Goal: Task Accomplishment & Management: Manage account settings

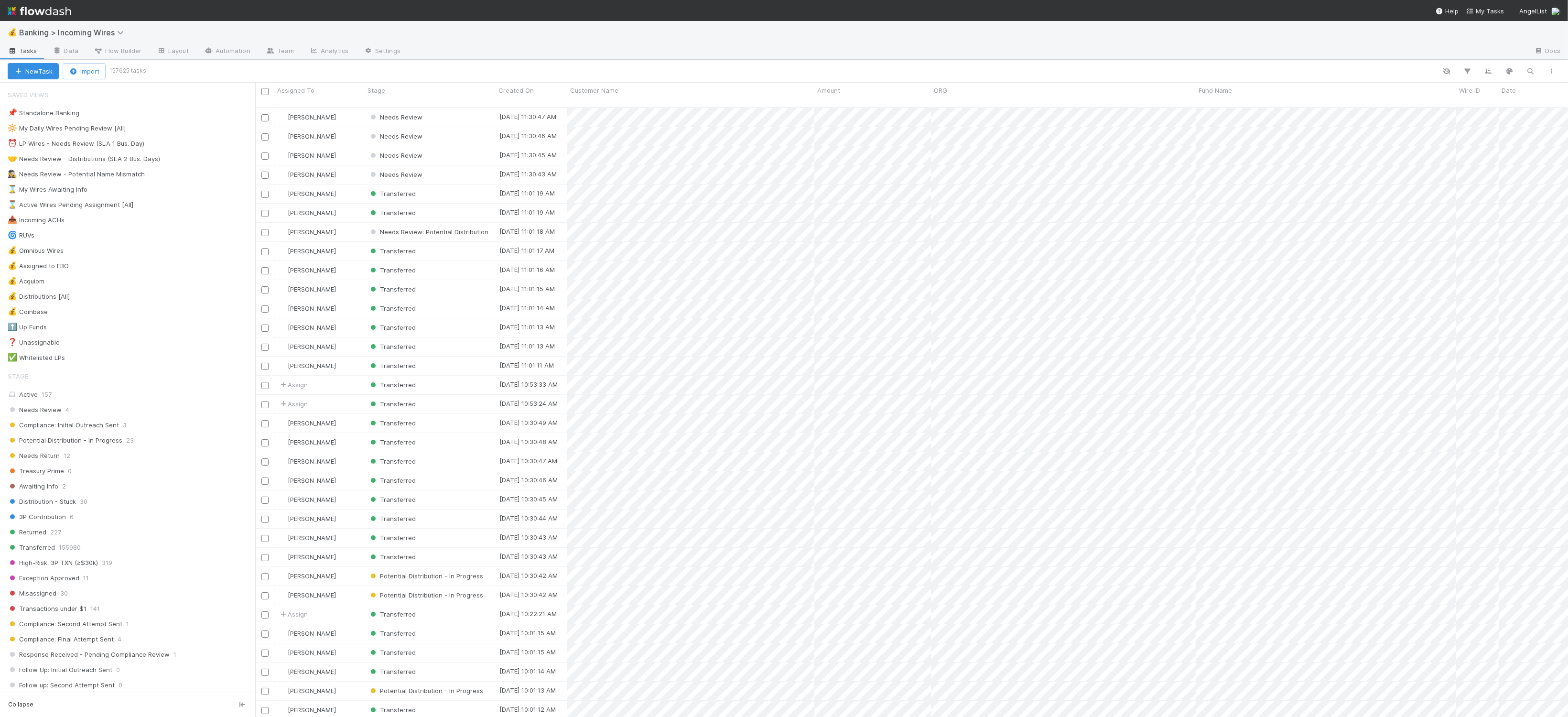
scroll to position [608, 1303]
click at [1527, 71] on icon "button" at bounding box center [1530, 71] width 9 height 9
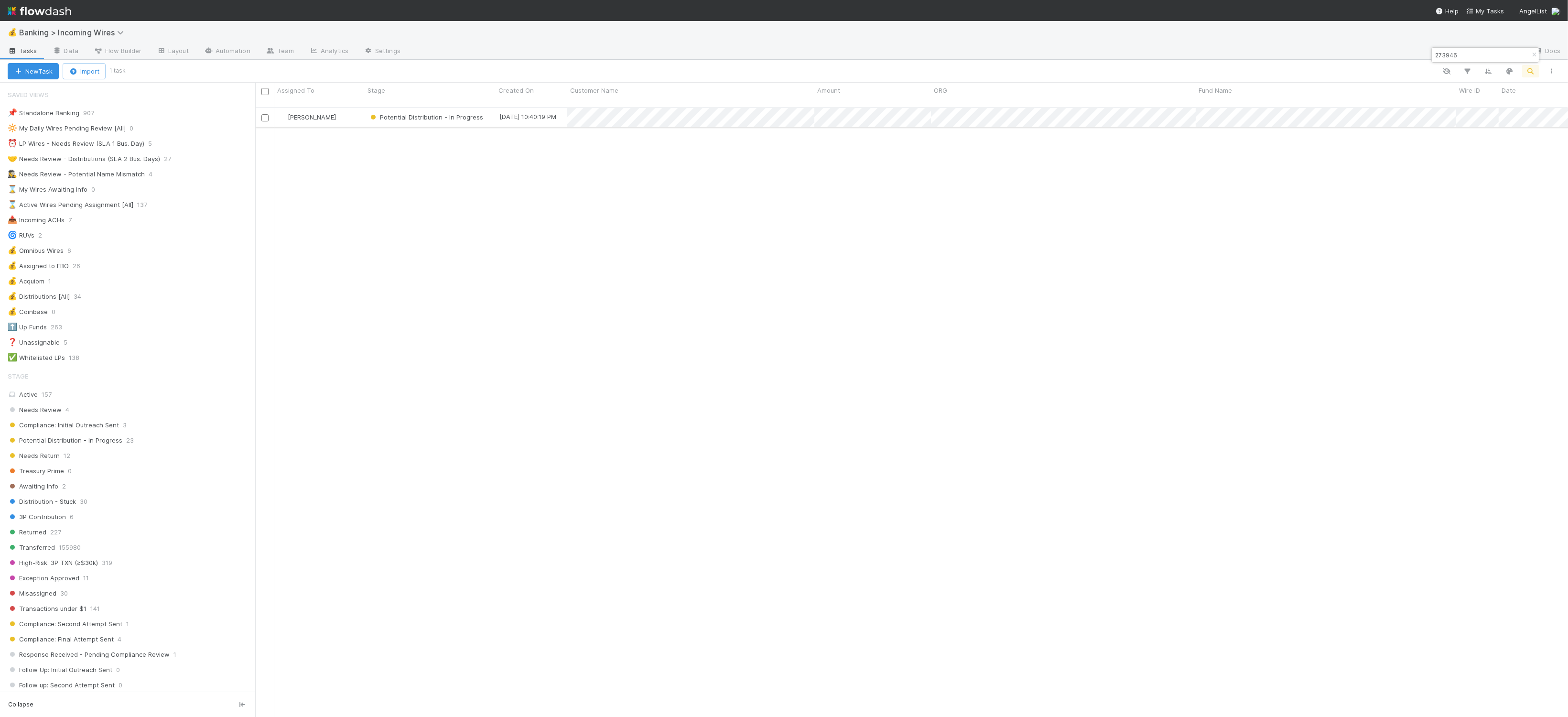
type input "273946"
click at [355, 109] on div "Nate Eisenstein" at bounding box center [320, 118] width 90 height 19
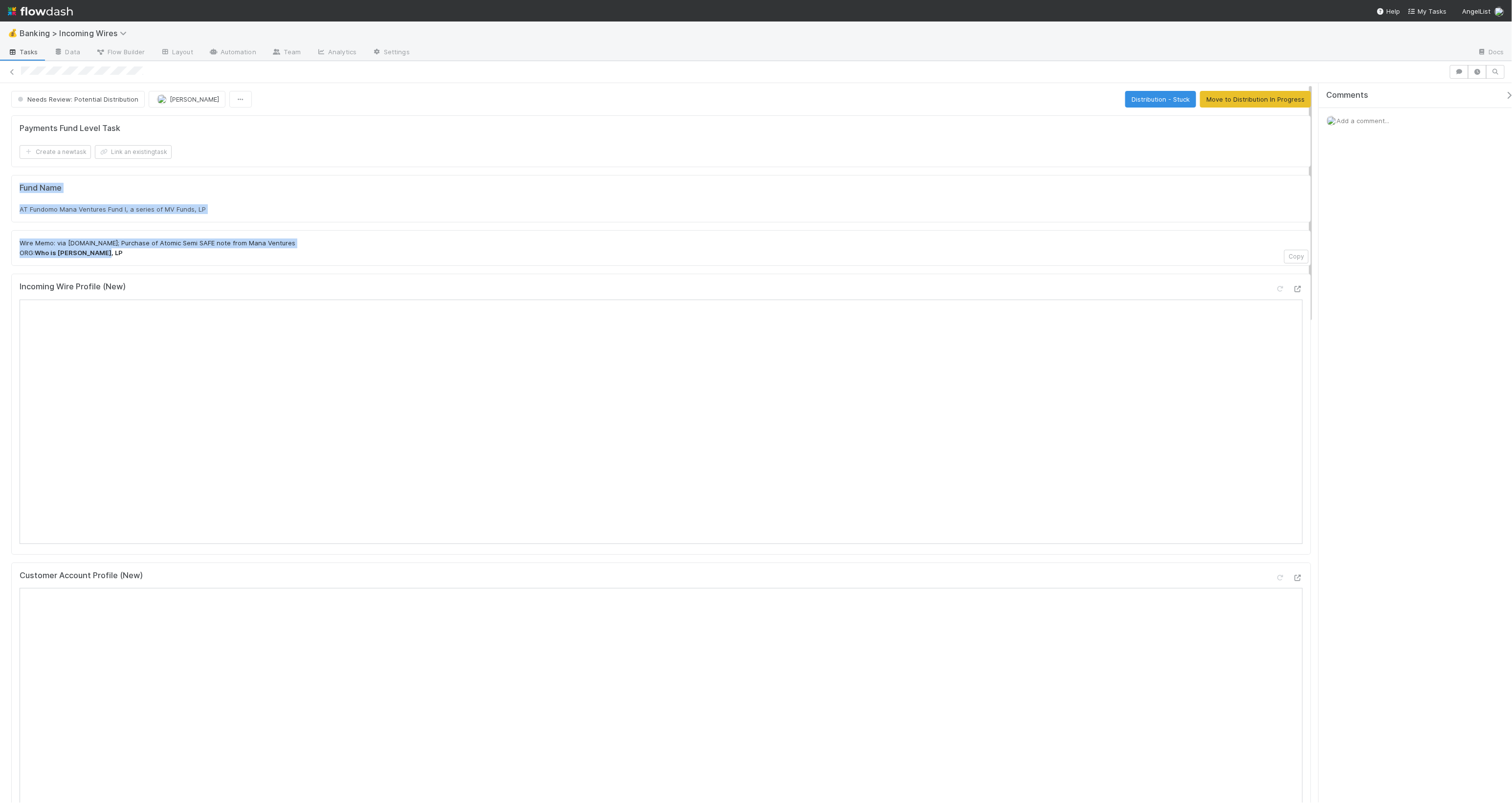
drag, startPoint x: 123, startPoint y: 260, endPoint x: 30, endPoint y: 181, distance: 122.0
click at [30, 181] on div "Payments Fund Level Task Create a new task Link an existing task Fund Name AT F…" at bounding box center [661, 774] width 1307 height 1326
click at [142, 195] on div "Fund Name AT Fundomo Mana Ventures Fund I, a series of MV Funds, LP" at bounding box center [661, 199] width 1283 height 32
drag, startPoint x: 287, startPoint y: 244, endPoint x: 373, endPoint y: 247, distance: 86.1
click at [47, 246] on p "Wire Memo: via mercury.com; Purchase of Atomic Semi SAFE note from Mana Venture…" at bounding box center [661, 248] width 1283 height 19
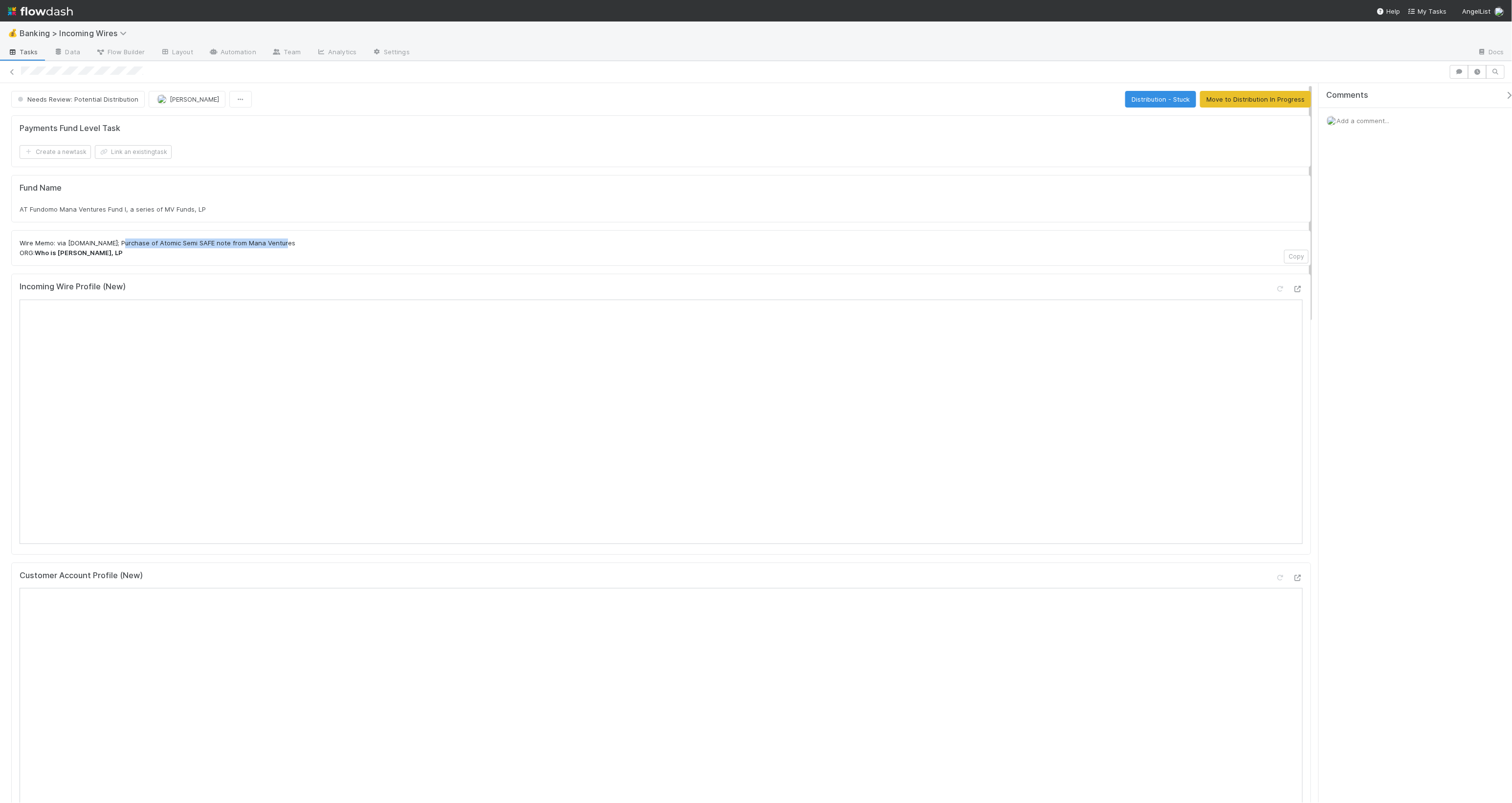
click at [373, 247] on p "Wire Memo: via mercury.com; Purchase of Atomic Semi SAFE note from Mana Venture…" at bounding box center [661, 248] width 1283 height 19
click at [93, 210] on span "AT Fundomo Mana Ventures Fund I, a series of MV Funds, LP" at bounding box center [113, 209] width 186 height 8
copy div "AT Fundomo Mana Ventures Fund I, a series of MV Funds, LP"
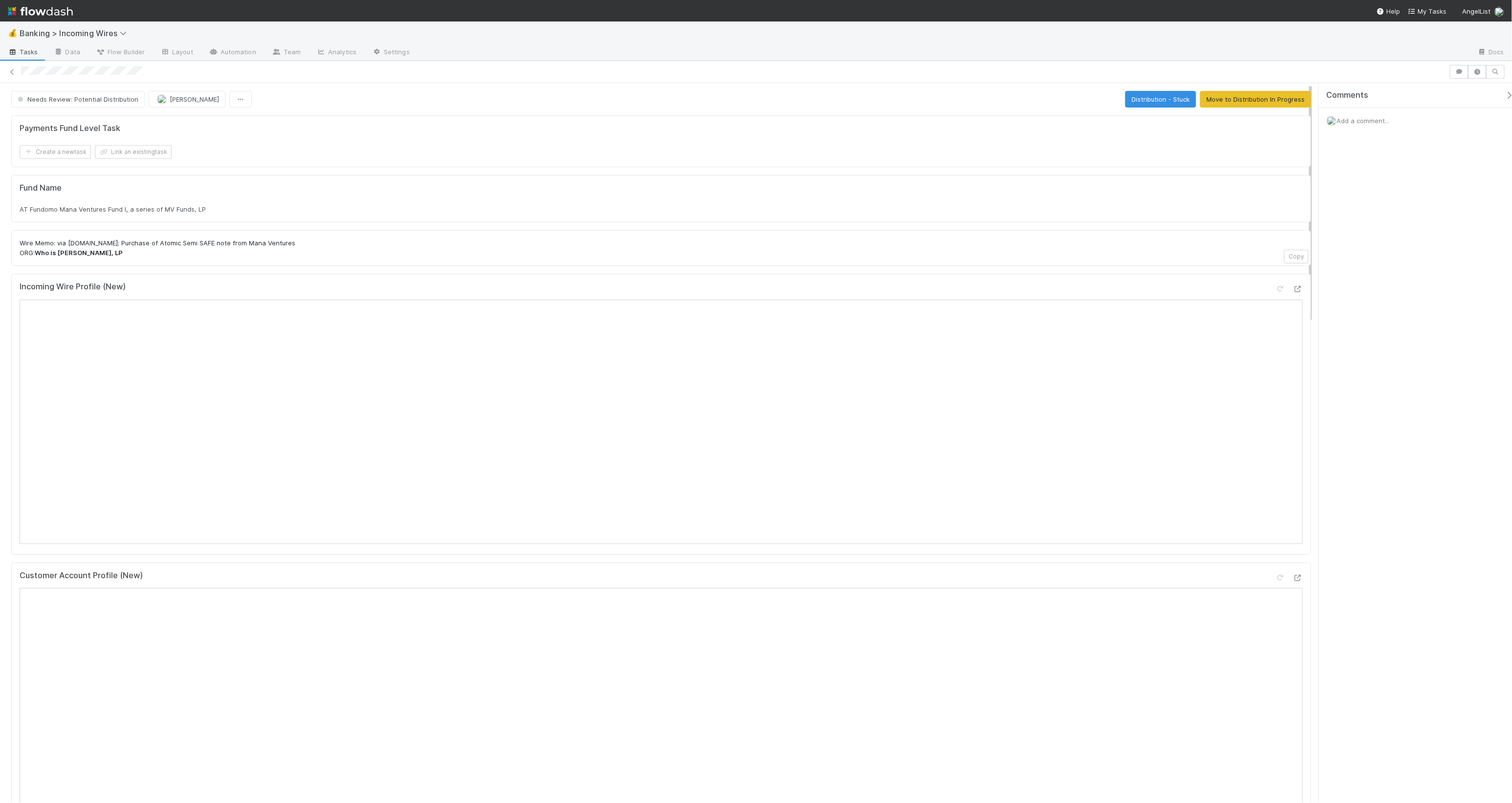
click at [285, 181] on div "Fund Name AT Fundomo Mana Ventures Fund I, a series of MV Funds, LP" at bounding box center [661, 199] width 1300 height 48
click at [899, 98] on button "Move to Distribution In Progress" at bounding box center [1255, 99] width 111 height 17
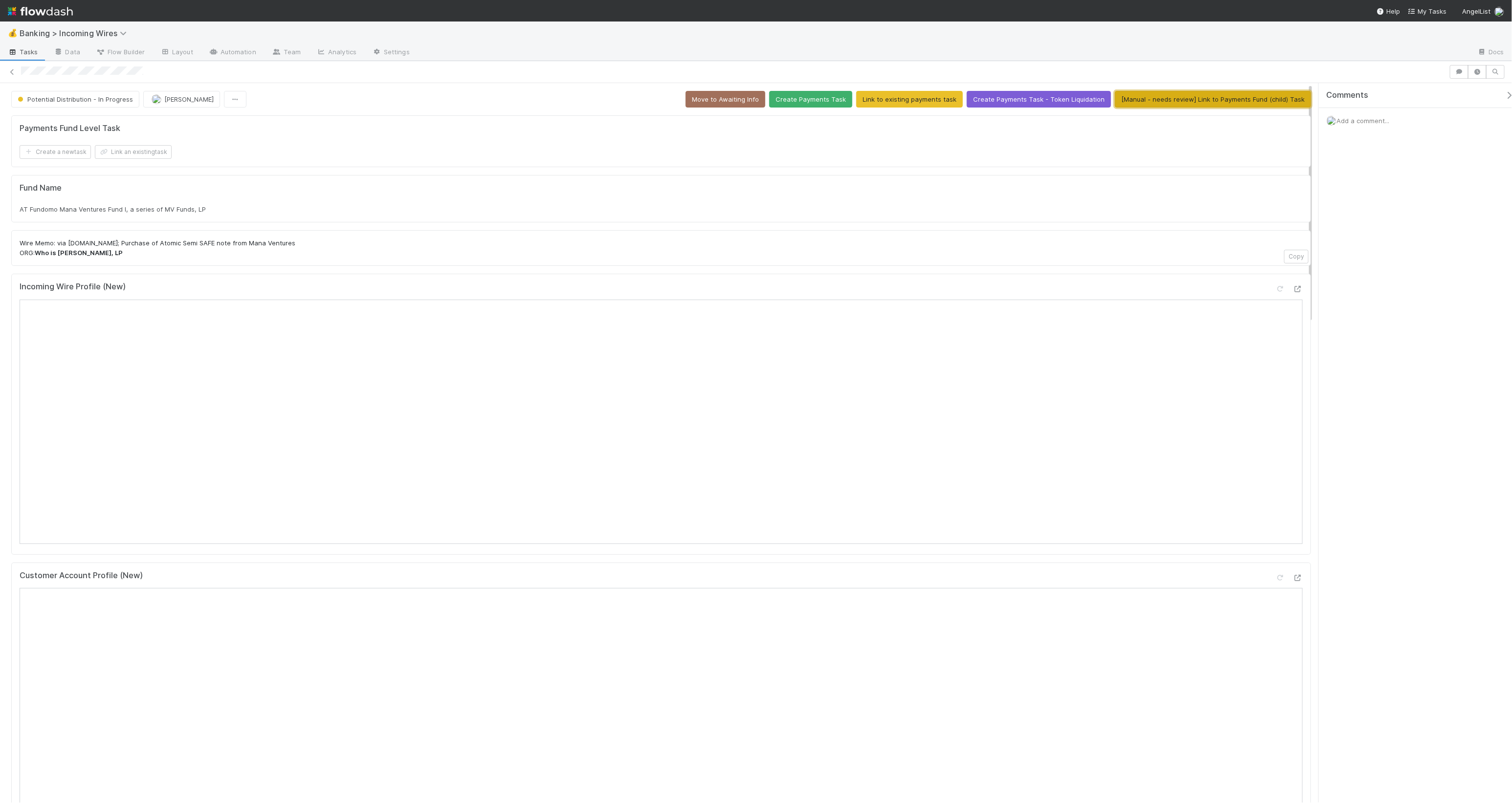
click at [899, 105] on button "[Manual - needs review] Link to Payments Fund (child) Task" at bounding box center [1213, 99] width 196 height 17
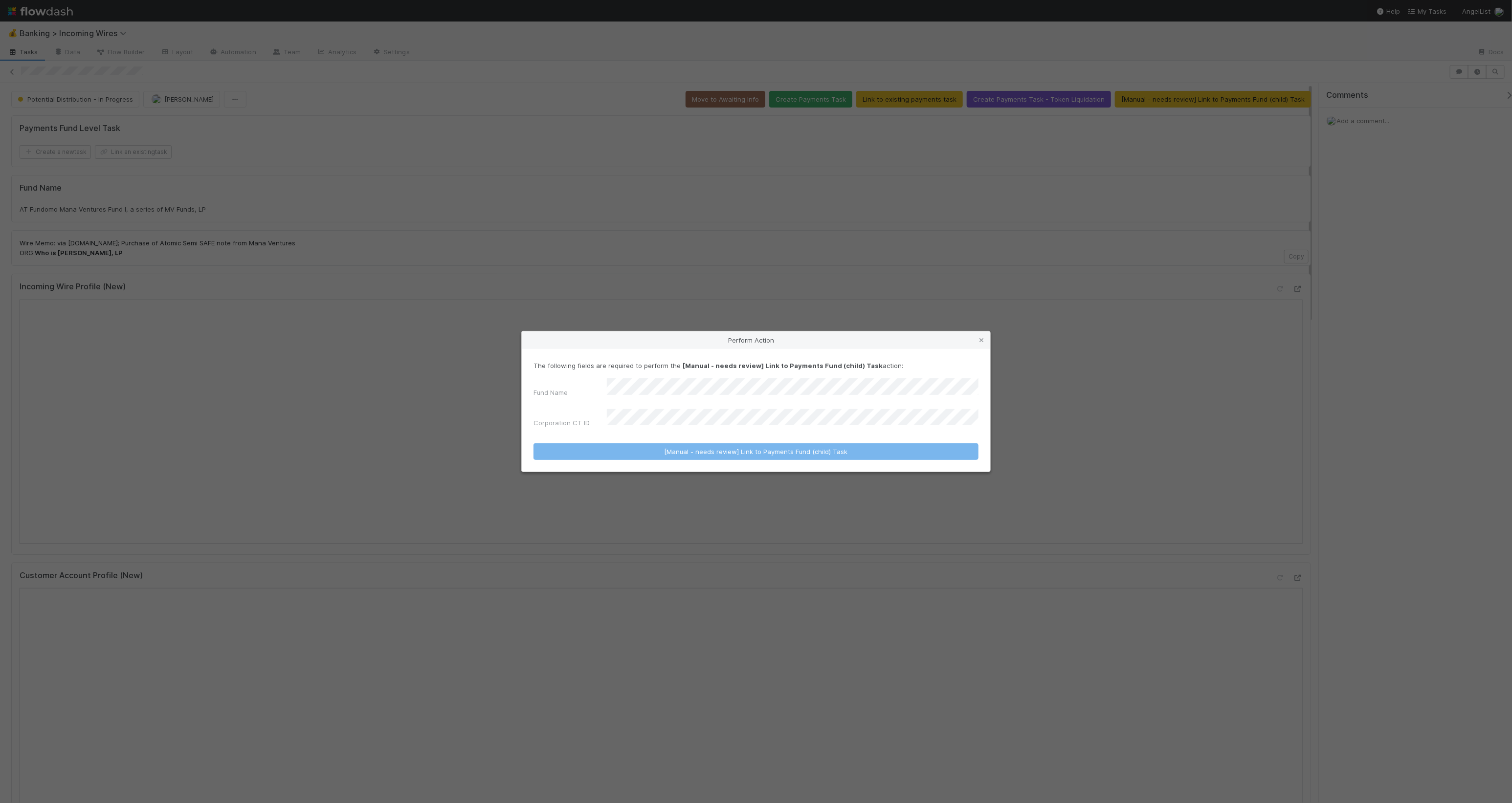
click at [794, 257] on div "Perform Action The following fields are required to perform the [Manual - needs…" at bounding box center [756, 401] width 1512 height 803
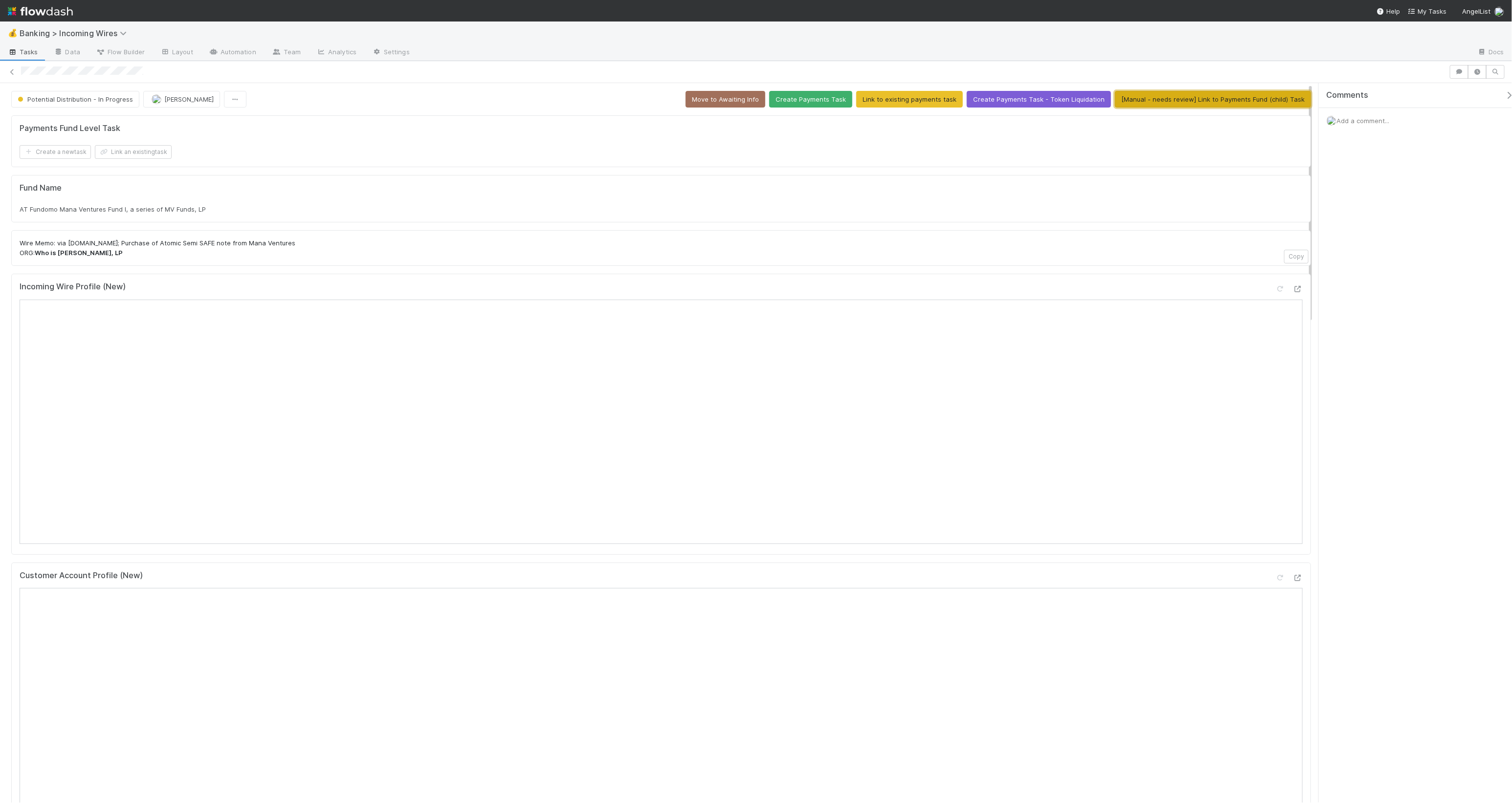
click at [899, 101] on button "[Manual - needs review] Link to Payments Fund (child) Task" at bounding box center [1213, 99] width 196 height 17
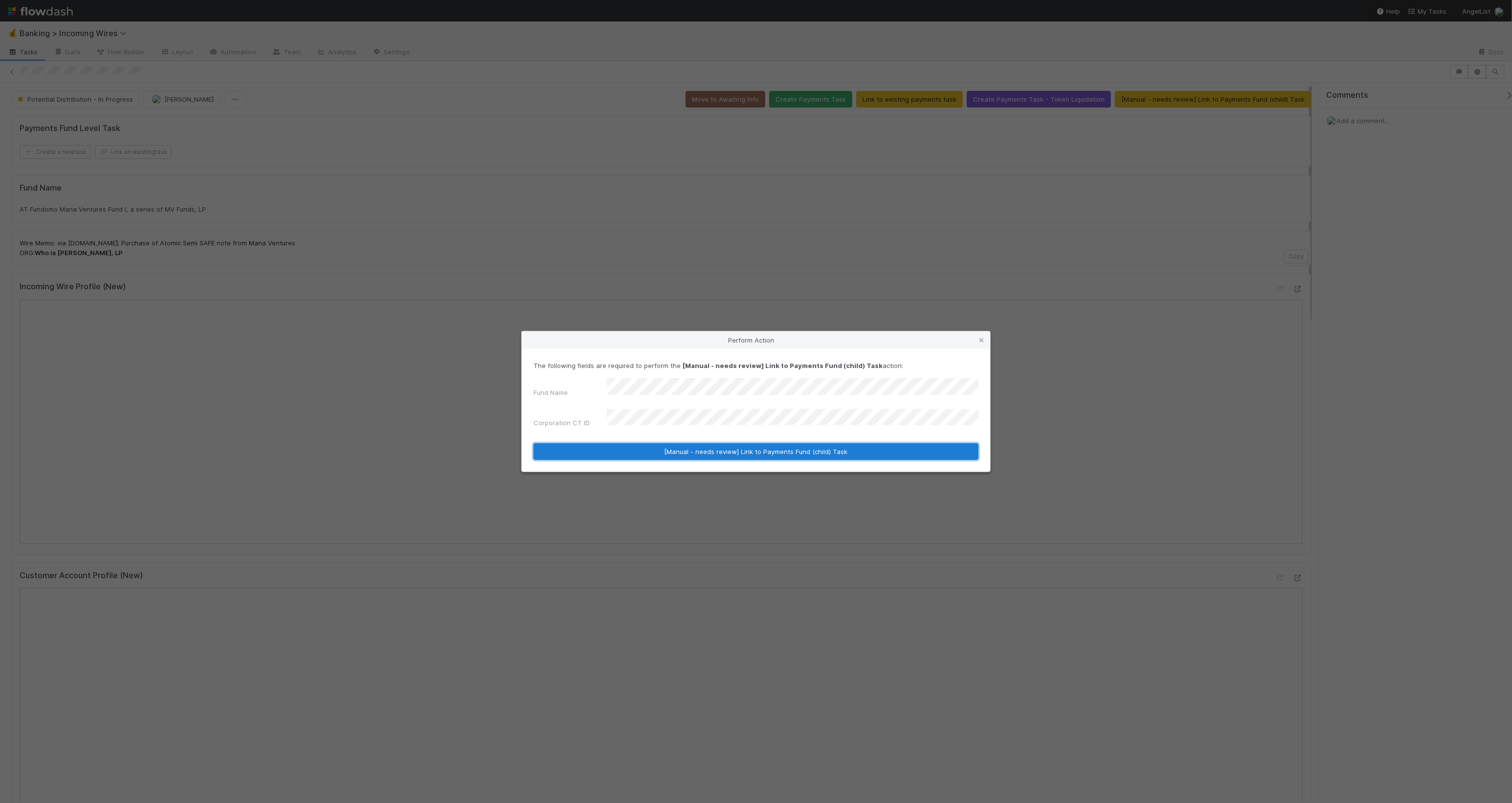
click at [726, 444] on button "[Manual - needs review] Link to Payments Fund (child) Task" at bounding box center [756, 452] width 445 height 17
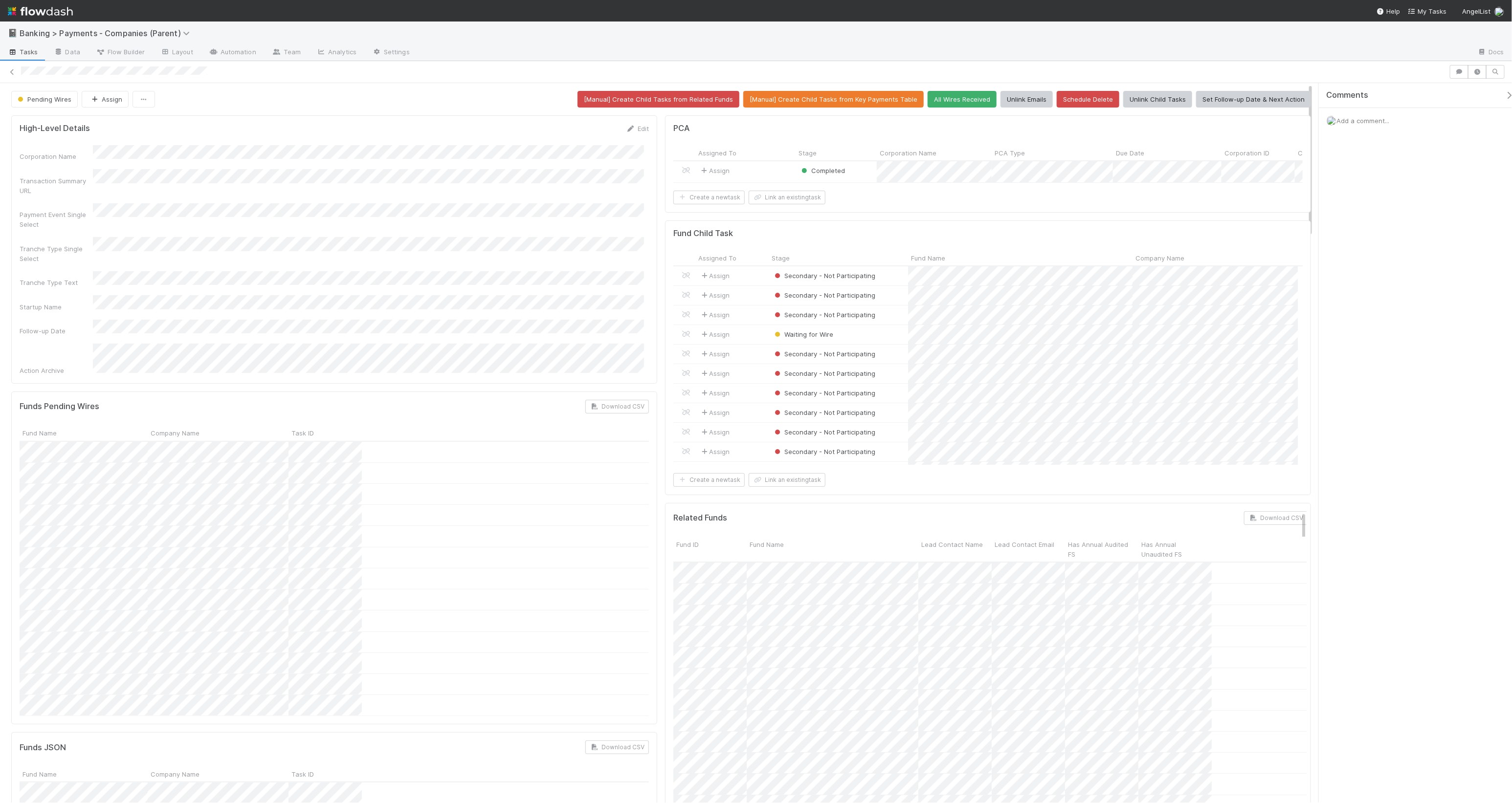
scroll to position [189, 615]
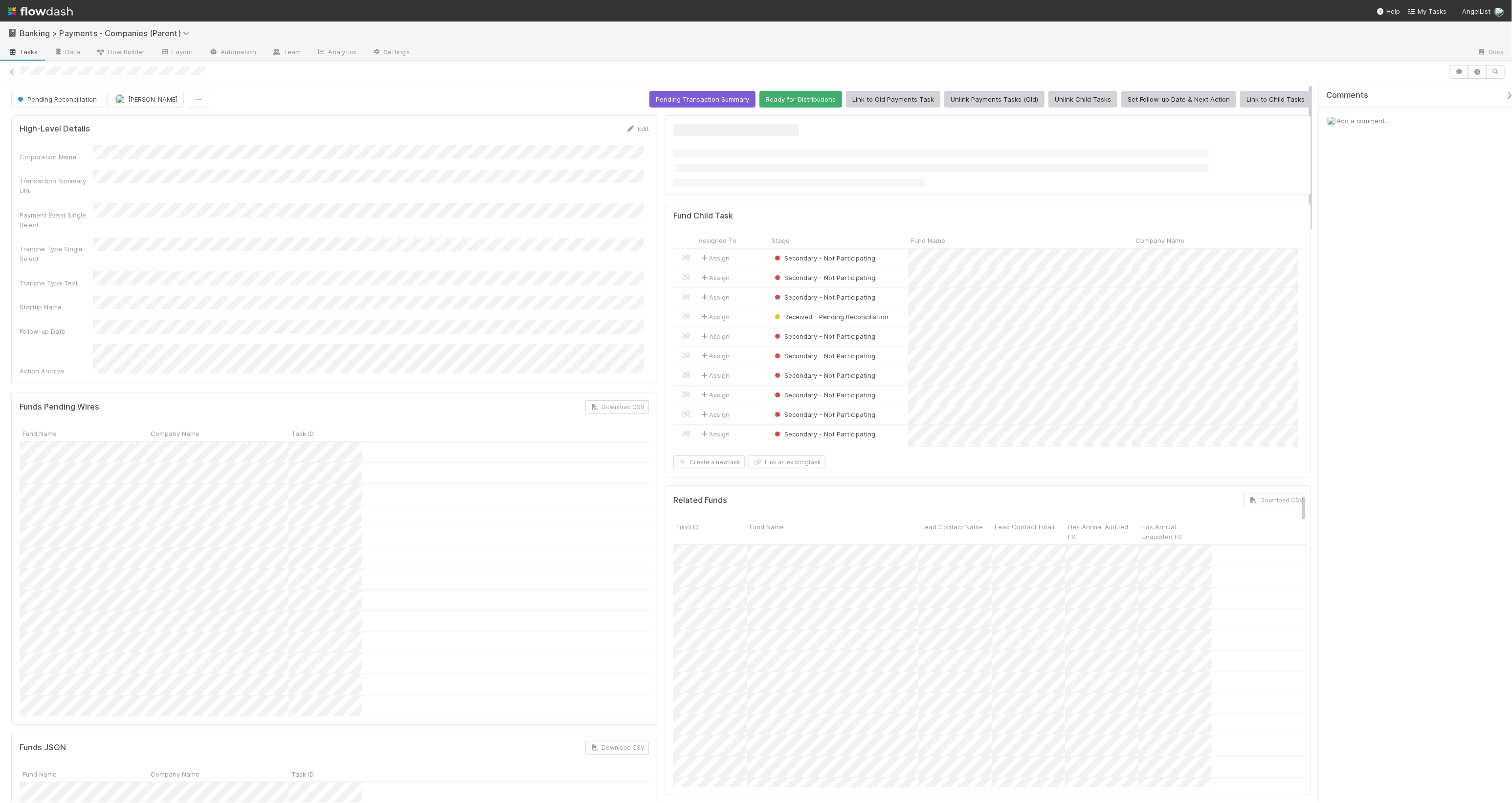
scroll to position [189, 615]
click at [804, 98] on button "Ready for Distributions" at bounding box center [800, 99] width 83 height 17
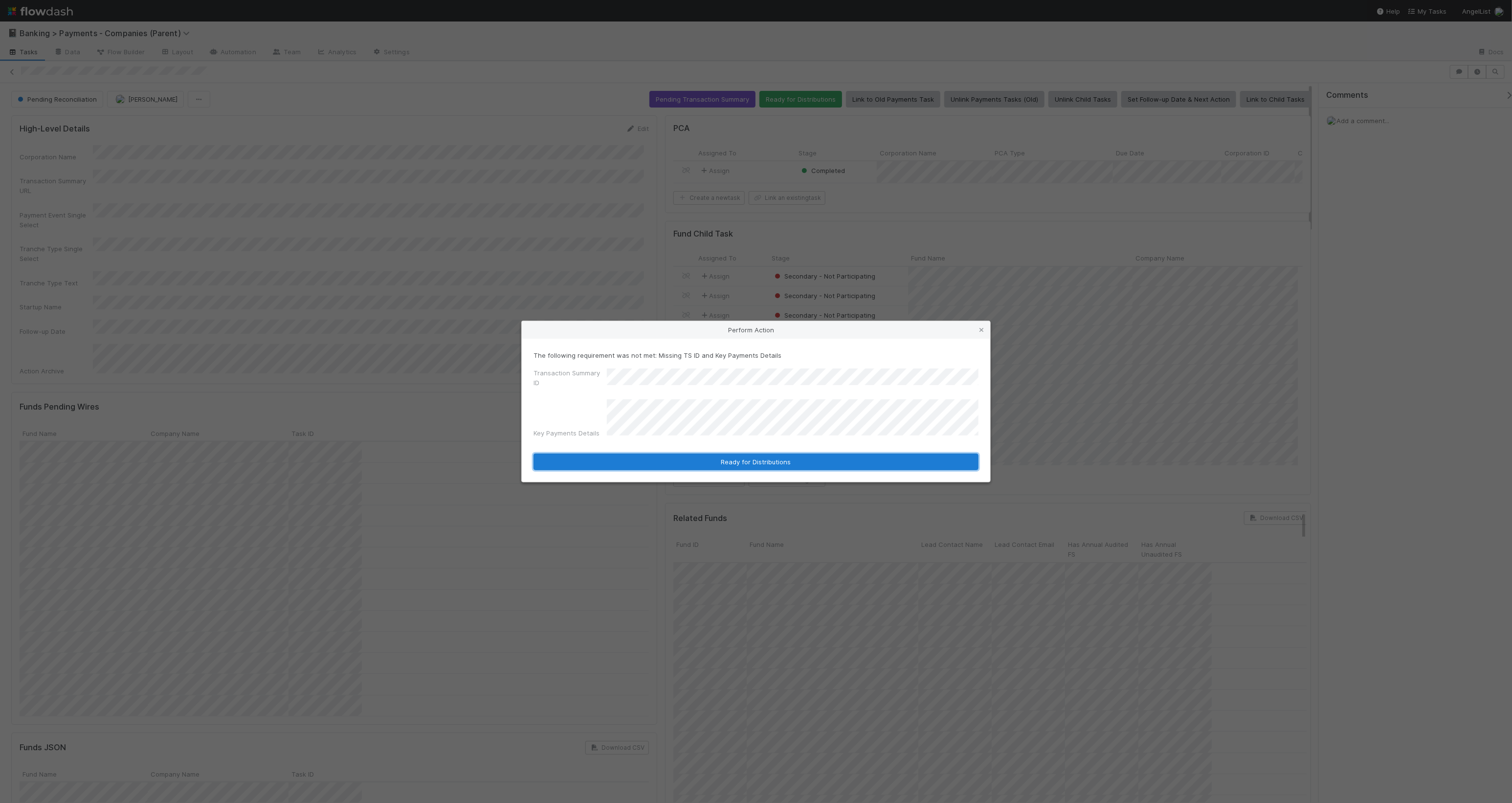
click at [778, 460] on button "Ready for Distributions" at bounding box center [756, 462] width 445 height 17
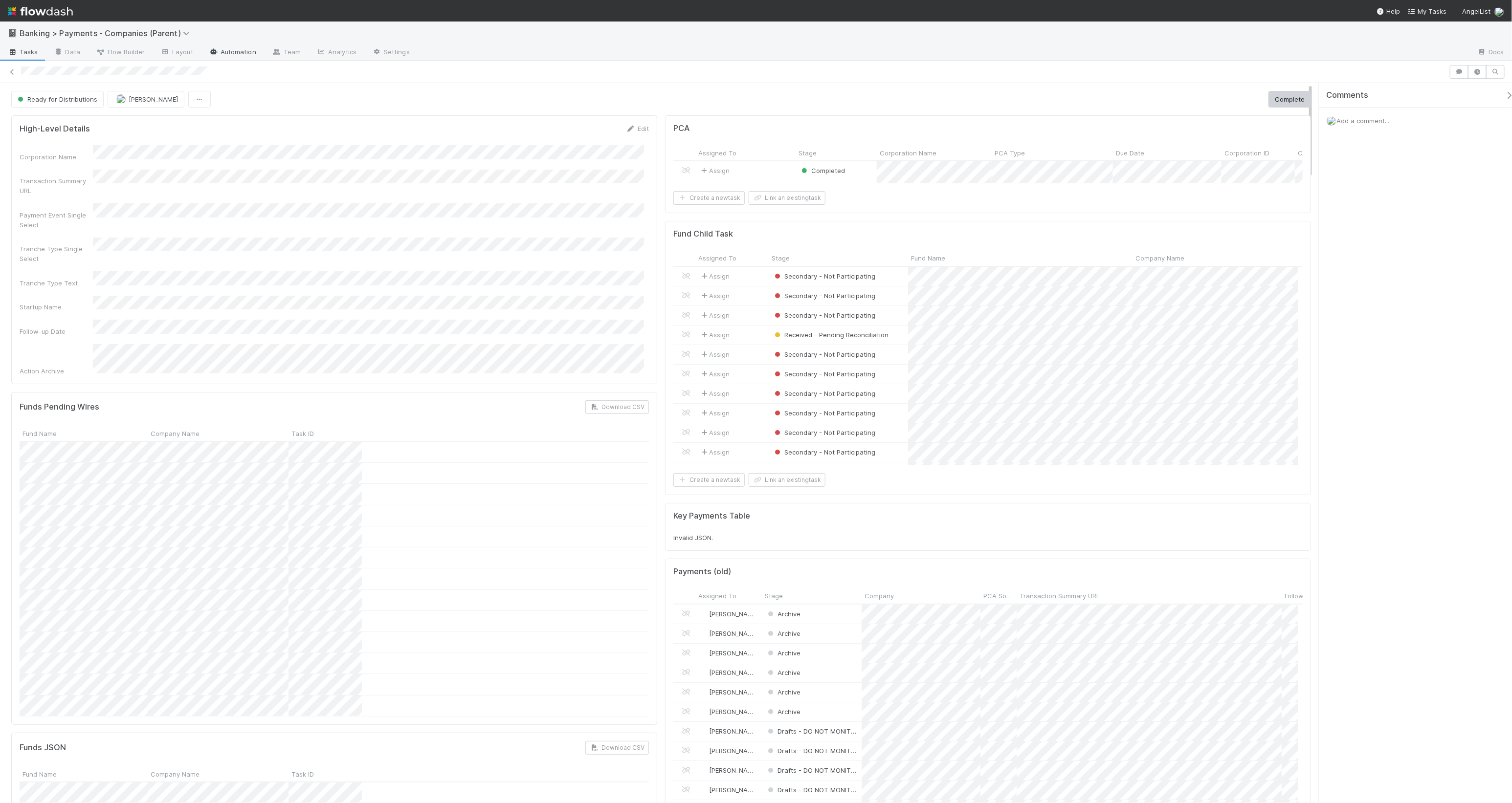
click at [224, 51] on link "Automation" at bounding box center [233, 52] width 63 height 15
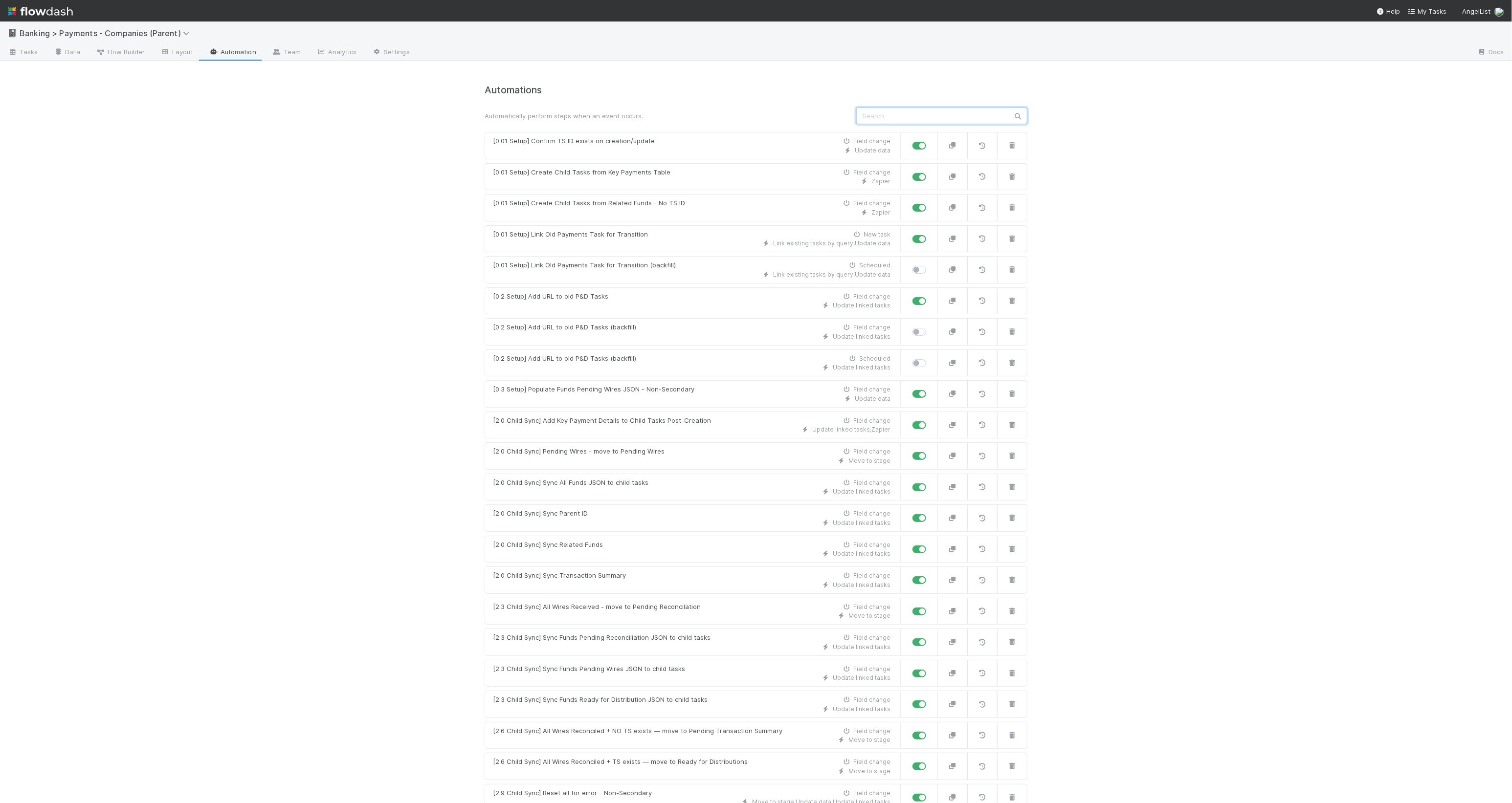
click at [899, 113] on input "text" at bounding box center [941, 116] width 171 height 17
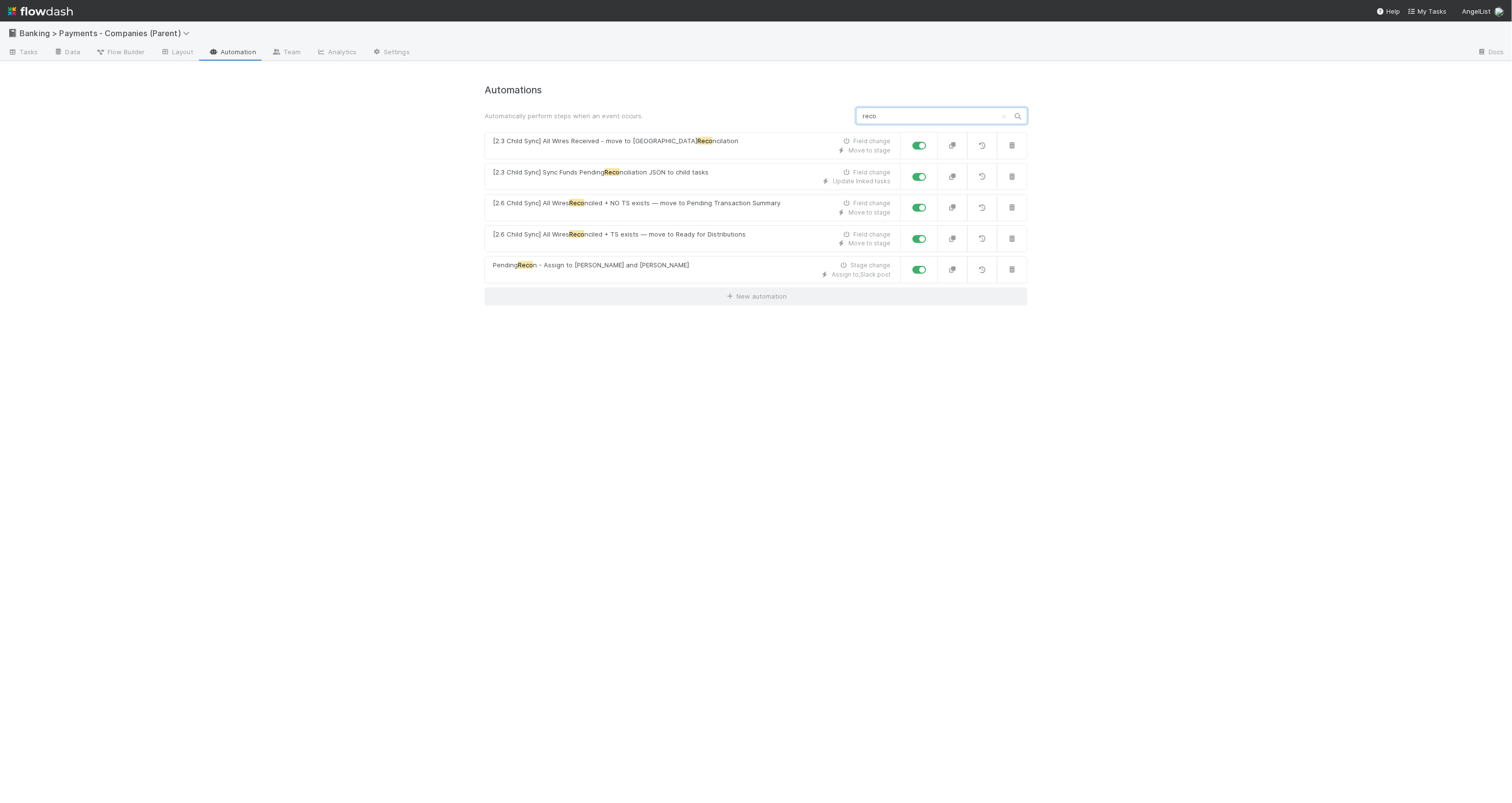
type input "reco"
drag, startPoint x: 950, startPoint y: 100, endPoint x: 946, endPoint y: 113, distance: 13.6
click at [899, 100] on div "Automations Automatically perform steps when an event occurs. reco [2.3 Child S…" at bounding box center [756, 194] width 543 height 221
click at [899, 113] on input "reco" at bounding box center [941, 116] width 171 height 17
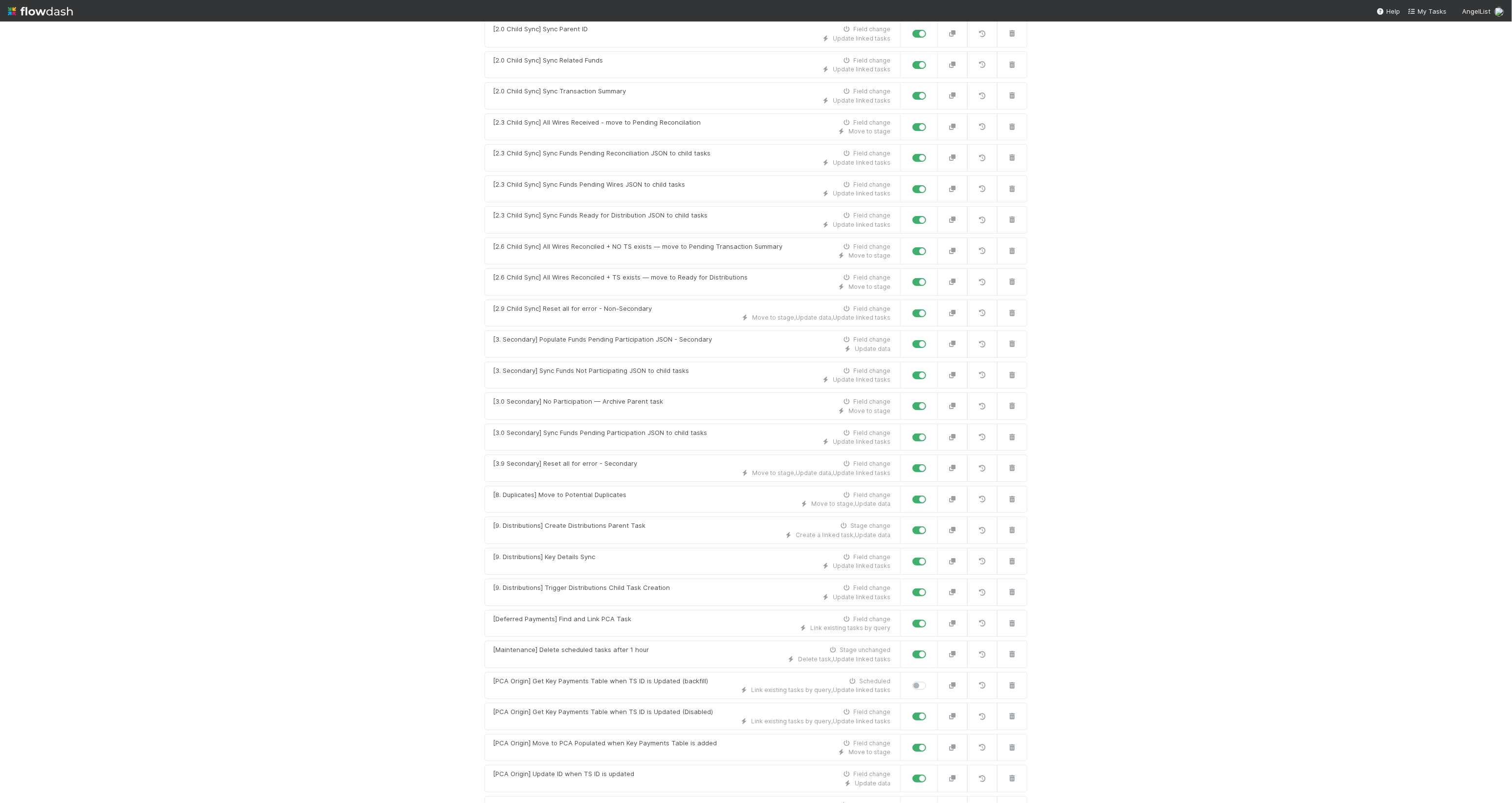
scroll to position [1005, 0]
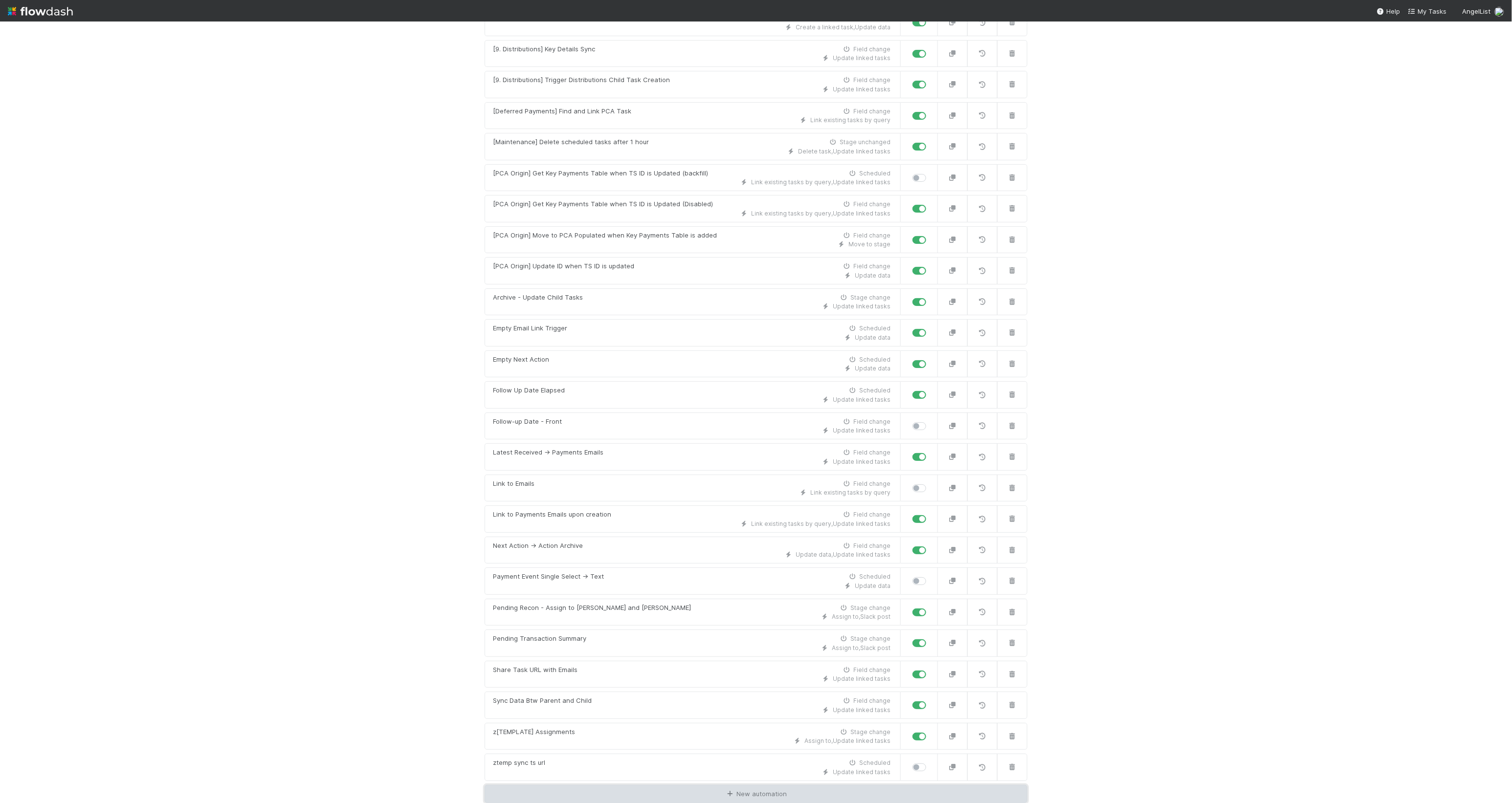
click at [781, 474] on link "New automation" at bounding box center [756, 793] width 543 height 18
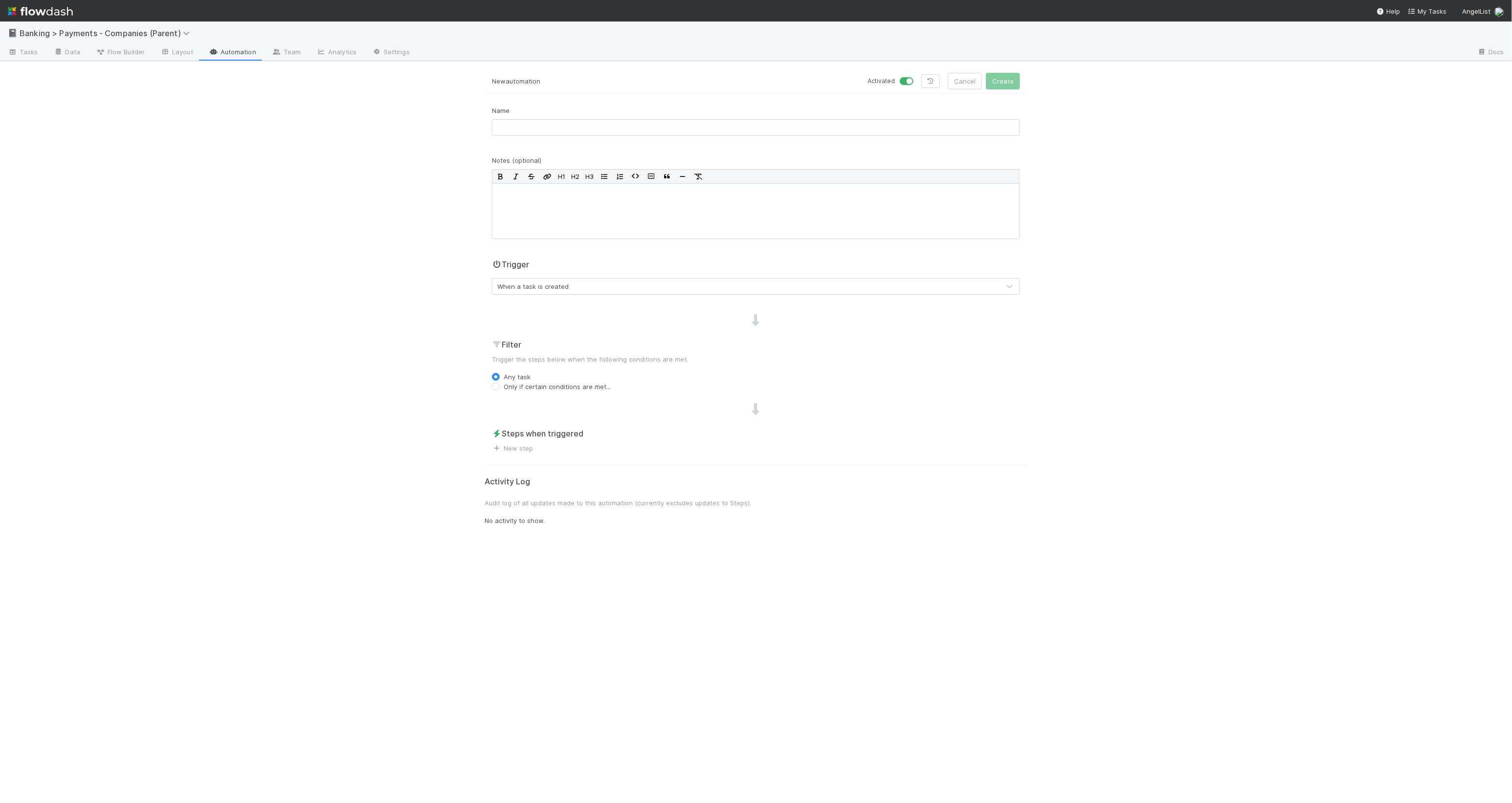
click at [563, 285] on div "When a task is created" at bounding box center [533, 286] width 71 height 10
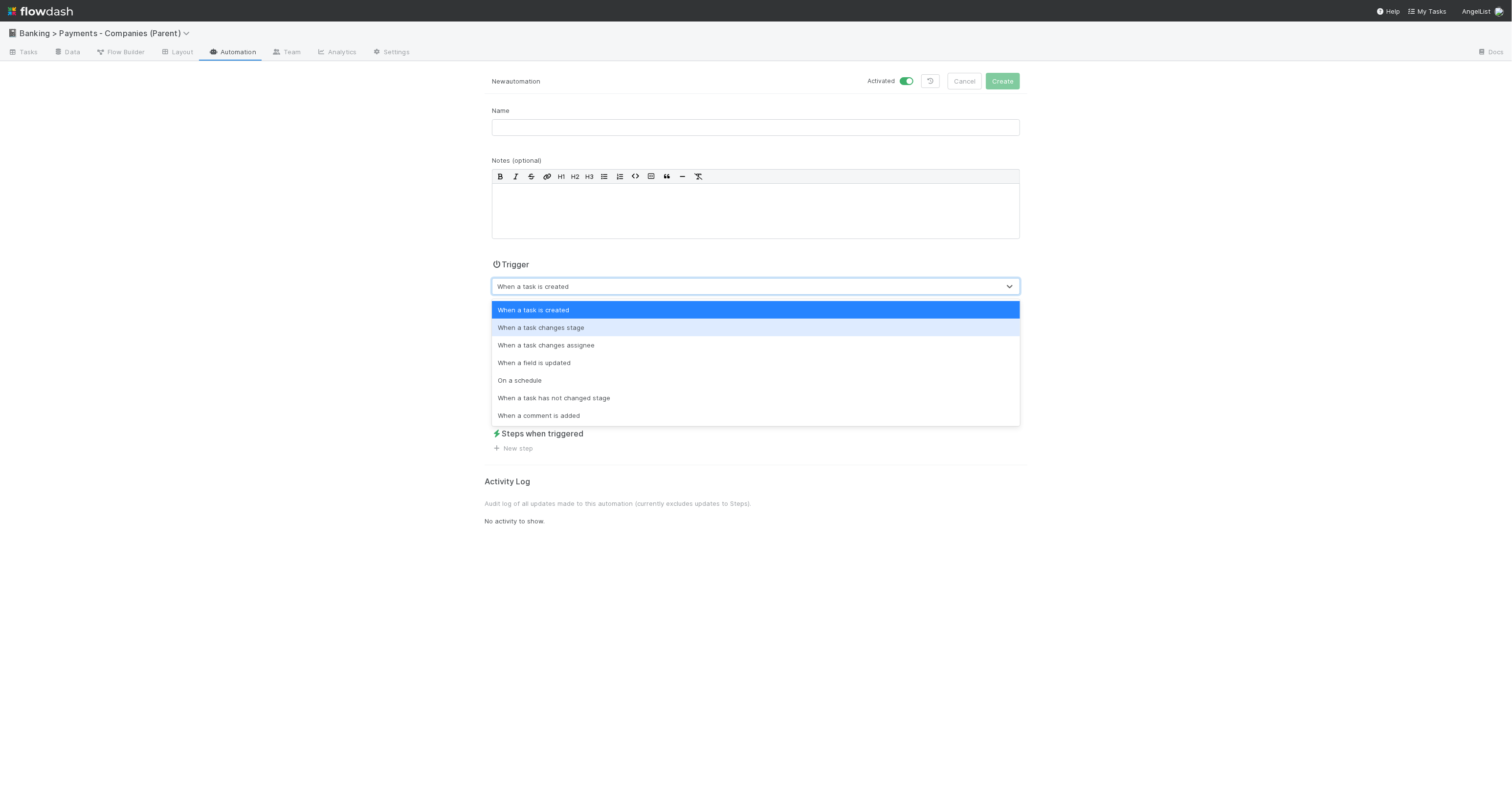
click at [577, 324] on div "When a task changes stage" at bounding box center [756, 328] width 528 height 18
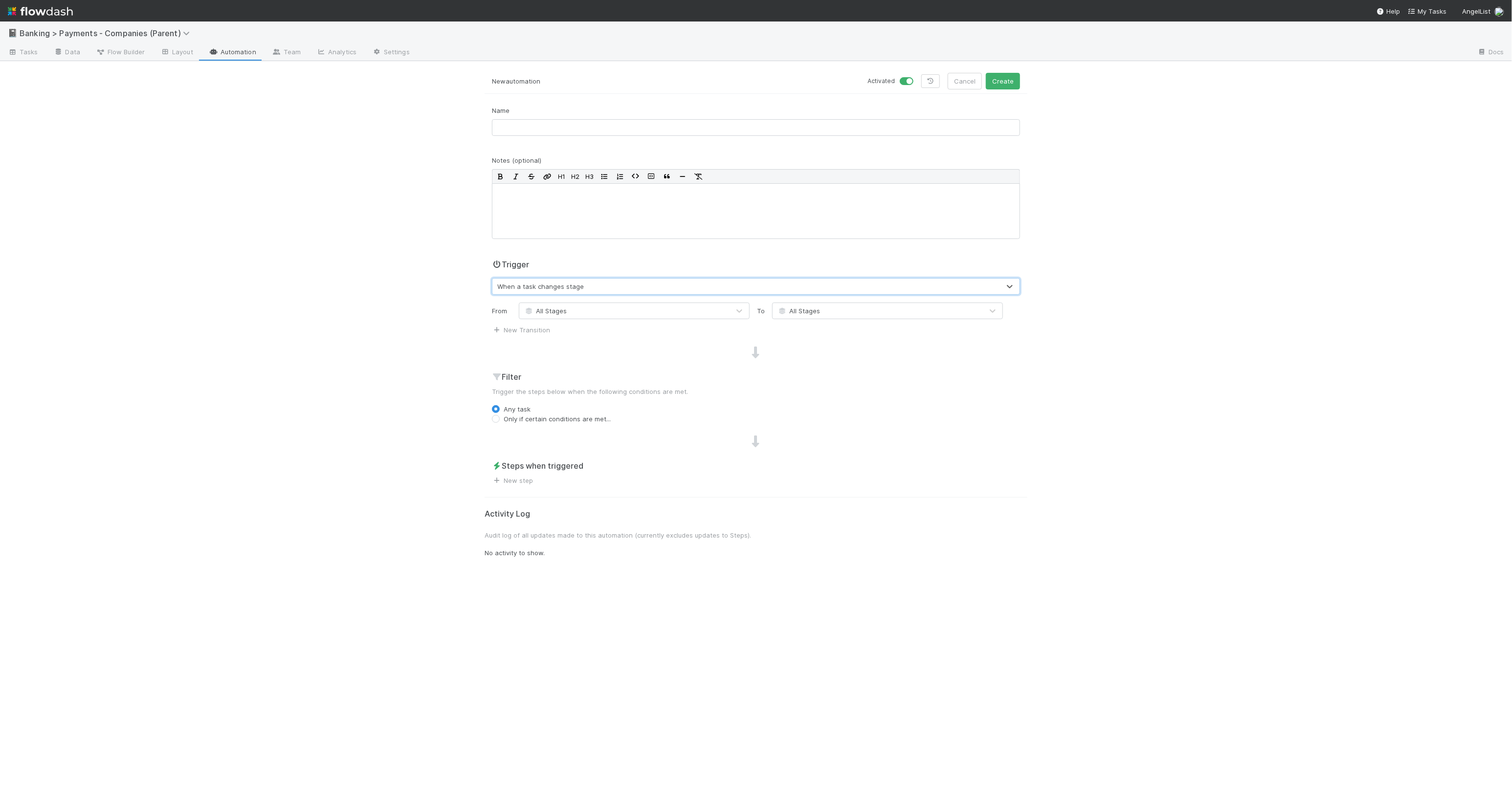
click at [847, 312] on div "All Stages" at bounding box center [877, 310] width 211 height 15
type input "read"
click at [850, 334] on span "Ready for Distributions" at bounding box center [818, 334] width 81 height 8
click at [550, 419] on label "Only if certain conditions are met..." at bounding box center [557, 419] width 107 height 10
click at [500, 419] on input "Only if certain conditions are met..." at bounding box center [495, 419] width 8 height 9
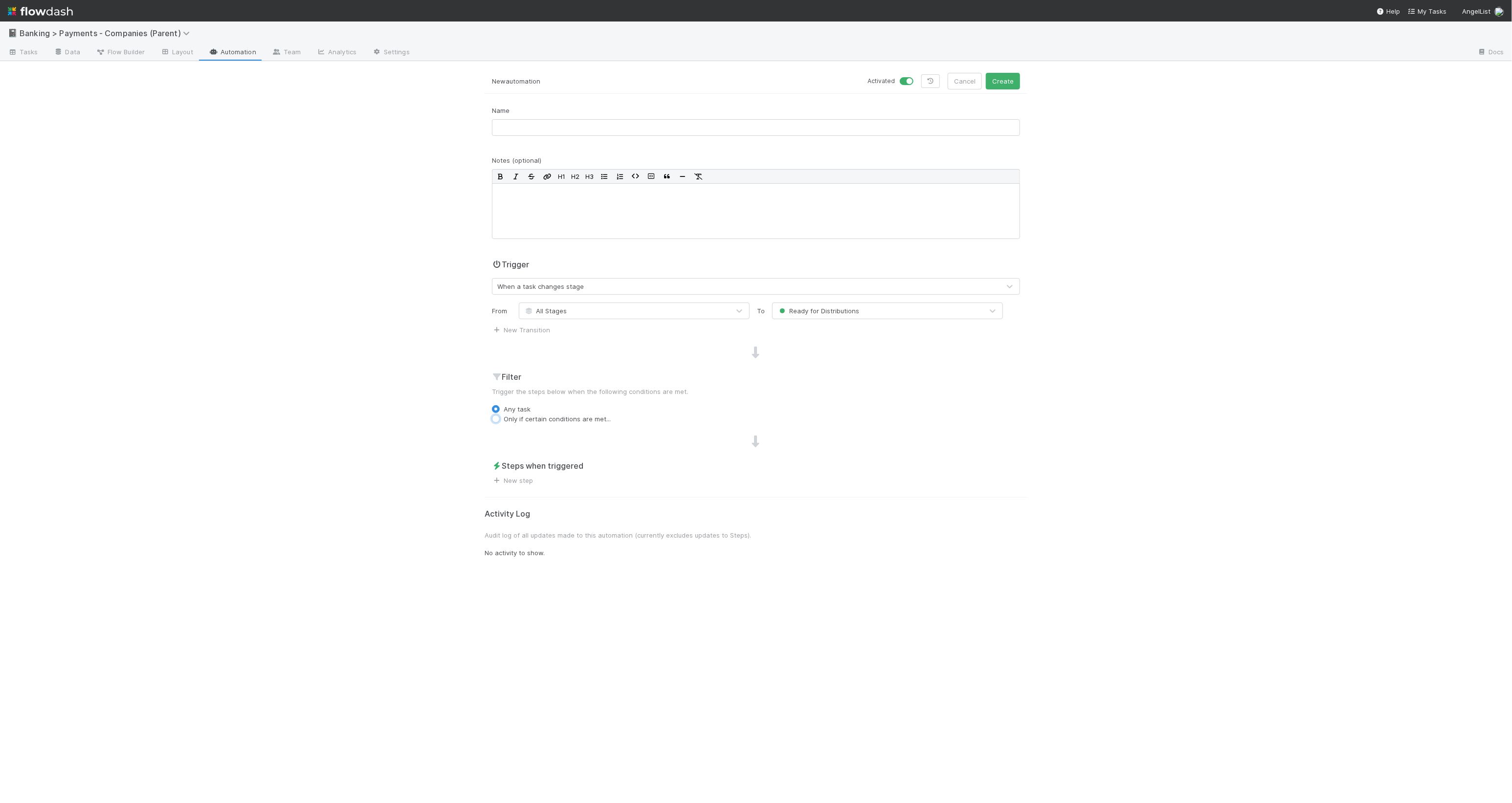
radio input "true"
drag, startPoint x: 565, startPoint y: 429, endPoint x: 569, endPoint y: 436, distance: 8.1
click at [566, 429] on div "Filter Trigger the steps below when the following conditions are met. Any task …" at bounding box center [756, 412] width 543 height 83
click at [569, 436] on button "Add Filter" at bounding box center [756, 439] width 528 height 14
click at [514, 407] on label "Any task" at bounding box center [516, 408] width 27 height 10
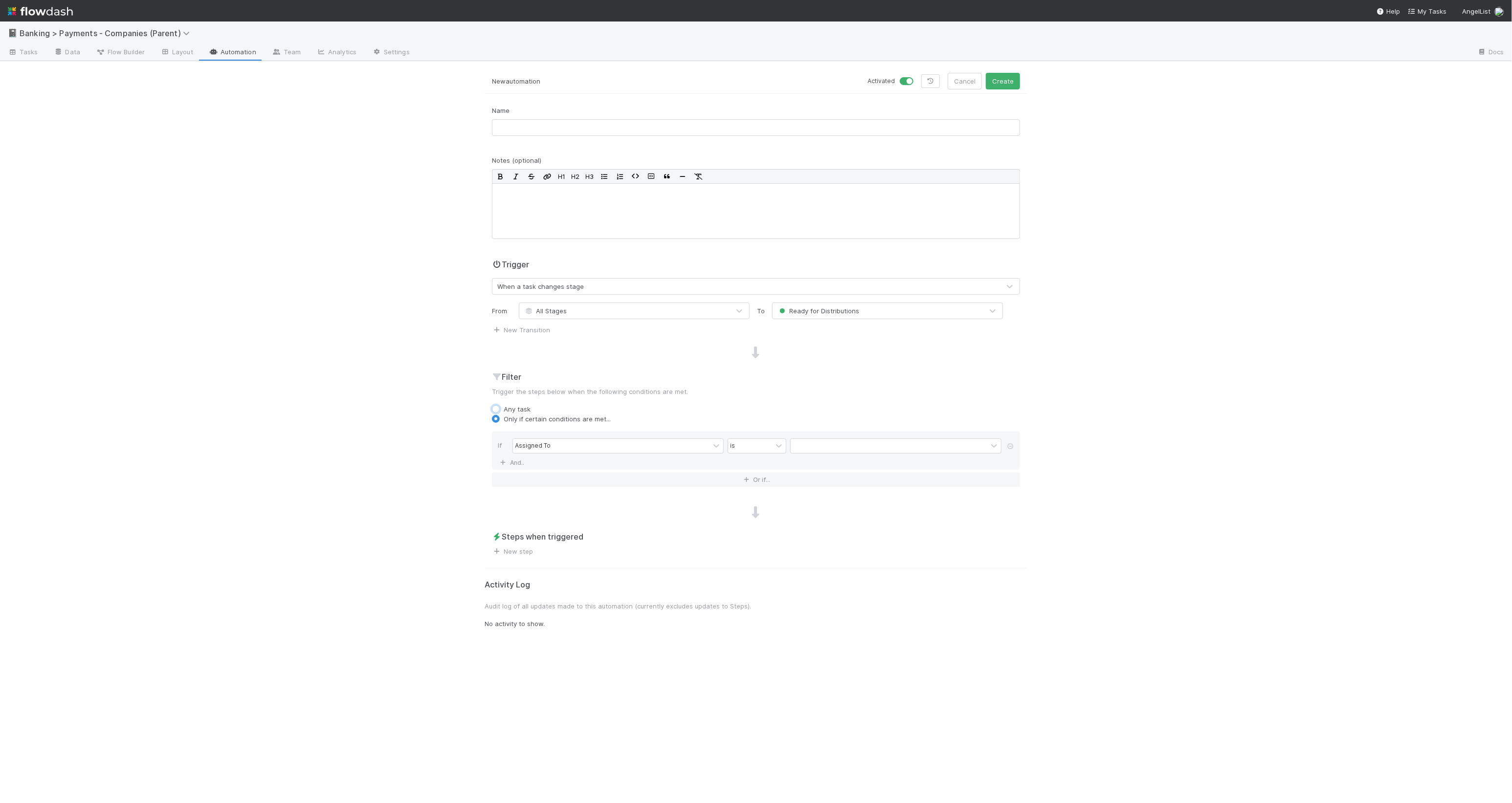
click at [500, 407] on input "Any task" at bounding box center [495, 408] width 8 height 9
radio input "true"
click at [531, 474] on link "New step" at bounding box center [512, 480] width 41 height 8
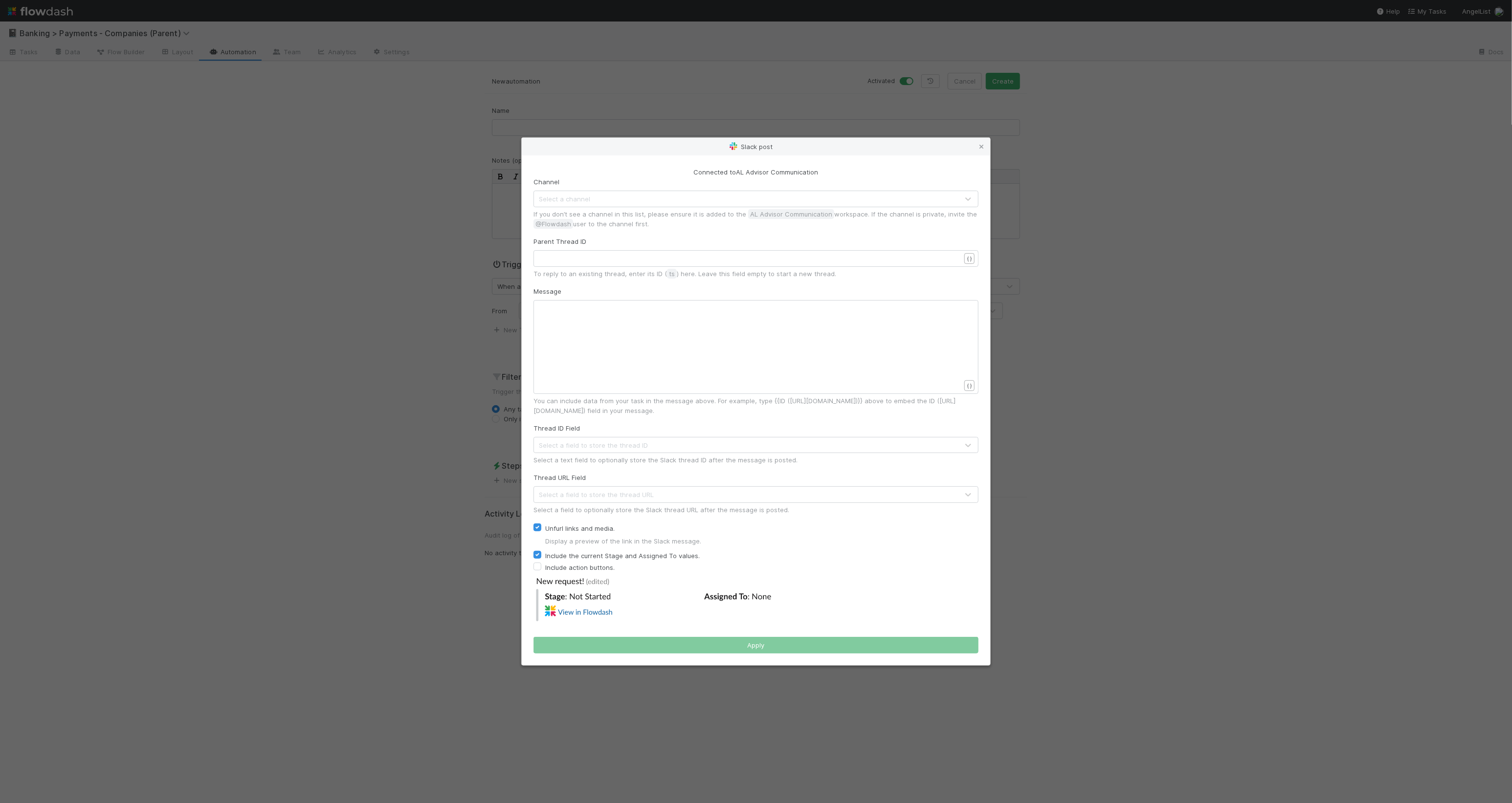
click at [635, 206] on div "Select a channel" at bounding box center [746, 199] width 425 height 15
type input "payments"
type input "payments-"
click at [618, 201] on div "payments-" at bounding box center [746, 199] width 425 height 15
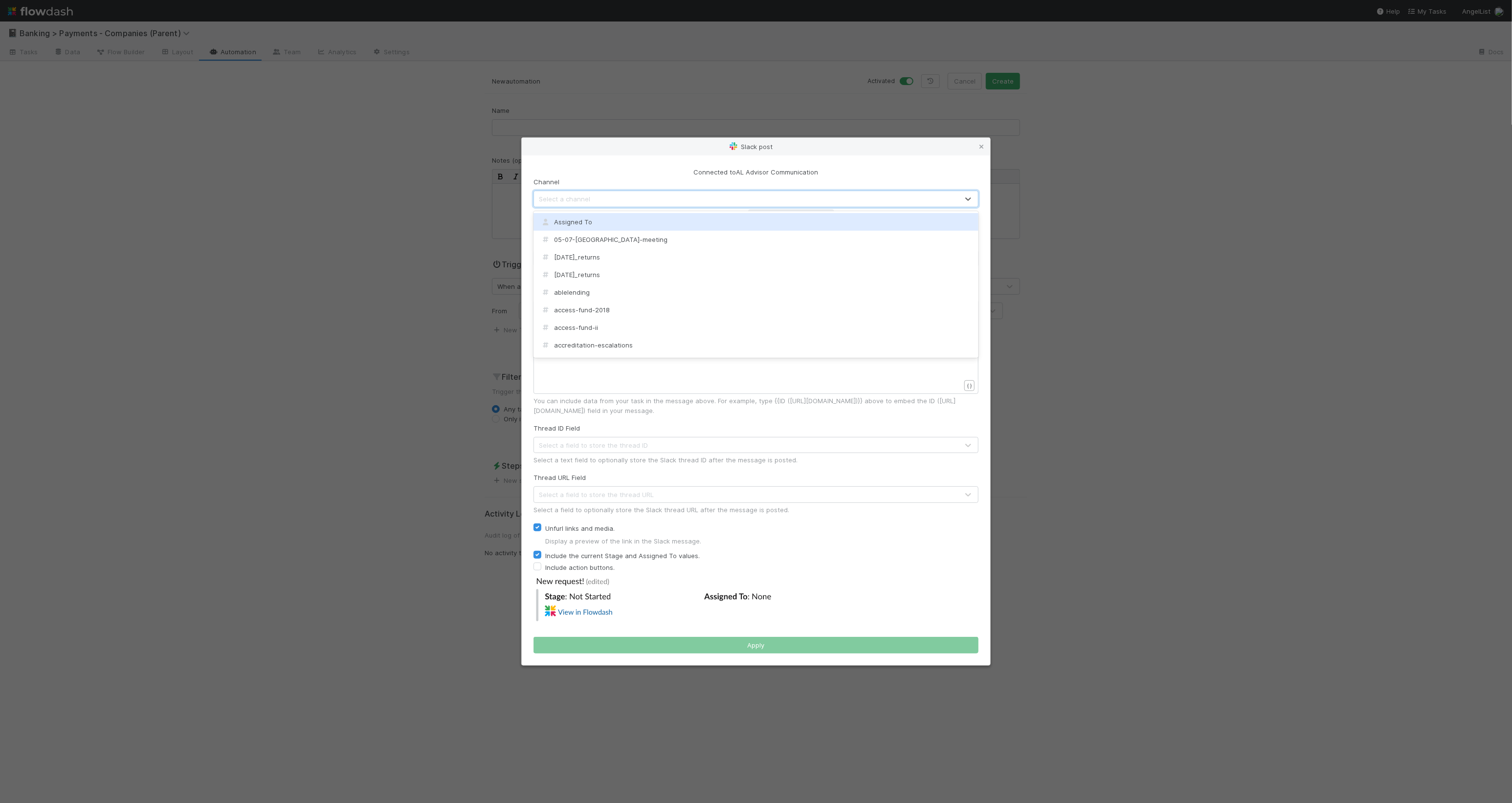
click at [759, 133] on div "Slack post Connected to AL Advisor Communication Channel option Assigned To foc…" at bounding box center [756, 401] width 1512 height 803
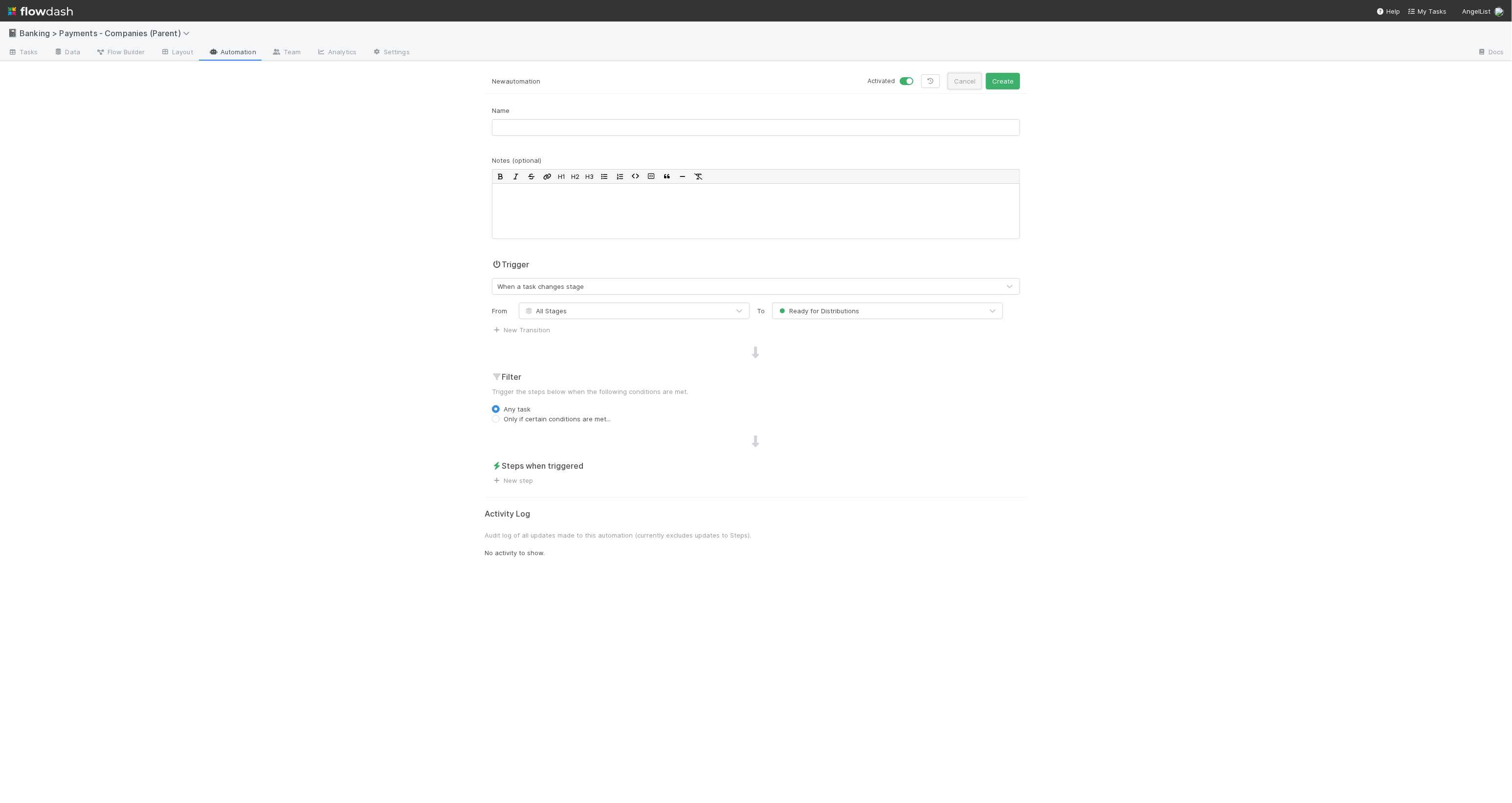
click at [899, 81] on button "Cancel" at bounding box center [965, 81] width 34 height 17
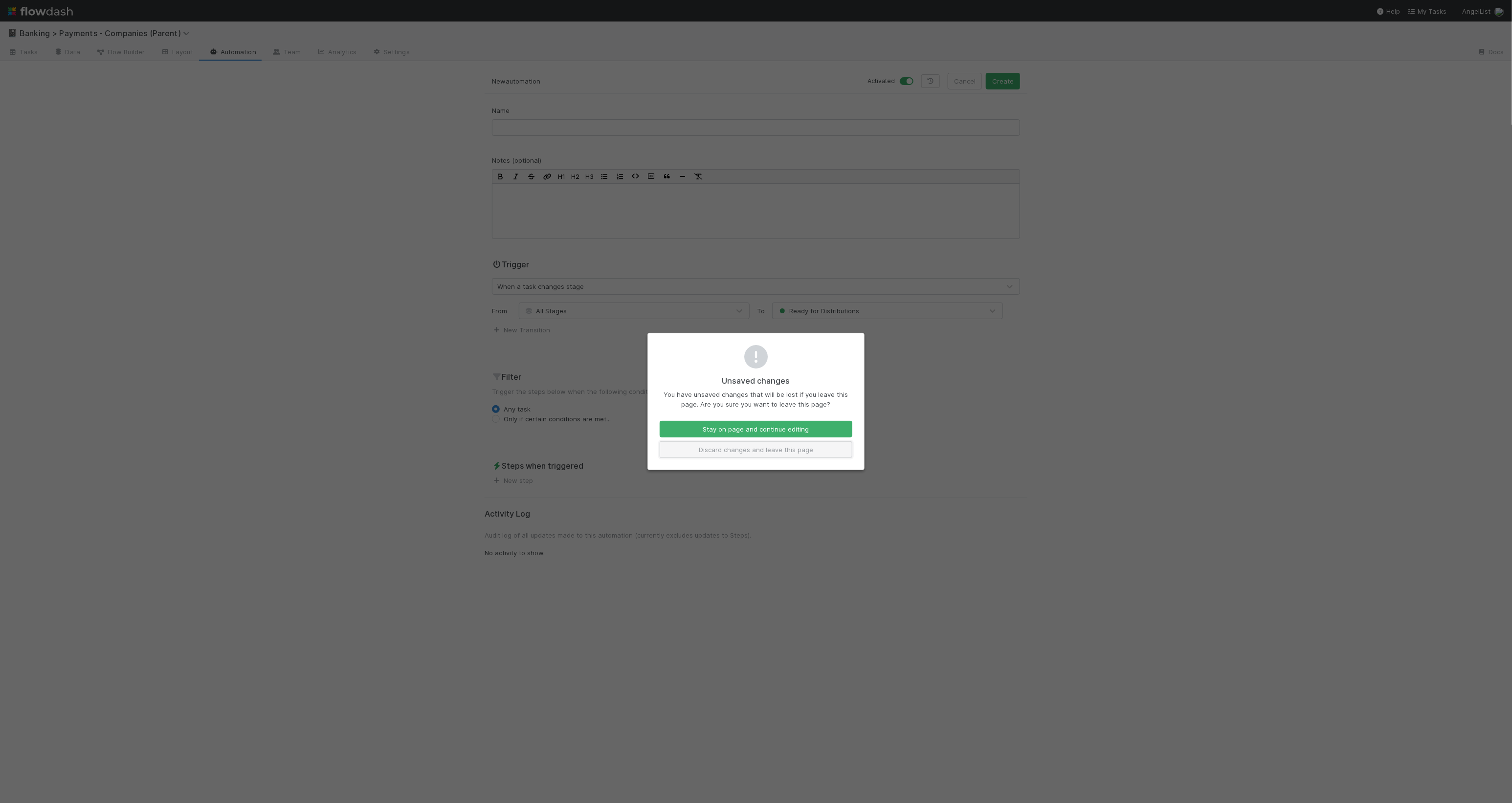
click at [744, 452] on button "Discard changes and leave this page" at bounding box center [756, 450] width 193 height 17
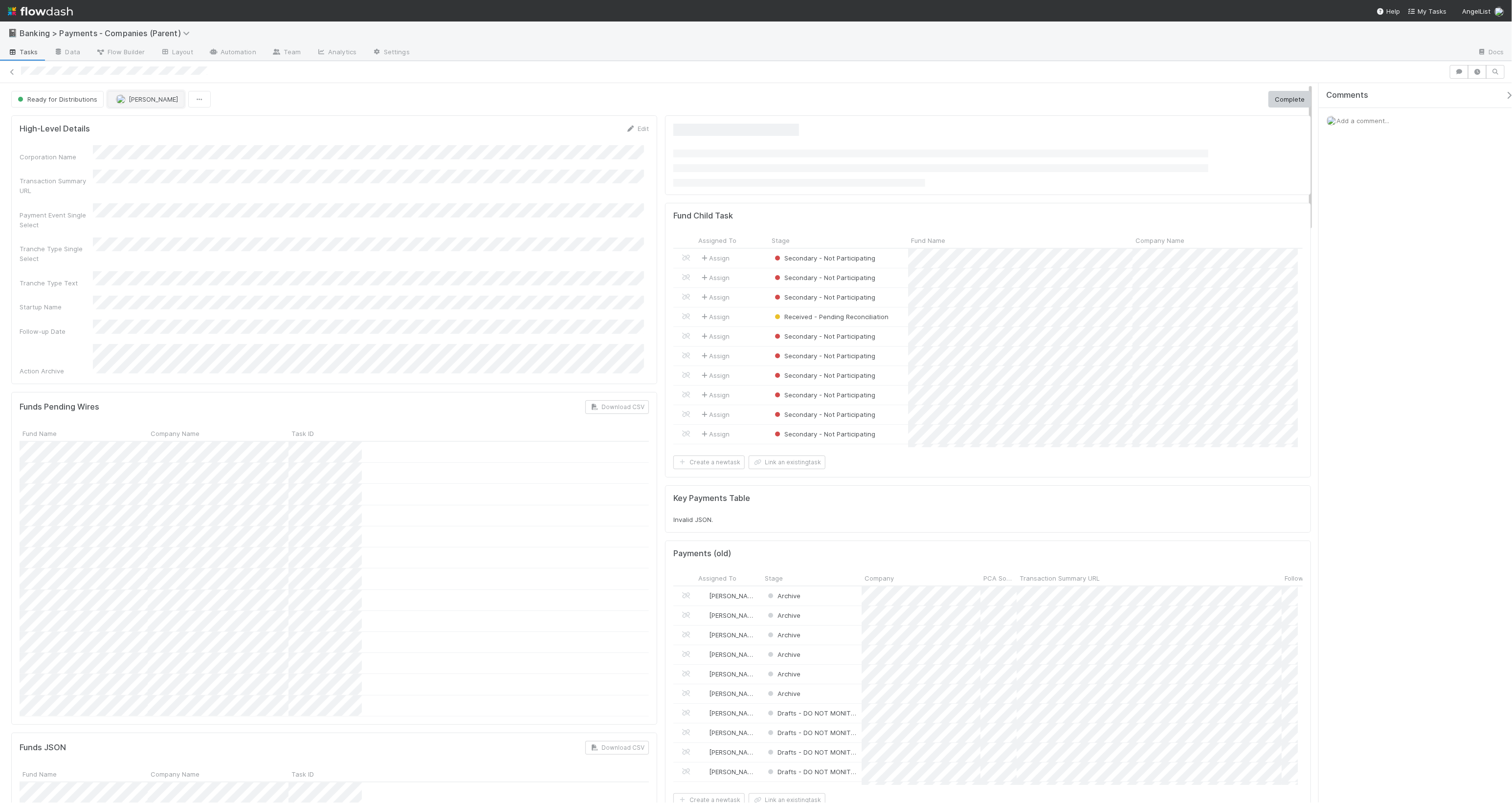
click at [137, 103] on button "[PERSON_NAME]" at bounding box center [146, 99] width 77 height 17
click at [394, 94] on div at bounding box center [756, 401] width 1512 height 803
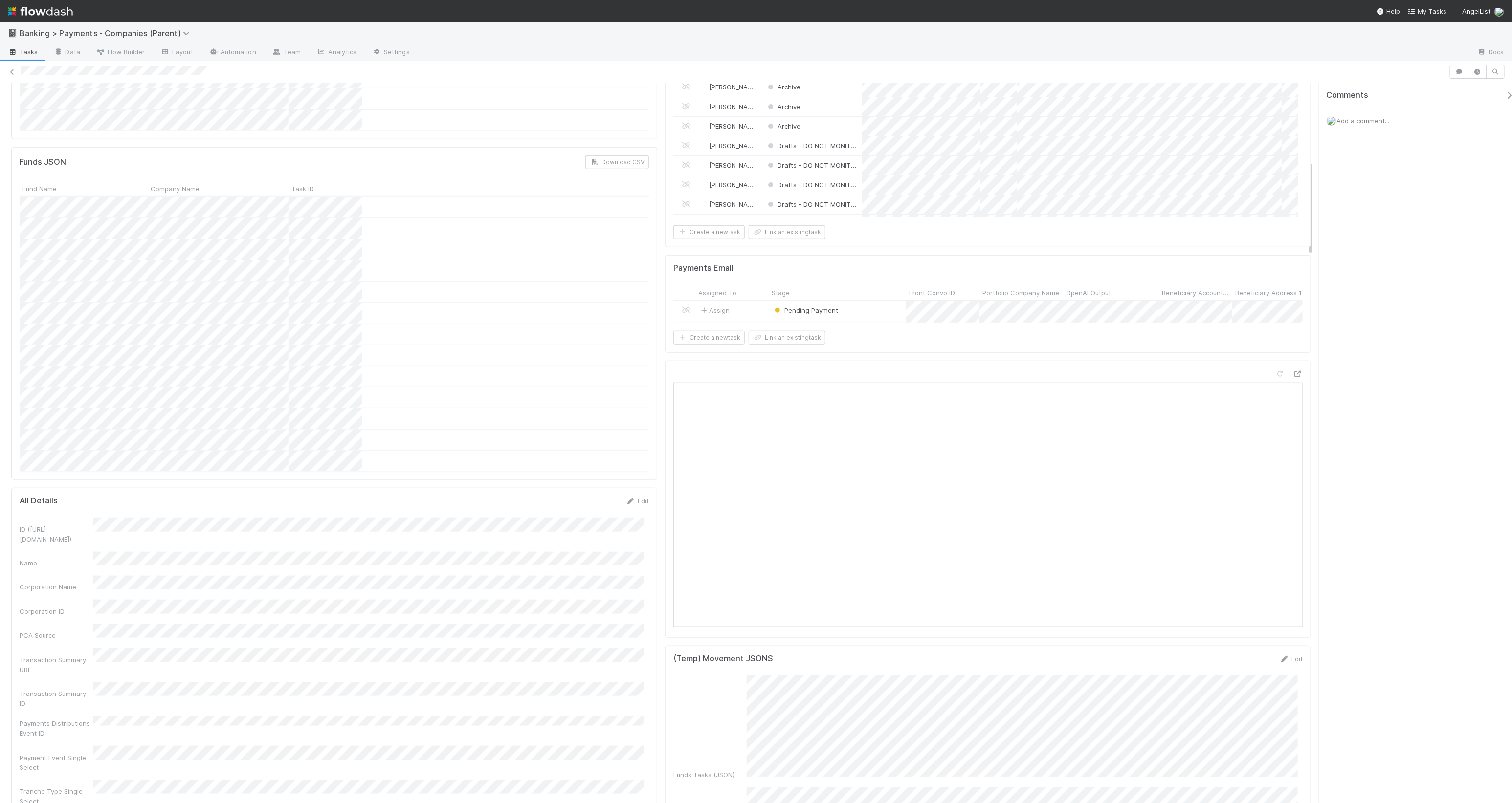
scroll to position [0, 0]
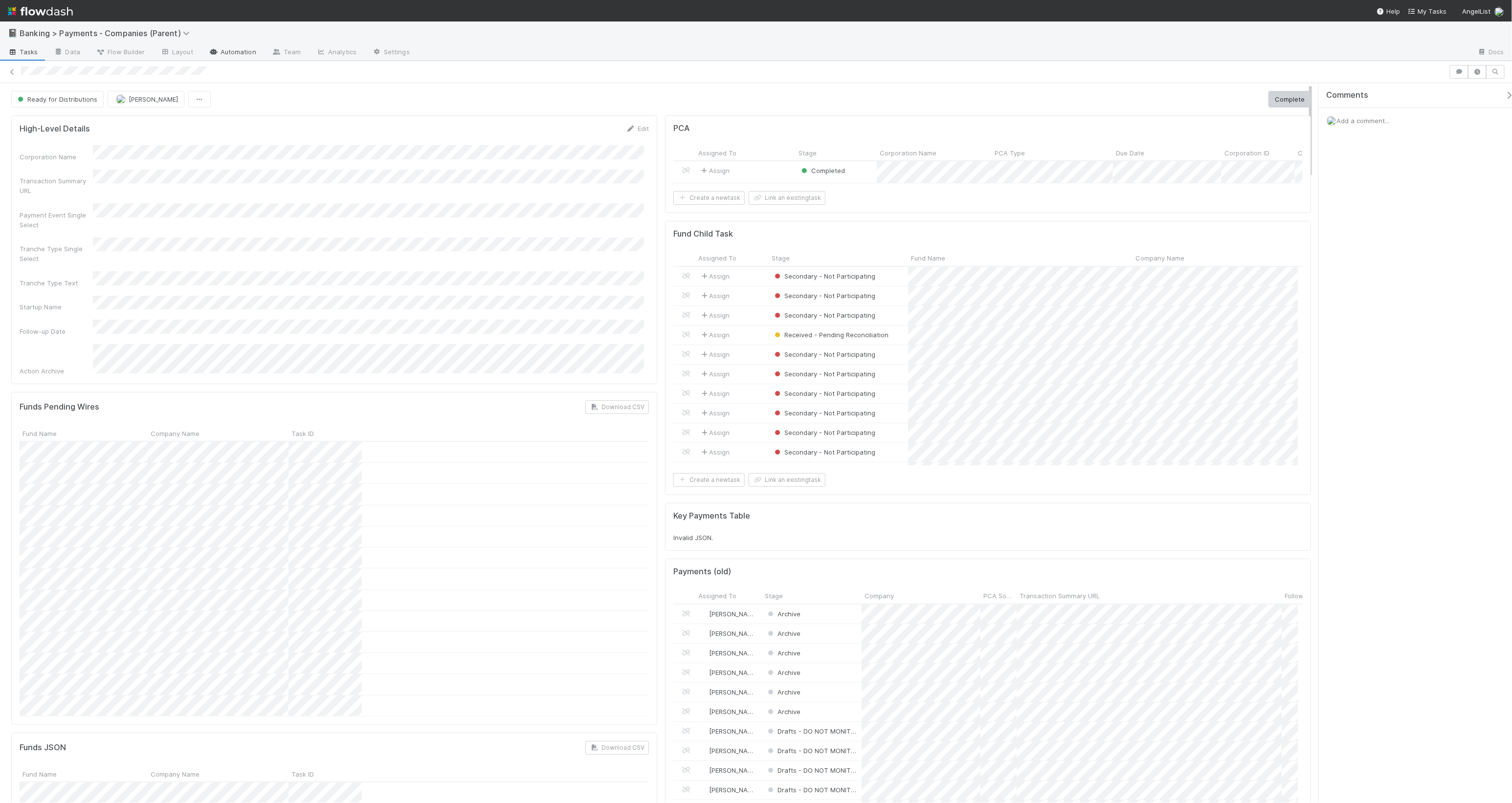
click at [247, 51] on link "Automation" at bounding box center [233, 52] width 63 height 15
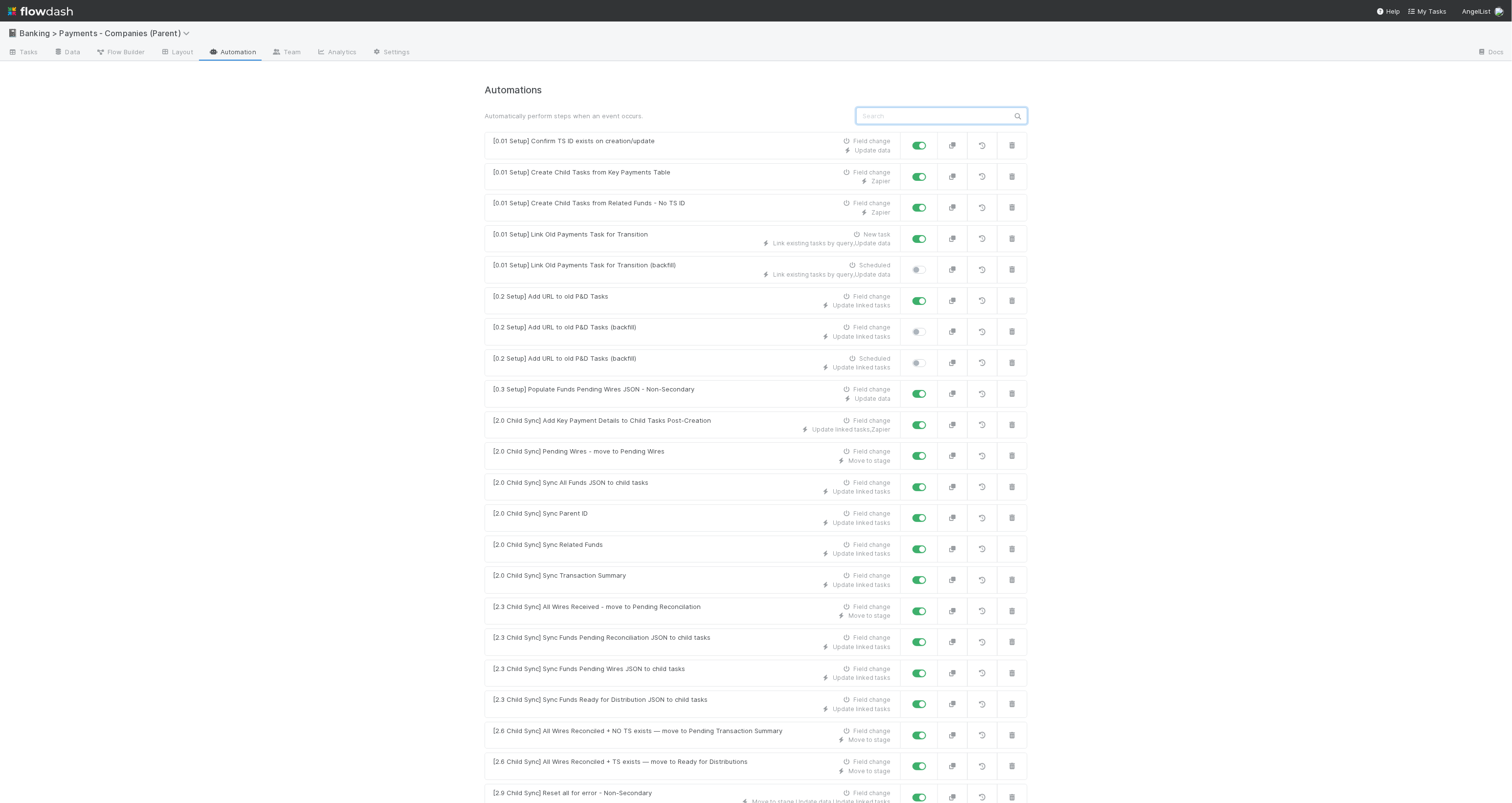
click at [899, 115] on input "text" at bounding box center [941, 116] width 171 height 17
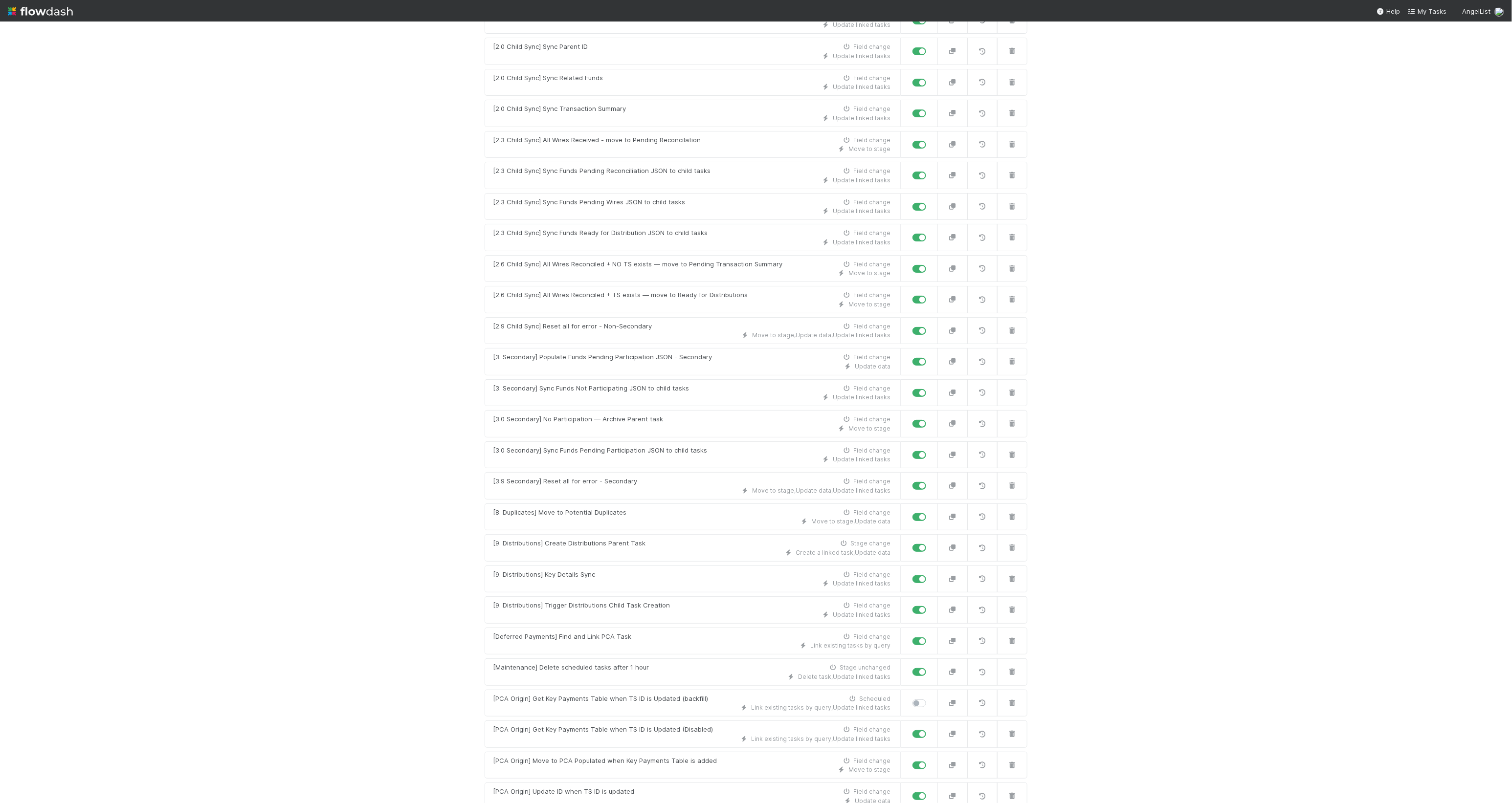
scroll to position [1005, 0]
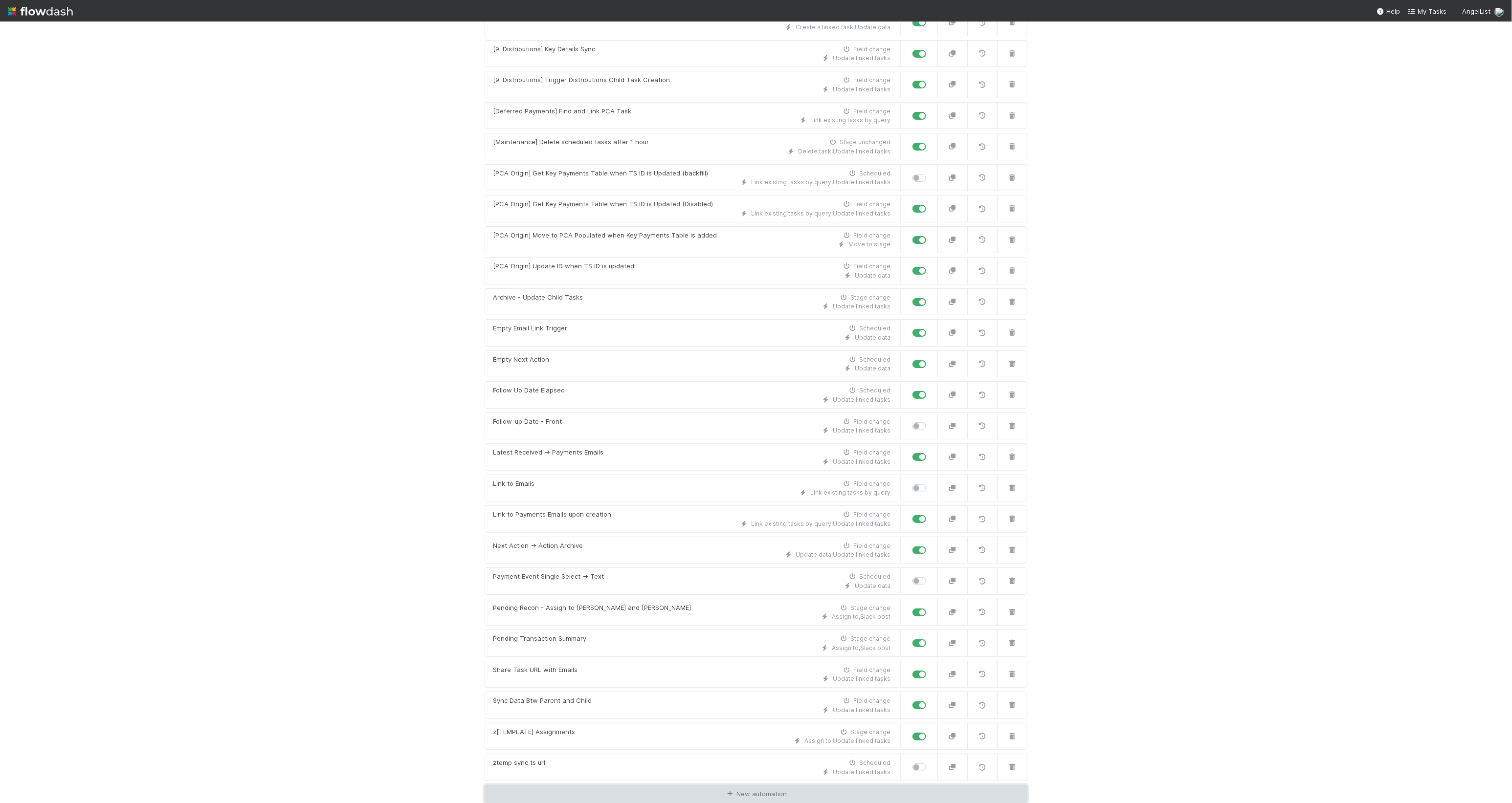
click at [770, 474] on link "New automation" at bounding box center [756, 793] width 543 height 18
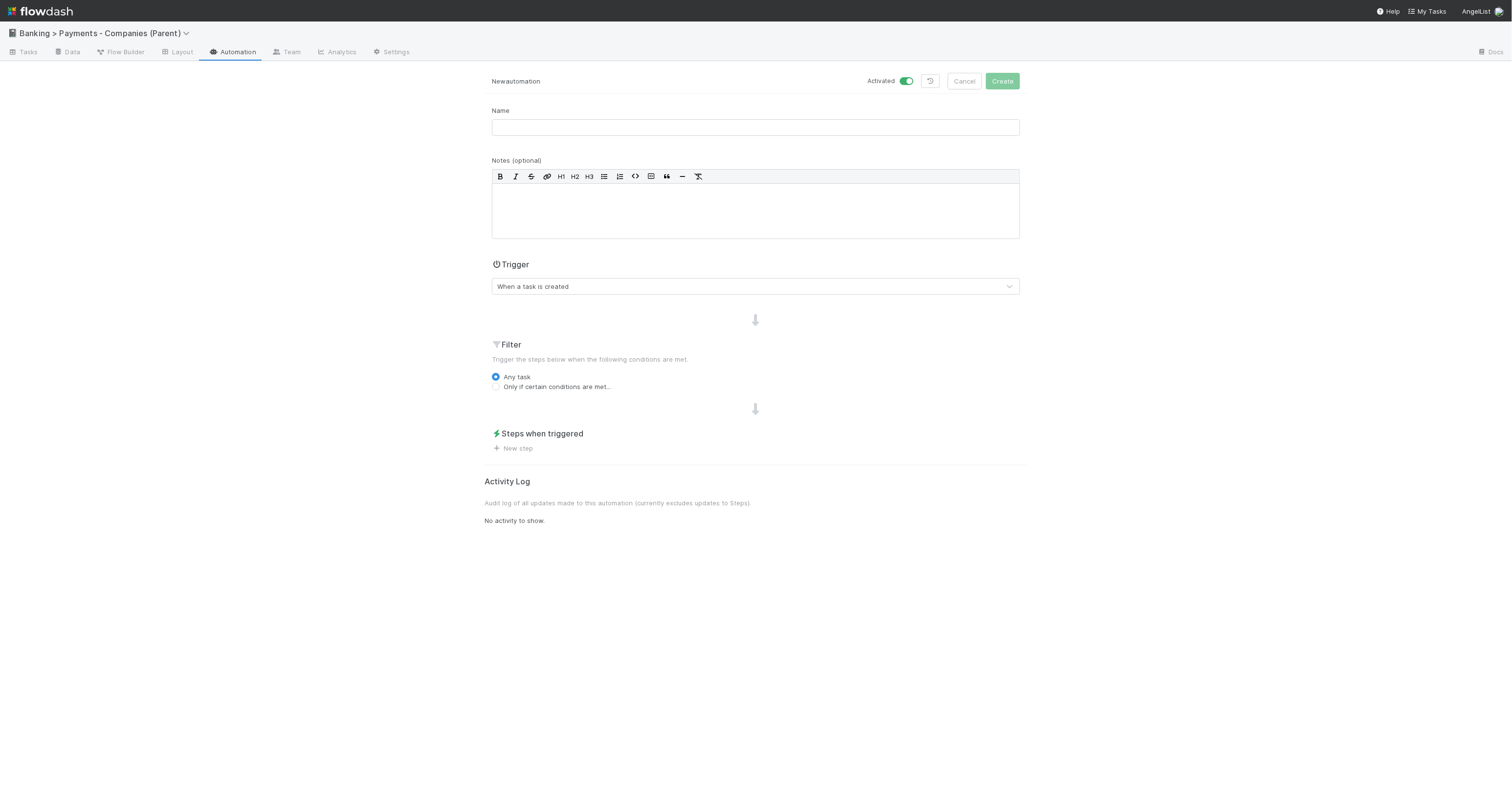
click at [577, 287] on div "When a task is created" at bounding box center [746, 286] width 508 height 15
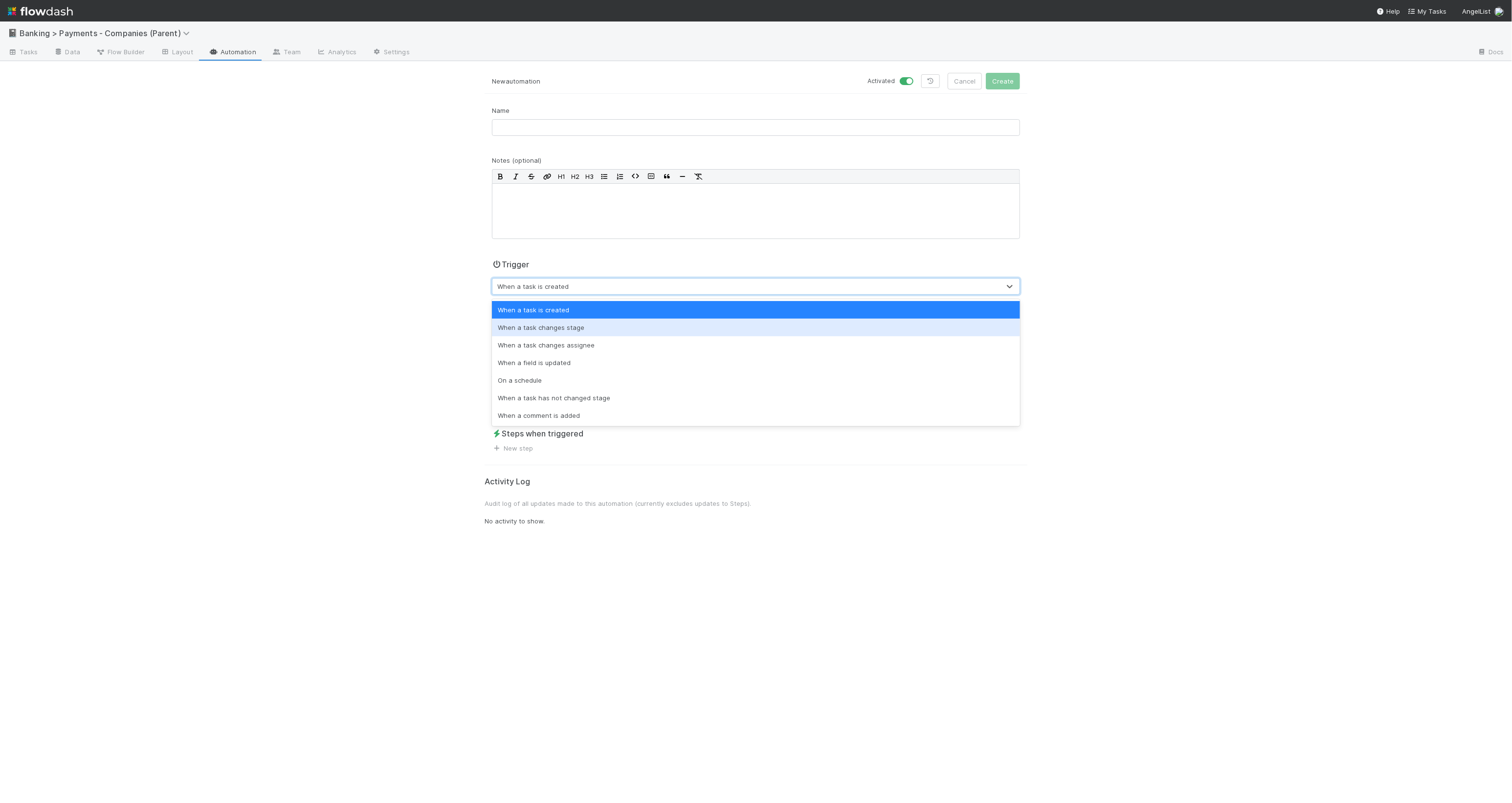
click at [585, 325] on div "When a task changes stage" at bounding box center [756, 328] width 528 height 18
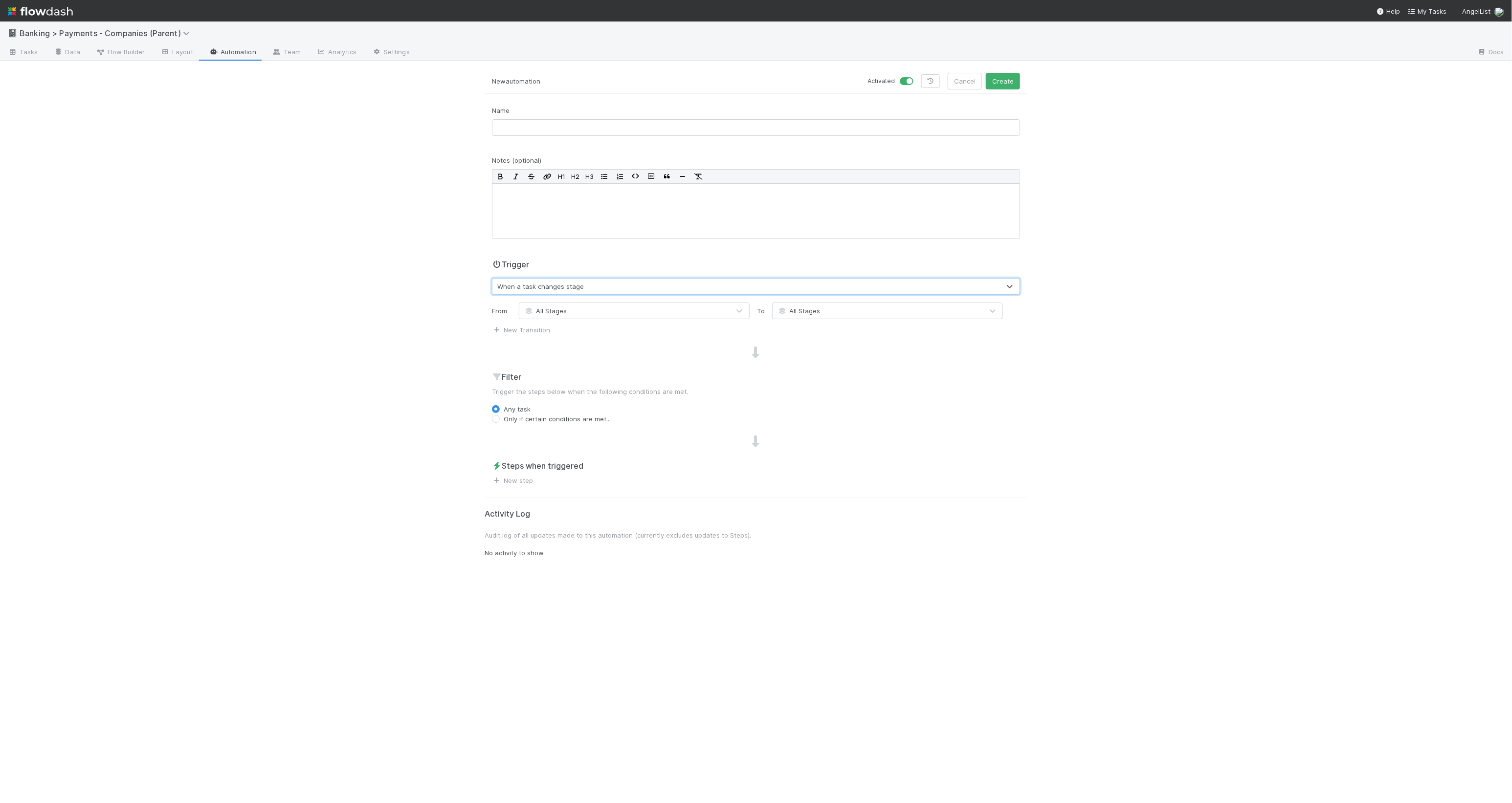
click at [825, 310] on div "All Stages" at bounding box center [877, 310] width 211 height 15
type input "read"
click at [830, 334] on span "Ready for Distributions" at bounding box center [818, 334] width 81 height 8
click at [549, 417] on label "Only if certain conditions are met..." at bounding box center [557, 419] width 107 height 10
click at [500, 417] on input "Only if certain conditions are met..." at bounding box center [495, 419] width 8 height 9
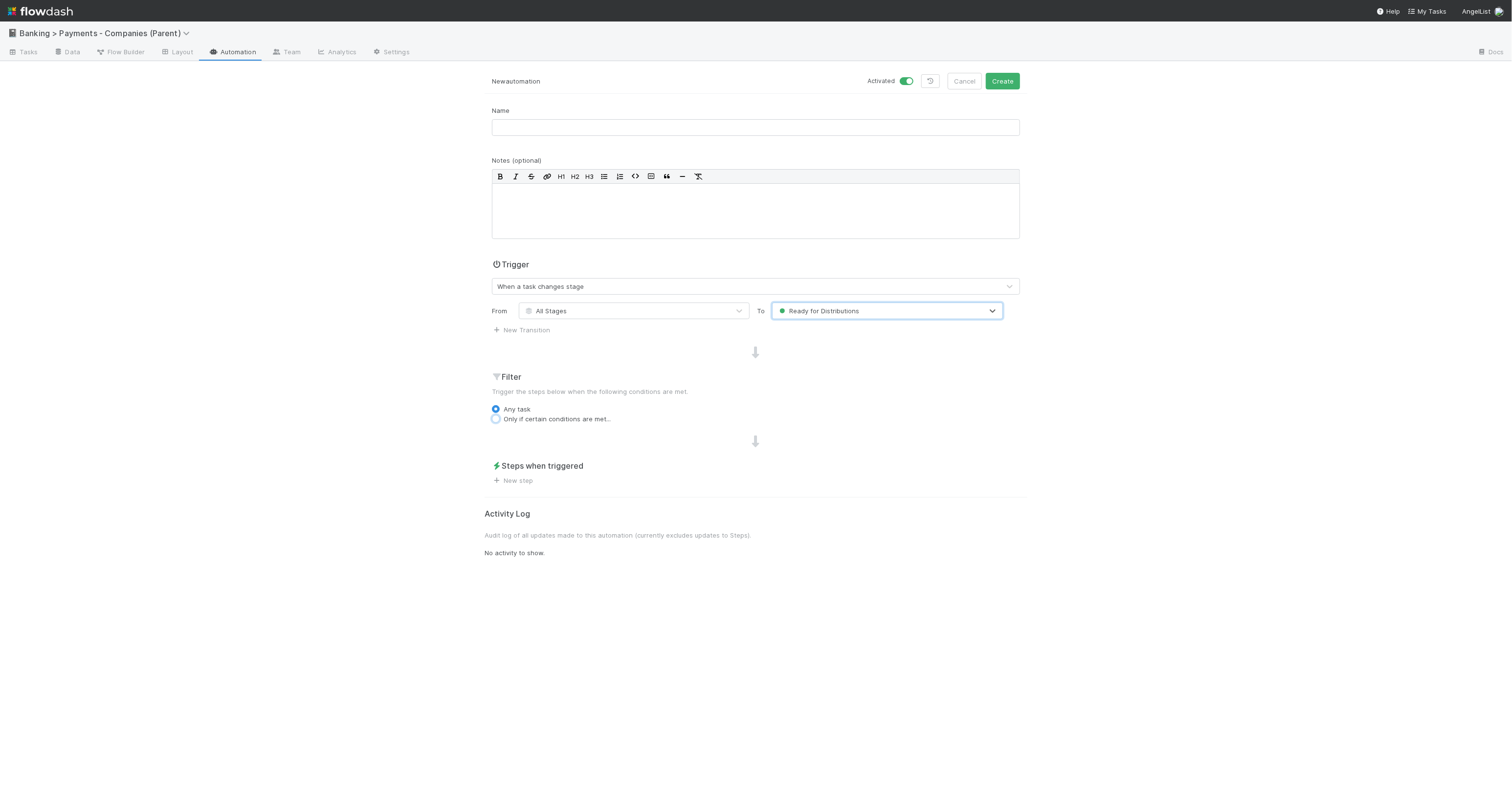
radio input "true"
click at [508, 408] on label "Any task" at bounding box center [516, 408] width 27 height 10
click at [500, 408] on input "Any task" at bounding box center [495, 408] width 8 height 9
radio input "true"
click at [519, 474] on link "New step" at bounding box center [512, 480] width 41 height 8
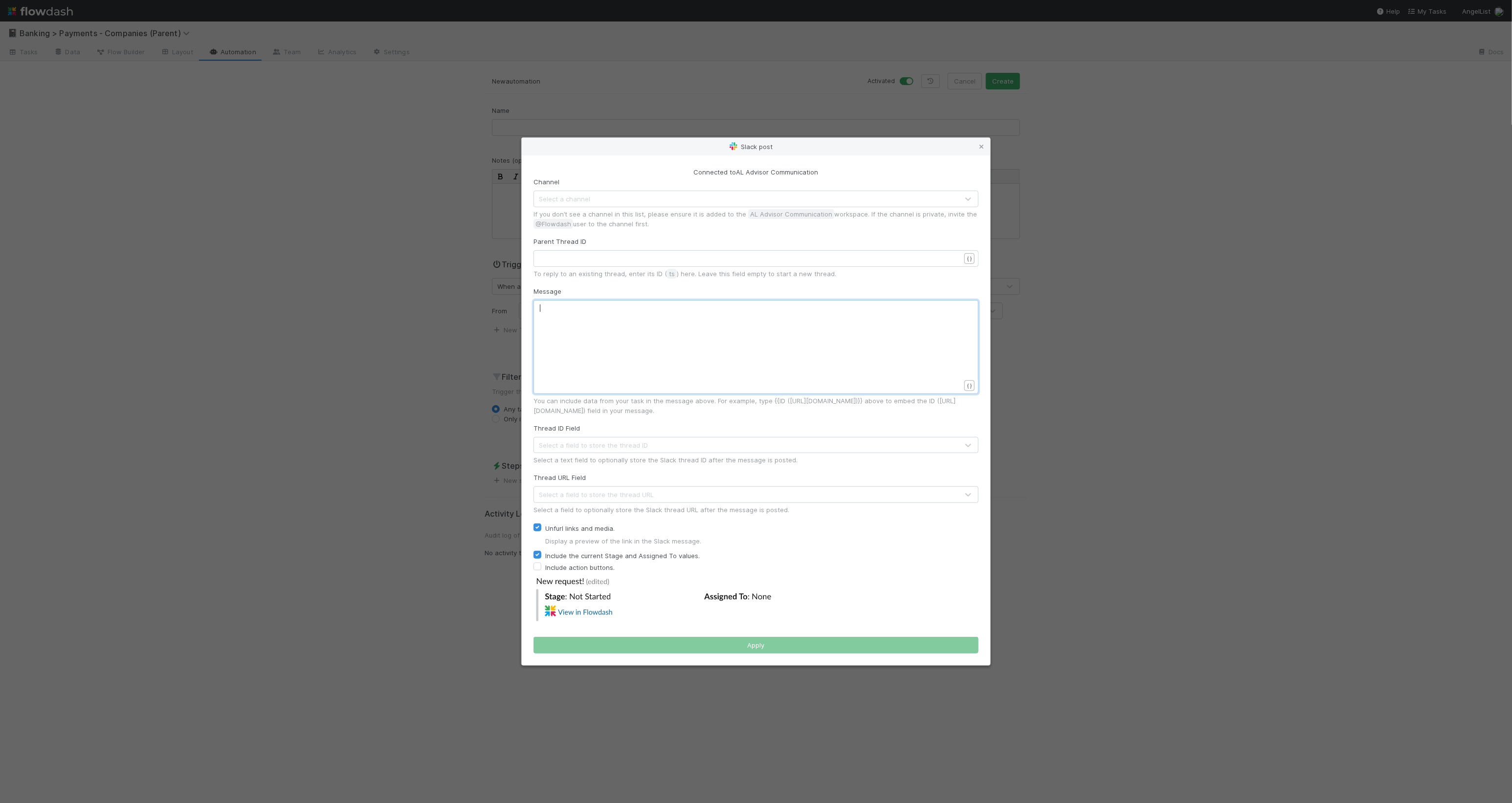
click at [772, 367] on div "xxxxxxxxxx ​" at bounding box center [762, 359] width 445 height 111
type textarea "POaym"
type textarea "aymebnts"
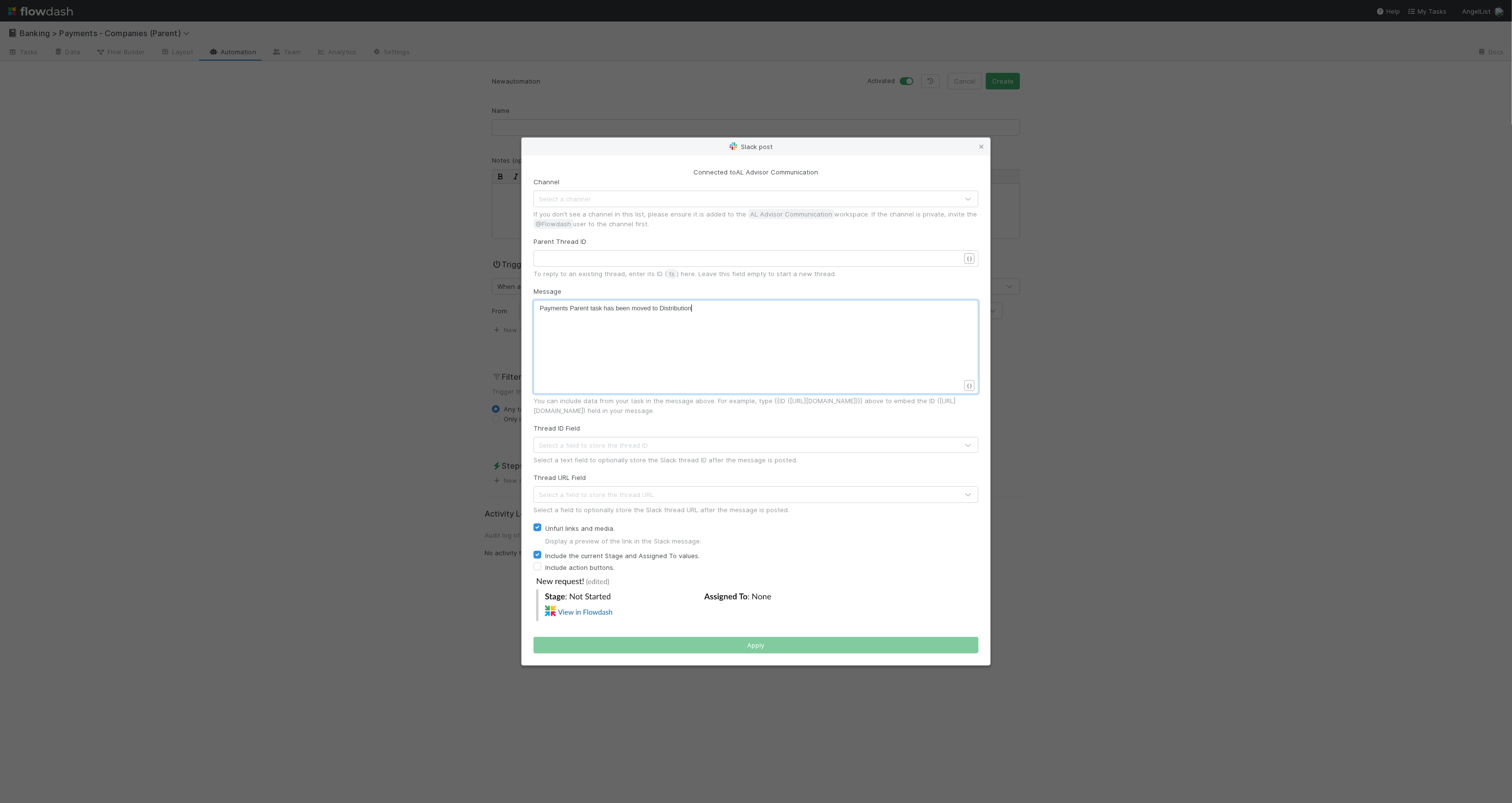
scroll to position [3, 134]
type textarea "nts Parent task has been moved to Distributions. Olek"
type textarea "Please reviuew"
type textarea "ew."
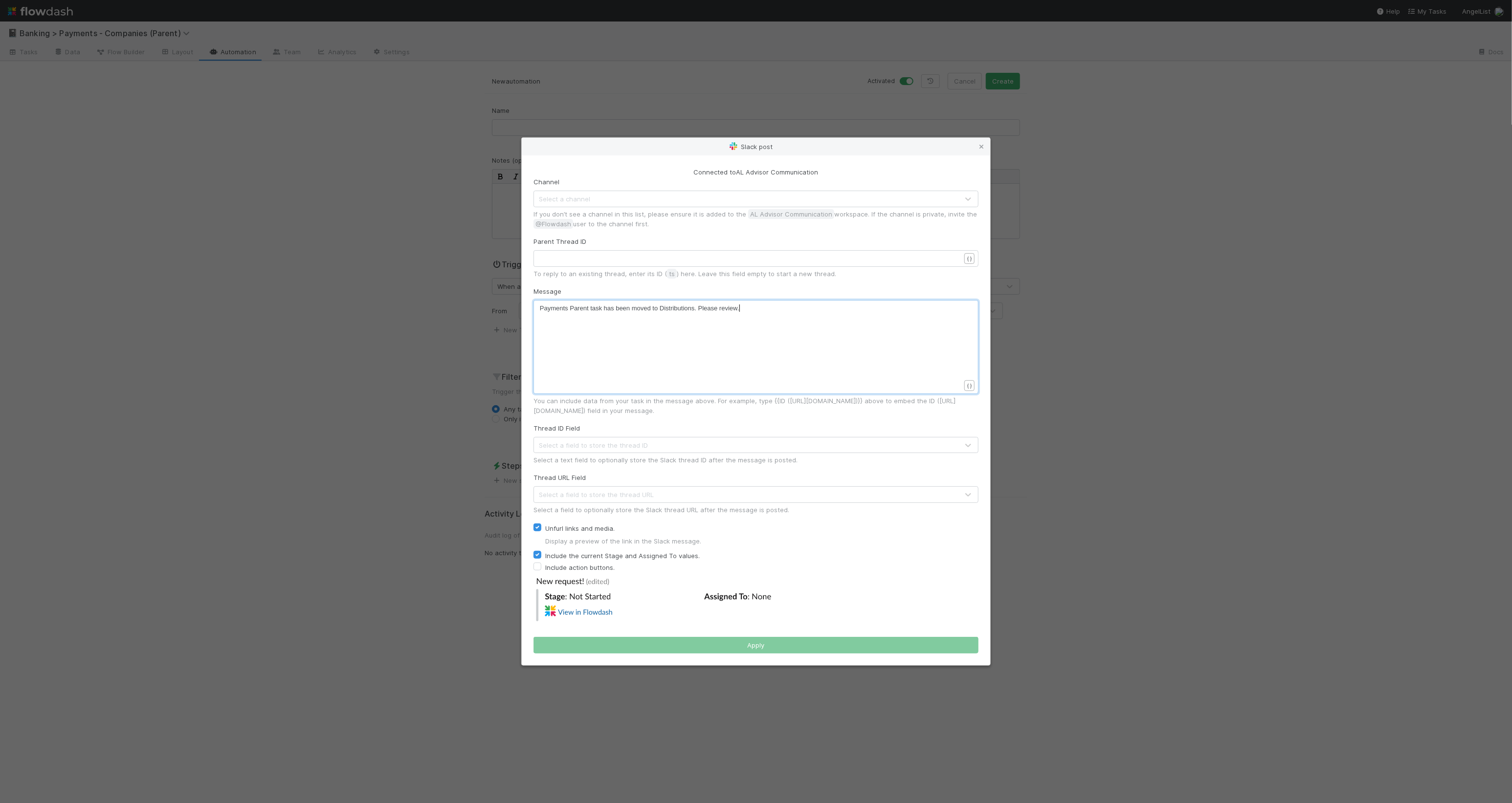
click at [585, 474] on div "Select a field to store the thread URL" at bounding box center [596, 494] width 115 height 10
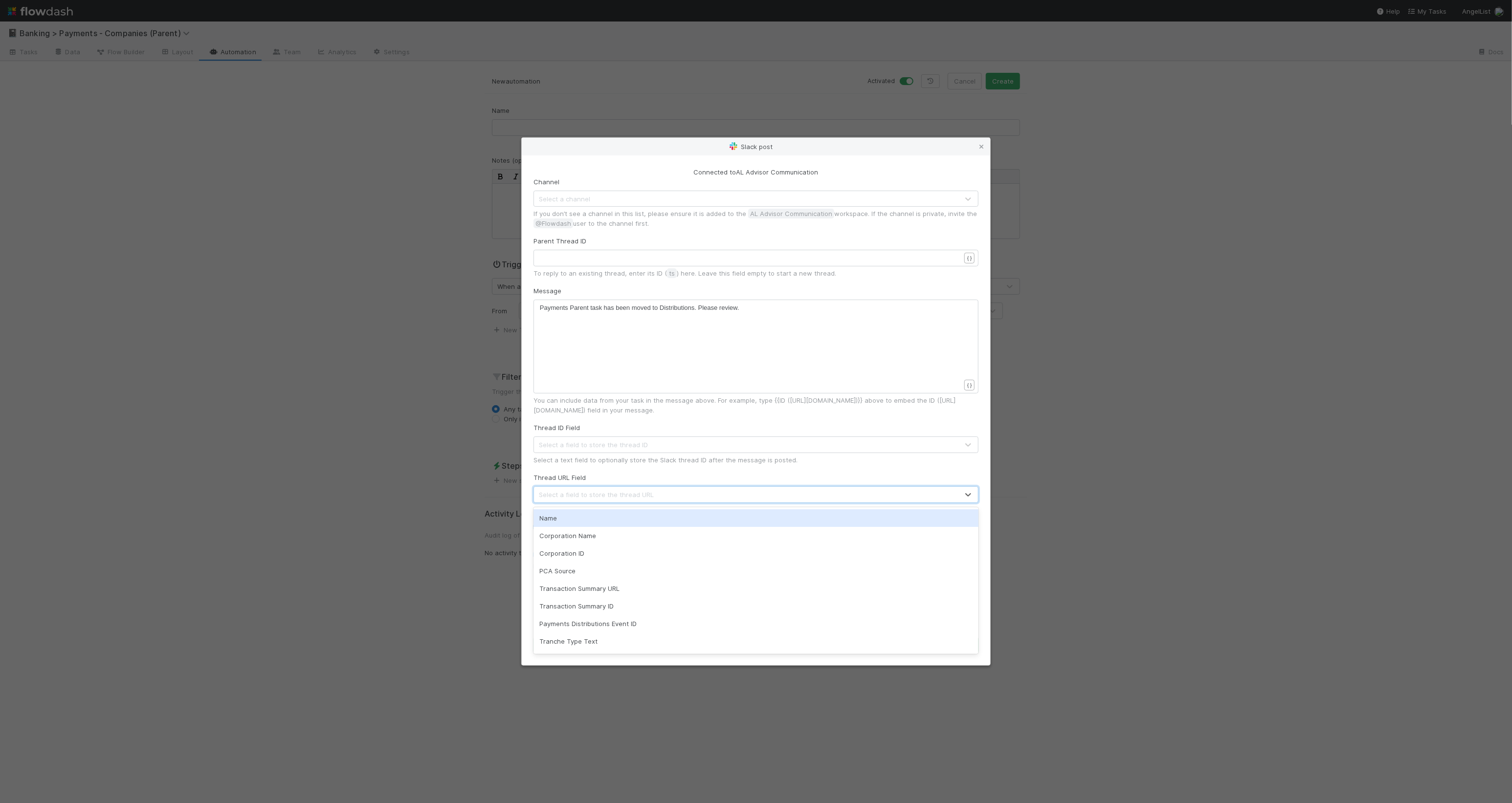
click at [592, 454] on div "Thread ID Field Select a field to store the thread ID Select a text field to op…" at bounding box center [756, 444] width 445 height 42
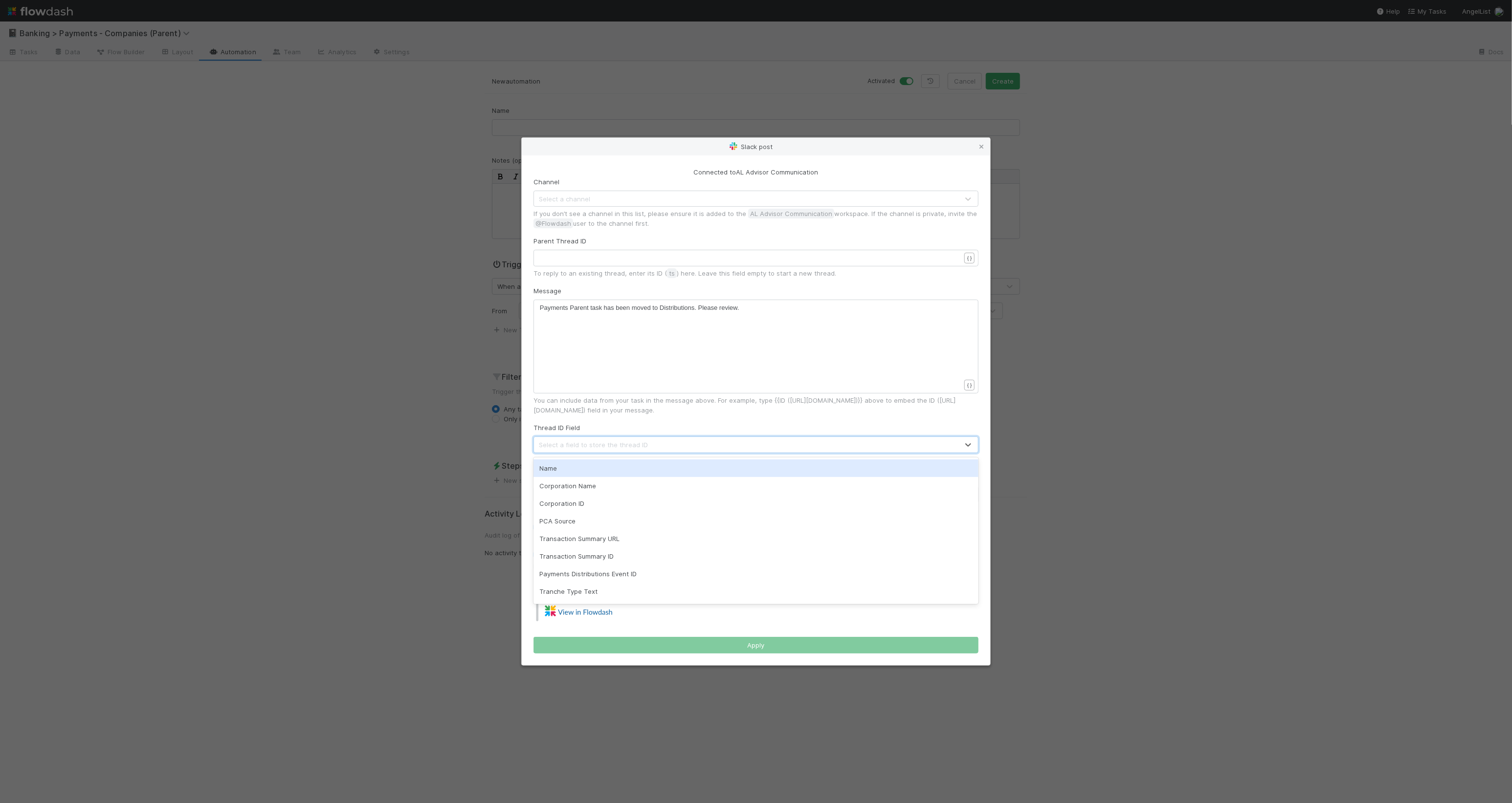
click at [597, 446] on div "Select a field to store the thread ID" at bounding box center [593, 444] width 109 height 10
click at [616, 421] on form "Connected to AL Advisor Communication Channel Select a channel If you don’t see…" at bounding box center [756, 411] width 445 height 487
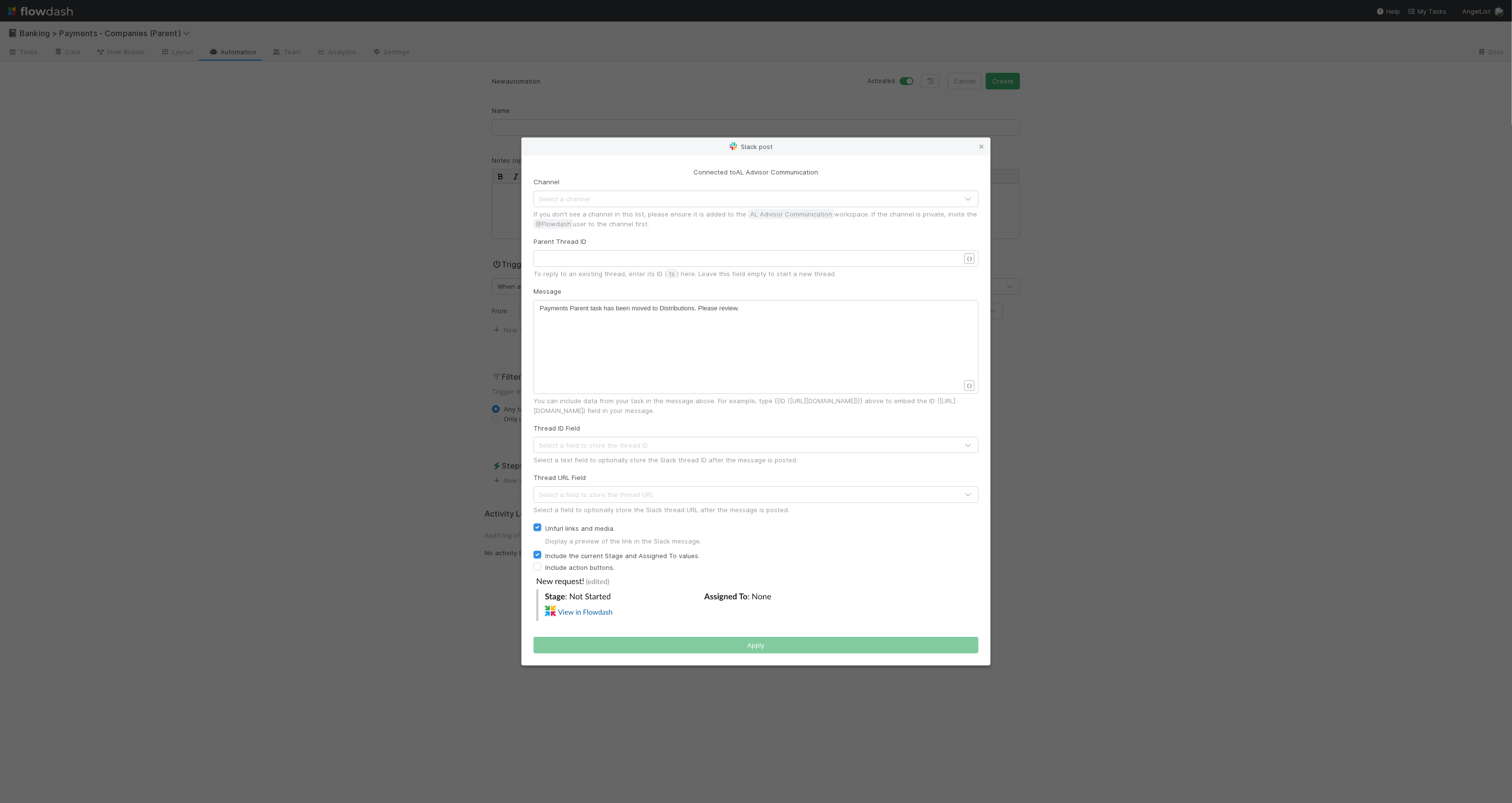
click at [631, 202] on div "Select a channel" at bounding box center [746, 199] width 425 height 15
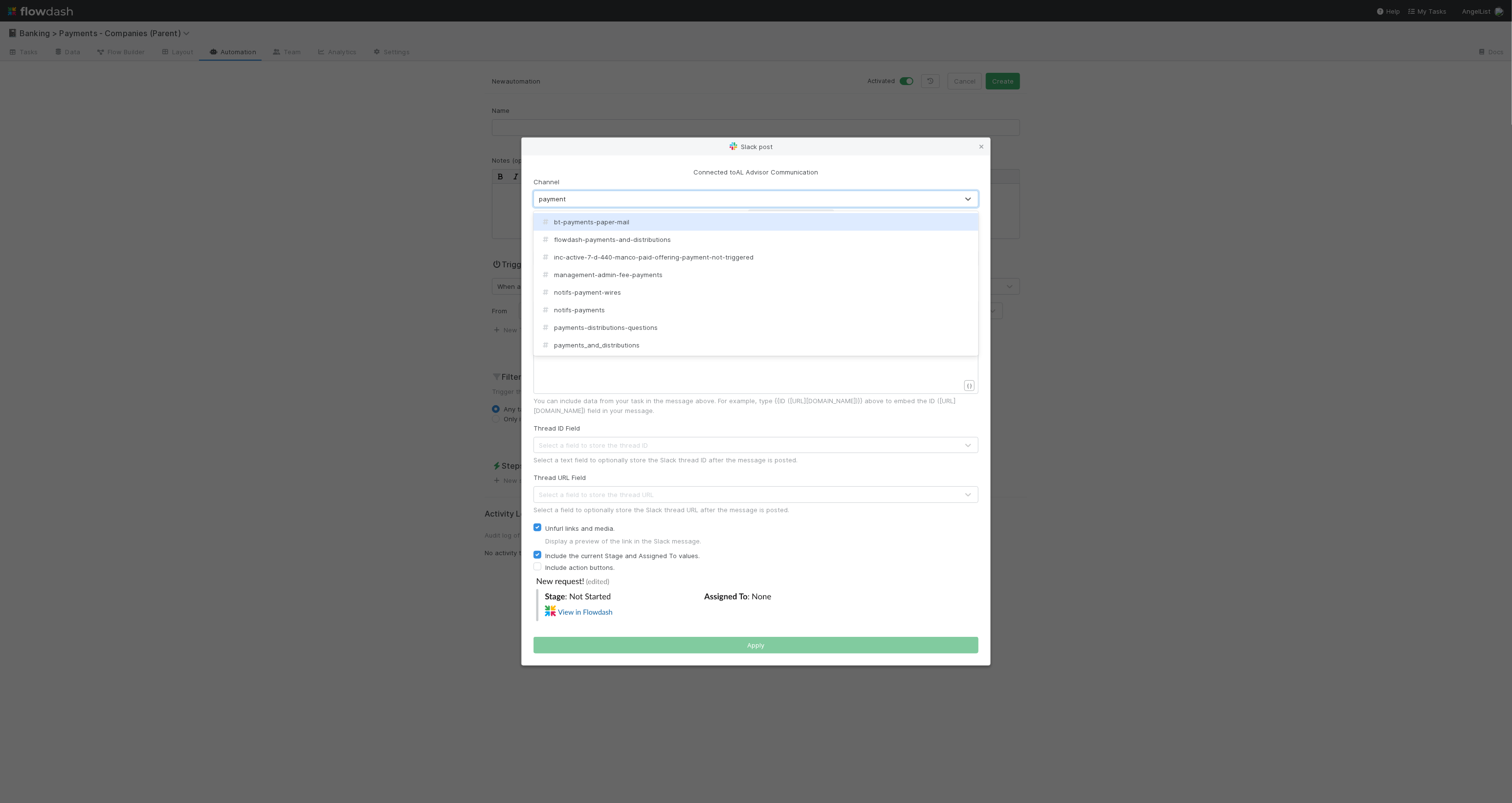
type input "payments"
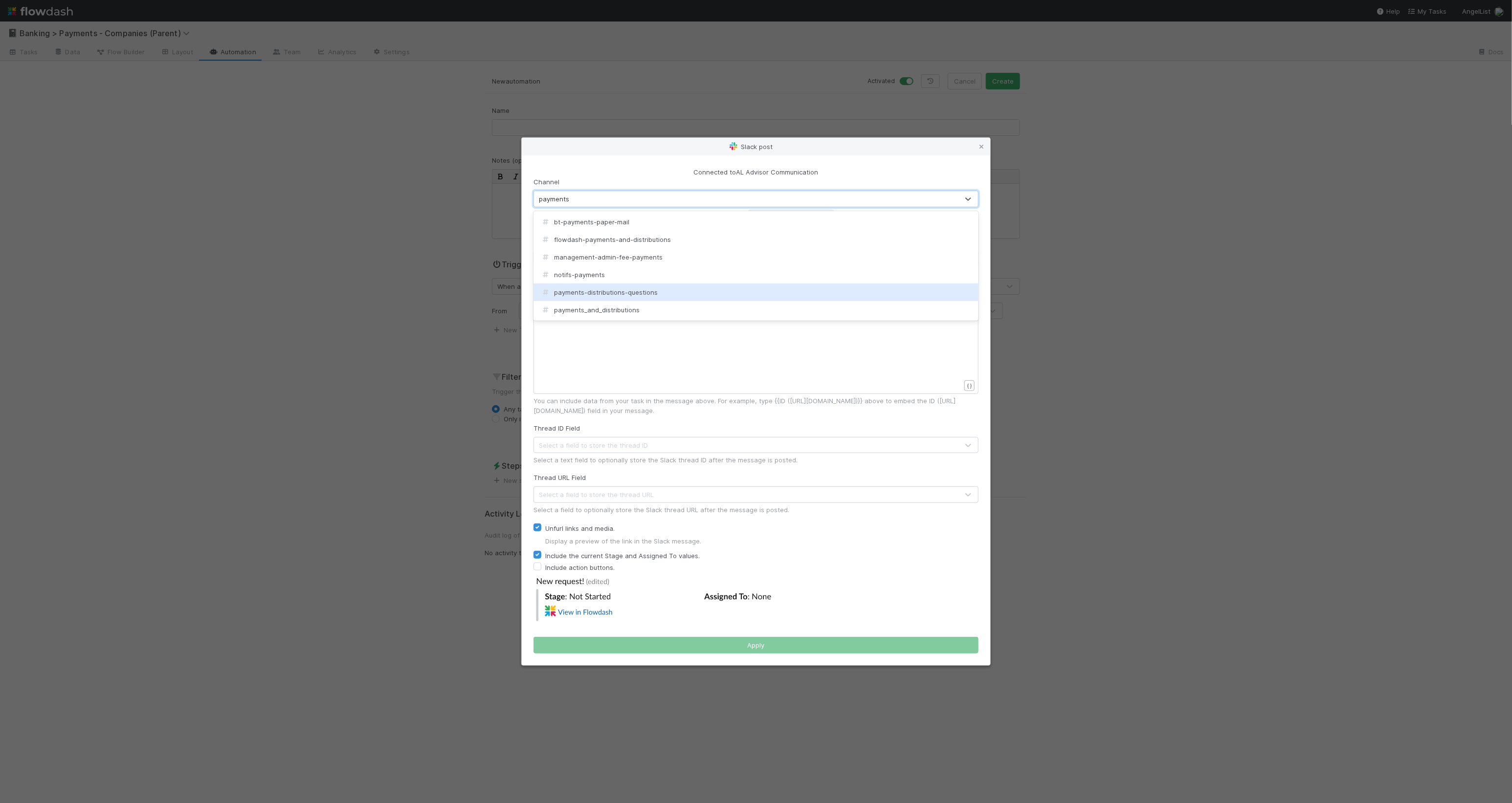
click at [637, 293] on span "payments-distributions-questions" at bounding box center [598, 292] width 118 height 8
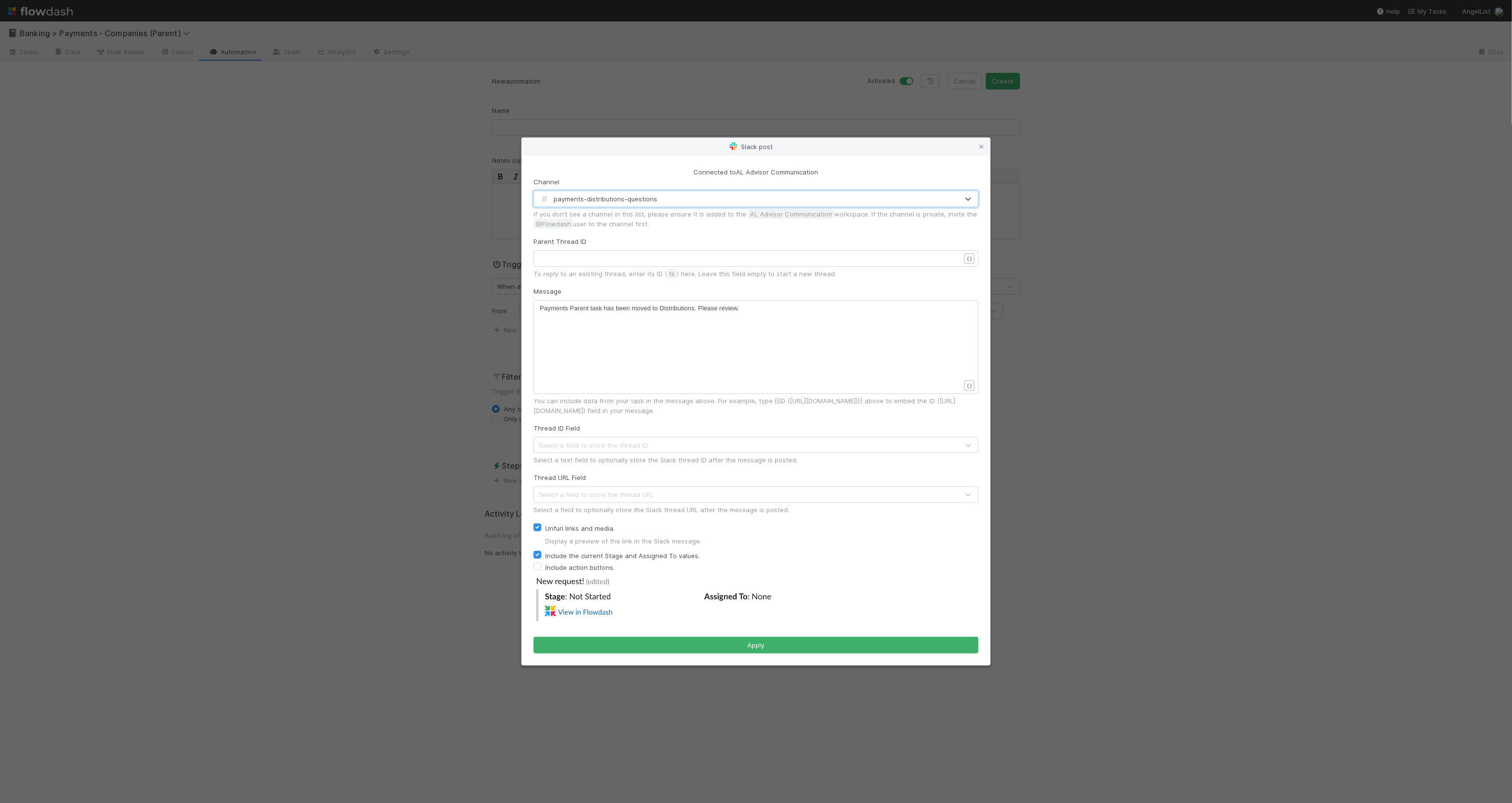
click at [633, 359] on div "xxxxxxxxxx Payments Parent task has been moved to Distributions. Please review." at bounding box center [762, 359] width 445 height 111
click at [766, 474] on button "Apply" at bounding box center [756, 645] width 445 height 17
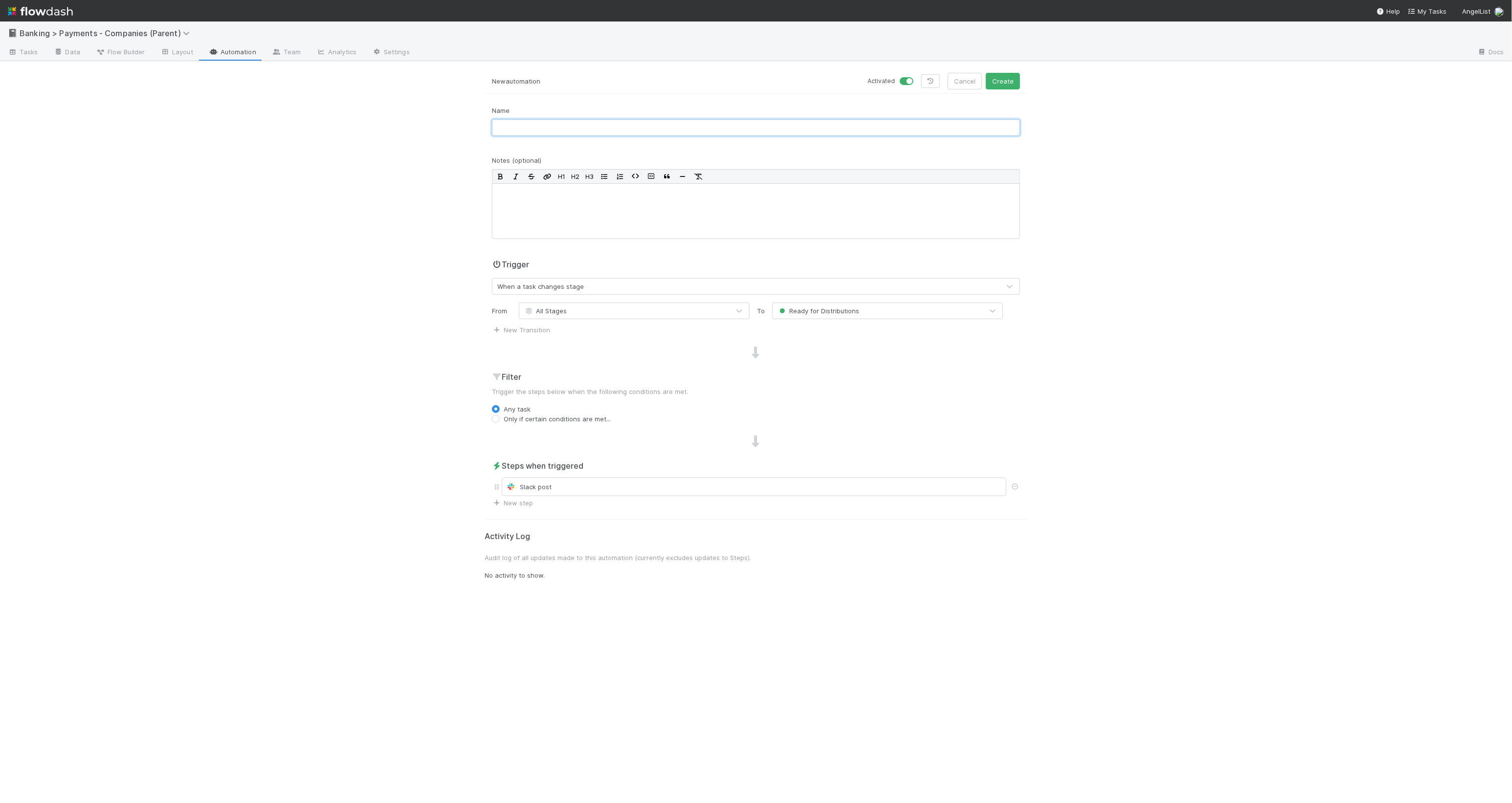
click at [643, 123] on input "text" at bounding box center [756, 128] width 528 height 17
type input "Notify Distros"
click at [899, 84] on button "Create" at bounding box center [1003, 81] width 34 height 17
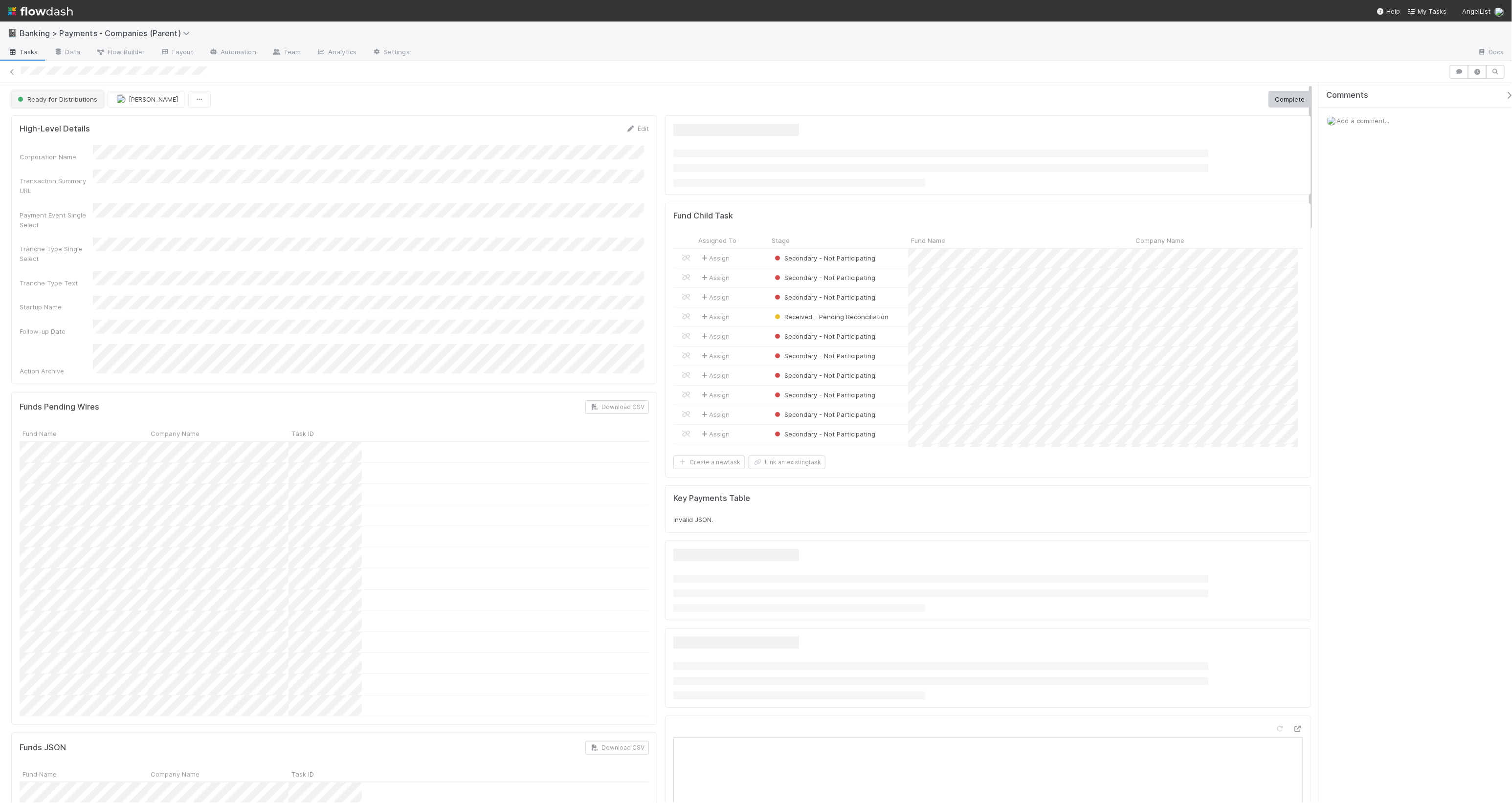
click at [65, 101] on span "Ready for Distributions" at bounding box center [56, 99] width 81 height 8
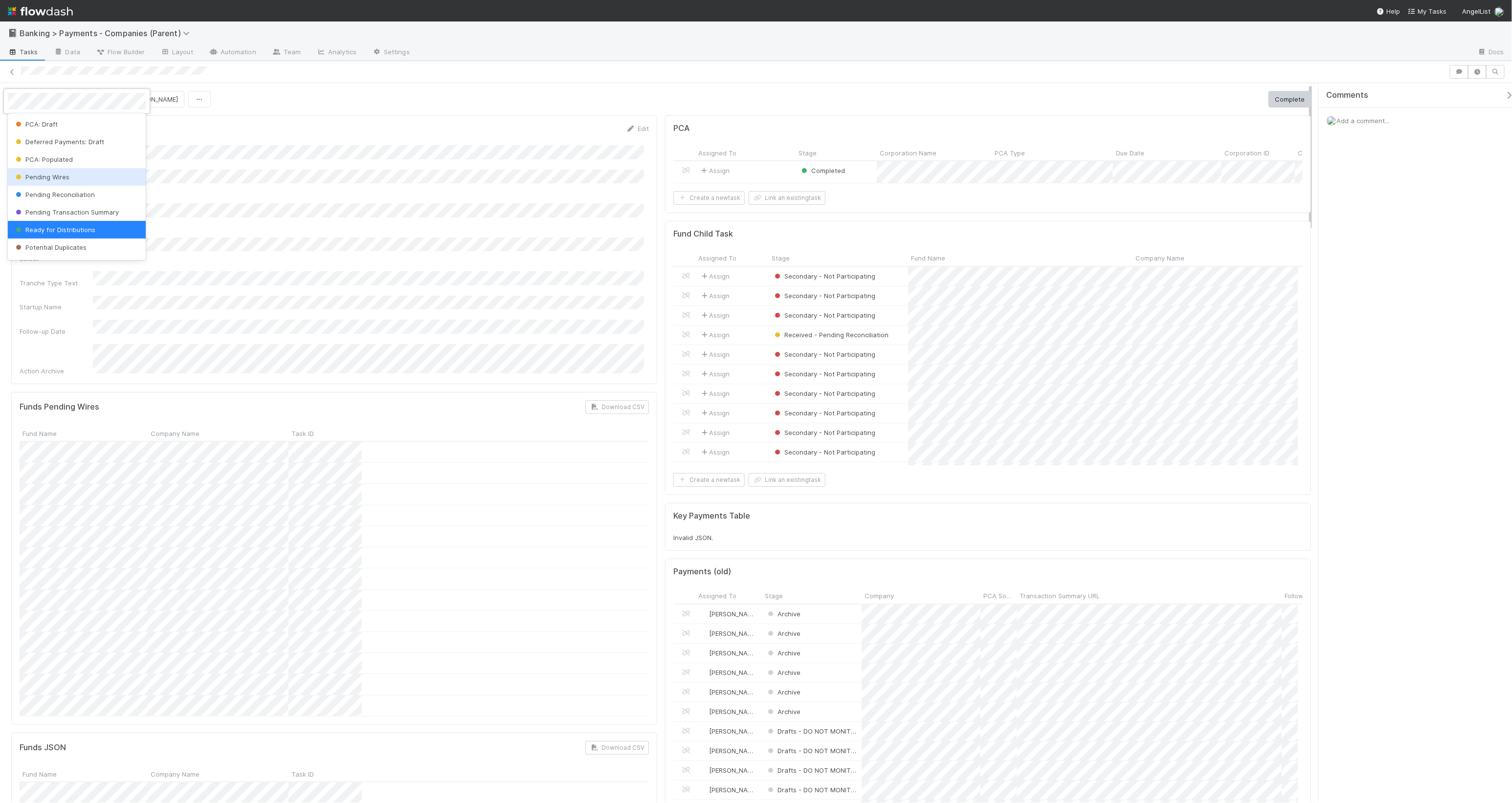
scroll to position [189, 615]
click at [71, 197] on span "Pending Reconciliation" at bounding box center [54, 194] width 81 height 8
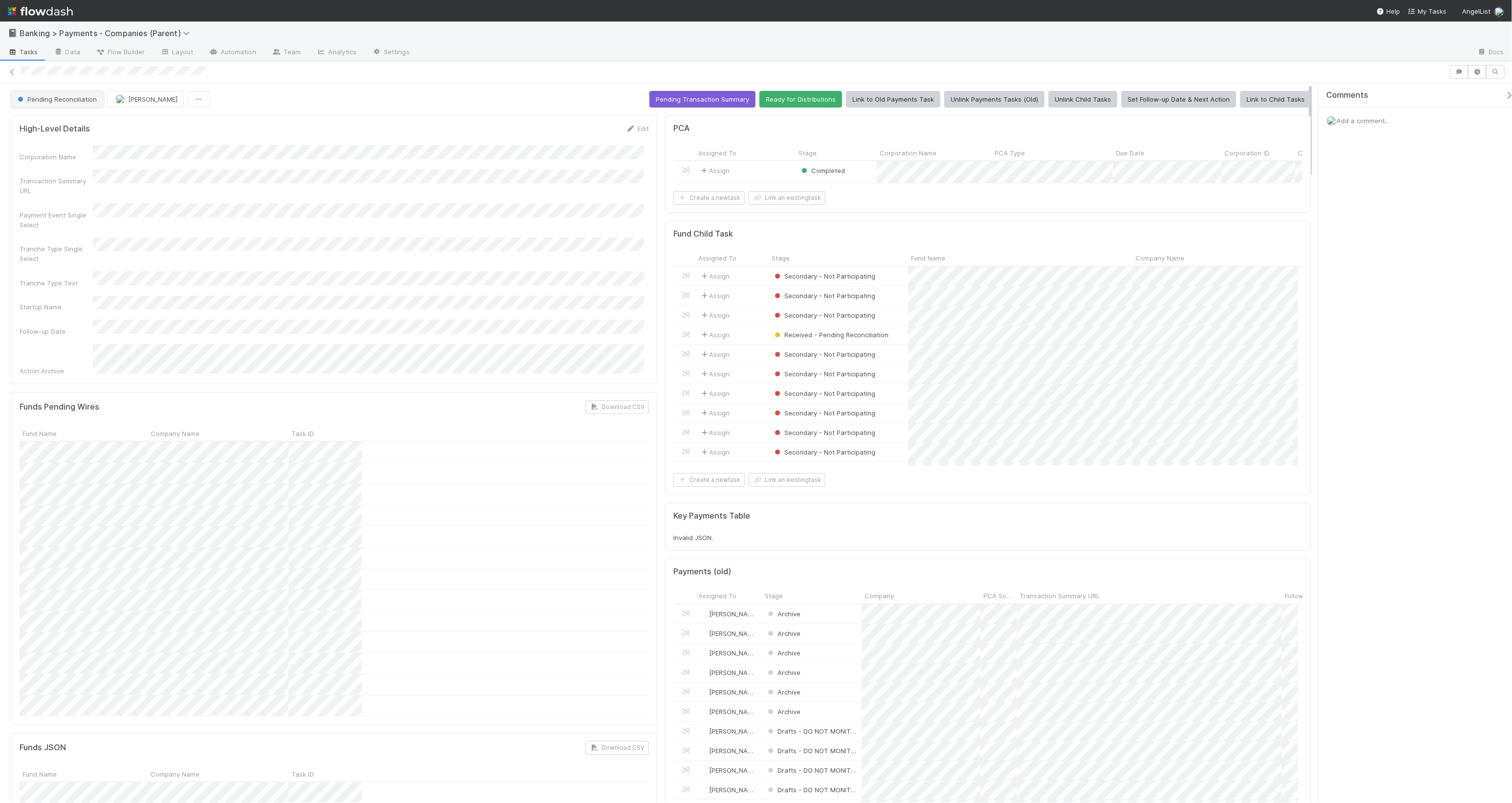
click at [56, 99] on span "Pending Reconciliation" at bounding box center [56, 99] width 81 height 8
click at [72, 229] on span "Ready for Distributions" at bounding box center [54, 230] width 81 height 8
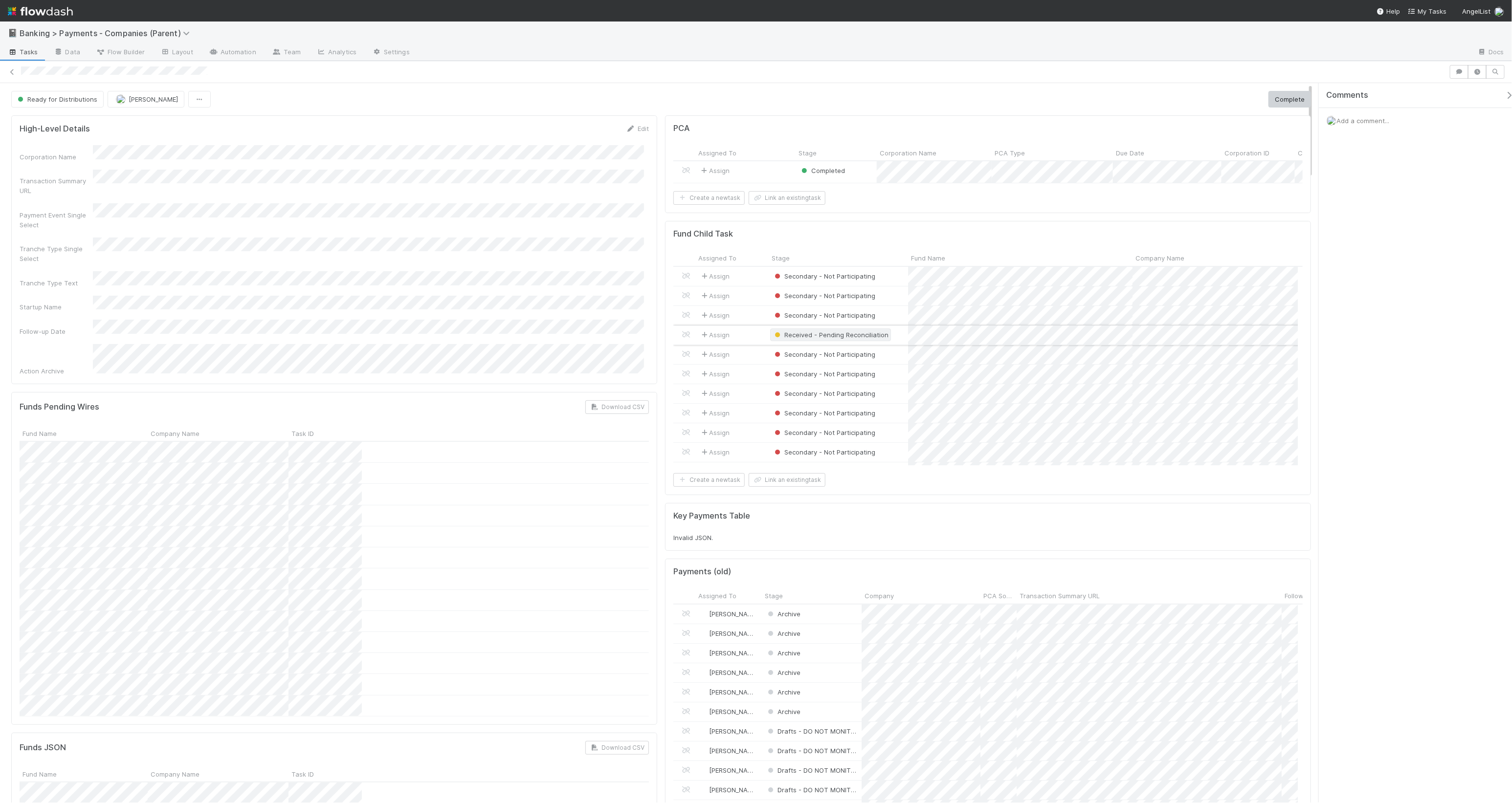
click at [833, 339] on span "Received - Pending Reconciliation" at bounding box center [830, 334] width 116 height 8
click at [833, 436] on span "Ready for Distribution" at bounding box center [809, 436] width 78 height 8
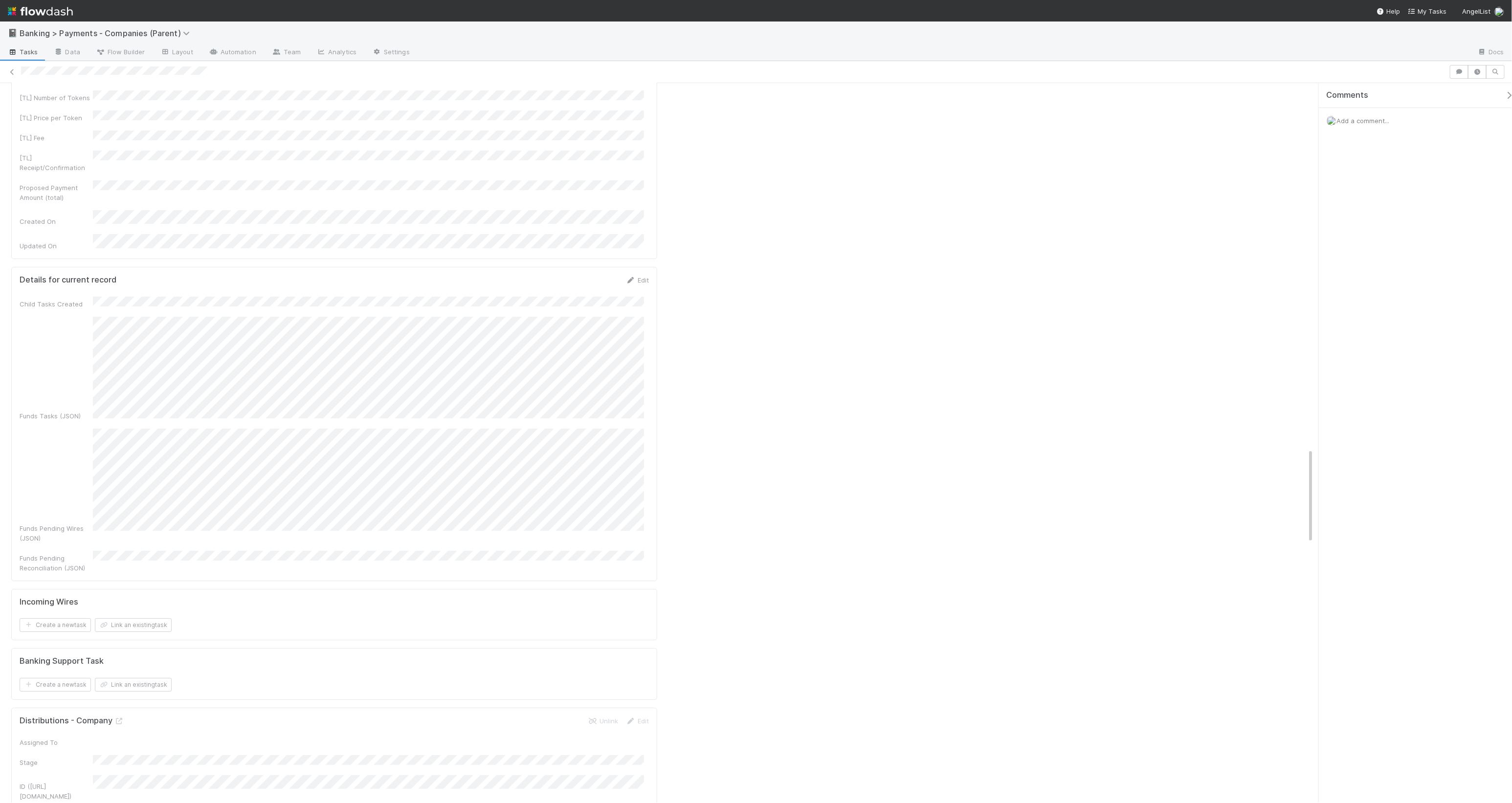
scroll to position [2796, 0]
click at [120, 474] on icon at bounding box center [119, 705] width 10 height 7
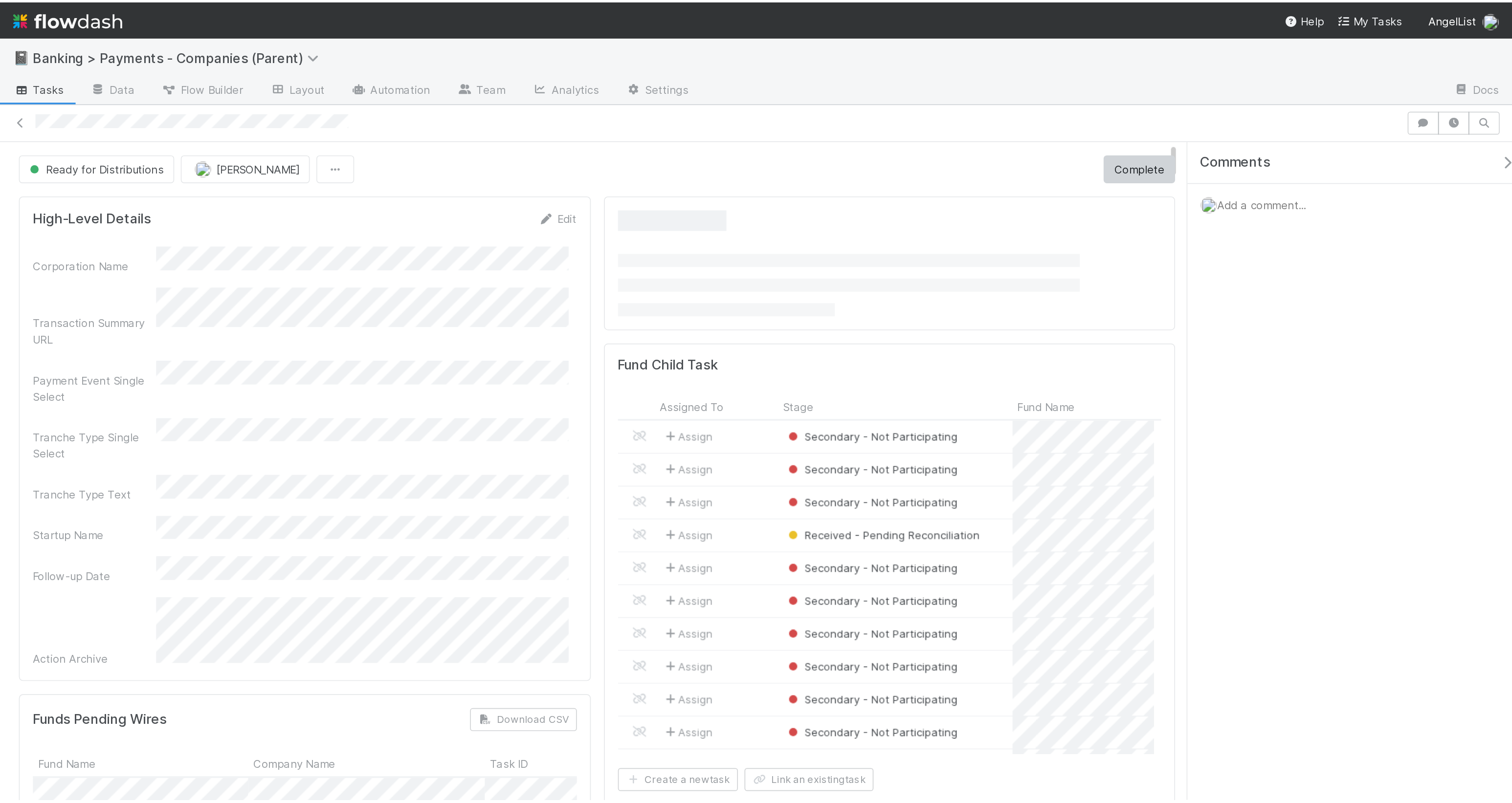
scroll to position [189, 310]
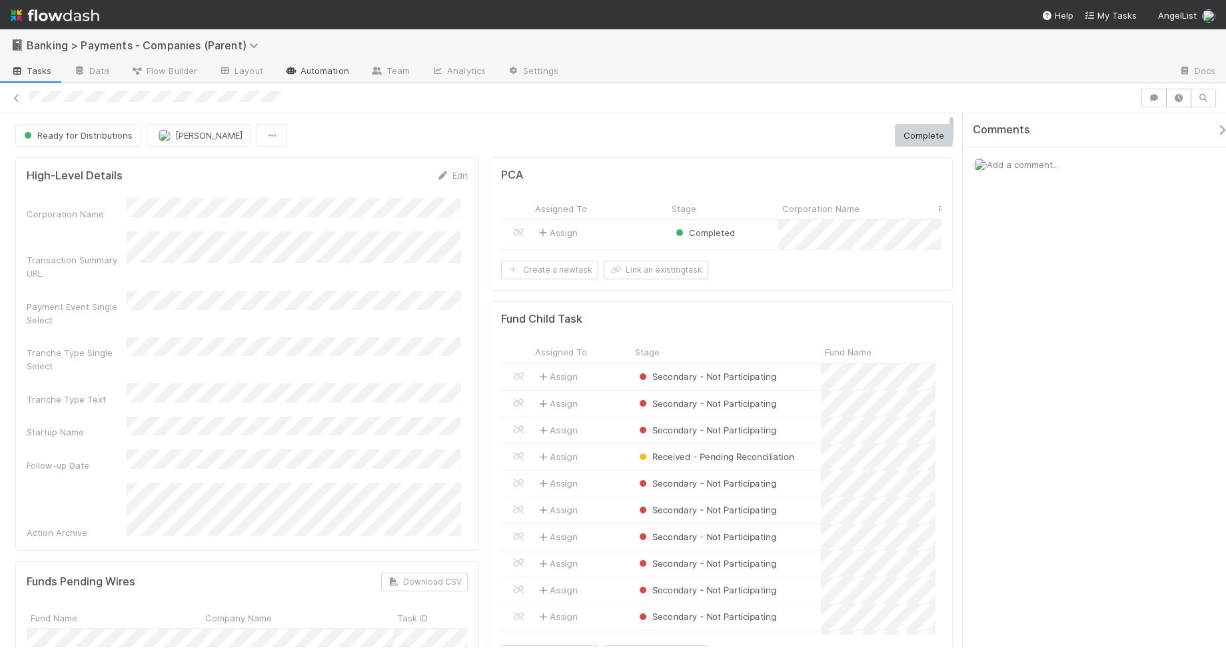
click at [289, 75] on link "Automation" at bounding box center [317, 71] width 86 height 21
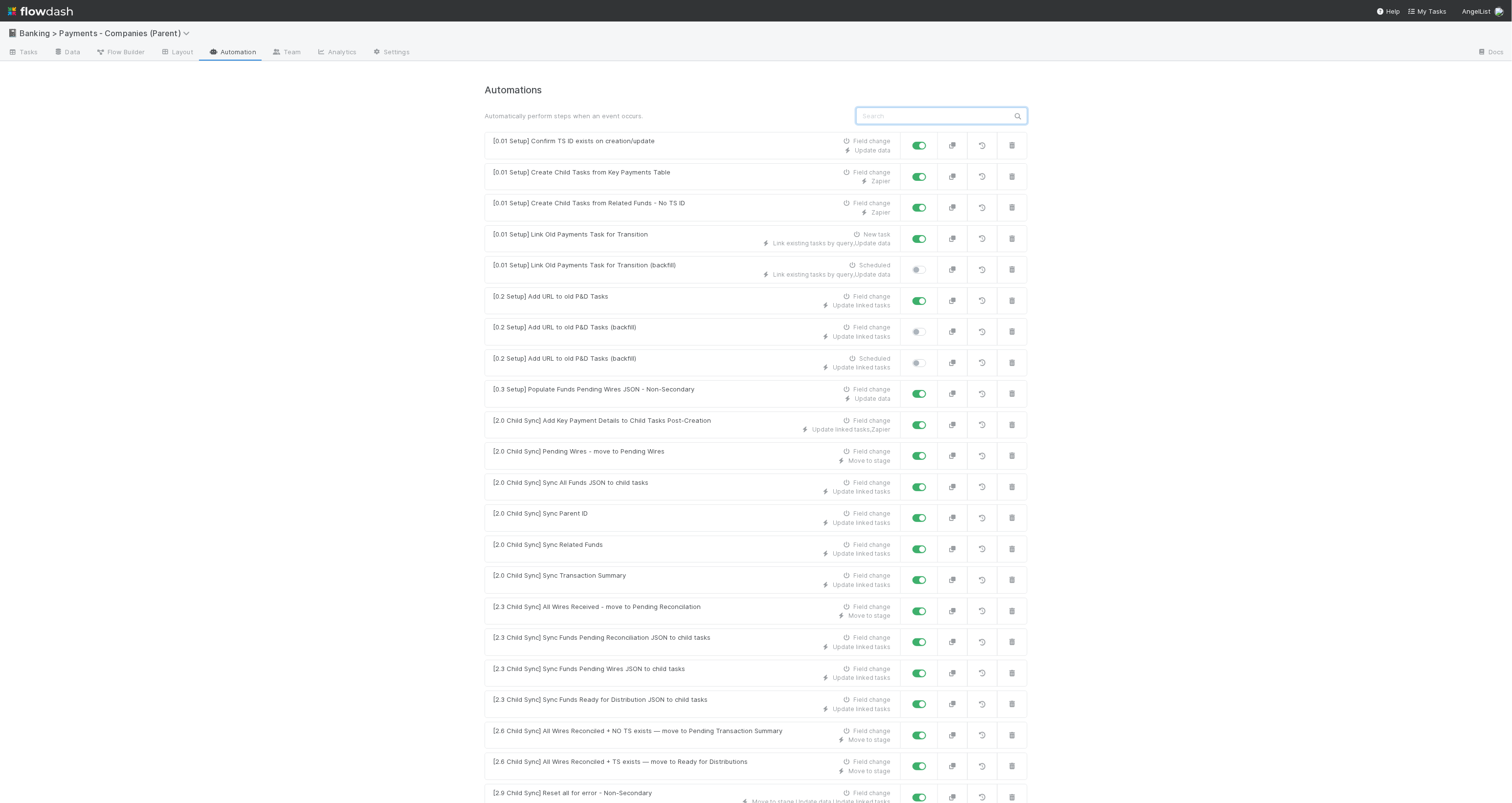
click at [899, 121] on input "text" at bounding box center [941, 116] width 171 height 17
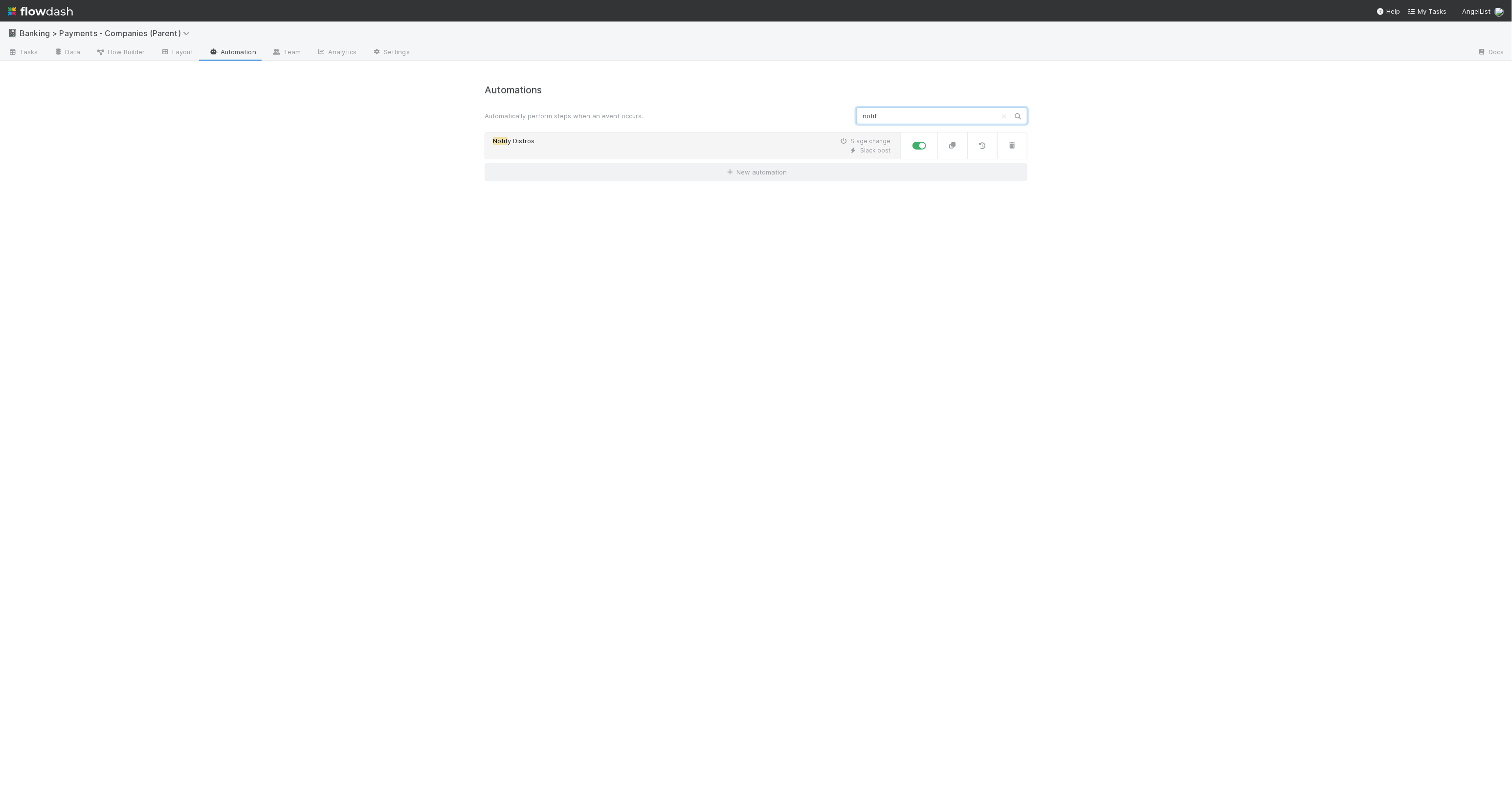
type input "notif"
click at [820, 149] on div "Slack post" at bounding box center [692, 150] width 398 height 9
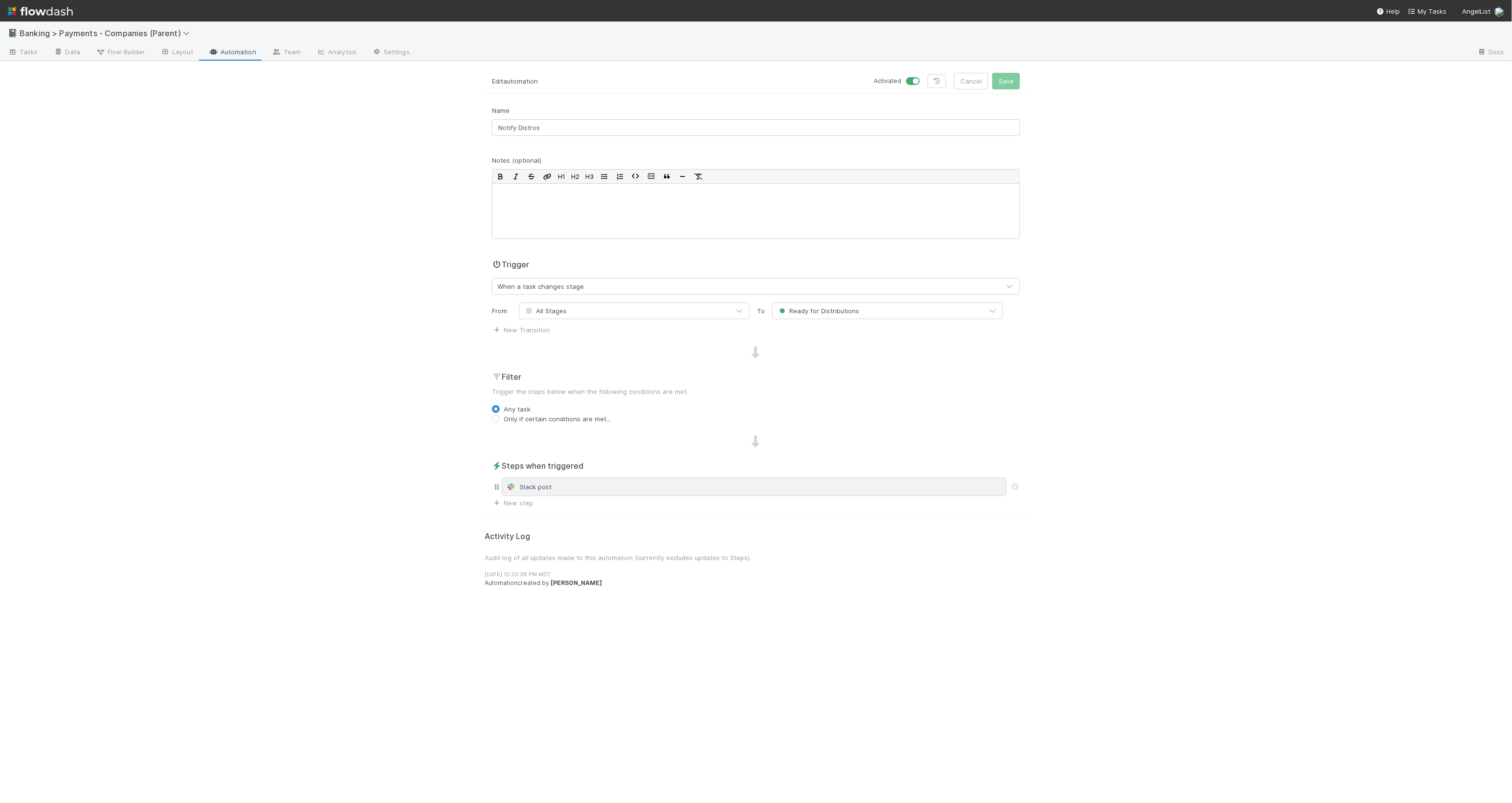
click at [632, 474] on div "Slack post" at bounding box center [754, 486] width 505 height 18
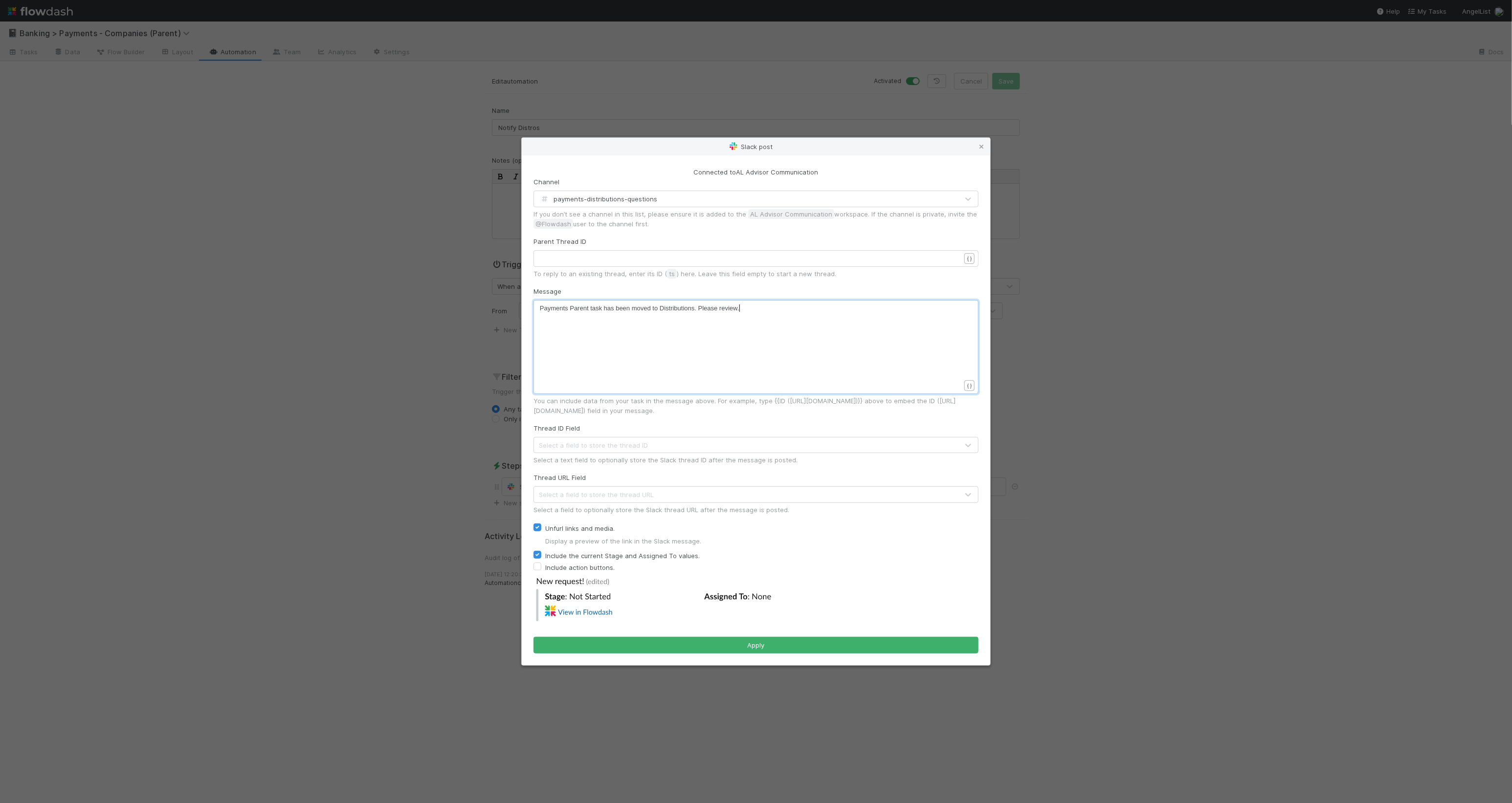
click at [748, 360] on div "xxxxxxxxxx Payments Parent task has been moved to Distributions. Please review." at bounding box center [762, 359] width 445 height 111
type textarea "{{co"
type textarea "{{even"
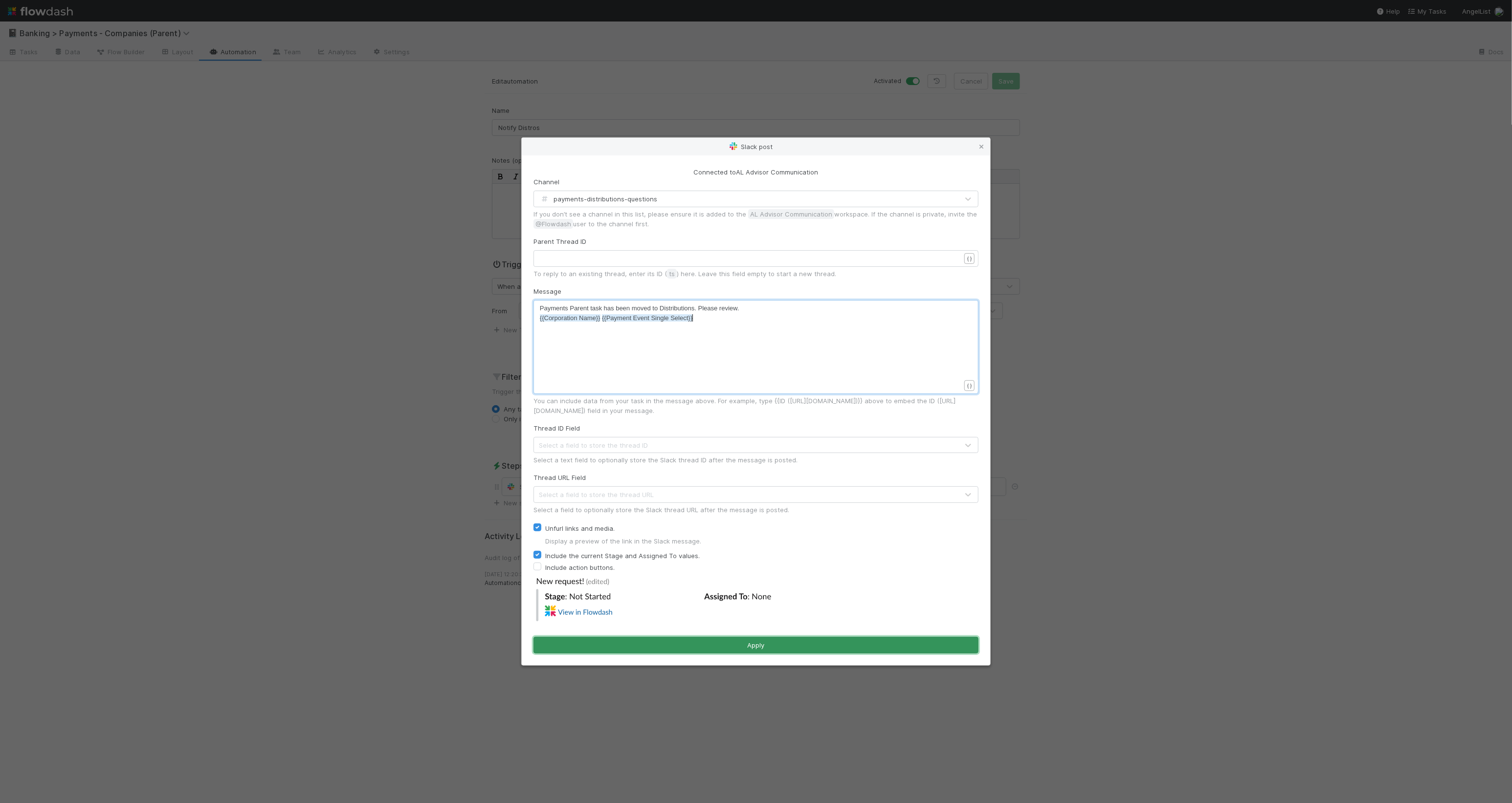
click at [841, 474] on button "Apply" at bounding box center [756, 645] width 445 height 17
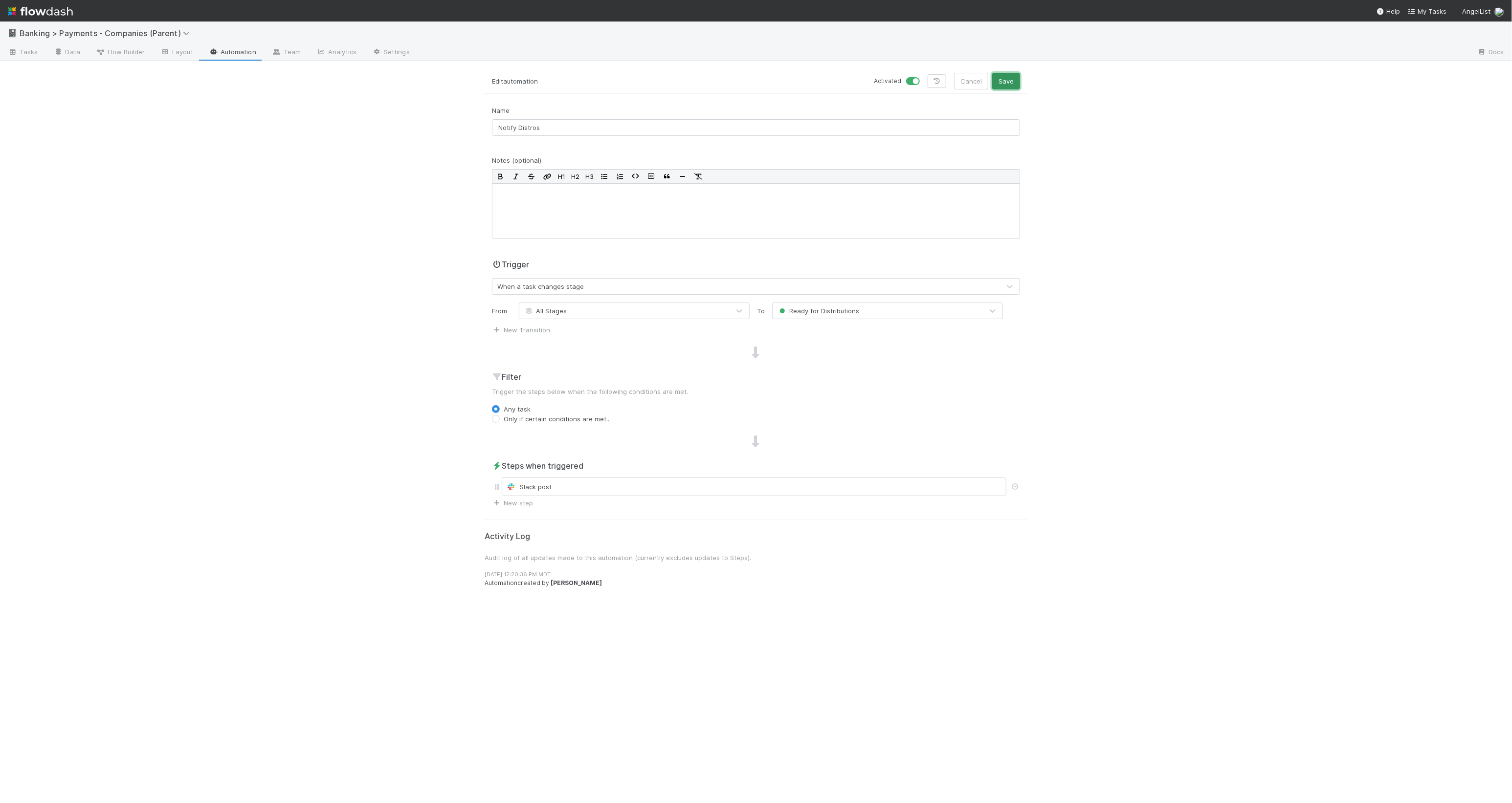
click at [899, 73] on button "Save" at bounding box center [1006, 81] width 28 height 17
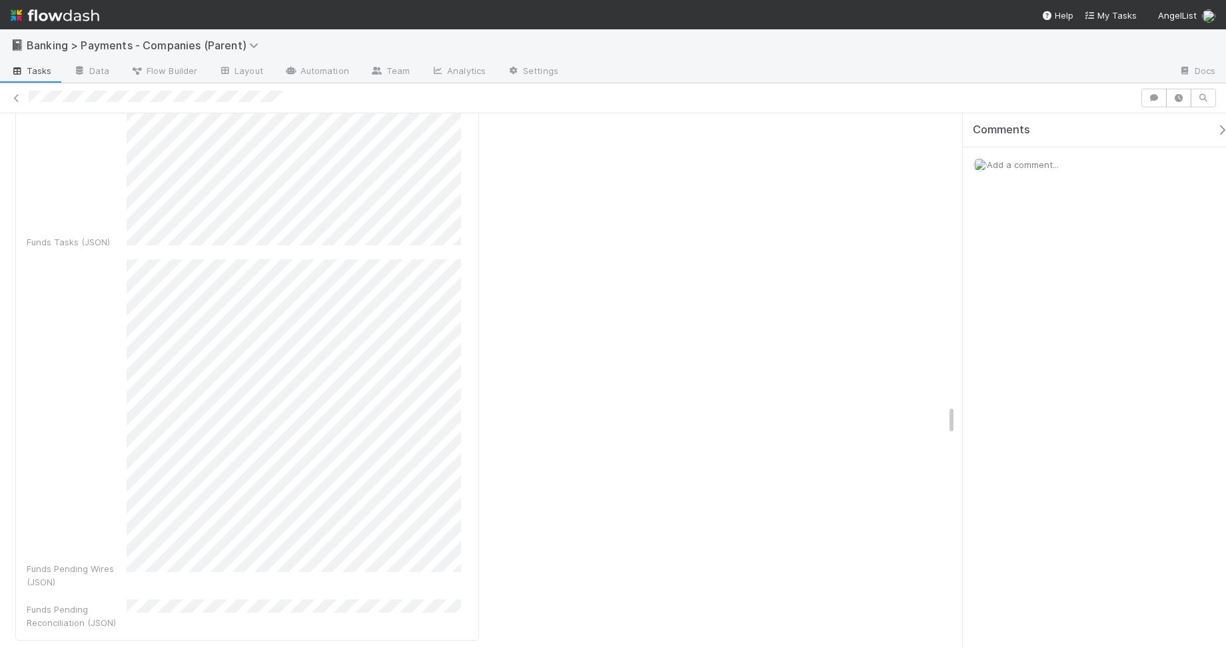
scroll to position [5101, 0]
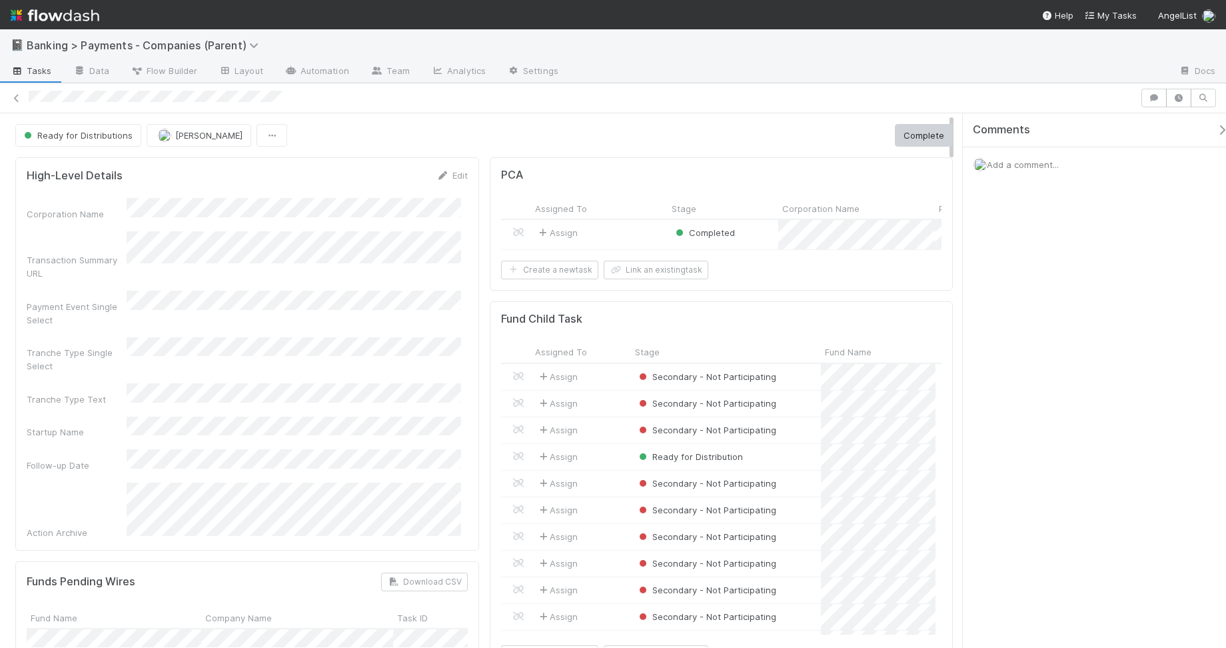
scroll to position [258, 422]
click at [401, 71] on link "Team" at bounding box center [390, 71] width 61 height 21
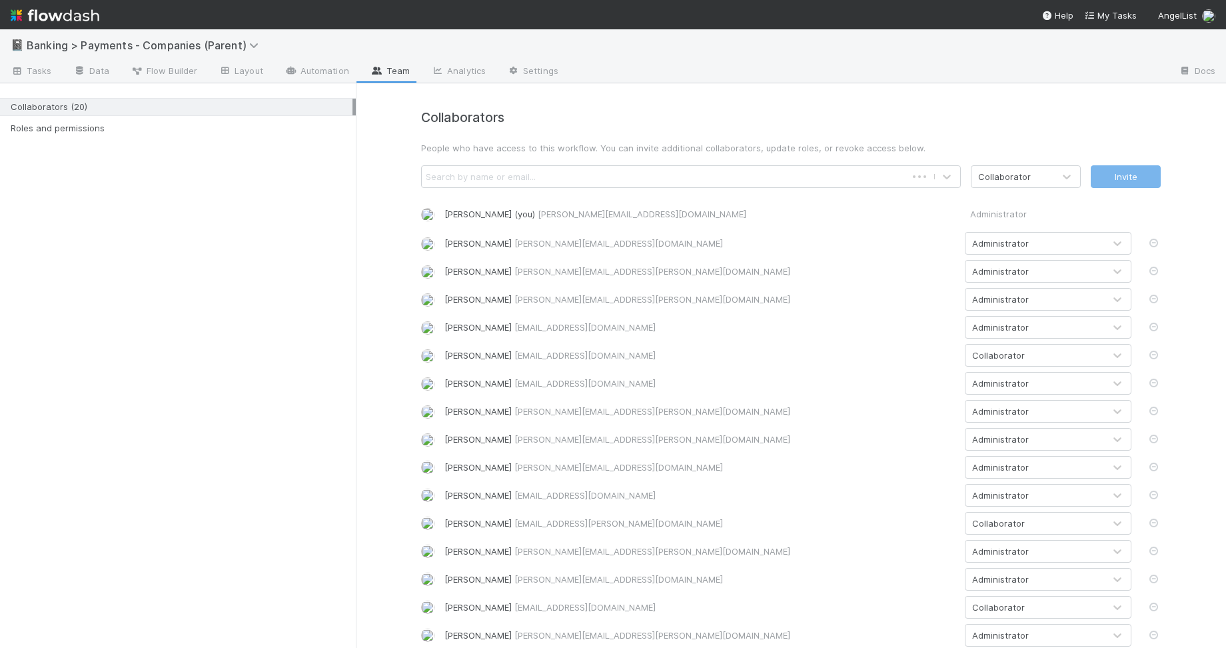
click at [584, 178] on div "Search by name or email..." at bounding box center [664, 176] width 485 height 21
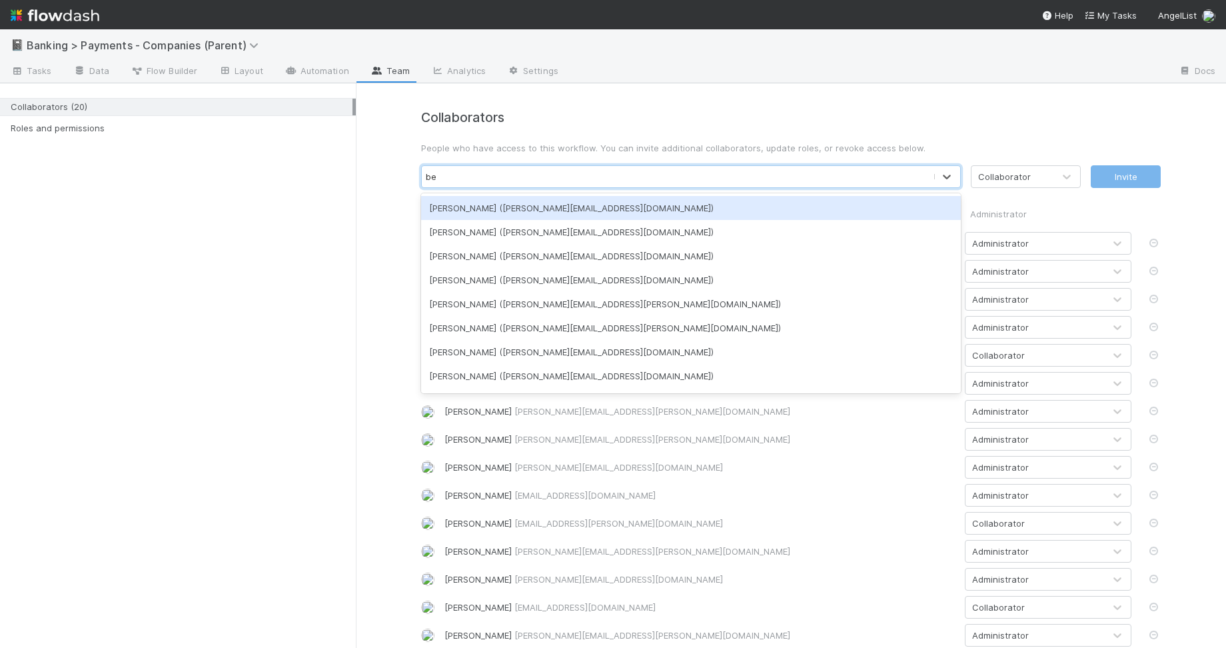
type input "b"
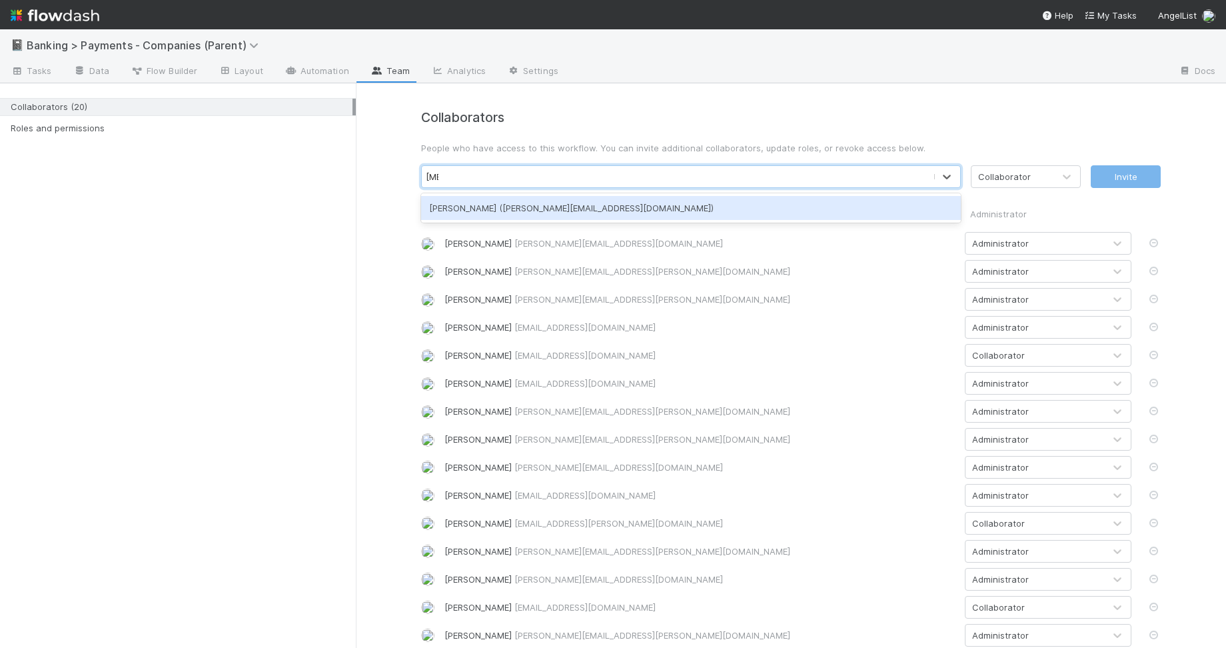
type input "alli"
click at [279, 295] on div "Collaborators (20) Roles and permissions" at bounding box center [178, 365] width 356 height 565
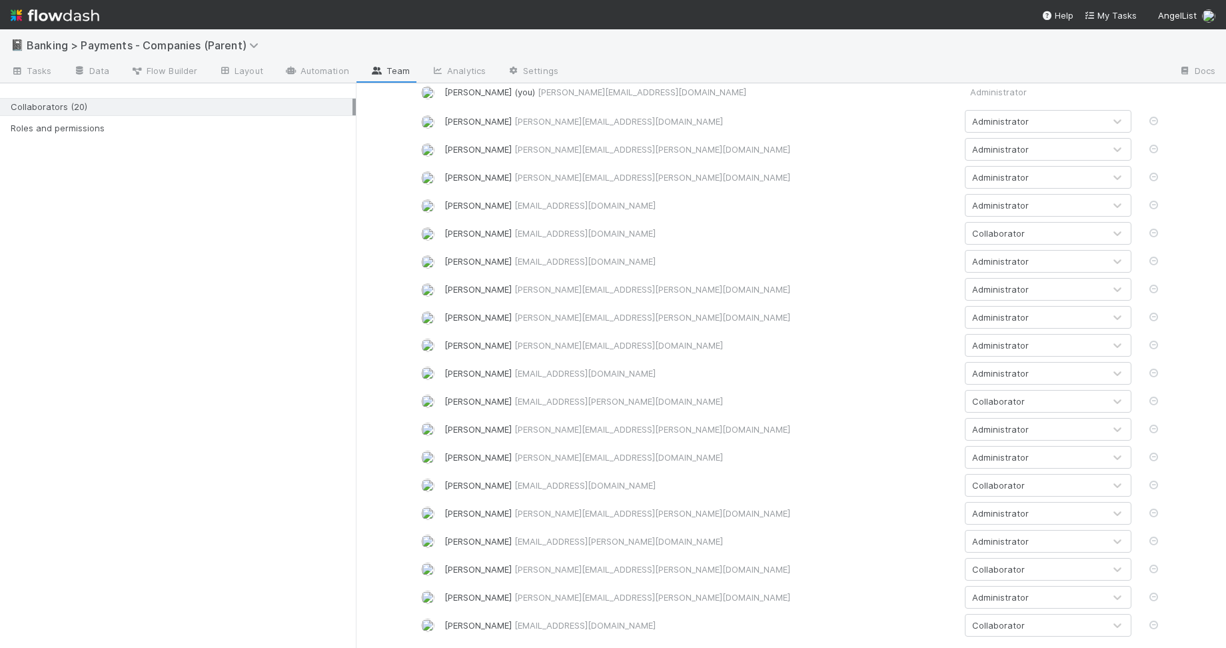
scroll to position [127, 0]
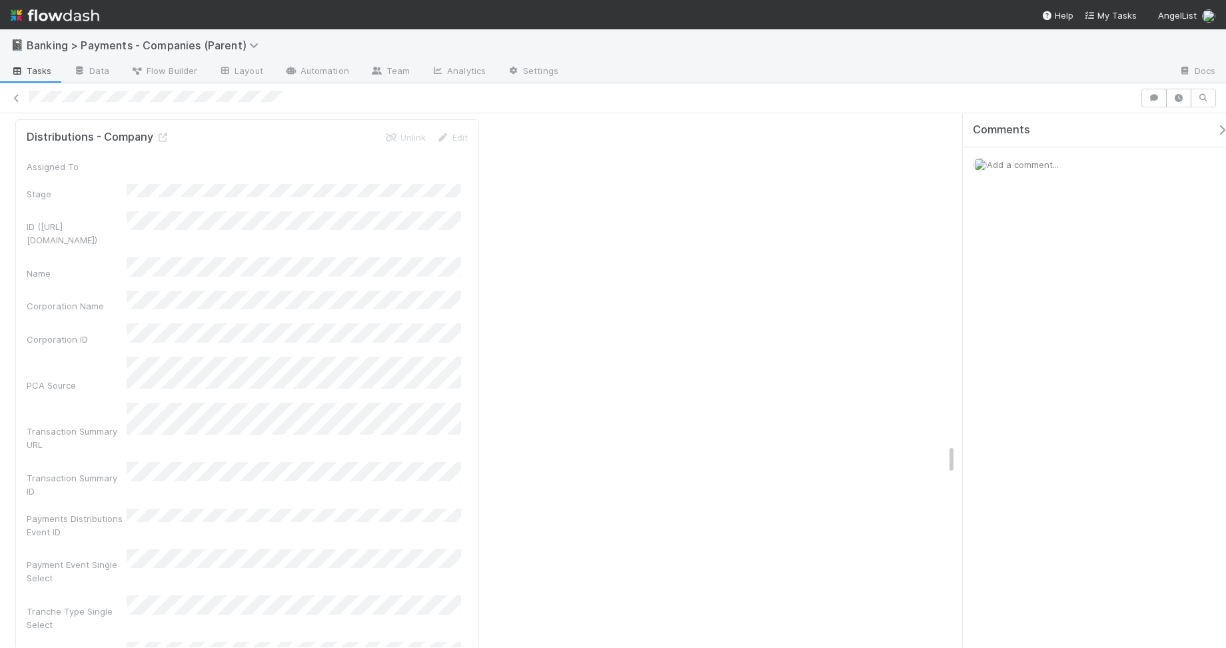
scroll to position [5204, 0]
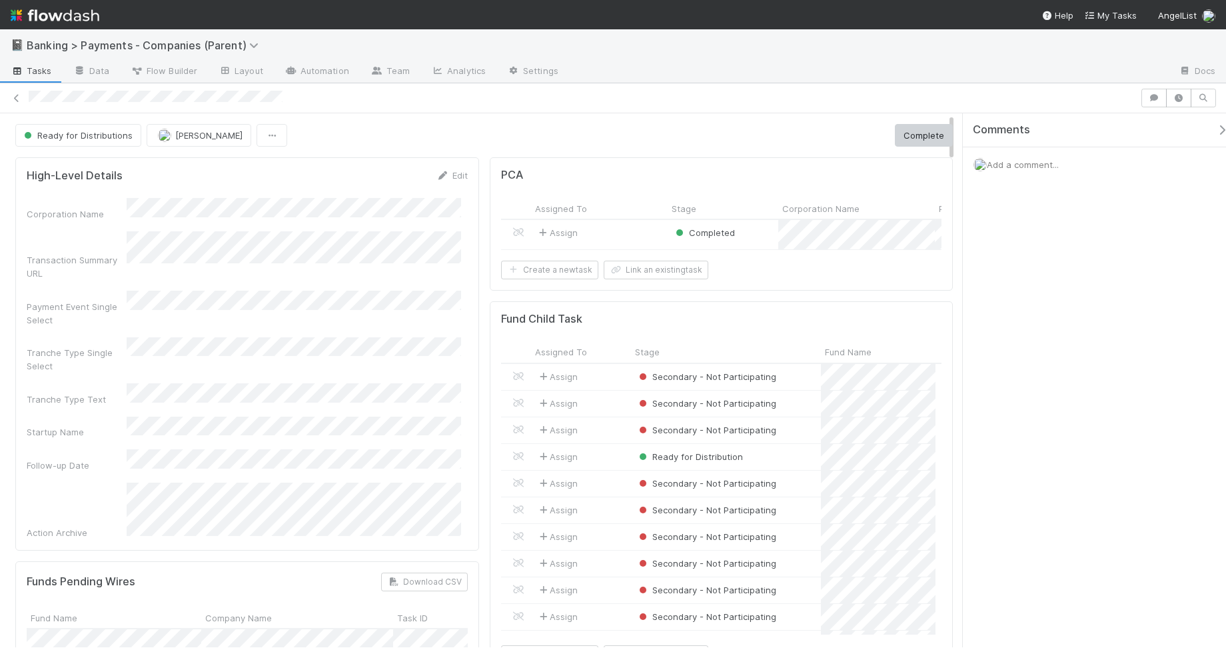
scroll to position [258, 422]
click at [1017, 291] on div "Comments Add a comment..." at bounding box center [1094, 380] width 263 height 534
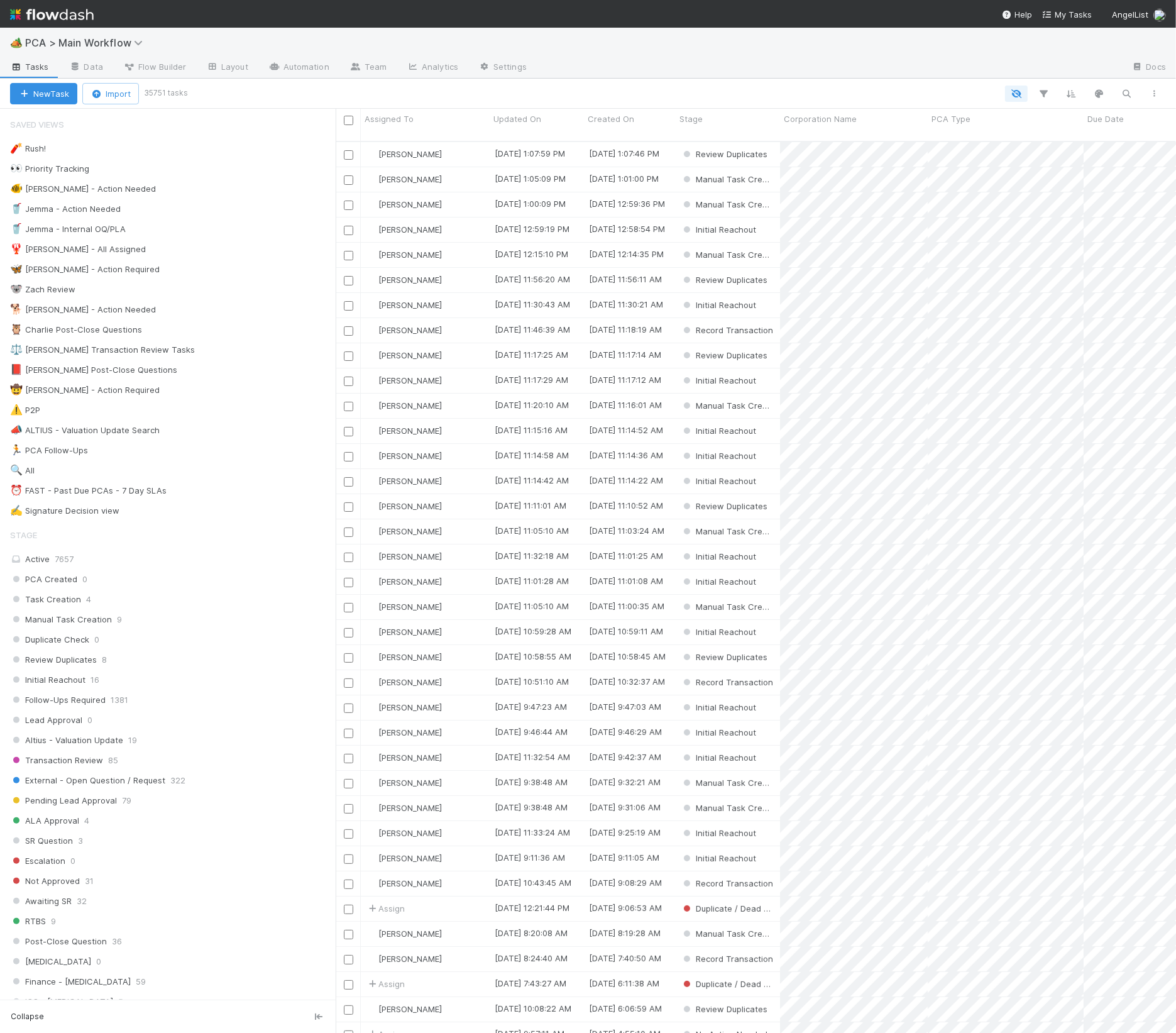
scroll to position [890, 828]
click at [461, 146] on div "Jacob Weiss" at bounding box center [425, 155] width 129 height 25
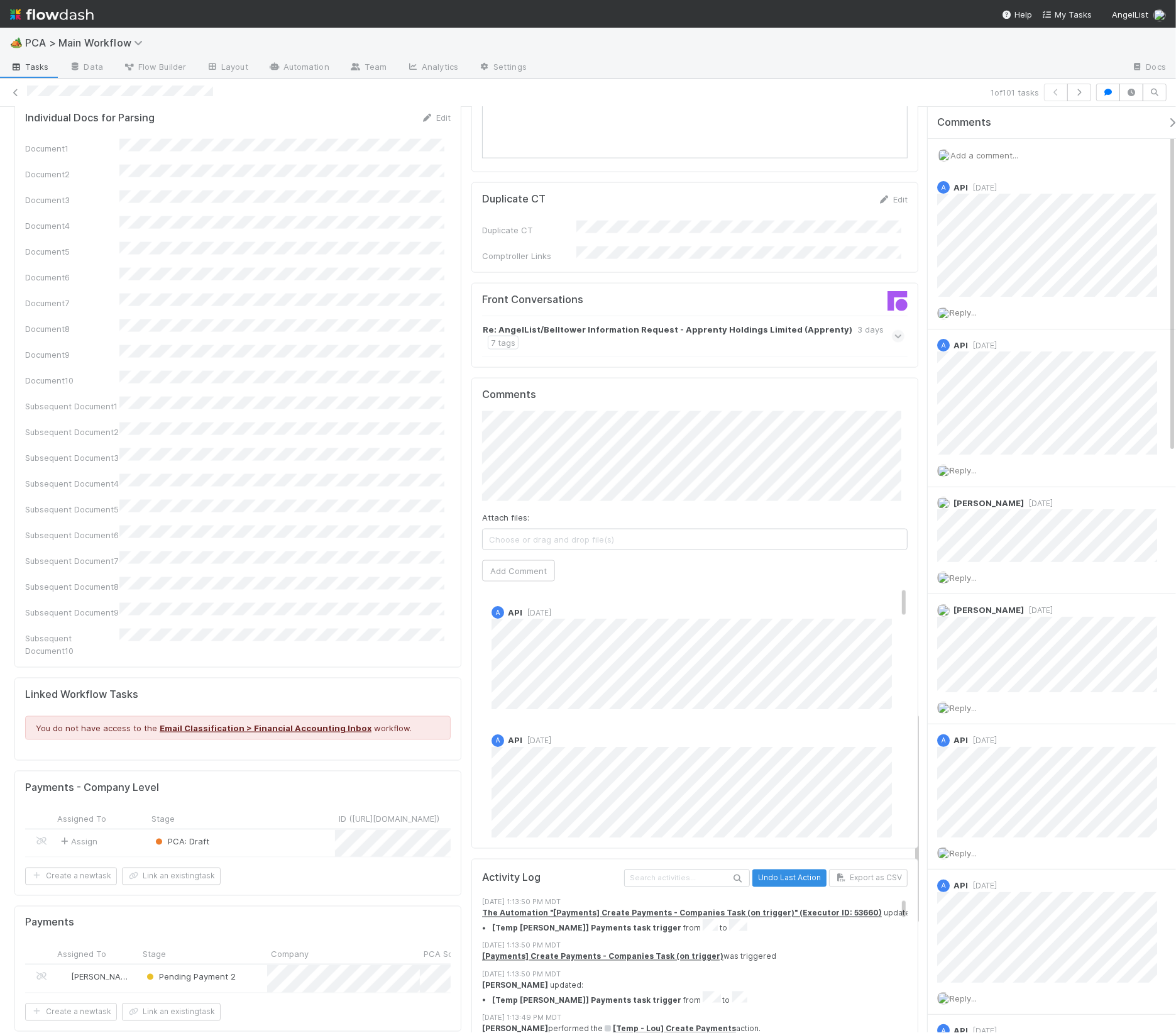
scroll to position [1591, 0]
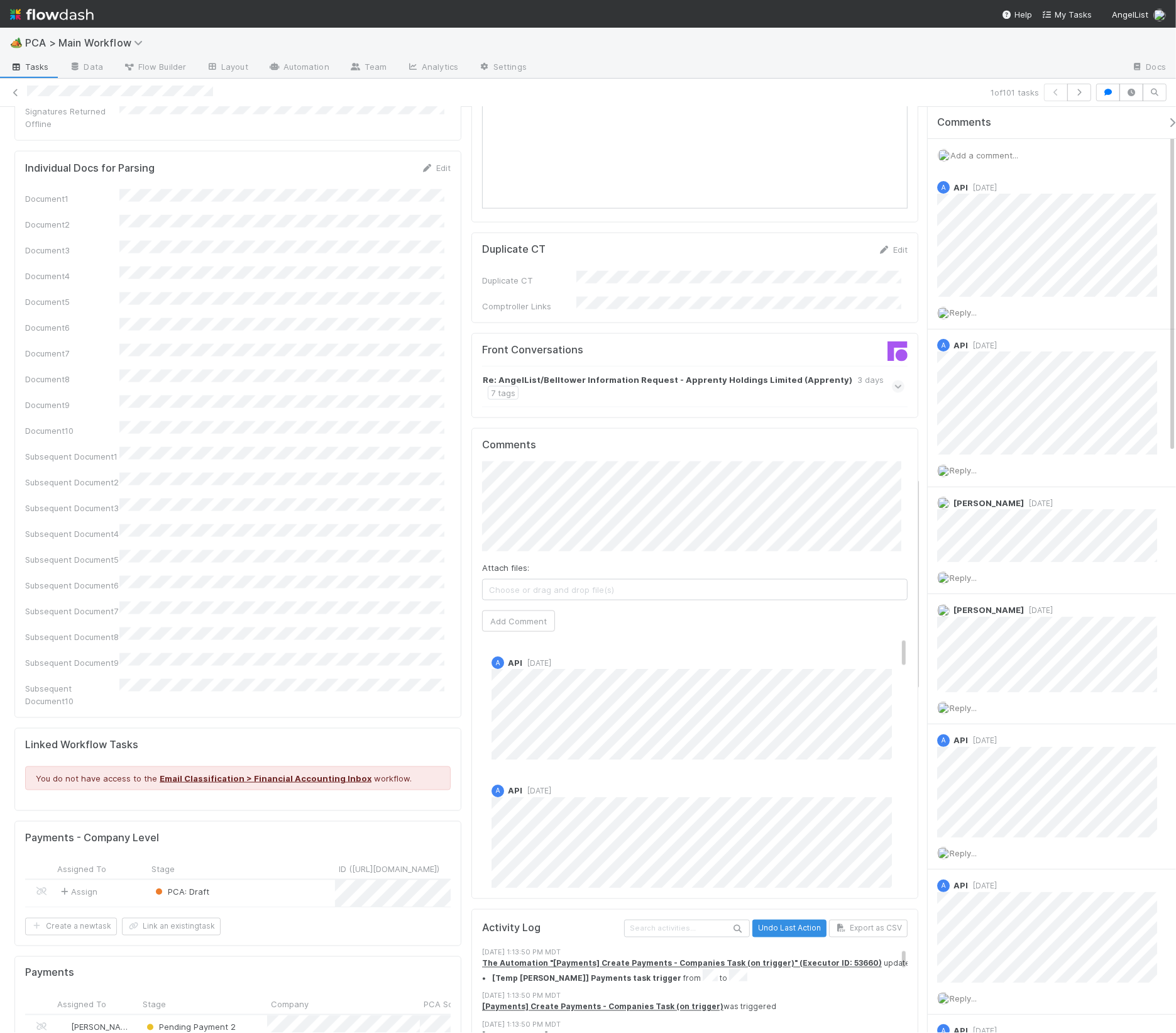
click at [248, 880] on div "PCA: Draft" at bounding box center [241, 893] width 188 height 27
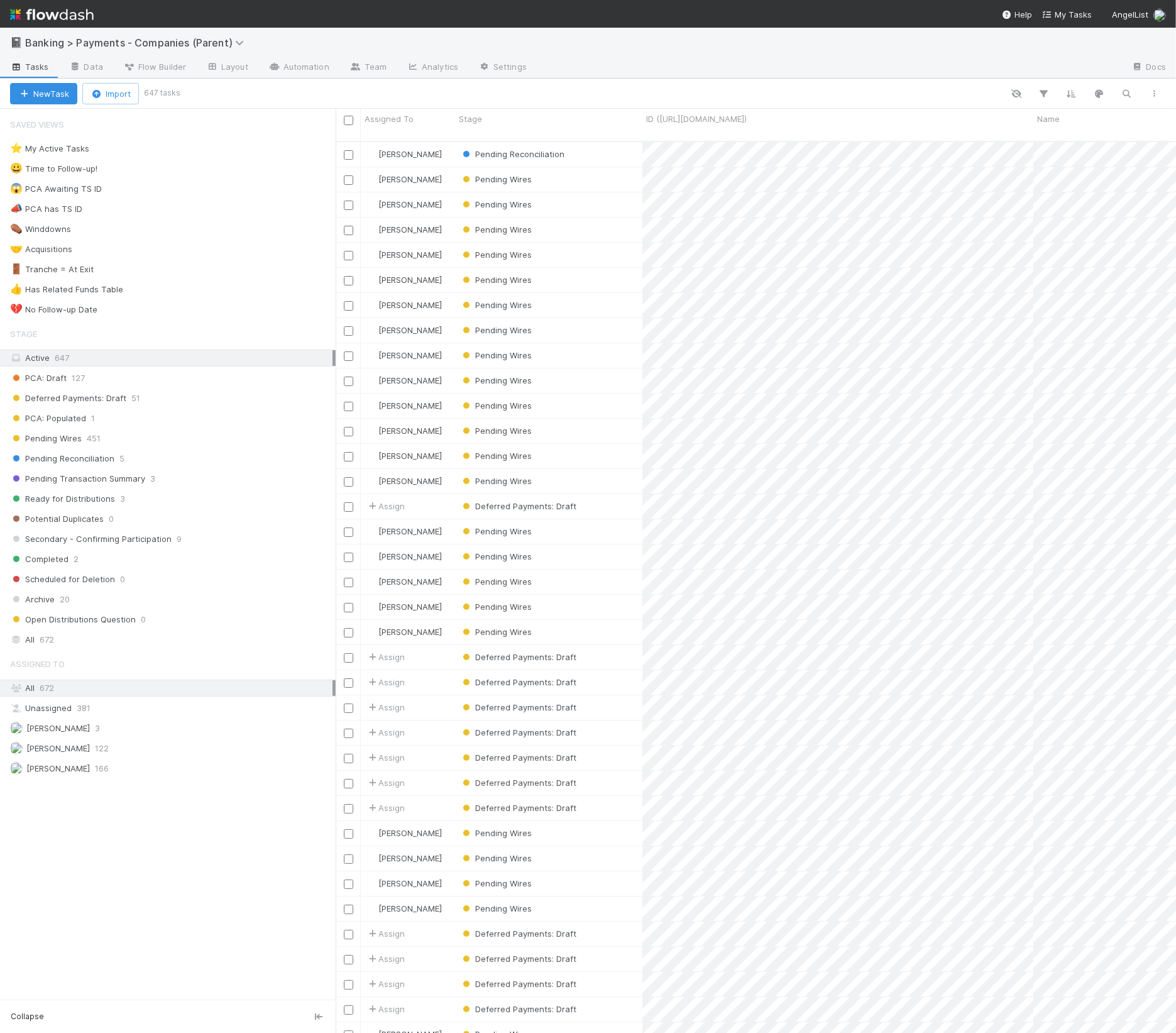
scroll to position [890, 828]
click at [1120, 86] on button "button" at bounding box center [1127, 93] width 23 height 16
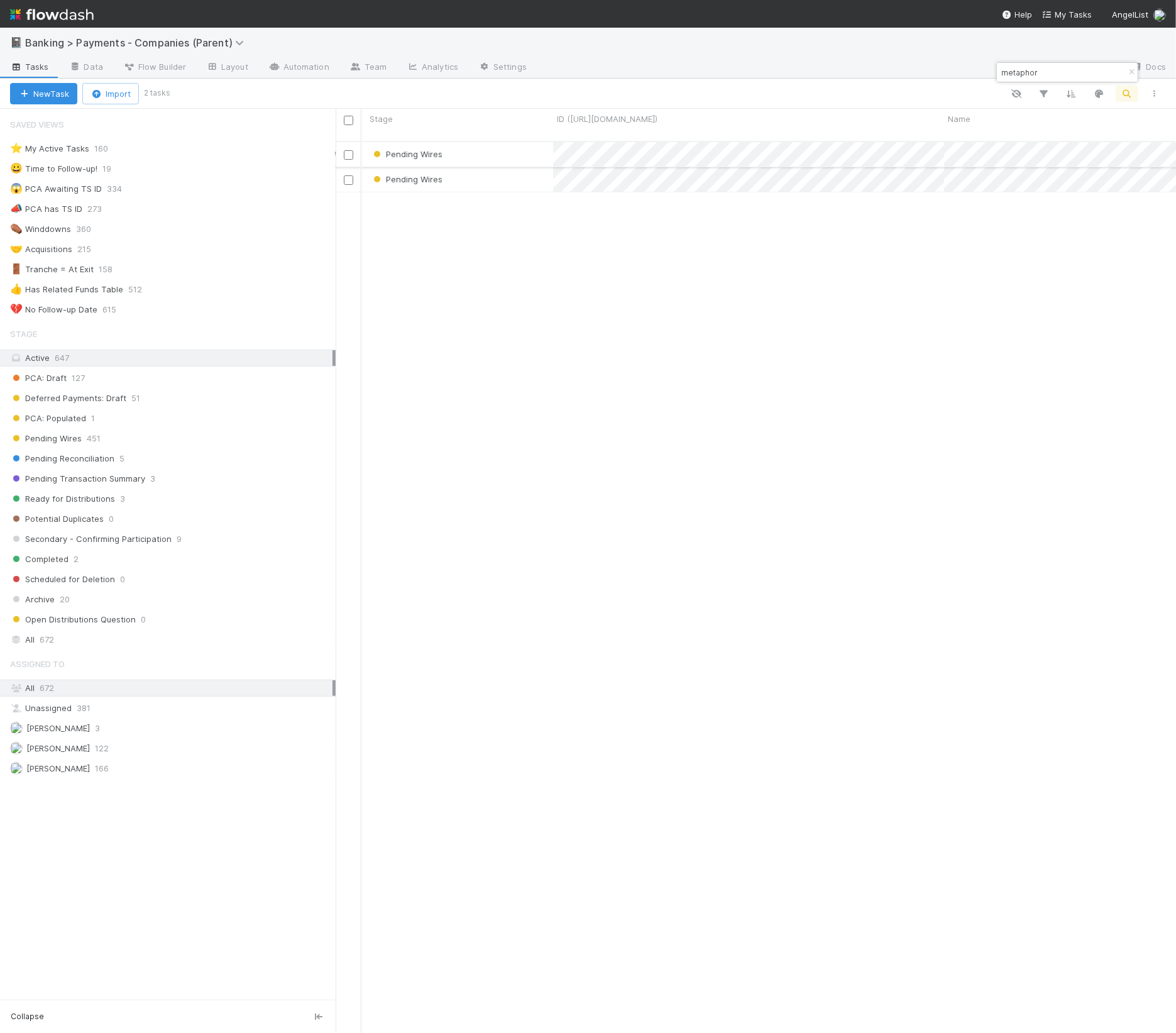
scroll to position [0, 86]
type input "metaphor"
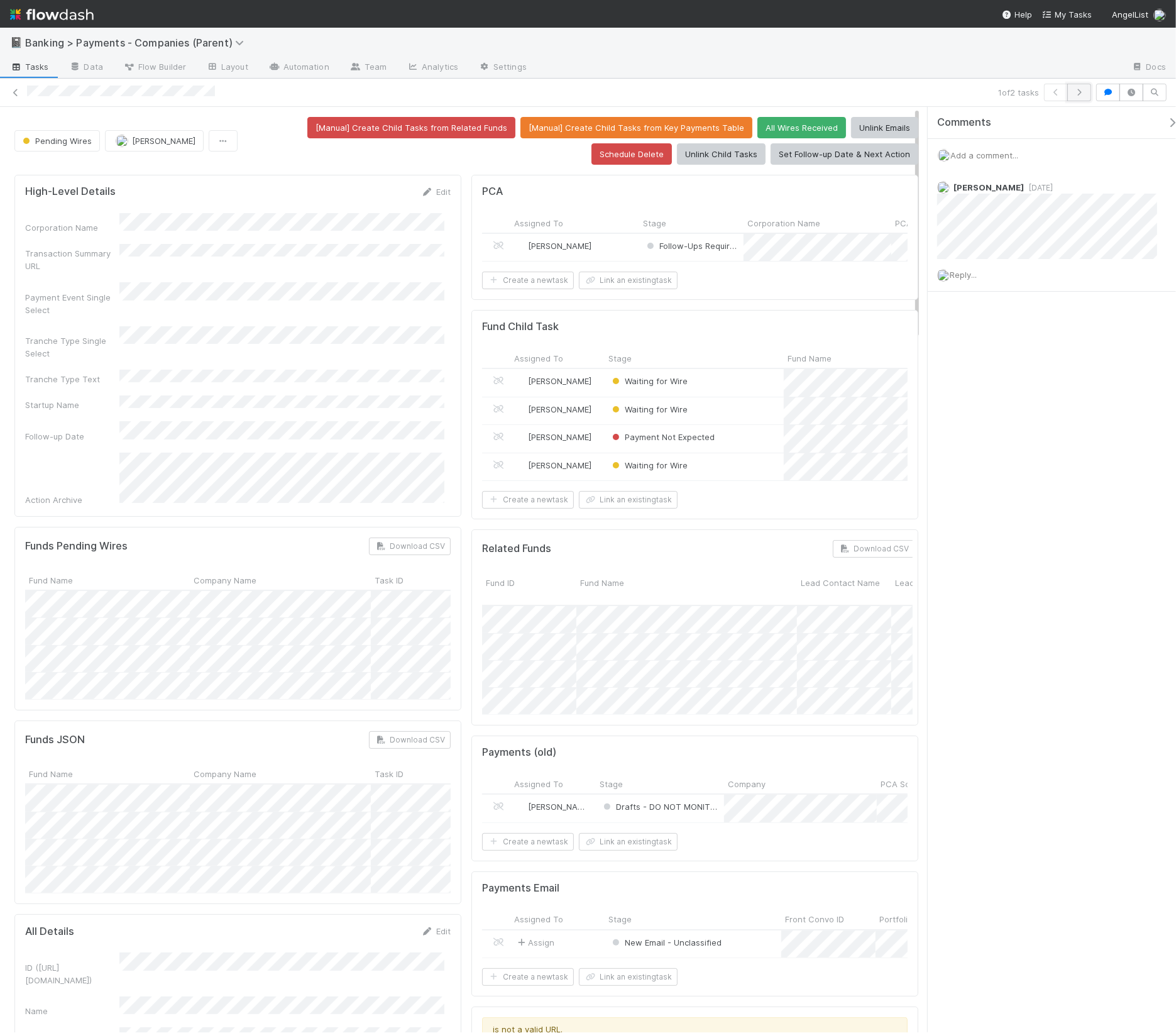
click at [1079, 93] on icon "button" at bounding box center [1079, 92] width 12 height 8
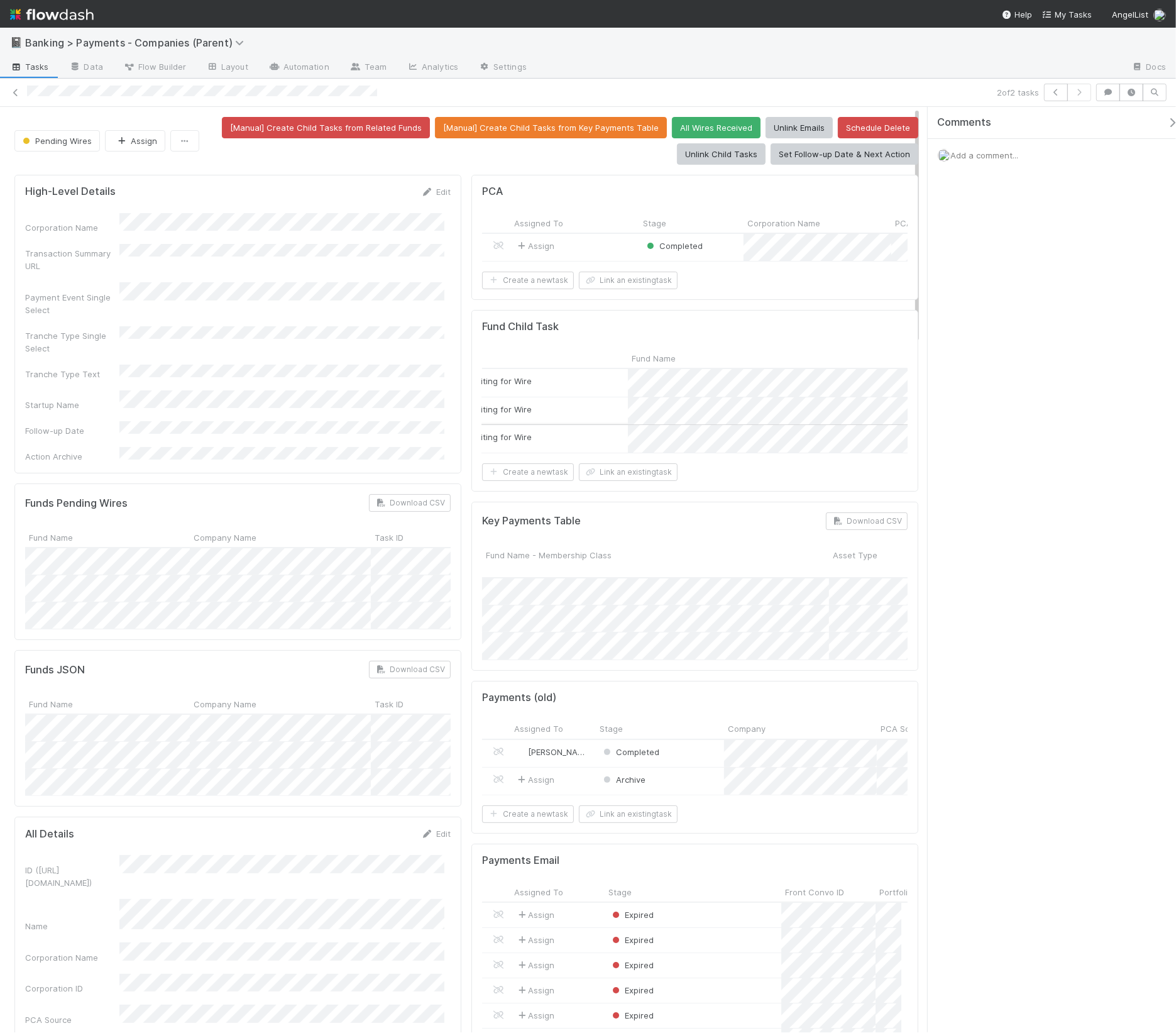
scroll to position [0, 157]
click at [1056, 93] on icon "button" at bounding box center [1055, 92] width 12 height 8
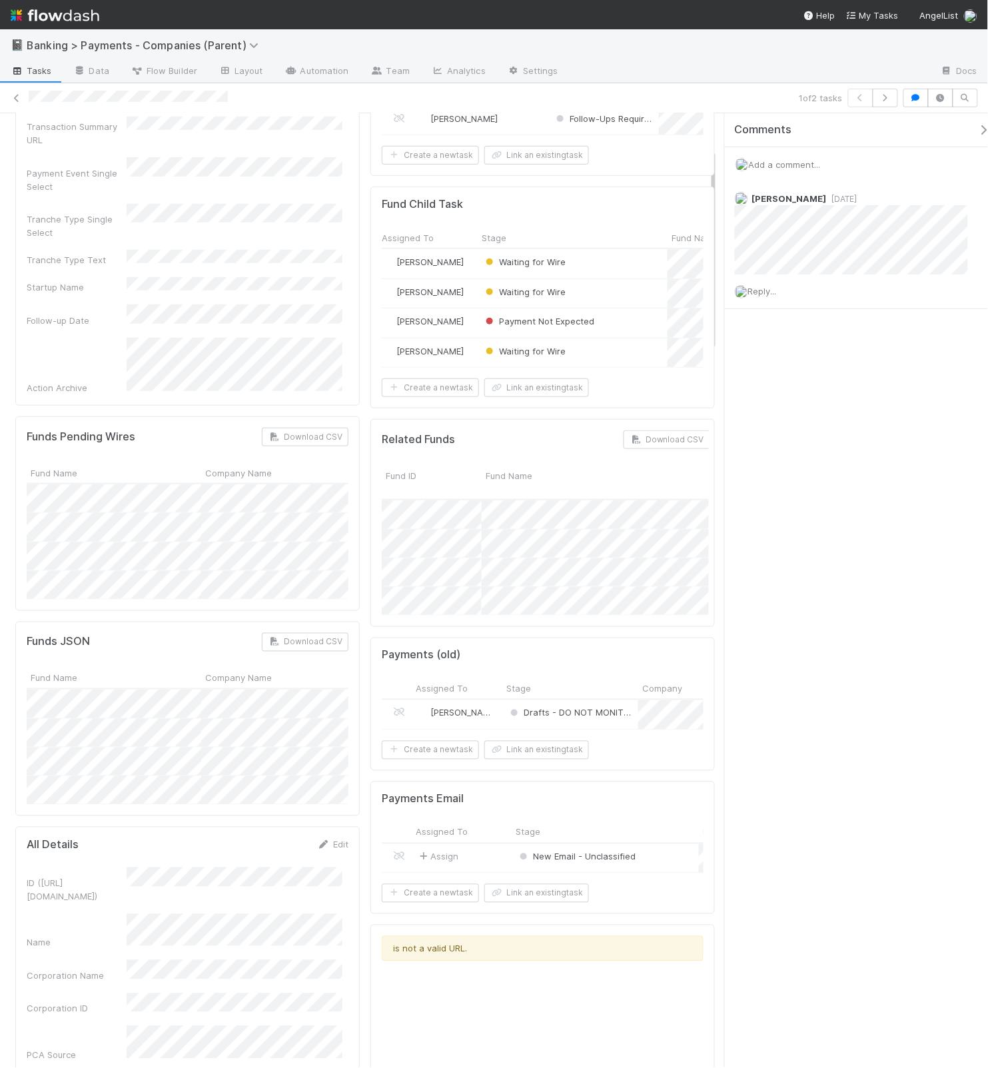
click at [371, 464] on div "Related Funds Download CSV Fund ID Fund Name Lead Contact Name Lead Contact Ema…" at bounding box center [543, 523] width 345 height 208
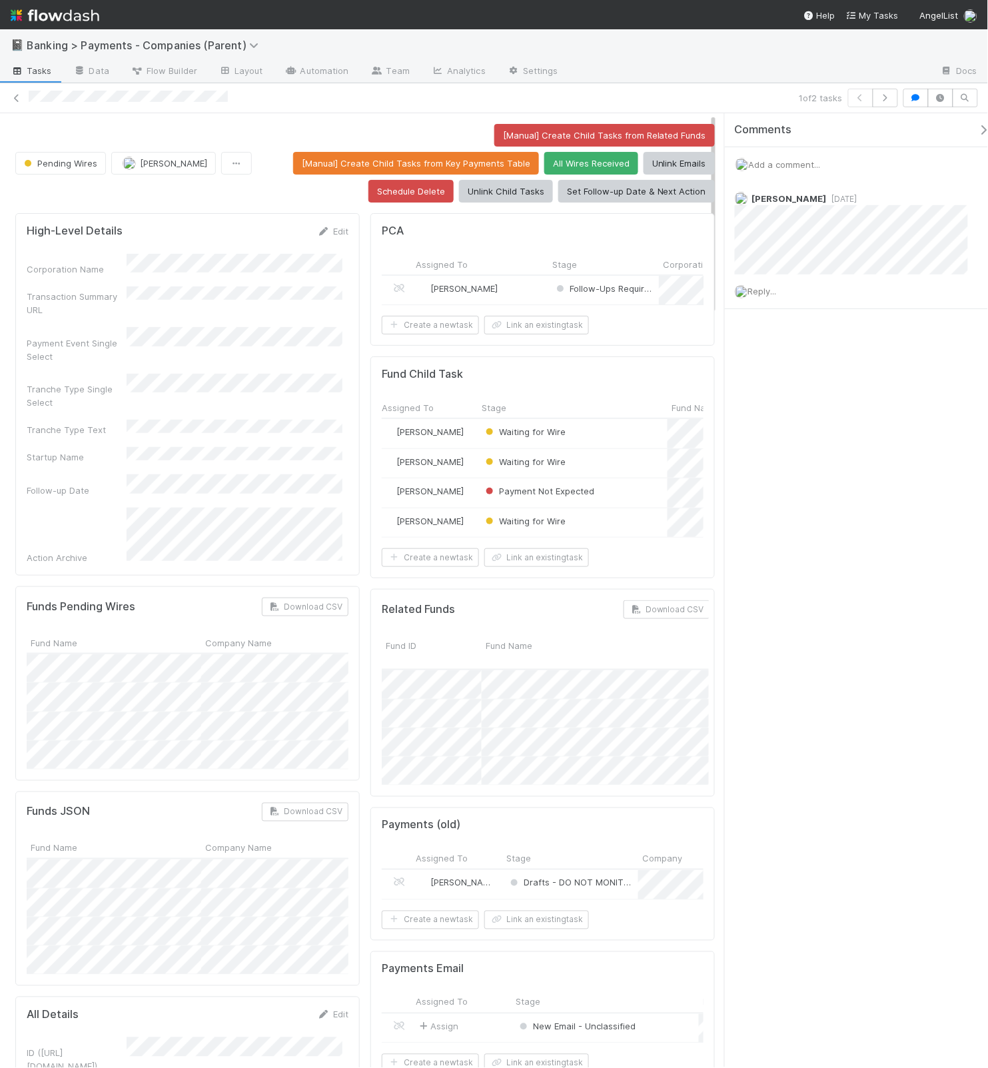
click at [505, 299] on div "Roselyn de Villa" at bounding box center [480, 290] width 137 height 29
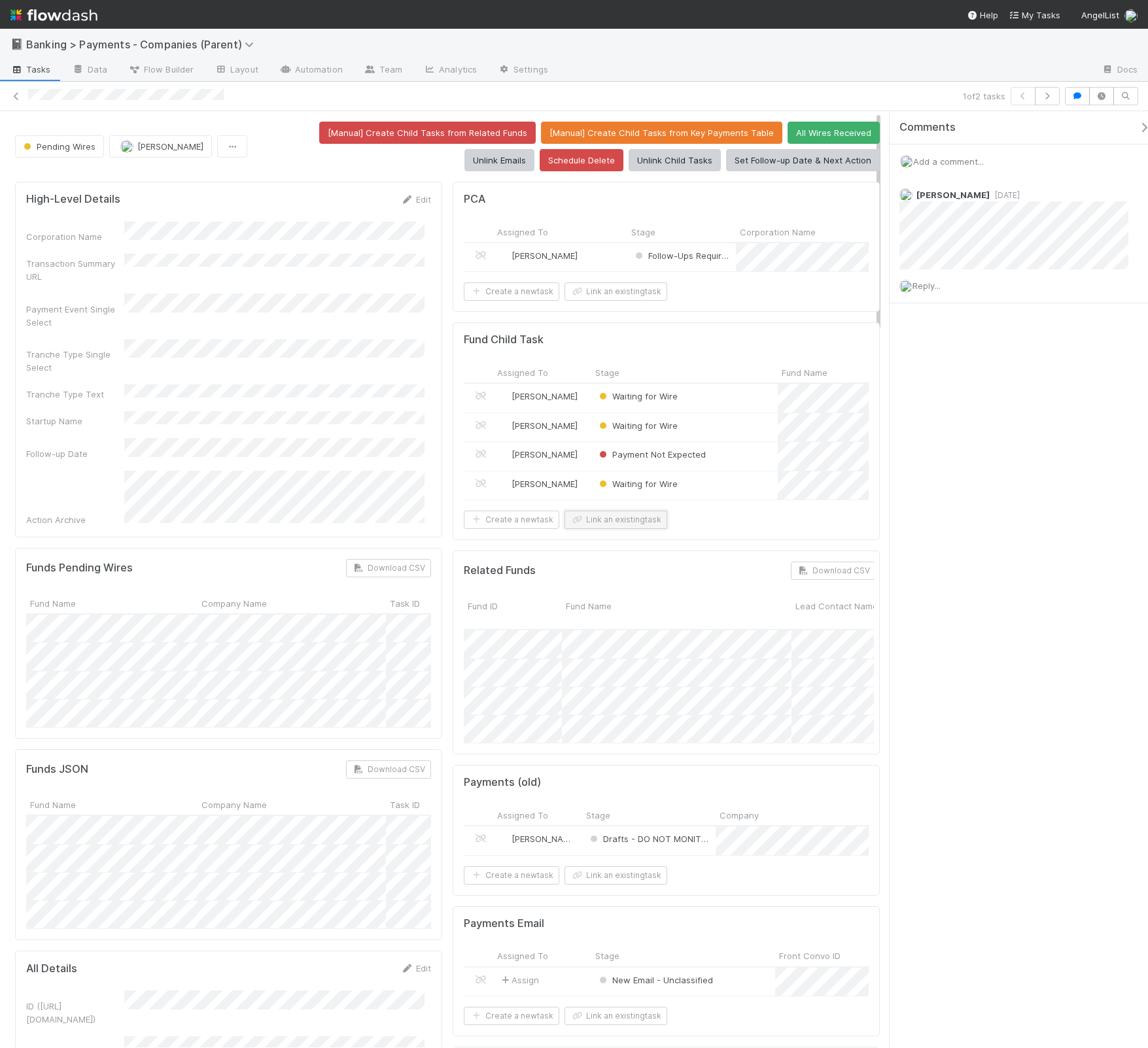
click at [636, 529] on button "Link an existing task" at bounding box center [615, 520] width 103 height 19
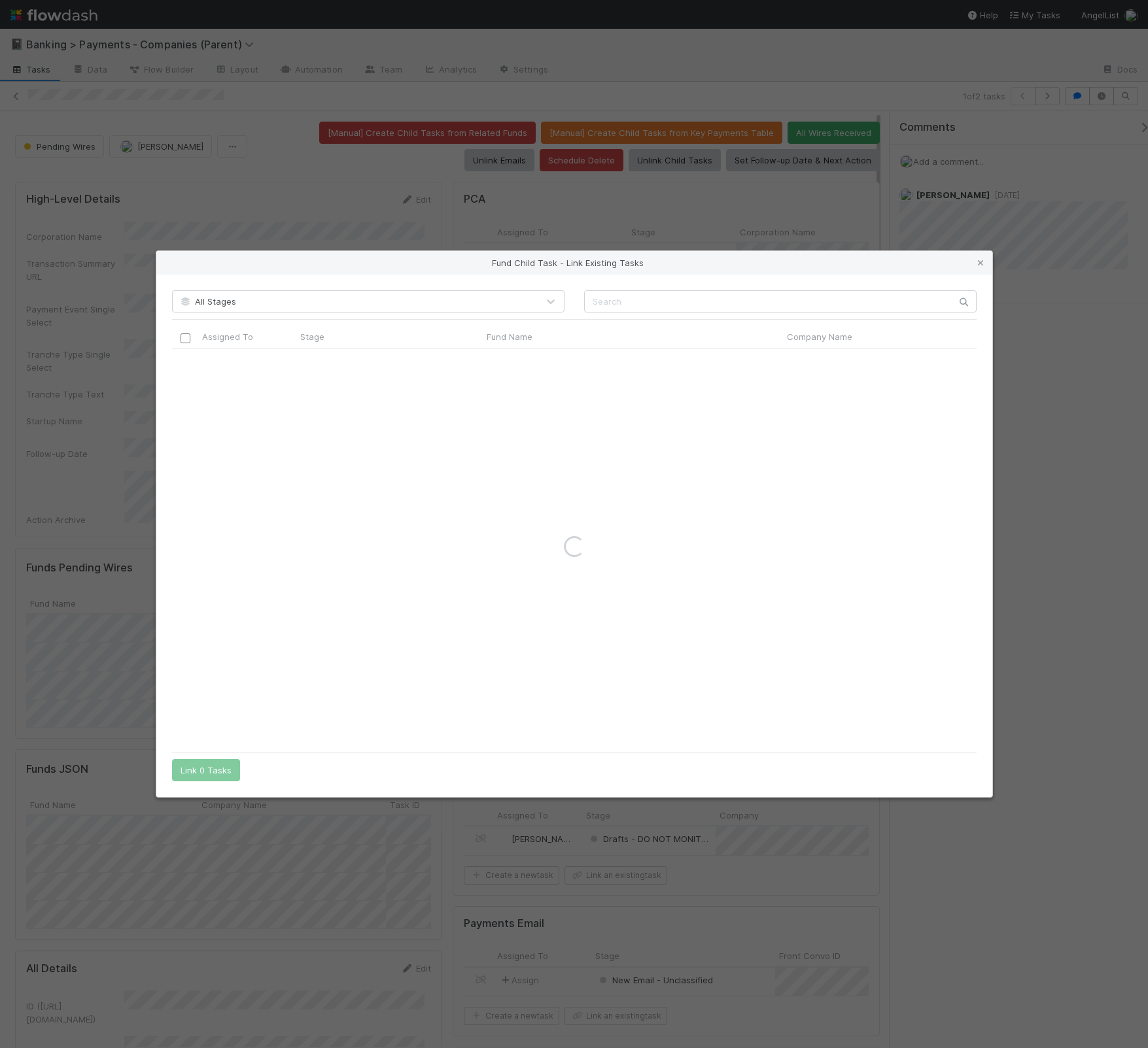
drag, startPoint x: 981, startPoint y: 265, endPoint x: 928, endPoint y: 321, distance: 77.1
click at [981, 265] on icon at bounding box center [979, 263] width 13 height 9
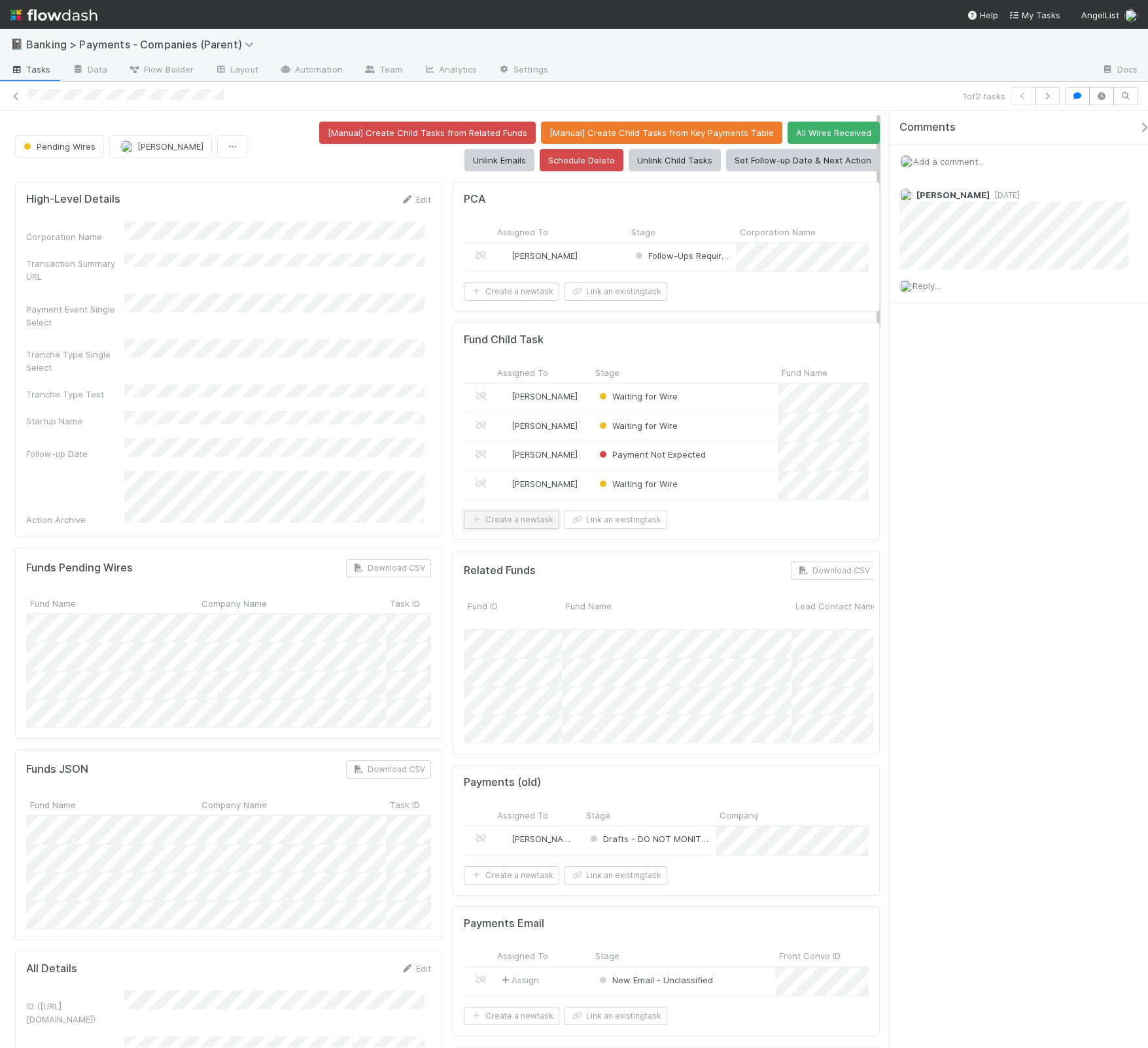
click at [519, 529] on button "Create a new task" at bounding box center [511, 520] width 95 height 19
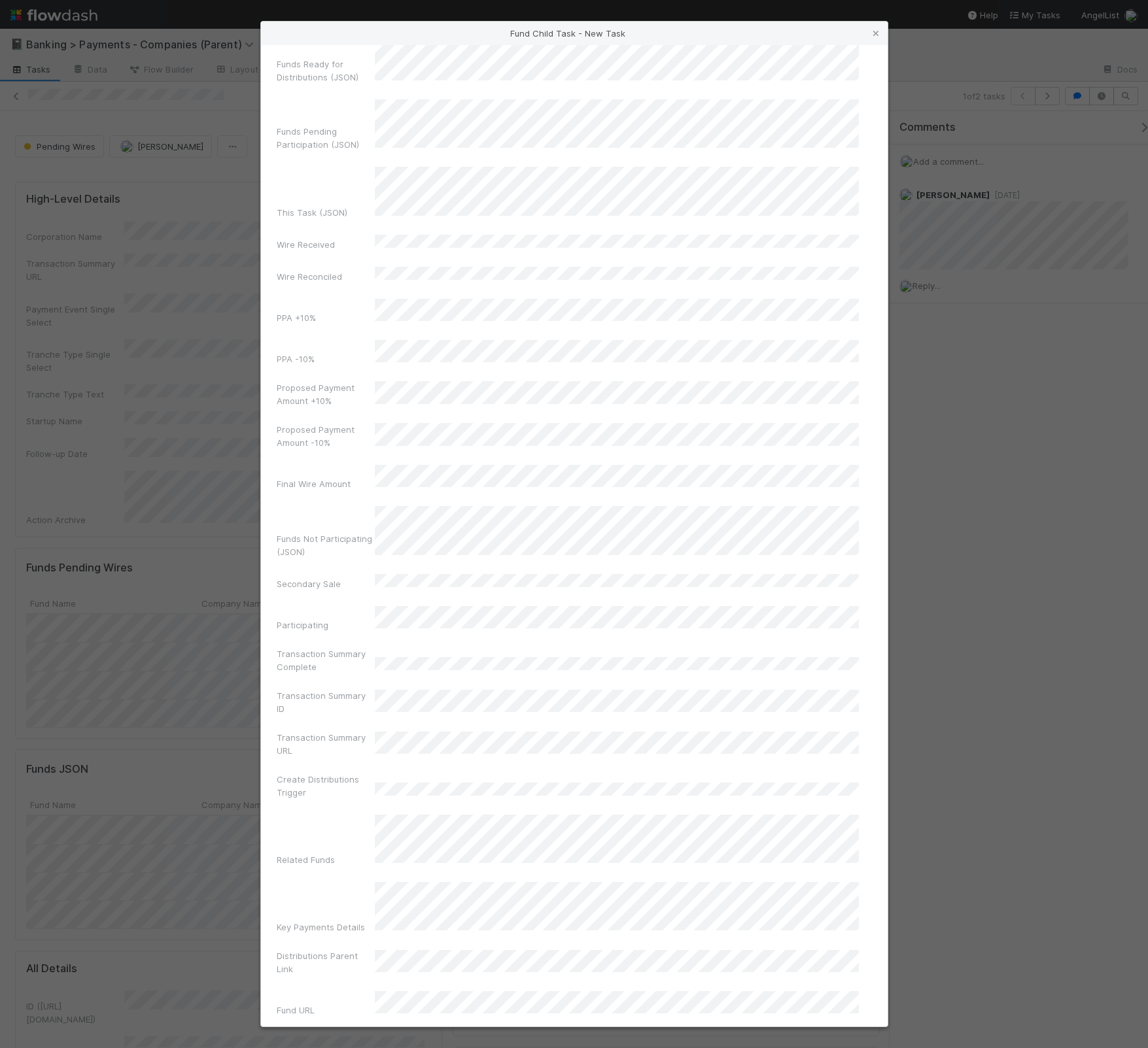
scroll to position [1855, 0]
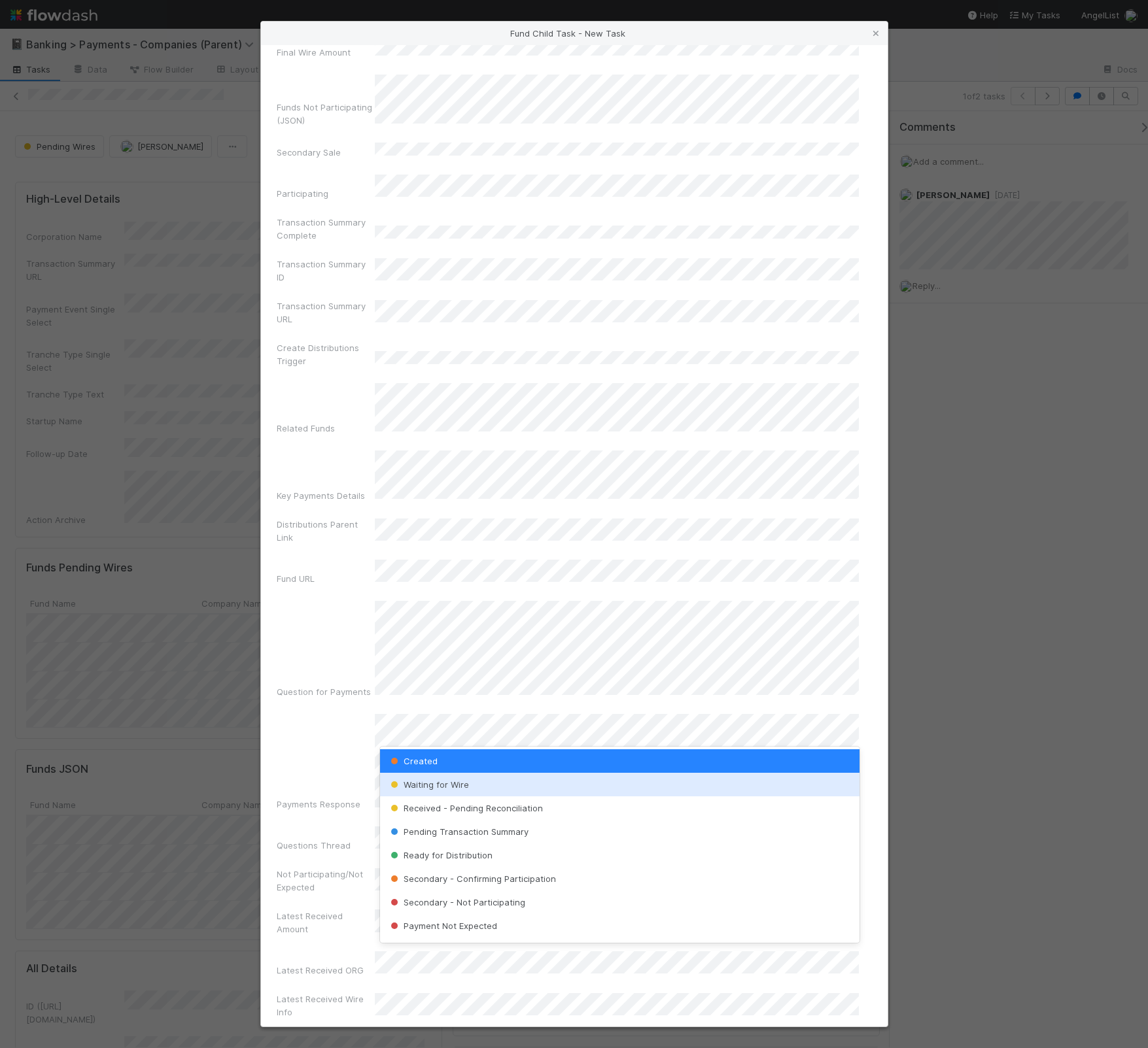
click at [552, 781] on div "Waiting for Wire" at bounding box center [619, 785] width 480 height 24
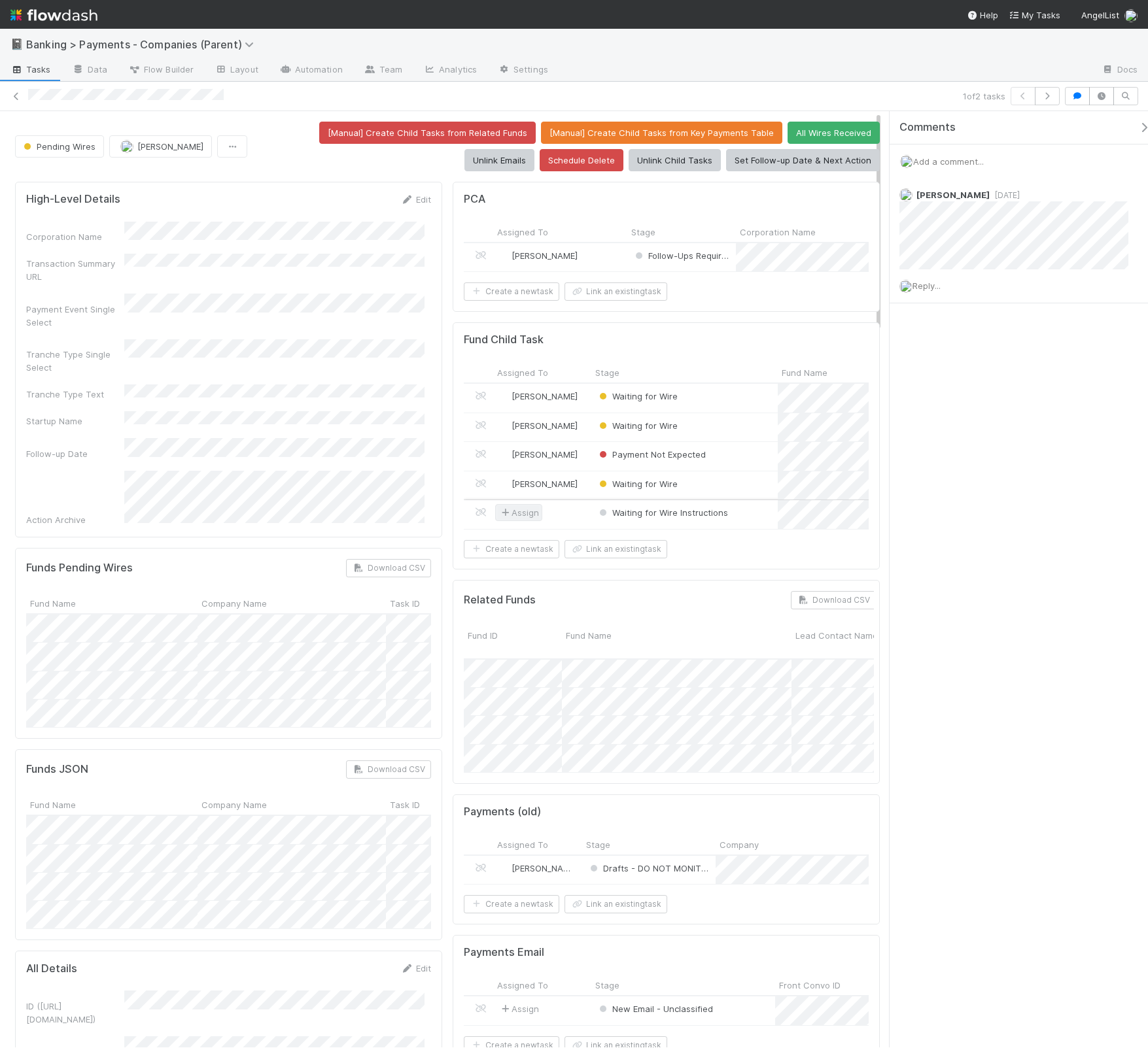
click at [521, 519] on span "Assign" at bounding box center [518, 512] width 40 height 13
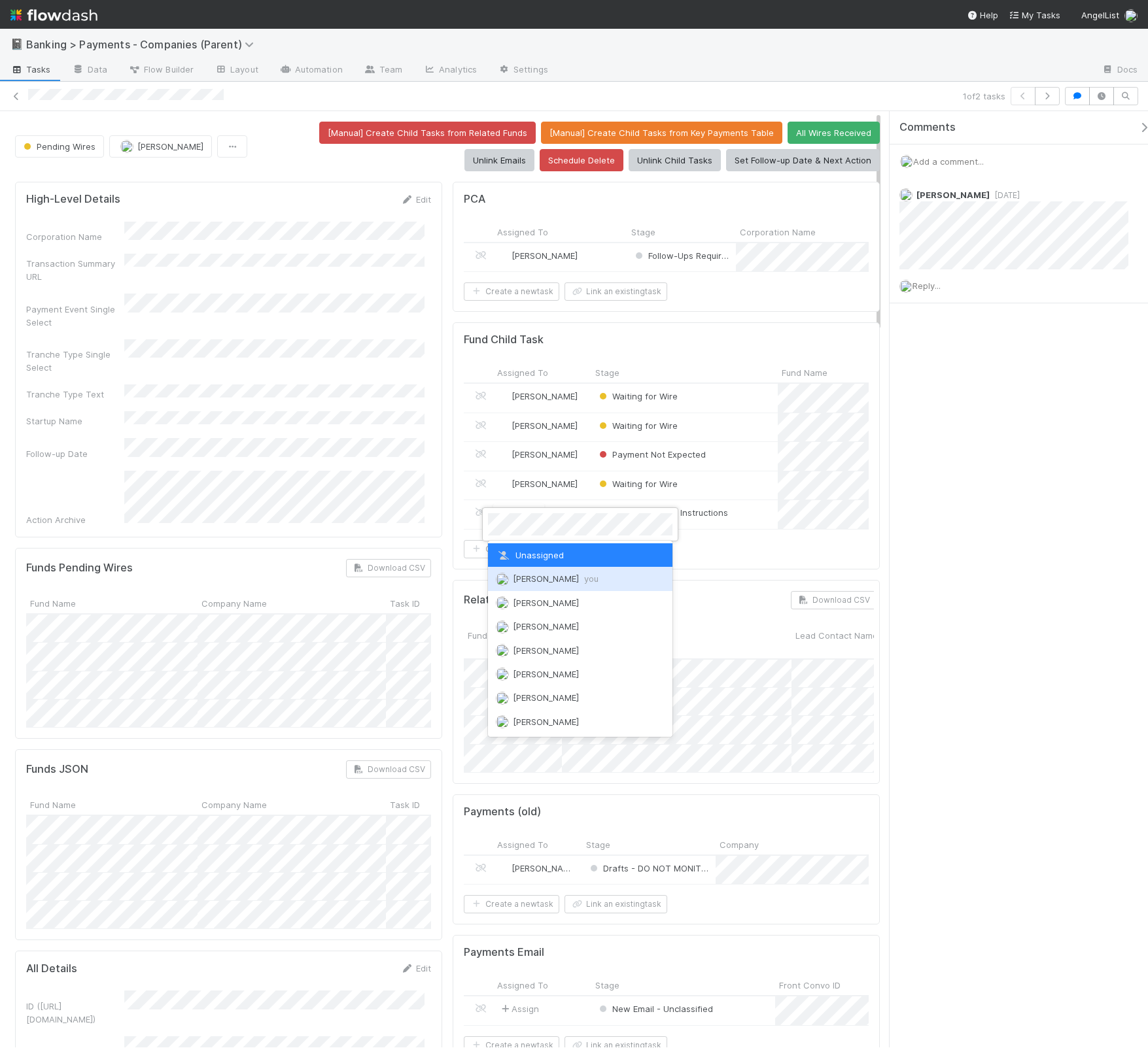
click at [550, 579] on span "Thomas Ambrosia you" at bounding box center [555, 579] width 85 height 11
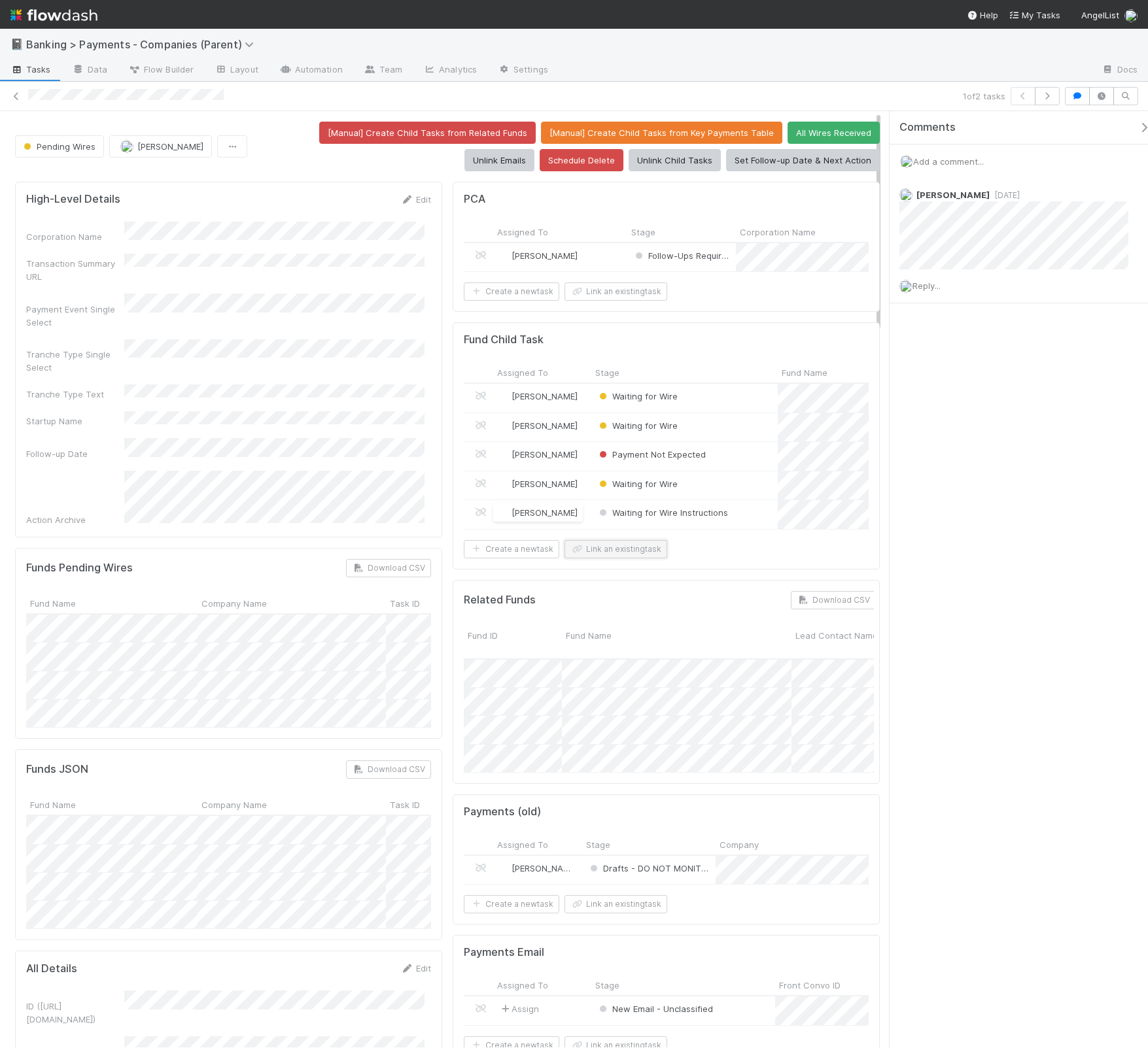
click at [644, 558] on button "Link an existing task" at bounding box center [615, 550] width 103 height 19
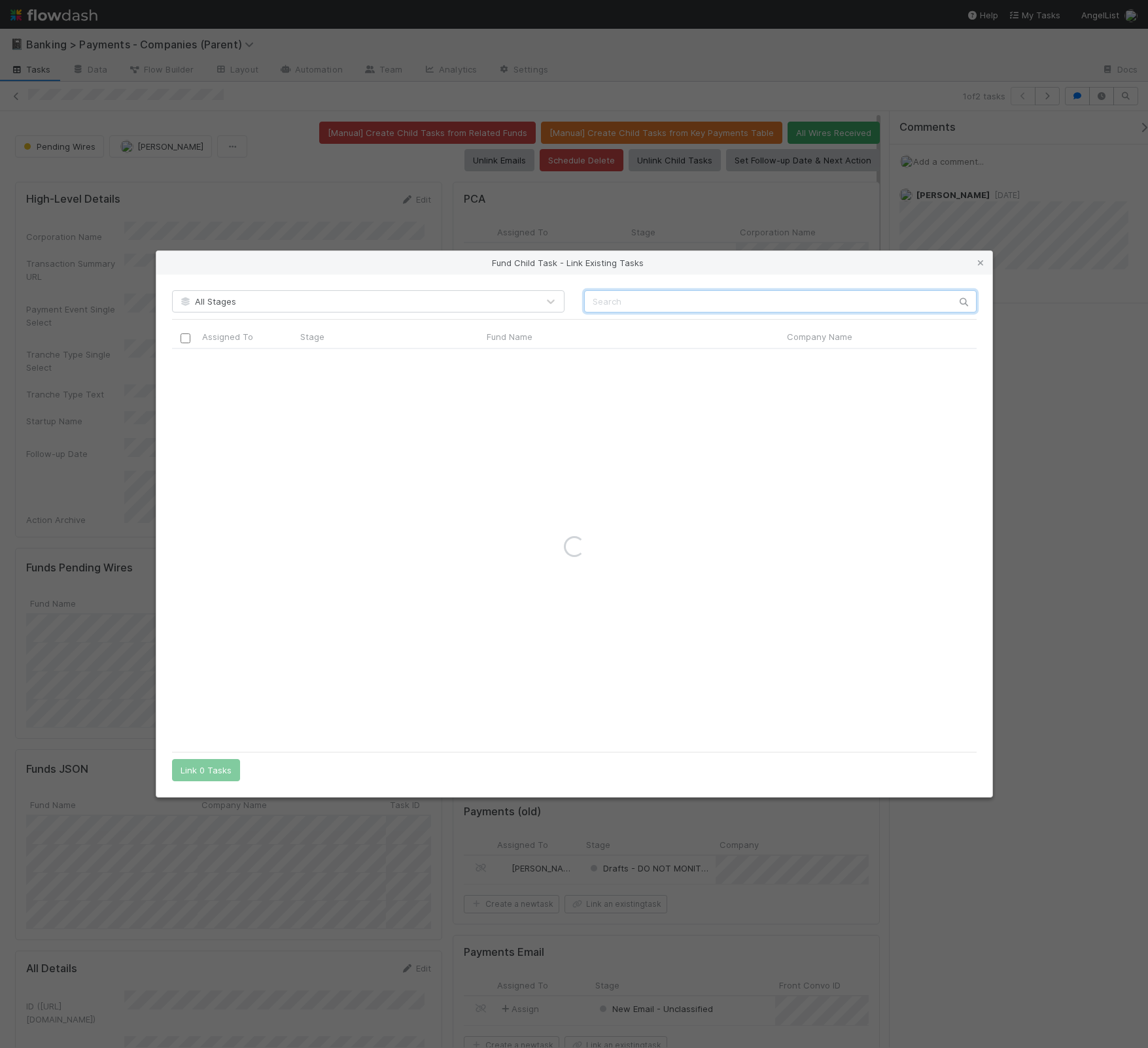
click at [661, 311] on input "text" at bounding box center [780, 301] width 392 height 23
paste input "Backend Capital, a series of Backend Capital, LP"
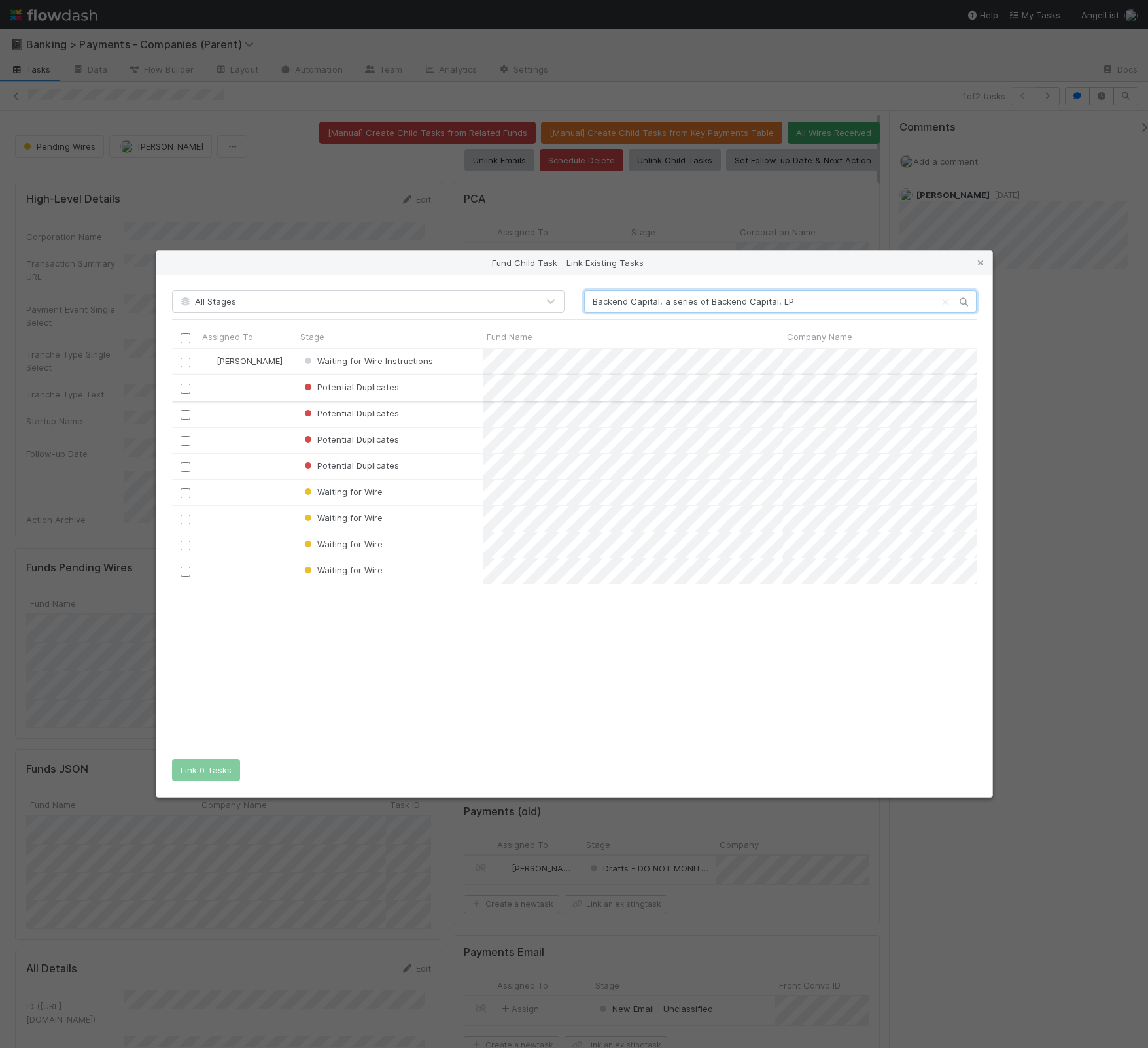
scroll to position [384, 791]
type input "Backend Capital, a series of Backend Capital, LP"
drag, startPoint x: 978, startPoint y: 264, endPoint x: 954, endPoint y: 286, distance: 32.6
click at [978, 264] on icon at bounding box center [979, 263] width 13 height 9
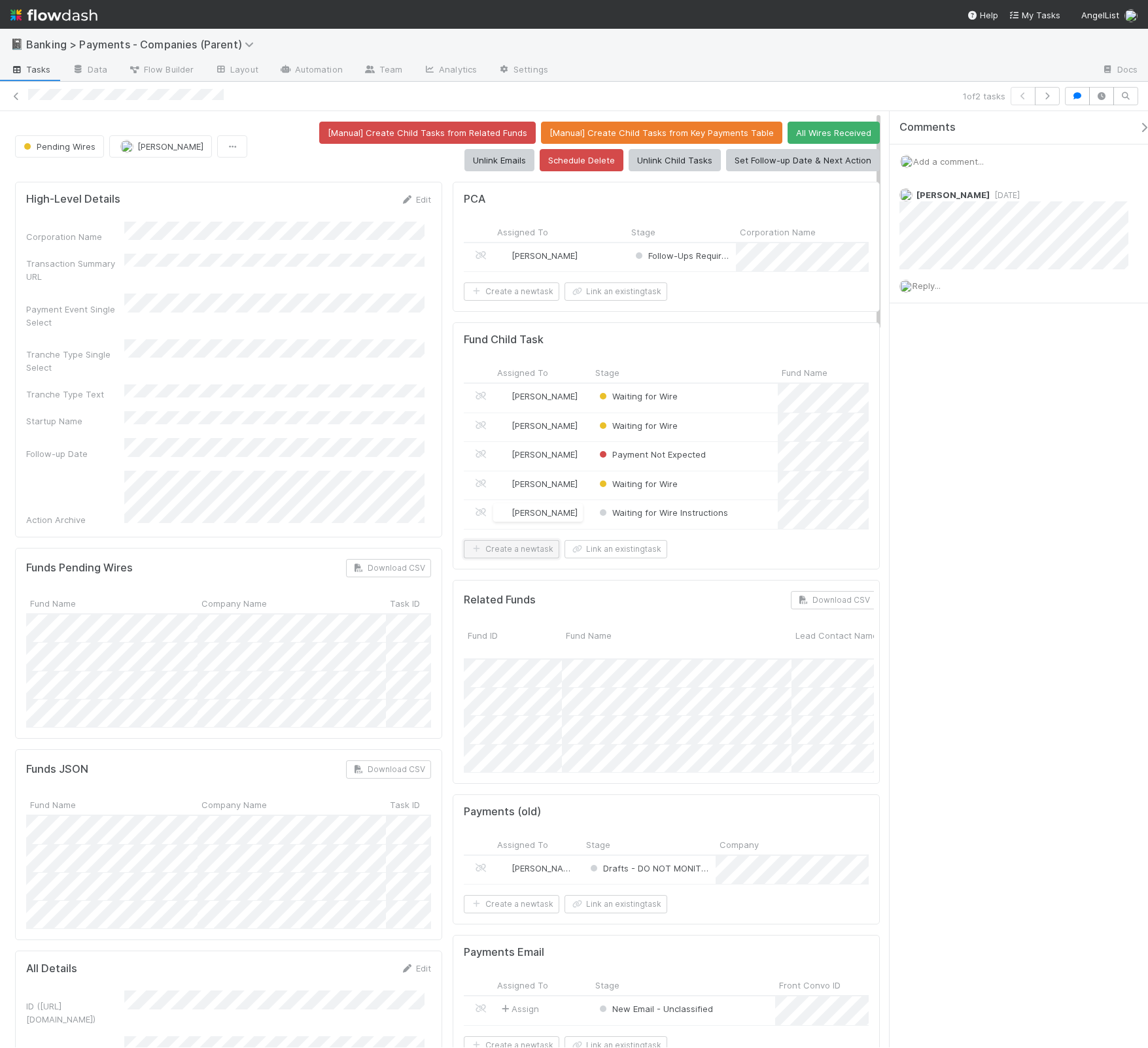
click at [536, 558] on button "Create a new task" at bounding box center [511, 550] width 95 height 19
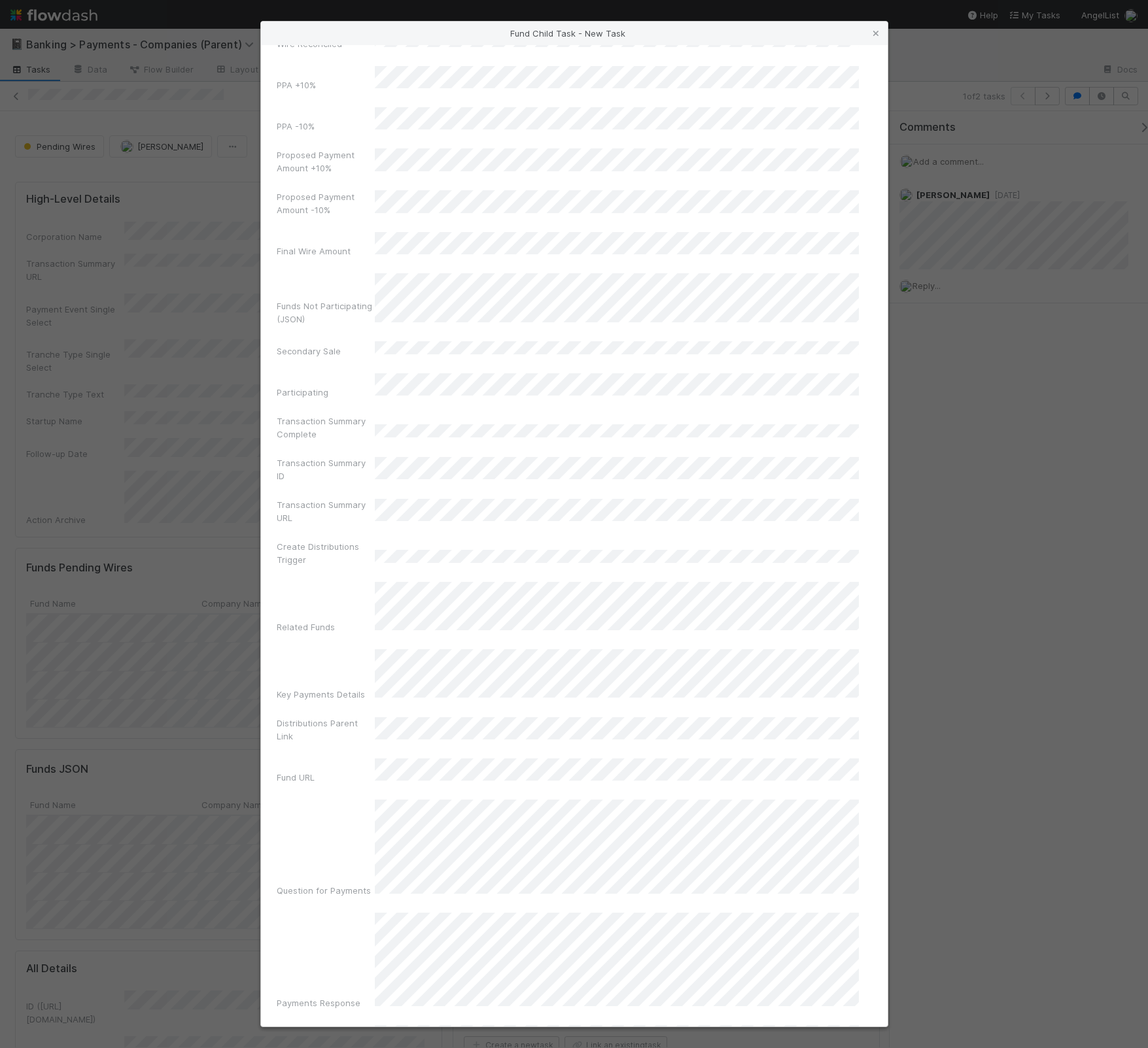
scroll to position [1855, 0]
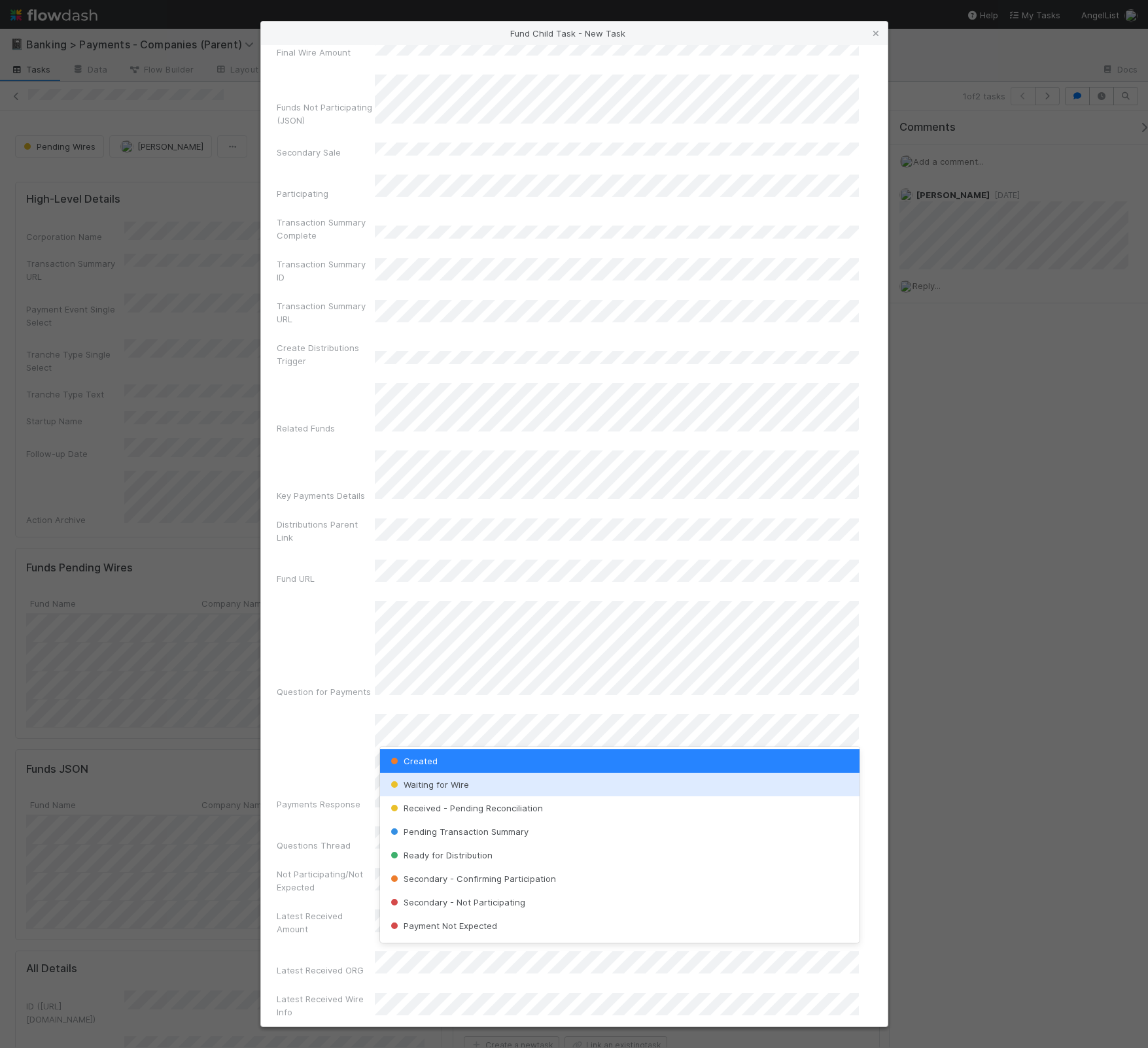
click at [508, 781] on div "Waiting for Wire" at bounding box center [619, 785] width 480 height 24
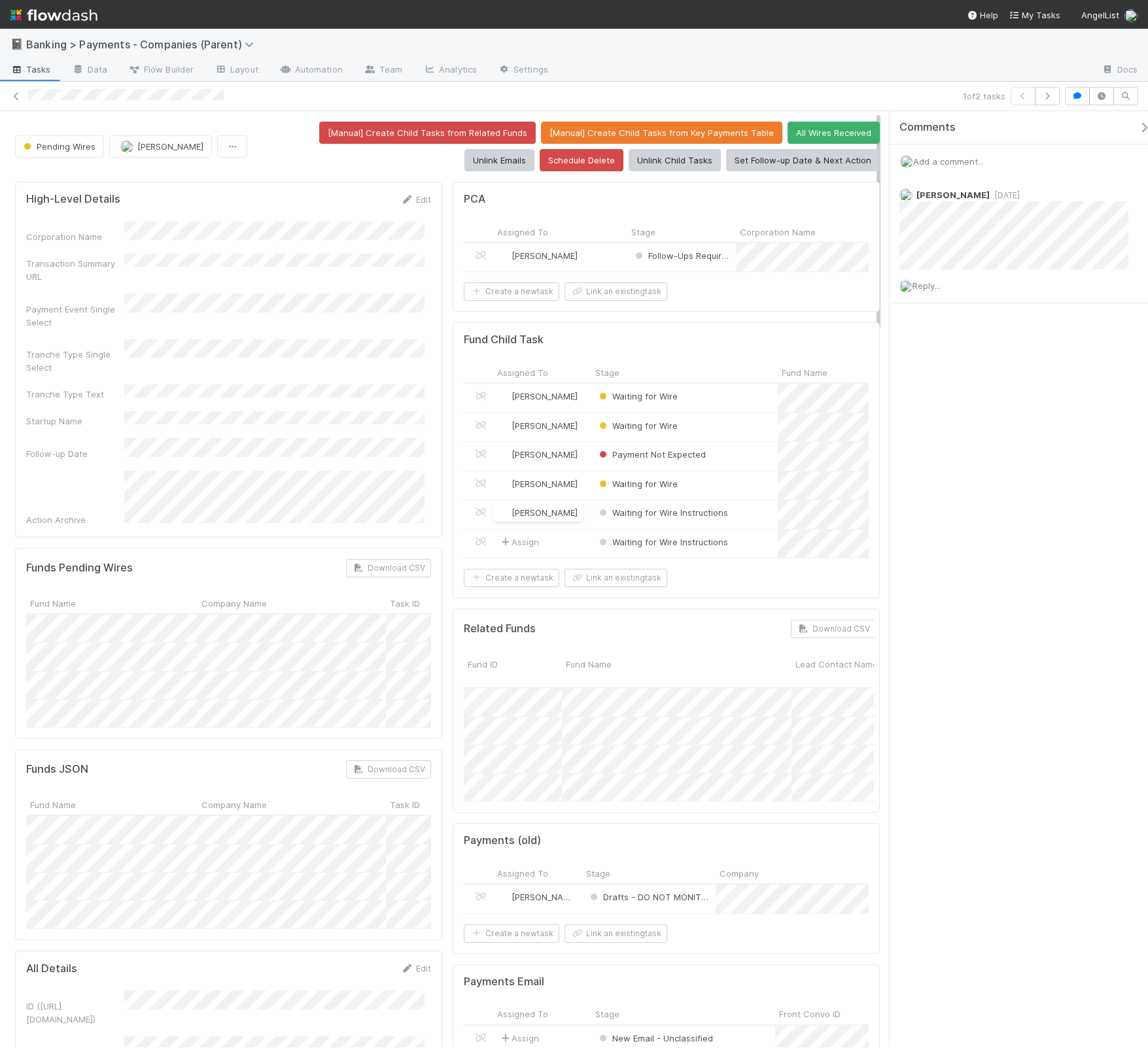
drag, startPoint x: 284, startPoint y: 168, endPoint x: 252, endPoint y: 194, distance: 41.2
click at [284, 168] on div "[Manual] Create Child Tasks from Related Funds [Manual] Create Child Tasks from…" at bounding box center [565, 146] width 627 height 50
click at [508, 588] on button "Create a new task" at bounding box center [511, 578] width 95 height 19
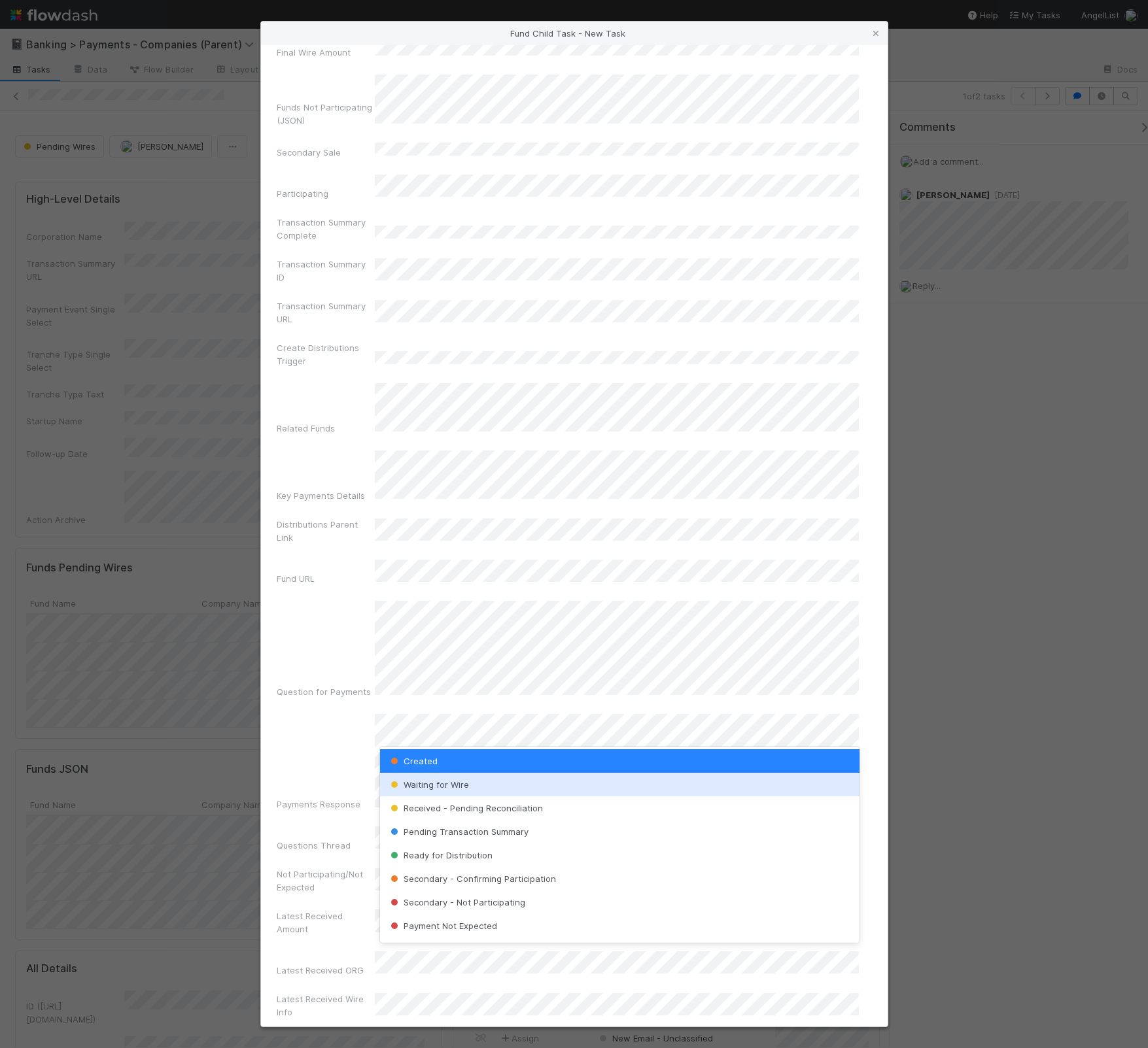
click at [498, 777] on div "Waiting for Wire" at bounding box center [619, 785] width 480 height 24
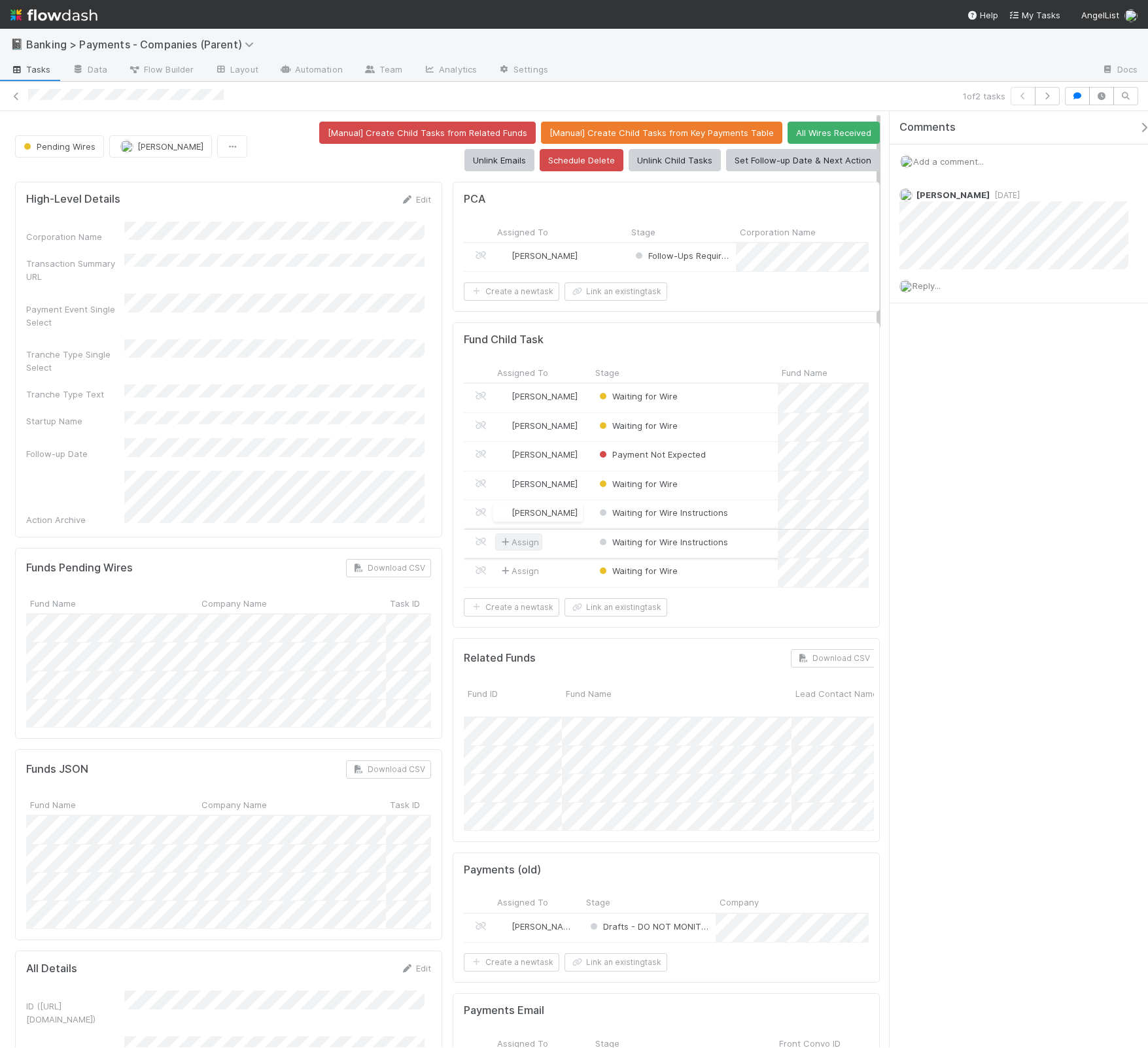
click at [523, 549] on span "Assign" at bounding box center [518, 542] width 40 height 13
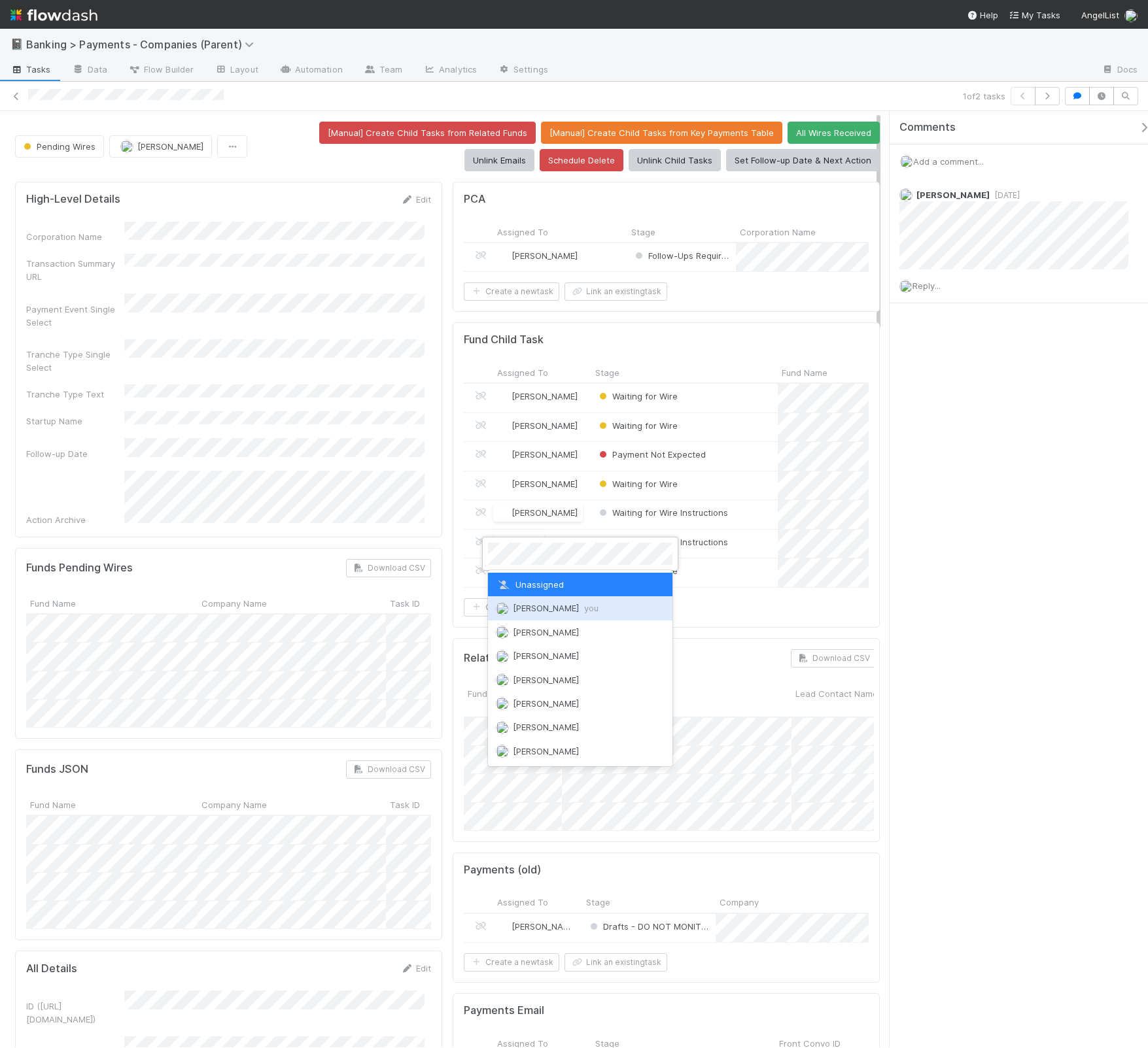
click at [531, 615] on div "Thomas Ambrosia you" at bounding box center [580, 608] width 184 height 24
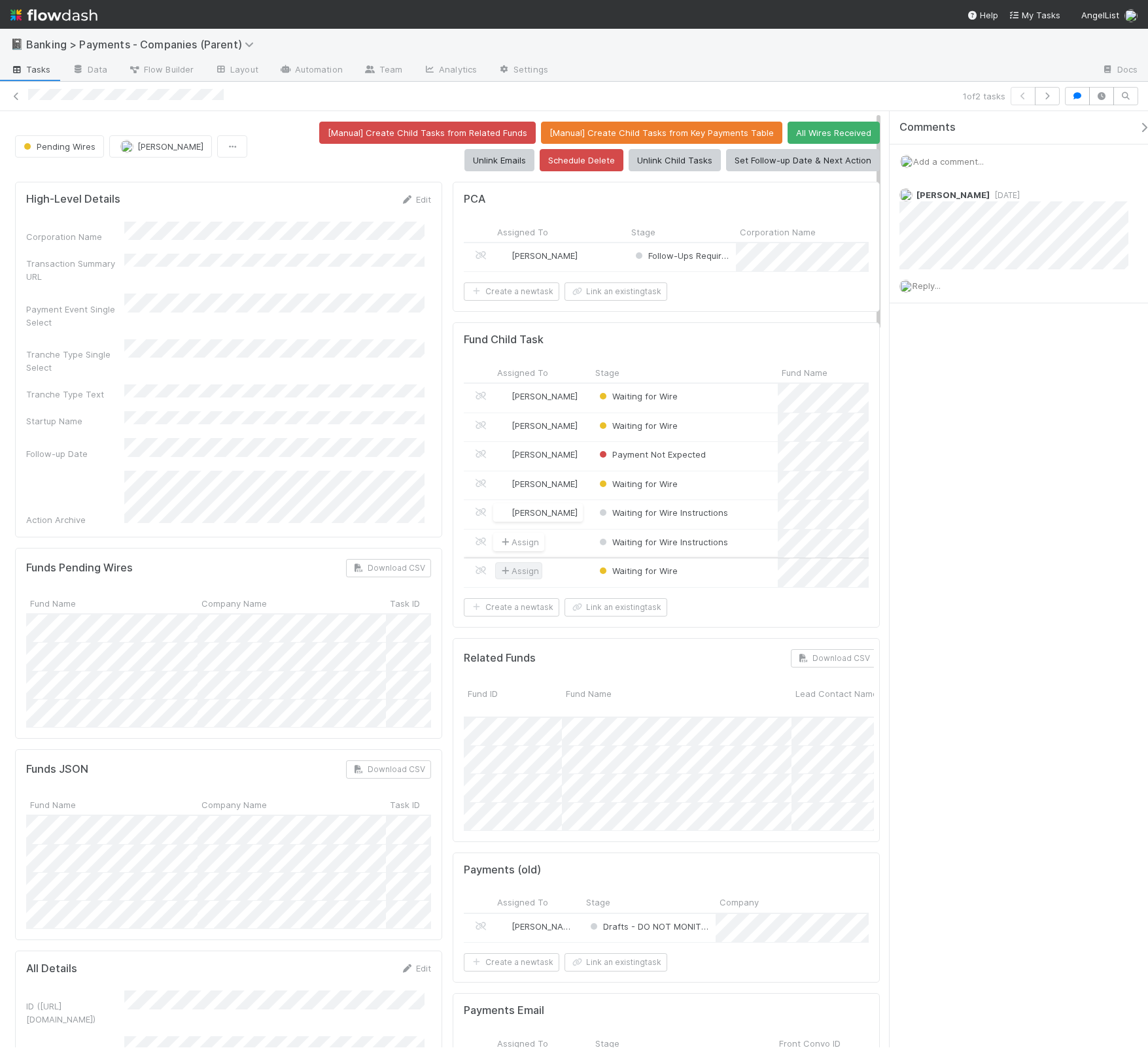
click at [514, 577] on span "Assign" at bounding box center [519, 570] width 47 height 17
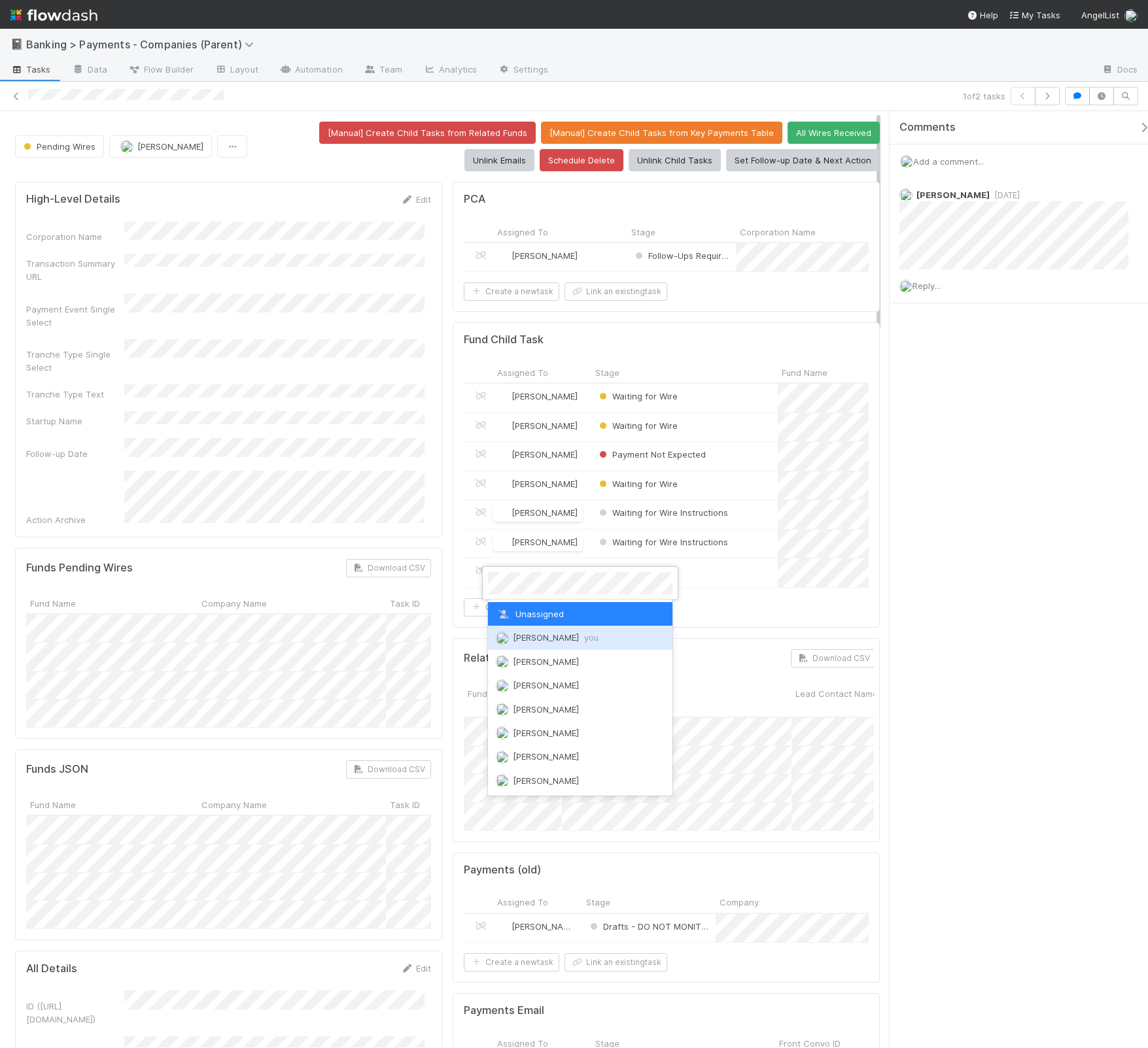
click at [531, 626] on div "Thomas Ambrosia you" at bounding box center [580, 638] width 184 height 24
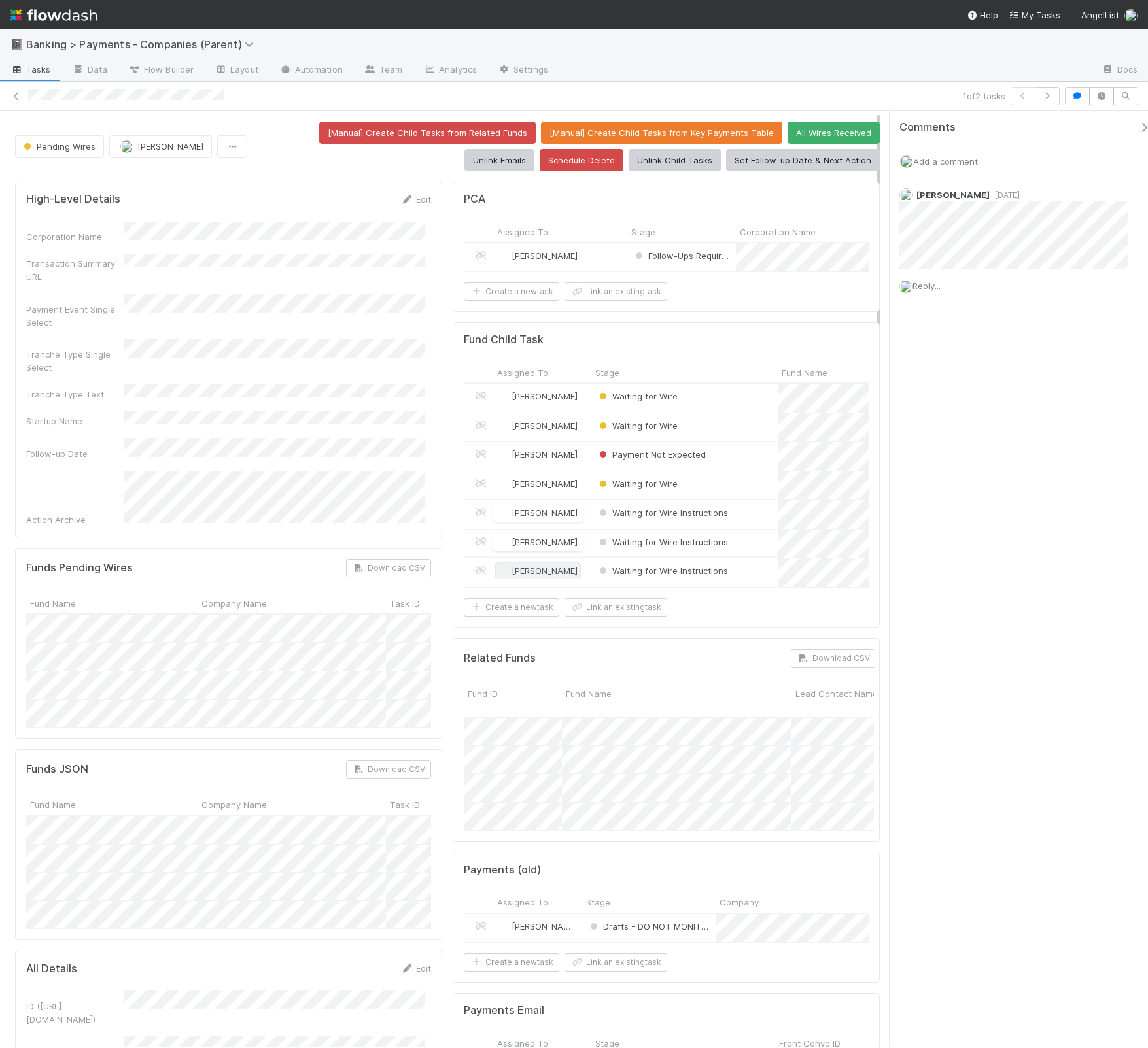
click at [522, 576] on span "Thomas Ambrosia" at bounding box center [544, 571] width 66 height 11
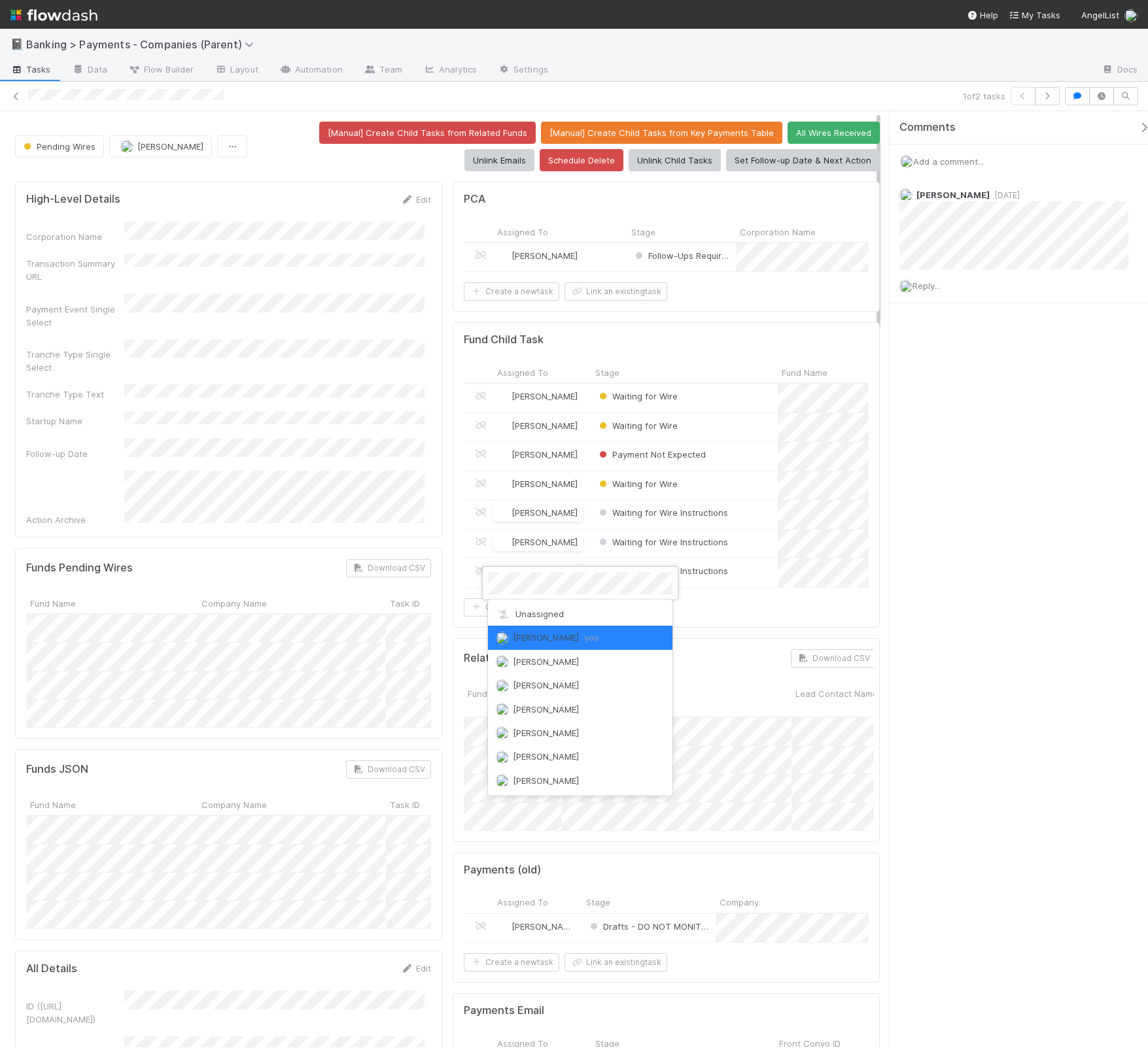
click at [381, 530] on div at bounding box center [574, 524] width 1148 height 1048
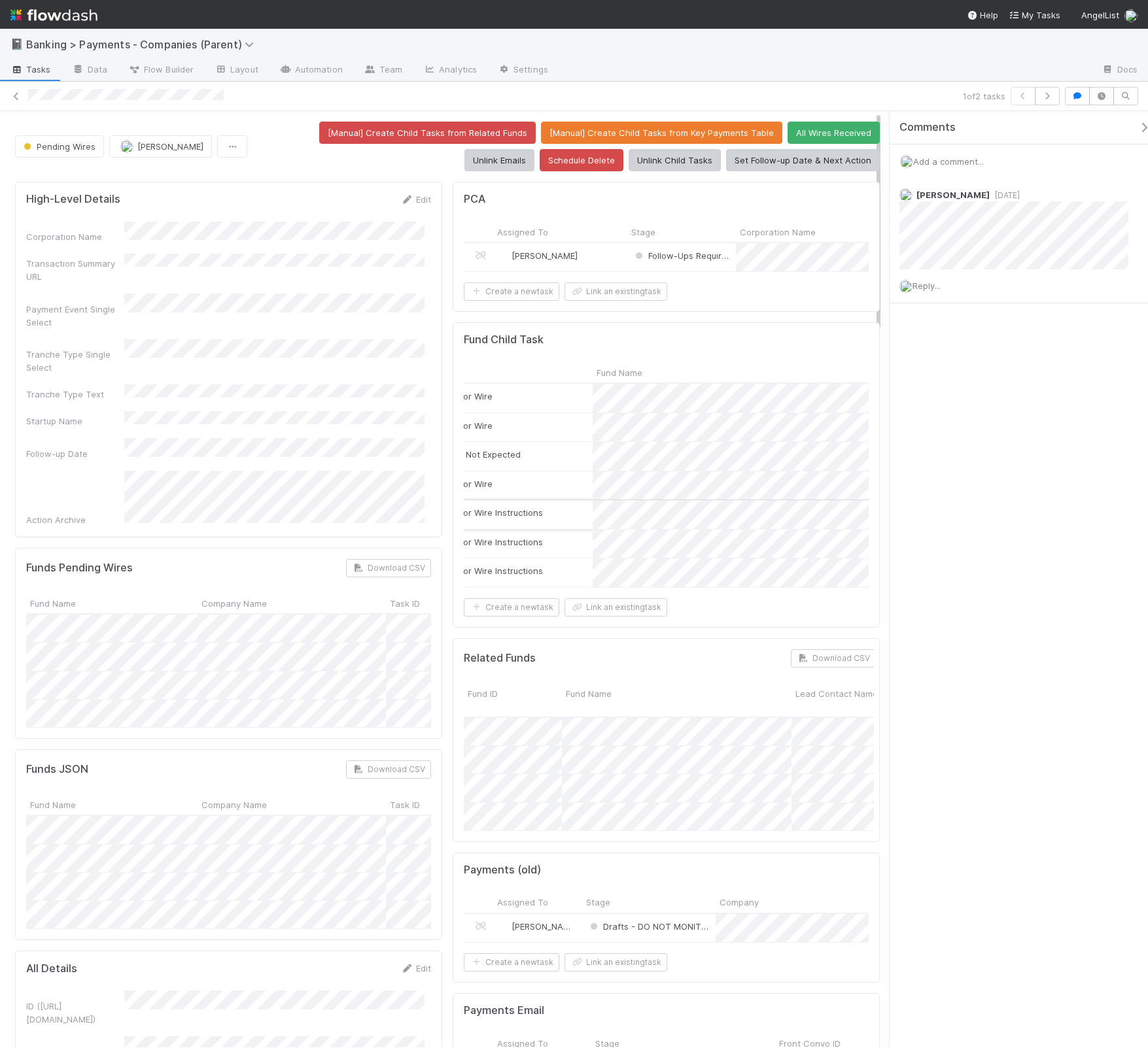
scroll to position [0, 187]
click at [626, 617] on button "Link an existing task" at bounding box center [615, 607] width 103 height 19
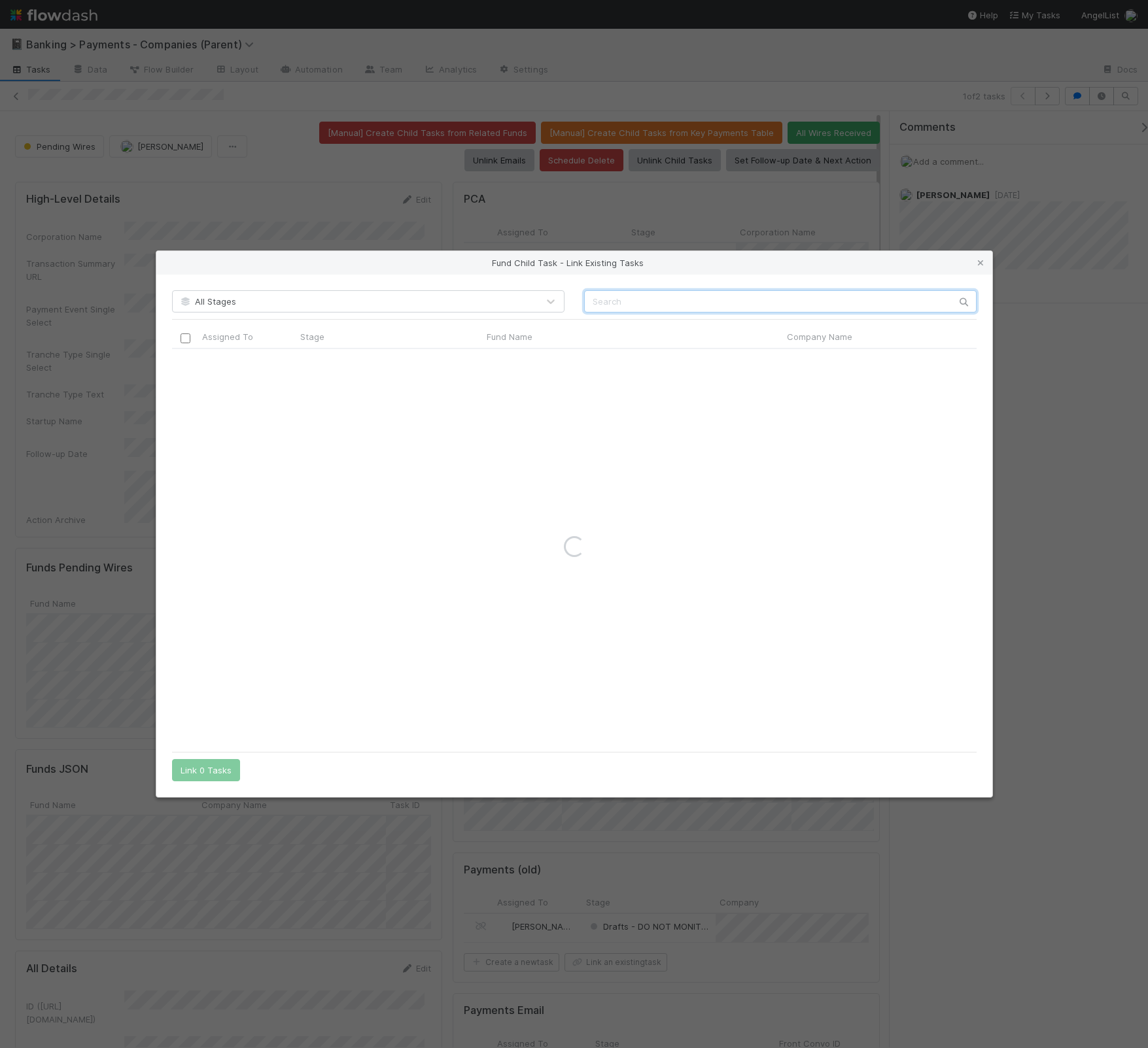
click at [661, 303] on input "text" at bounding box center [780, 301] width 392 height 23
paste input "ME35 Fund I, a series of Roll Up Vehicles, LP"
type input "ME35 Fund I, a series of Roll Up Vehicles, LP"
click at [964, 261] on div "Fund Child Task - Link Existing Tasks" at bounding box center [574, 263] width 836 height 24
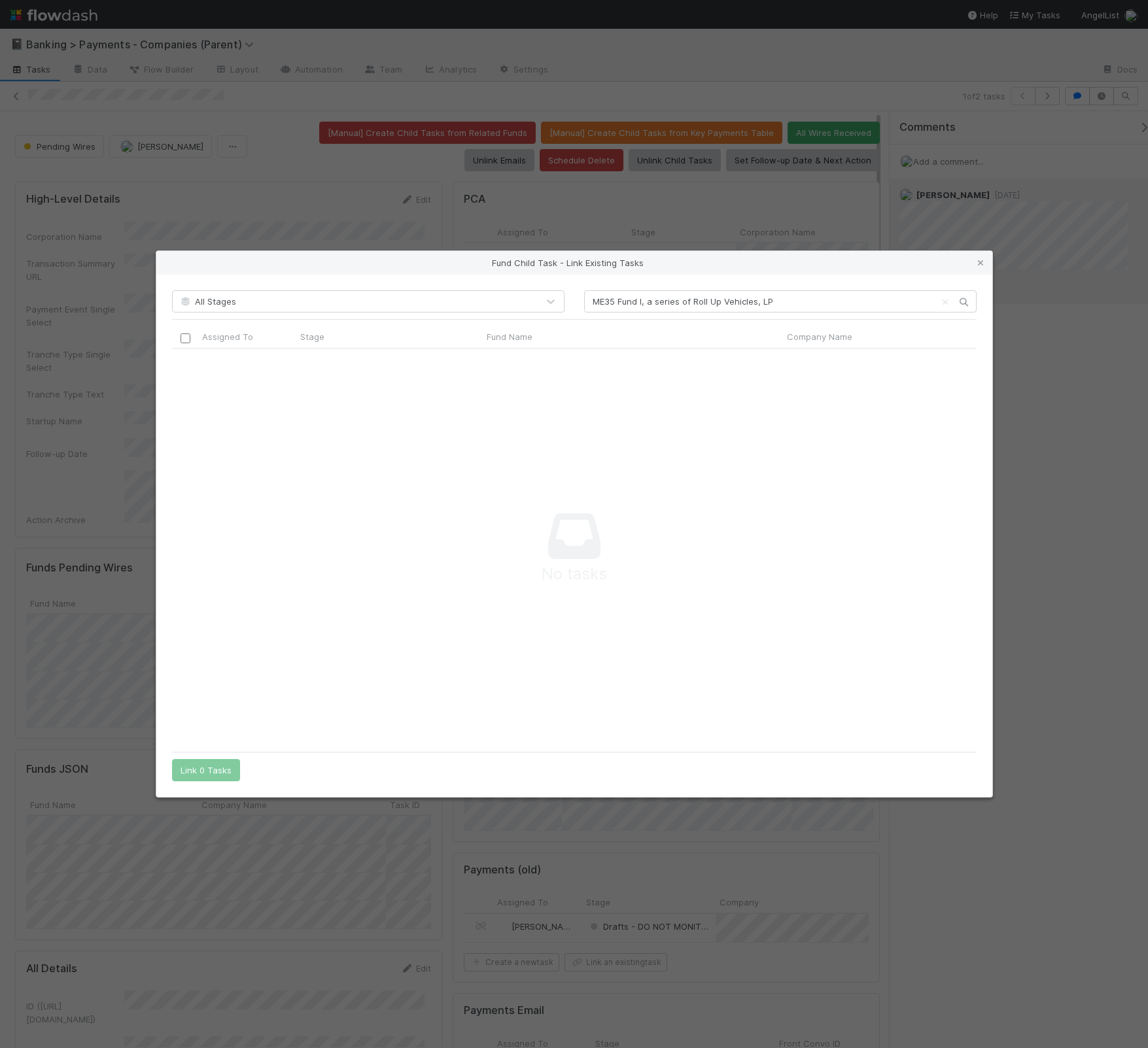
click at [979, 259] on icon at bounding box center [979, 263] width 13 height 9
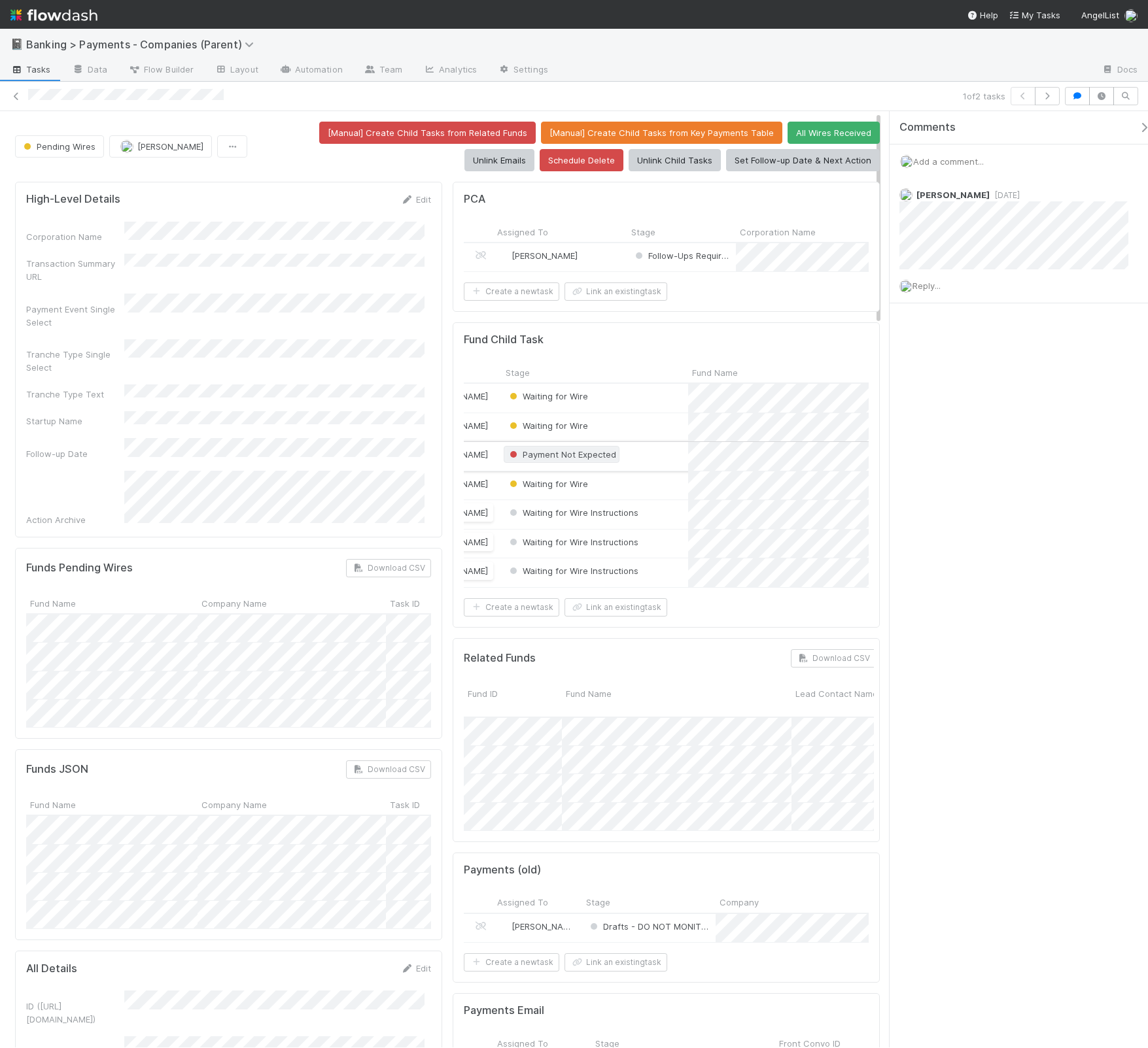
scroll to position [0, 89]
click at [550, 401] on span "Waiting for Wire" at bounding box center [548, 396] width 81 height 11
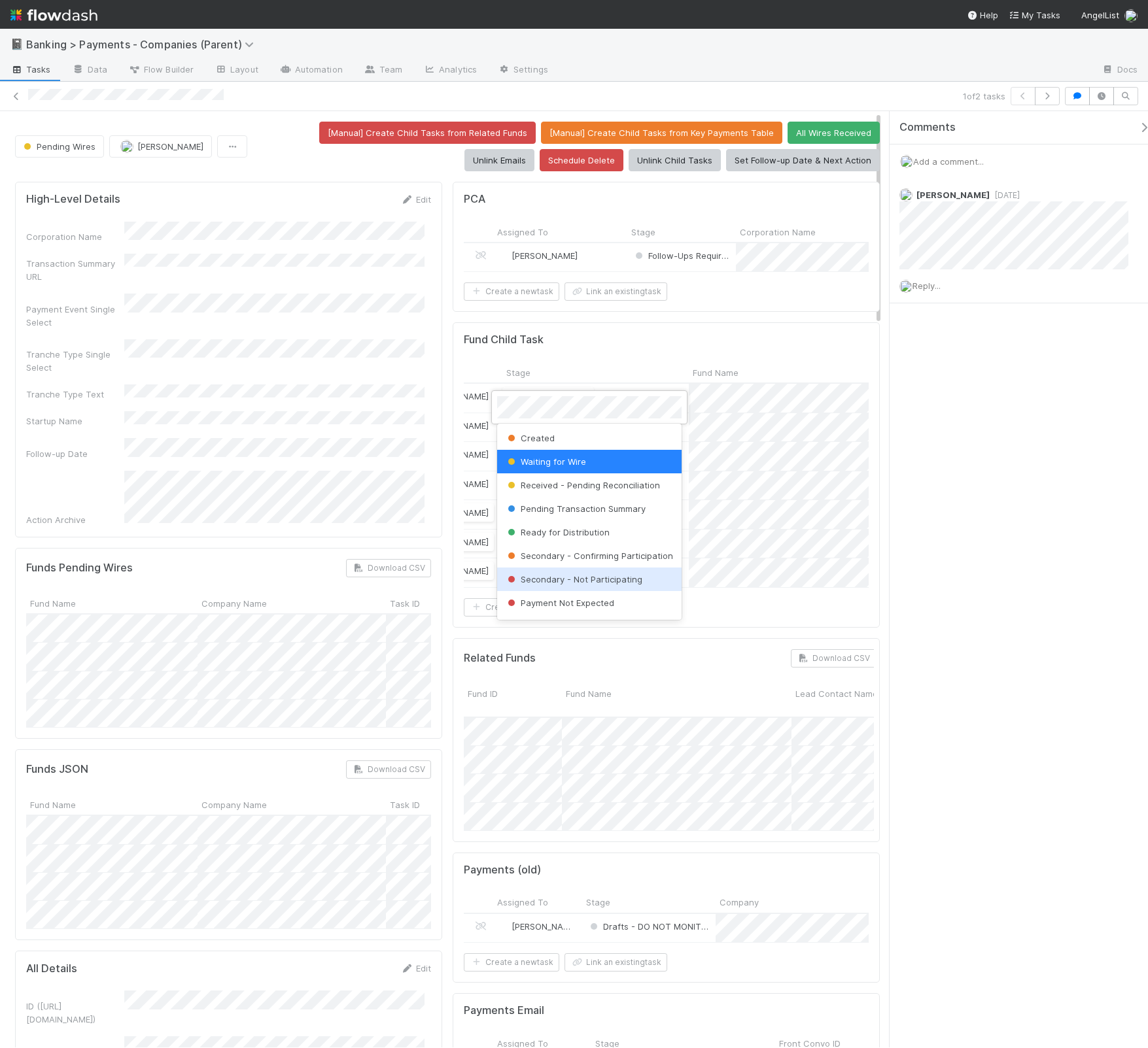
scroll to position [128, 0]
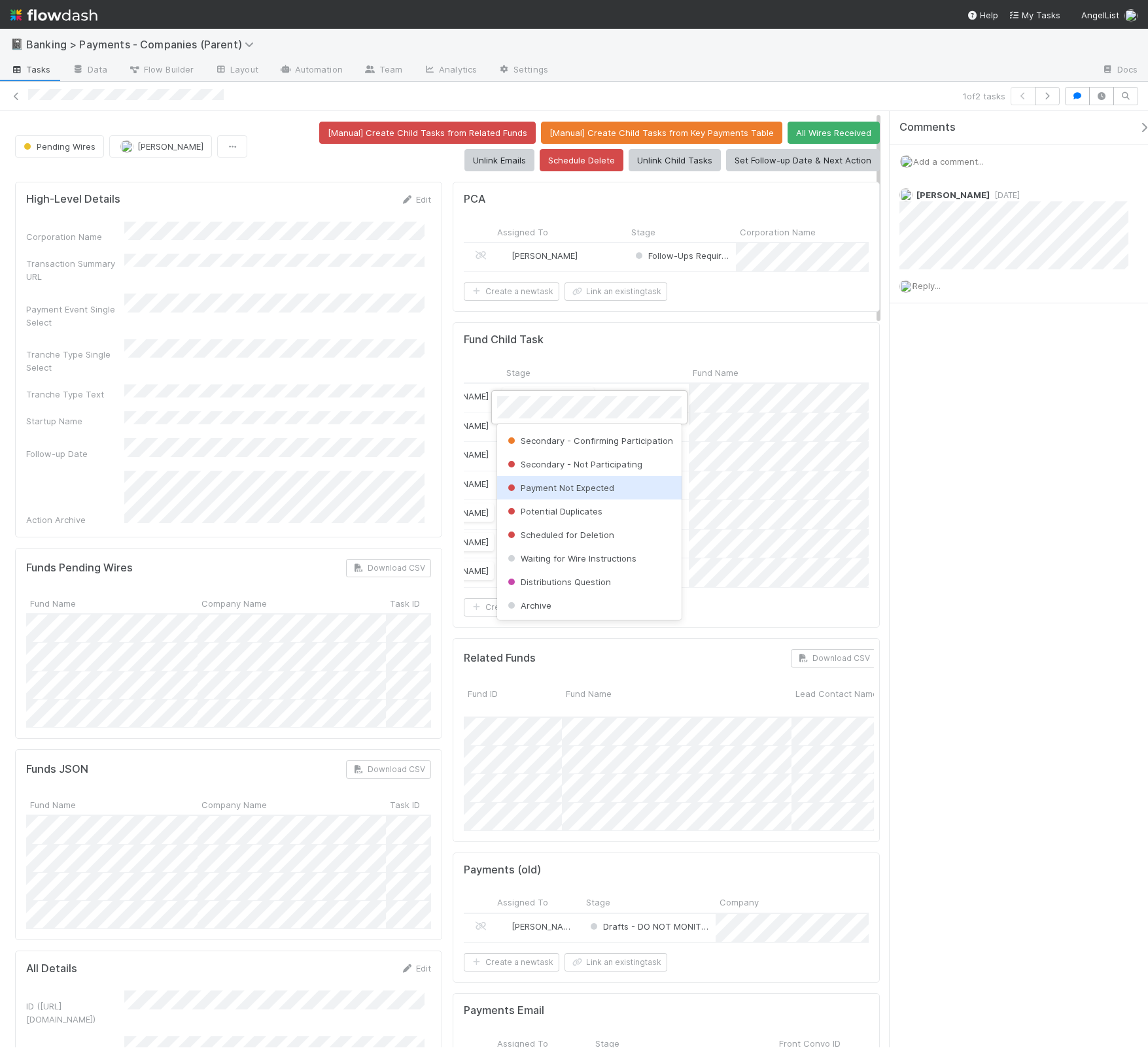
click at [621, 490] on div "Payment Not Expected" at bounding box center [590, 488] width 184 height 24
click at [559, 401] on span "Payment Not Expected" at bounding box center [561, 396] width 109 height 11
click at [602, 535] on span "Scheduled for Deletion" at bounding box center [559, 535] width 109 height 11
click at [554, 431] on span "Waiting for Wire" at bounding box center [548, 426] width 81 height 11
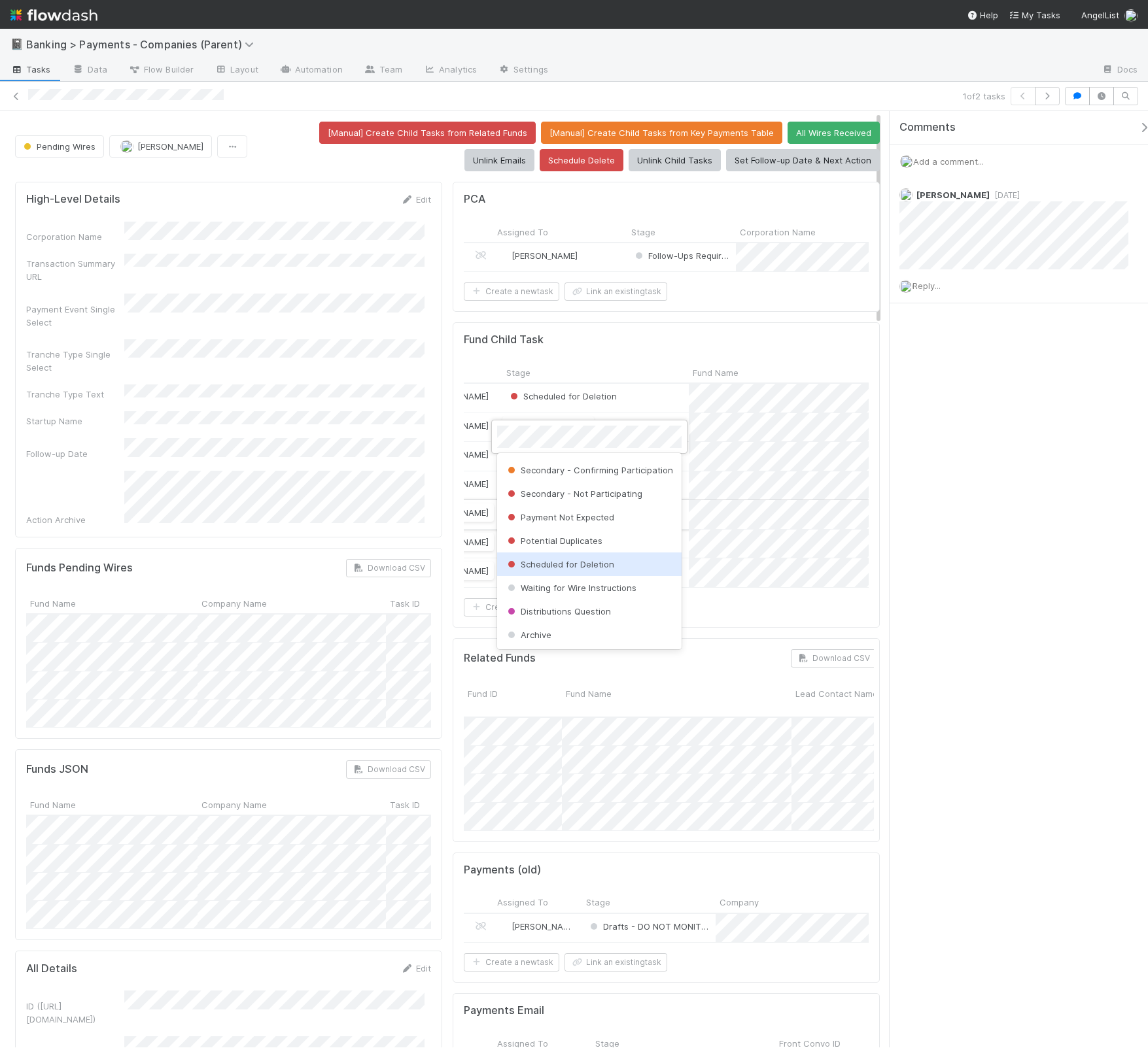
click at [603, 559] on span "Scheduled for Deletion" at bounding box center [559, 564] width 109 height 11
click at [560, 460] on span "Payment Not Expected" at bounding box center [561, 454] width 109 height 11
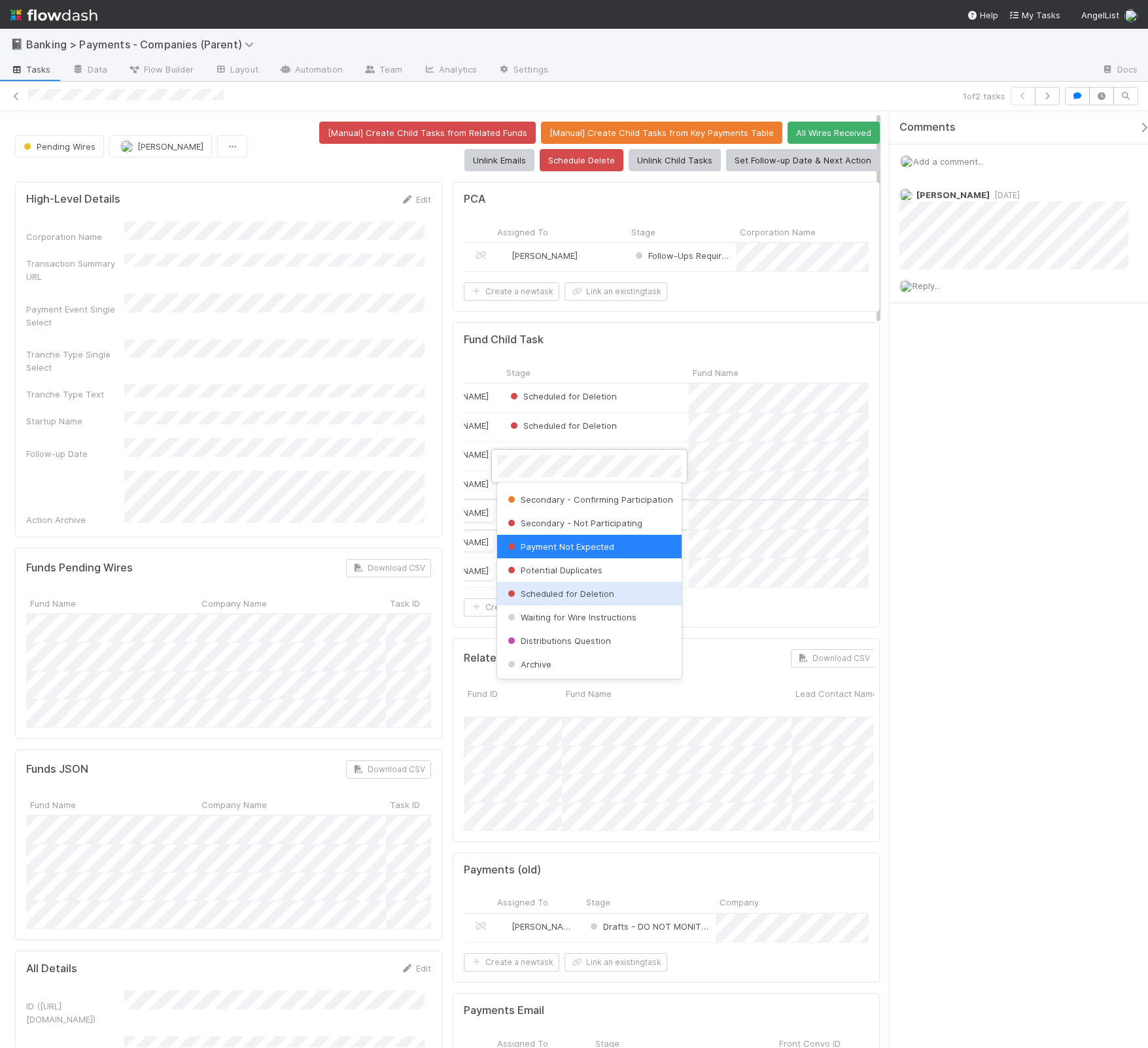
click at [596, 599] on span "Scheduled for Deletion" at bounding box center [559, 594] width 109 height 11
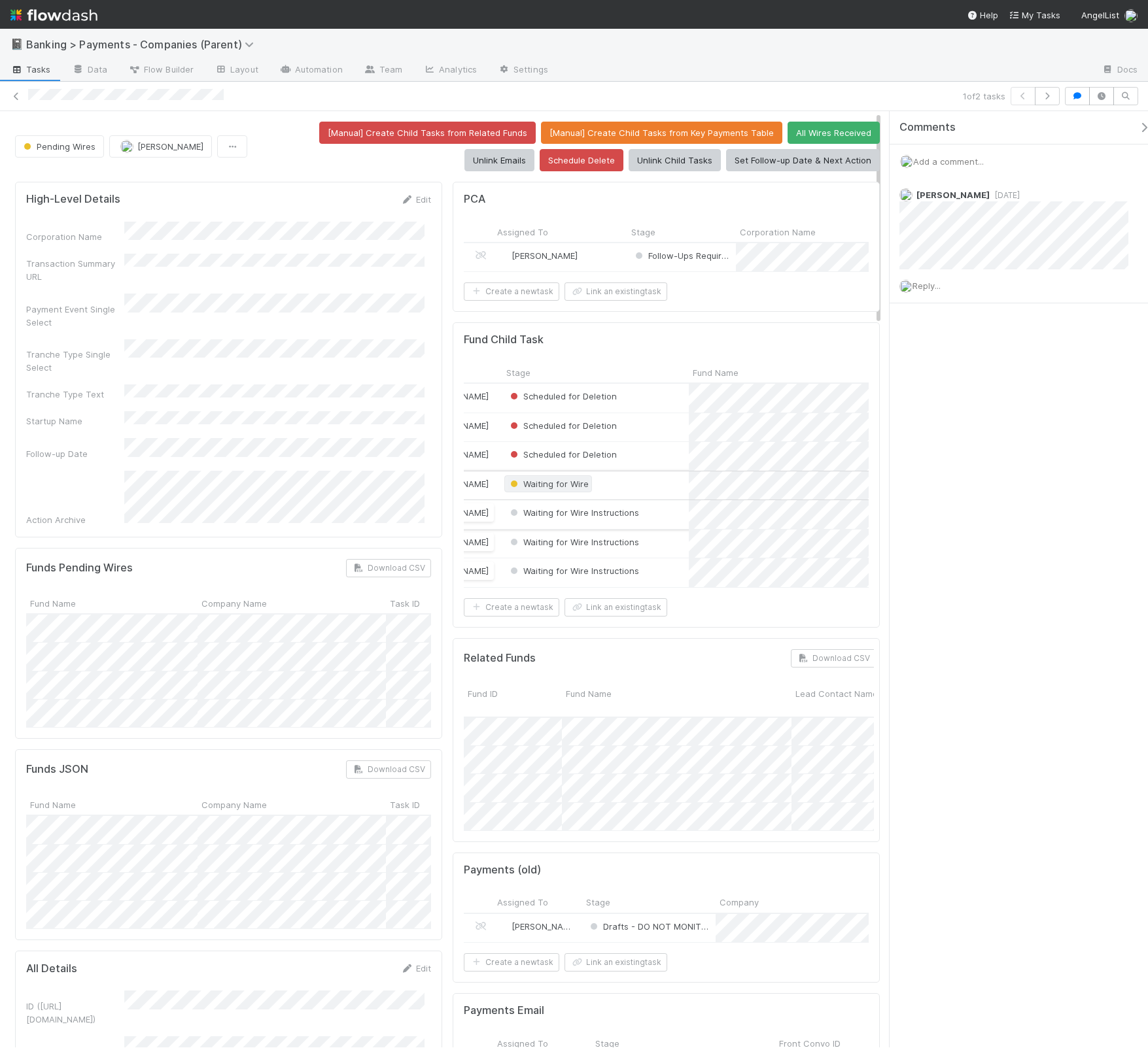
click at [564, 490] on span "Waiting for Wire" at bounding box center [548, 484] width 81 height 11
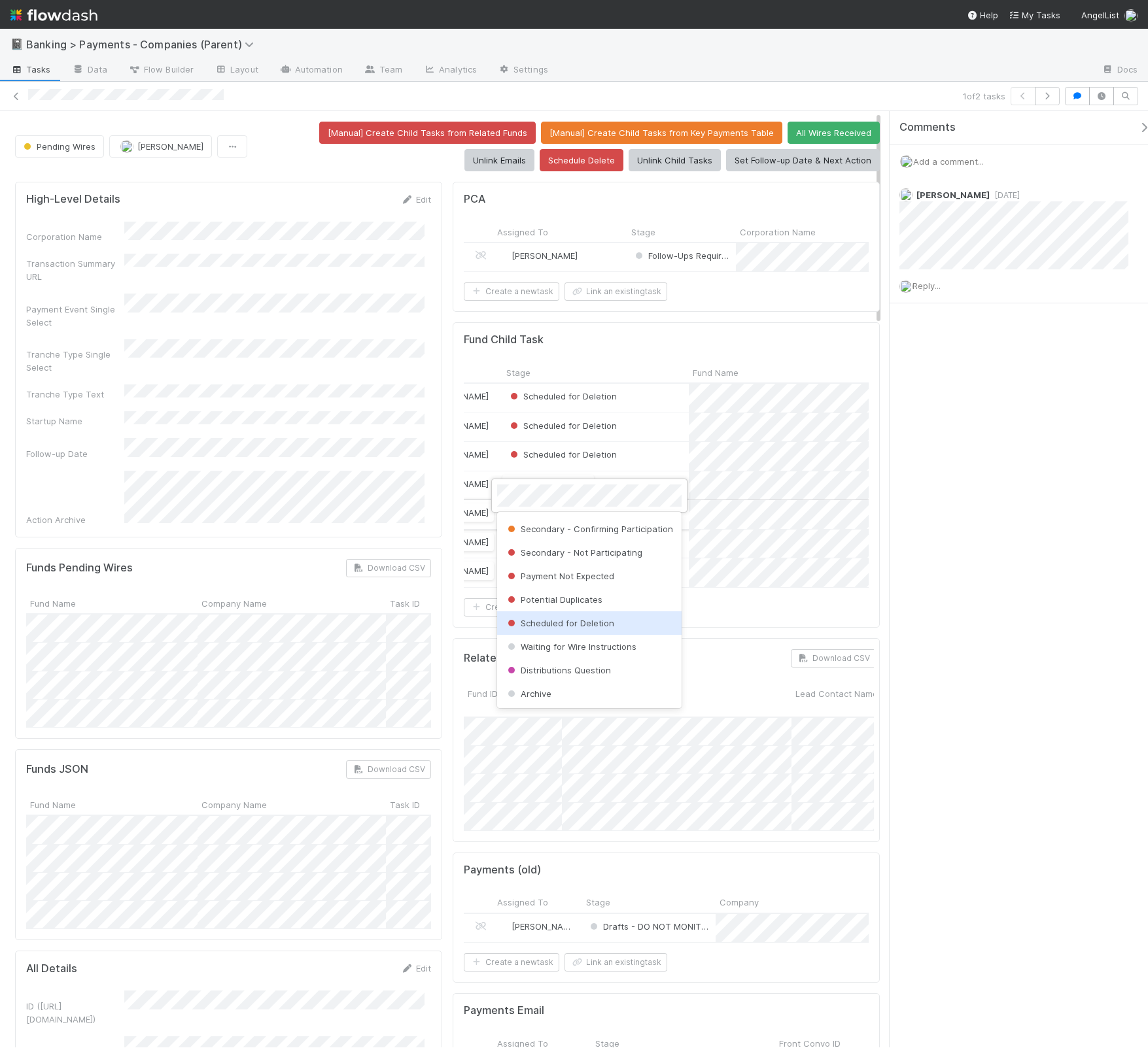
click at [586, 625] on span "Scheduled for Deletion" at bounding box center [559, 623] width 109 height 11
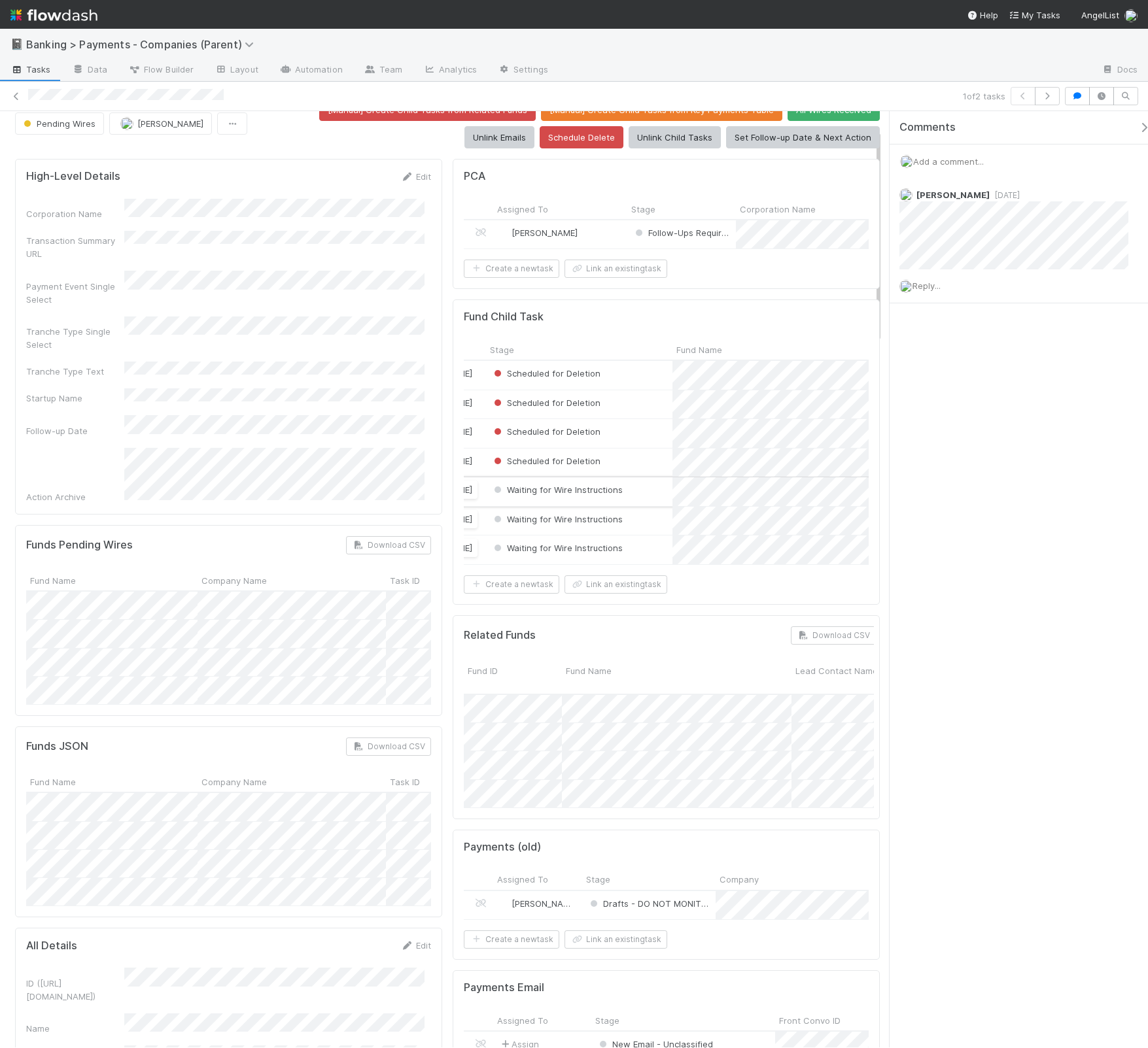
scroll to position [123, 0]
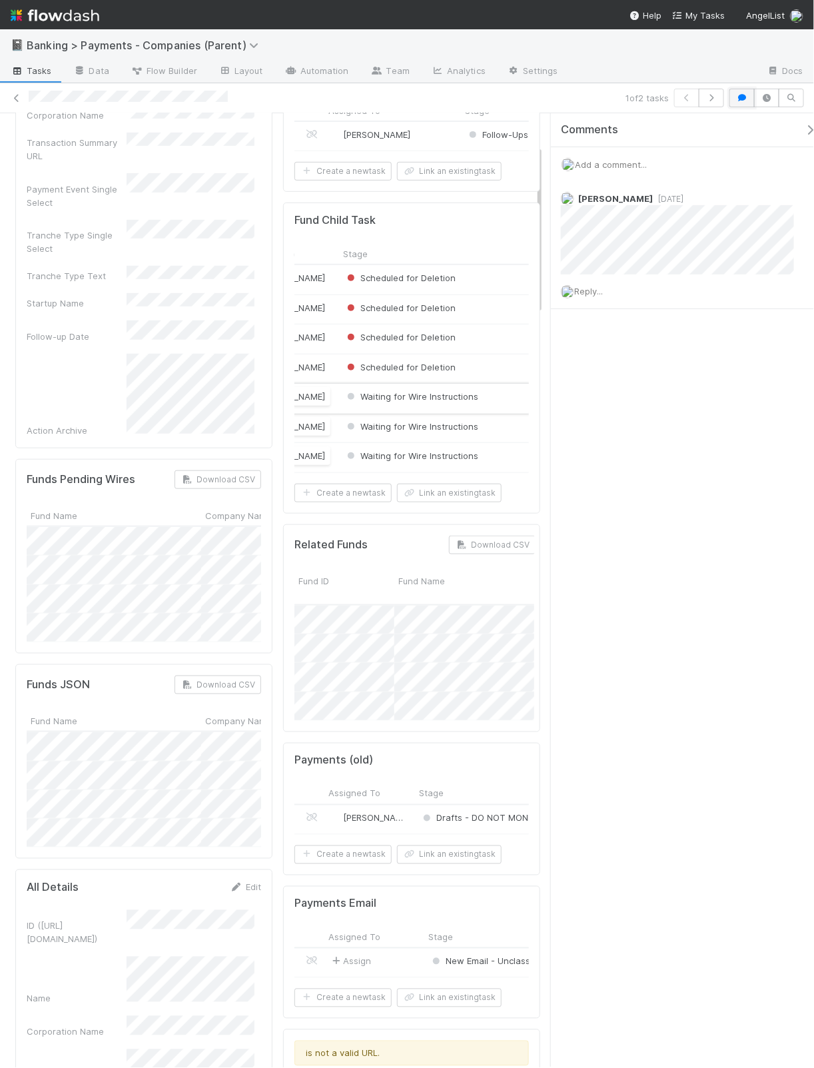
click at [742, 100] on icon "button" at bounding box center [742, 98] width 13 height 8
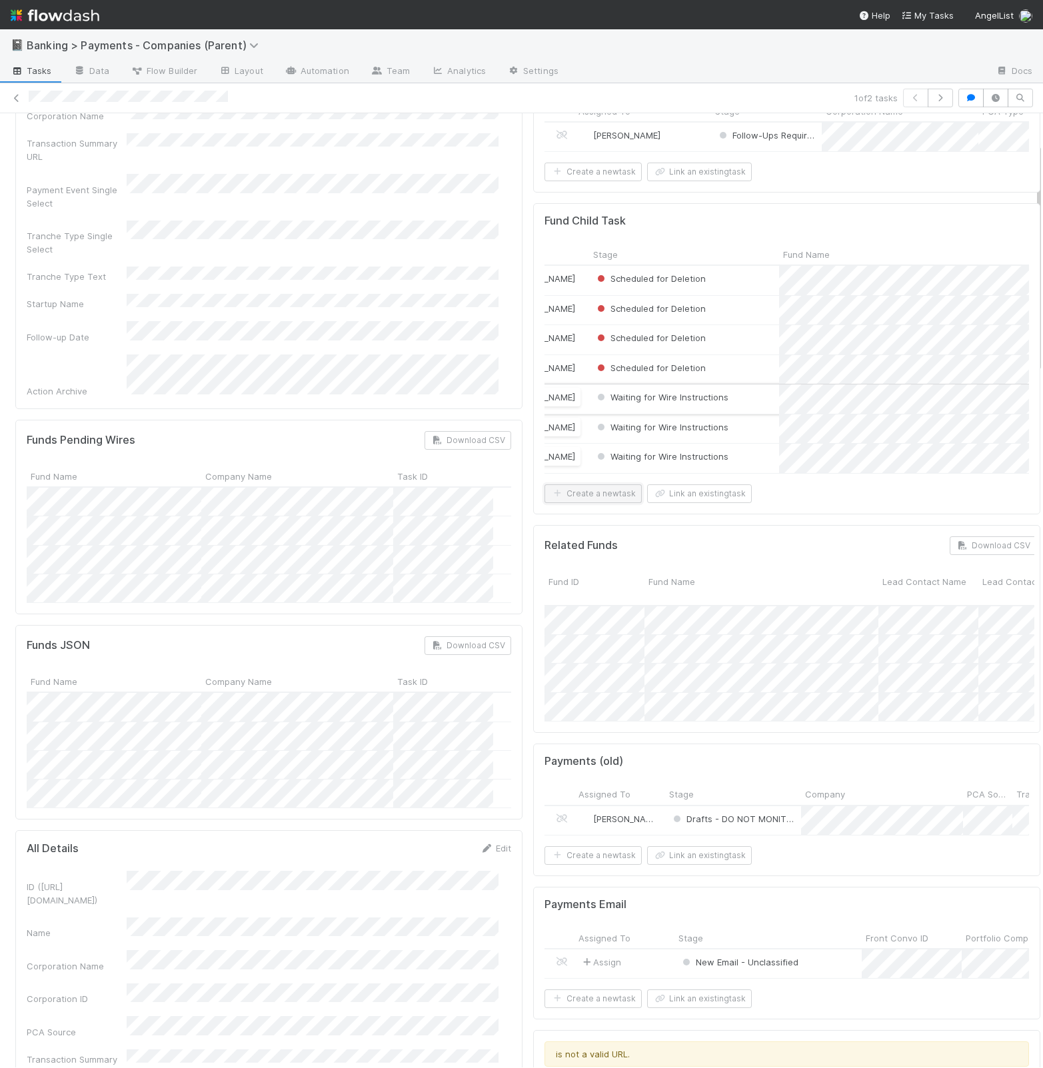
click at [570, 503] on button "Create a new task" at bounding box center [593, 494] width 97 height 19
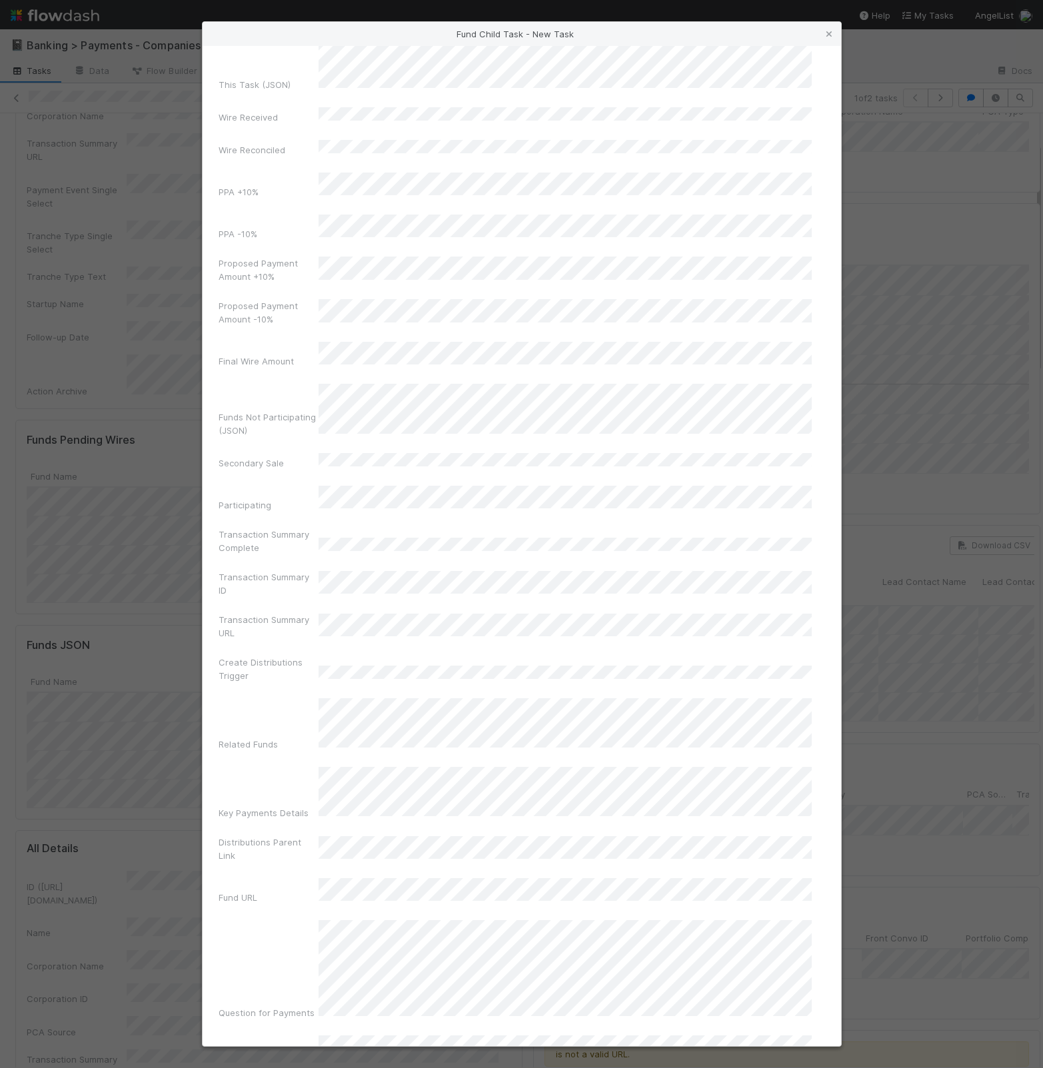
scroll to position [1890, 0]
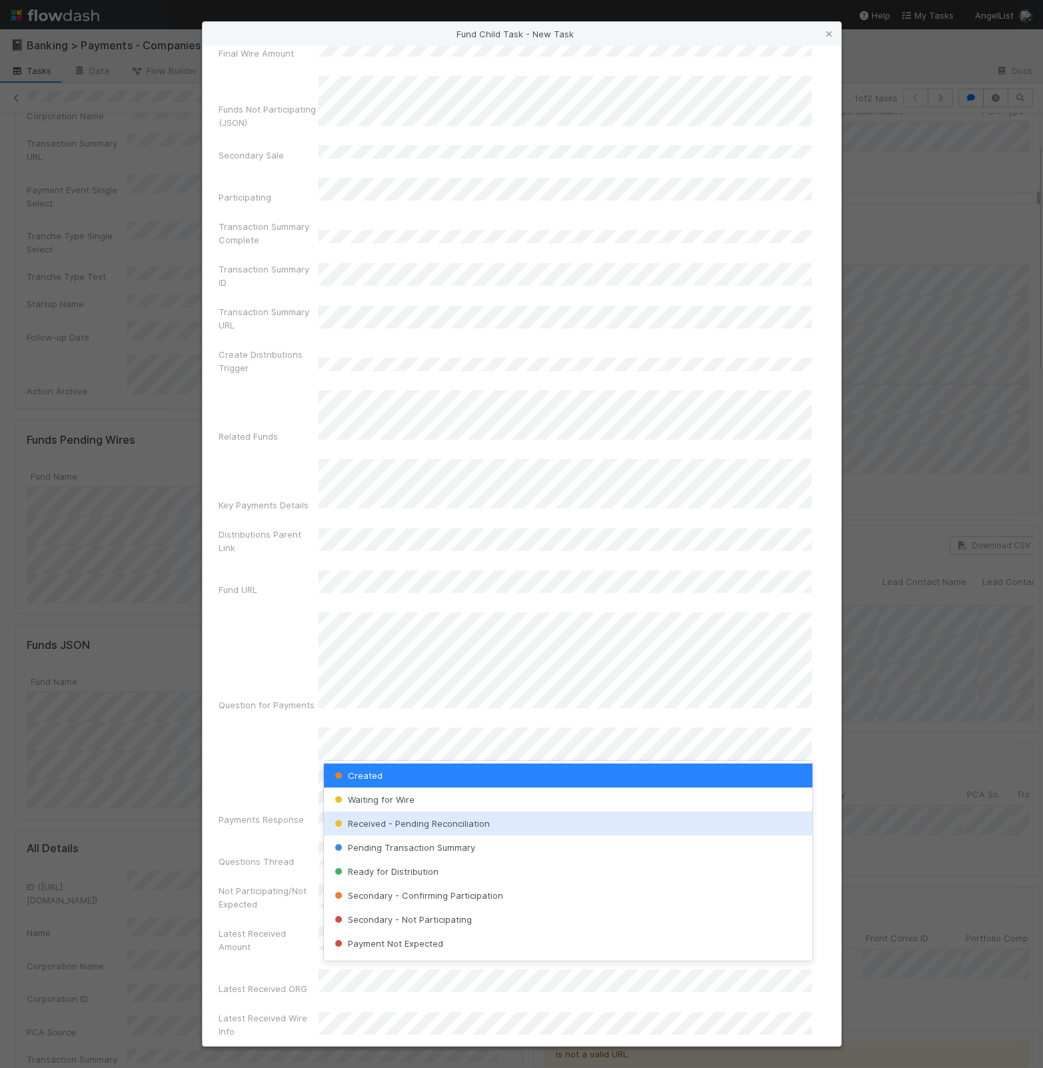
click at [455, 801] on div "Waiting for Wire" at bounding box center [568, 800] width 489 height 24
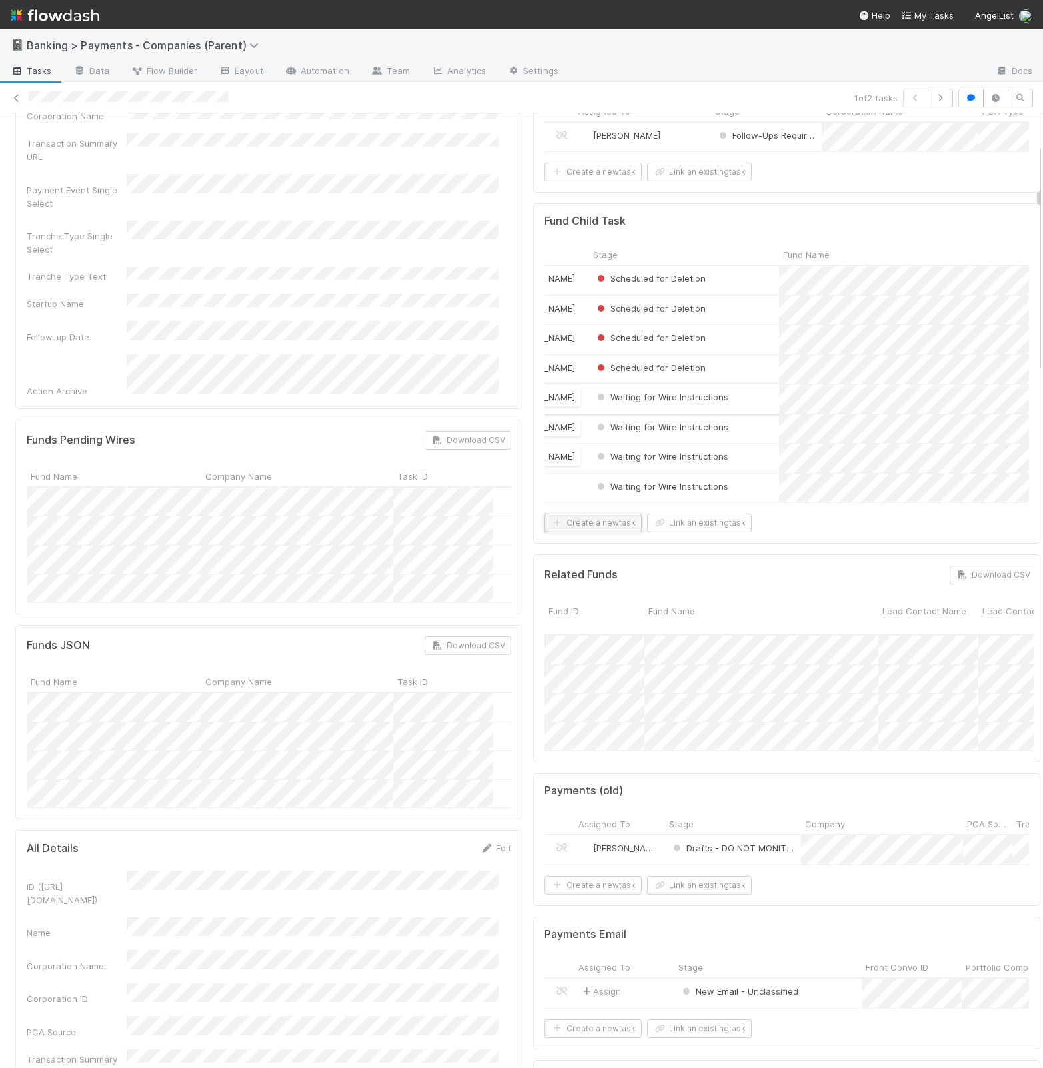
click at [593, 533] on button "Create a new task" at bounding box center [593, 523] width 97 height 19
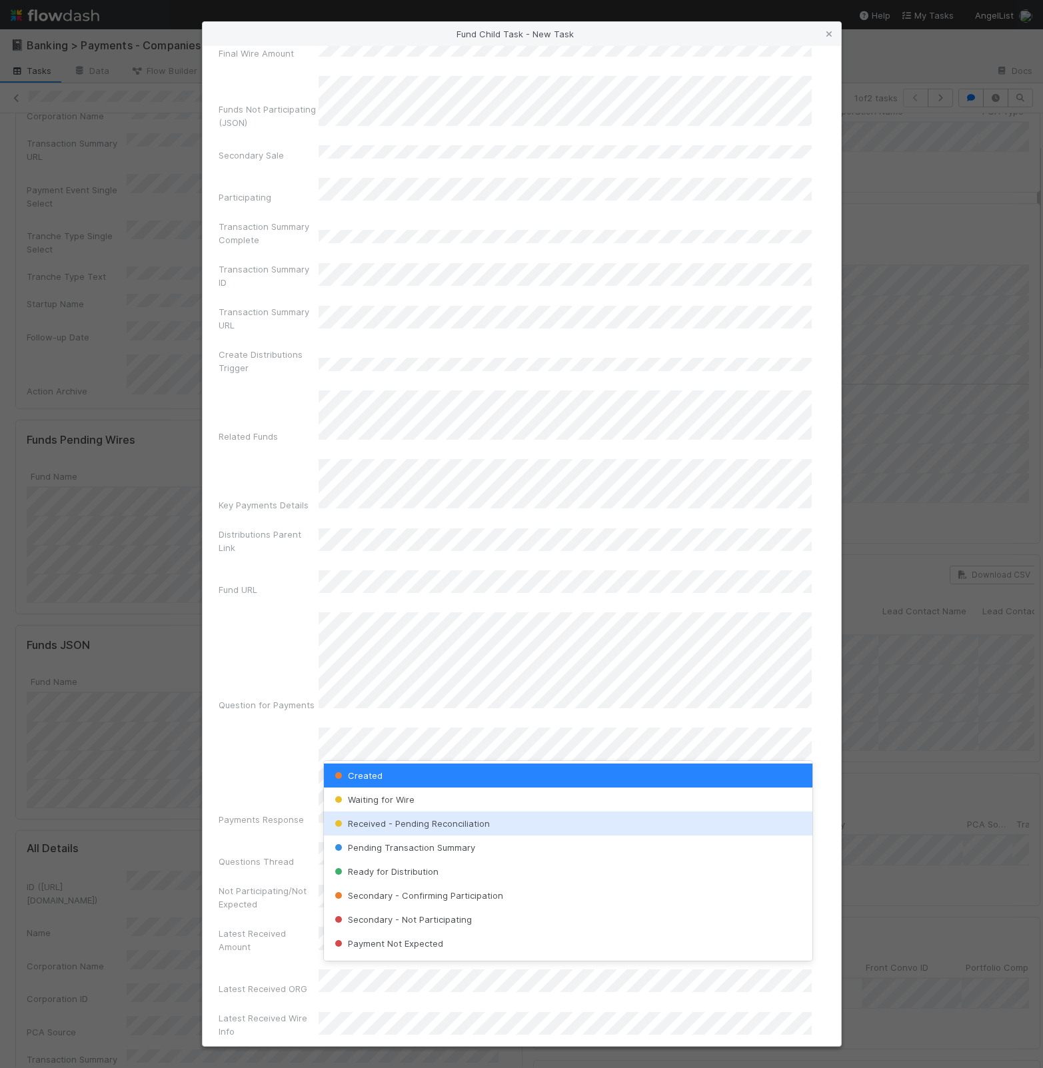
click at [471, 804] on div "Waiting for Wire" at bounding box center [568, 800] width 489 height 24
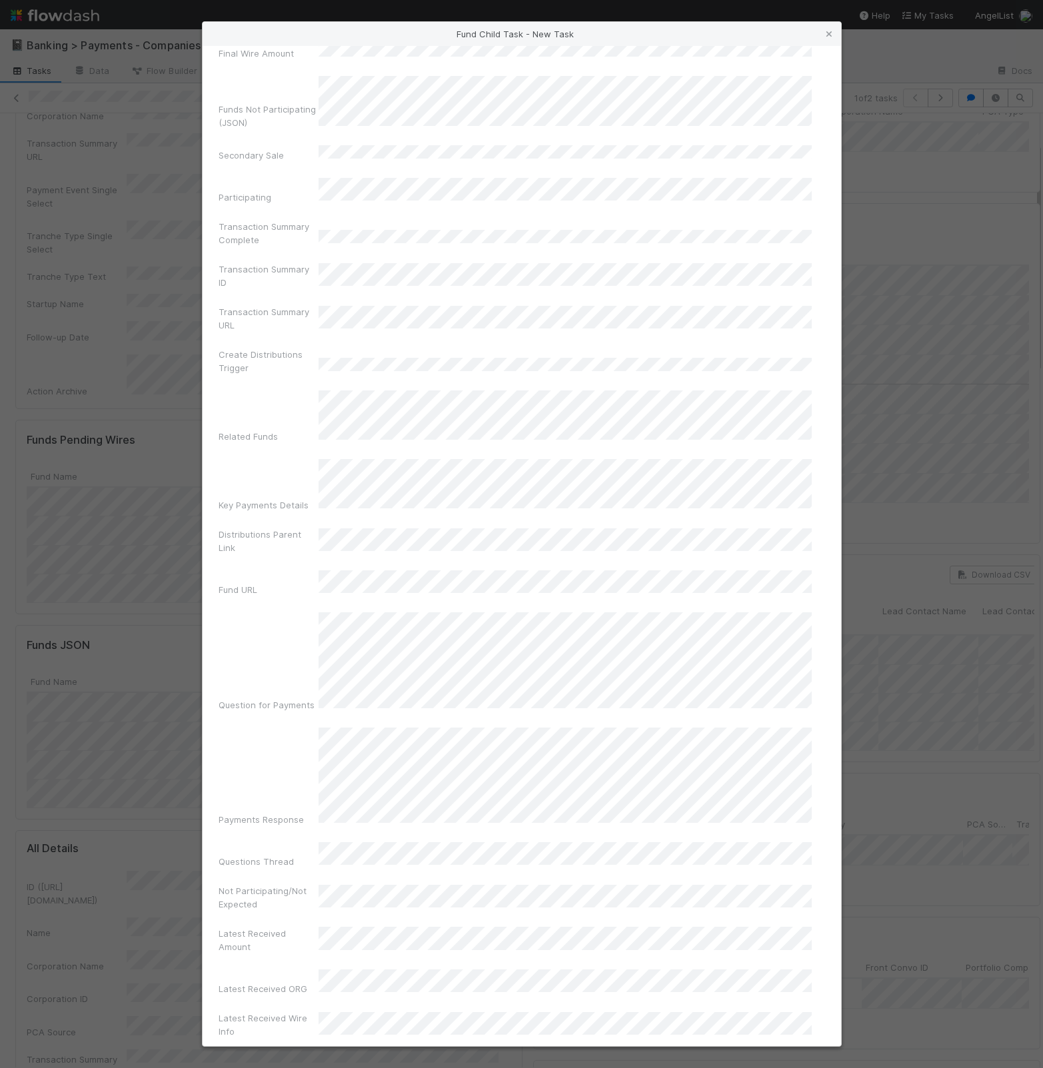
click at [540, 1040] on div "Fund Name Company Name Corporation CT ID CT Fund ID Asset Type Payment Event Pr…" at bounding box center [522, 546] width 639 height 1000
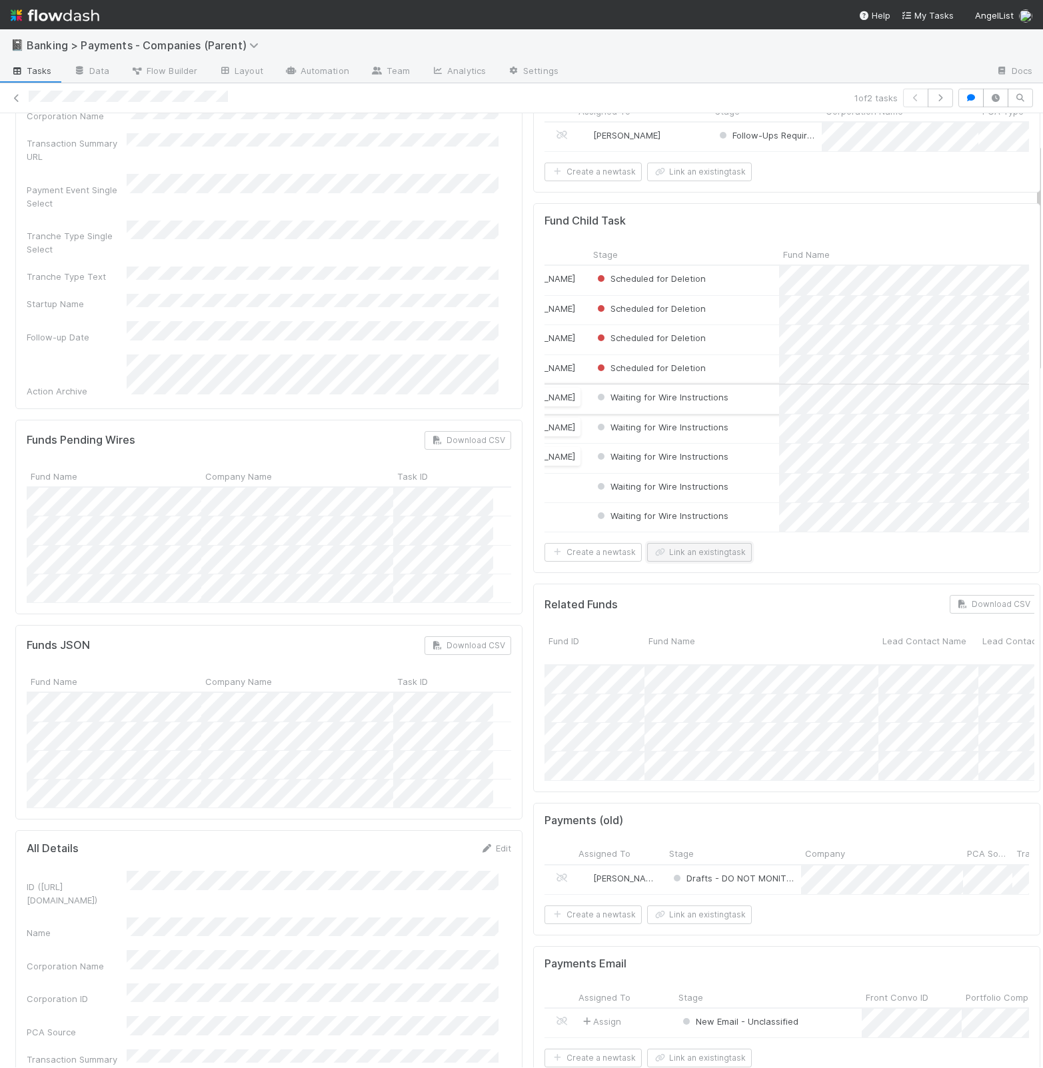
click at [719, 562] on button "Link an existing task" at bounding box center [699, 552] width 105 height 19
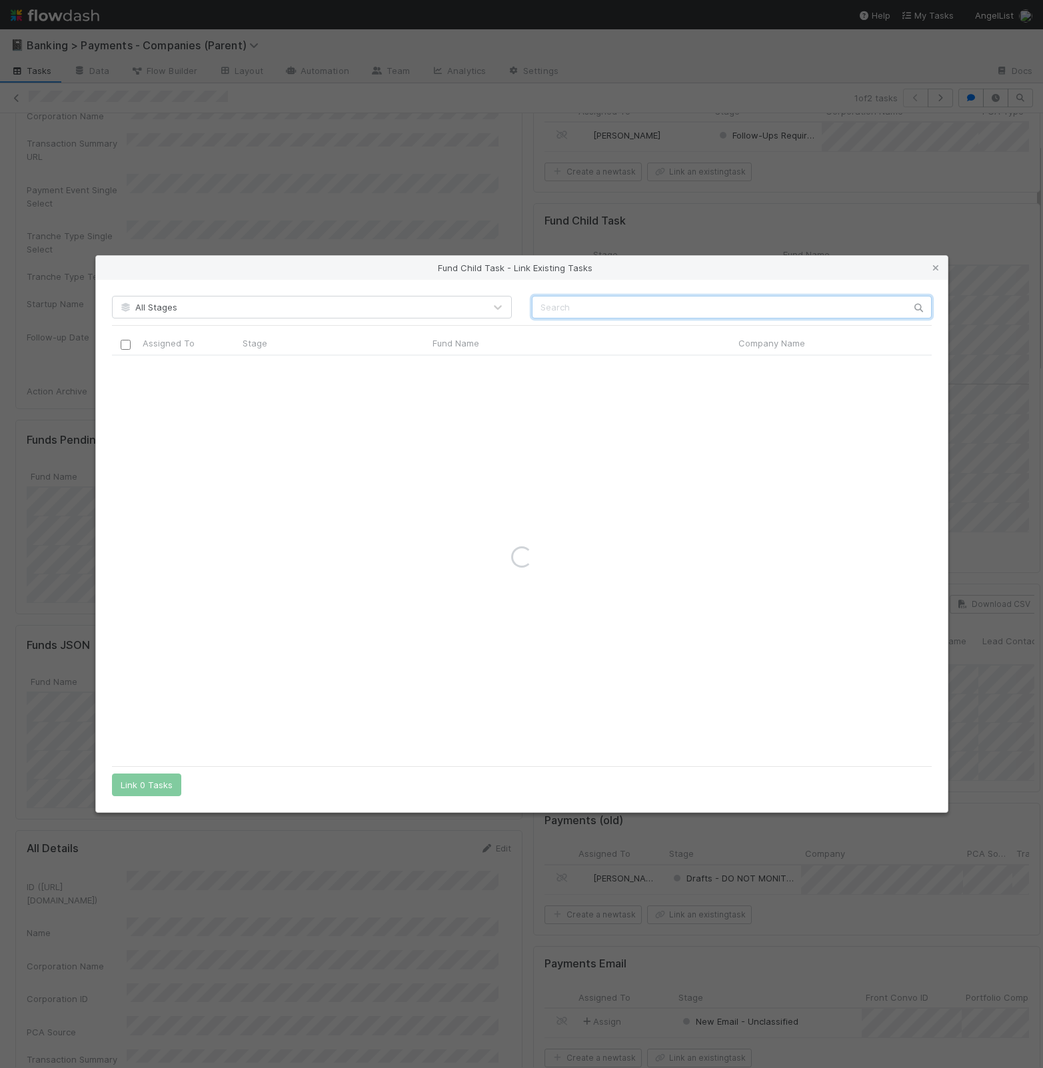
click at [668, 301] on input "text" at bounding box center [732, 307] width 400 height 23
paste input "Fund II, a series of Not Boring Capital, LP"
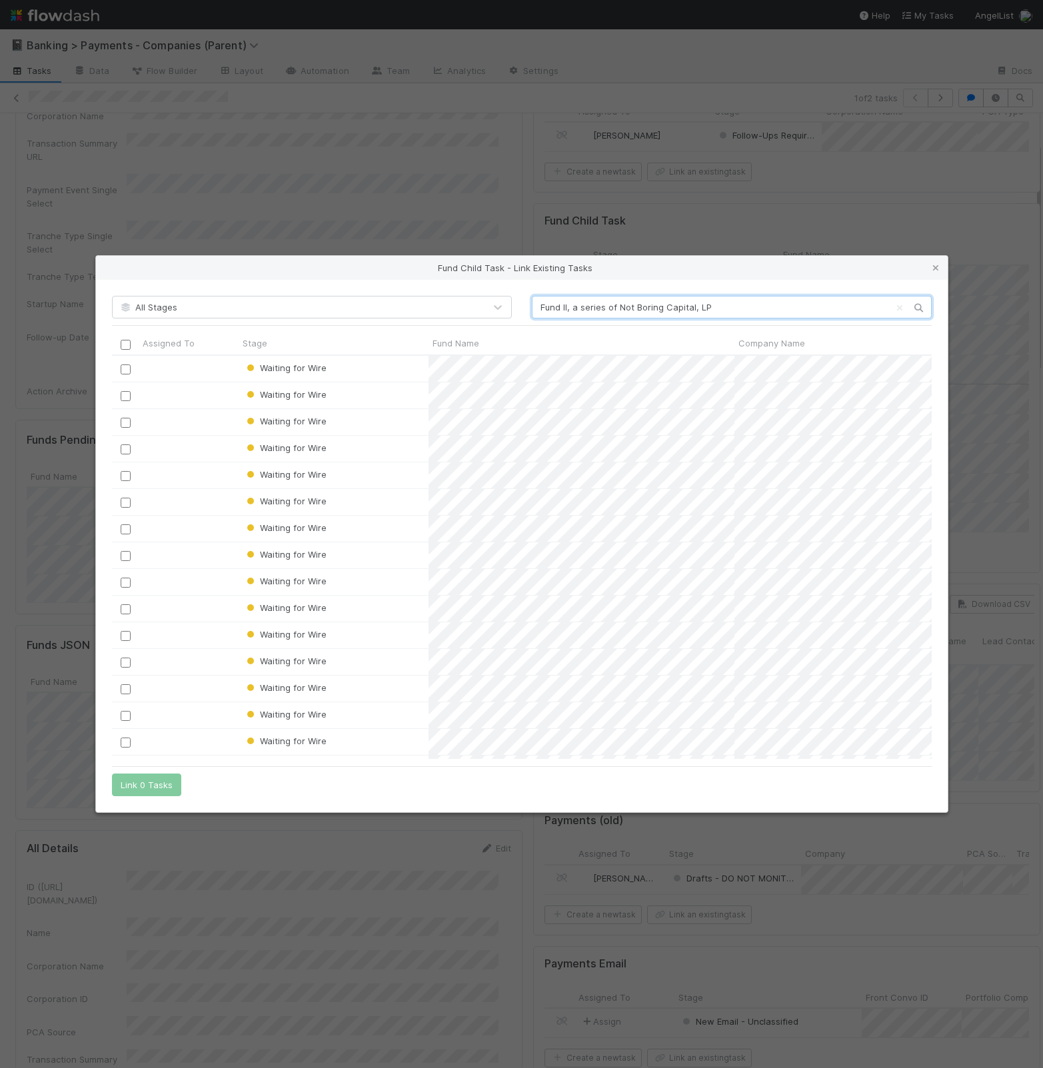
scroll to position [391, 806]
type input "Fund II, a series of Not Boring Capital, LP"
click at [929, 266] on icon at bounding box center [935, 268] width 13 height 9
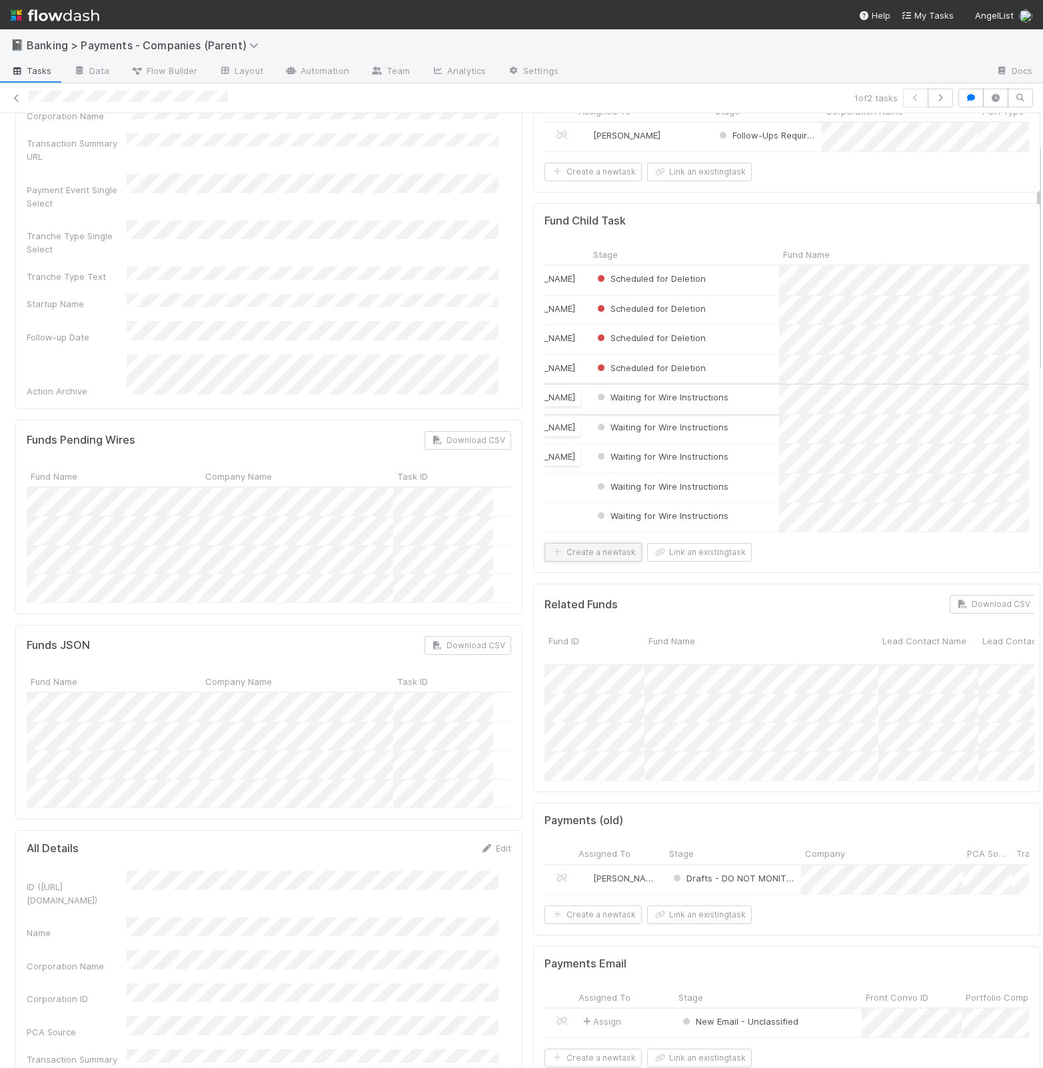
click at [593, 562] on button "Create a new task" at bounding box center [593, 552] width 97 height 19
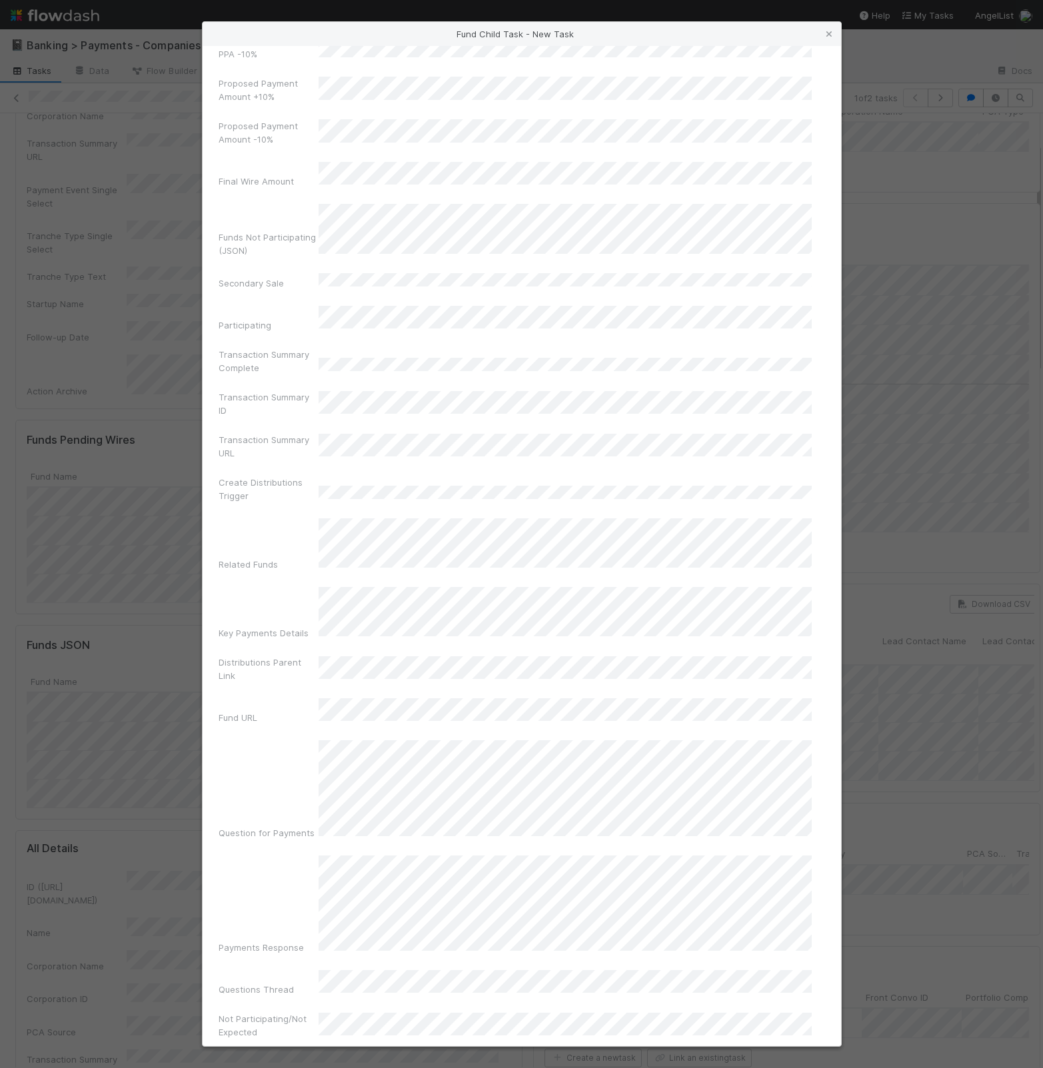
scroll to position [1890, 0]
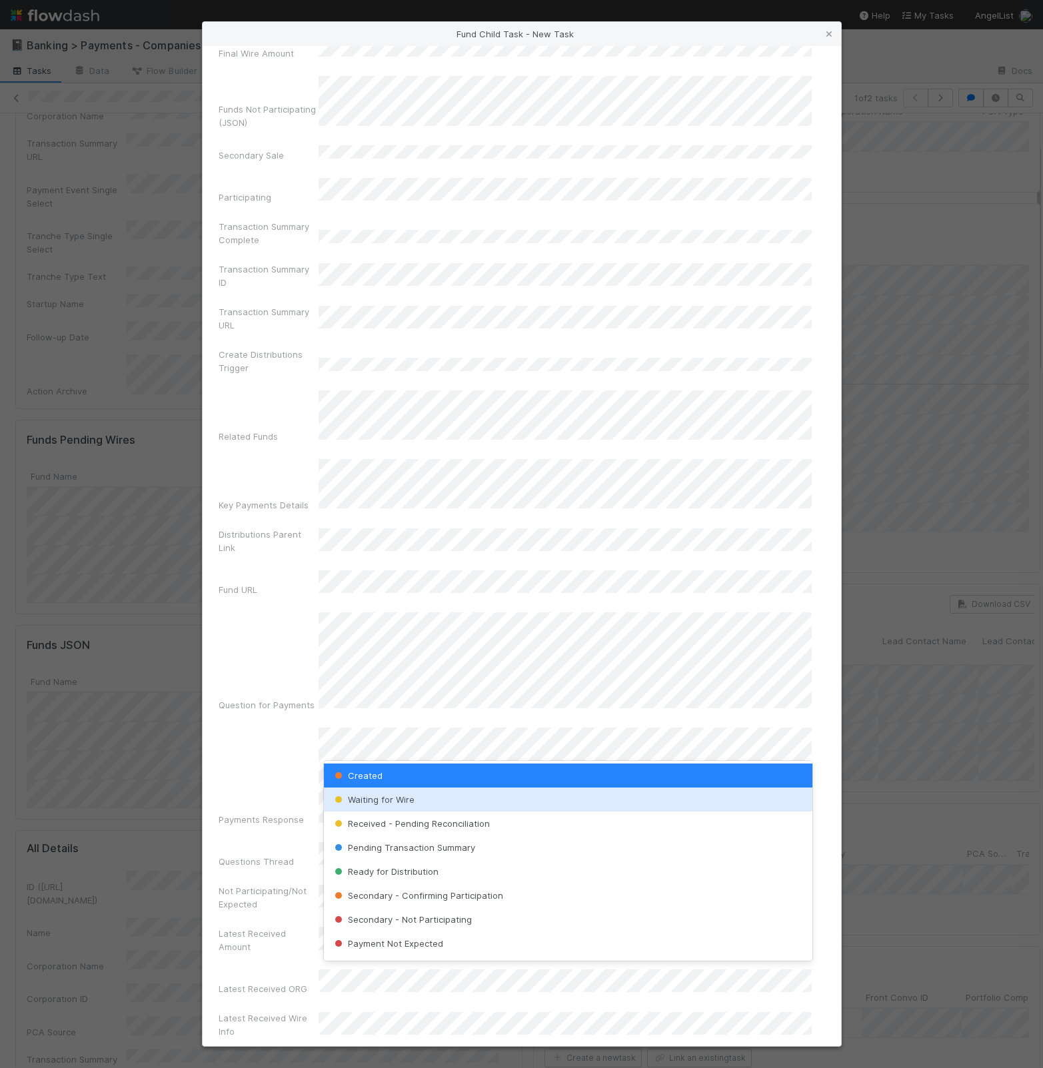
click at [447, 804] on div "Waiting for Wire" at bounding box center [568, 800] width 489 height 24
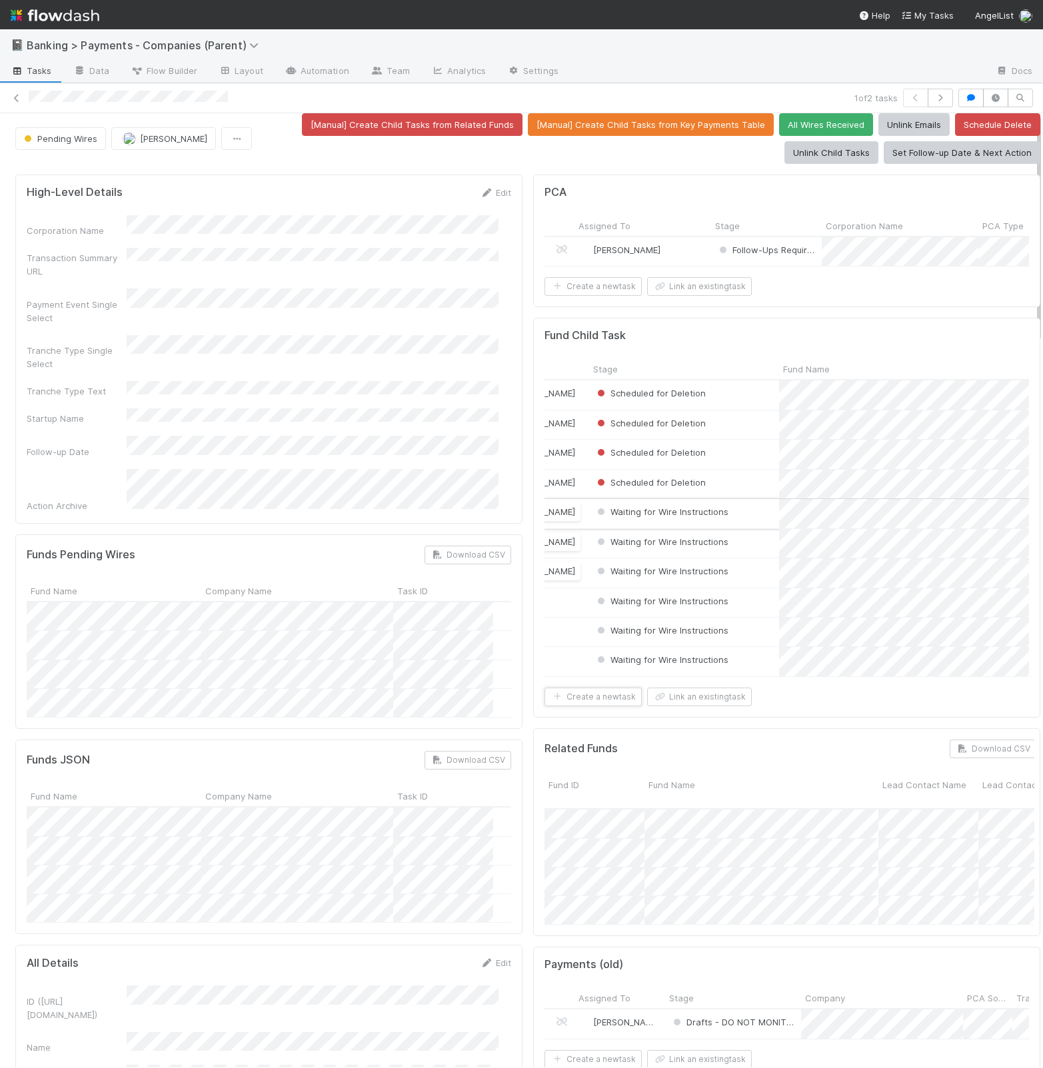
scroll to position [0, 0]
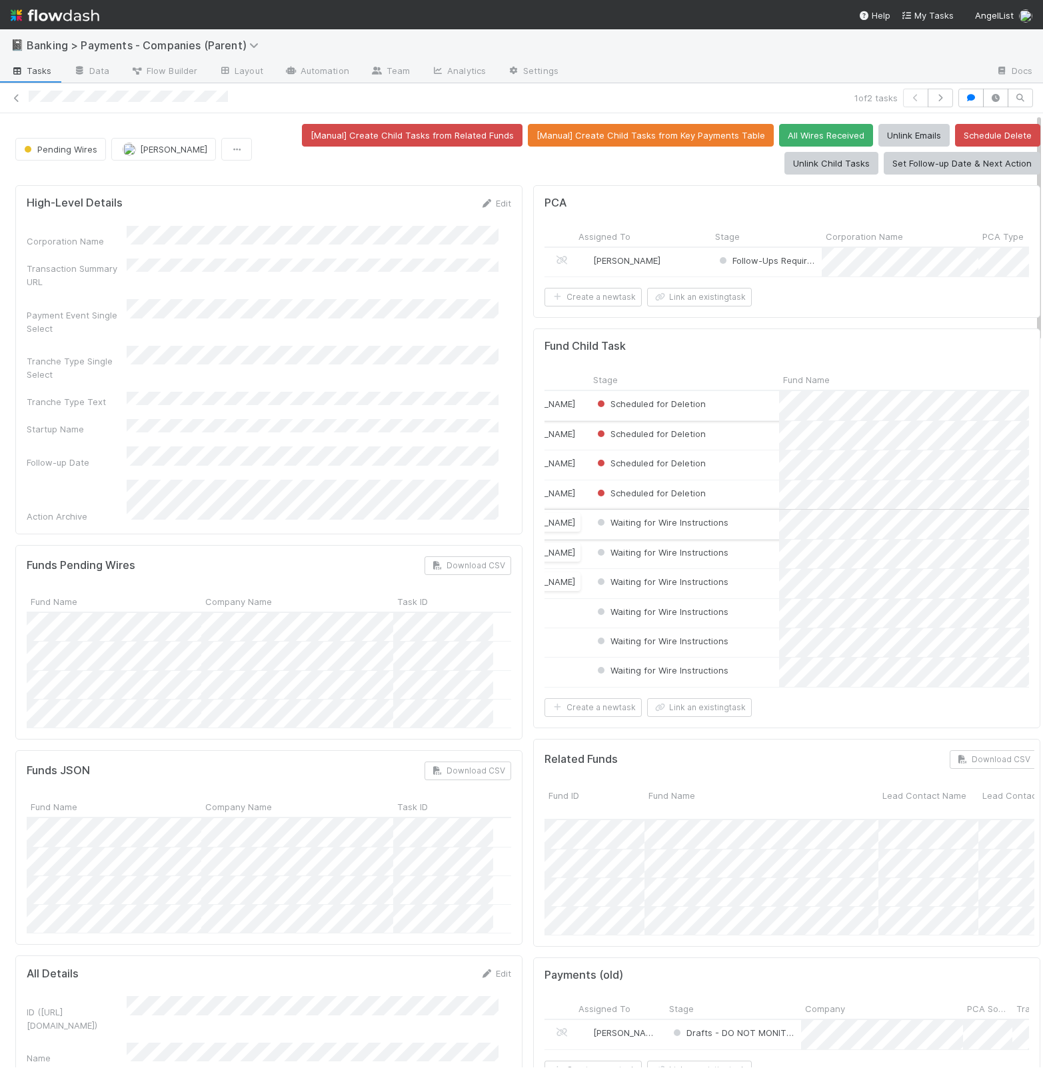
click at [720, 420] on div "Scheduled for Deletion" at bounding box center [684, 405] width 190 height 29
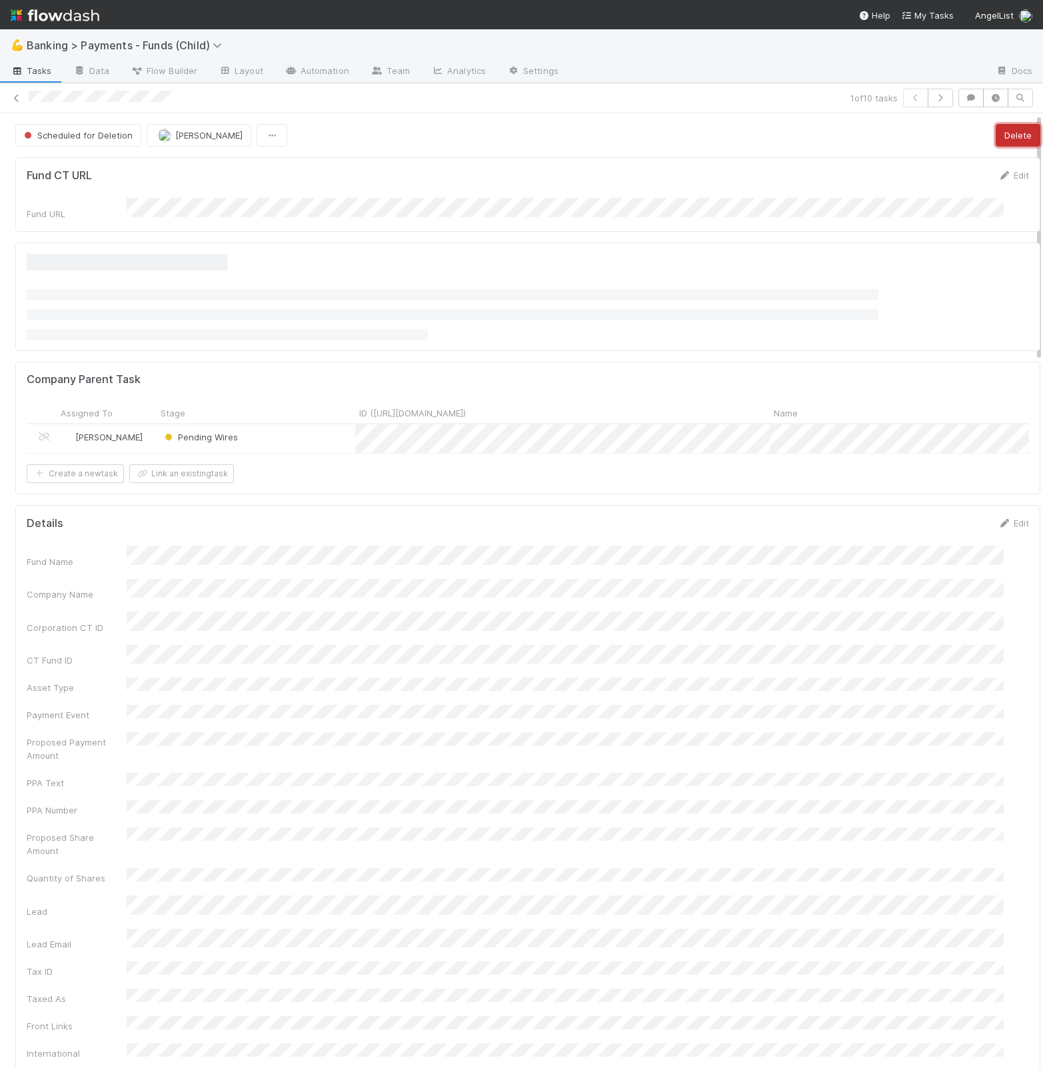
click at [996, 130] on button "Delete" at bounding box center [1018, 135] width 45 height 23
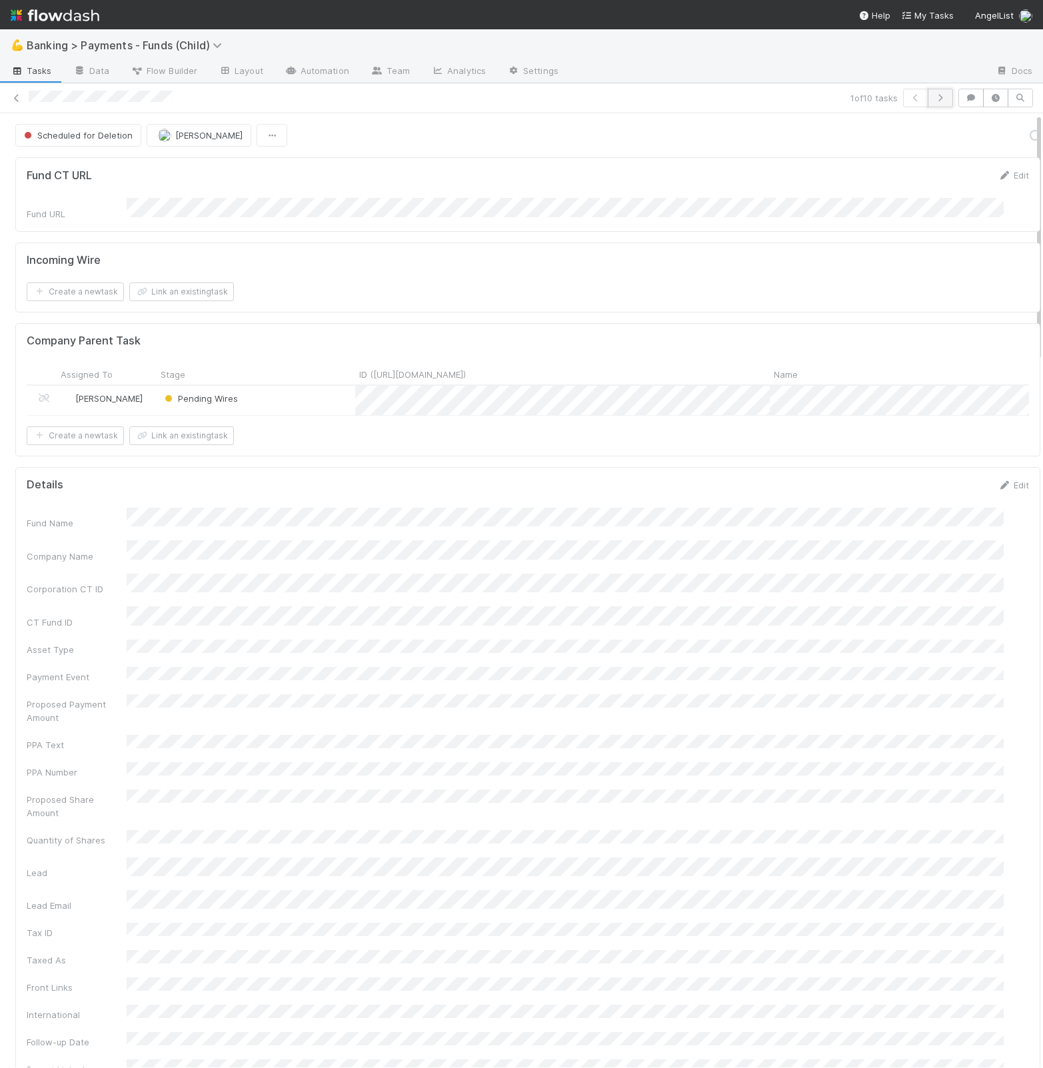
click at [934, 97] on icon "button" at bounding box center [940, 98] width 13 height 8
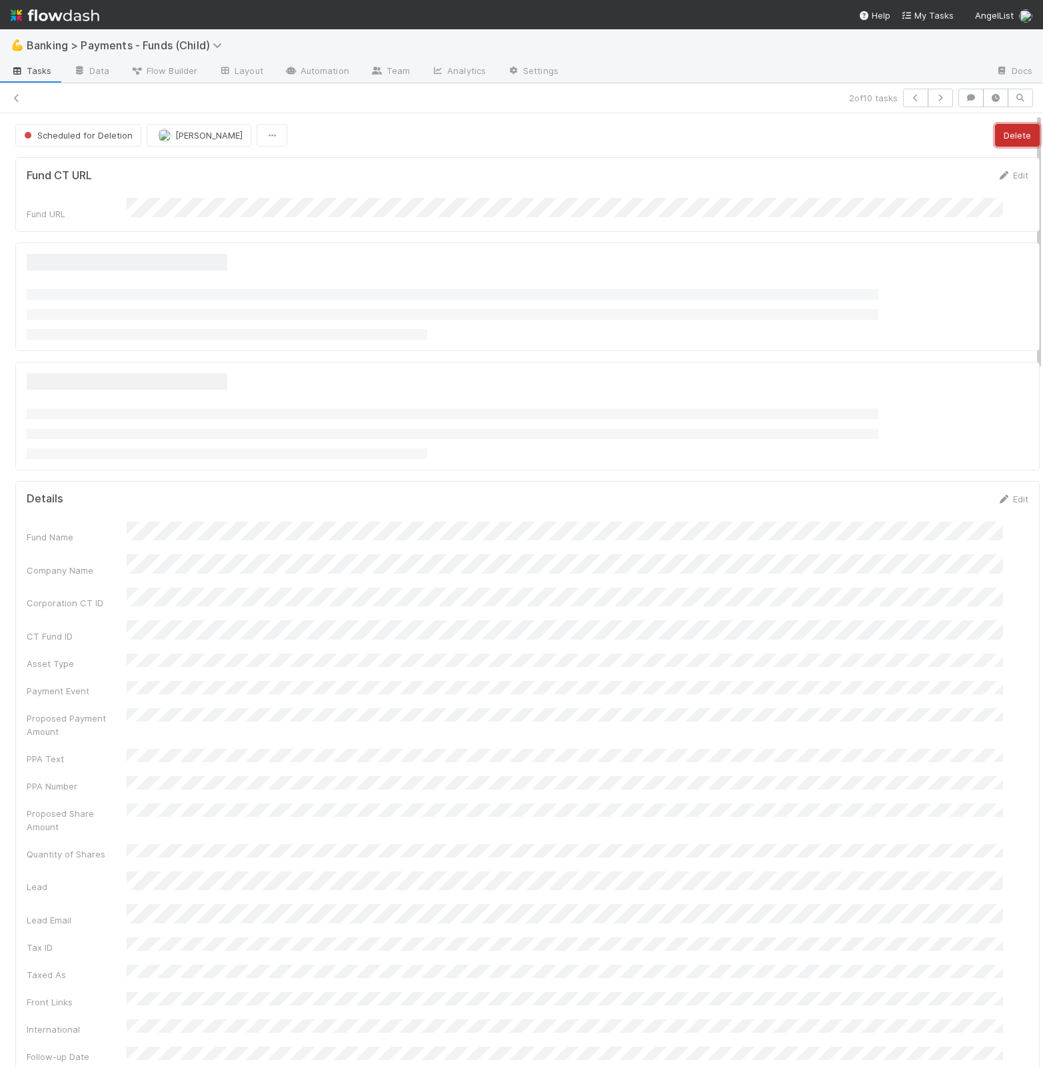
click at [998, 137] on button "Delete" at bounding box center [1017, 135] width 45 height 23
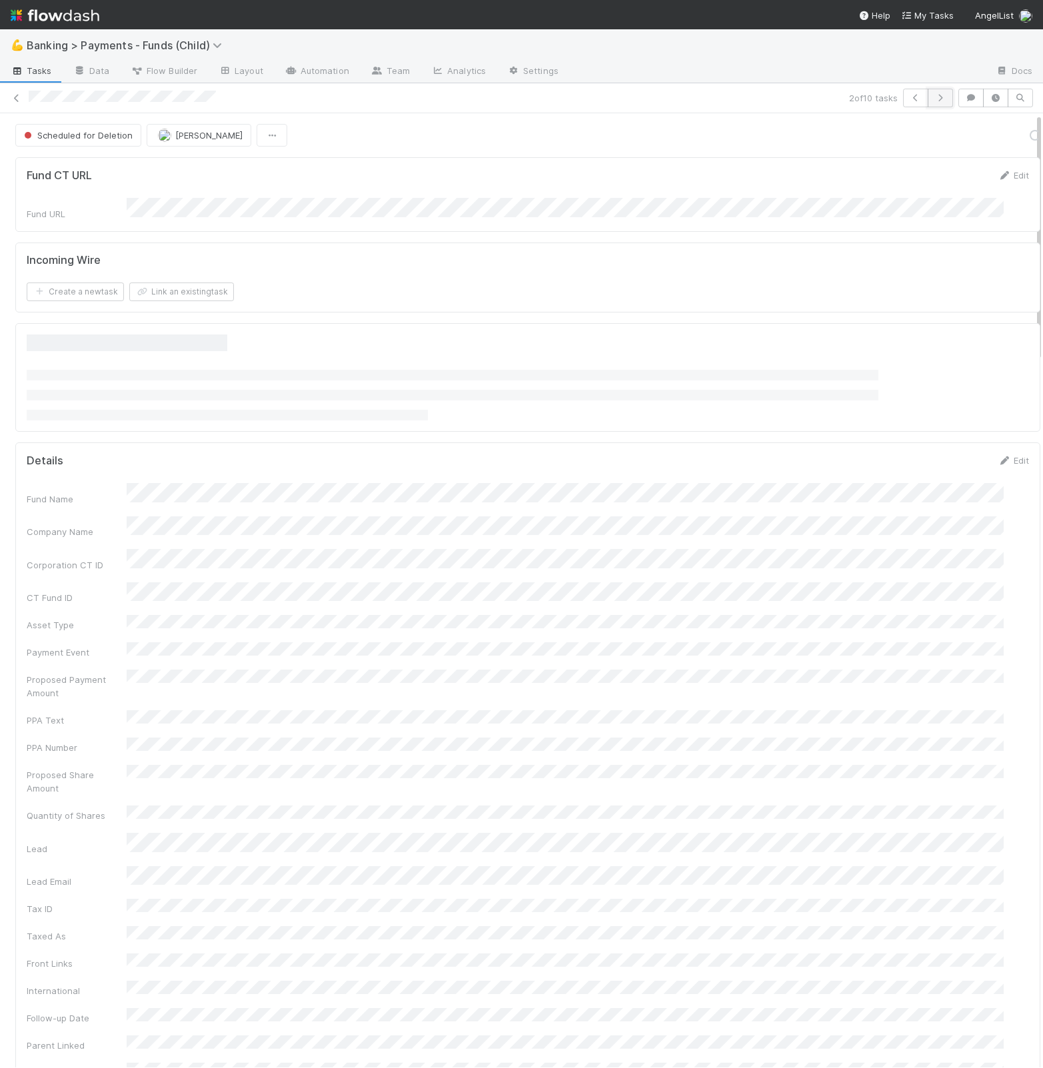
click at [931, 99] on button "button" at bounding box center [940, 98] width 25 height 19
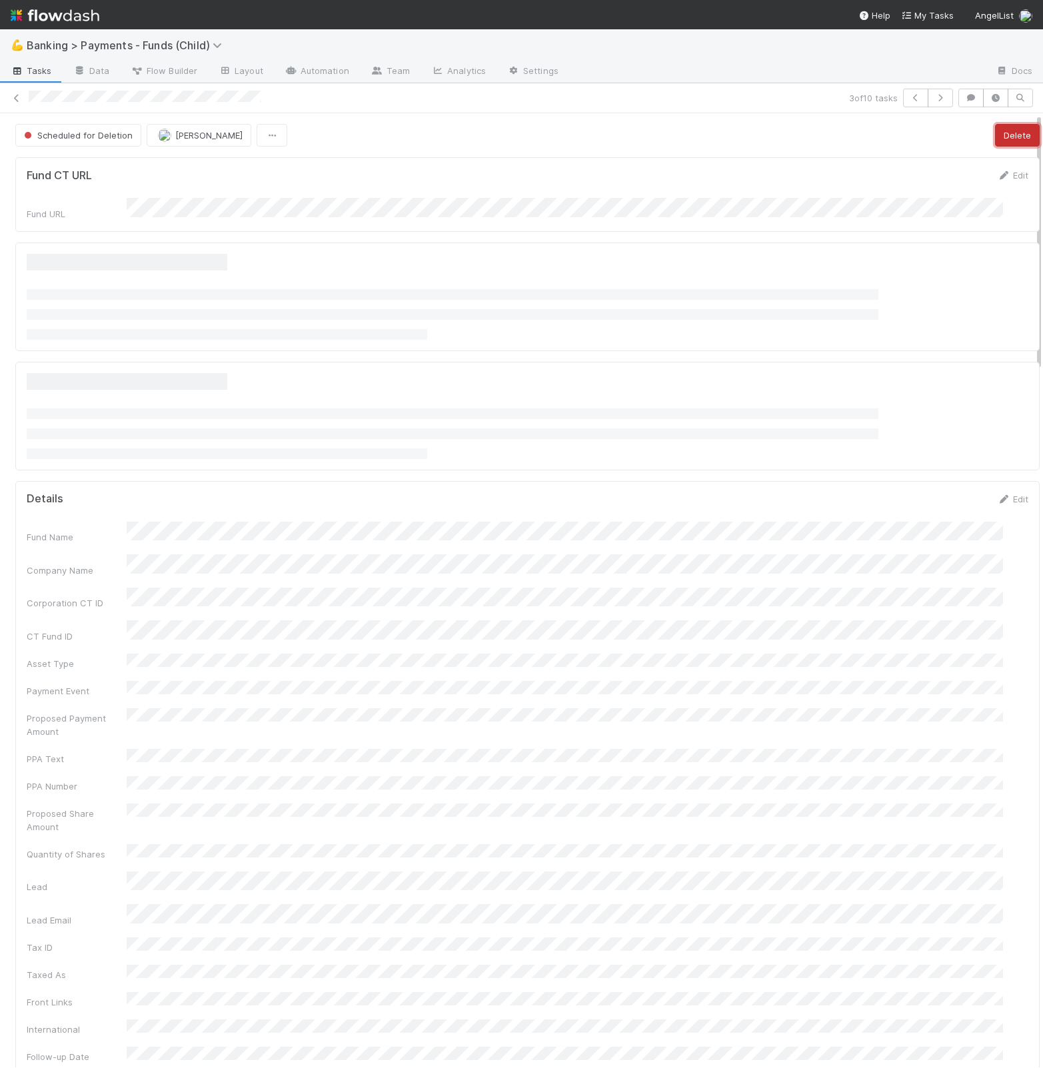
click at [1000, 139] on button "Delete" at bounding box center [1017, 135] width 45 height 23
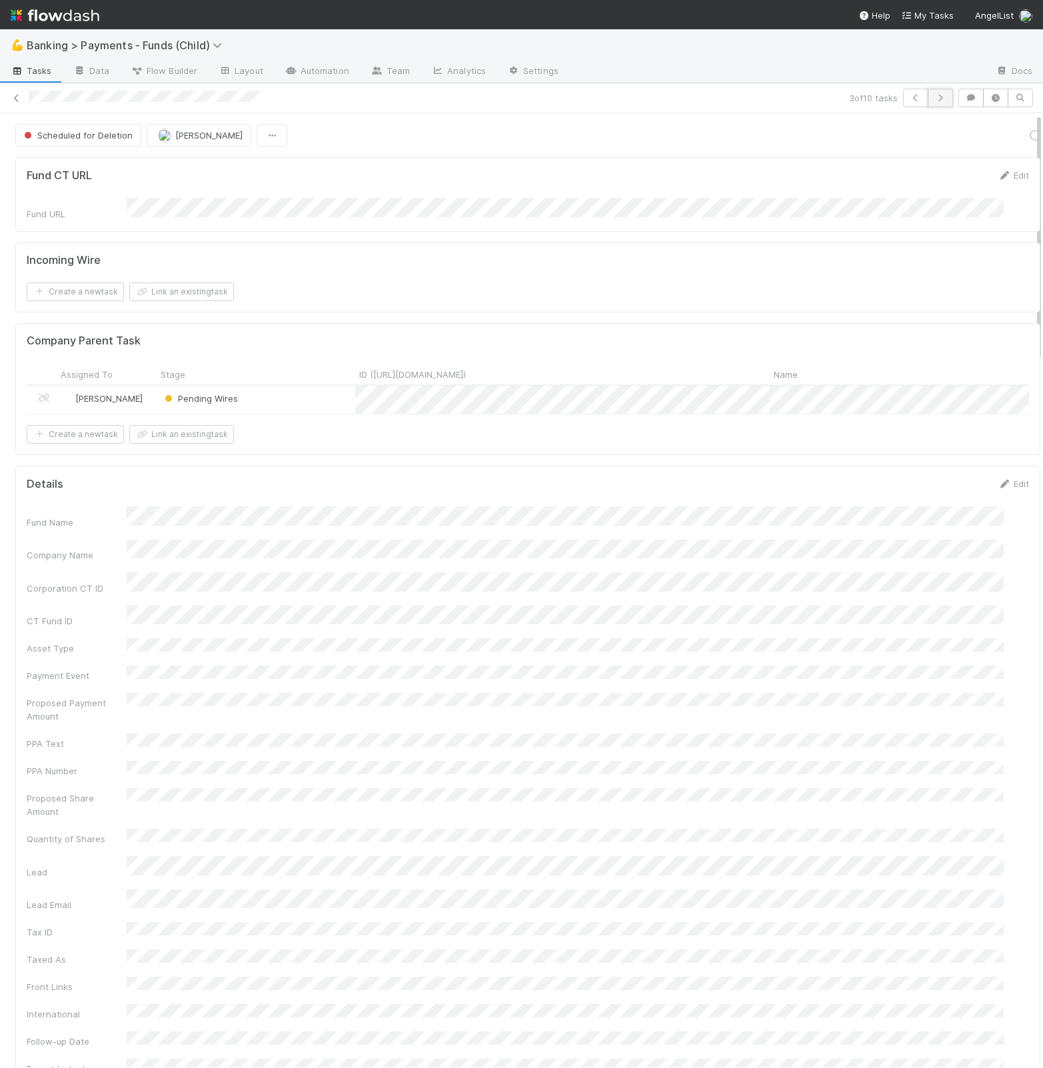
click at [934, 99] on icon "button" at bounding box center [940, 98] width 13 height 8
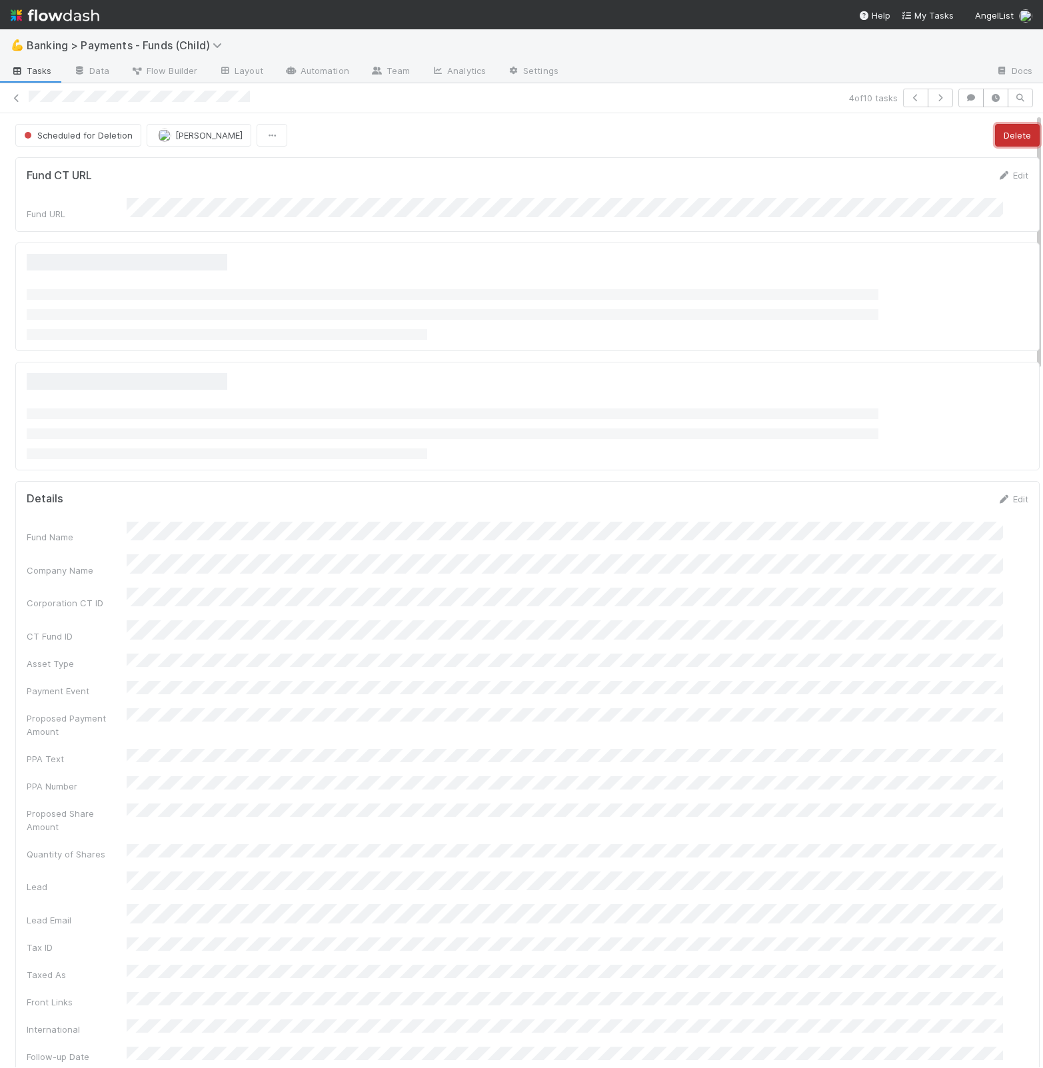
click at [1002, 138] on button "Delete" at bounding box center [1017, 135] width 45 height 23
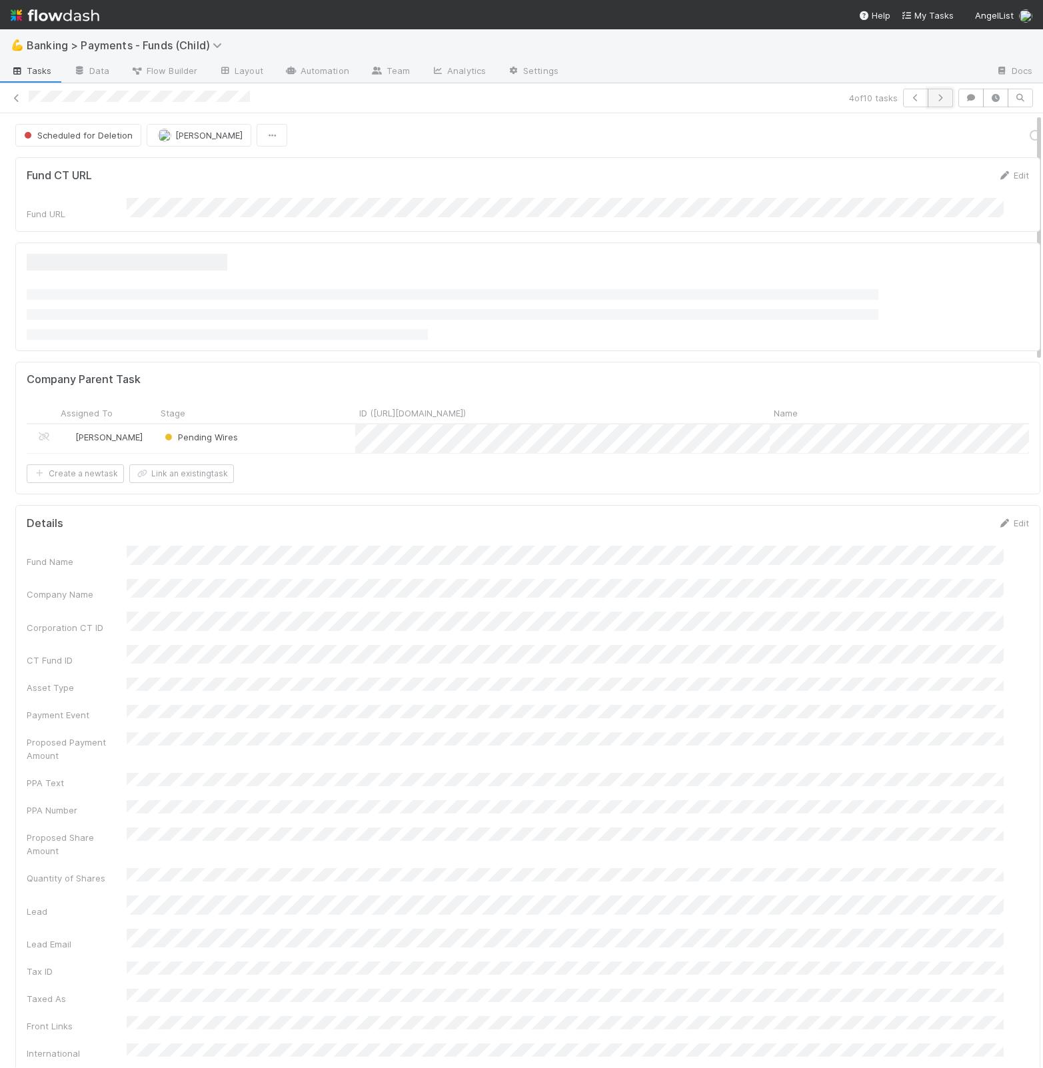
click at [934, 99] on icon "button" at bounding box center [940, 98] width 13 height 8
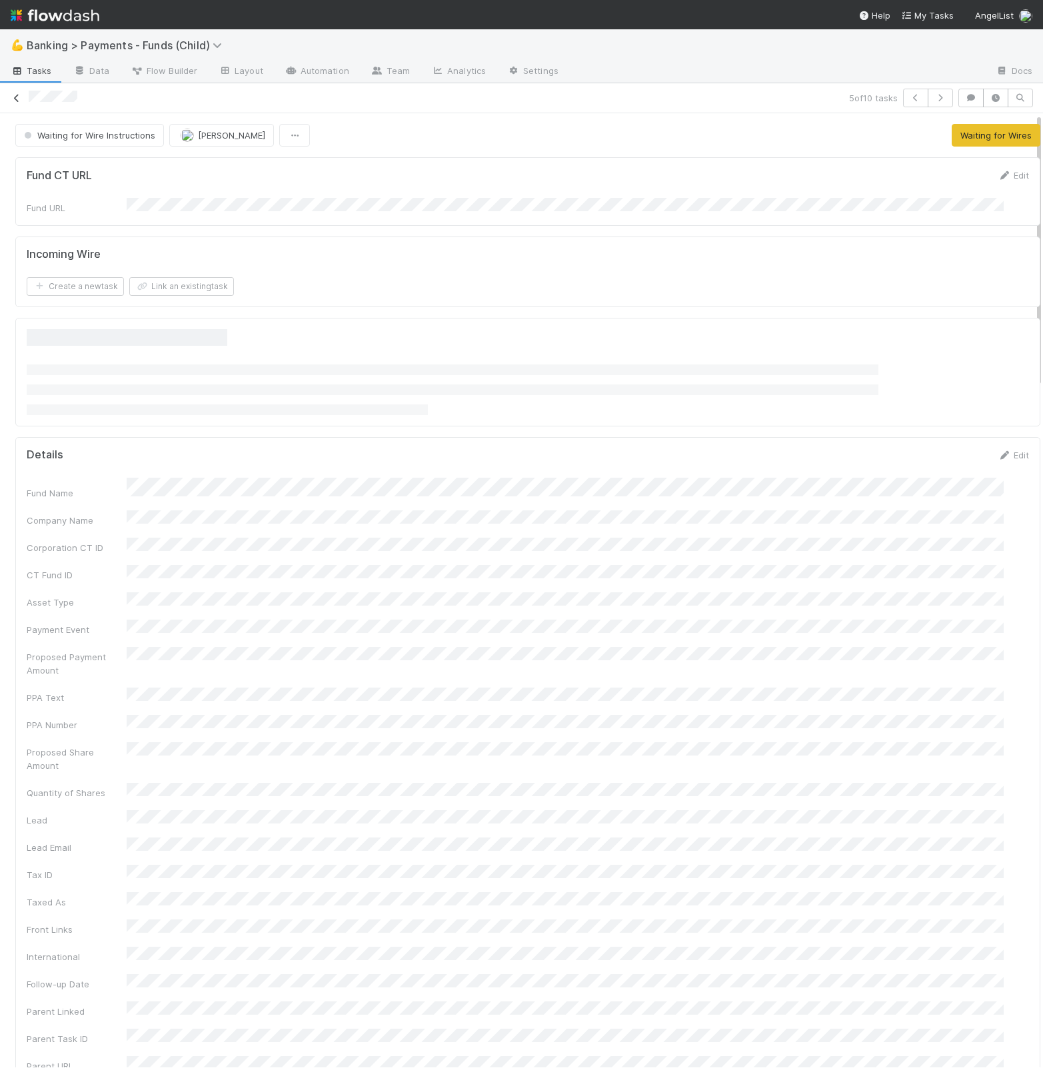
click at [13, 99] on icon at bounding box center [16, 98] width 13 height 9
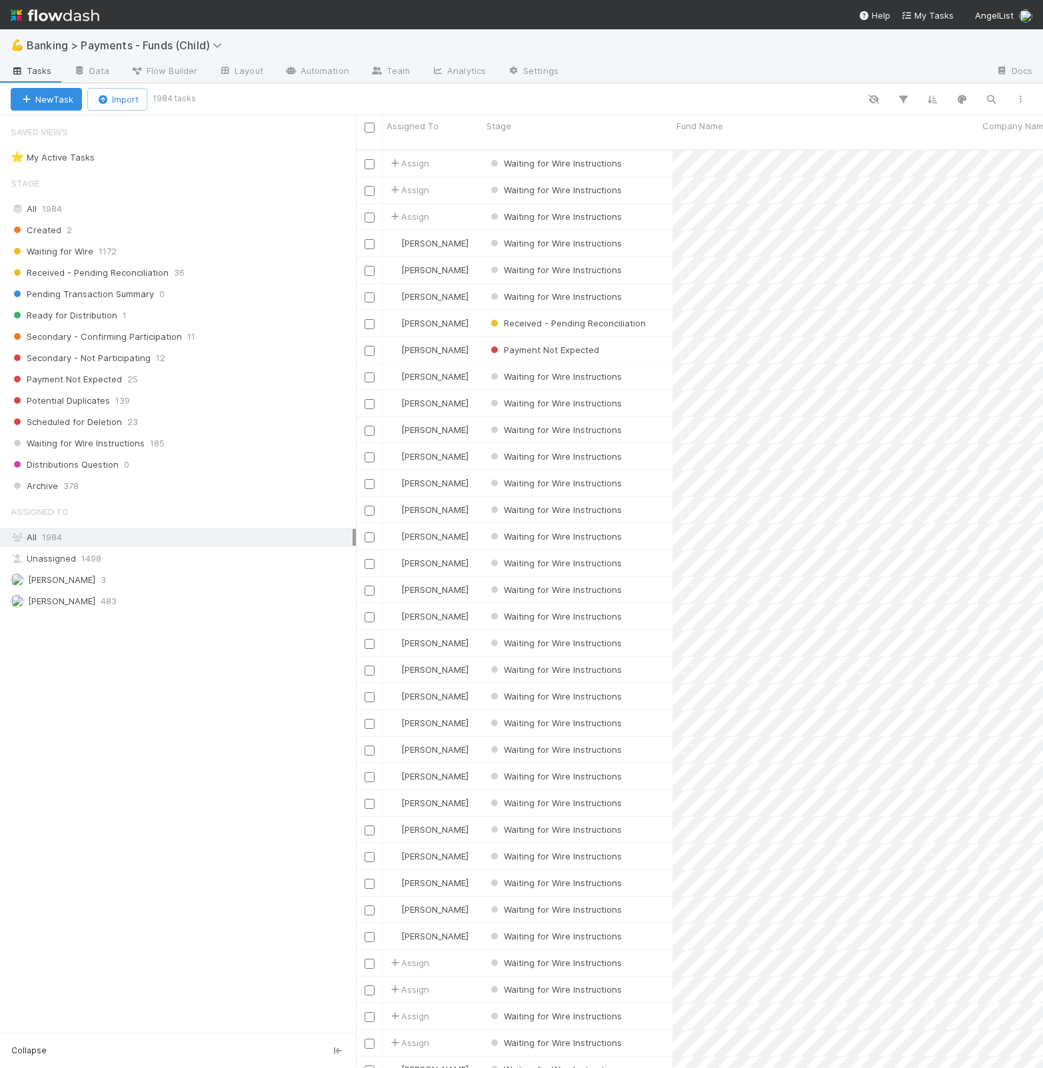
scroll to position [916, 674]
click at [644, 152] on div "Waiting for Wire Instructions" at bounding box center [578, 164] width 190 height 26
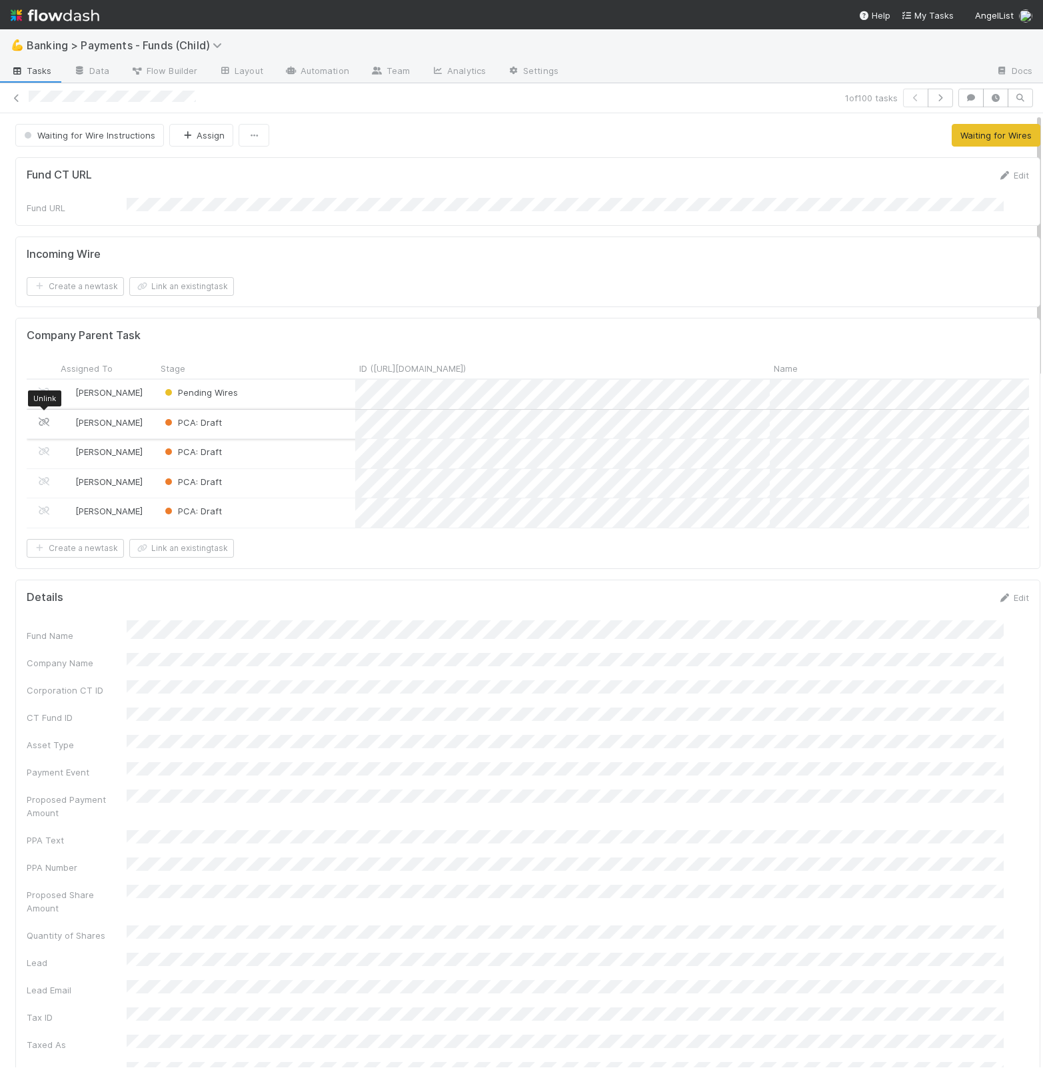
click at [41, 420] on icon at bounding box center [43, 422] width 13 height 9
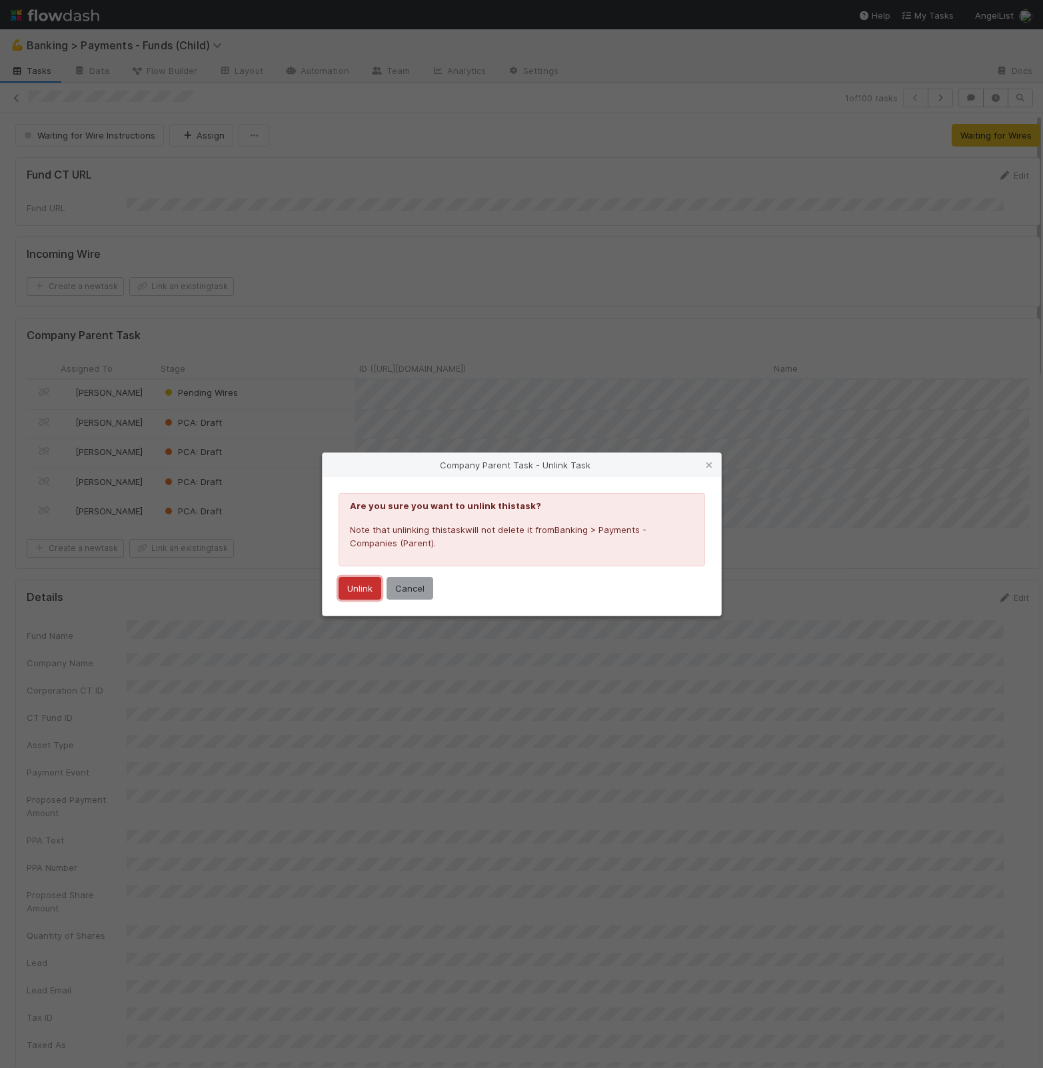
drag, startPoint x: 380, startPoint y: 586, endPoint x: 336, endPoint y: 578, distance: 44.7
click at [379, 586] on button "Unlink" at bounding box center [360, 588] width 43 height 23
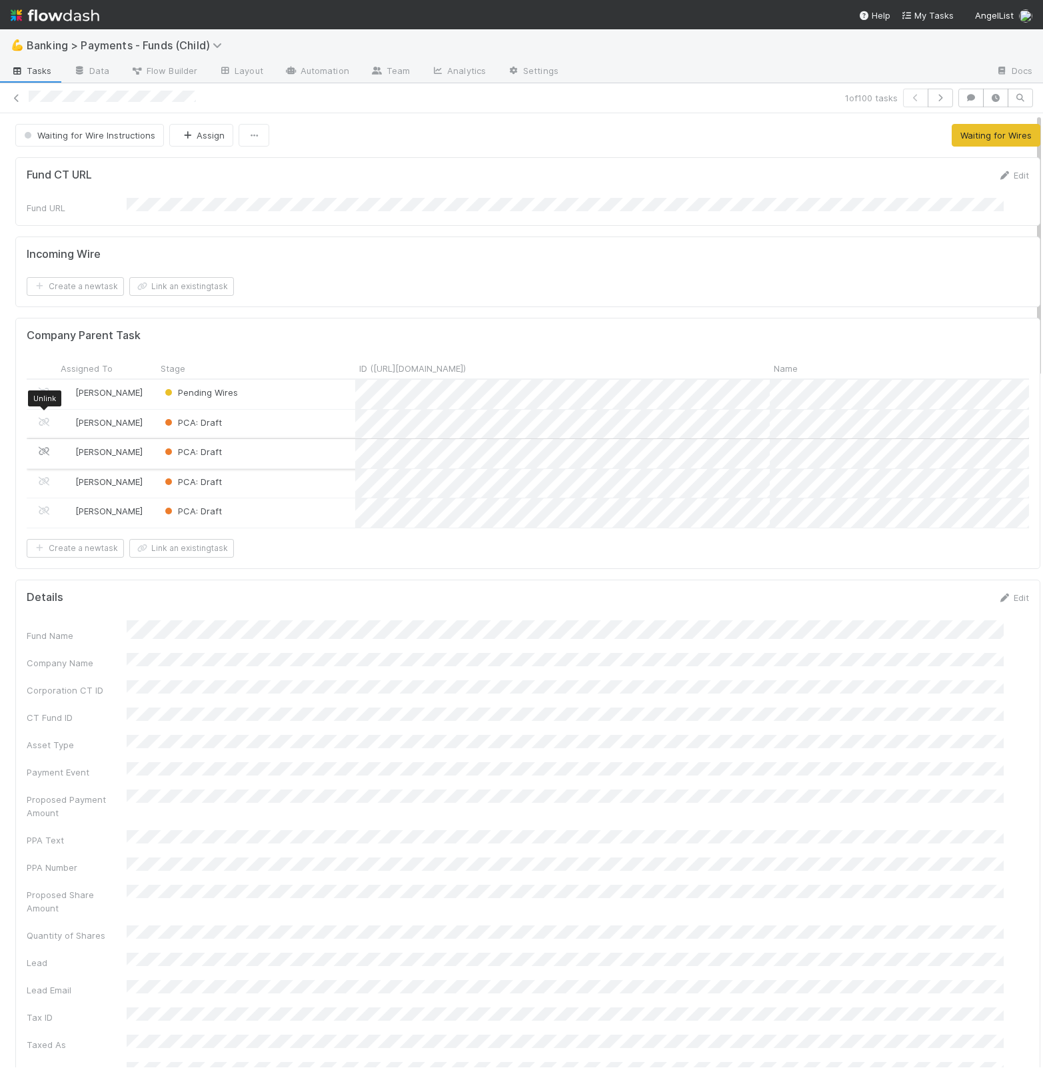
click at [45, 447] on icon at bounding box center [43, 451] width 13 height 9
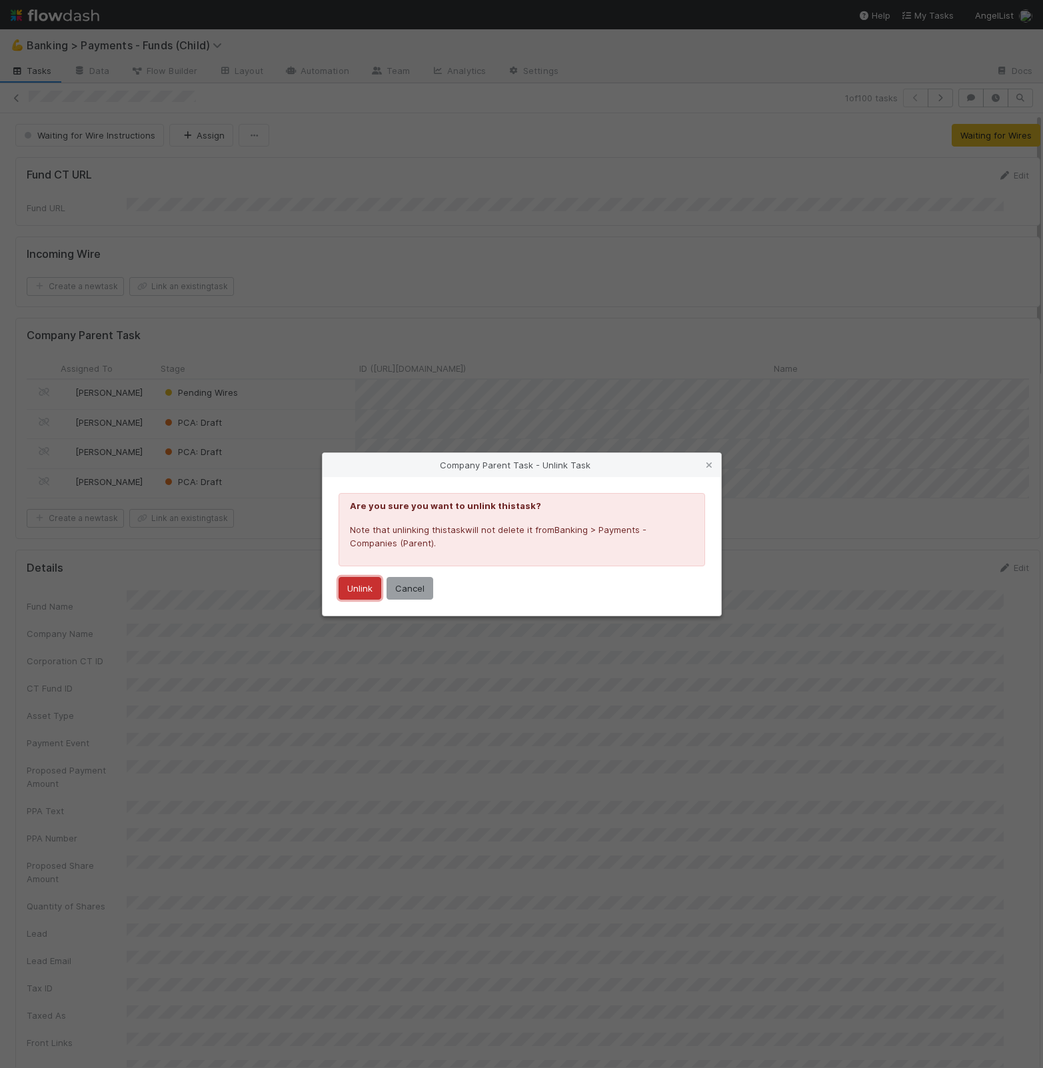
click at [357, 588] on button "Unlink" at bounding box center [360, 588] width 43 height 23
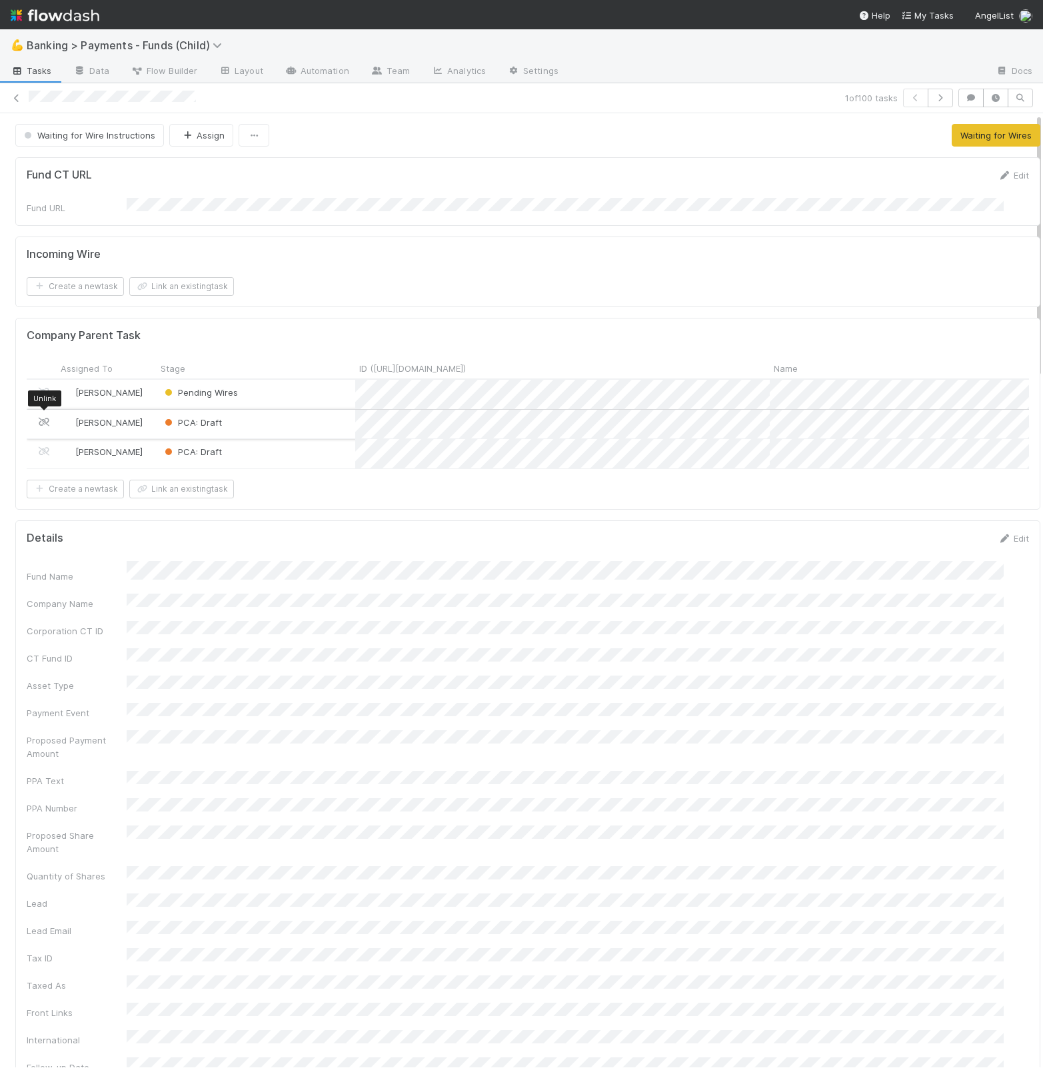
click at [43, 418] on icon at bounding box center [43, 422] width 13 height 9
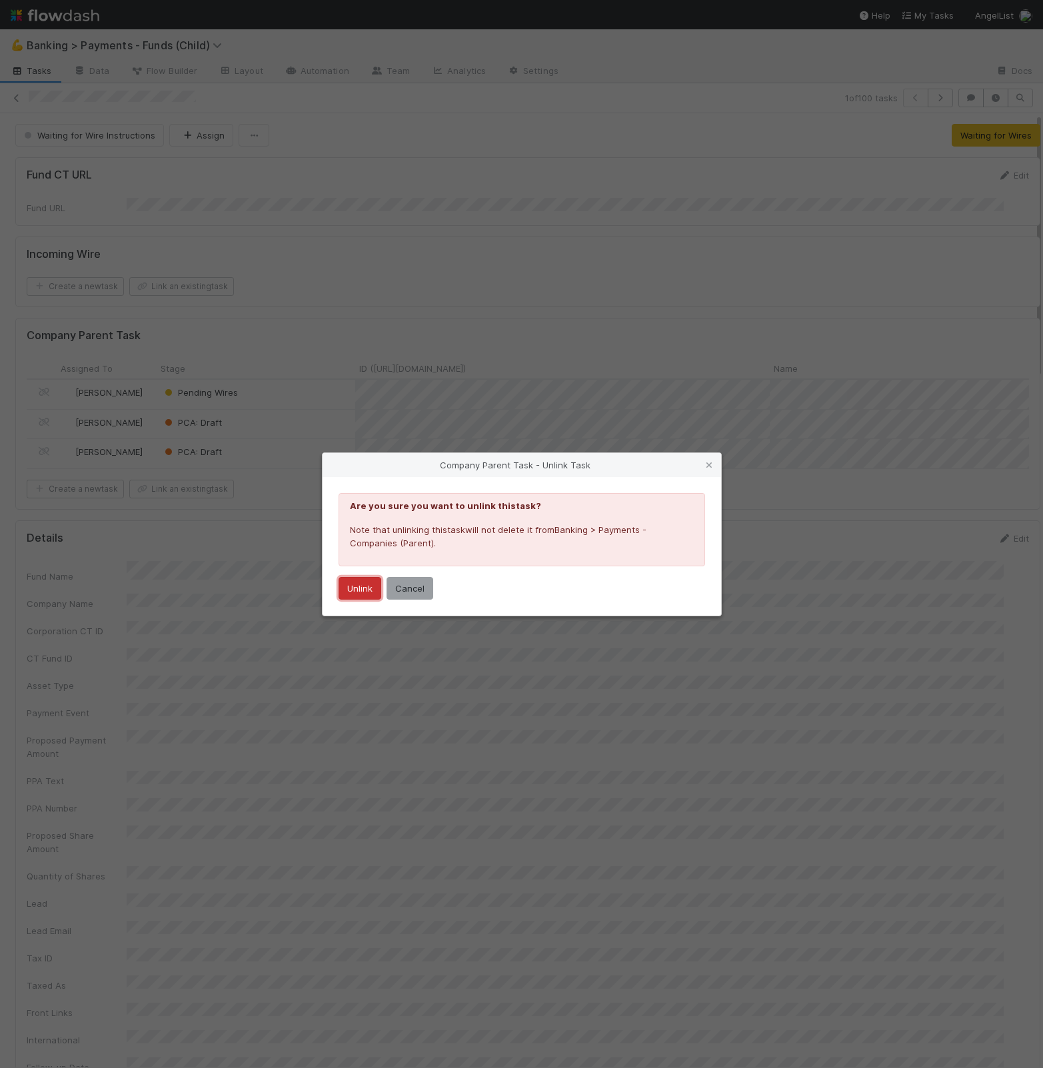
click at [364, 593] on button "Unlink" at bounding box center [360, 588] width 43 height 23
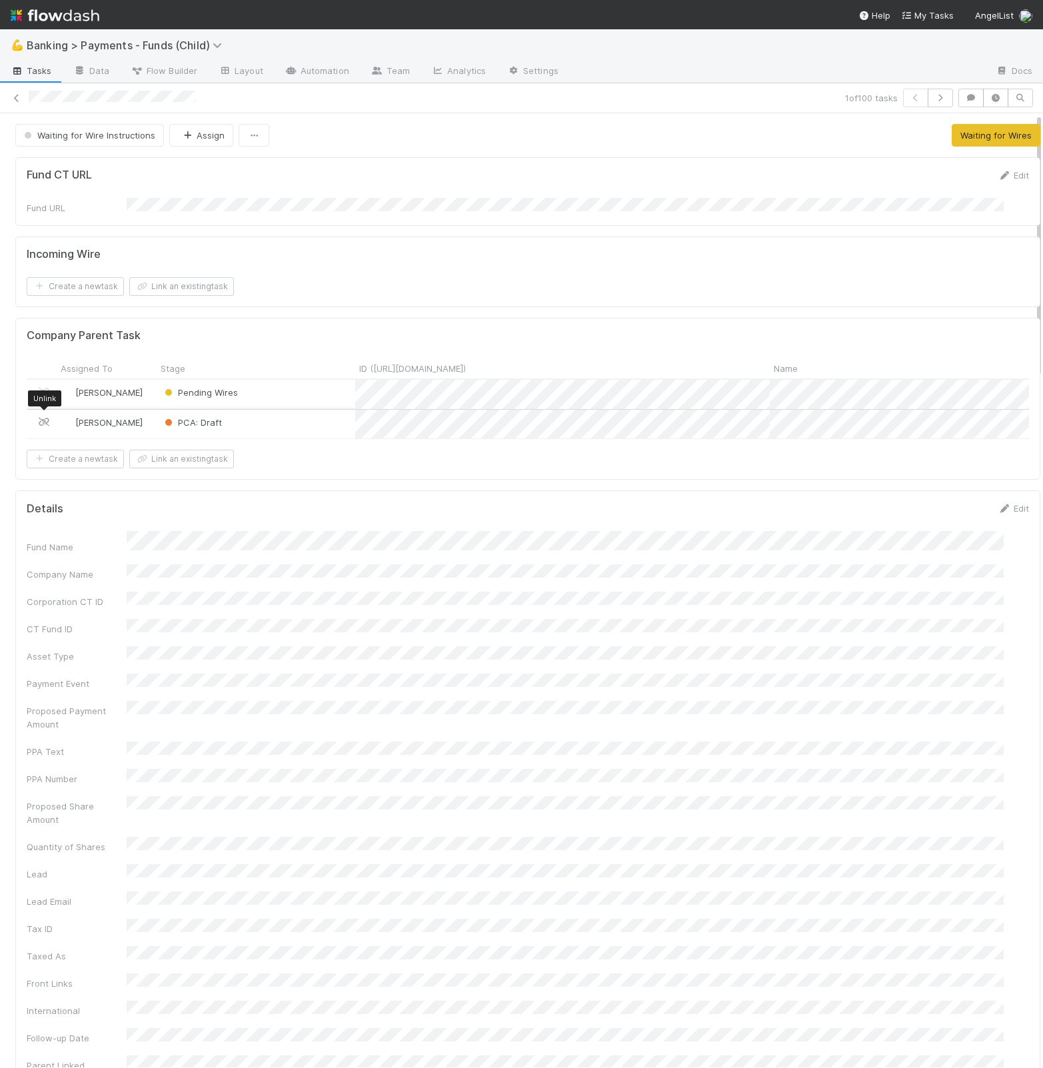
click at [43, 418] on icon at bounding box center [43, 422] width 13 height 9
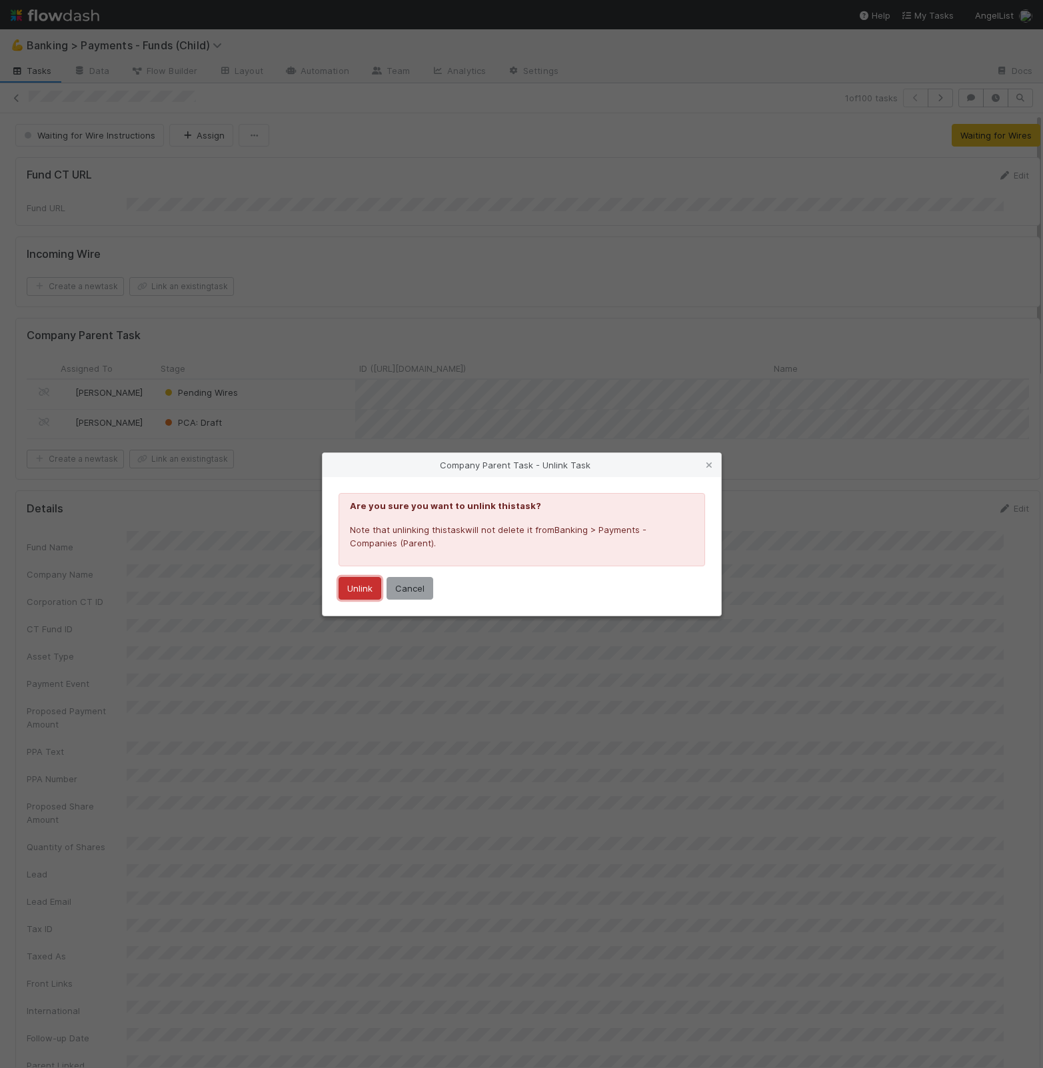
click at [369, 579] on button "Unlink" at bounding box center [360, 588] width 43 height 23
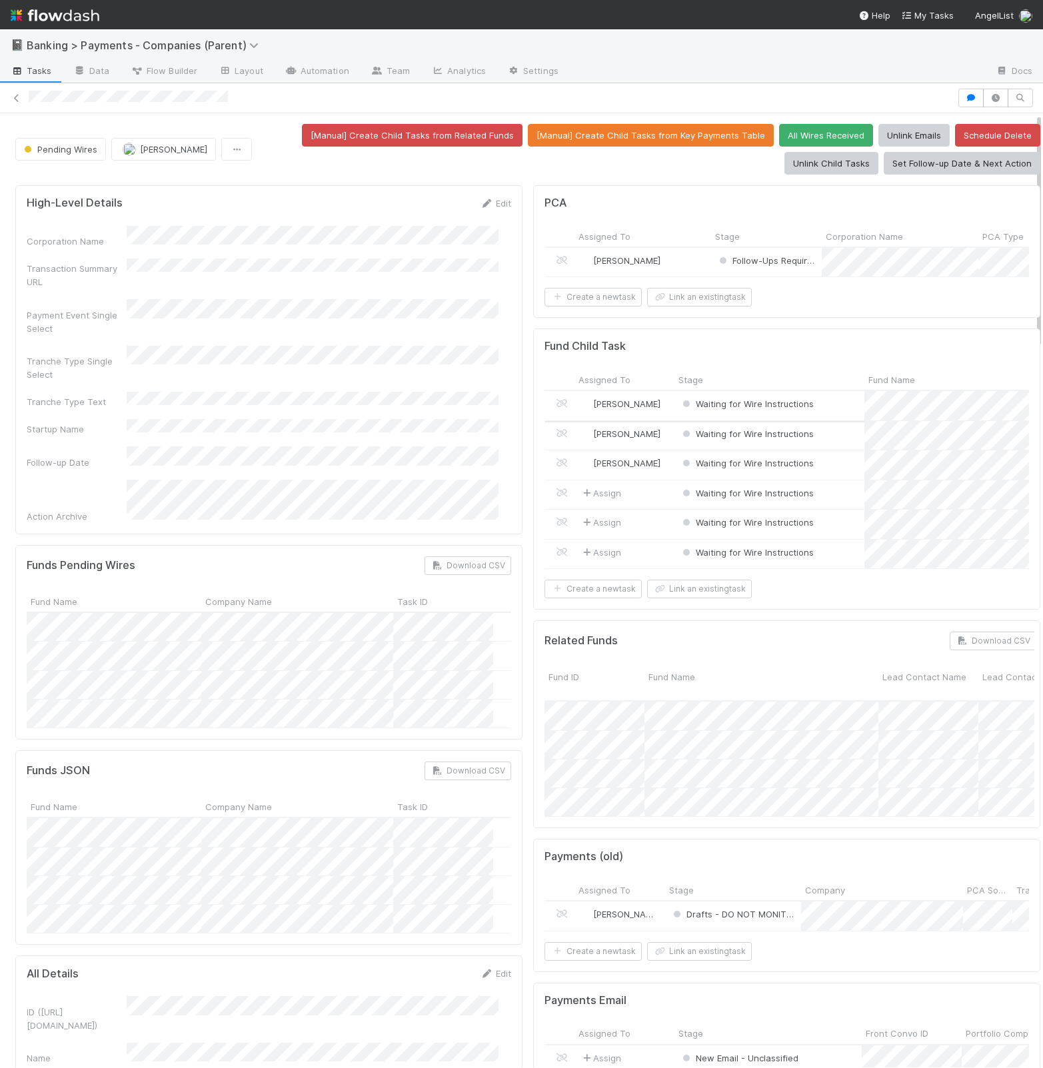
click at [835, 420] on div "Waiting for Wire Instructions" at bounding box center [769, 405] width 190 height 29
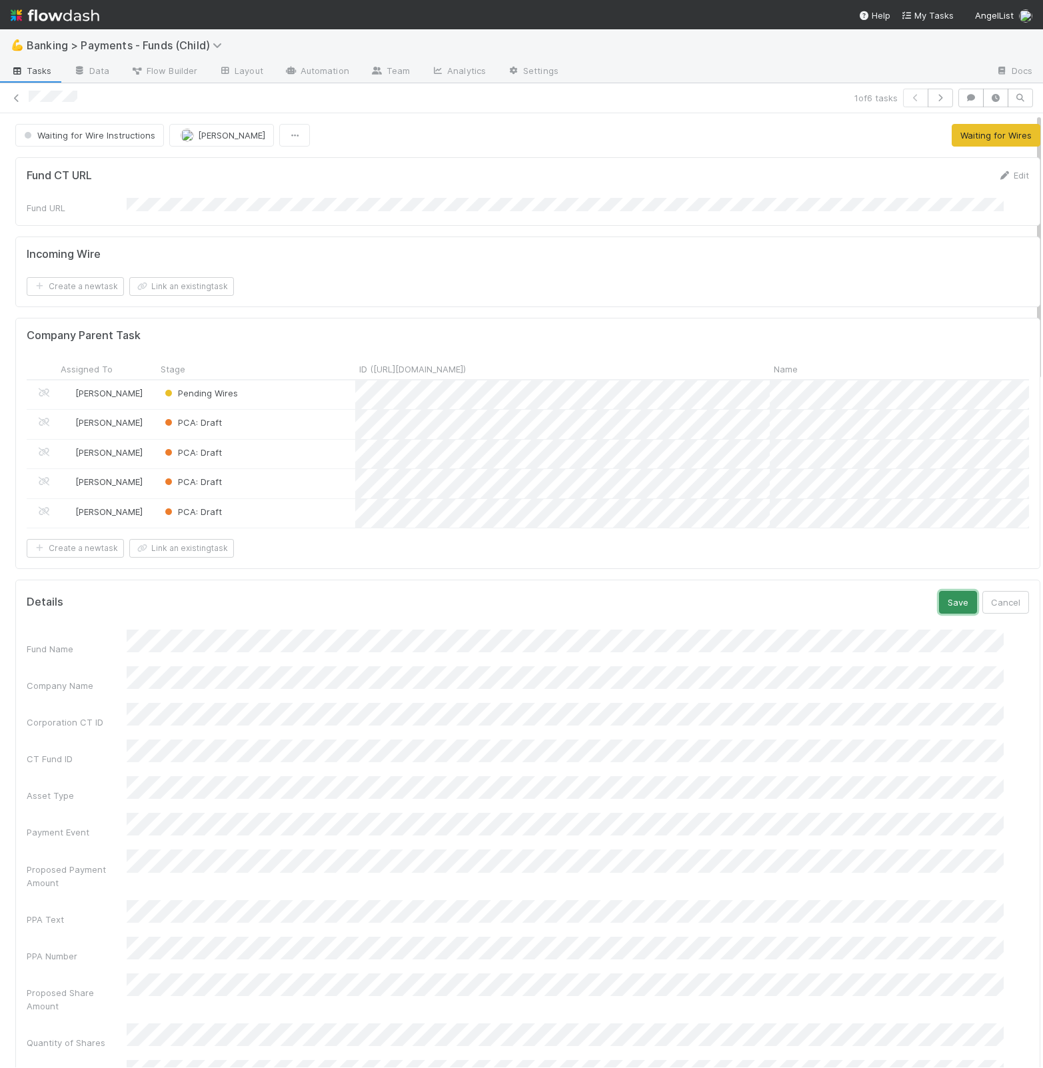
click at [939, 611] on button "Save" at bounding box center [958, 602] width 38 height 23
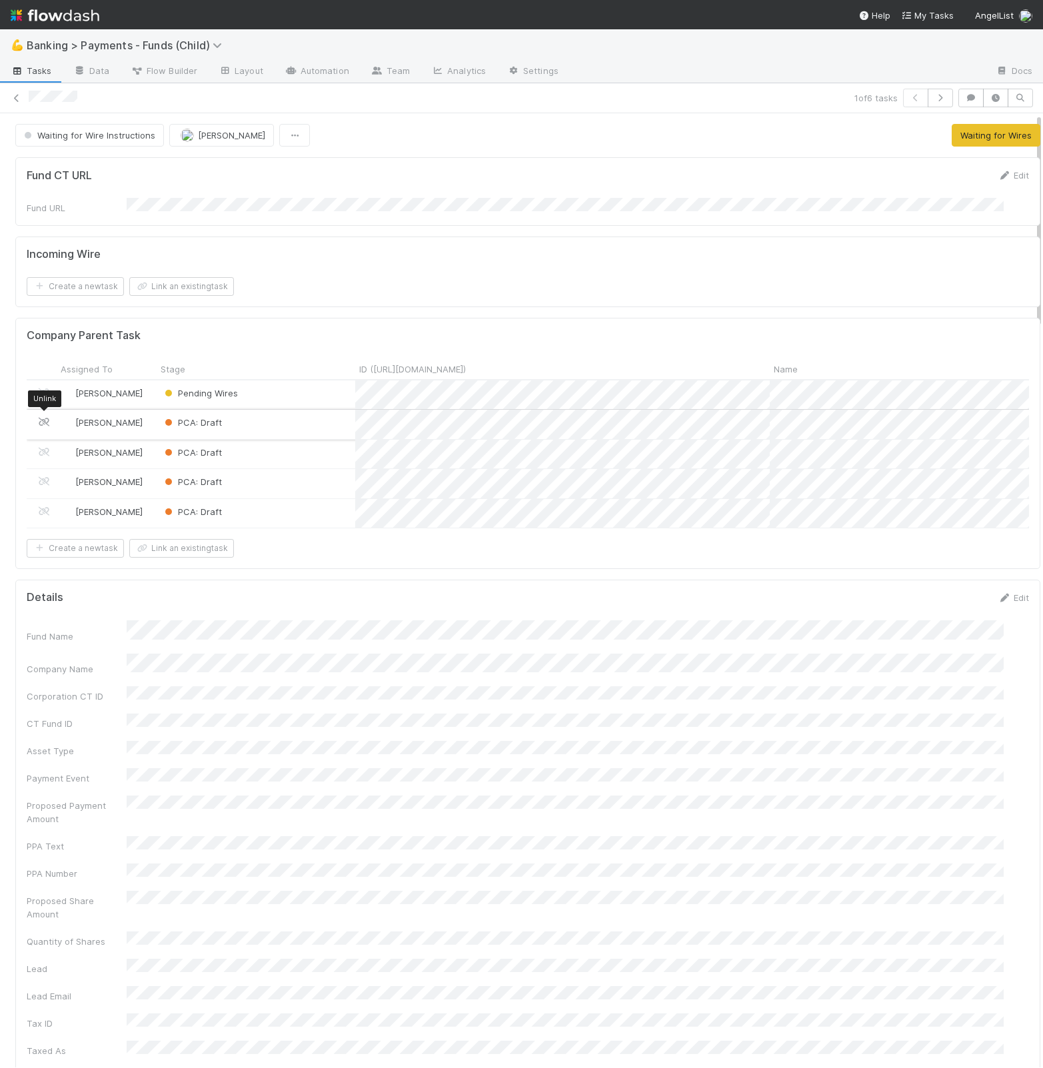
click at [39, 418] on icon at bounding box center [43, 422] width 13 height 9
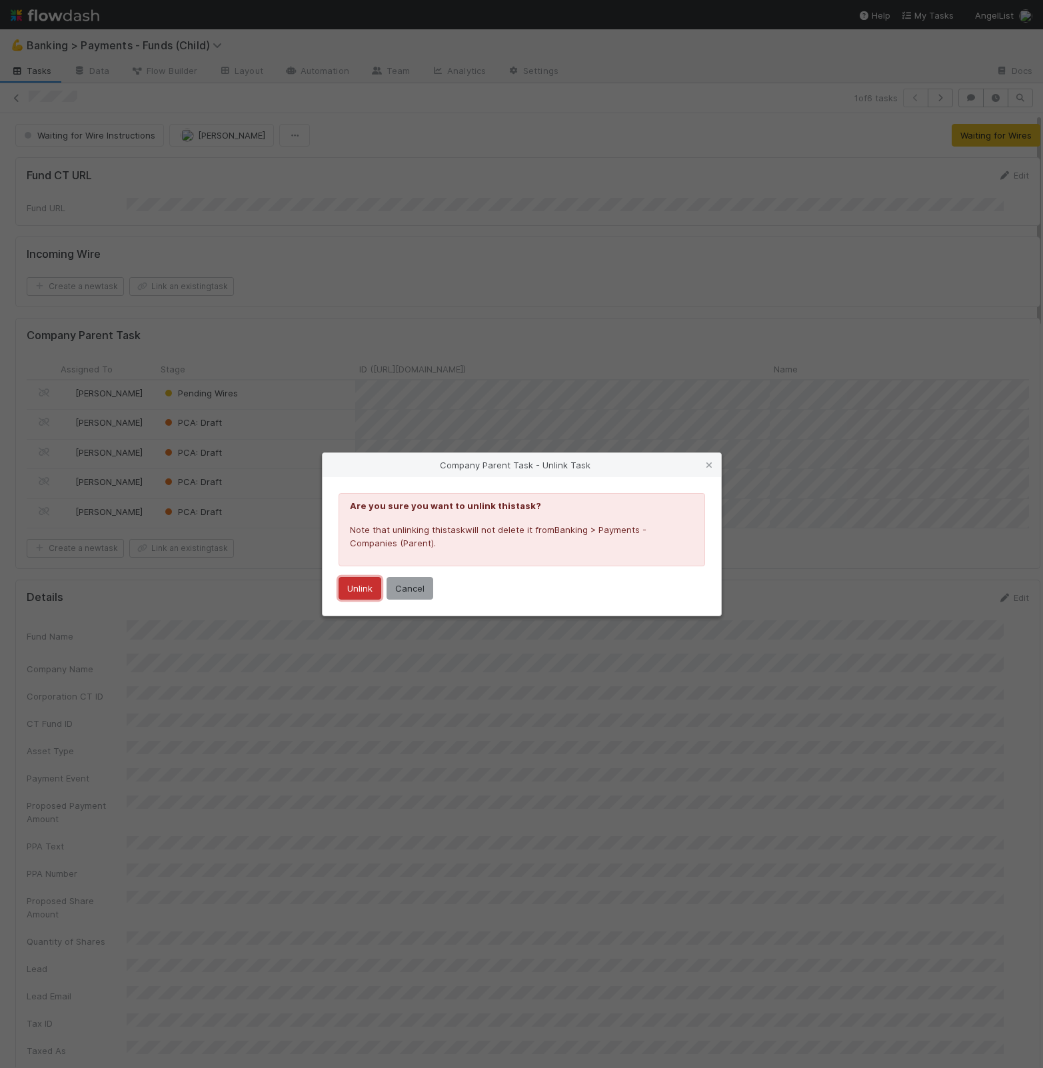
click at [361, 584] on button "Unlink" at bounding box center [360, 588] width 43 height 23
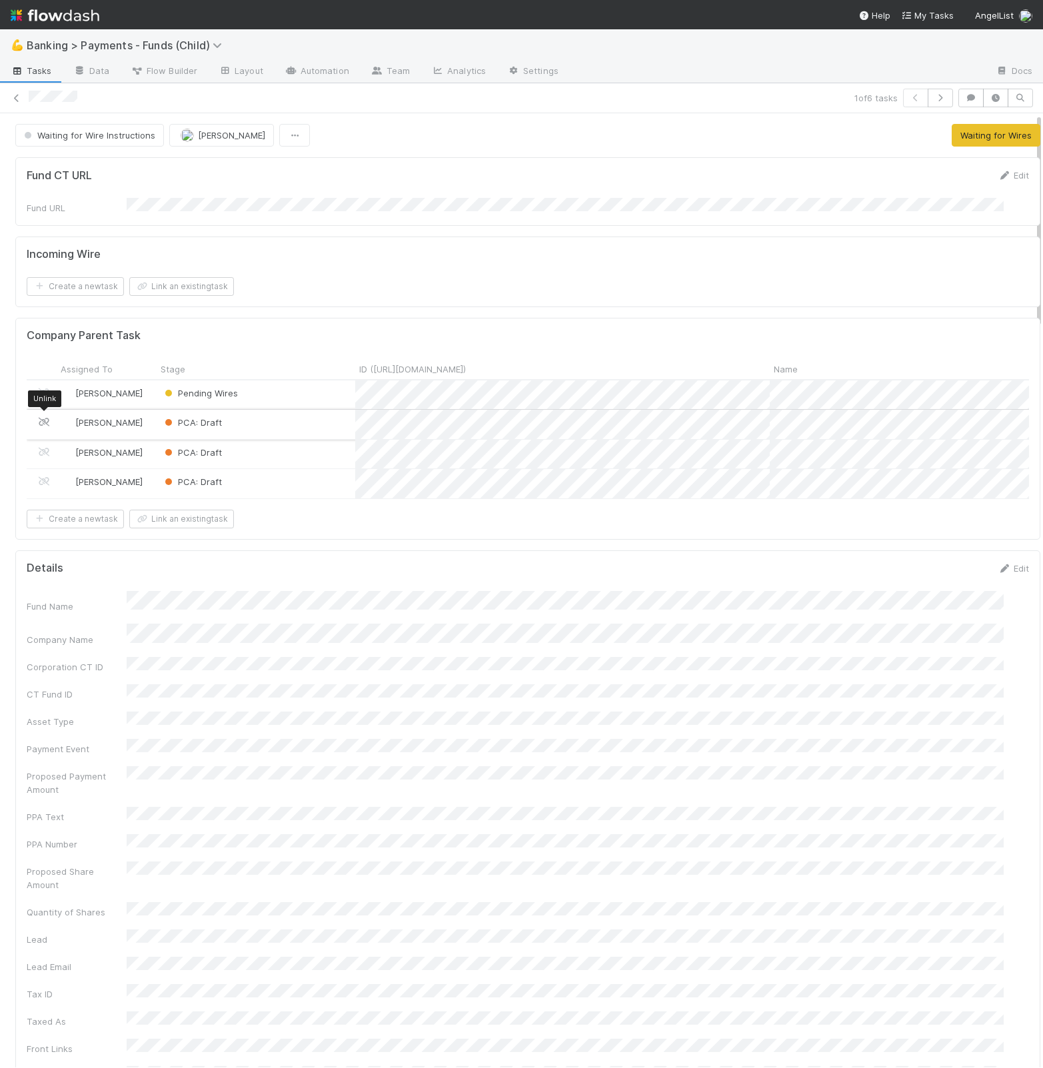
click at [43, 420] on icon at bounding box center [43, 422] width 13 height 9
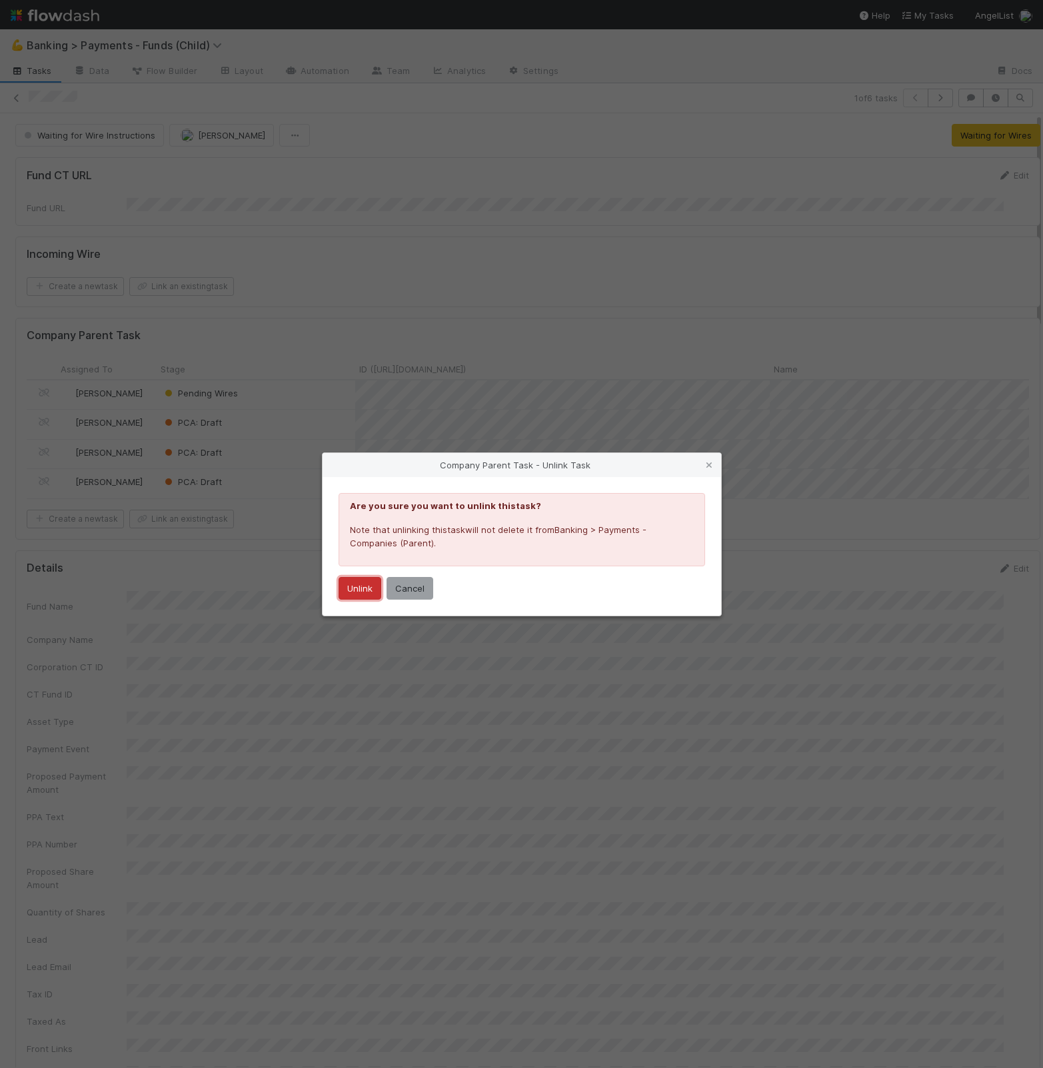
click at [368, 597] on button "Unlink" at bounding box center [360, 588] width 43 height 23
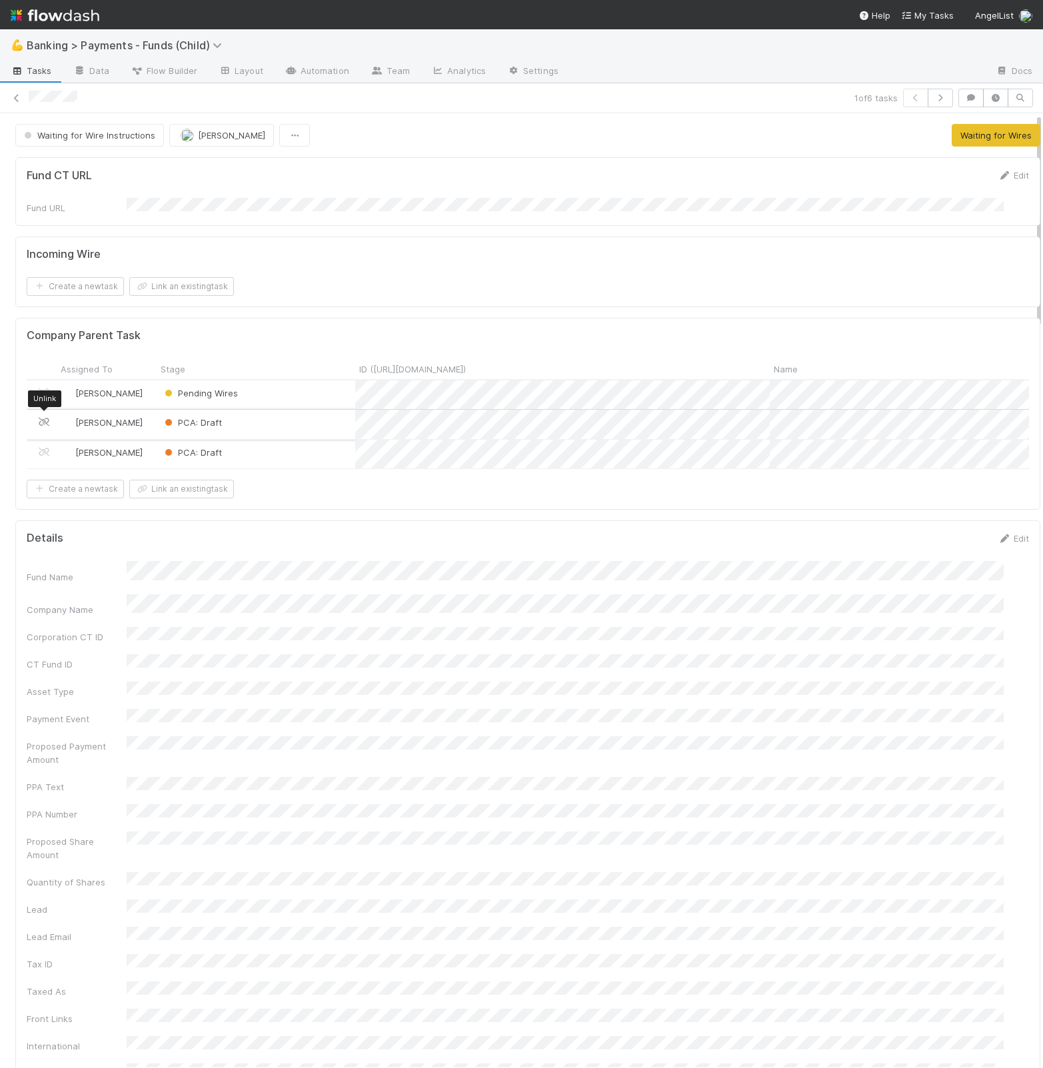
click at [41, 418] on icon at bounding box center [43, 422] width 13 height 9
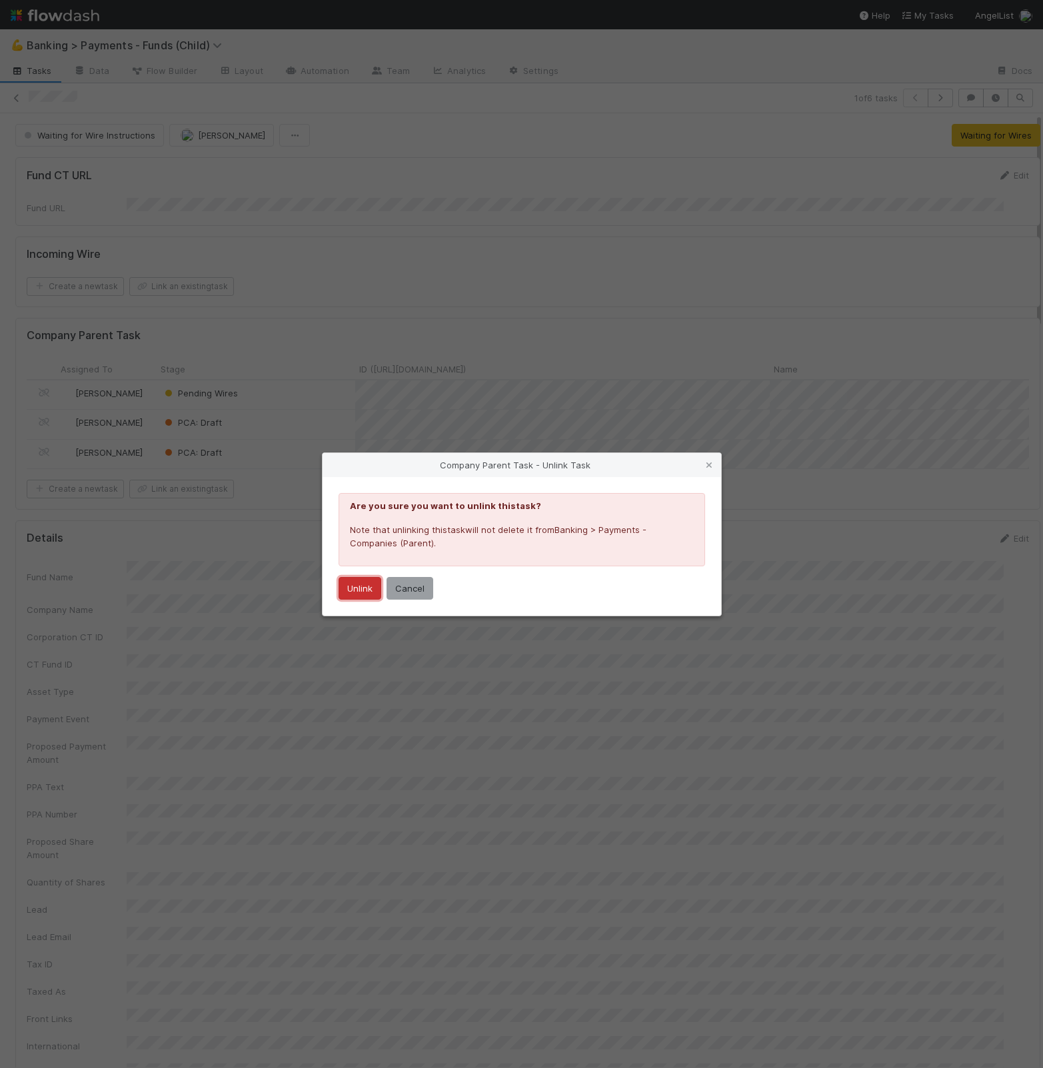
click at [351, 593] on button "Unlink" at bounding box center [360, 588] width 43 height 23
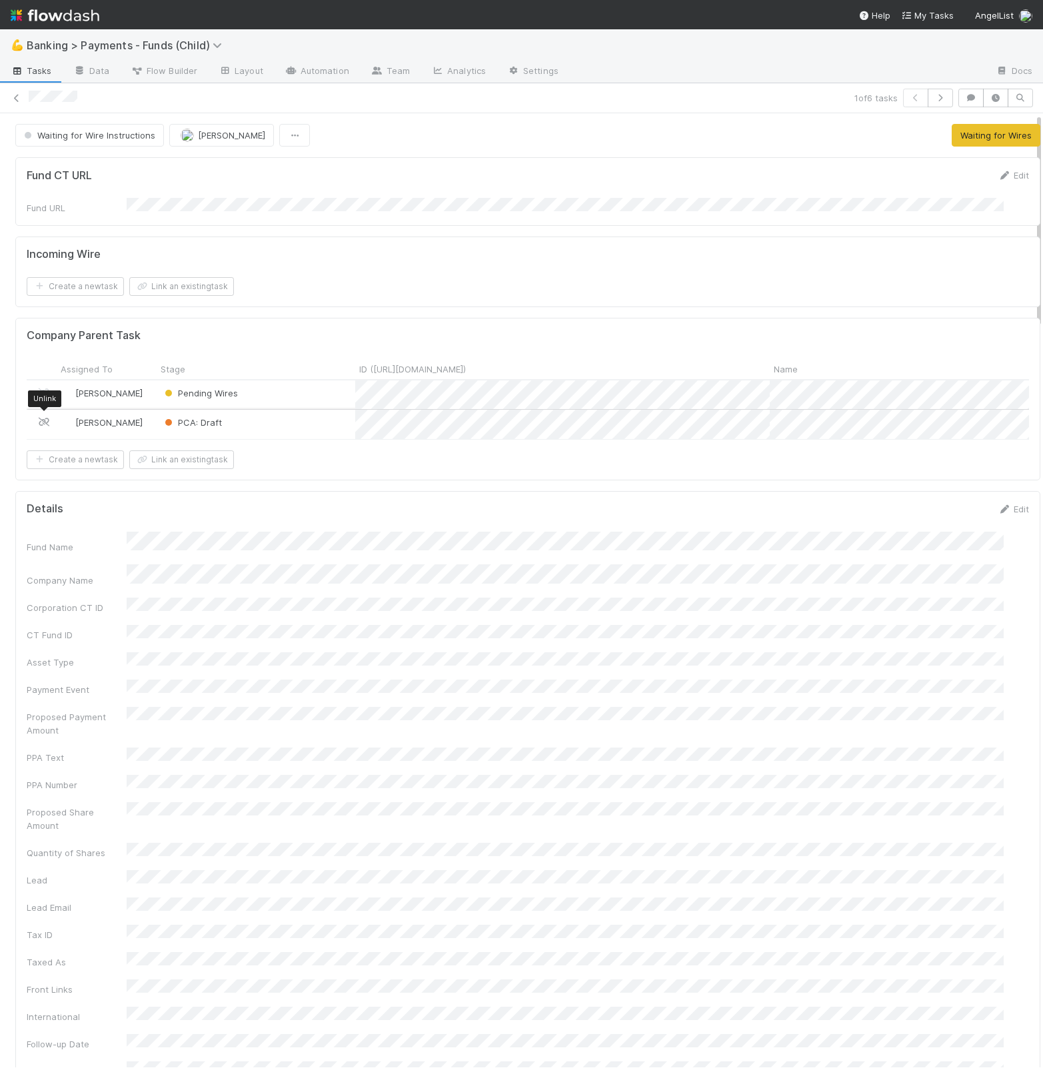
click at [45, 419] on icon at bounding box center [43, 422] width 13 height 9
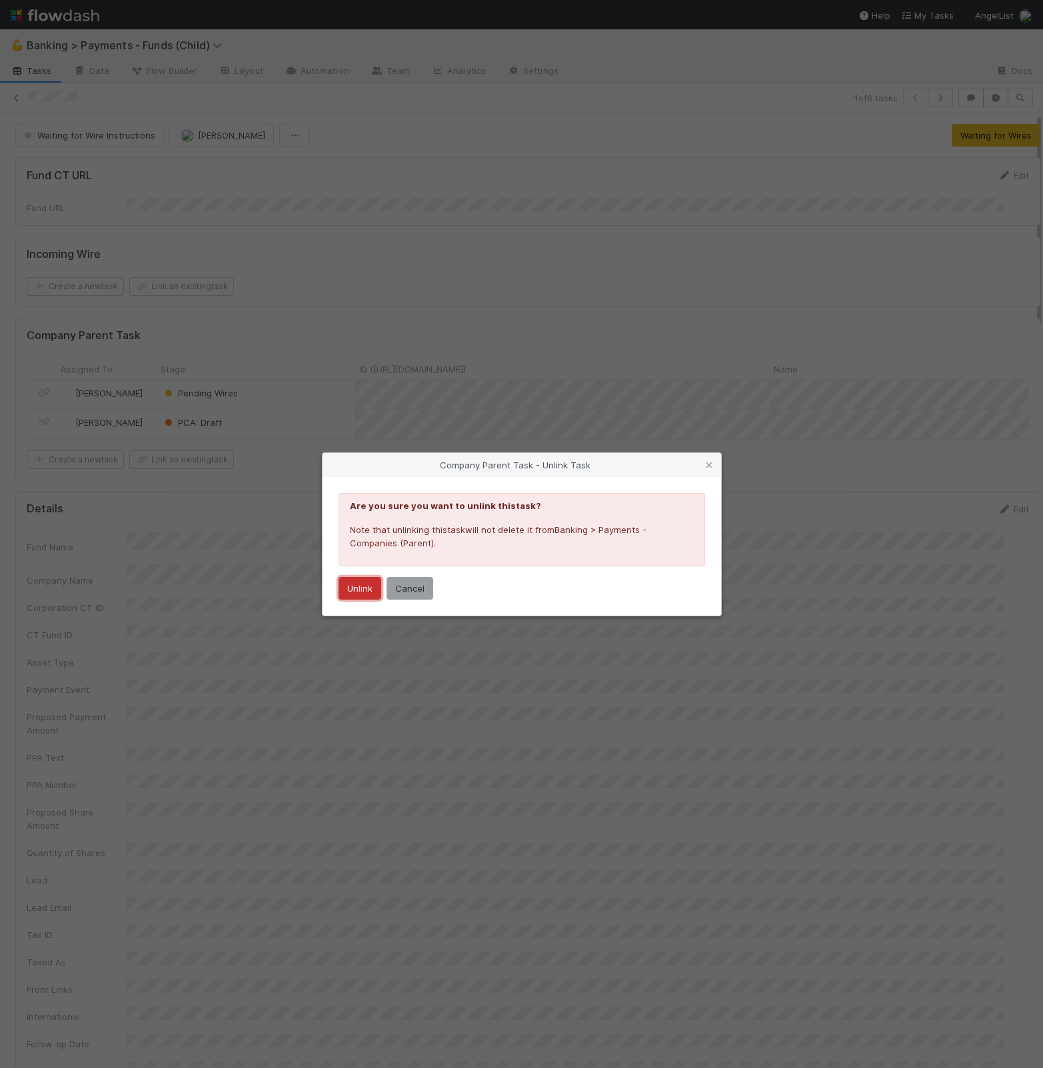
click at [365, 582] on button "Unlink" at bounding box center [360, 588] width 43 height 23
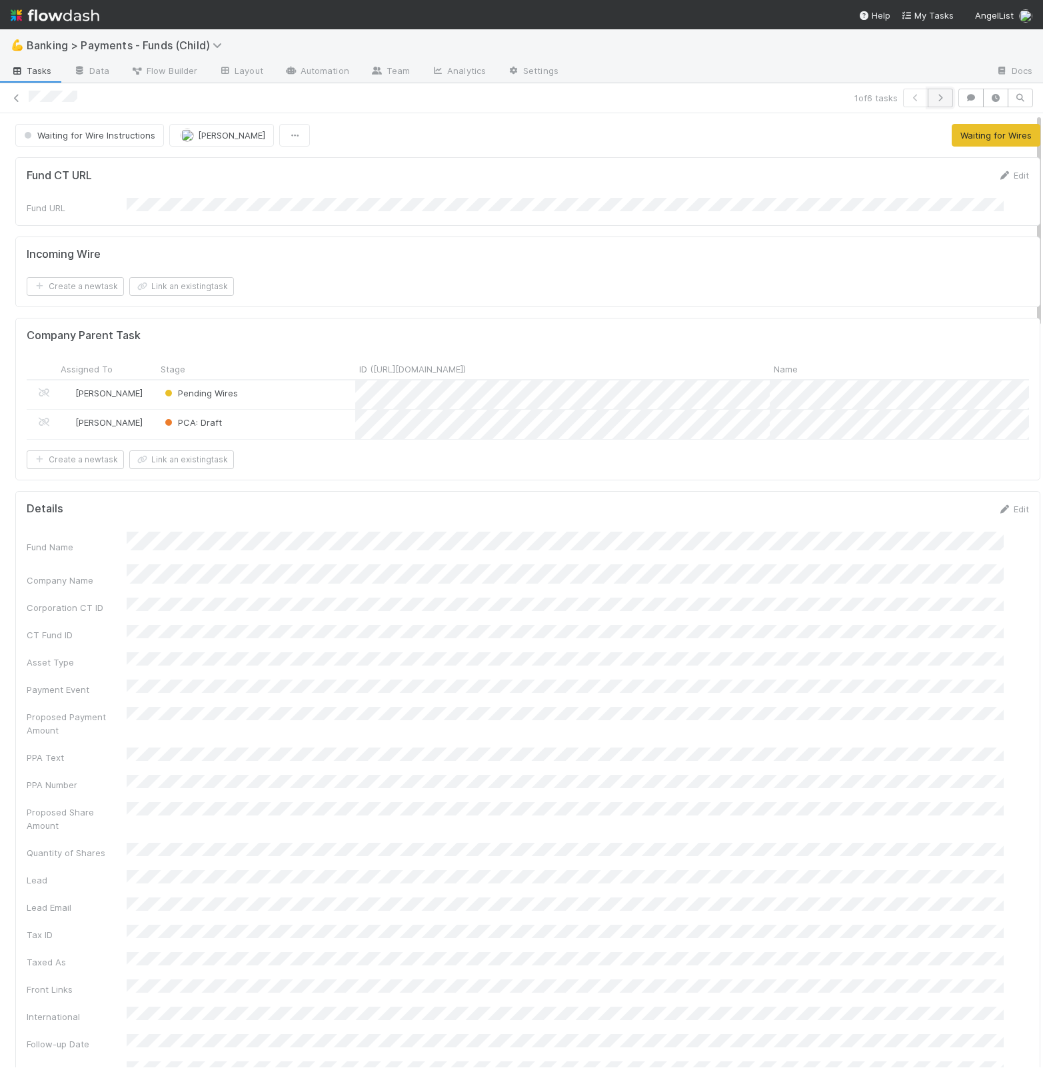
click at [934, 98] on icon "button" at bounding box center [940, 98] width 13 height 8
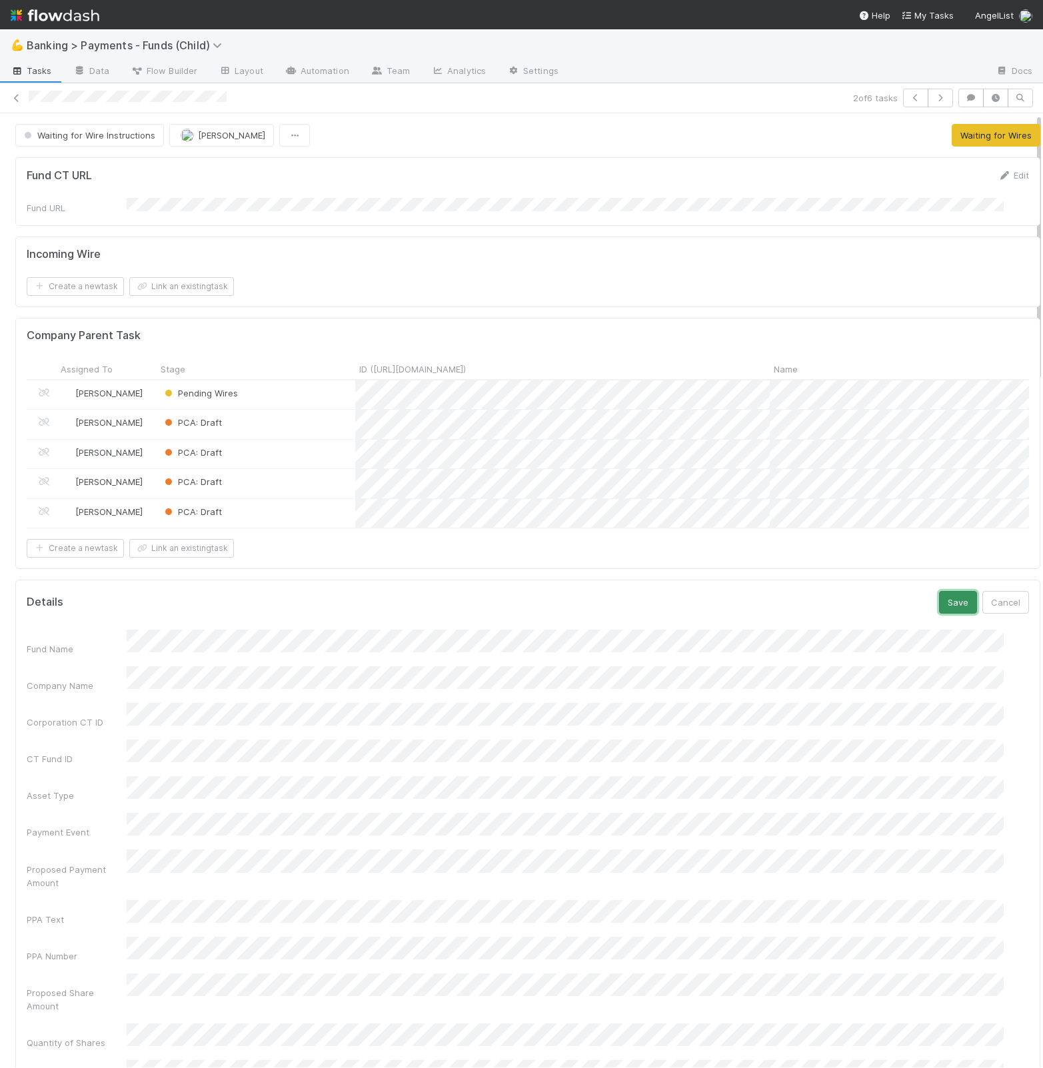
click at [939, 614] on button "Save" at bounding box center [958, 602] width 38 height 23
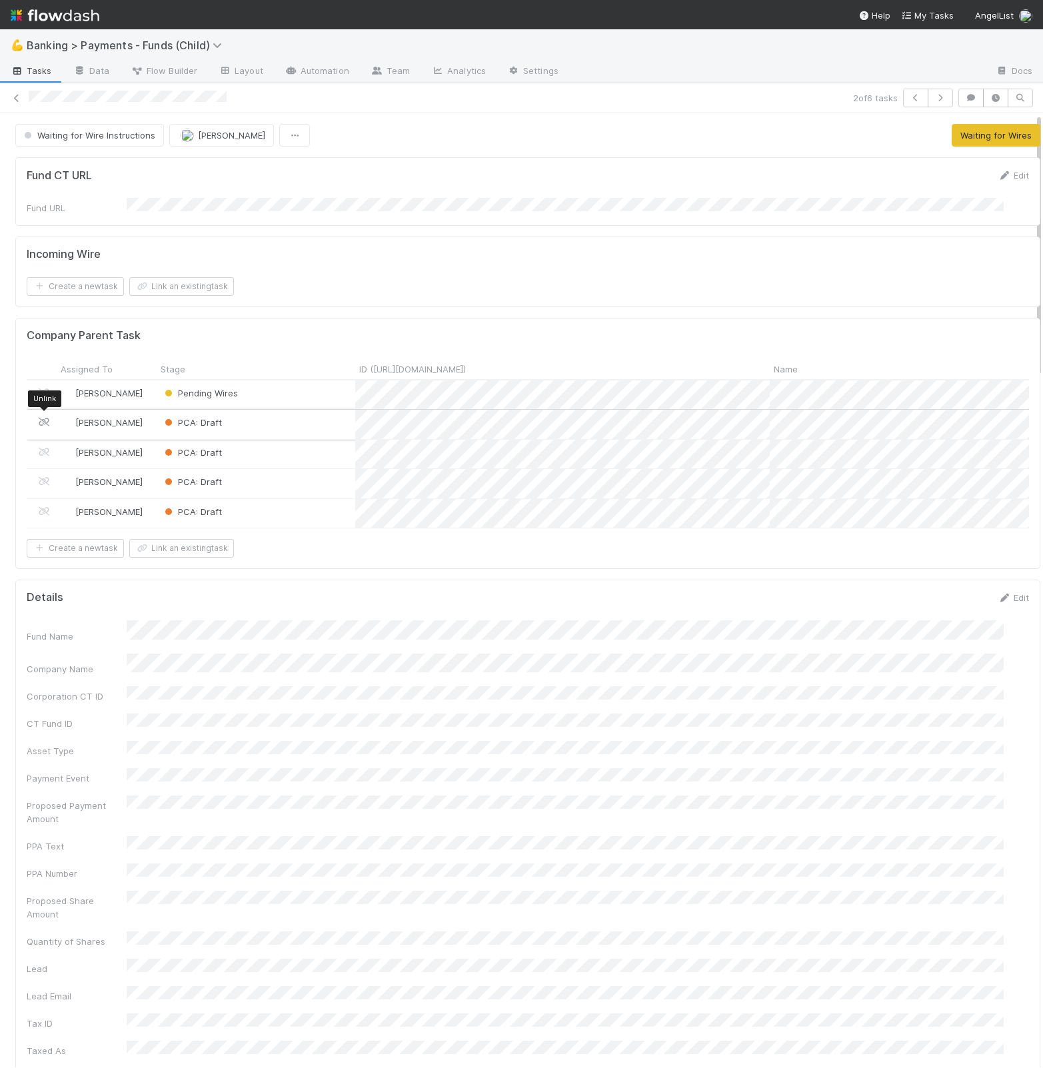
click at [39, 418] on icon at bounding box center [43, 422] width 13 height 9
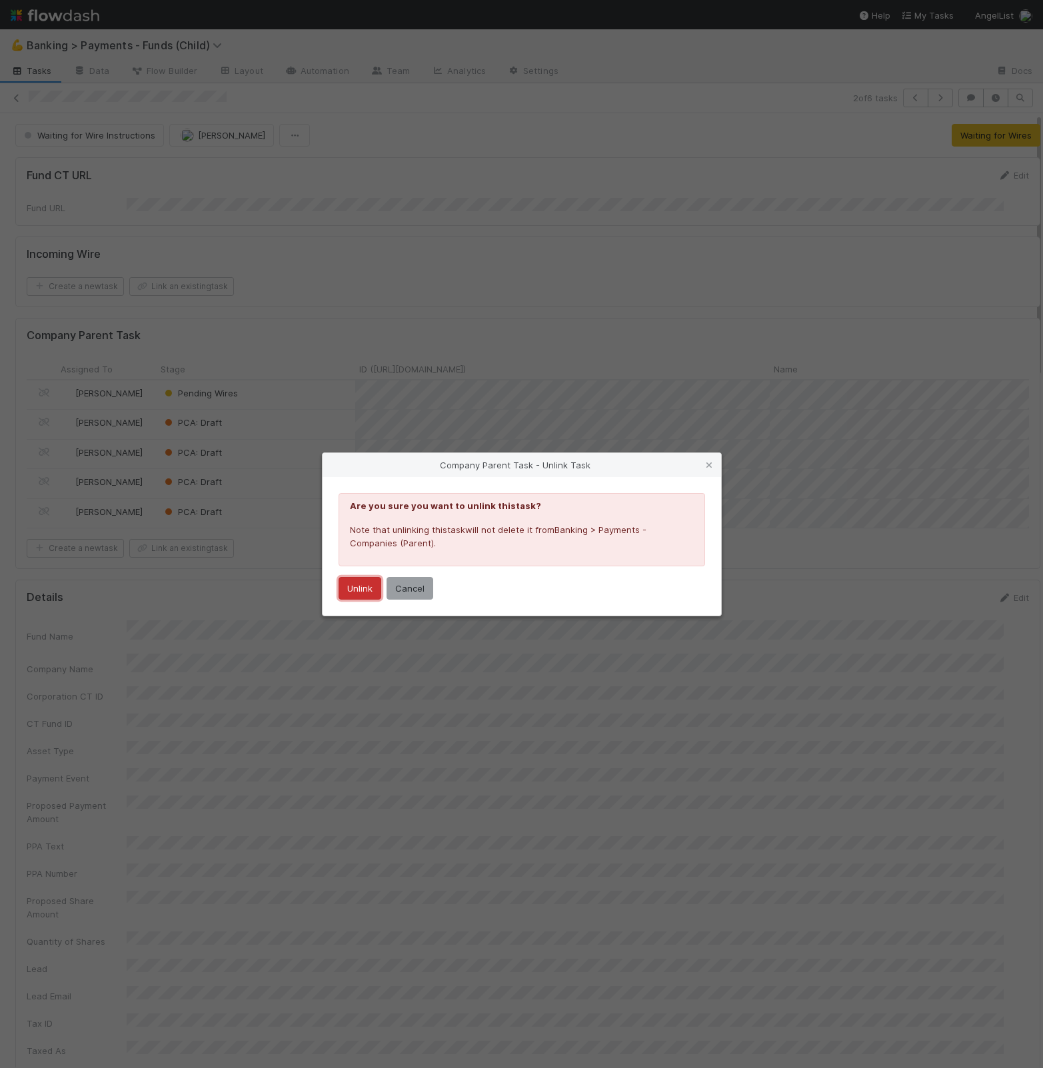
click at [371, 594] on button "Unlink" at bounding box center [360, 588] width 43 height 23
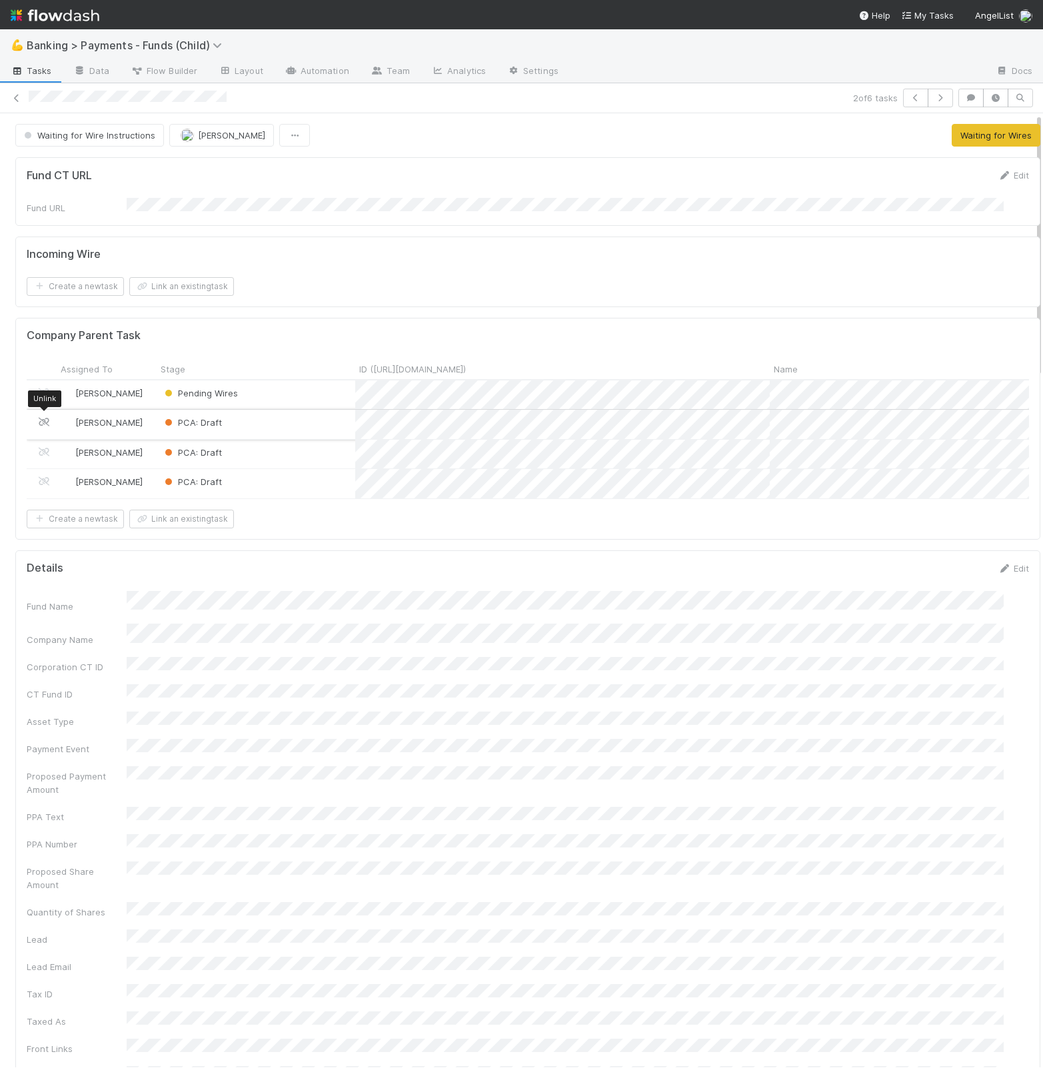
click at [43, 419] on icon at bounding box center [43, 422] width 13 height 9
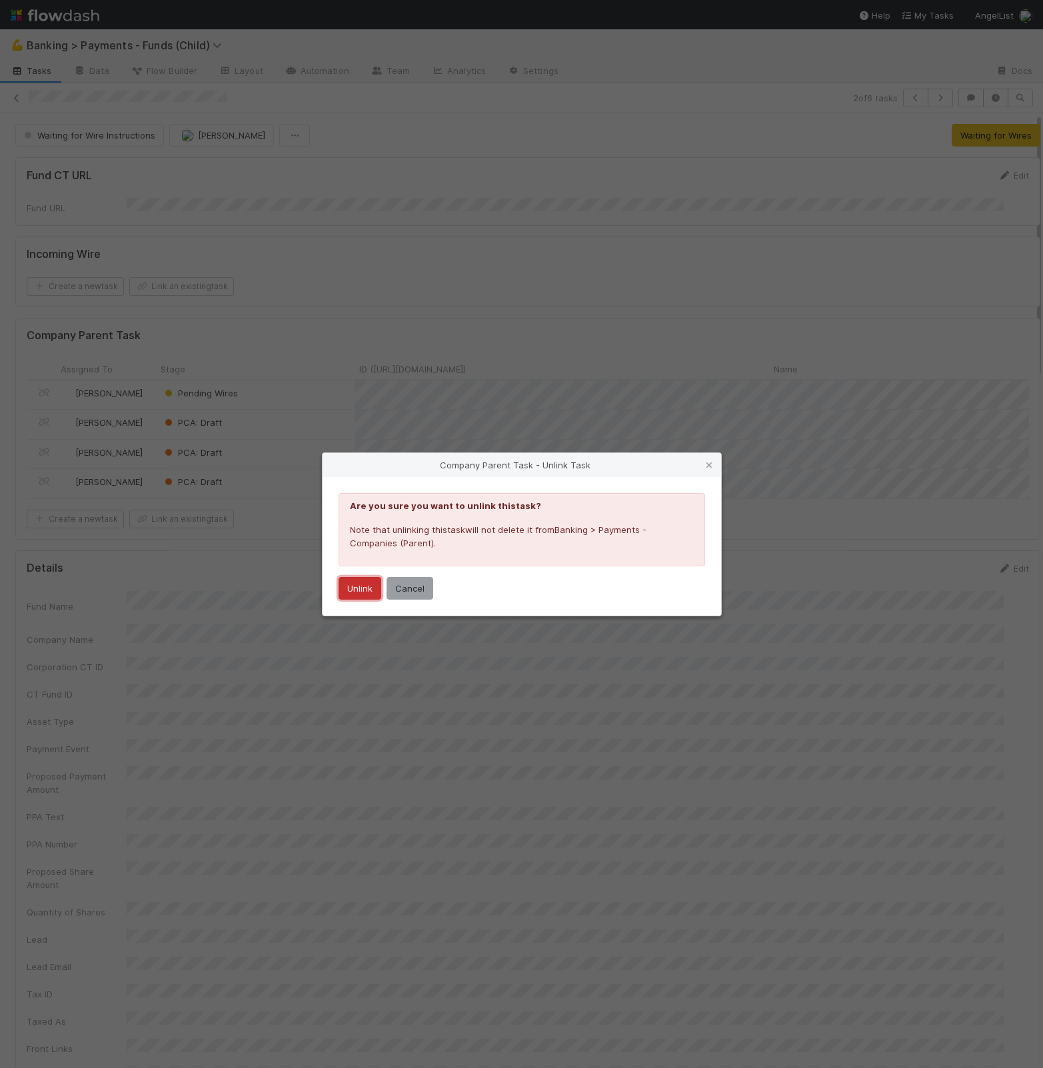
click at [351, 590] on button "Unlink" at bounding box center [360, 588] width 43 height 23
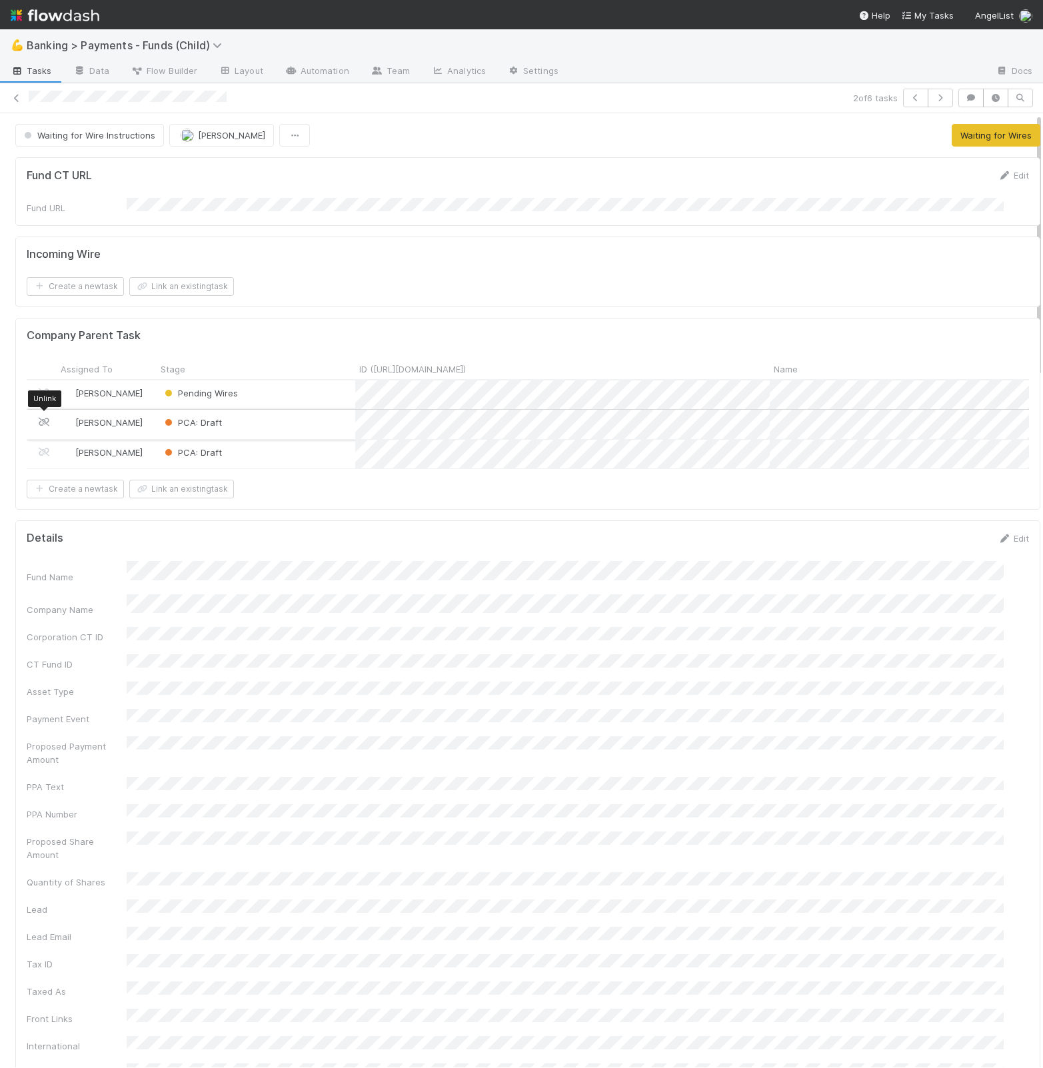
click at [44, 418] on icon at bounding box center [43, 422] width 13 height 9
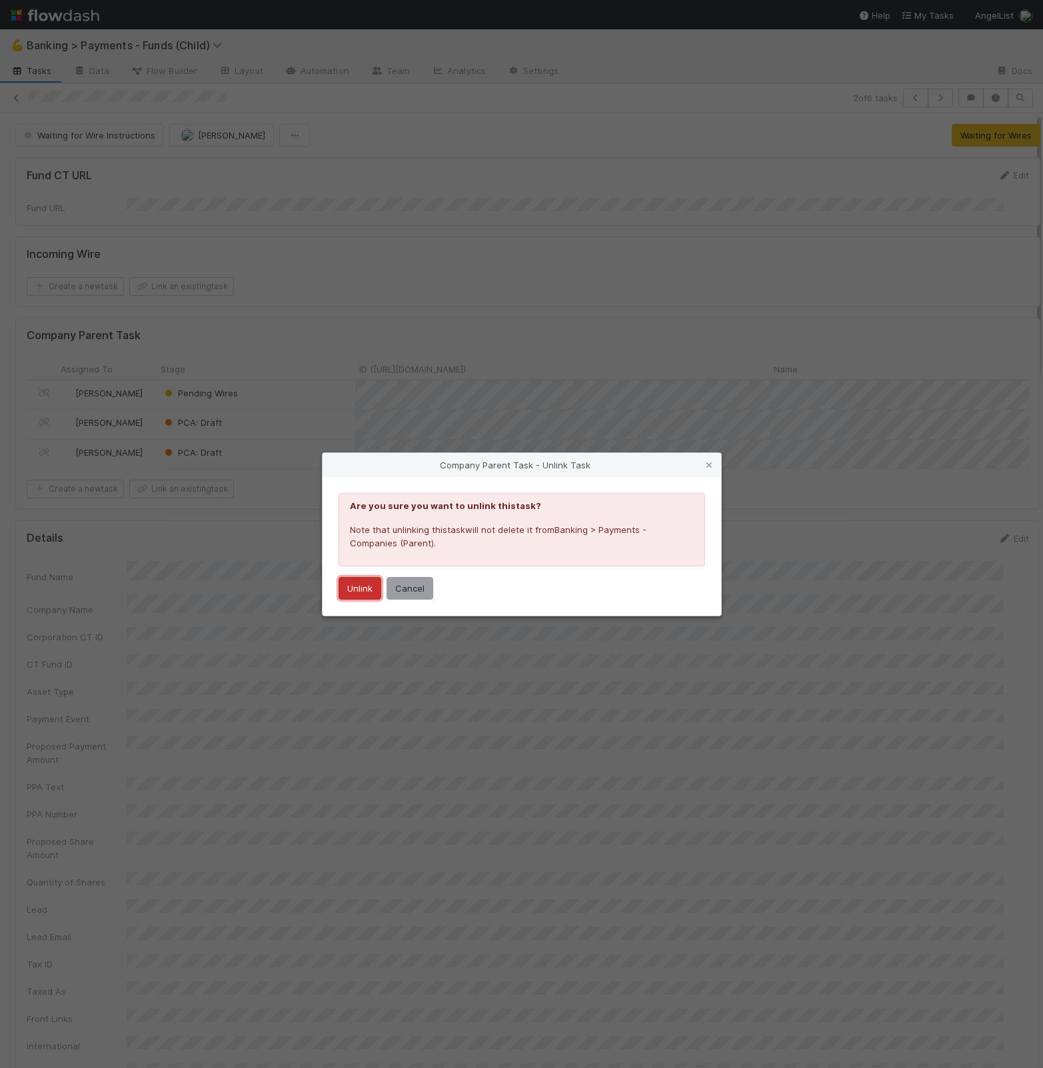
click at [345, 585] on button "Unlink" at bounding box center [360, 588] width 43 height 23
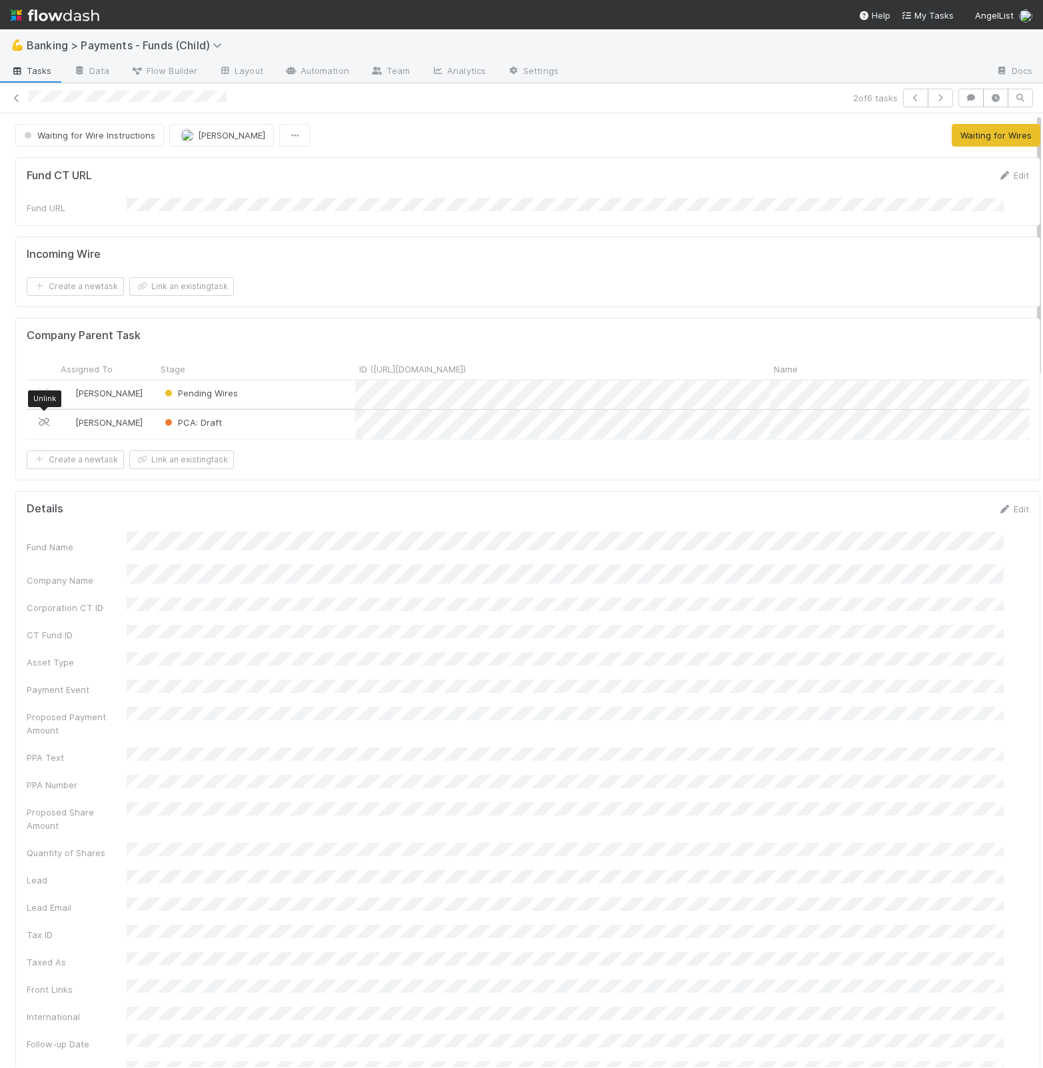
click at [43, 418] on icon at bounding box center [43, 422] width 13 height 9
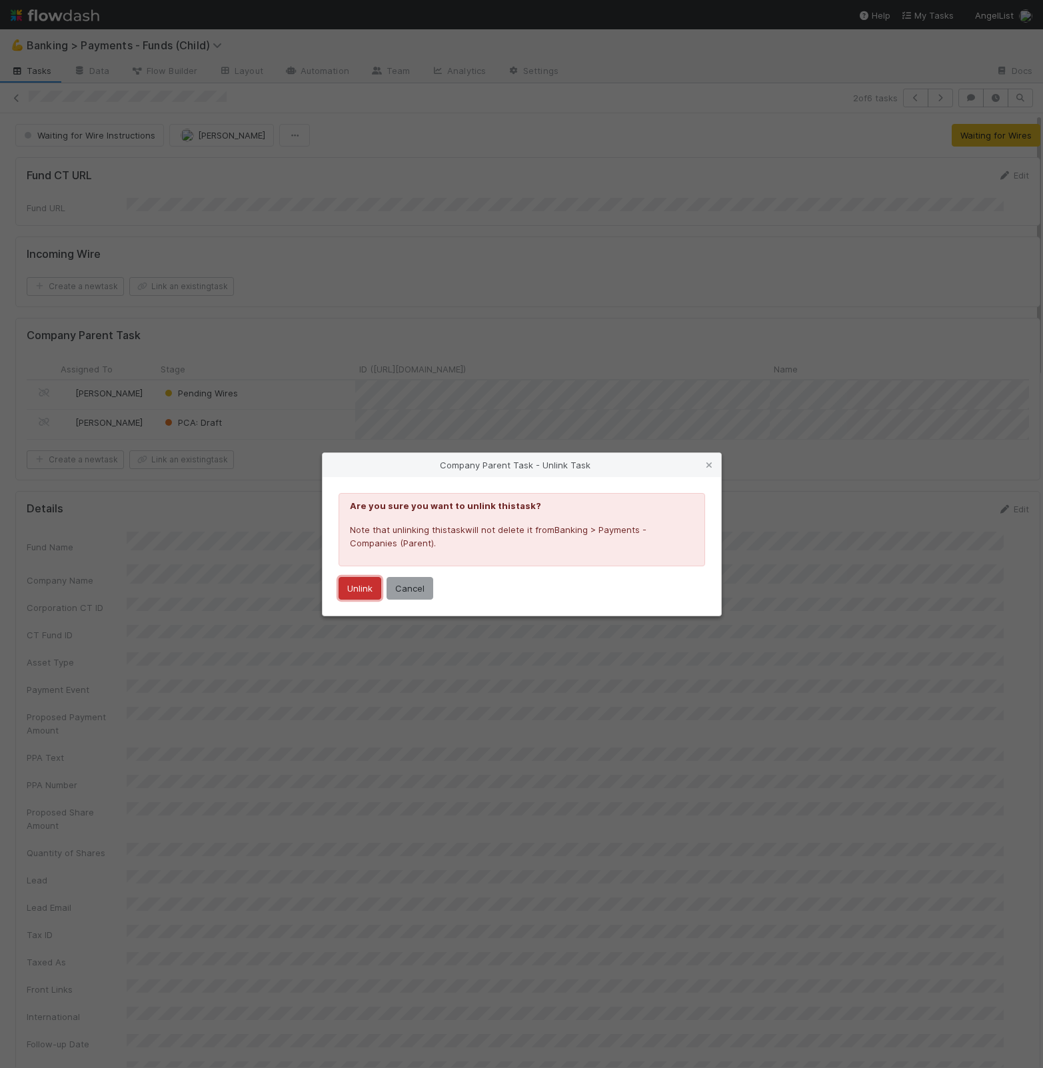
click at [361, 589] on button "Unlink" at bounding box center [360, 588] width 43 height 23
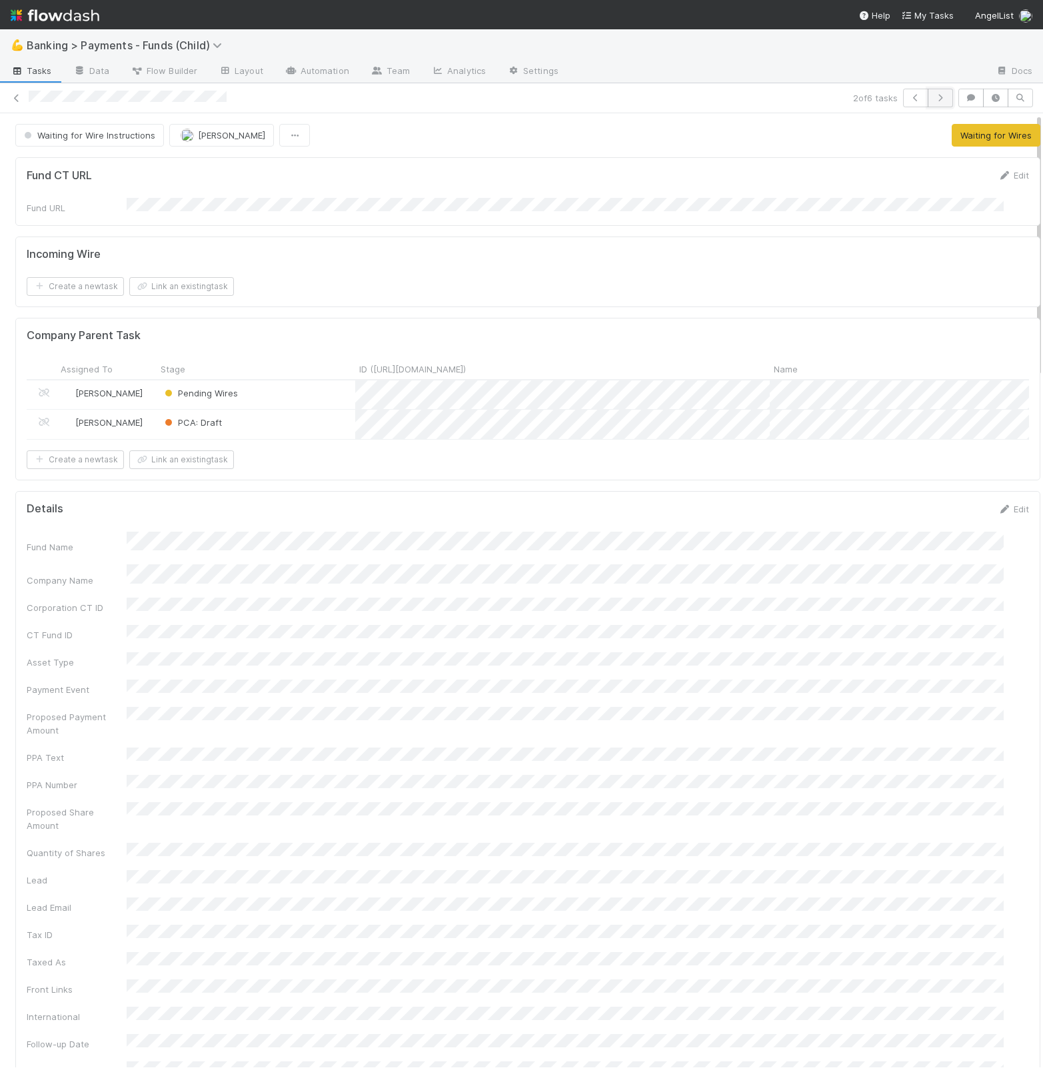
click at [928, 103] on button "button" at bounding box center [940, 98] width 25 height 19
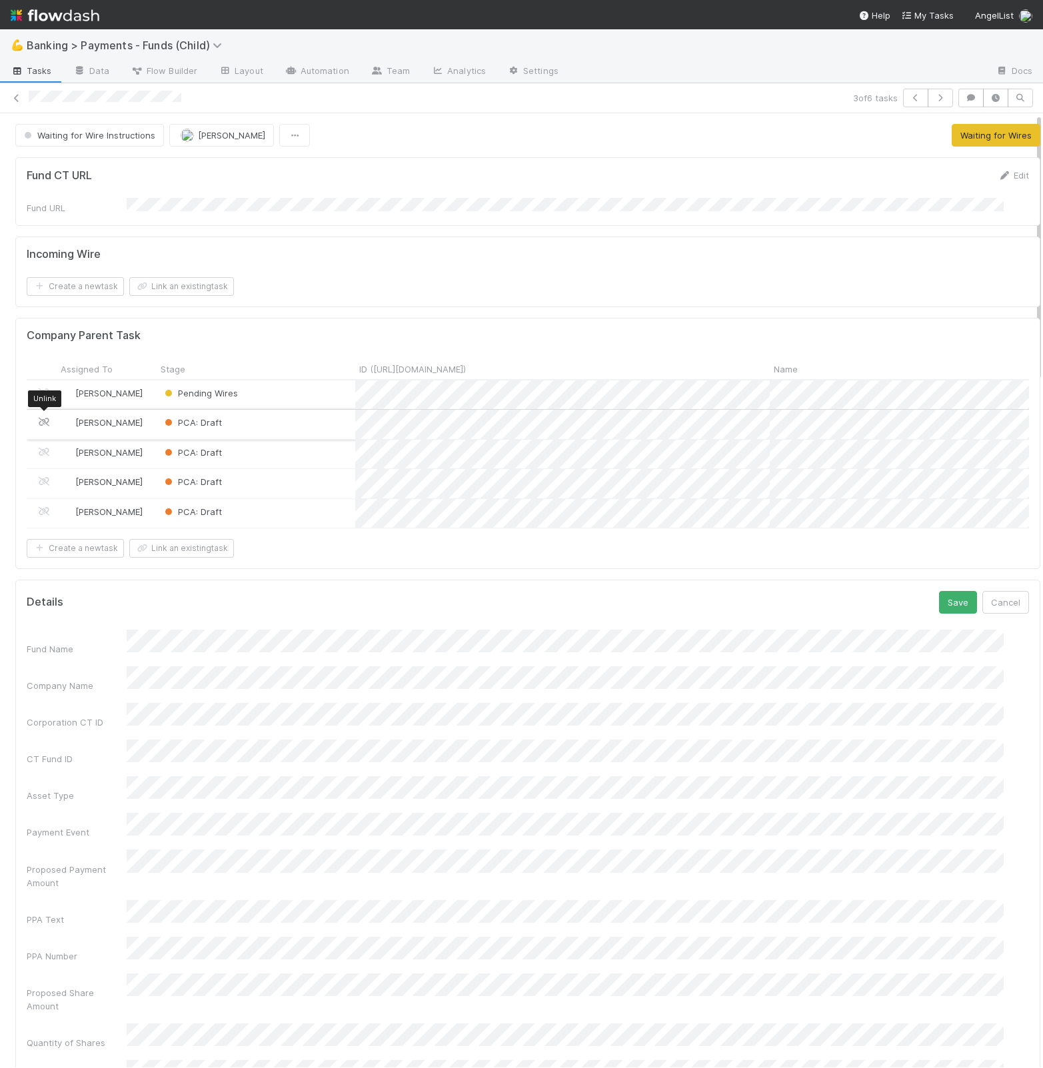
click at [39, 421] on icon at bounding box center [43, 422] width 13 height 9
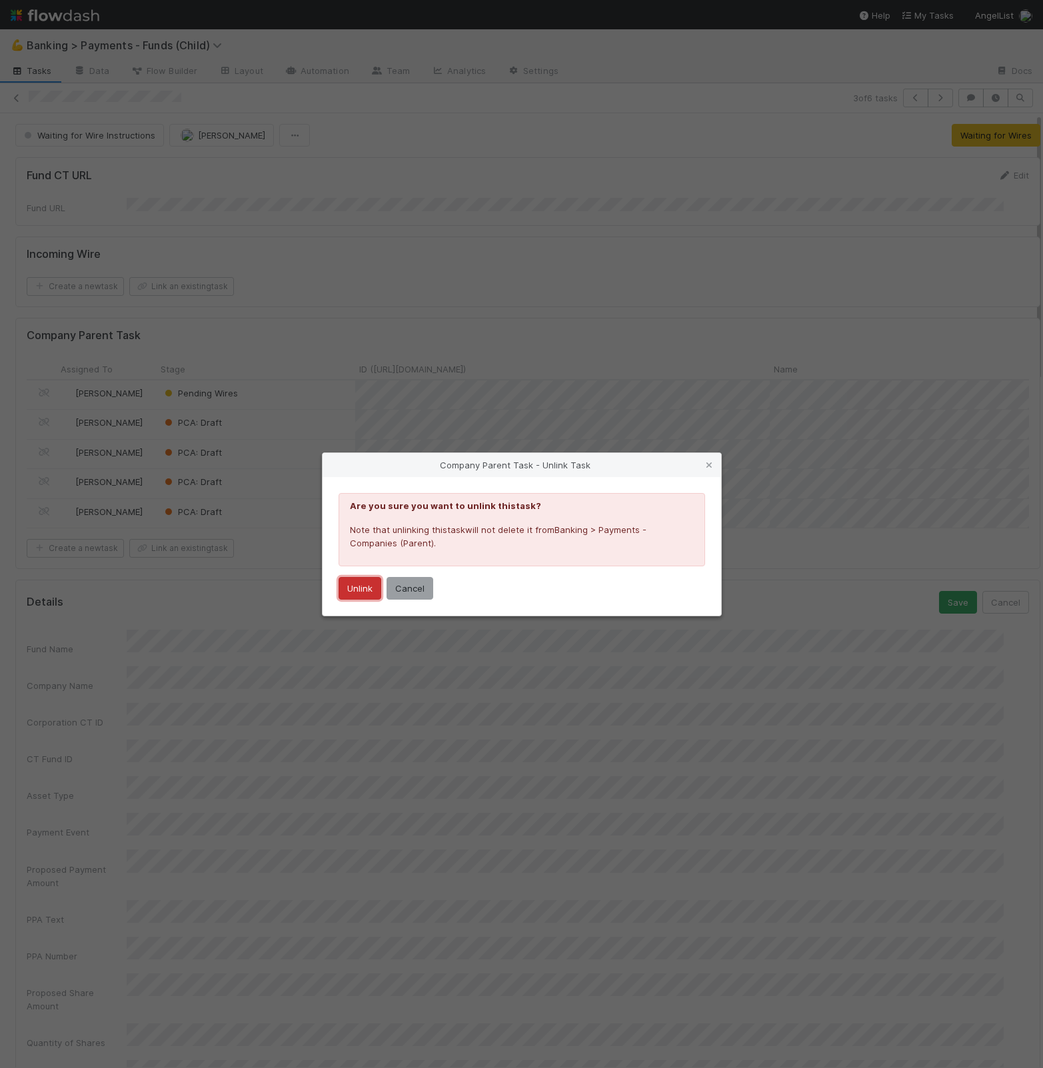
click at [355, 589] on button "Unlink" at bounding box center [360, 588] width 43 height 23
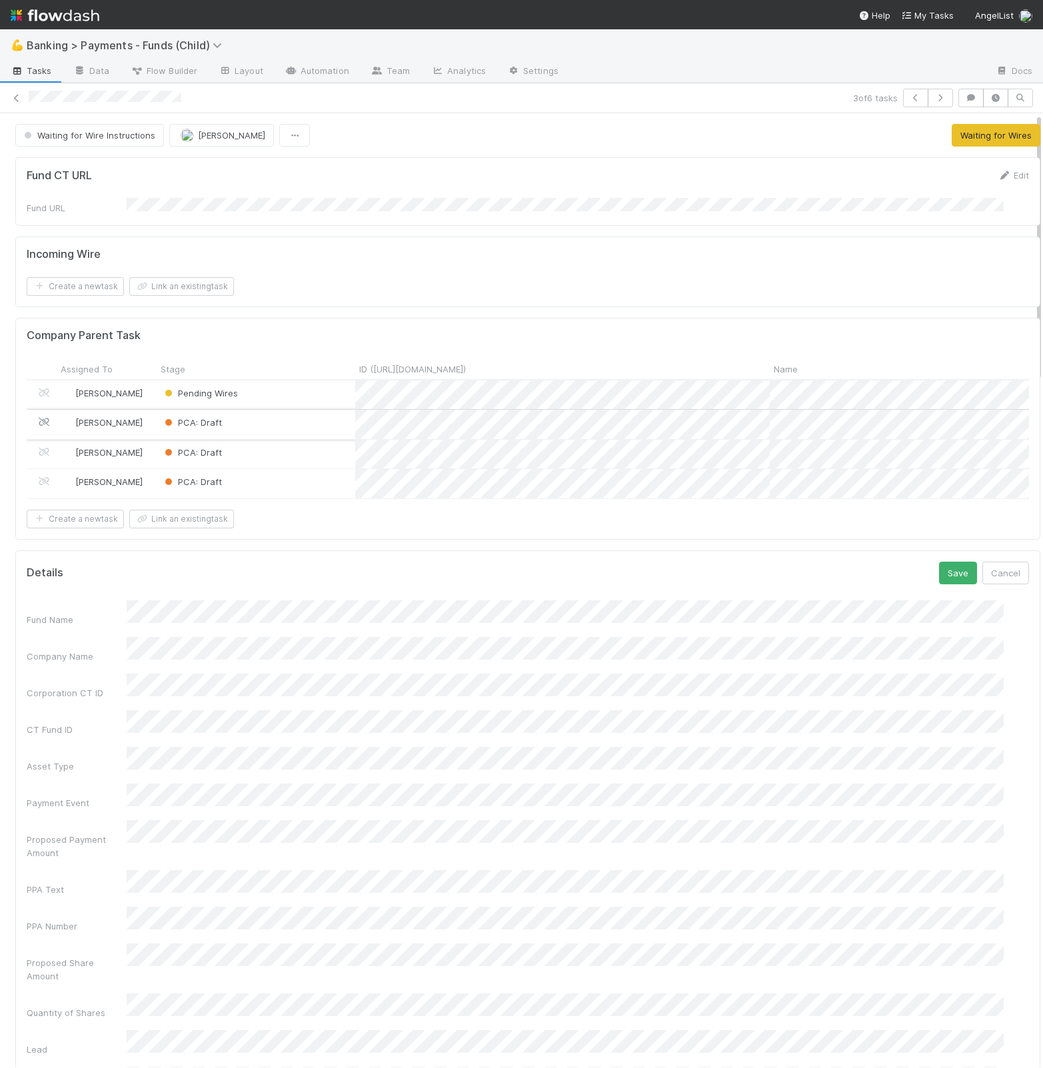
click at [45, 419] on icon at bounding box center [43, 422] width 13 height 9
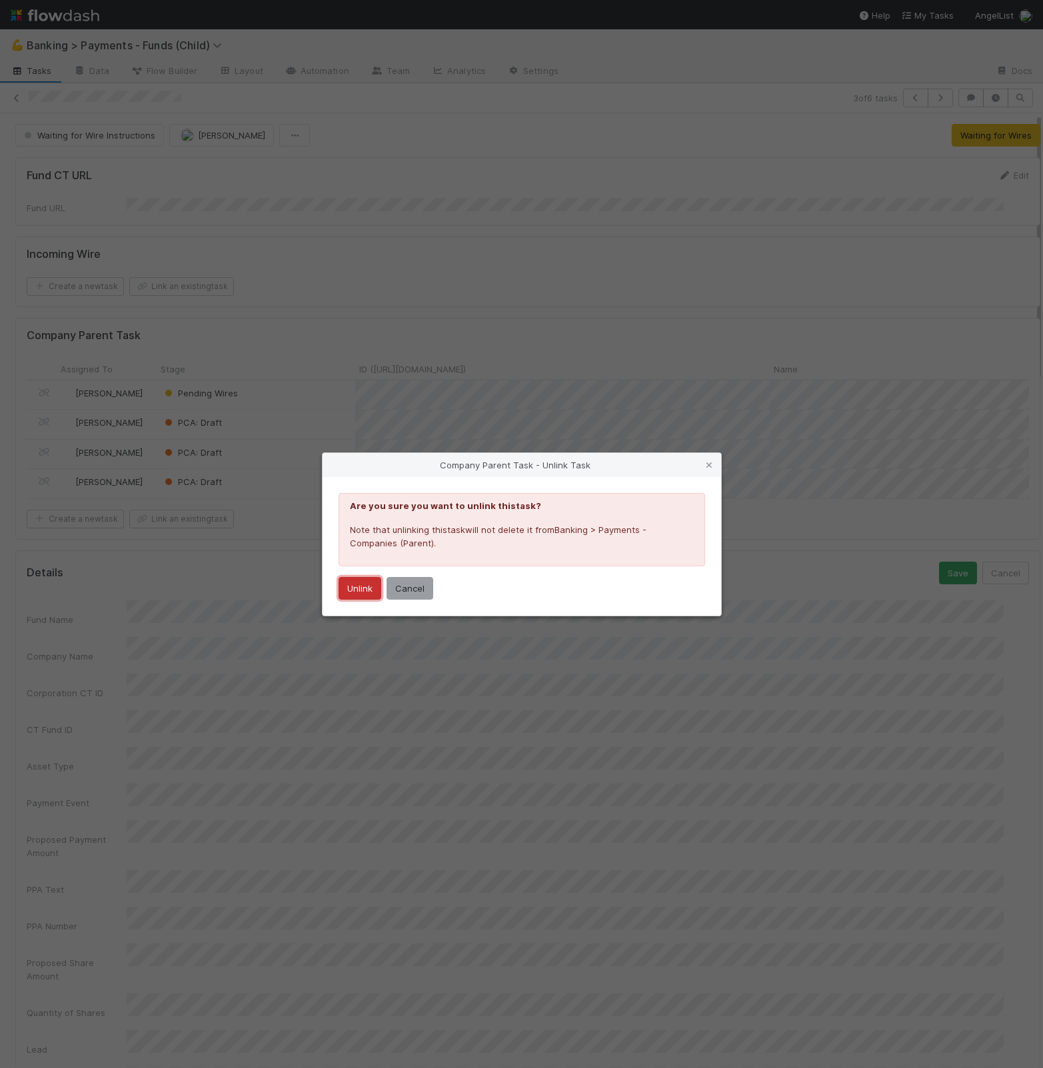
click at [357, 585] on button "Unlink" at bounding box center [360, 588] width 43 height 23
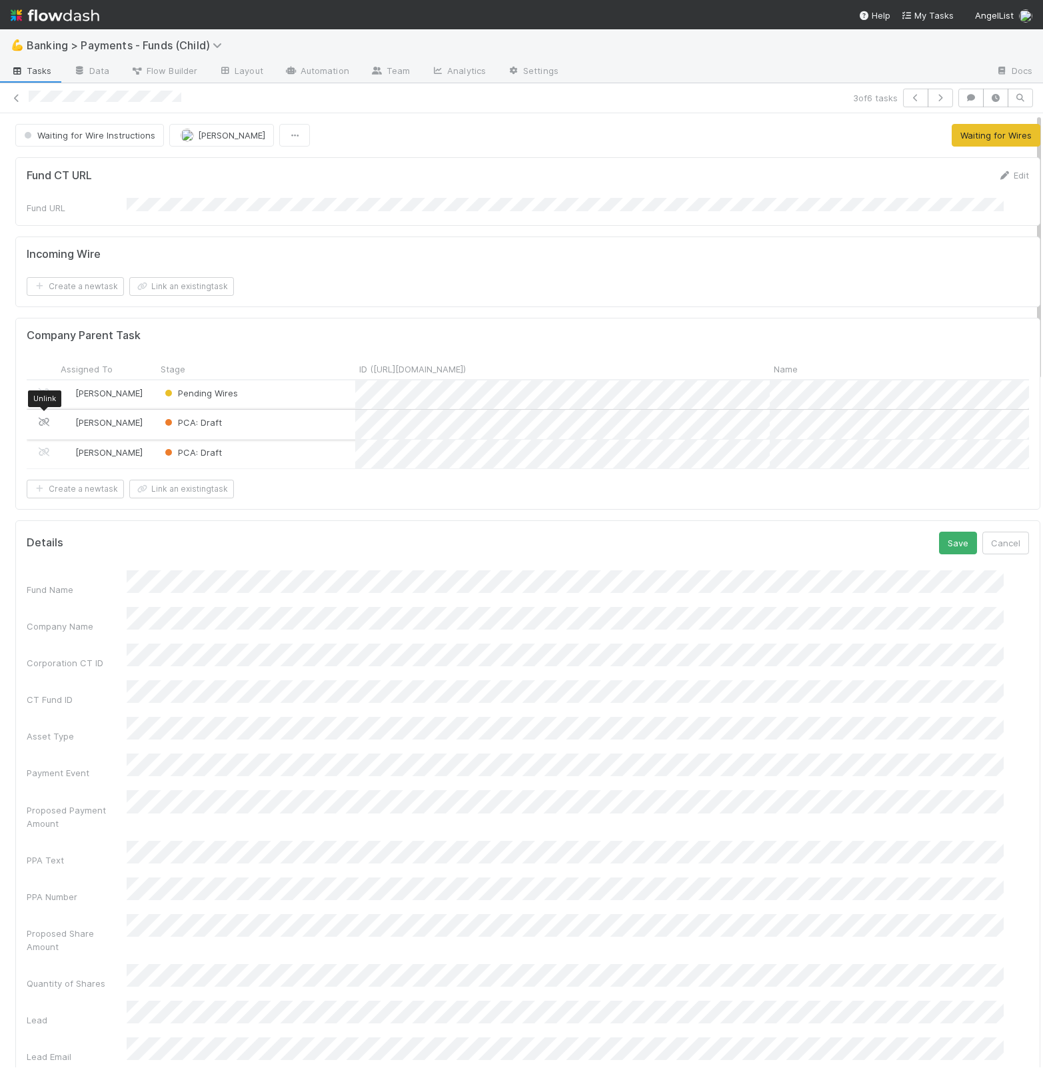
click at [45, 418] on icon at bounding box center [43, 422] width 13 height 9
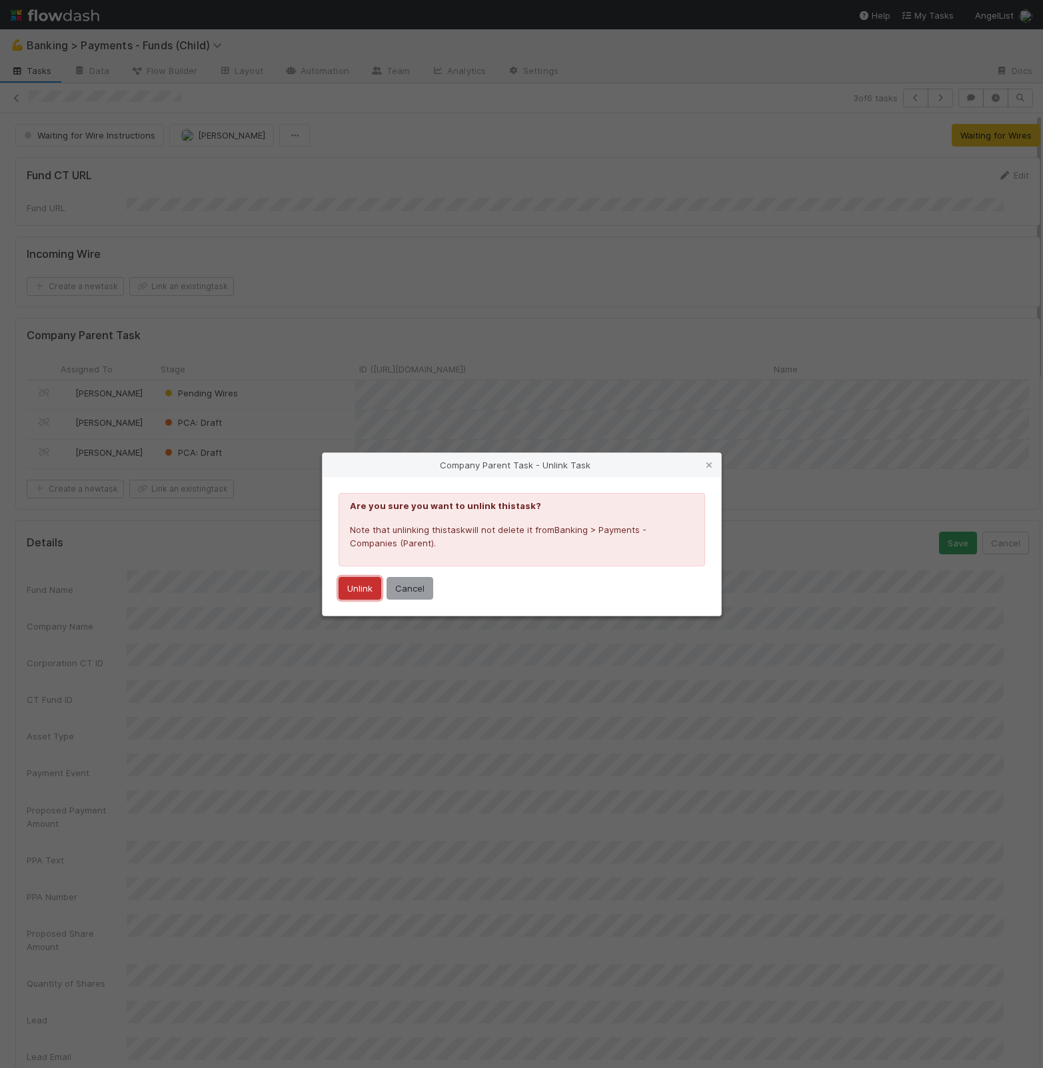
click at [362, 581] on button "Unlink" at bounding box center [360, 588] width 43 height 23
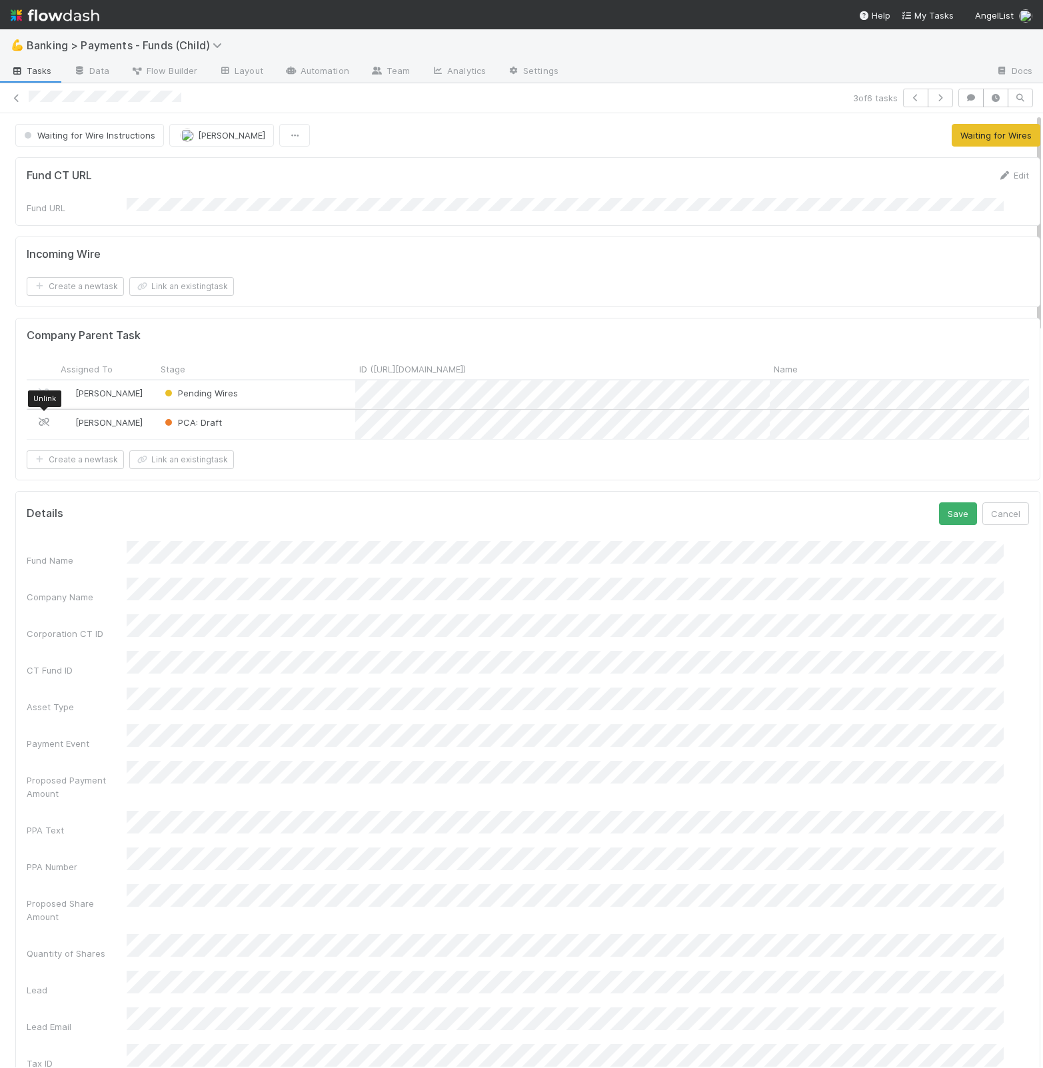
click at [44, 421] on icon at bounding box center [43, 422] width 13 height 9
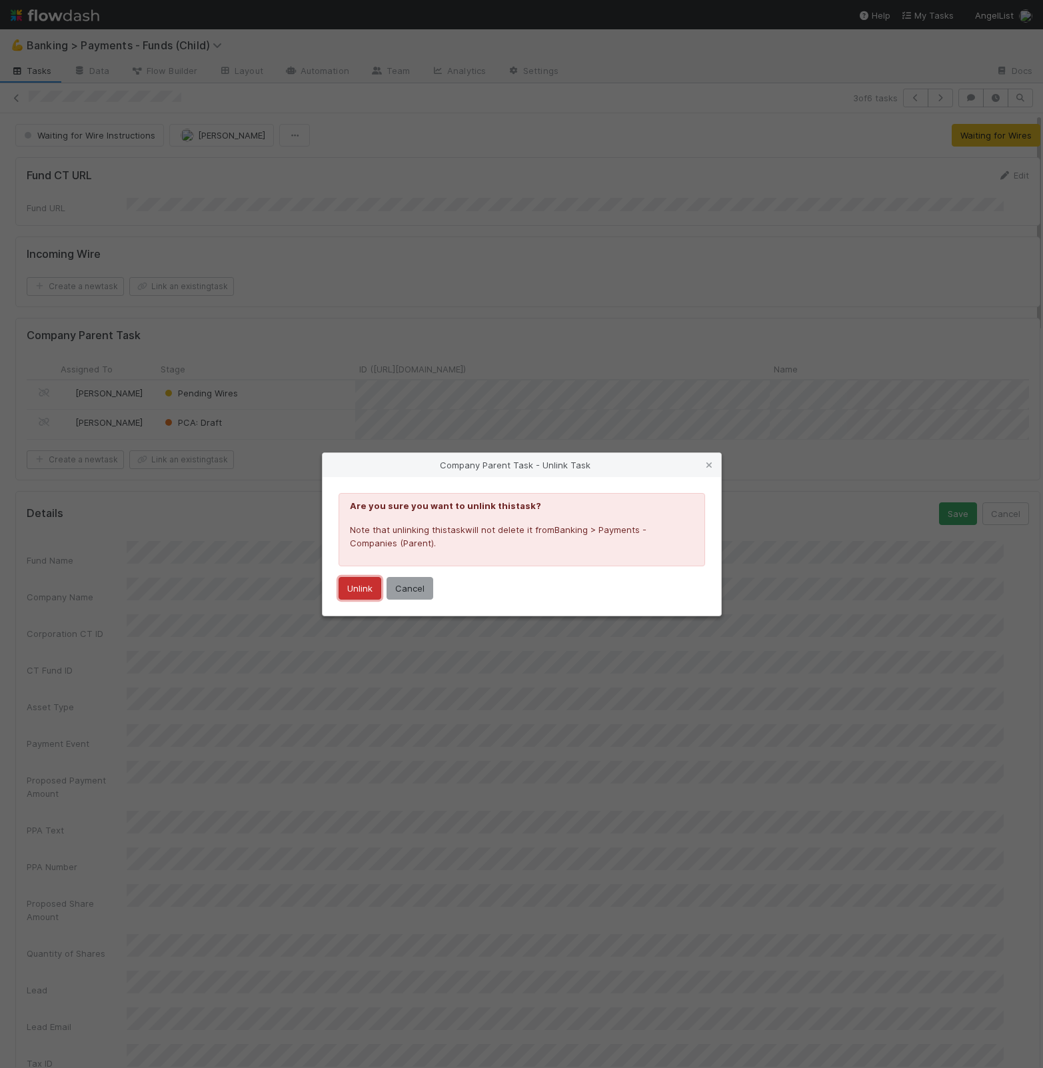
click at [360, 589] on button "Unlink" at bounding box center [360, 588] width 43 height 23
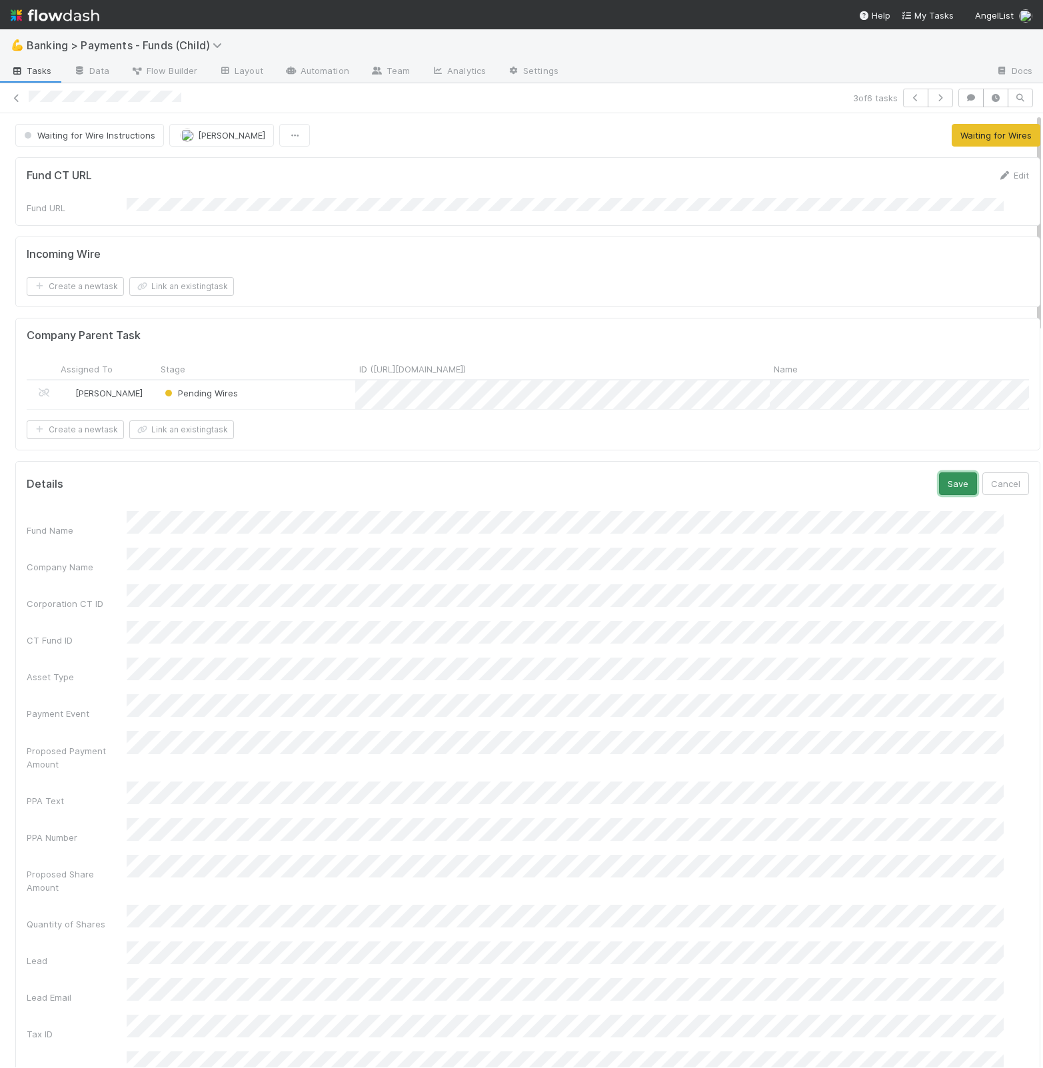
drag, startPoint x: 939, startPoint y: 491, endPoint x: 939, endPoint y: 474, distance: 17.3
click at [939, 493] on button "Save" at bounding box center [958, 484] width 38 height 23
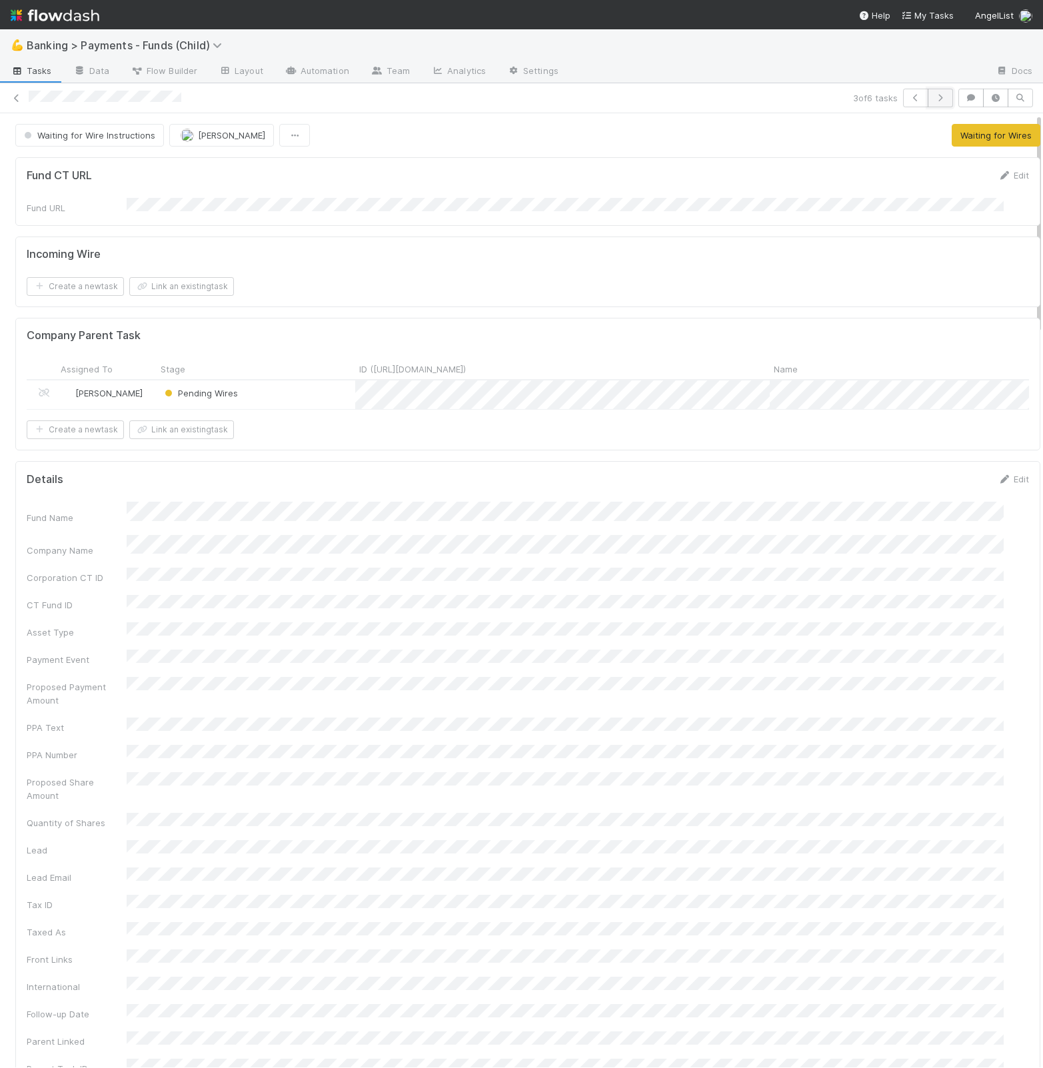
click at [934, 99] on icon "button" at bounding box center [940, 98] width 13 height 8
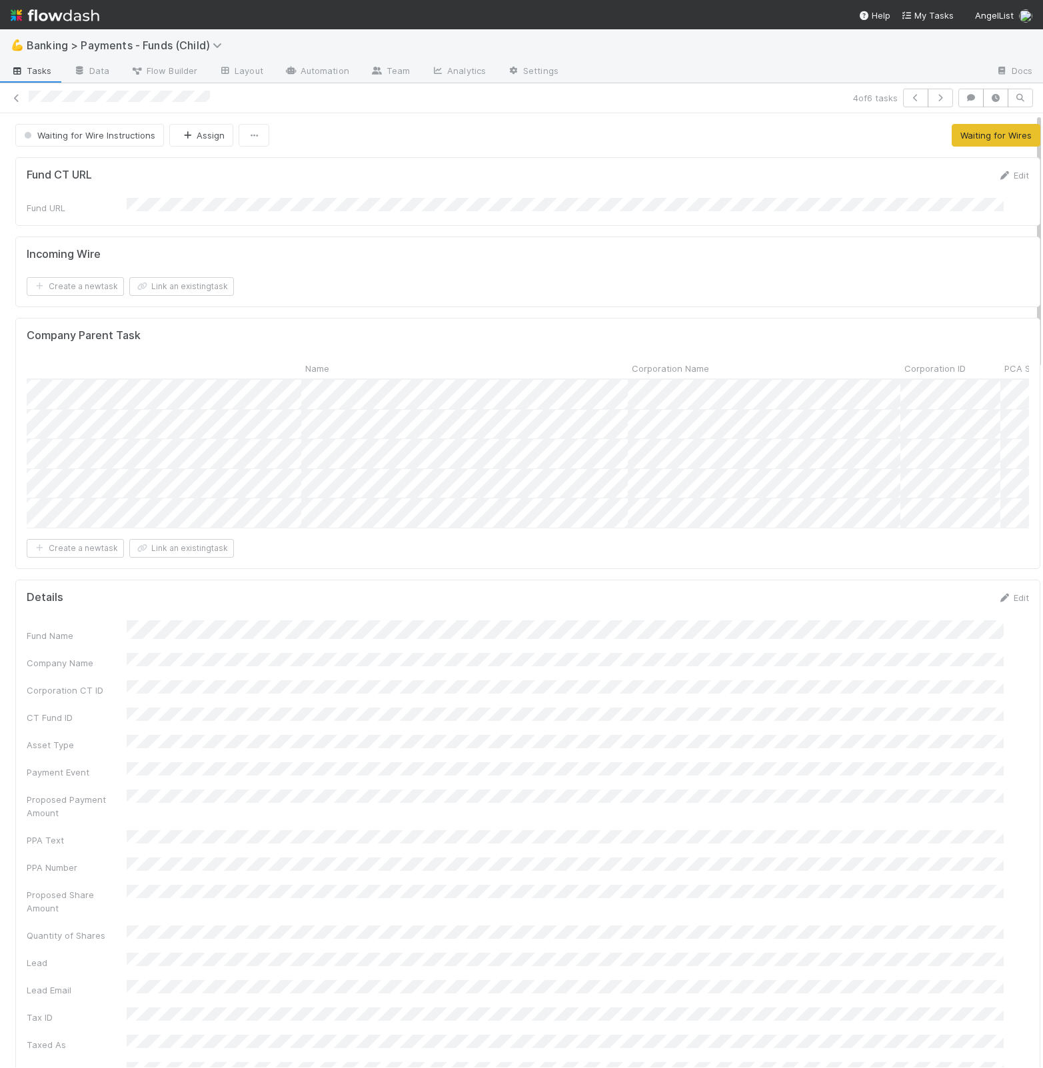
scroll to position [0, 509]
click at [299, 681] on div at bounding box center [521, 534] width 1043 height 1068
click at [939, 609] on button "Save" at bounding box center [958, 602] width 38 height 23
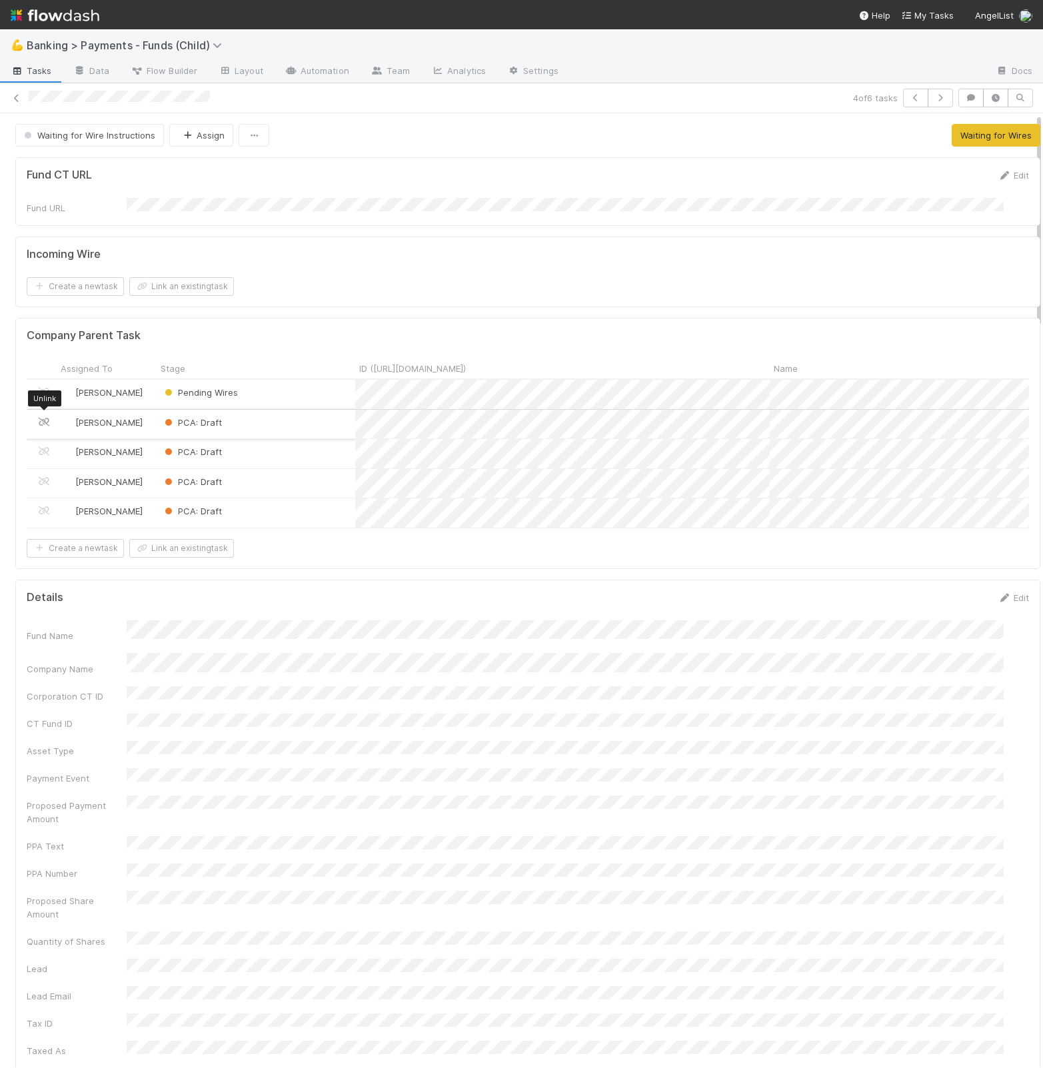
click at [42, 419] on icon at bounding box center [43, 422] width 13 height 9
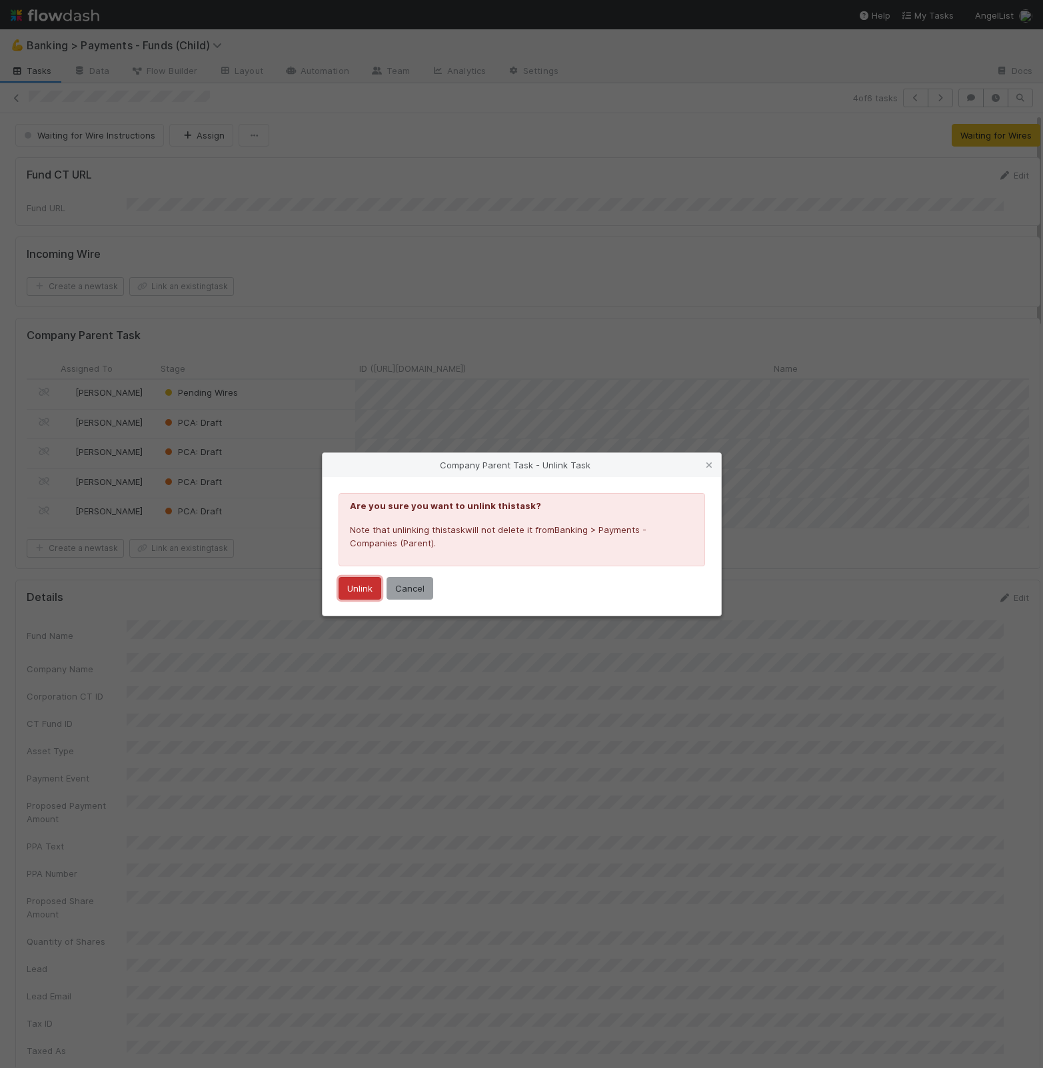
click at [353, 591] on button "Unlink" at bounding box center [360, 588] width 43 height 23
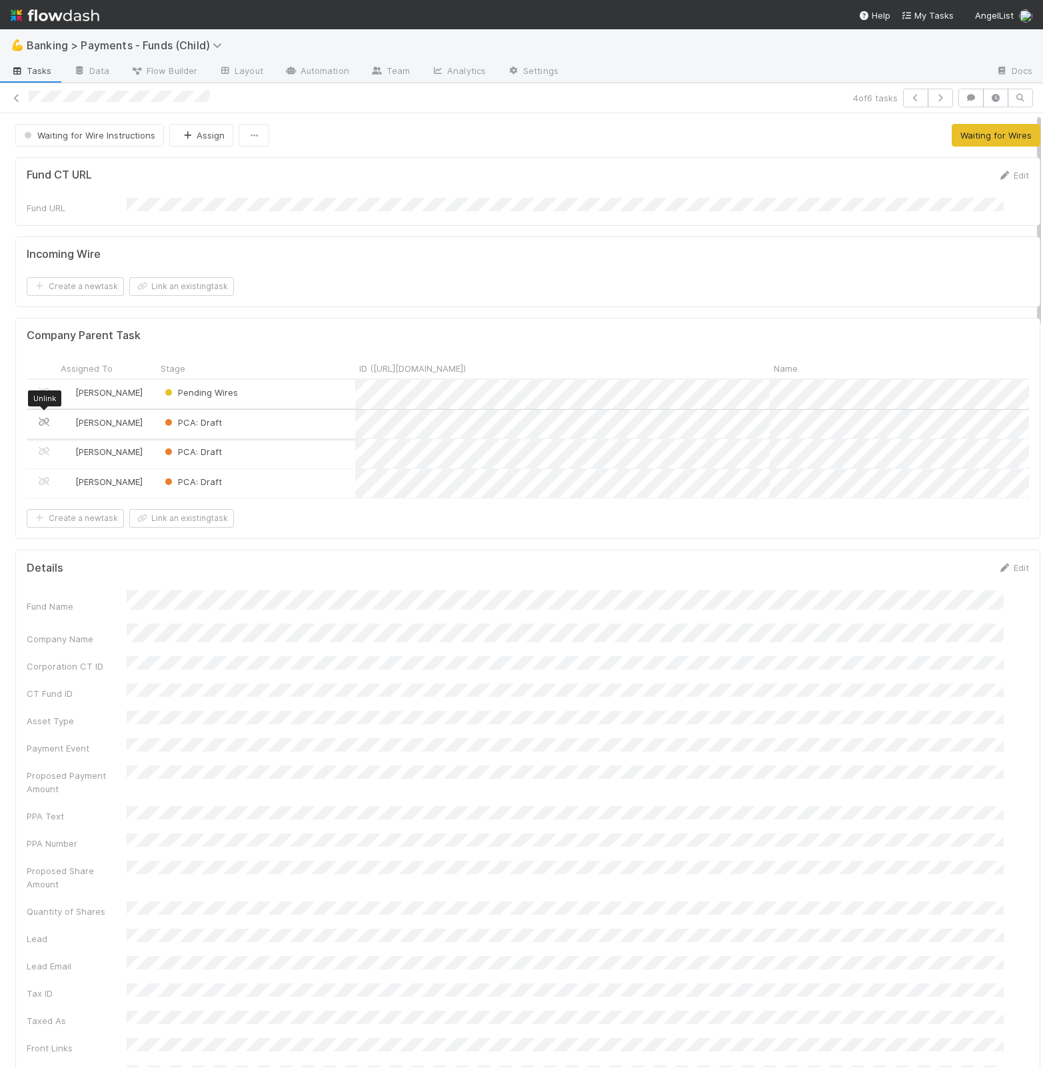
click at [45, 419] on icon at bounding box center [43, 422] width 13 height 9
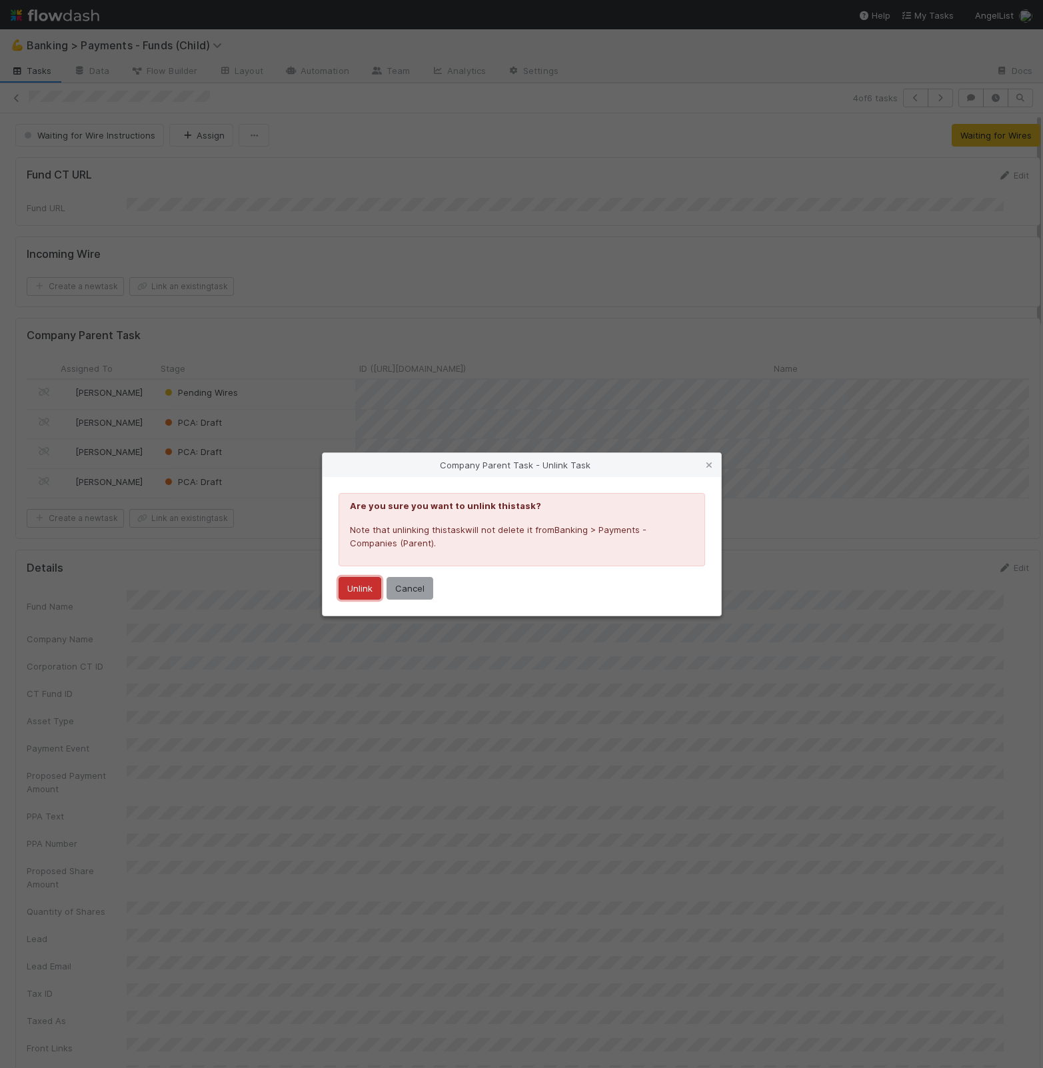
click at [352, 583] on button "Unlink" at bounding box center [360, 588] width 43 height 23
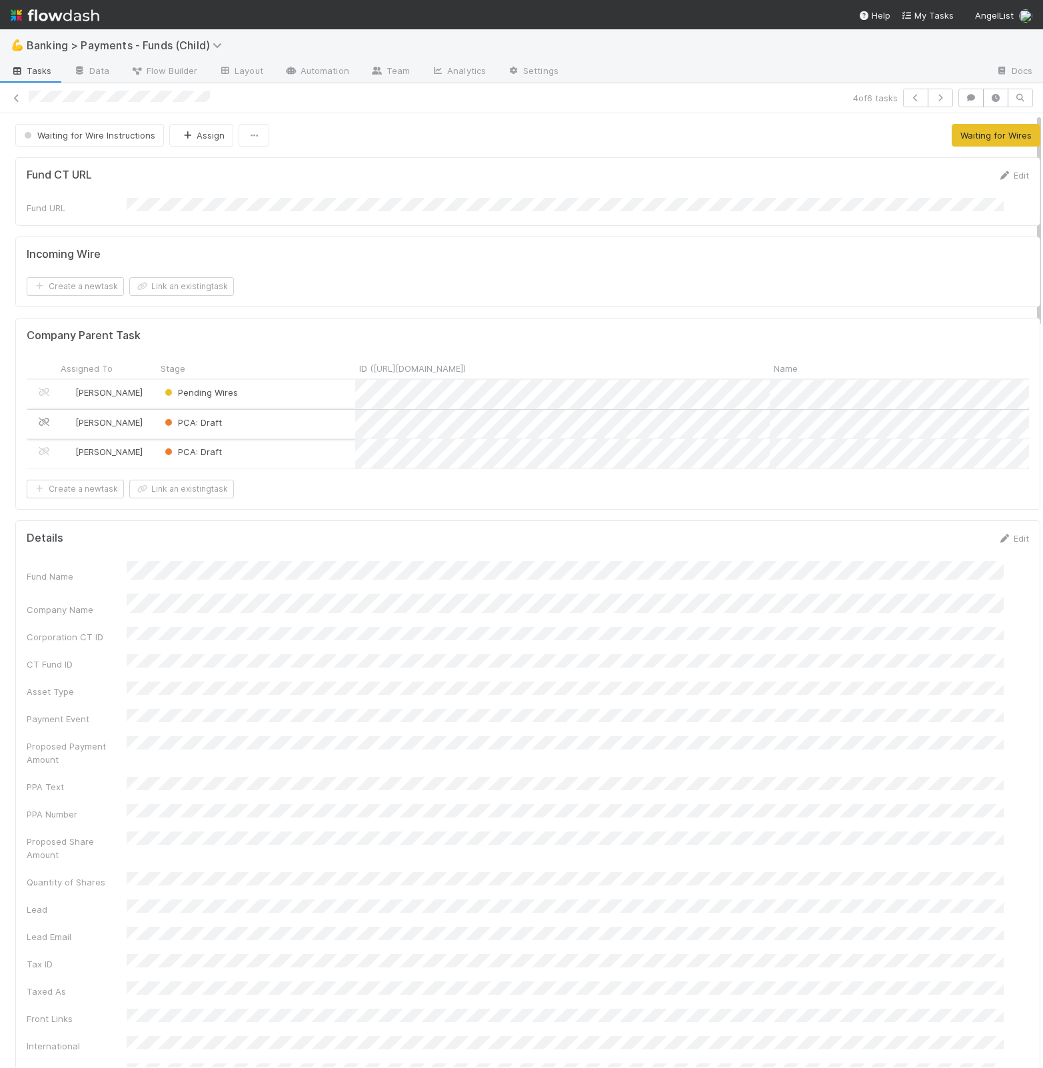
click at [43, 418] on icon at bounding box center [43, 422] width 13 height 9
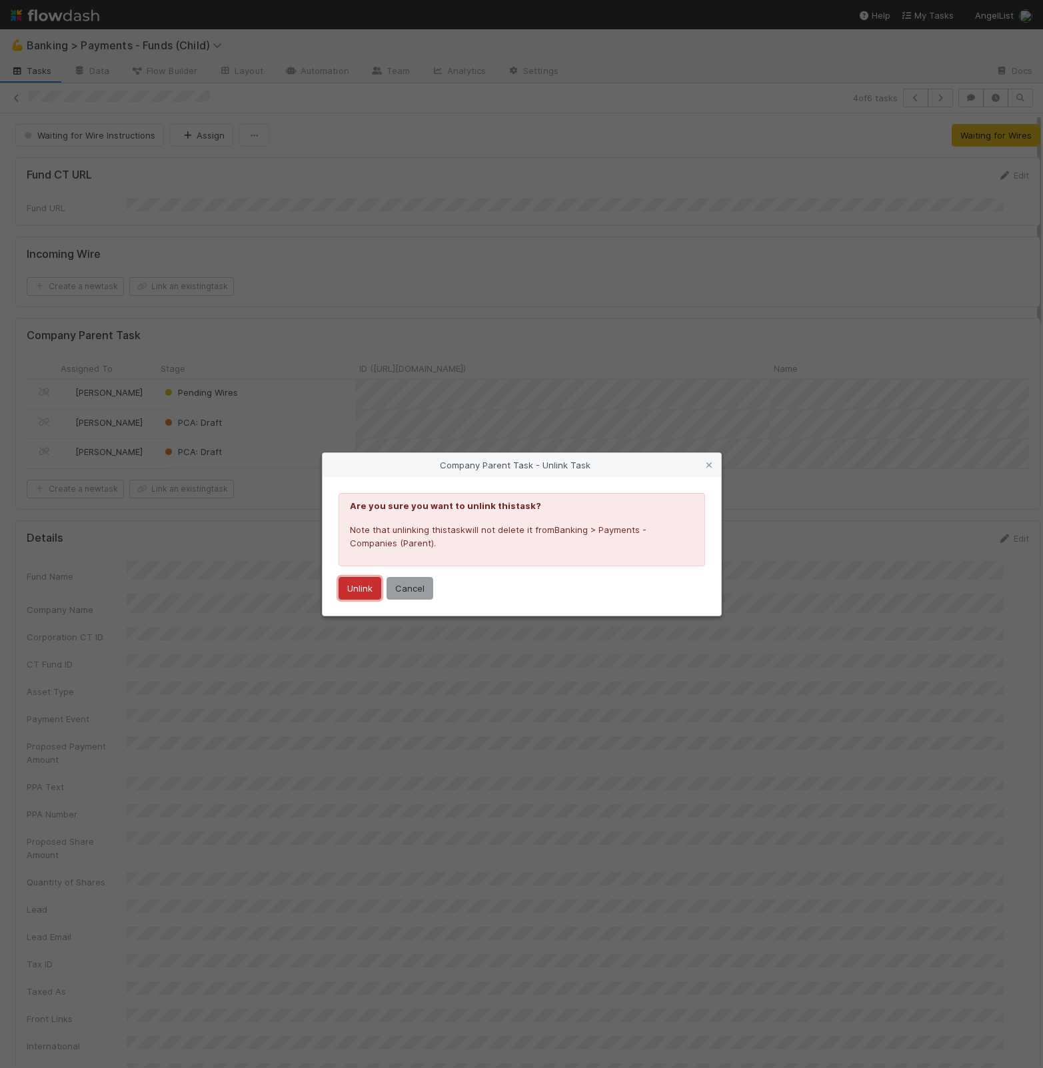
click at [355, 590] on button "Unlink" at bounding box center [360, 588] width 43 height 23
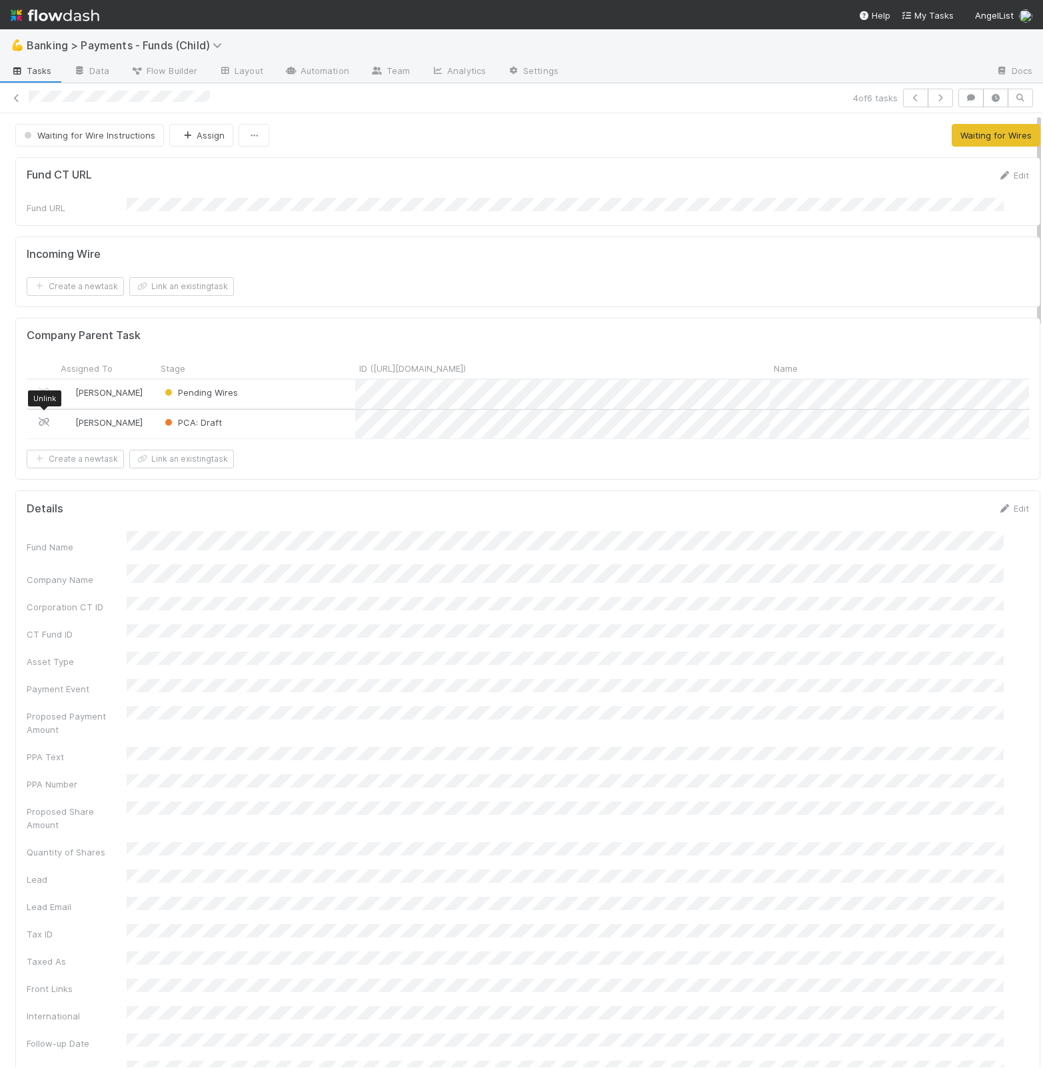
click at [42, 420] on icon at bounding box center [43, 422] width 13 height 9
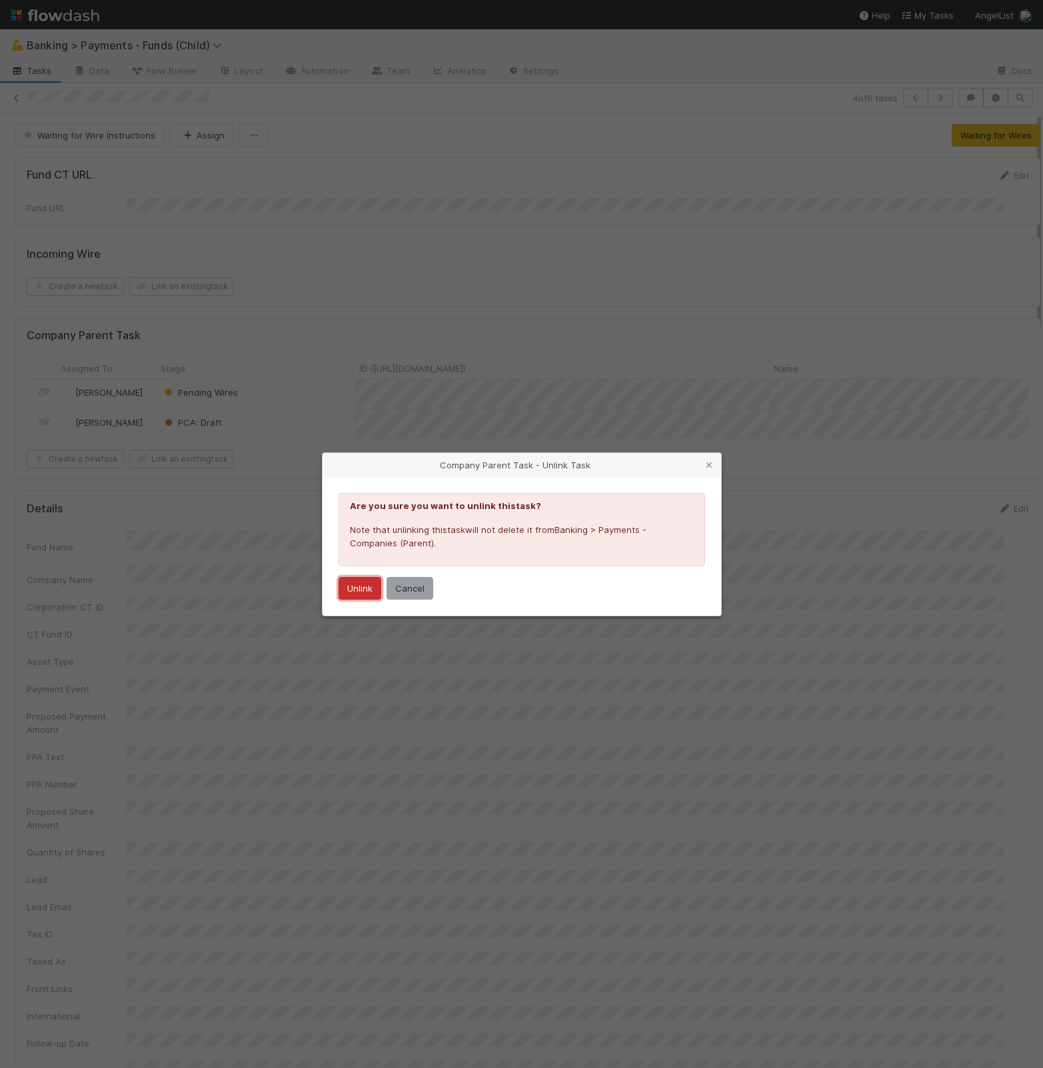
click at [363, 589] on button "Unlink" at bounding box center [360, 588] width 43 height 23
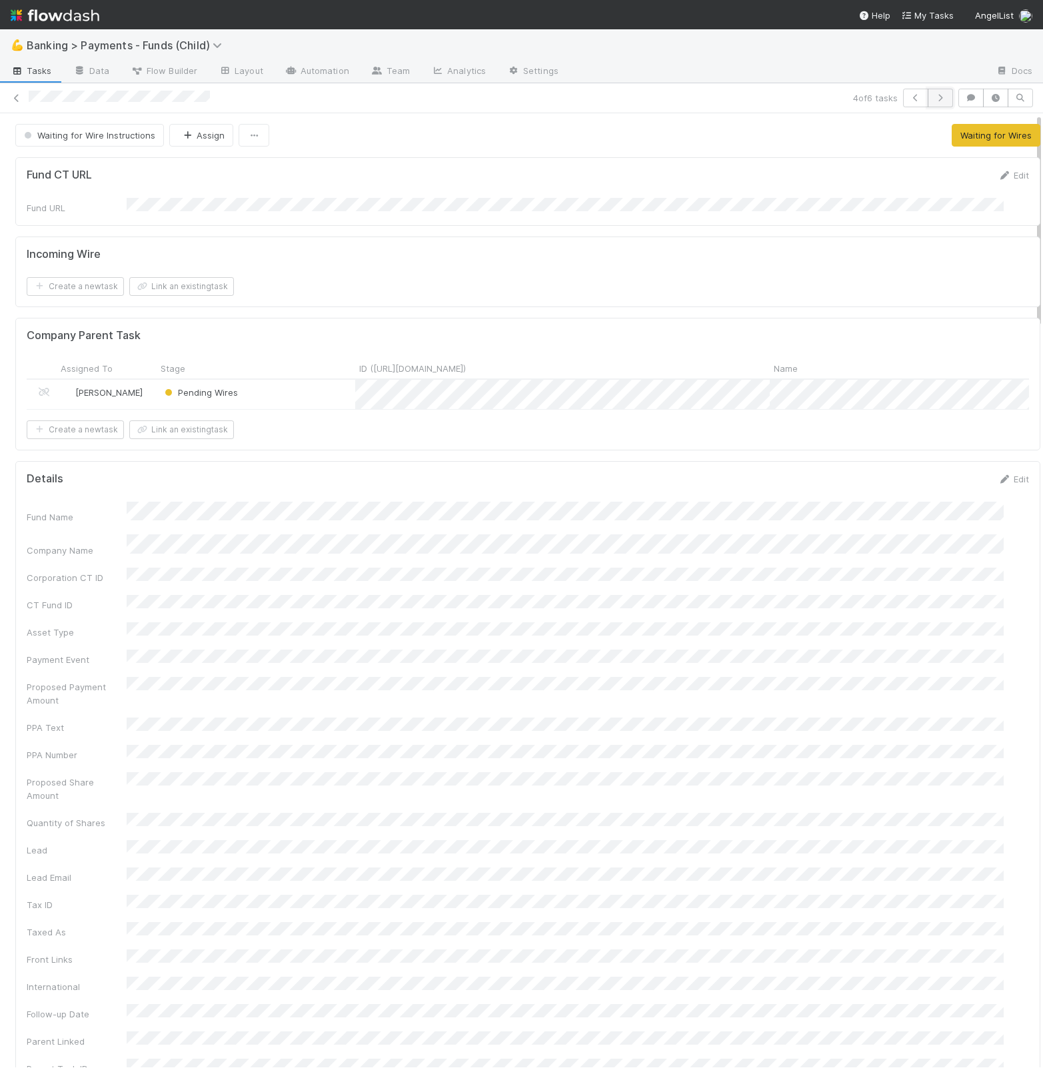
click at [934, 101] on icon "button" at bounding box center [940, 98] width 13 height 8
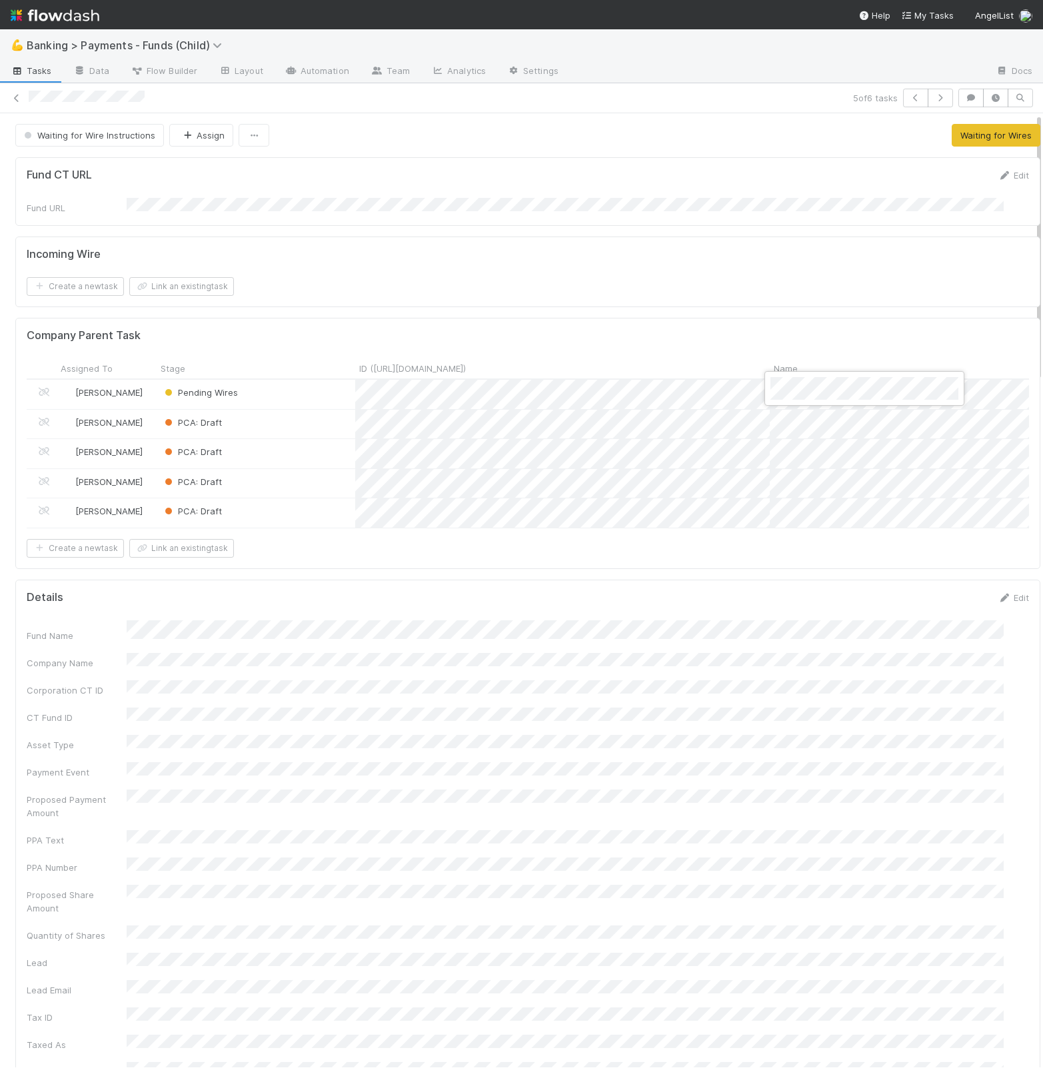
click at [686, 328] on div at bounding box center [521, 534] width 1043 height 1068
click at [939, 614] on button "Save" at bounding box center [958, 602] width 38 height 23
click at [43, 418] on icon at bounding box center [43, 422] width 13 height 9
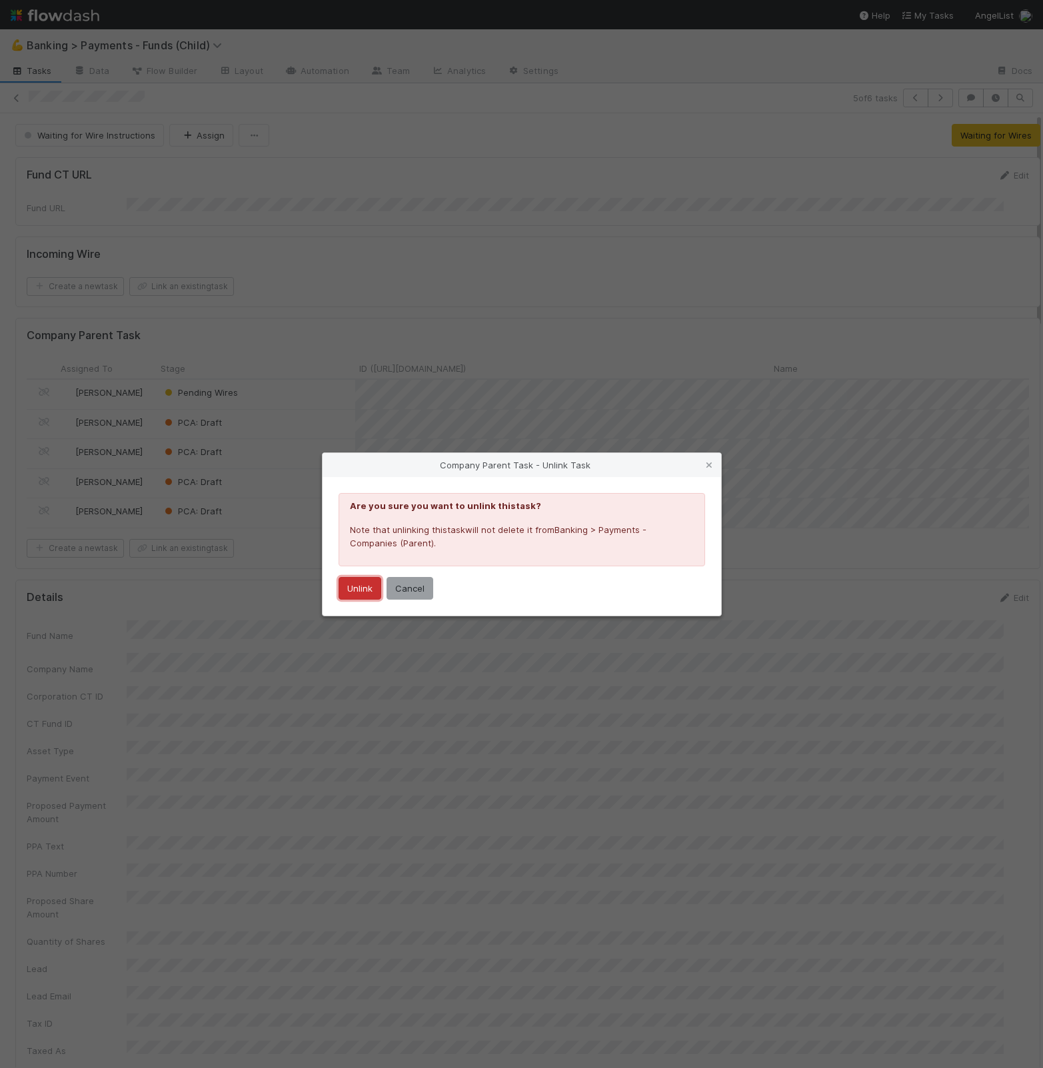
click at [376, 585] on button "Unlink" at bounding box center [360, 588] width 43 height 23
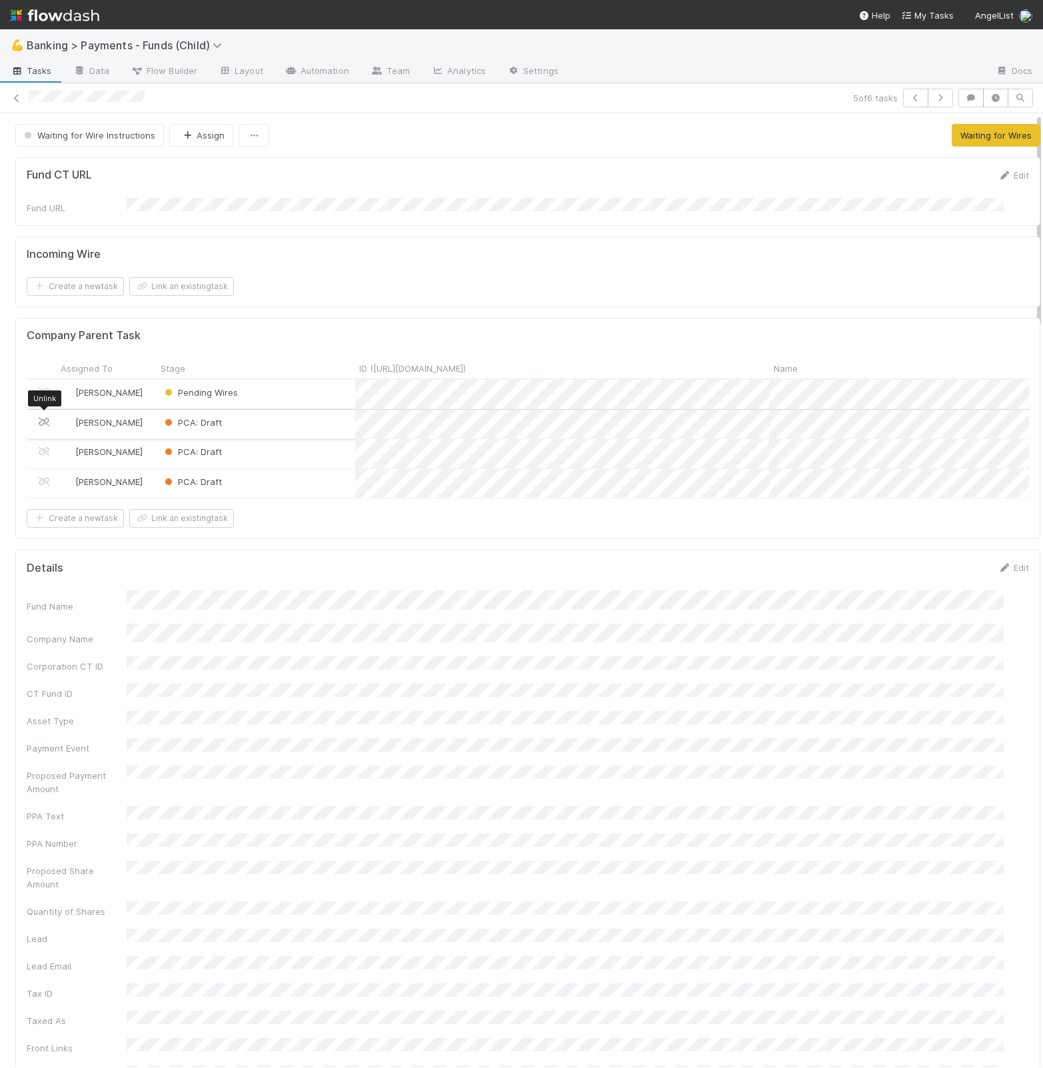
click at [46, 420] on icon at bounding box center [43, 422] width 13 height 9
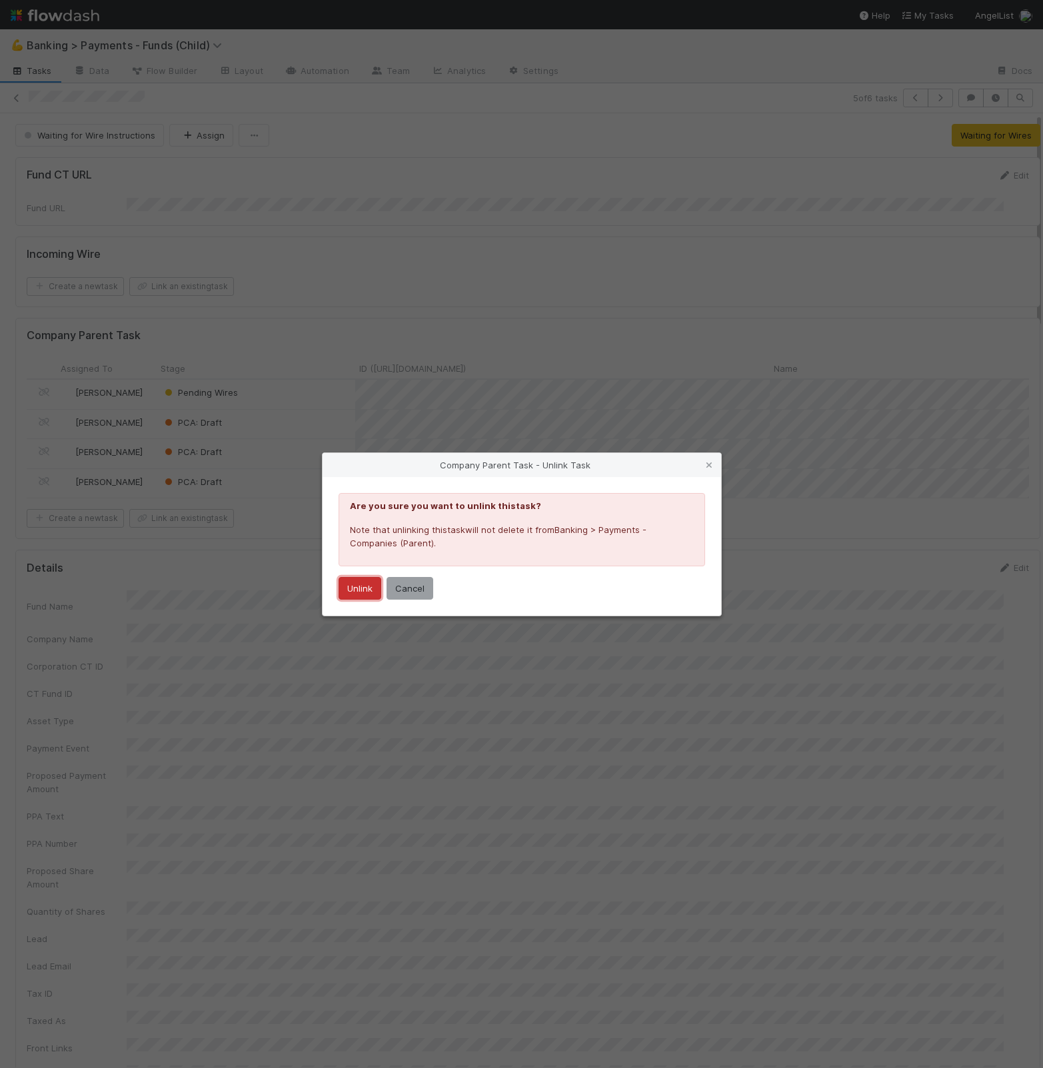
click at [371, 587] on button "Unlink" at bounding box center [360, 588] width 43 height 23
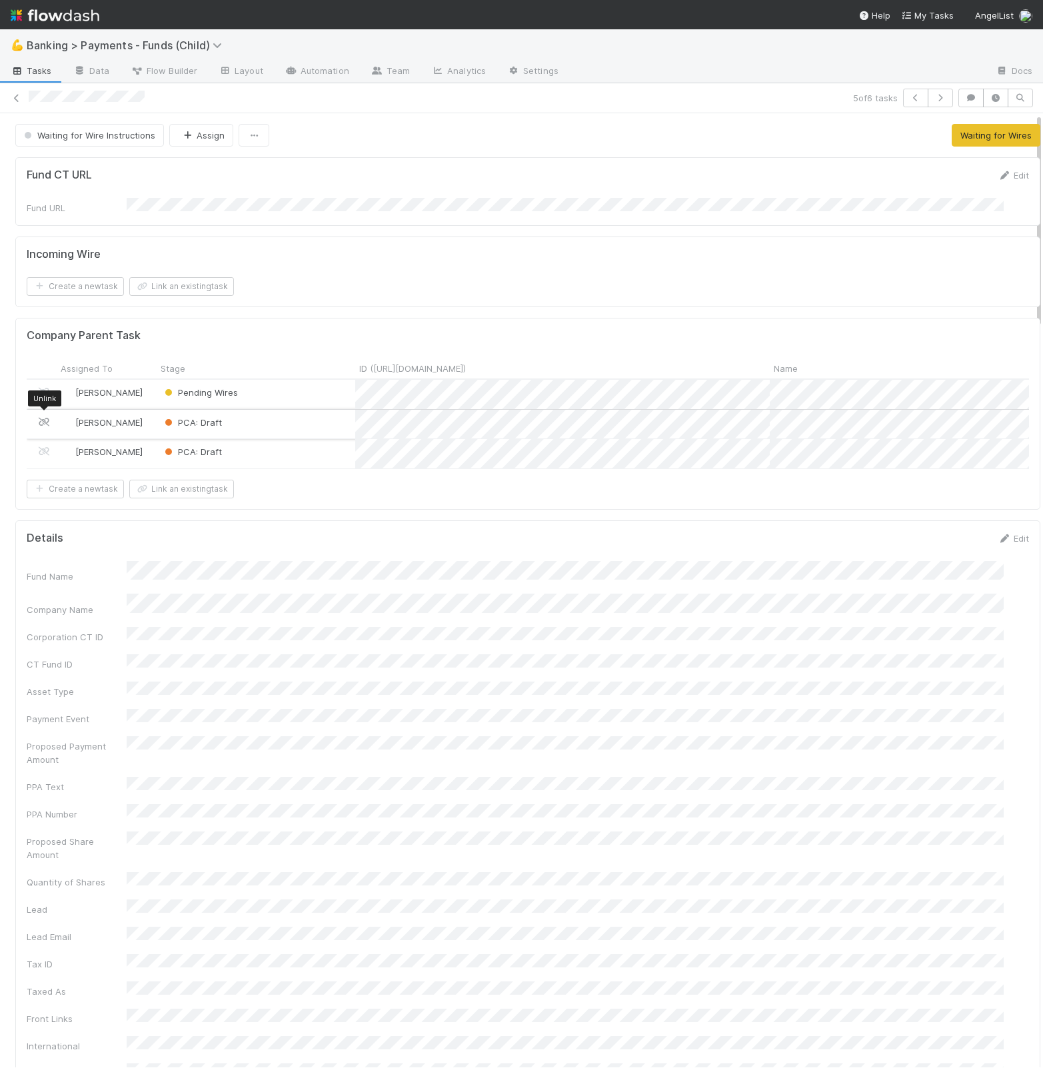
click at [45, 420] on icon at bounding box center [43, 422] width 13 height 9
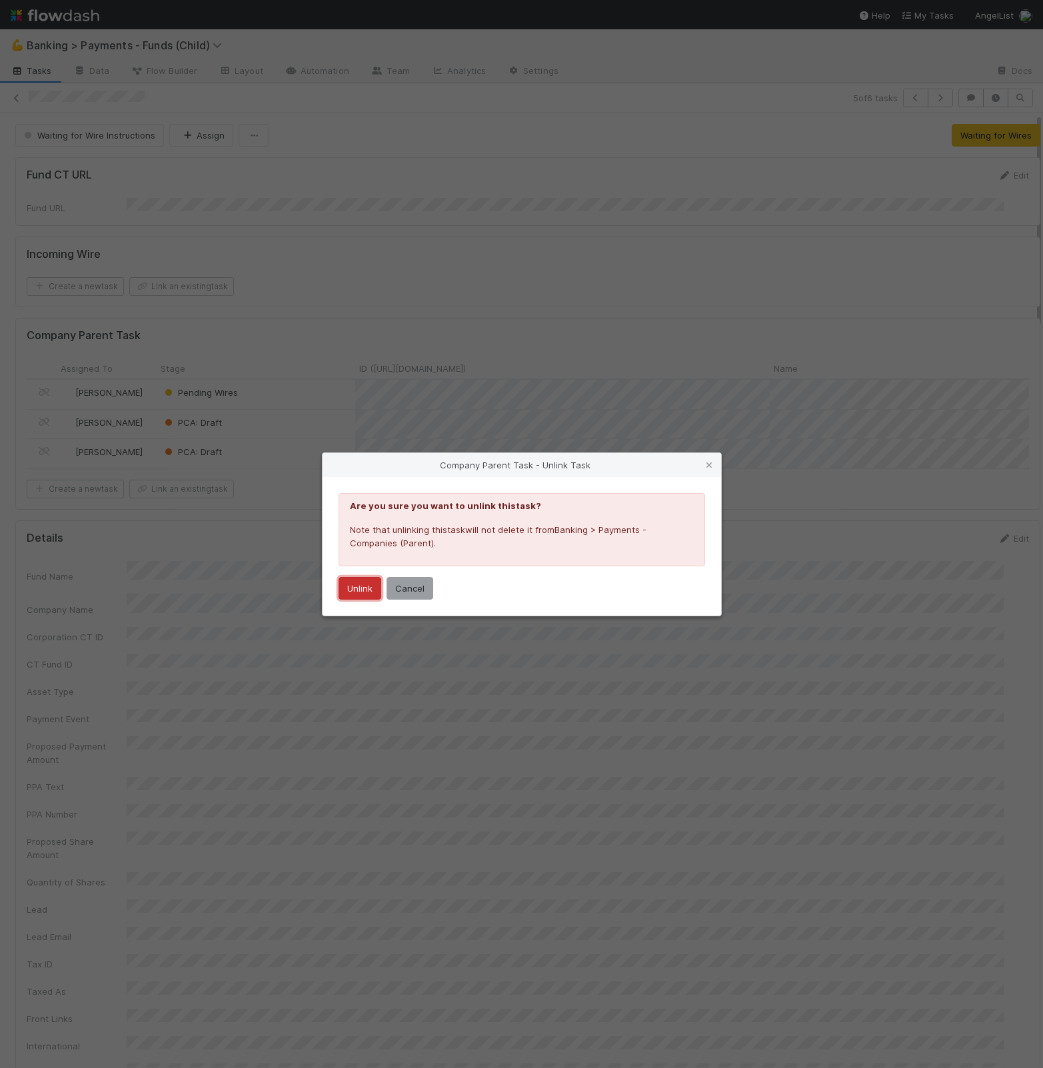
click at [353, 587] on button "Unlink" at bounding box center [360, 588] width 43 height 23
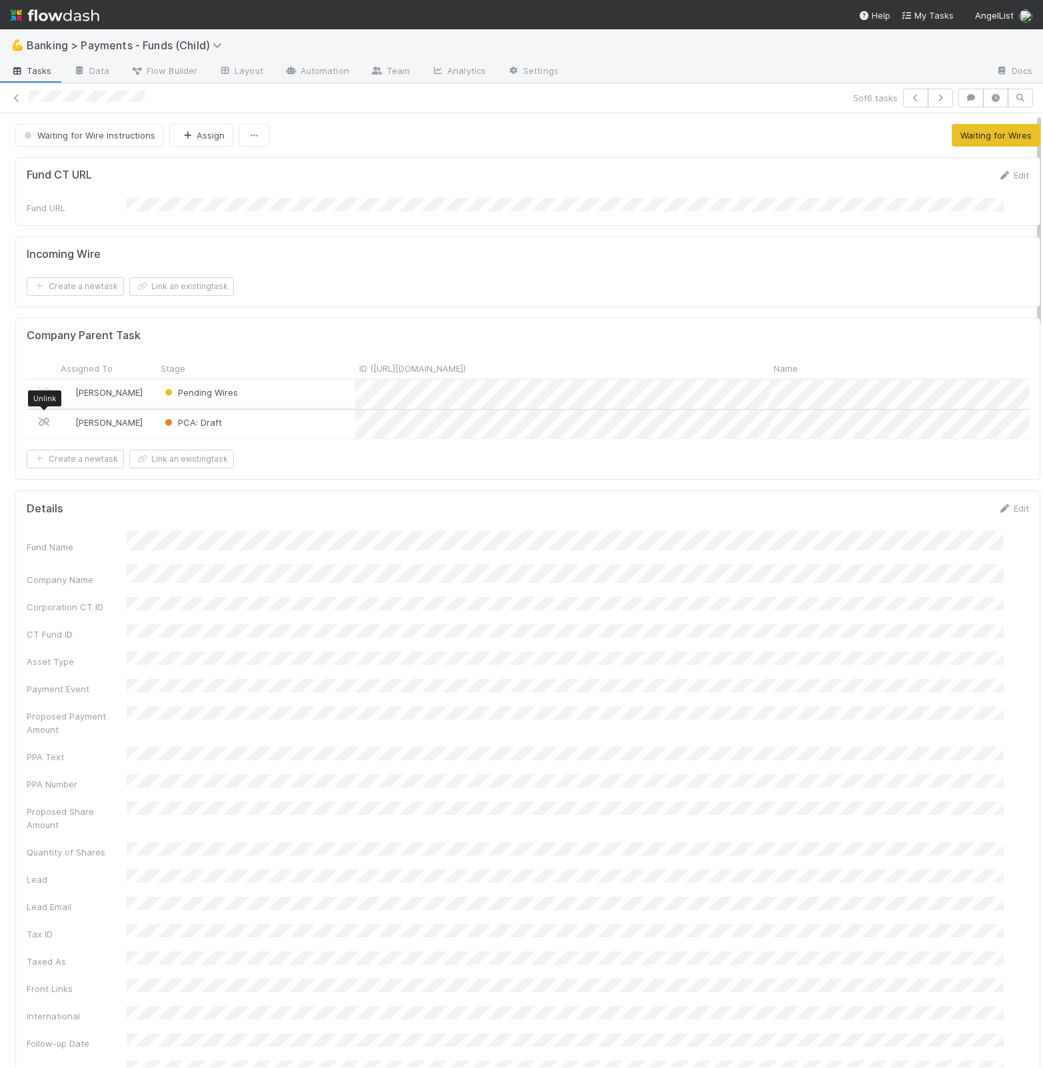
click at [43, 418] on icon at bounding box center [43, 422] width 13 height 9
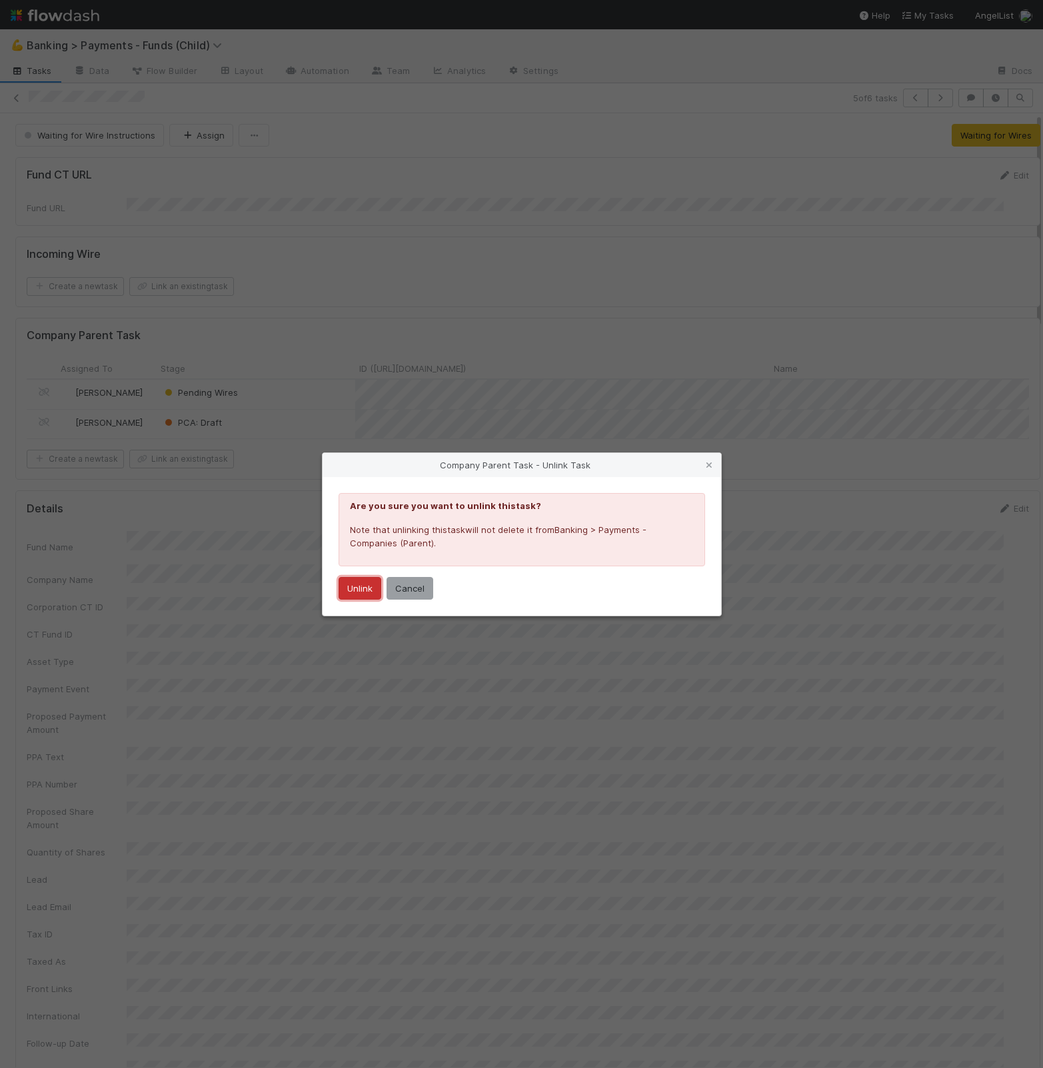
click at [352, 587] on button "Unlink" at bounding box center [360, 588] width 43 height 23
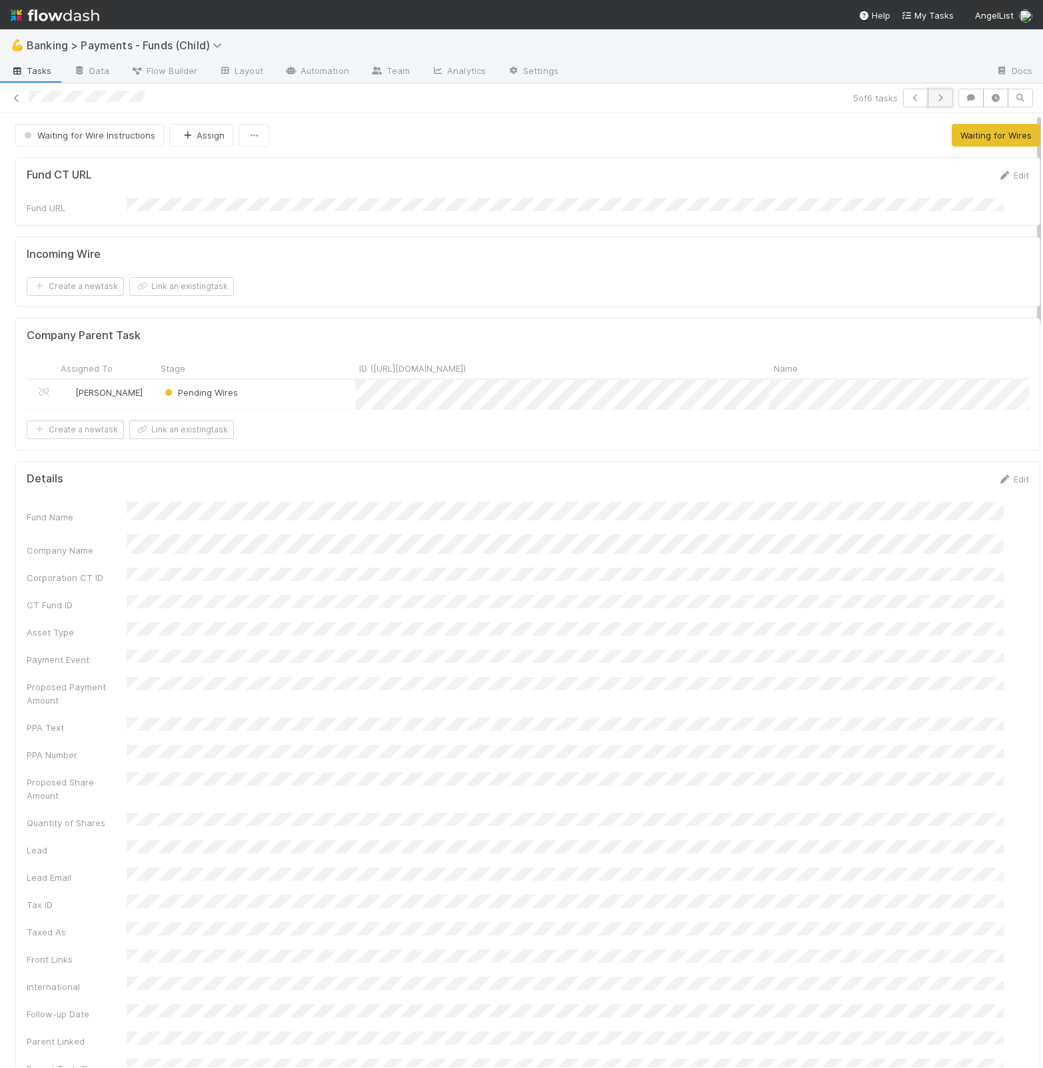
click at [935, 97] on button "button" at bounding box center [940, 98] width 25 height 19
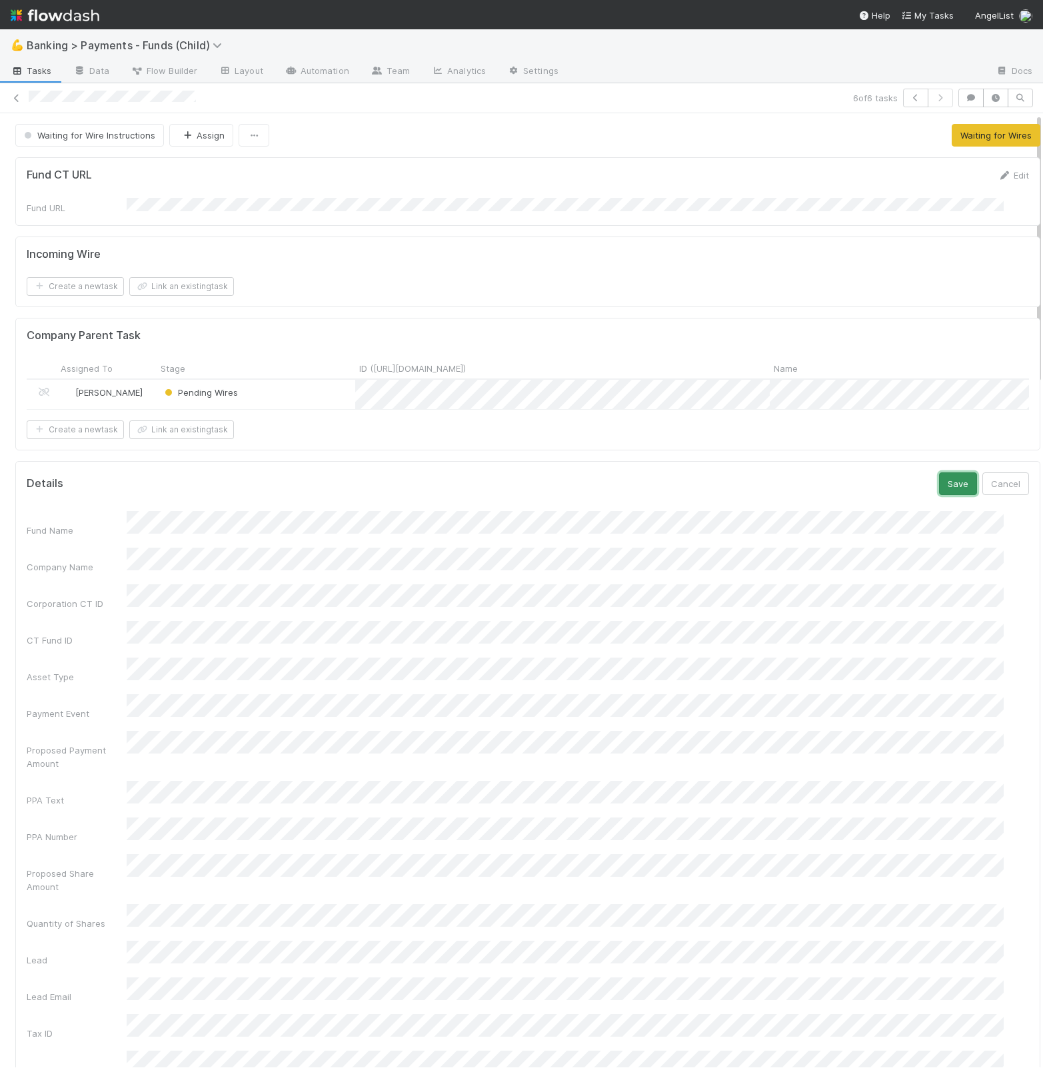
click at [939, 491] on button "Save" at bounding box center [958, 484] width 38 height 23
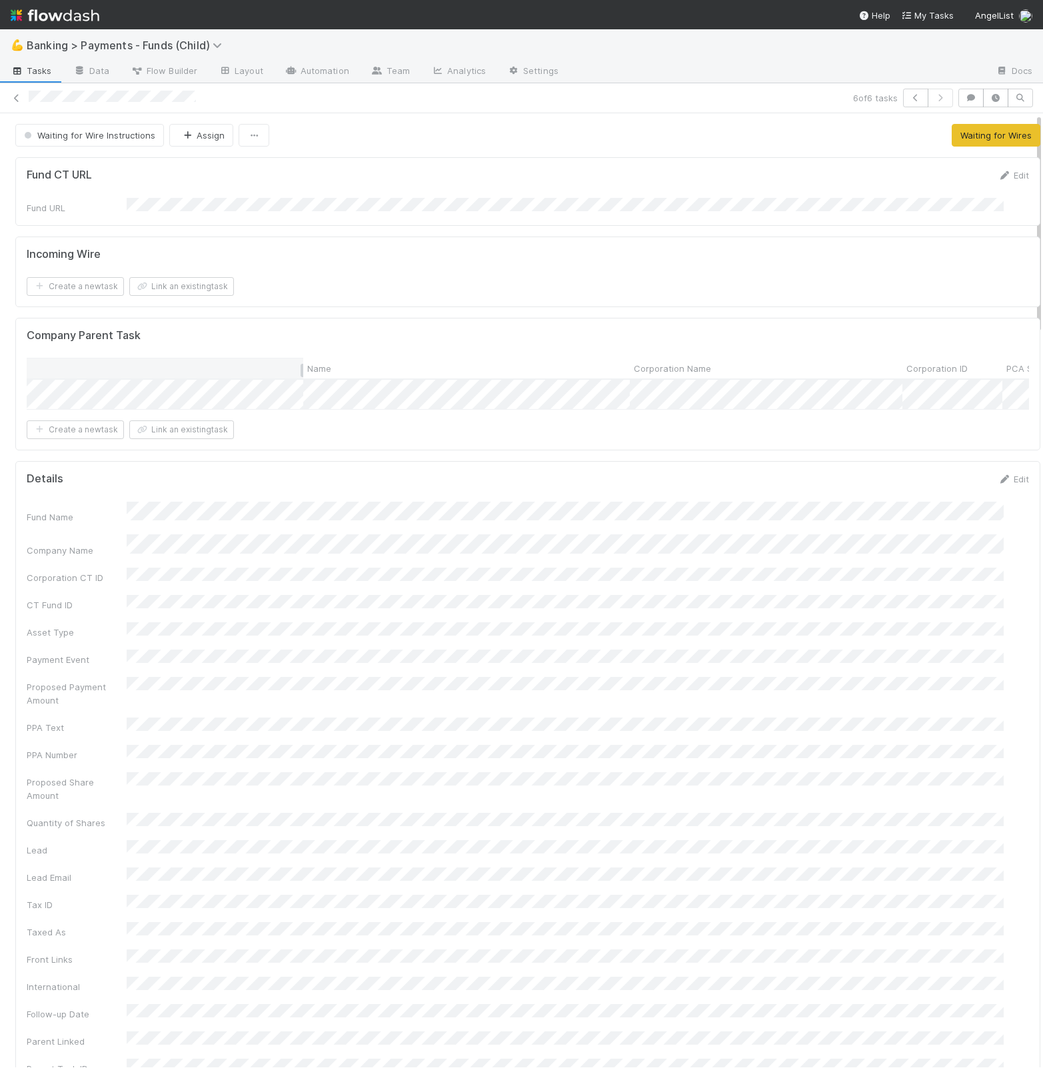
scroll to position [0, 514]
click at [370, 623] on div at bounding box center [521, 534] width 1043 height 1068
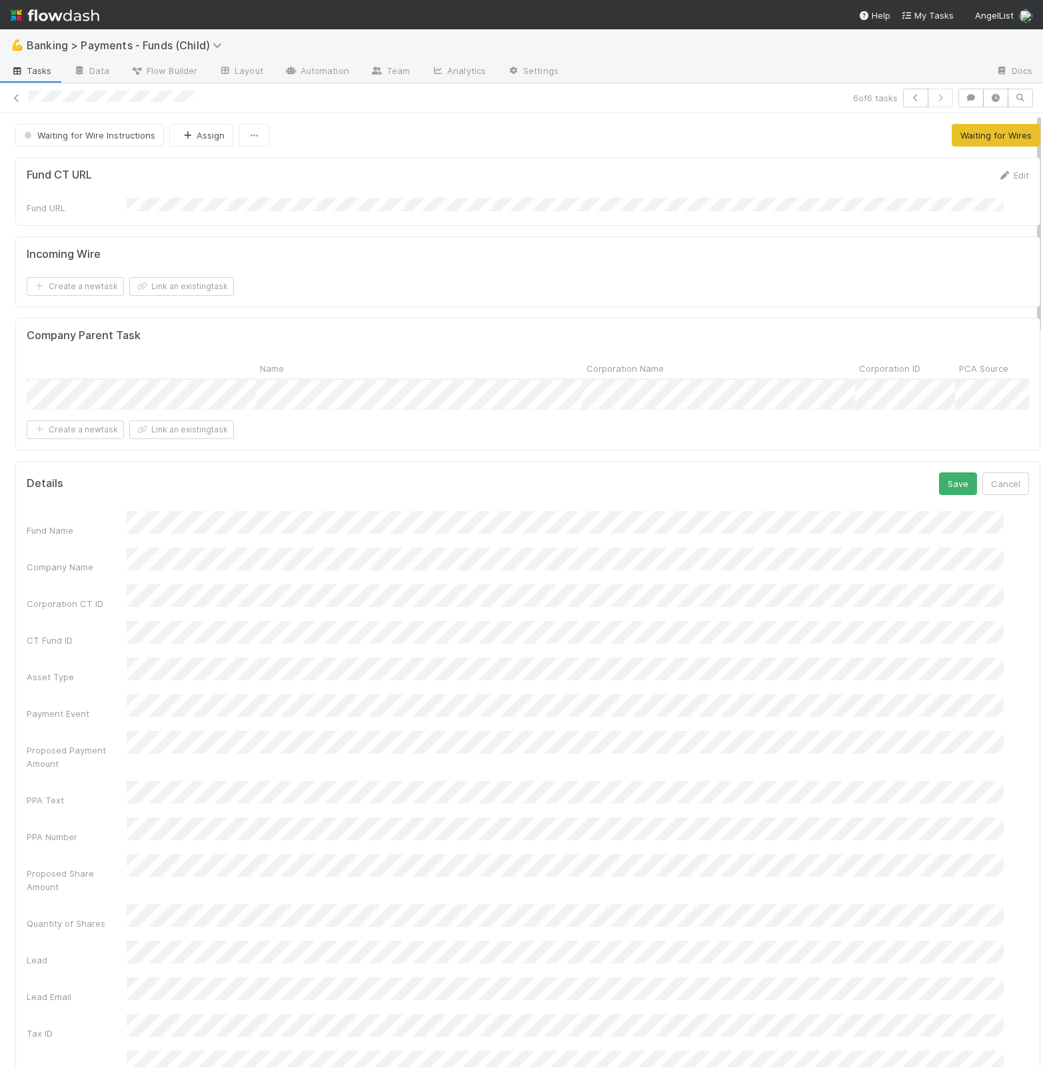
drag, startPoint x: 940, startPoint y: 489, endPoint x: 946, endPoint y: 458, distance: 31.8
click at [939, 492] on button "Save" at bounding box center [958, 484] width 38 height 23
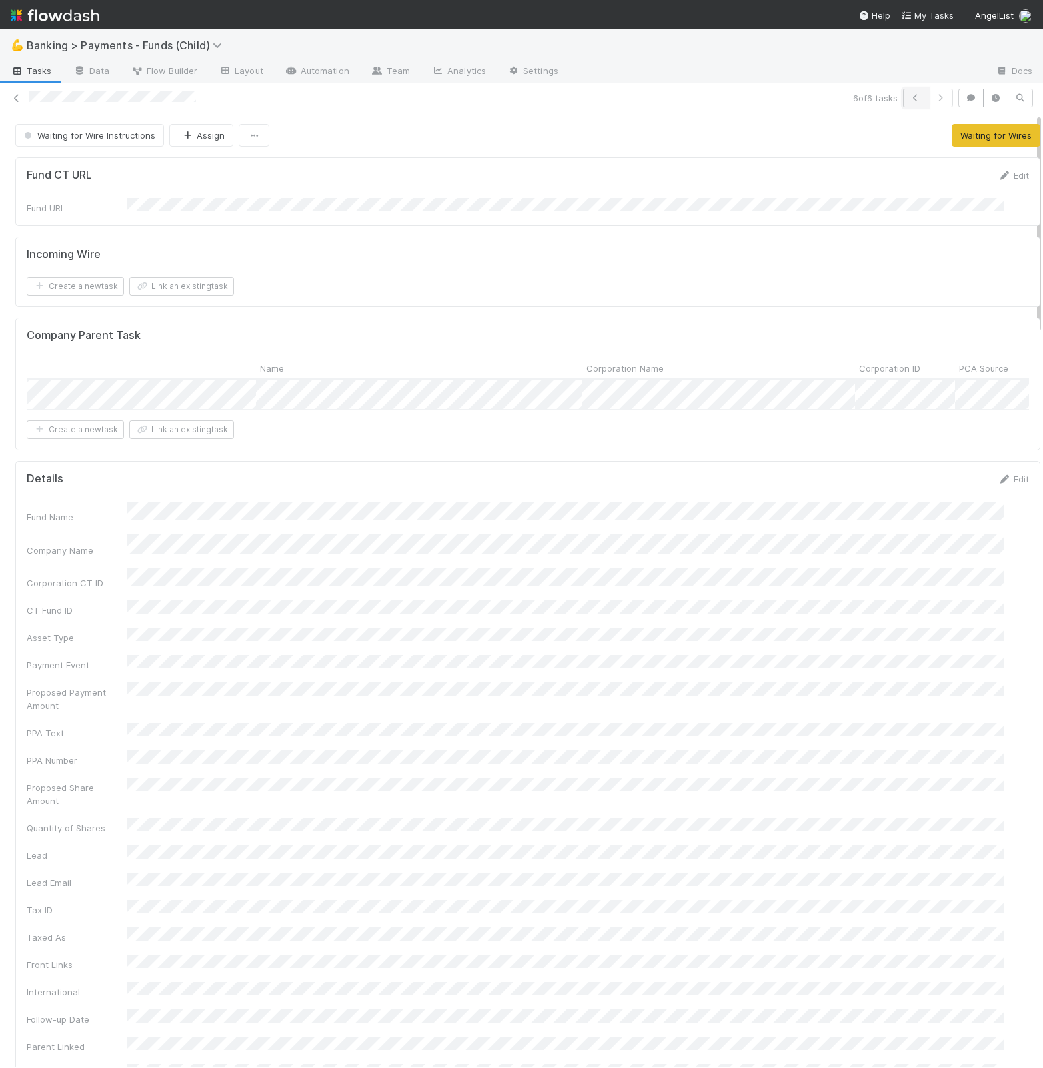
click at [909, 95] on icon "button" at bounding box center [915, 98] width 13 height 8
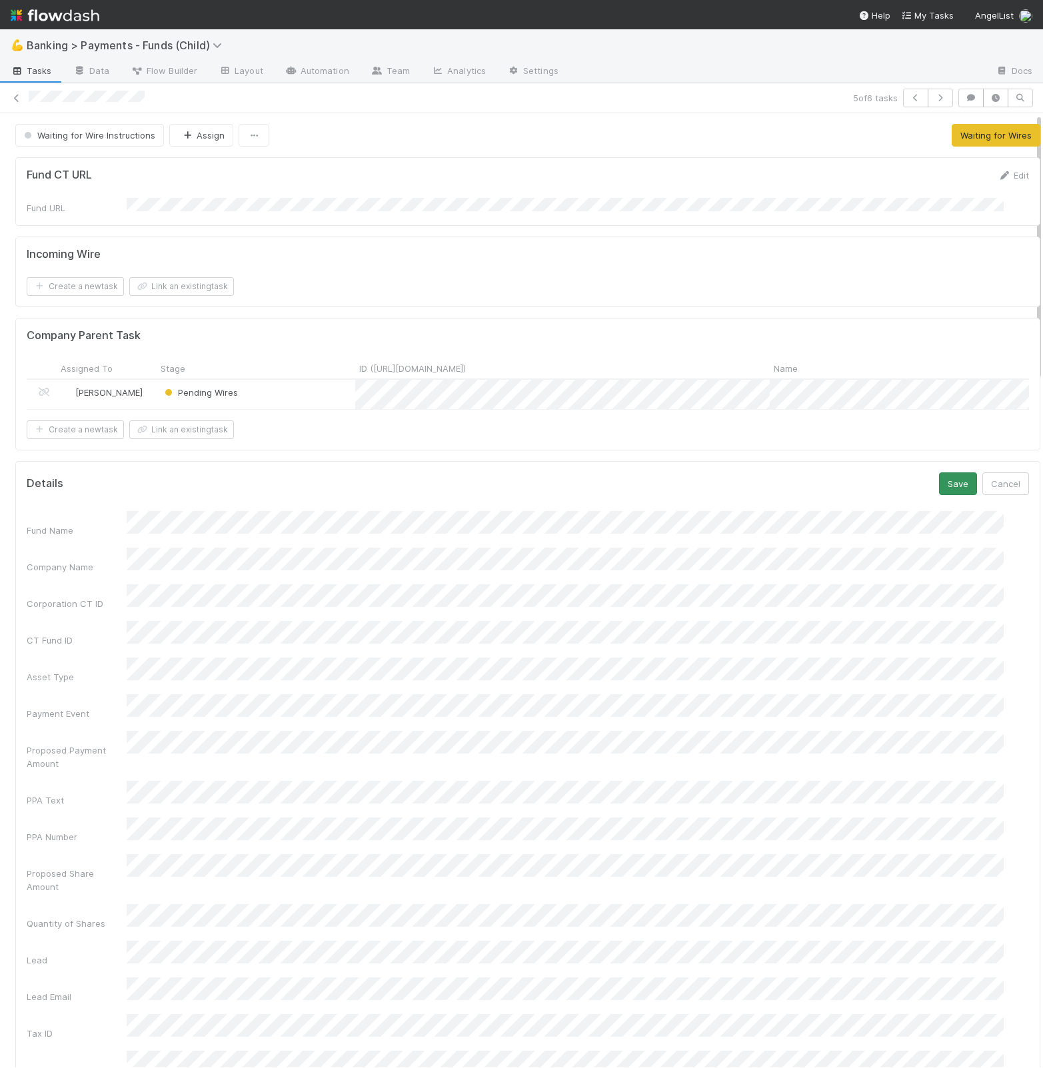
click at [939, 491] on button "Save" at bounding box center [958, 484] width 38 height 23
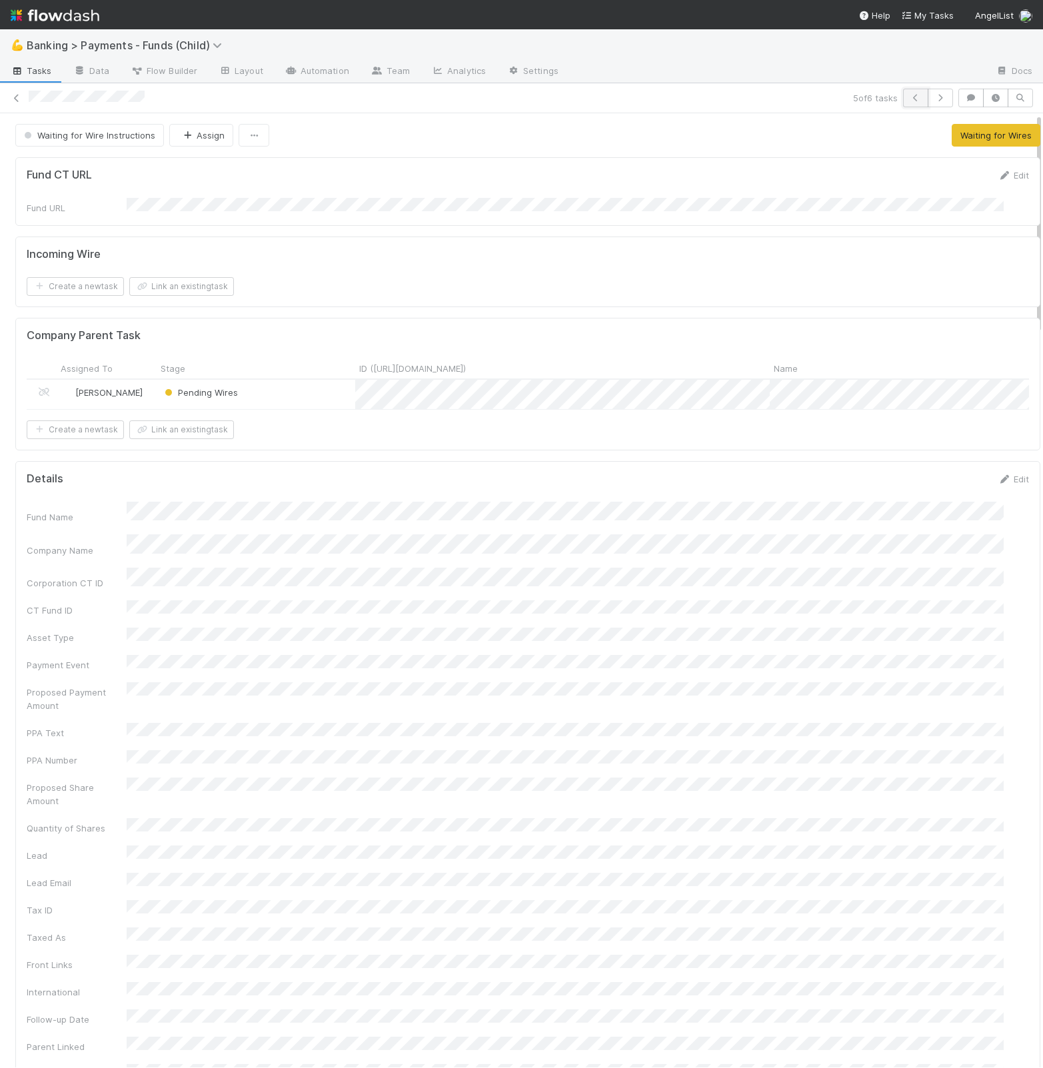
click at [909, 96] on icon "button" at bounding box center [915, 98] width 13 height 8
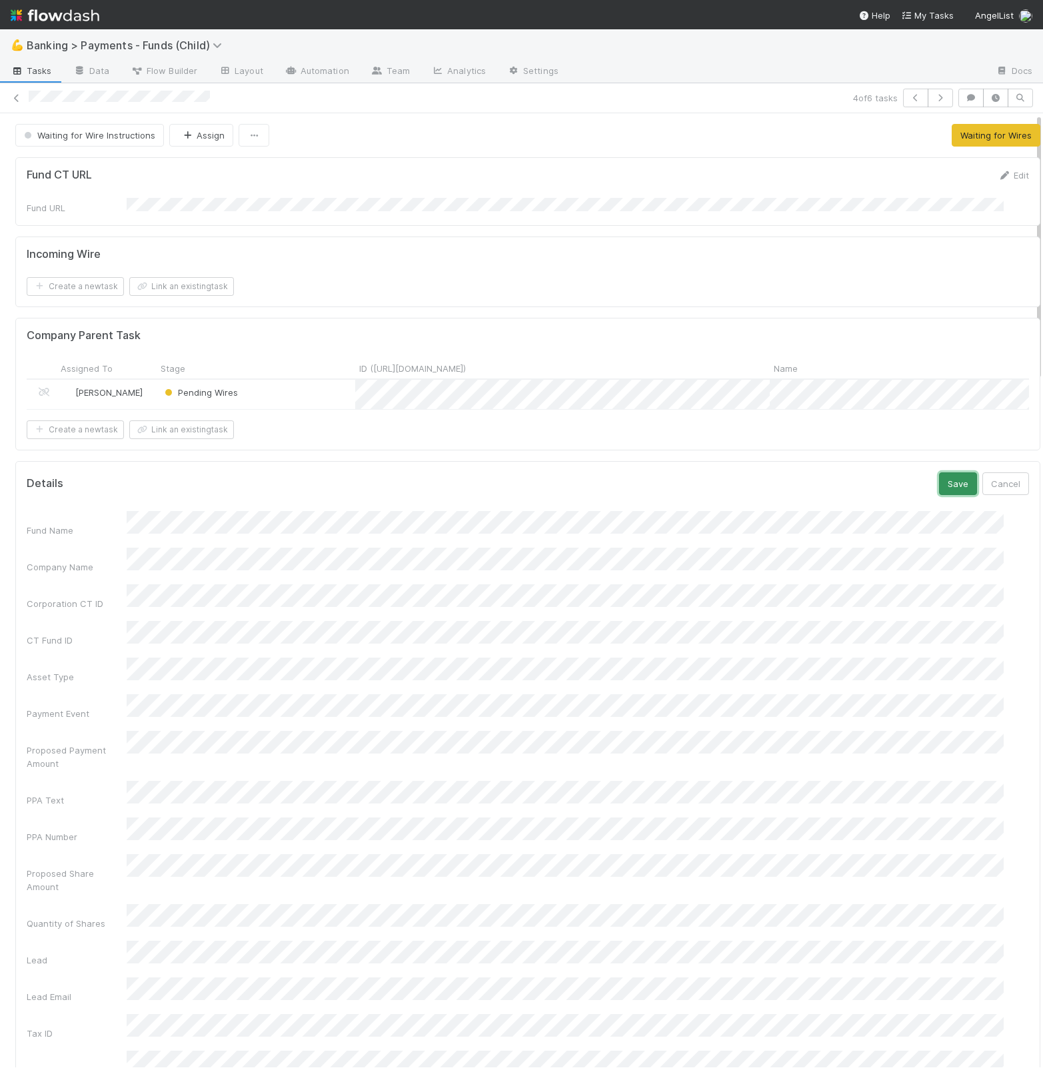
click at [939, 493] on button "Save" at bounding box center [958, 484] width 38 height 23
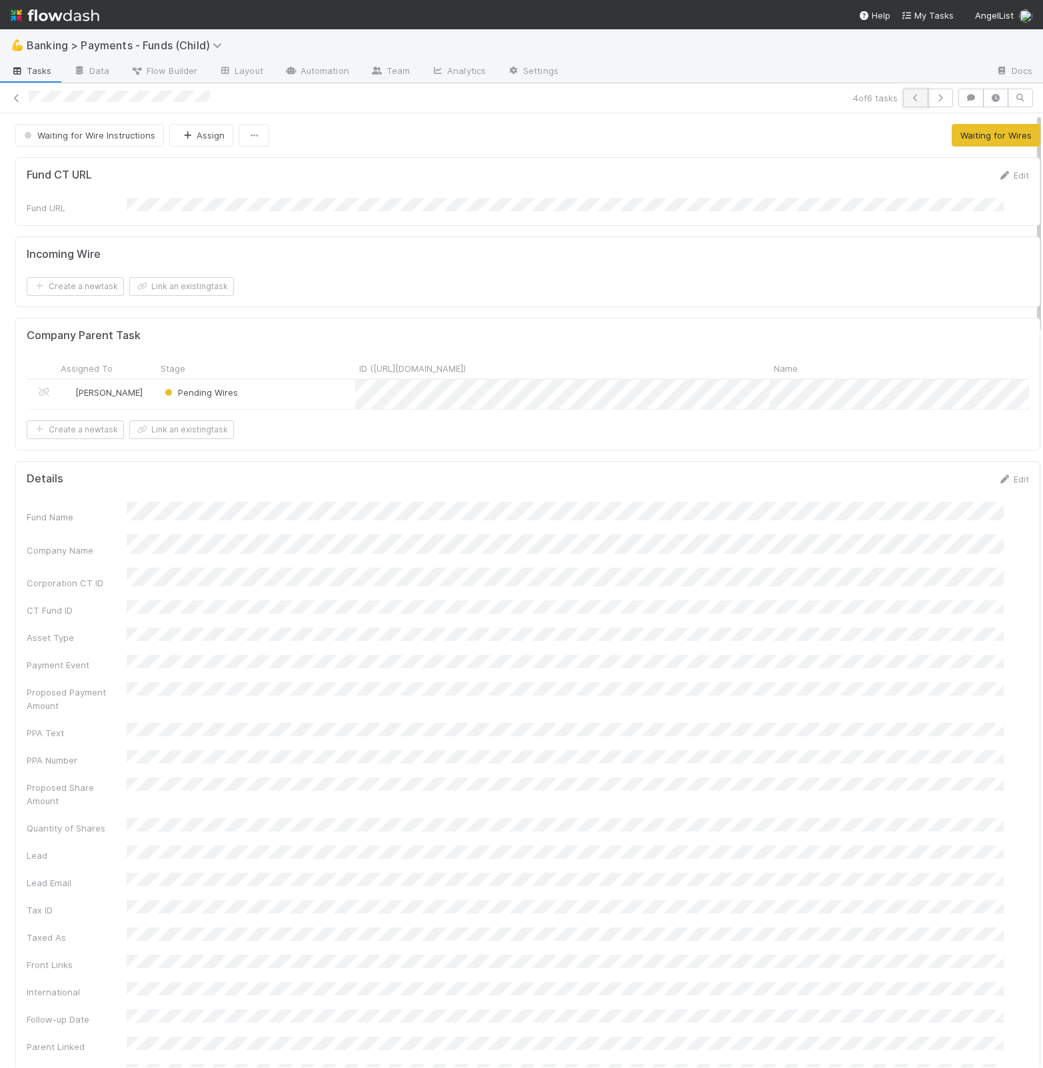
click at [909, 100] on icon "button" at bounding box center [915, 98] width 13 height 8
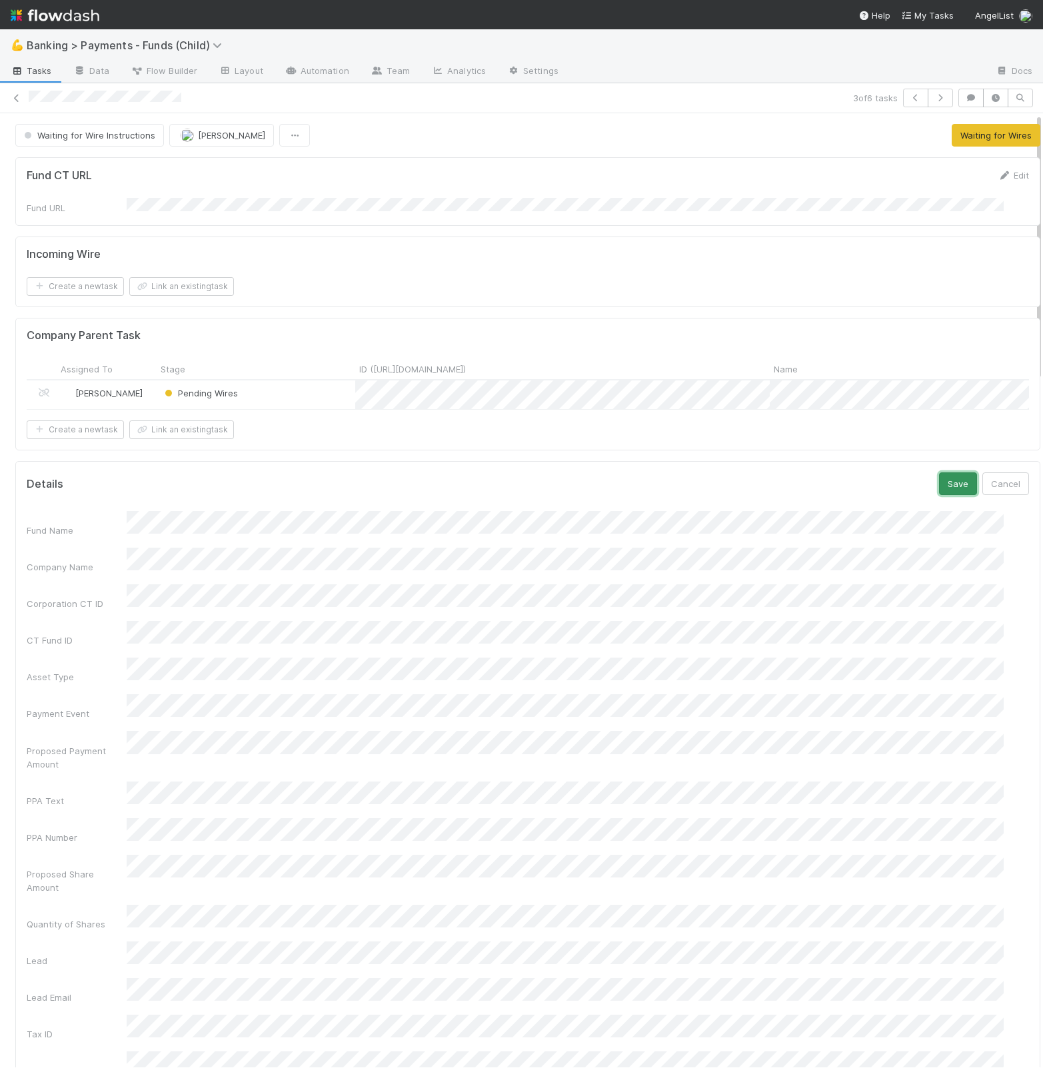
click at [940, 493] on button "Save" at bounding box center [958, 484] width 38 height 23
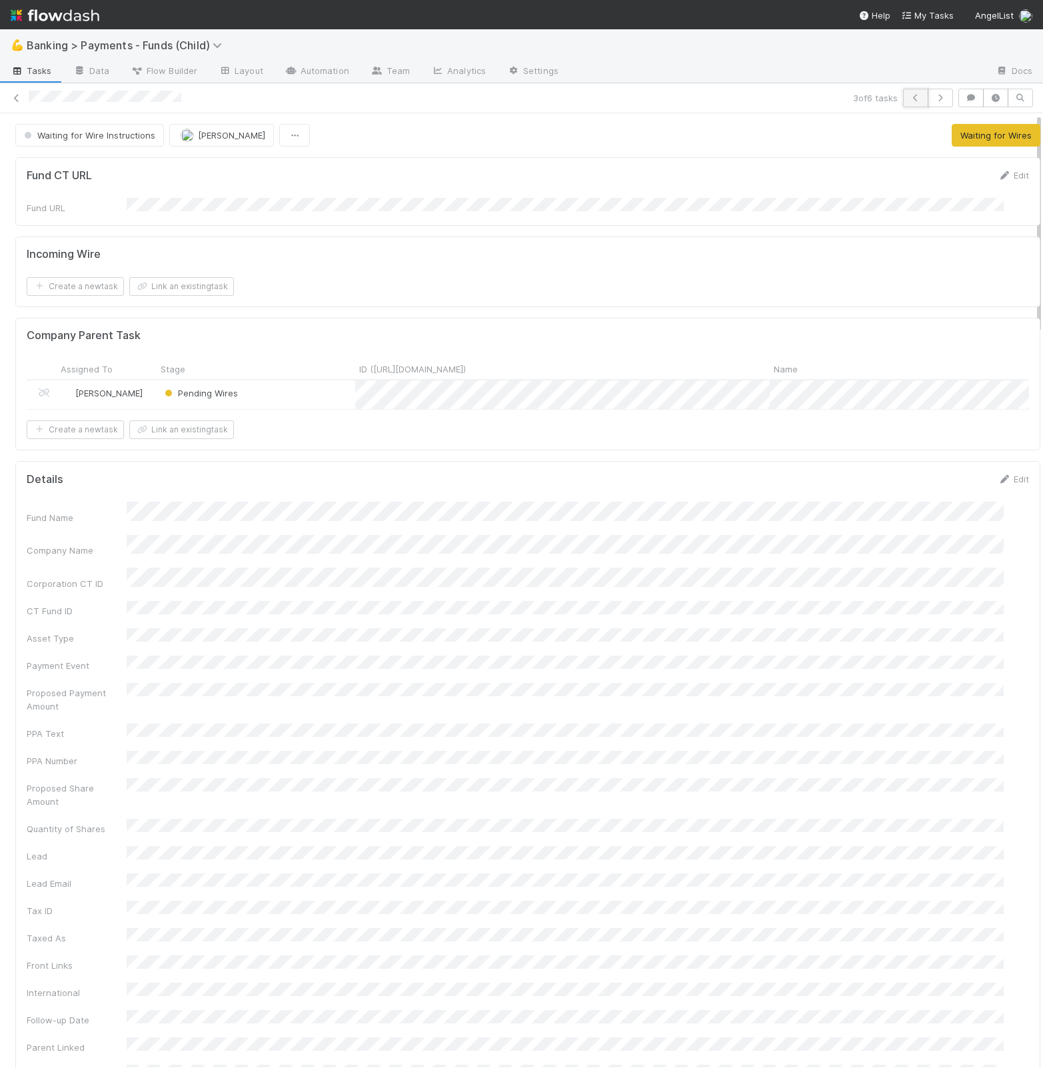
click at [909, 94] on icon "button" at bounding box center [915, 98] width 13 height 8
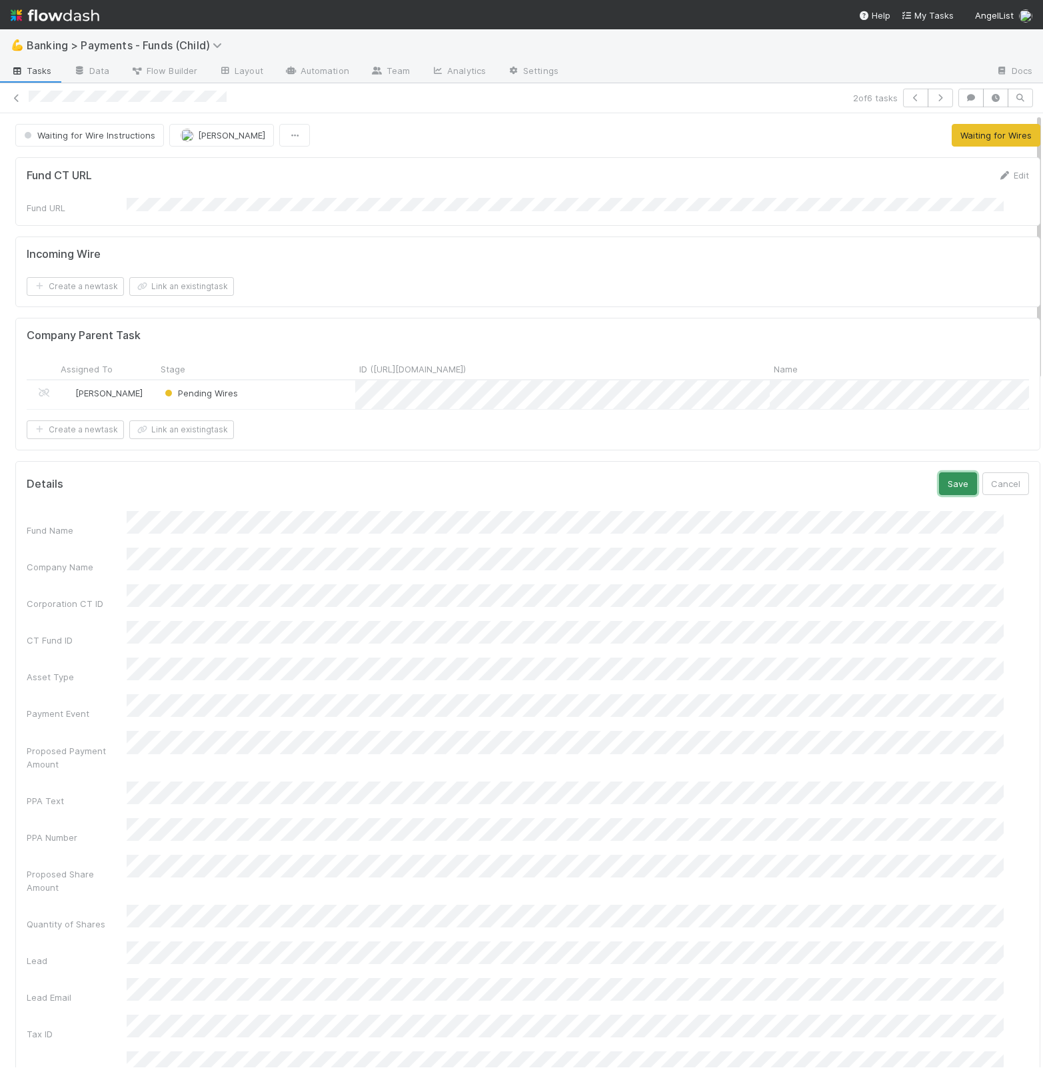
click at [939, 489] on button "Save" at bounding box center [958, 484] width 38 height 23
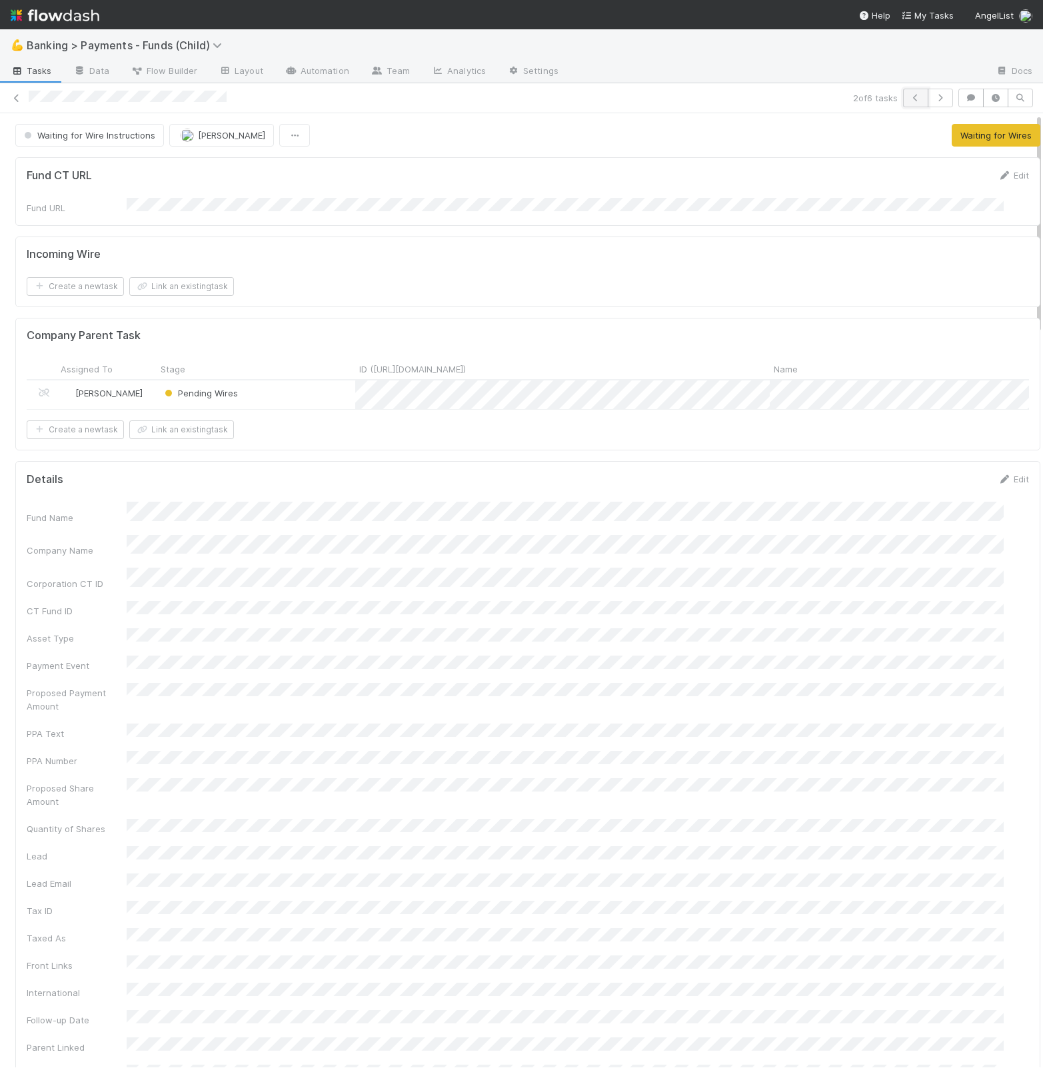
click at [909, 98] on icon "button" at bounding box center [915, 98] width 13 height 8
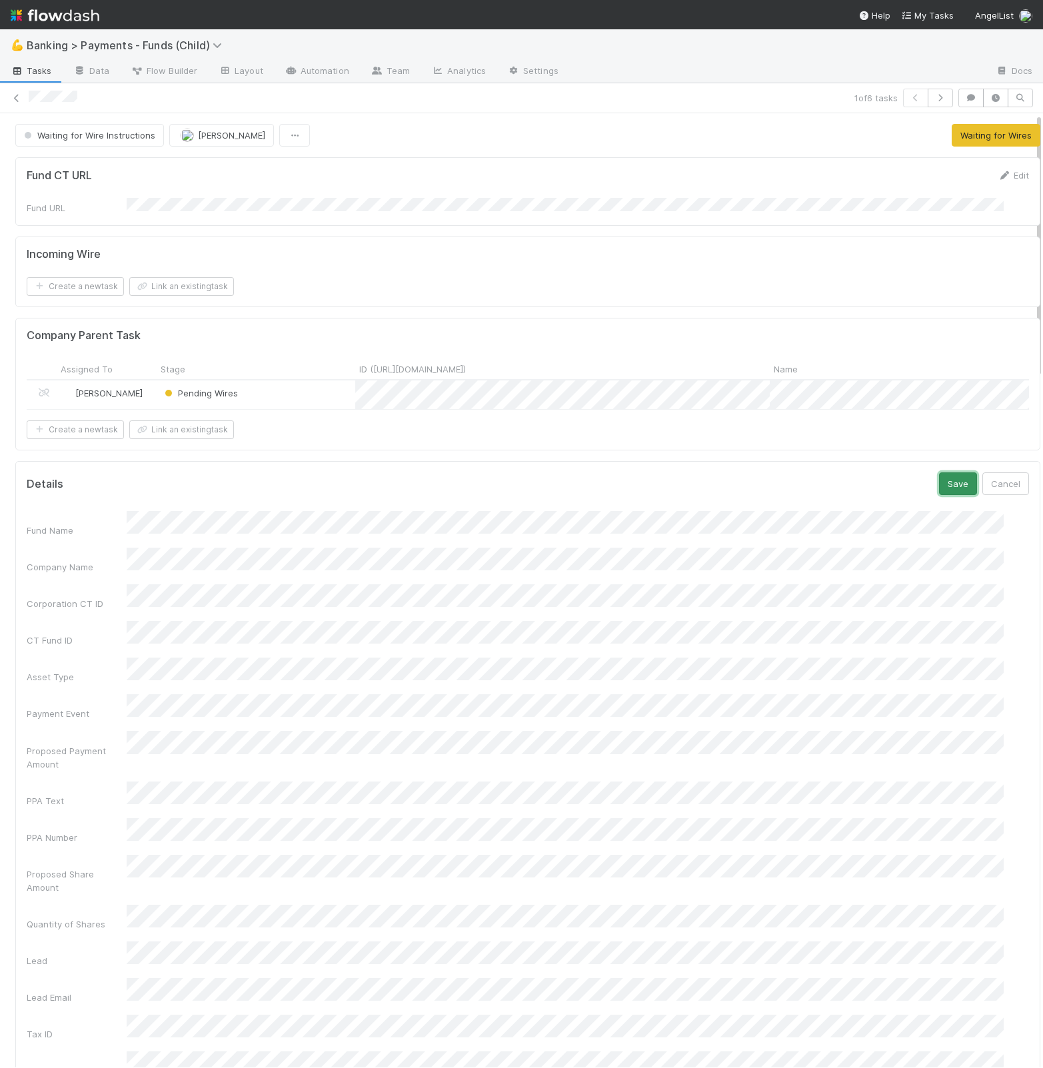
click at [939, 494] on button "Save" at bounding box center [958, 484] width 38 height 23
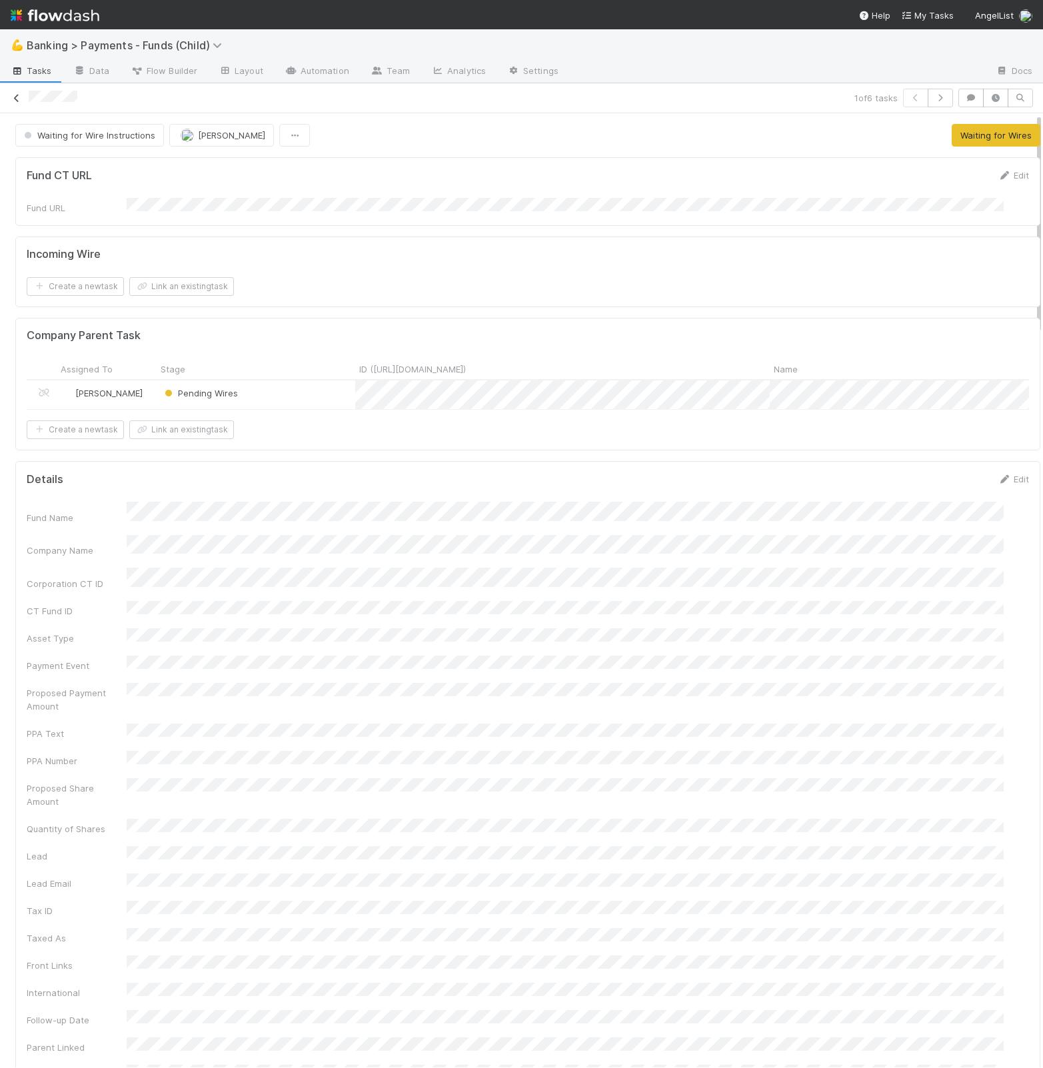
click at [15, 95] on icon at bounding box center [16, 98] width 13 height 9
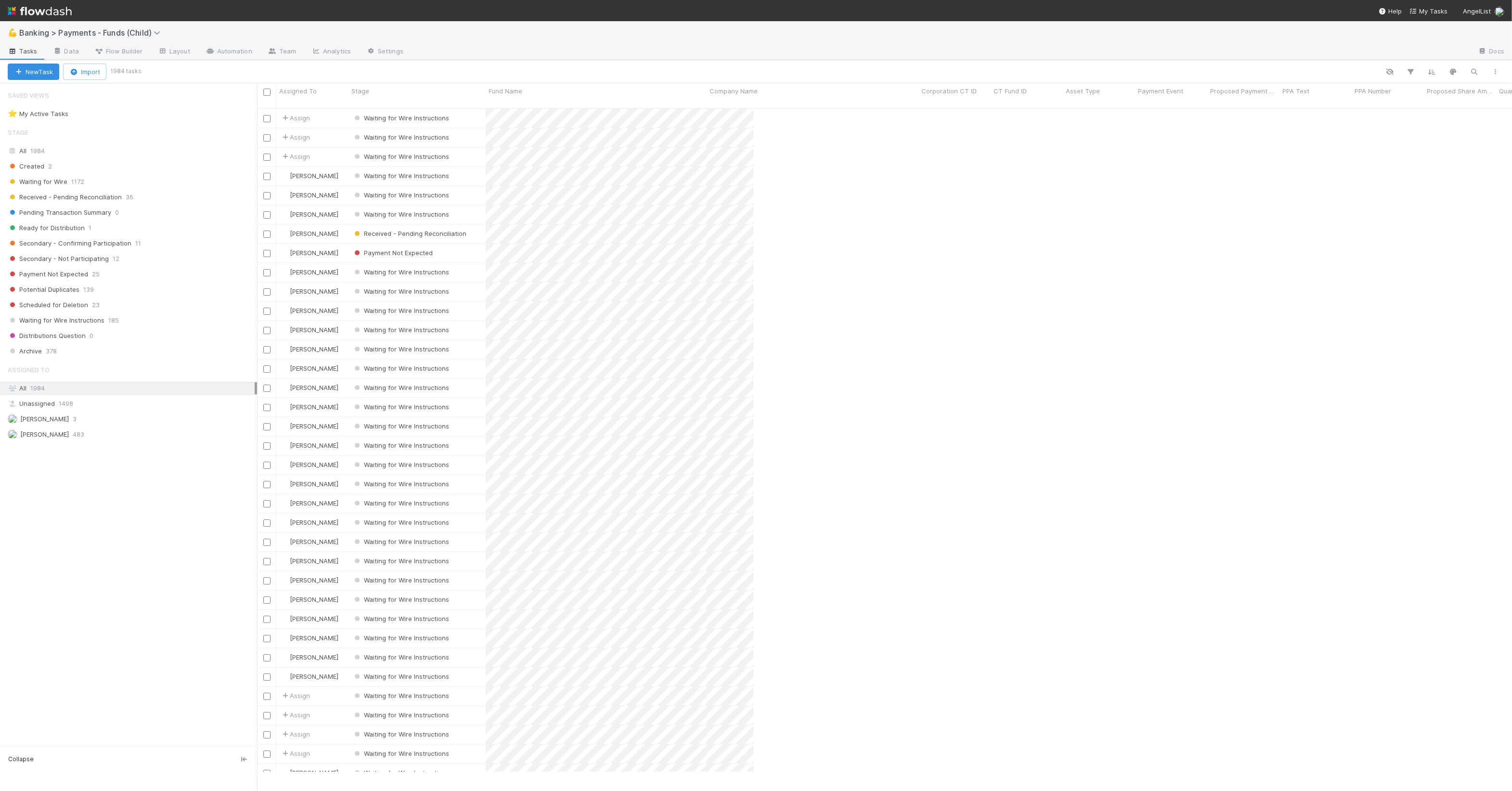
scroll to position [9, 9]
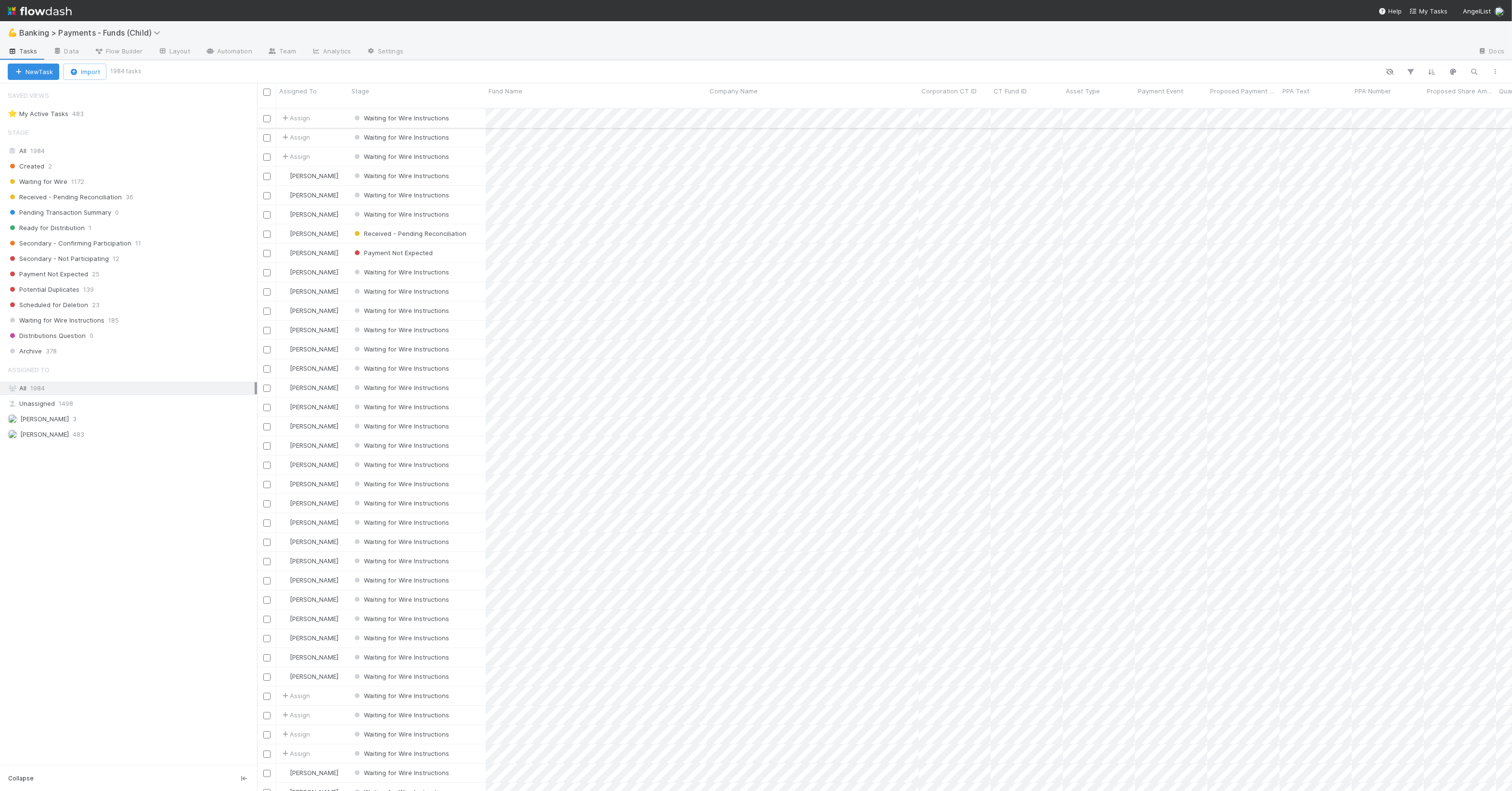
click at [471, 109] on div "Waiting for Wire Instructions" at bounding box center [418, 118] width 137 height 19
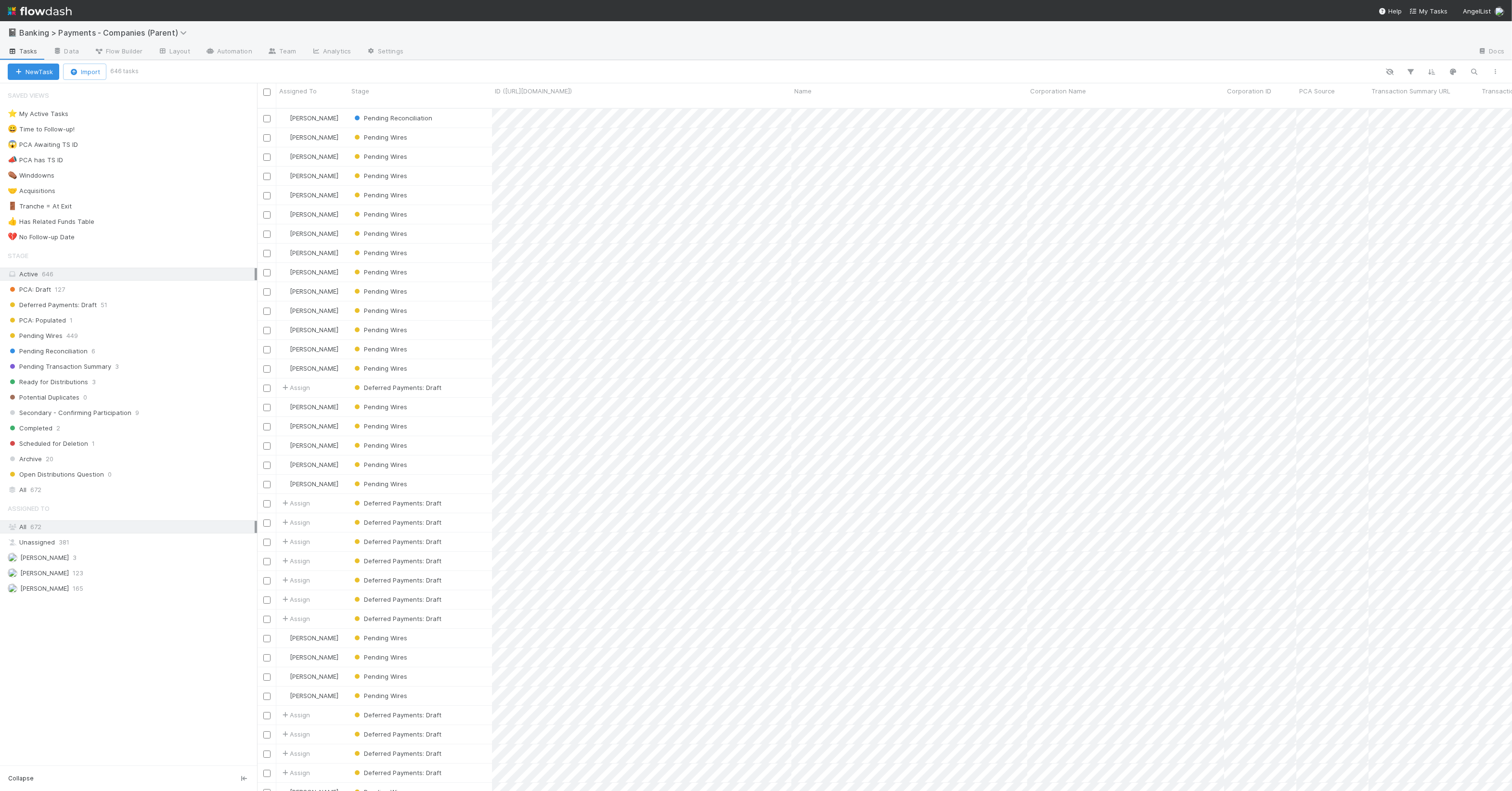
scroll to position [681, 1246]
click at [134, 446] on div "Scheduled for Deletion 1" at bounding box center [132, 444] width 249 height 12
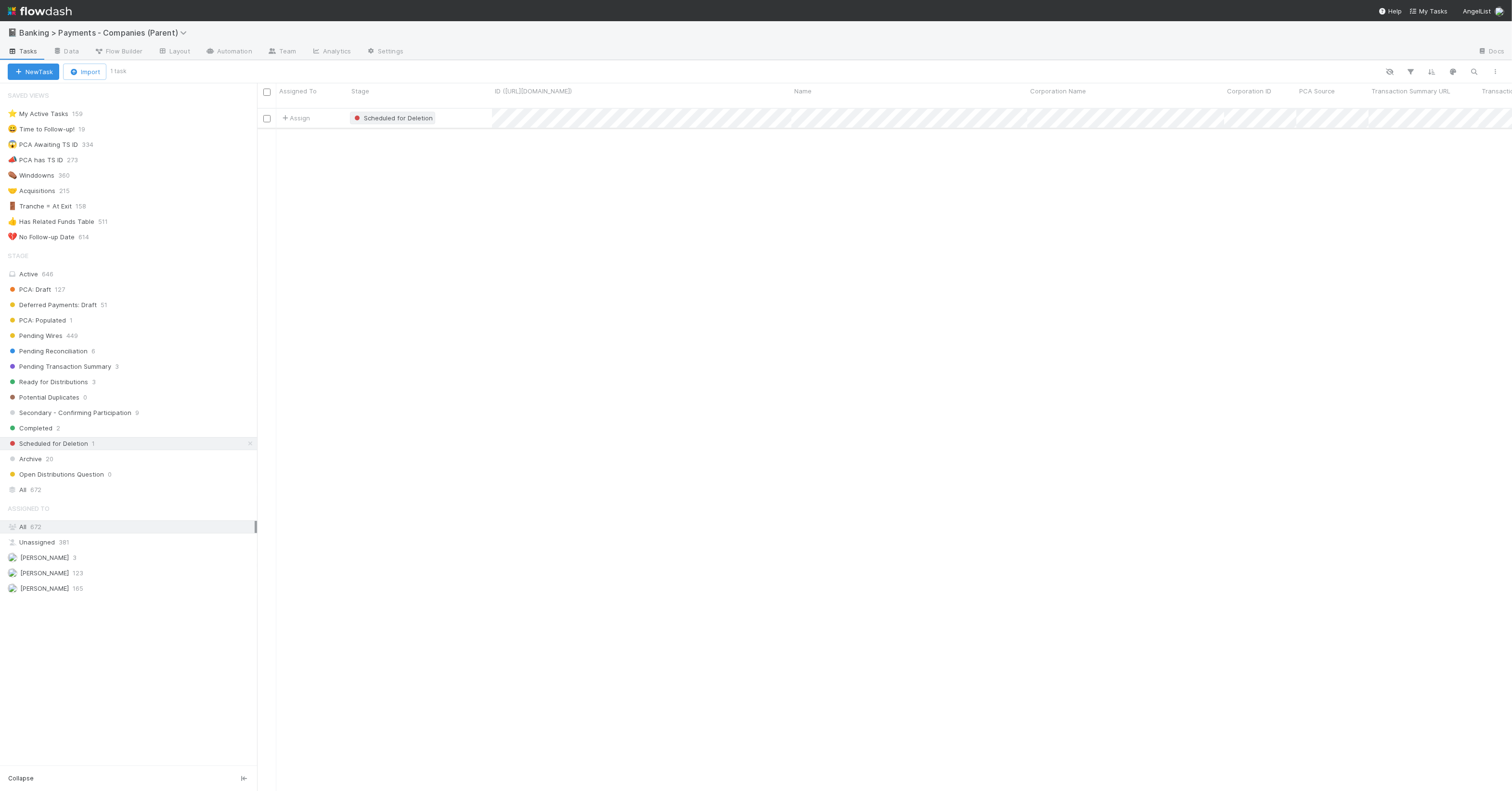
scroll to position [681, 1246]
click at [458, 109] on div "Scheduled for Deletion" at bounding box center [420, 118] width 144 height 19
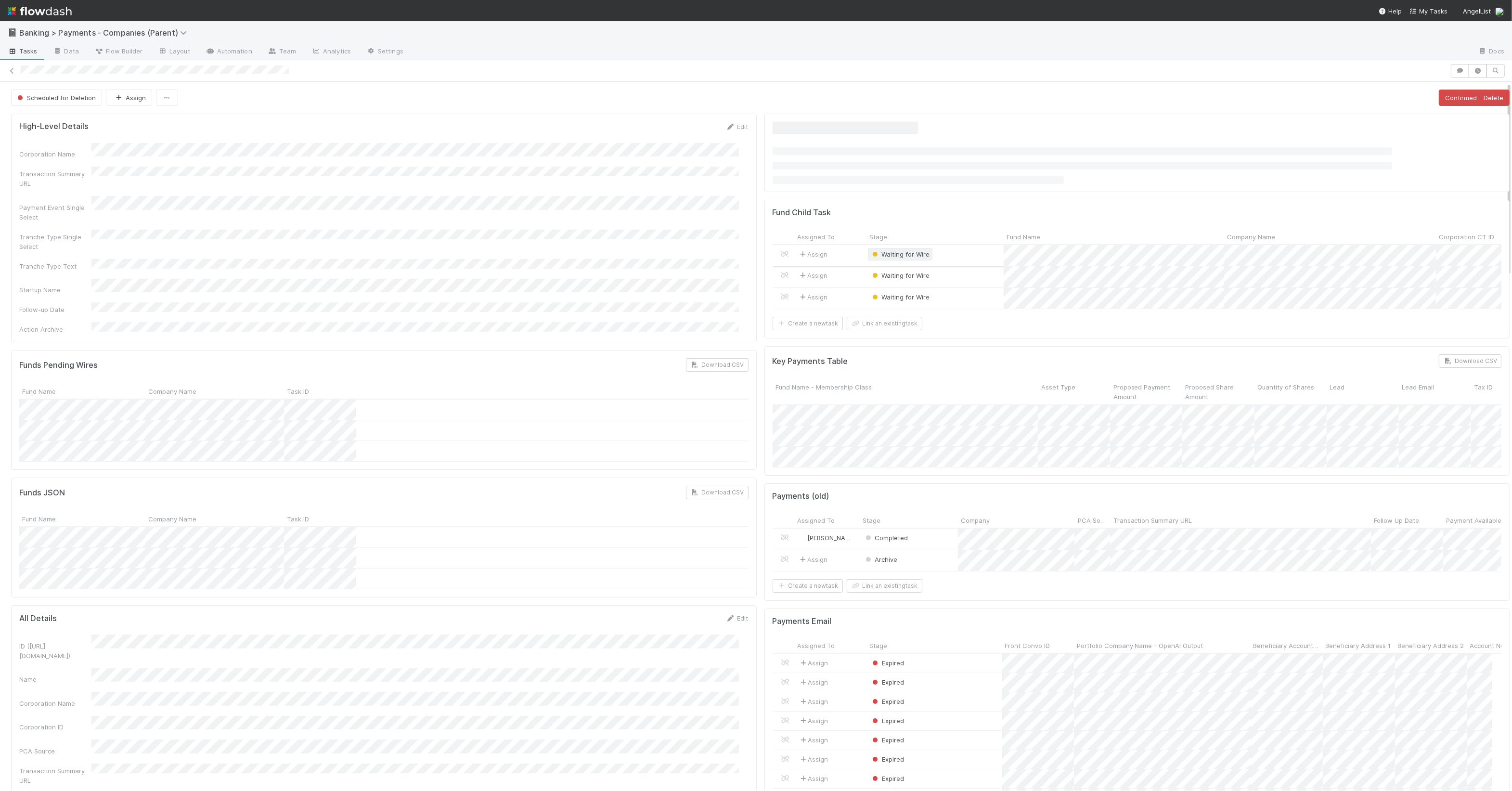
scroll to position [9, 9]
click at [907, 256] on div "Stage" at bounding box center [936, 253] width 137 height 15
click at [912, 275] on span "Waiting for Wire" at bounding box center [900, 272] width 60 height 8
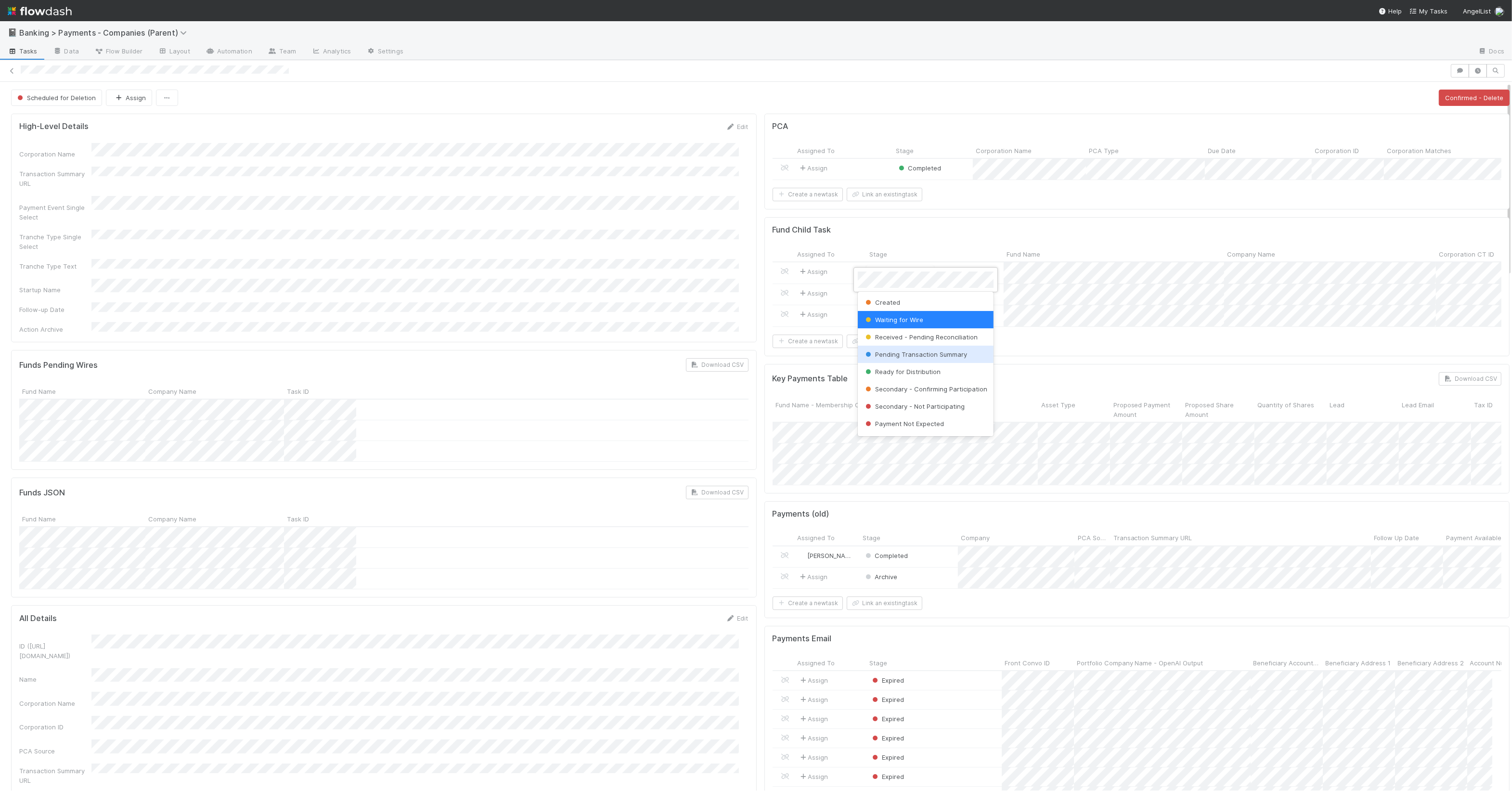
scroll to position [95, 0]
click at [939, 370] on span "Scheduled for Deletion" at bounding box center [904, 373] width 80 height 8
click at [895, 297] on span "Waiting for Wire" at bounding box center [900, 293] width 60 height 8
click at [932, 396] on span "Scheduled for Deletion" at bounding box center [904, 395] width 80 height 8
click at [899, 319] on span "Waiting for Wire" at bounding box center [900, 314] width 60 height 8
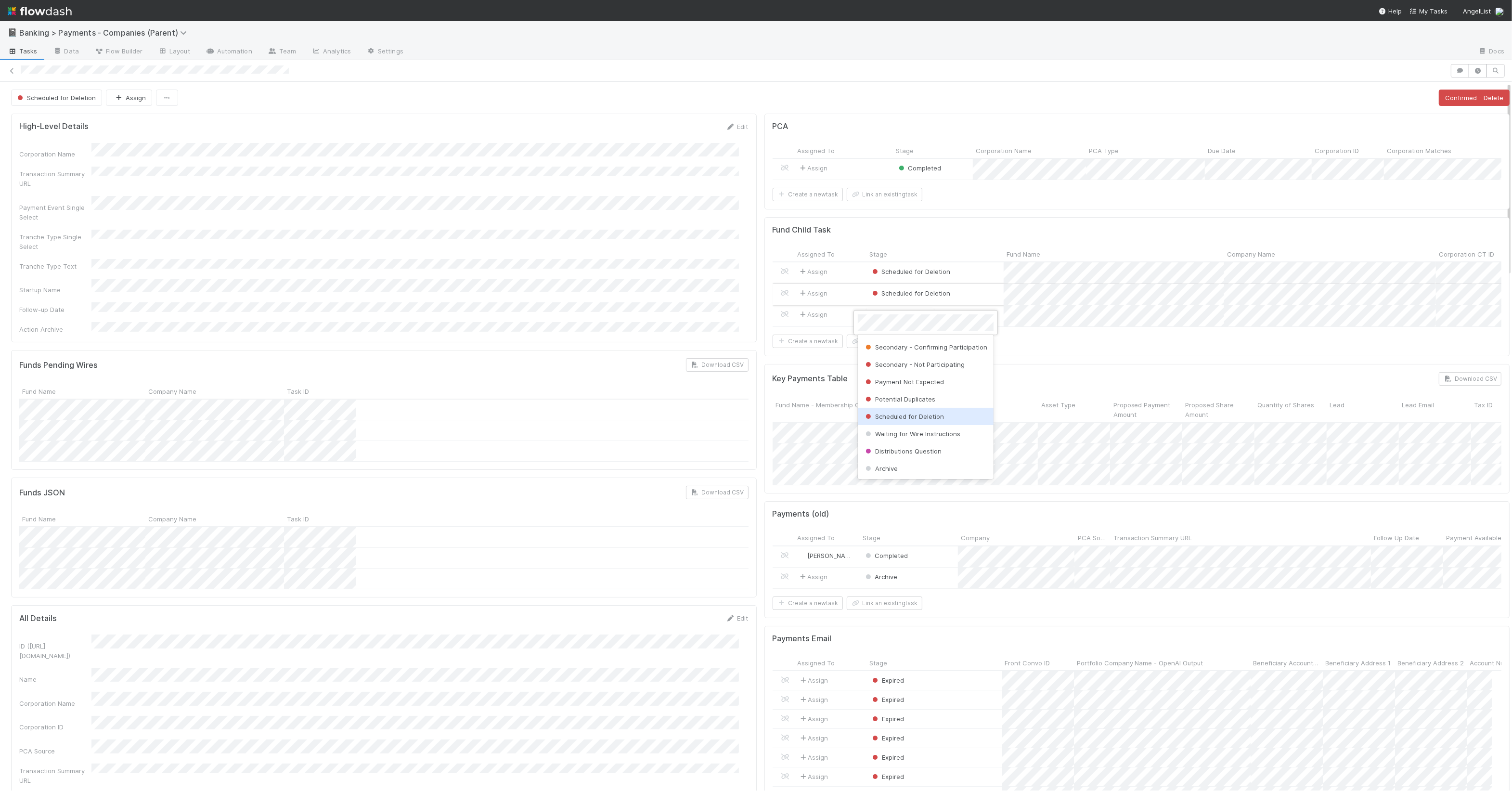
click at [936, 412] on span "Scheduled for Deletion" at bounding box center [904, 416] width 80 height 8
click at [59, 96] on span "Scheduled for Deletion" at bounding box center [55, 98] width 80 height 8
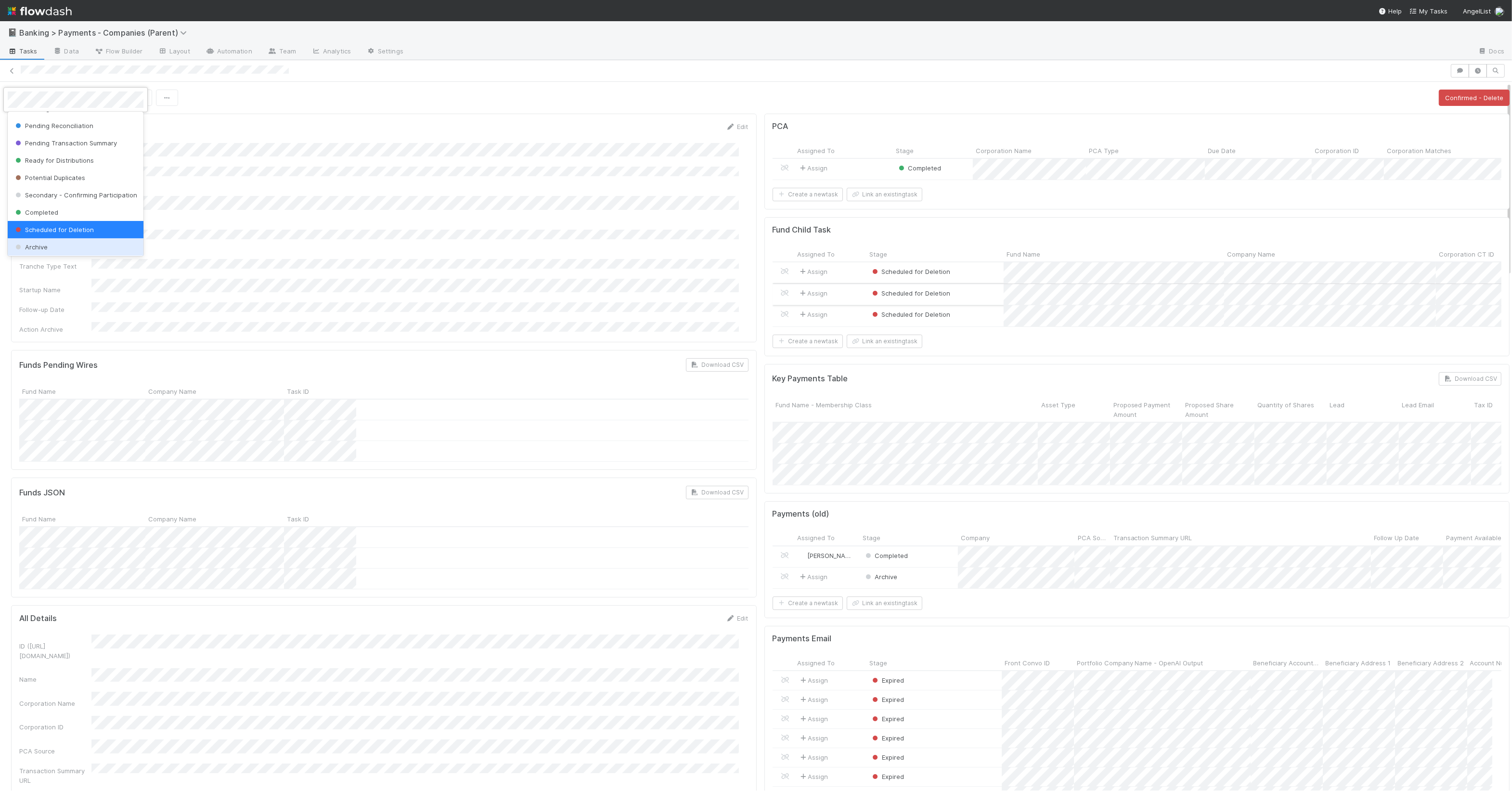
scroll to position [94, 0]
click at [271, 224] on div at bounding box center [756, 395] width 1512 height 791
click at [966, 282] on div "Scheduled for Deletion" at bounding box center [936, 272] width 137 height 21
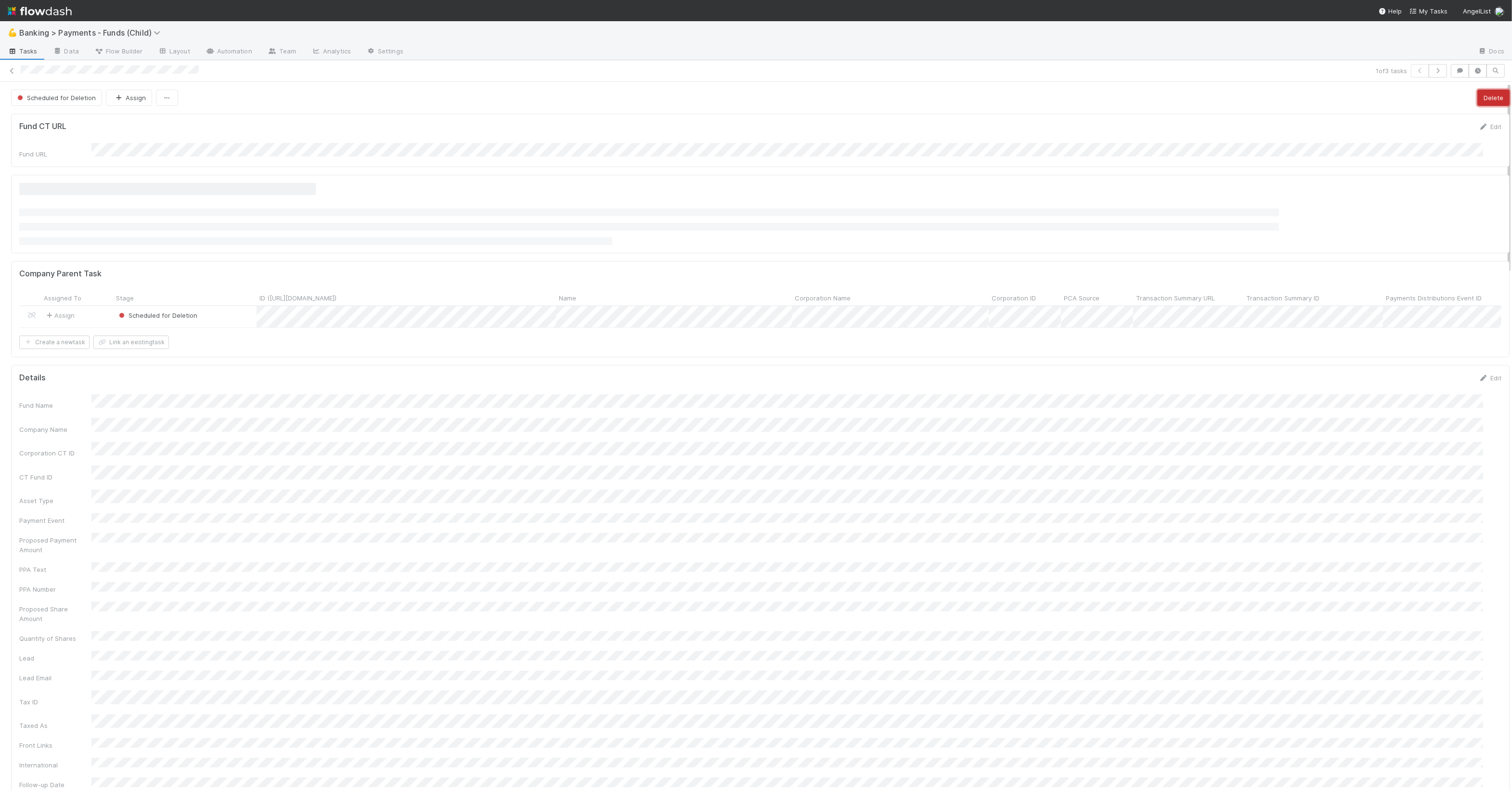
click at [1477, 100] on button "Delete" at bounding box center [1493, 98] width 33 height 17
click at [1433, 71] on button "button" at bounding box center [1438, 71] width 18 height 14
click at [1480, 99] on button "Delete" at bounding box center [1494, 98] width 33 height 17
click at [1433, 68] on icon "button" at bounding box center [1438, 71] width 9 height 6
drag, startPoint x: 1476, startPoint y: 94, endPoint x: 1470, endPoint y: 99, distance: 7.8
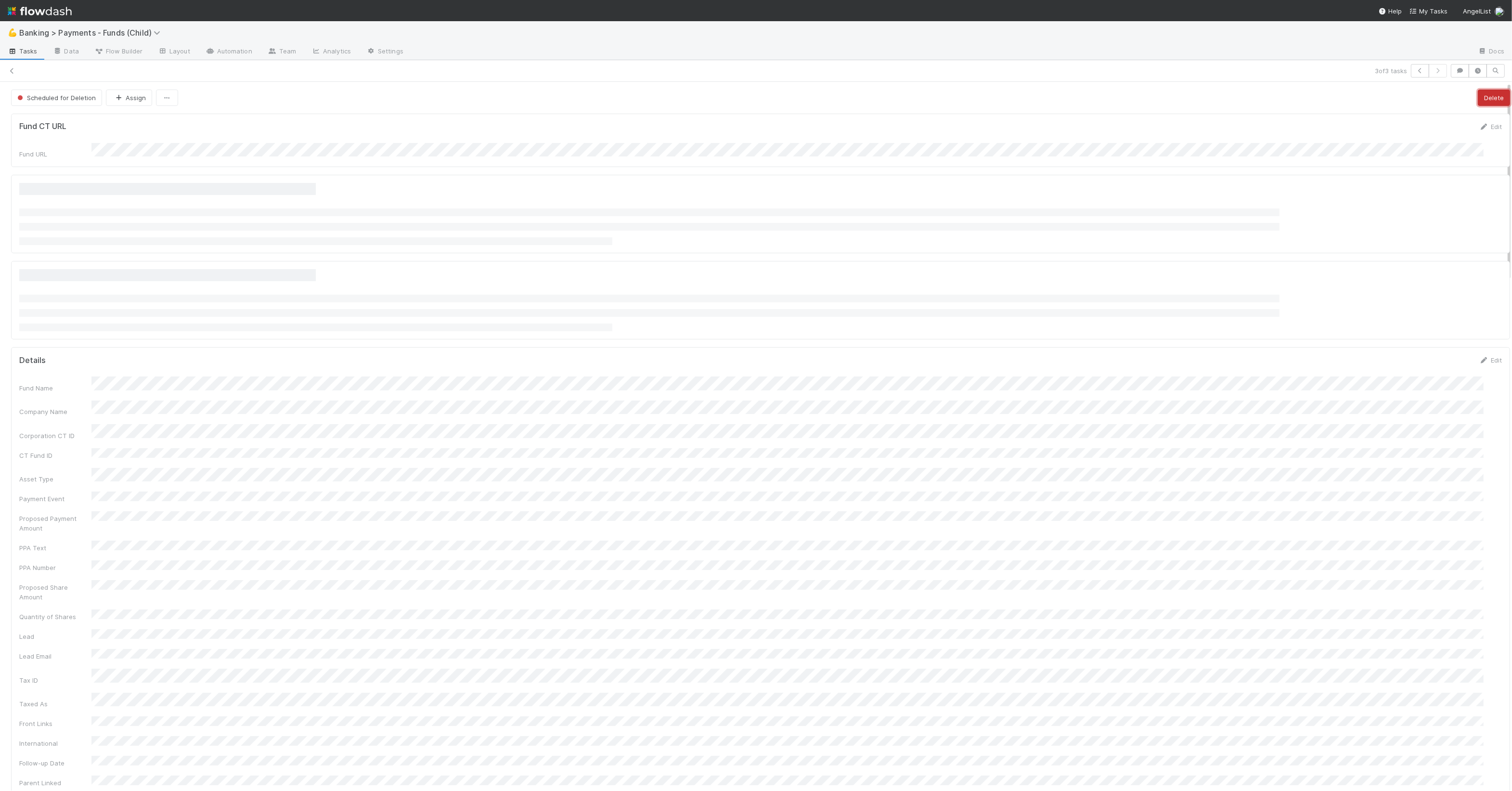
click at [1478, 95] on button "Delete" at bounding box center [1494, 98] width 33 height 17
click at [5, 70] on div "3 of 3 tasks" at bounding box center [756, 71] width 1512 height 14
click at [14, 70] on icon at bounding box center [12, 71] width 9 height 7
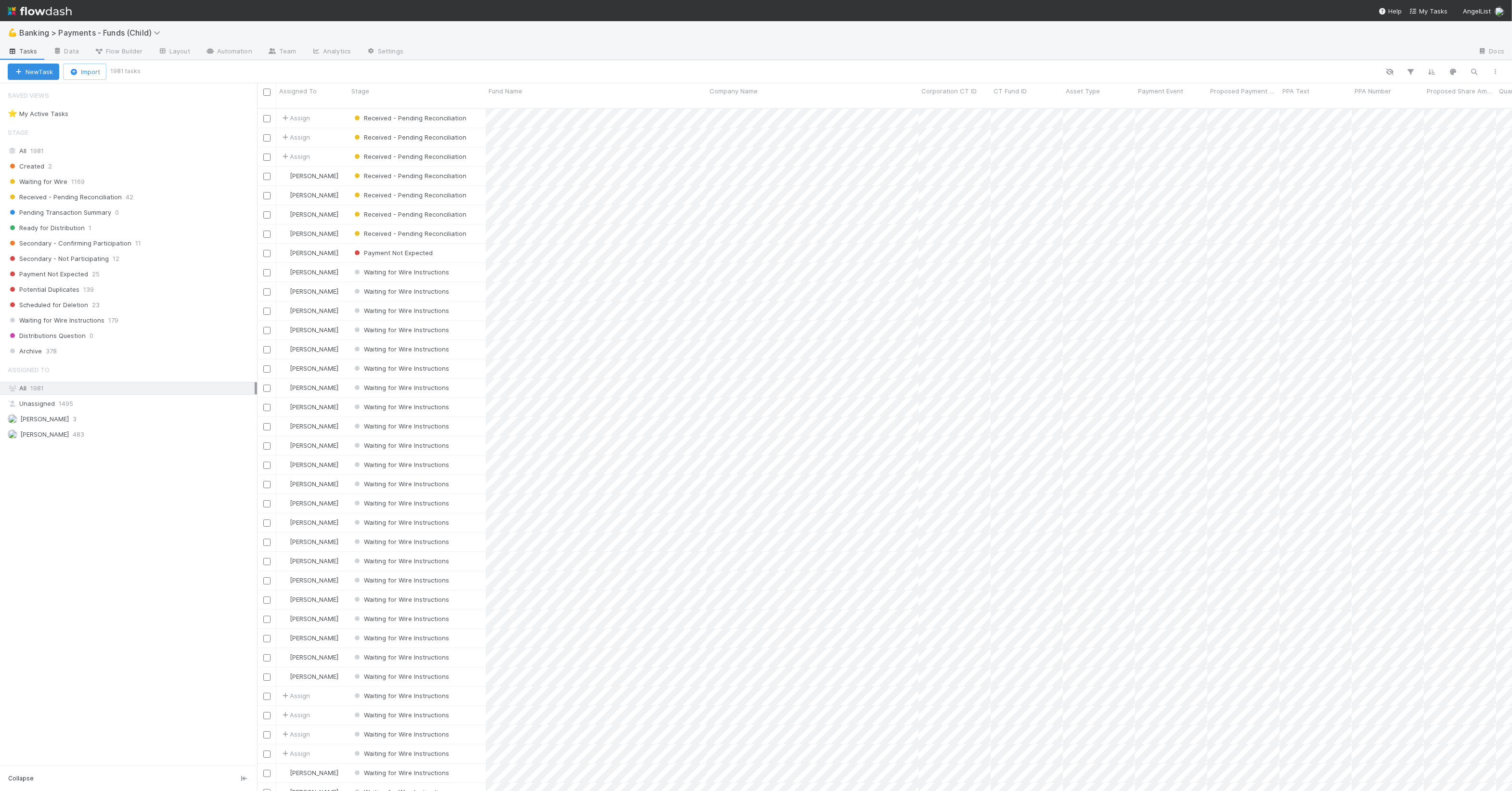
scroll to position [681, 1246]
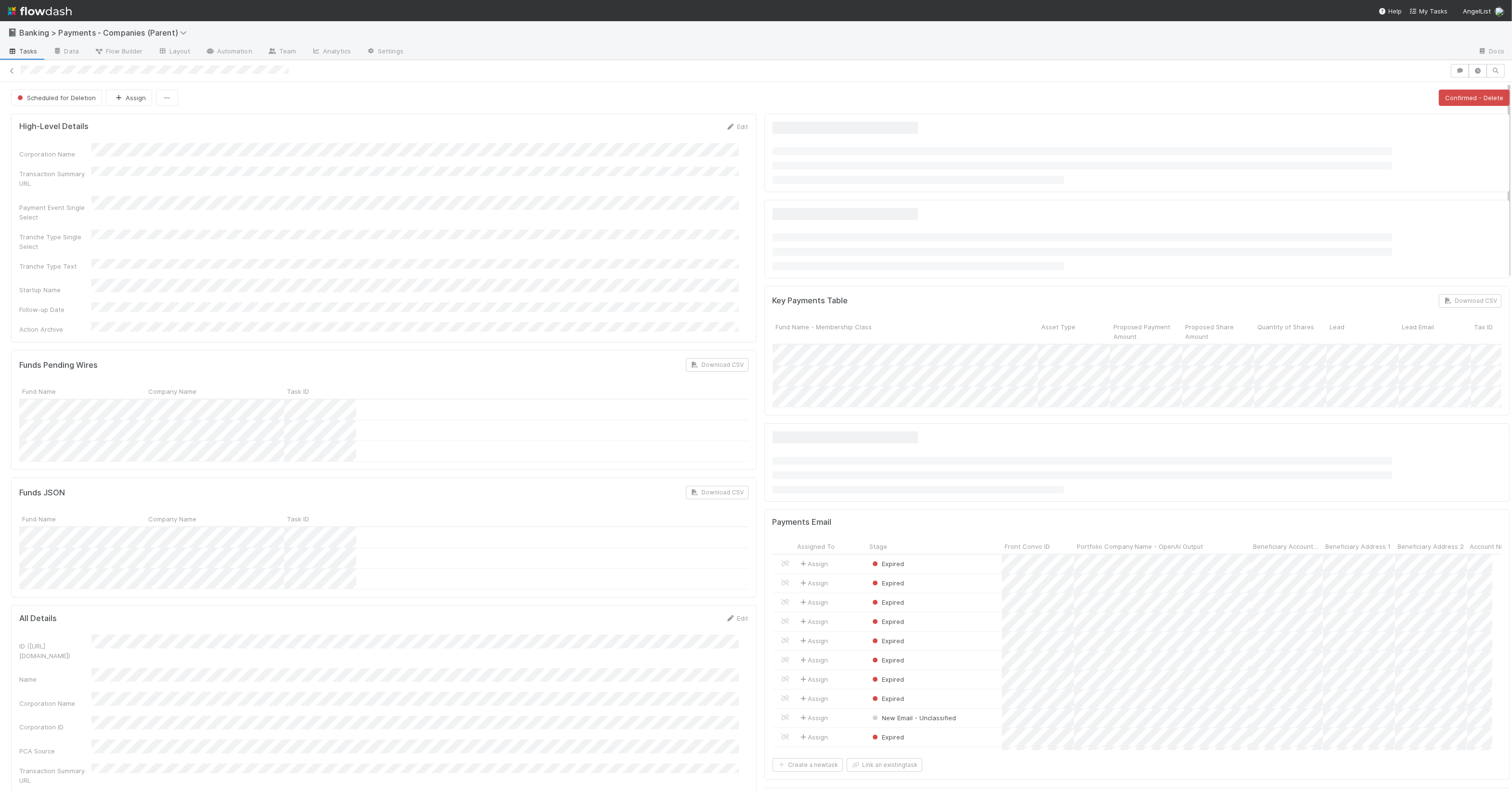
scroll to position [186, 711]
click at [177, 100] on div "Scheduled for Deletion Assign Confirmed - Delete" at bounding box center [760, 98] width 1499 height 17
click at [1477, 97] on button "Confirmed - Delete" at bounding box center [1474, 98] width 71 height 17
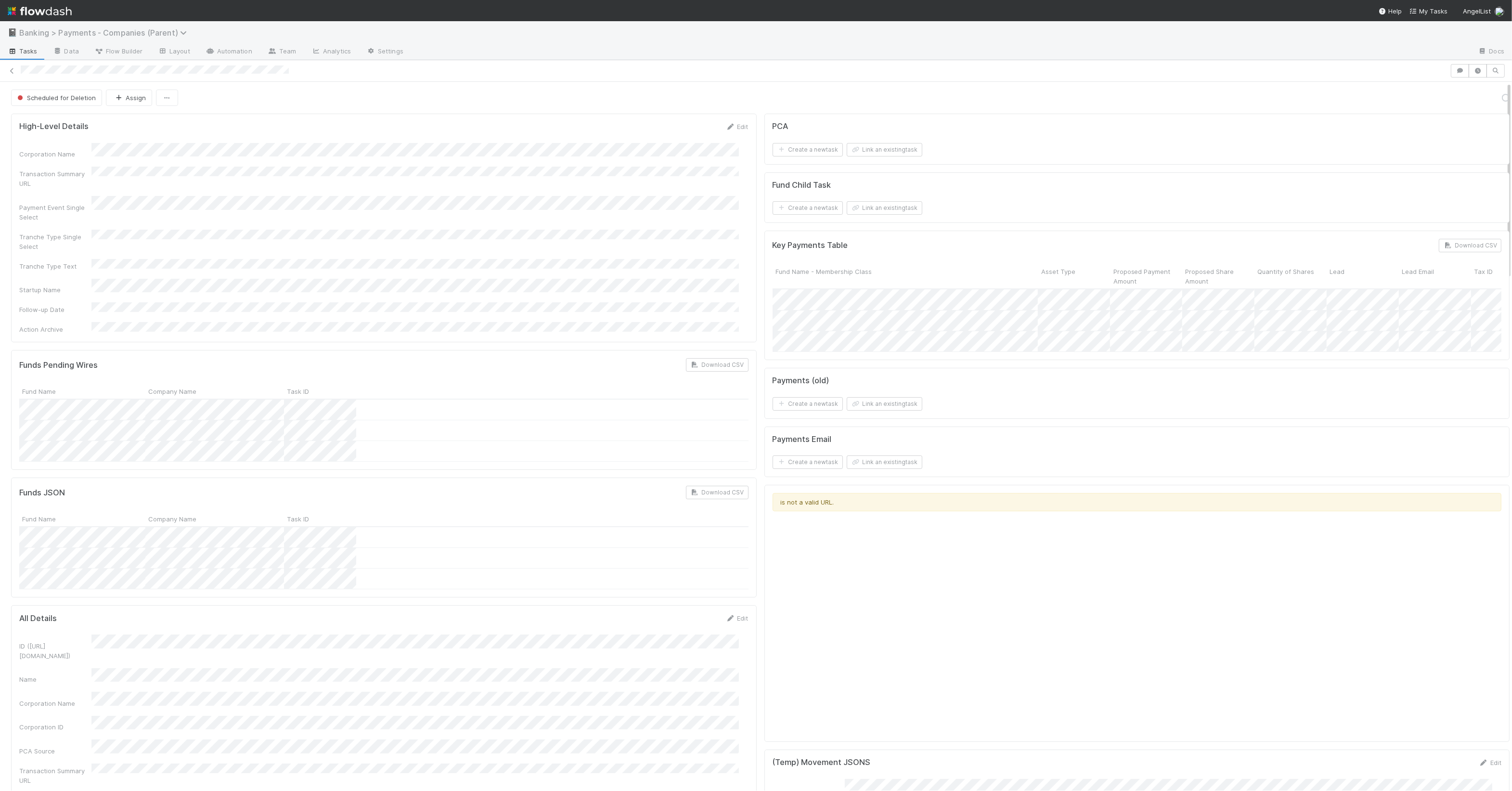
click at [94, 28] on span "Banking > Payments - Companies (Parent)" at bounding box center [105, 33] width 173 height 9
drag, startPoint x: 421, startPoint y: 111, endPoint x: 375, endPoint y: 116, distance: 46.3
click at [404, 116] on div "option [New Requests redirected to CT Asset Update Form] Dummy Share Backlog Cl…" at bounding box center [756, 395] width 1512 height 791
click at [12, 69] on icon at bounding box center [12, 71] width 9 height 7
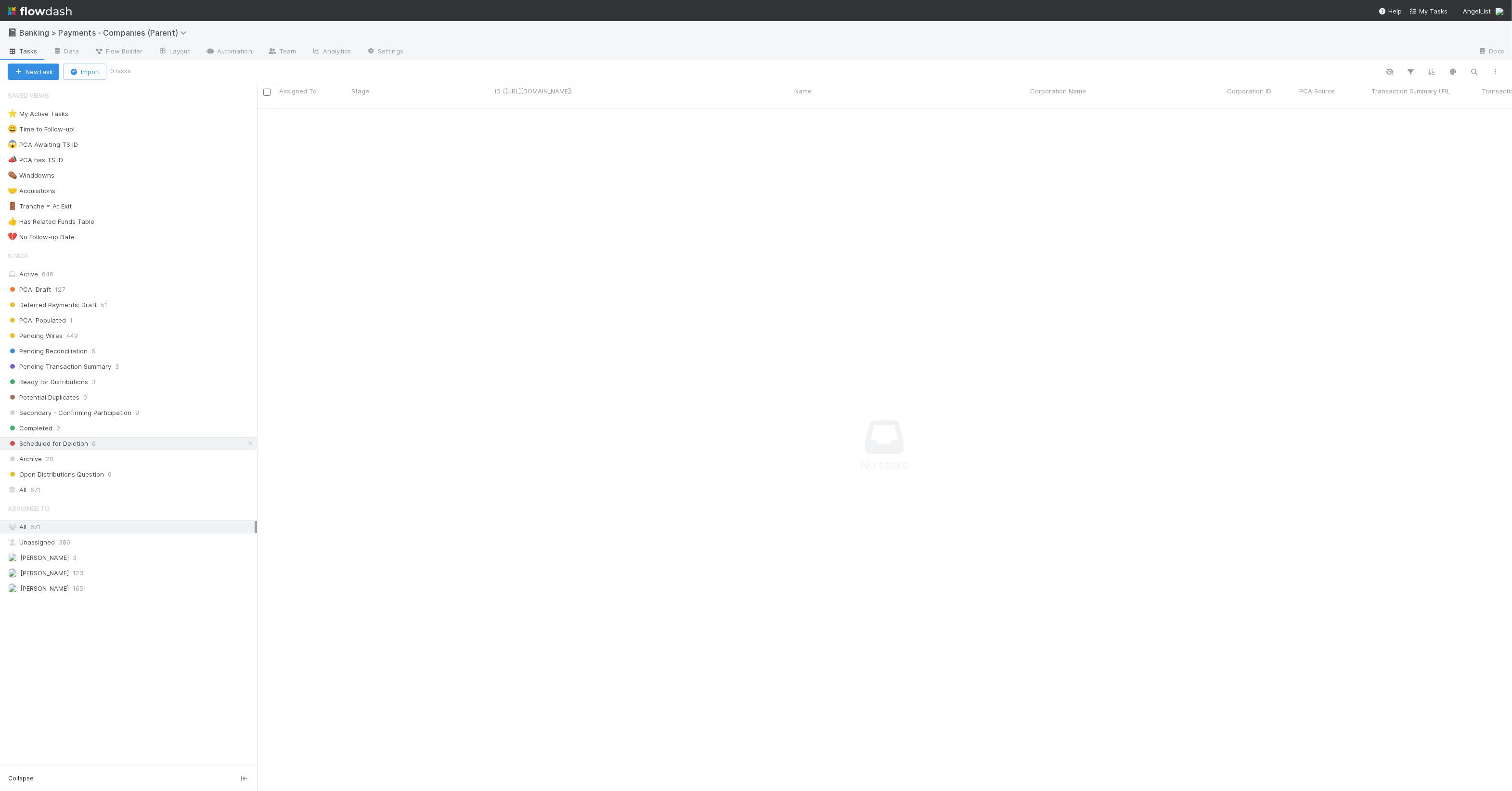
scroll to position [672, 1237]
click at [103, 496] on div "All 671" at bounding box center [131, 490] width 247 height 12
click at [1479, 72] on icon "button" at bounding box center [1474, 72] width 9 height 9
type input "polychain"
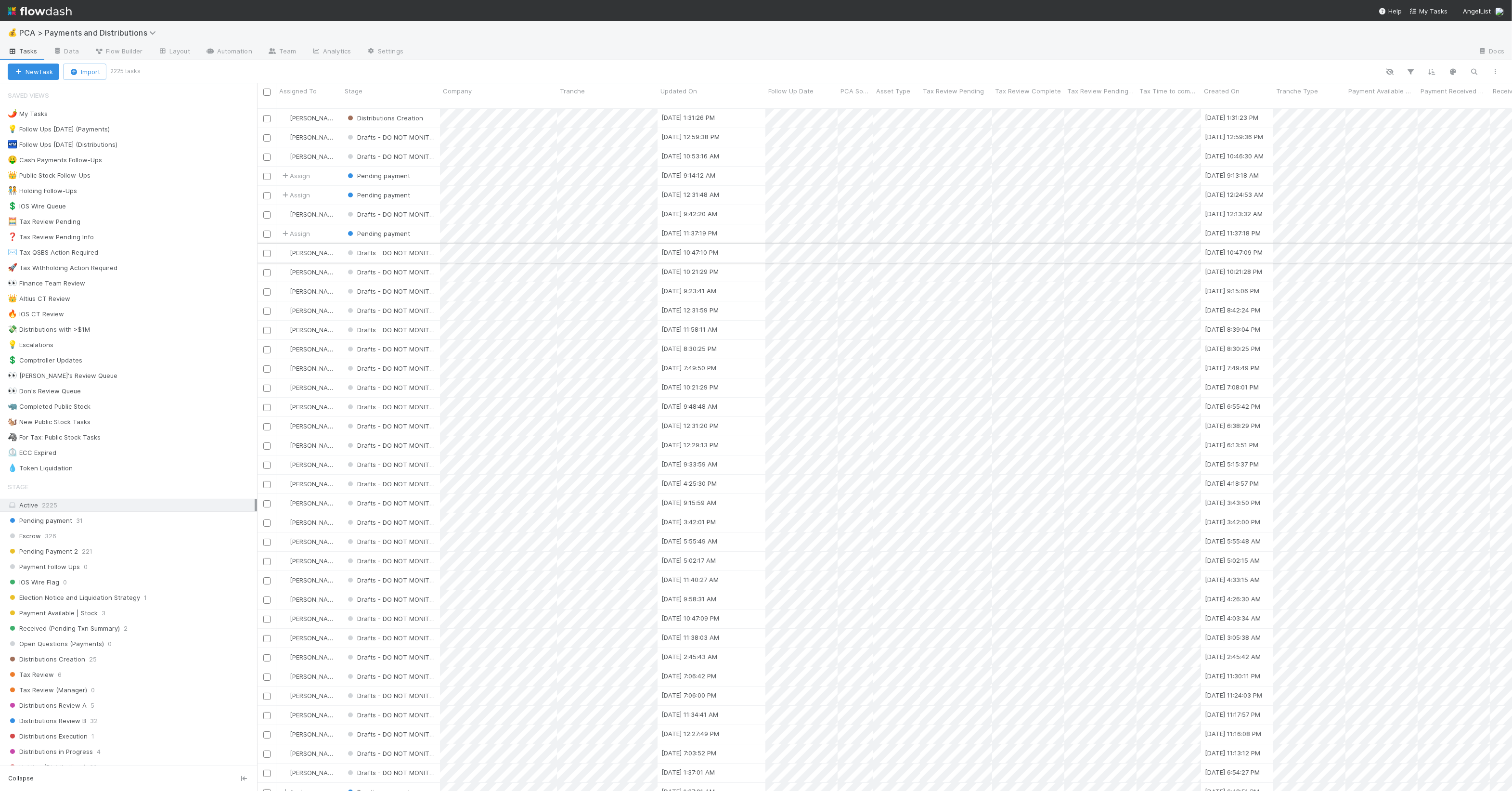
scroll to position [681, 1246]
click at [1471, 74] on icon "button" at bounding box center [1474, 72] width 9 height 9
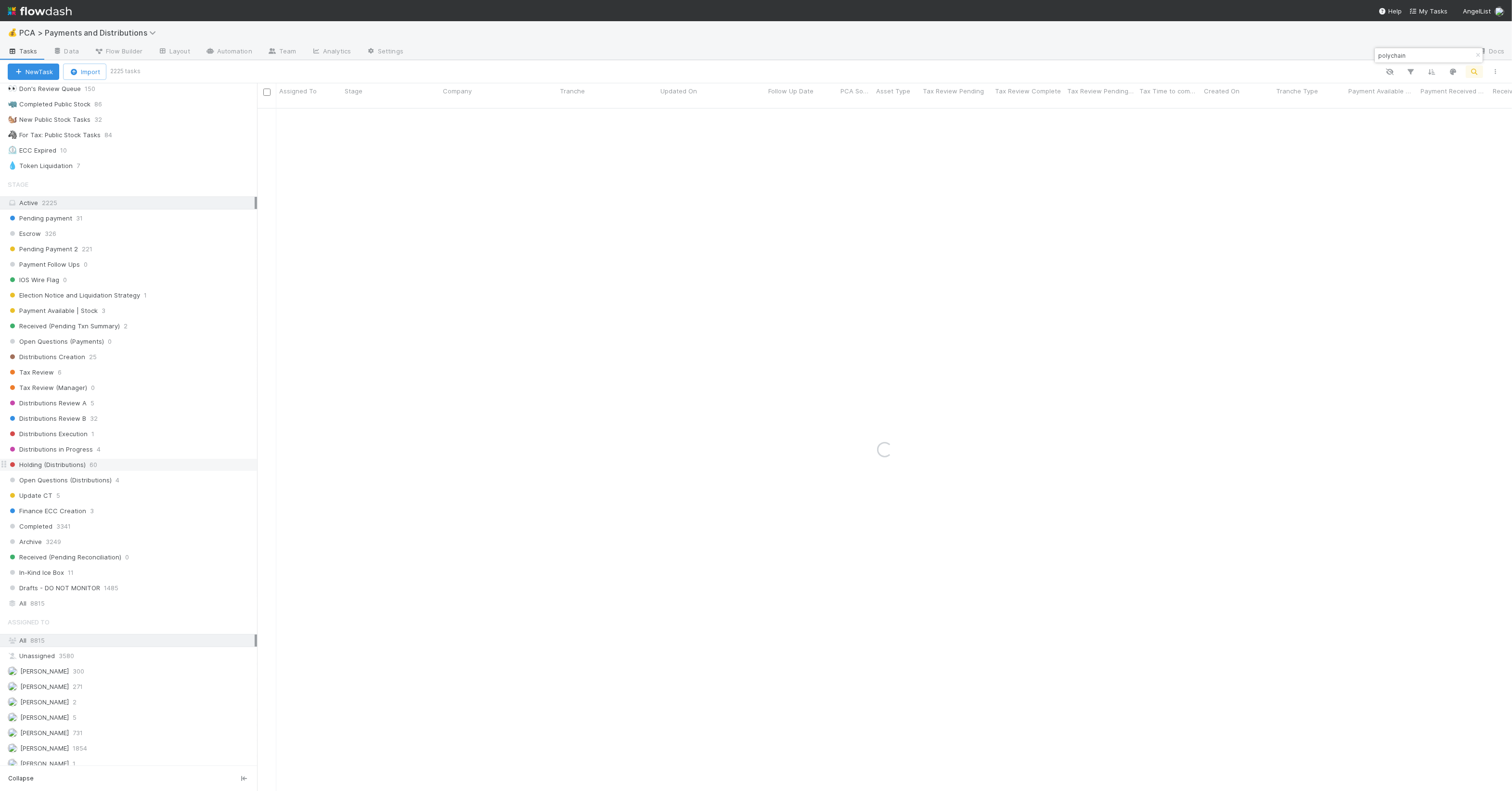
scroll to position [434, 0]
type input "polychain"
click at [122, 487] on div "All 8815" at bounding box center [131, 488] width 247 height 12
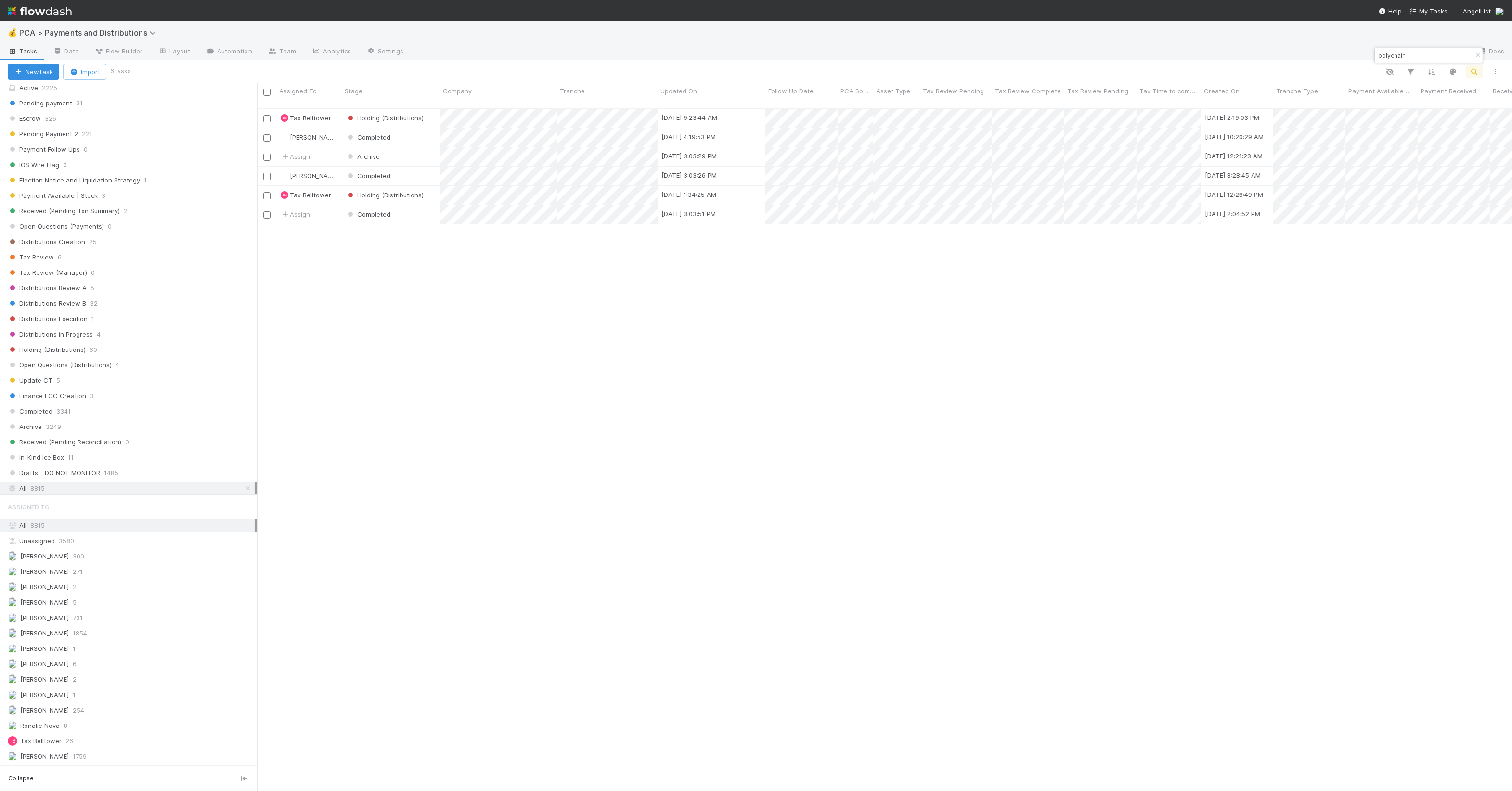
scroll to position [681, 1246]
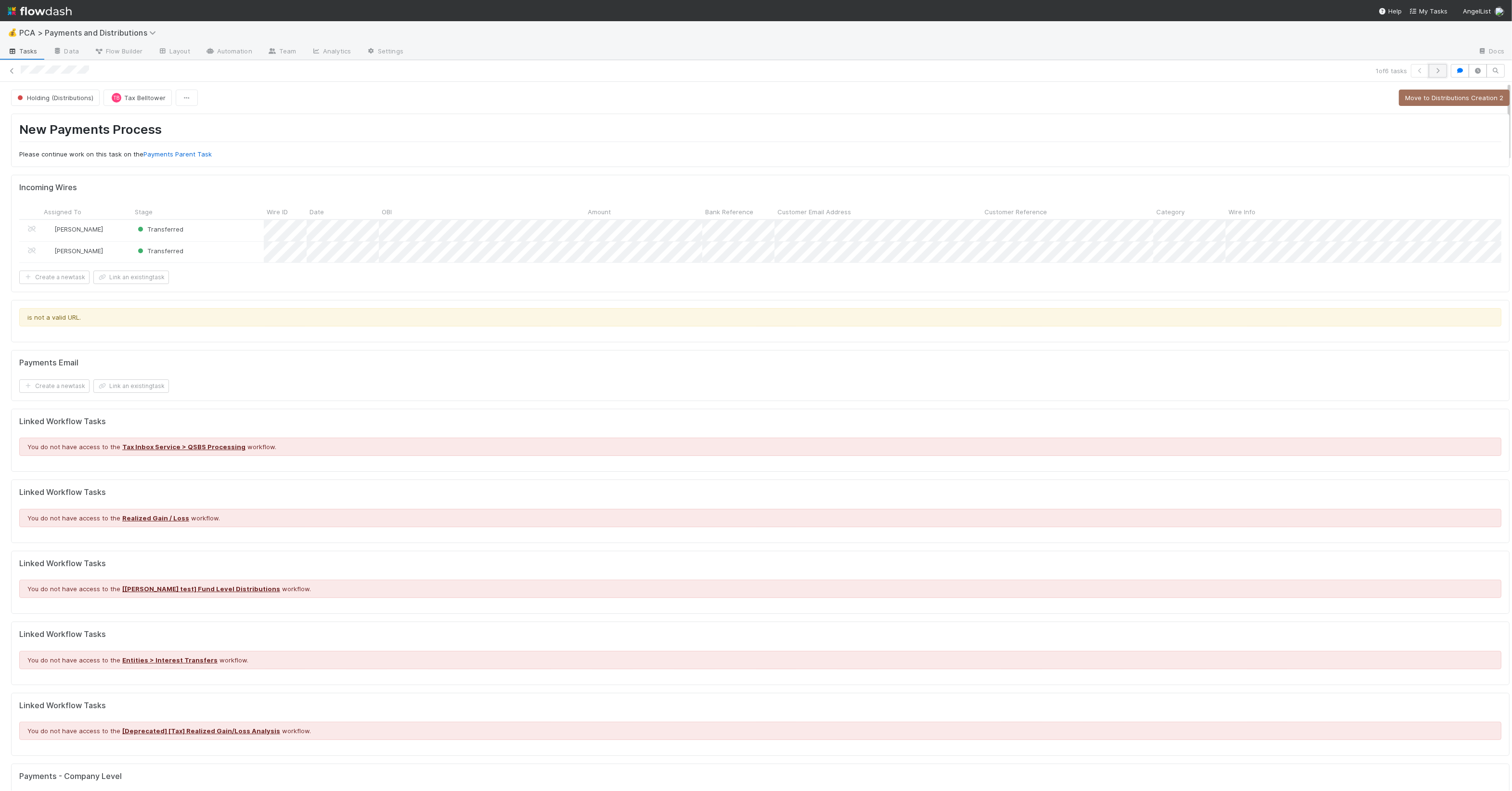
click at [1433, 69] on icon "button" at bounding box center [1438, 71] width 9 height 6
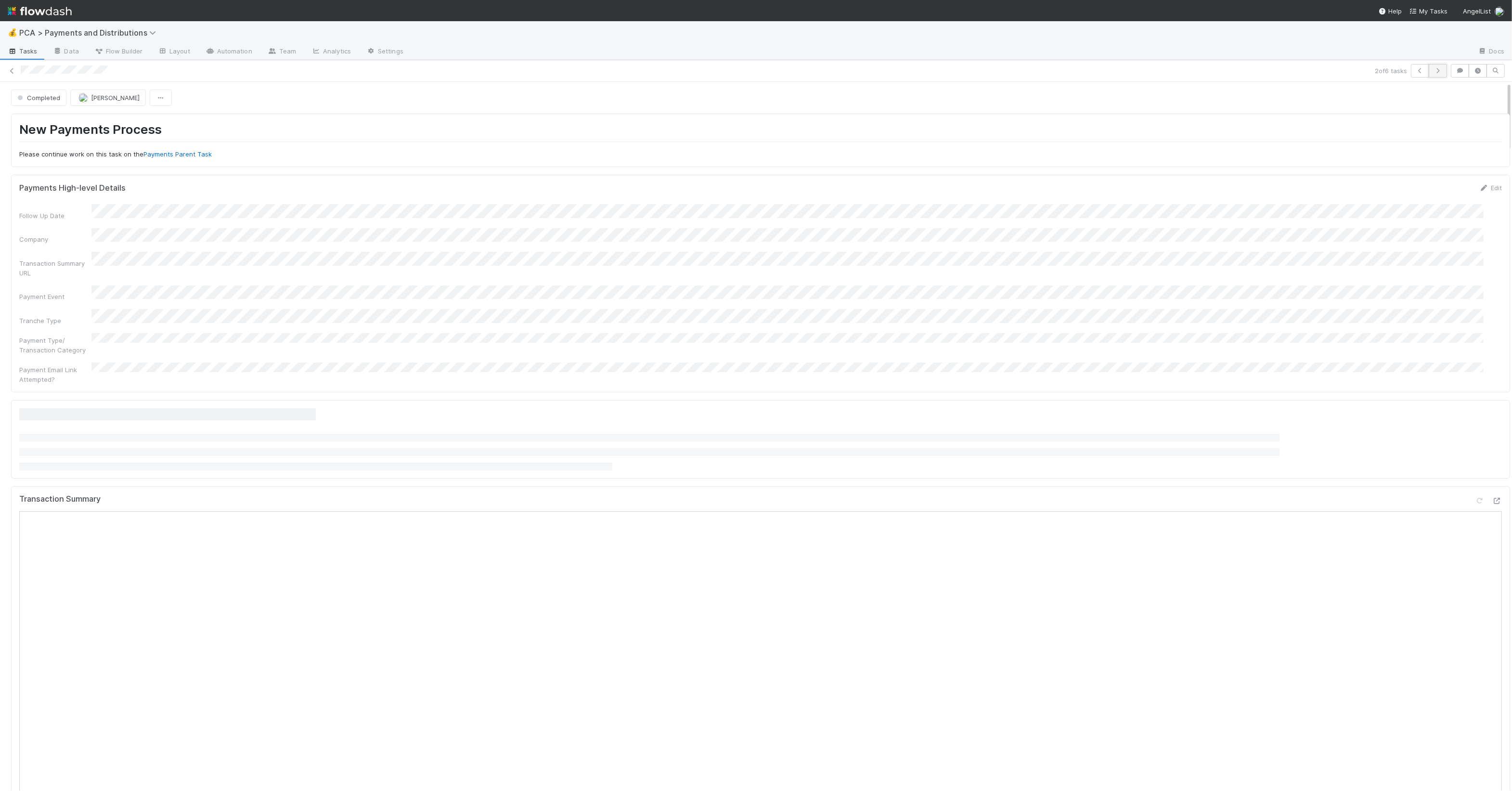
click at [1433, 69] on icon "button" at bounding box center [1438, 71] width 9 height 6
click at [1433, 69] on icon "button" at bounding box center [1438, 71] width 9 height 6
click at [1433, 68] on icon "button" at bounding box center [1438, 71] width 9 height 6
click at [1456, 71] on icon "button" at bounding box center [1460, 71] width 9 height 6
click at [219, 54] on link "Automation" at bounding box center [229, 51] width 62 height 15
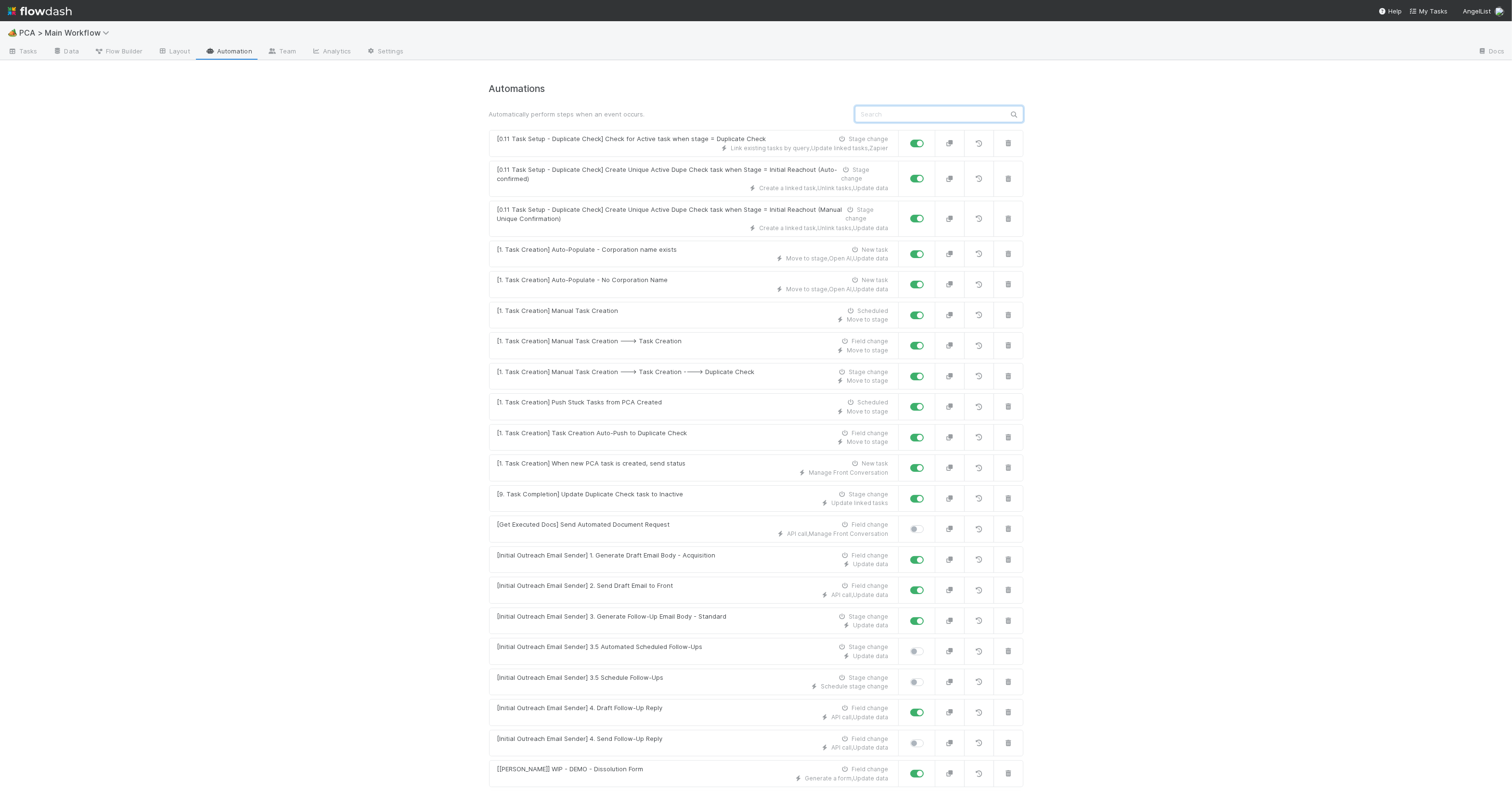
click at [950, 114] on input "text" at bounding box center [939, 114] width 168 height 17
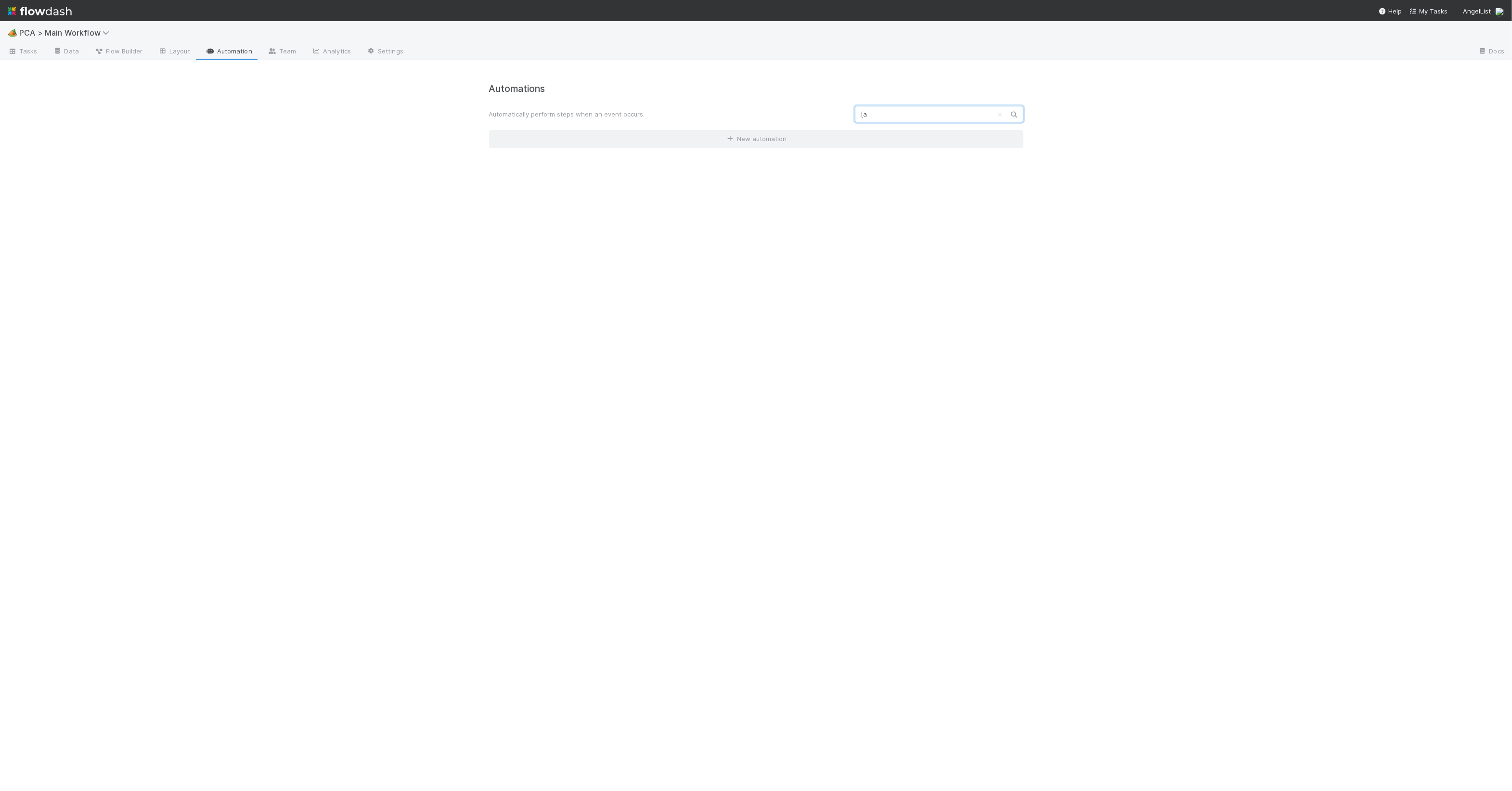
type input "["
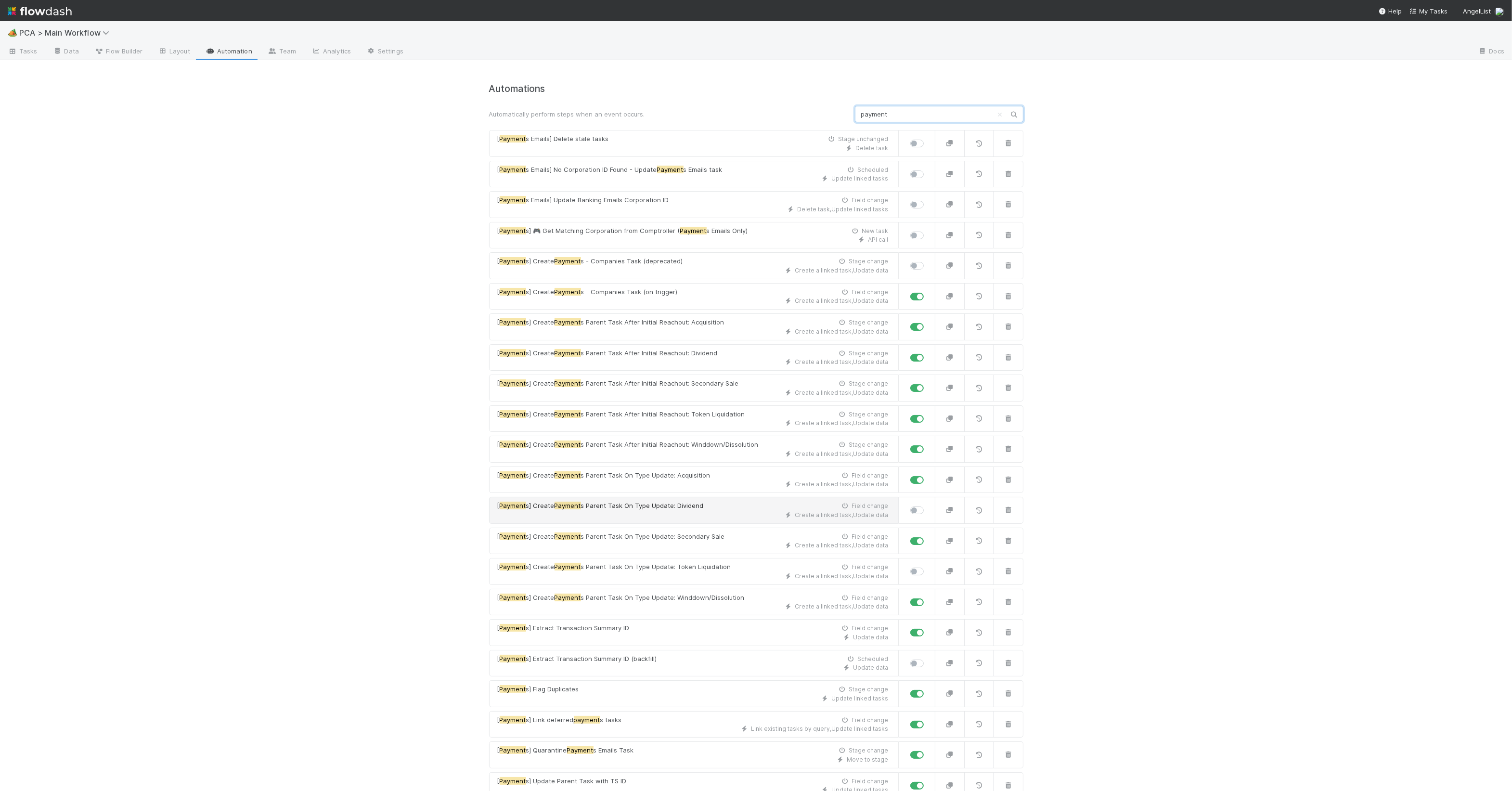
type input "payment"
click at [740, 509] on div "[ Payment s] Create Payment s Parent Task On Type Update: Dividend Field change" at bounding box center [693, 506] width 392 height 9
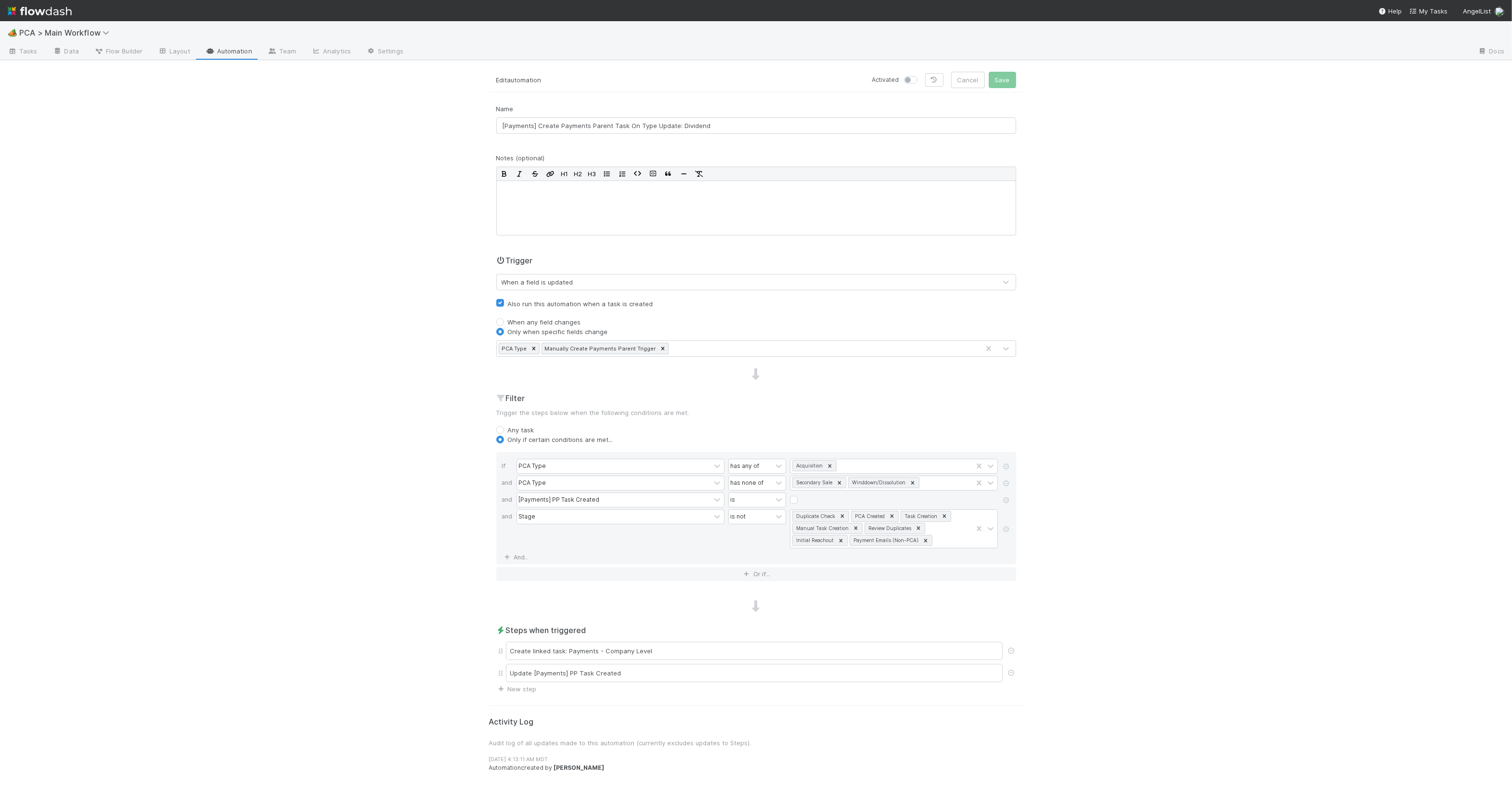
click at [540, 769] on div "Automation created by Lou Mahfoud" at bounding box center [761, 768] width 543 height 9
click at [628, 764] on div "9/1/25, 4:13:11 AM MDT" at bounding box center [761, 759] width 543 height 8
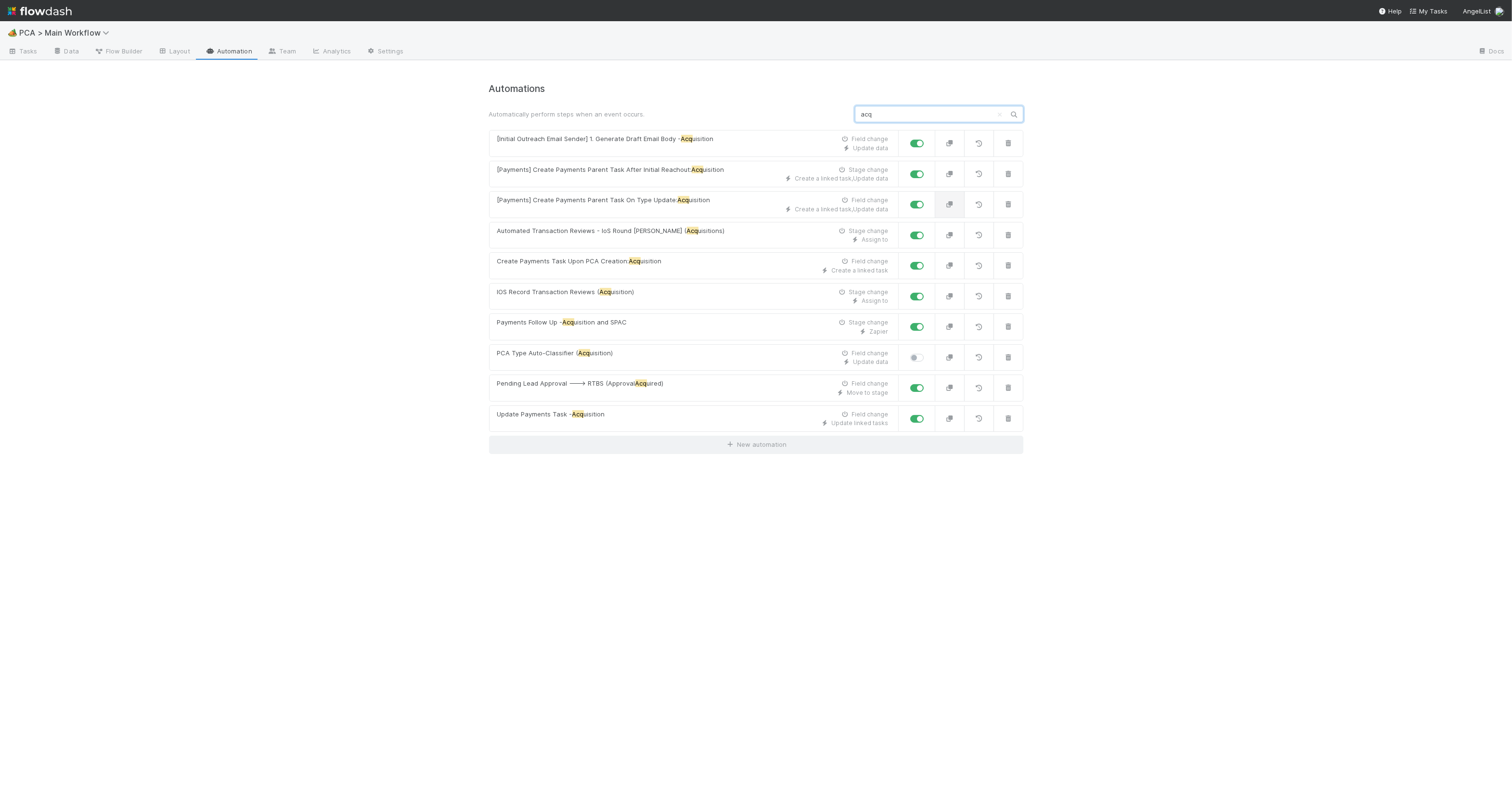
type input "acq"
click at [951, 207] on icon "button" at bounding box center [949, 204] width 9 height 7
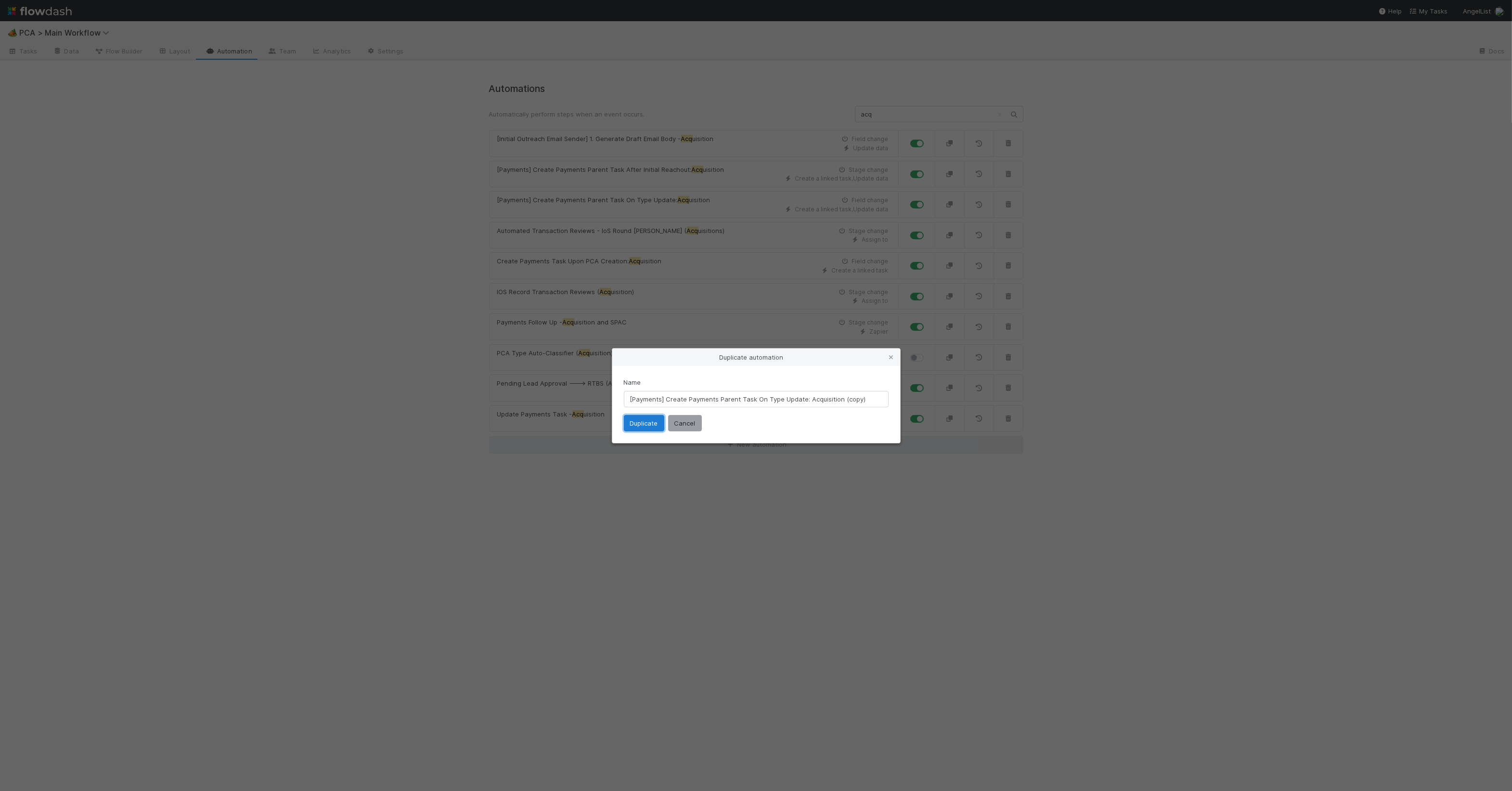
click at [646, 420] on button "Duplicate" at bounding box center [644, 423] width 40 height 17
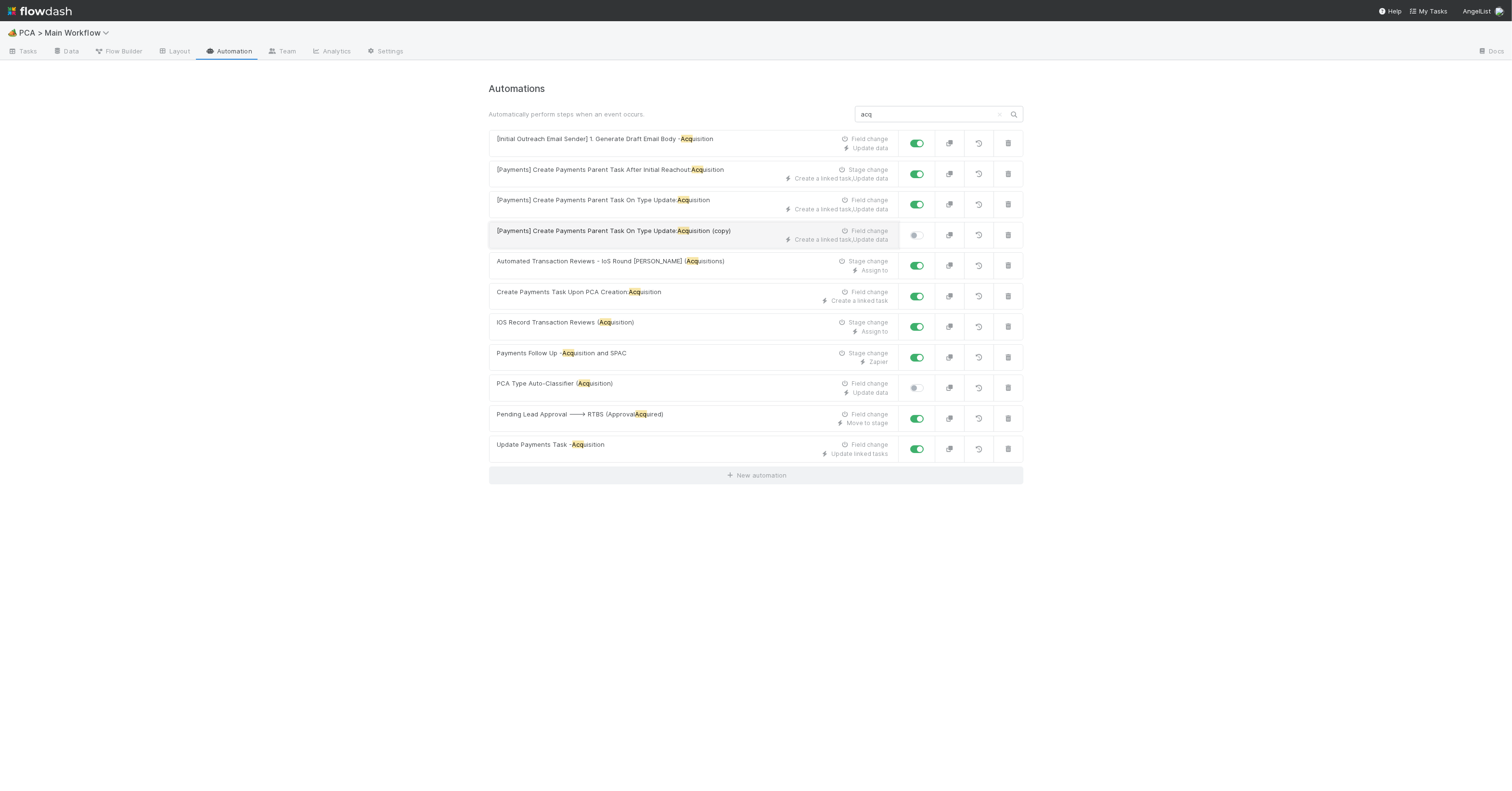
click at [720, 244] on div "Create a linked task , Update data" at bounding box center [693, 240] width 392 height 9
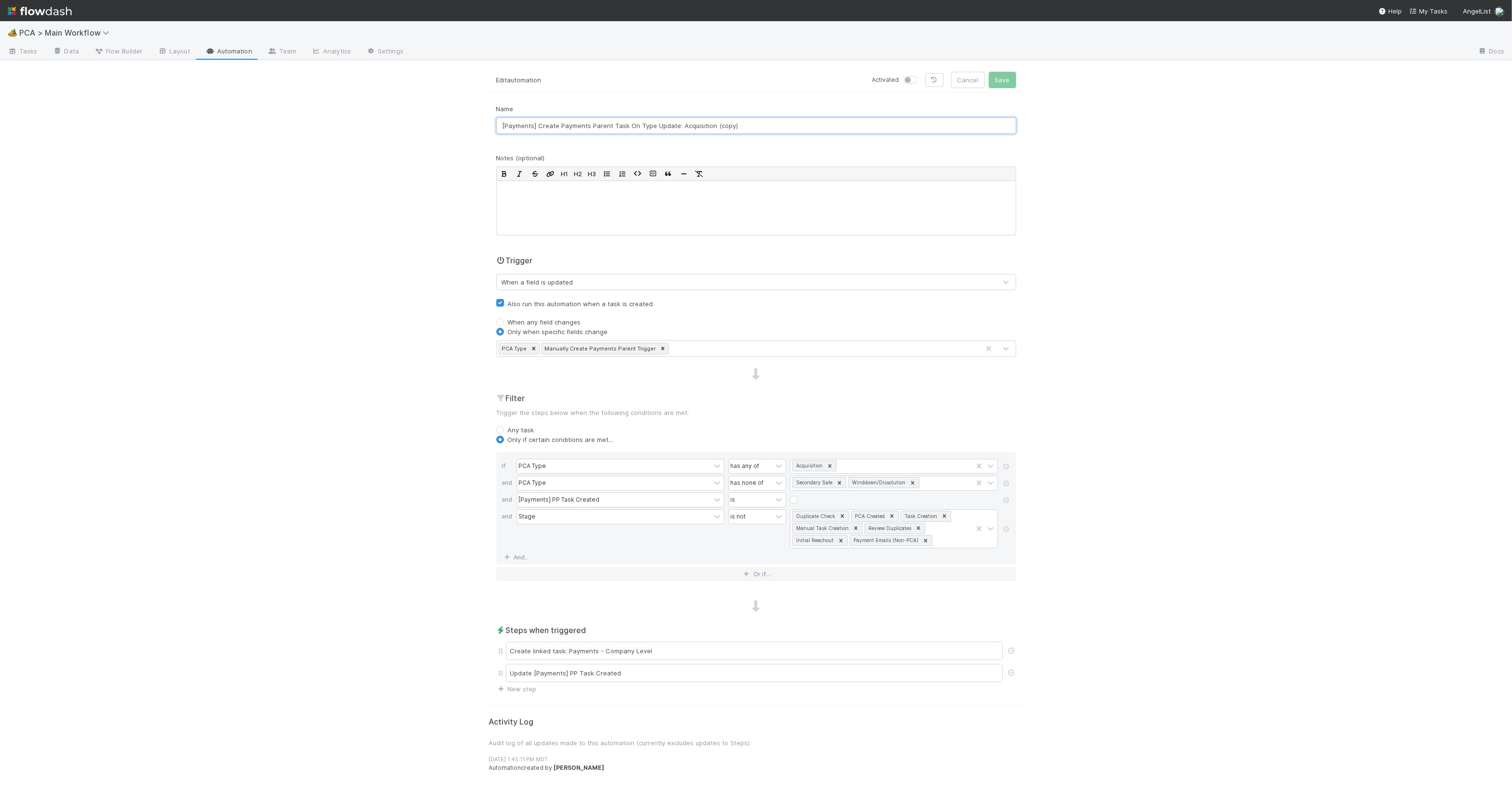
drag, startPoint x: 681, startPoint y: 124, endPoint x: 767, endPoint y: 127, distance: 86.1
click at [767, 127] on input "[Payments] Create Payments Parent Task On Type Update: Acquisition (copy)" at bounding box center [756, 126] width 520 height 17
drag, startPoint x: 714, startPoint y: 126, endPoint x: 679, endPoint y: 127, distance: 35.0
click at [679, 127] on input "[Payments] Create Payments Parent Task On Type Update: Acquisition (copy)" at bounding box center [756, 126] width 520 height 17
type input "[Payments] Create Payments Parent Task On Type Update: Payment Expected"
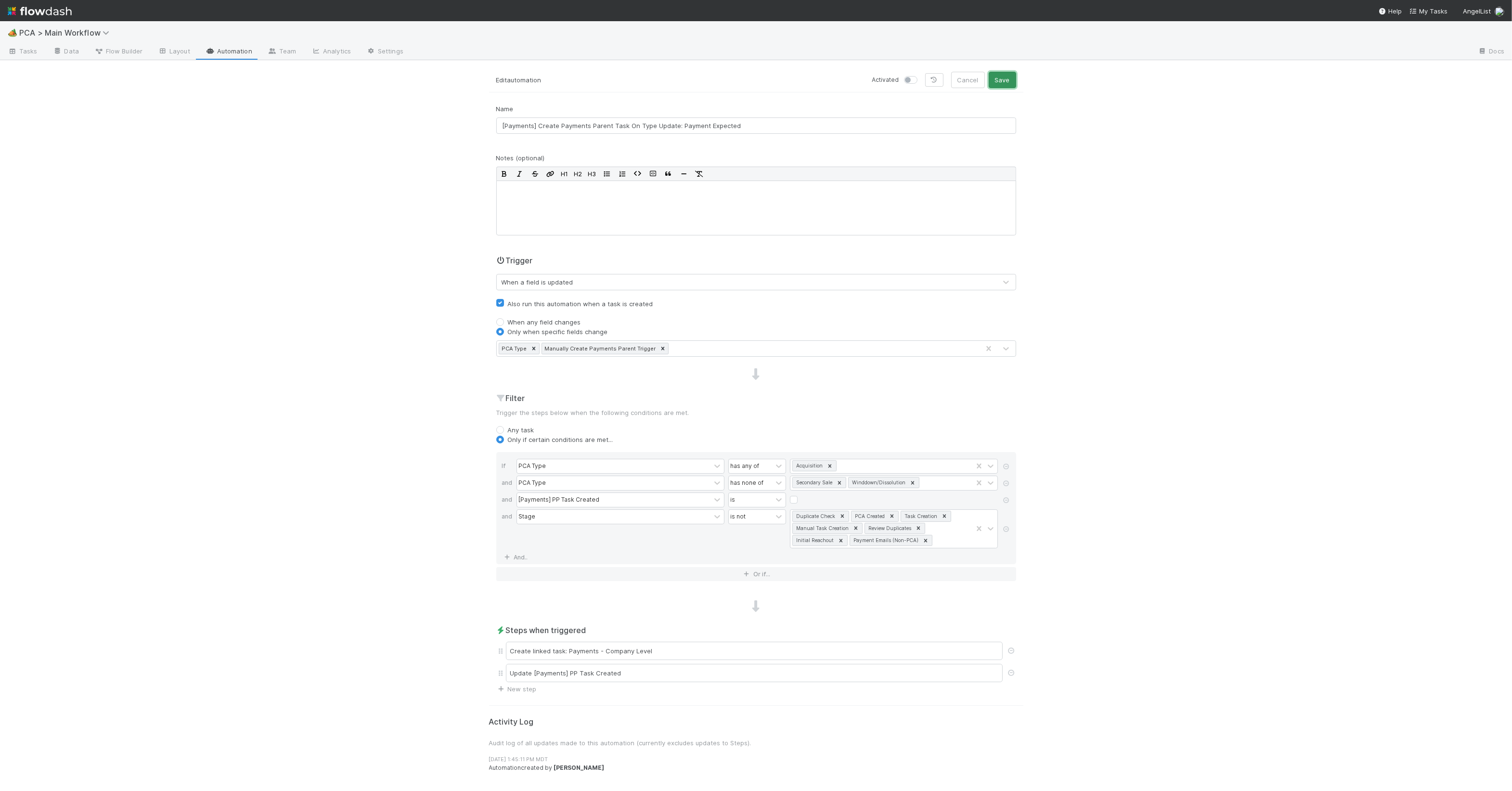
click at [998, 75] on button "Save" at bounding box center [1003, 79] width 27 height 17
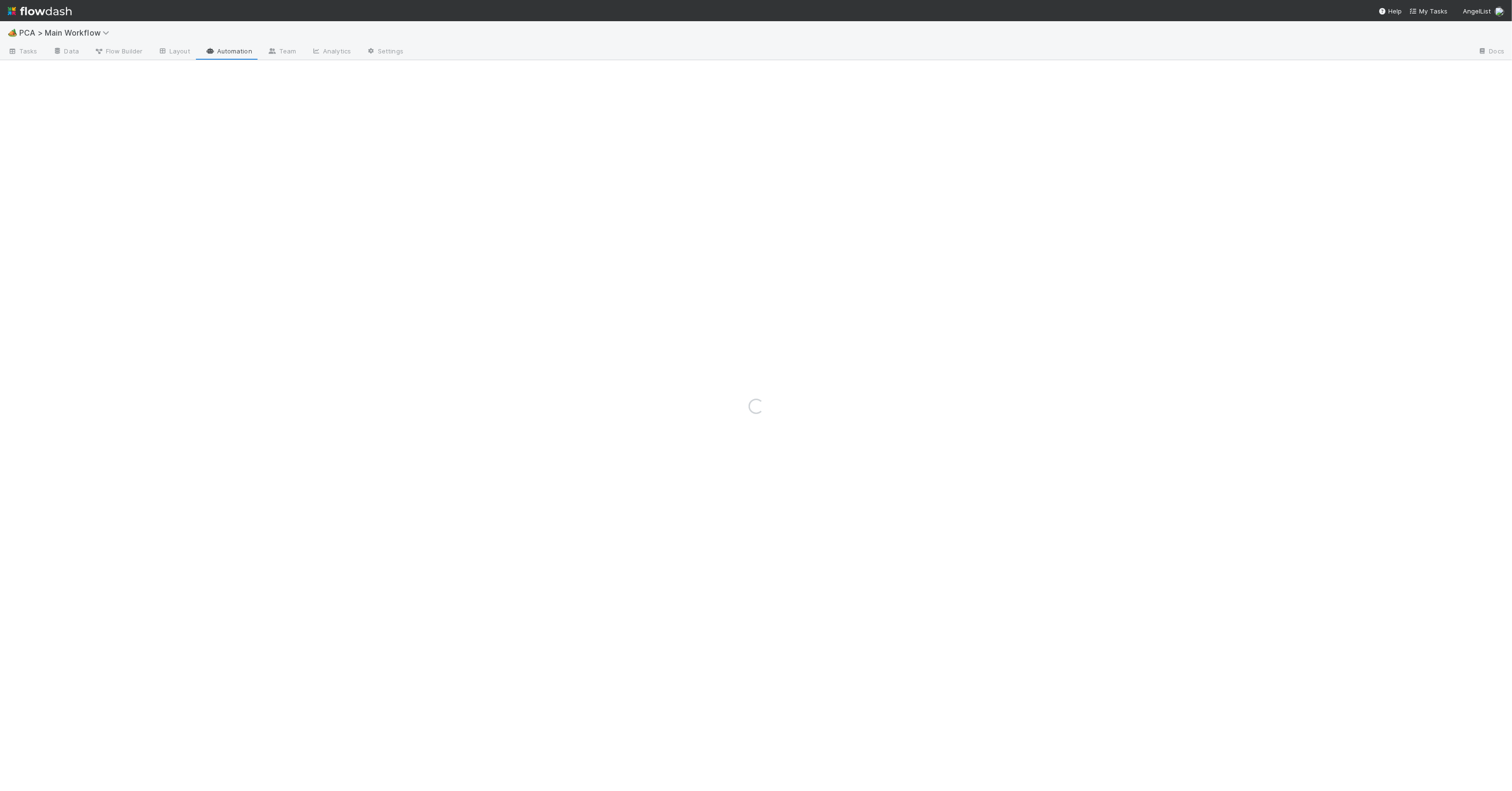
click at [76, 49] on div "Loading..." at bounding box center [756, 406] width 1512 height 770
click at [64, 54] on div "Loading..." at bounding box center [756, 406] width 1512 height 770
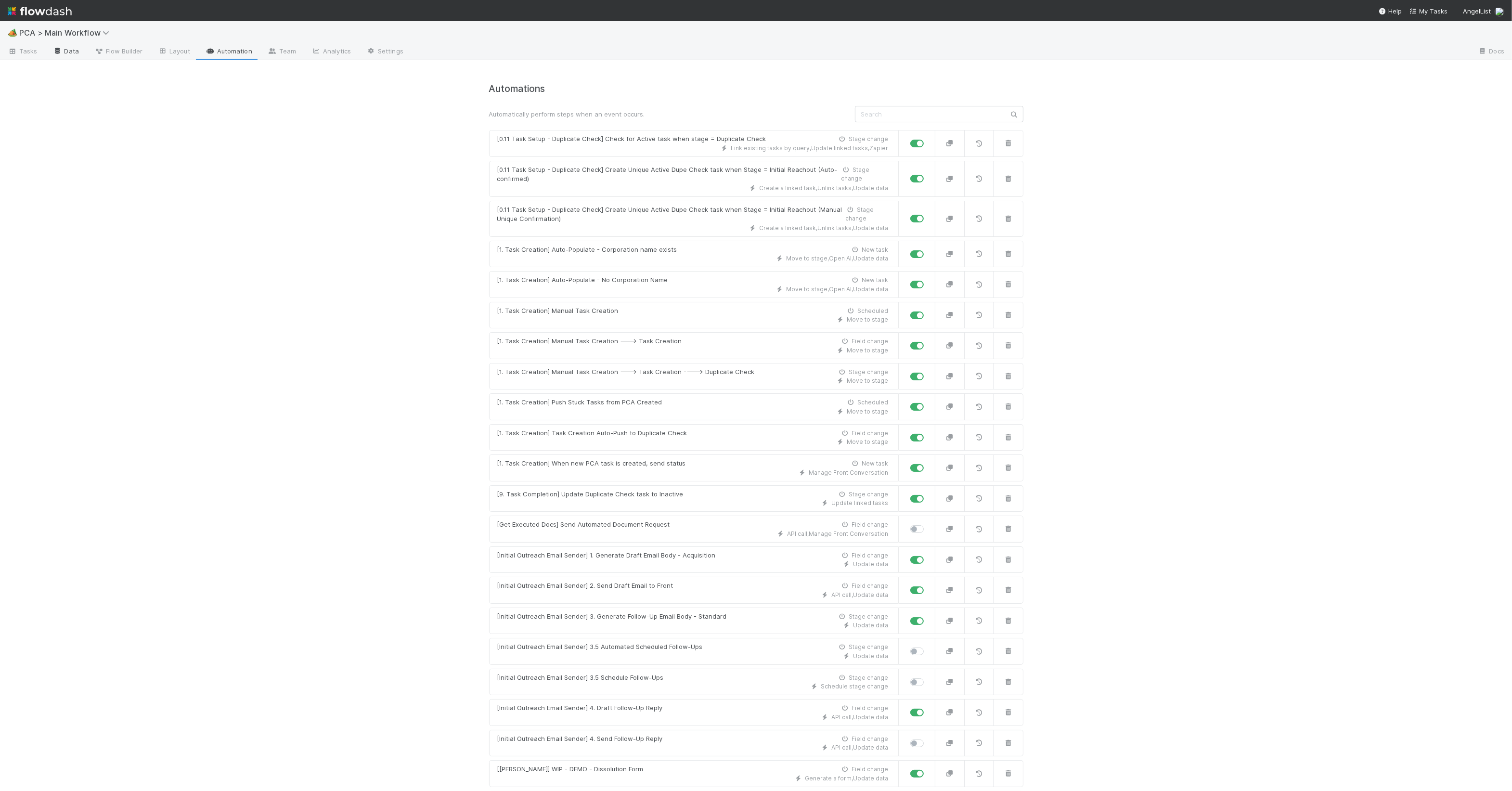
click at [66, 51] on link "Data" at bounding box center [66, 51] width 41 height 15
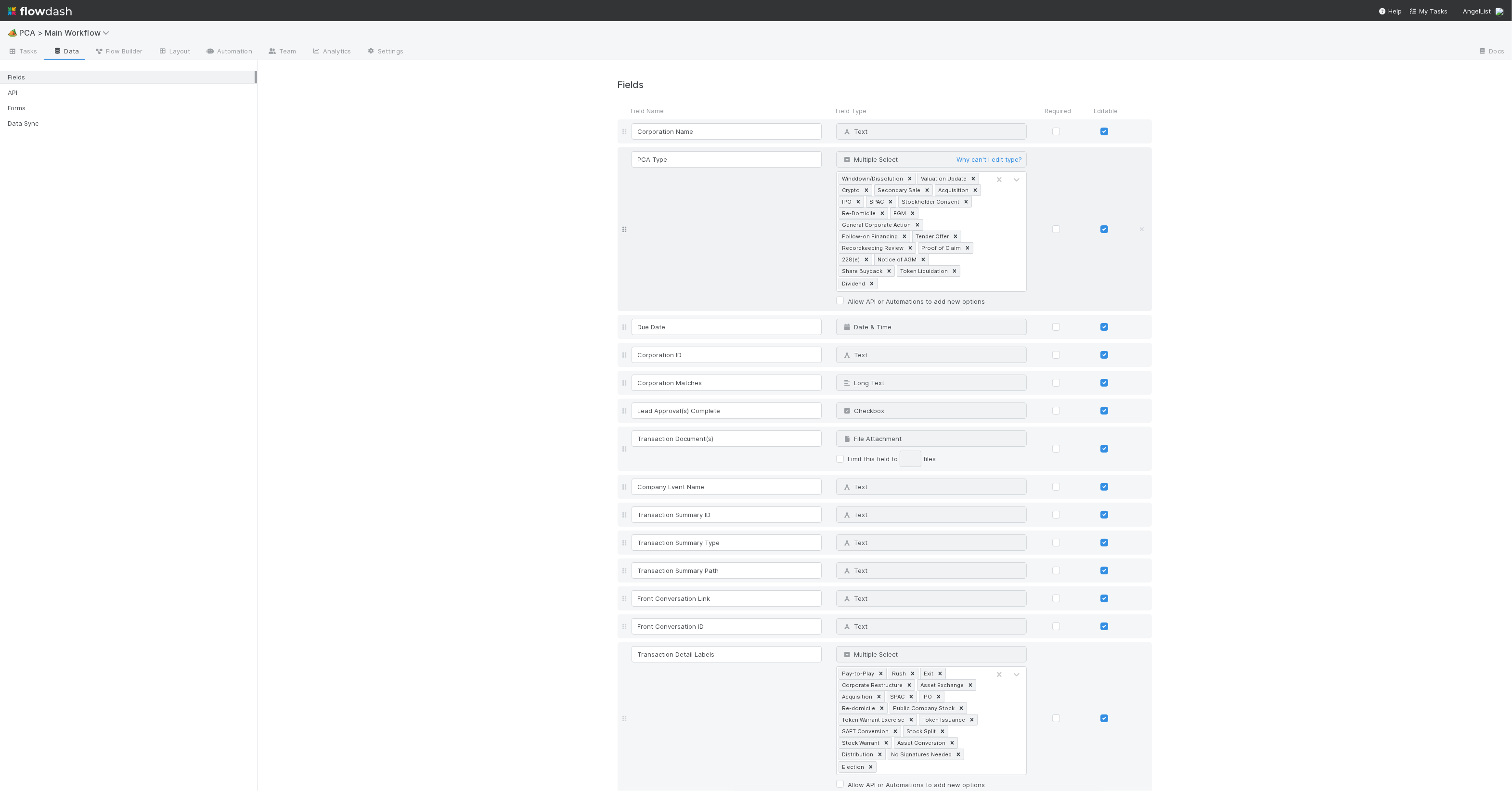
click at [996, 217] on div "Winddown/Dissolution Valuation Update Crypto Secondary Sale Acquisition IPO SPA…" at bounding box center [932, 231] width 191 height 121
type input "Payment Expected"
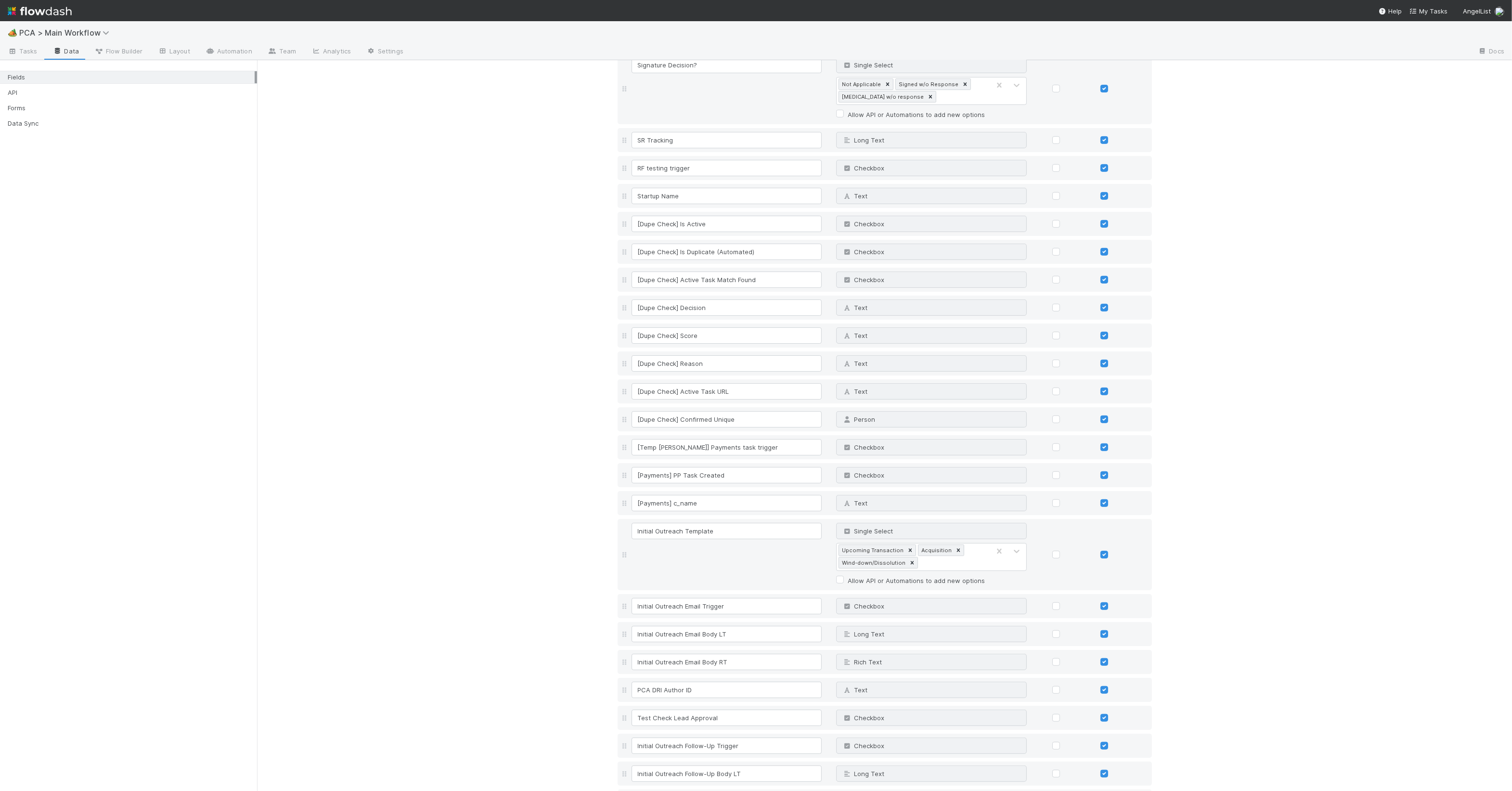
scroll to position [7768, 0]
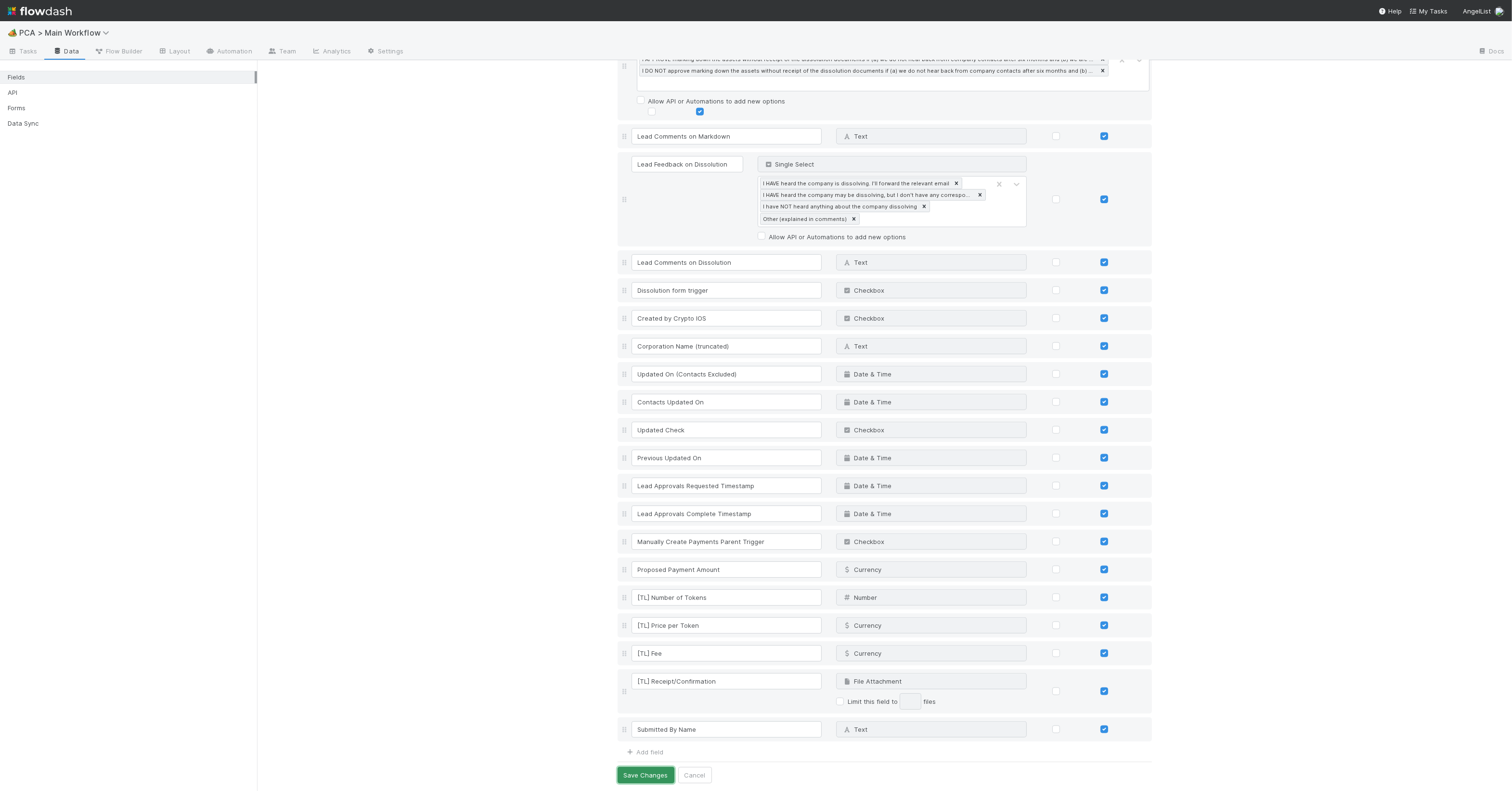
click at [644, 777] on button "Save Changes" at bounding box center [646, 775] width 57 height 17
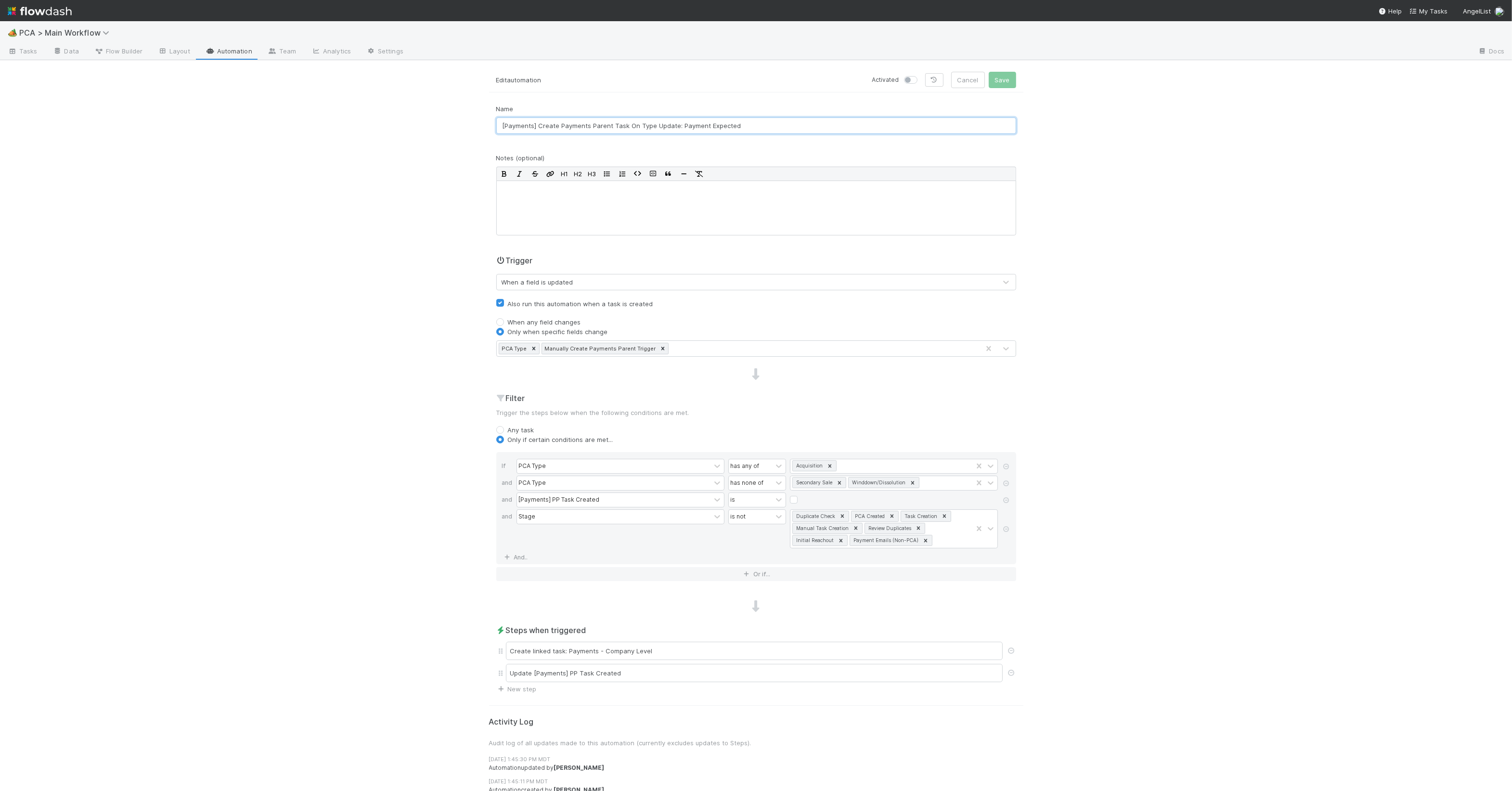
click at [757, 128] on input "[Payments] Create Payments Parent Task On Type Update: Payment Expected" at bounding box center [756, 126] width 520 height 17
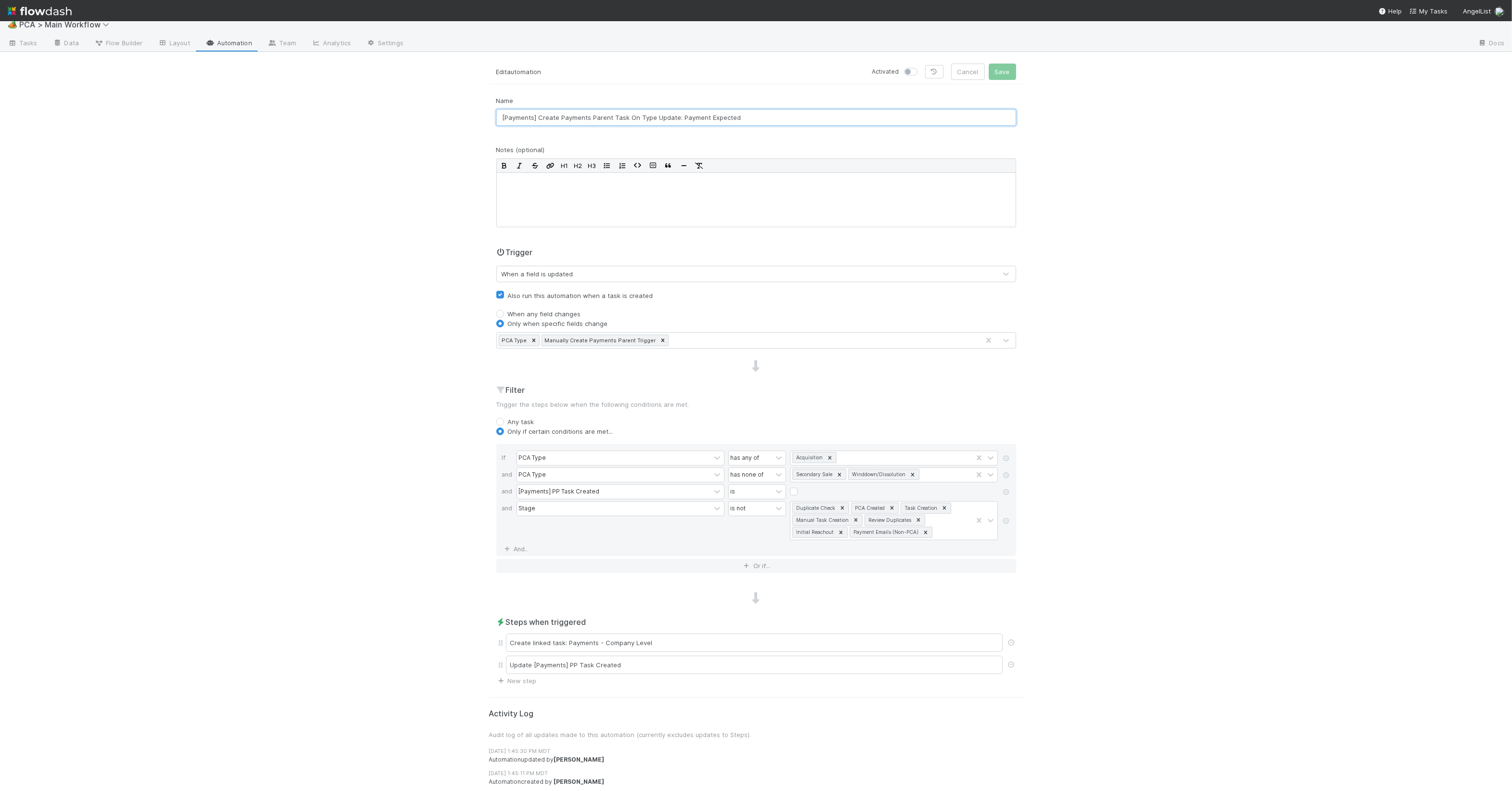
scroll to position [11, 0]
click at [826, 456] on icon at bounding box center [829, 457] width 7 height 7
type input "payme"
click at [1118, 500] on div "🏕️ PCA > Main Workflow Tasks Data Flow Builder Layout Automation Team Analytics…" at bounding box center [756, 406] width 1512 height 770
click at [722, 640] on div "Create linked task: Payments - Company Level" at bounding box center [754, 642] width 497 height 18
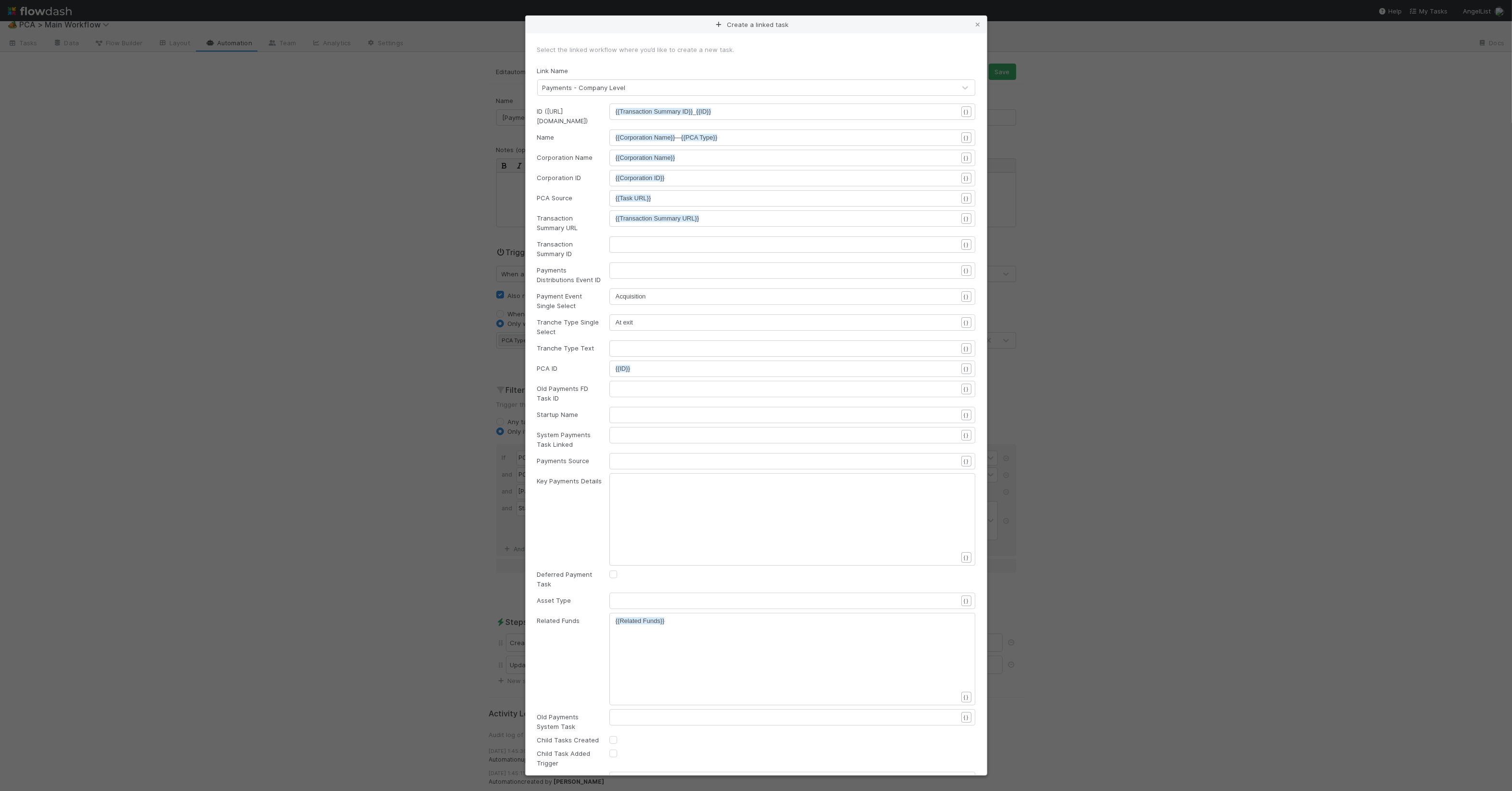
click at [659, 304] on div "Payment Event Single Select xxxxxxxxxx Acquisition { }" at bounding box center [756, 299] width 453 height 22
click at [659, 297] on pre "Acquisition" at bounding box center [790, 296] width 350 height 9
type textarea "Pay"
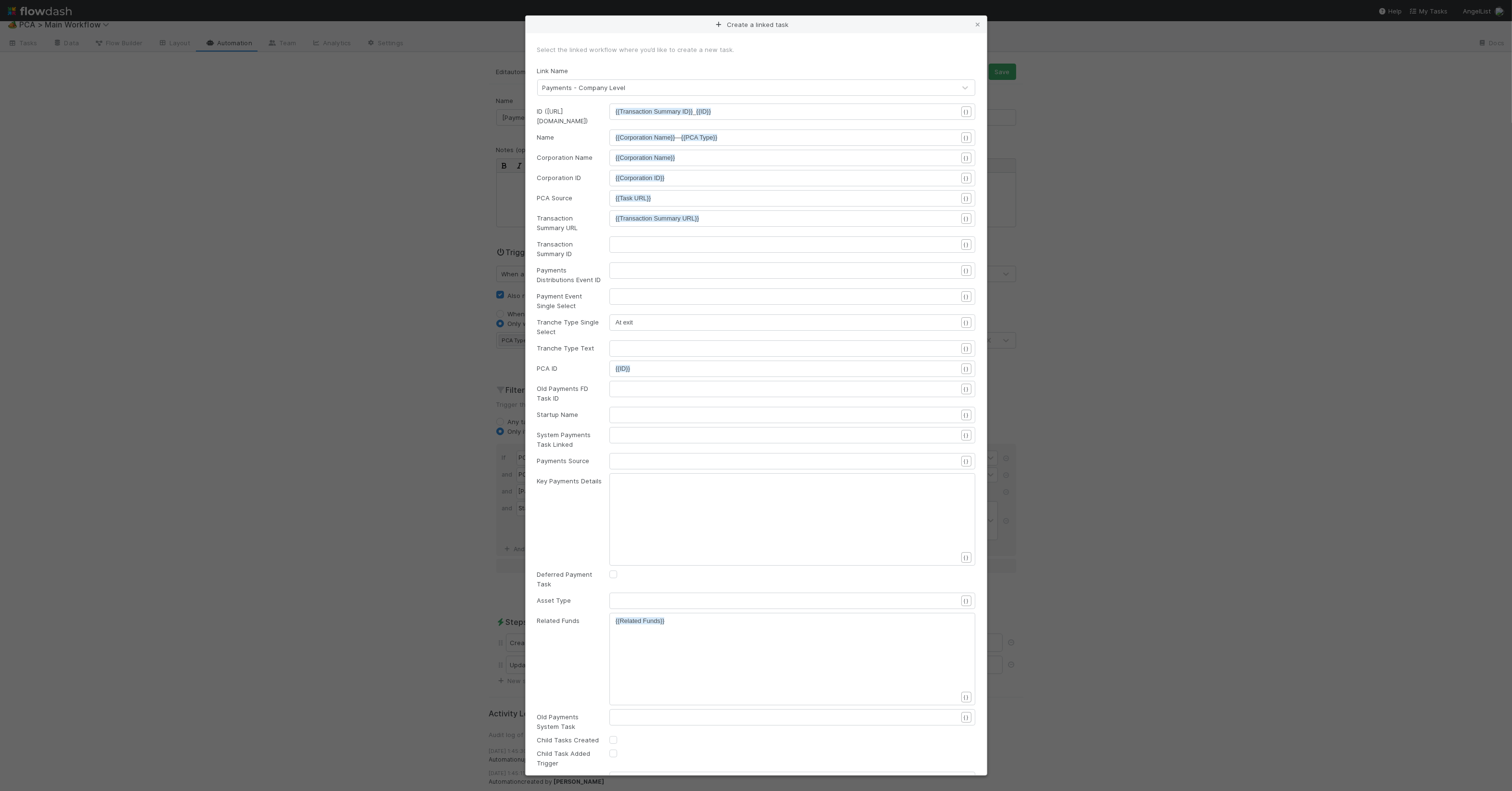
click at [558, 295] on div "Payment Event Single Select" at bounding box center [566, 301] width 72 height 20
click at [634, 293] on pre "​" at bounding box center [790, 296] width 350 height 9
click at [566, 293] on div "Payment Event Single Select" at bounding box center [566, 301] width 72 height 20
click at [646, 295] on pre "​" at bounding box center [790, 296] width 350 height 9
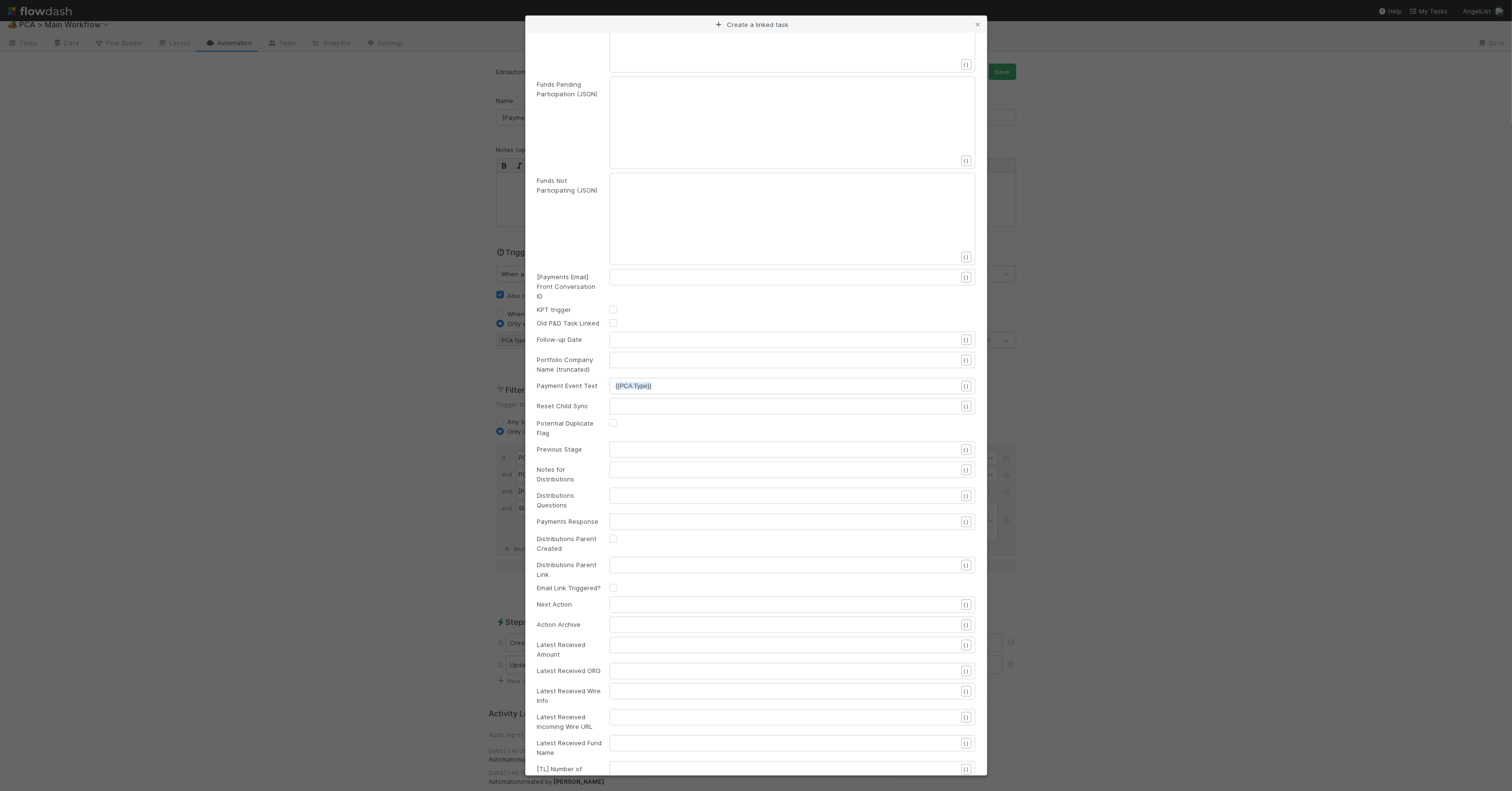
scroll to position [1378, 0]
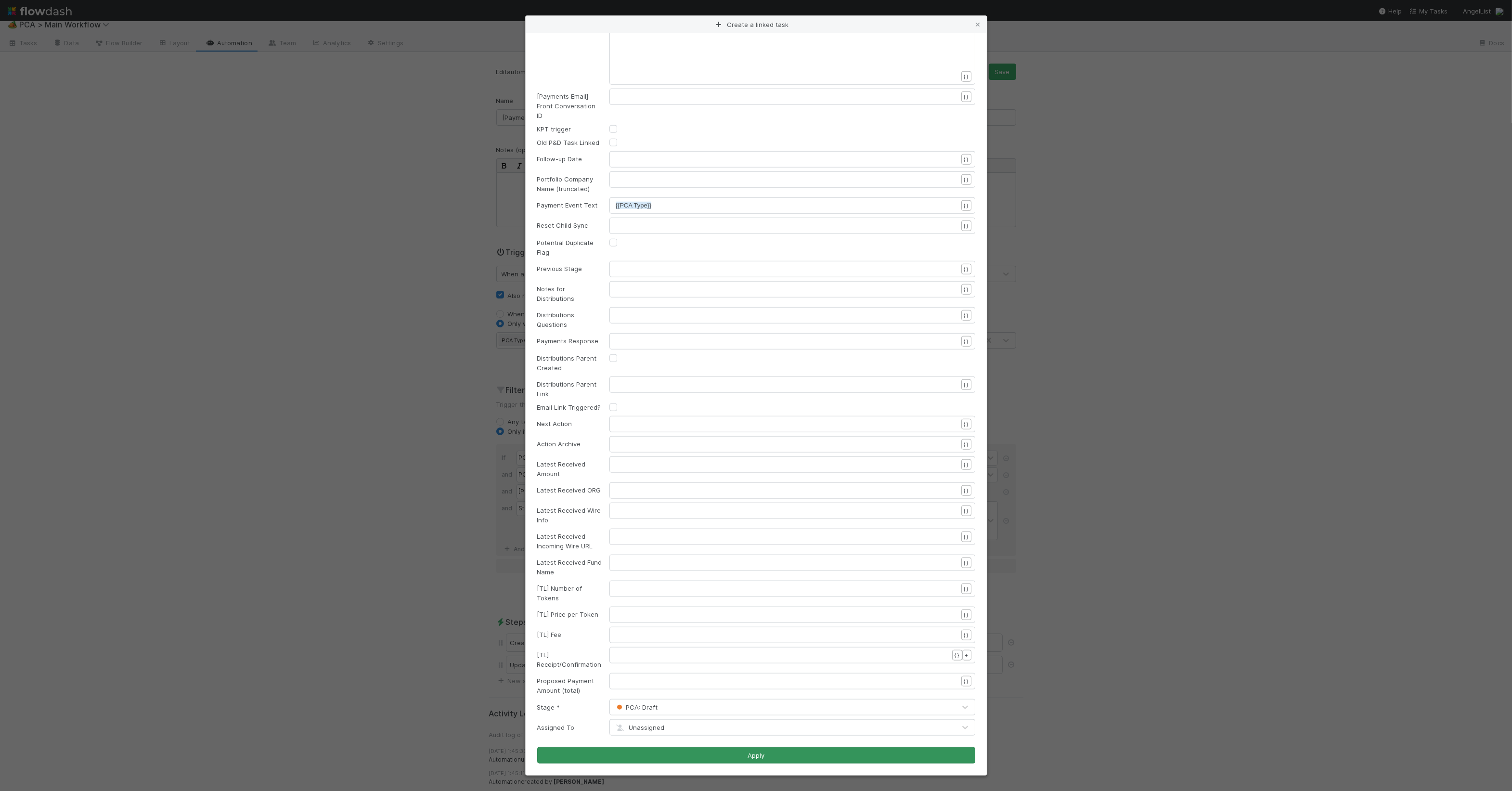
type textarea "Other"
click at [743, 750] on button "Apply" at bounding box center [756, 755] width 439 height 17
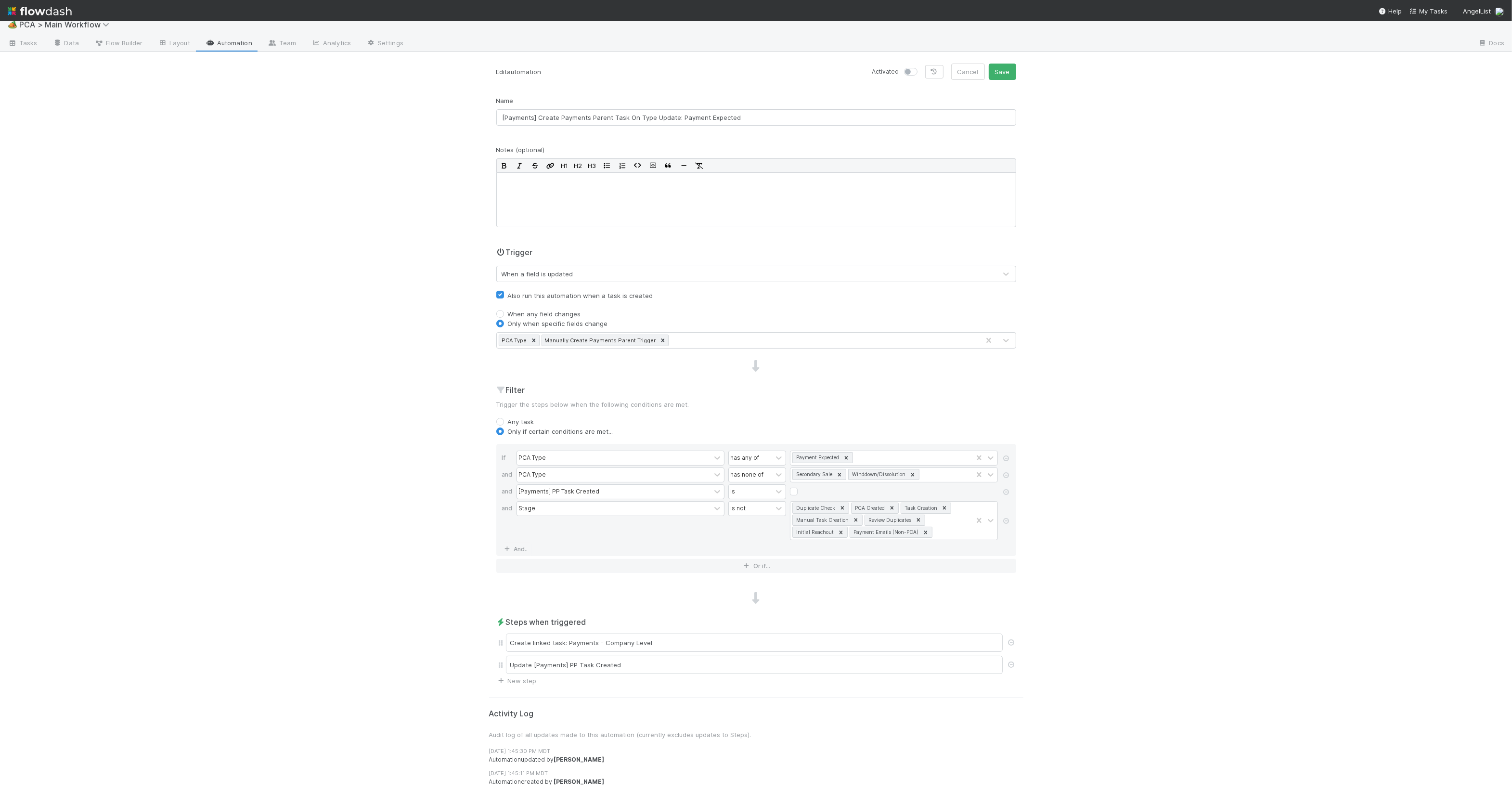
click at [922, 67] on label at bounding box center [922, 67] width 0 height 0
click at [907, 71] on input "checkbox" at bounding box center [908, 72] width 8 height 9
checkbox input "true"
click at [995, 72] on button "Save" at bounding box center [1003, 72] width 27 height 17
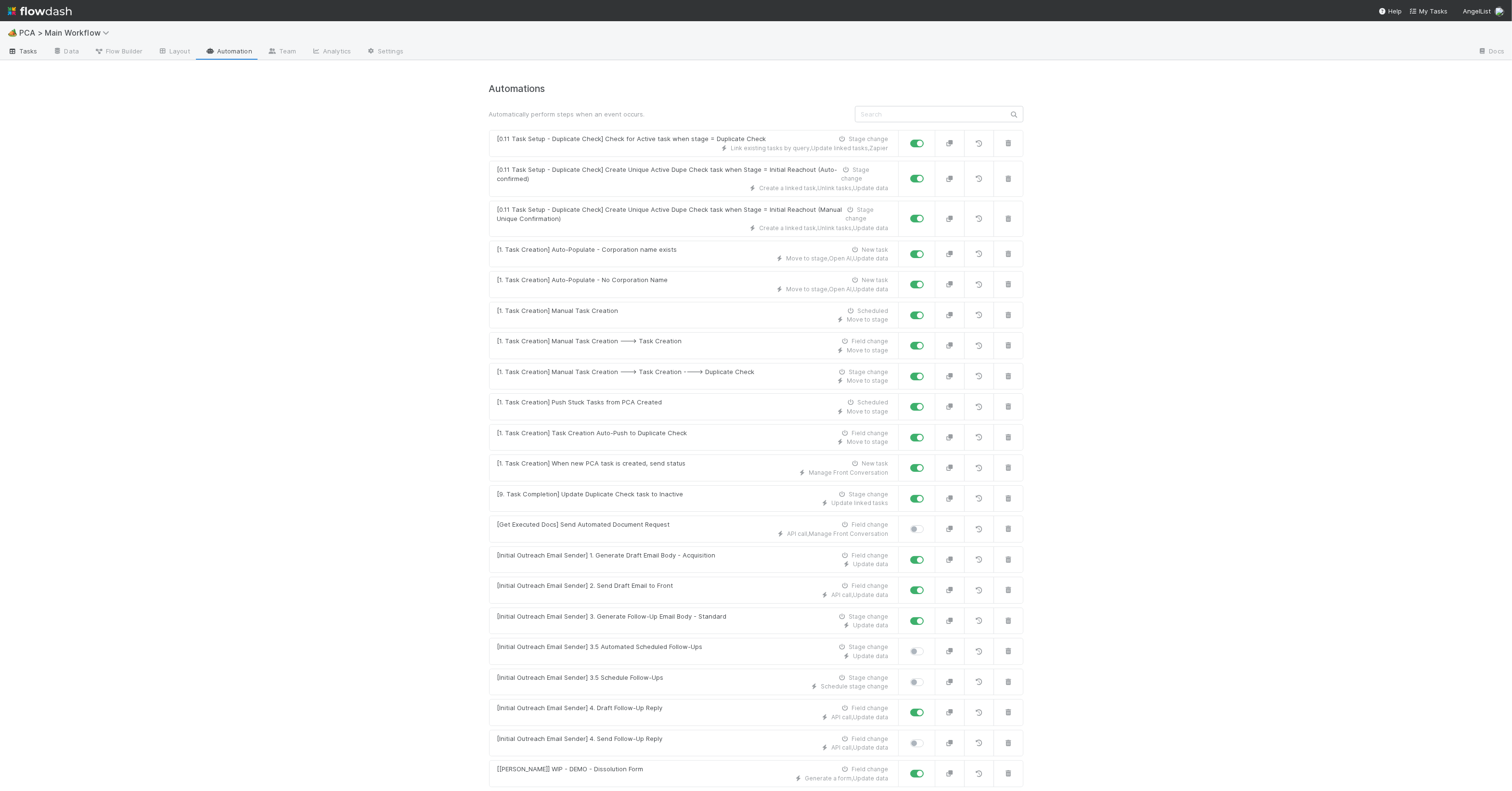
click at [30, 47] on span "Tasks" at bounding box center [22, 51] width 30 height 9
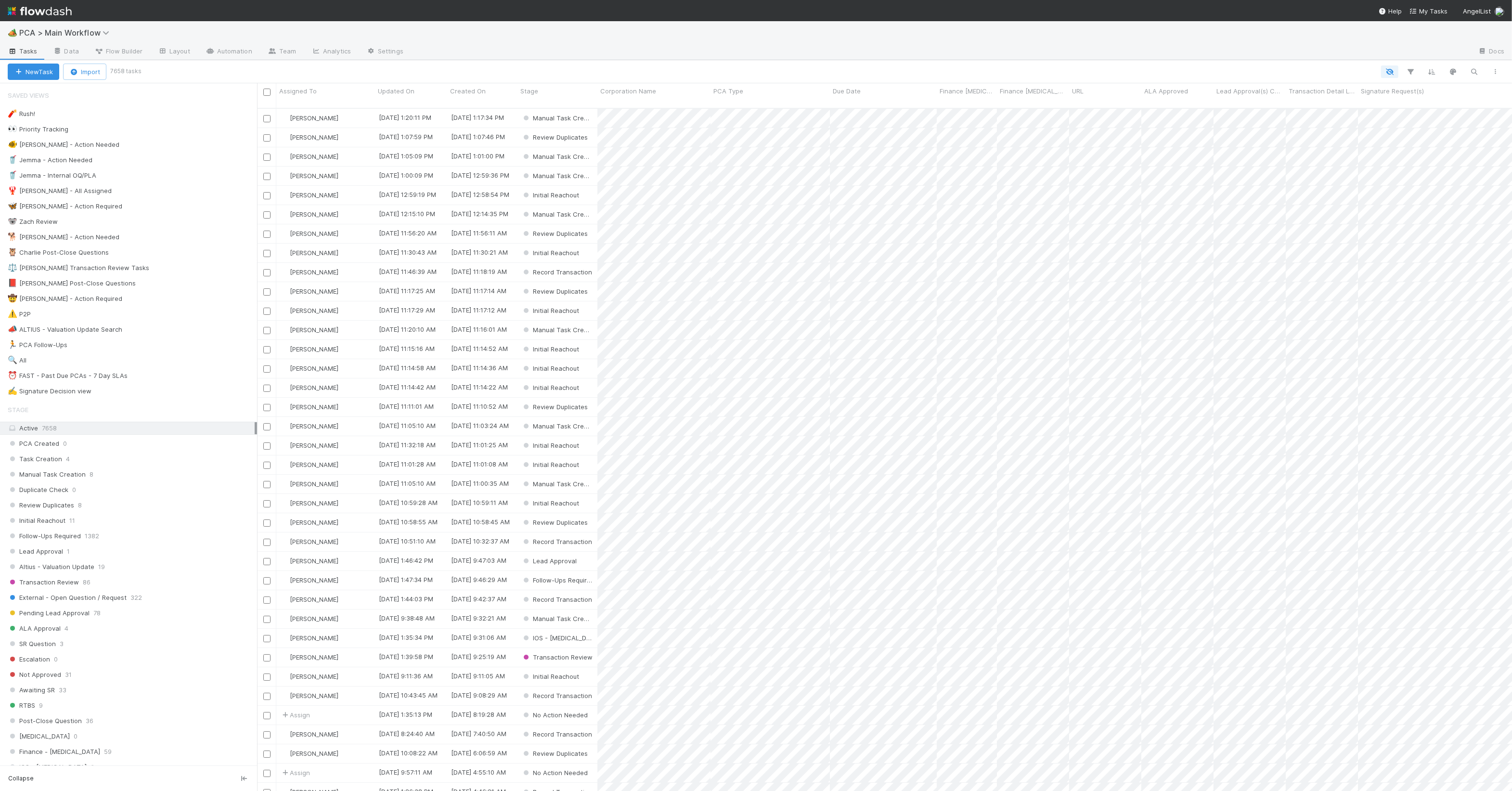
scroll to position [681, 1246]
click at [1472, 70] on icon "button" at bounding box center [1474, 72] width 9 height 9
type input "p"
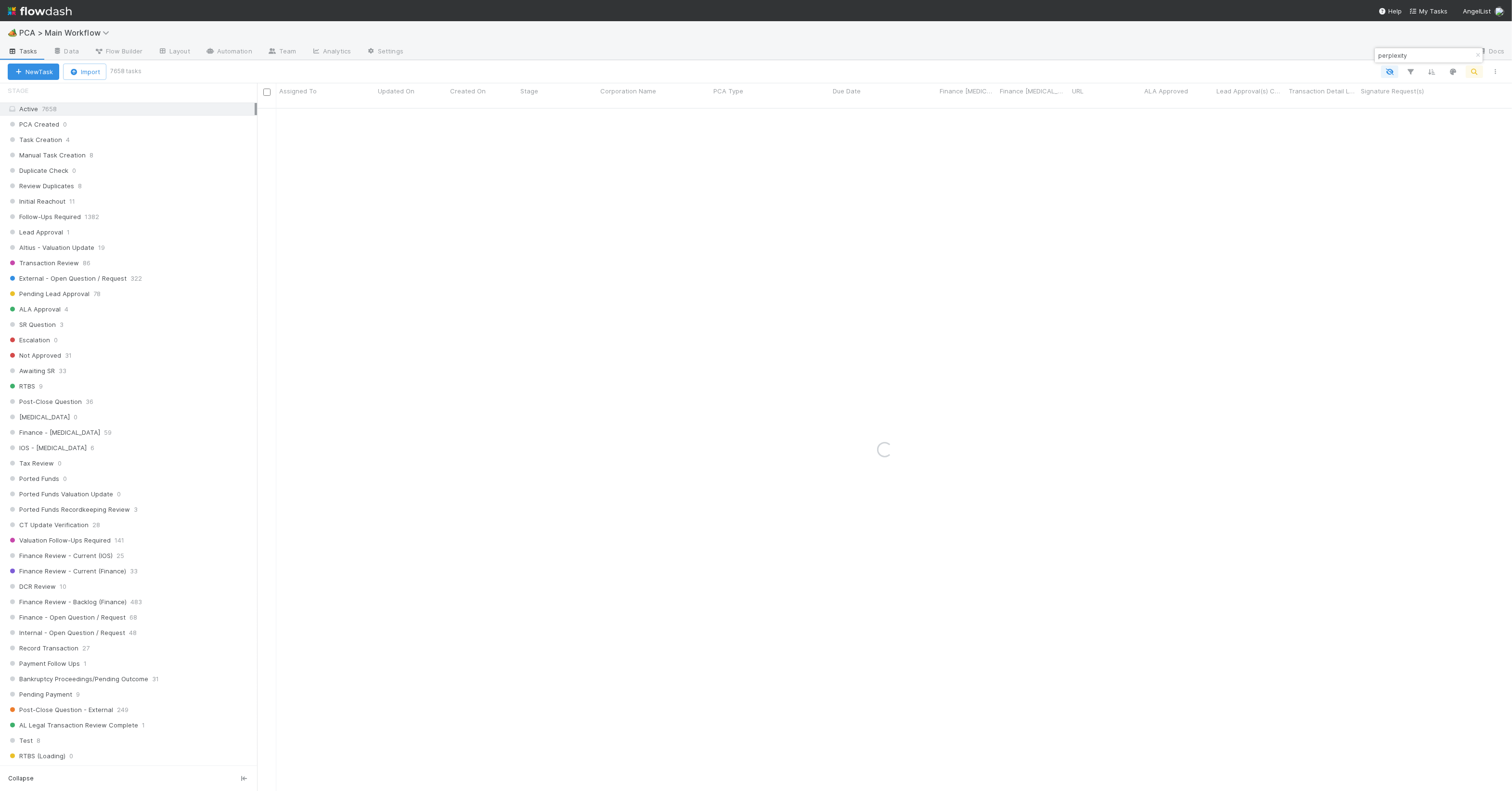
scroll to position [1075, 0]
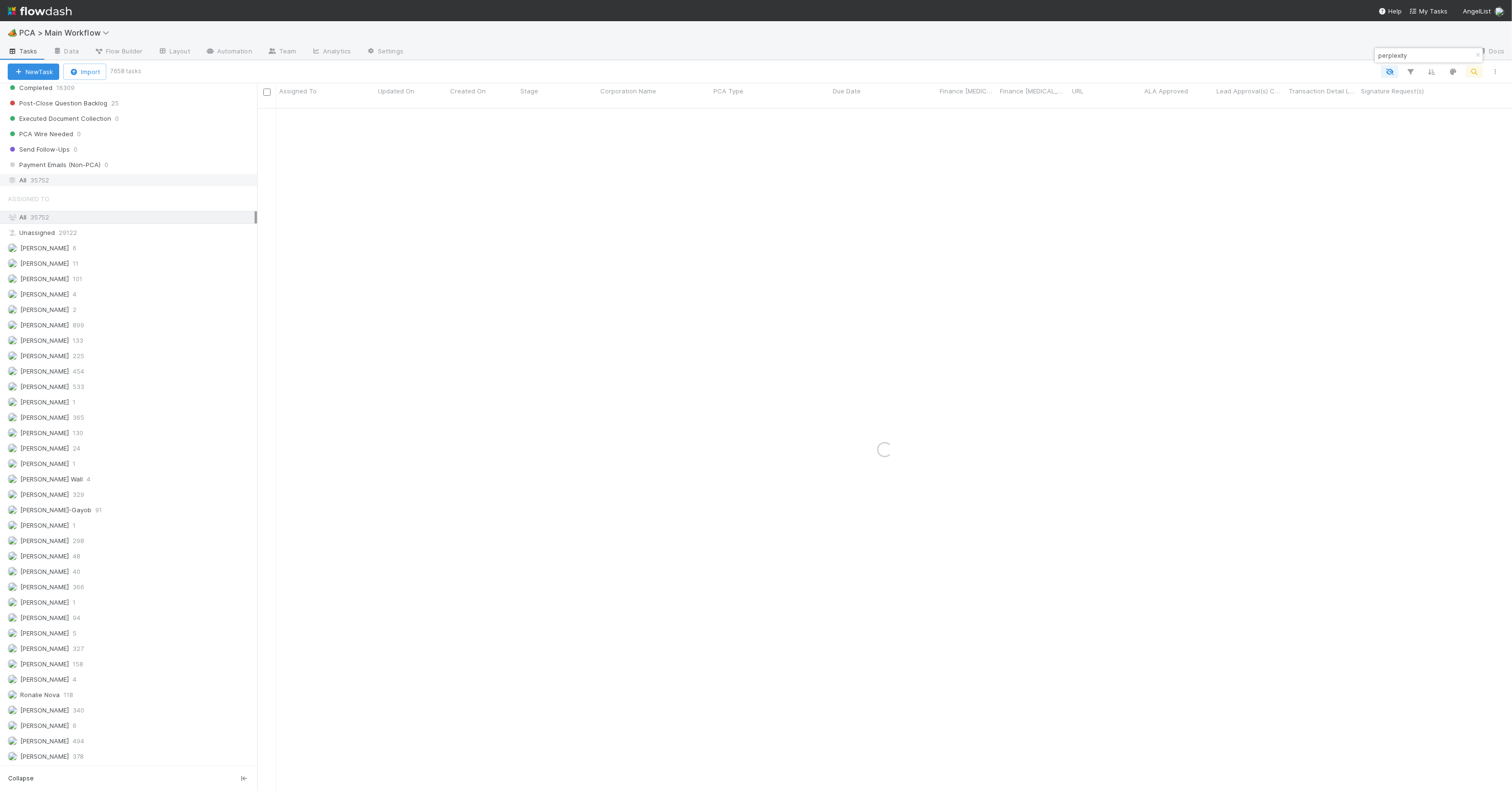
drag, startPoint x: 92, startPoint y: 176, endPoint x: 106, endPoint y: 176, distance: 14.0
click at [92, 176] on div "All 35752" at bounding box center [131, 180] width 247 height 12
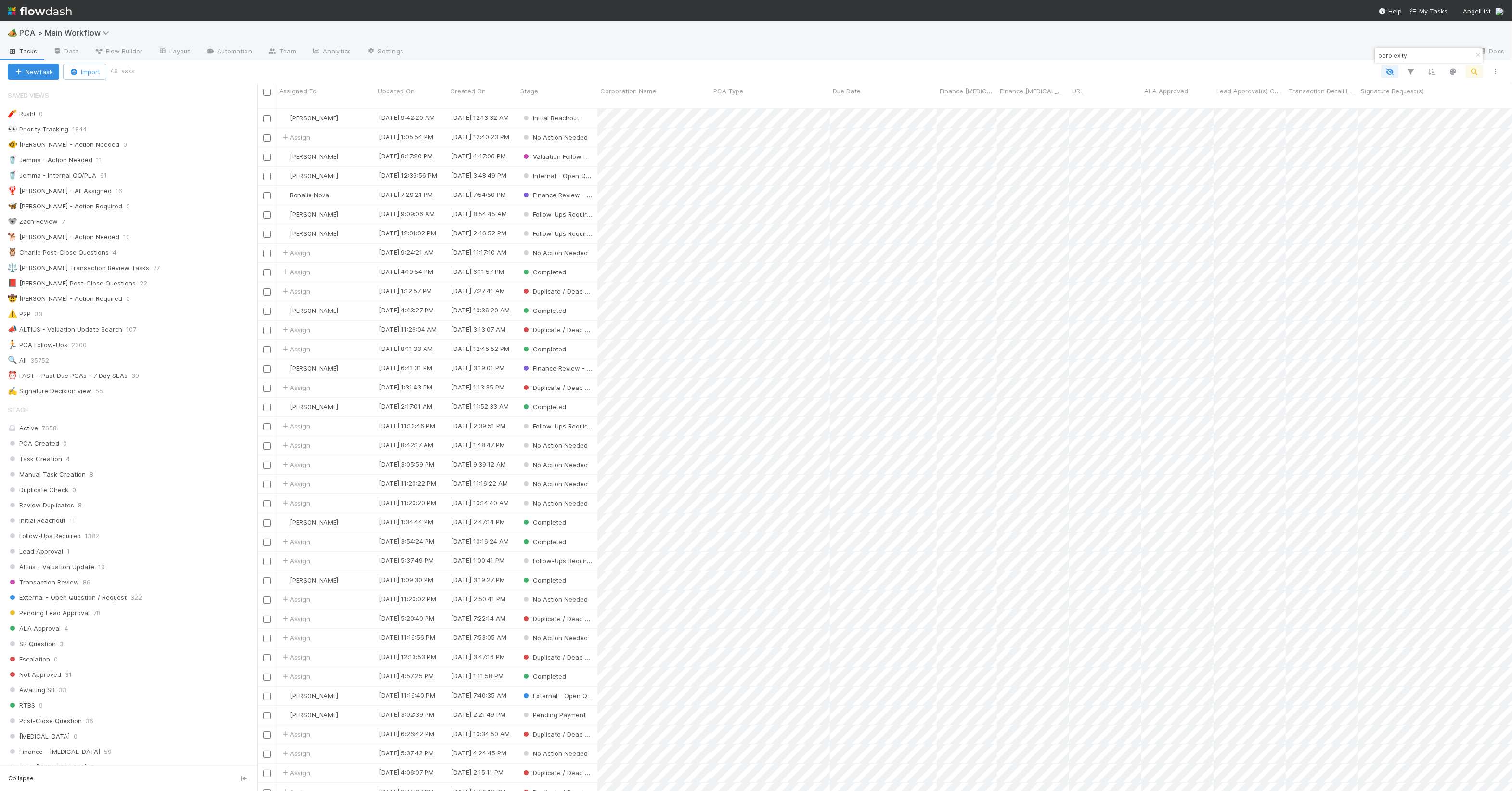
scroll to position [681, 1246]
click at [1433, 50] on input "perplexity" at bounding box center [1425, 56] width 96 height 12
click at [1432, 53] on input "perplexity" at bounding box center [1425, 56] width 96 height 12
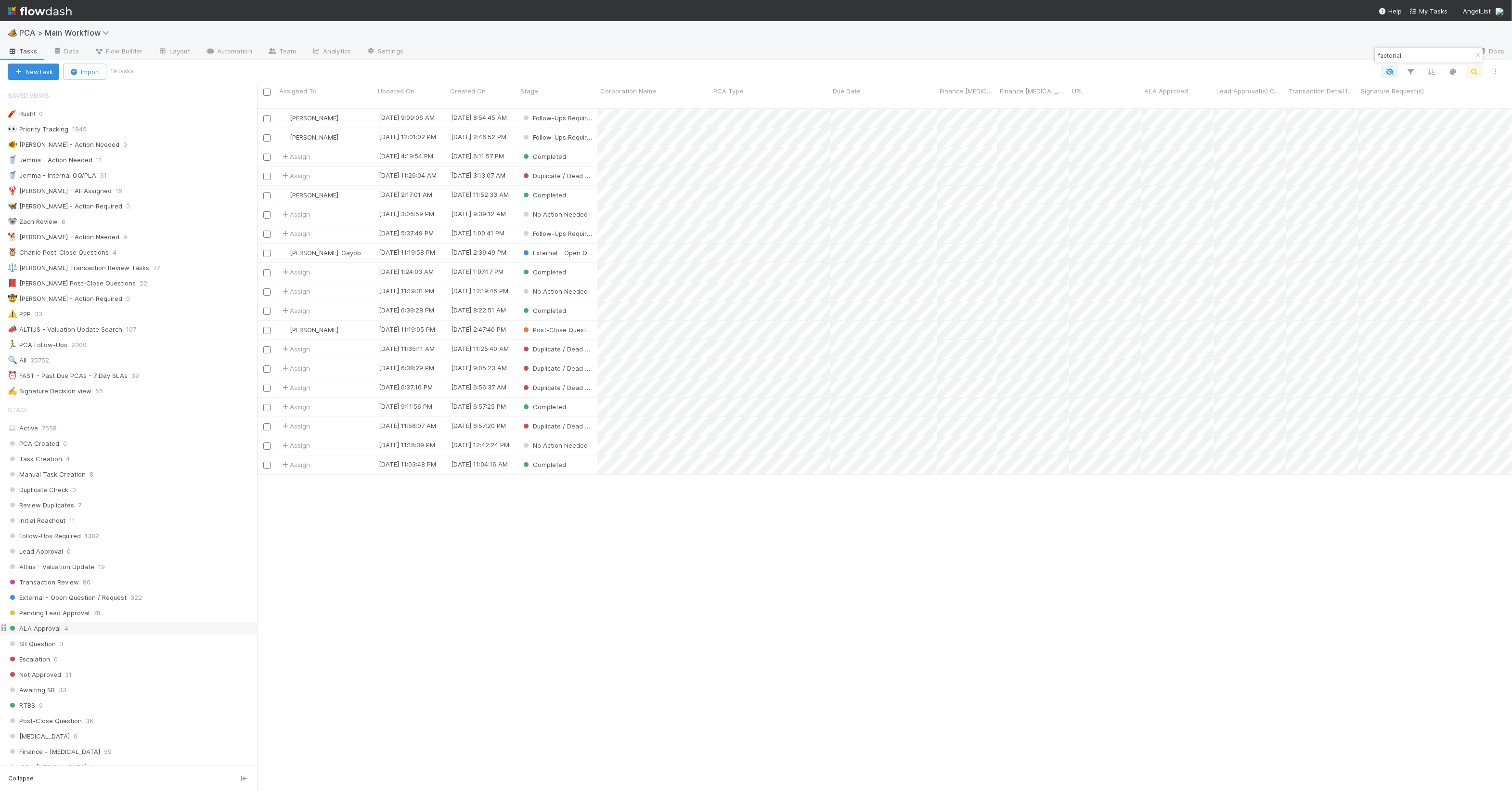
scroll to position [9, 9]
click at [1414, 55] on input "factorial" at bounding box center [1425, 56] width 96 height 12
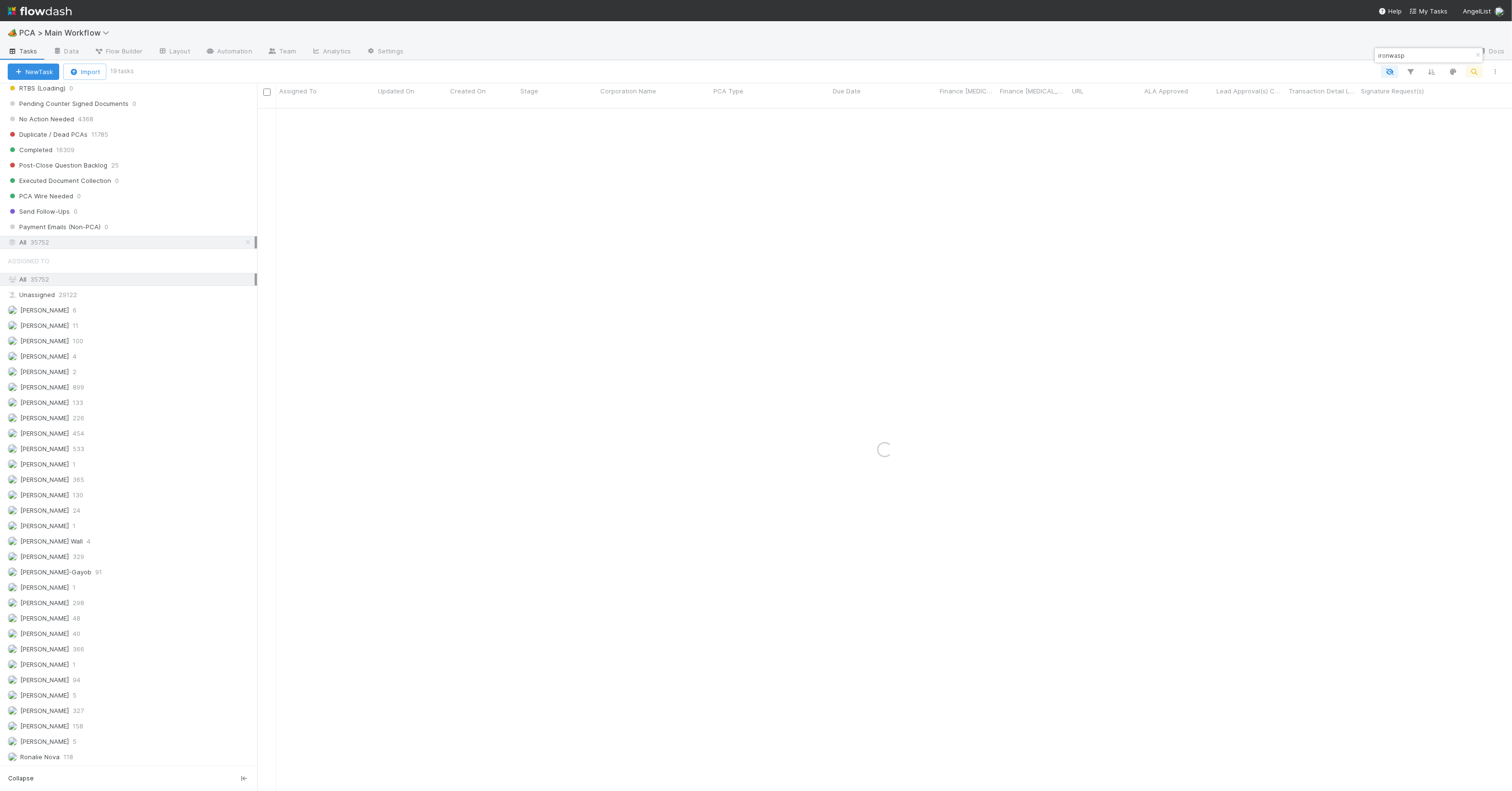
scroll to position [0, 0]
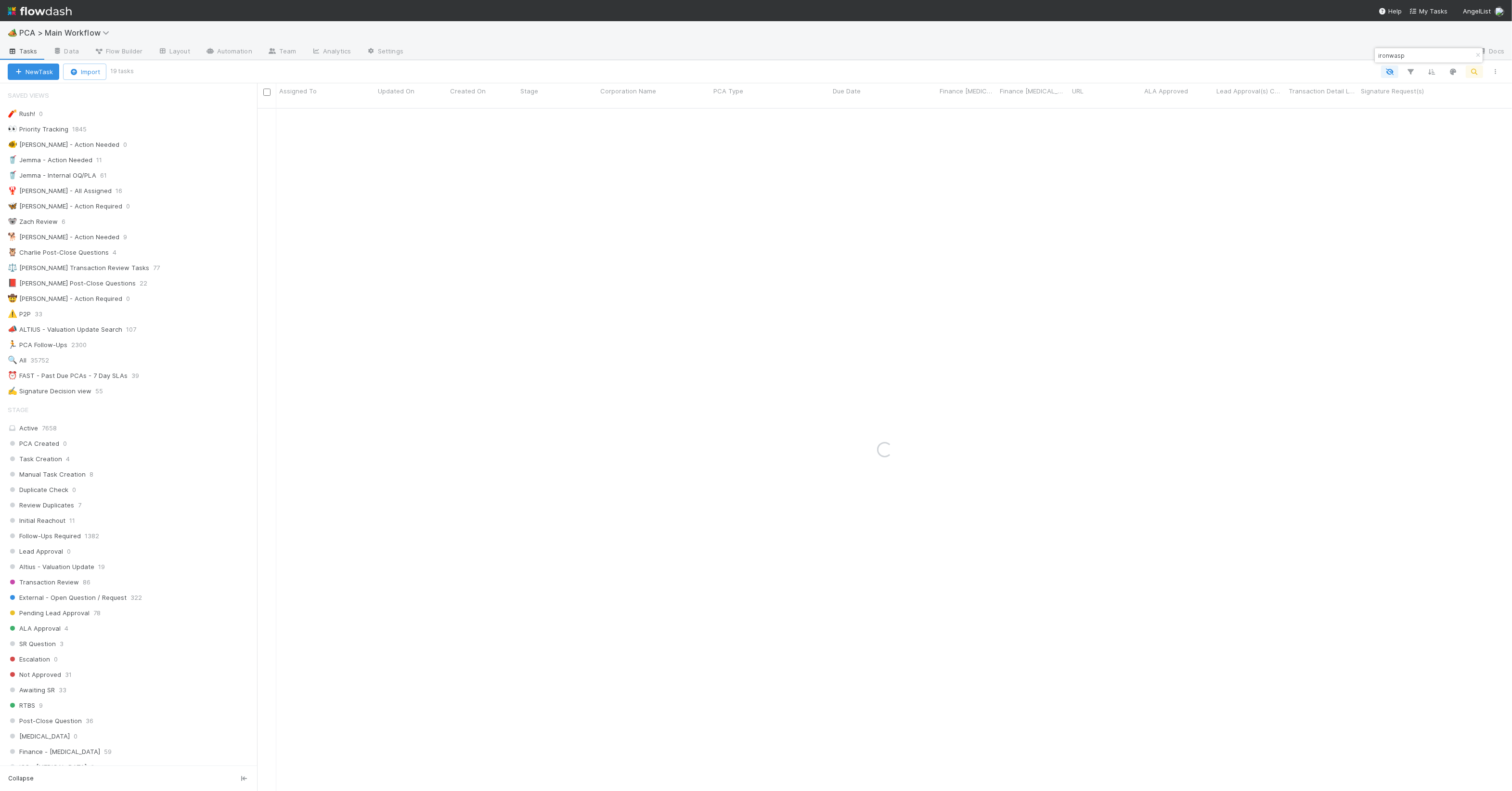
type input "ironwasp"
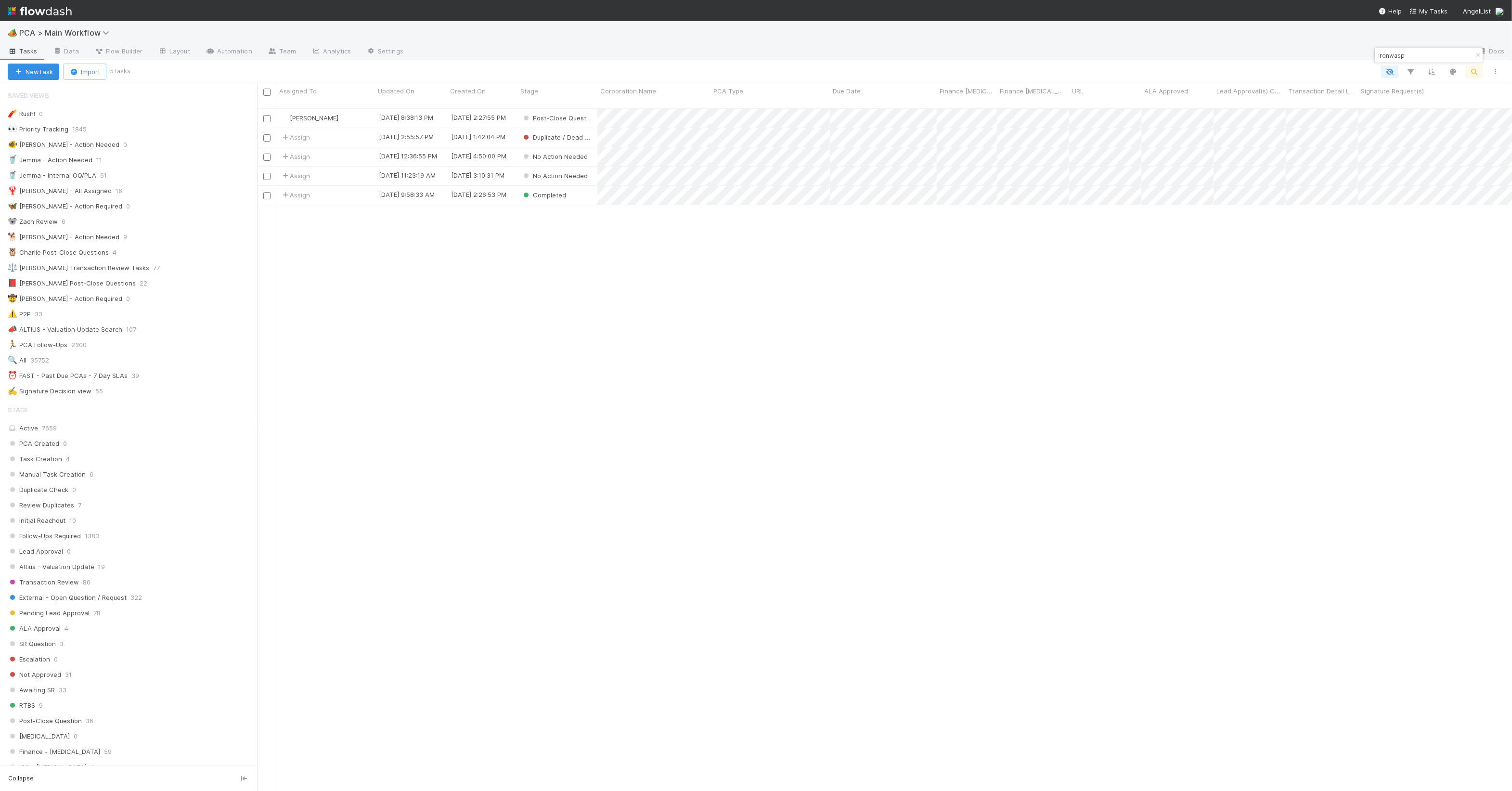
scroll to position [681, 1246]
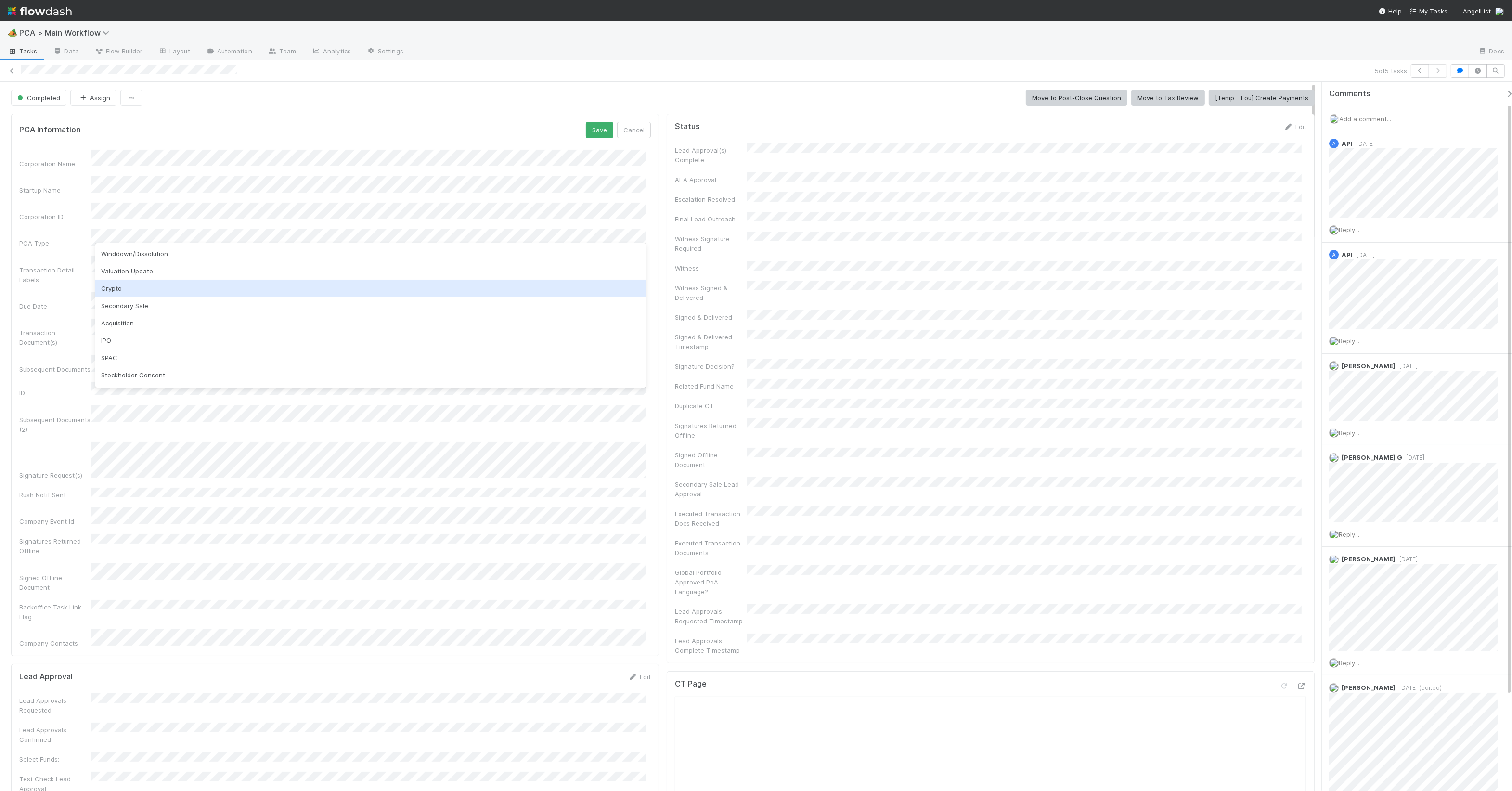
scroll to position [206, 0]
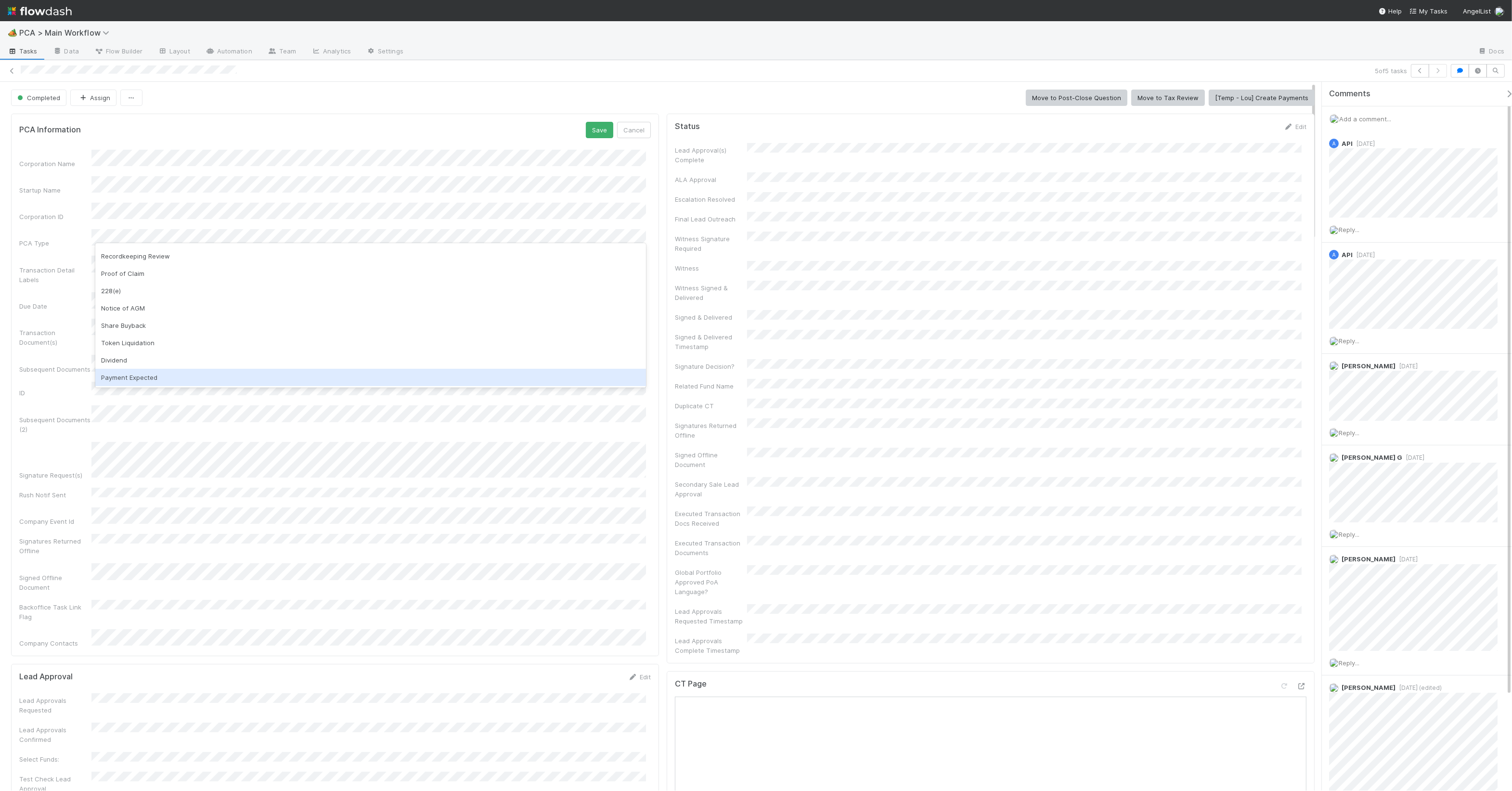
click at [217, 380] on div "Payment Expected" at bounding box center [371, 378] width 550 height 17
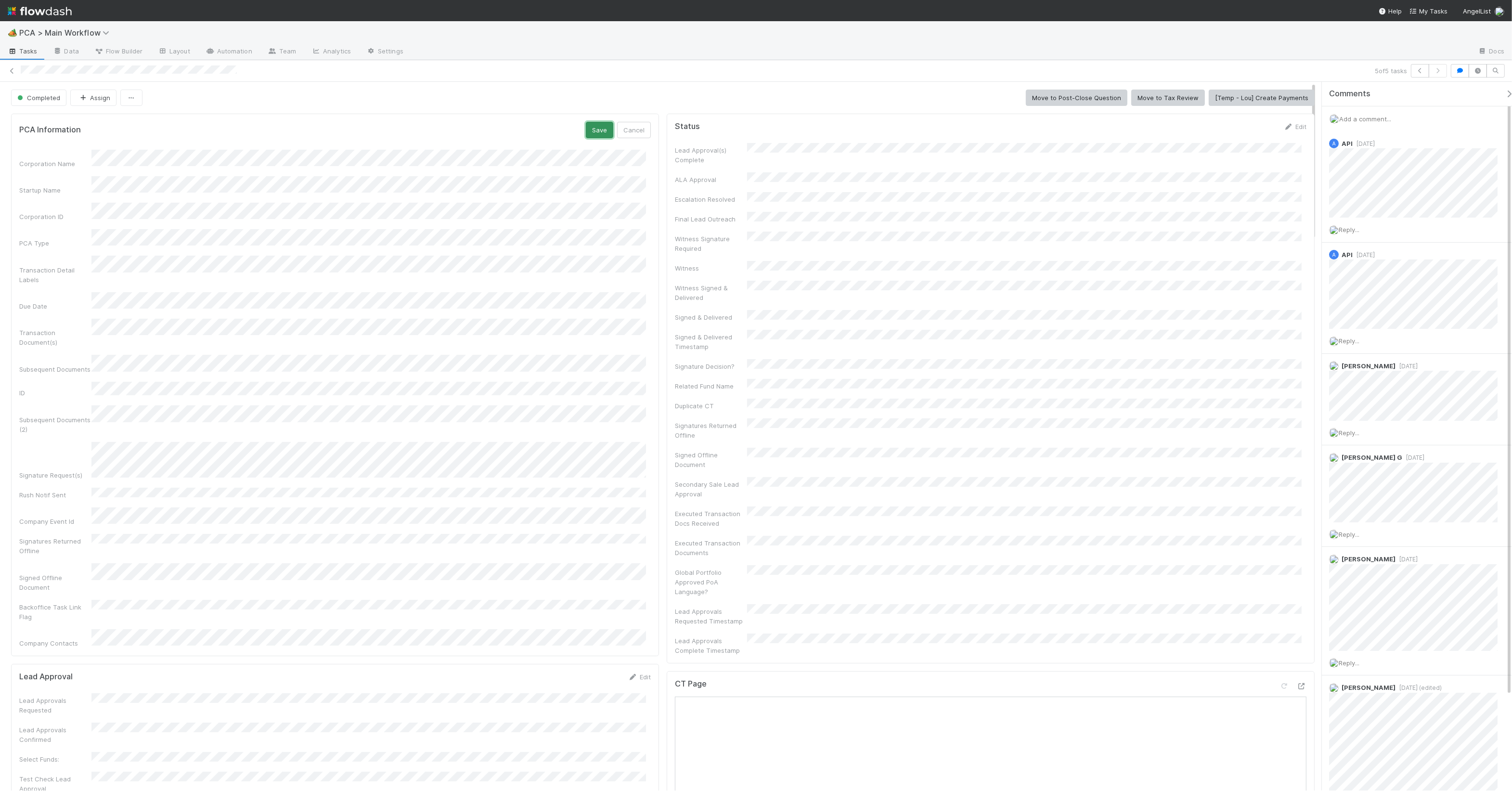
click at [595, 128] on button "Save" at bounding box center [600, 130] width 27 height 17
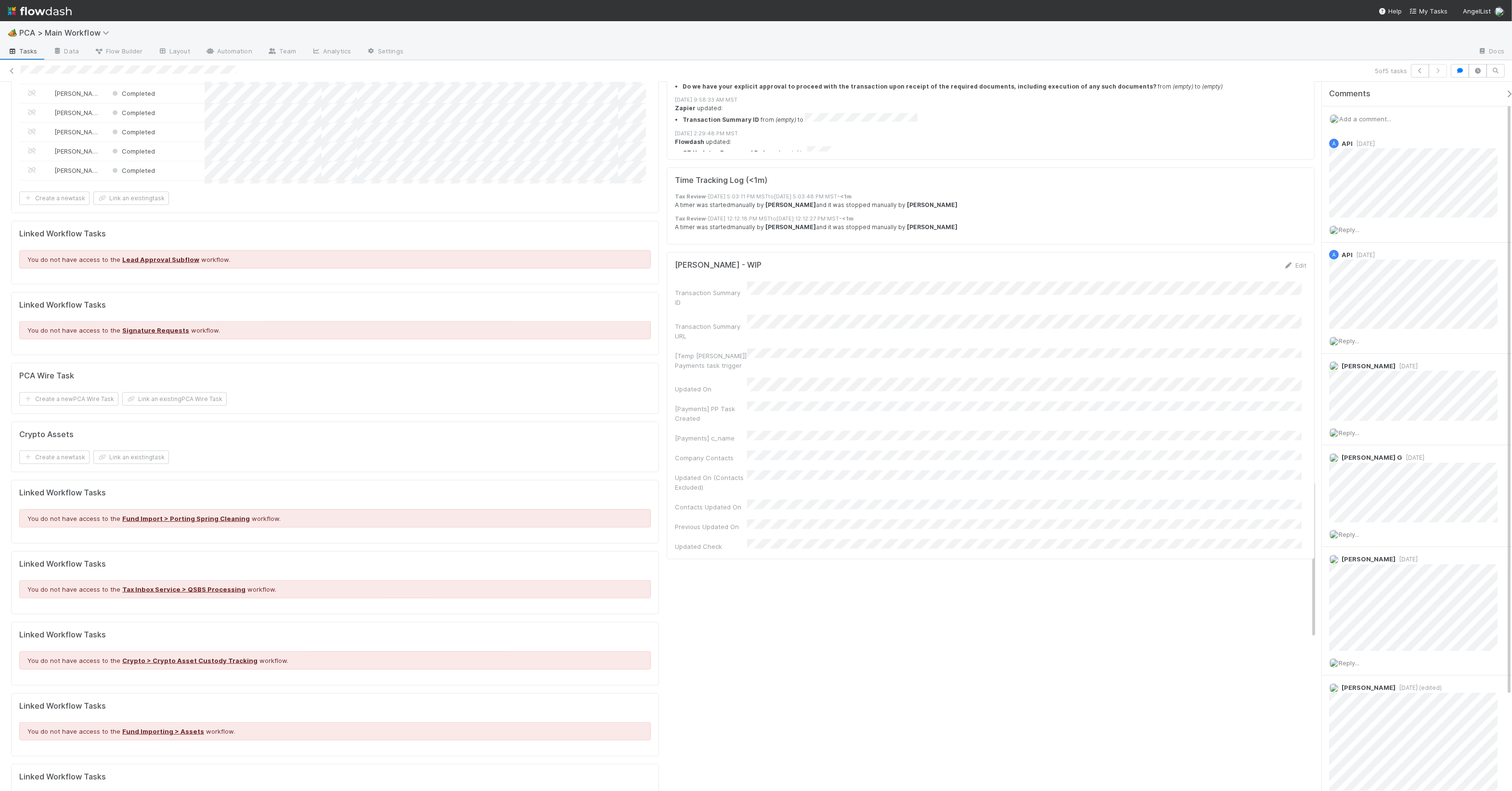
scroll to position [1166, 0]
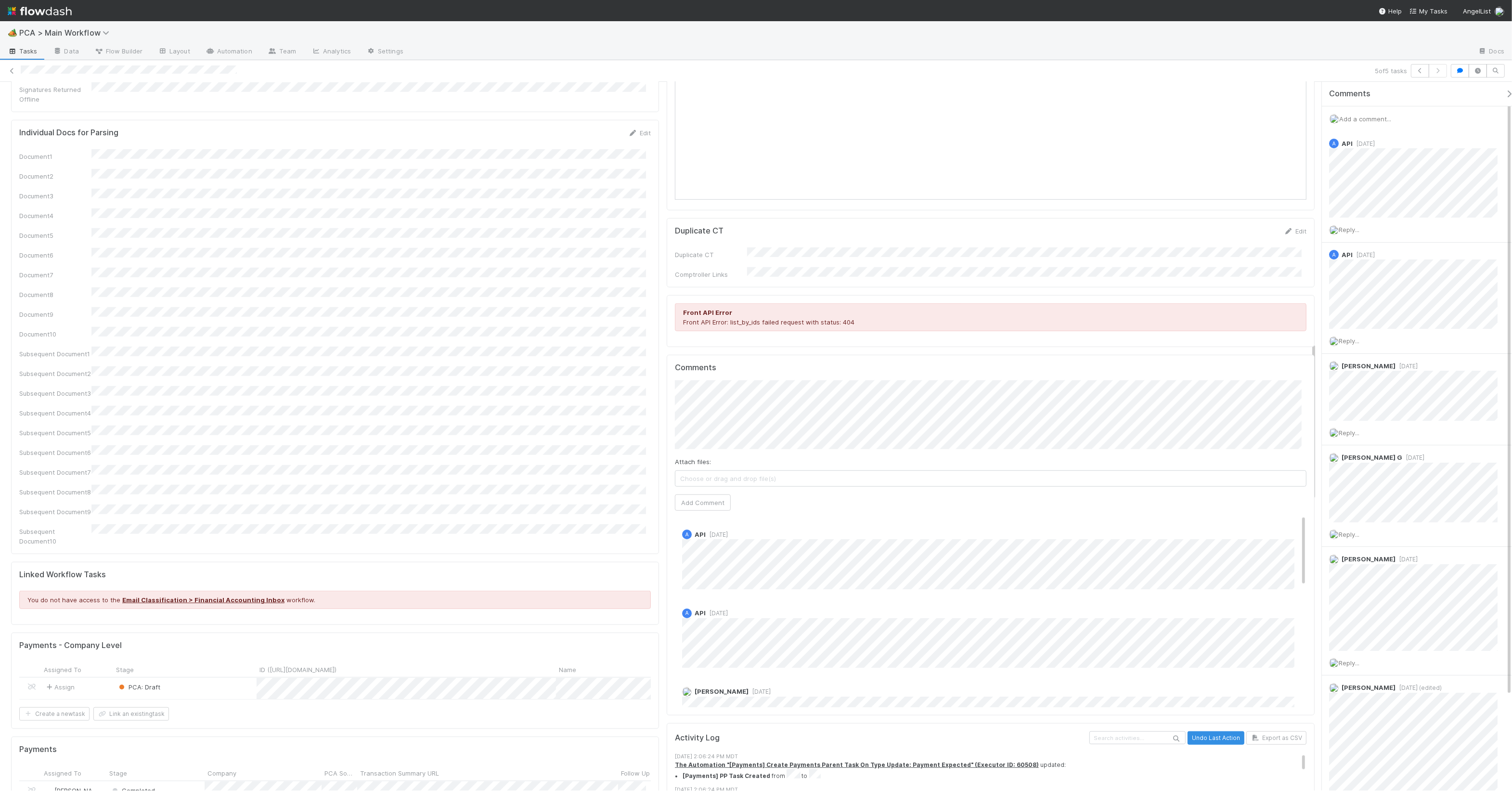
click at [199, 678] on div "PCA: Draft" at bounding box center [185, 688] width 144 height 21
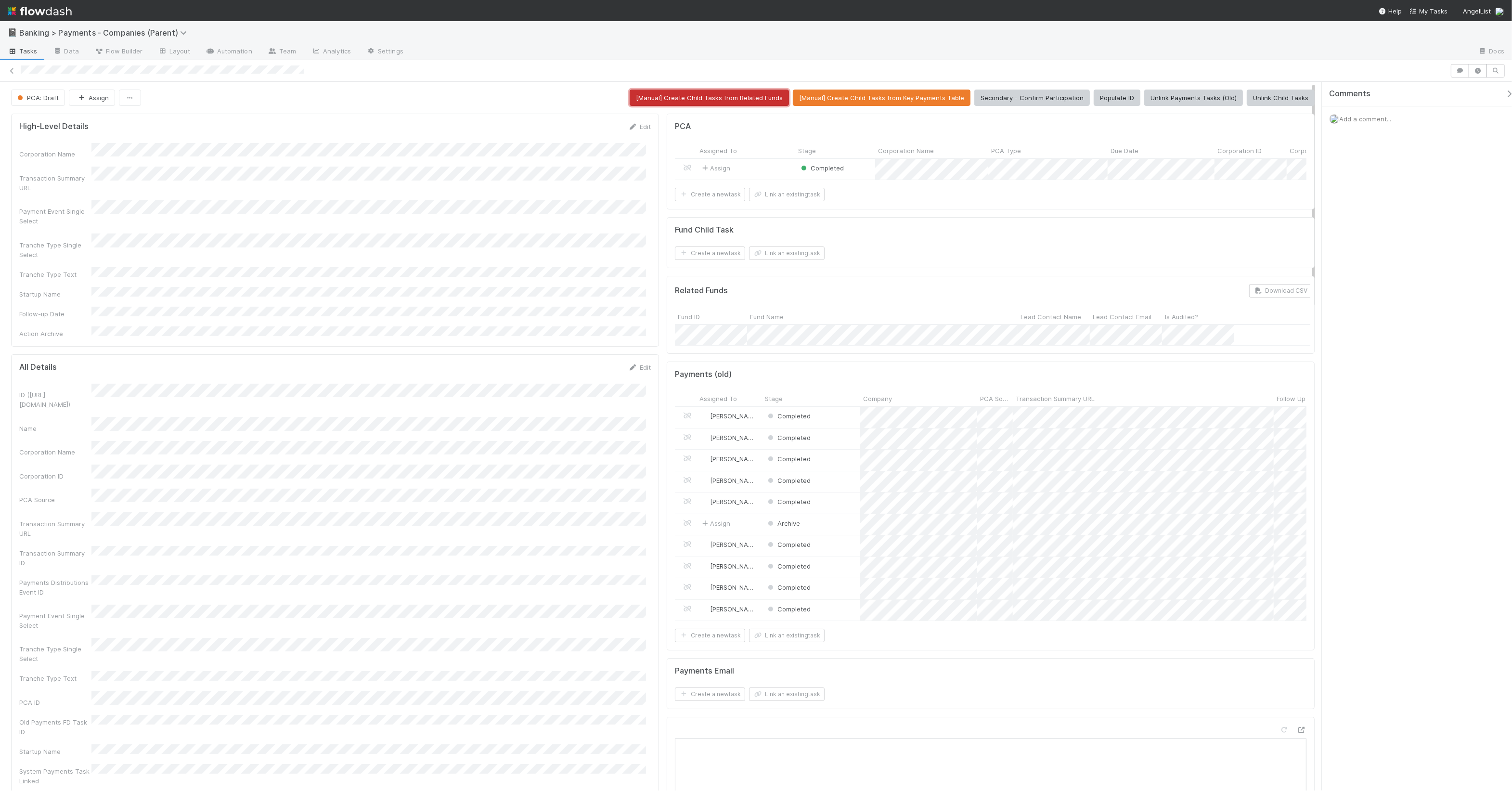
click at [738, 96] on button "[Manual] Create Child Tasks from Related Funds" at bounding box center [709, 98] width 160 height 17
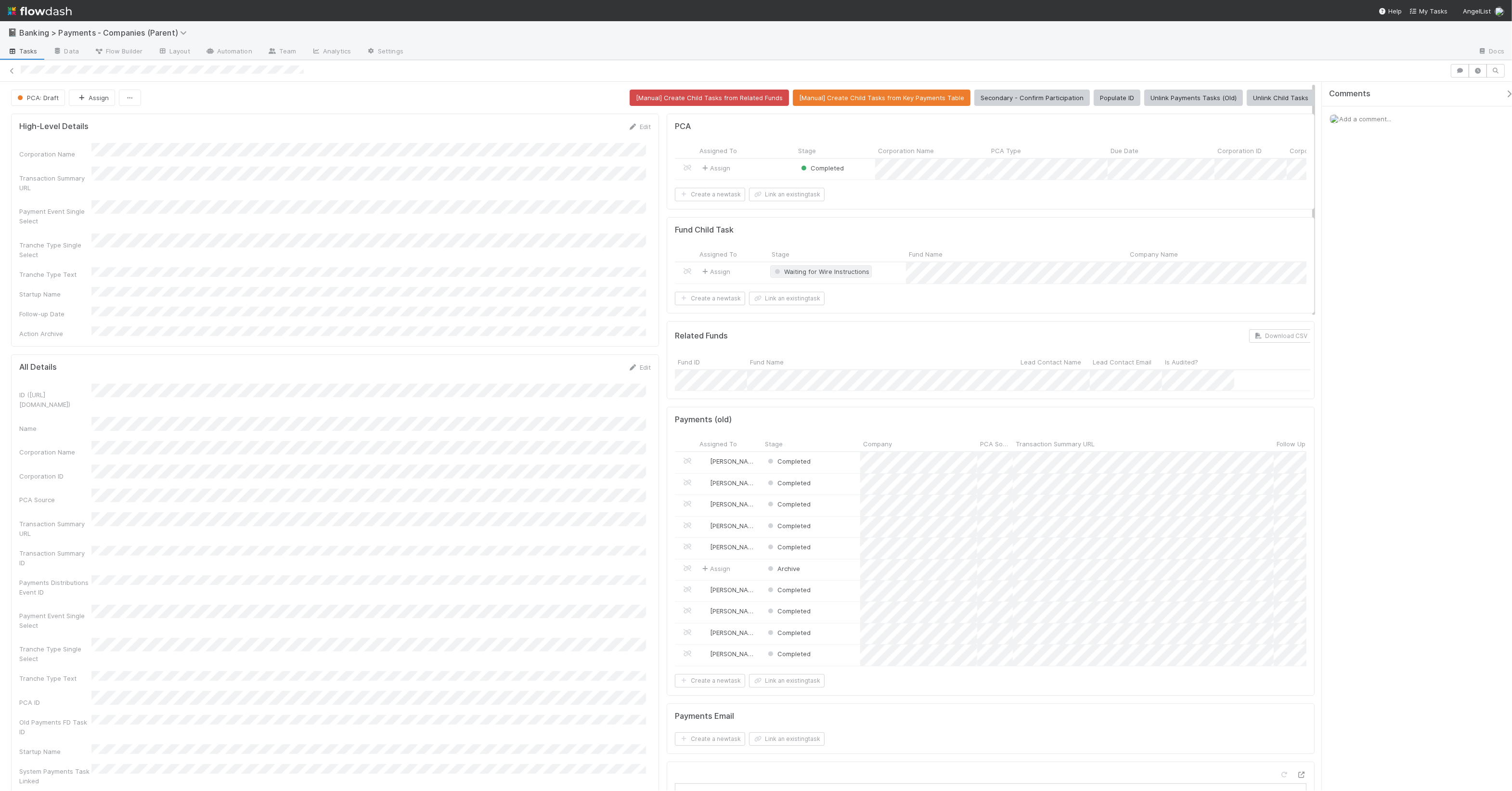
click at [825, 275] on span "Waiting for Wire Instructions" at bounding box center [821, 272] width 97 height 8
click at [454, 313] on div at bounding box center [756, 395] width 1512 height 791
click at [821, 98] on button "Ready for Distributions" at bounding box center [812, 98] width 82 height 17
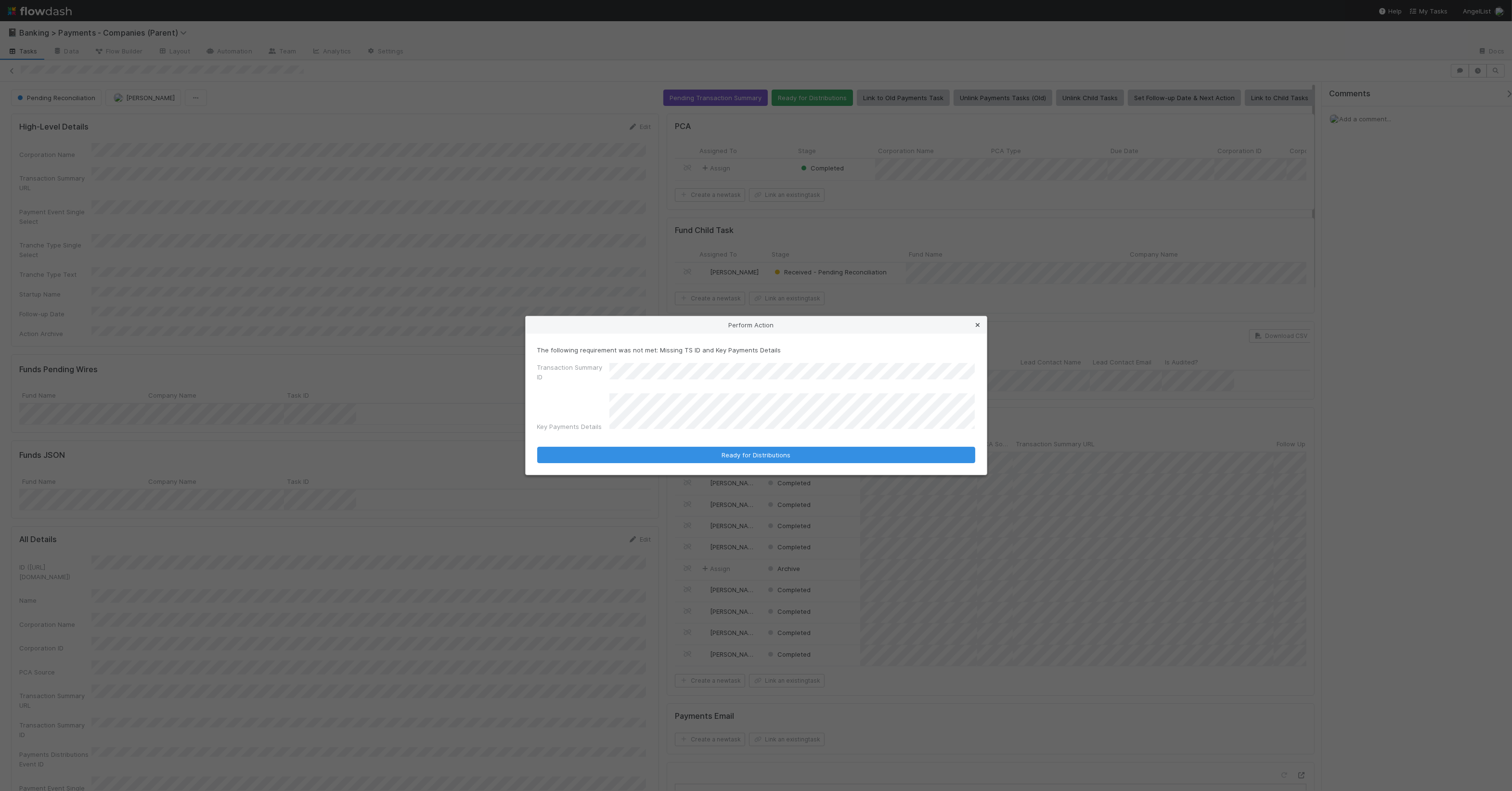
click at [980, 327] on icon at bounding box center [978, 325] width 9 height 7
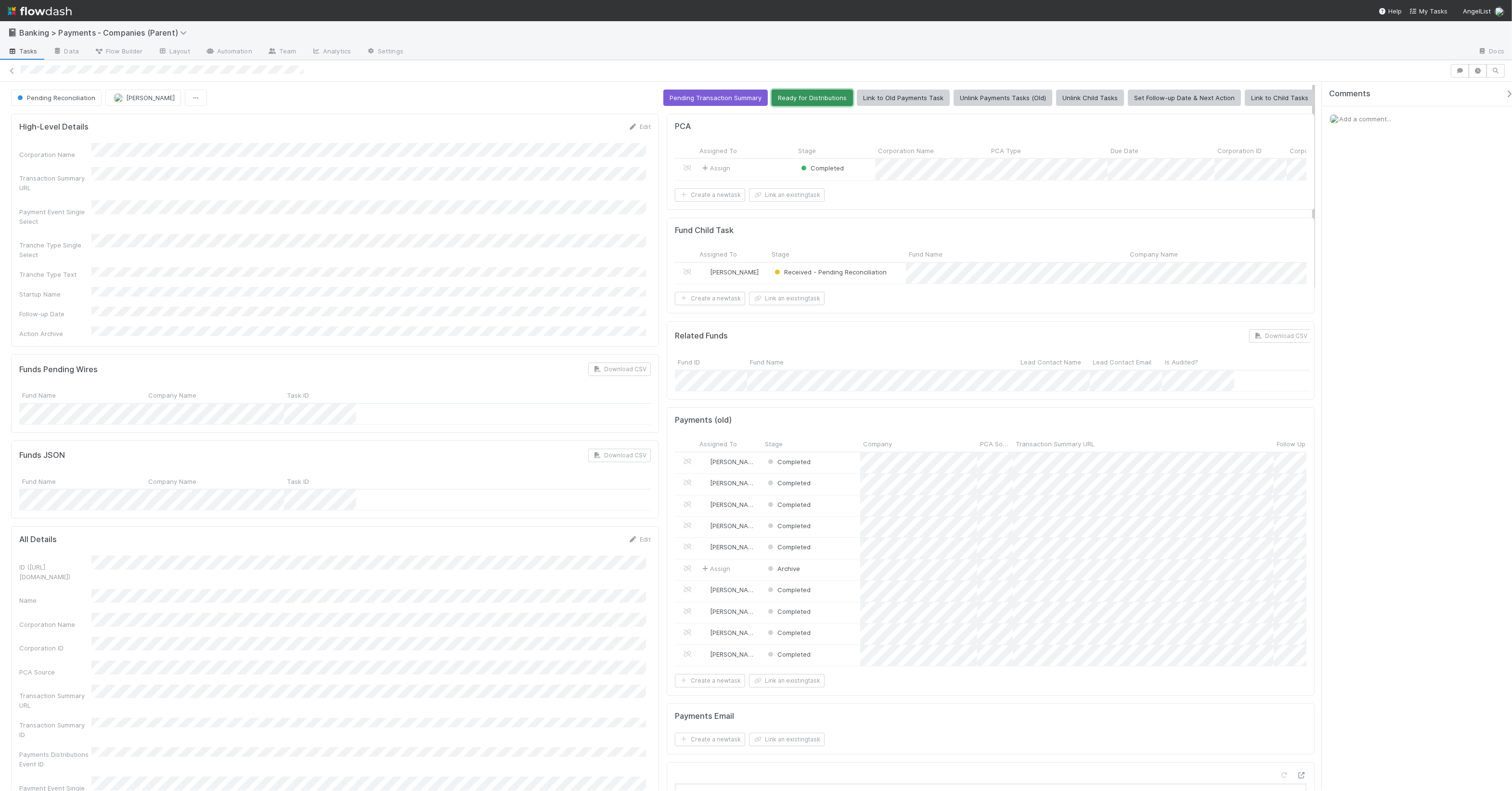
click at [785, 95] on button "Ready for Distributions" at bounding box center [812, 98] width 82 height 17
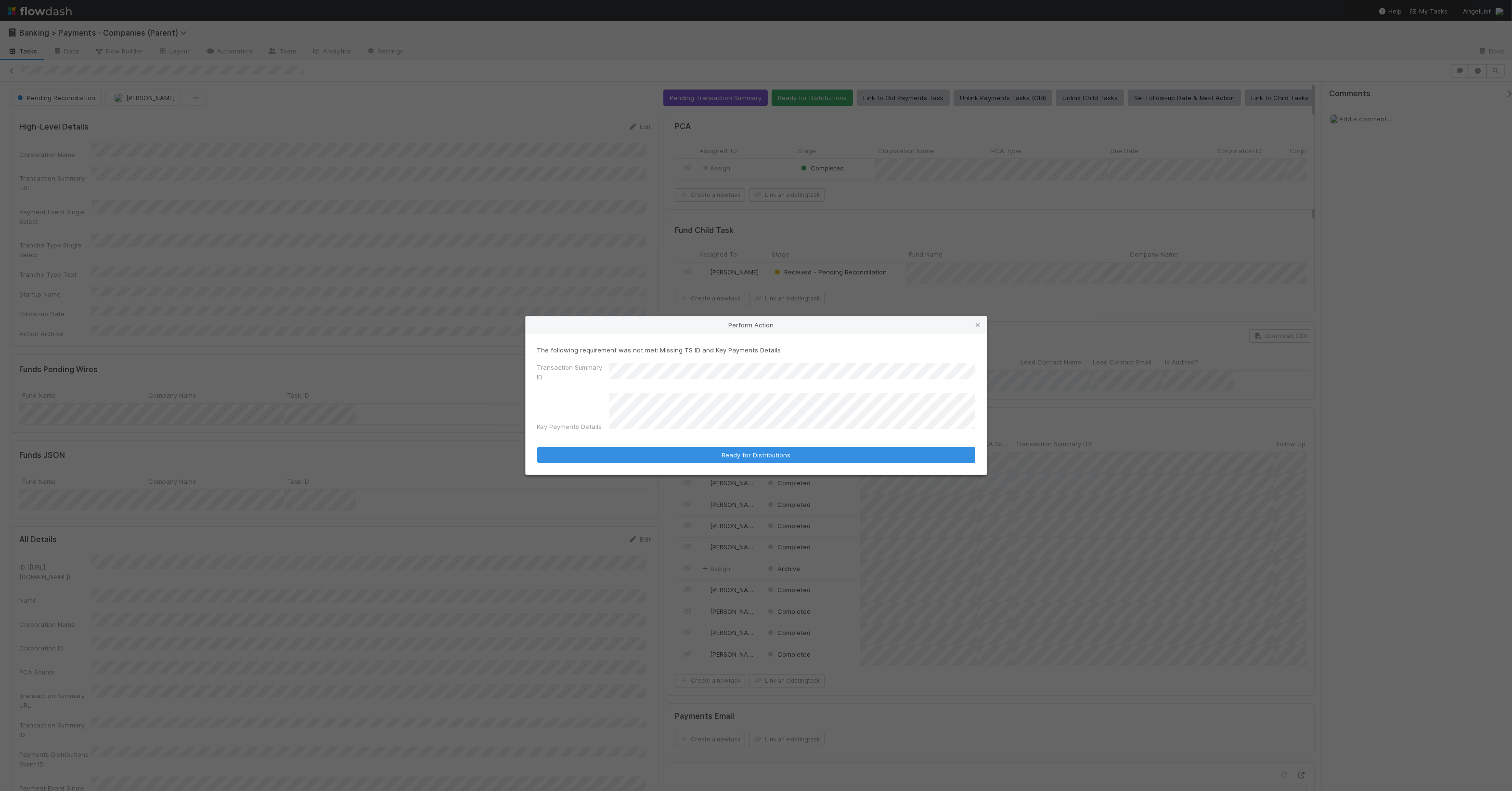
click at [517, 373] on div "Perform Action The following requirement was not met: Missing TS ID and Key Pay…" at bounding box center [756, 395] width 1512 height 791
click at [811, 451] on button "Ready for Distributions" at bounding box center [756, 455] width 439 height 17
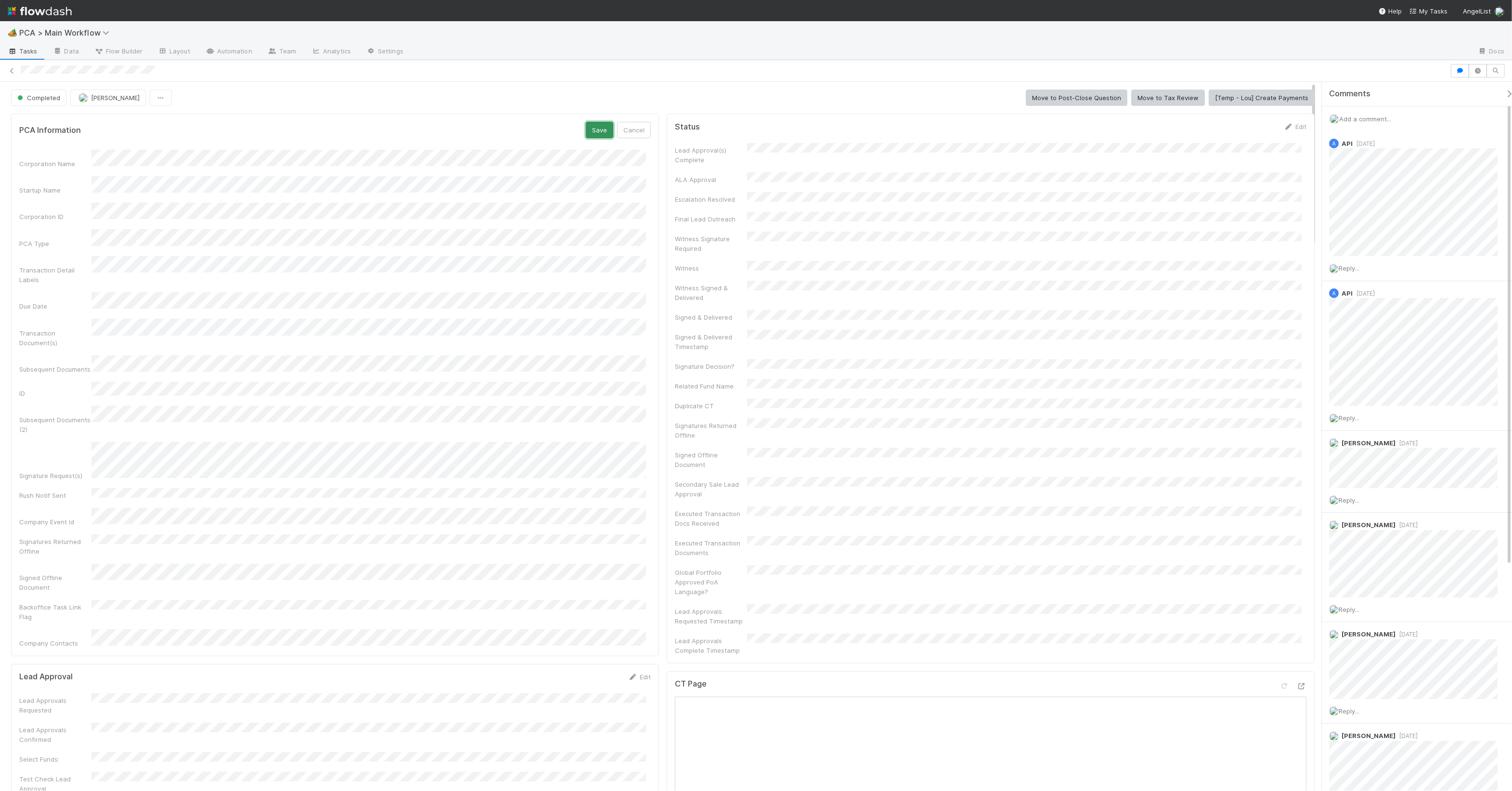
click at [600, 131] on button "Save" at bounding box center [600, 130] width 27 height 17
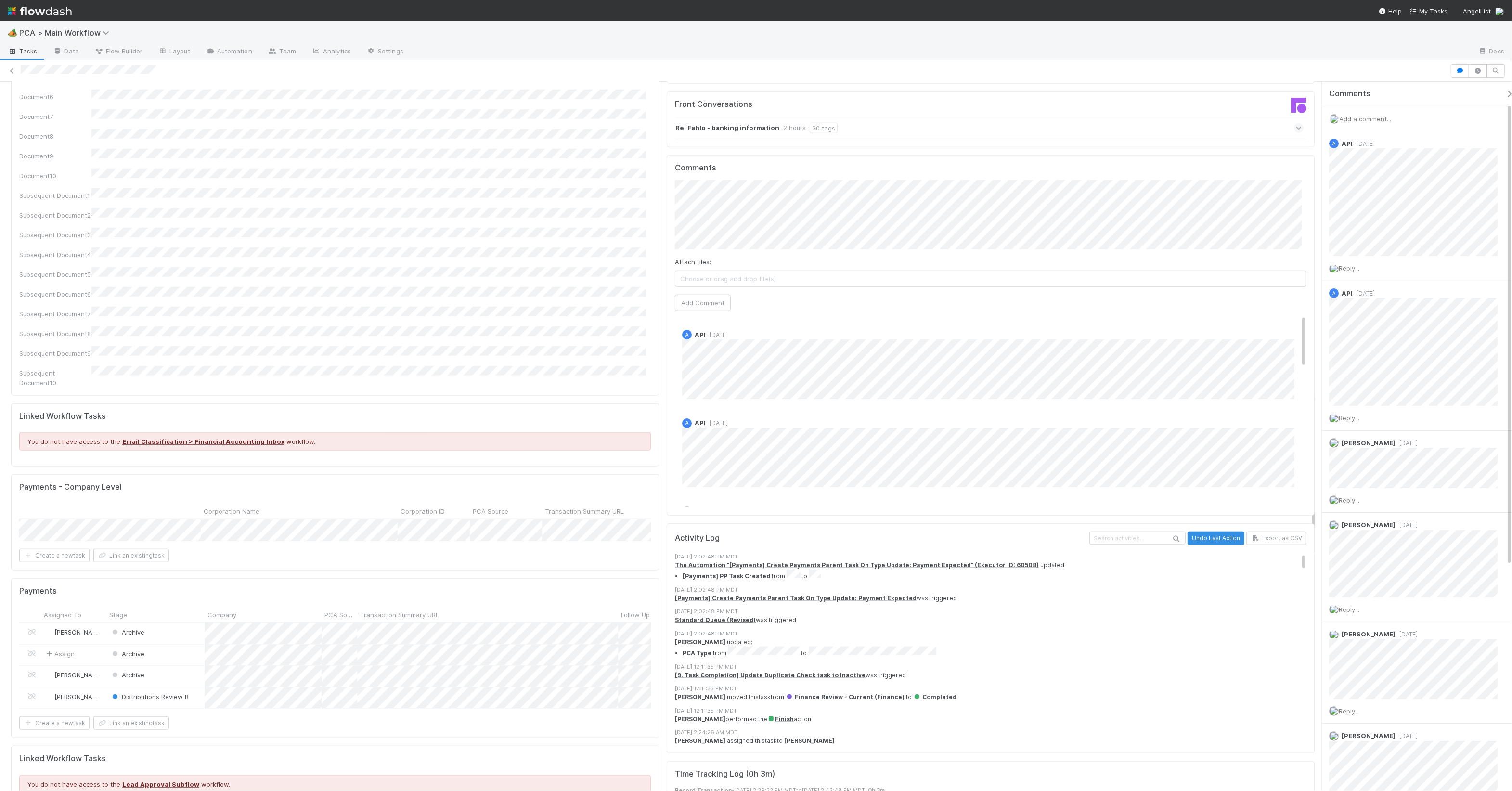
scroll to position [0, 602]
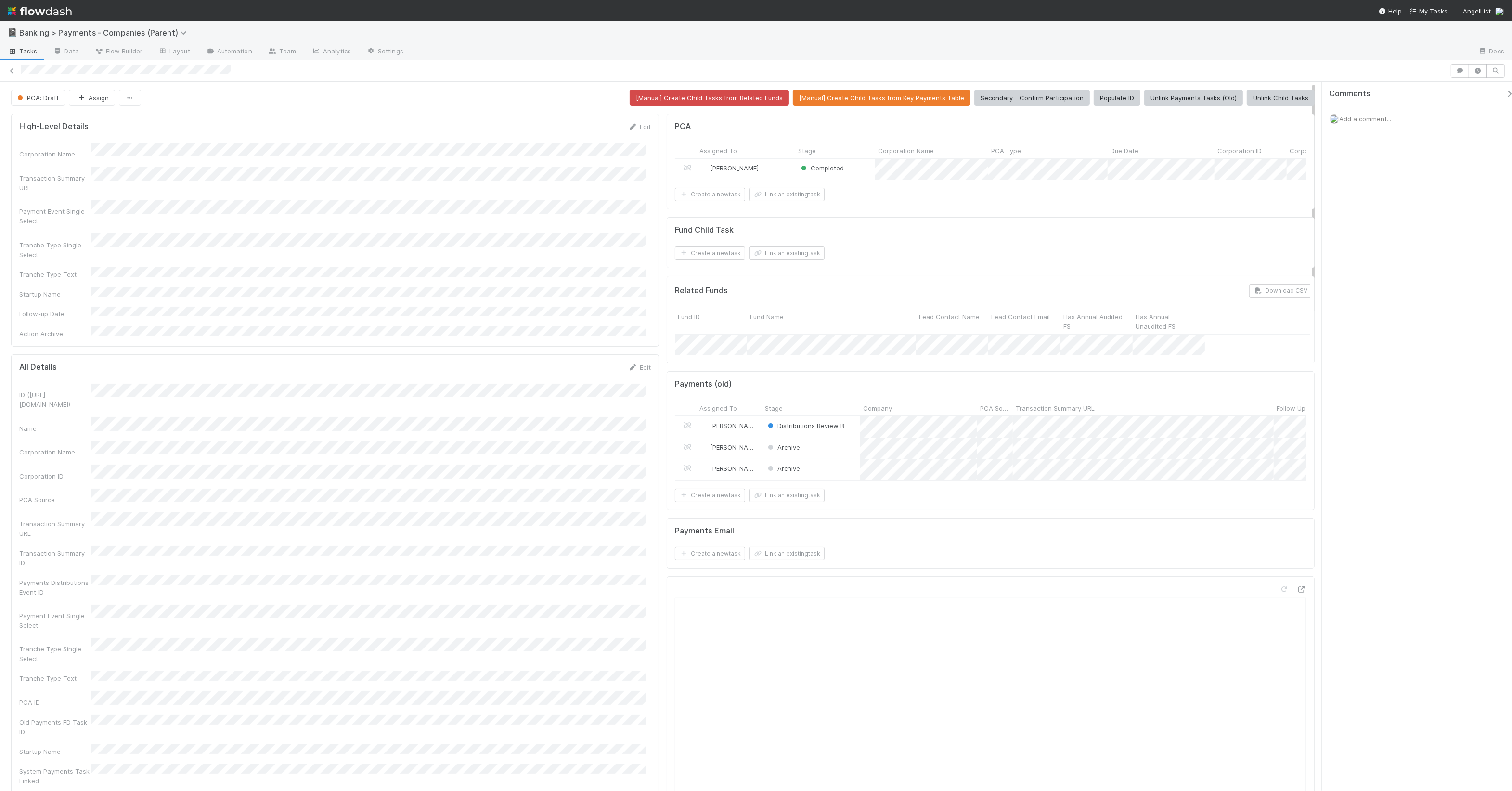
click at [1373, 120] on span "Add a comment..." at bounding box center [1365, 118] width 52 height 8
click at [1362, 270] on button "Add Comment" at bounding box center [1365, 267] width 56 height 17
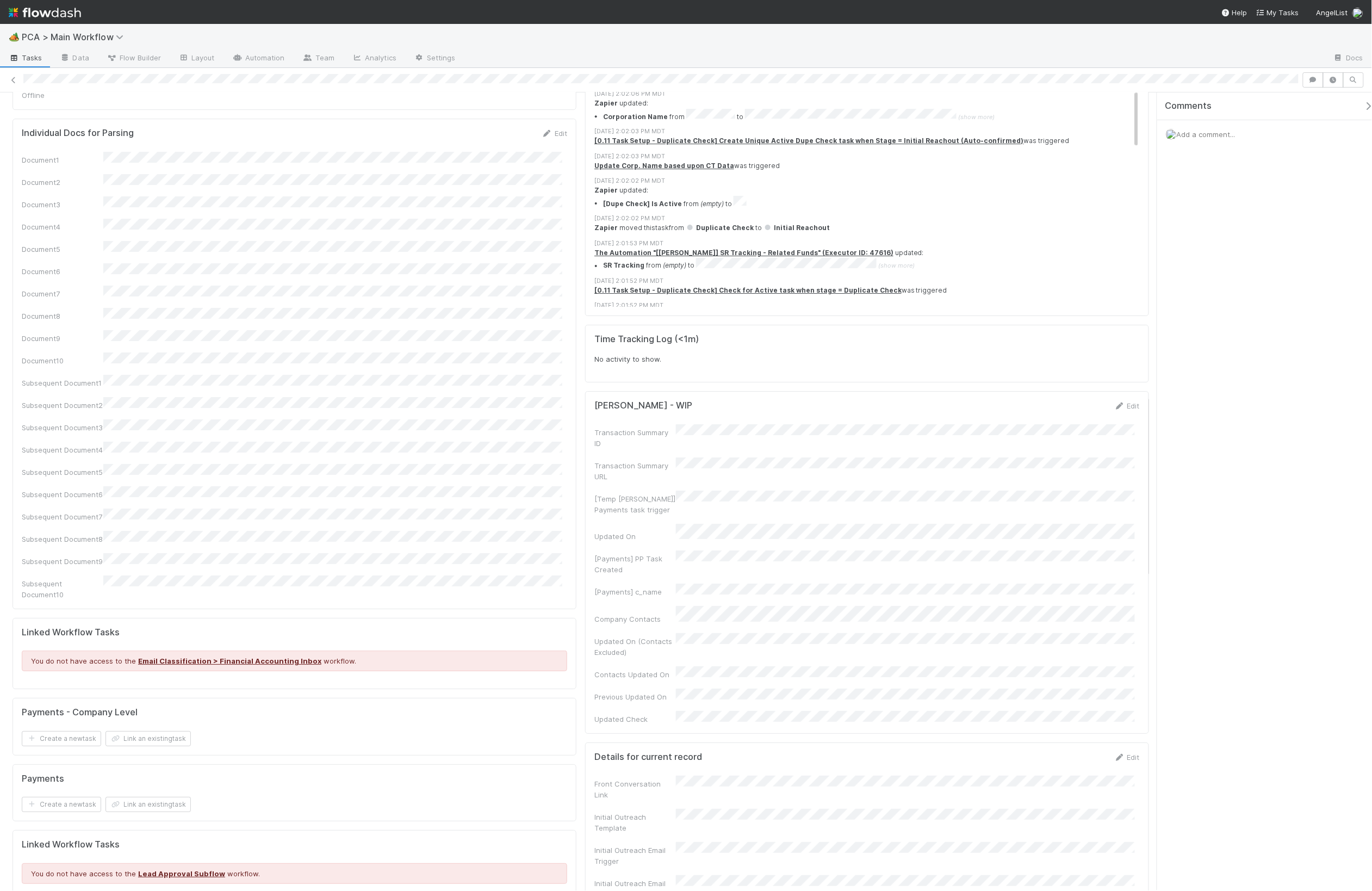
scroll to position [1708, 0]
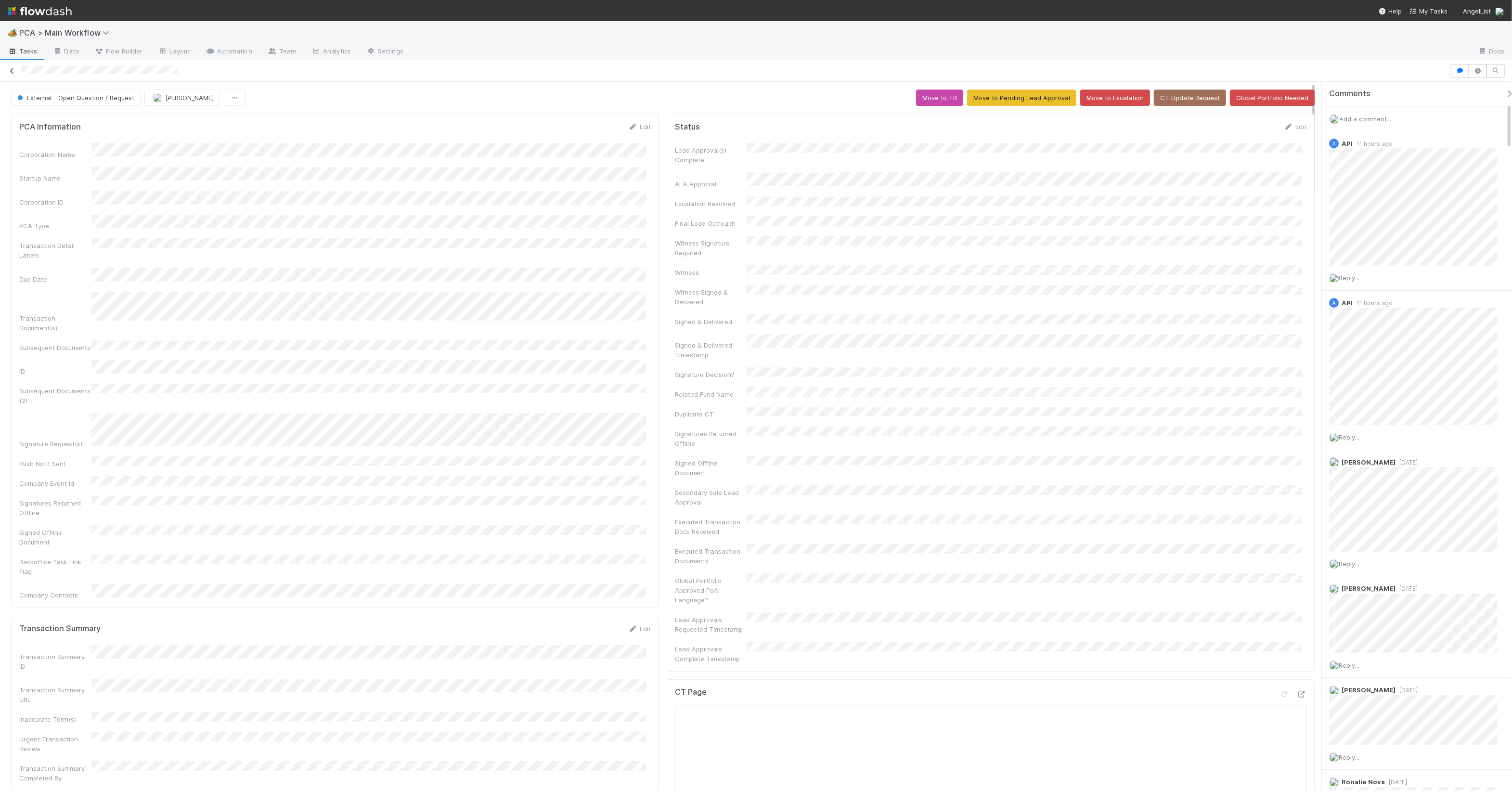
click at [10, 70] on icon at bounding box center [12, 71] width 9 height 7
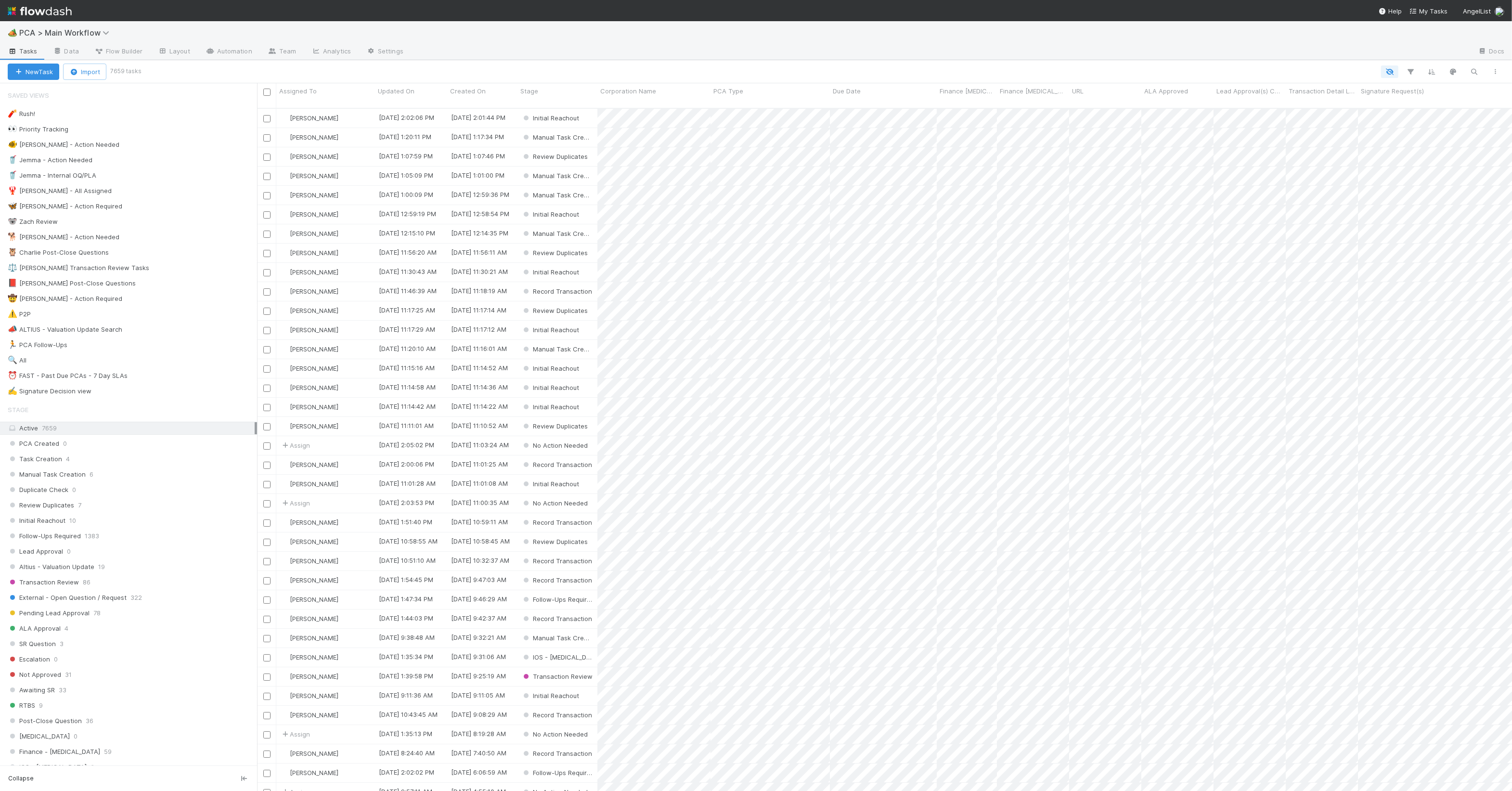
scroll to position [681, 1246]
click at [1466, 72] on button "button" at bounding box center [1474, 72] width 17 height 12
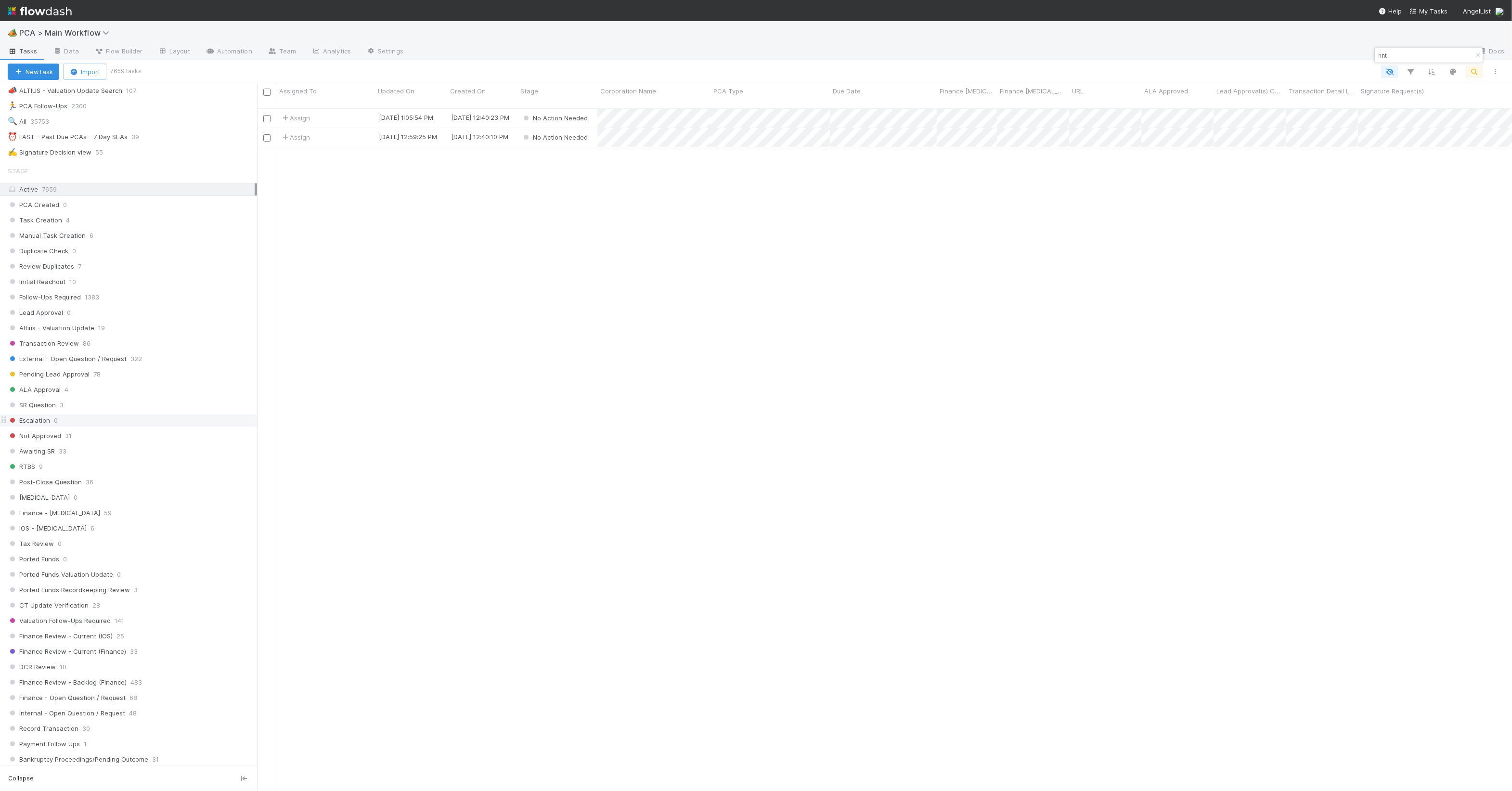
scroll to position [792, 0]
click at [148, 444] on div "All 35753" at bounding box center [131, 437] width 247 height 12
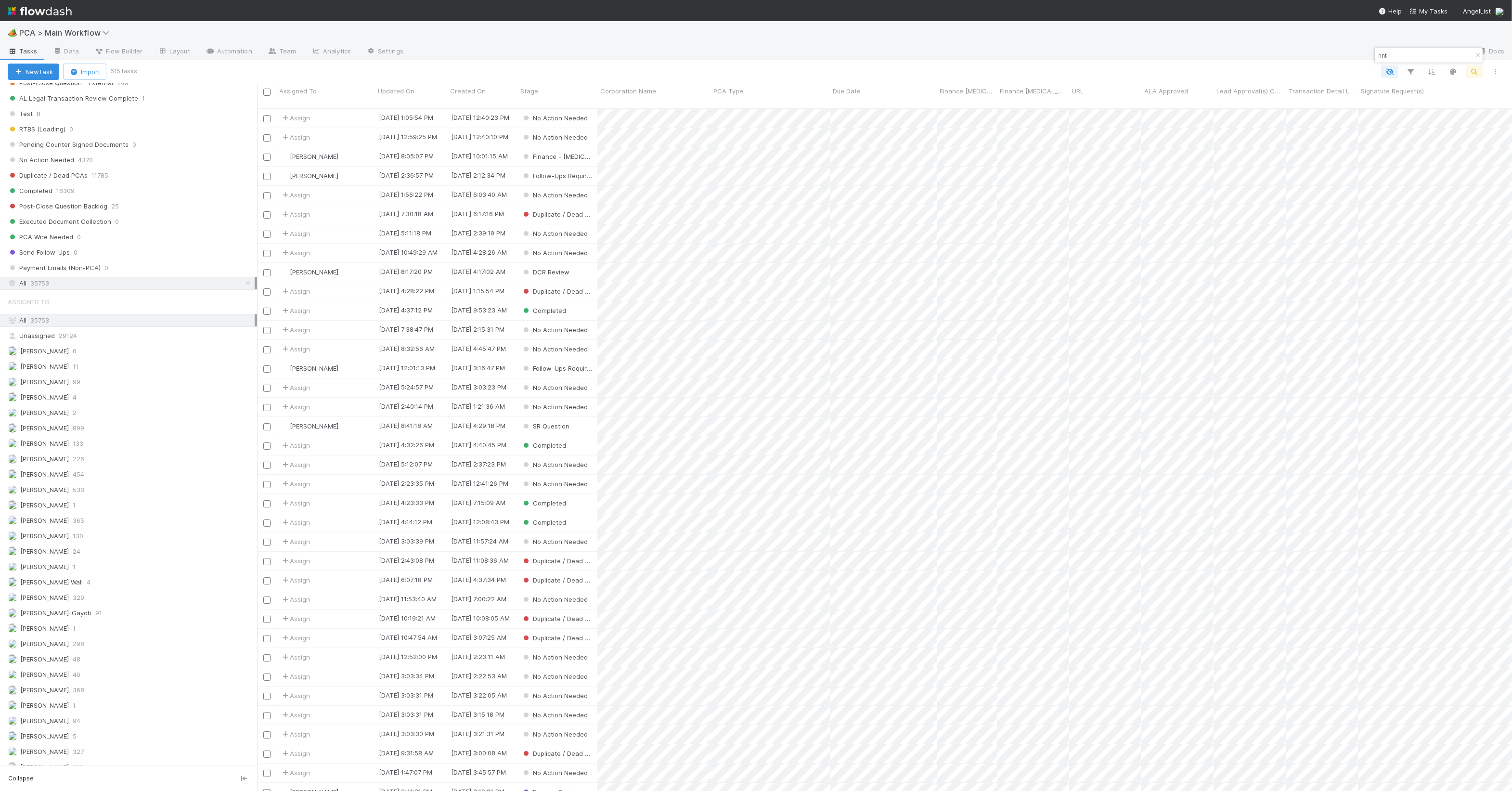
scroll to position [681, 1246]
click at [679, 90] on div "Corporation Name" at bounding box center [654, 90] width 108 height 9
click at [675, 106] on div "Sort A → Z" at bounding box center [656, 109] width 110 height 14
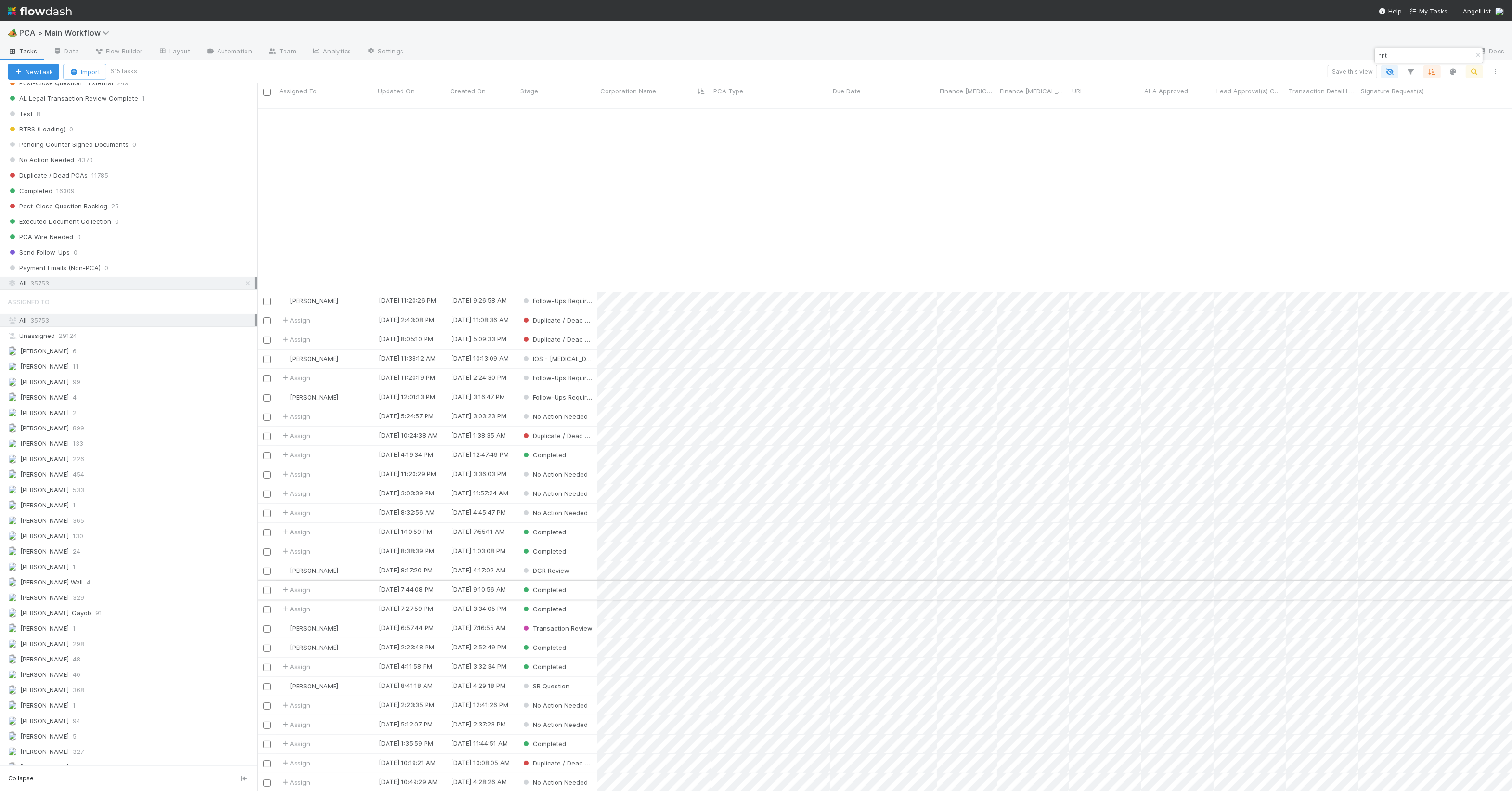
scroll to position [473, 0]
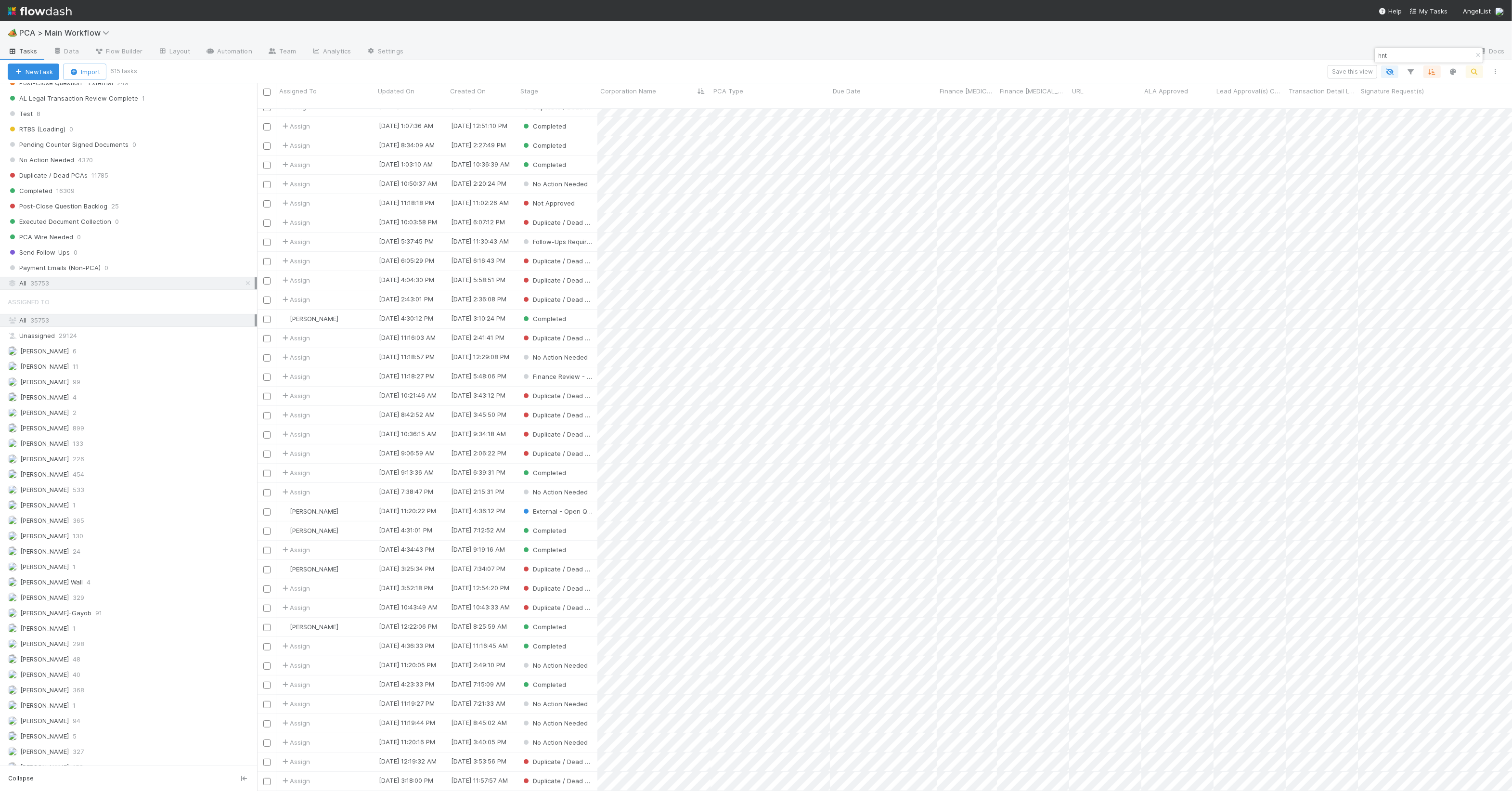
click at [1408, 57] on input "hnt" at bounding box center [1425, 56] width 96 height 12
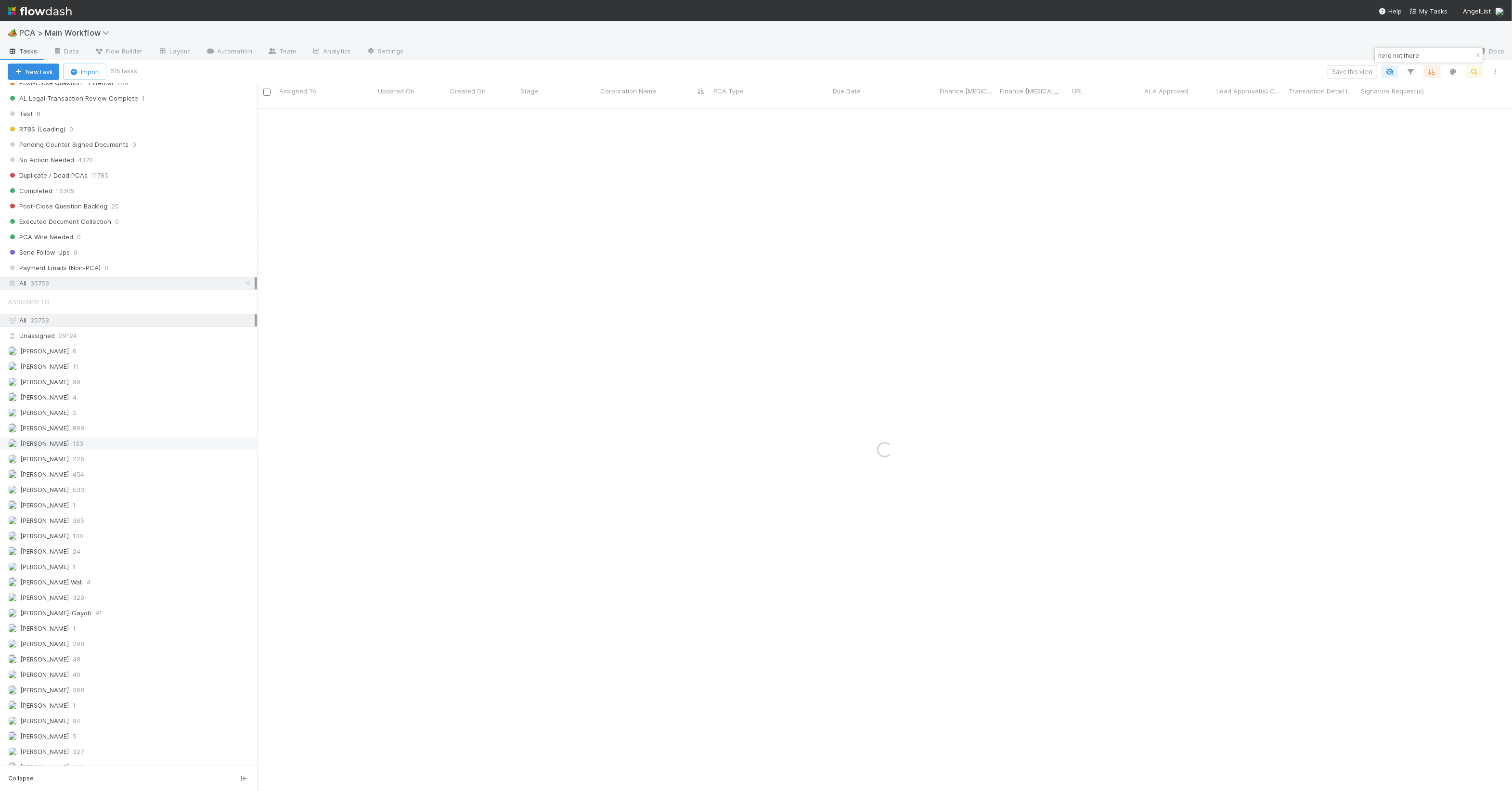
type input "here not there"
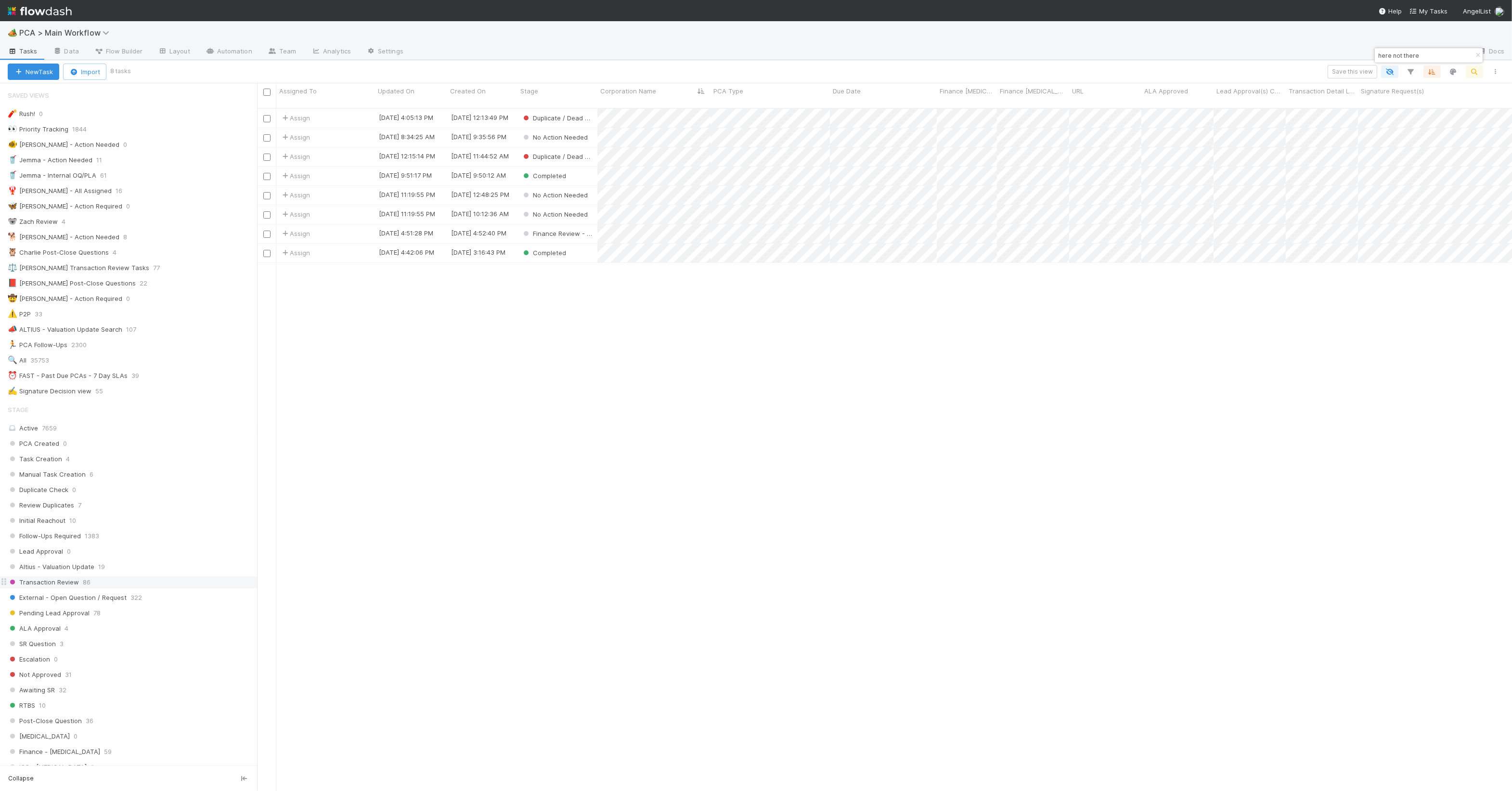
scroll to position [9, 9]
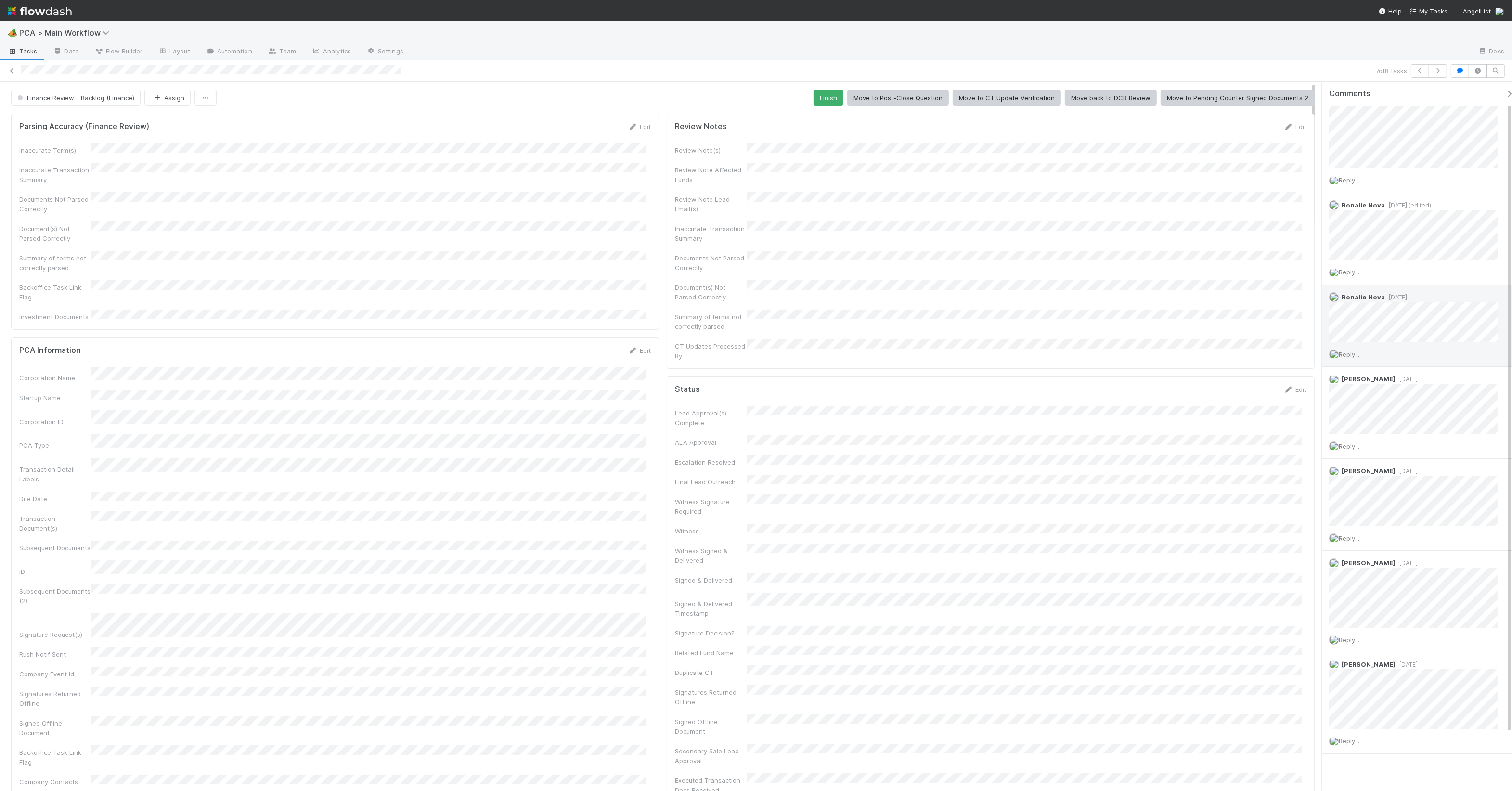
scroll to position [64, 0]
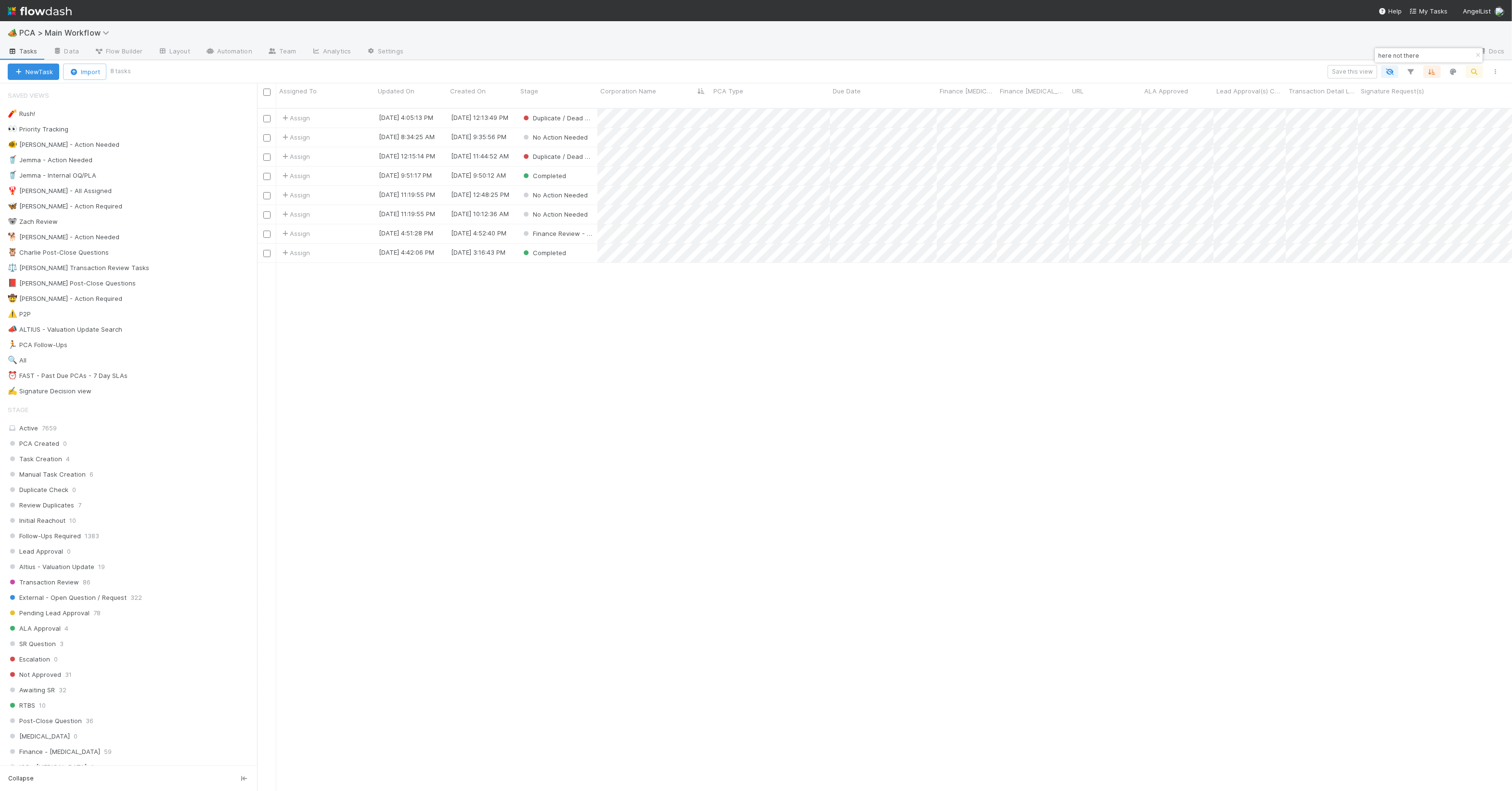
scroll to position [681, 1246]
click at [537, 94] on div "Stage" at bounding box center [557, 90] width 74 height 9
click at [556, 108] on div "Sort First → Last" at bounding box center [576, 109] width 110 height 14
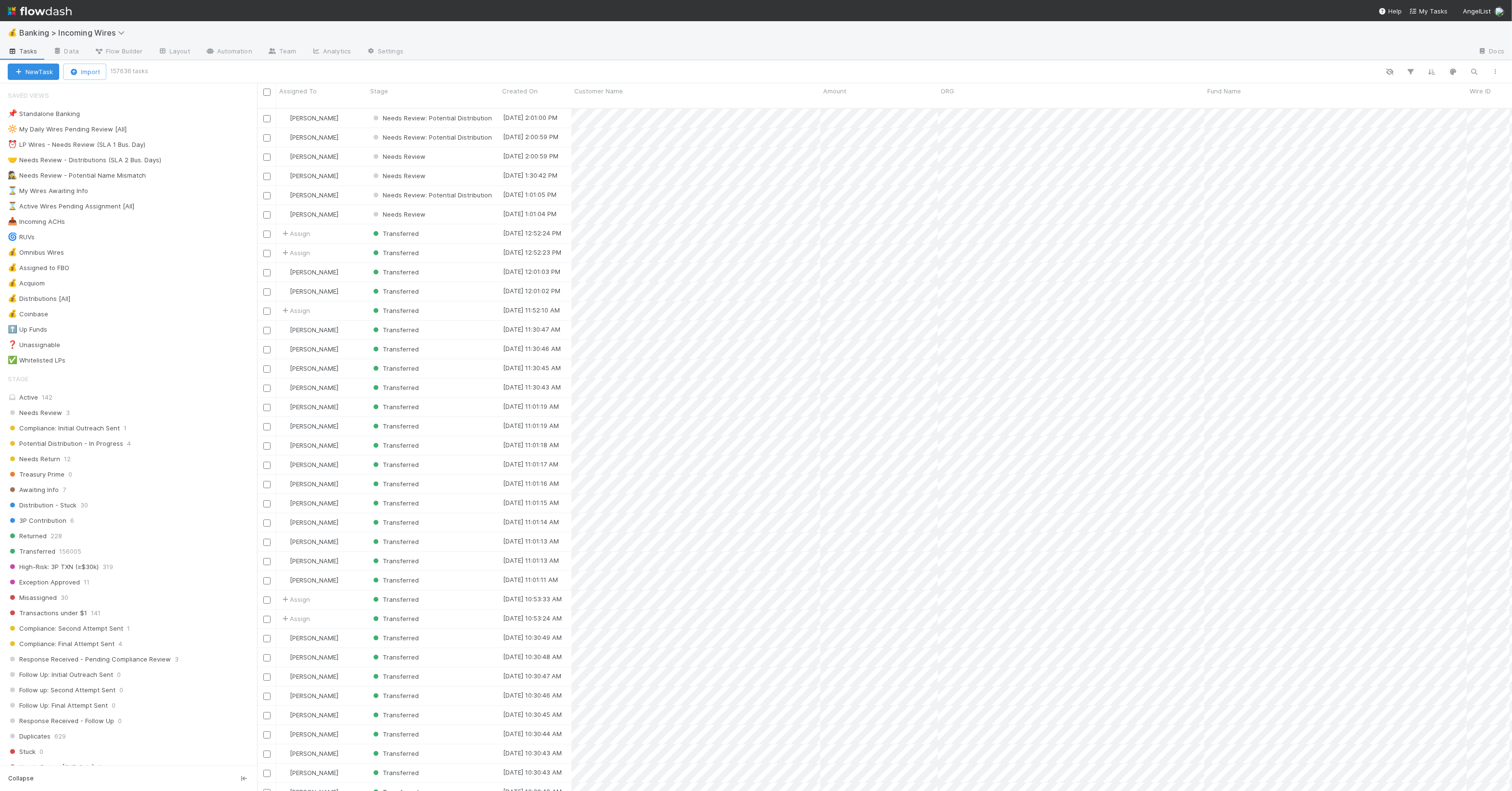
scroll to position [681, 1246]
click at [1477, 74] on icon "button" at bounding box center [1474, 72] width 9 height 9
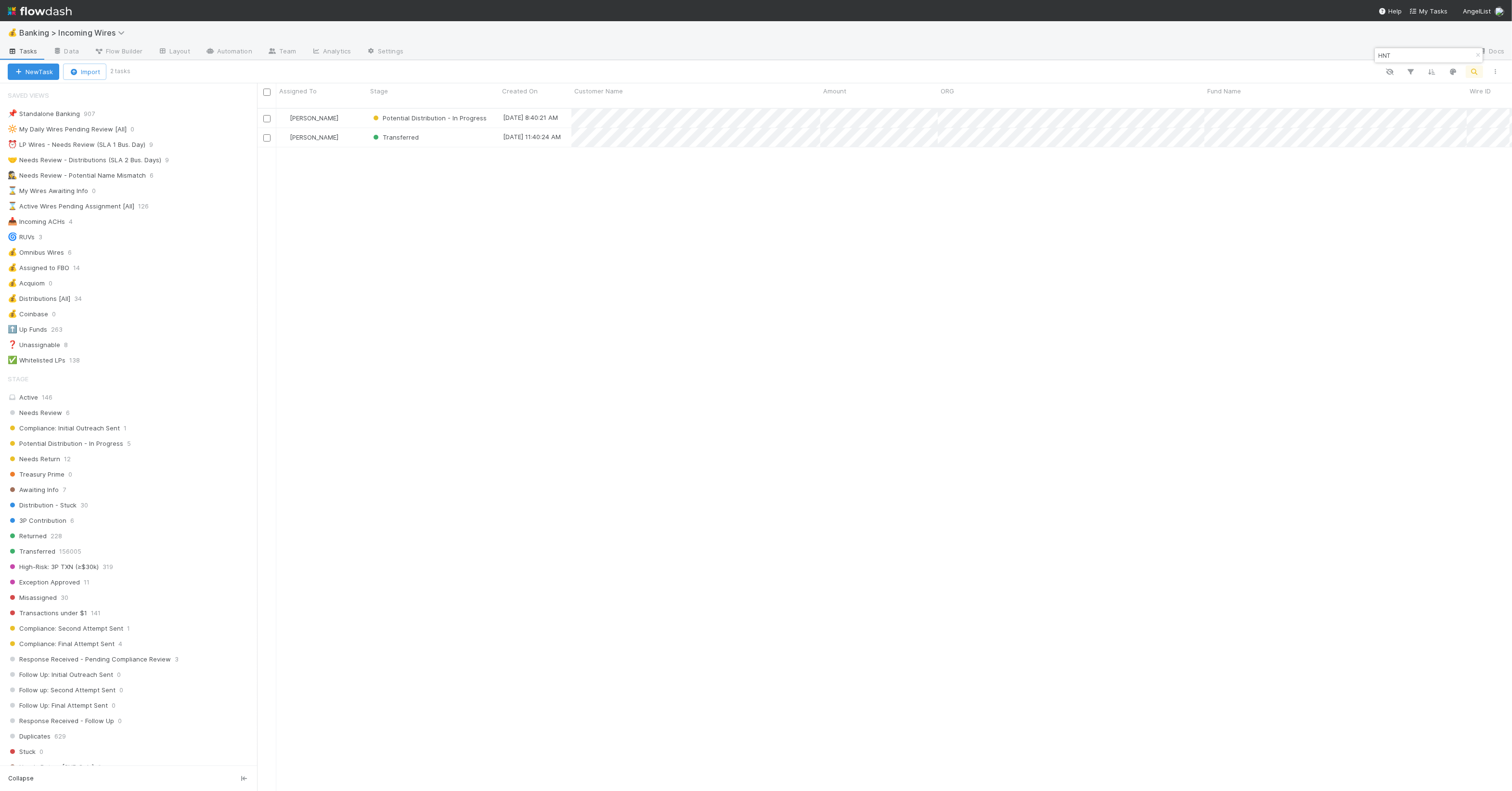
type input "HNT"
click at [1428, 59] on div at bounding box center [756, 395] width 1512 height 791
click at [1428, 59] on input "HNT" at bounding box center [1425, 56] width 96 height 12
click at [1479, 53] on icon "button" at bounding box center [1477, 56] width 9 height 6
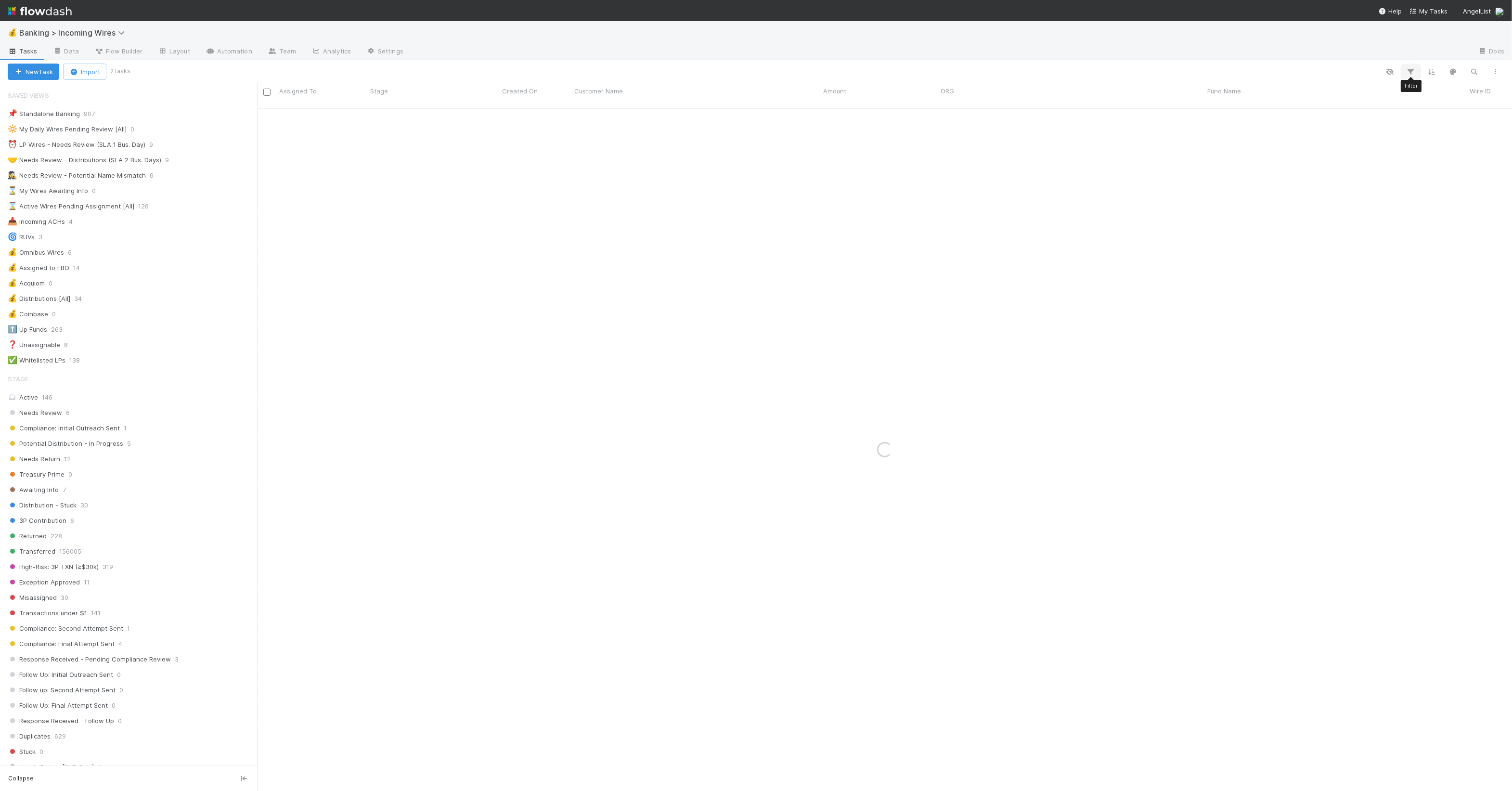
click at [1412, 69] on icon "button" at bounding box center [1411, 72] width 9 height 9
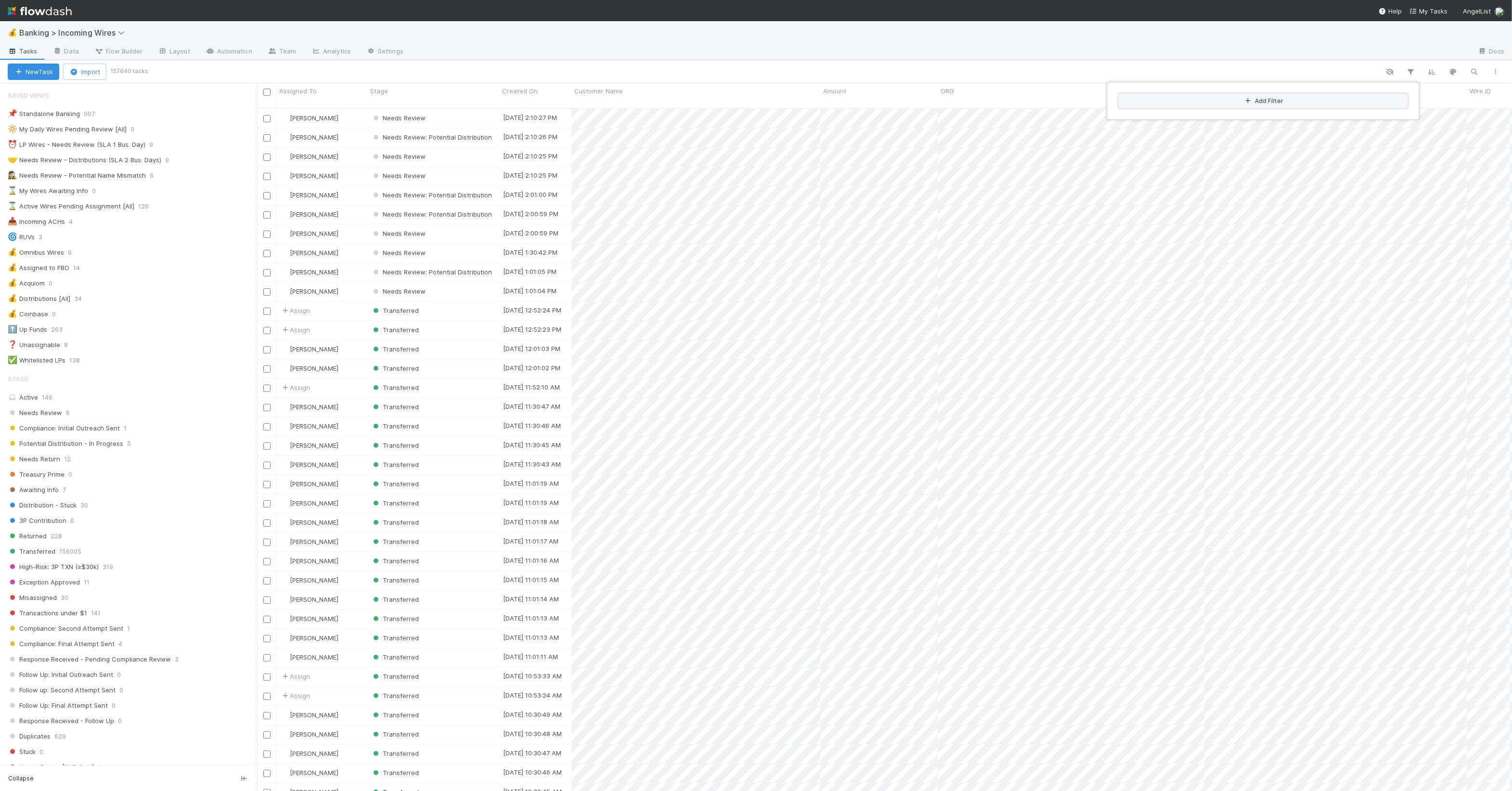
click at [1342, 105] on button "Add Filter" at bounding box center [1263, 100] width 289 height 14
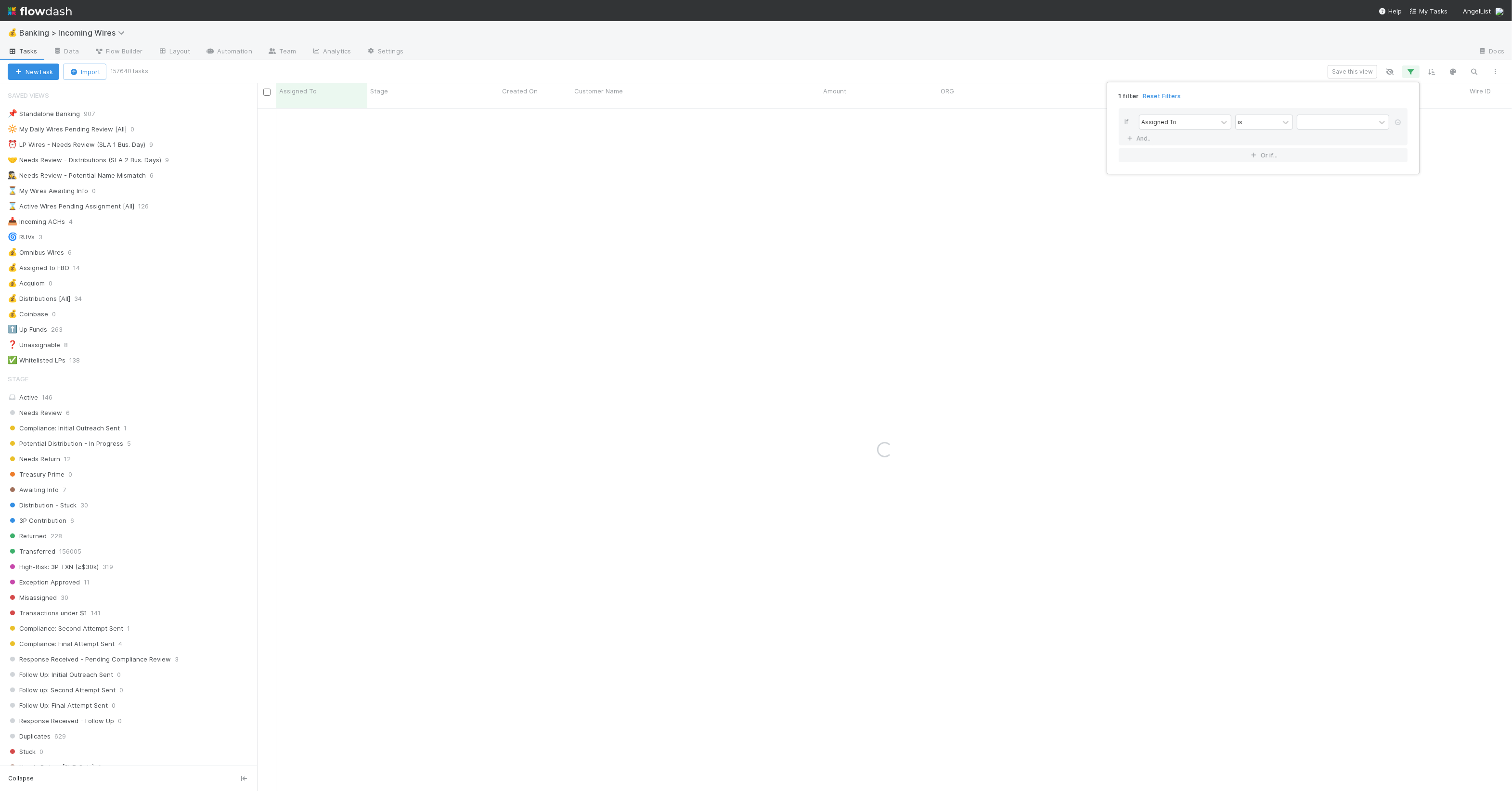
click at [1211, 131] on div "Assigned To is" at bounding box center [1266, 123] width 254 height 17
click at [1211, 122] on div "Assigned To" at bounding box center [1179, 121] width 78 height 14
type input "fund"
paste input "Andromeda Technology Investments II, a series of Andromeda FinTech Holdings LLC"
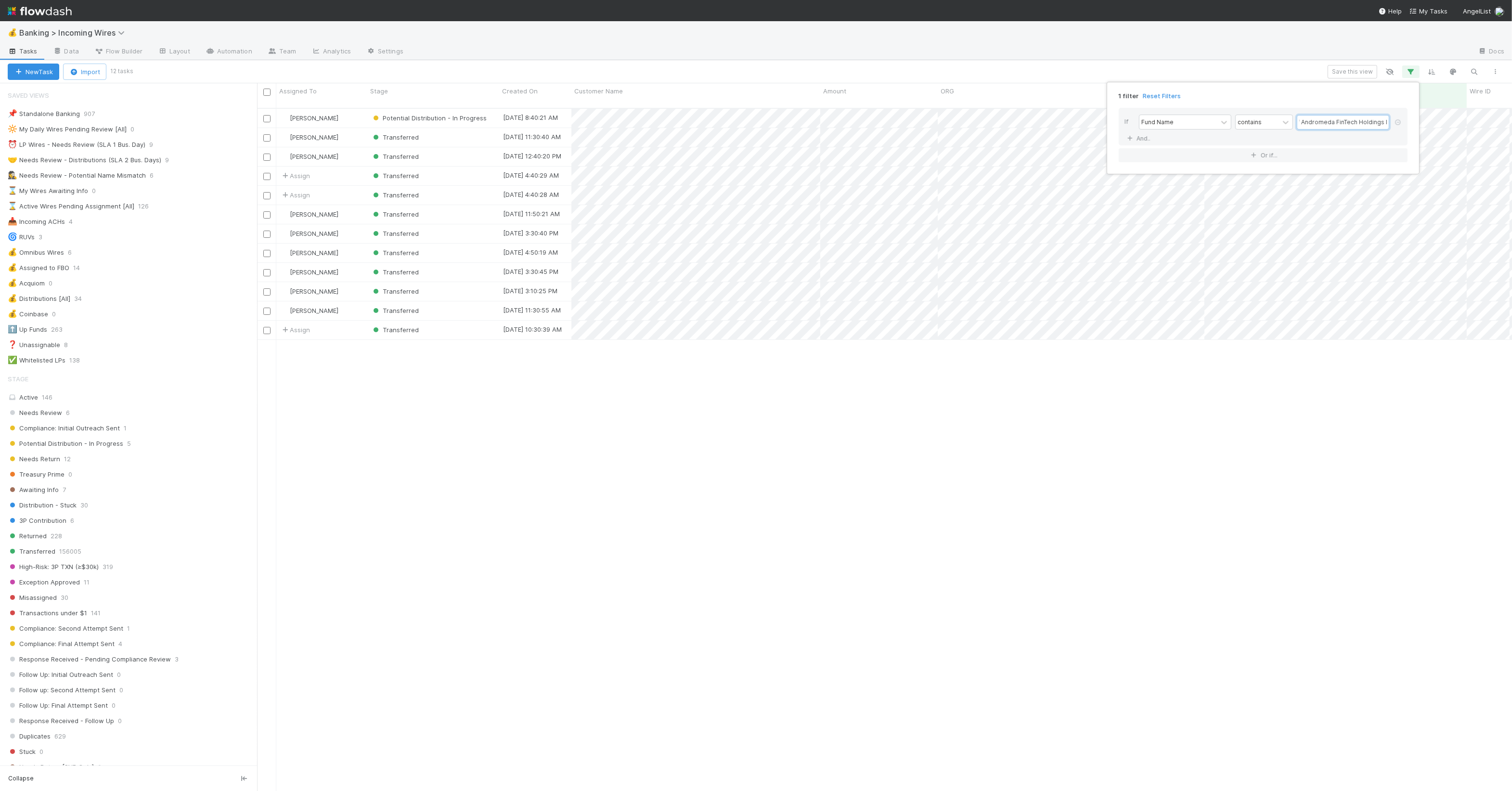
scroll to position [681, 1246]
type input "Andromeda Technology Investments II, a series of Andromeda FinTech Holdings LLC"
click at [802, 457] on div "1 filter Reset Filters If Fund Name contains Andromeda Technology Investments I…" at bounding box center [756, 395] width 1512 height 791
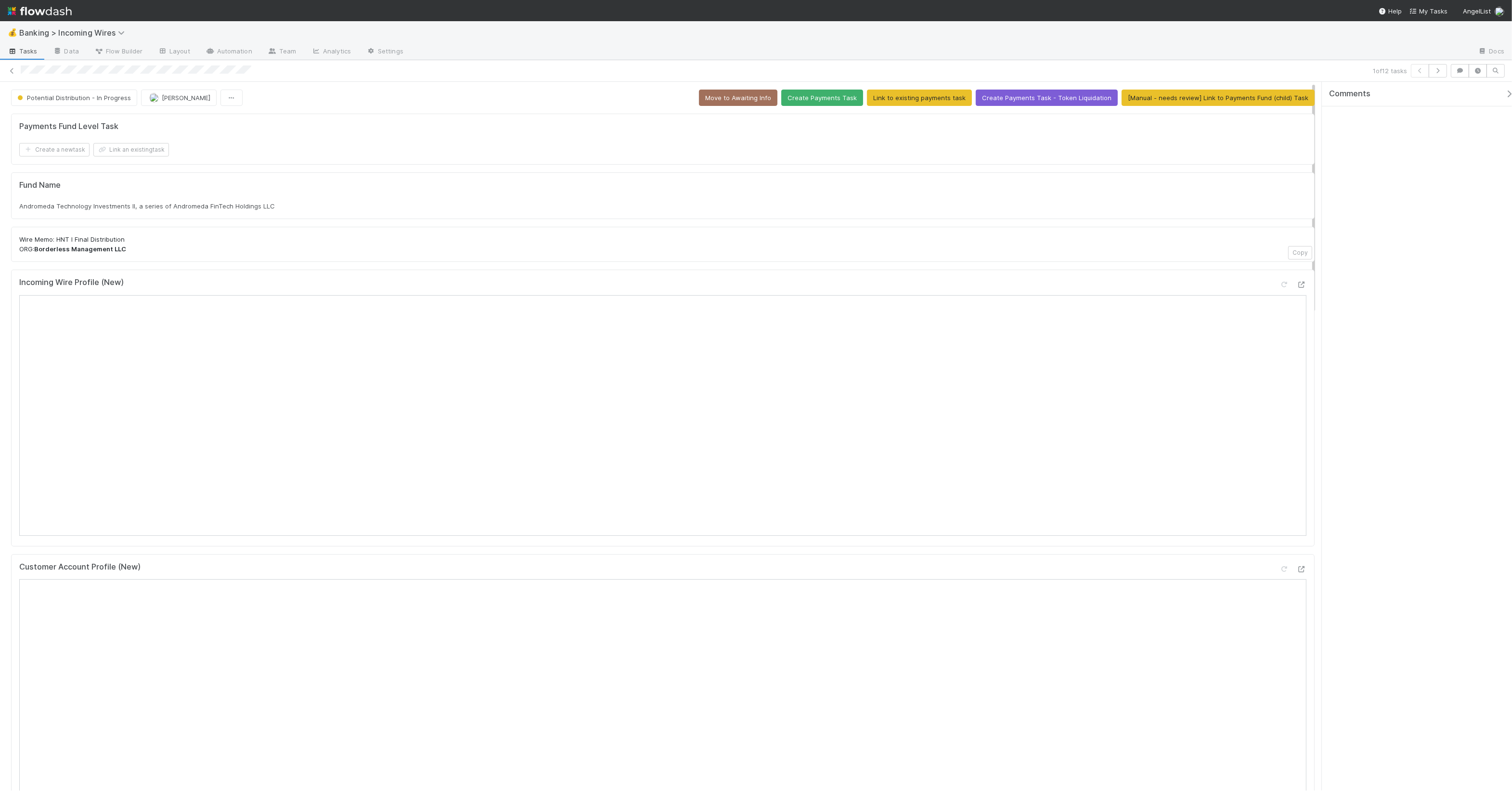
click at [153, 229] on div "Wire Memo: HNT I Final Distribution ORG: Borderless Management LLC Copy" at bounding box center [662, 244] width 1304 height 35
click at [155, 211] on div "Andromeda Technology Investments II, a series of Andromeda FinTech Holdings LLC" at bounding box center [663, 206] width 1287 height 9
click at [157, 203] on span "Andromeda Technology Investments II, a series of Andromeda FinTech Holdings LLC" at bounding box center [147, 206] width 256 height 8
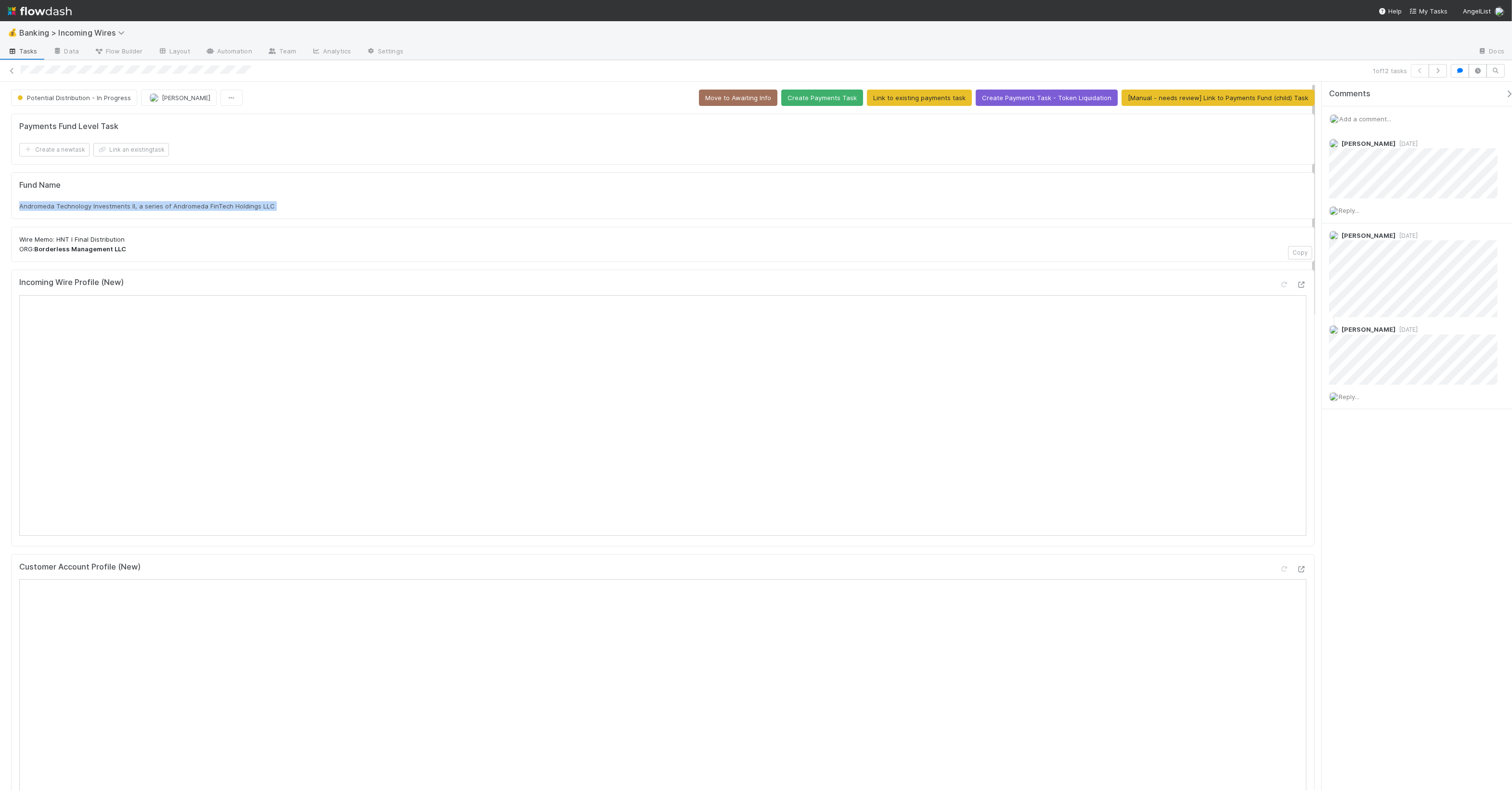
click at [157, 203] on span "Andromeda Technology Investments II, a series of Andromeda FinTech Holdings LLC" at bounding box center [147, 206] width 256 height 8
copy div "Andromeda Technology Investments II, a series of Andromeda FinTech Holdings LLC"
click at [610, 183] on h5 "Fund Name" at bounding box center [663, 185] width 1287 height 9
click at [1381, 111] on div "Add a comment..." at bounding box center [1422, 118] width 199 height 25
click at [1380, 113] on div "Add a comment..." at bounding box center [1422, 118] width 199 height 25
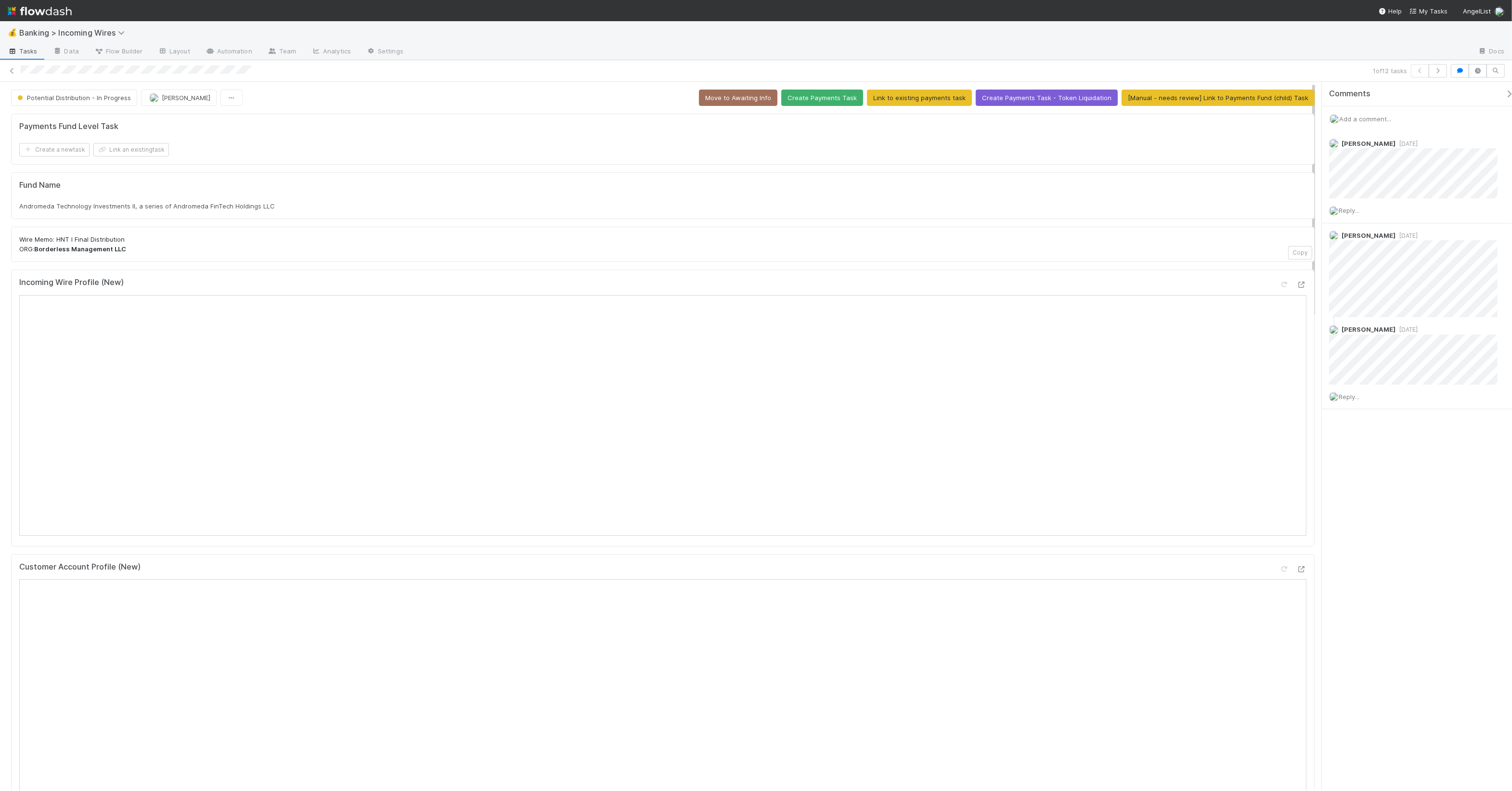
click at [1379, 114] on div "Add a comment..." at bounding box center [1422, 118] width 199 height 25
click at [1379, 118] on span "Add a comment..." at bounding box center [1365, 118] width 52 height 8
click at [1378, 269] on button "Add Comment" at bounding box center [1365, 267] width 56 height 17
click at [752, 98] on button "Move to Awaiting Info" at bounding box center [738, 98] width 79 height 17
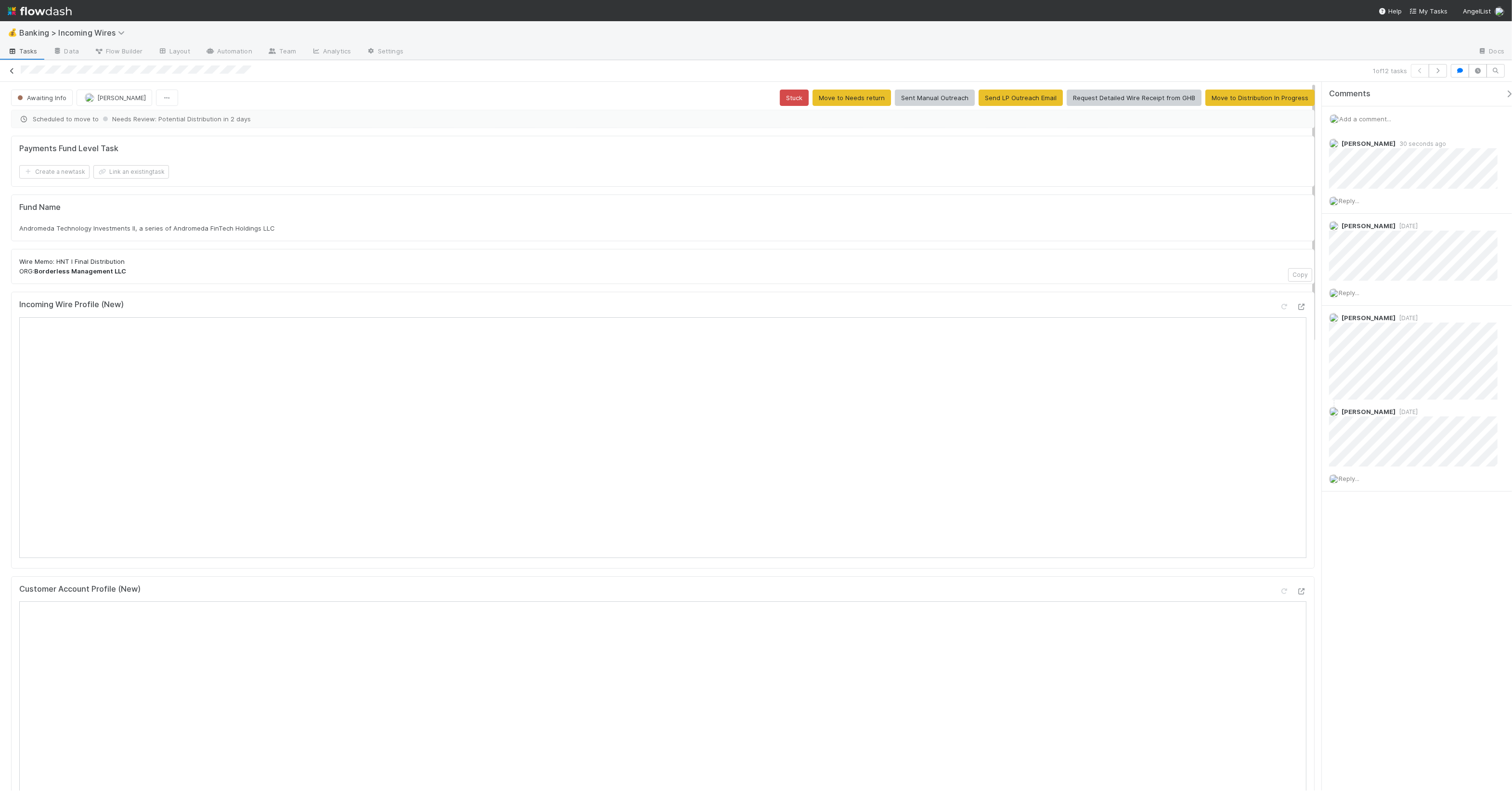
click at [12, 68] on icon at bounding box center [12, 71] width 9 height 7
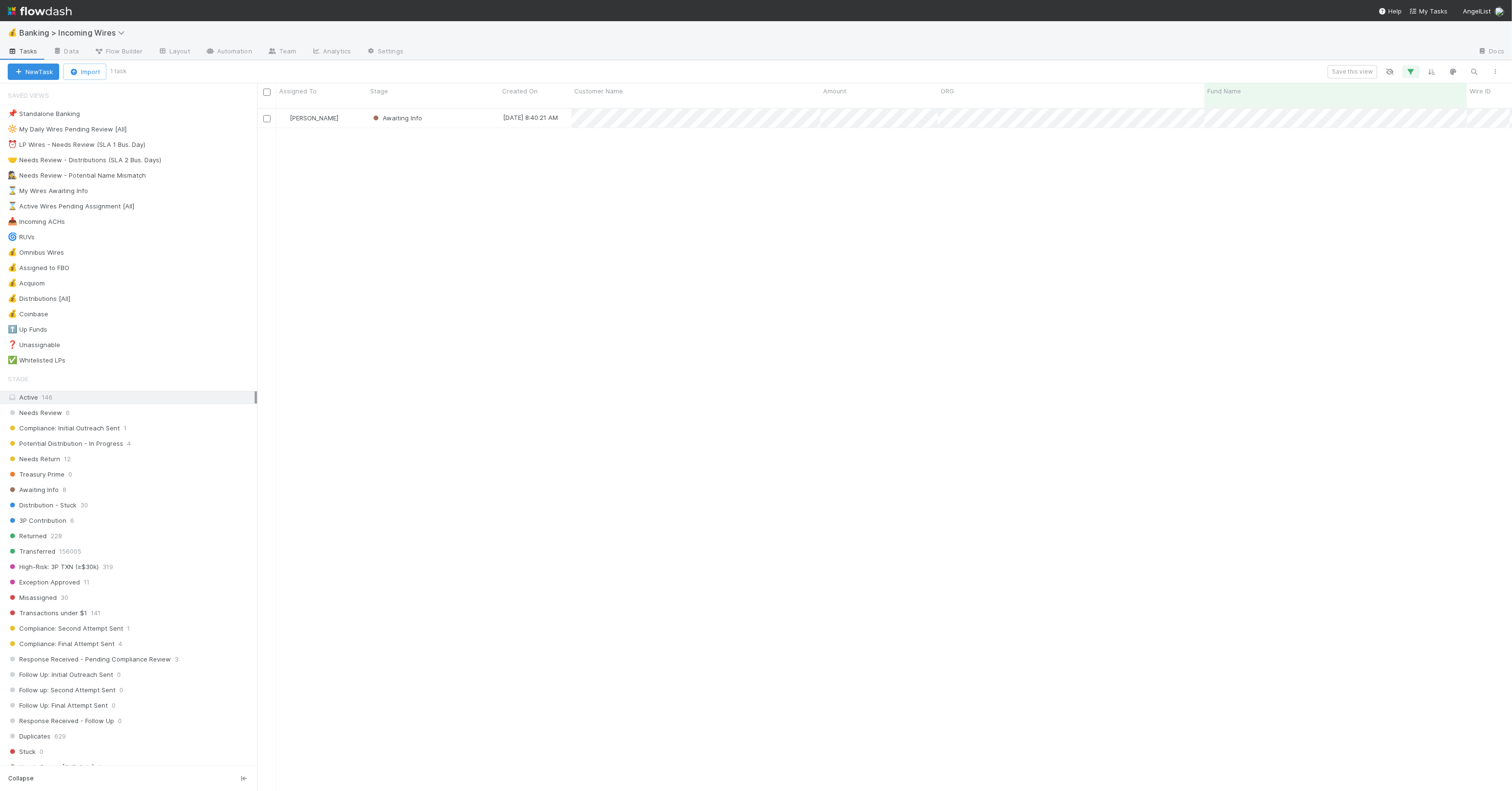
scroll to position [681, 1246]
click at [102, 161] on div "🤝 Needs Review - Distributions (SLA 2 Bus. Days)" at bounding box center [85, 160] width 154 height 12
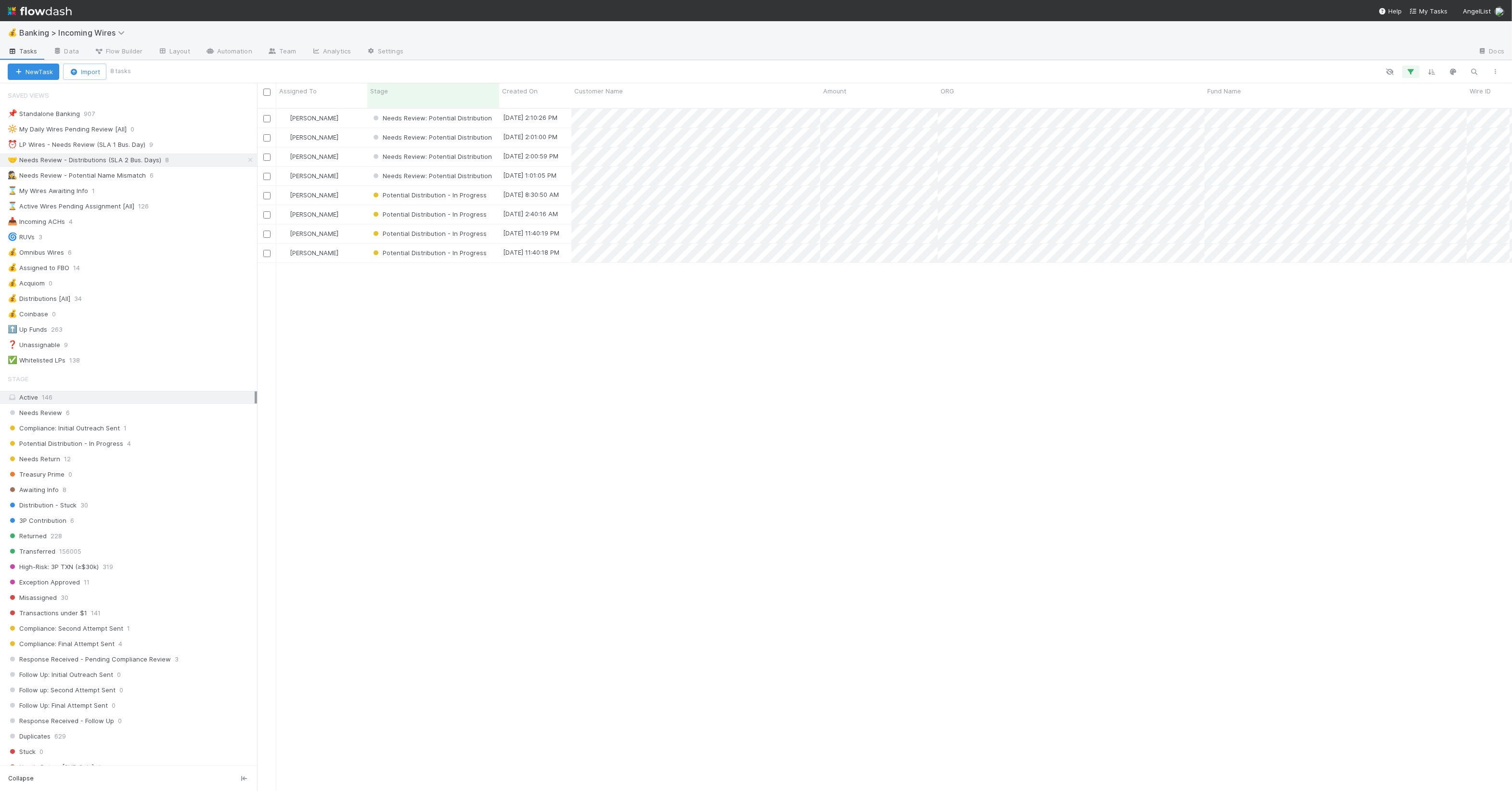
scroll to position [681, 1246]
click at [572, 446] on div "[PERSON_NAME] Needs Review: Potential Distribution [DATE] 2:10:26 PM [DATE] 2:1…" at bounding box center [885, 454] width 1256 height 691
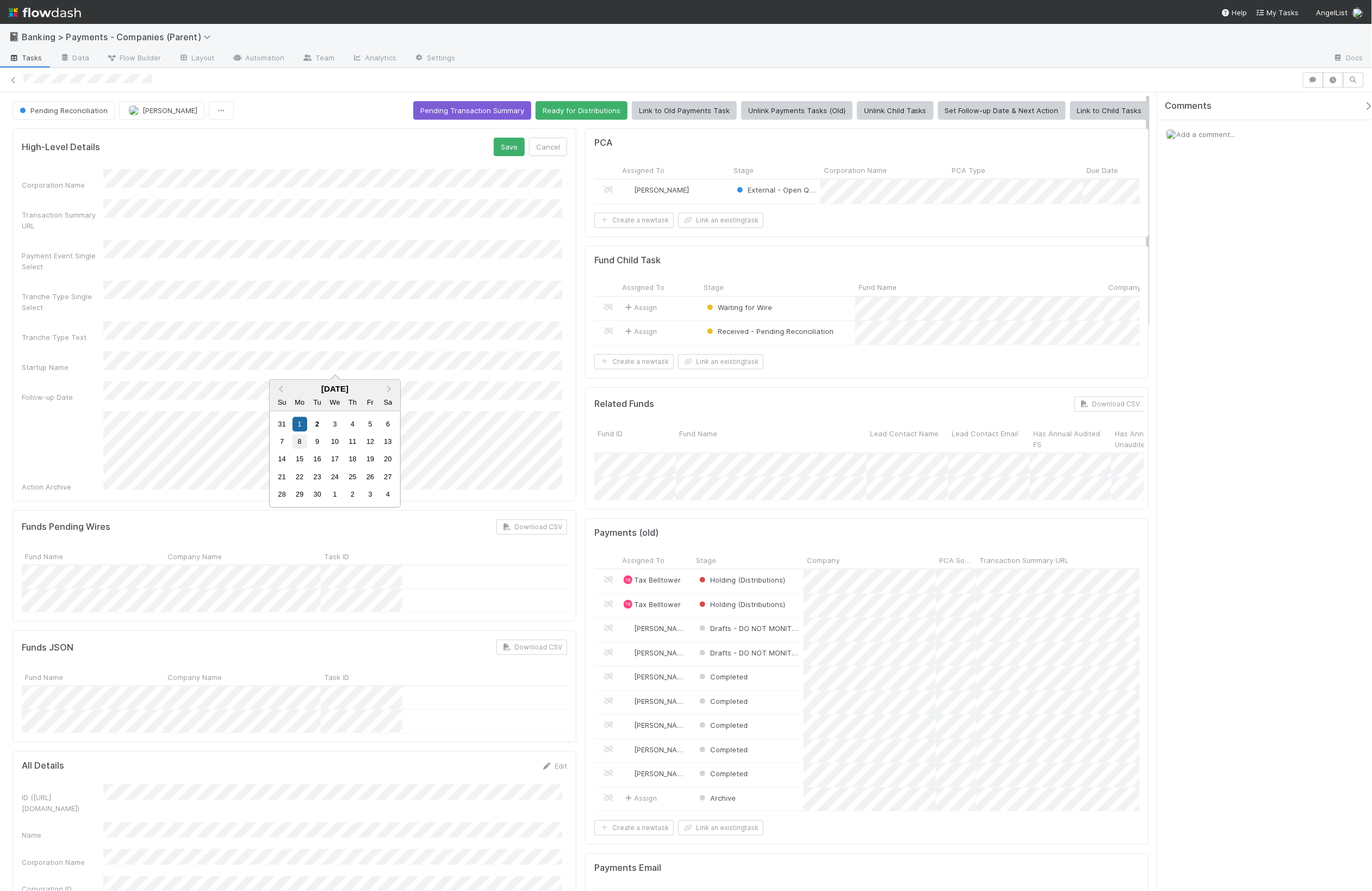
click at [300, 445] on div "8" at bounding box center [300, 442] width 15 height 15
click at [503, 147] on button "Save" at bounding box center [509, 147] width 31 height 19
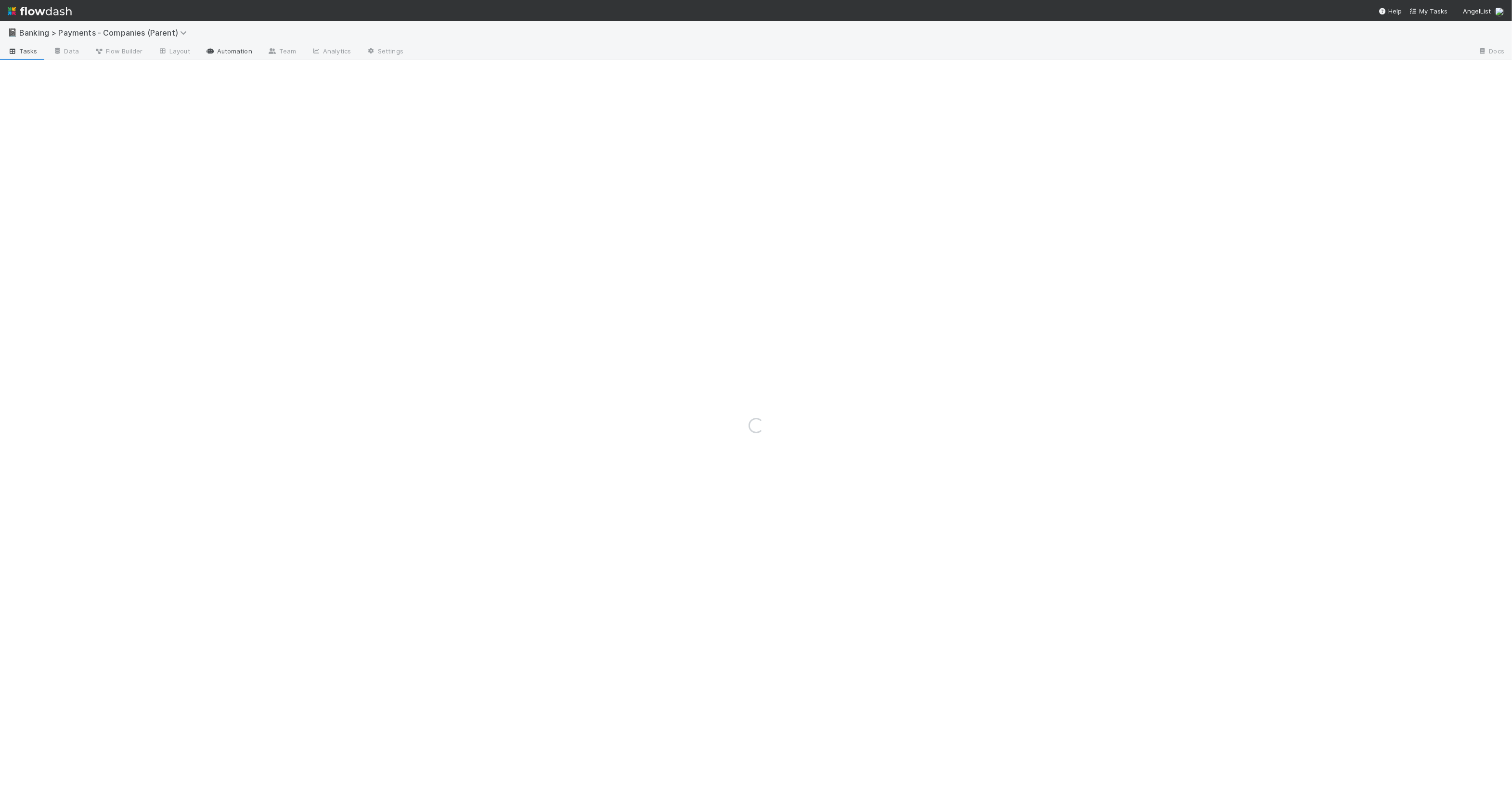
click at [233, 47] on link "Automation" at bounding box center [229, 51] width 62 height 15
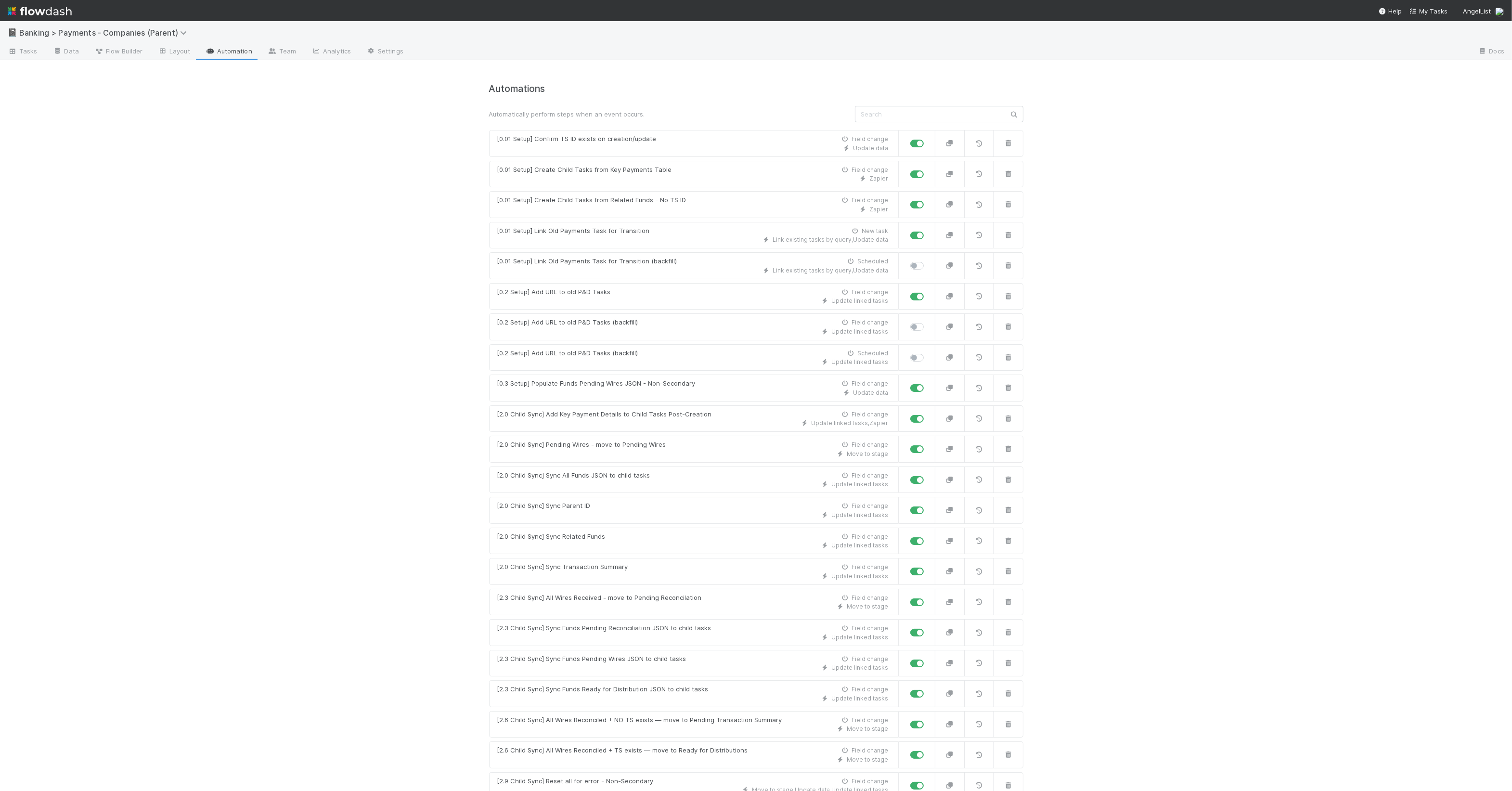
click at [949, 113] on input "text" at bounding box center [939, 114] width 168 height 17
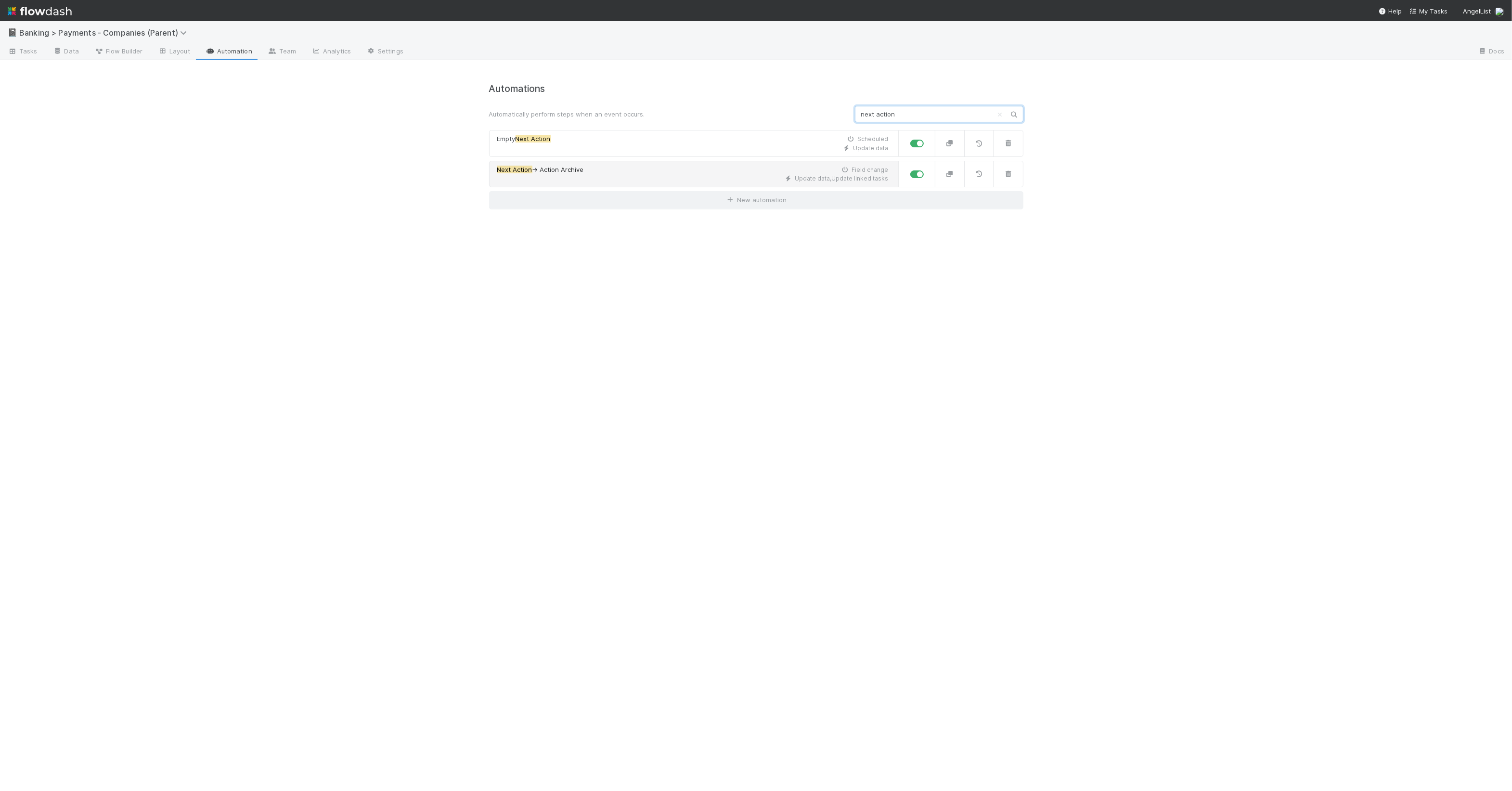
type input "next action"
click at [684, 174] on div "Update data , Update linked tasks" at bounding box center [693, 178] width 392 height 9
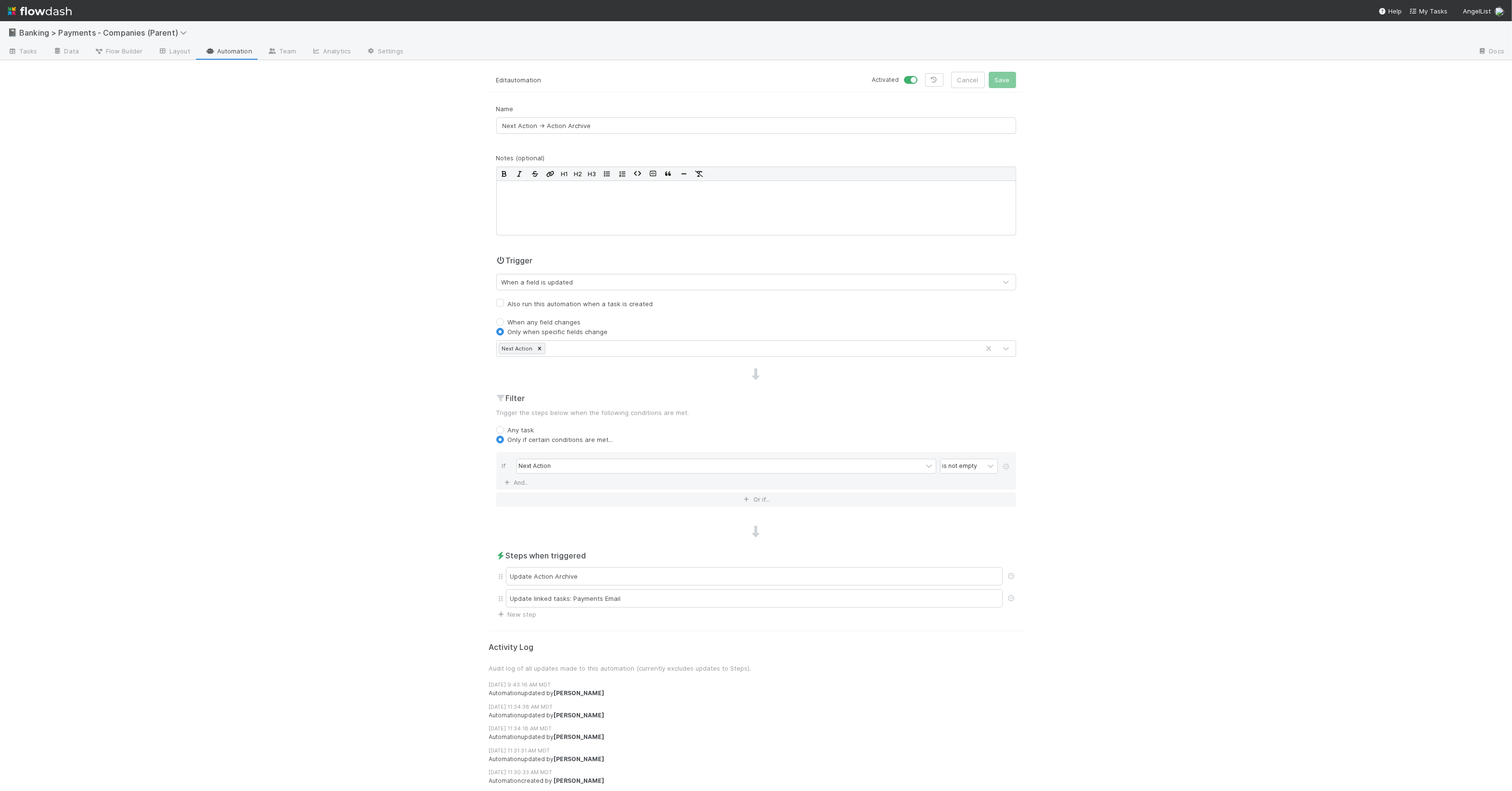
scroll to position [1, 0]
click at [665, 602] on div "Update linked tasks: Payments Email" at bounding box center [754, 598] width 497 height 18
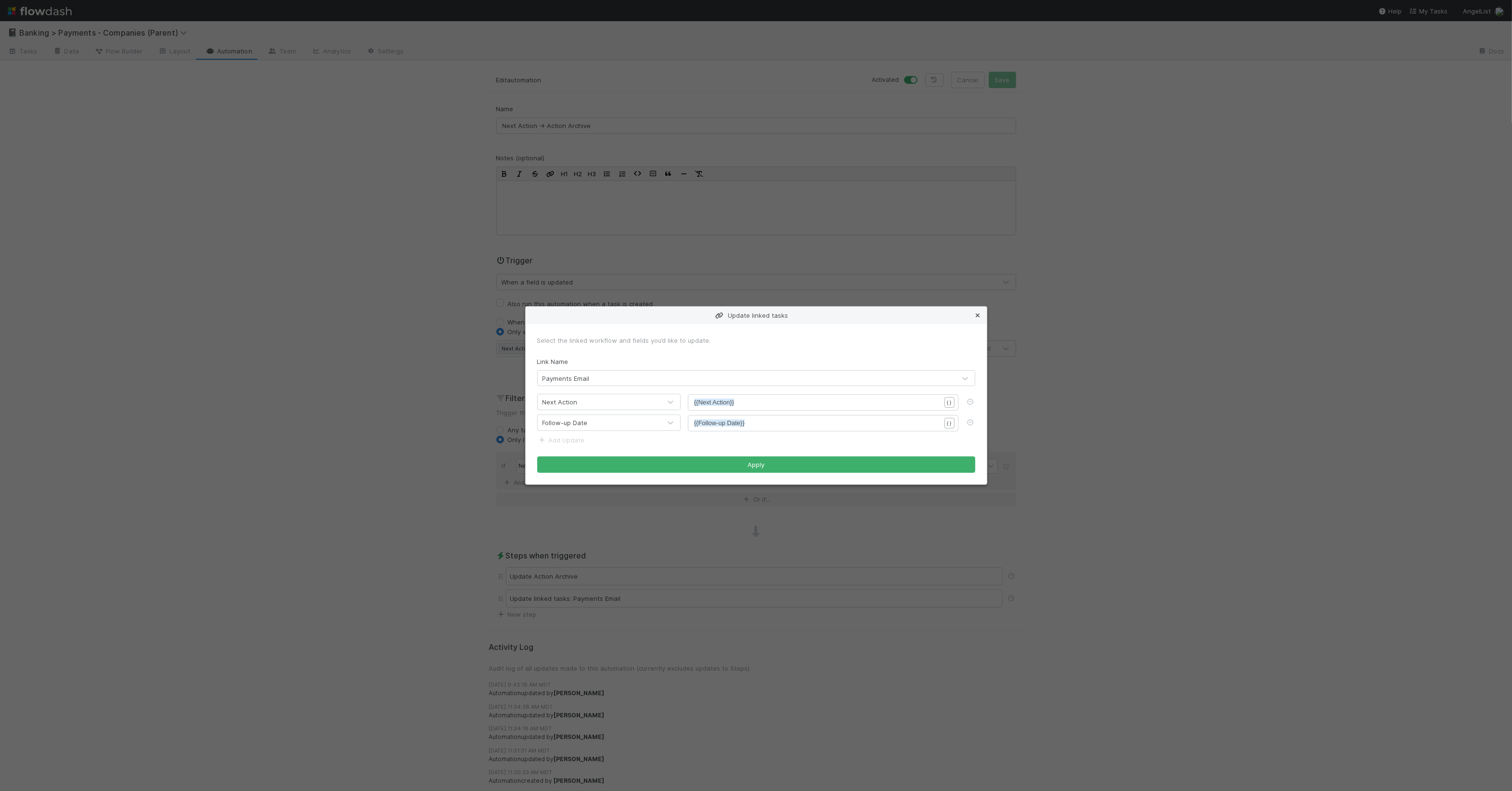
click at [974, 316] on icon at bounding box center [978, 316] width 9 height 7
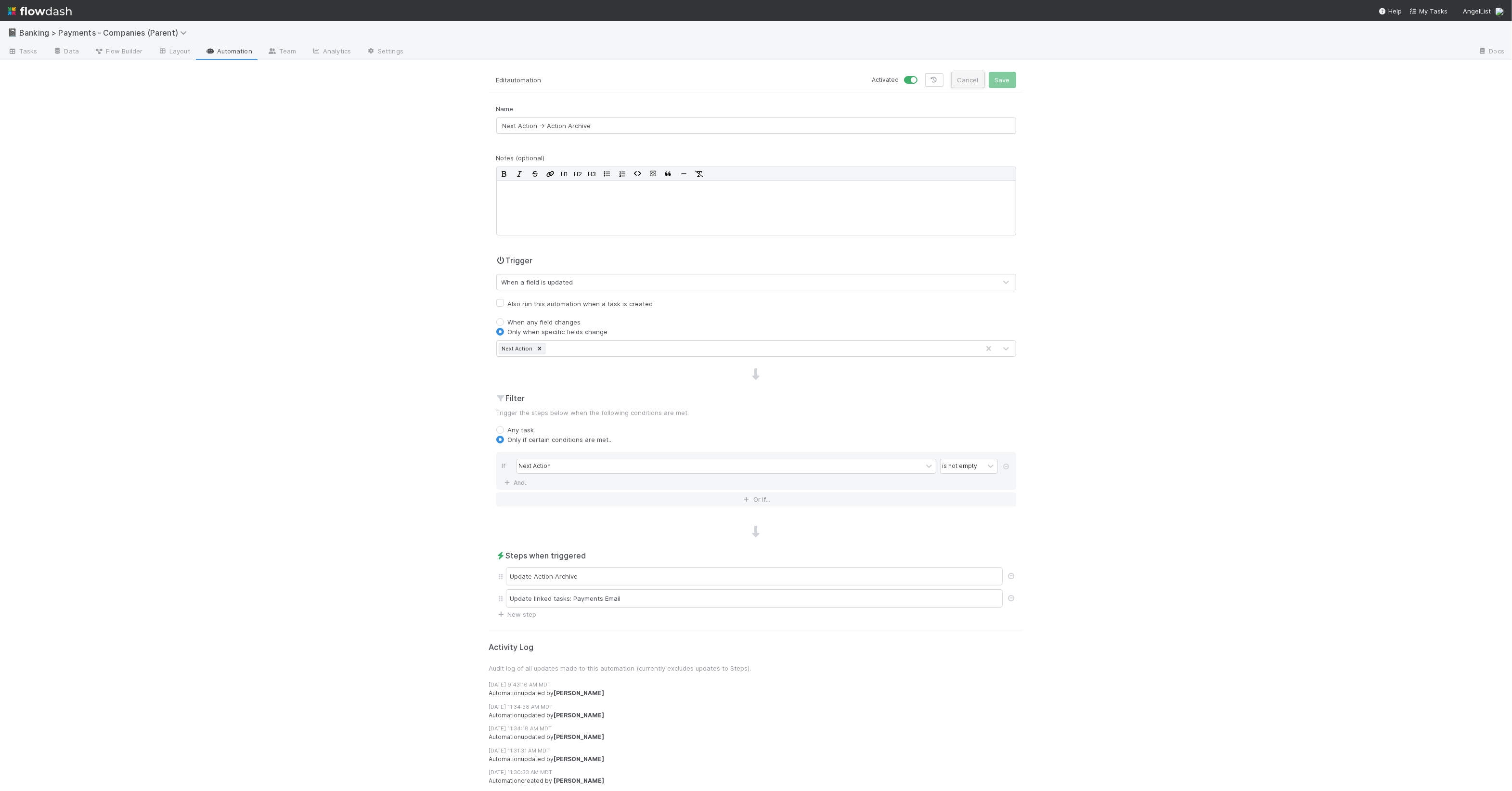
click at [969, 79] on button "Cancel" at bounding box center [968, 79] width 34 height 17
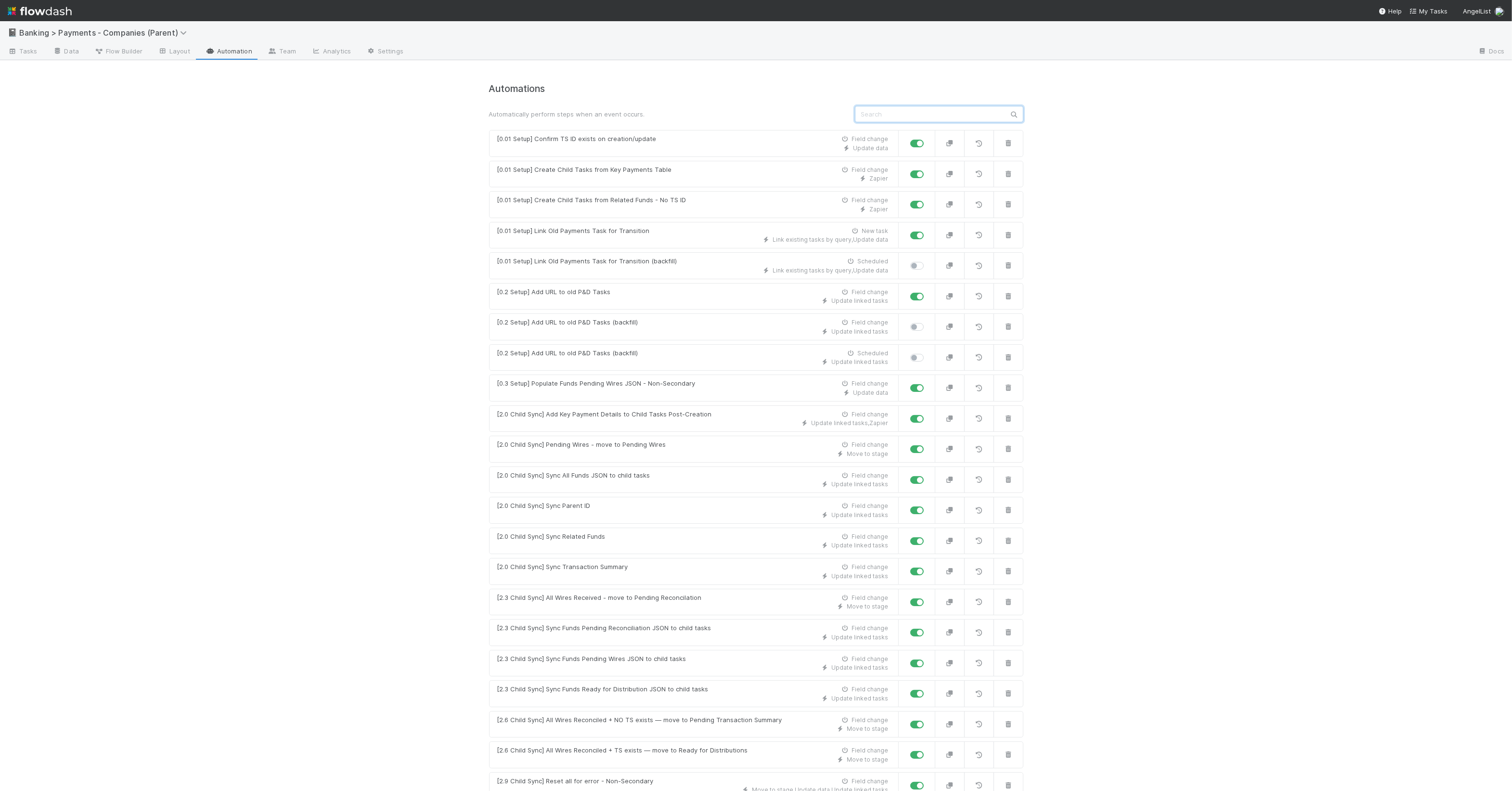
click at [927, 112] on input "text" at bounding box center [939, 114] width 168 height 17
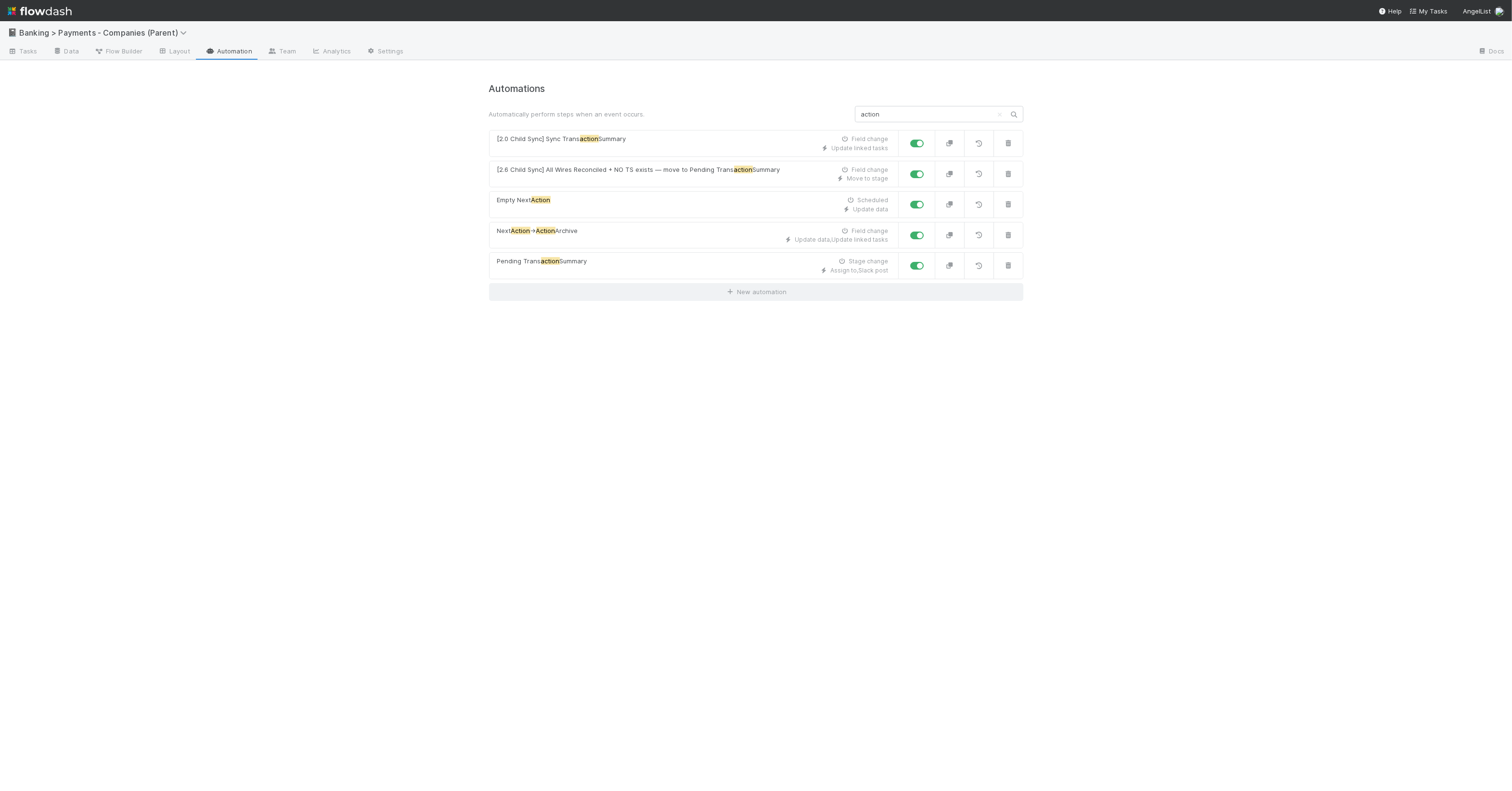
click at [925, 126] on div "Automations Automatically perform steps when an event occurs. action [2.0 Child…" at bounding box center [756, 191] width 535 height 217
click at [928, 112] on input "action" at bounding box center [939, 114] width 168 height 17
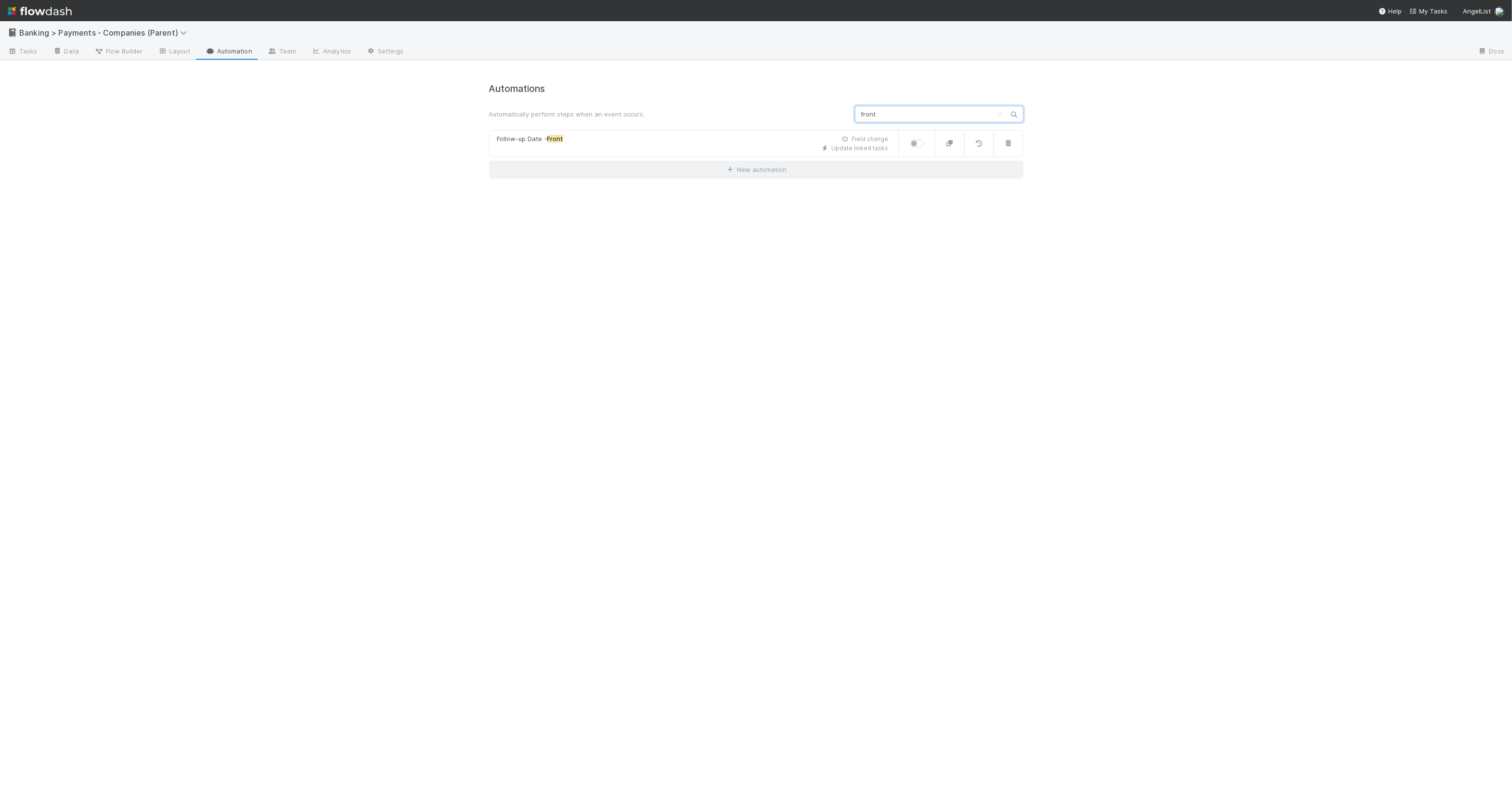
click at [902, 115] on input "front" at bounding box center [939, 114] width 168 height 17
type input "front"
click at [134, 57] on link "Flow Builder" at bounding box center [118, 51] width 64 height 15
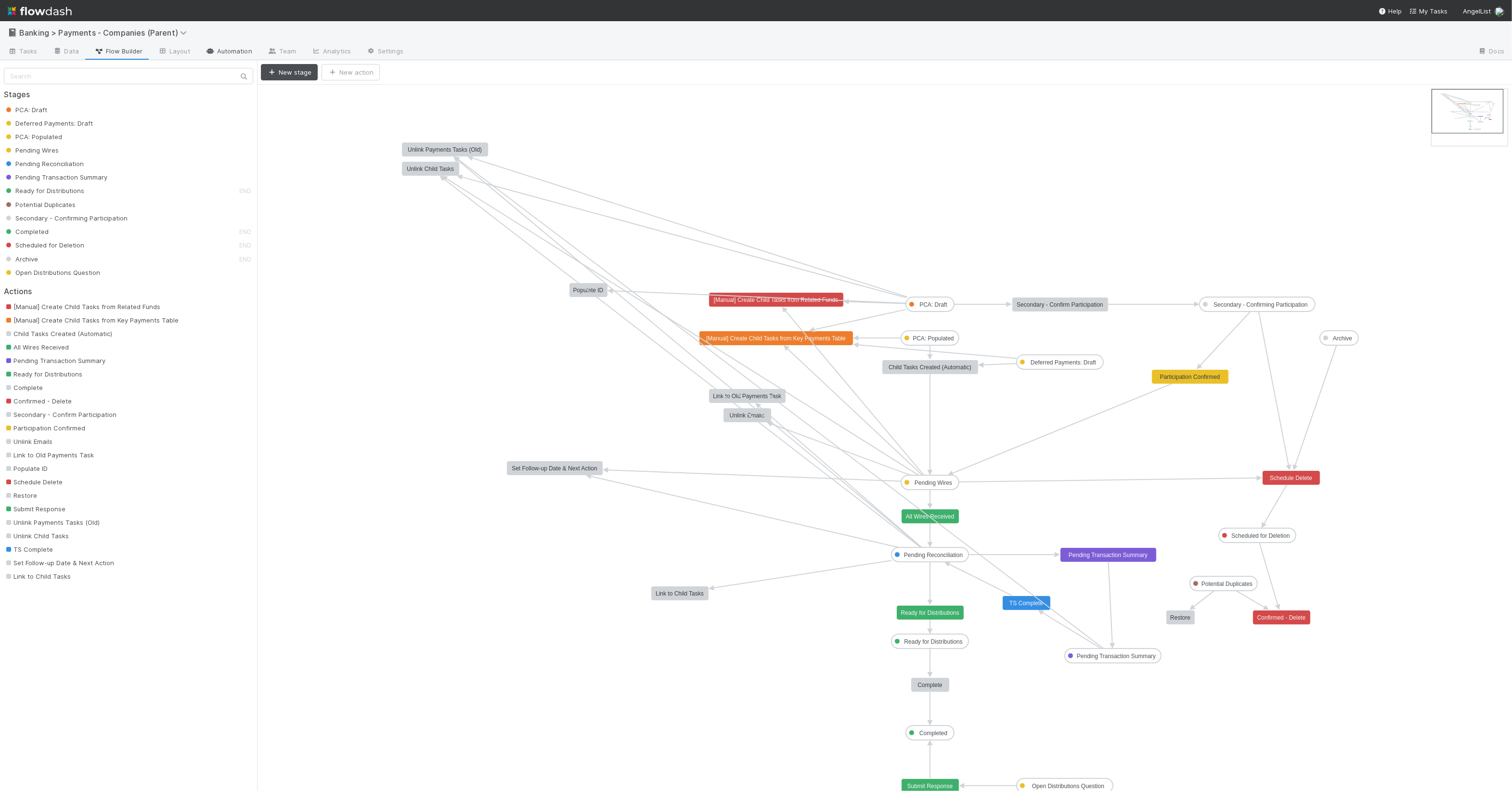
click at [221, 53] on link "Automation" at bounding box center [229, 51] width 62 height 15
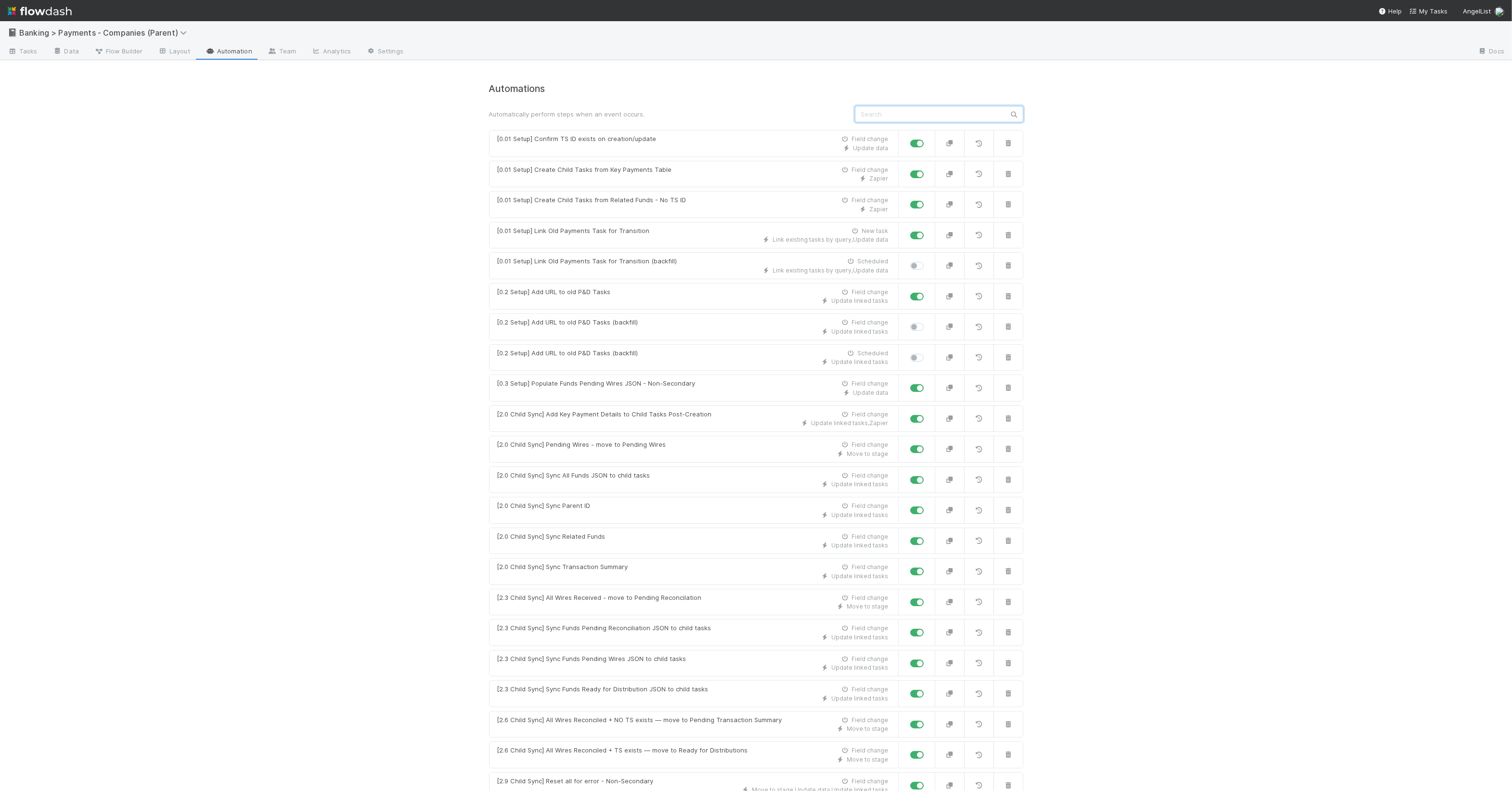
click at [978, 116] on input "text" at bounding box center [939, 114] width 168 height 17
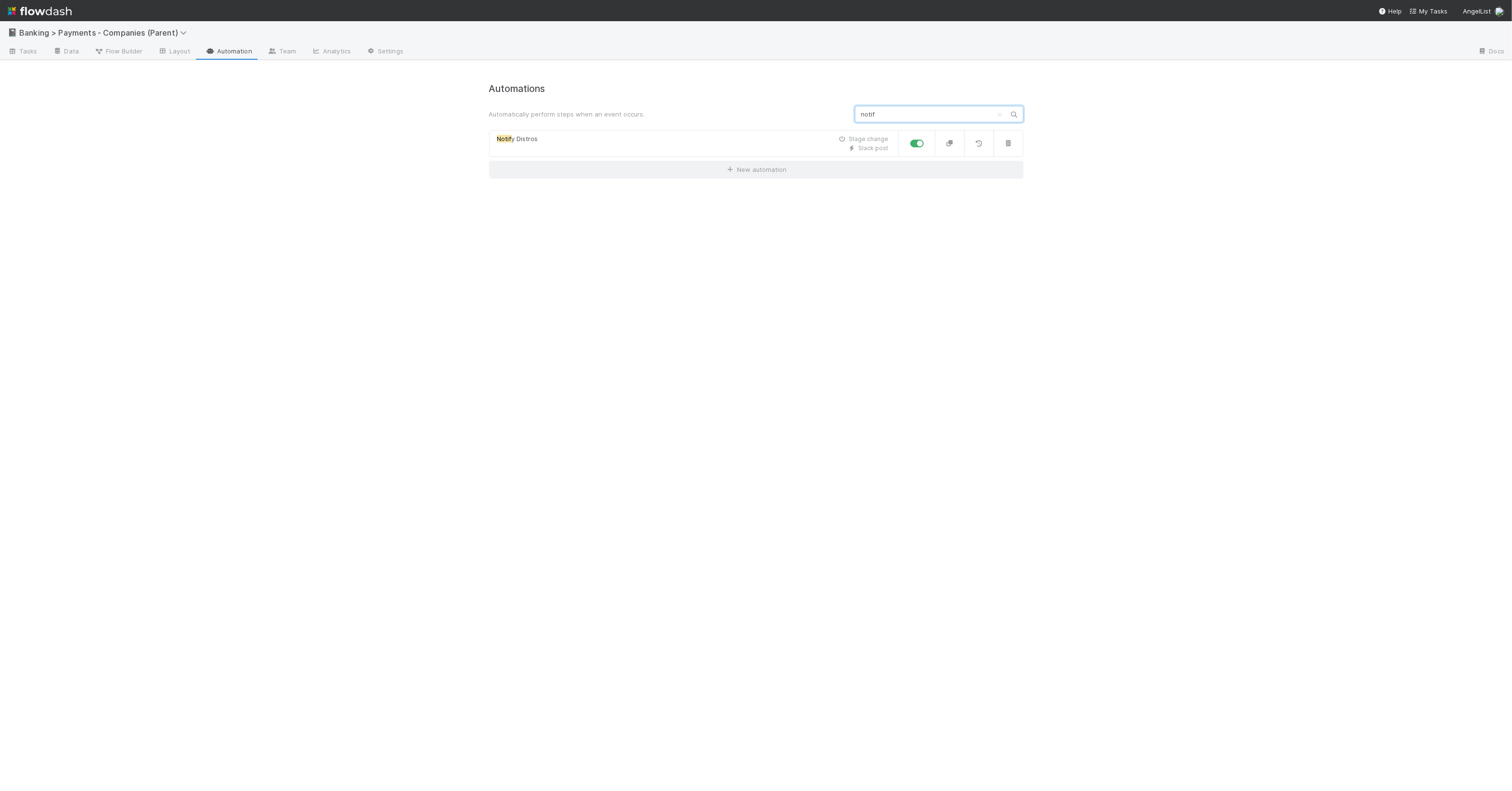
click at [950, 113] on input "notif" at bounding box center [939, 114] width 168 height 17
type input "next"
click at [689, 173] on div "Next Action -> Action Archive Field change" at bounding box center [693, 170] width 392 height 9
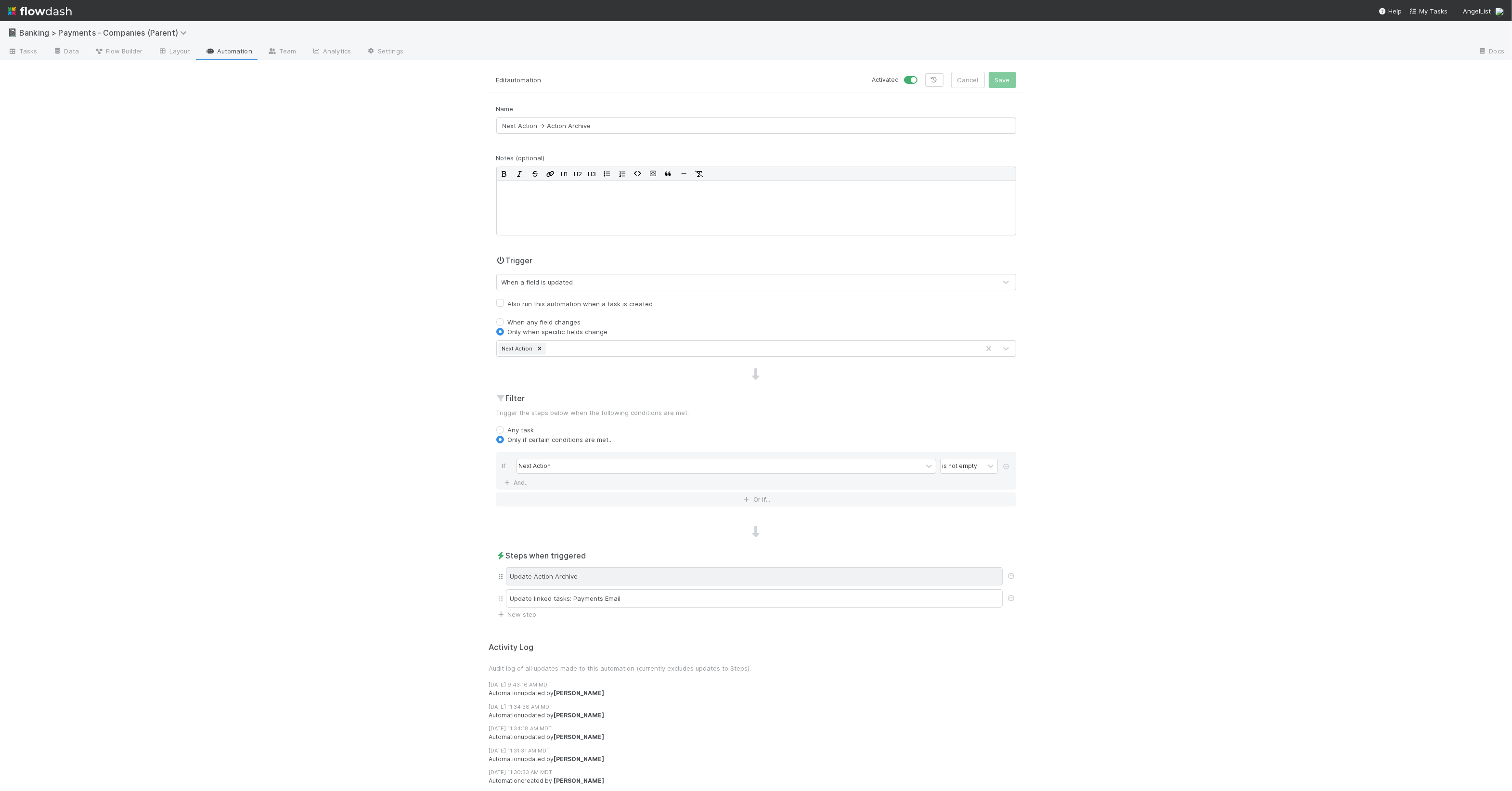
click at [664, 580] on div "Update Action Archive" at bounding box center [754, 576] width 497 height 18
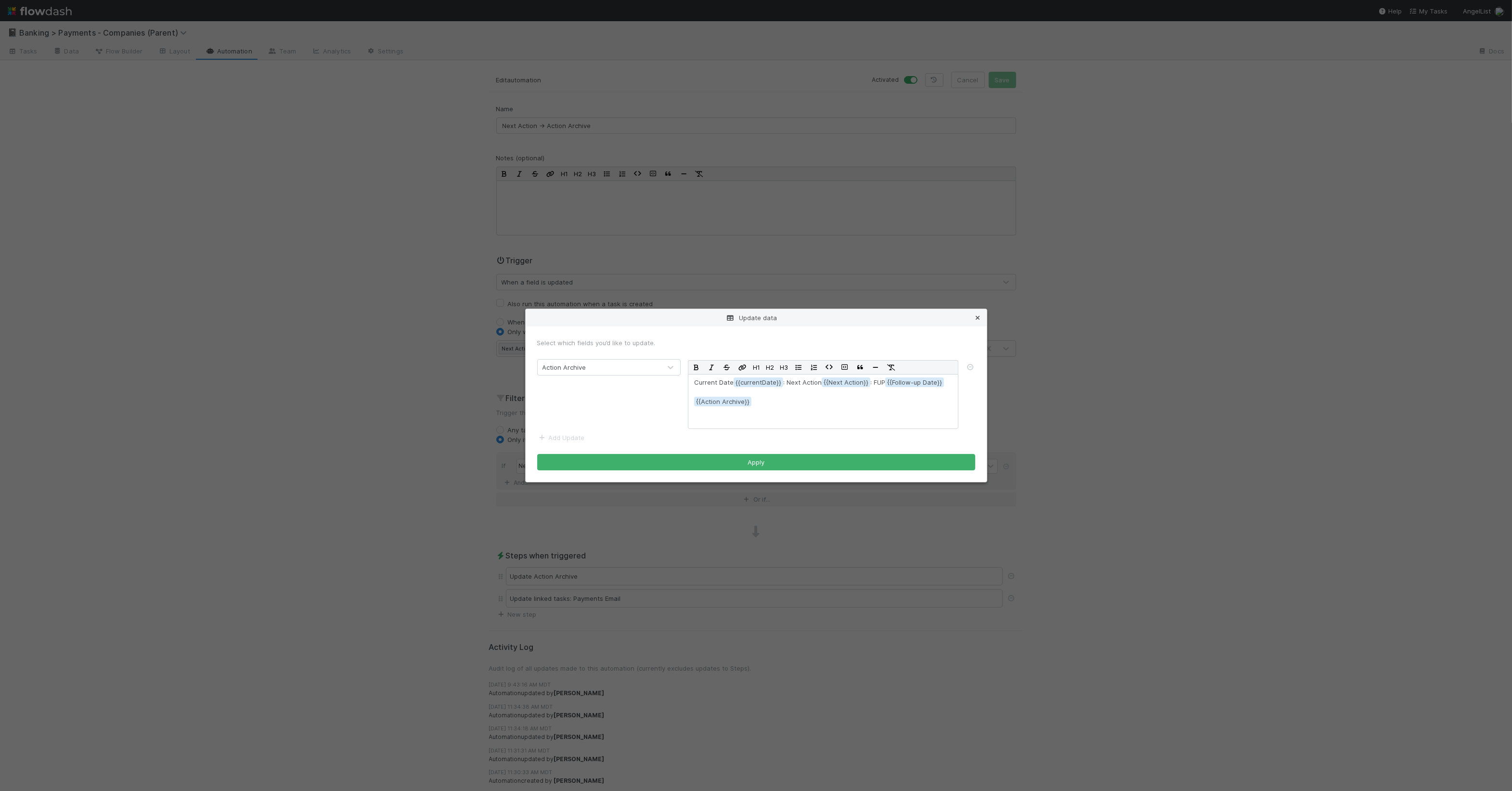
click at [981, 316] on icon at bounding box center [978, 318] width 9 height 7
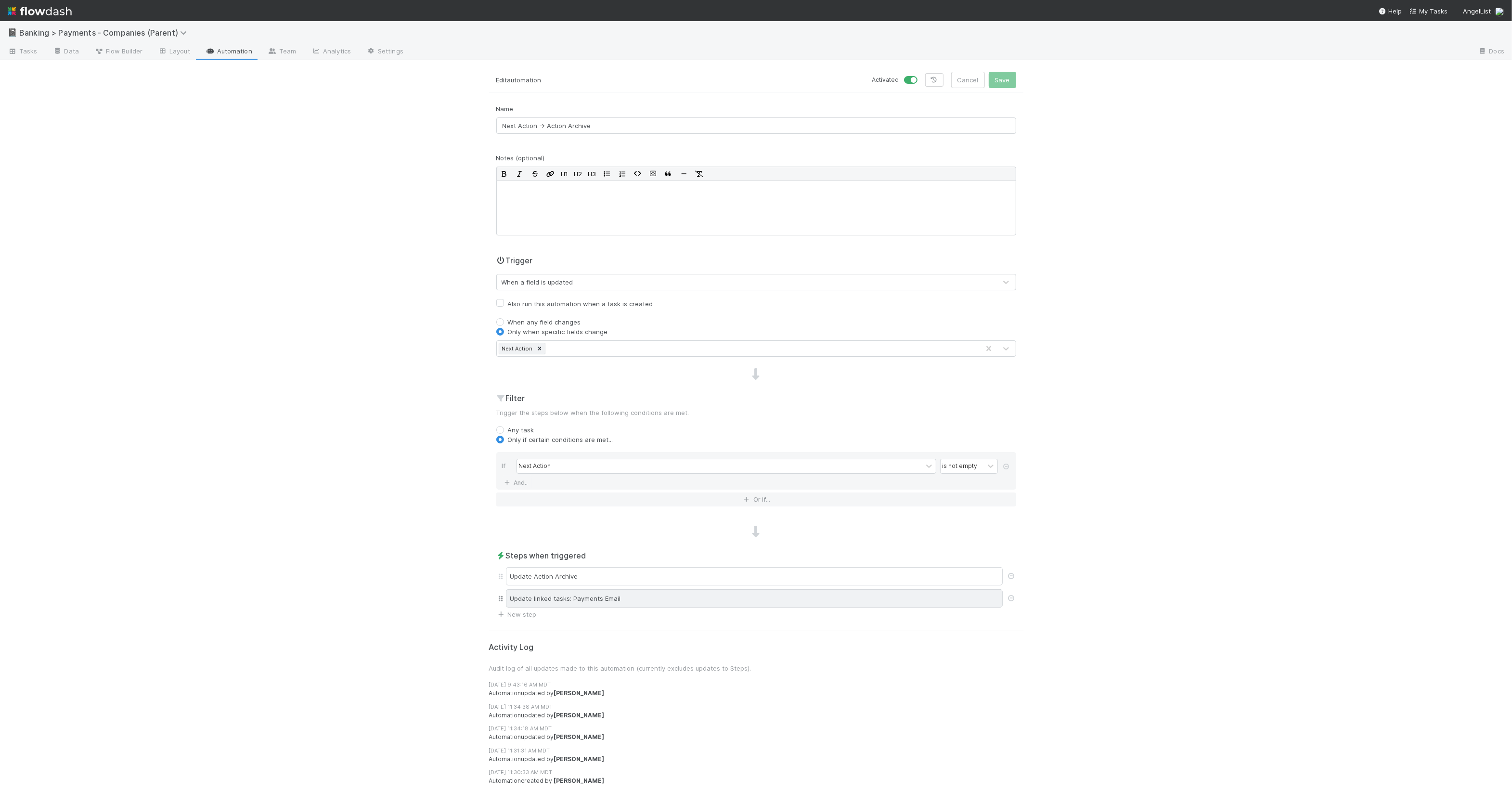
click at [835, 595] on div "Update linked tasks: Payments Email" at bounding box center [754, 598] width 497 height 18
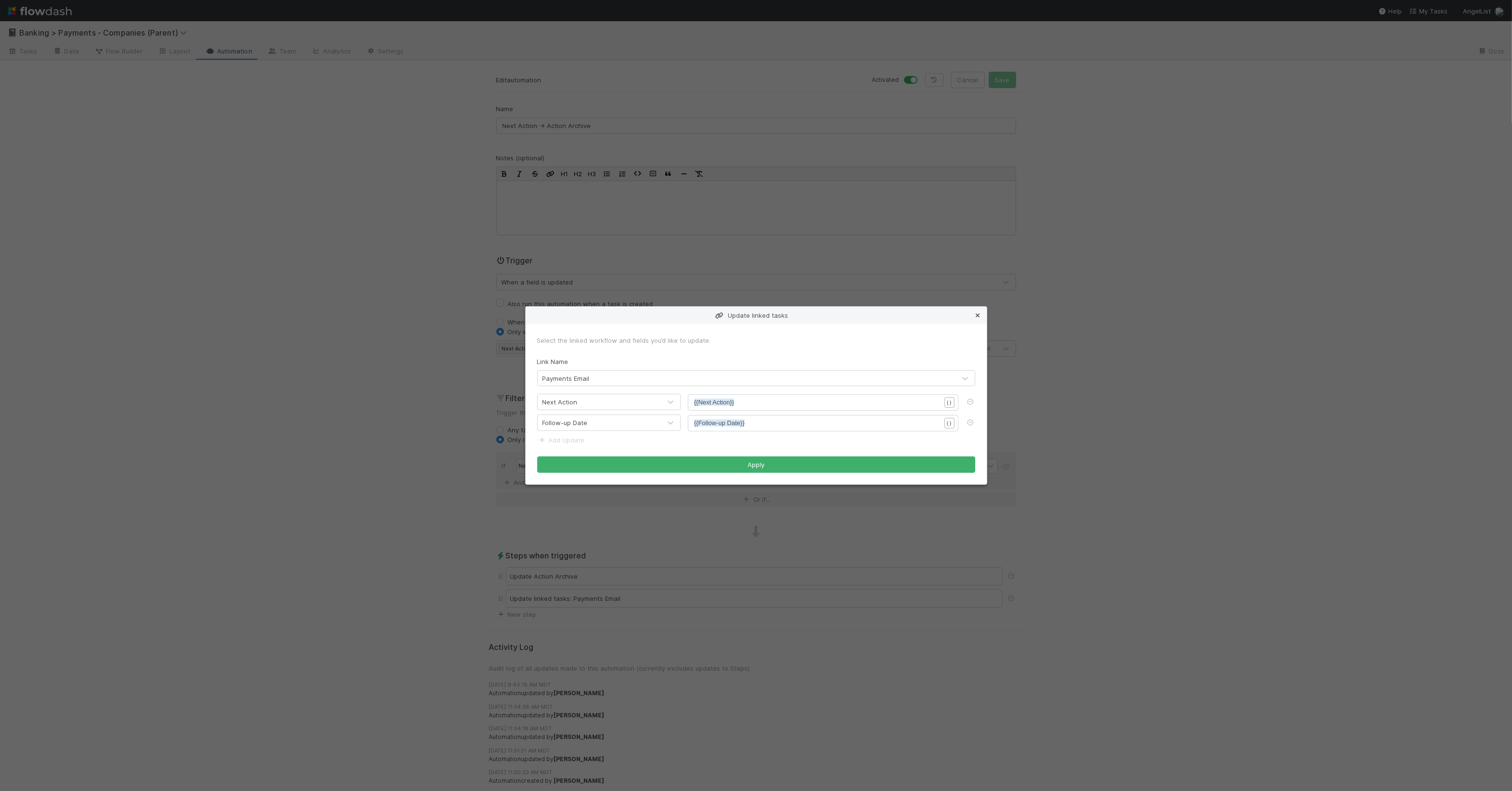
click at [978, 314] on icon at bounding box center [978, 316] width 9 height 7
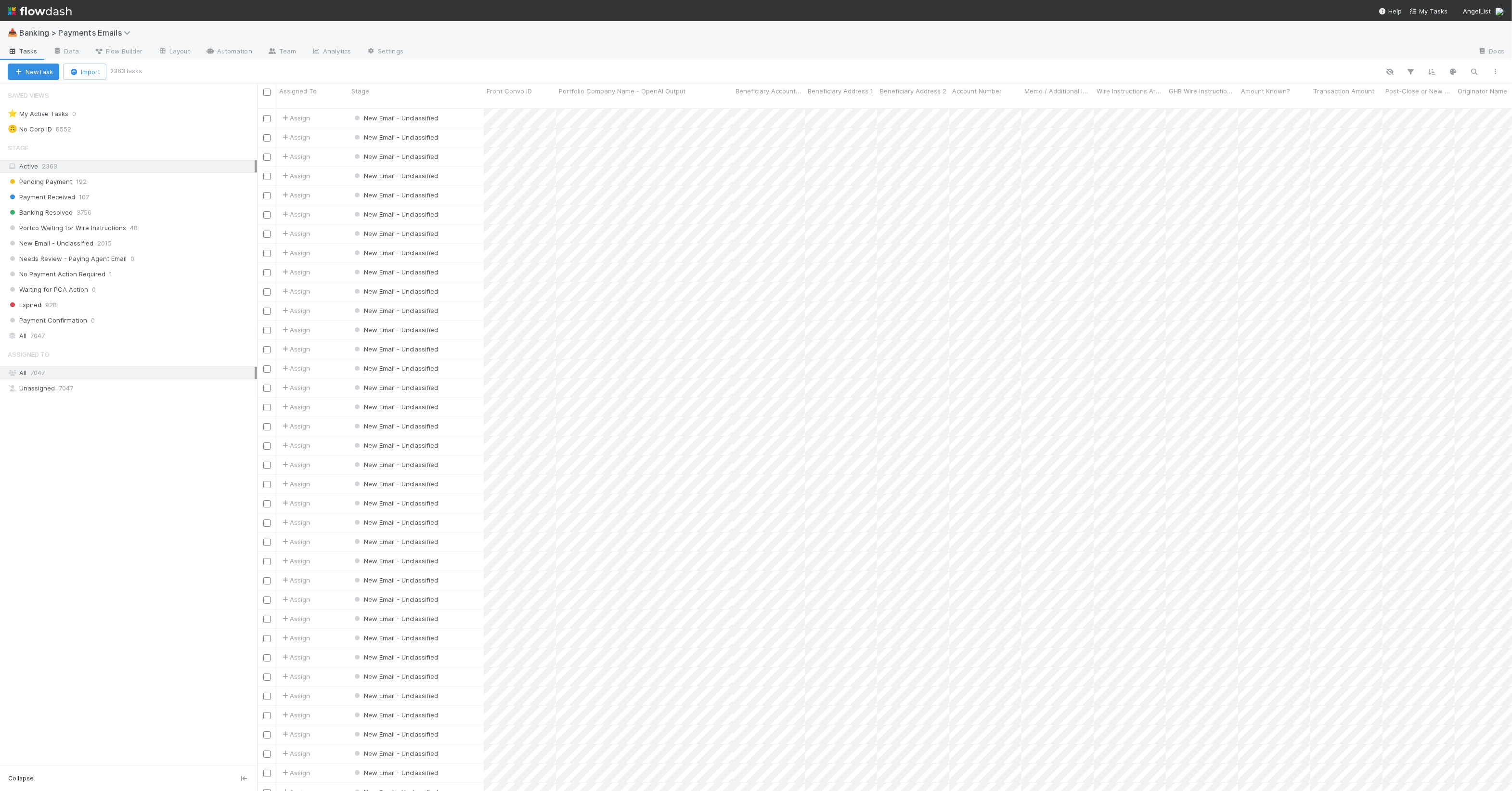
scroll to position [681, 1246]
click at [241, 53] on link "Automation" at bounding box center [229, 51] width 62 height 15
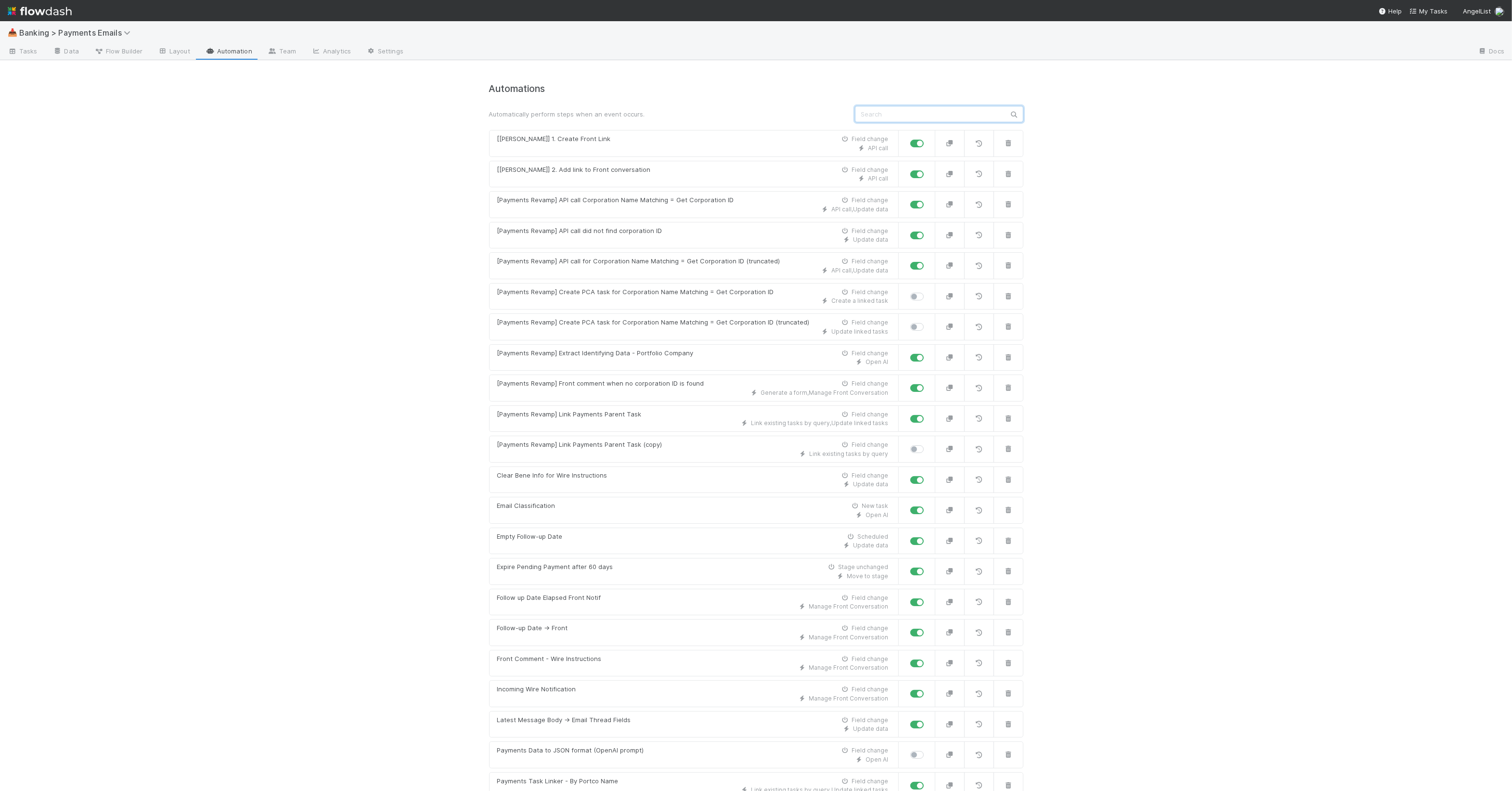
click at [920, 112] on input "text" at bounding box center [939, 114] width 168 height 17
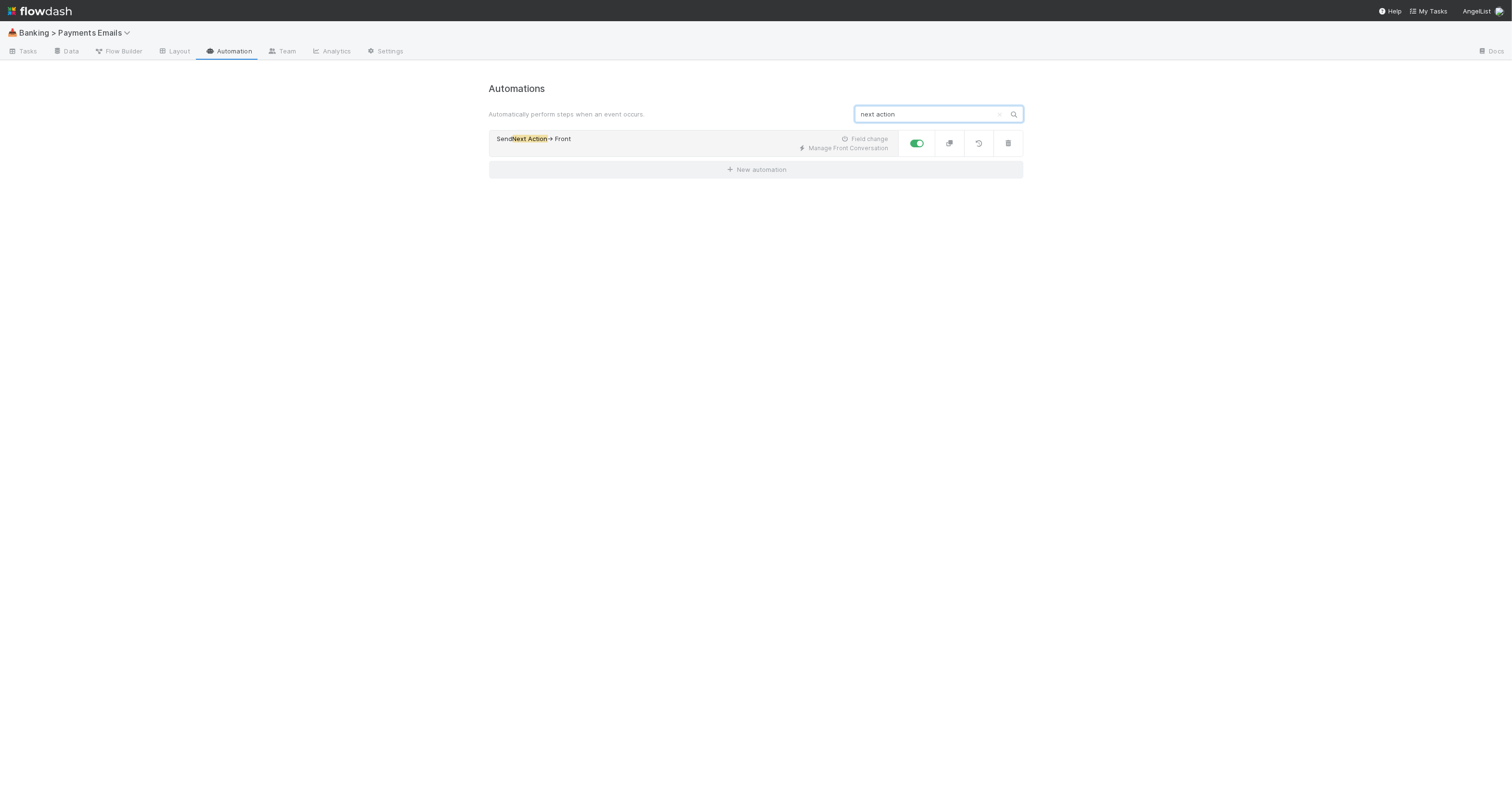
type input "next action"
click at [771, 145] on div "Manage Front Conversation" at bounding box center [693, 148] width 392 height 9
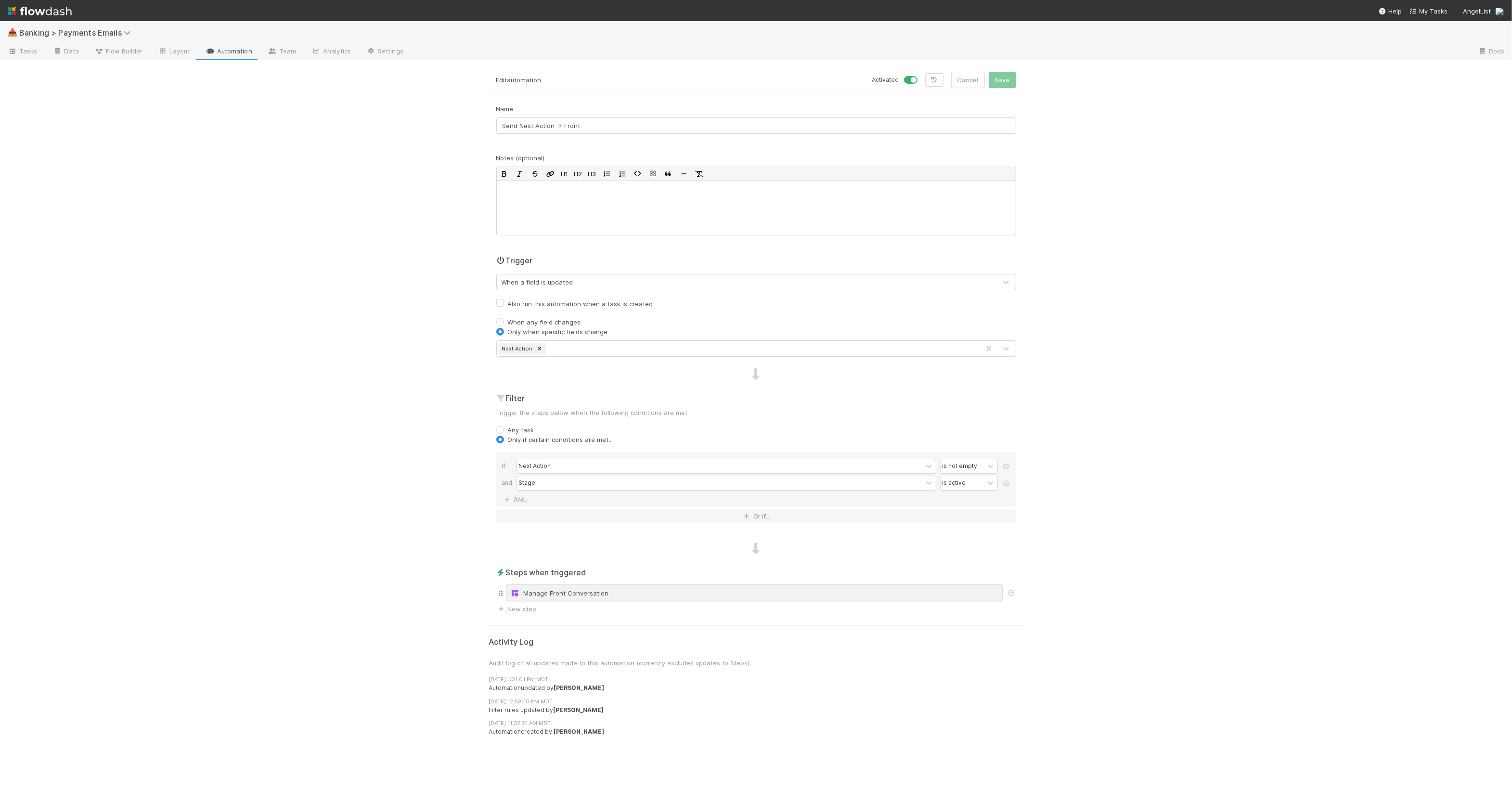
click at [691, 587] on div "Manage Front Conversation" at bounding box center [754, 592] width 497 height 18
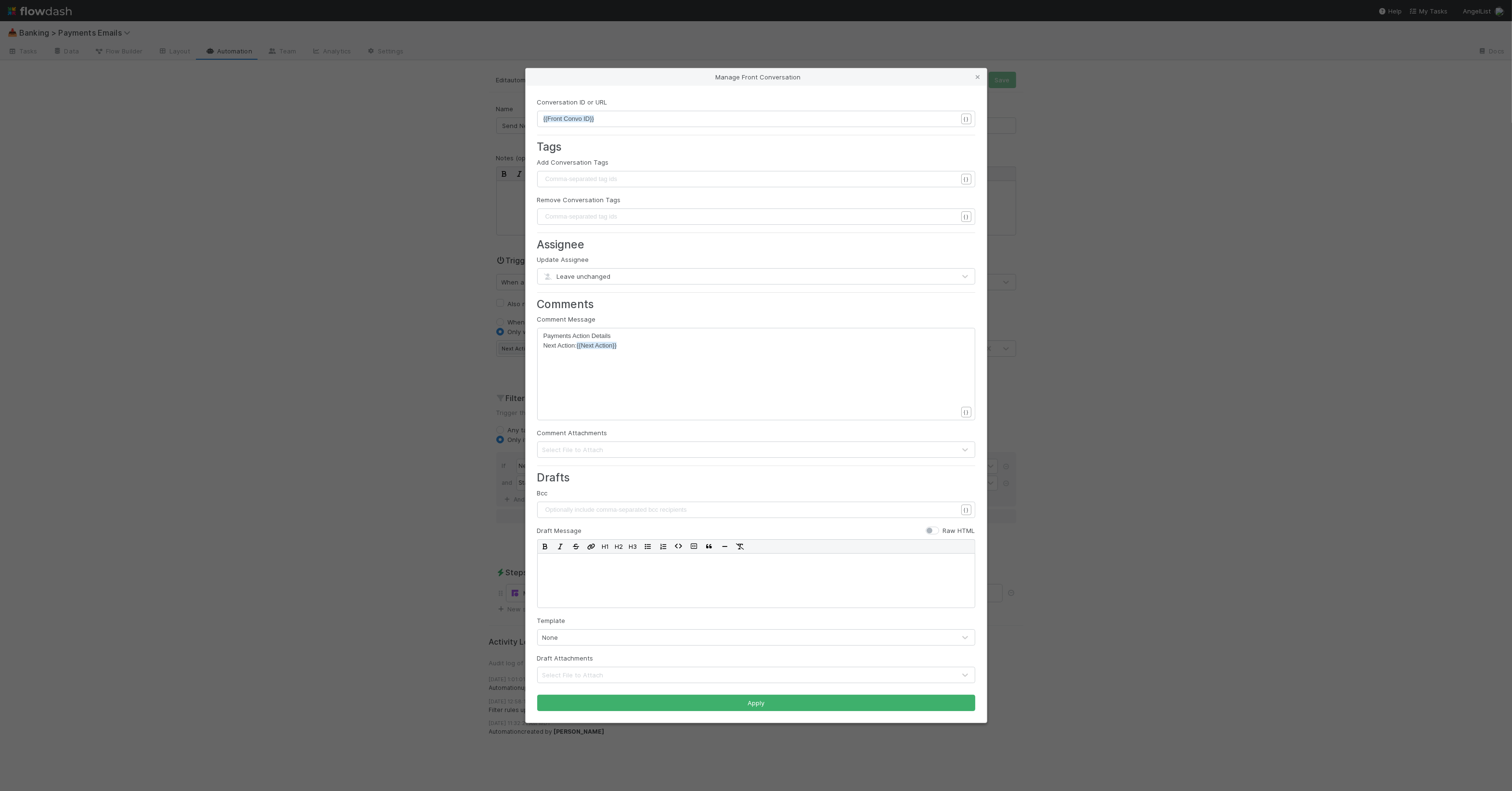
click at [669, 376] on div "xxxxxxxxxx Payments Action Details Next Action: {{Next Action}}" at bounding box center [762, 386] width 439 height 110
type textarea "{{new"
drag, startPoint x: 764, startPoint y: 698, endPoint x: 784, endPoint y: 601, distance: 99.0
click at [764, 699] on button "Apply" at bounding box center [756, 703] width 439 height 17
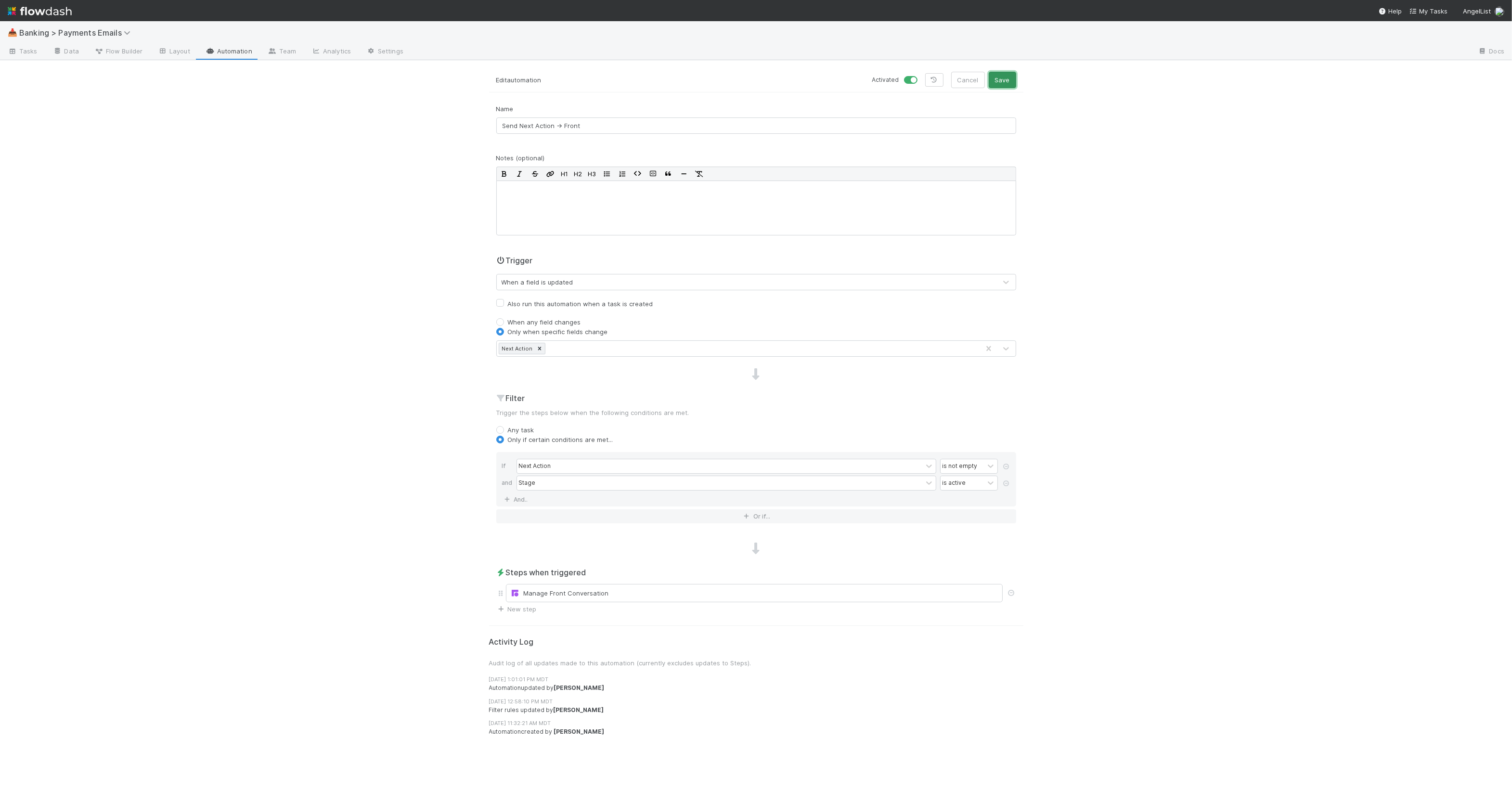
click at [1003, 75] on button "Save" at bounding box center [1003, 79] width 27 height 17
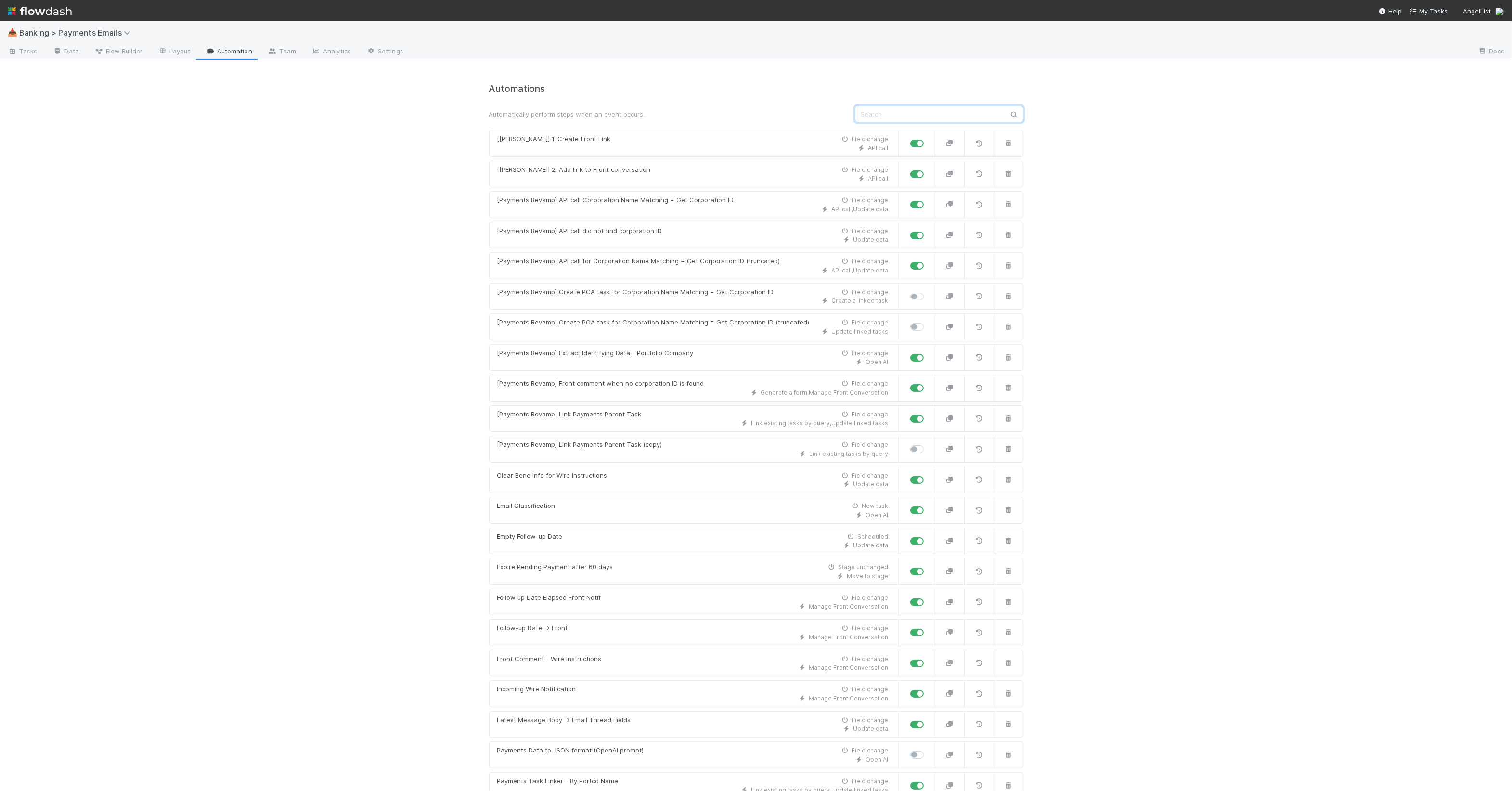
click at [904, 119] on input "text" at bounding box center [939, 114] width 168 height 17
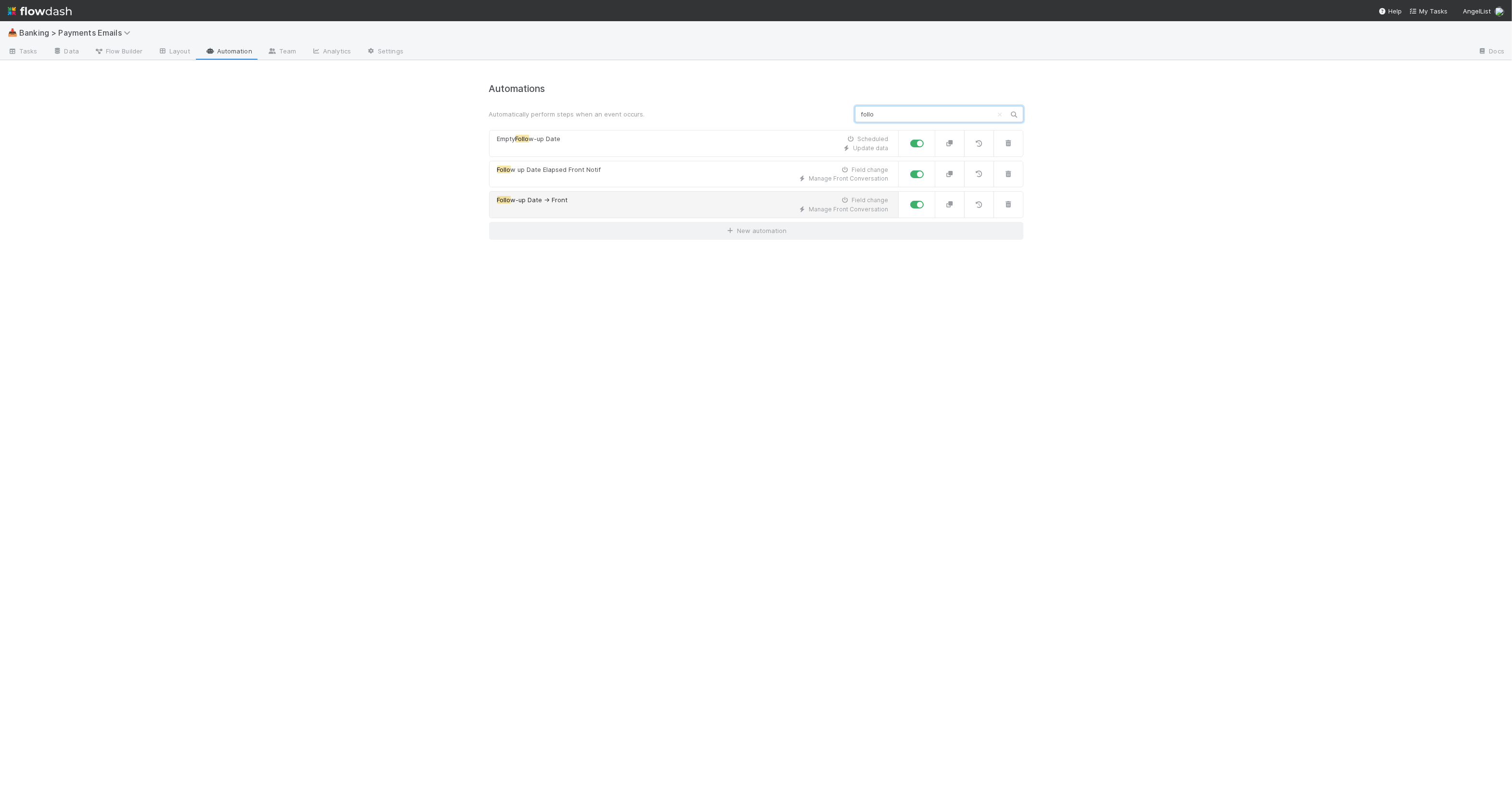
type input "follo"
click at [653, 200] on div "Follo w-up Date -> Front Field change" at bounding box center [693, 200] width 392 height 9
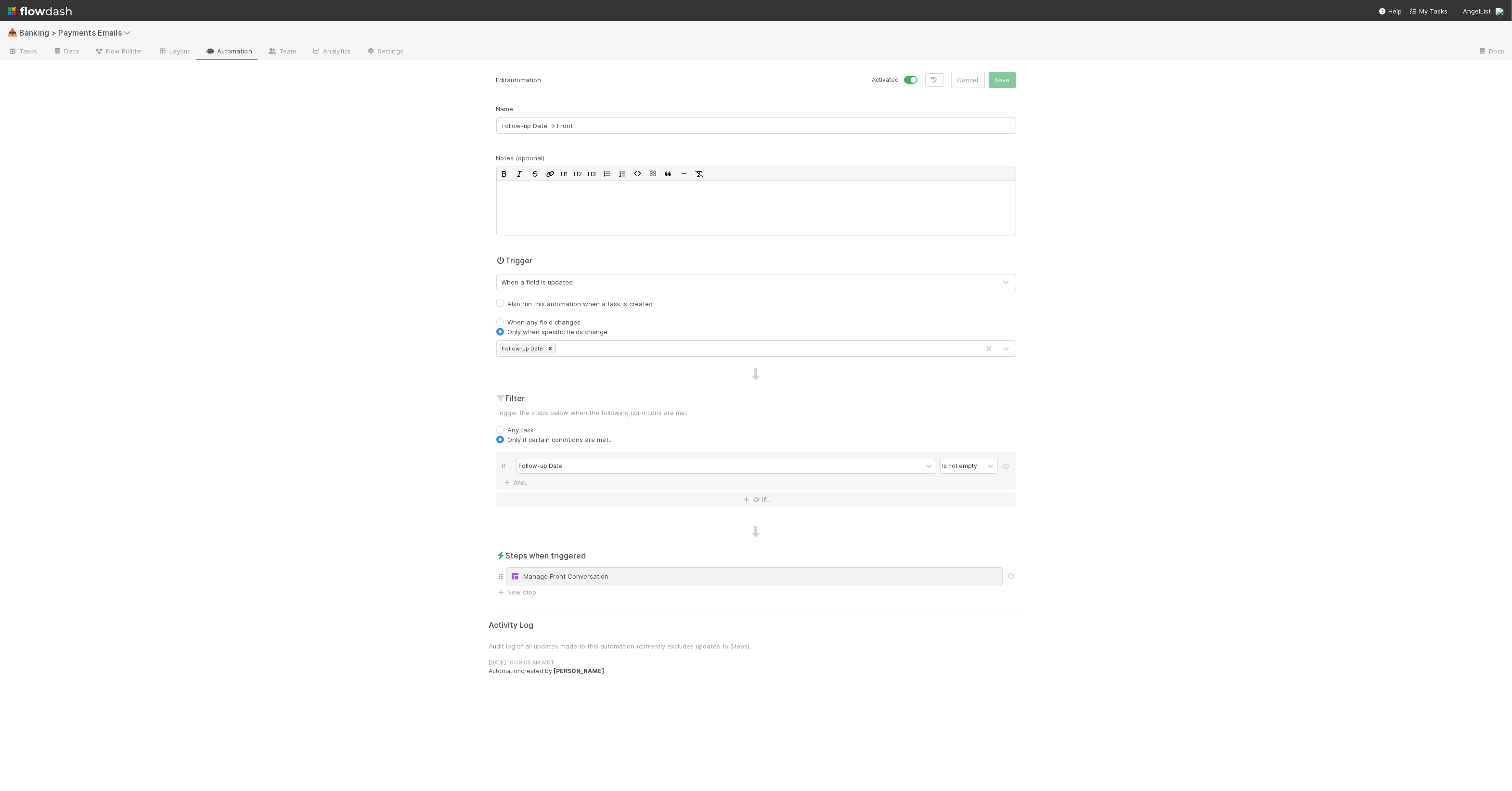
click at [576, 576] on div "Manage Front Conversation" at bounding box center [754, 576] width 488 height 9
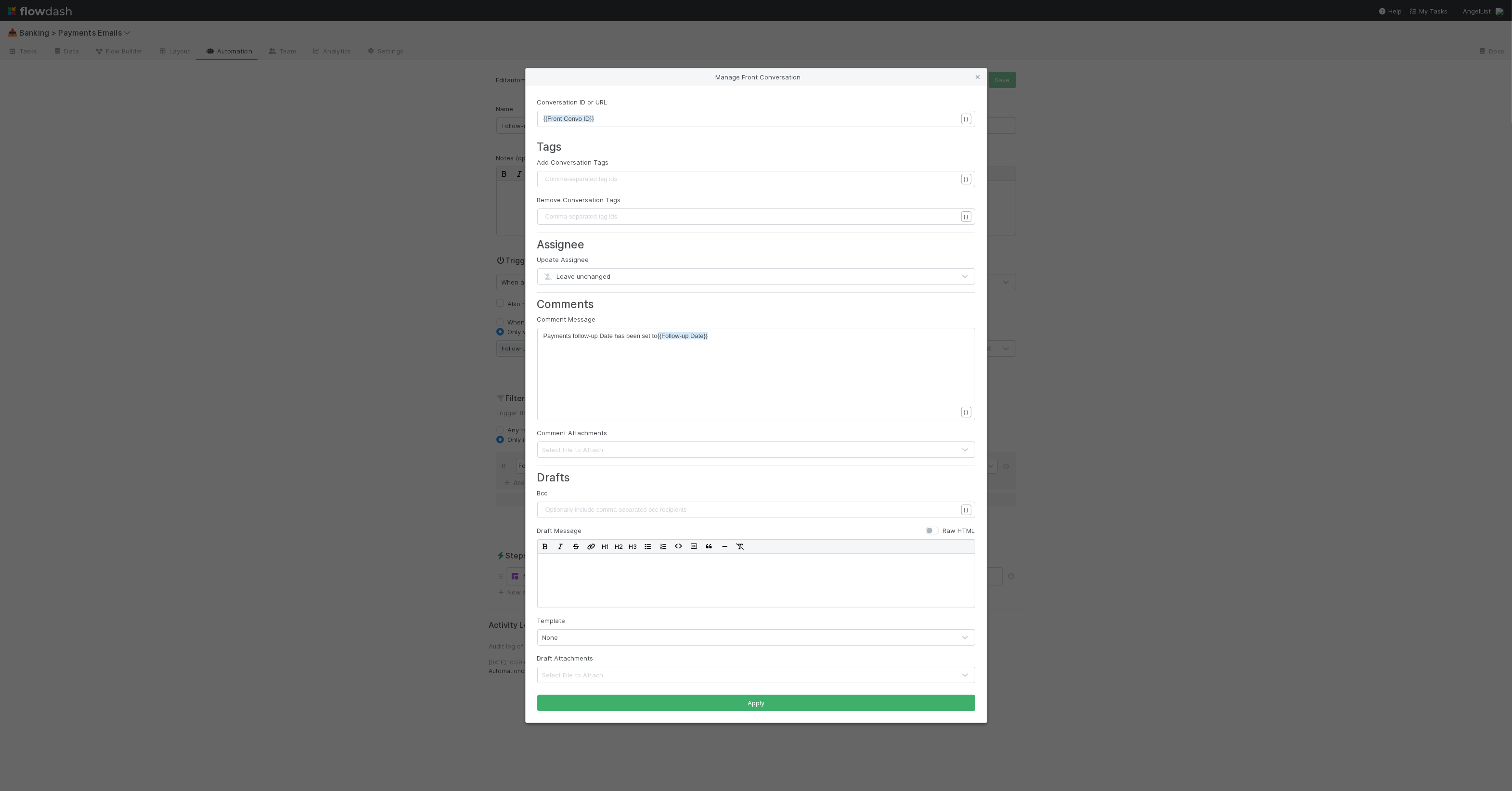
click at [743, 376] on div "xxxxxxxxxx Payments follow-up Date has been set to {{Follow-up Date}}" at bounding box center [762, 386] width 439 height 110
type textarea "{{new"
click at [792, 704] on button "Apply" at bounding box center [756, 703] width 439 height 17
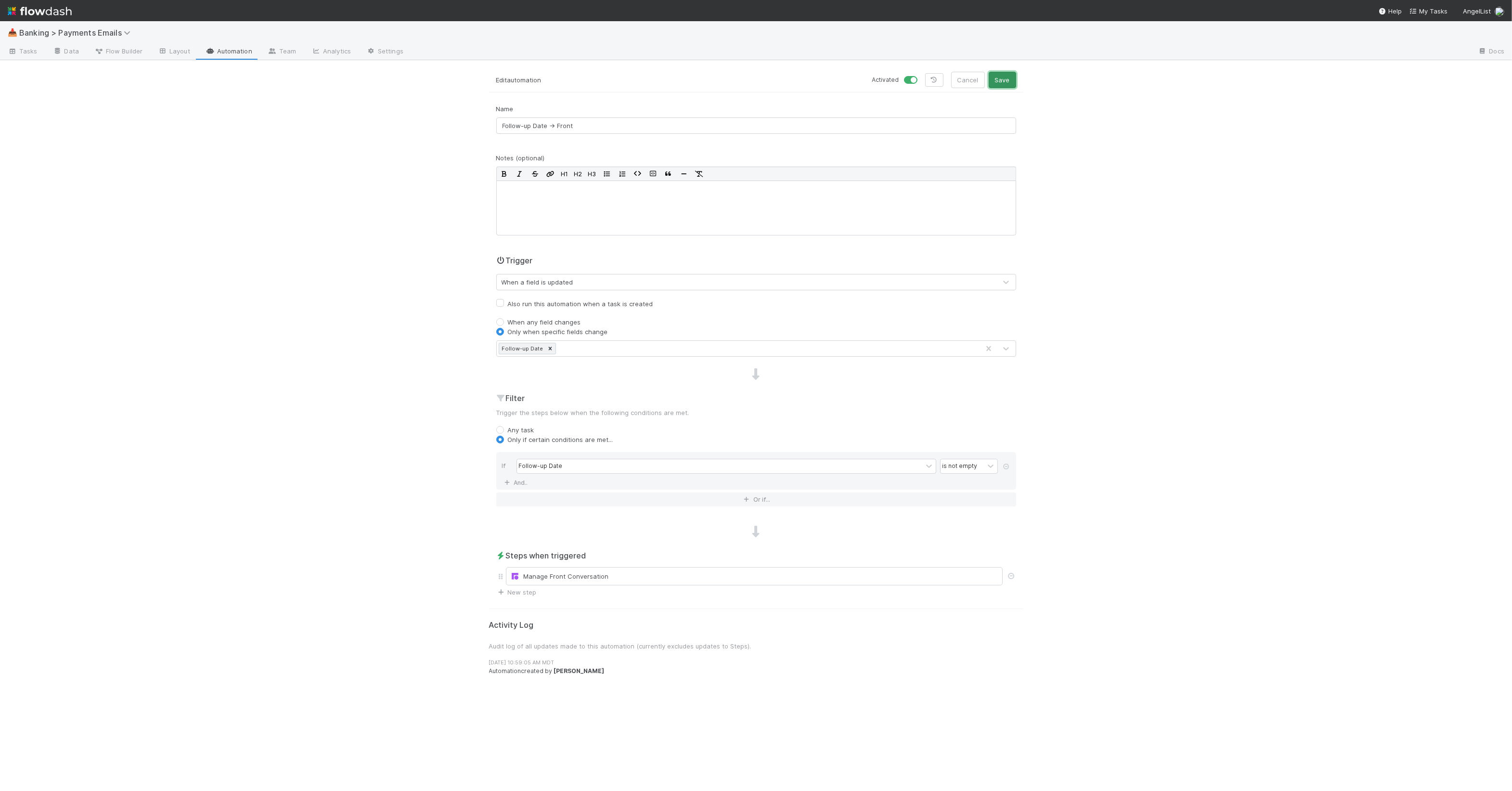
click at [993, 77] on button "Save" at bounding box center [1003, 79] width 27 height 17
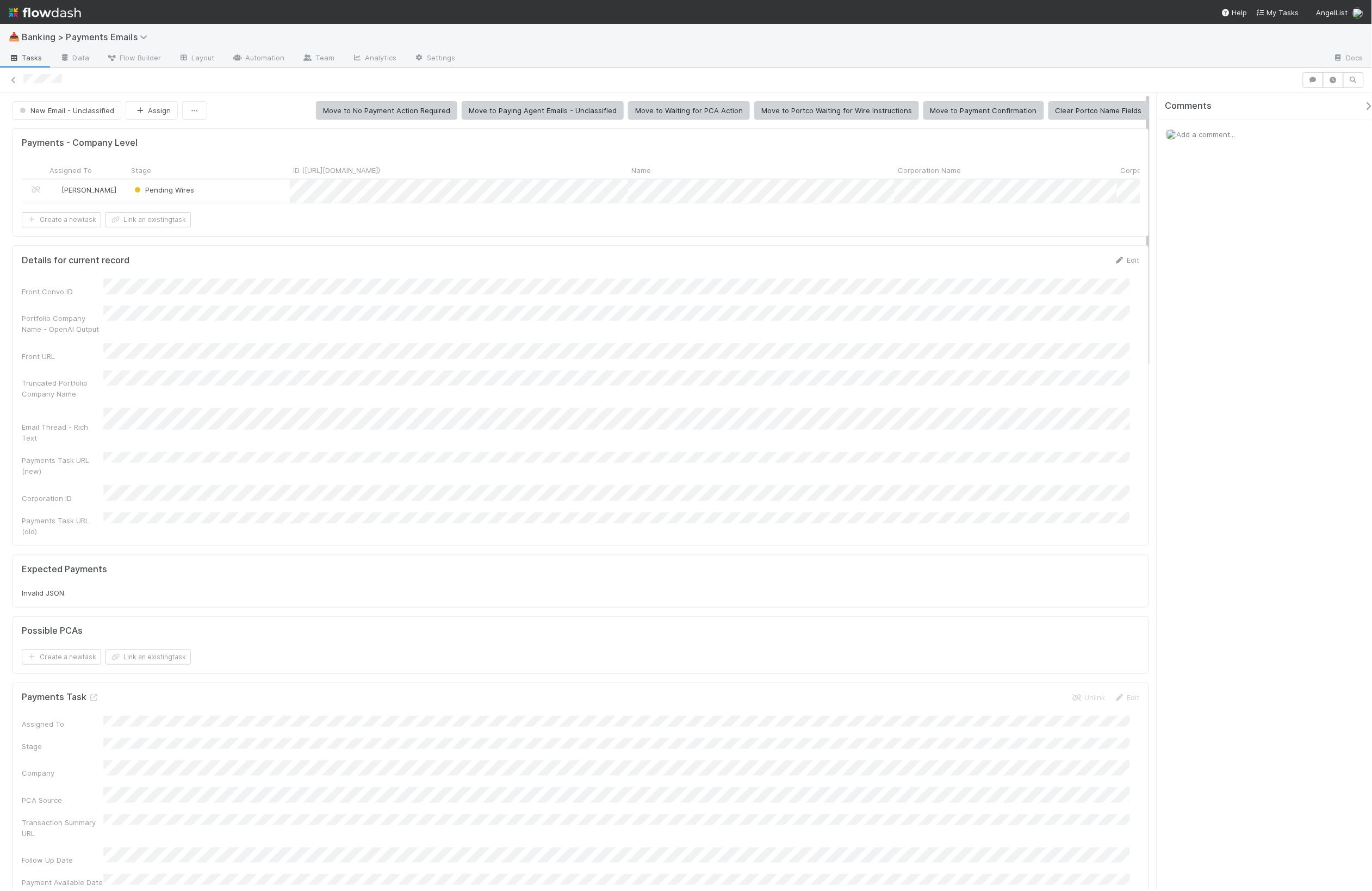
click at [257, 180] on div "Pending Wires" at bounding box center [209, 191] width 162 height 24
click at [1066, 272] on button "Save" at bounding box center [1082, 264] width 31 height 19
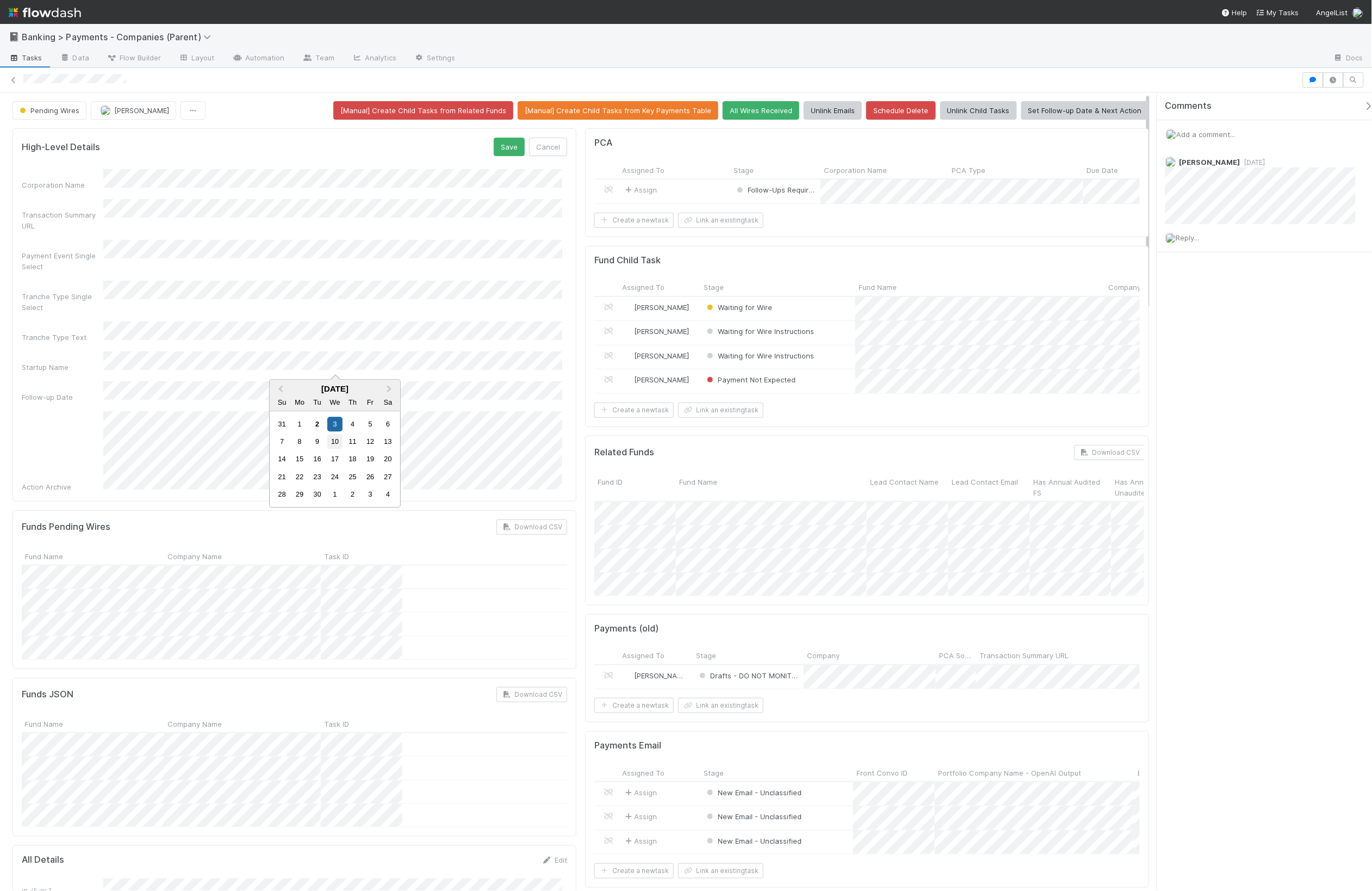
click at [337, 444] on div "10" at bounding box center [334, 442] width 15 height 15
click at [303, 445] on div "8" at bounding box center [300, 442] width 15 height 15
click at [509, 133] on div "High-Level Details Save Cancel Corporation Name Transaction Summary URL Payment…" at bounding box center [294, 314] width 564 height 373
click at [507, 143] on button "Save" at bounding box center [509, 147] width 31 height 19
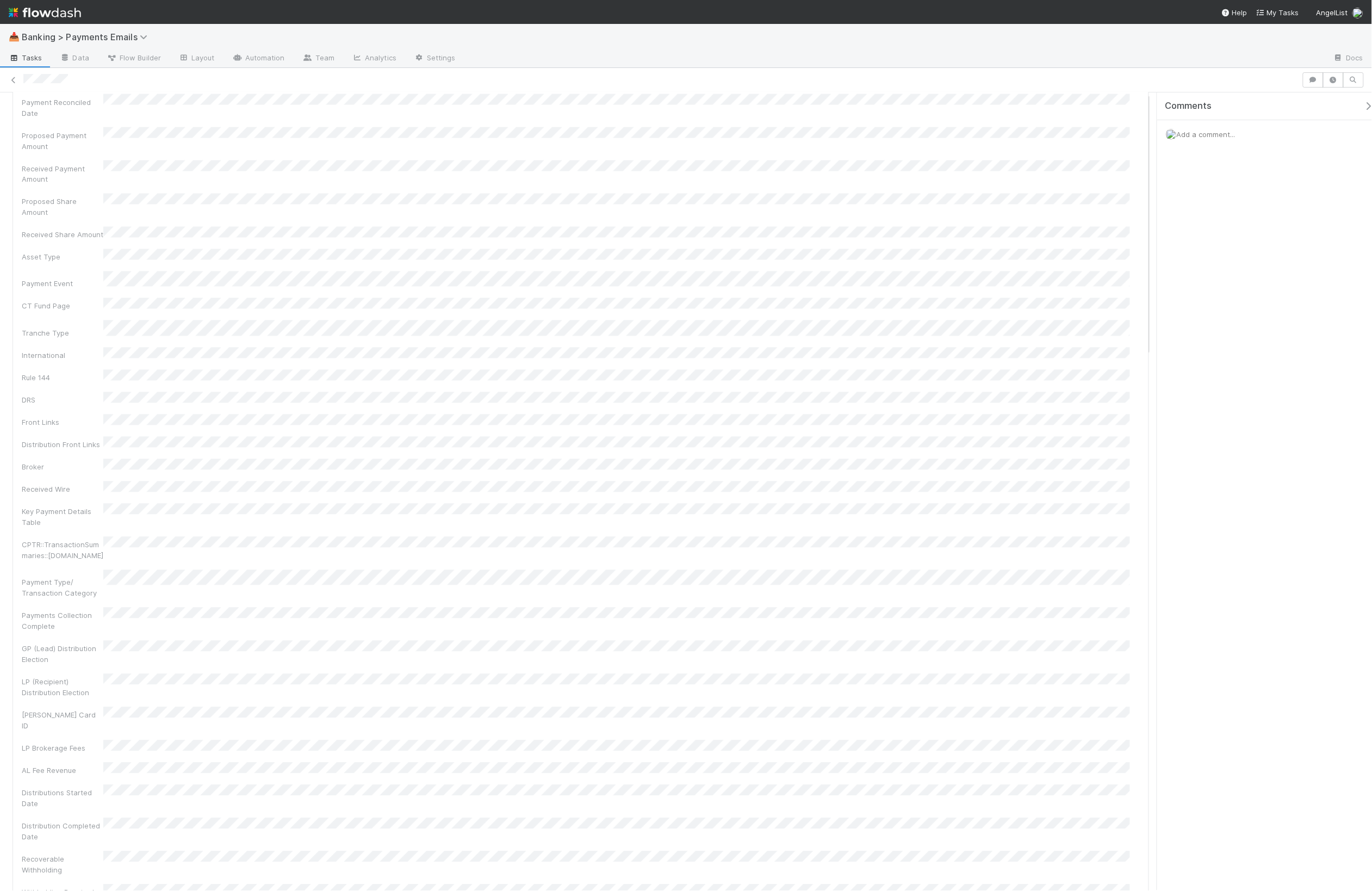
scroll to position [1078, 0]
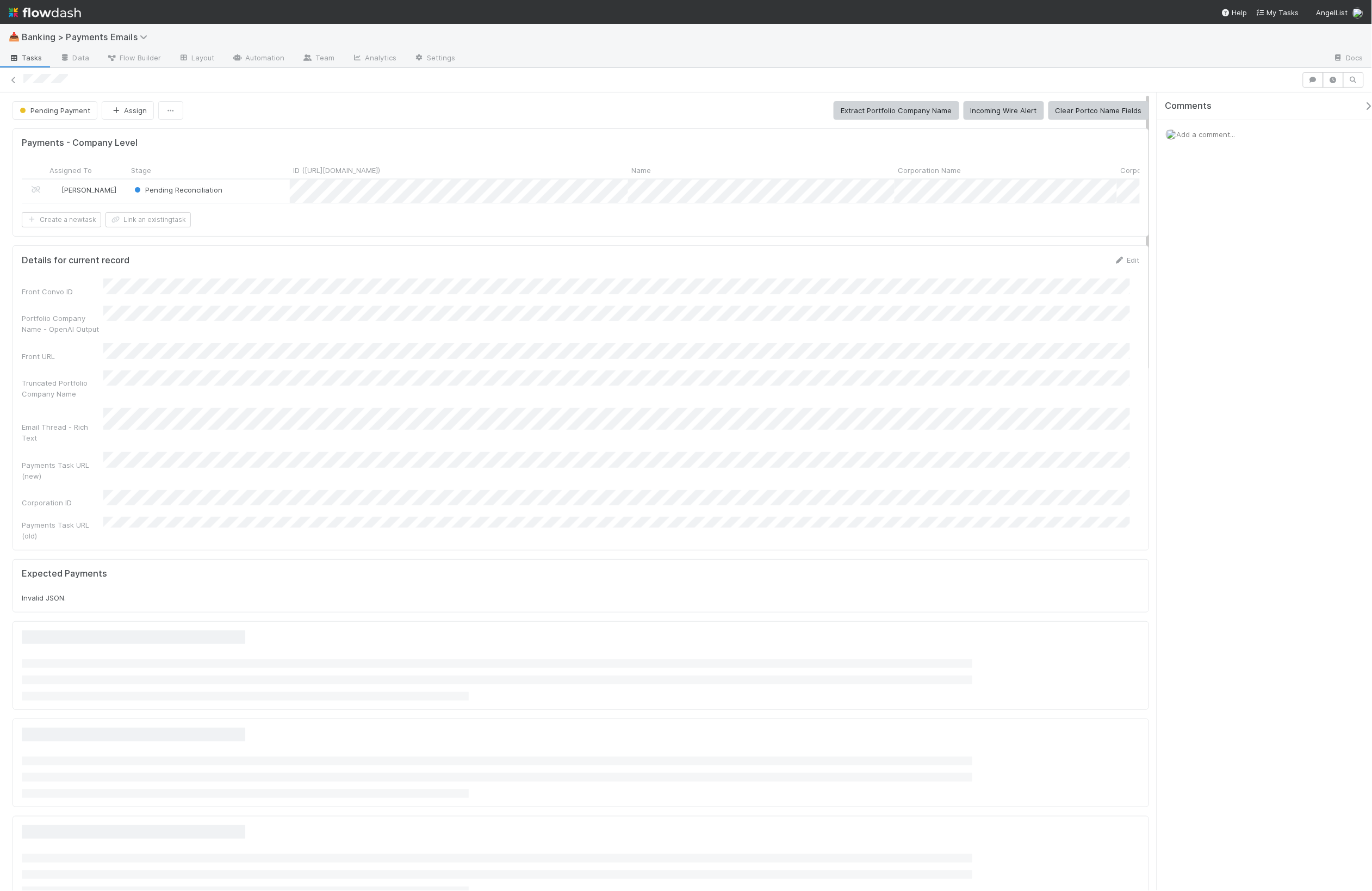
click at [131, 265] on div "Details for current record Edit" at bounding box center [581, 259] width 1118 height 11
click at [135, 289] on form "Details for current record Edit Front Convo ID Portfolio Company Name - OpenAI …" at bounding box center [581, 397] width 1118 height 286
drag, startPoint x: 1111, startPoint y: 275, endPoint x: 1145, endPoint y: 254, distance: 40.0
click at [1111, 273] on button "Cancel" at bounding box center [1120, 264] width 38 height 19
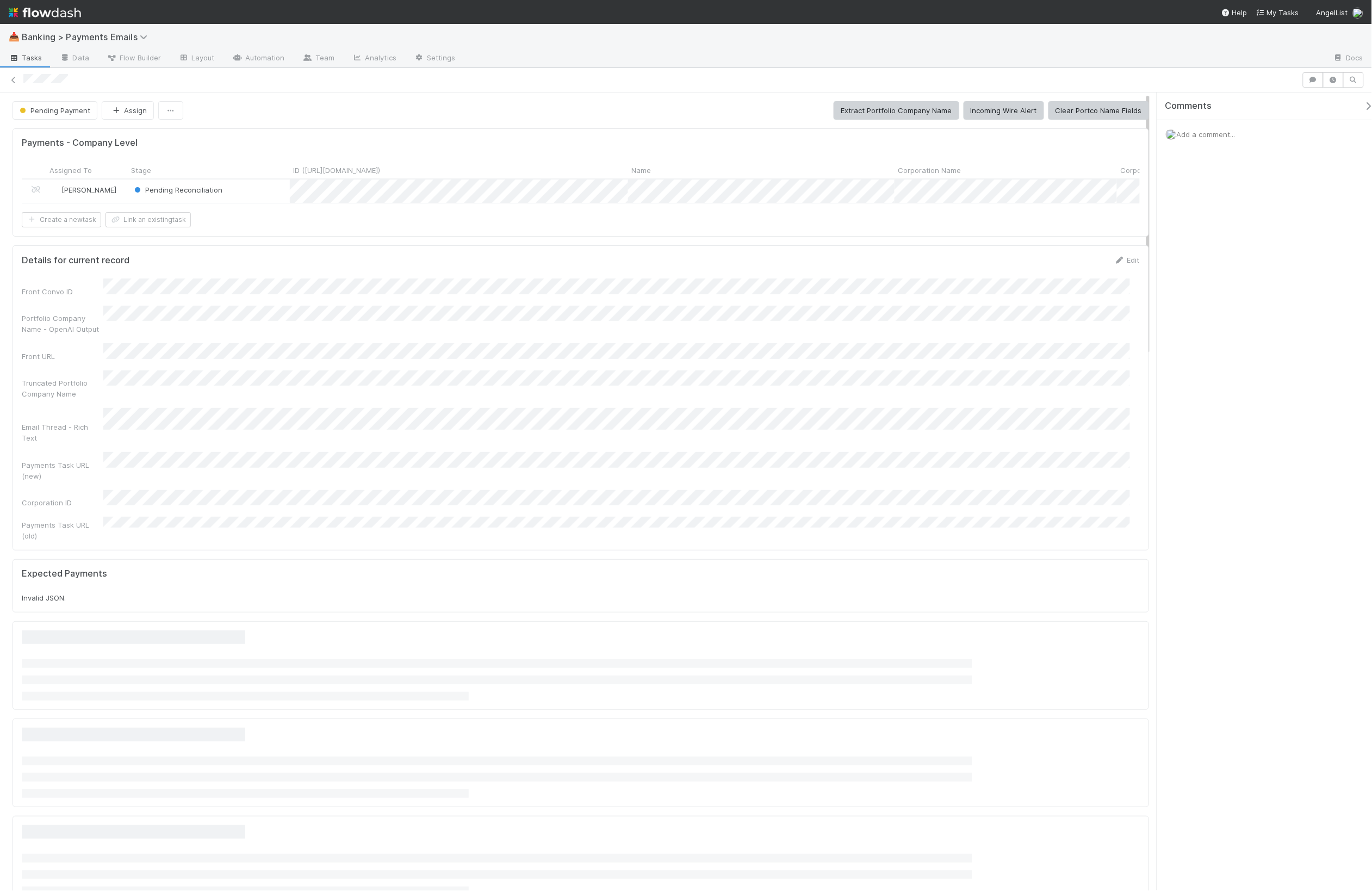
click at [138, 265] on div "Details for current record Edit" at bounding box center [581, 259] width 1118 height 11
click at [1075, 273] on button "Save" at bounding box center [1082, 264] width 31 height 19
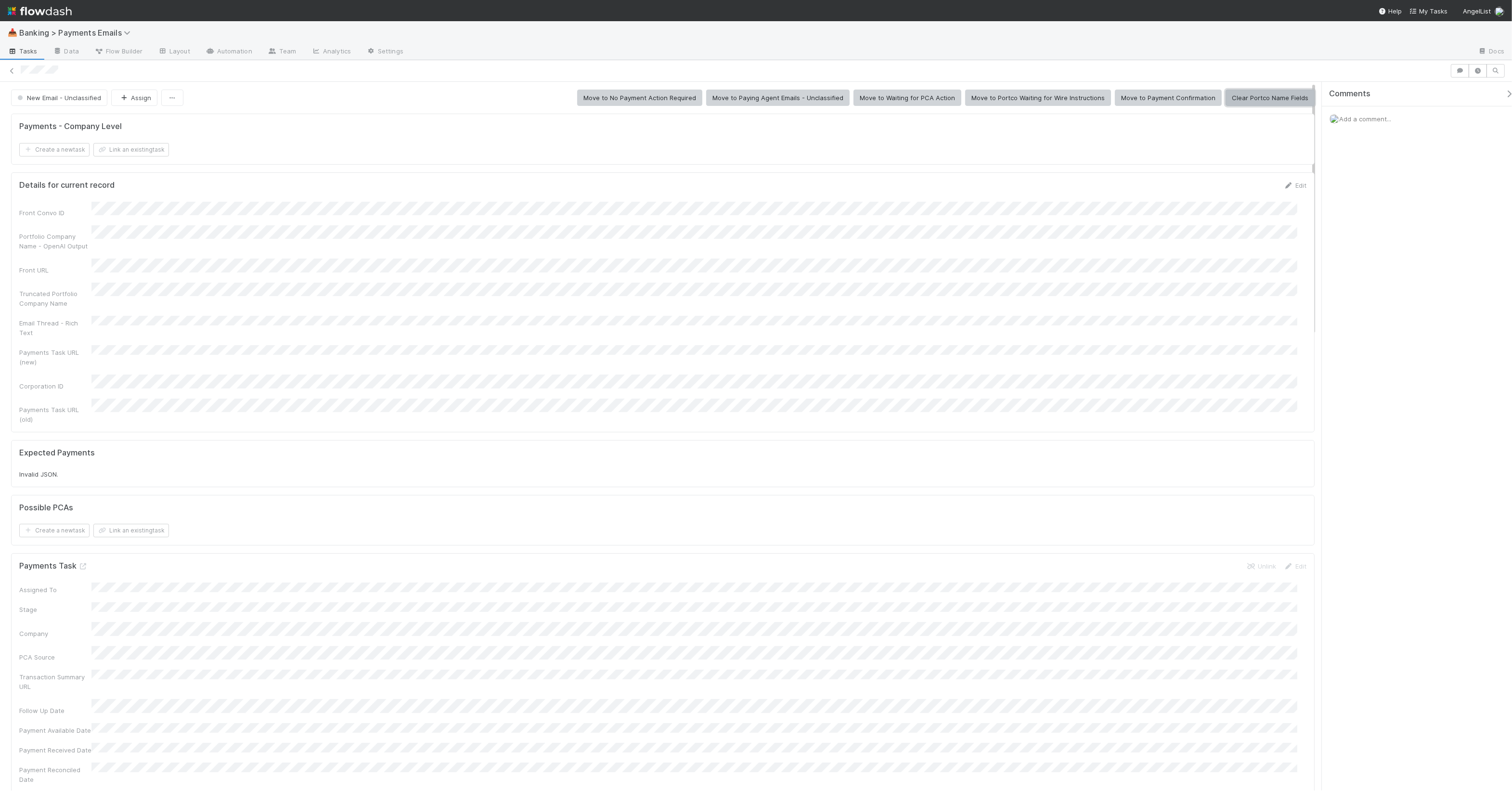
click at [1214, 99] on button "Clear Portco Name Fields" at bounding box center [1270, 98] width 89 height 17
click at [1214, 194] on button "Save" at bounding box center [1256, 189] width 27 height 17
drag, startPoint x: 20, startPoint y: 126, endPoint x: 186, endPoint y: 136, distance: 166.3
click at [186, 136] on form "Payments - Company Level Create a new task Link an existing task" at bounding box center [663, 139] width 1287 height 35
click at [44, 128] on h5 "Payments - Company Level" at bounding box center [71, 126] width 103 height 9
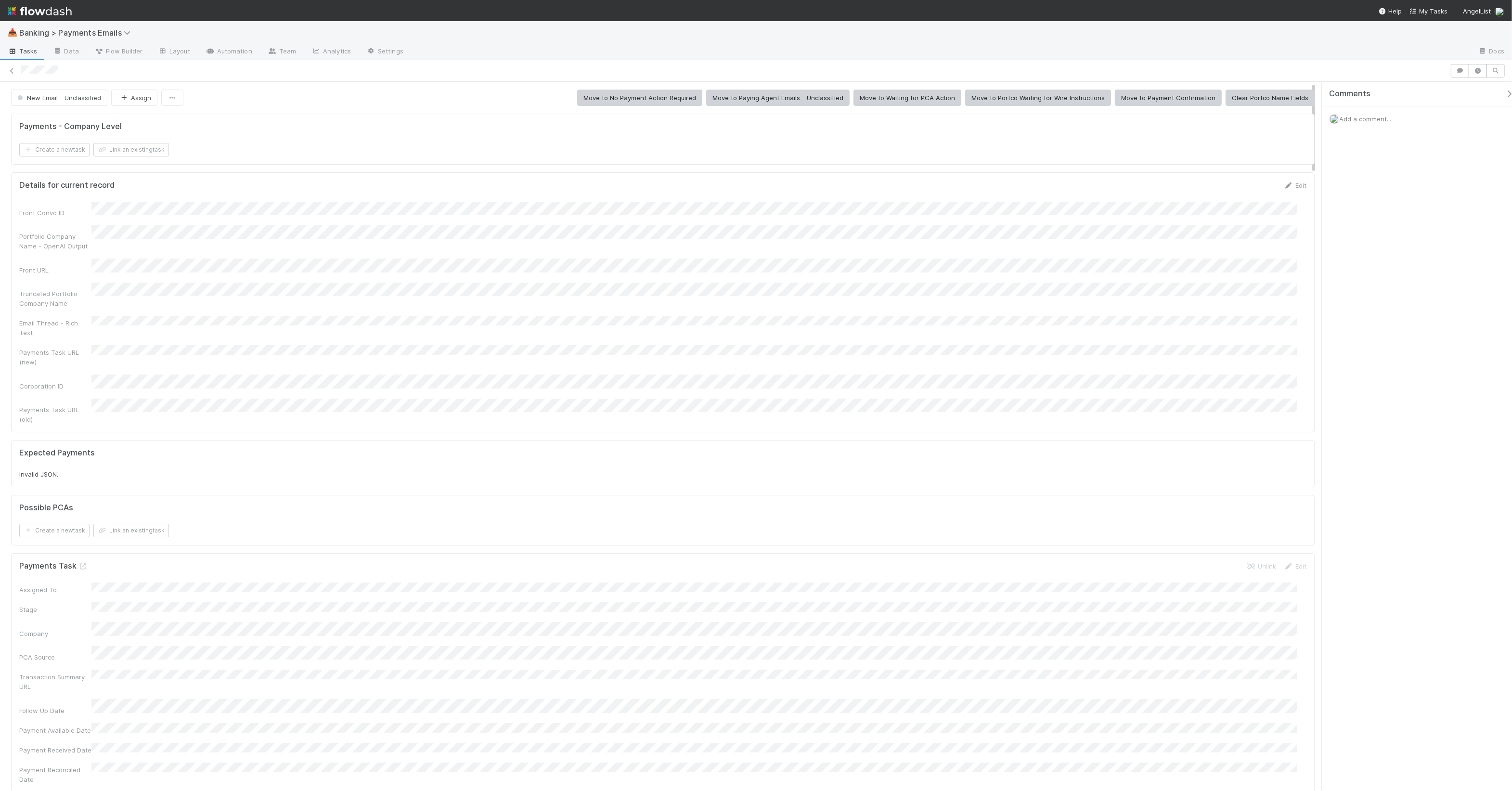
click at [64, 128] on h5 "Payments - Company Level" at bounding box center [71, 126] width 103 height 9
click at [61, 127] on h5 "Payments - Company Level" at bounding box center [71, 126] width 103 height 9
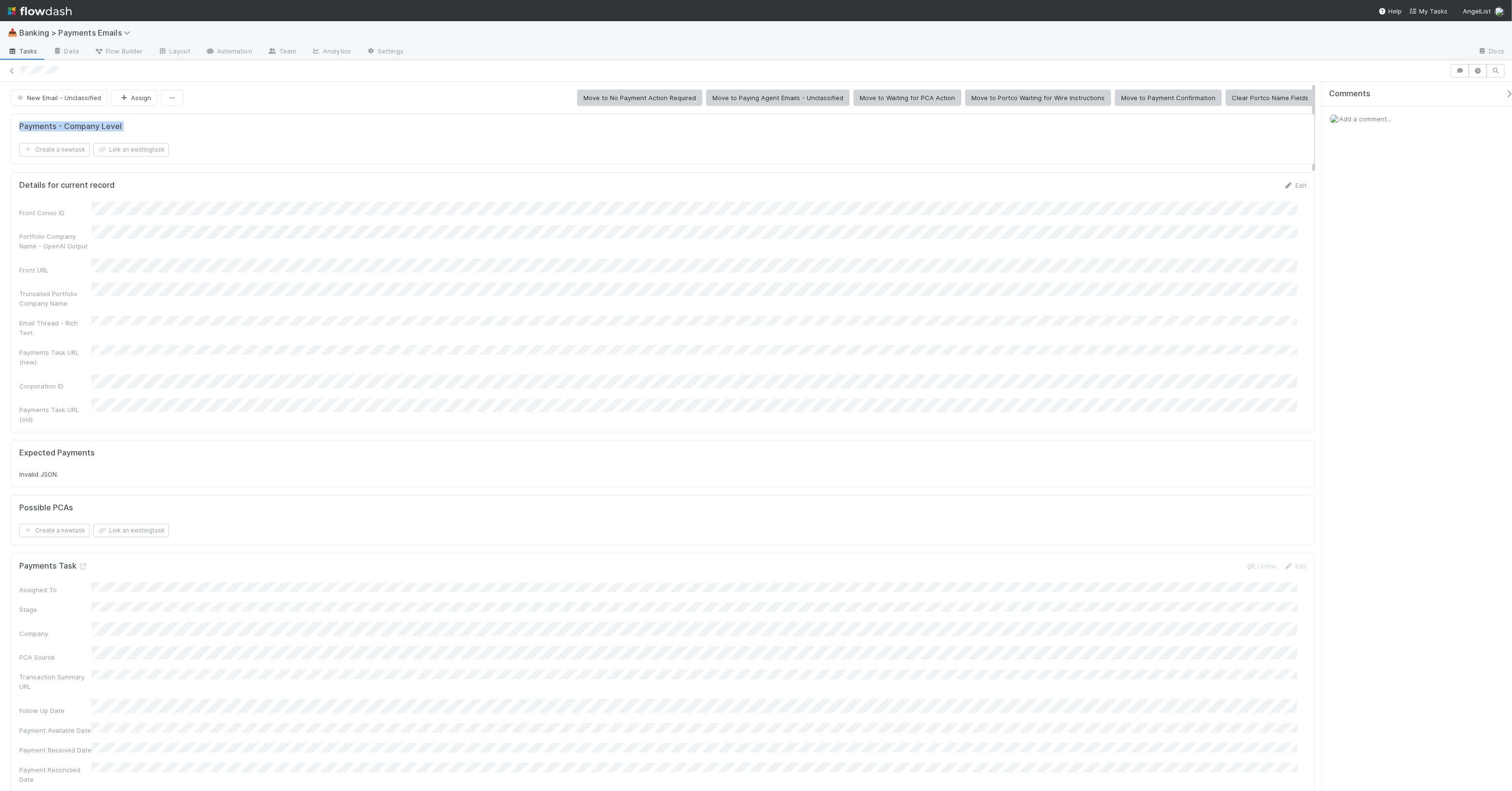
click at [61, 127] on h5 "Payments - Company Level" at bounding box center [71, 126] width 103 height 9
click at [63, 128] on h5 "Payments - Company Level" at bounding box center [71, 126] width 103 height 9
click at [51, 126] on h5 "Payments - Company Level" at bounding box center [71, 126] width 103 height 9
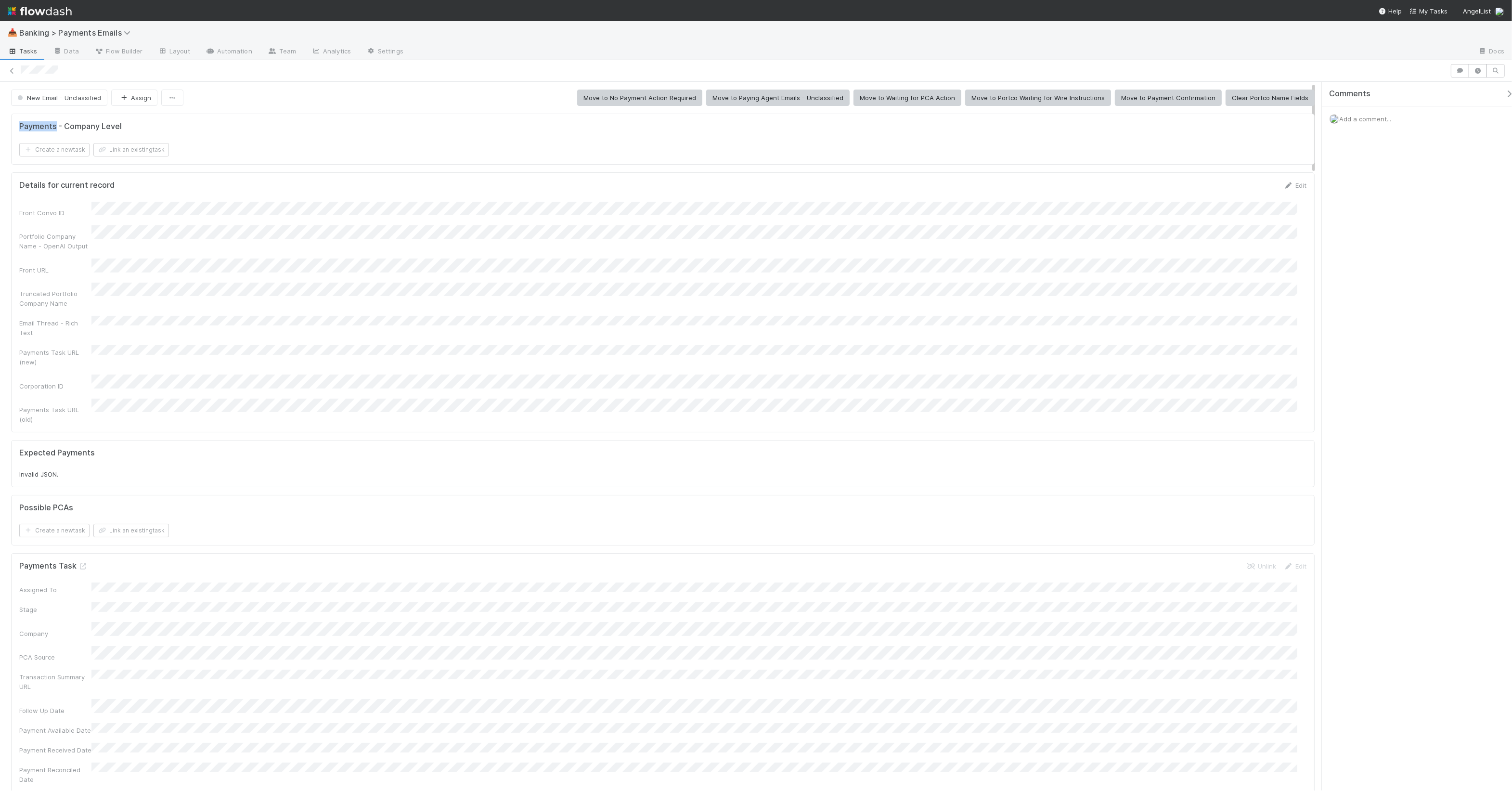
click at [51, 126] on h5 "Payments - Company Level" at bounding box center [71, 126] width 103 height 9
click at [72, 128] on h5 "Payments - Company Level" at bounding box center [71, 126] width 103 height 9
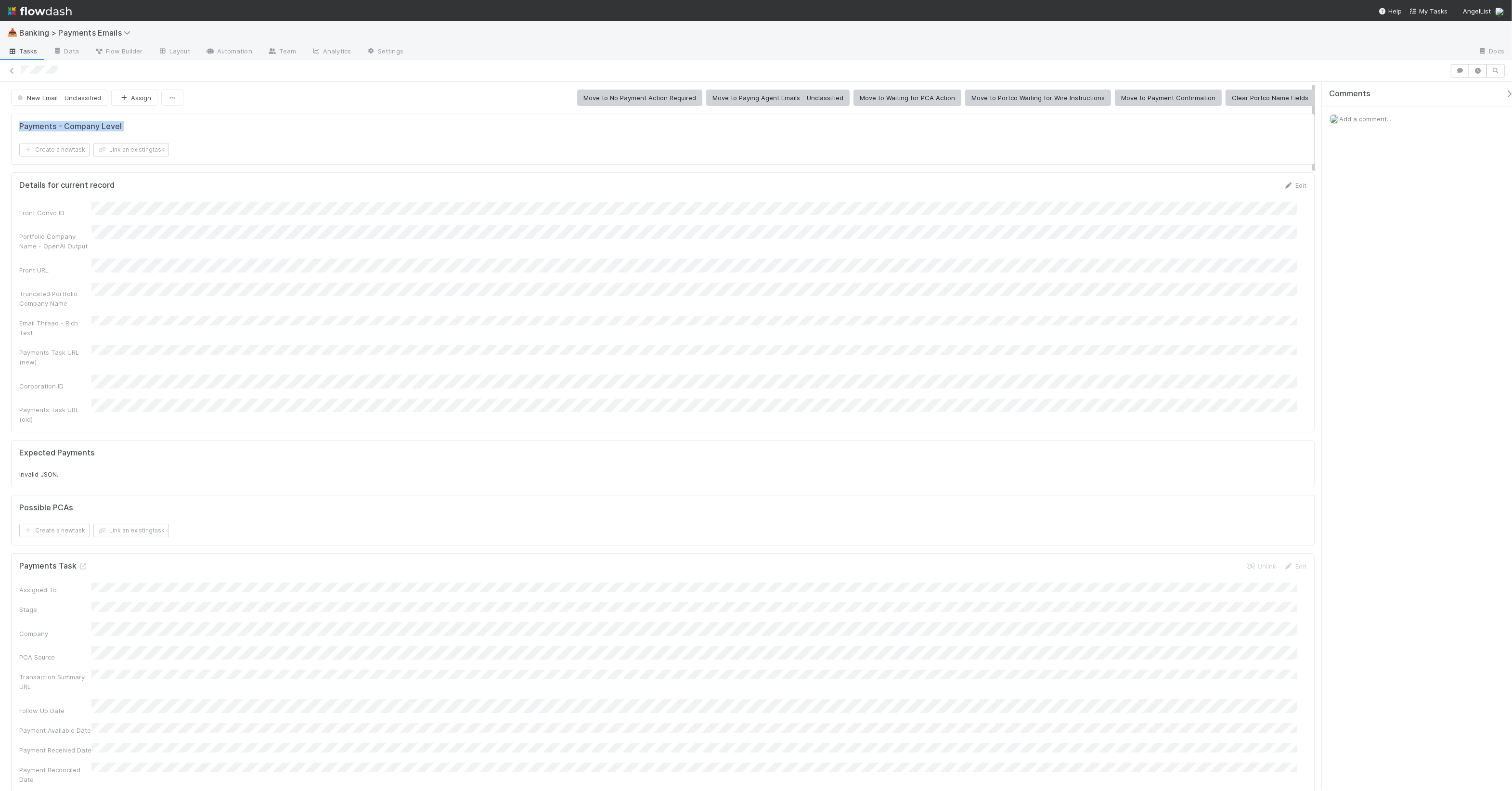
click at [95, 129] on h5 "Payments - Company Level" at bounding box center [71, 126] width 103 height 9
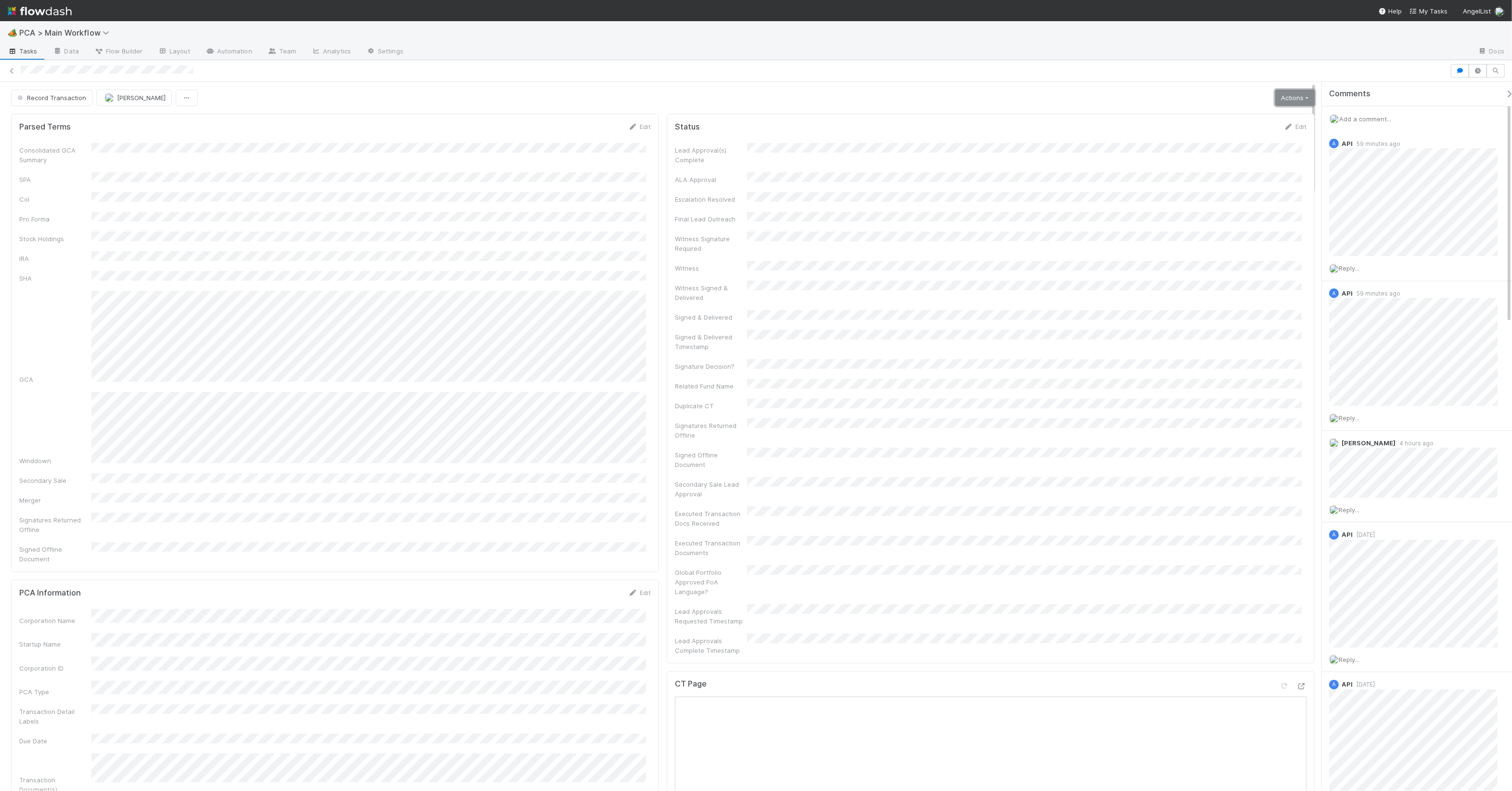
click at [1214, 91] on link "Actions" at bounding box center [1295, 98] width 40 height 17
click at [688, 170] on div "Lead Approval(s) Complete ALA Approval Escalation Resolved Final Lead Outreach …" at bounding box center [990, 399] width 631 height 512
click at [135, 53] on span "Flow Builder" at bounding box center [118, 51] width 48 height 9
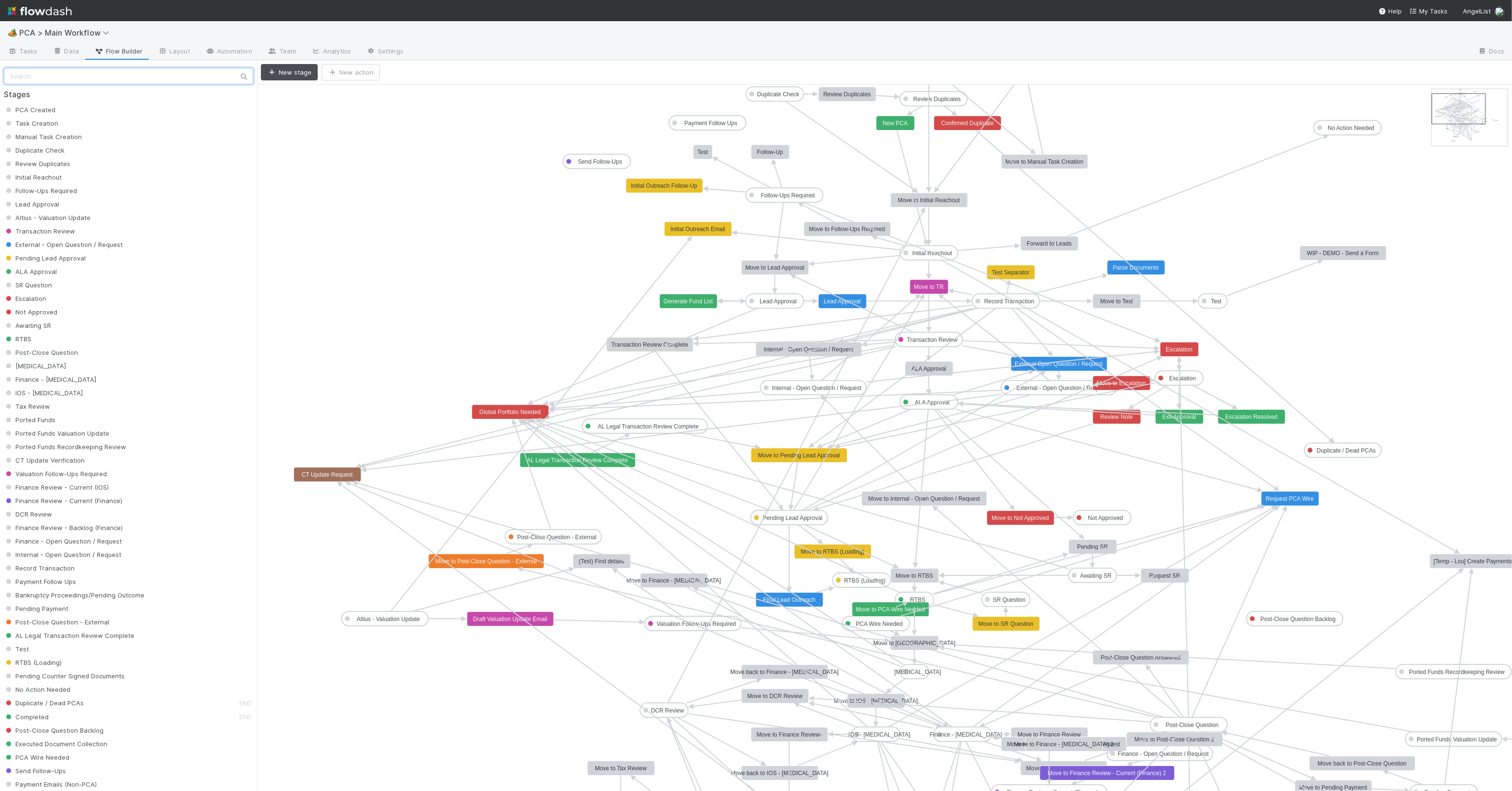
click at [69, 77] on input "text" at bounding box center [128, 76] width 249 height 17
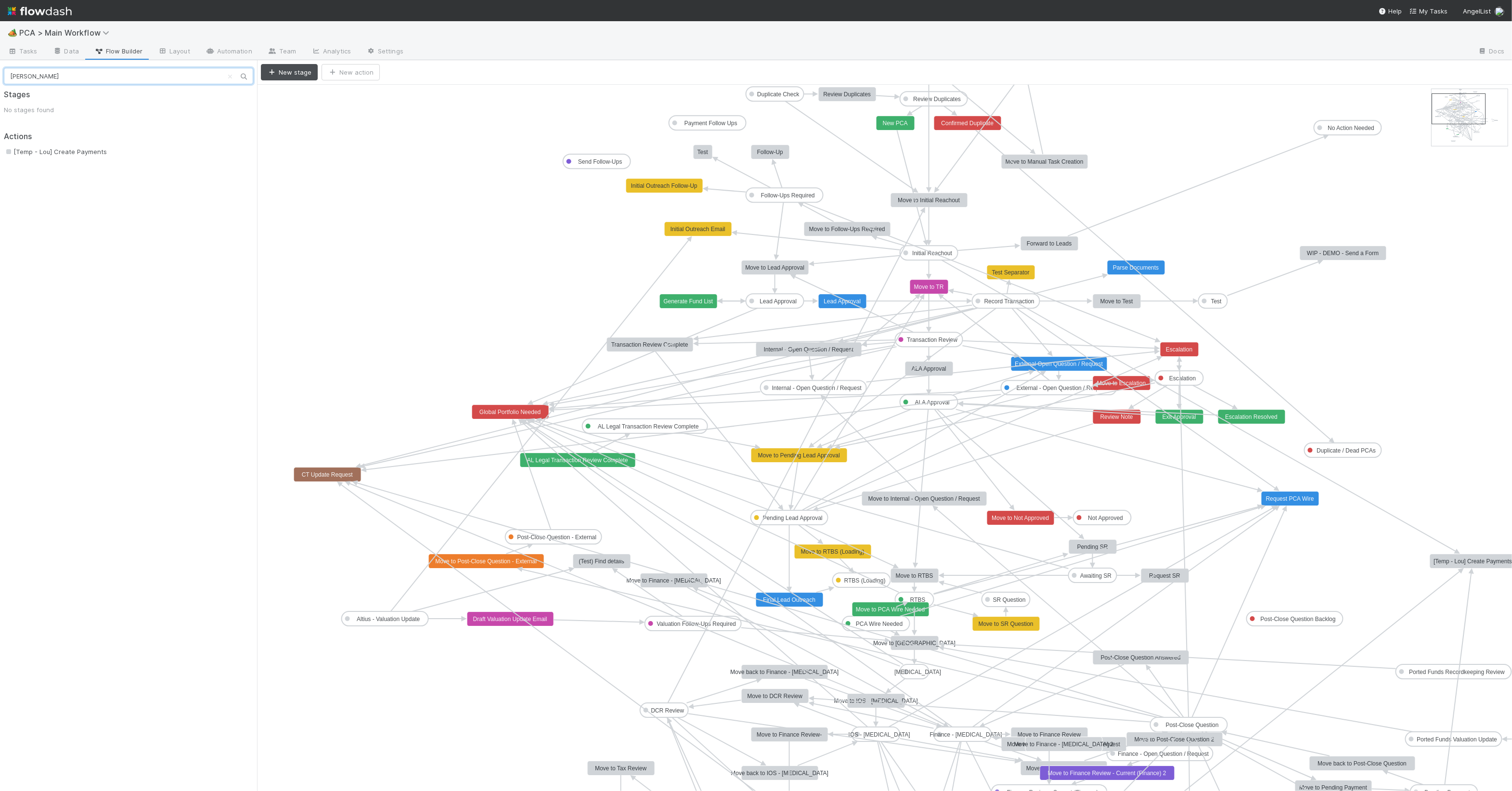
type input "[PERSON_NAME]"
click at [71, 145] on div "[Temp - Lou] Create Payments" at bounding box center [131, 152] width 256 height 14
click at [72, 152] on span "[Temp - Lou] Create Payments" at bounding box center [55, 152] width 103 height 8
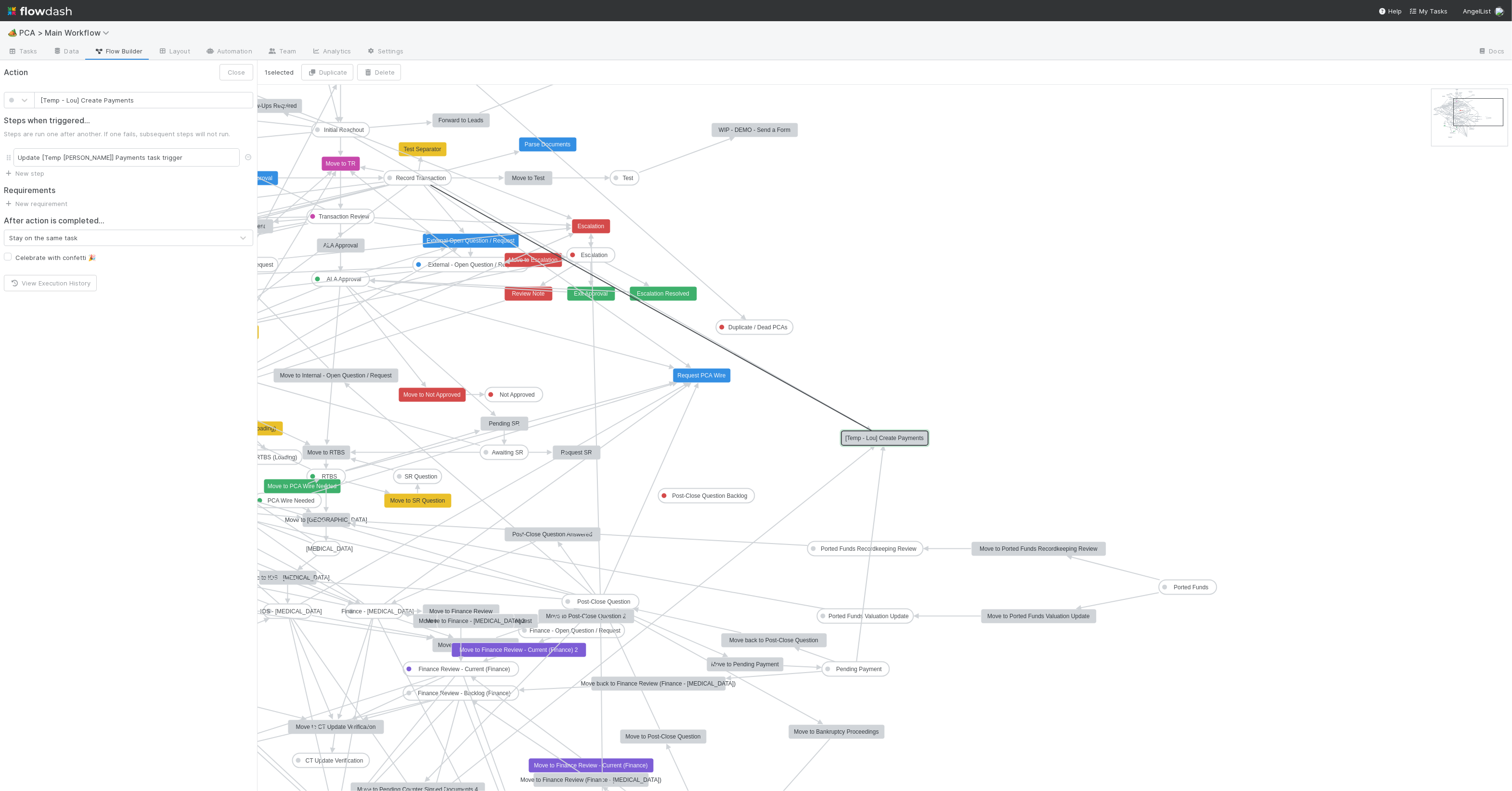
drag, startPoint x: 416, startPoint y: 187, endPoint x: 878, endPoint y: 436, distance: 524.8
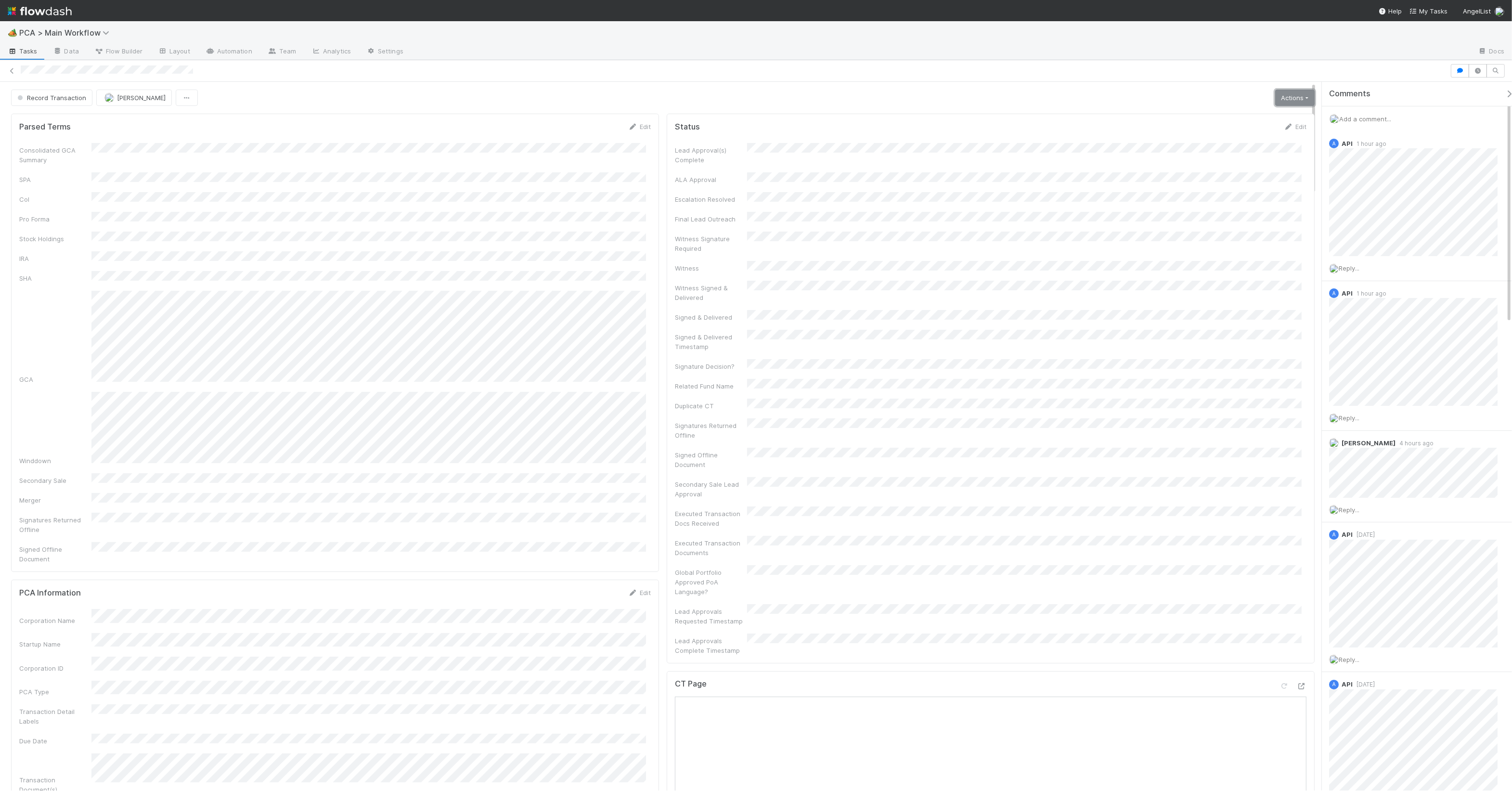
click at [1214, 93] on link "Actions" at bounding box center [1295, 98] width 40 height 17
click at [1214, 267] on button "[Temp - Lou] Create Payments" at bounding box center [1253, 267] width 129 height 14
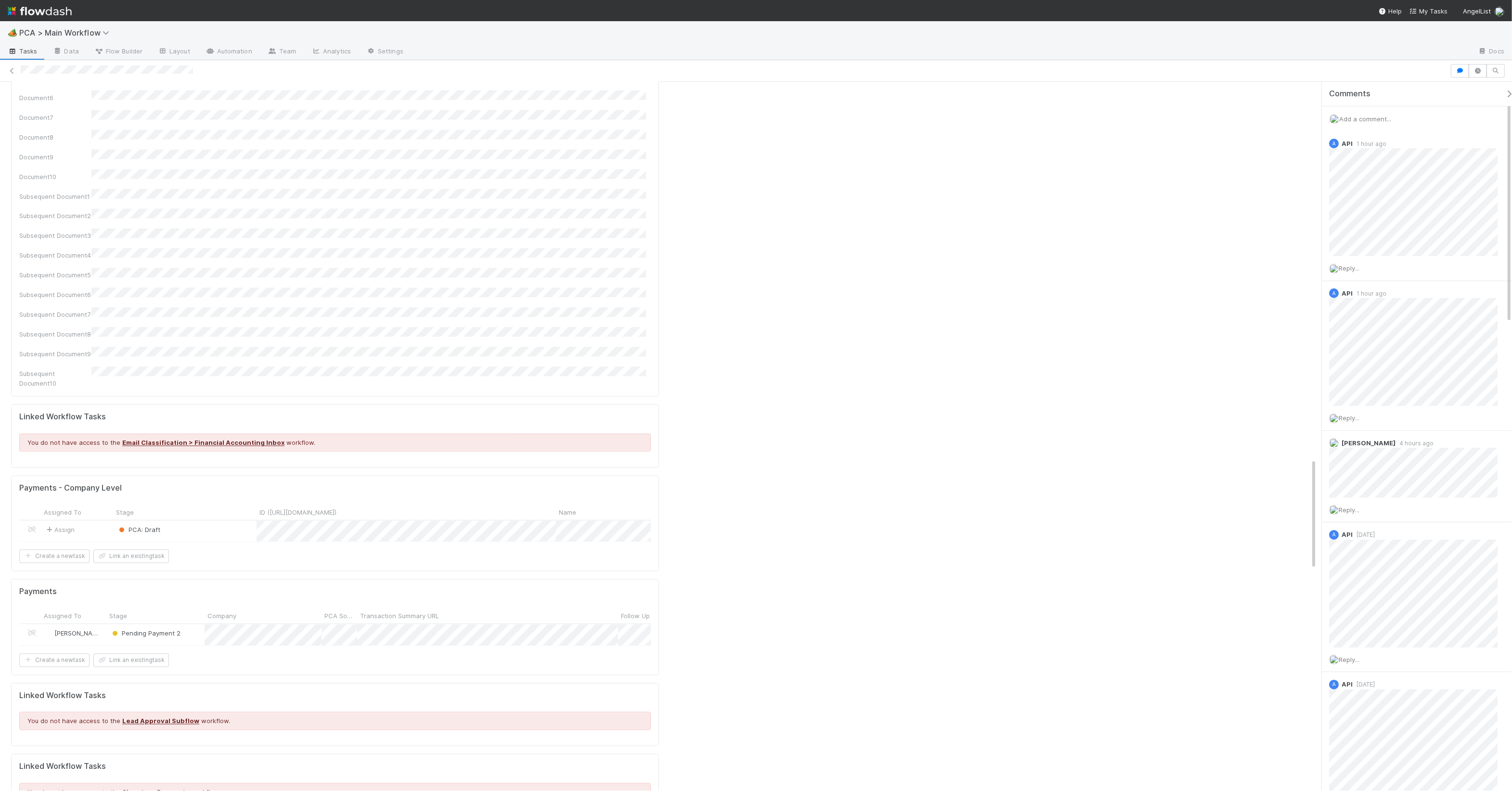
scroll to position [2900, 0]
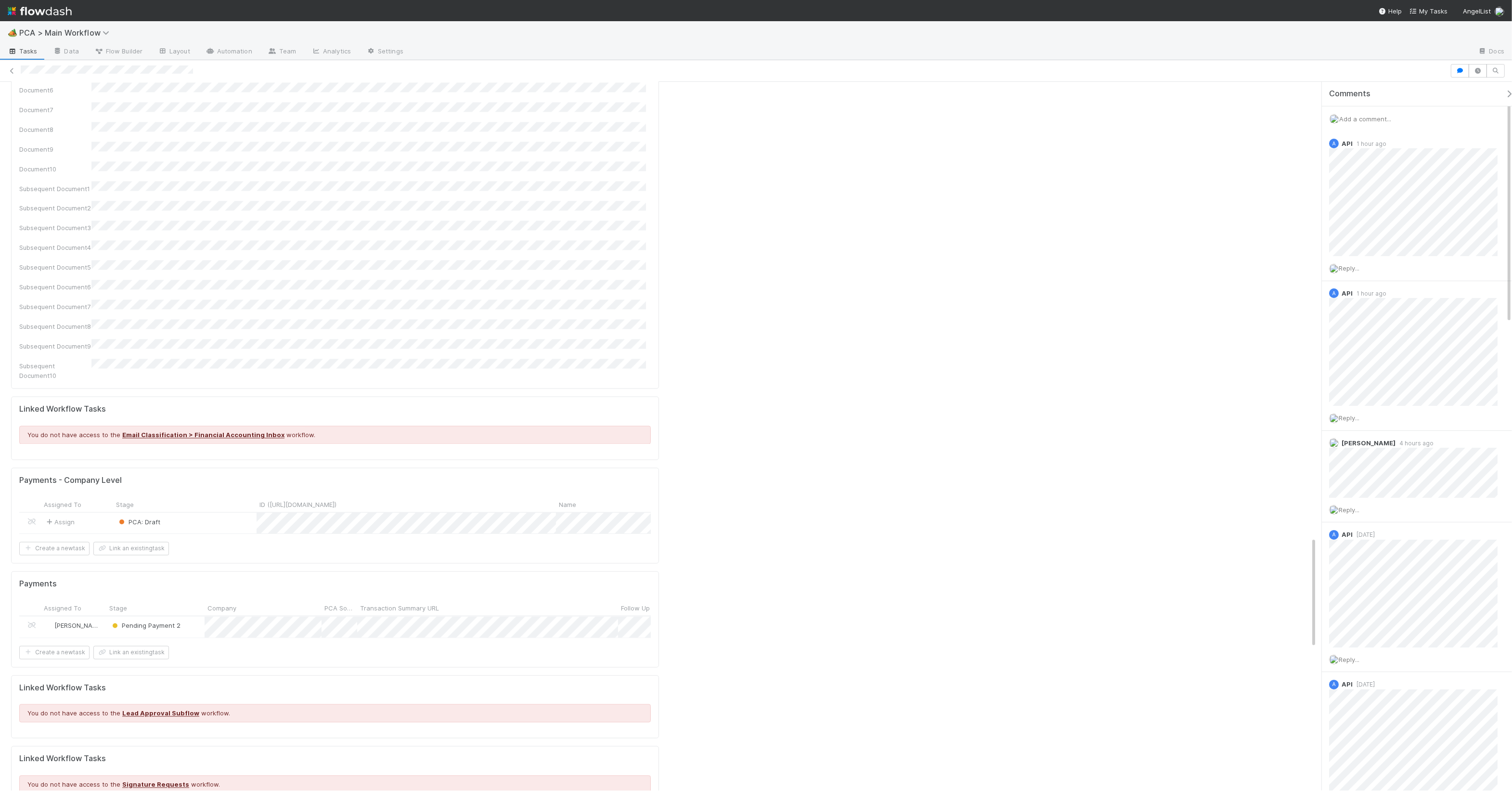
click at [204, 513] on div "PCA: Draft" at bounding box center [185, 523] width 144 height 21
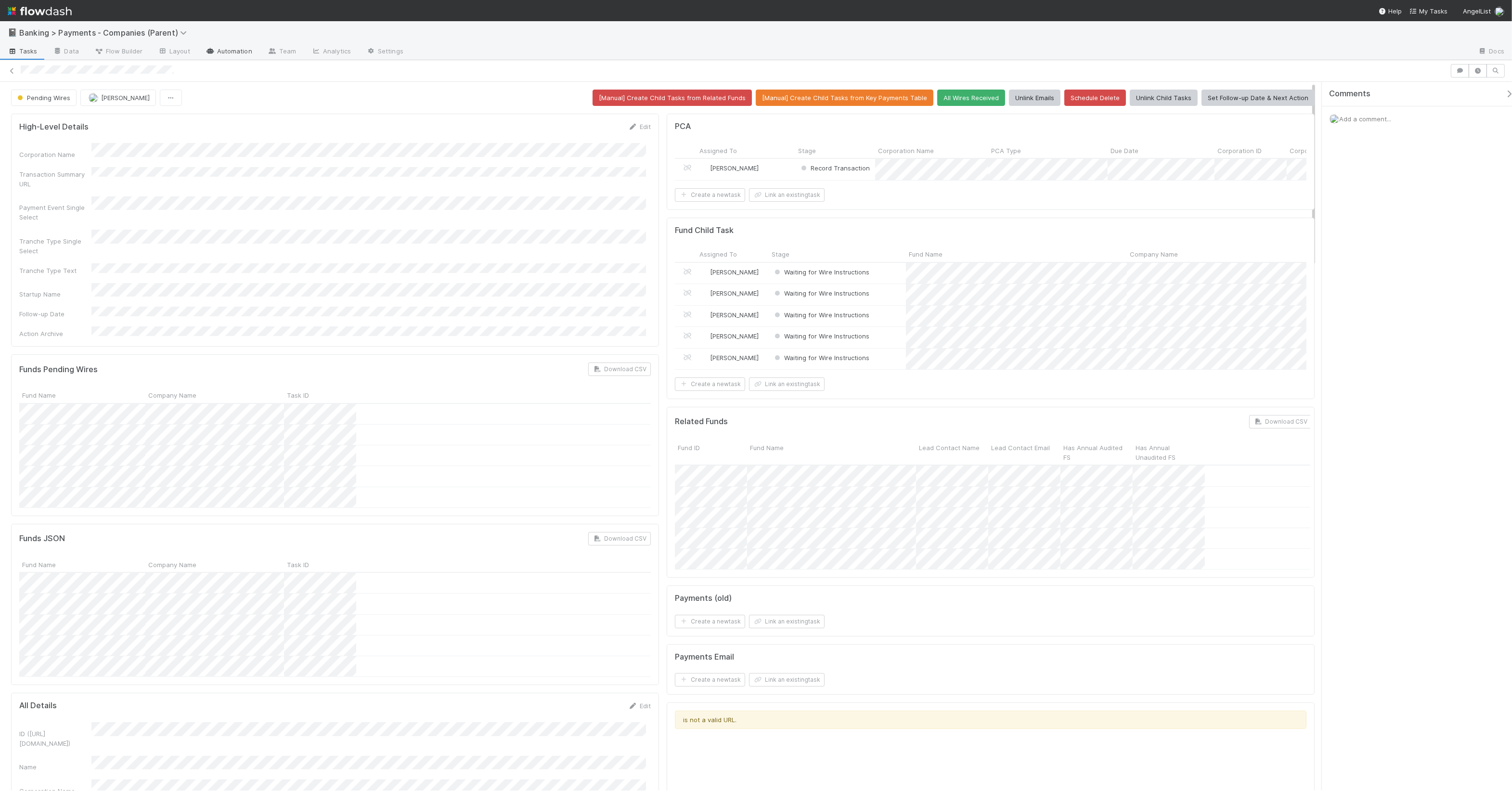
click at [226, 56] on link "Automation" at bounding box center [229, 51] width 62 height 15
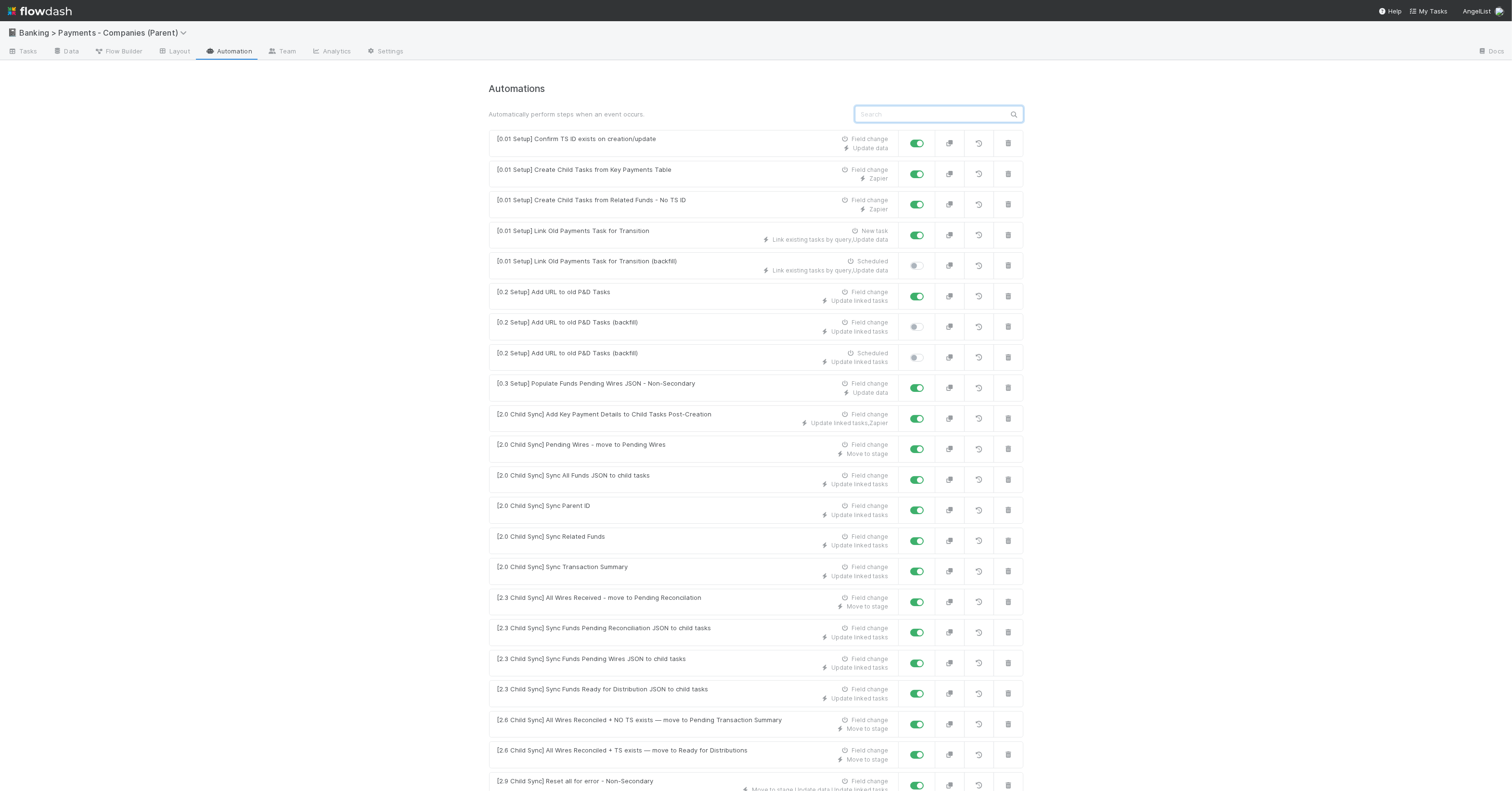
click at [928, 112] on input "text" at bounding box center [939, 114] width 168 height 17
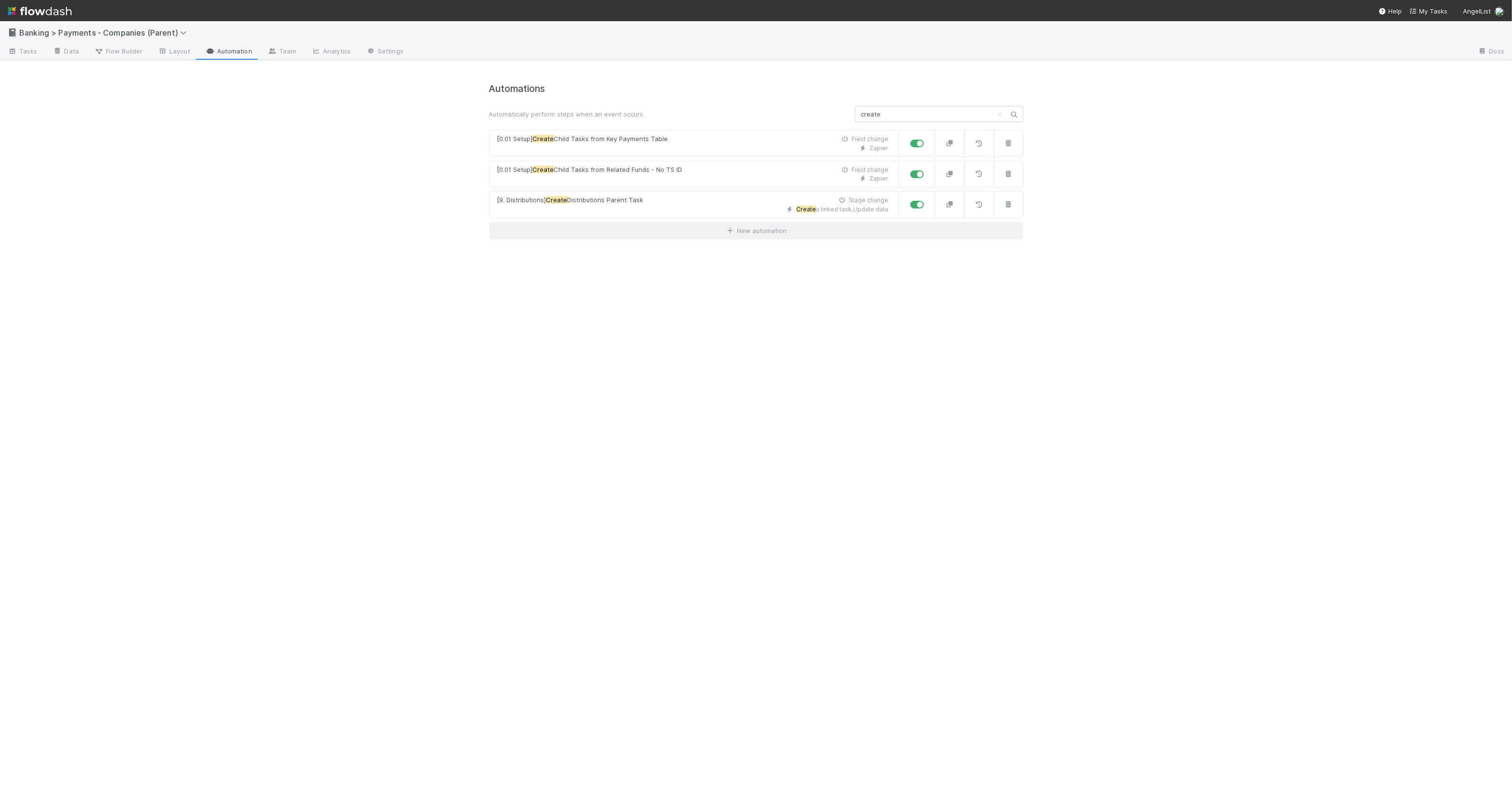
click at [576, 109] on div "Automatically perform steps when an event occurs." at bounding box center [665, 113] width 366 height 9
click at [670, 85] on h4 "Automations" at bounding box center [756, 88] width 535 height 11
click at [897, 112] on input "create" at bounding box center [939, 114] width 168 height 17
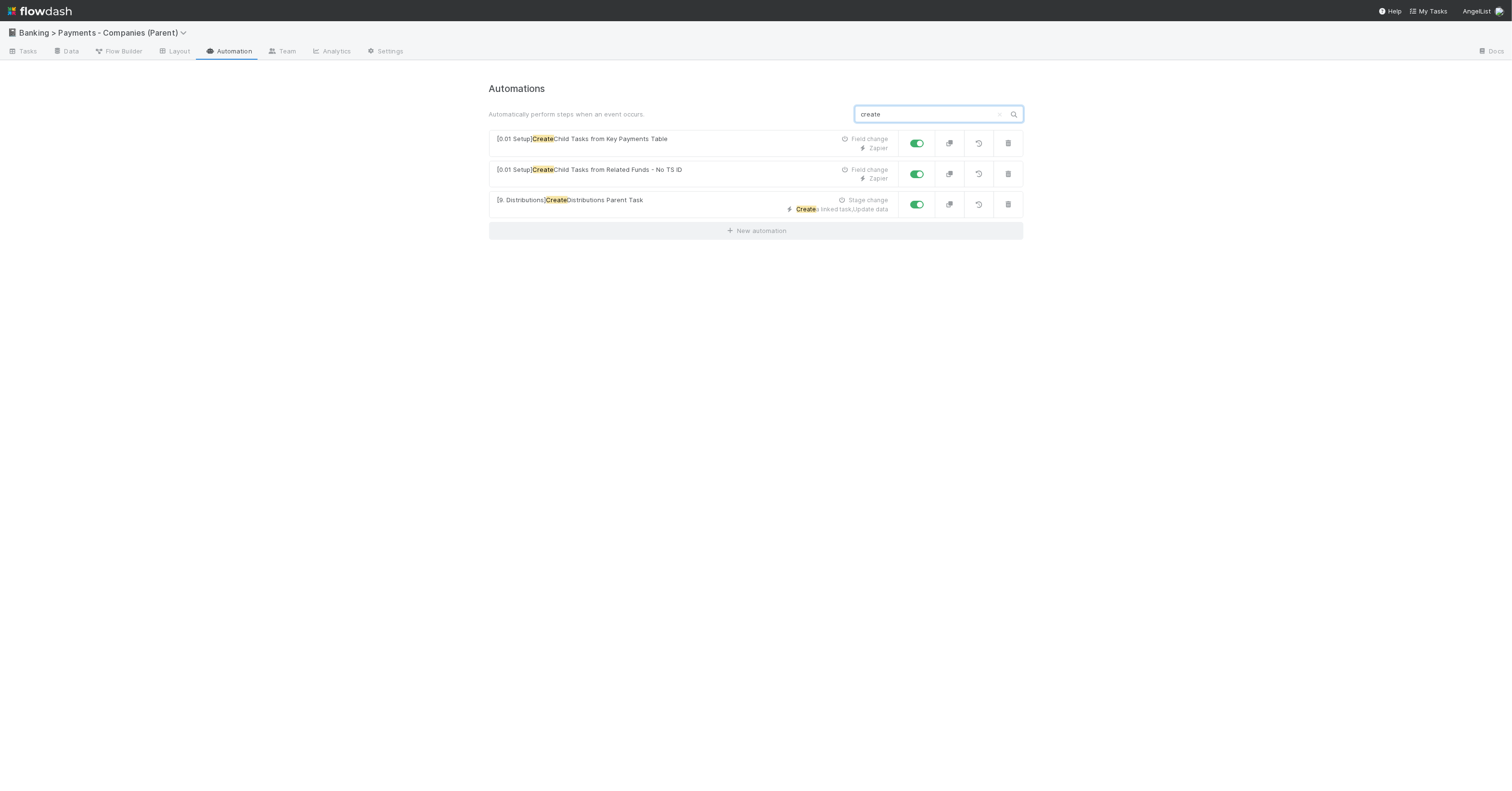
click at [897, 113] on input "create" at bounding box center [939, 114] width 168 height 17
click at [898, 112] on input "create" at bounding box center [939, 114] width 168 height 17
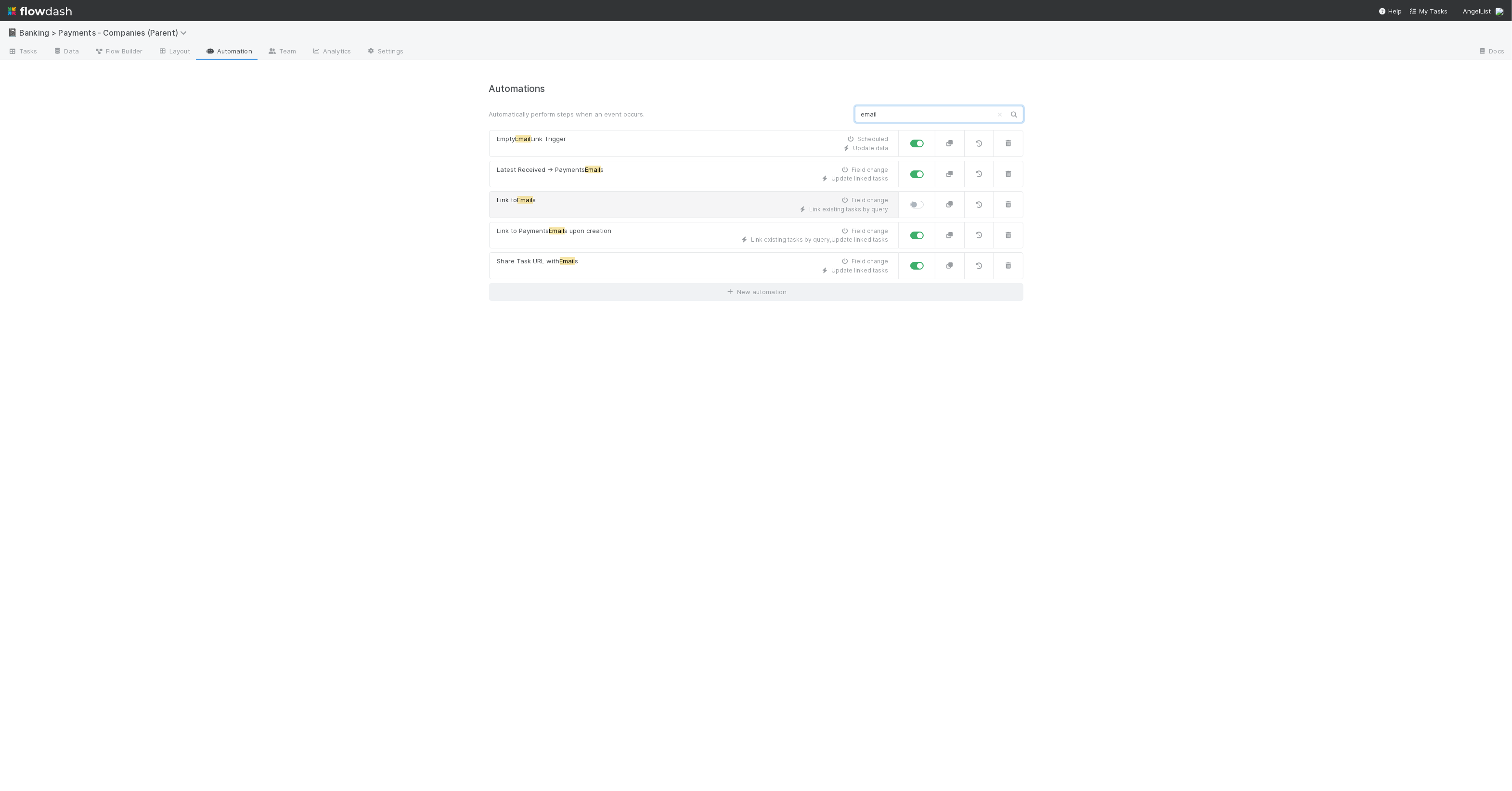
type input "email"
click at [715, 202] on div "Link to Email s Field change" at bounding box center [693, 200] width 392 height 9
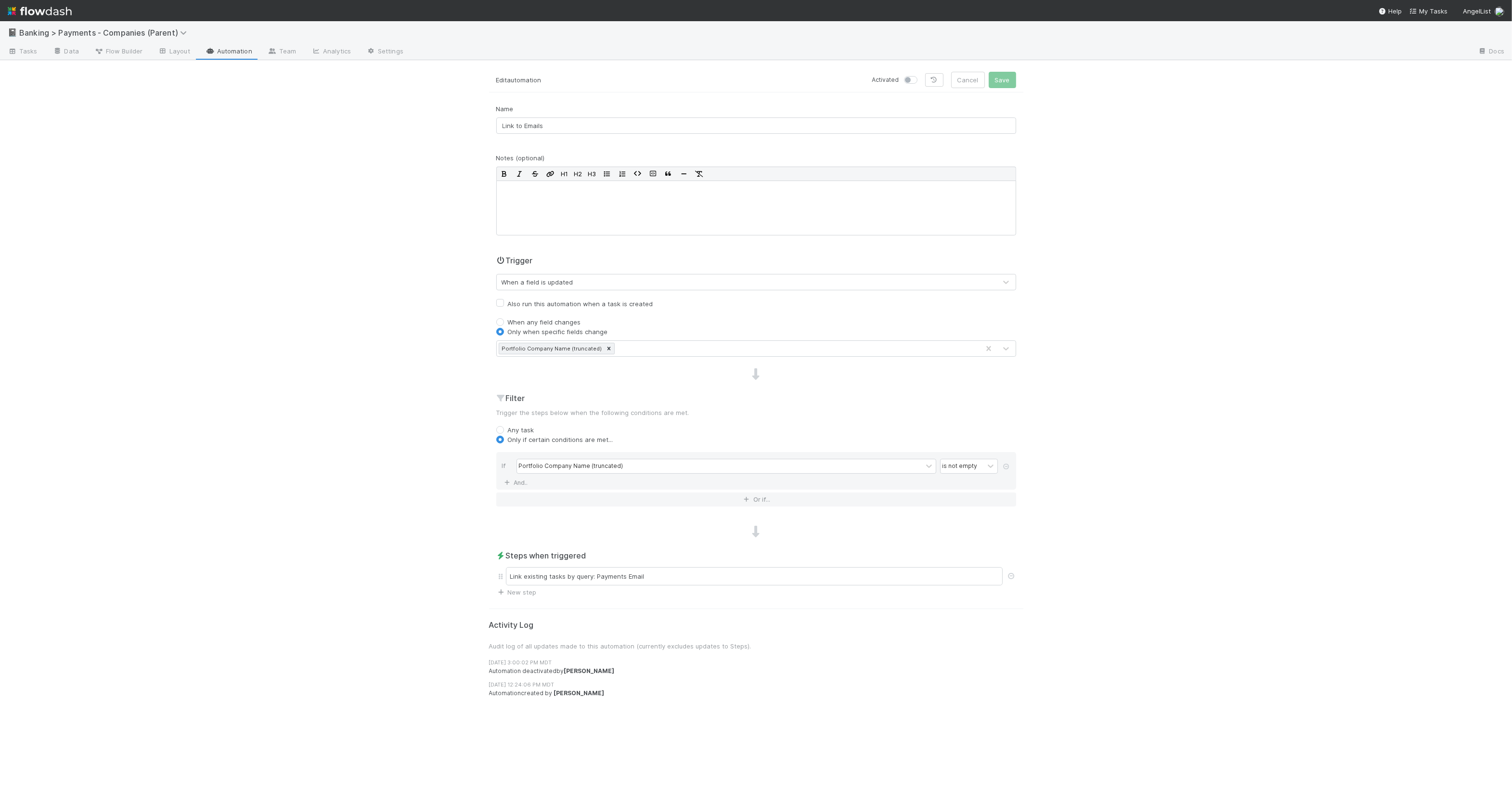
click at [619, 280] on div "When a field is updated" at bounding box center [747, 282] width 500 height 15
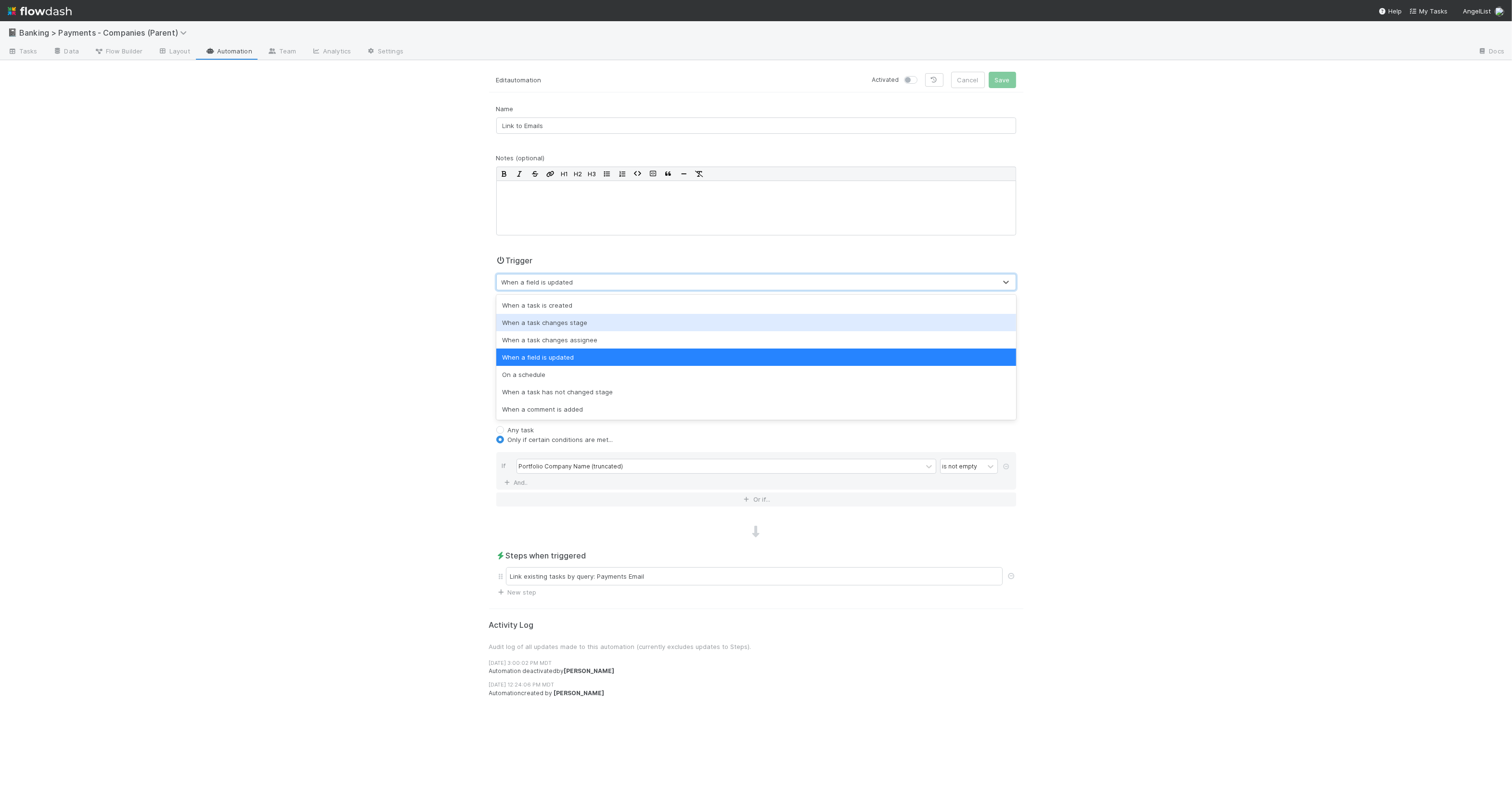
click at [608, 306] on div "When a task is created" at bounding box center [756, 306] width 520 height 17
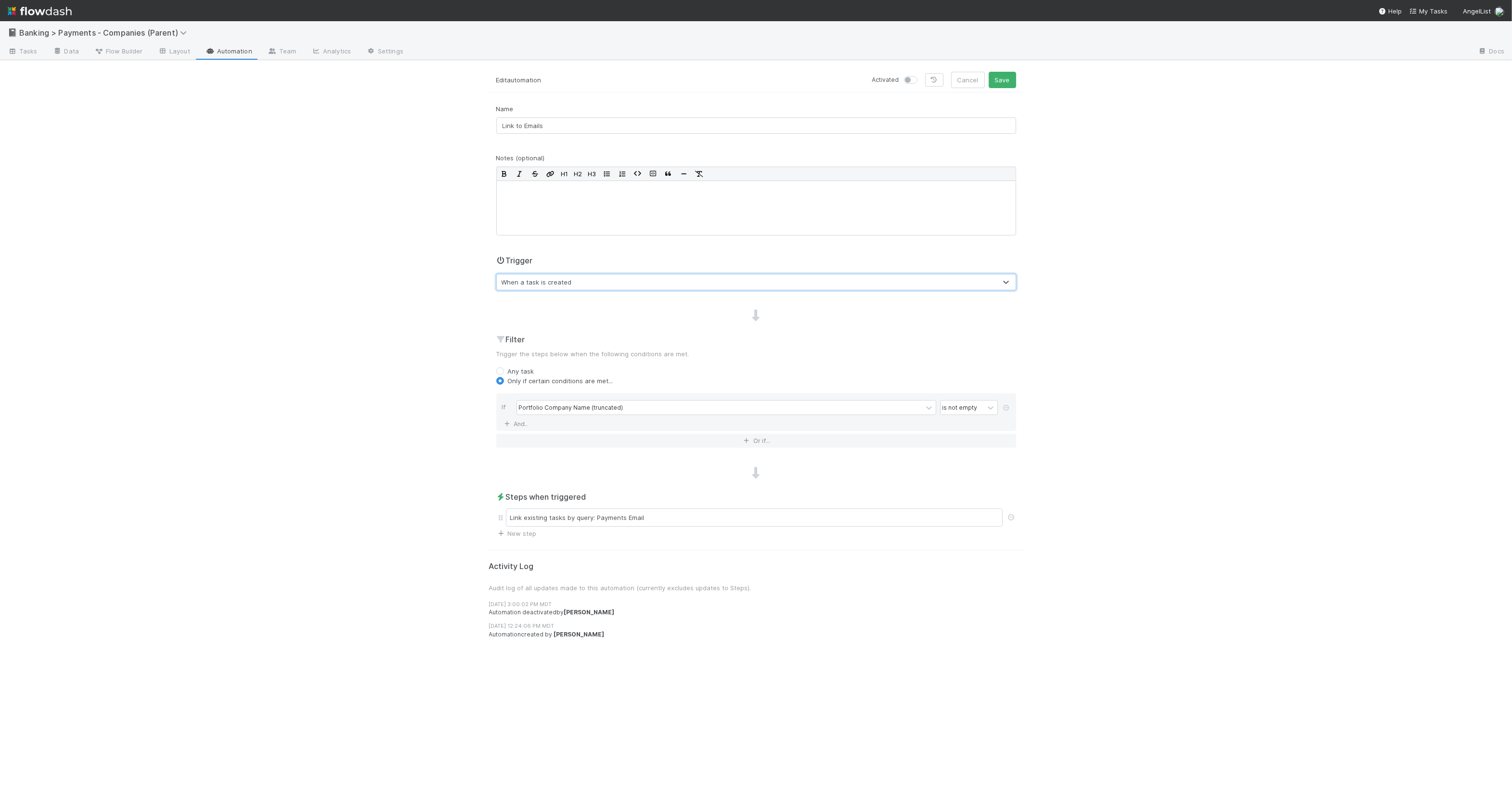
click at [559, 281] on div "When a task is created" at bounding box center [536, 282] width 70 height 9
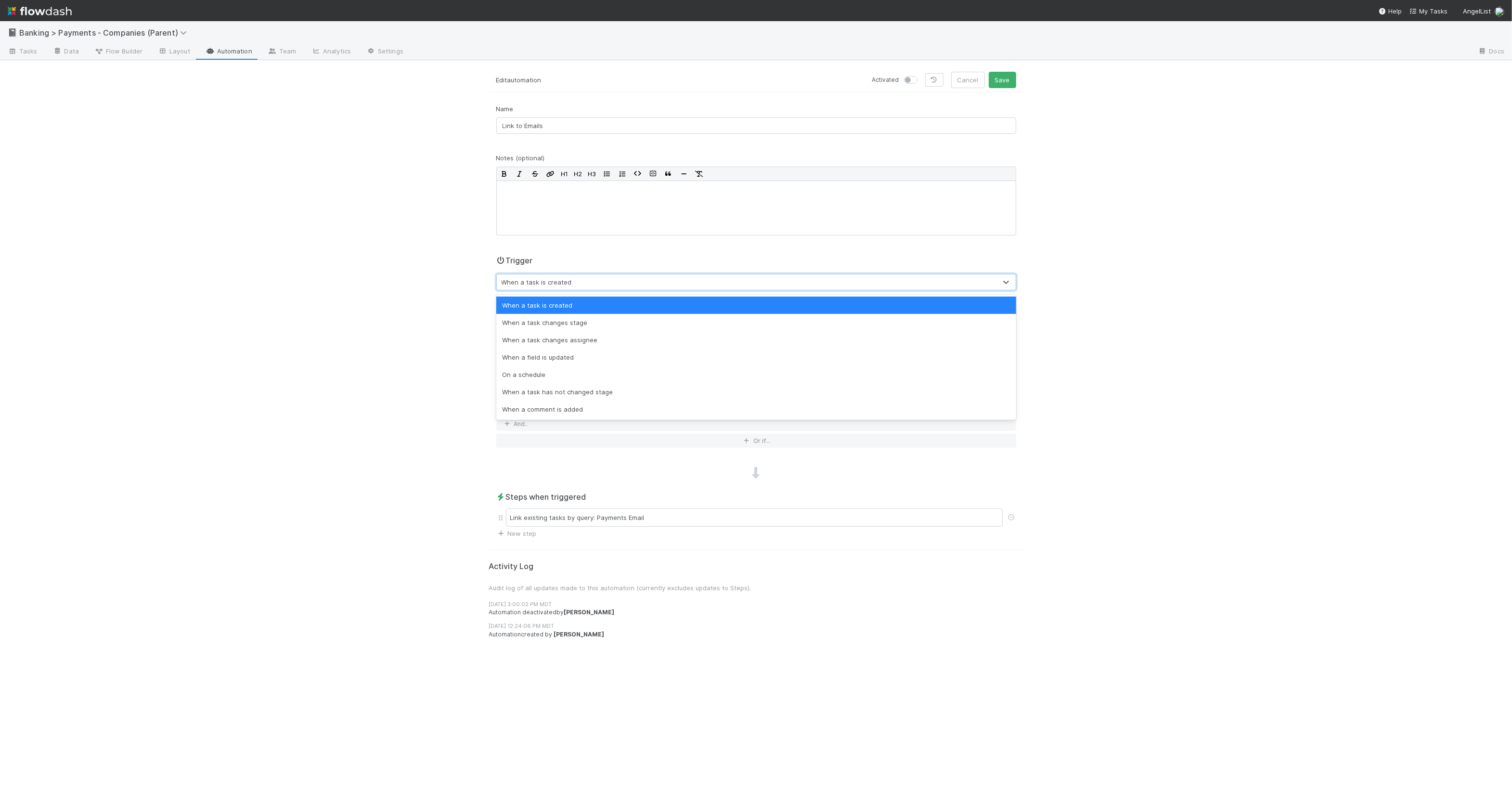
click at [438, 272] on div "📓 Banking > Payments - Companies (Parent) Tasks Data Flow Builder Layout Automa…" at bounding box center [756, 406] width 1512 height 770
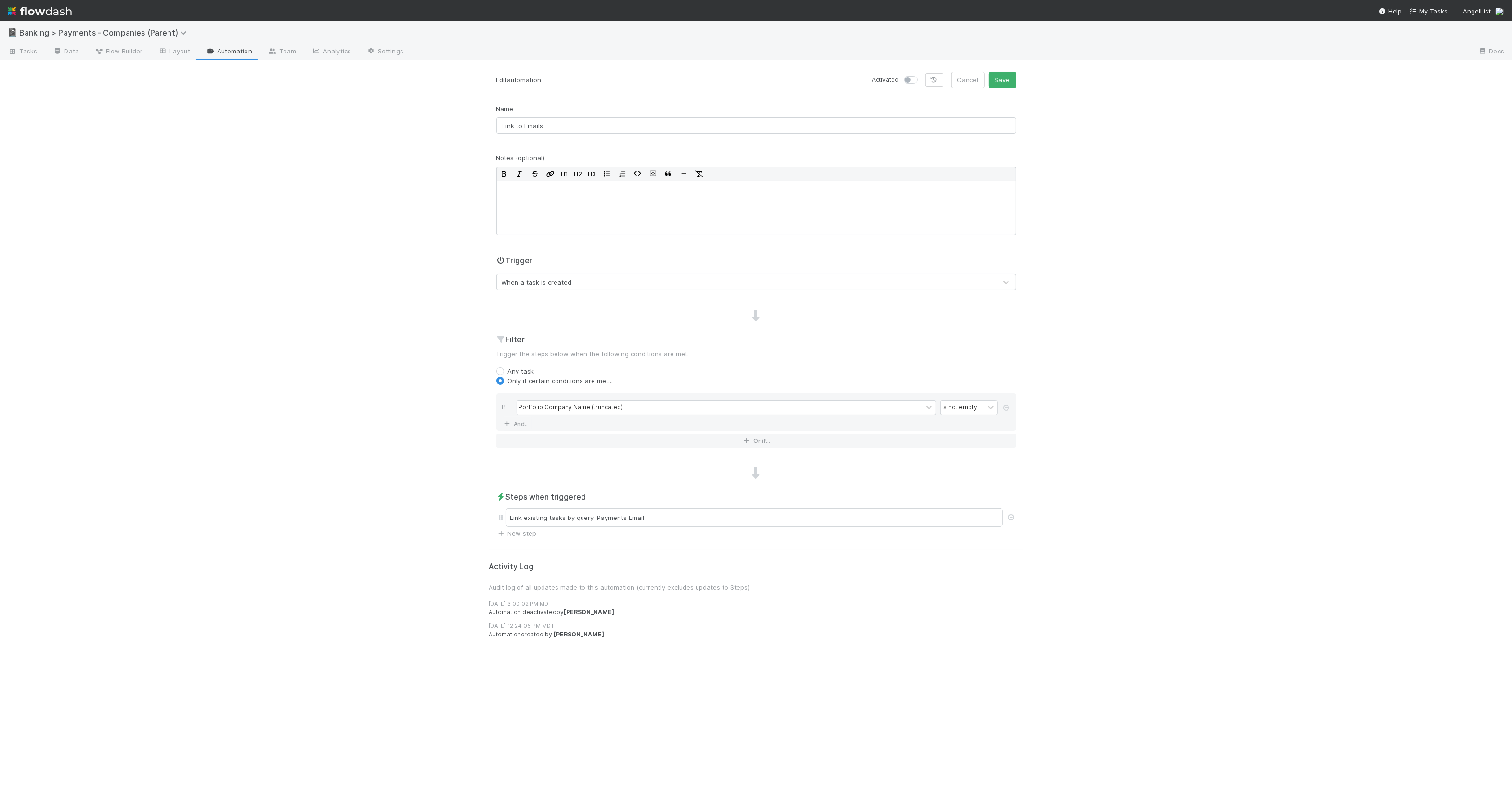
click at [582, 280] on div "When a task is created" at bounding box center [747, 282] width 500 height 15
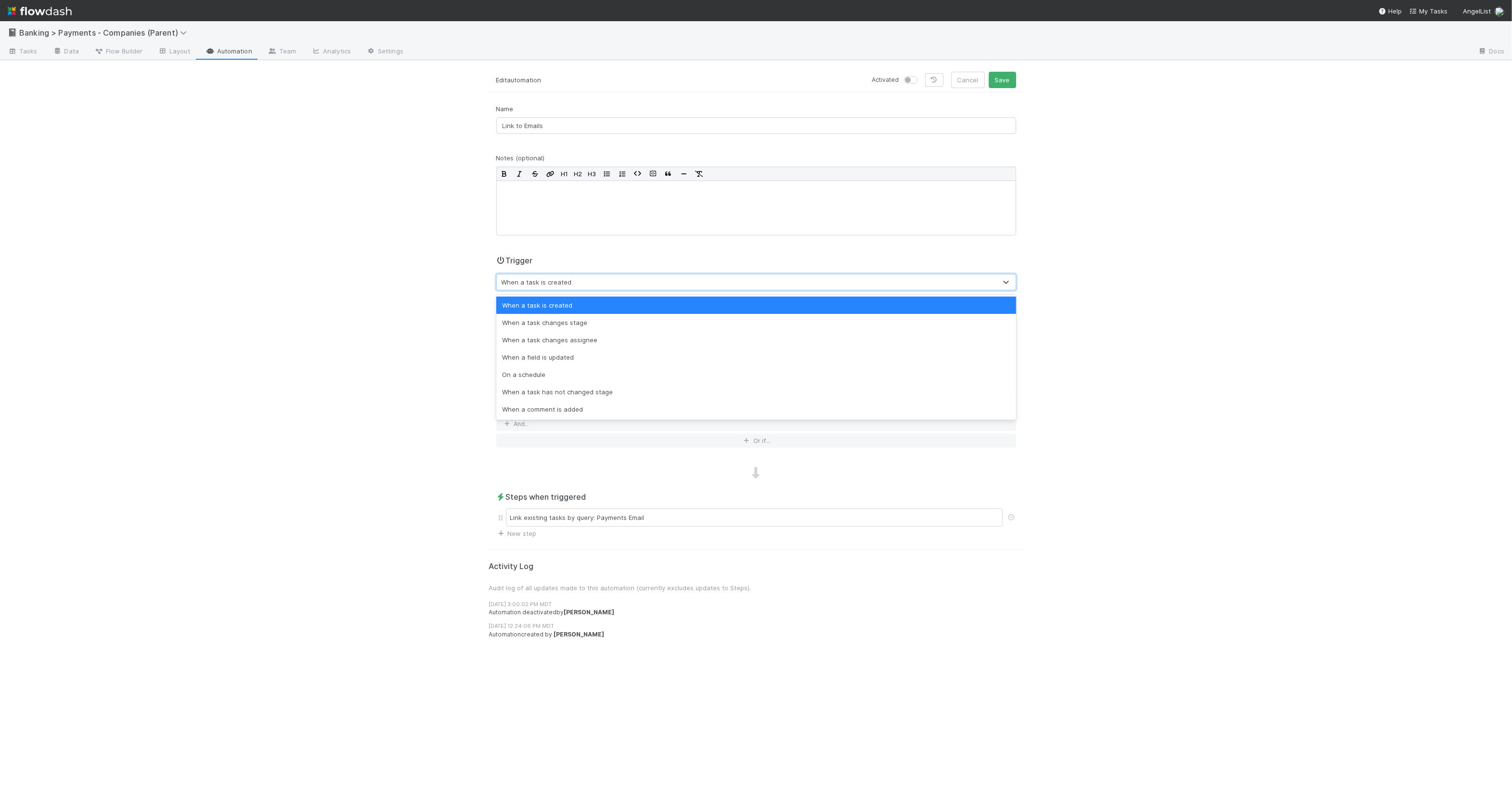
click at [404, 264] on div "📓 Banking > Payments - Companies (Parent) Tasks Data Flow Builder Layout Automa…" at bounding box center [756, 406] width 1512 height 770
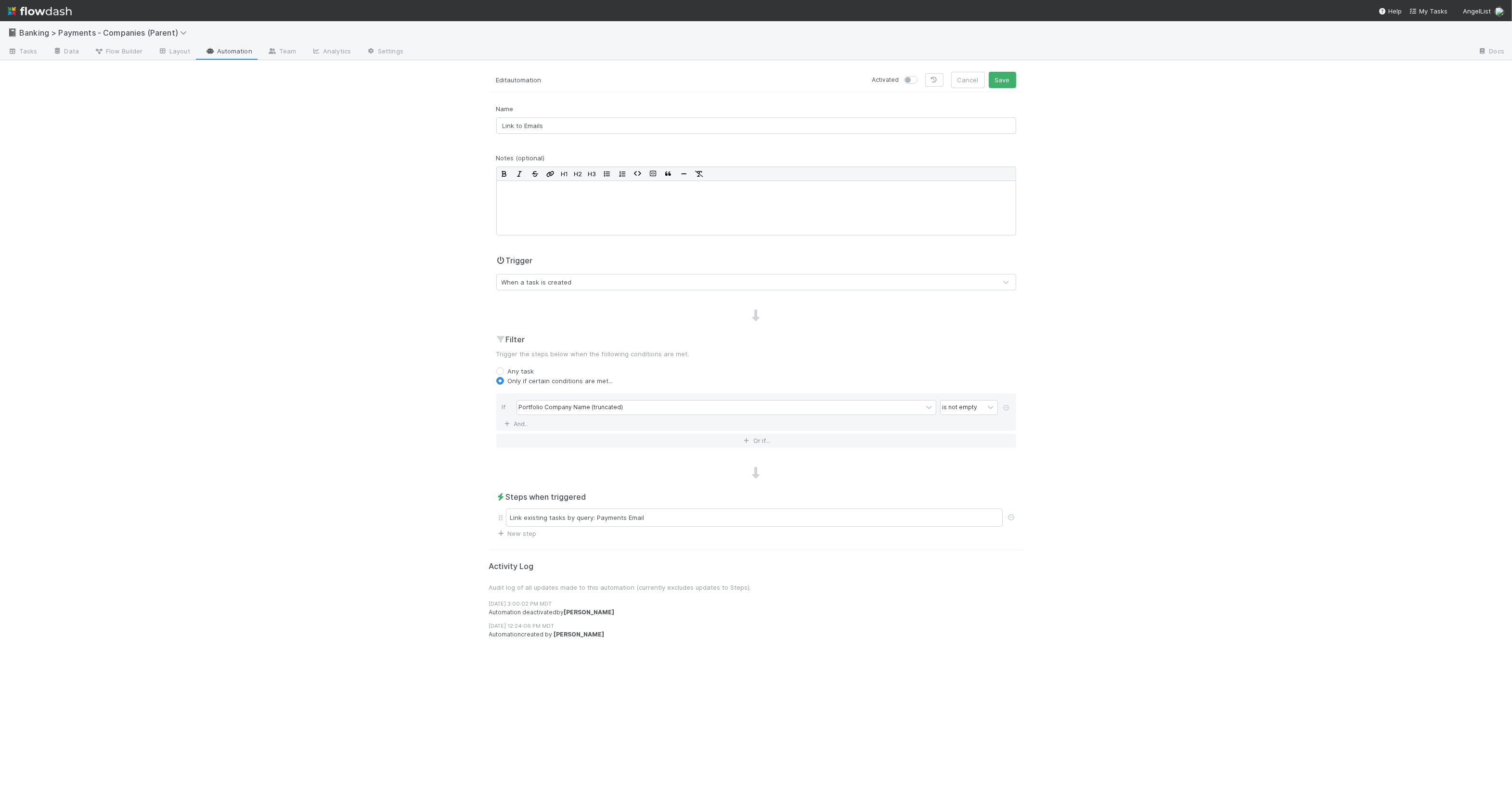
click at [604, 280] on div "When a task is created" at bounding box center [747, 282] width 500 height 15
type input "c"
type input "fiel"
click at [557, 305] on div "When a field is updated" at bounding box center [756, 306] width 520 height 17
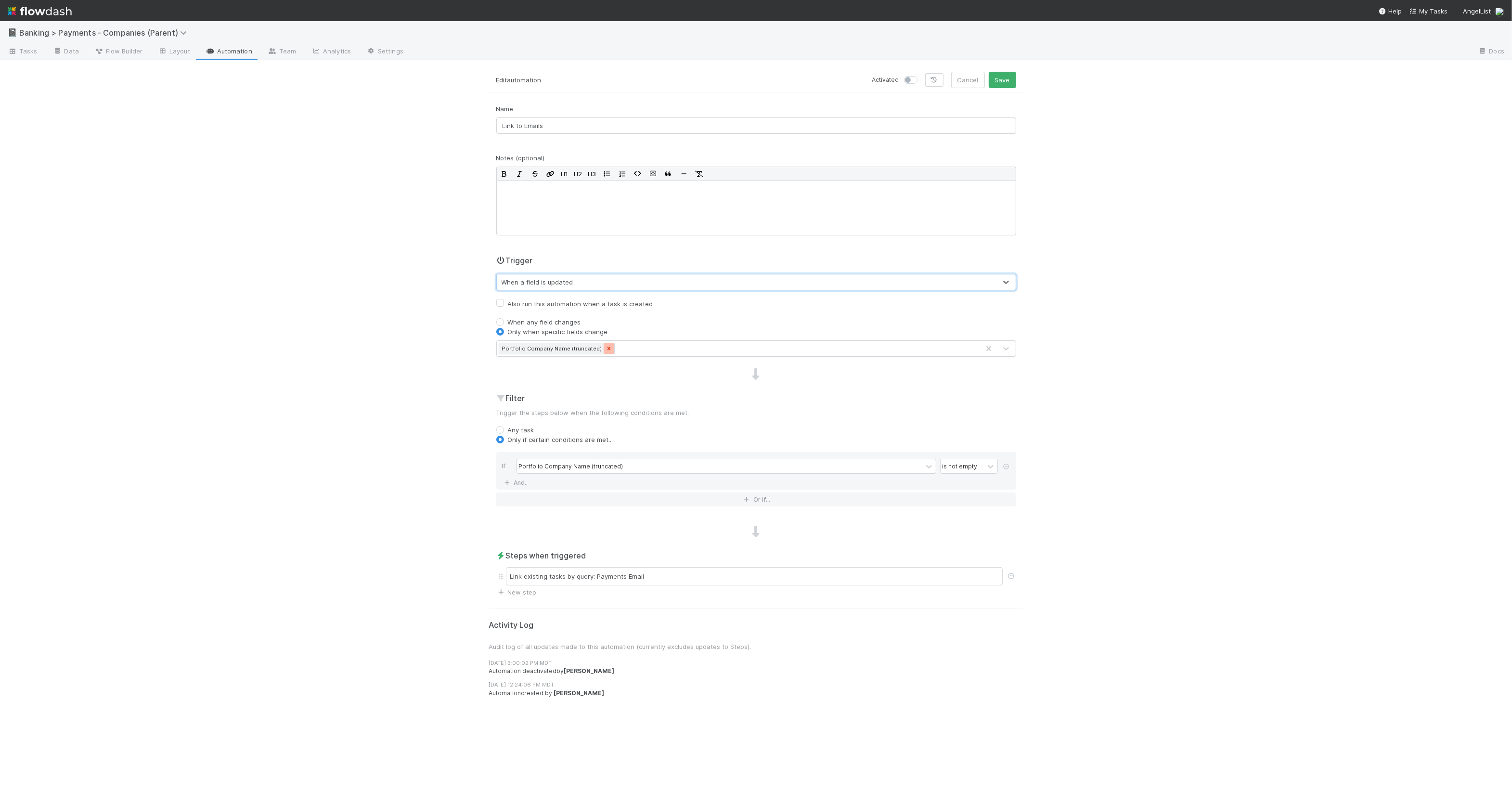
click at [607, 349] on icon at bounding box center [608, 348] width 4 height 4
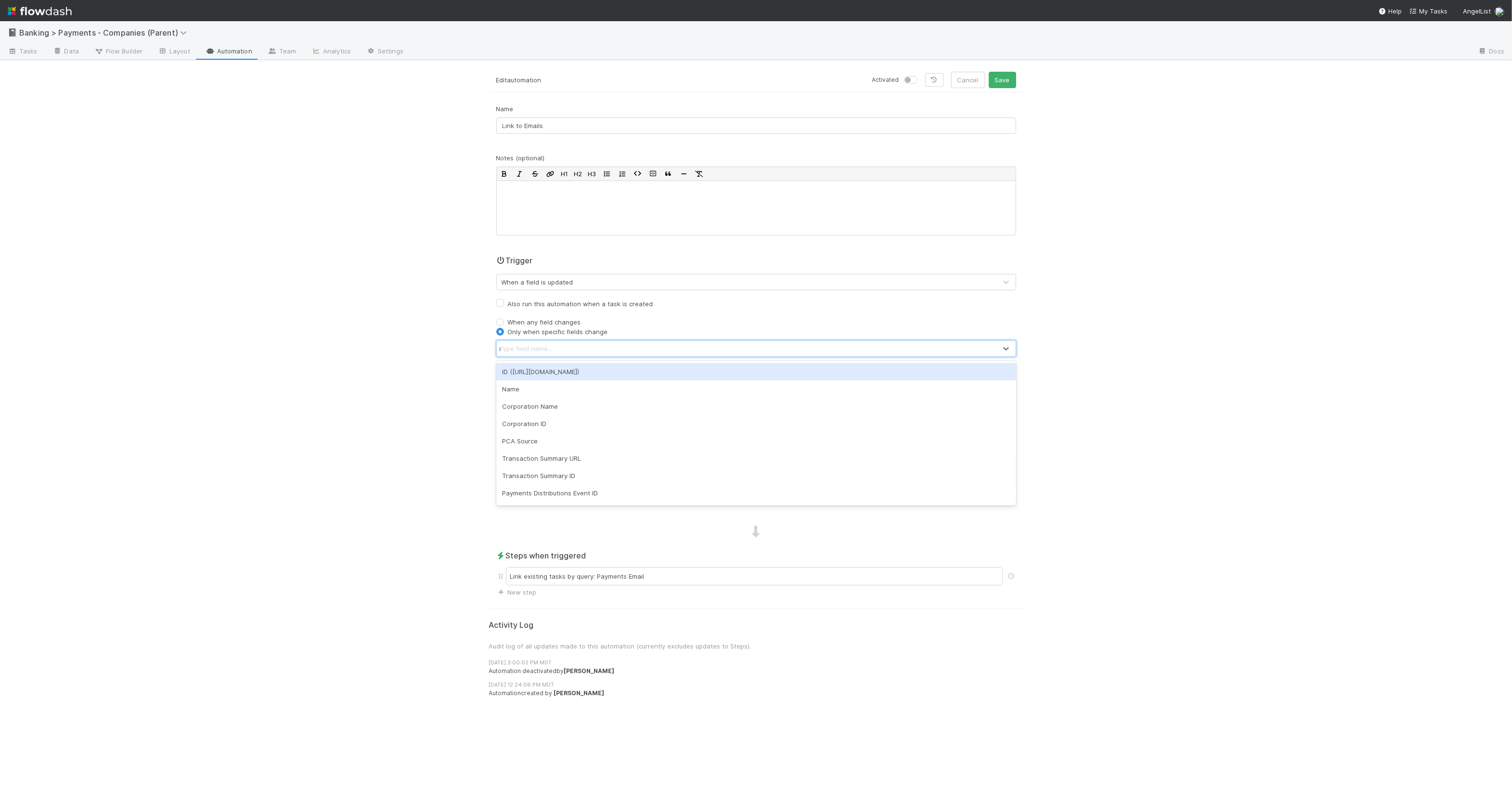
type input "id"
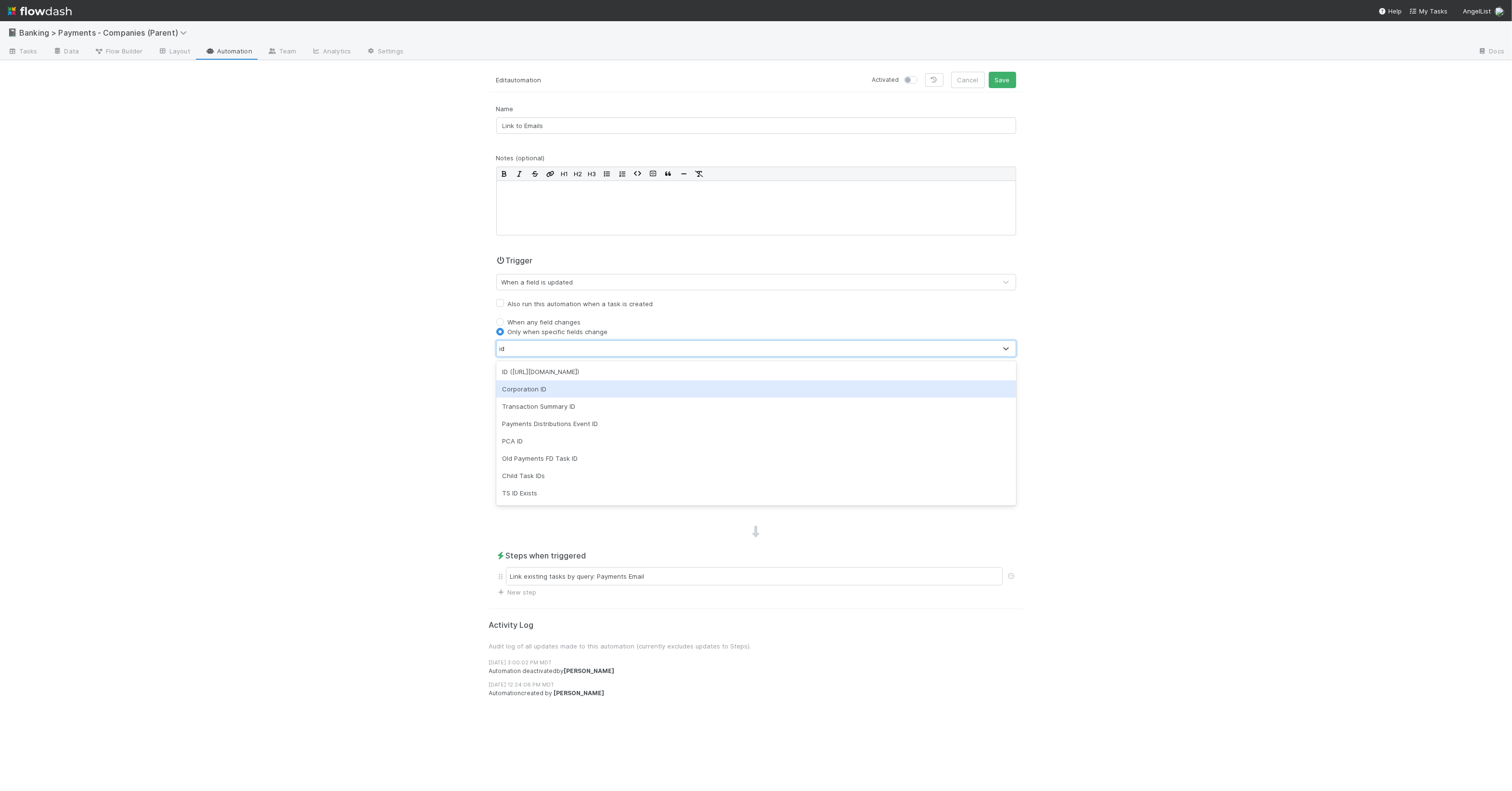
click at [587, 392] on div "Corporation ID" at bounding box center [756, 389] width 520 height 17
click at [508, 306] on label "Also run this automation when a task is created" at bounding box center [580, 304] width 145 height 12
click at [502, 306] on input "Also run this automation when a task is created" at bounding box center [500, 303] width 8 height 9
checkbox input "true"
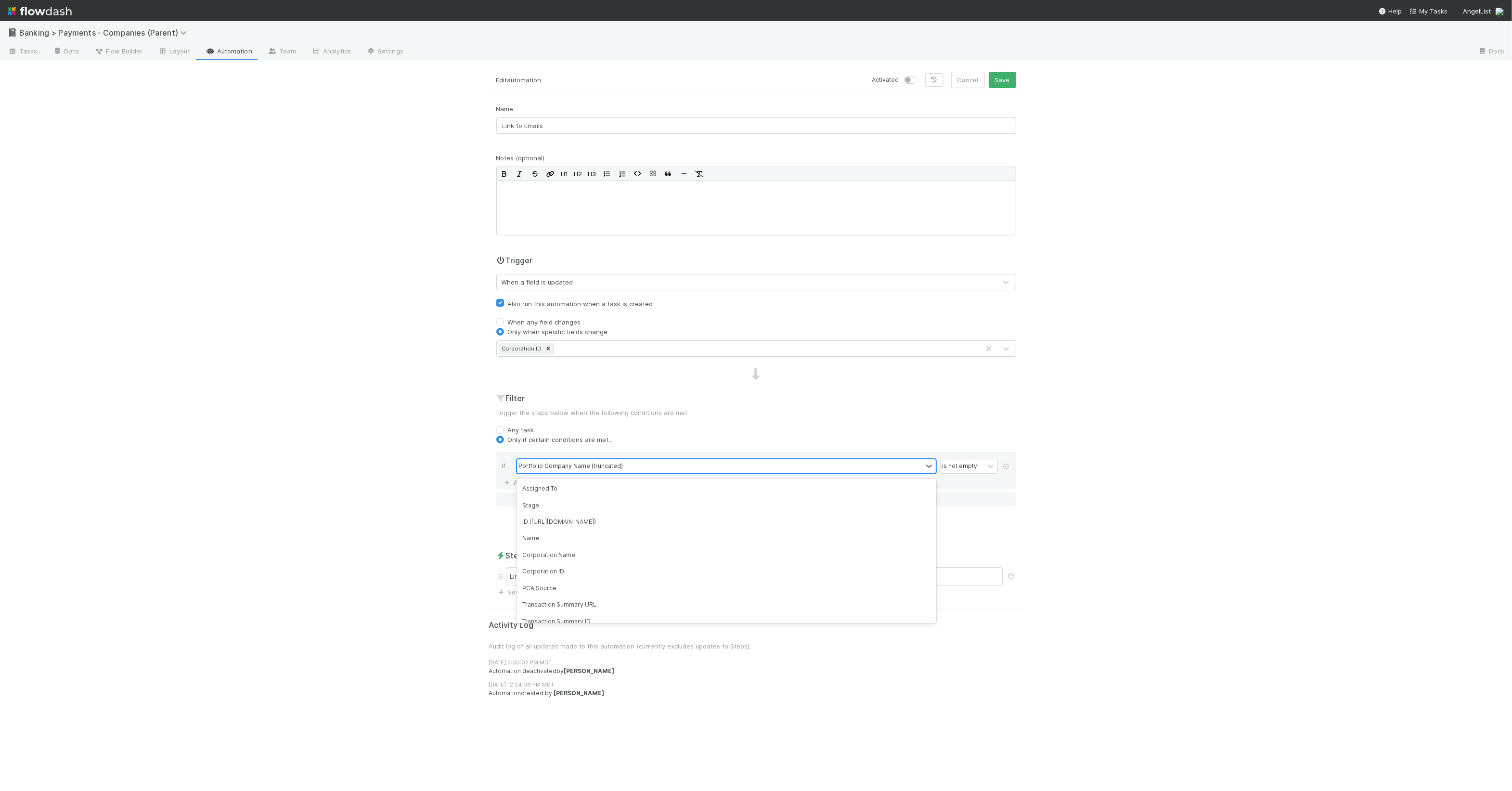
click at [858, 467] on div "Portfolio Company Name (truncated)" at bounding box center [720, 466] width 405 height 14
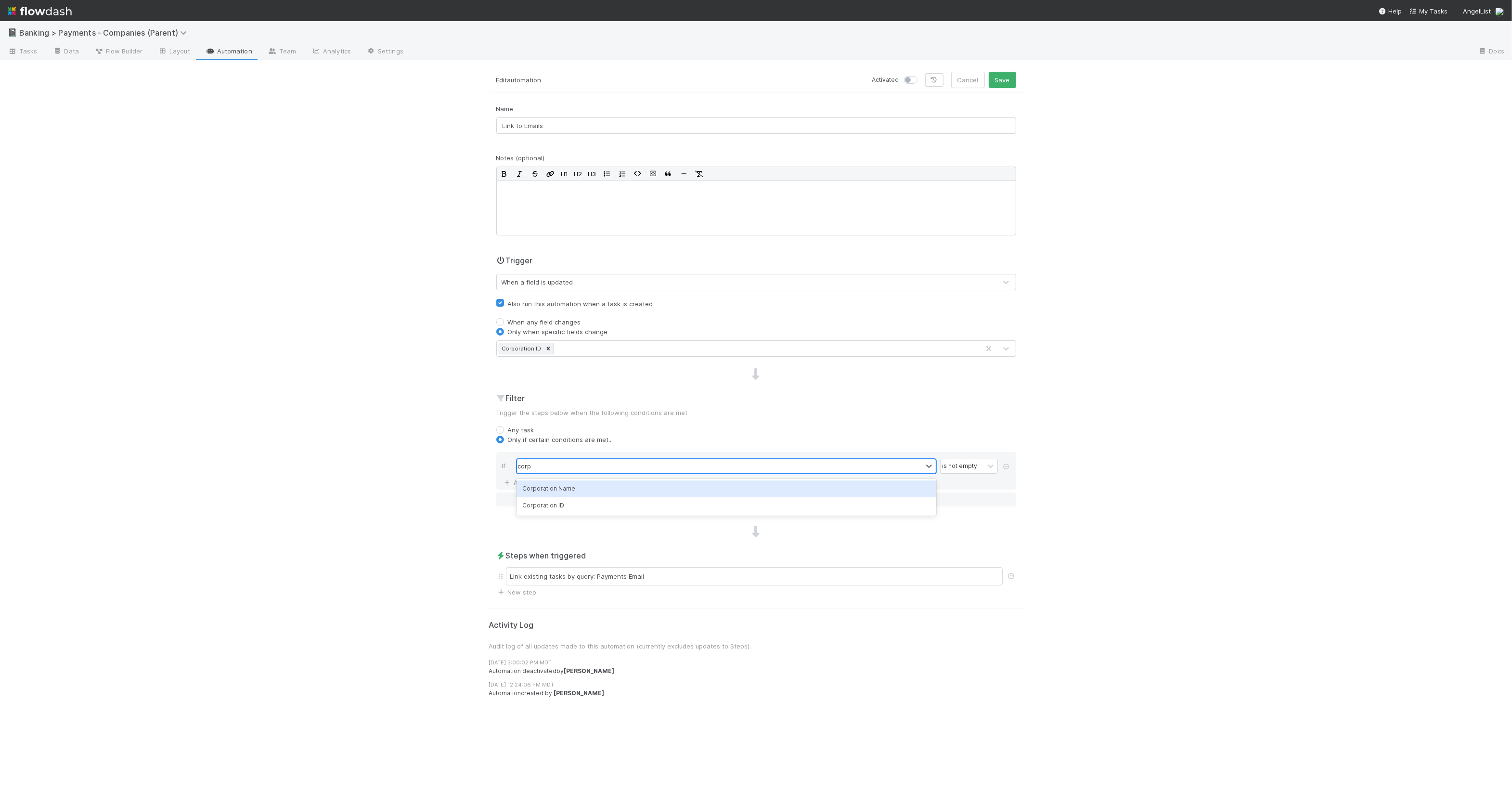
type input "cor"
click at [680, 545] on div "Name Link to Emails Notes (optional) H1 H2 H3 Trigger When a field is updated A…" at bounding box center [756, 350] width 535 height 493
click at [690, 589] on div "Steps when triggered Link existing tasks by query: Payments Email New step" at bounding box center [756, 573] width 535 height 47
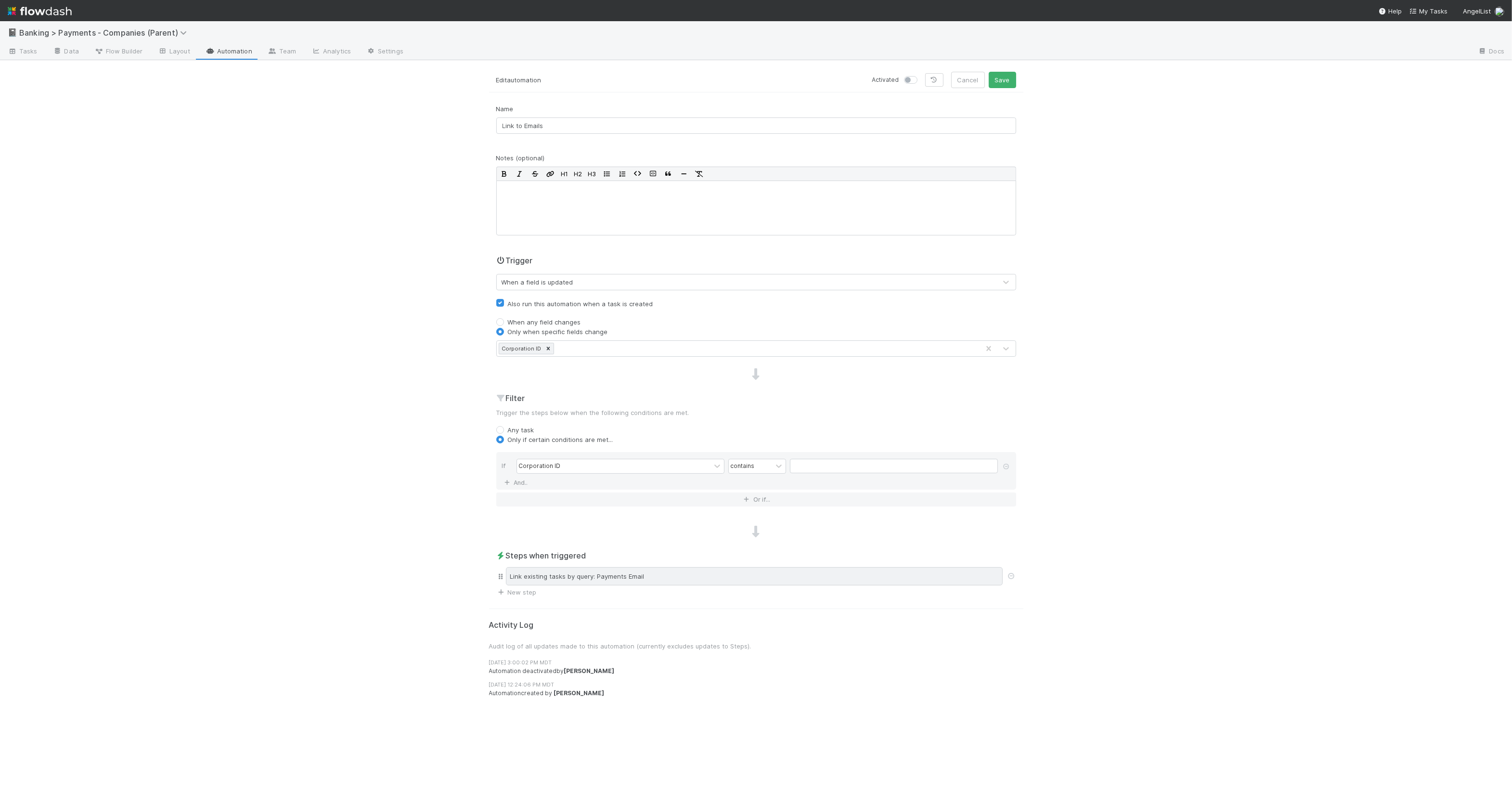
click at [702, 575] on div "Link existing tasks by query: Payments Email" at bounding box center [754, 576] width 497 height 18
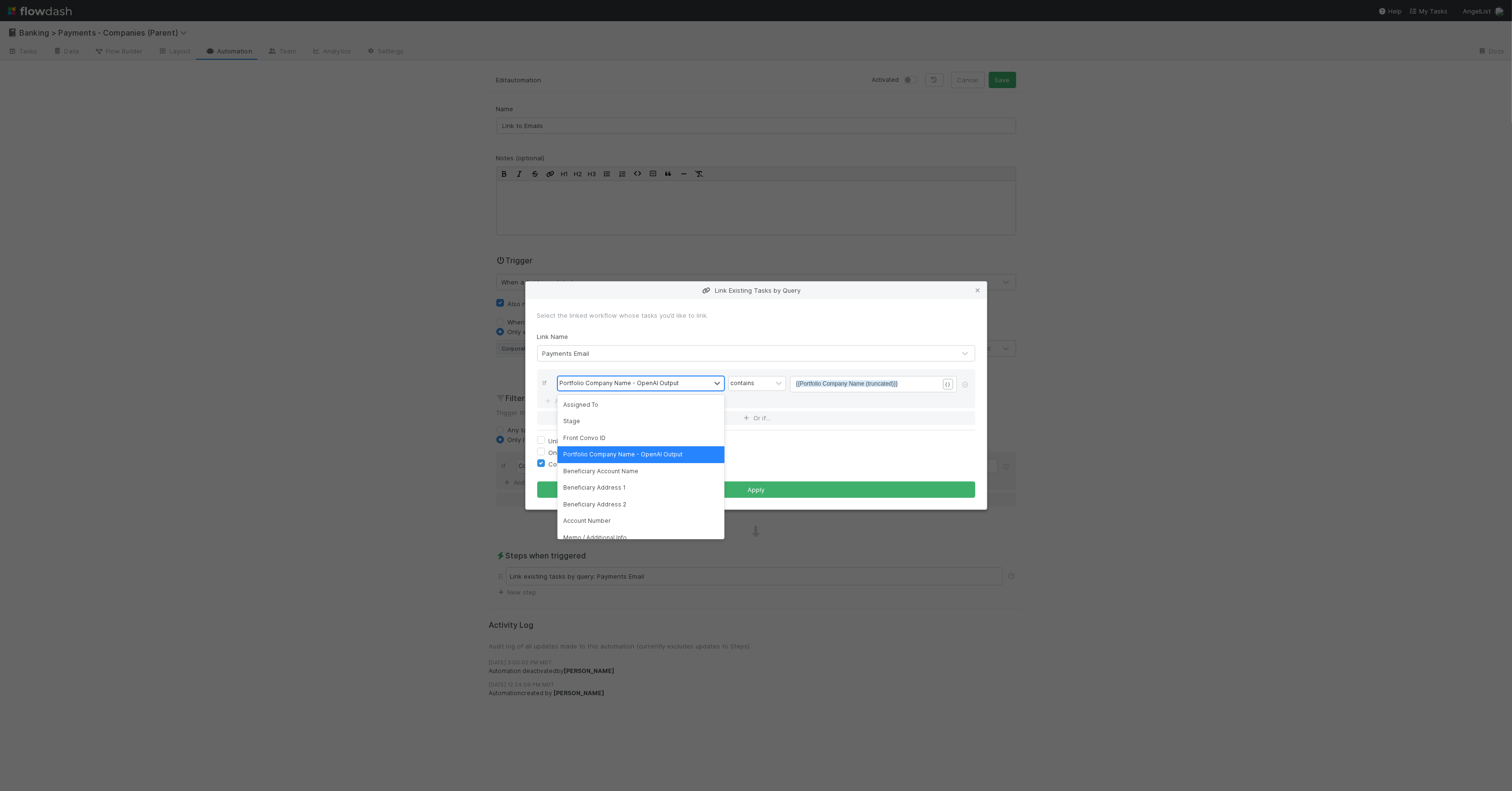
click at [645, 383] on div "Portfolio Company Name - OpenAI Output" at bounding box center [619, 384] width 119 height 9
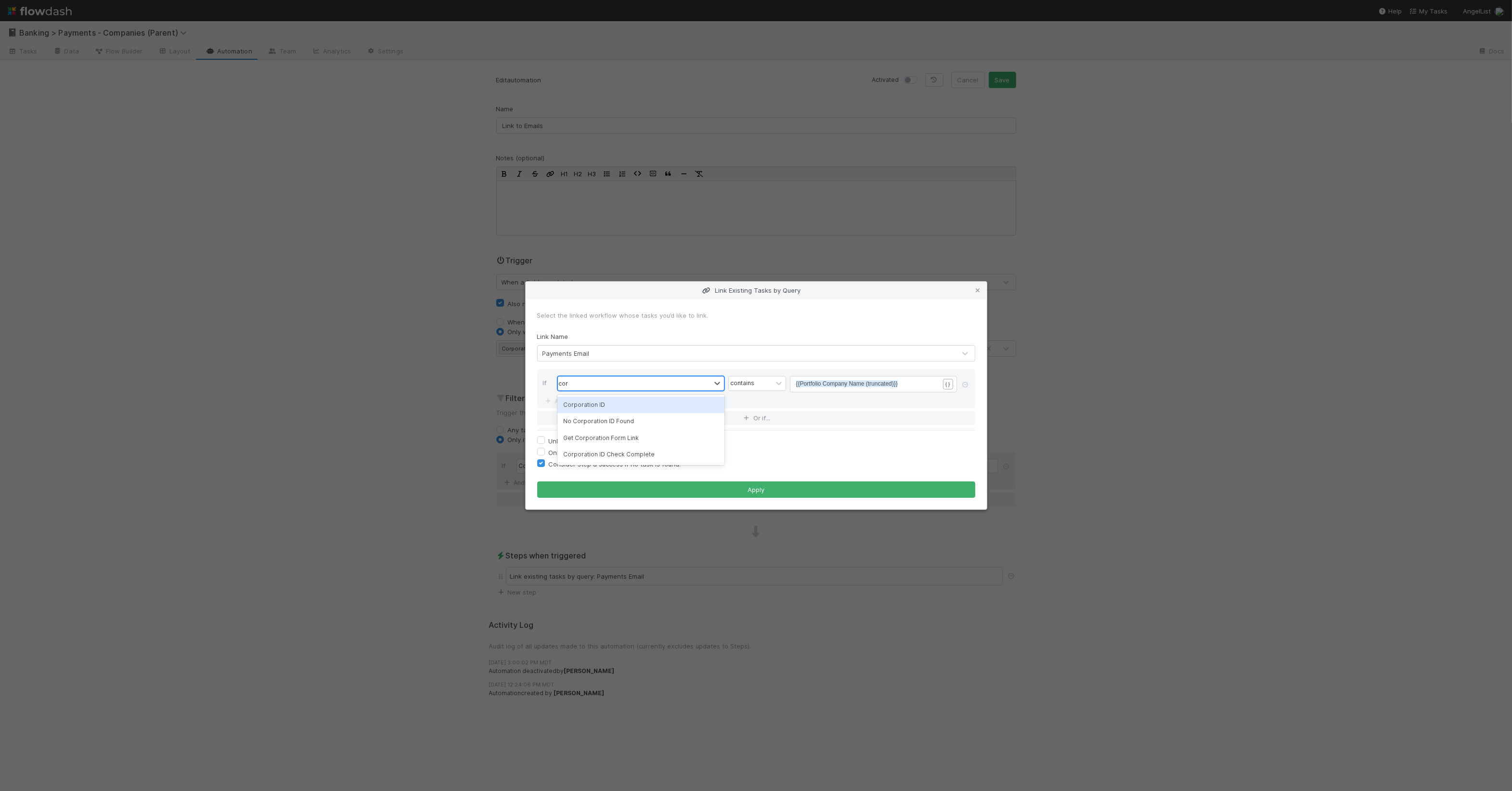
type input "corpo"
drag, startPoint x: 850, startPoint y: 373, endPoint x: 852, endPoint y: 384, distance: 11.2
click at [850, 376] on div "If option Corporation ID, selected. 0 results available. Select is focused ,typ…" at bounding box center [756, 389] width 439 height 39
click at [852, 386] on pre "​" at bounding box center [872, 384] width 152 height 9
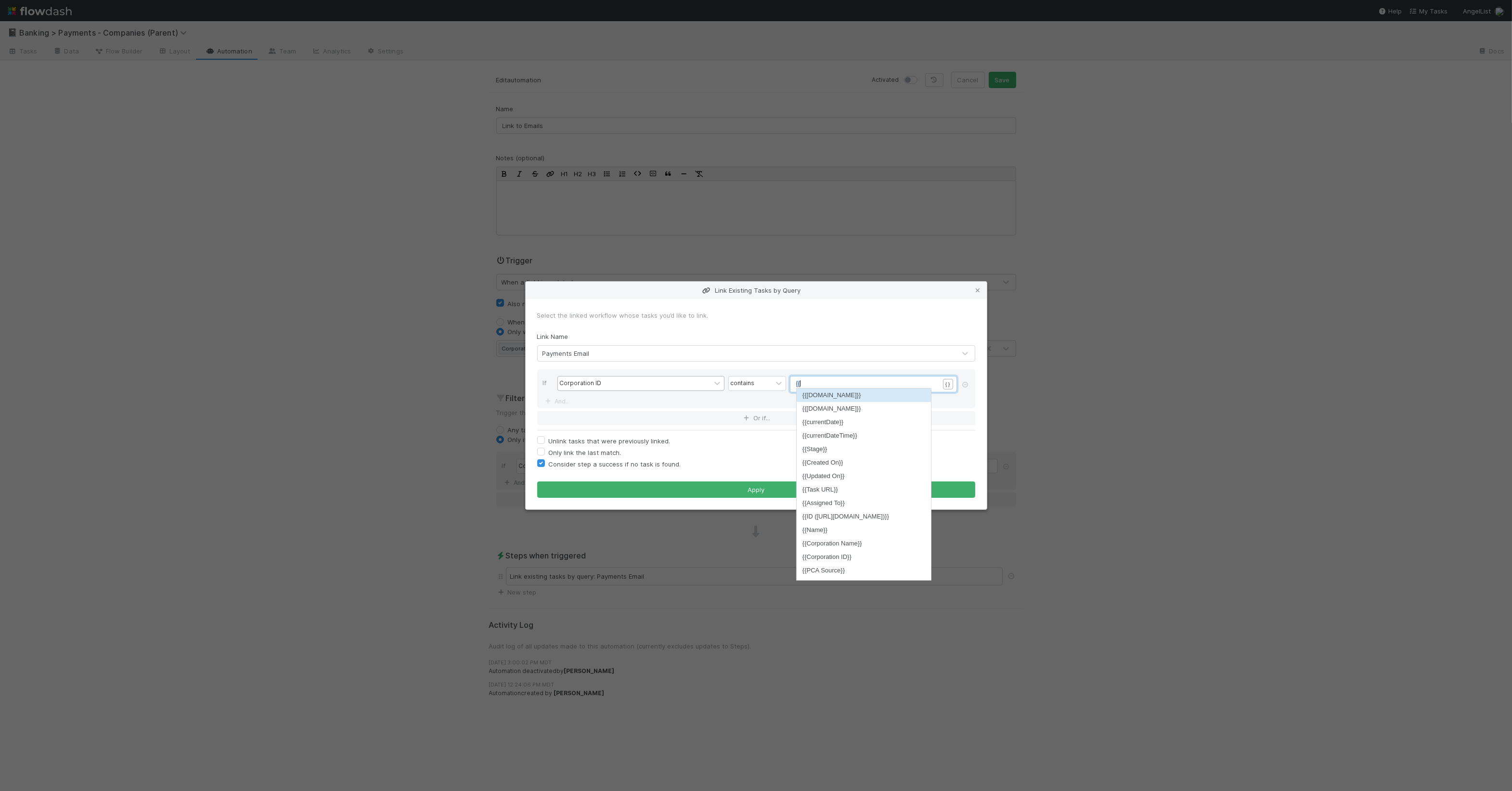
scroll to position [3, 9]
type textarea "{{co"
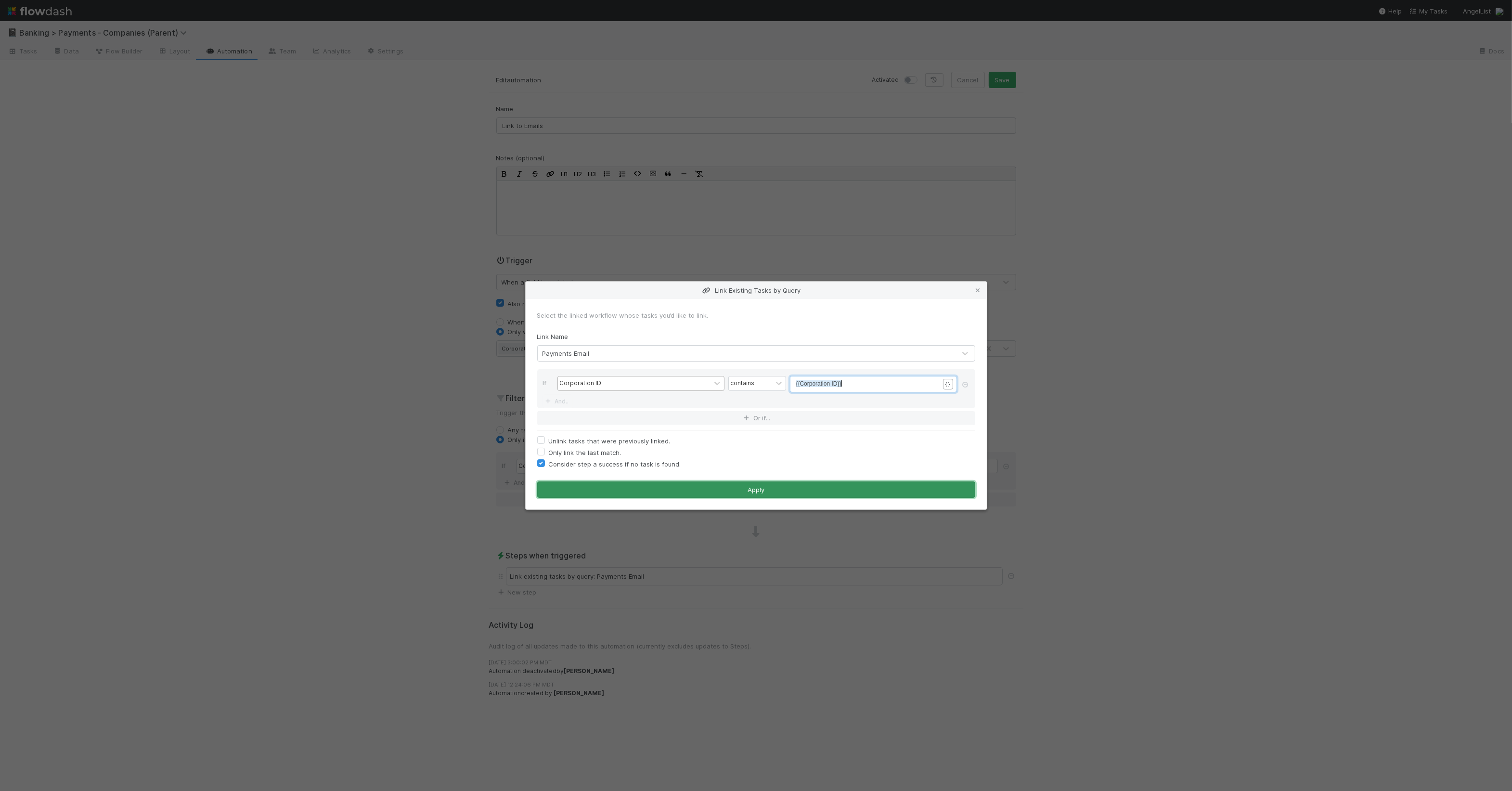
click at [746, 491] on button "Apply" at bounding box center [756, 489] width 439 height 17
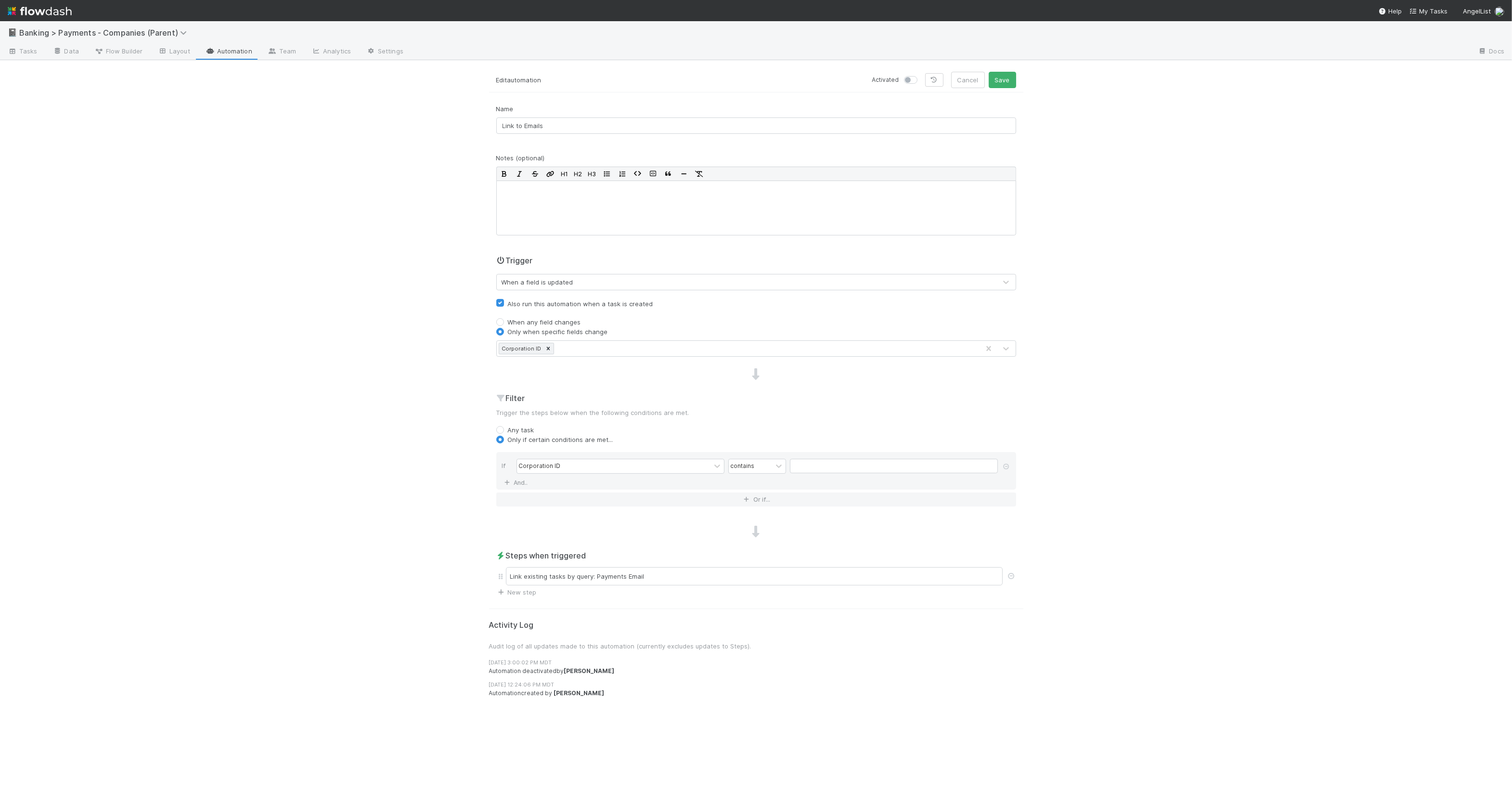
click at [922, 75] on label at bounding box center [922, 75] width 0 height 0
click at [909, 79] on input "checkbox" at bounding box center [908, 79] width 8 height 9
checkbox input "true"
click at [998, 76] on button "Save" at bounding box center [1003, 79] width 27 height 17
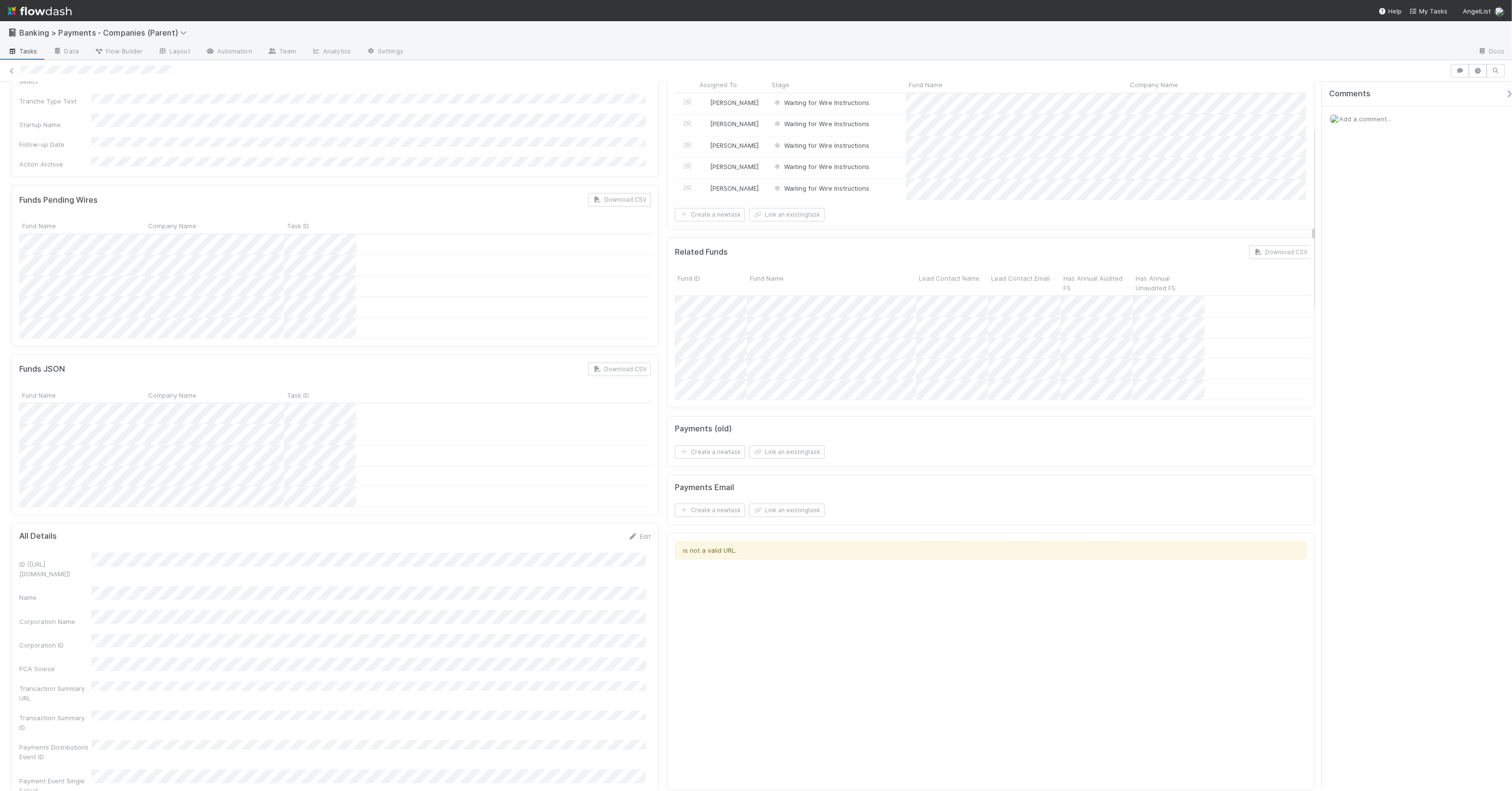
scroll to position [412, 0]
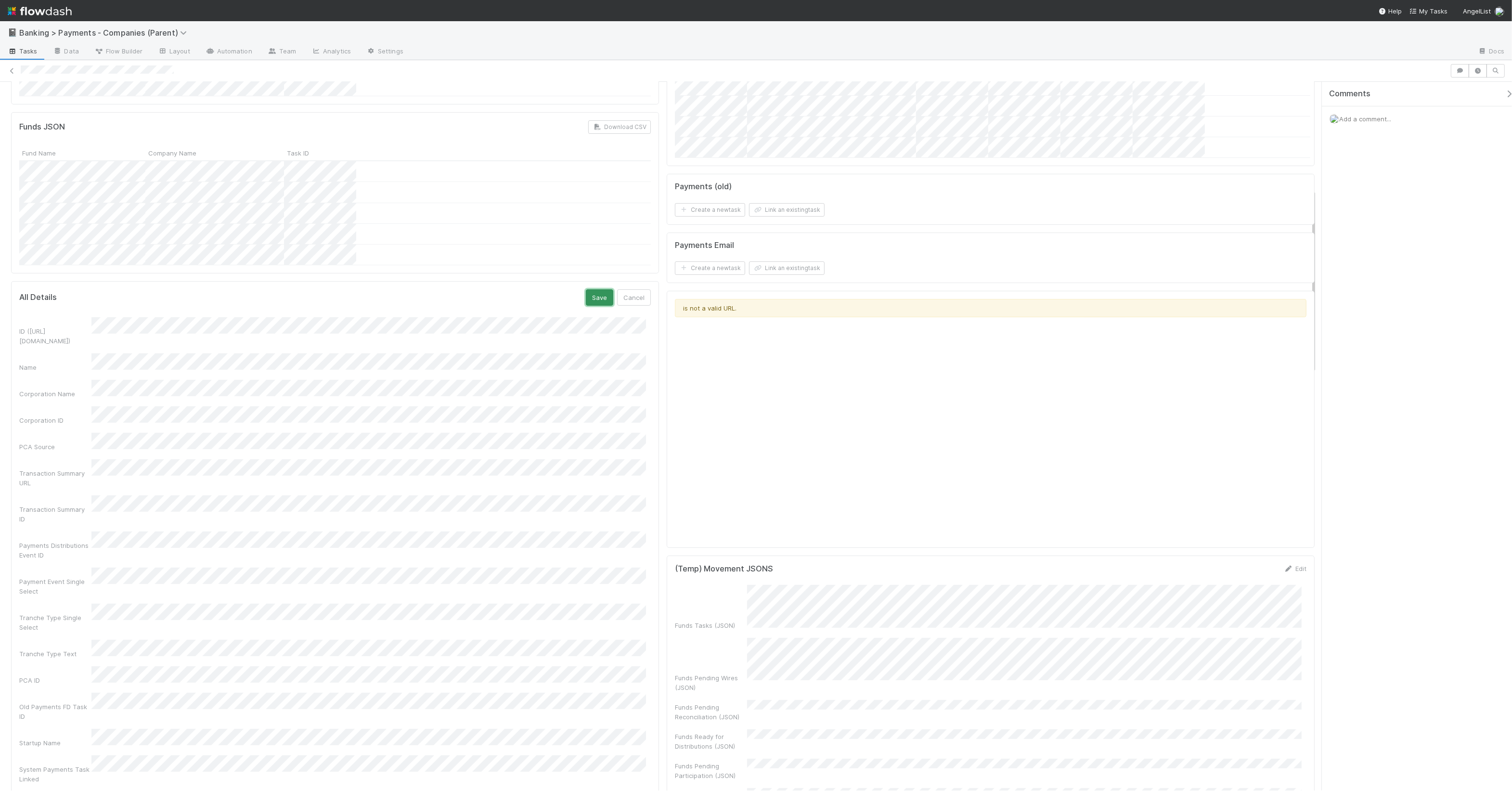
click at [588, 290] on button "Save" at bounding box center [600, 298] width 27 height 17
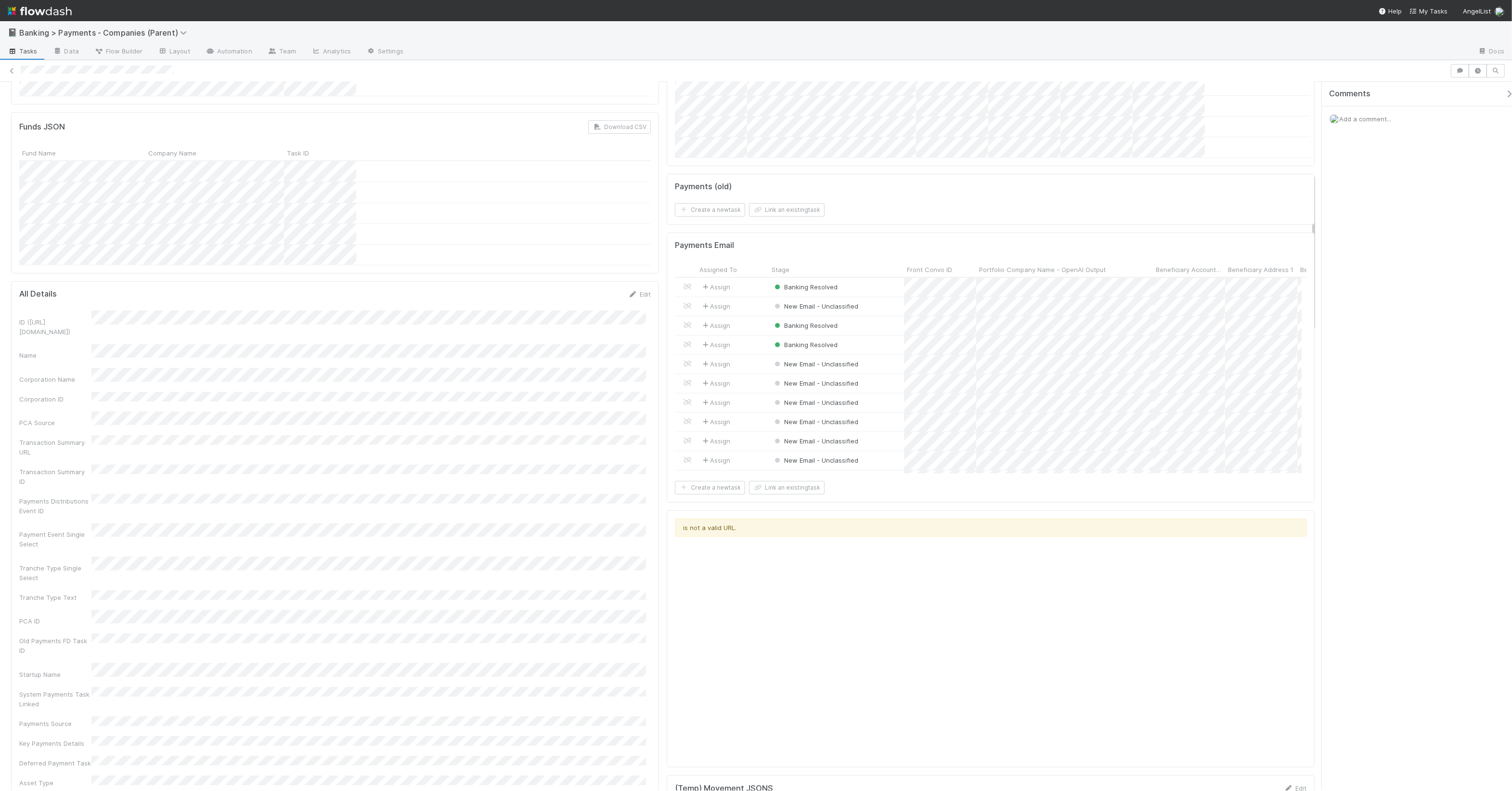
scroll to position [186, 618]
click at [599, 290] on button "Save" at bounding box center [600, 298] width 27 height 17
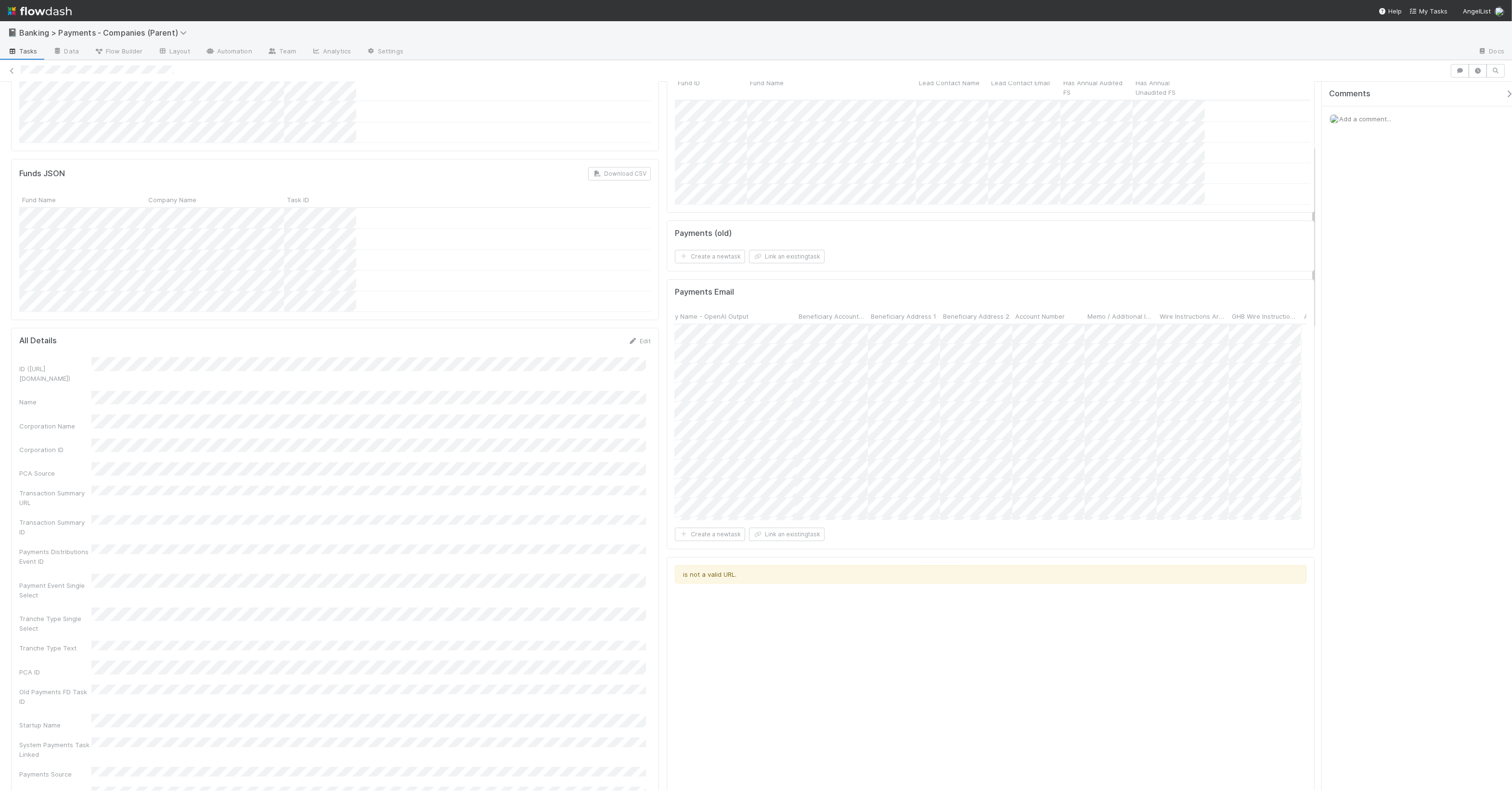
scroll to position [0, 0]
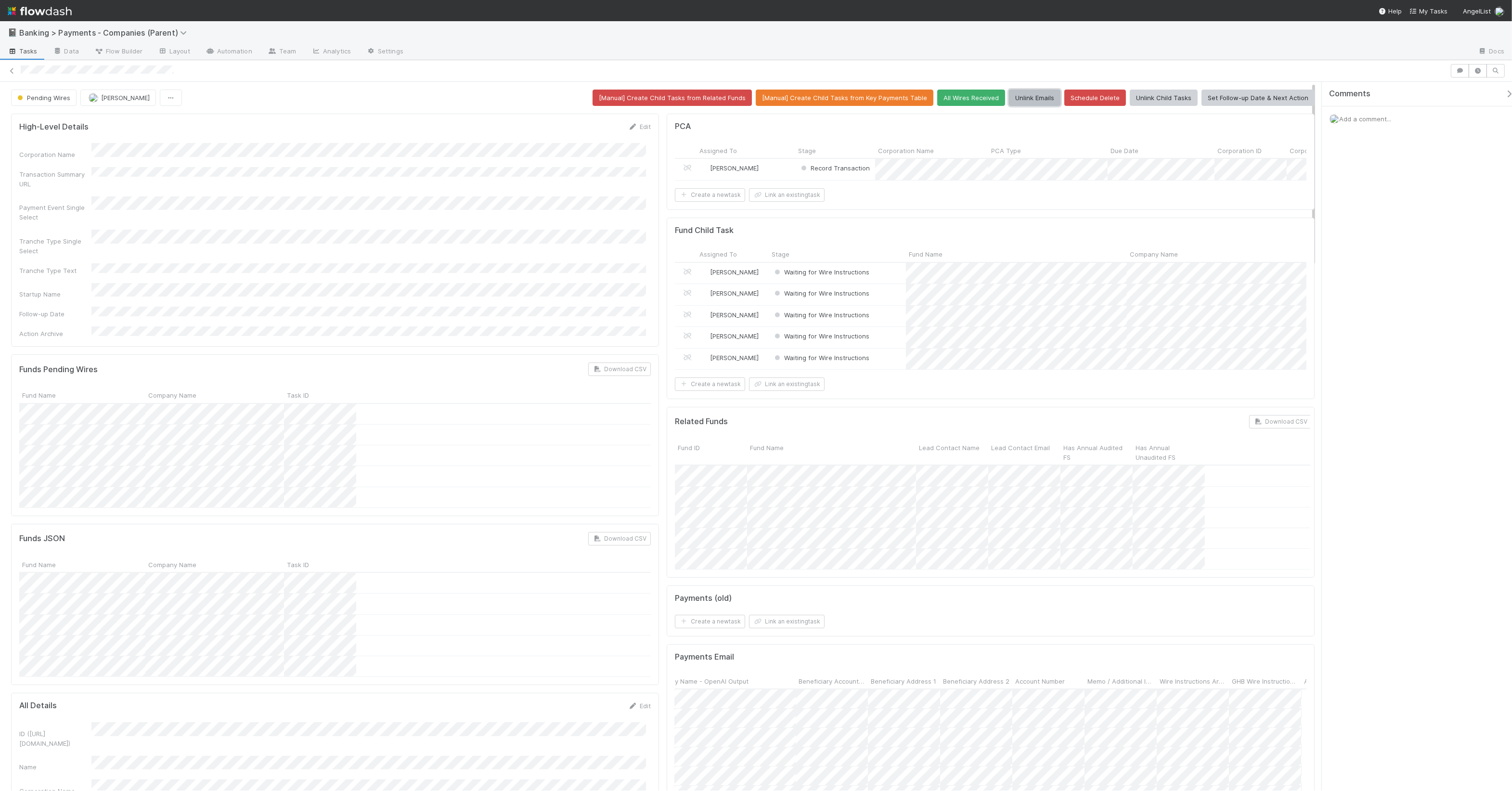
click at [1021, 98] on button "Unlink Emails" at bounding box center [1034, 98] width 51 height 17
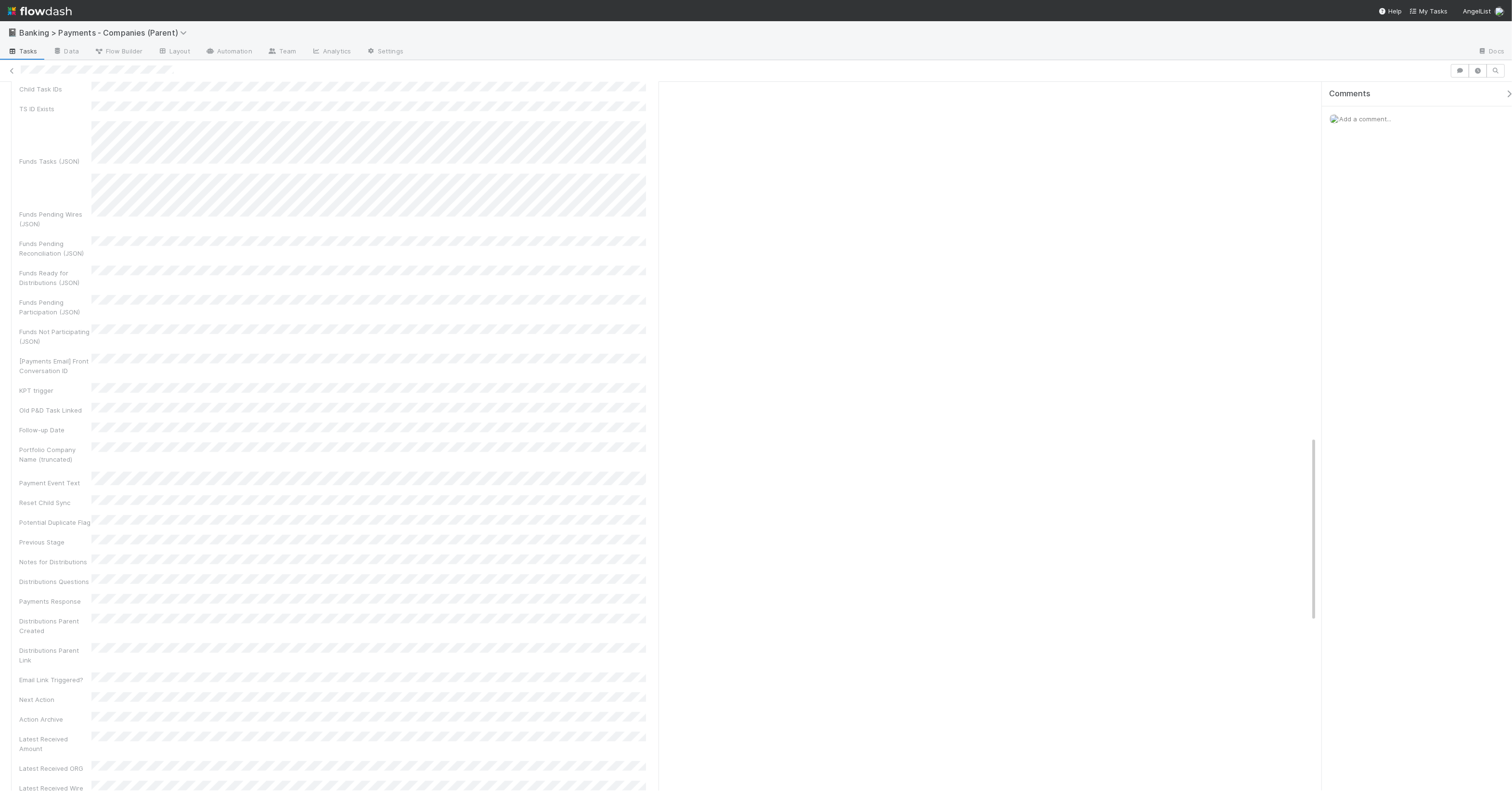
scroll to position [2010, 0]
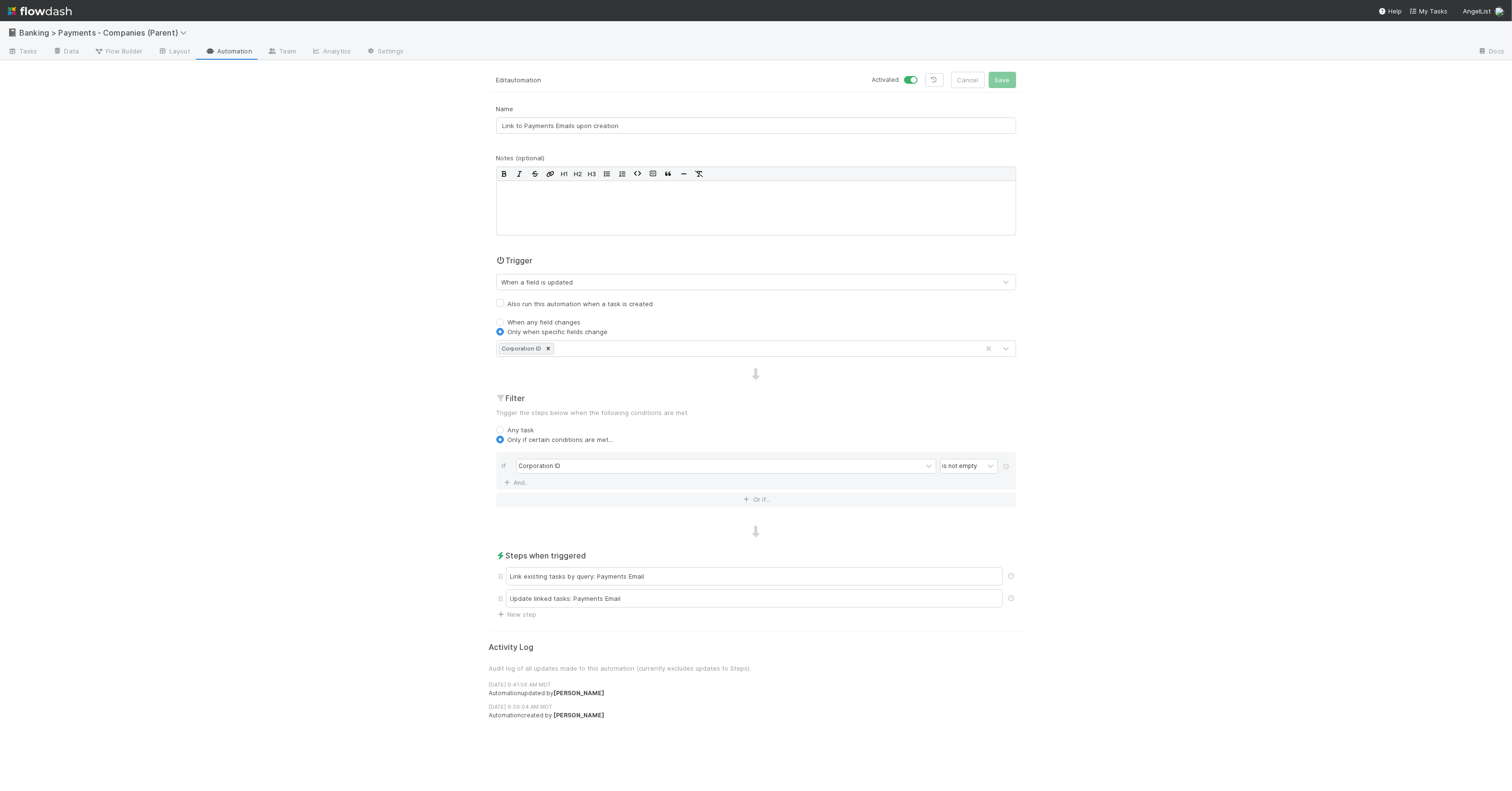
click at [237, 47] on link "Automation" at bounding box center [229, 51] width 62 height 15
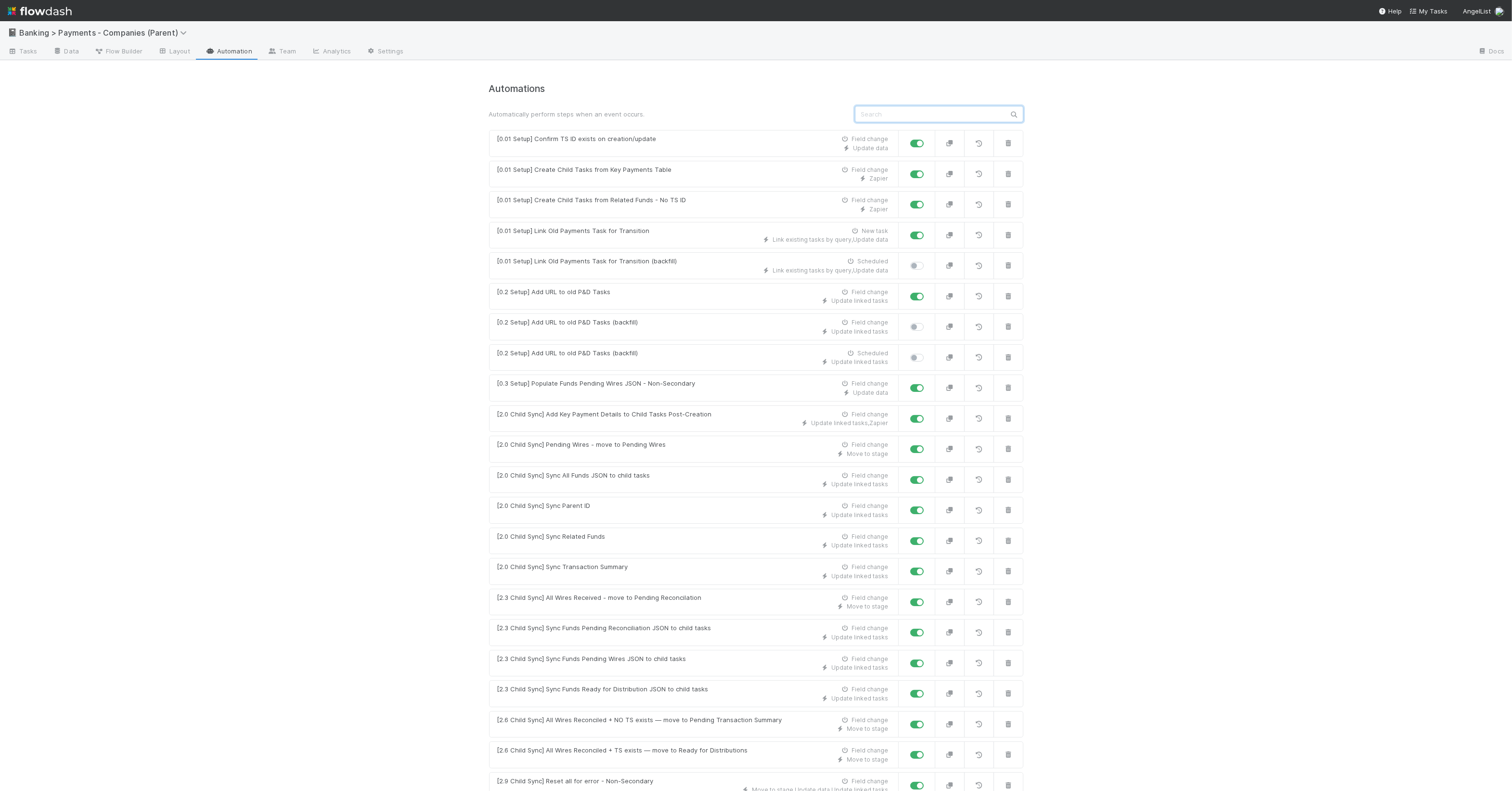
click at [930, 113] on input "text" at bounding box center [939, 114] width 168 height 17
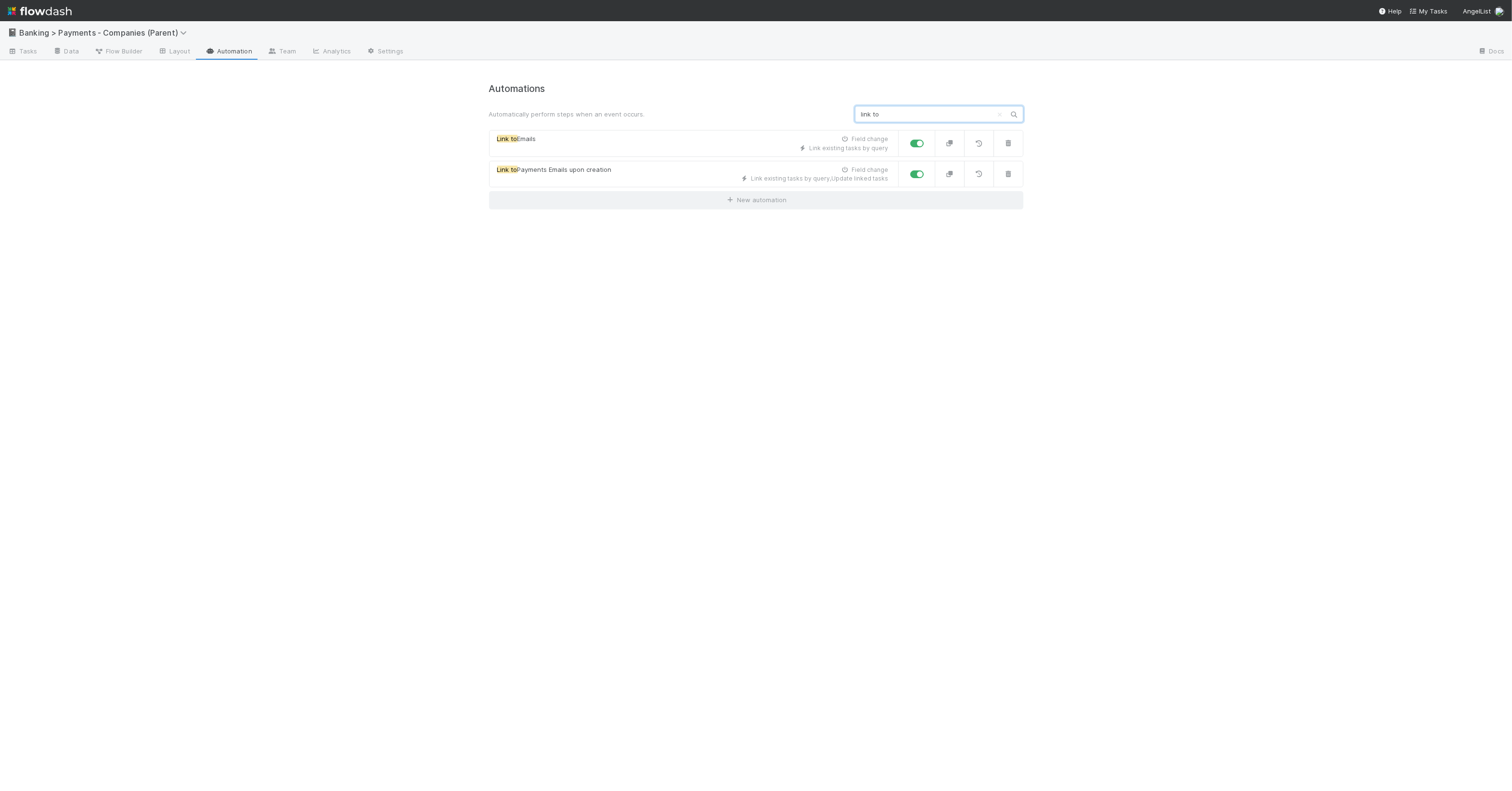
type input "link to"
click at [928, 139] on label at bounding box center [928, 139] width 0 height 0
click at [918, 146] on input "checkbox" at bounding box center [914, 143] width 8 height 9
checkbox input "false"
click at [1008, 141] on icon "button" at bounding box center [1008, 143] width 9 height 7
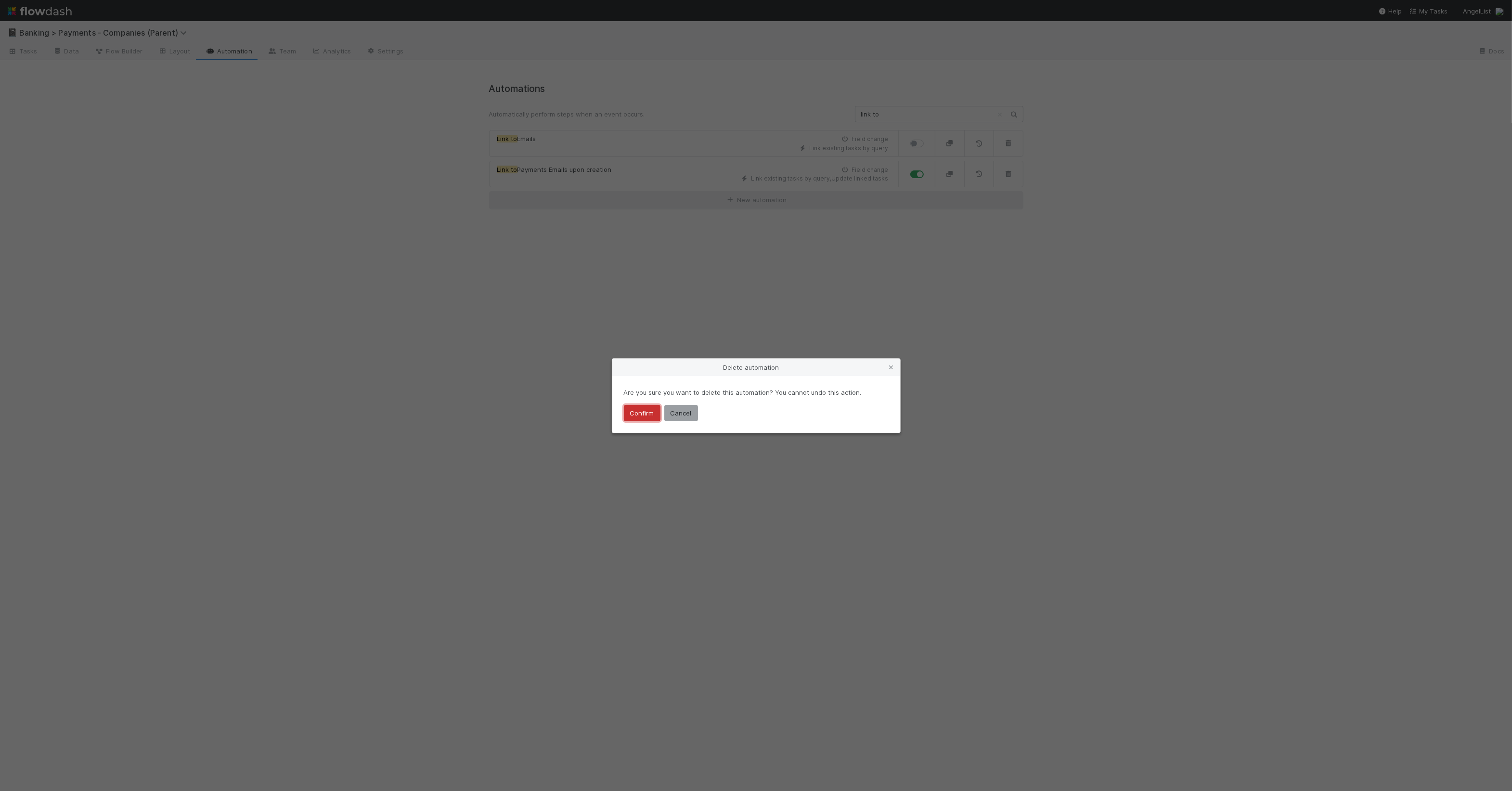
click at [649, 410] on button "Confirm" at bounding box center [642, 413] width 37 height 17
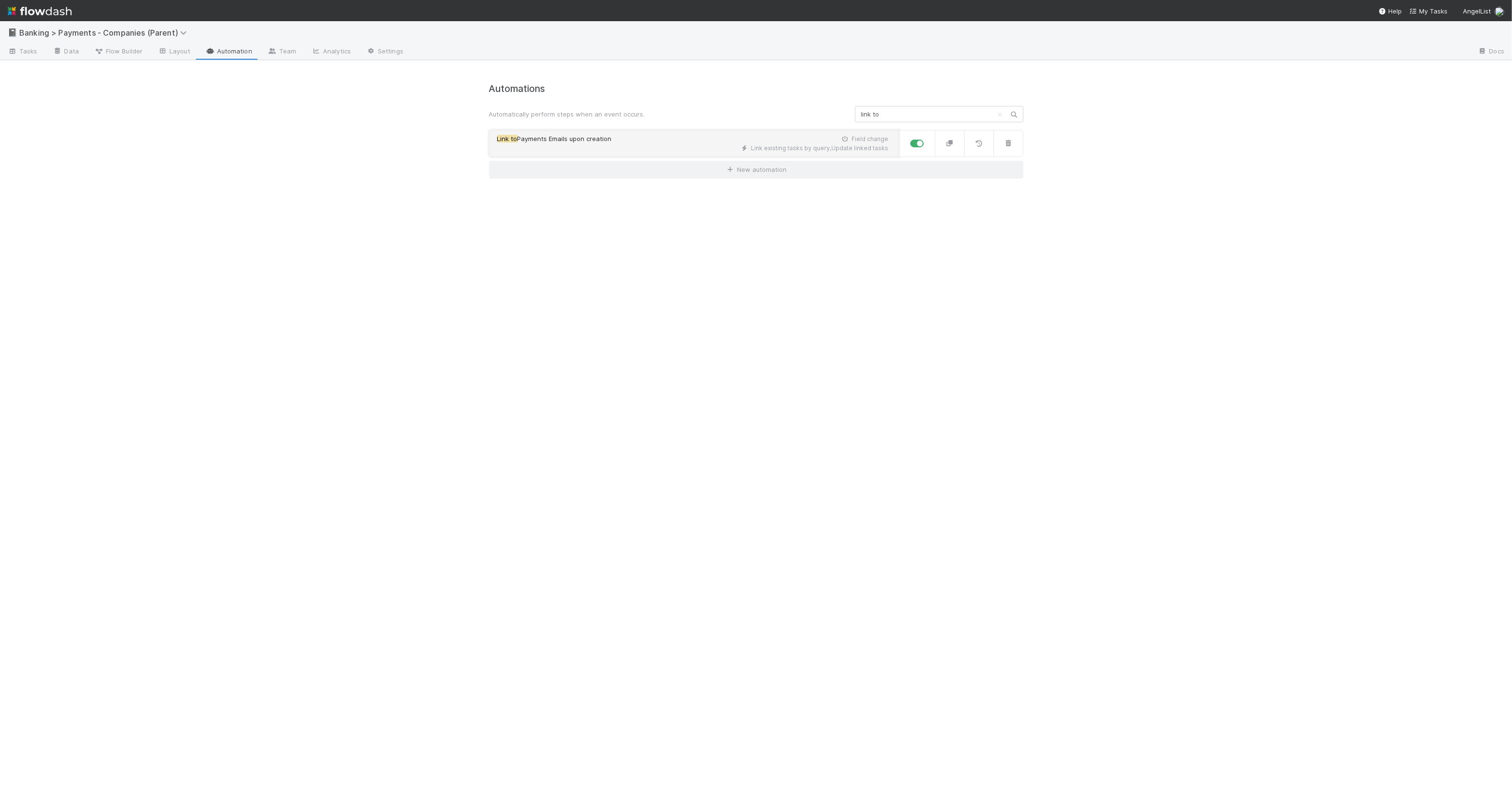
click at [657, 147] on div "Link existing tasks by query , Update linked tasks" at bounding box center [693, 148] width 392 height 9
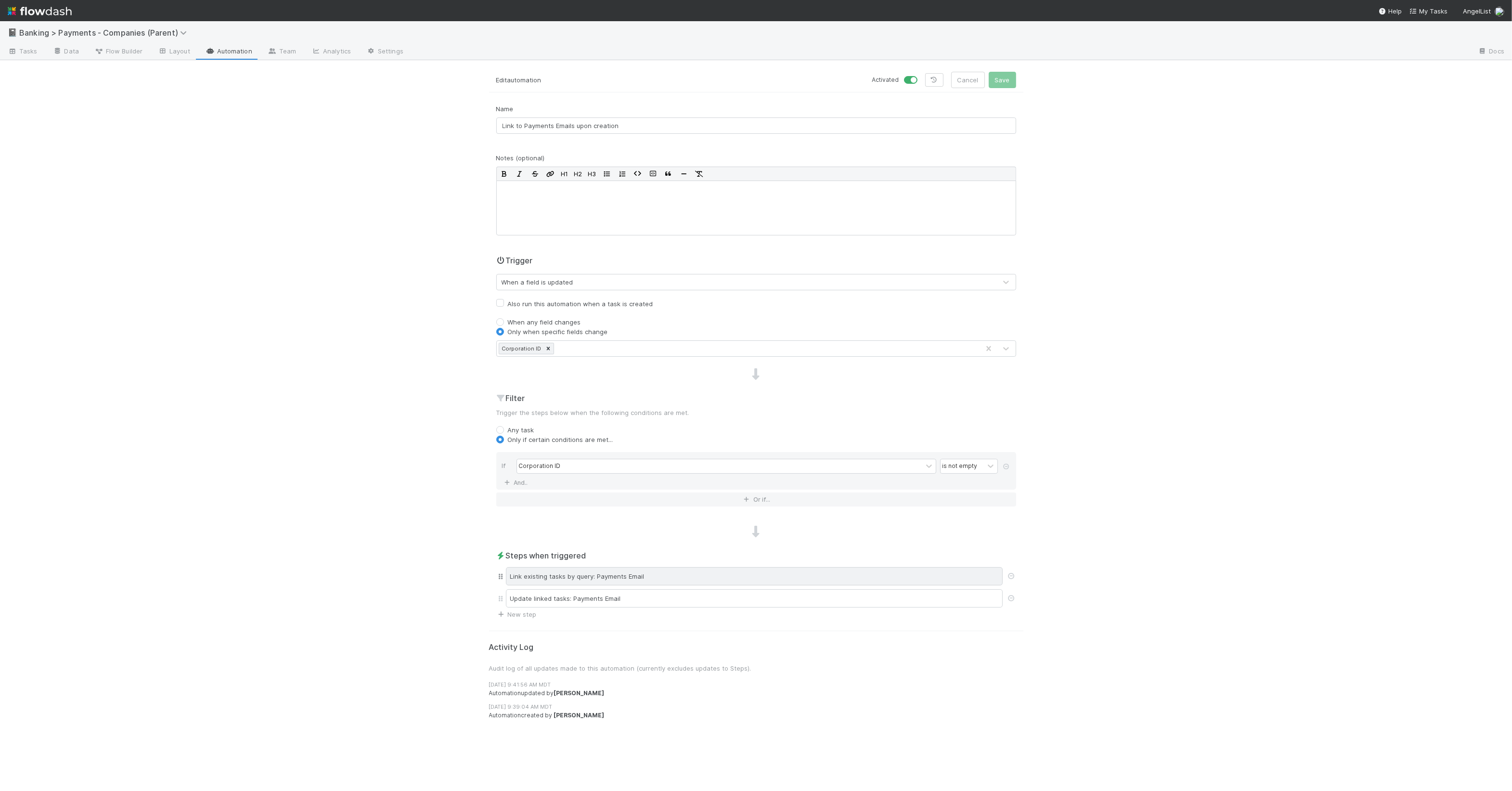
click at [638, 576] on div "Link existing tasks by query: Payments Email" at bounding box center [754, 576] width 497 height 18
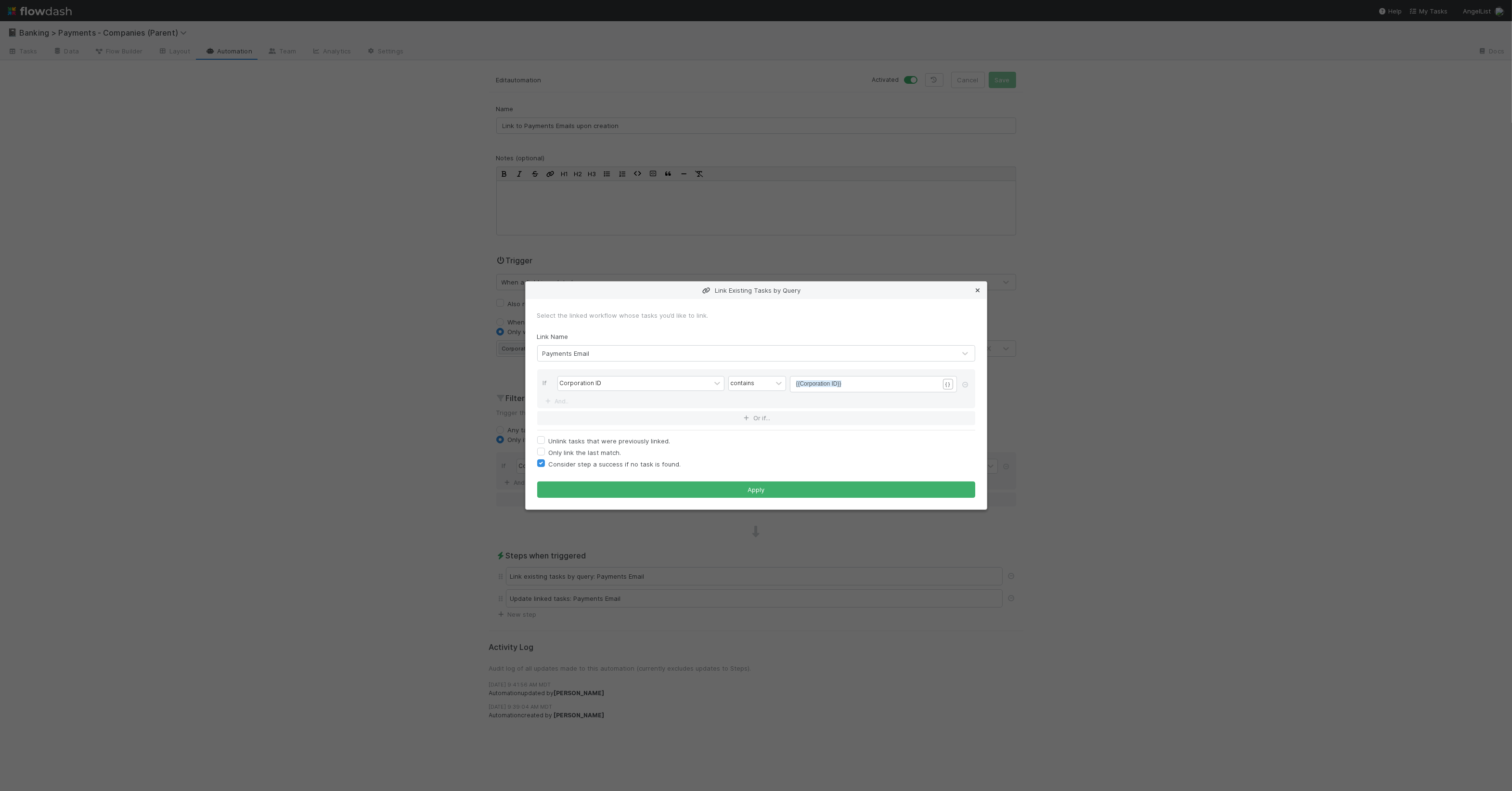
click at [980, 289] on icon at bounding box center [978, 290] width 9 height 7
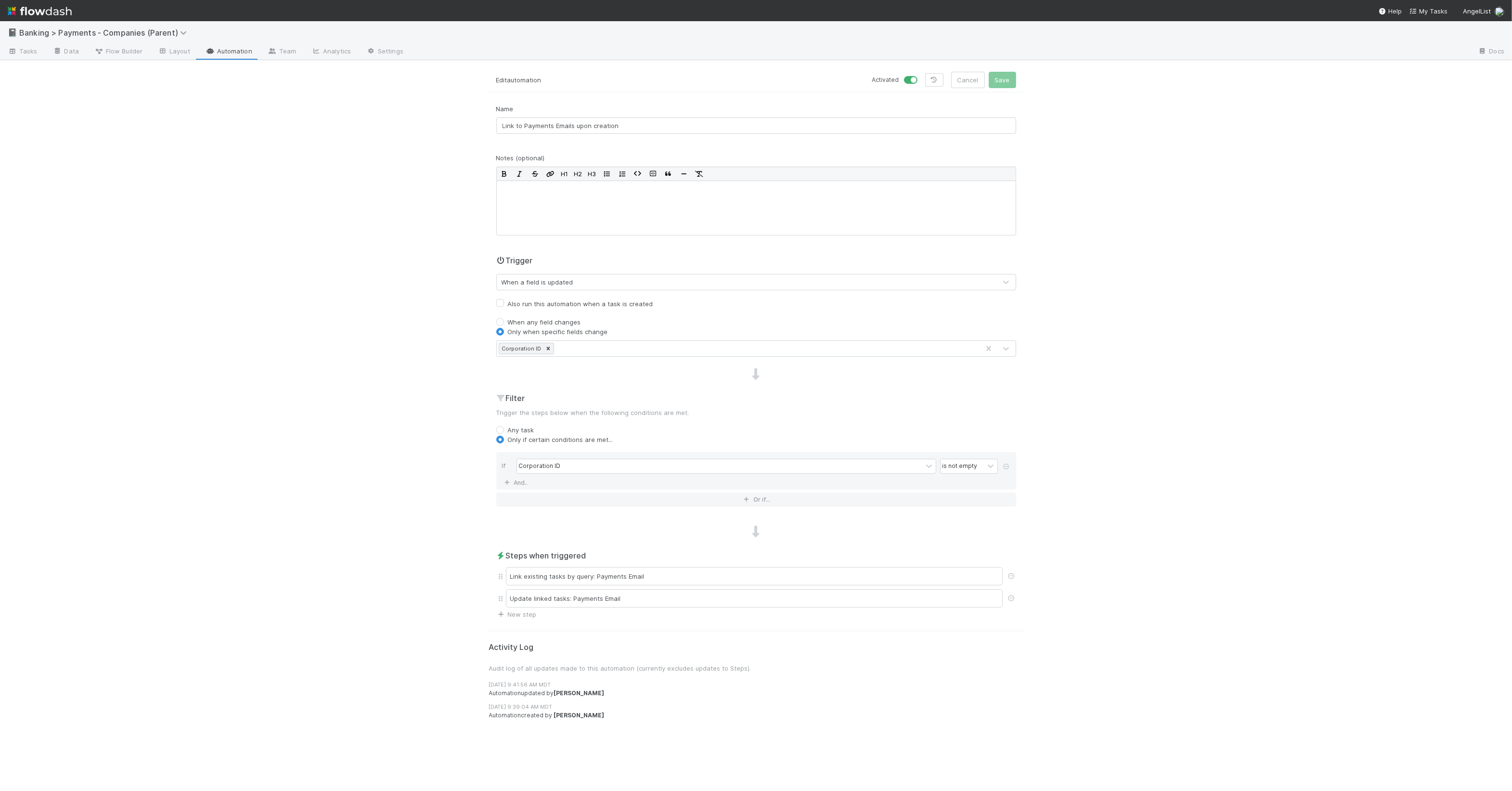
click at [508, 304] on label "Also run this automation when a task is created" at bounding box center [580, 304] width 145 height 12
click at [499, 304] on input "Also run this automation when a task is created" at bounding box center [500, 303] width 8 height 9
checkbox input "true"
click at [681, 579] on div "Link existing tasks by query: Payments Email" at bounding box center [754, 576] width 497 height 18
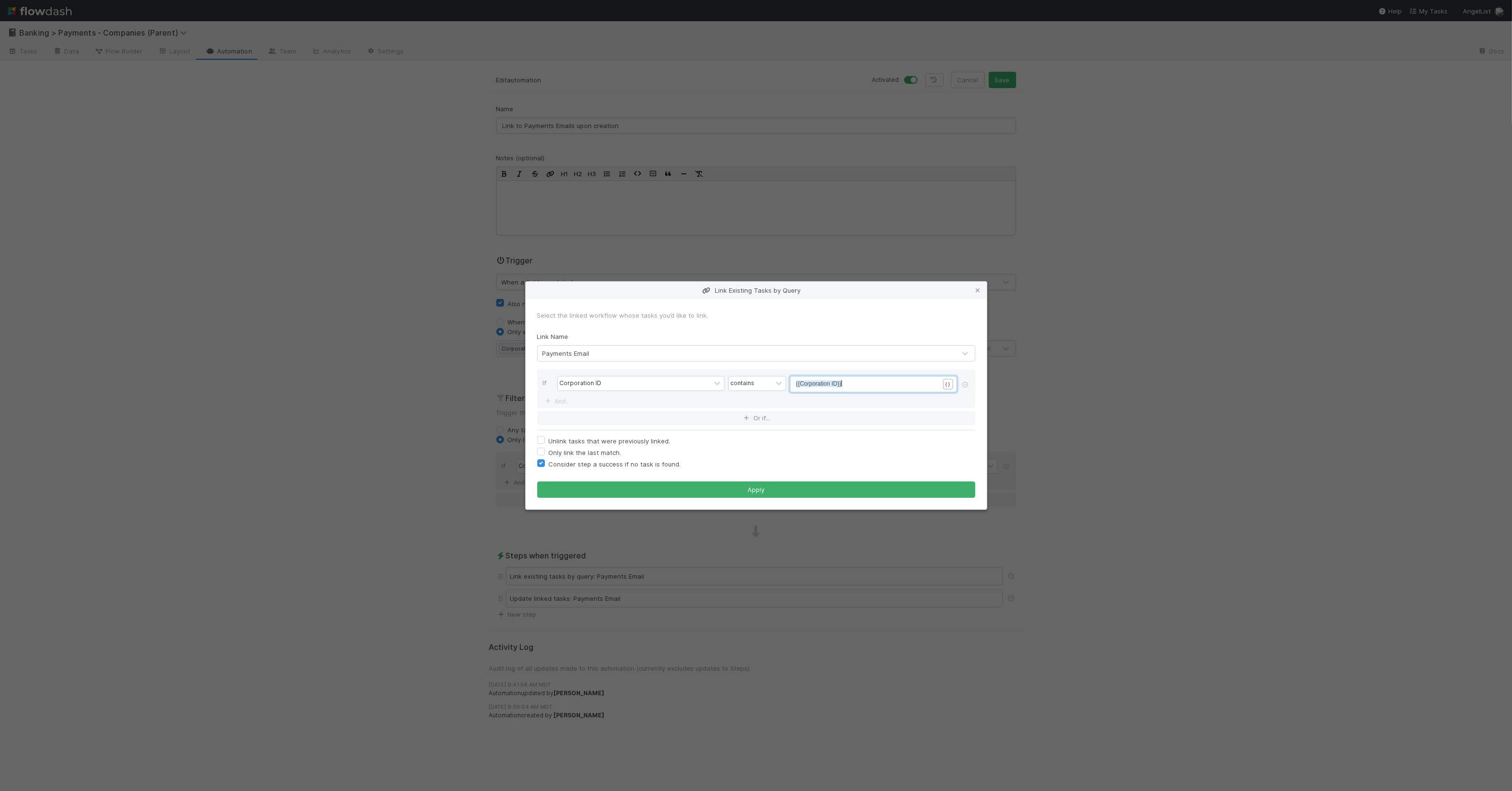
click at [872, 384] on pre "{{Corporation ID}}" at bounding box center [872, 384] width 152 height 9
click at [763, 388] on div "contains" at bounding box center [751, 383] width 43 height 14
click at [763, 459] on div "is" at bounding box center [757, 464] width 58 height 17
click at [759, 491] on button "Apply" at bounding box center [756, 489] width 439 height 17
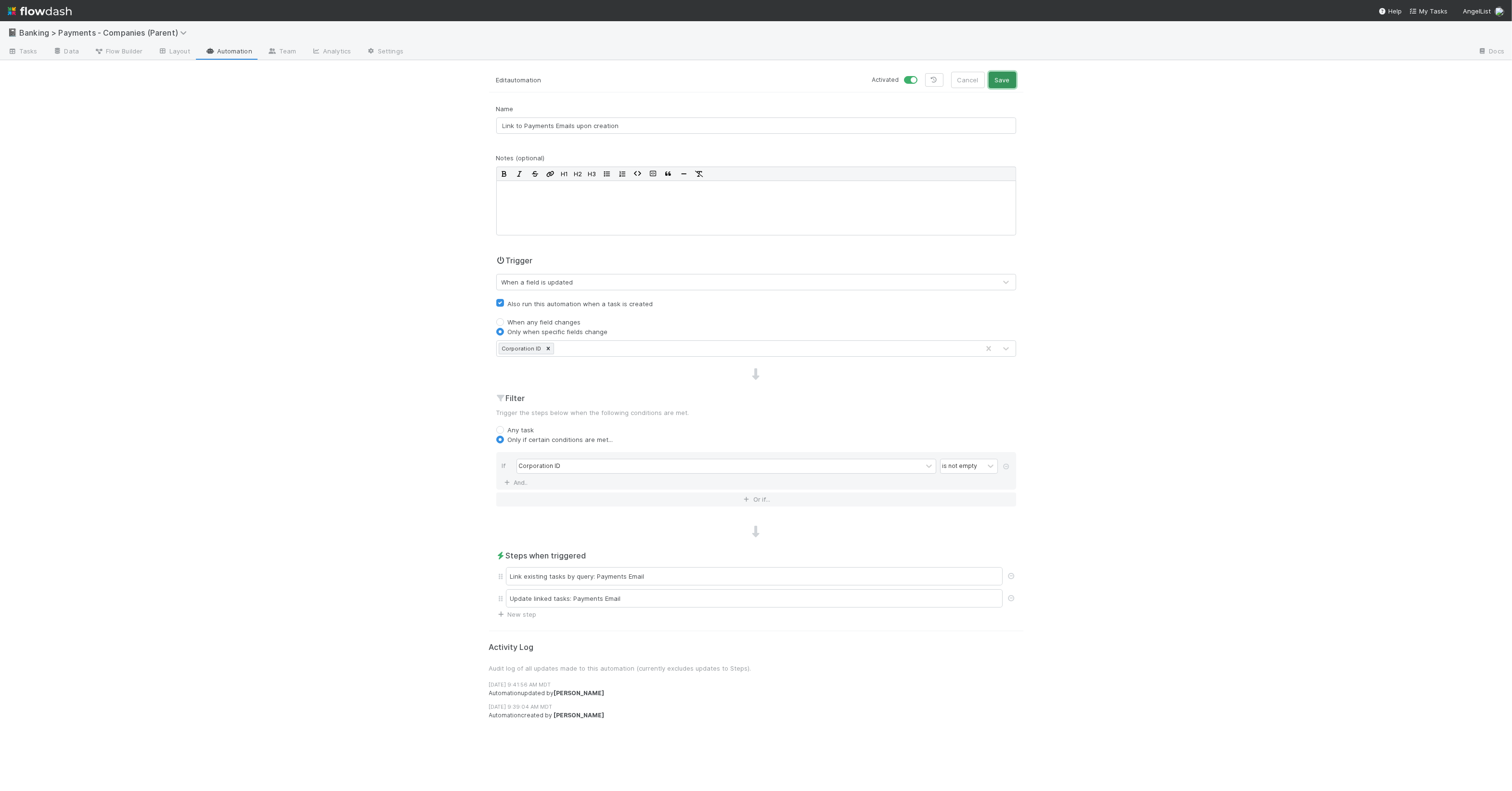
drag, startPoint x: 1005, startPoint y: 82, endPoint x: 1000, endPoint y: 95, distance: 13.9
click at [1005, 82] on button "Save" at bounding box center [1003, 79] width 27 height 17
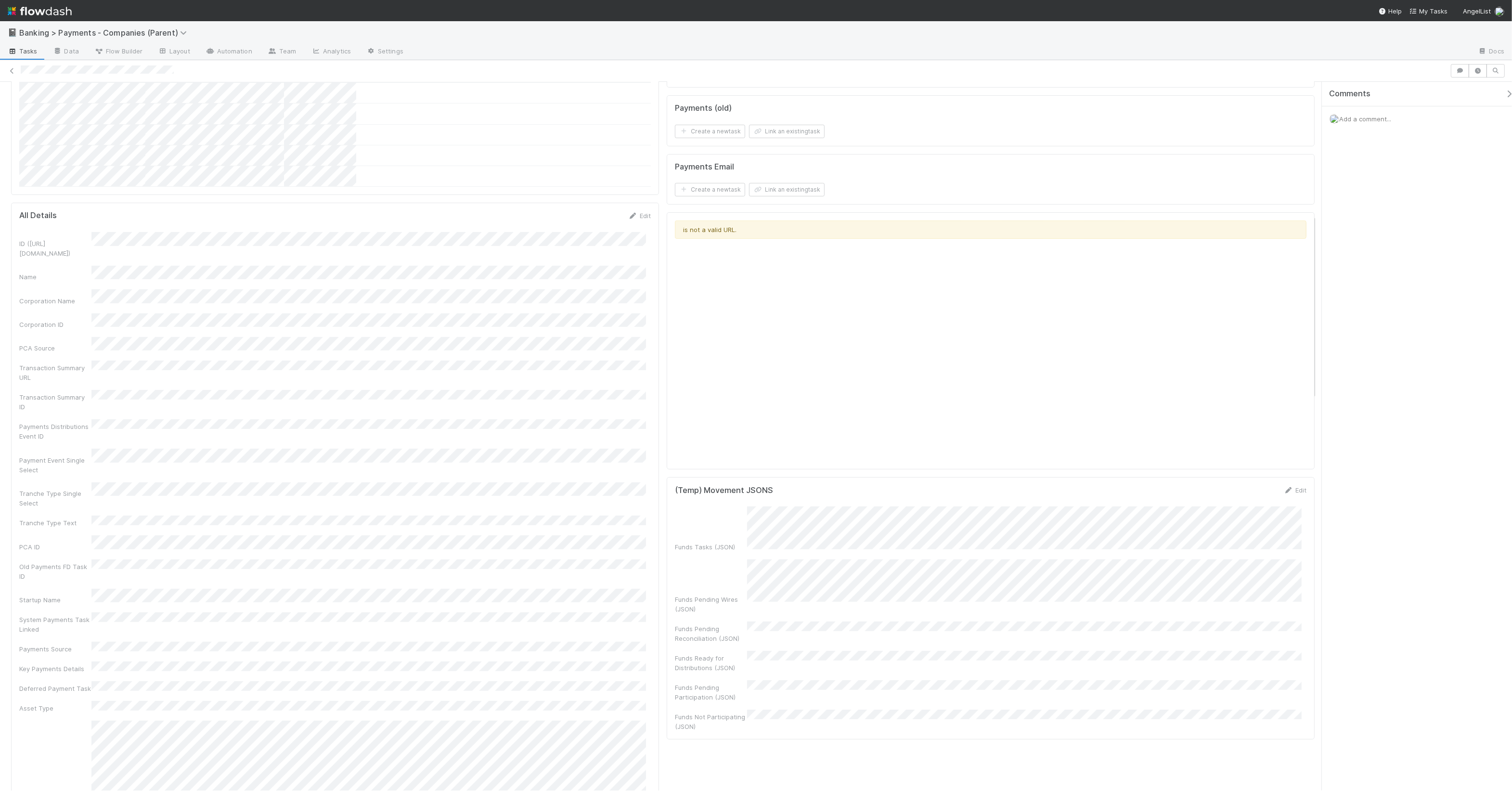
scroll to position [473, 0]
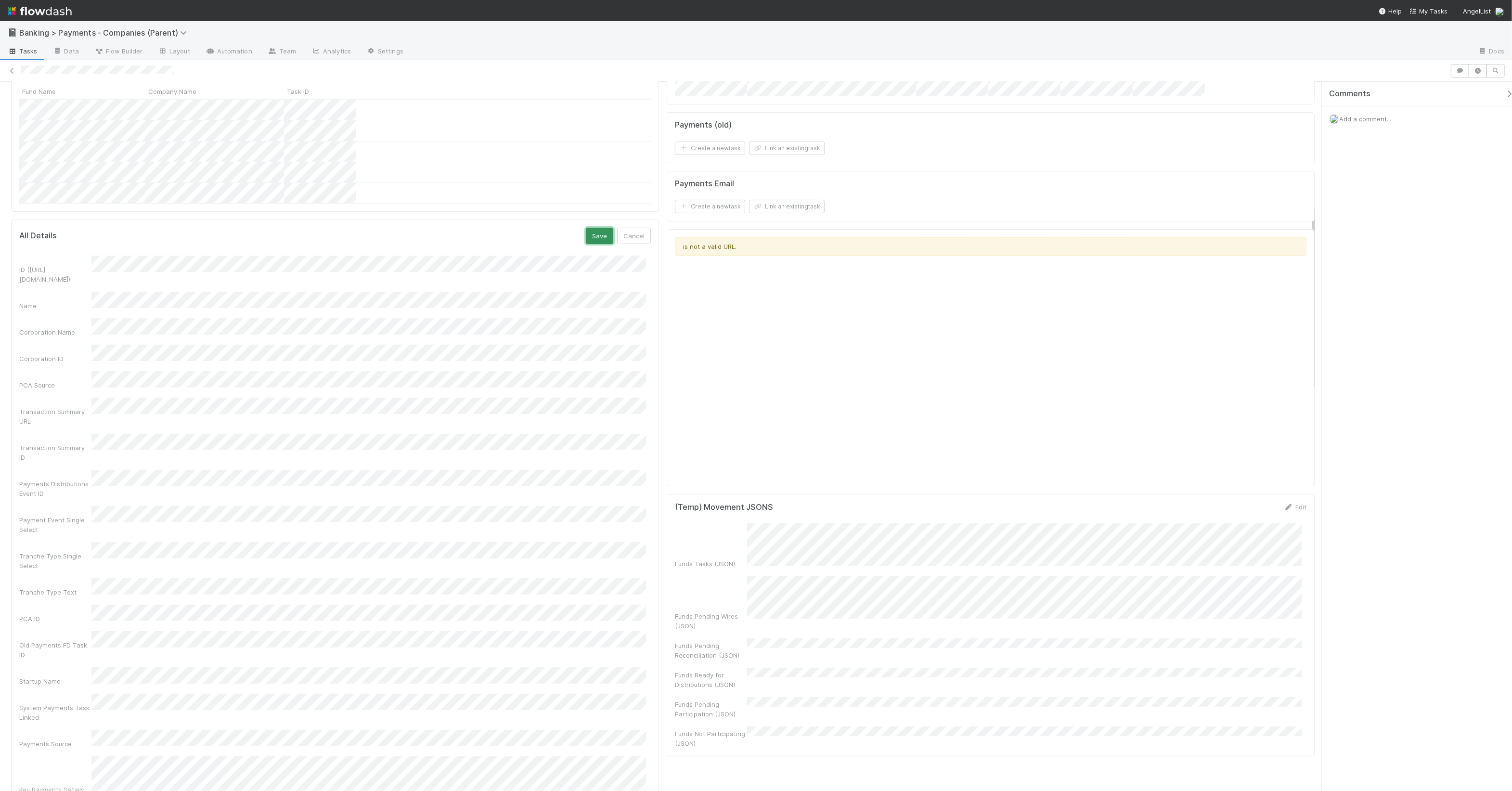
click at [588, 228] on button "Save" at bounding box center [600, 235] width 27 height 17
click at [597, 228] on button "Save" at bounding box center [600, 235] width 27 height 17
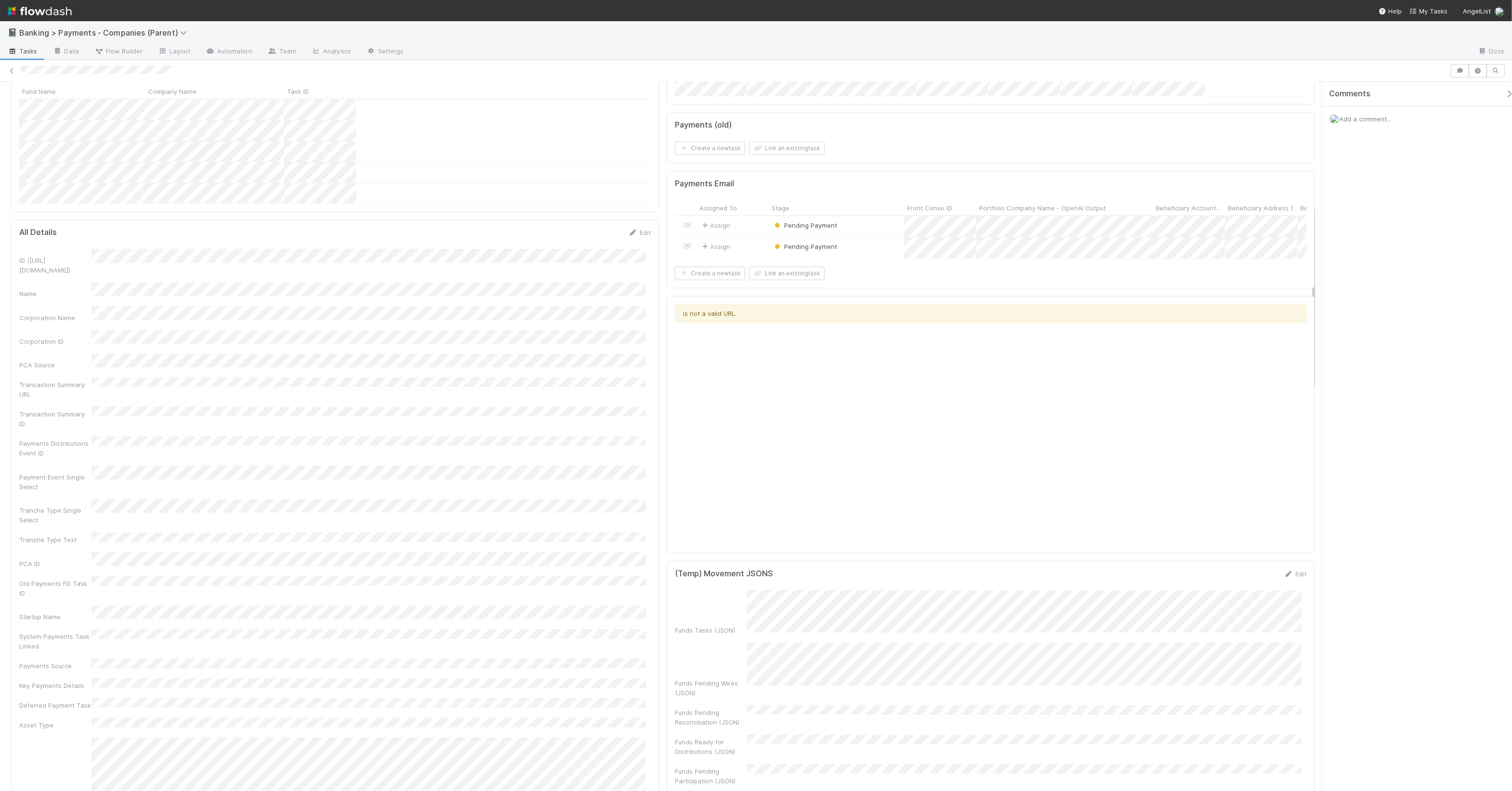
scroll to position [0, 0]
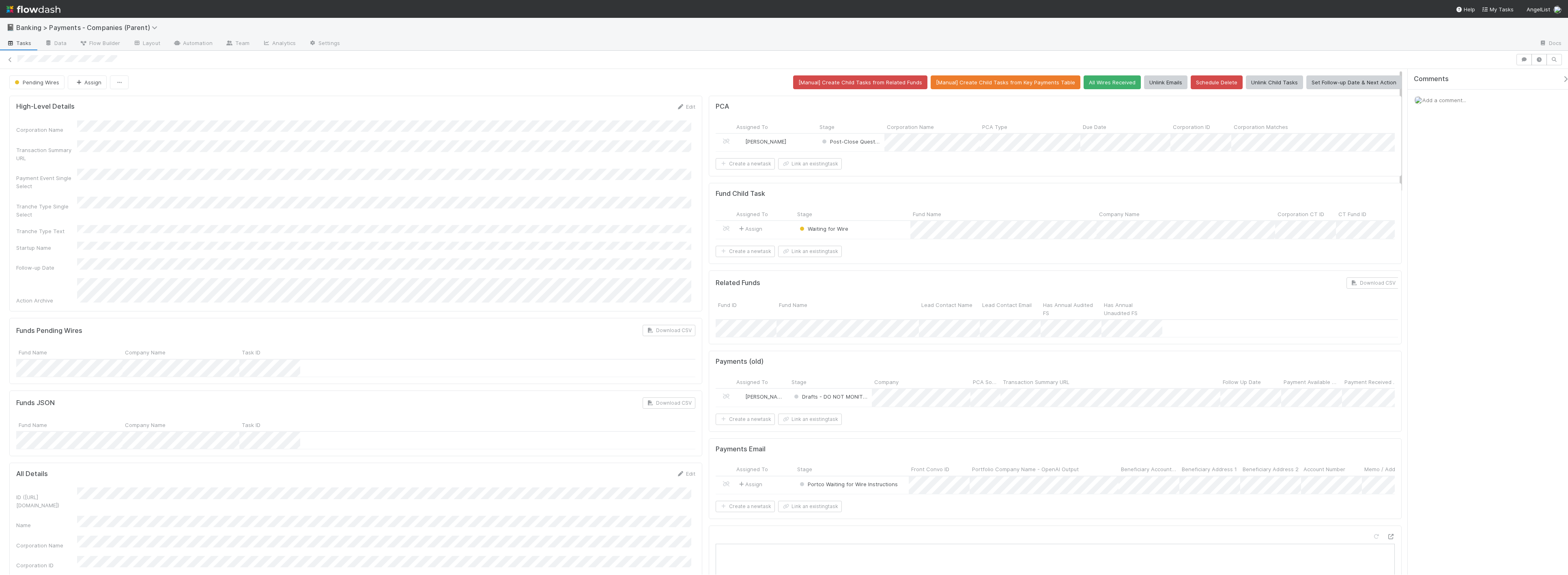
click at [885, 234] on div "Waiting for Wire" at bounding box center [853, 229] width 116 height 18
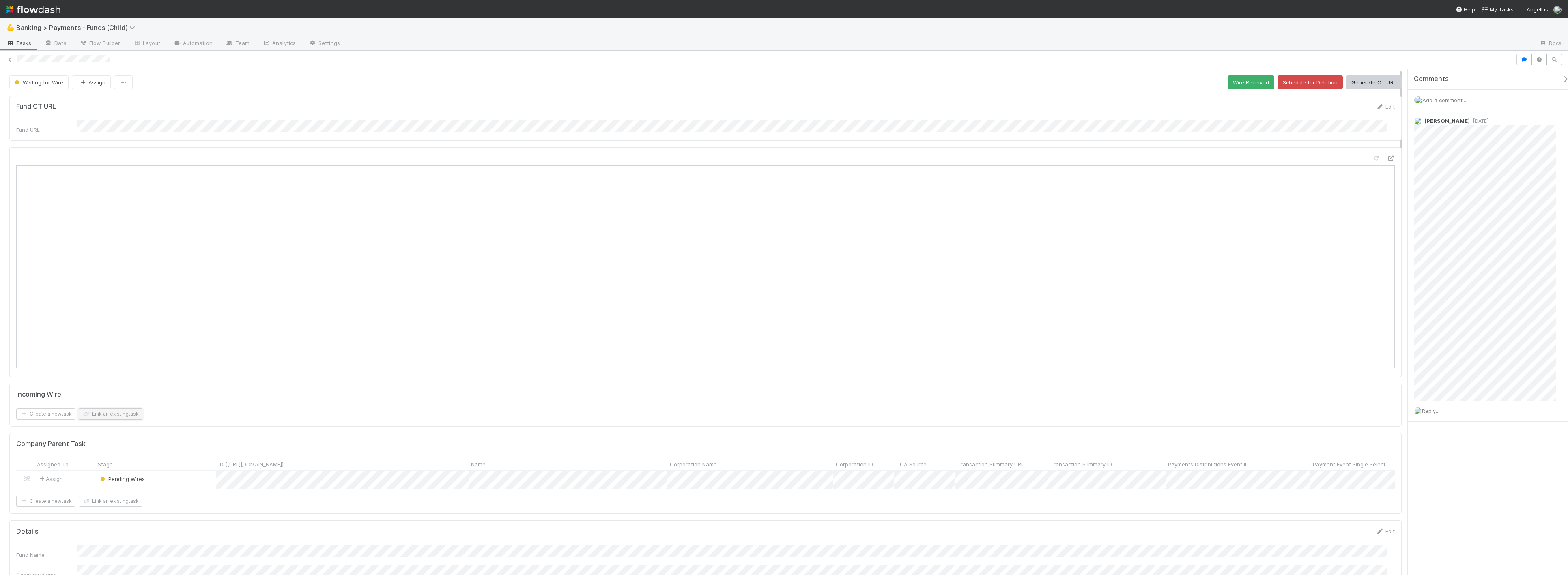
click at [104, 408] on button "Link an existing task" at bounding box center [110, 414] width 64 height 12
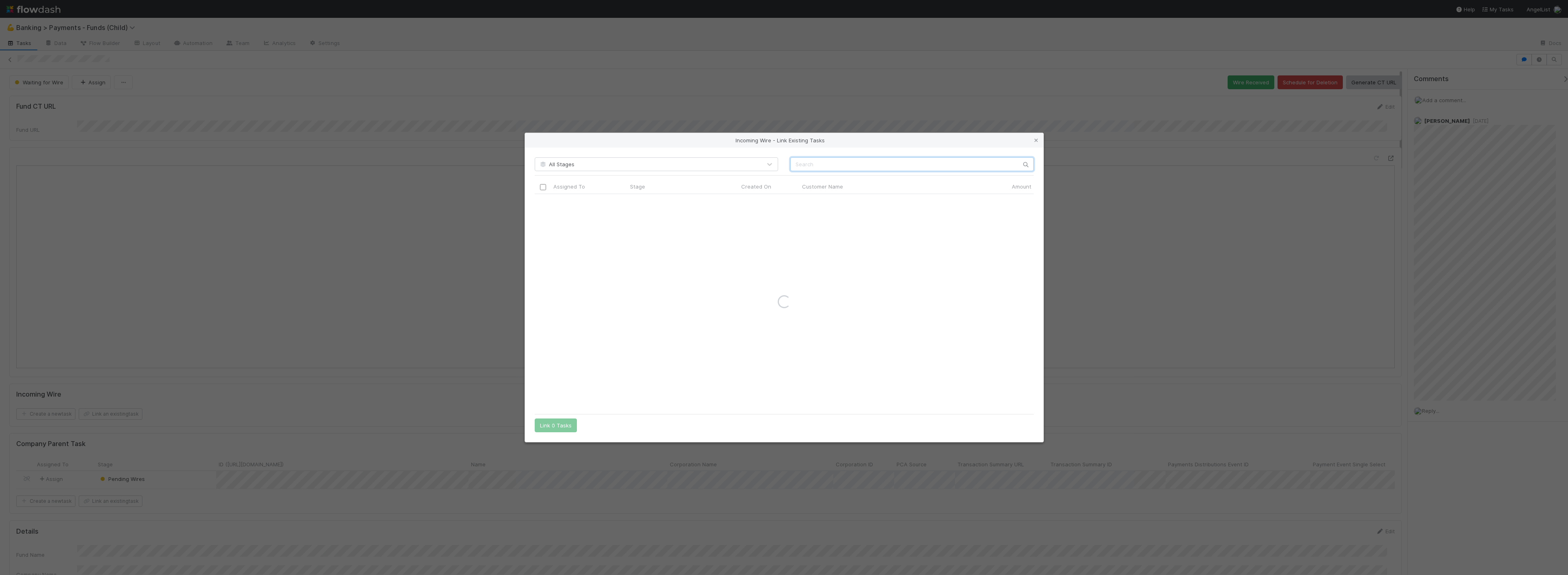
click at [807, 167] on input "text" at bounding box center [912, 164] width 243 height 14
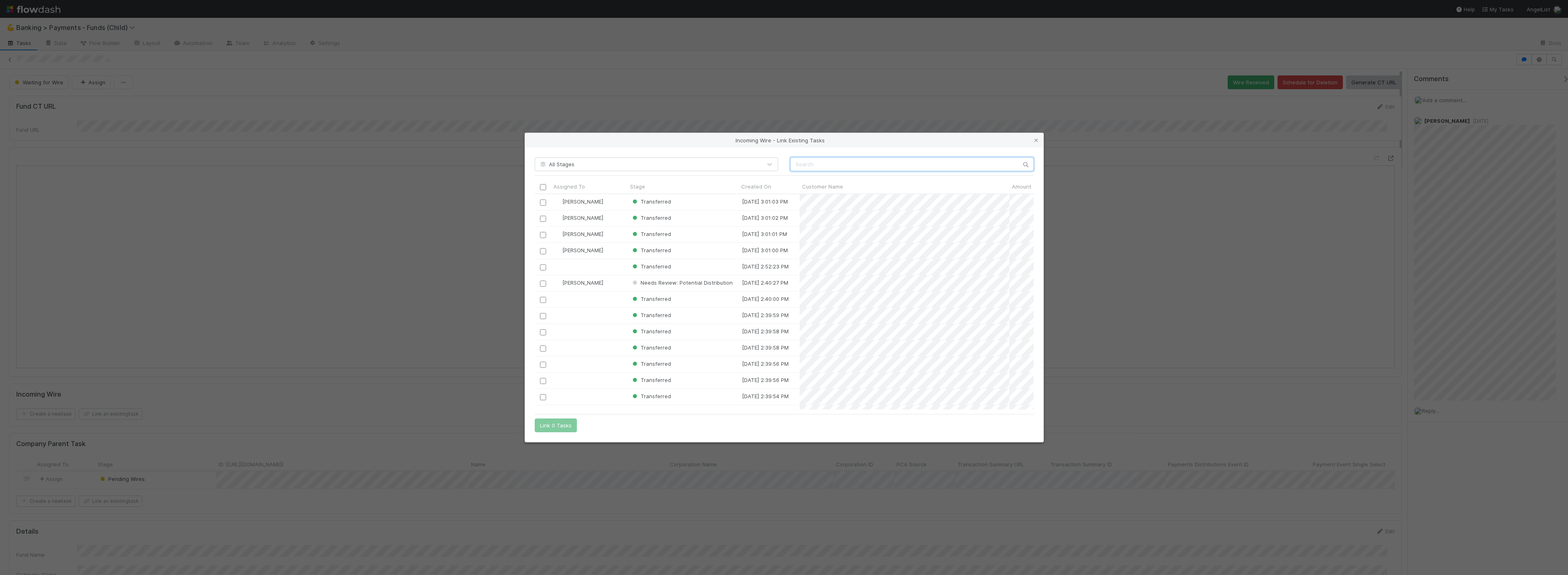
paste input "LeFonds by FrenchFounders, LP - B4"
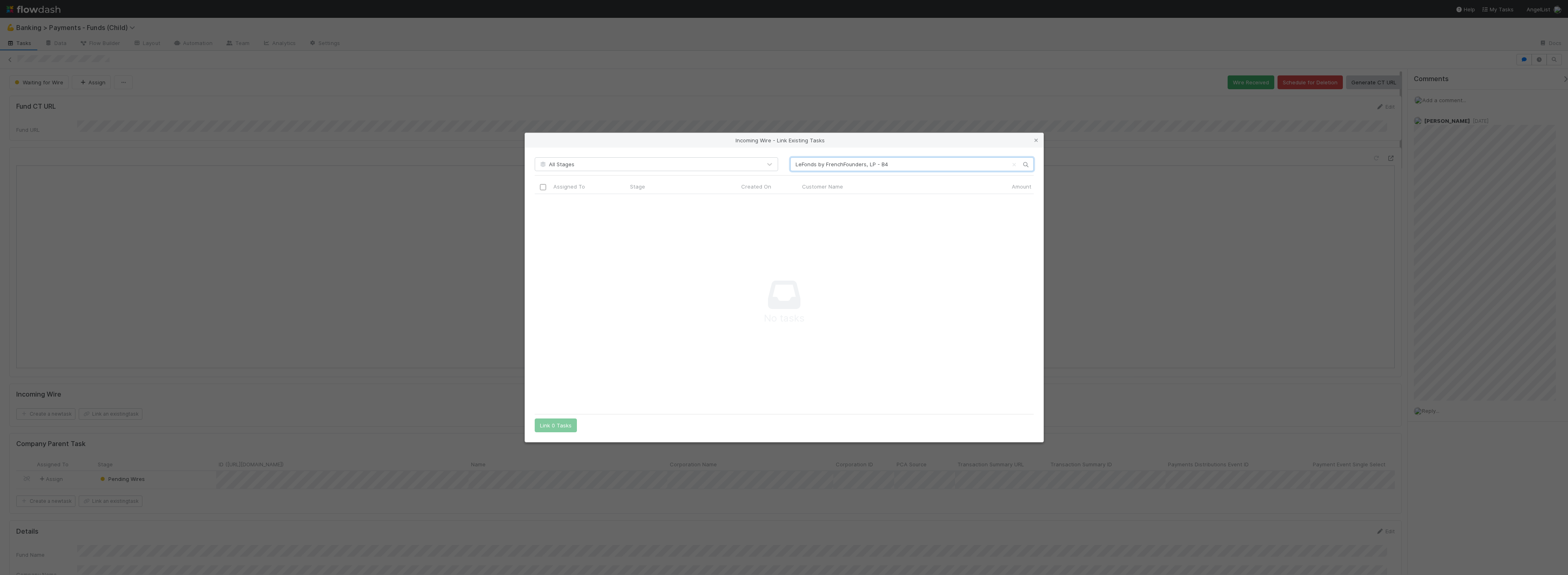
scroll to position [201, 483]
type input "LeFonds by FrenchFounders, LP - B4"
click at [1036, 138] on icon at bounding box center [1036, 141] width 8 height 5
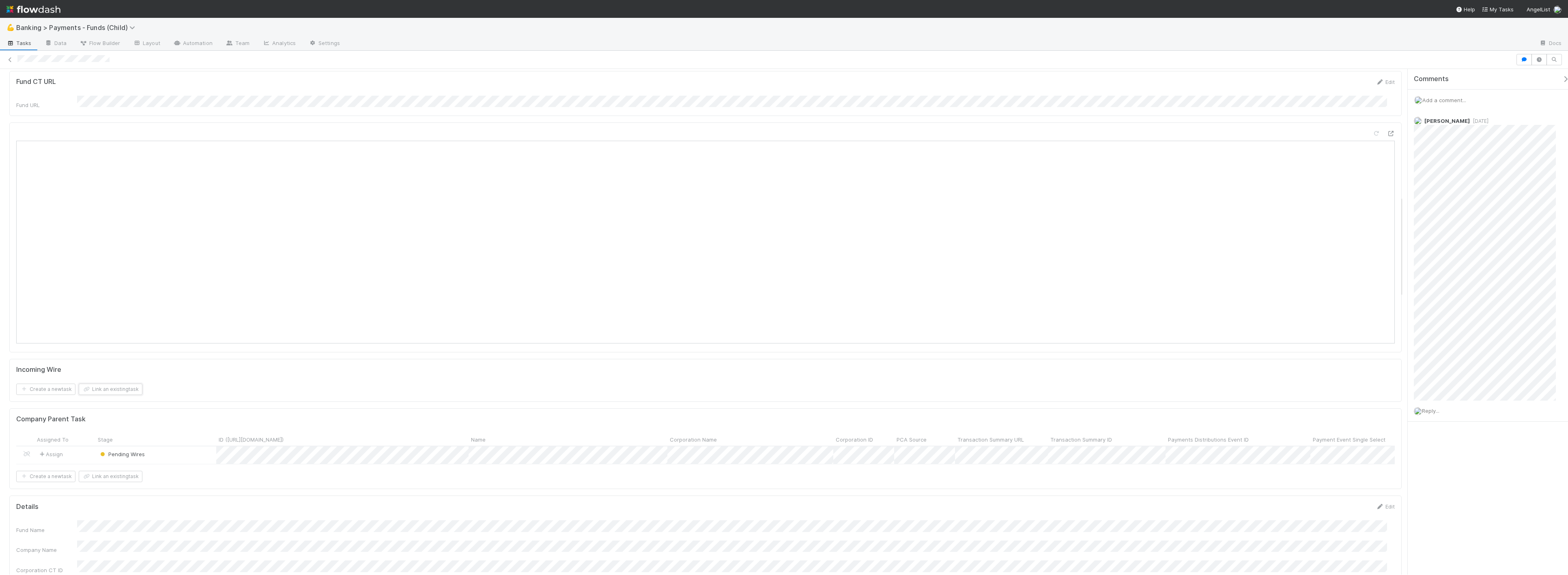
scroll to position [0, 0]
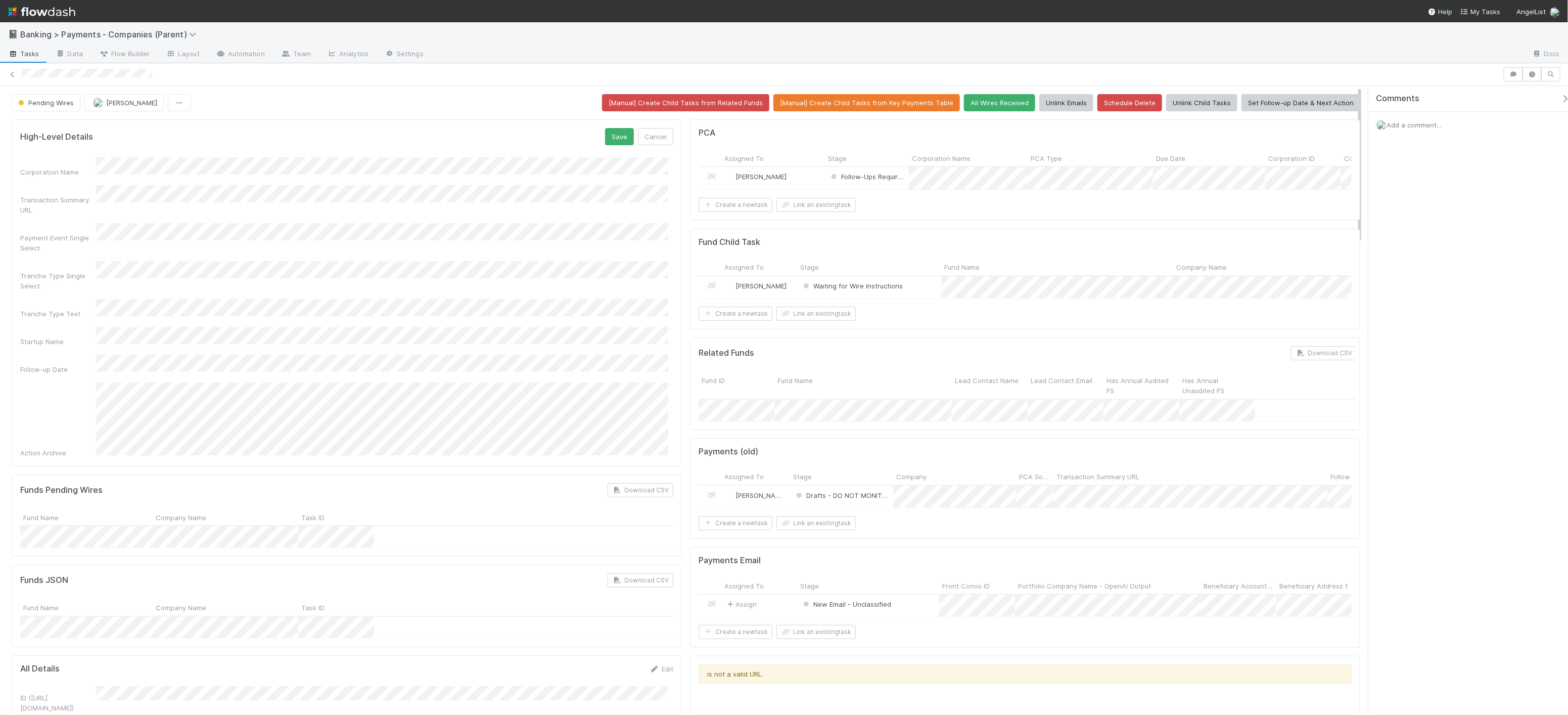
click at [153, 353] on div "Corporation Name Transaction Summary URL Payment Event Single Select Tranche Ty…" at bounding box center [347, 307] width 653 height 300
click at [353, 428] on div "15" at bounding box center [351, 427] width 14 height 14
click at [621, 134] on button "Save" at bounding box center [620, 137] width 29 height 17
click at [1293, 102] on button "Set Follow-up Date & Next Action" at bounding box center [1301, 102] width 119 height 17
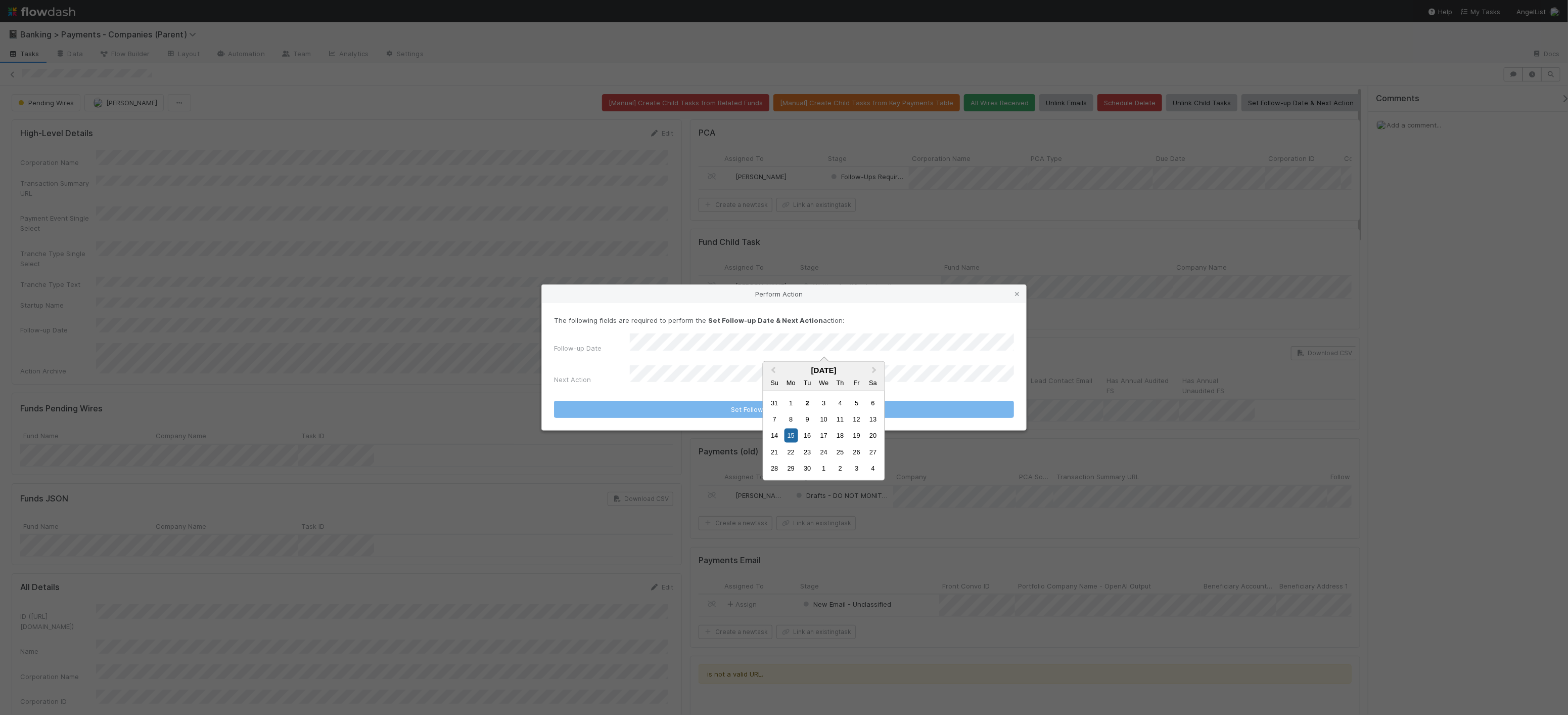
click at [790, 436] on div "15" at bounding box center [791, 436] width 14 height 14
click at [790, 420] on div "8" at bounding box center [791, 419] width 14 height 14
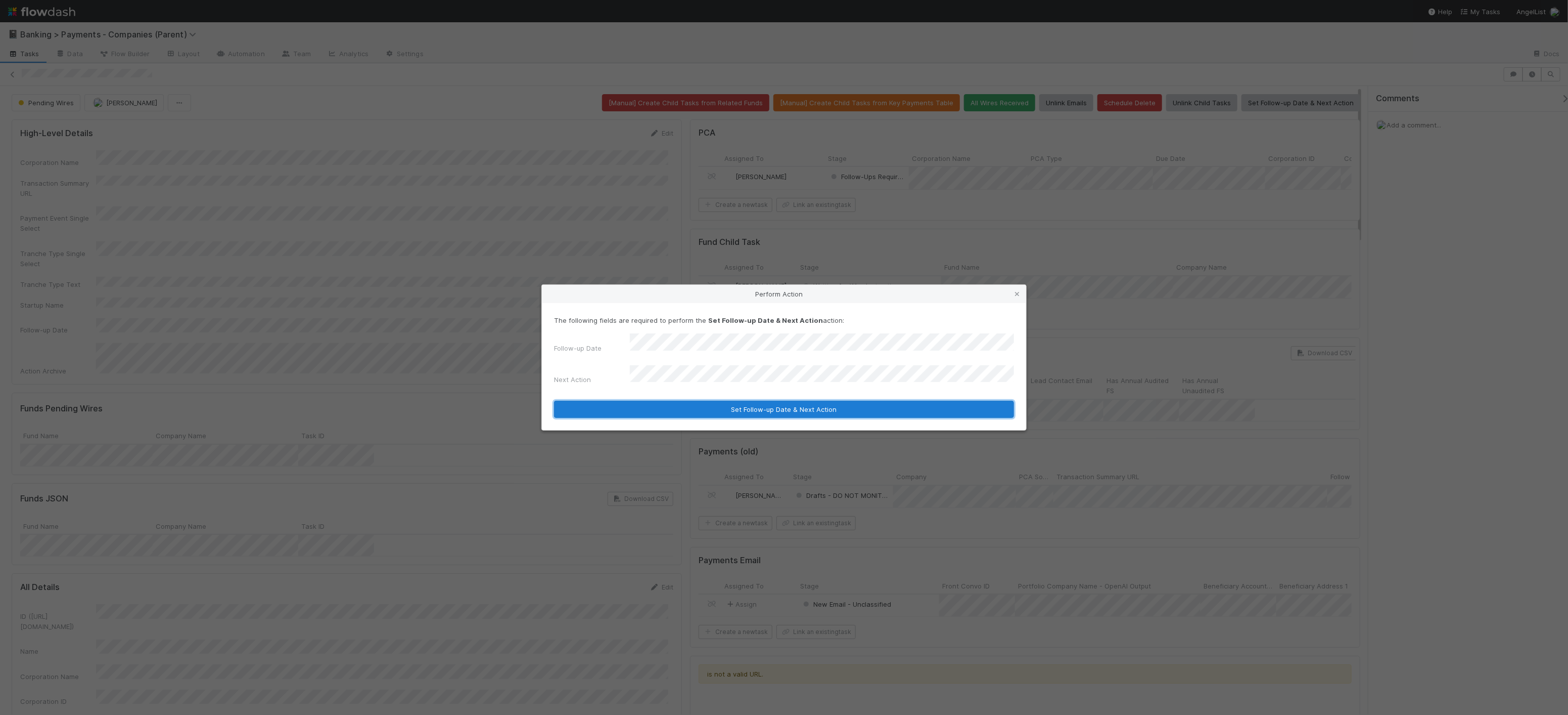
click at [754, 403] on button "Set Follow-up Date & Next Action" at bounding box center [784, 409] width 460 height 17
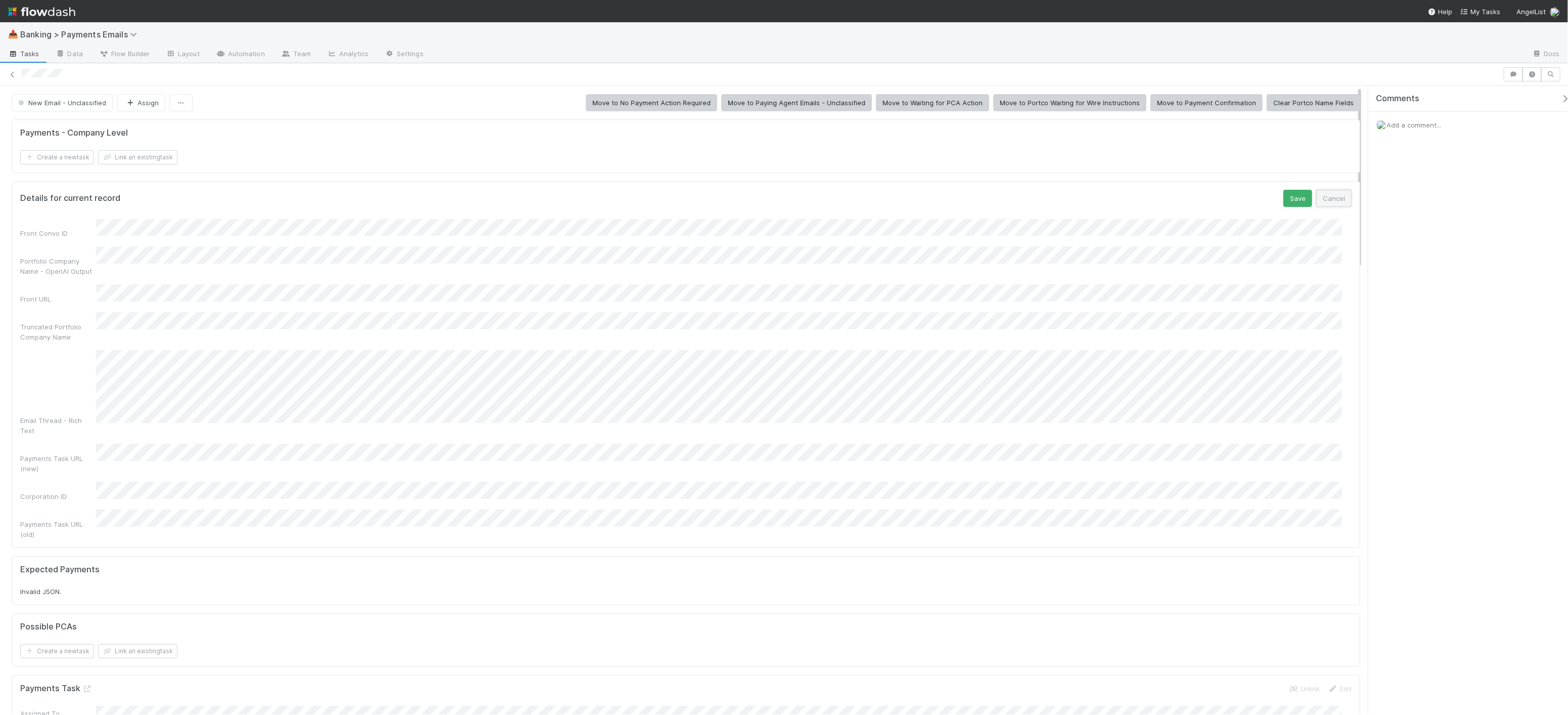
click at [1335, 197] on button "Cancel" at bounding box center [1334, 198] width 36 height 17
click at [1288, 96] on button "Clear Portco Name Fields" at bounding box center [1313, 102] width 93 height 17
click at [1292, 202] on button "Save" at bounding box center [1298, 198] width 29 height 17
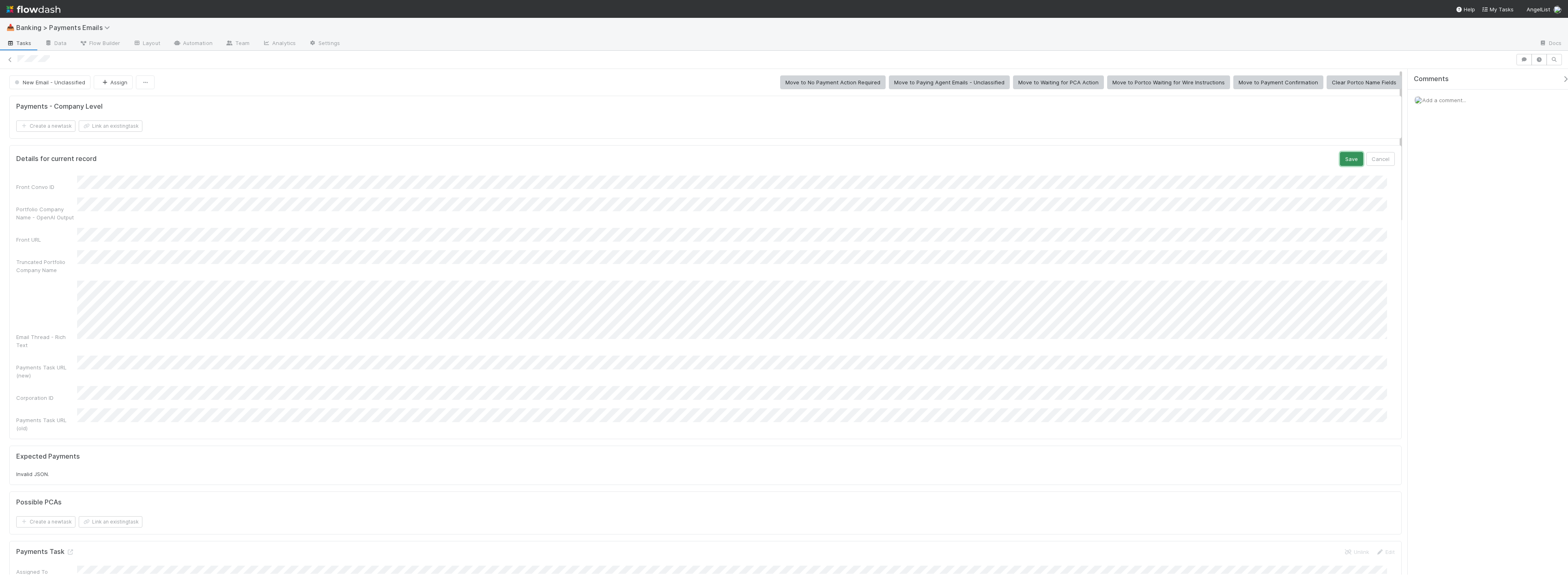
click at [1258, 162] on button "Save" at bounding box center [1351, 159] width 23 height 14
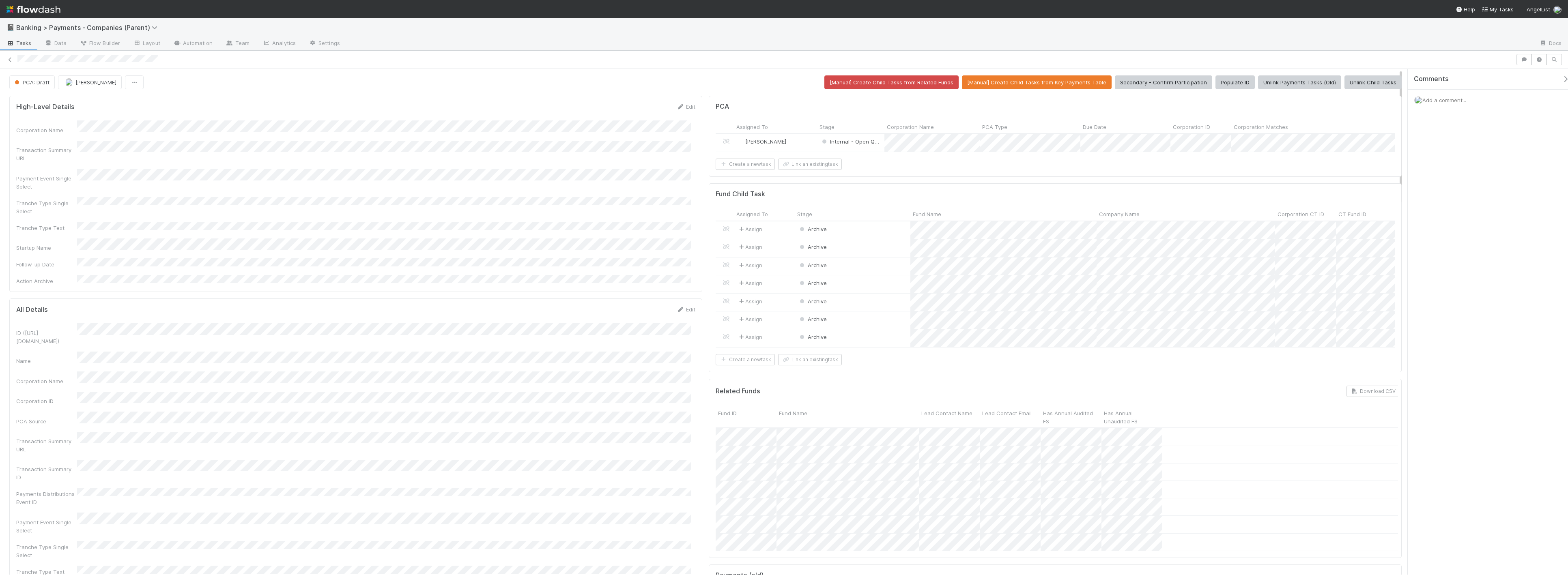
scroll to position [157, 668]
click at [801, 232] on span "Archive" at bounding box center [812, 229] width 29 height 7
click at [847, 272] on div "Waiting for Wire" at bounding box center [849, 270] width 114 height 15
click at [814, 250] on span "Archive" at bounding box center [812, 247] width 29 height 7
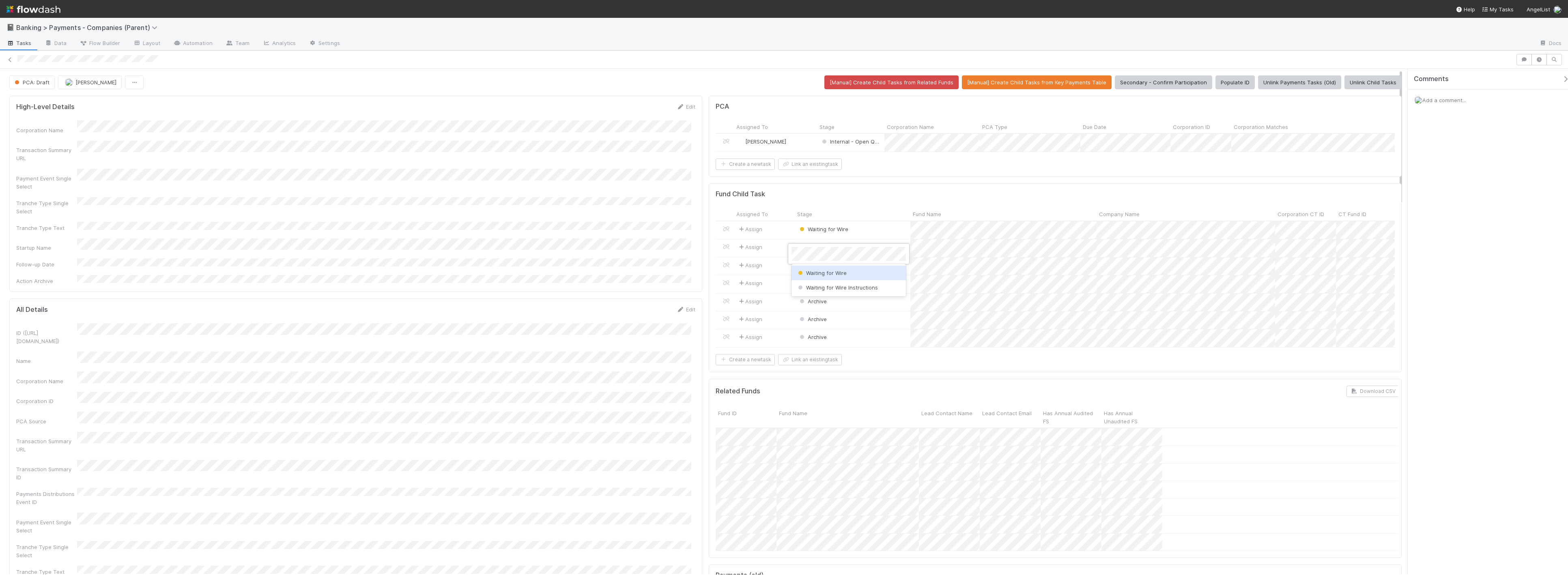
click at [852, 274] on div "Waiting for Wire" at bounding box center [849, 273] width 114 height 15
click at [814, 268] on span "Archive" at bounding box center [812, 265] width 29 height 7
drag, startPoint x: 842, startPoint y: 295, endPoint x: 843, endPoint y: 290, distance: 5.1
click at [842, 295] on div "Waiting for Wire" at bounding box center [849, 291] width 114 height 15
click at [810, 287] on span "Archive" at bounding box center [812, 283] width 29 height 7
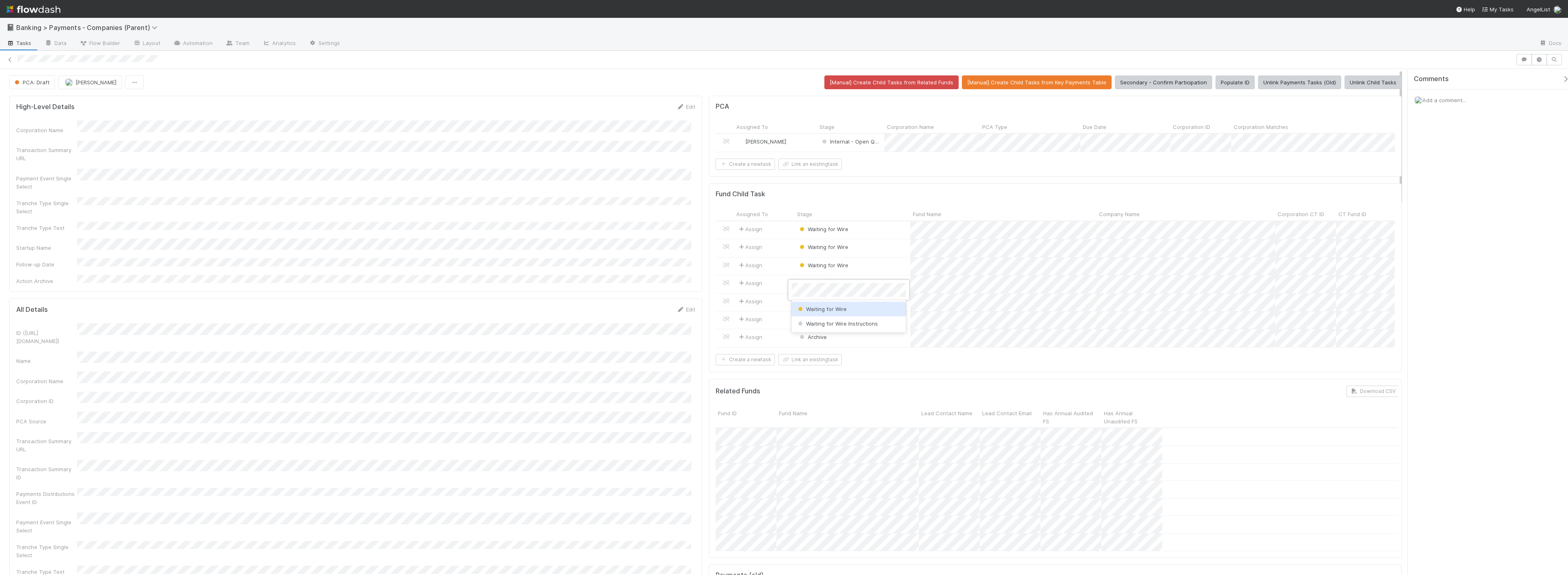
click at [867, 308] on div "Waiting for Wire" at bounding box center [849, 309] width 114 height 15
click at [813, 305] on span "Archive" at bounding box center [812, 301] width 29 height 7
click at [868, 322] on div "Waiting for Wire" at bounding box center [849, 327] width 114 height 15
click at [814, 322] on span "Archive" at bounding box center [812, 319] width 29 height 7
click at [853, 346] on div "Waiting for Wire" at bounding box center [849, 346] width 114 height 15
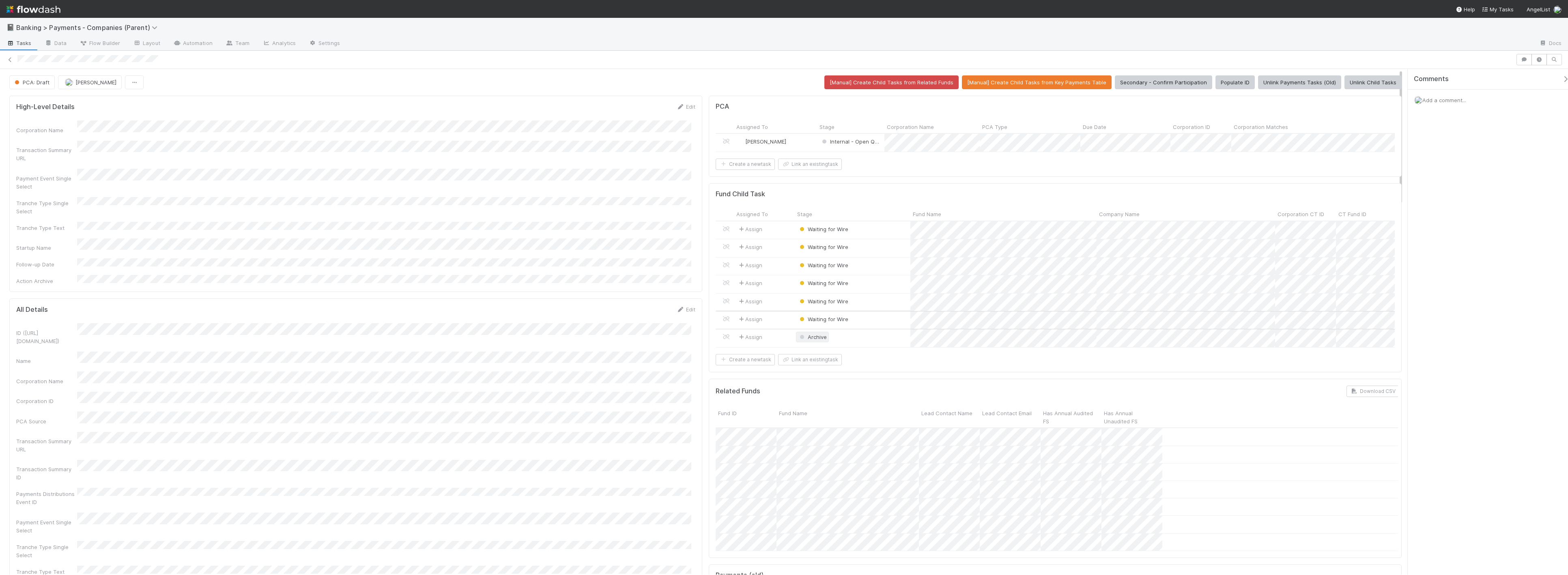
click at [815, 340] on span "Archive" at bounding box center [812, 337] width 29 height 7
click at [849, 358] on div "Waiting for Wire" at bounding box center [849, 363] width 114 height 15
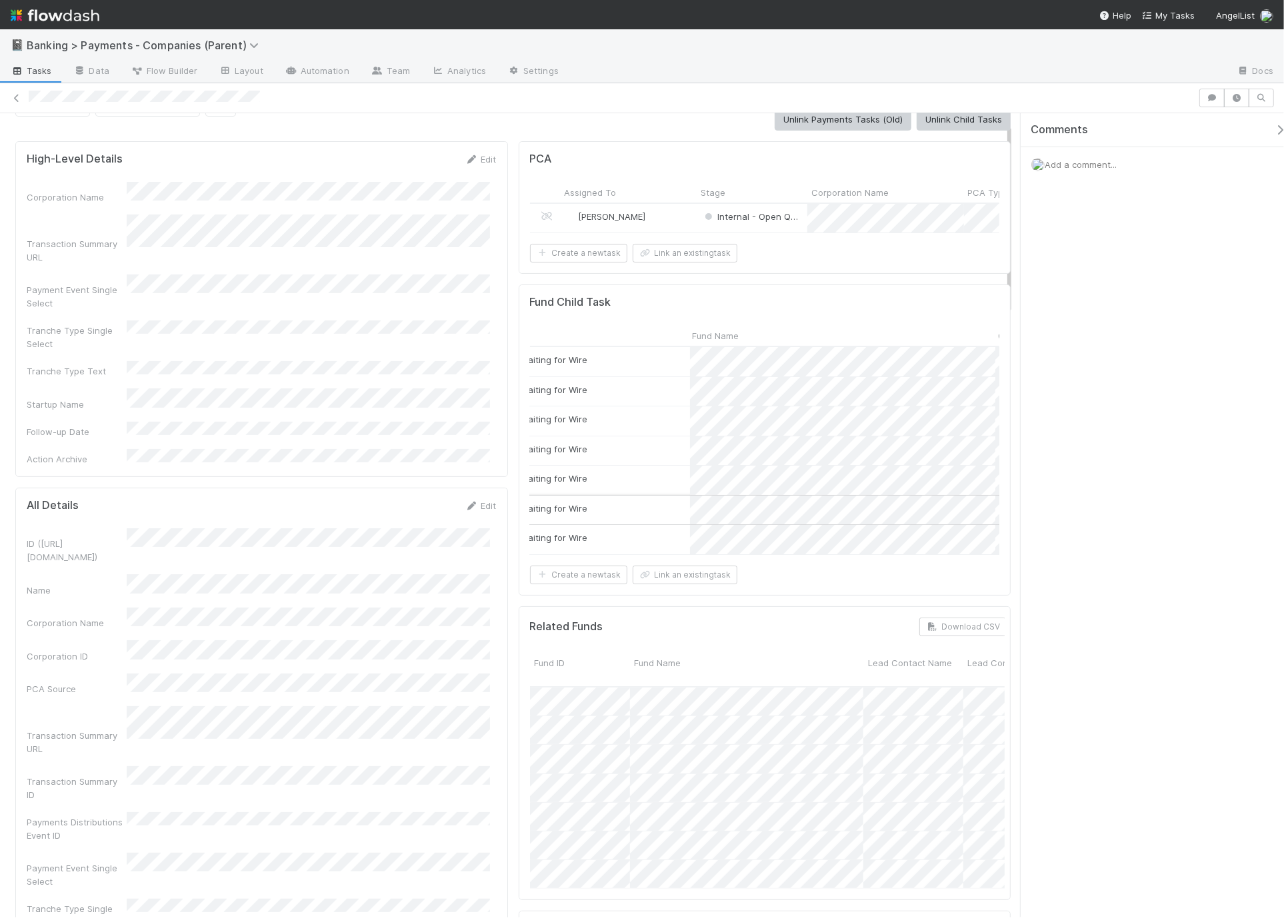
scroll to position [0, 159]
click at [377, 377] on div "Corporation Name Transaction Summary URL Payment Event Single Select Tranche Ty…" at bounding box center [262, 324] width 470 height 284
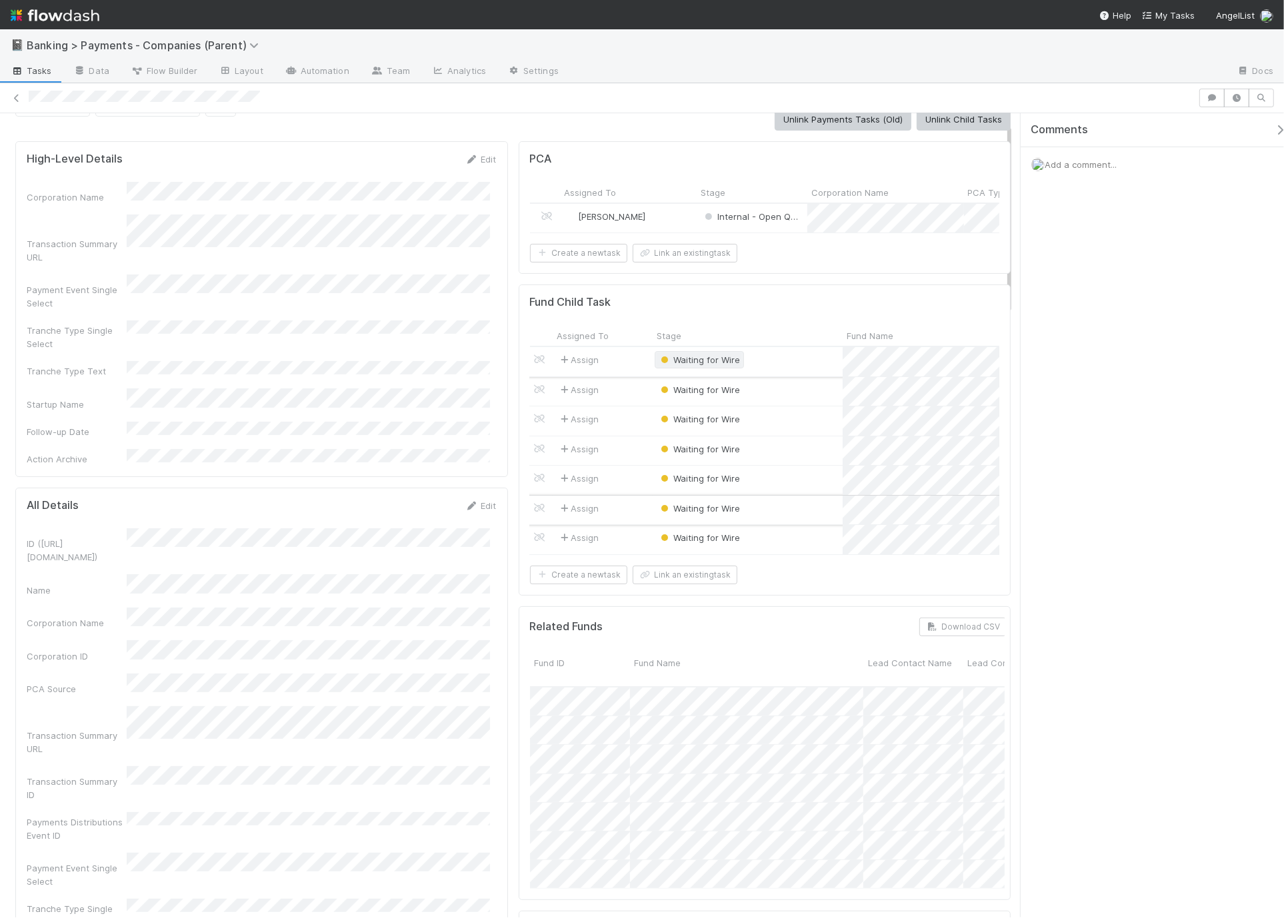
scroll to position [0, 0]
click at [789, 370] on div "Waiting for Wire" at bounding box center [755, 361] width 190 height 29
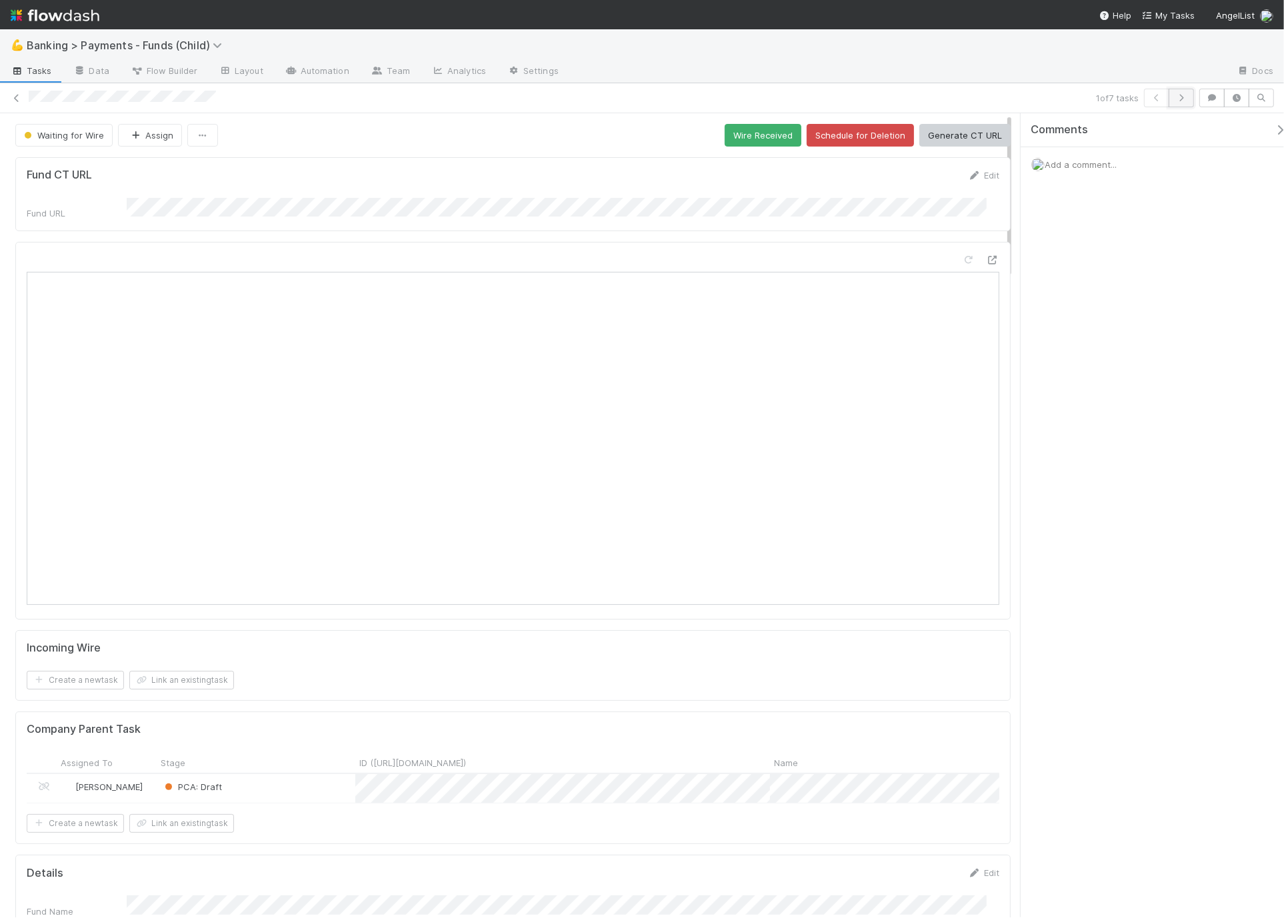
click at [1178, 101] on icon "button" at bounding box center [1180, 98] width 13 height 8
click at [1186, 101] on button "button" at bounding box center [1180, 98] width 25 height 19
click at [1175, 99] on icon "button" at bounding box center [1180, 98] width 13 height 8
click at [1188, 101] on button "button" at bounding box center [1180, 98] width 25 height 19
click at [1184, 99] on icon "button" at bounding box center [1180, 98] width 13 height 8
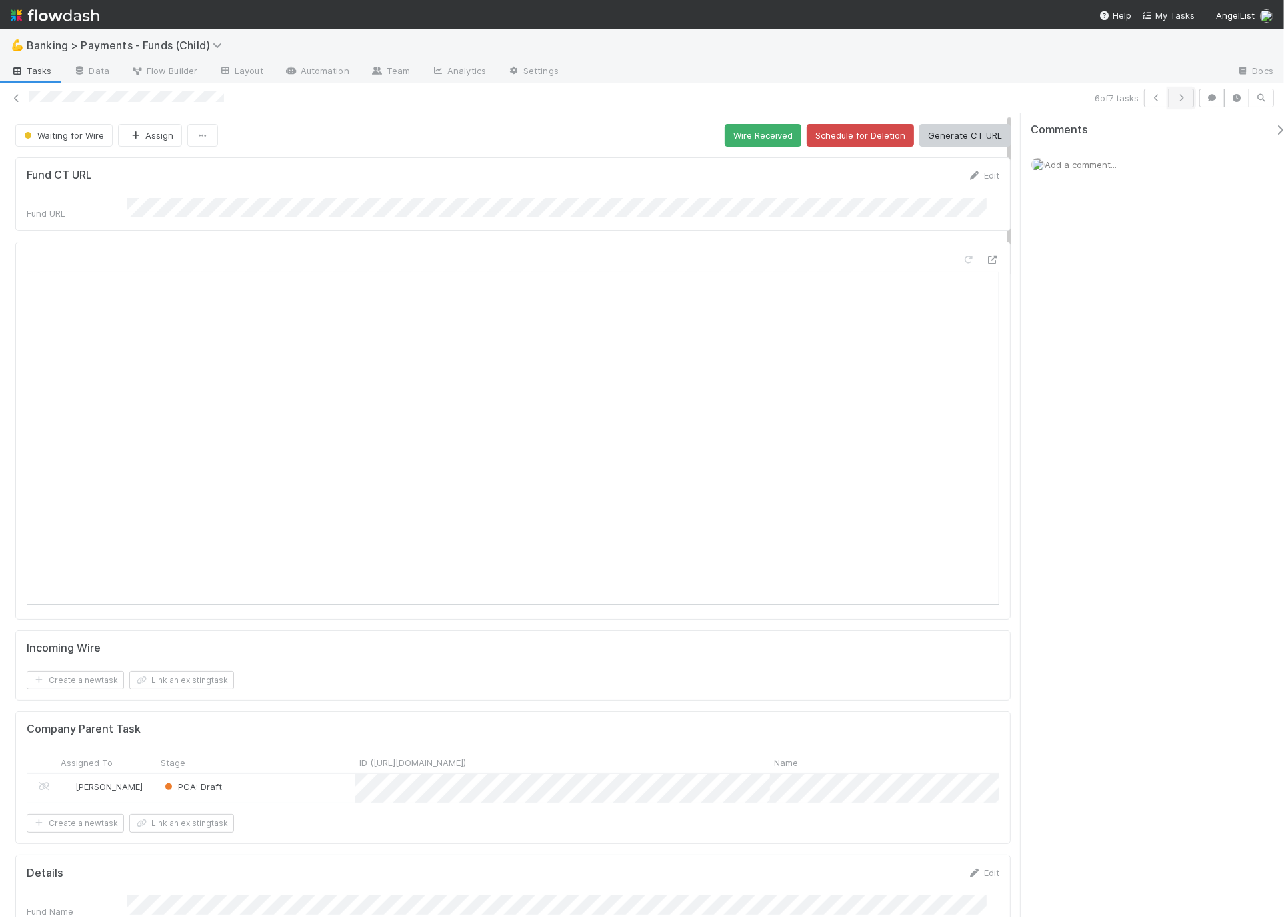
click at [1181, 97] on icon "button" at bounding box center [1180, 98] width 13 height 8
click at [541, 181] on div "Fund CT URL Edit" at bounding box center [513, 175] width 972 height 13
click at [524, 127] on div "Waiting for Wire Assign Wire Received Schedule for Deletion Generate CT URL" at bounding box center [512, 135] width 995 height 23
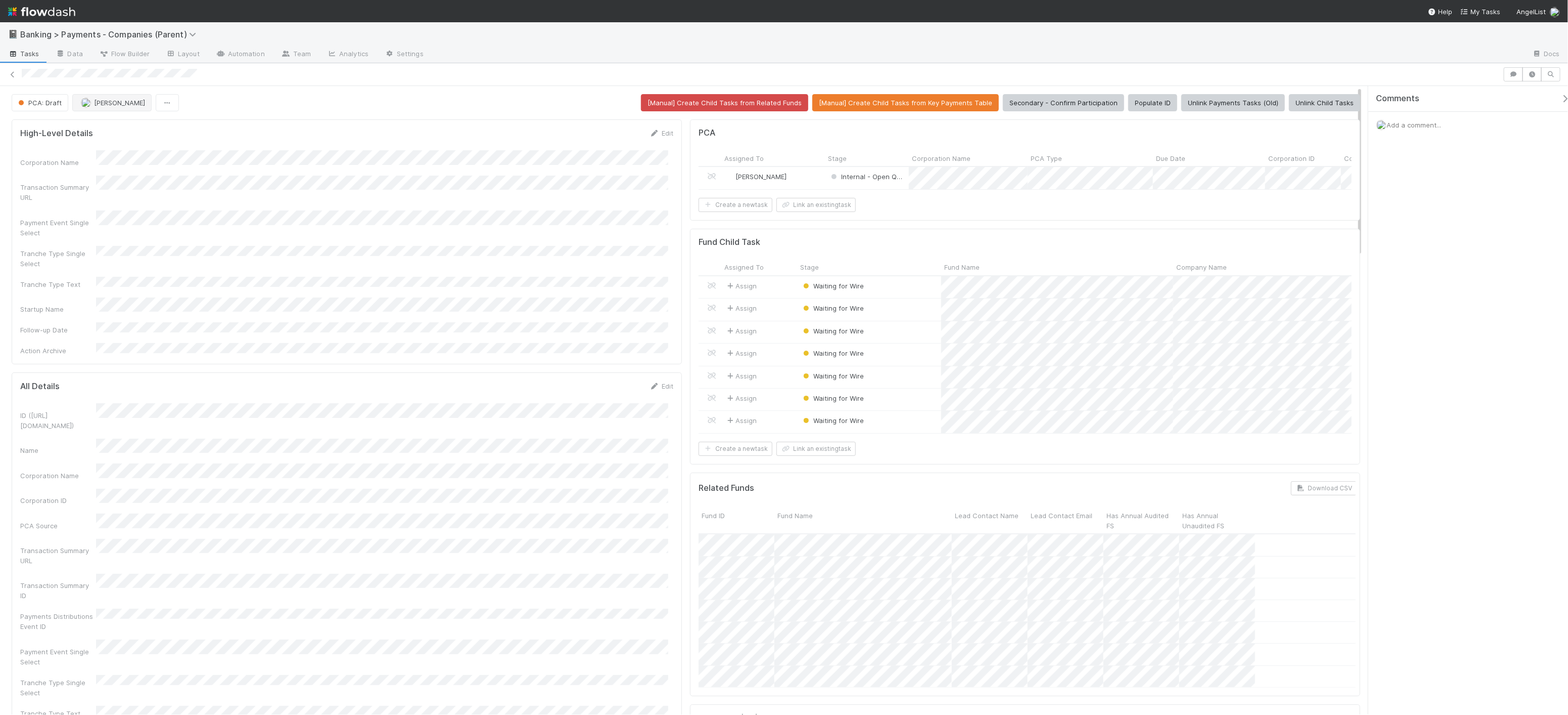
scroll to position [196, 639]
click at [124, 52] on span "Flow Builder" at bounding box center [124, 53] width 51 height 10
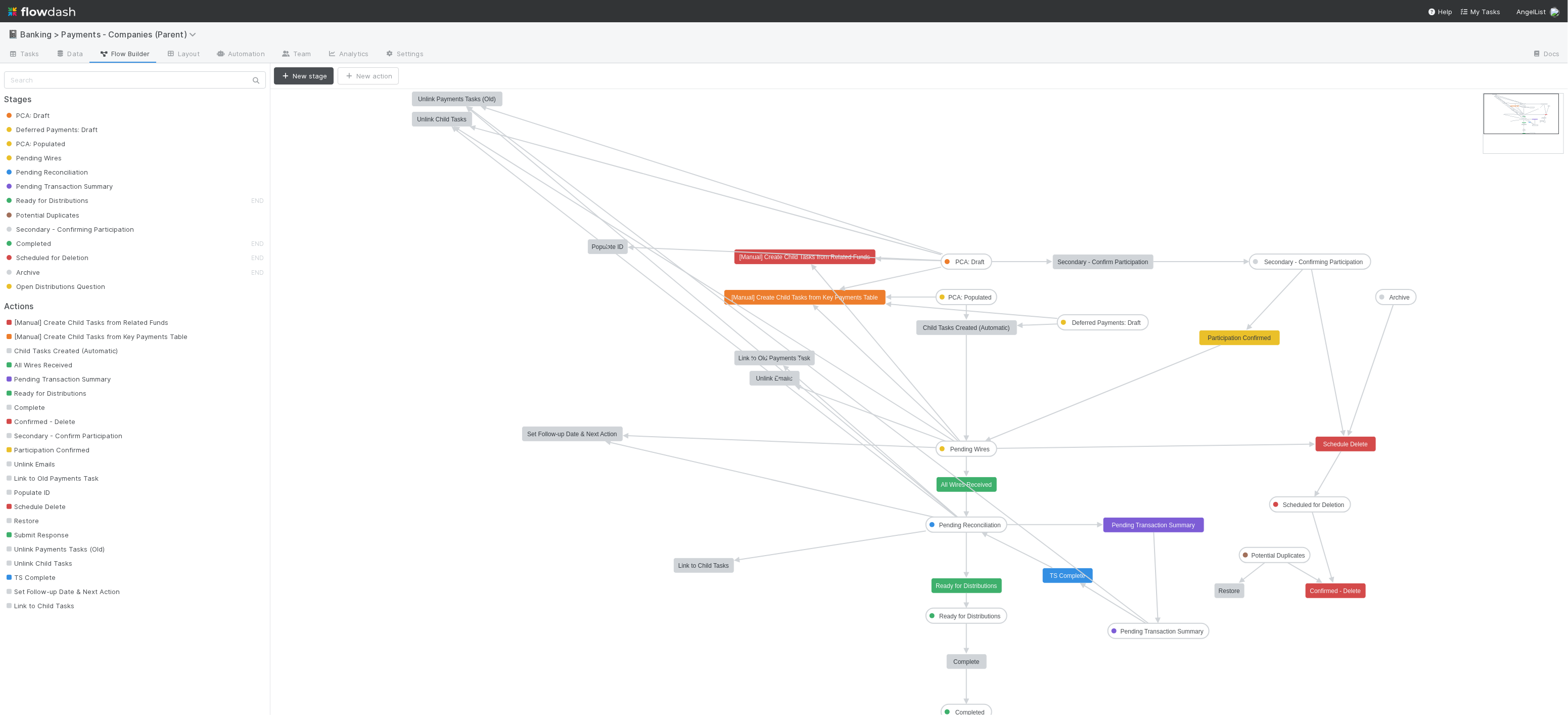
click at [966, 381] on icon at bounding box center [966, 385] width 0 height 101
drag, startPoint x: 968, startPoint y: 272, endPoint x: 1022, endPoint y: 376, distance: 117.2
click at [1006, 388] on icon "PCA: Draft Deferred Payments: Draft PCA: Populated Pending Wires Pending Reconc…" at bounding box center [919, 432] width 1299 height 686
click at [234, 52] on link "Automation" at bounding box center [240, 54] width 65 height 16
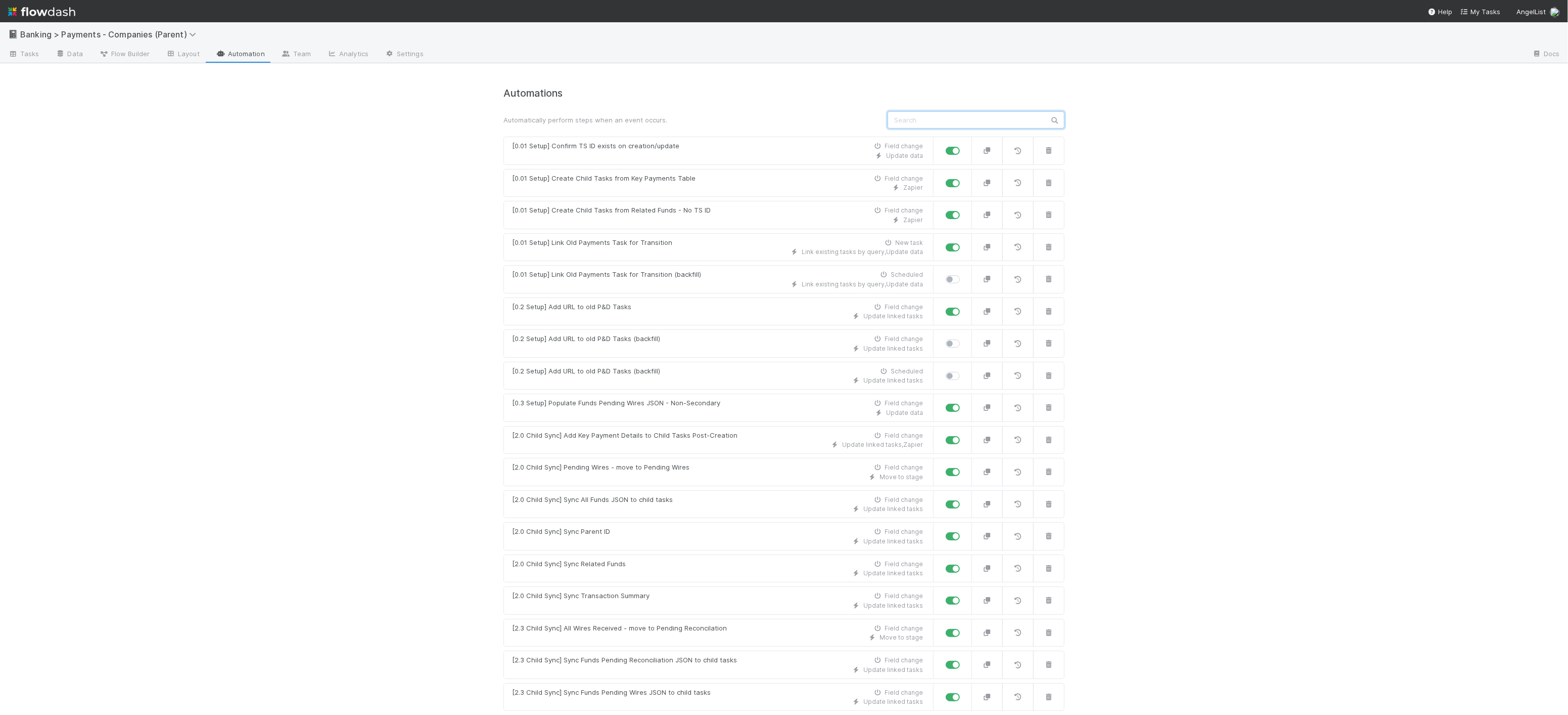
click at [959, 122] on input "text" at bounding box center [976, 120] width 177 height 17
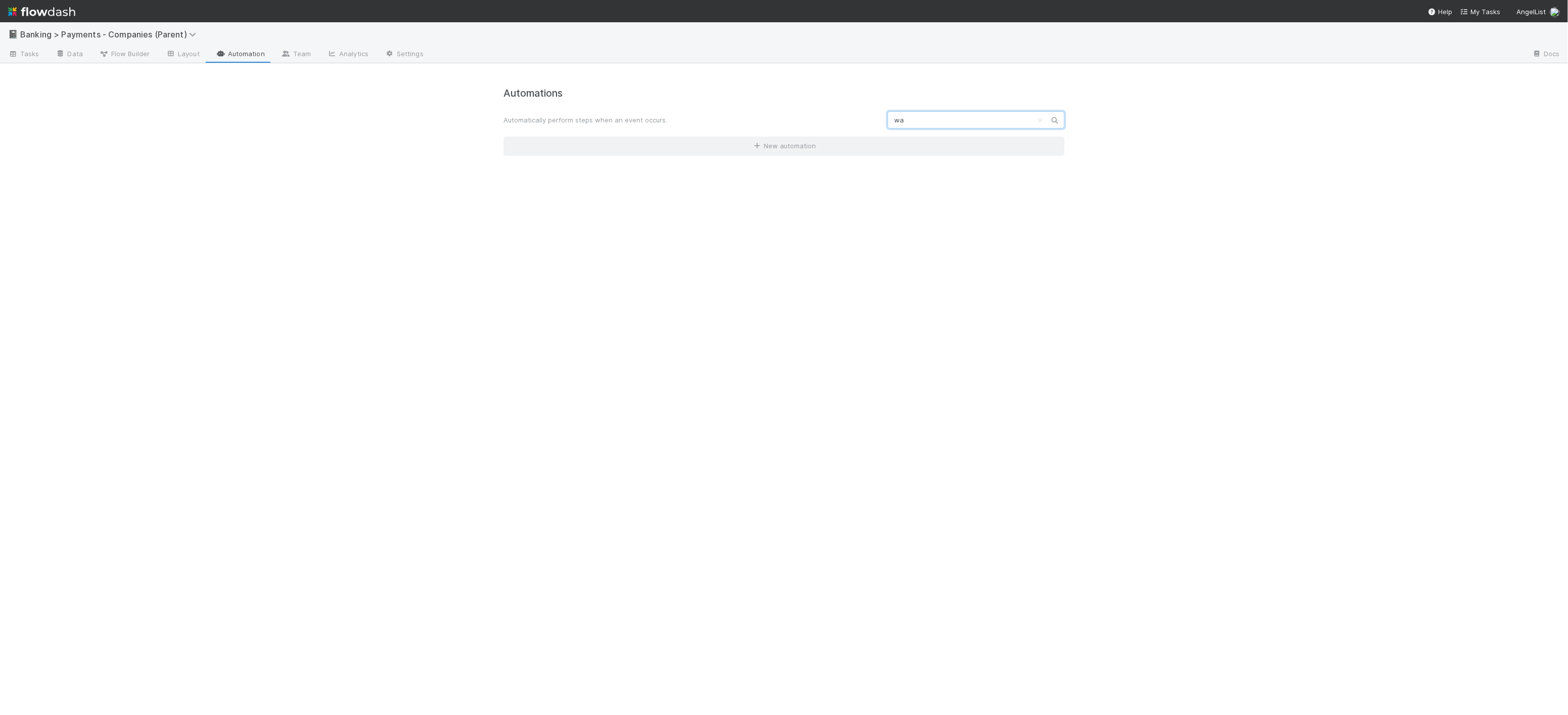
type input "w"
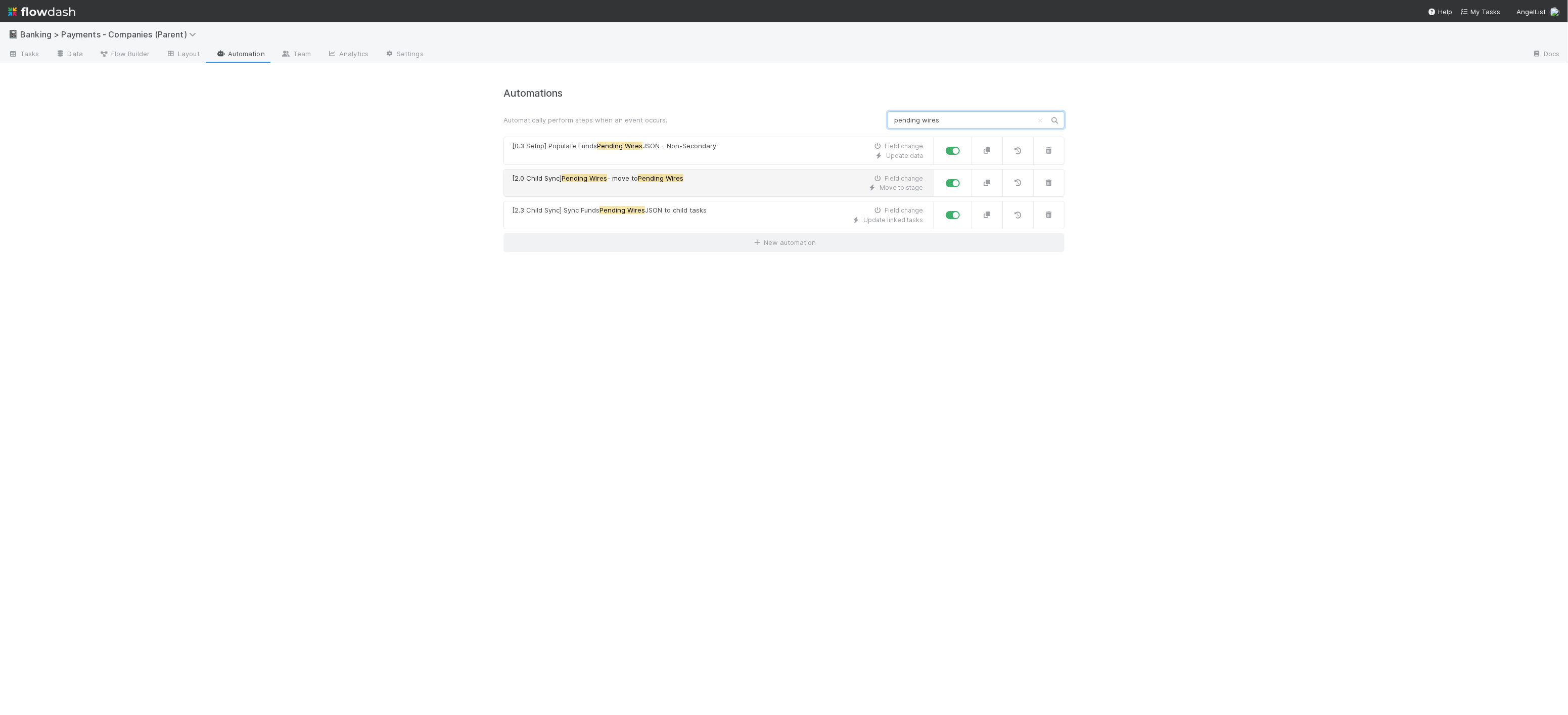
type input "pending wires"
click at [777, 186] on div "Move to stage" at bounding box center [718, 187] width 411 height 9
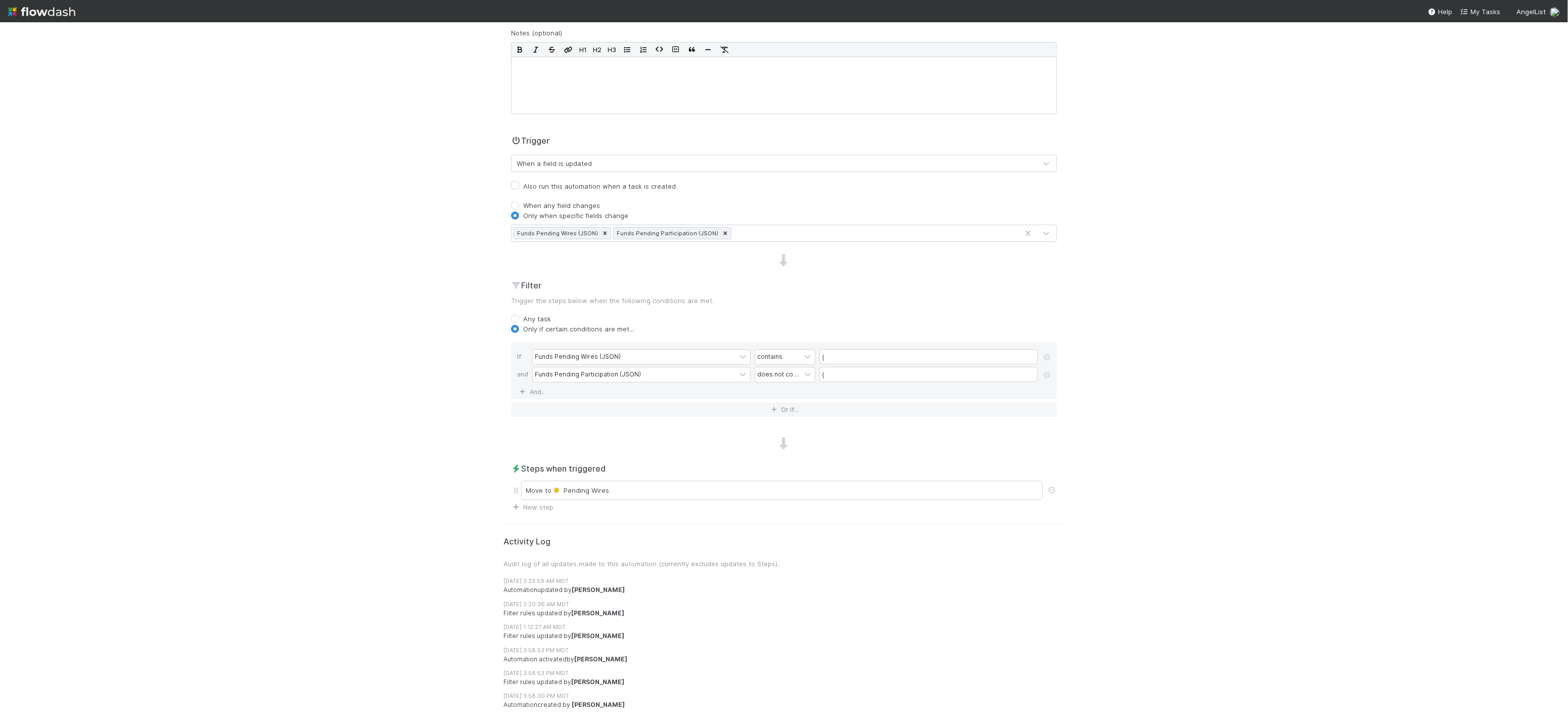
scroll to position [134, 0]
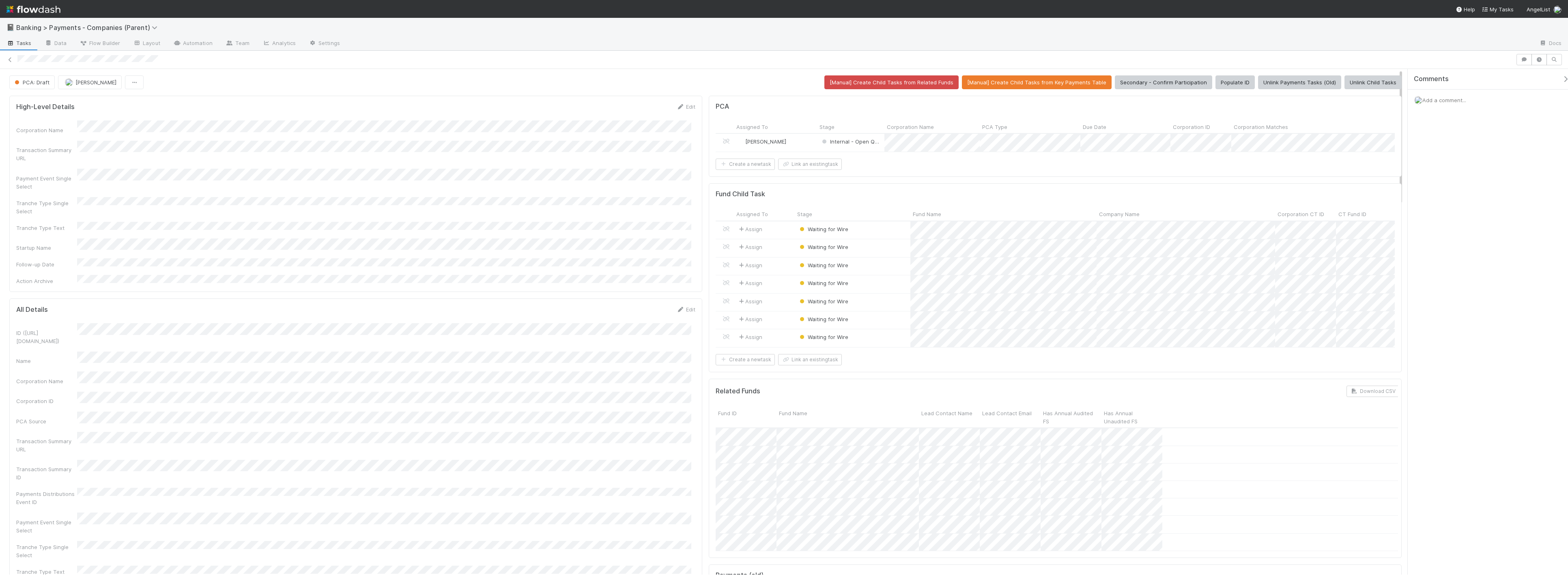
scroll to position [157, 668]
click at [691, 106] on div "High-Level Details Save Cancel" at bounding box center [356, 110] width 691 height 14
click at [686, 111] on button "Cancel" at bounding box center [681, 110] width 29 height 14
click at [824, 232] on span "Waiting for Wire" at bounding box center [823, 229] width 51 height 7
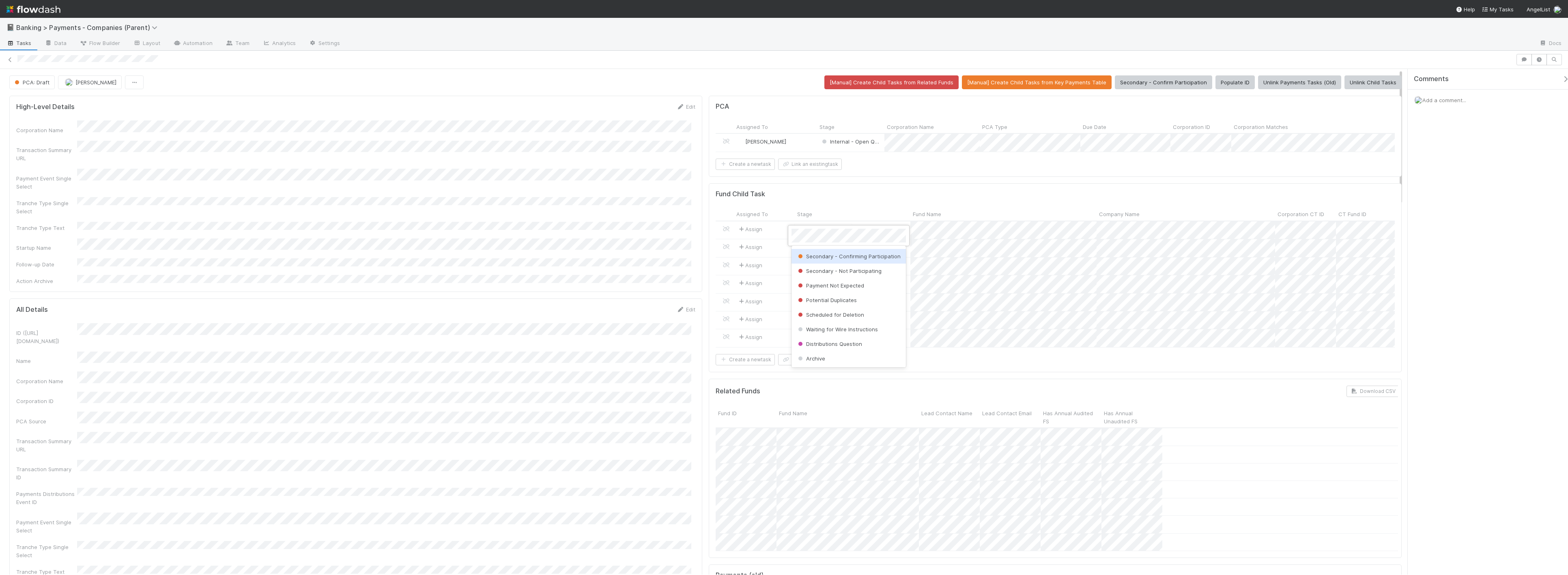
click at [831, 187] on div at bounding box center [784, 287] width 1568 height 575
click at [867, 176] on div "PCA Assigned To Stage Corporation Name PCA Type Due Date Corporation ID Corpora…" at bounding box center [1055, 136] width 693 height 81
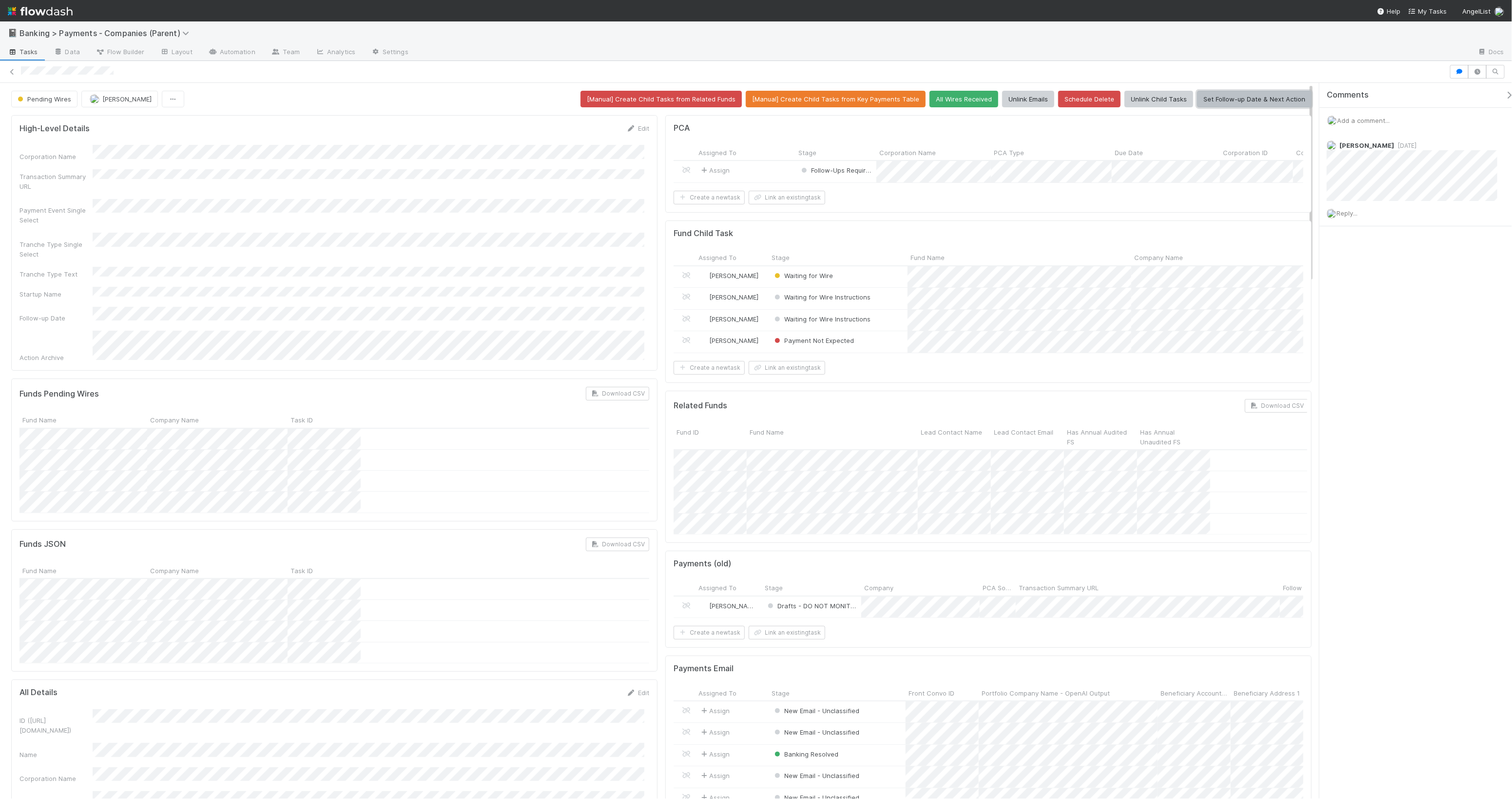
click at [1249, 97] on button "Set Follow-up Date & Next Action" at bounding box center [1255, 99] width 115 height 17
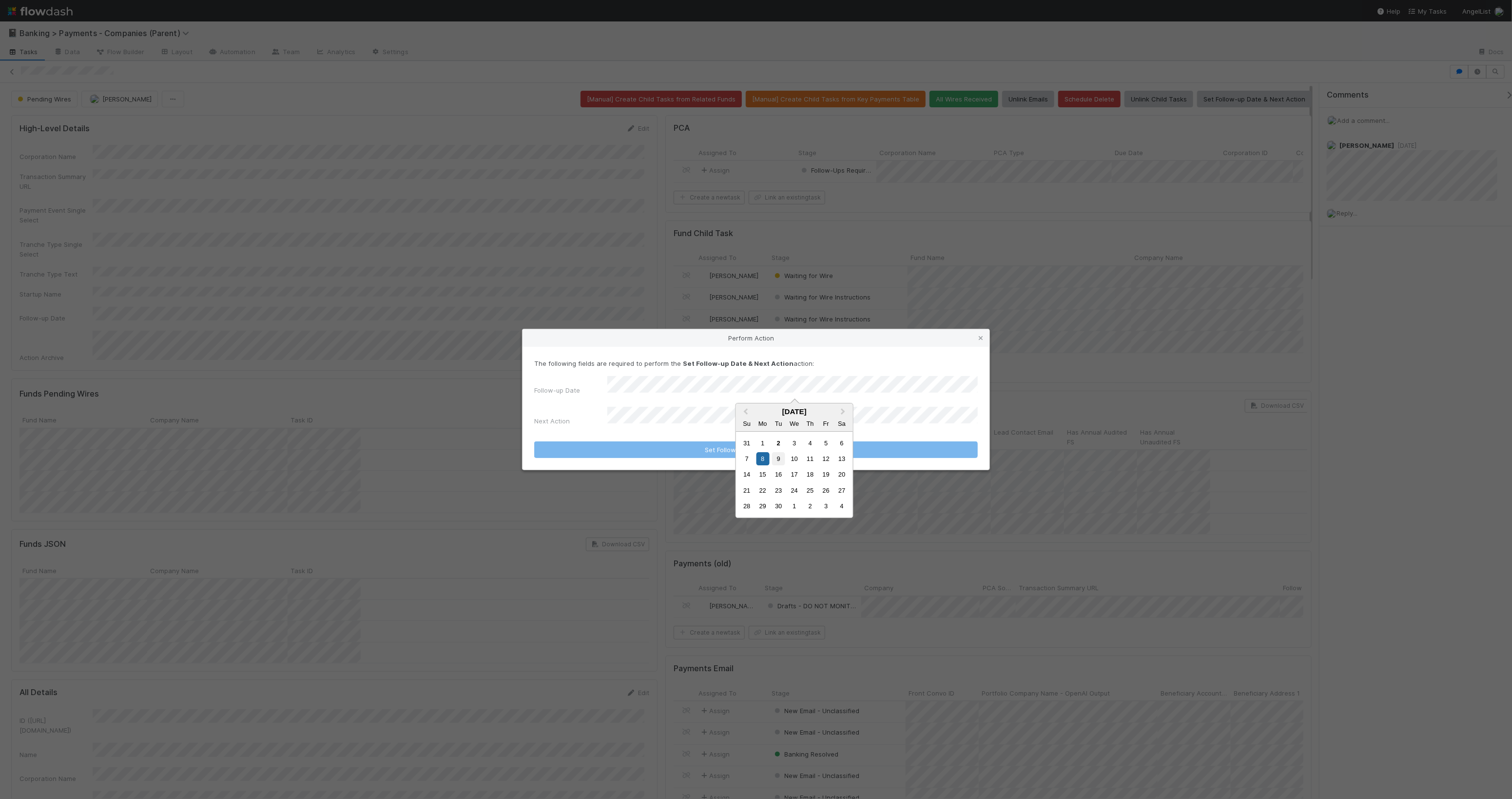
click at [778, 462] on div "9" at bounding box center [779, 459] width 13 height 13
click at [793, 446] on div "3" at bounding box center [794, 443] width 13 height 13
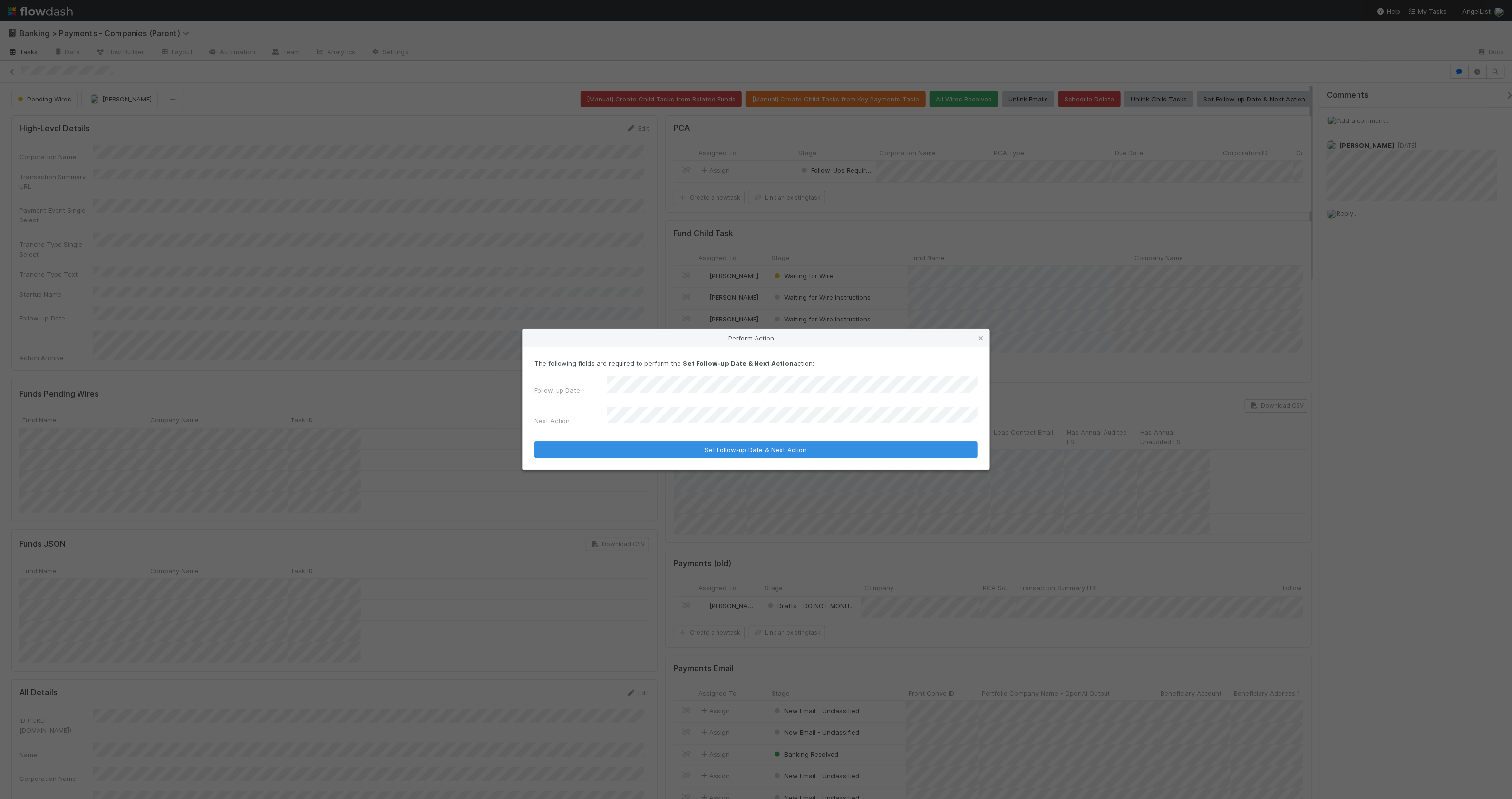
click at [603, 416] on div "Next Action" at bounding box center [571, 423] width 73 height 14
click at [751, 446] on button "Set Follow-up Date & Next Action" at bounding box center [756, 449] width 444 height 17
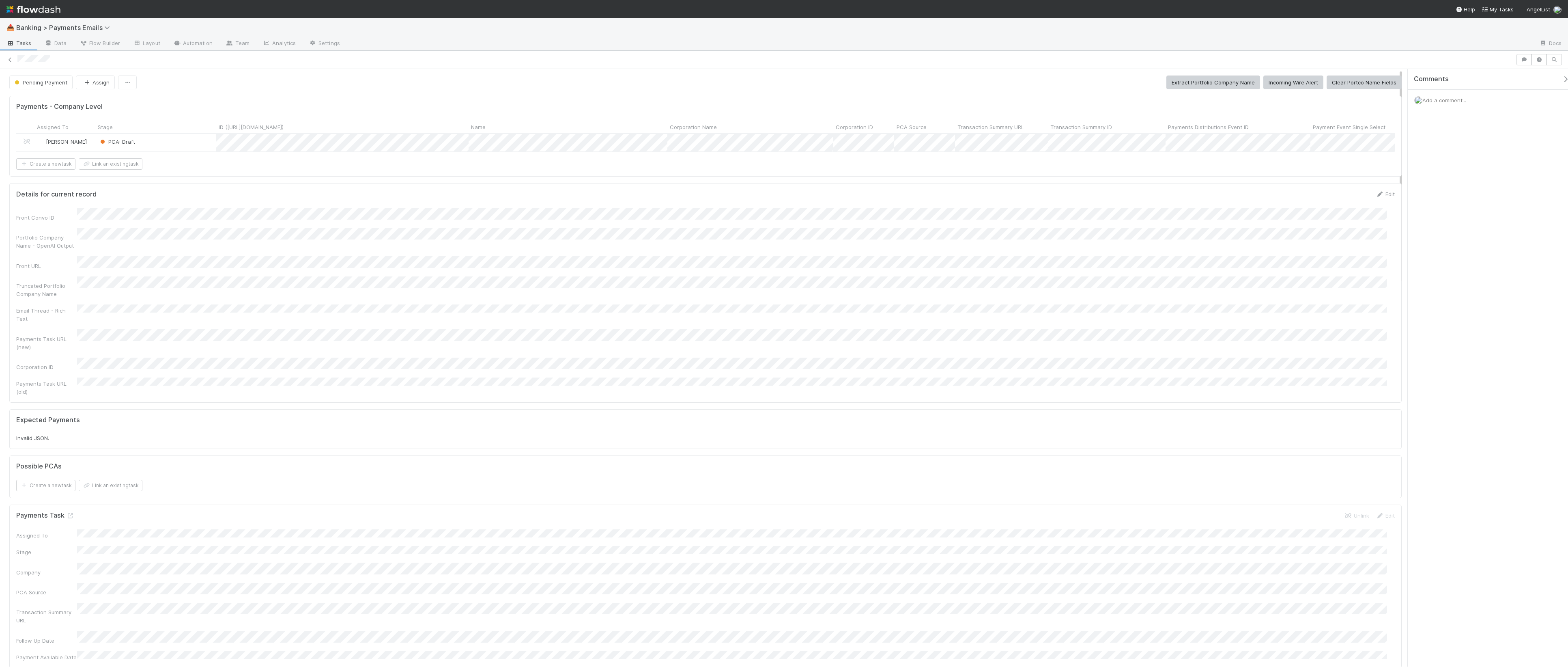
click at [177, 141] on div "PCA: Draft" at bounding box center [156, 143] width 121 height 18
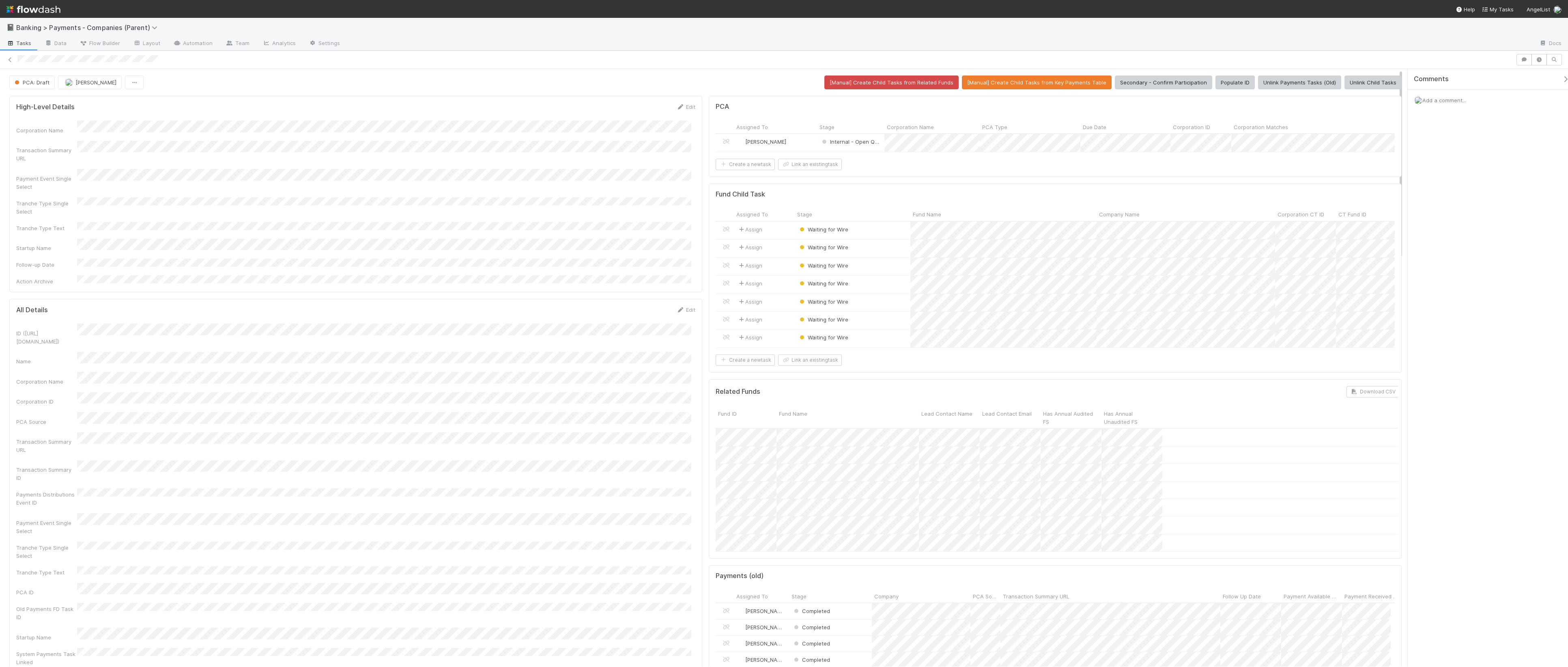
scroll to position [157, 668]
click at [44, 86] on button "PCA: Draft" at bounding box center [32, 82] width 46 height 14
click at [50, 150] on div "Pending Wires" at bounding box center [64, 147] width 114 height 15
click at [1258, 79] on button "Set Follow-up Date & Next Action" at bounding box center [1354, 82] width 96 height 14
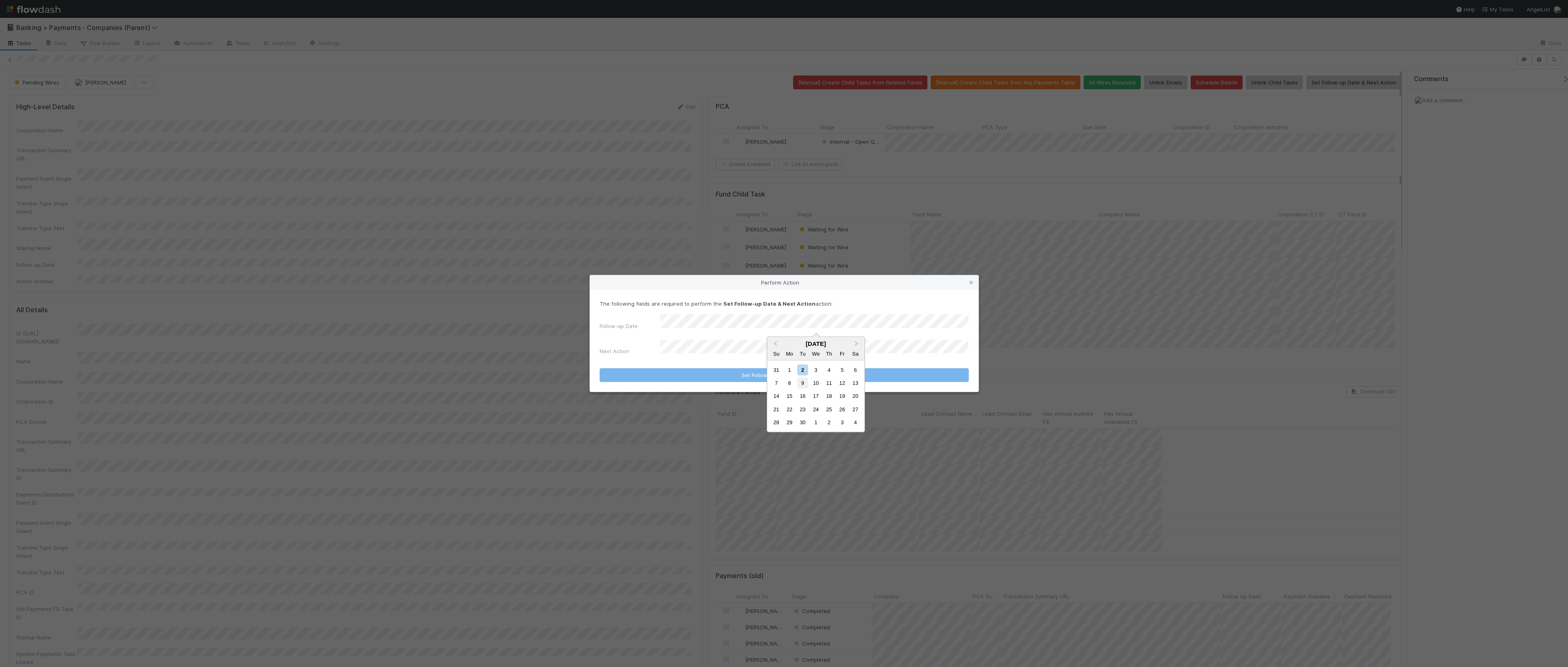
click at [803, 384] on div "9" at bounding box center [803, 383] width 11 height 11
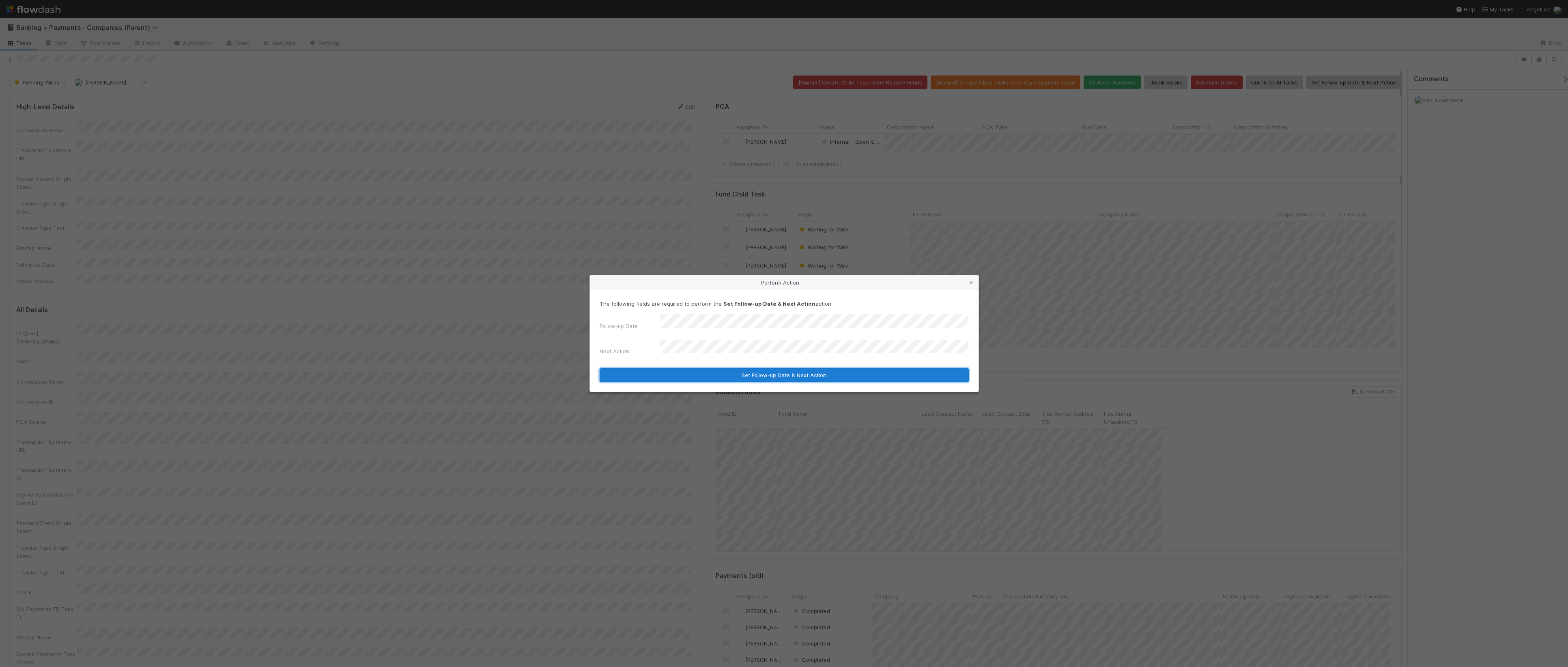
click at [797, 371] on button "Set Follow-up Date & Next Action" at bounding box center [784, 375] width 369 height 14
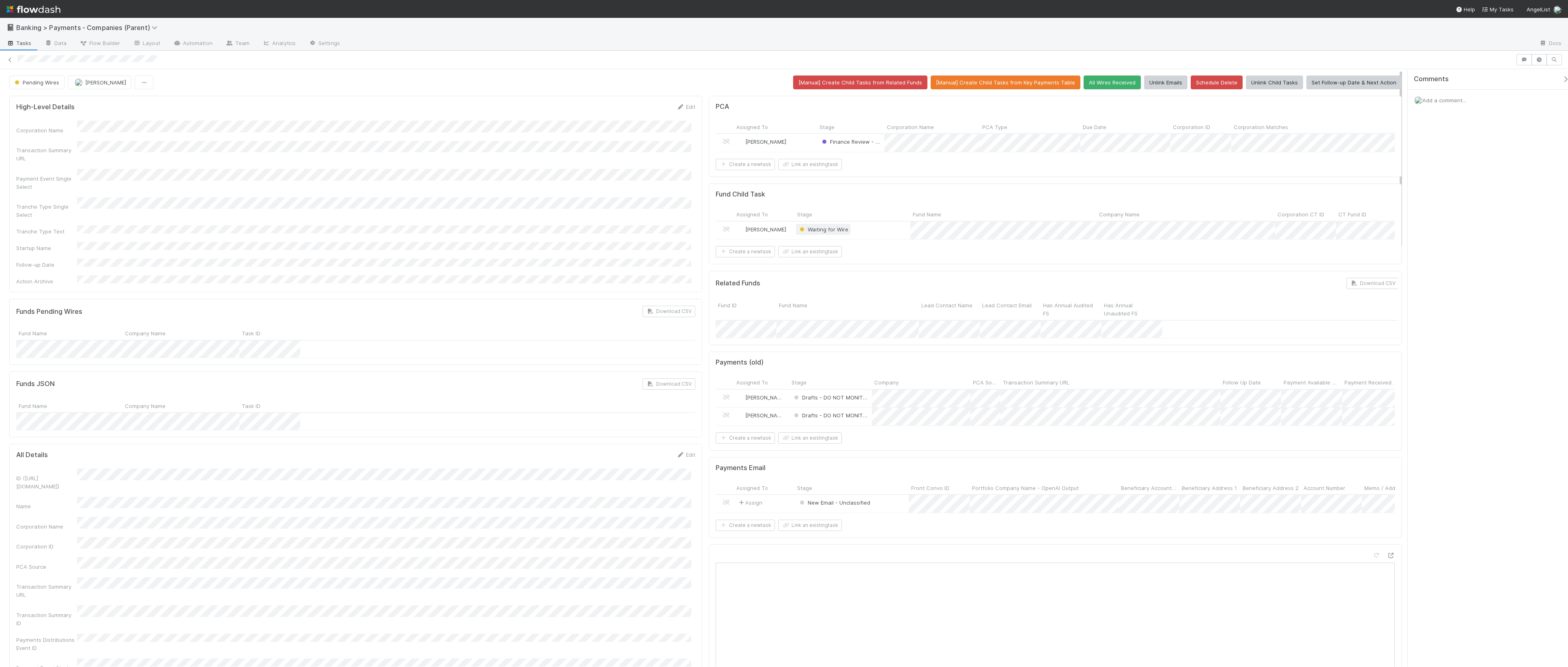
click at [818, 233] on span "Waiting for Wire" at bounding box center [823, 229] width 51 height 7
click at [566, 222] on div at bounding box center [784, 333] width 1568 height 667
click at [813, 233] on span "Waiting for Wire" at bounding box center [823, 229] width 51 height 7
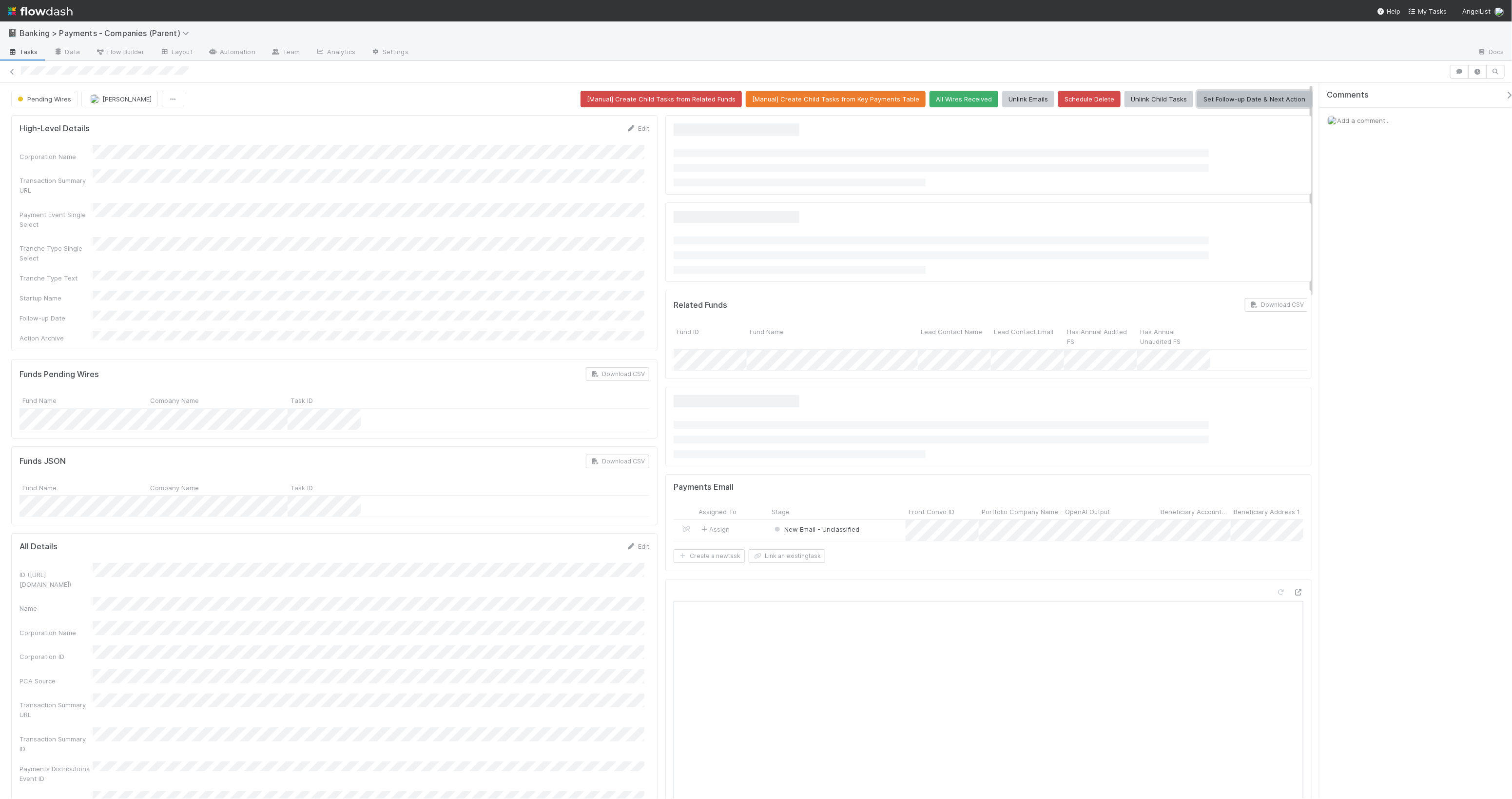
click at [1259, 100] on button "Set Follow-up Date & Next Action" at bounding box center [1255, 99] width 115 height 17
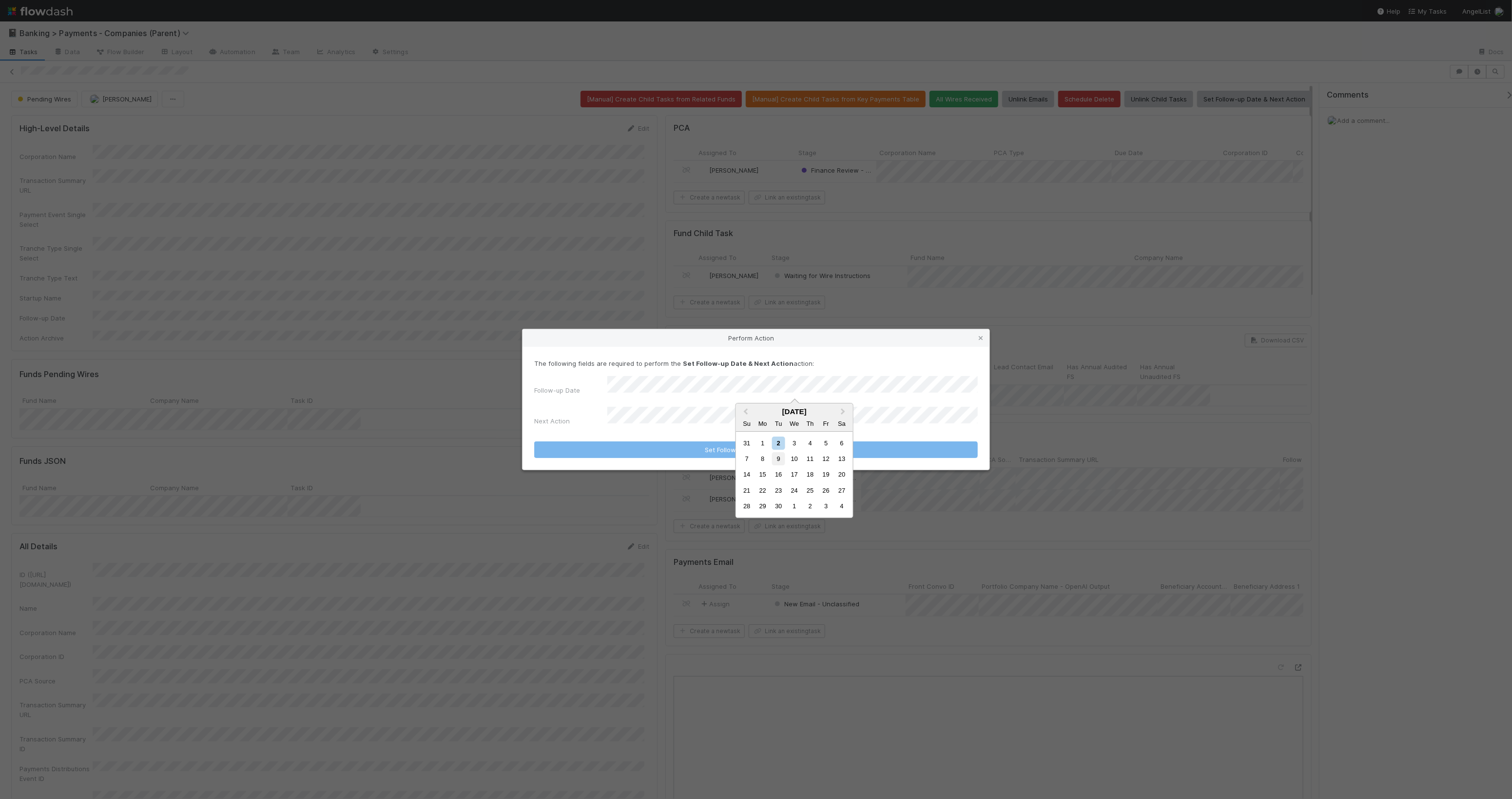
click at [781, 459] on div "9" at bounding box center [779, 459] width 13 height 13
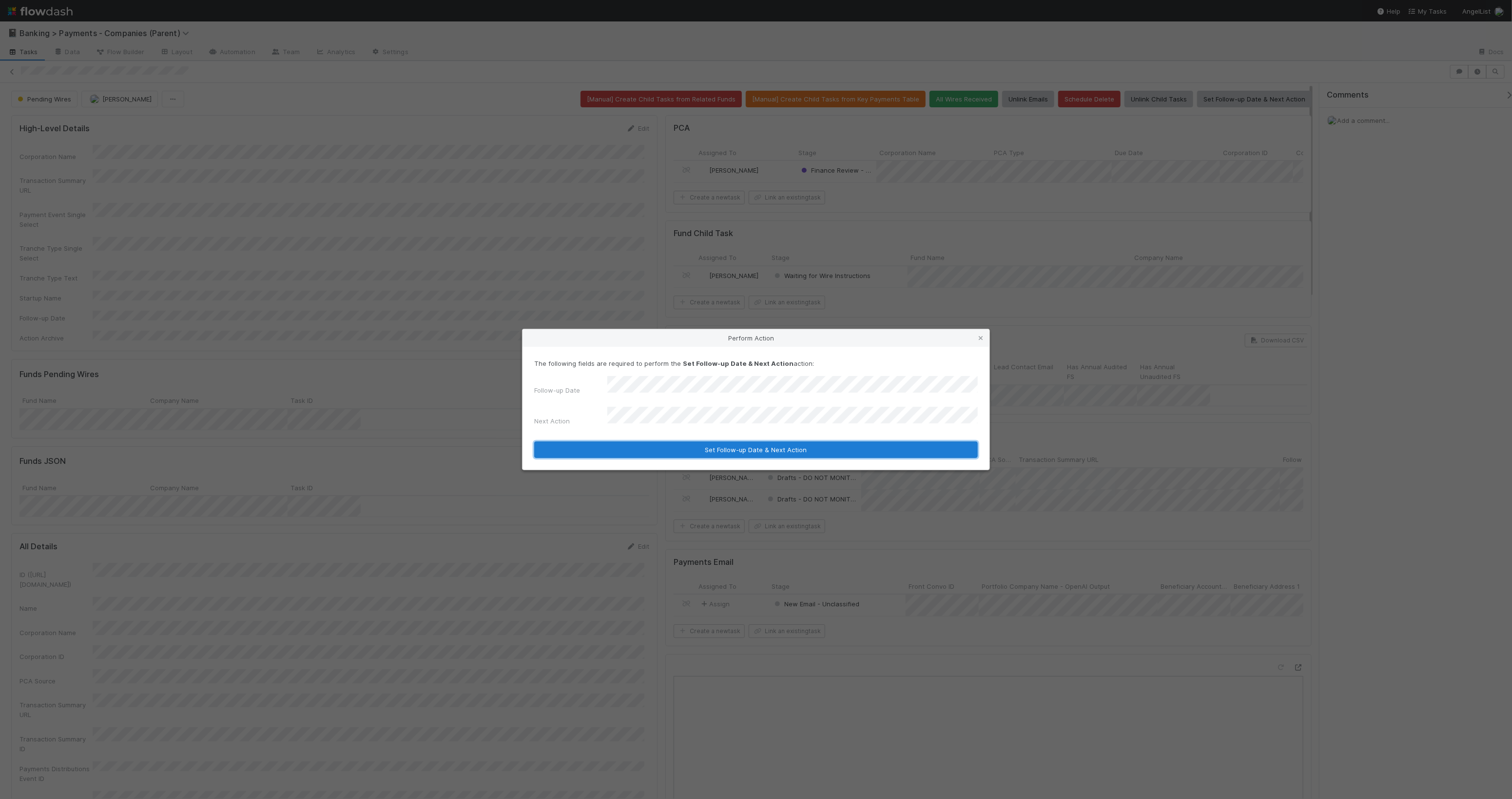
click at [802, 450] on button "Set Follow-up Date & Next Action" at bounding box center [756, 449] width 444 height 17
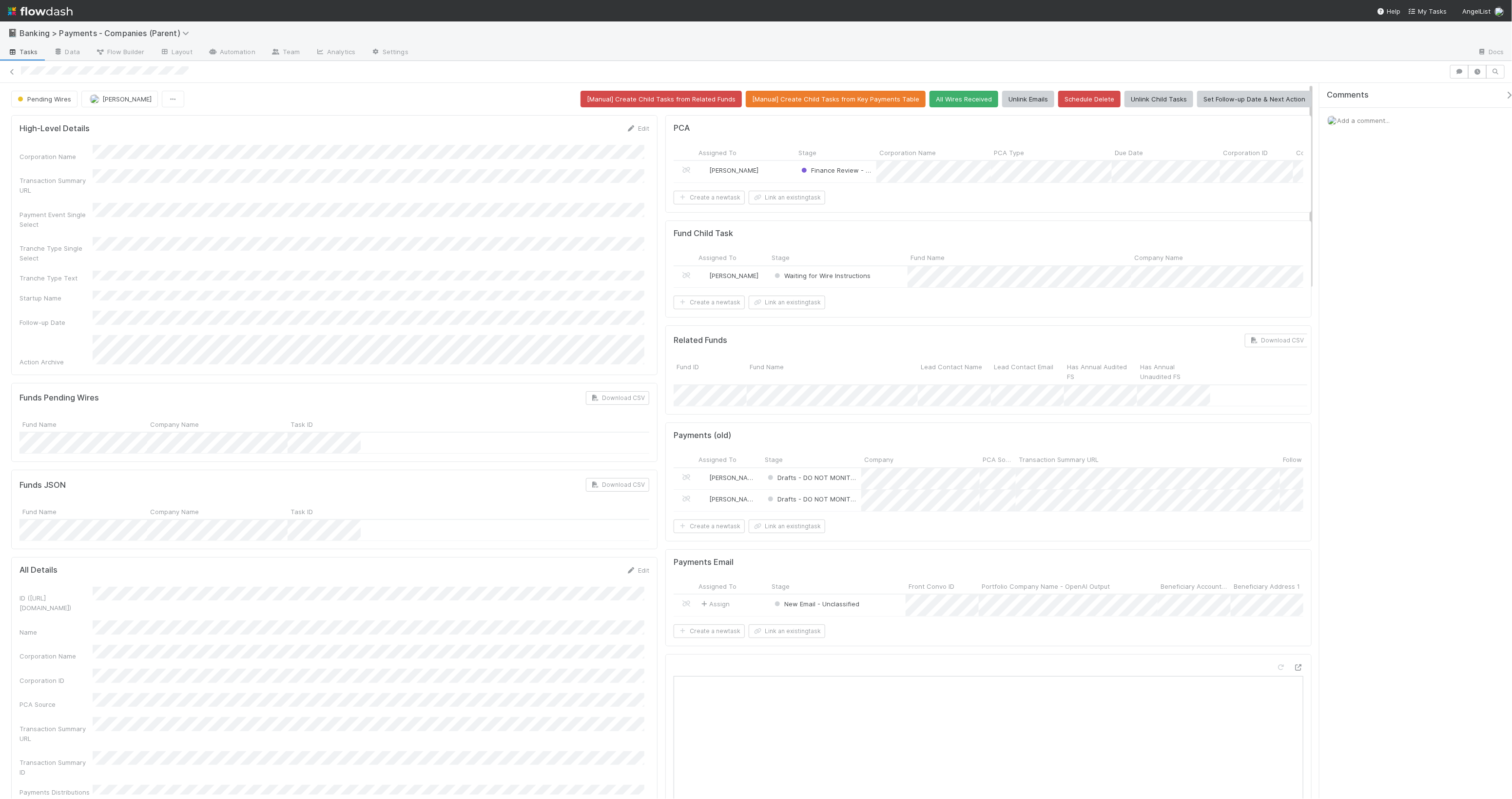
click at [796, 280] on span "Waiting for Wire Instructions" at bounding box center [821, 275] width 98 height 8
click at [828, 325] on span "Waiting for Wire" at bounding box center [801, 323] width 61 height 8
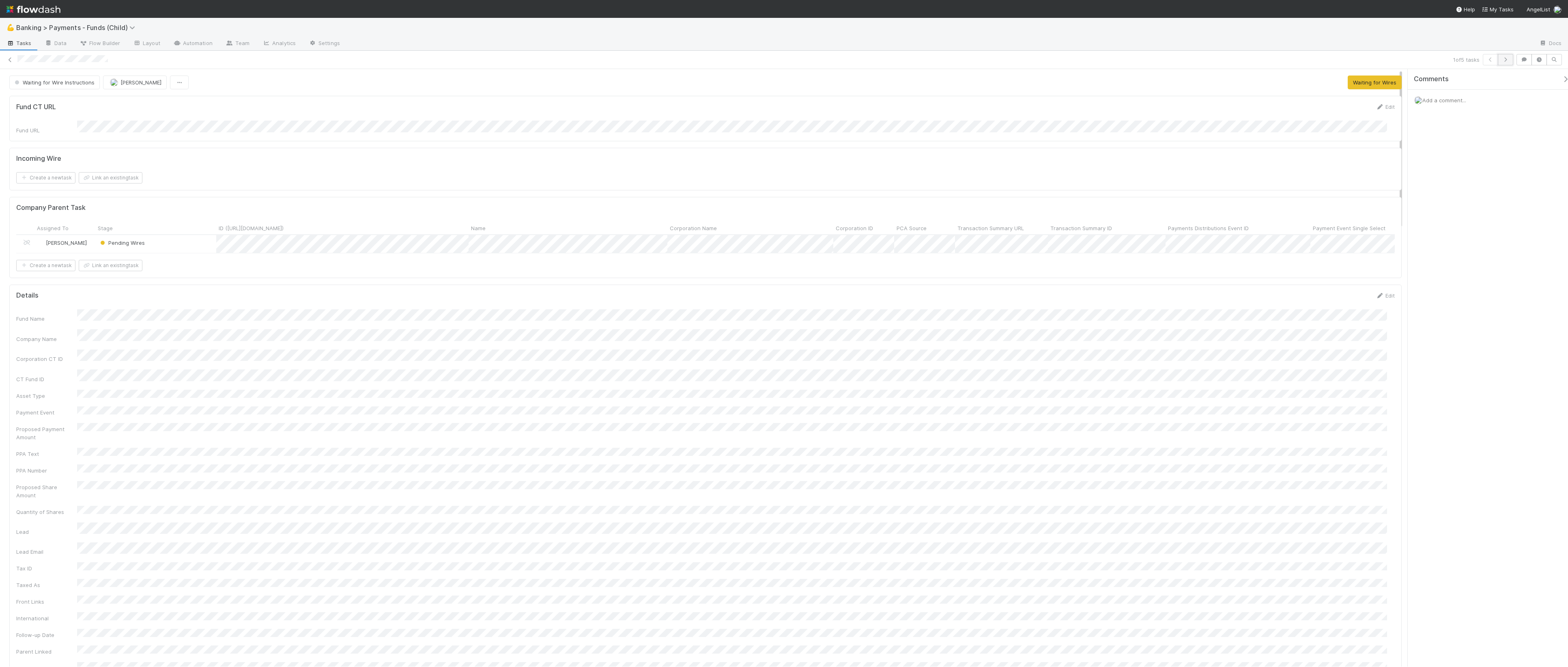
click at [1258, 59] on icon "button" at bounding box center [1505, 60] width 8 height 5
click at [1258, 60] on icon "button" at bounding box center [1505, 60] width 8 height 5
click at [1258, 58] on icon "button" at bounding box center [1505, 60] width 8 height 5
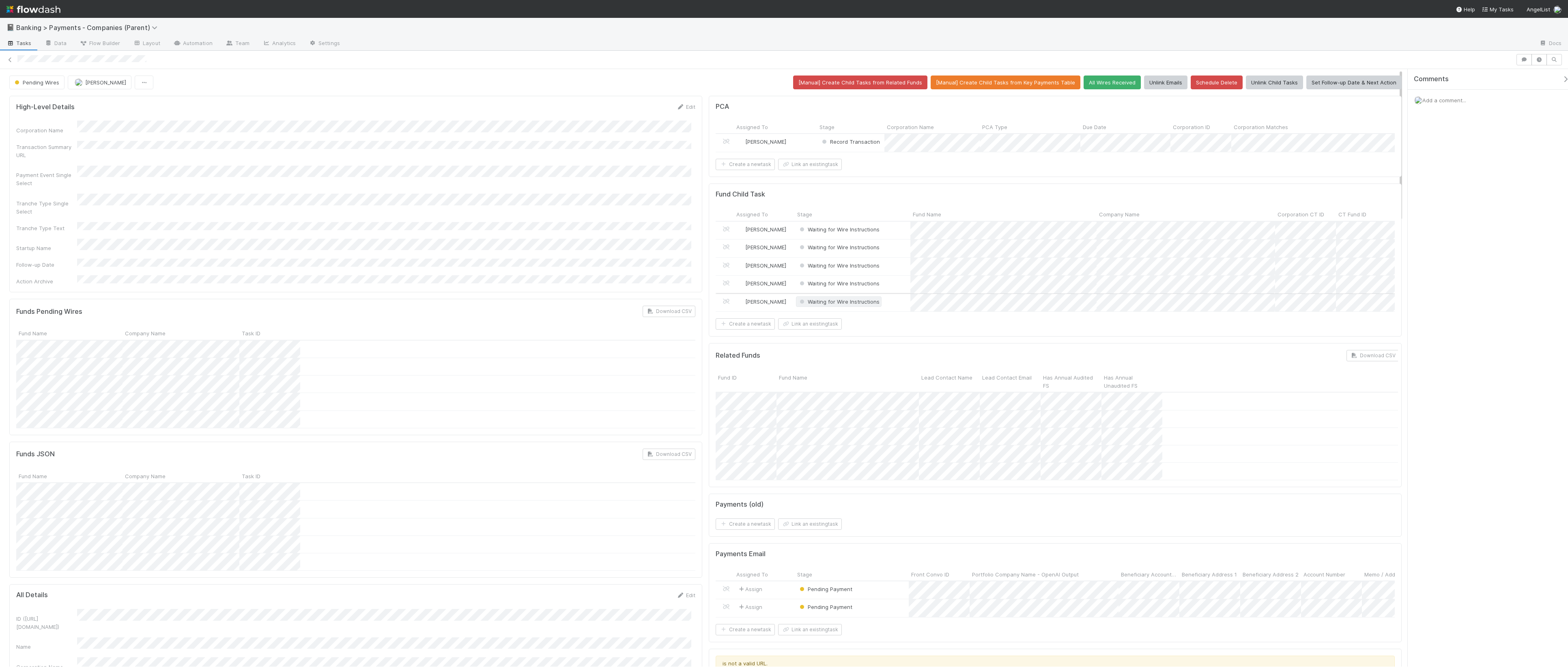
click at [836, 305] on span "Waiting for Wire Instructions" at bounding box center [839, 302] width 82 height 7
click at [861, 359] on span "Payment Not Expected" at bounding box center [830, 358] width 68 height 7
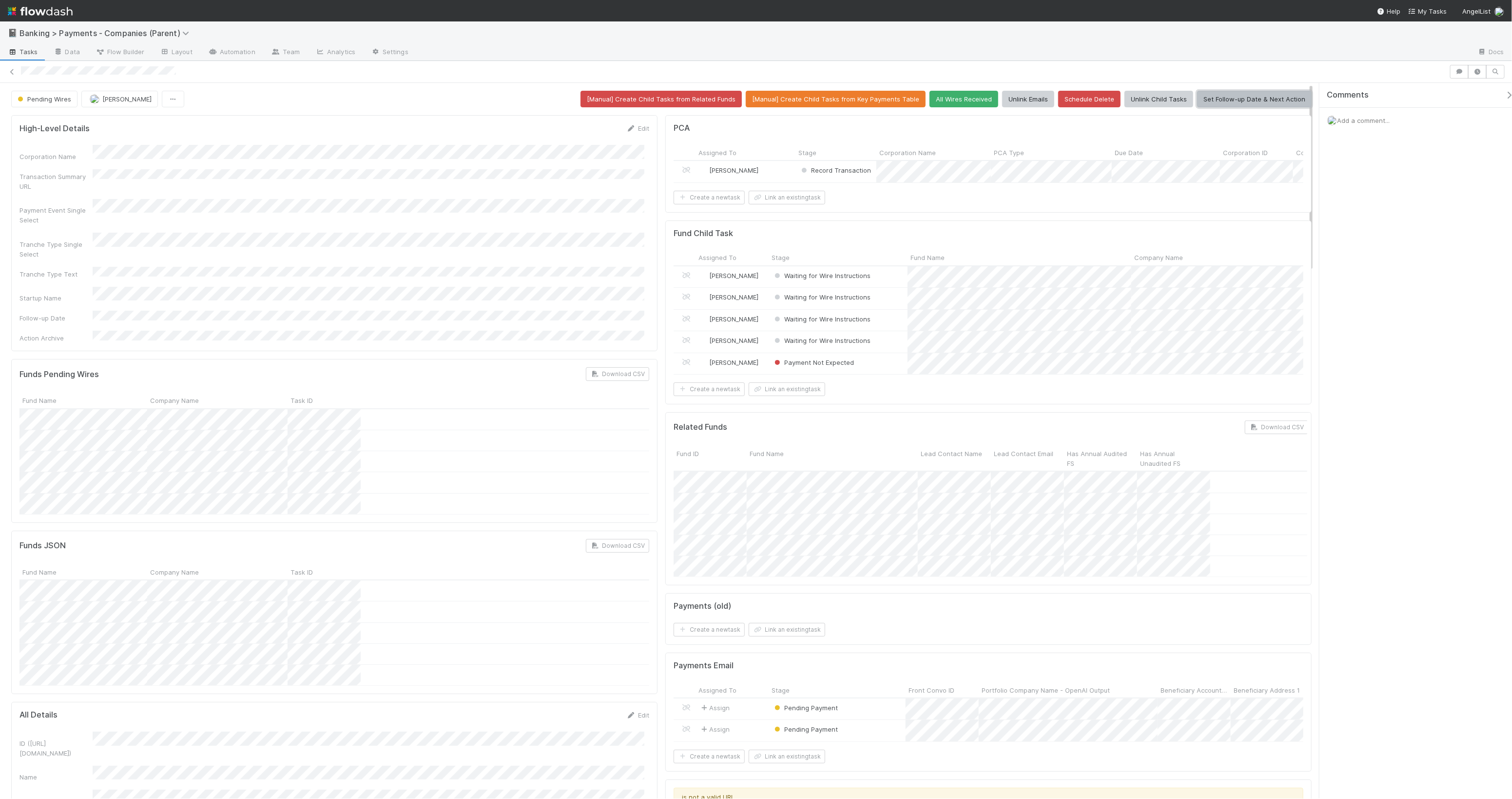
click at [1285, 99] on button "Set Follow-up Date & Next Action" at bounding box center [1255, 99] width 115 height 17
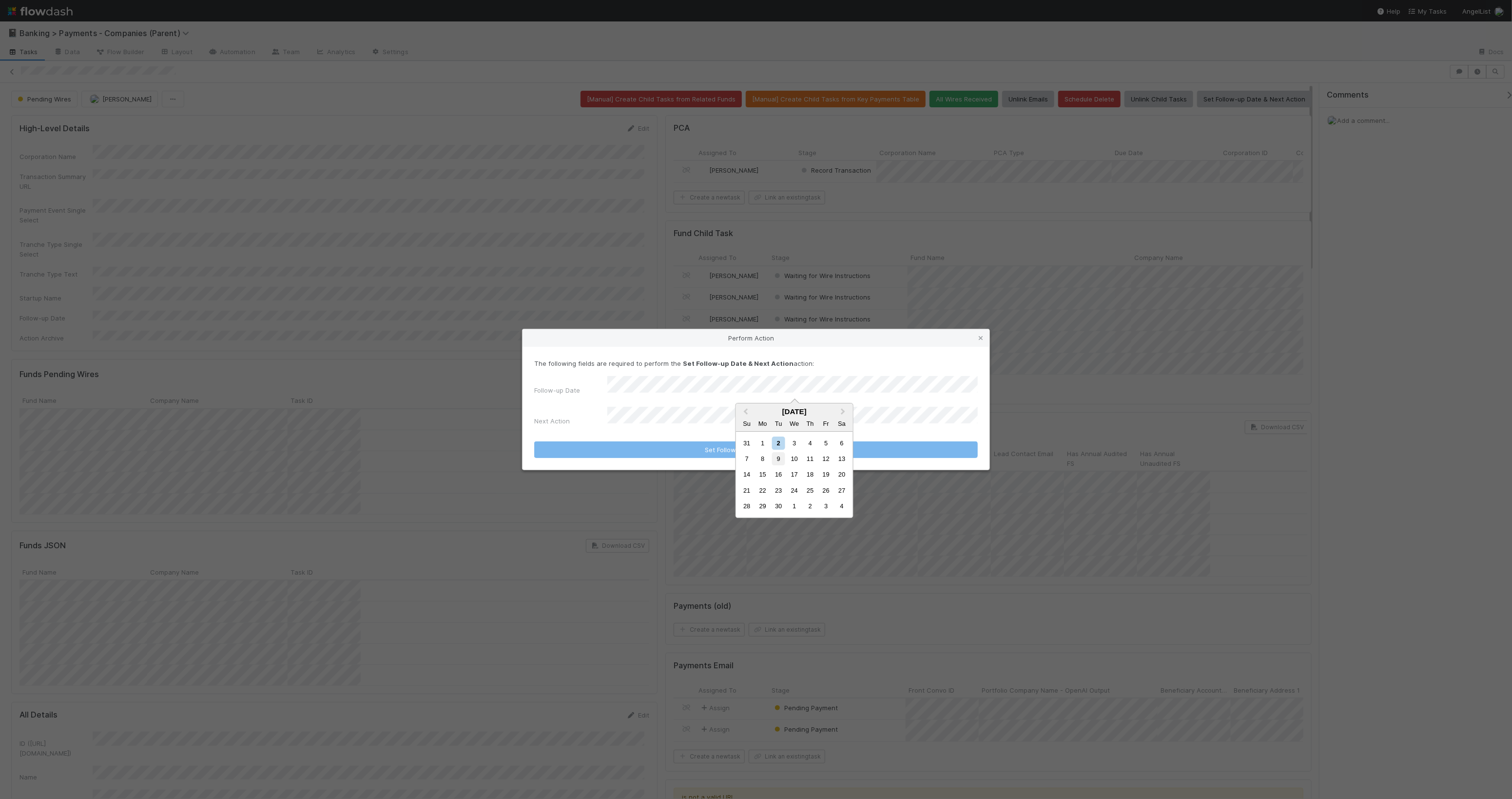
click at [776, 462] on div "9" at bounding box center [779, 459] width 13 height 13
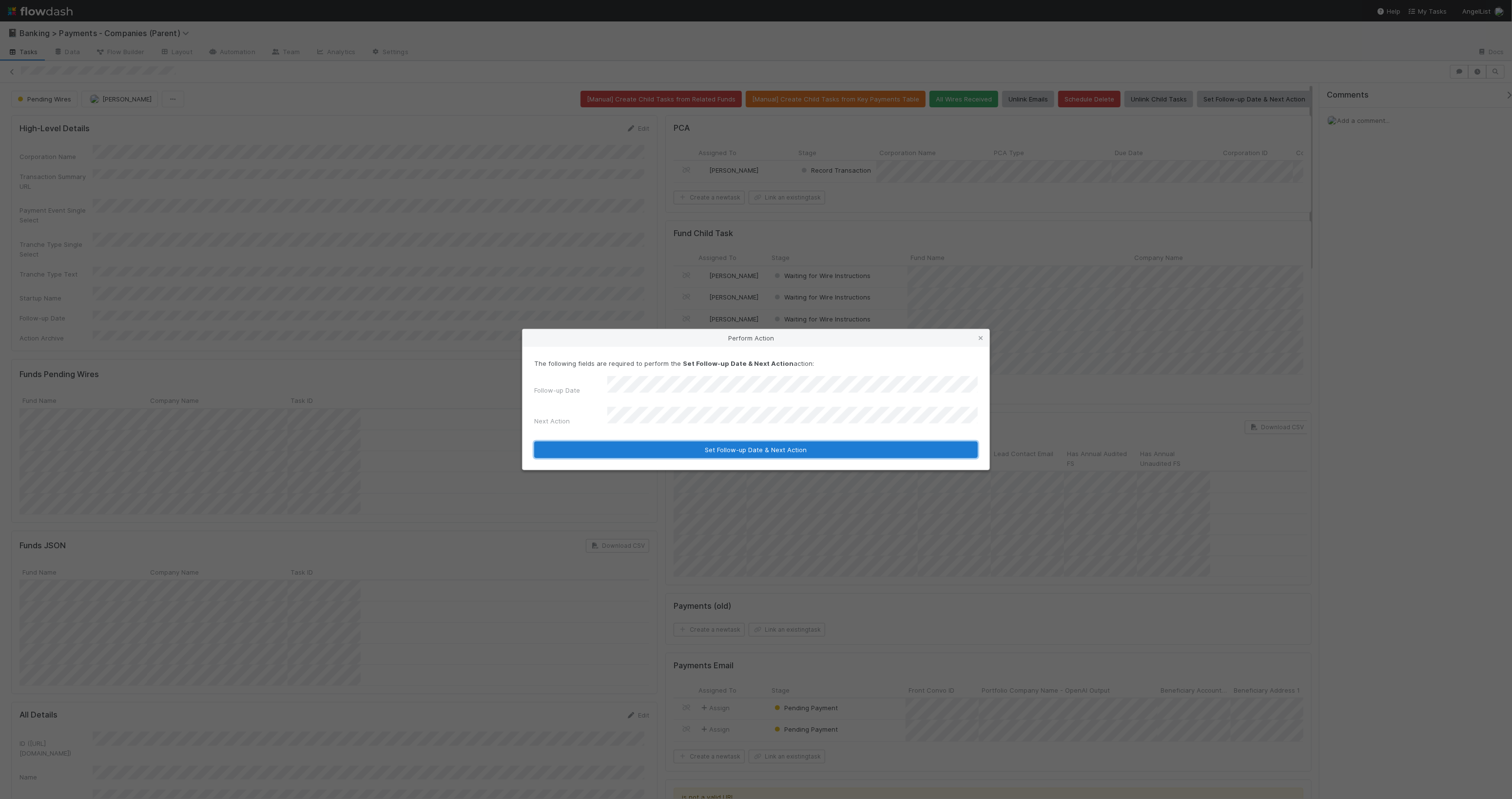
click at [777, 441] on button "Set Follow-up Date & Next Action" at bounding box center [756, 449] width 444 height 17
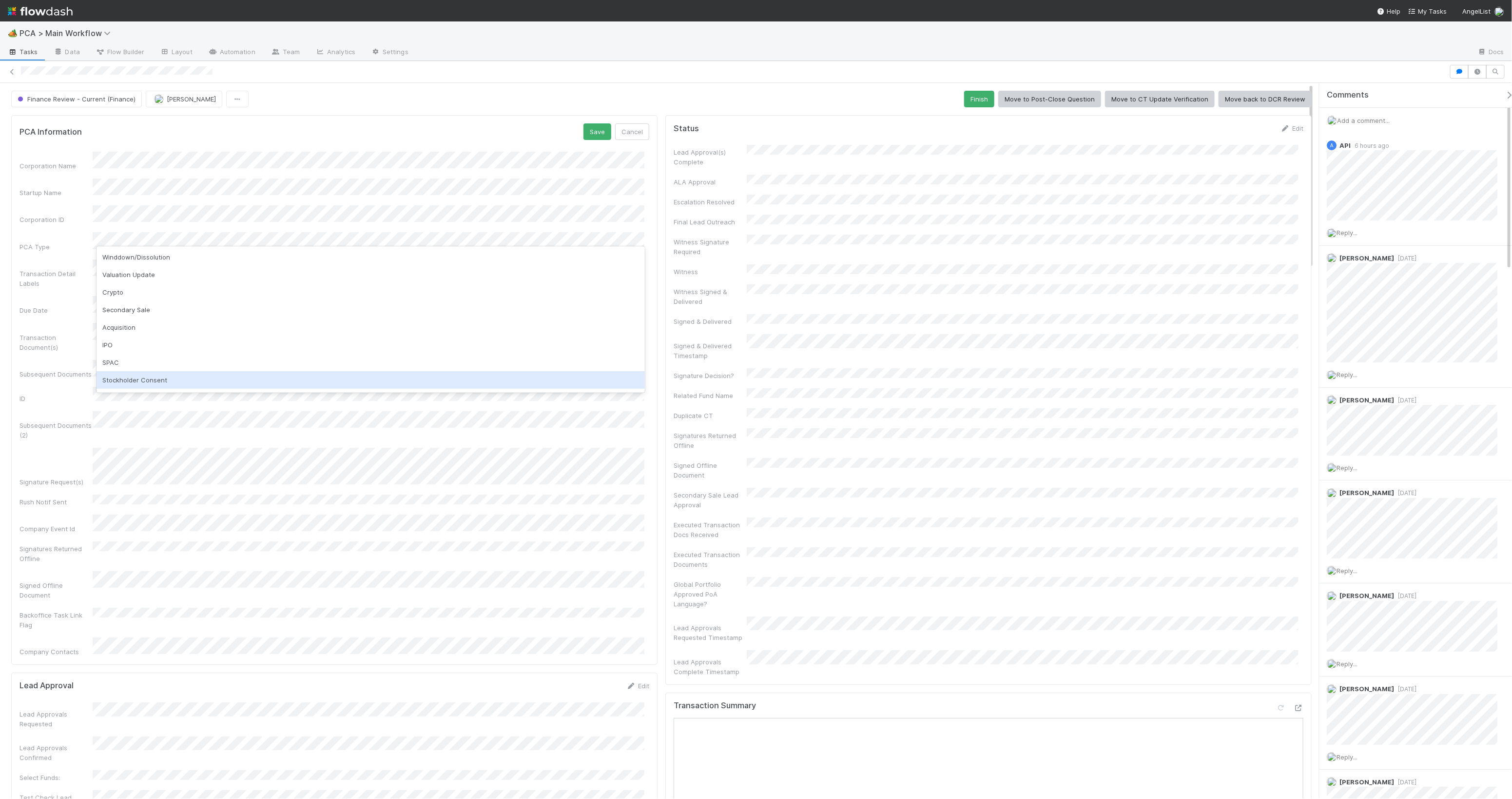
scroll to position [209, 0]
click at [200, 380] on div "Payment Expected" at bounding box center [370, 383] width 548 height 18
click at [601, 135] on button "Save" at bounding box center [598, 132] width 28 height 17
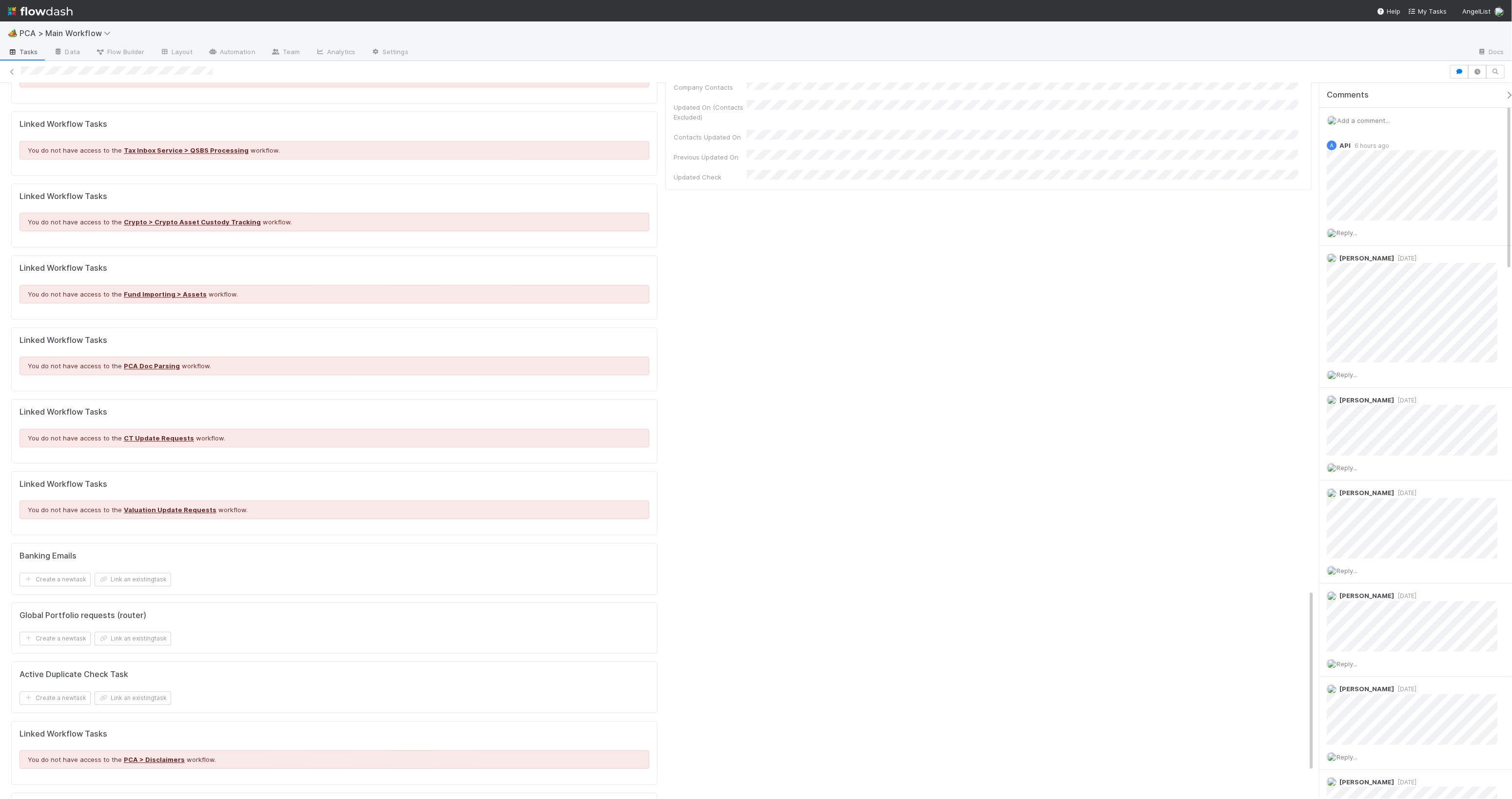
scroll to position [1400, 0]
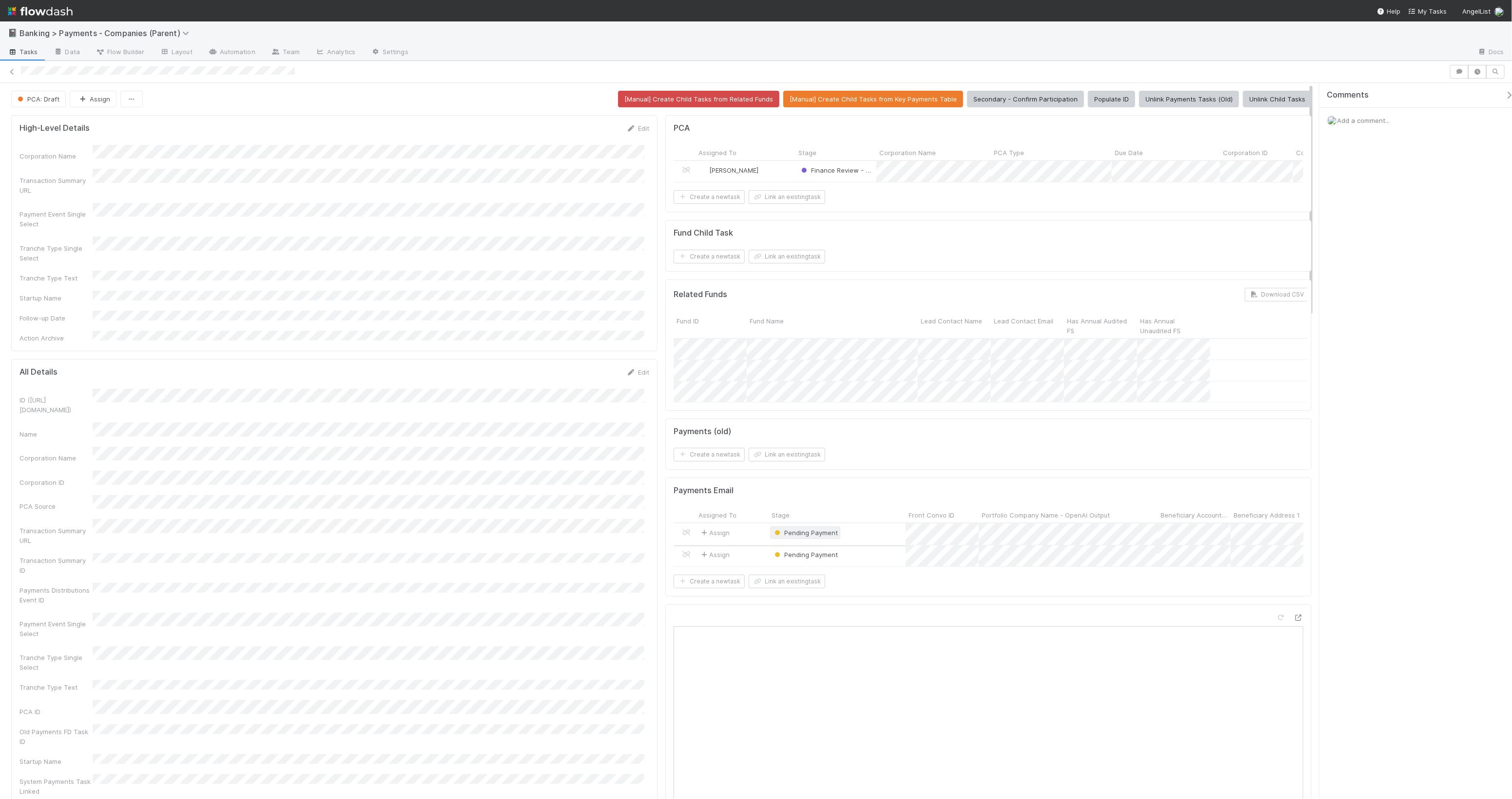
click at [813, 536] on span "Pending Payment" at bounding box center [805, 532] width 65 height 8
click at [827, 496] on div at bounding box center [756, 400] width 1512 height 799
click at [685, 536] on icon at bounding box center [686, 532] width 10 height 7
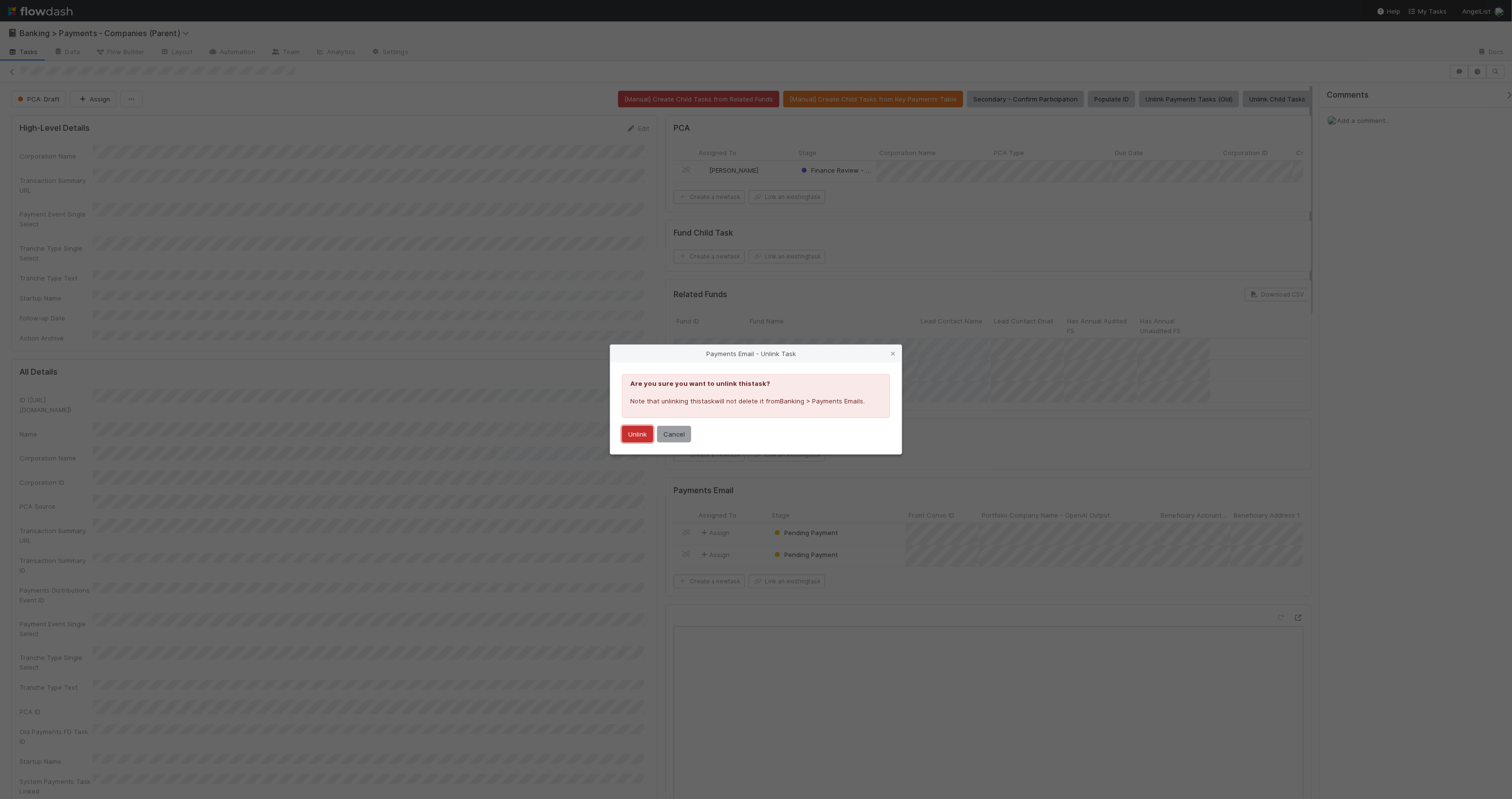
click at [639, 432] on button "Unlink" at bounding box center [637, 434] width 31 height 17
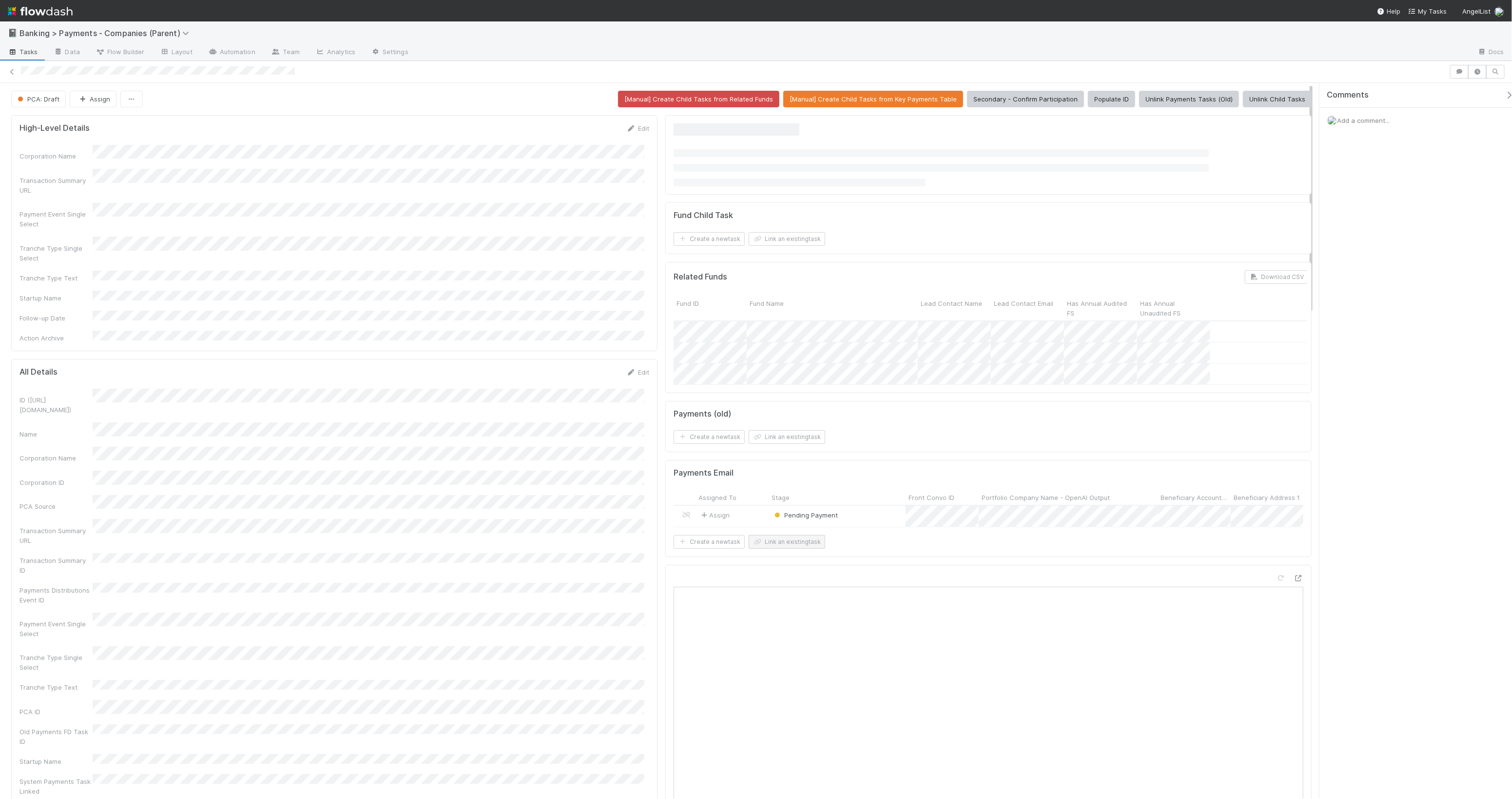
click at [797, 527] on div "Pending Payment" at bounding box center [837, 516] width 137 height 21
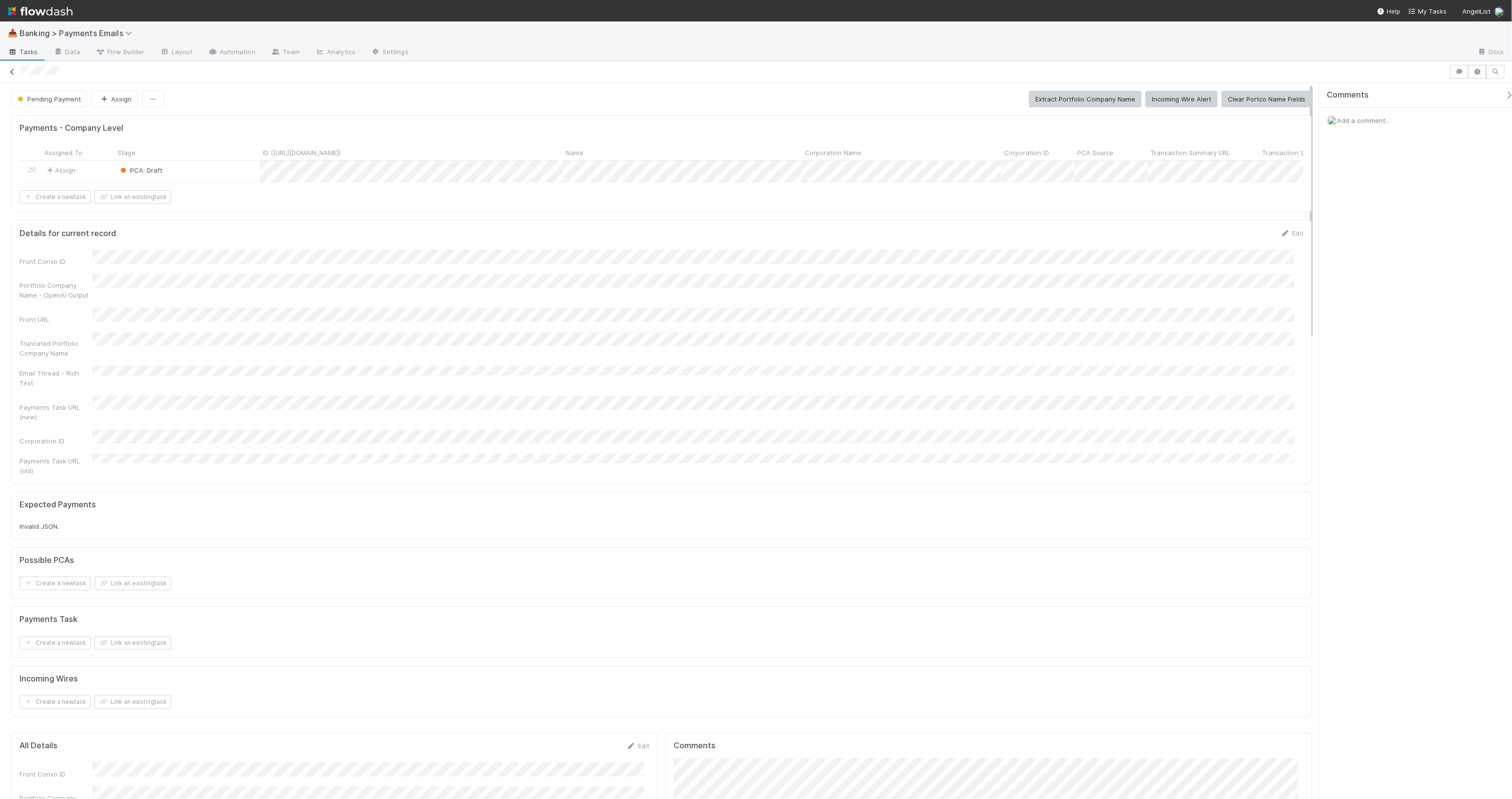
click at [13, 74] on icon at bounding box center [12, 72] width 10 height 7
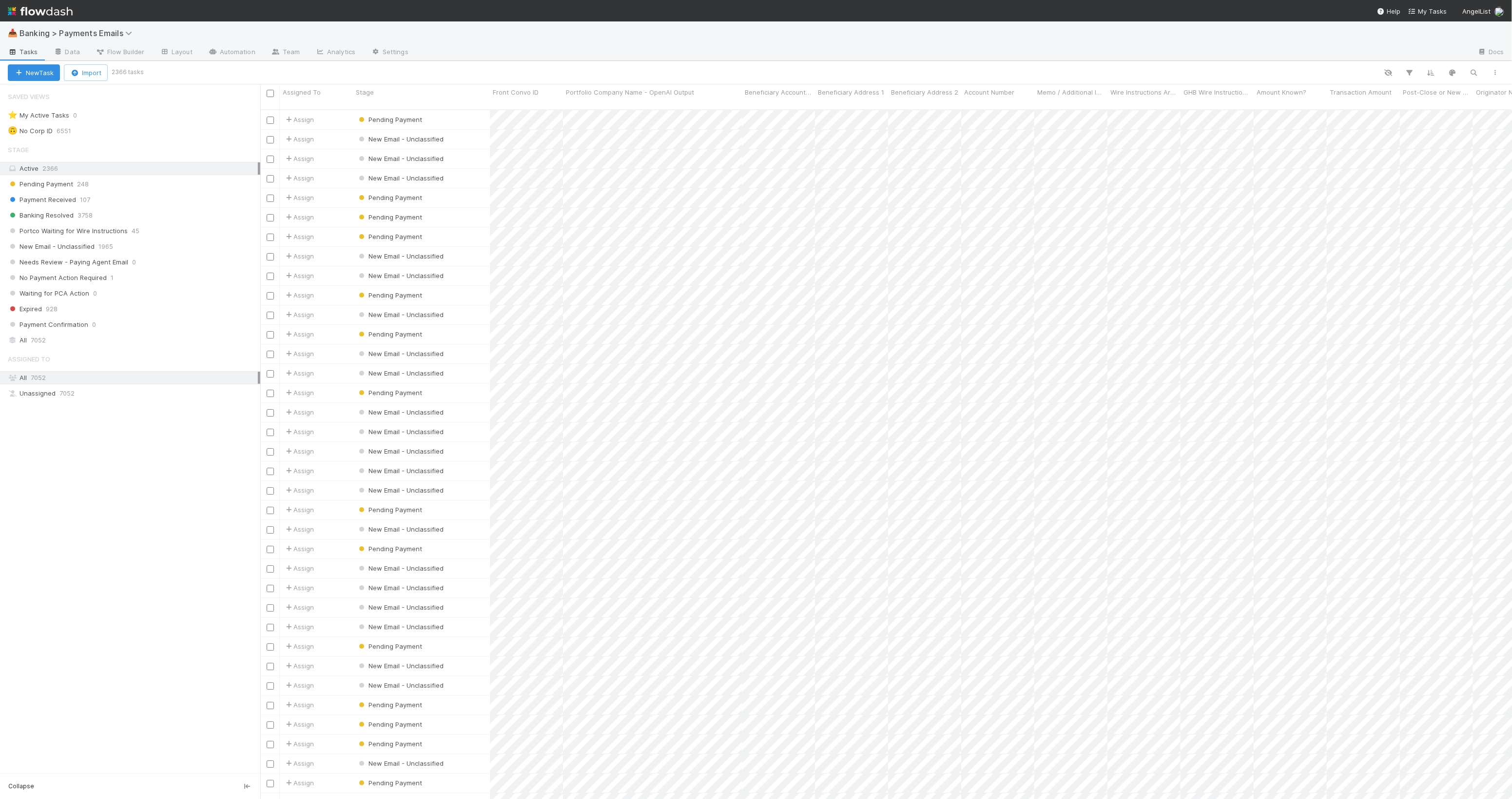
scroll to position [688, 1244]
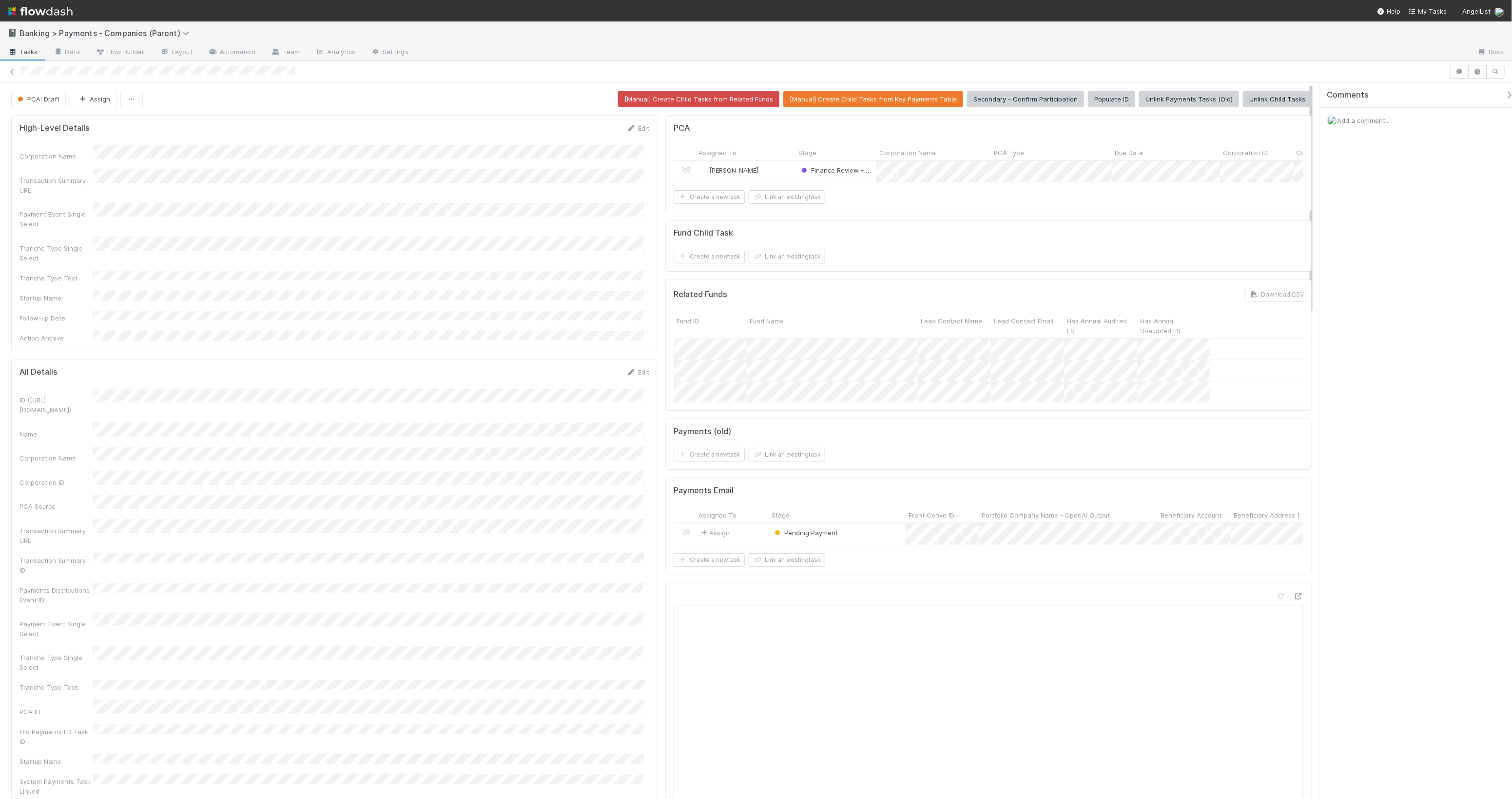
click at [791, 544] on div "Pending Payment" at bounding box center [837, 533] width 137 height 21
click at [794, 566] on button "Link an existing task" at bounding box center [787, 560] width 77 height 14
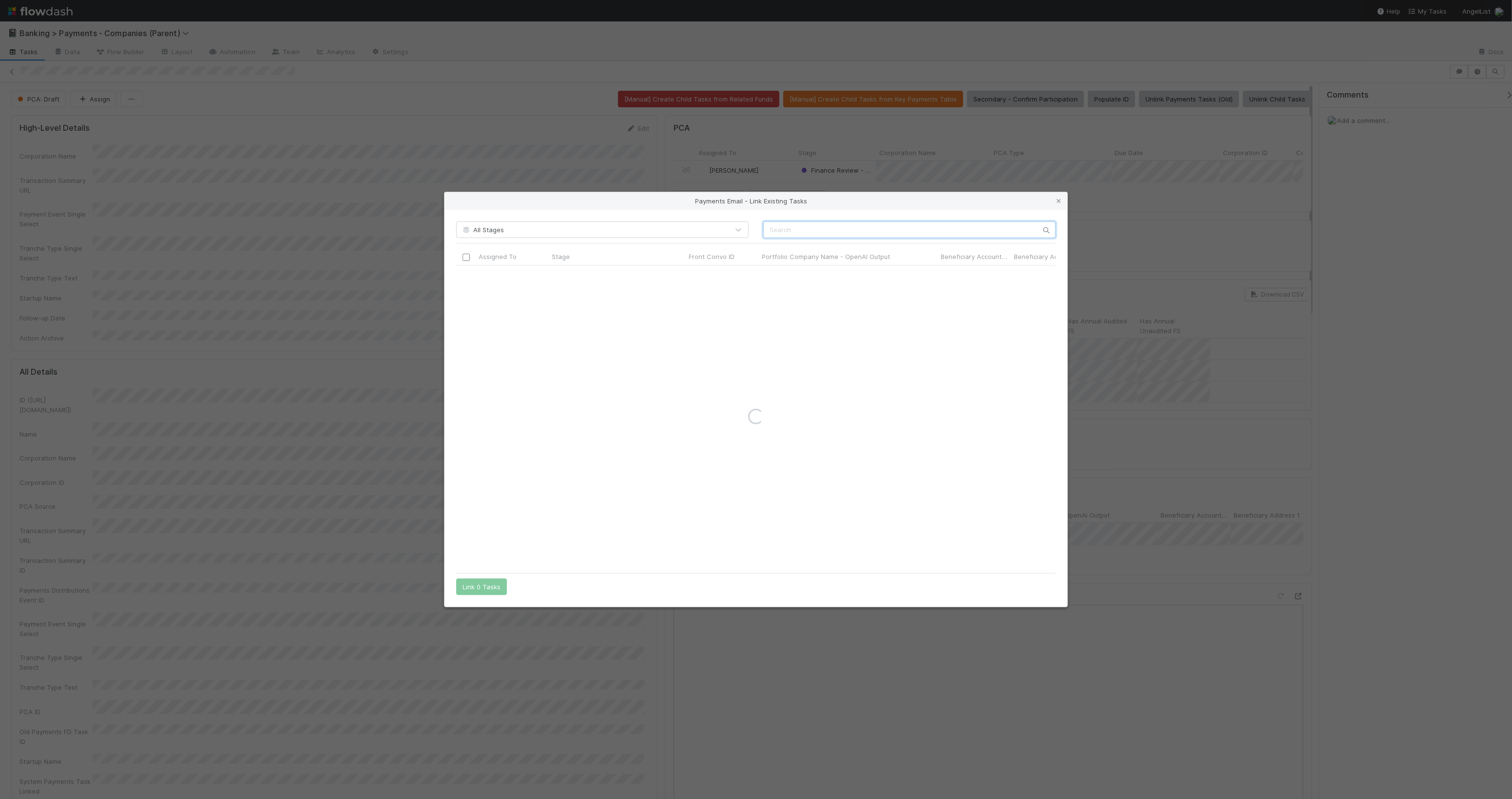
click at [962, 229] on input "text" at bounding box center [910, 230] width 293 height 17
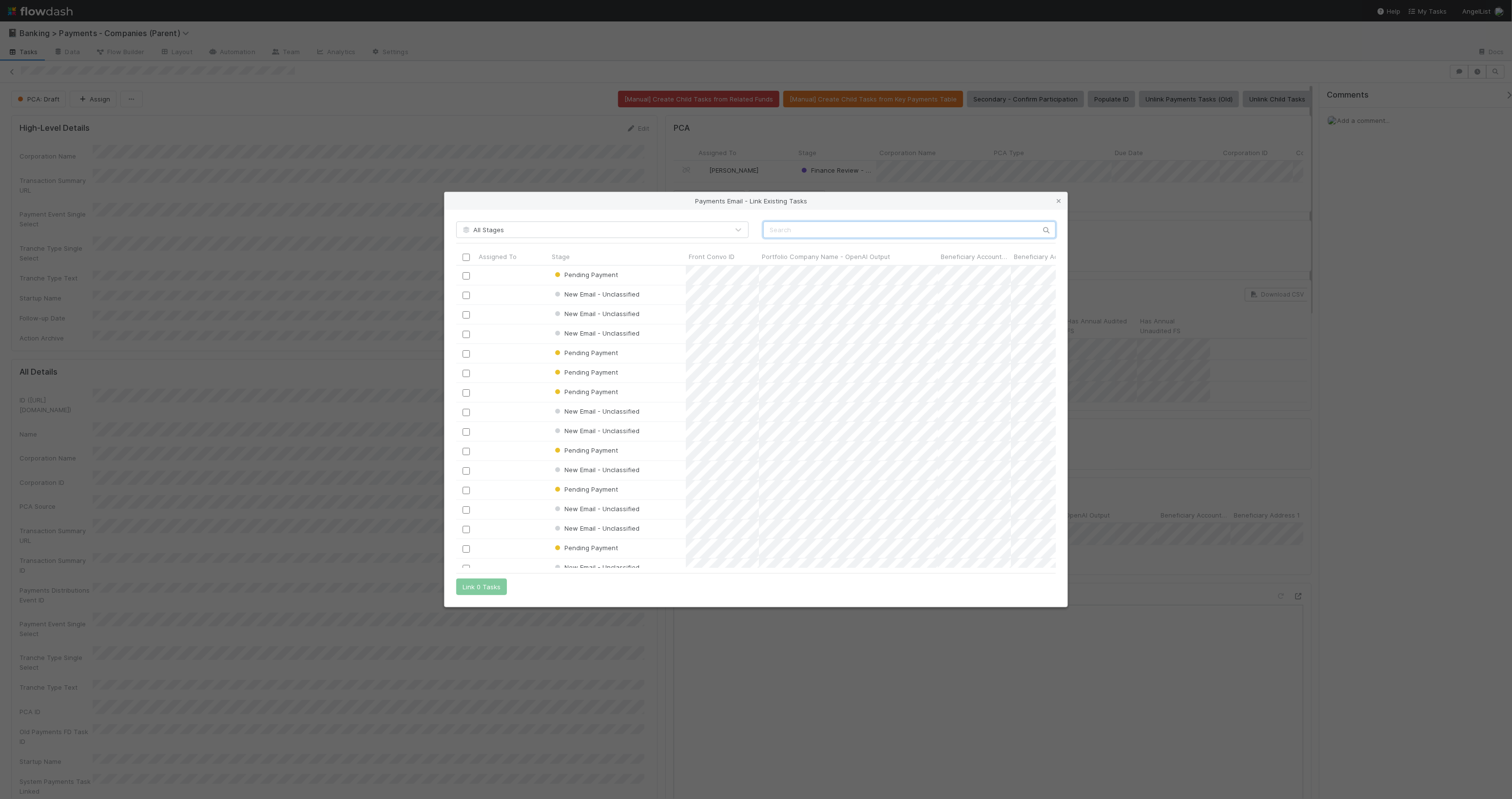
scroll to position [293, 590]
paste input "cnv_qoo2k93"
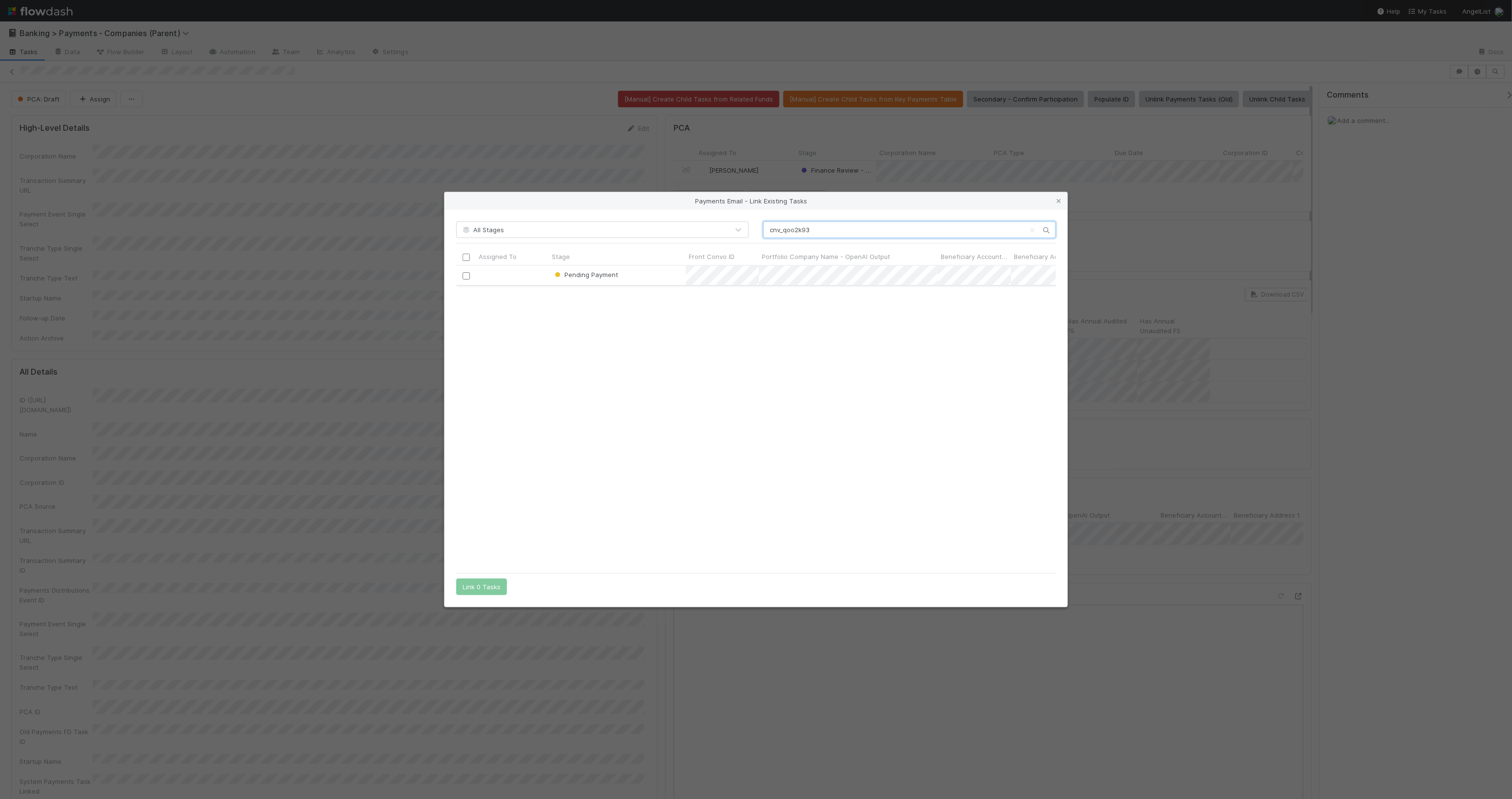
type input "cnv_qoo2k93"
click at [467, 277] on input "checkbox" at bounding box center [467, 275] width 7 height 7
click at [481, 596] on div "All Stages cnv_qoo2k93 Assigned To Stage Front Convo ID Portfolio Company Name …" at bounding box center [756, 408] width 623 height 397
click at [486, 584] on button "Link 1 Task" at bounding box center [479, 586] width 46 height 17
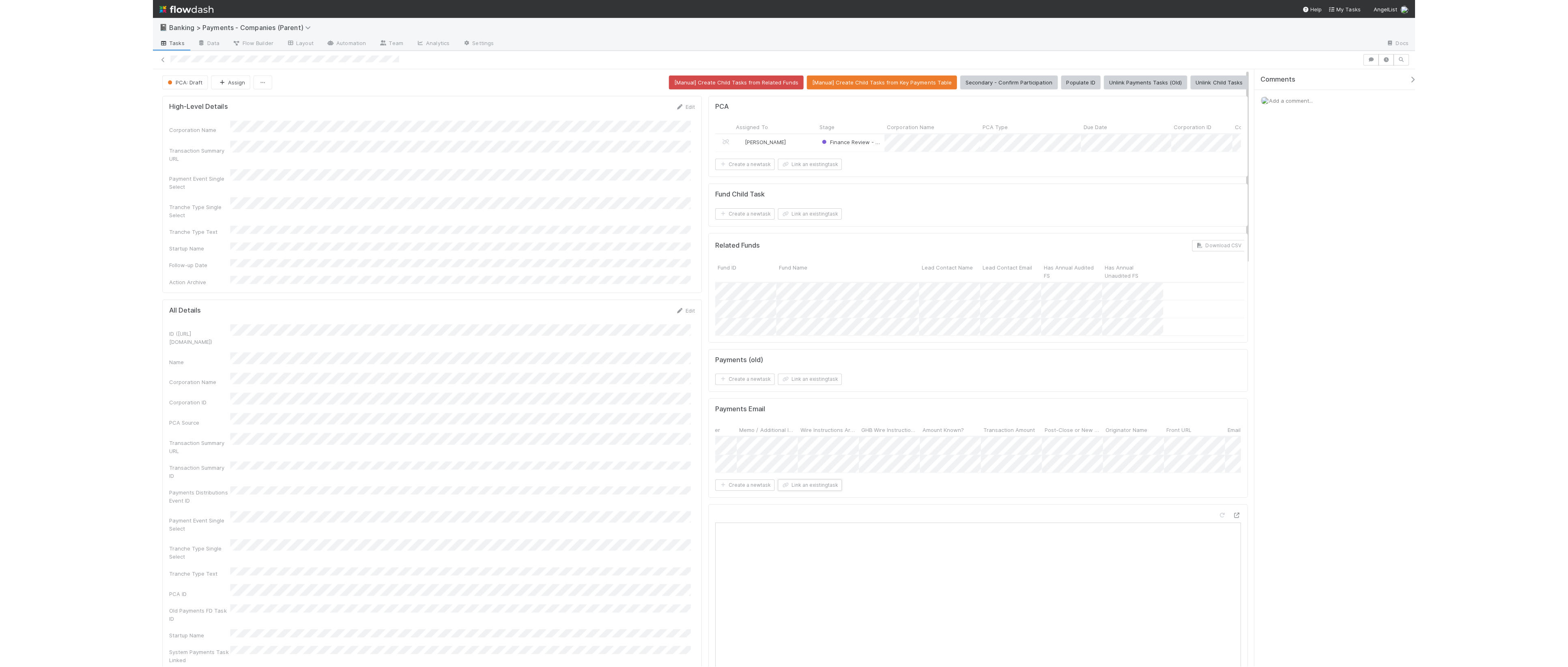
scroll to position [0, 0]
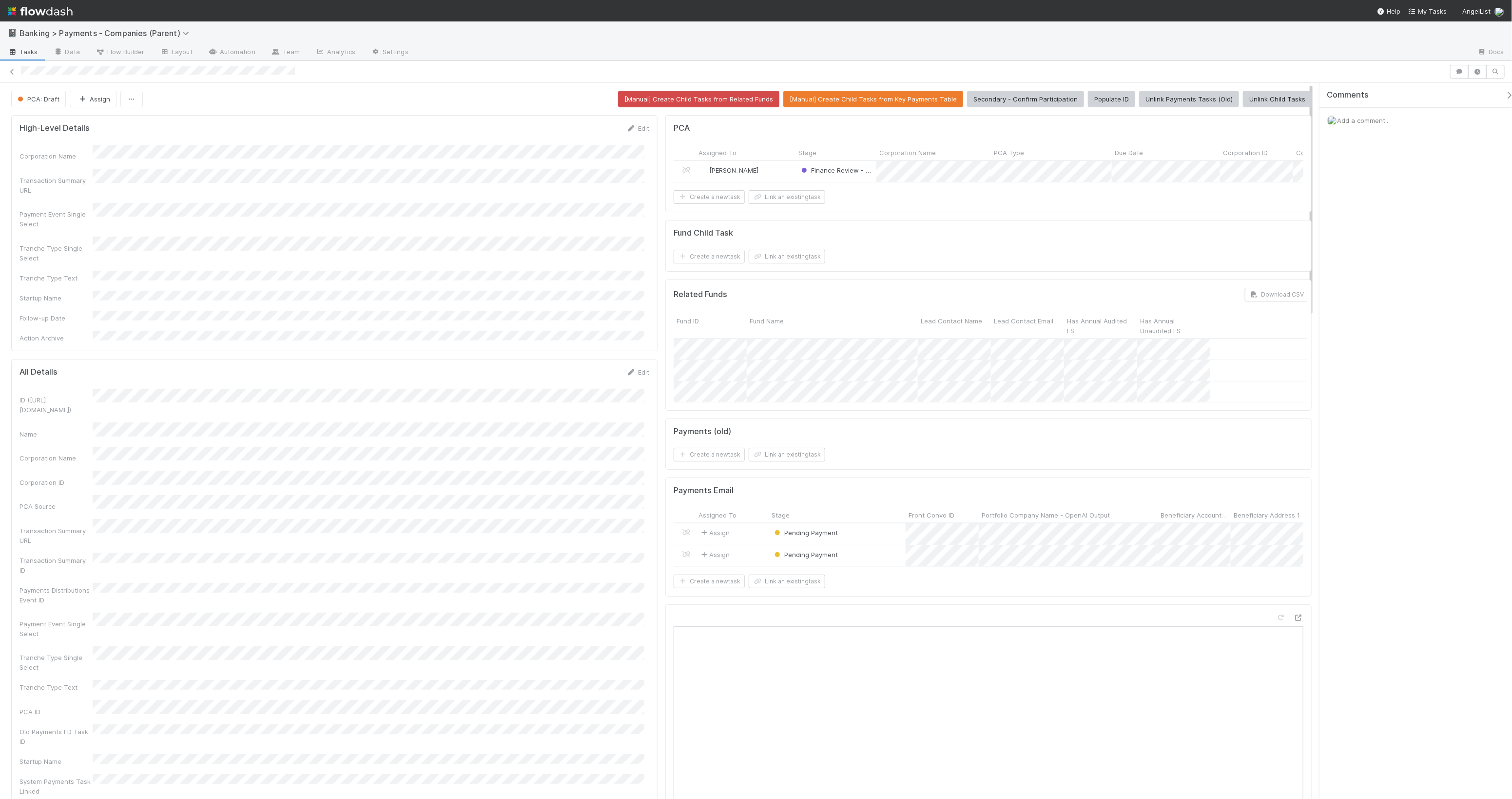
click at [713, 96] on button "[Manual] Create Child Tasks from Related Funds" at bounding box center [699, 99] width 162 height 17
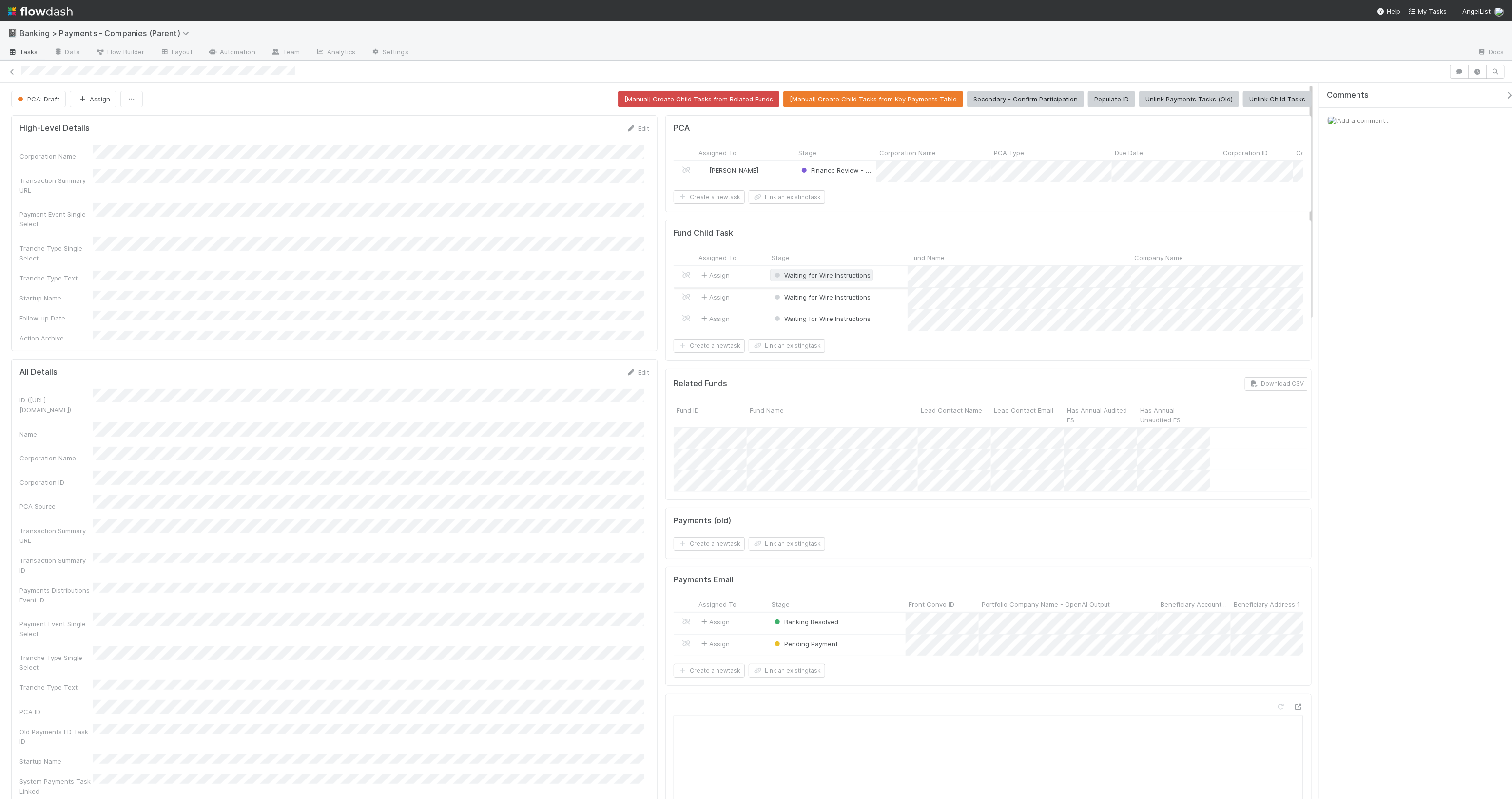
click at [823, 279] on span "Waiting for Wire Instructions" at bounding box center [821, 275] width 98 height 8
click at [843, 342] on span "Payment Not Expected" at bounding box center [811, 343] width 81 height 8
click at [838, 323] on span "Waiting for Wire Instructions" at bounding box center [821, 318] width 98 height 8
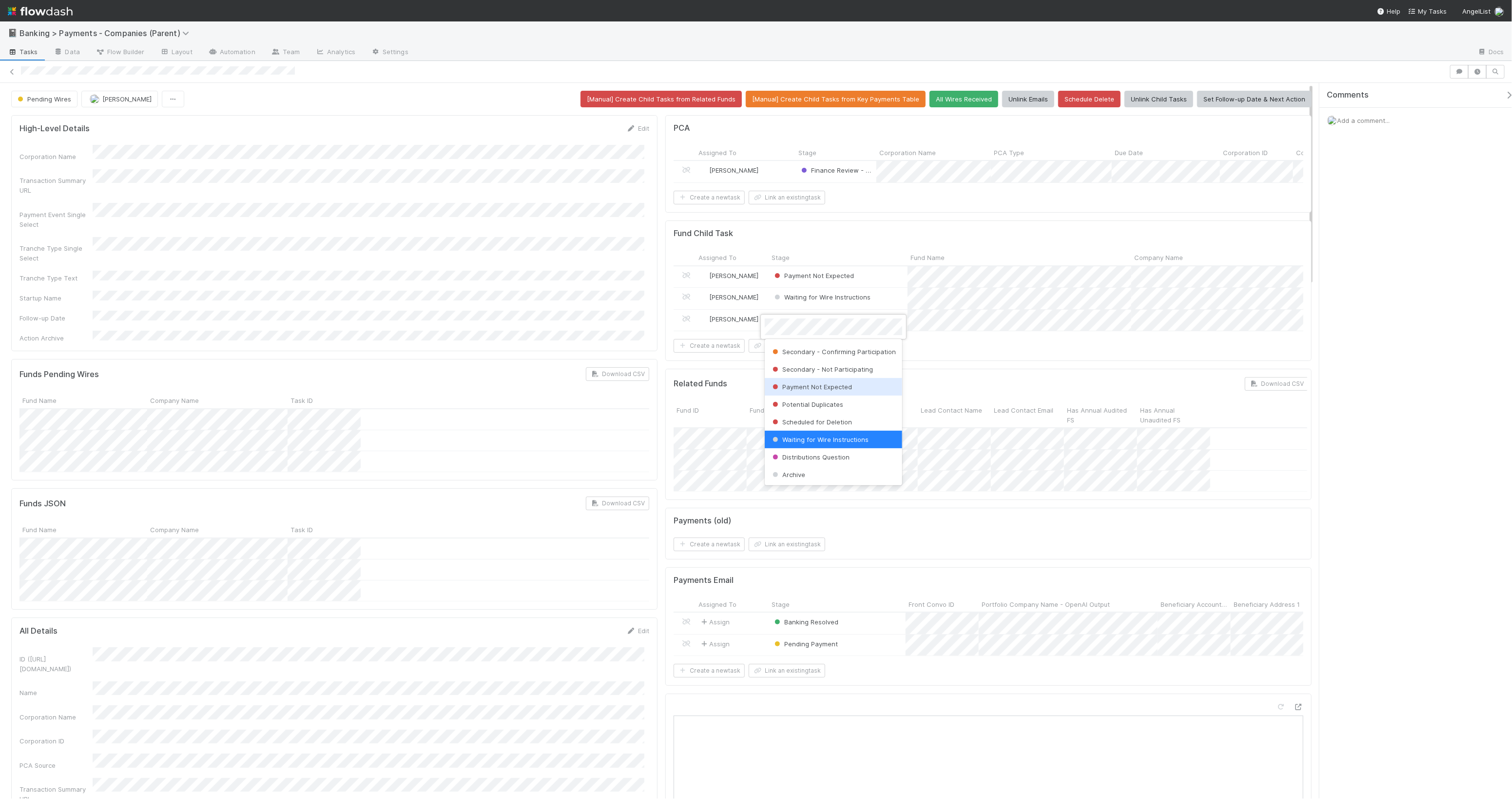
click at [837, 388] on span "Payment Not Expected" at bounding box center [811, 386] width 81 height 8
click at [816, 300] on span "Waiting for Wire Instructions" at bounding box center [821, 296] width 103 height 12
click at [844, 340] on div "Waiting for Wire" at bounding box center [834, 346] width 138 height 18
click at [1366, 122] on span "Add a comment..." at bounding box center [1364, 120] width 53 height 8
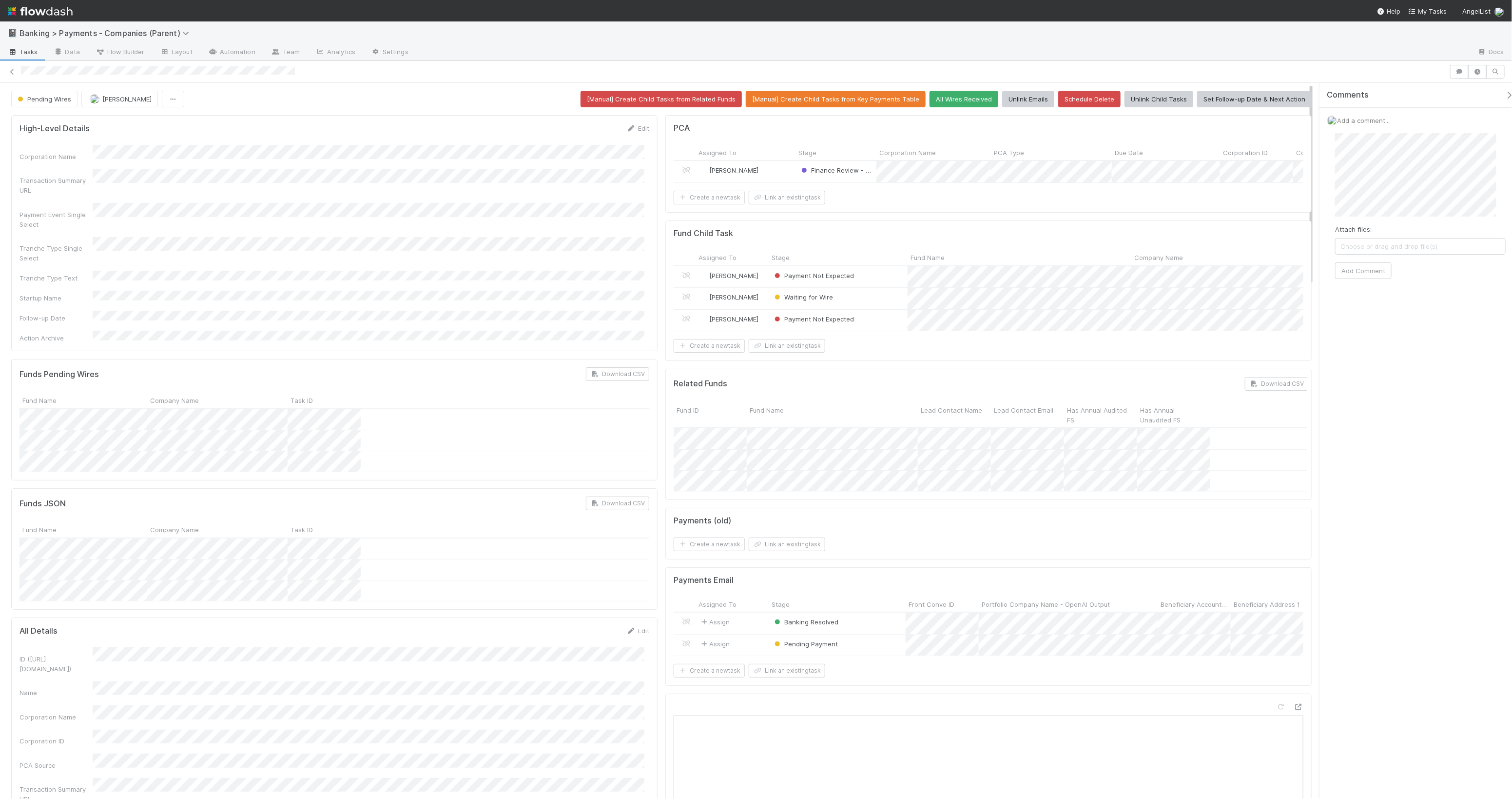
drag, startPoint x: 388, startPoint y: 244, endPoint x: 393, endPoint y: 242, distance: 5.4
click at [393, 242] on div "Tranche Type Single Select" at bounding box center [334, 250] width 630 height 26
click at [1264, 94] on button "Set Follow-up Date & Next Action" at bounding box center [1255, 99] width 115 height 17
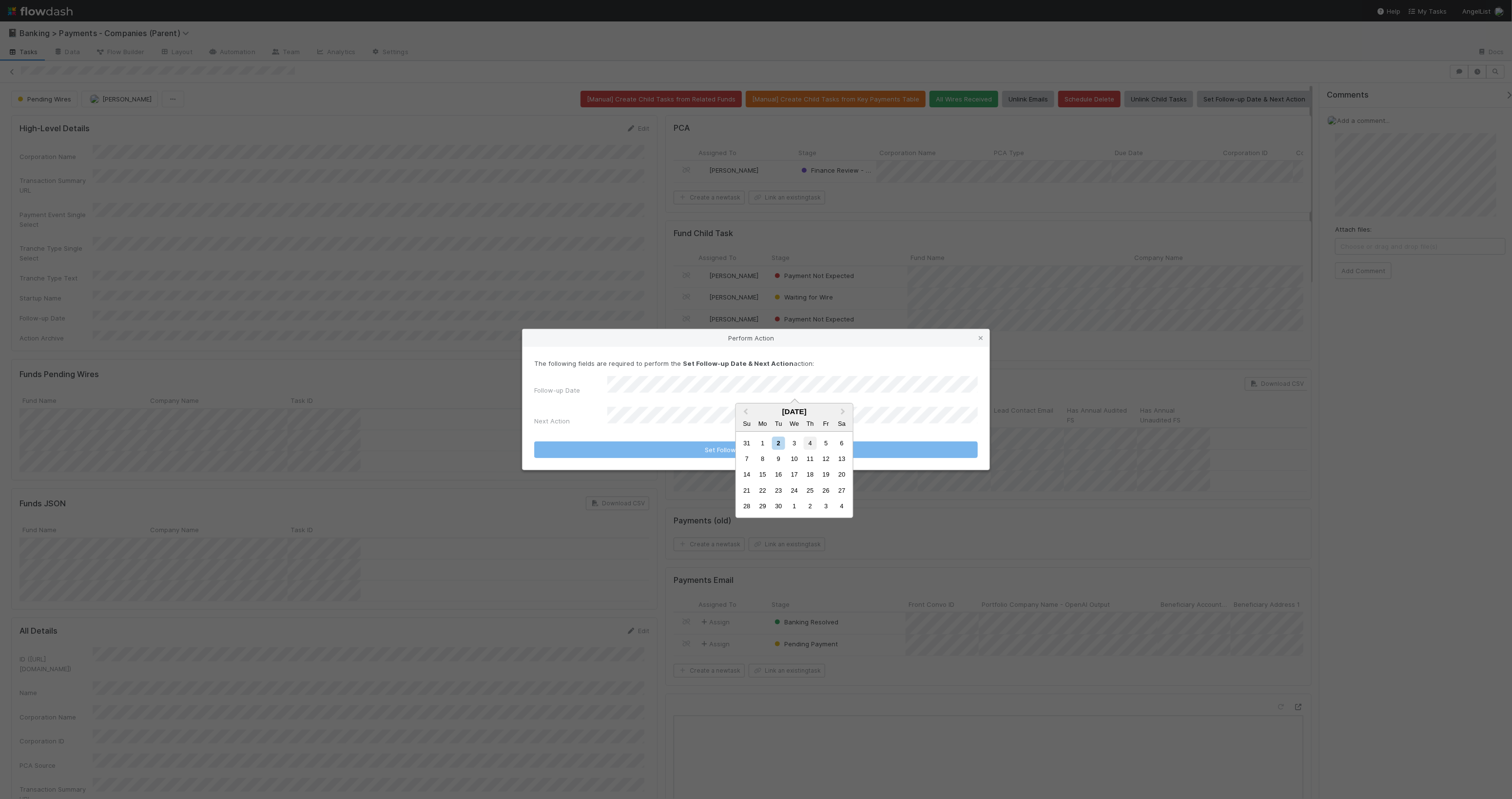
click at [812, 444] on div "4" at bounding box center [810, 443] width 13 height 13
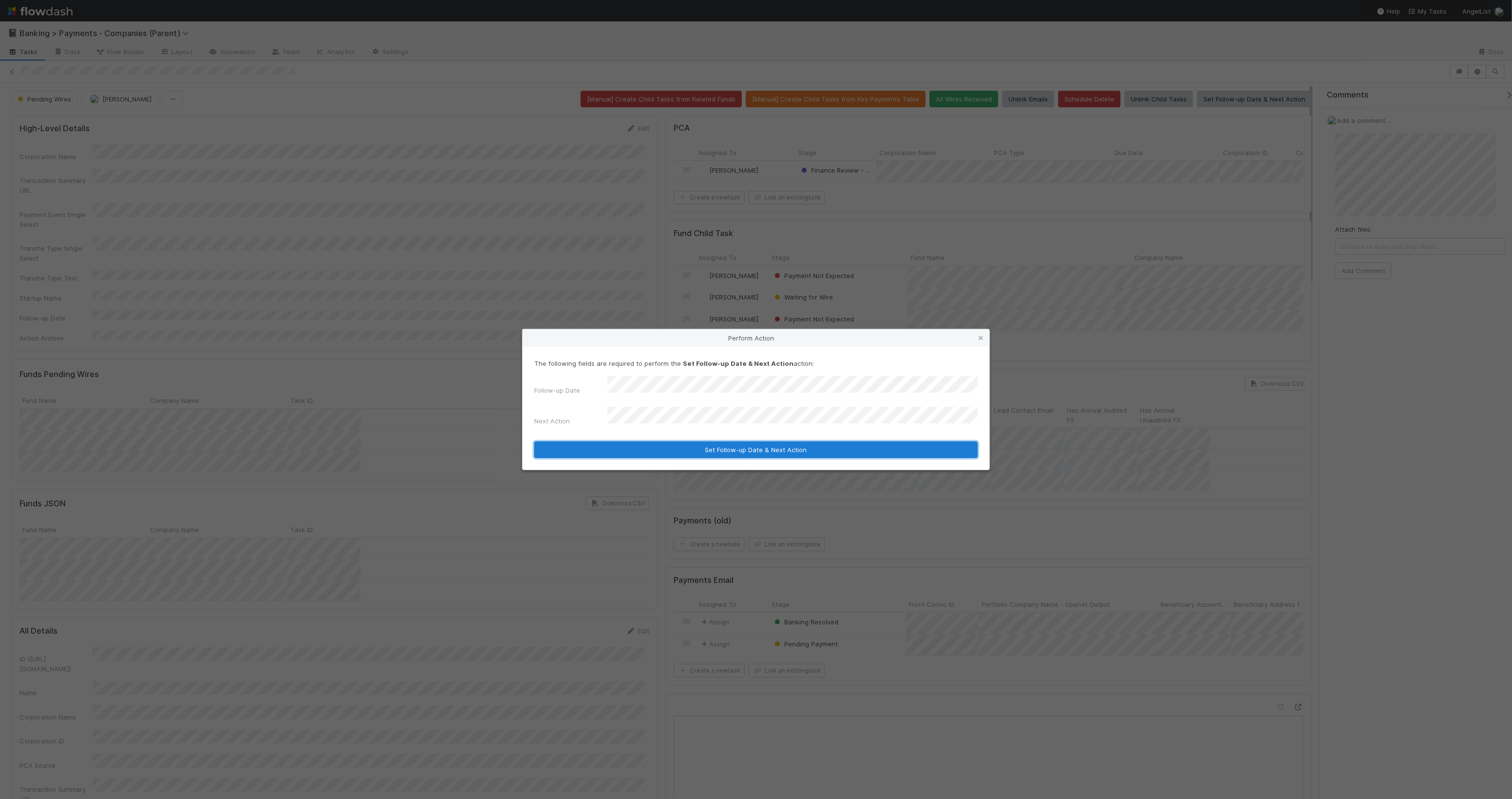
click at [720, 443] on button "Set Follow-up Date & Next Action" at bounding box center [756, 449] width 444 height 17
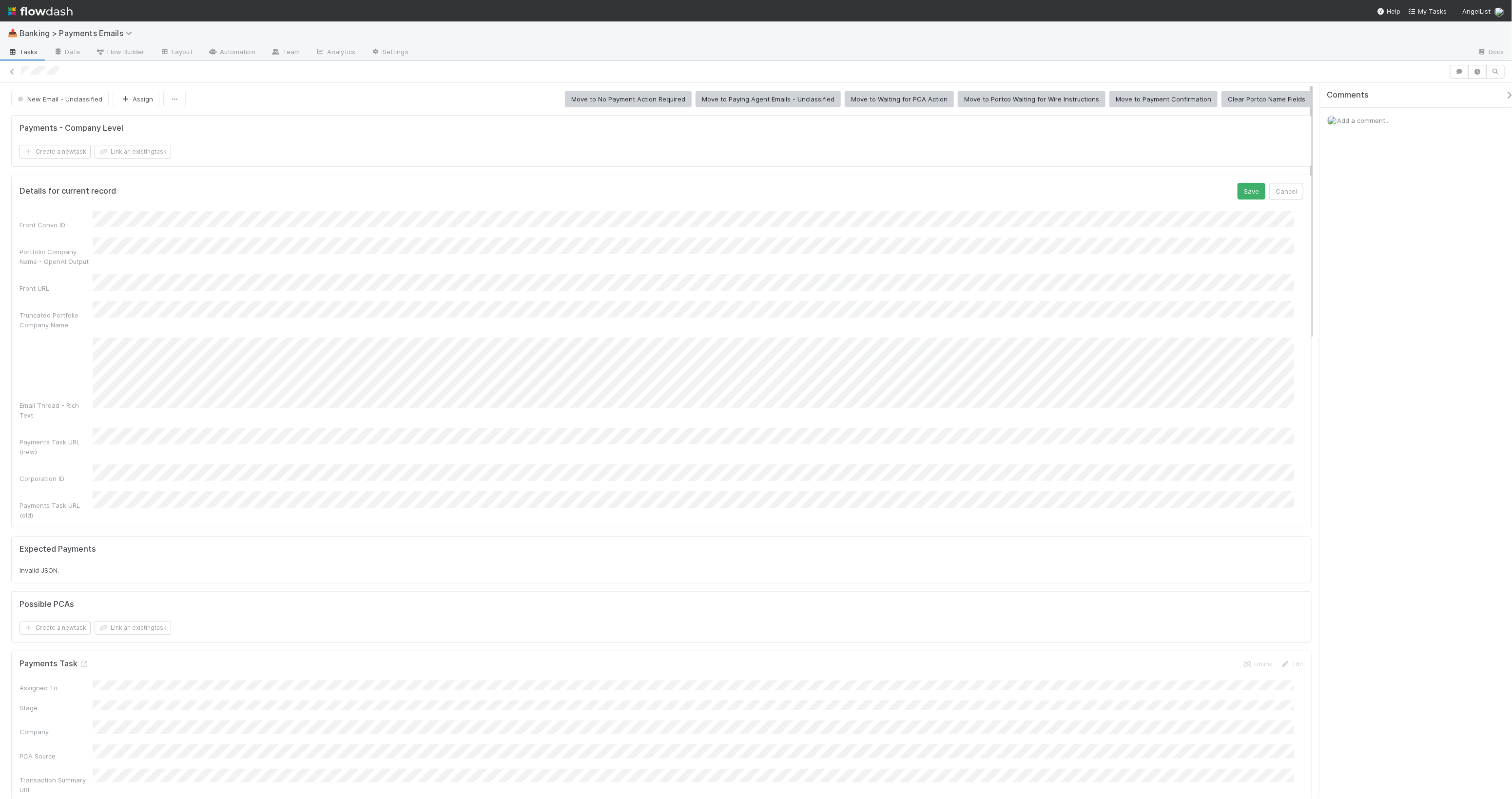
click at [1238, 183] on button "Save" at bounding box center [1252, 191] width 28 height 17
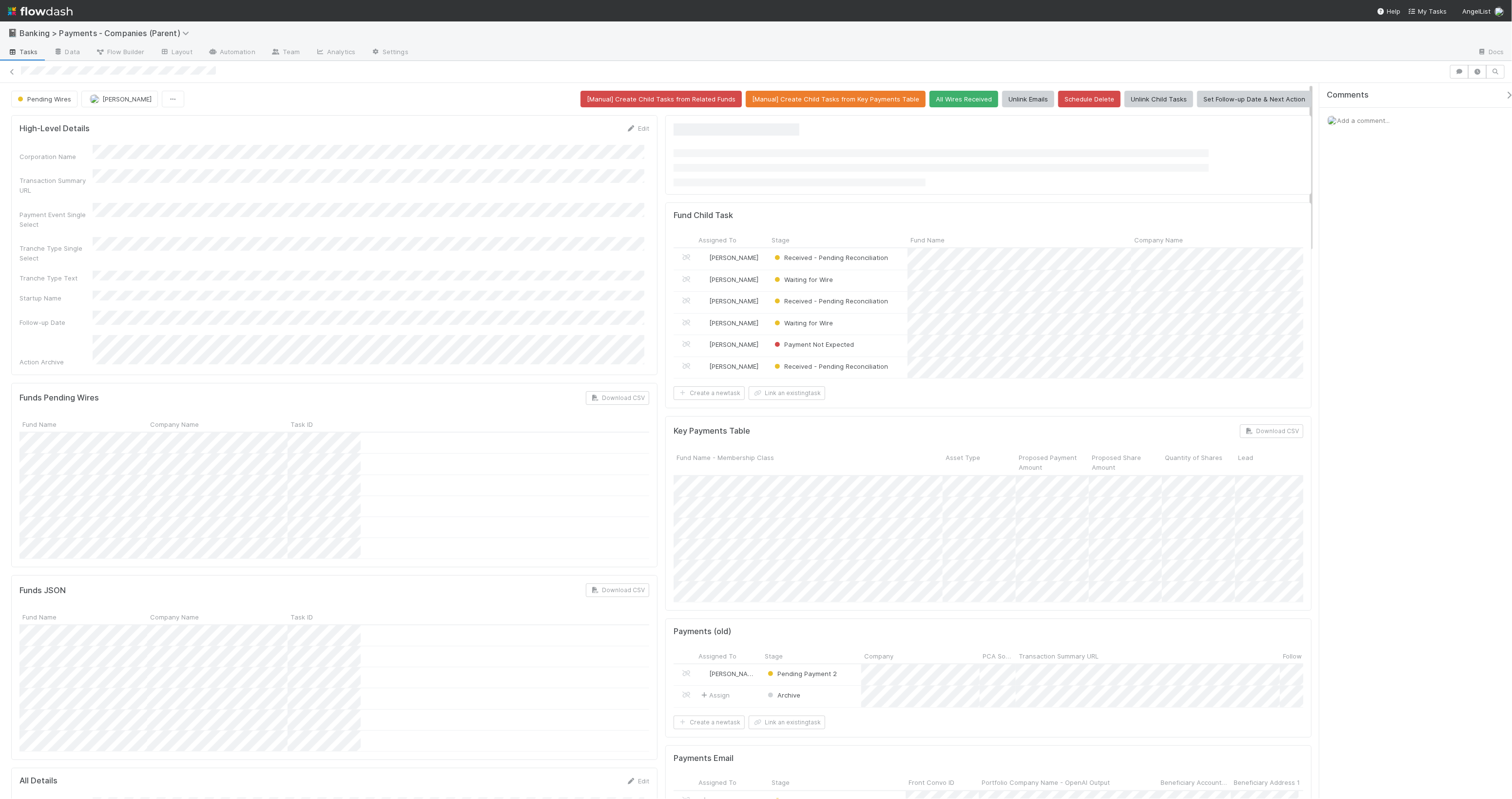
scroll to position [189, 616]
click at [1219, 100] on button "Set Follow-up Date & Next Action" at bounding box center [1255, 99] width 115 height 17
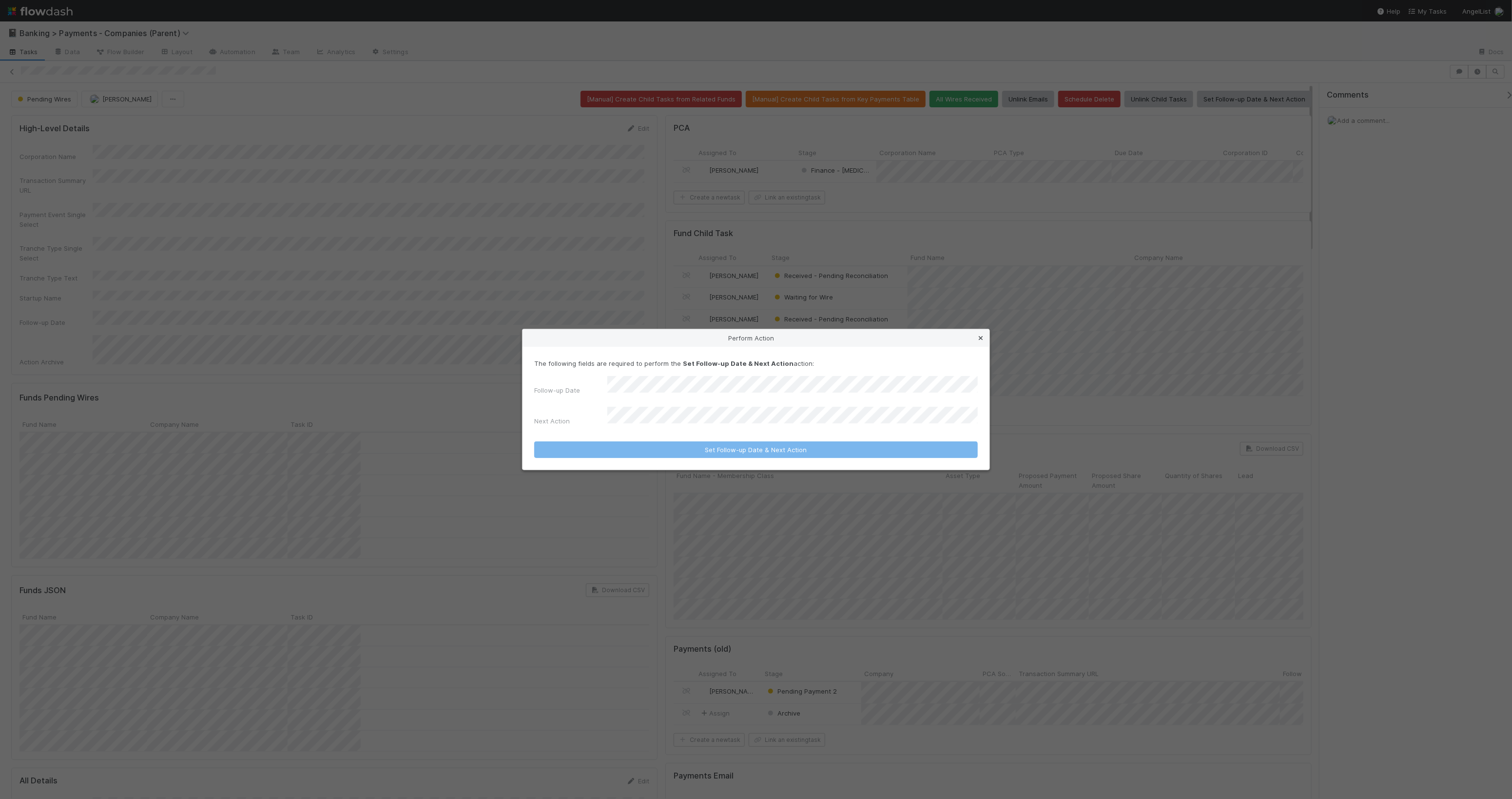
click at [977, 342] on icon at bounding box center [980, 338] width 10 height 7
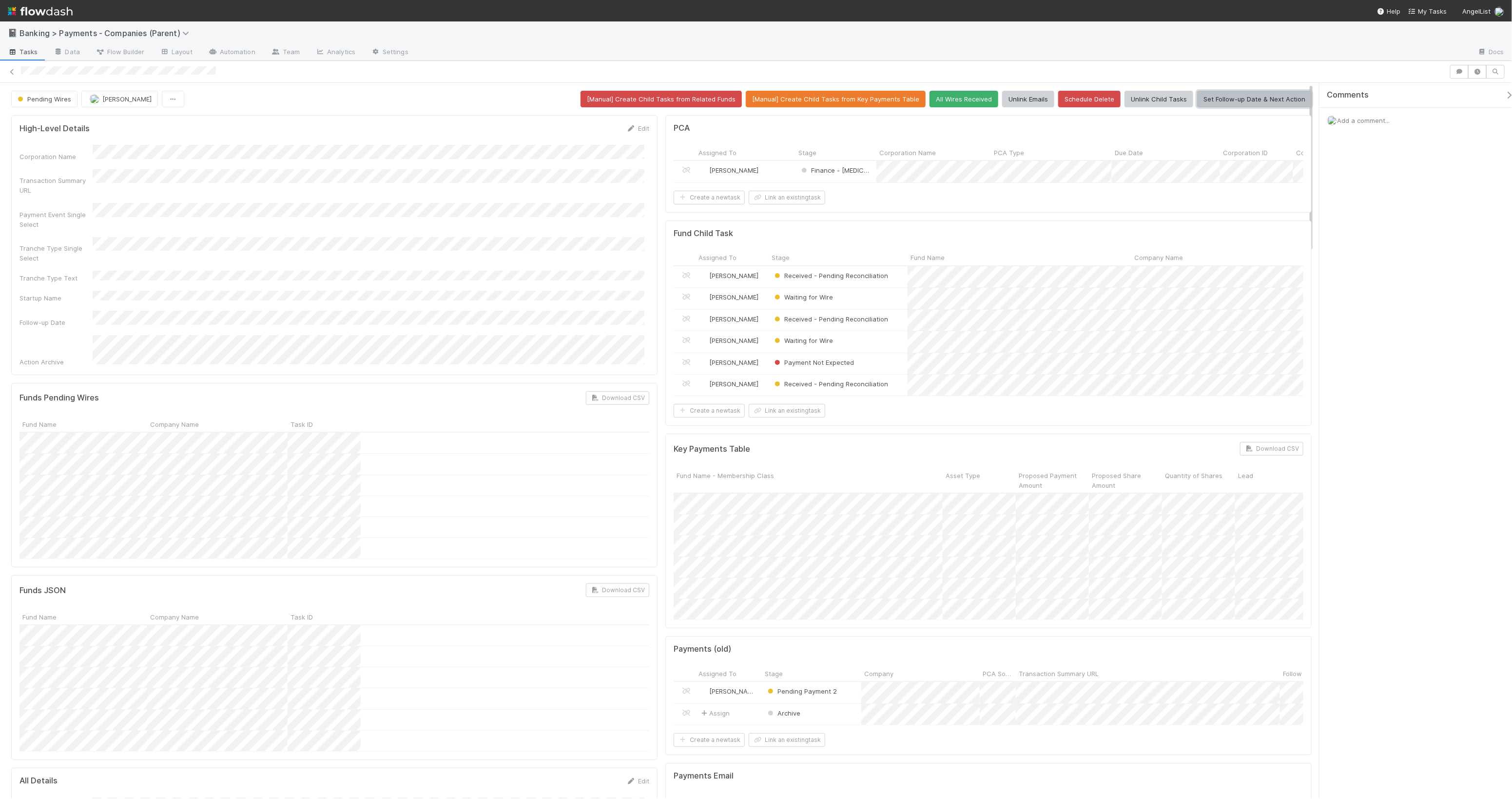
click at [1283, 100] on button "Set Follow-up Date & Next Action" at bounding box center [1255, 99] width 115 height 17
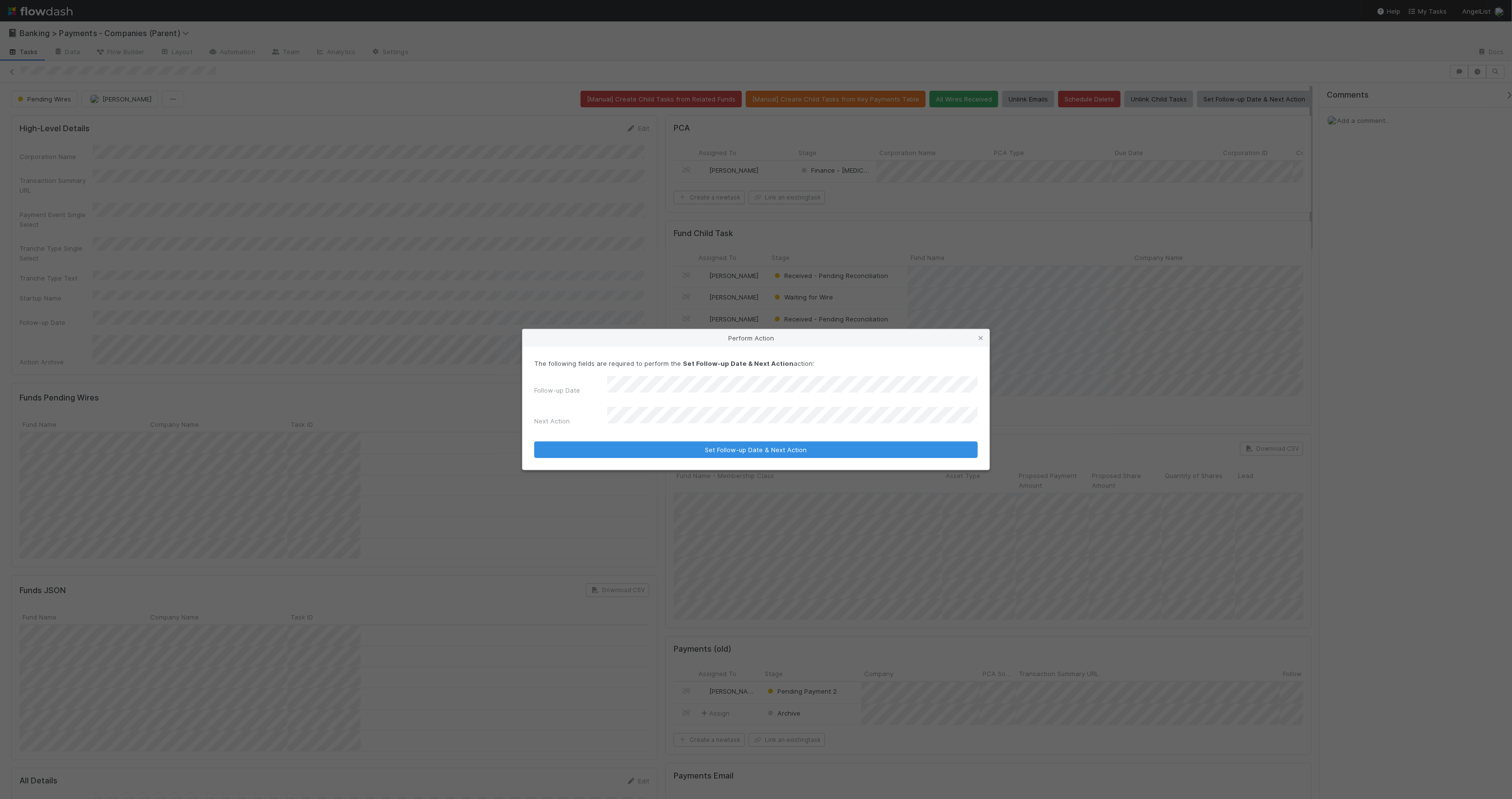
click at [698, 380] on div "The following fields are required to perform the Set Follow-up Date & Next Acti…" at bounding box center [756, 394] width 444 height 71
click at [768, 460] on div "8" at bounding box center [763, 459] width 13 height 13
drag, startPoint x: 756, startPoint y: 350, endPoint x: 759, endPoint y: 361, distance: 11.4
click at [756, 347] on div "Perform Action" at bounding box center [756, 338] width 467 height 18
click at [777, 446] on button "Set Follow-up Date & Next Action" at bounding box center [756, 449] width 444 height 17
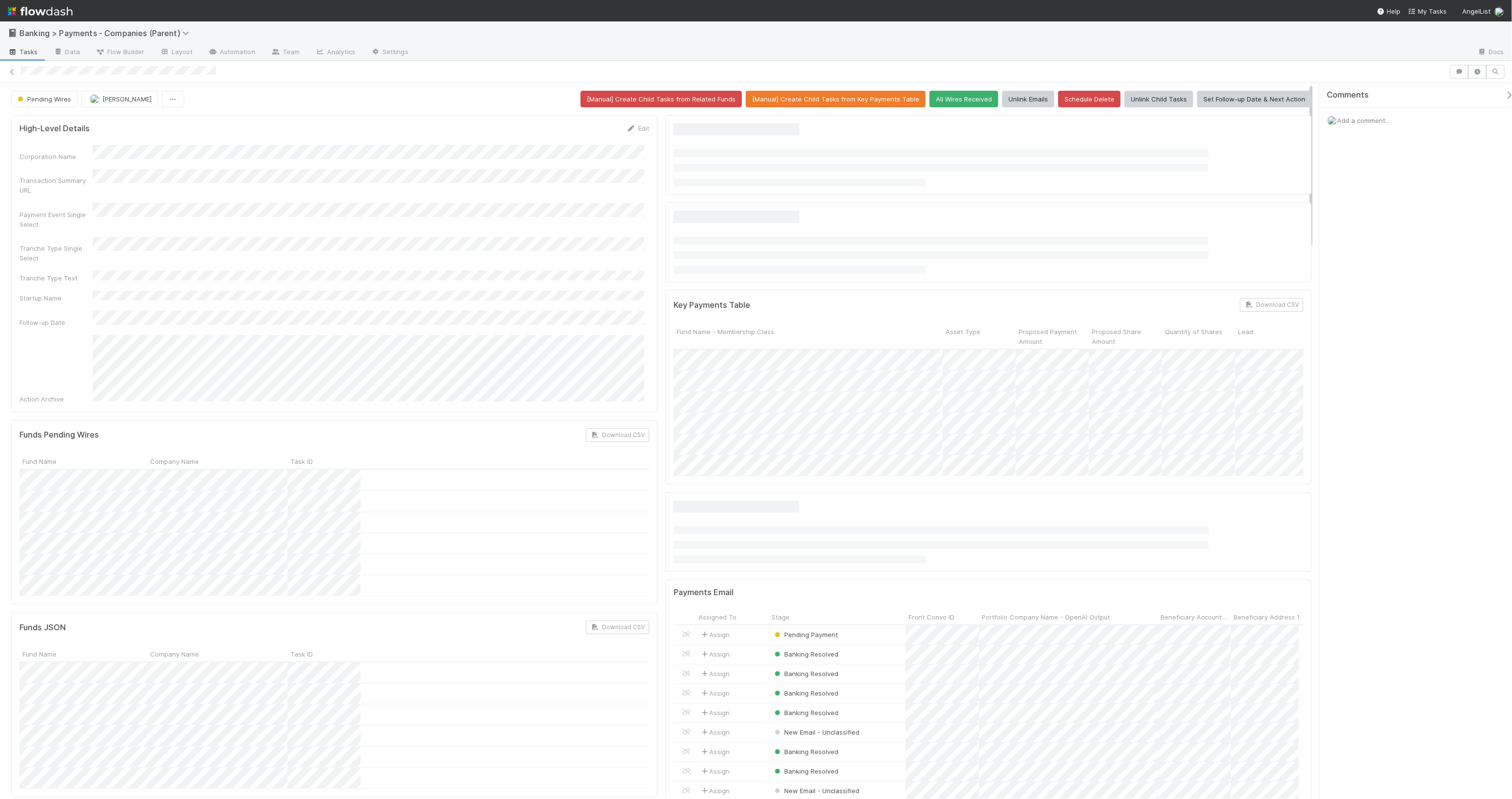
scroll to position [189, 616]
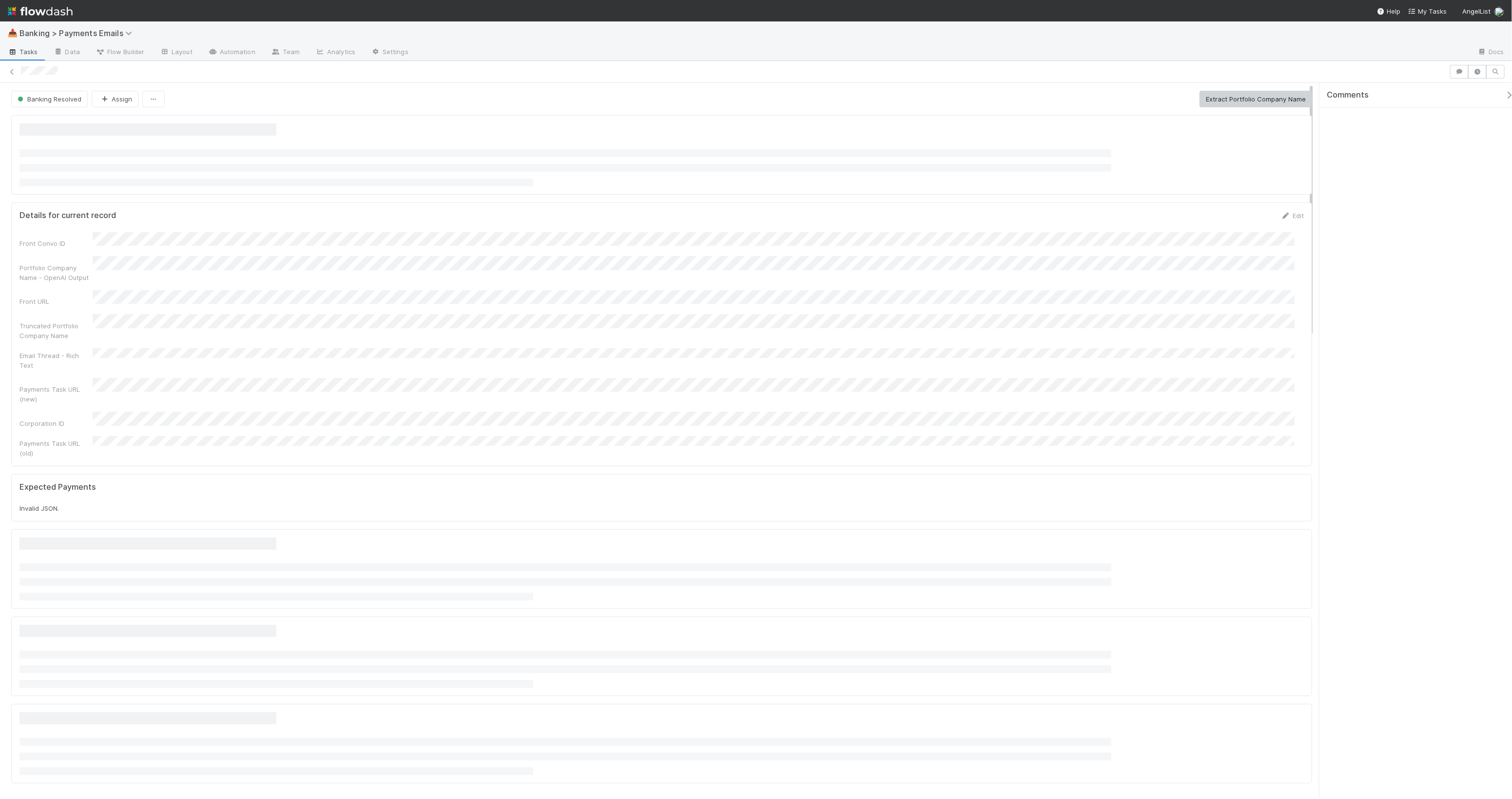
click at [219, 43] on div "📥 Banking > Payments Emails" at bounding box center [756, 33] width 1512 height 23
click at [238, 50] on link "Automation" at bounding box center [232, 52] width 63 height 15
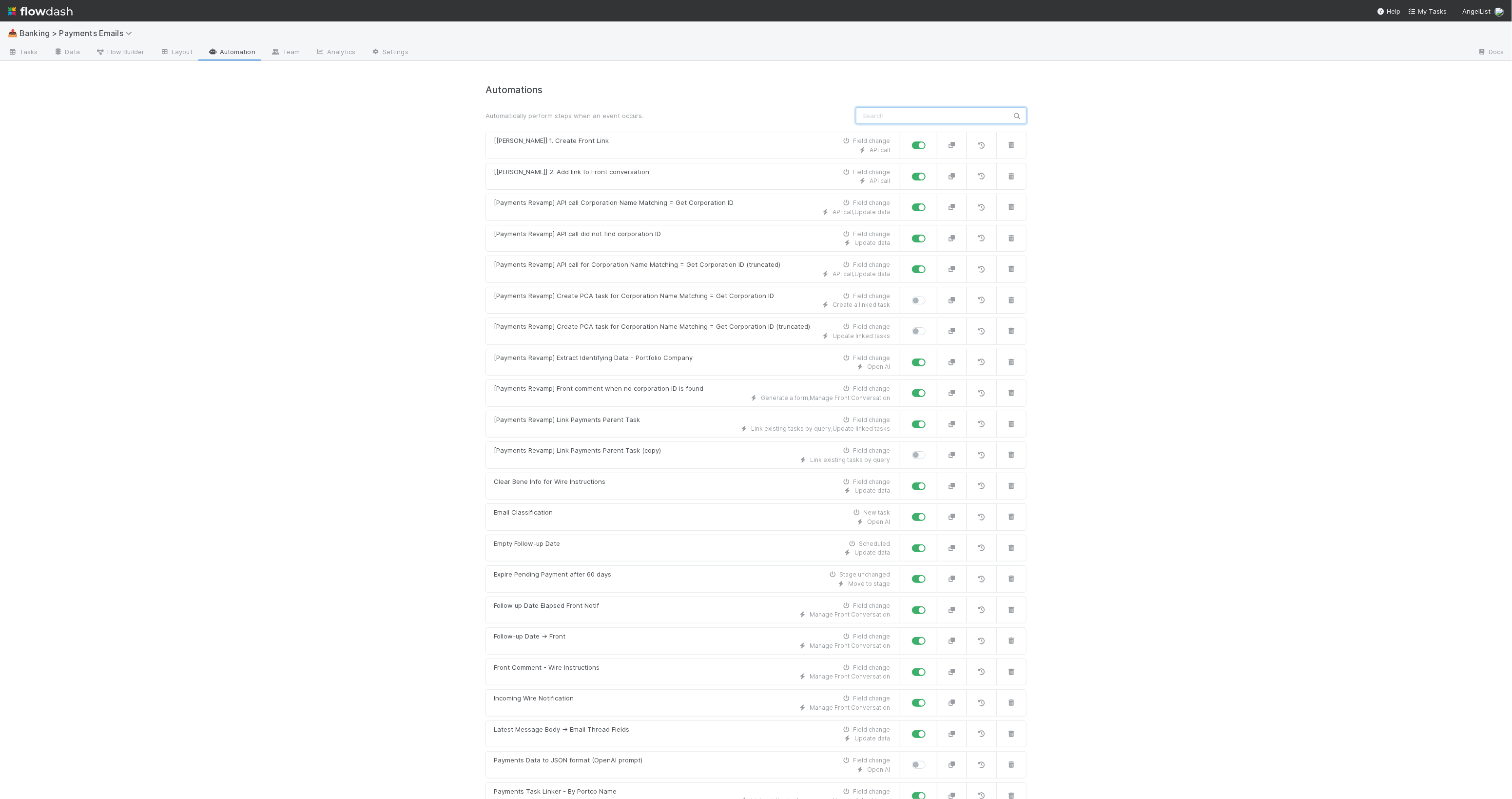
click at [900, 122] on input "text" at bounding box center [941, 116] width 170 height 17
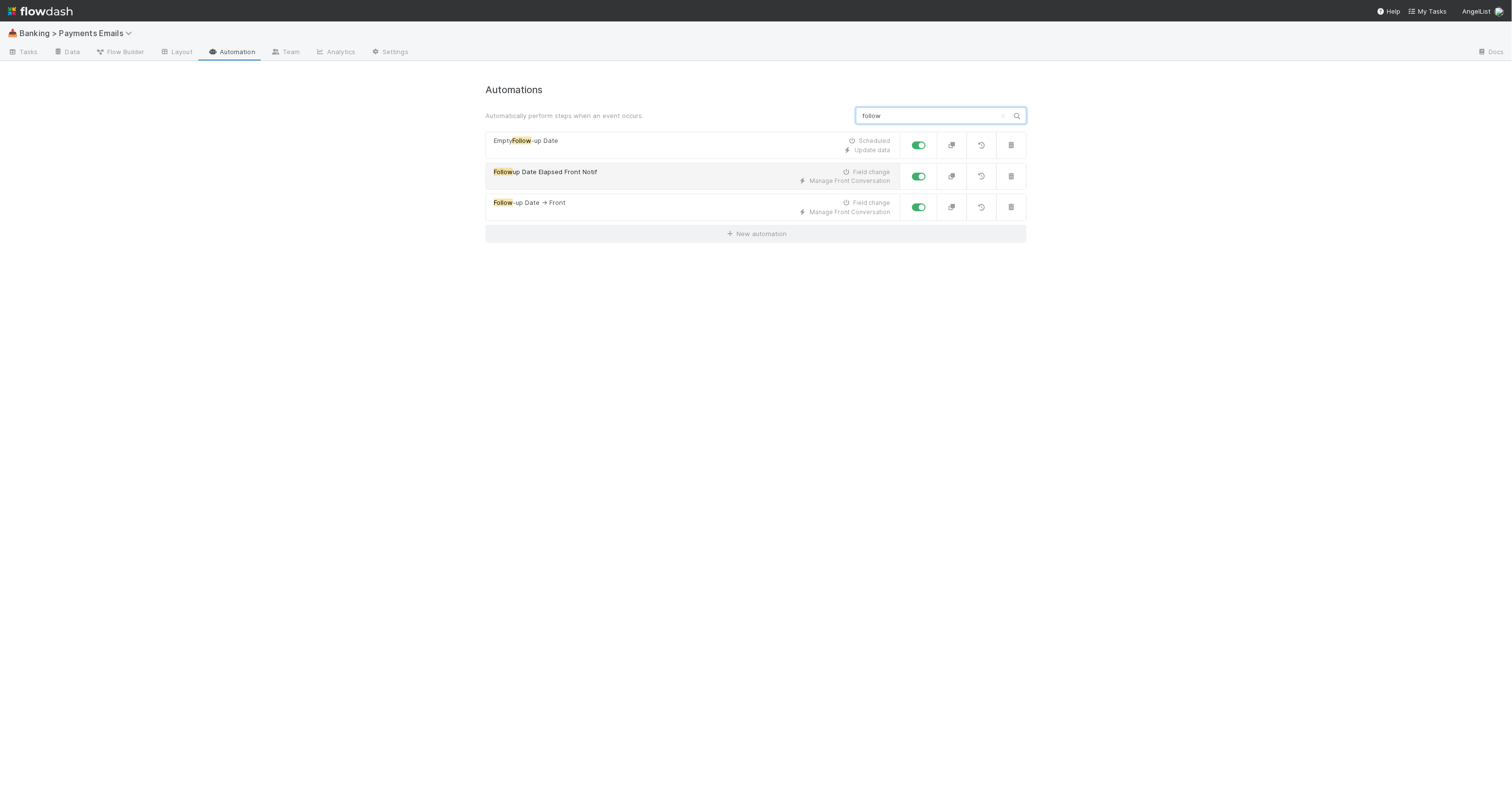
type input "follow"
click at [669, 179] on div "Manage Front Conversation" at bounding box center [692, 181] width 396 height 9
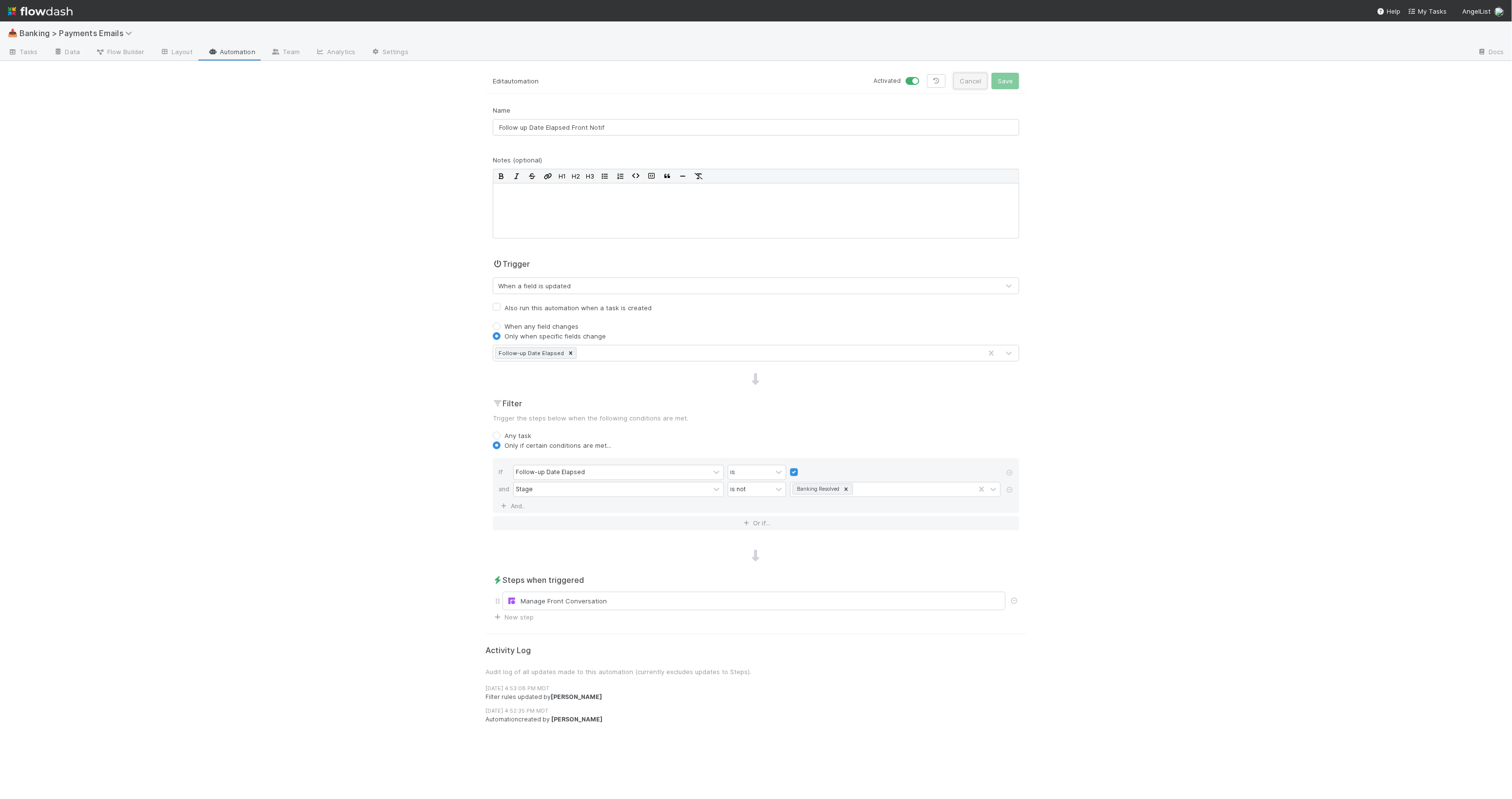
click at [982, 75] on button "Cancel" at bounding box center [971, 80] width 34 height 17
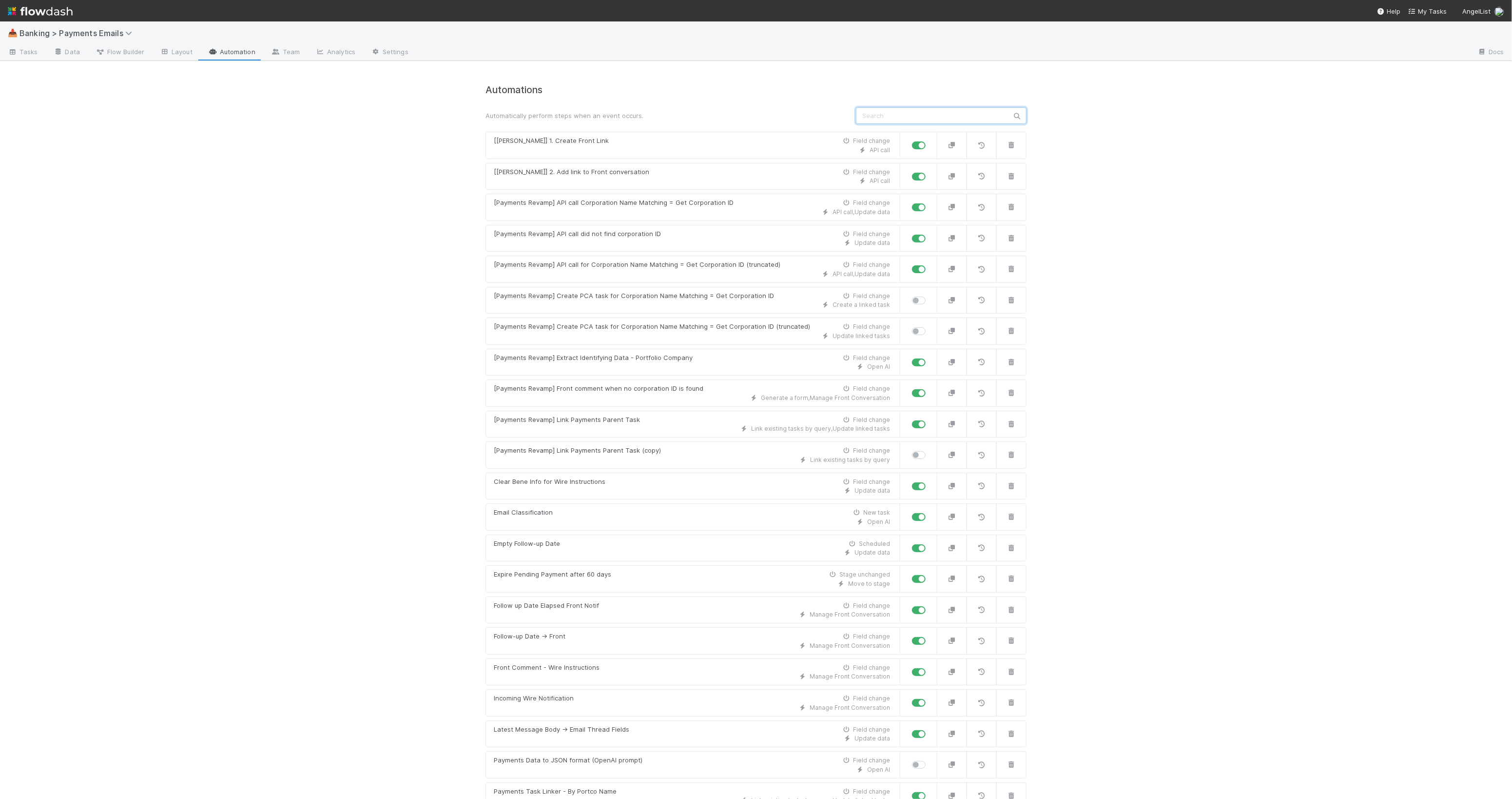
click at [935, 113] on input "text" at bounding box center [941, 116] width 170 height 17
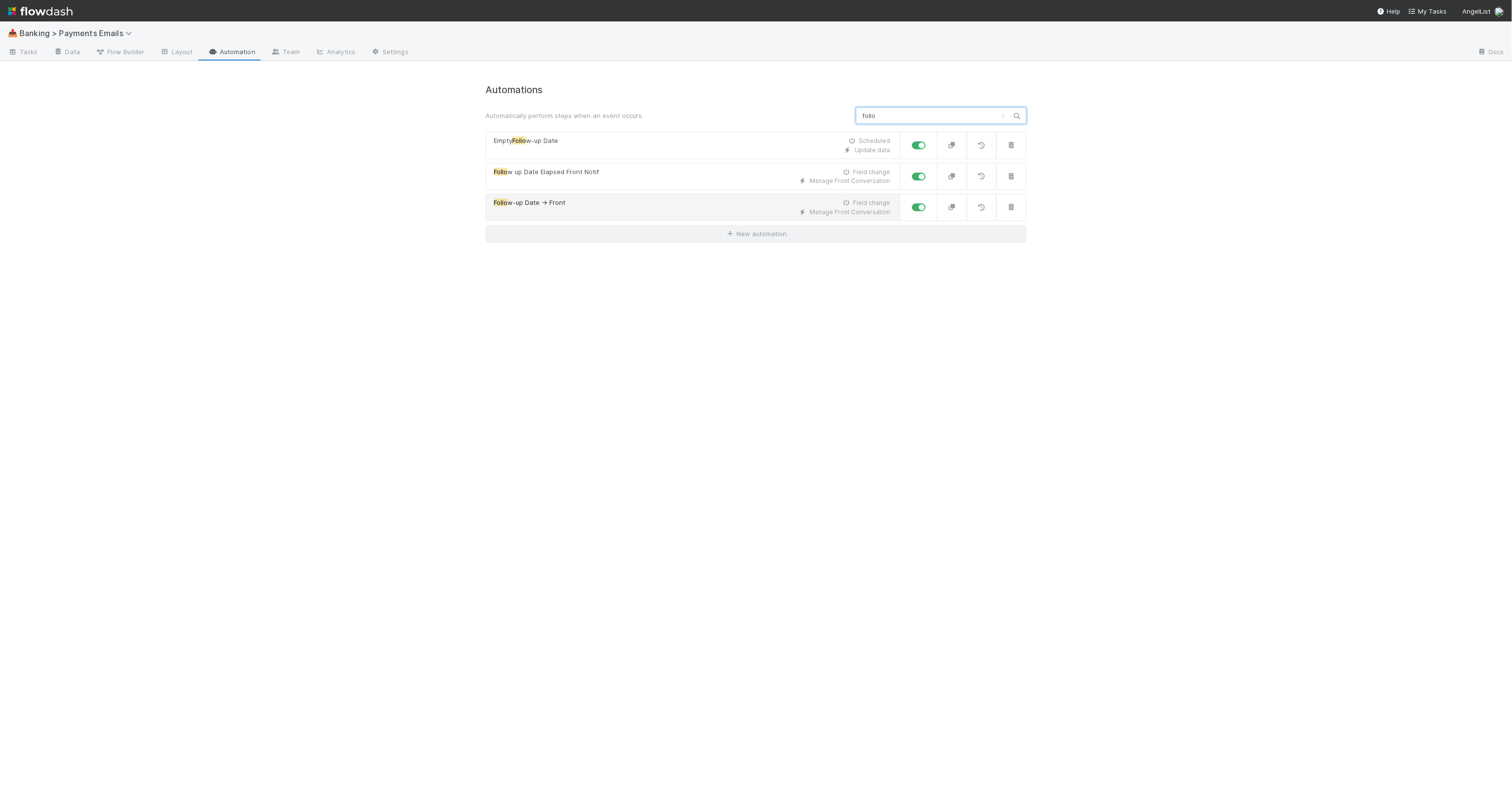
type input "follo"
click at [724, 197] on link "Follo w-up Date -> Front Field change Manage Front Conversation" at bounding box center [693, 207] width 415 height 27
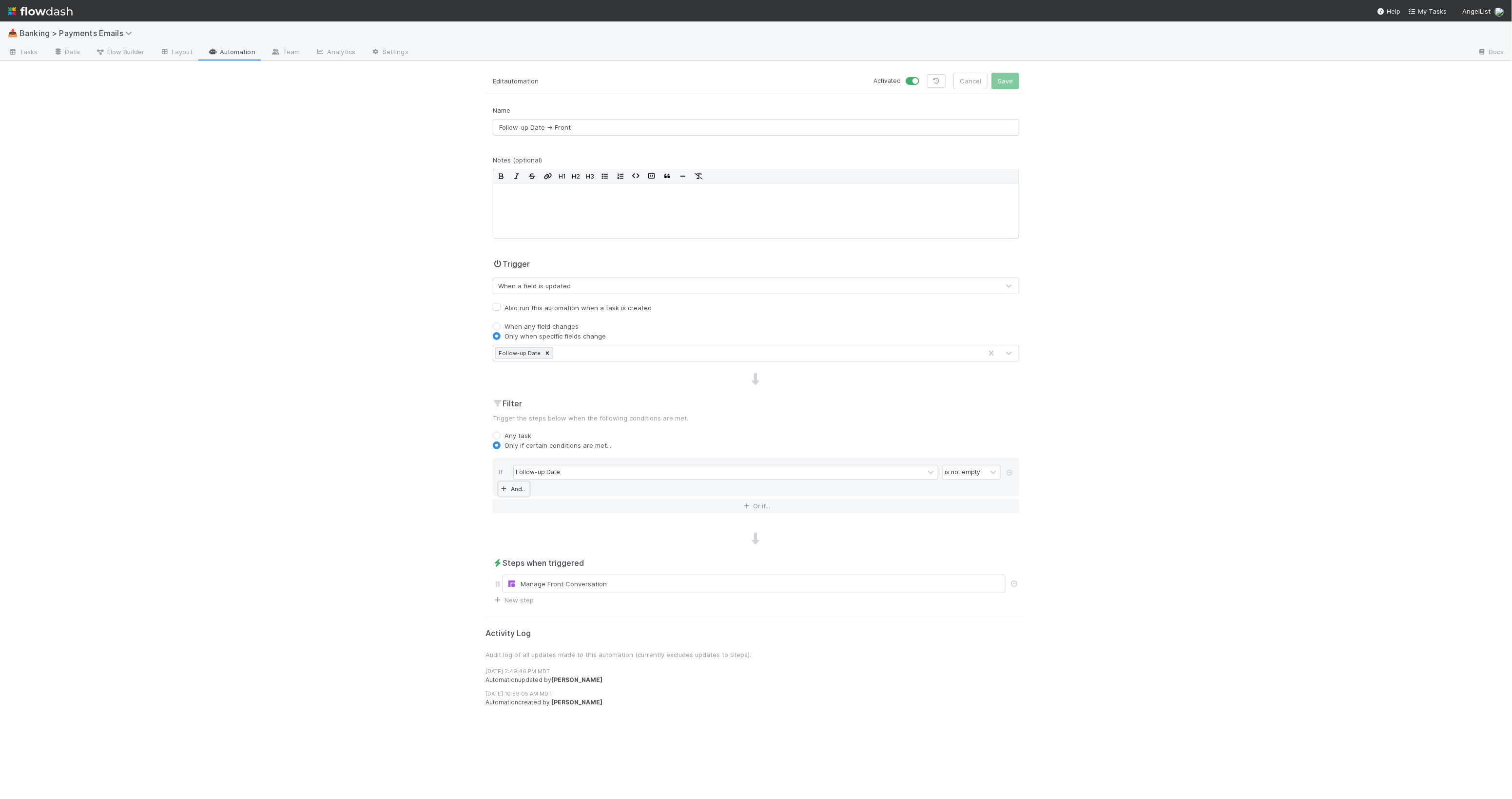
click at [521, 490] on link "And.." at bounding box center [514, 488] width 31 height 14
click at [553, 489] on div "Assigned To" at bounding box center [612, 489] width 196 height 14
type input "sta"
click at [620, 511] on div "Stage" at bounding box center [619, 512] width 211 height 17
click at [745, 495] on div "is" at bounding box center [751, 489] width 44 height 14
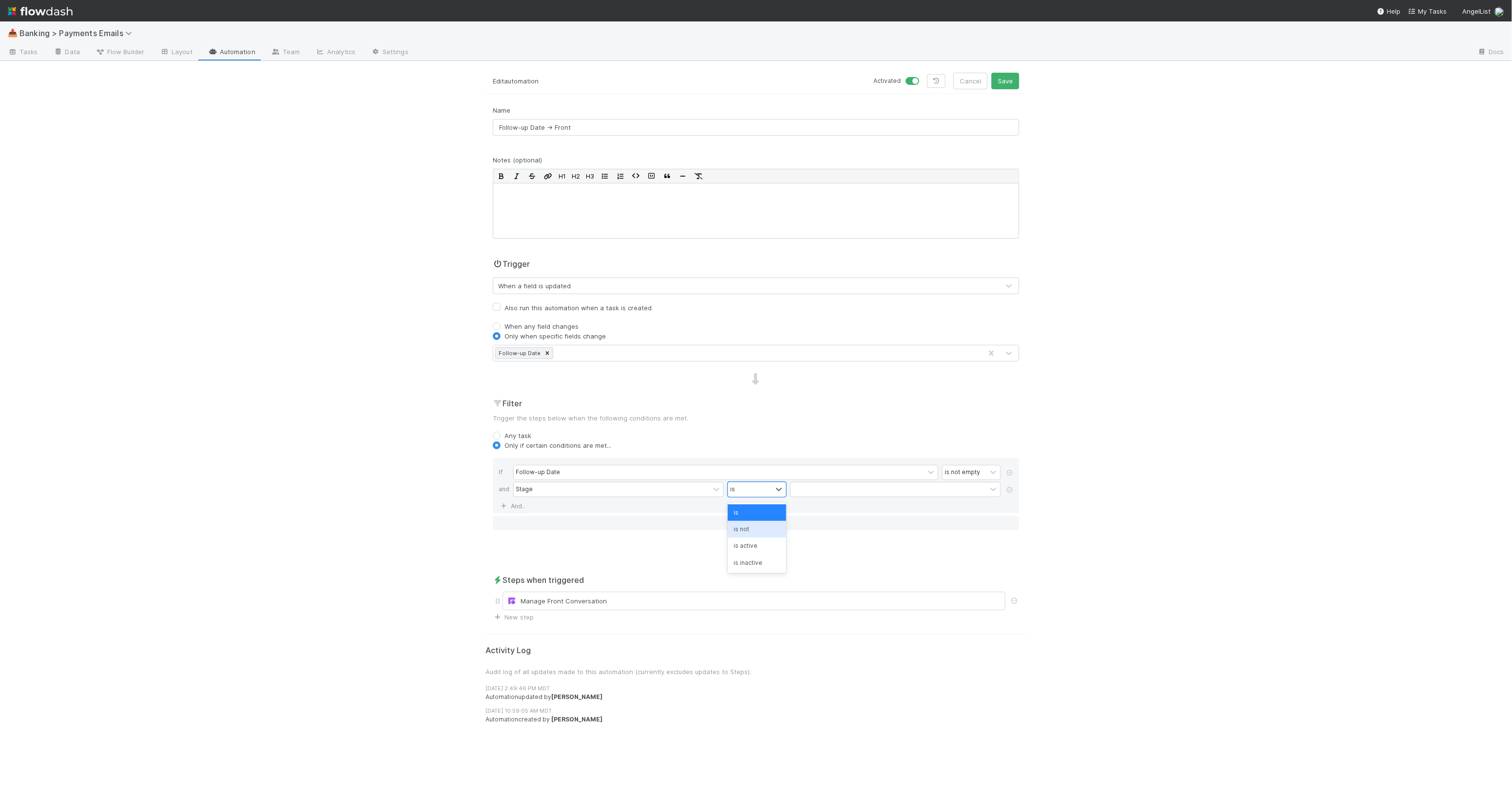
click at [756, 524] on div "is not" at bounding box center [757, 529] width 59 height 17
click at [854, 493] on div at bounding box center [889, 489] width 196 height 14
type input "res"
click at [846, 508] on div "Banking Resolved" at bounding box center [895, 512] width 211 height 17
click at [1005, 74] on button "Save" at bounding box center [1006, 80] width 28 height 17
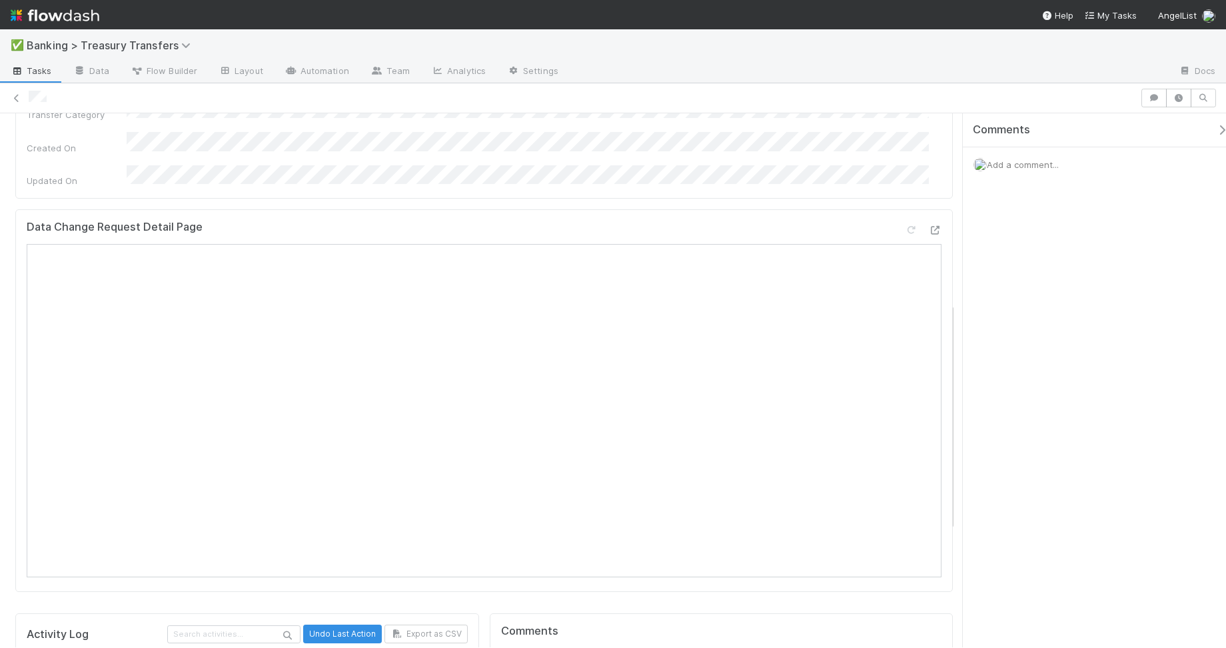
scroll to position [555, 0]
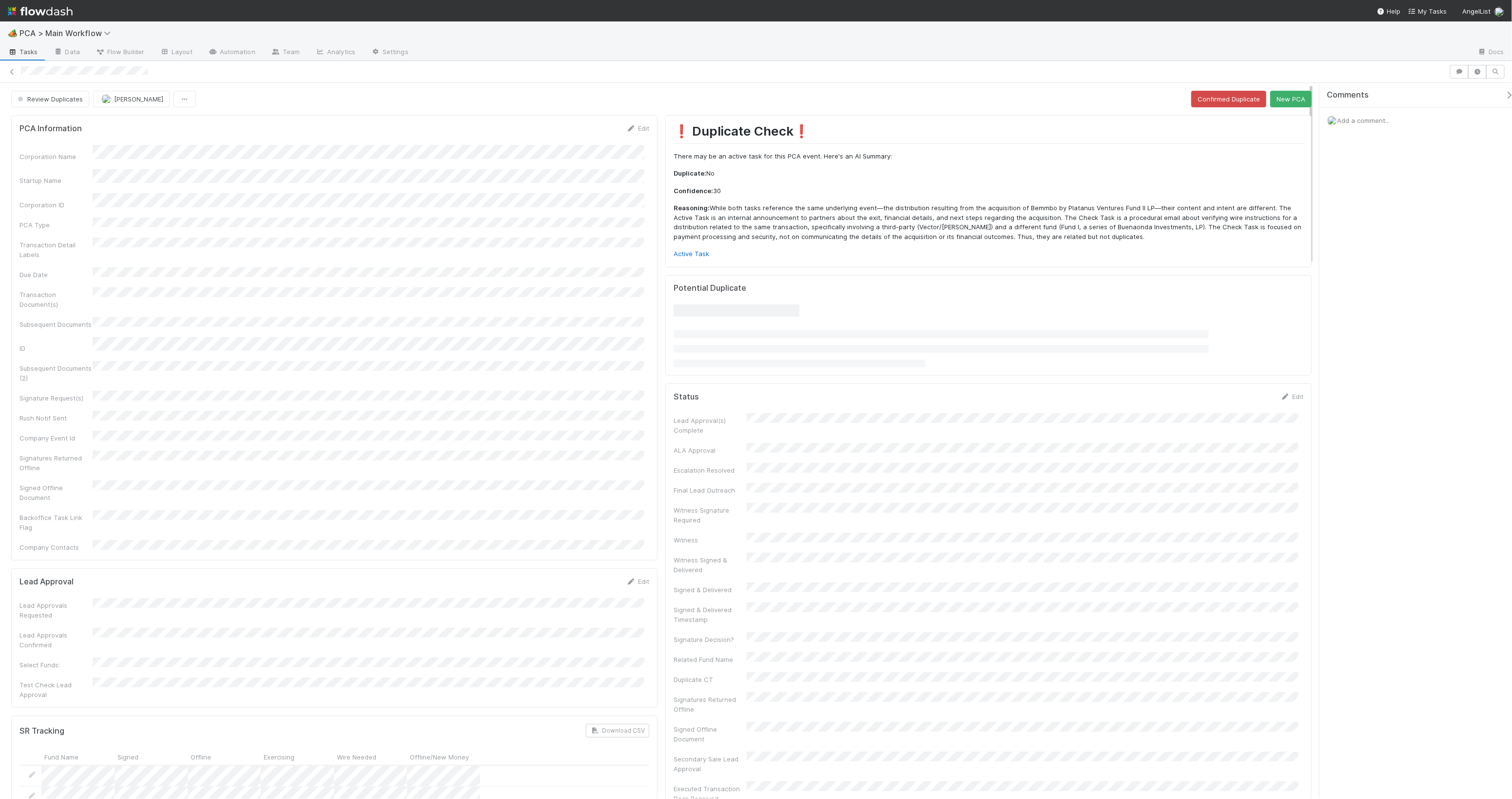
click at [1358, 124] on span "Add a comment..." at bounding box center [1364, 120] width 53 height 8
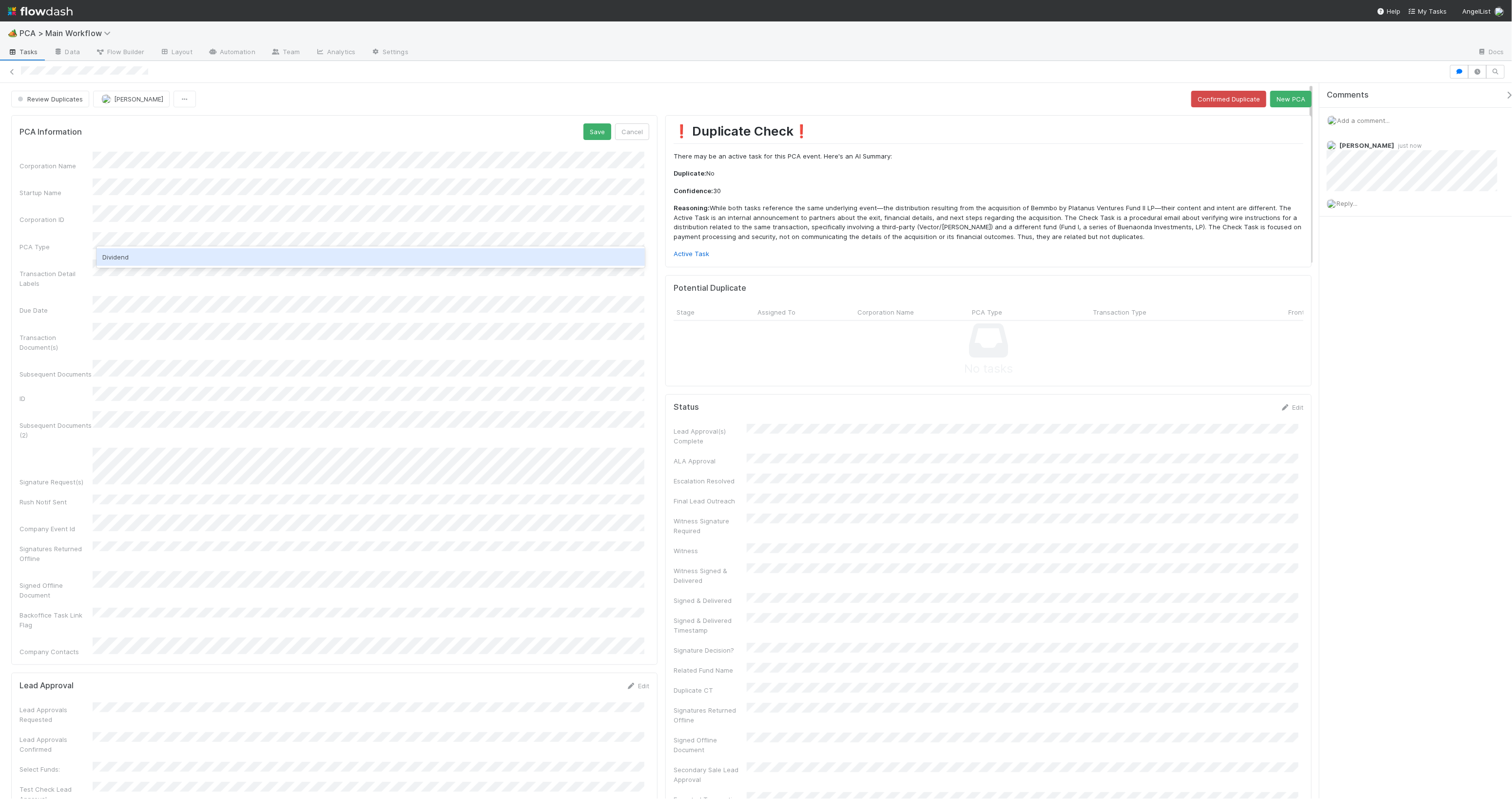
click at [169, 269] on div "Transaction Detail Labels" at bounding box center [334, 274] width 630 height 29
click at [245, 253] on div "Dividend" at bounding box center [370, 257] width 548 height 18
click at [585, 143] on form "PCA Information Save Cancel Corporation Name Startup Name Corporation ID PCA Ty…" at bounding box center [334, 390] width 630 height 533
click at [598, 134] on button "Save" at bounding box center [598, 132] width 28 height 17
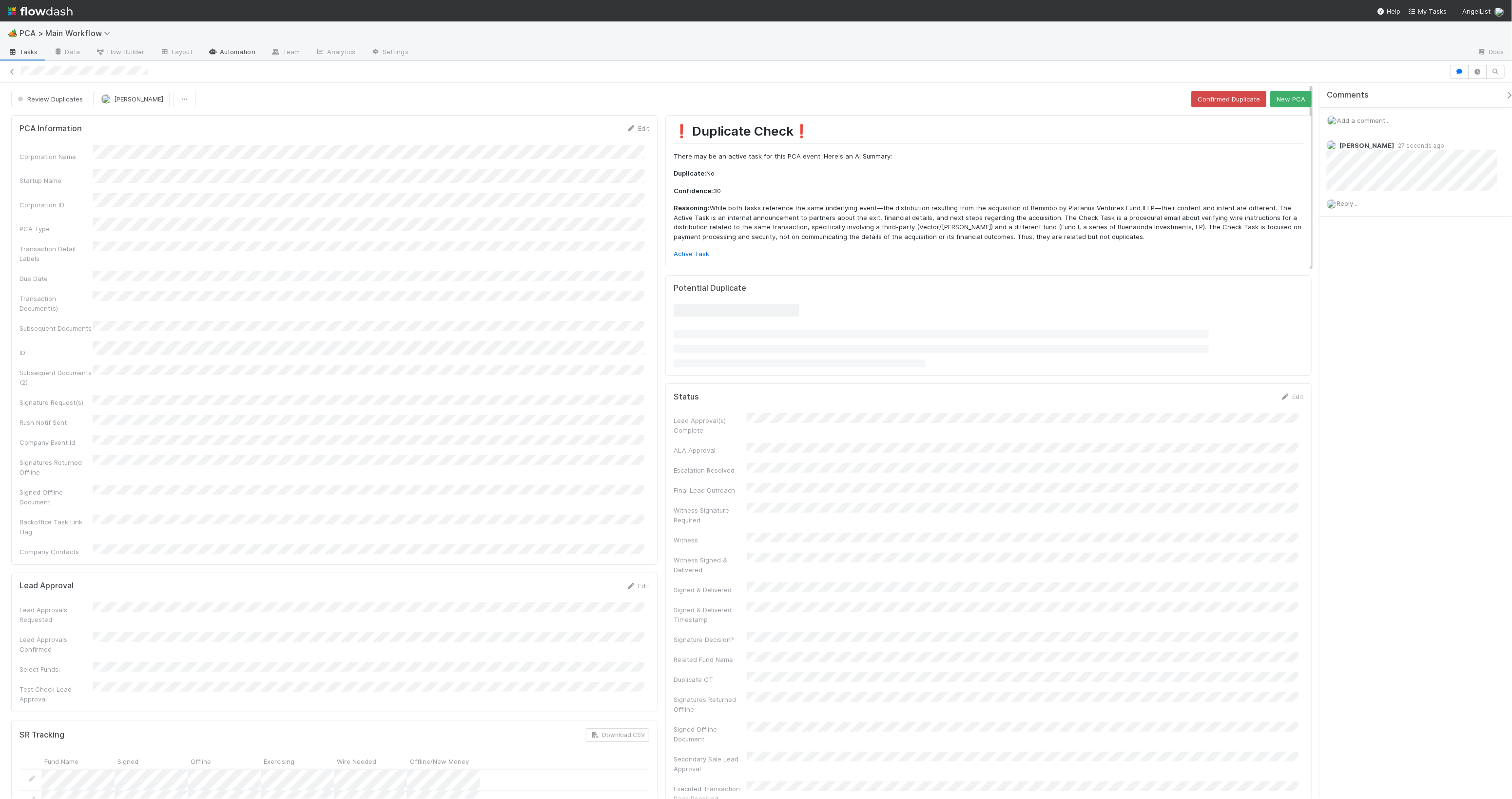
click at [249, 56] on link "Automation" at bounding box center [232, 52] width 63 height 15
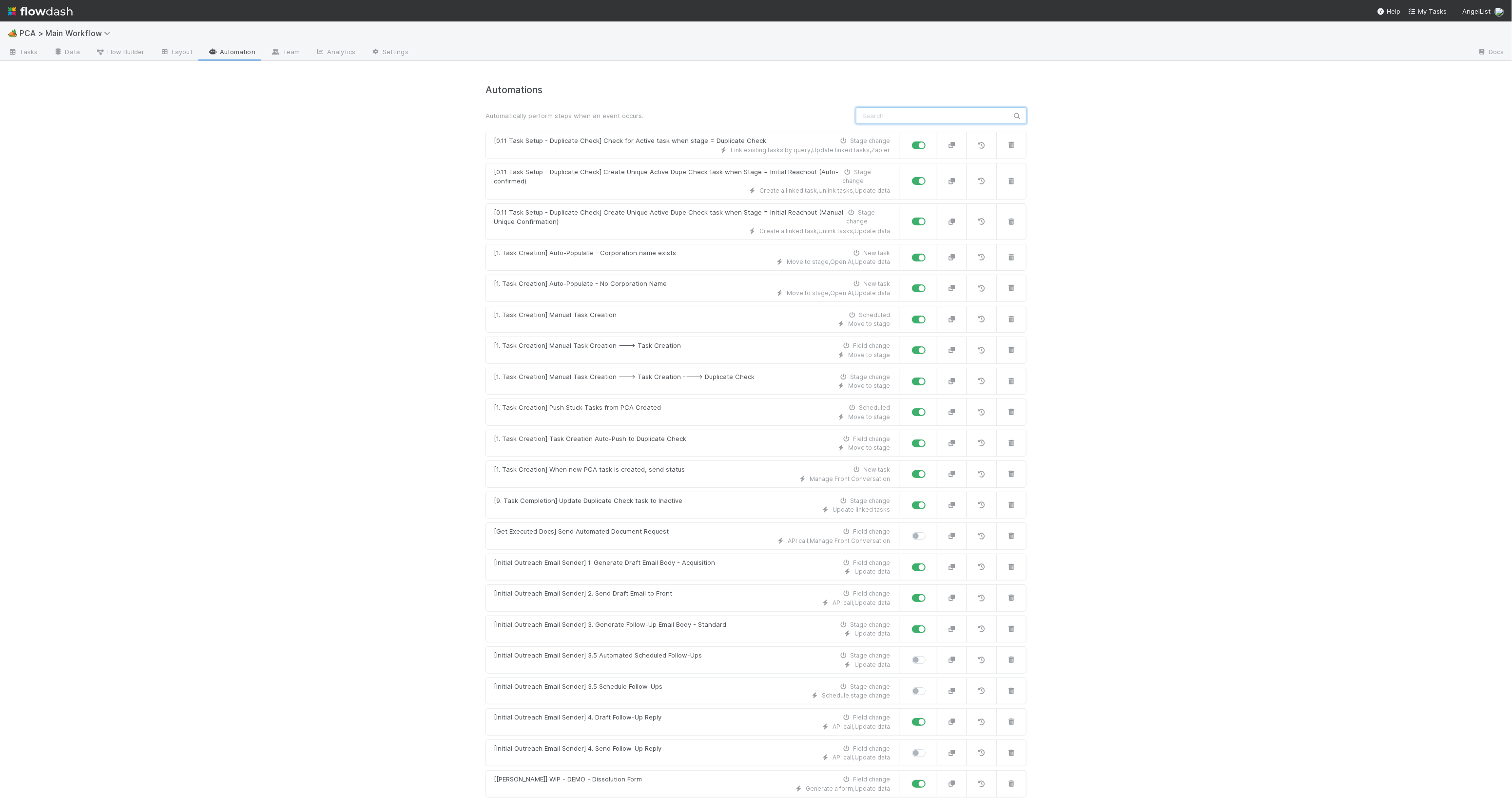
click at [954, 116] on input "text" at bounding box center [941, 116] width 170 height 17
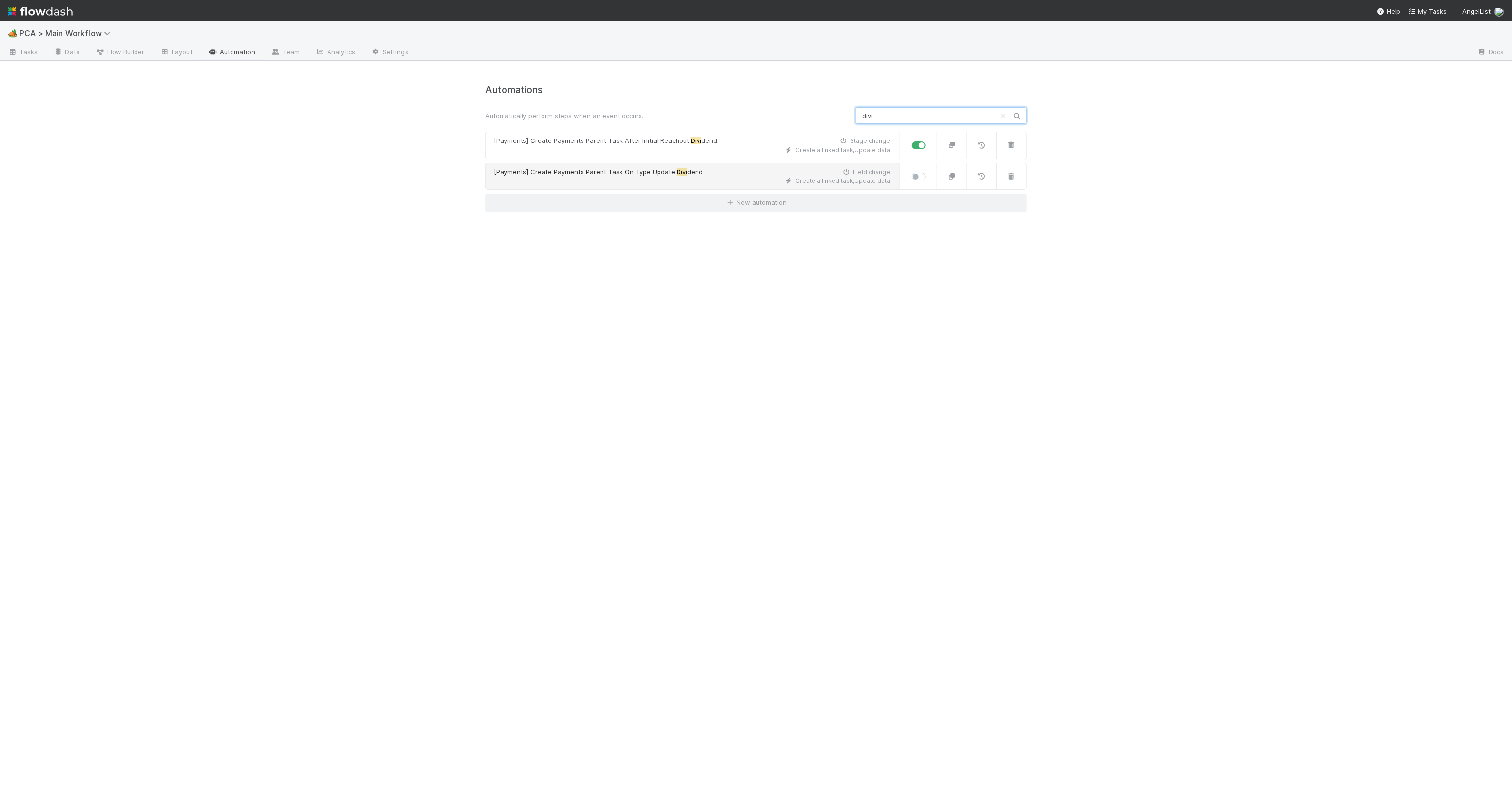
type input "divi"
click at [739, 176] on div "Create a linked task , Update data" at bounding box center [692, 181] width 396 height 9
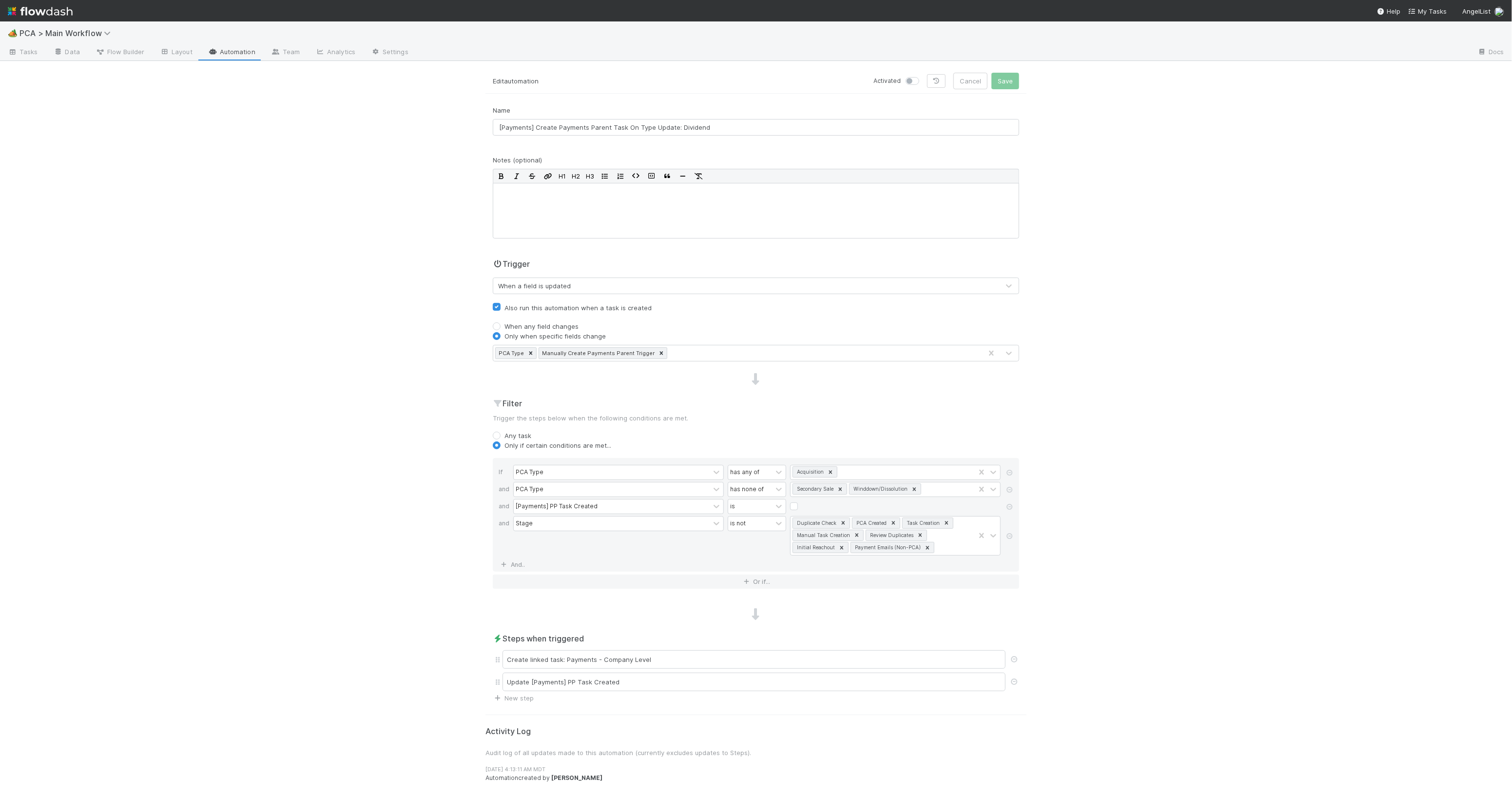
click at [923, 76] on label at bounding box center [923, 76] width 0 height 0
click at [914, 80] on input "checkbox" at bounding box center [909, 80] width 8 height 9
checkbox input "true"
drag, startPoint x: 1015, startPoint y: 77, endPoint x: 1017, endPoint y: 82, distance: 5.4
click at [1015, 77] on button "Save" at bounding box center [1006, 80] width 28 height 17
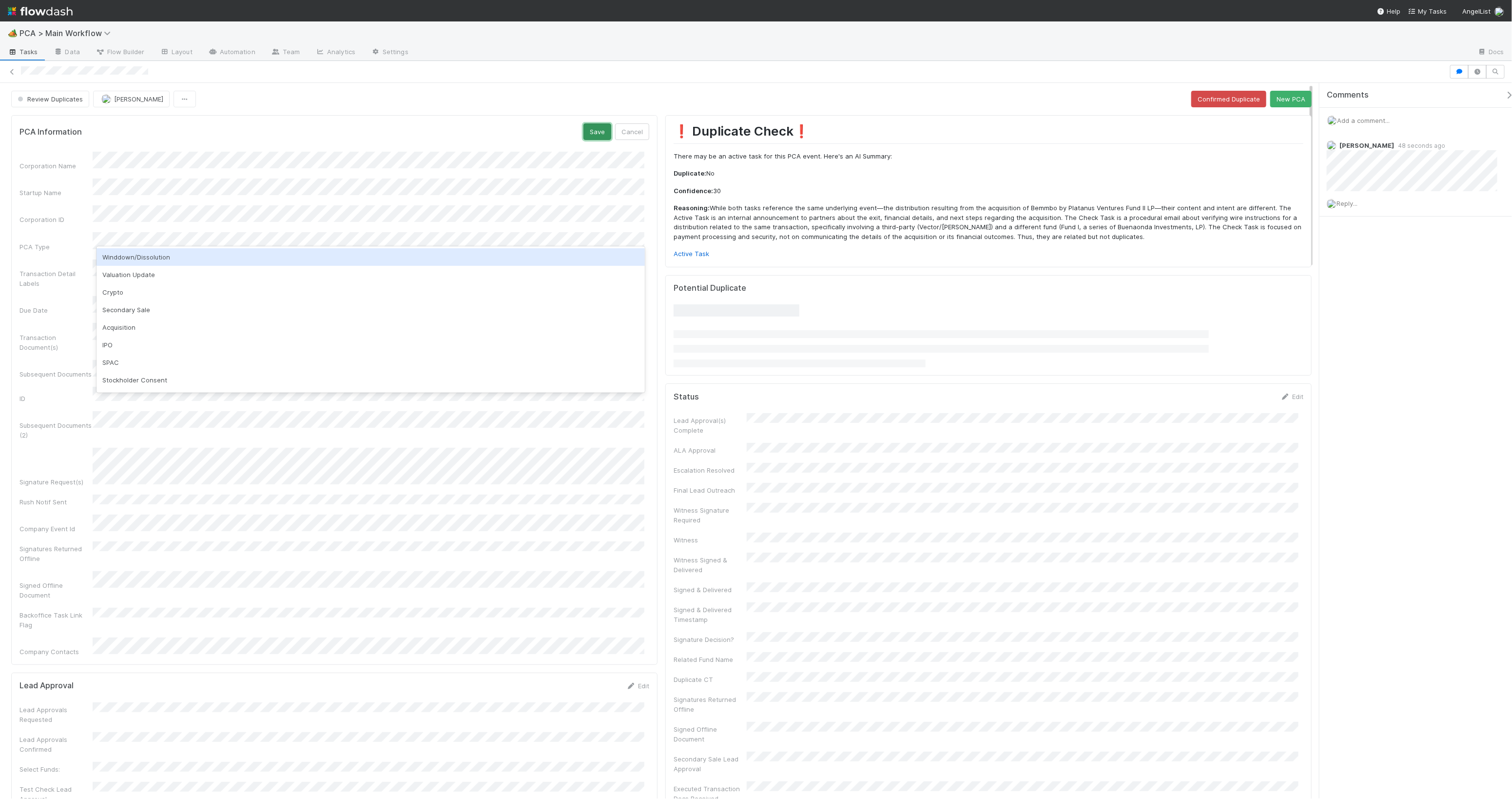
click at [601, 132] on button "Save" at bounding box center [598, 132] width 28 height 17
click at [633, 128] on button "Cancel" at bounding box center [632, 132] width 34 height 17
click at [503, 128] on div "PCA Information Save Cancel" at bounding box center [334, 132] width 630 height 17
click at [593, 133] on button "Save" at bounding box center [598, 132] width 28 height 17
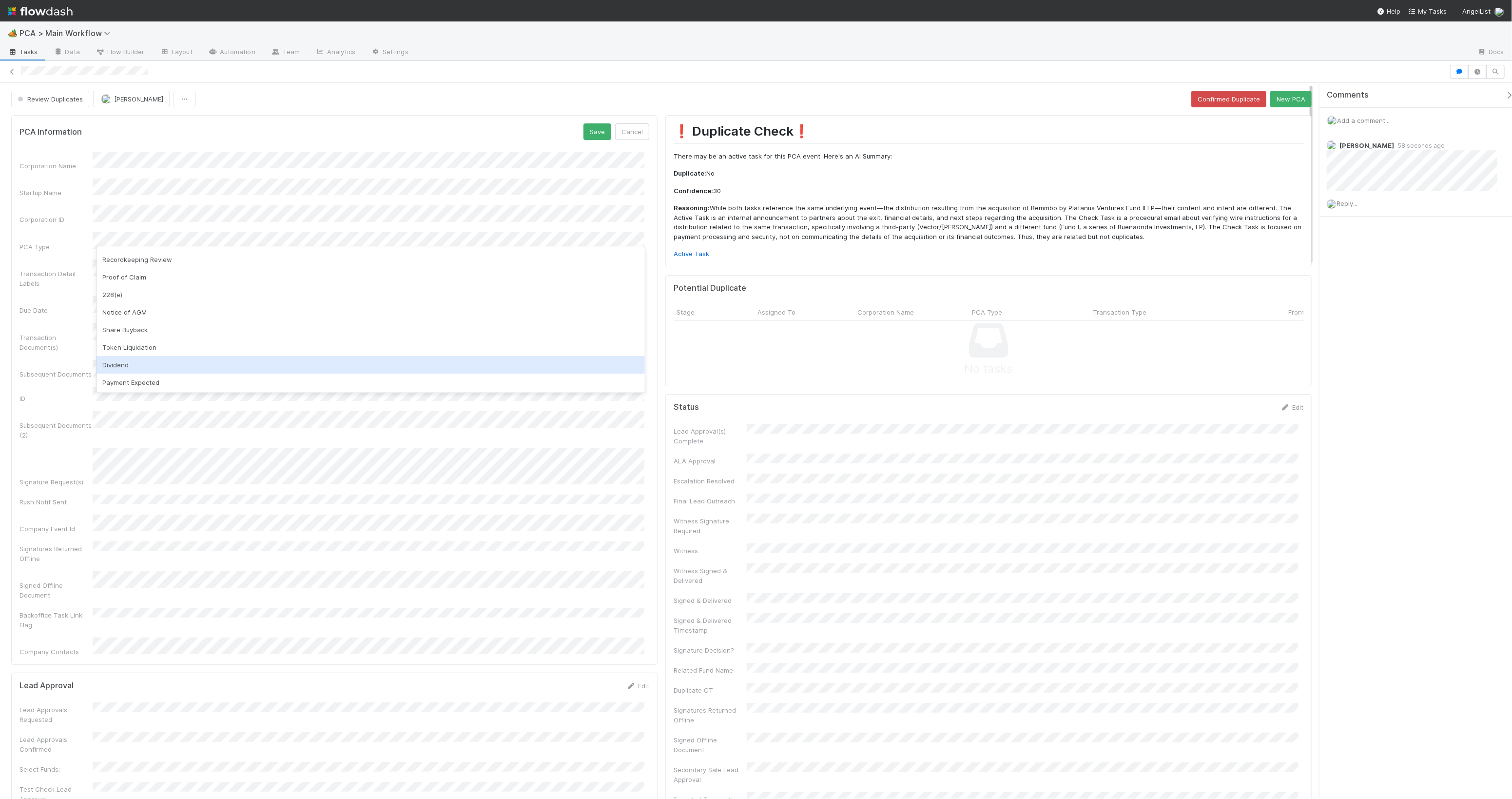
click at [154, 364] on div "Dividend" at bounding box center [370, 365] width 548 height 18
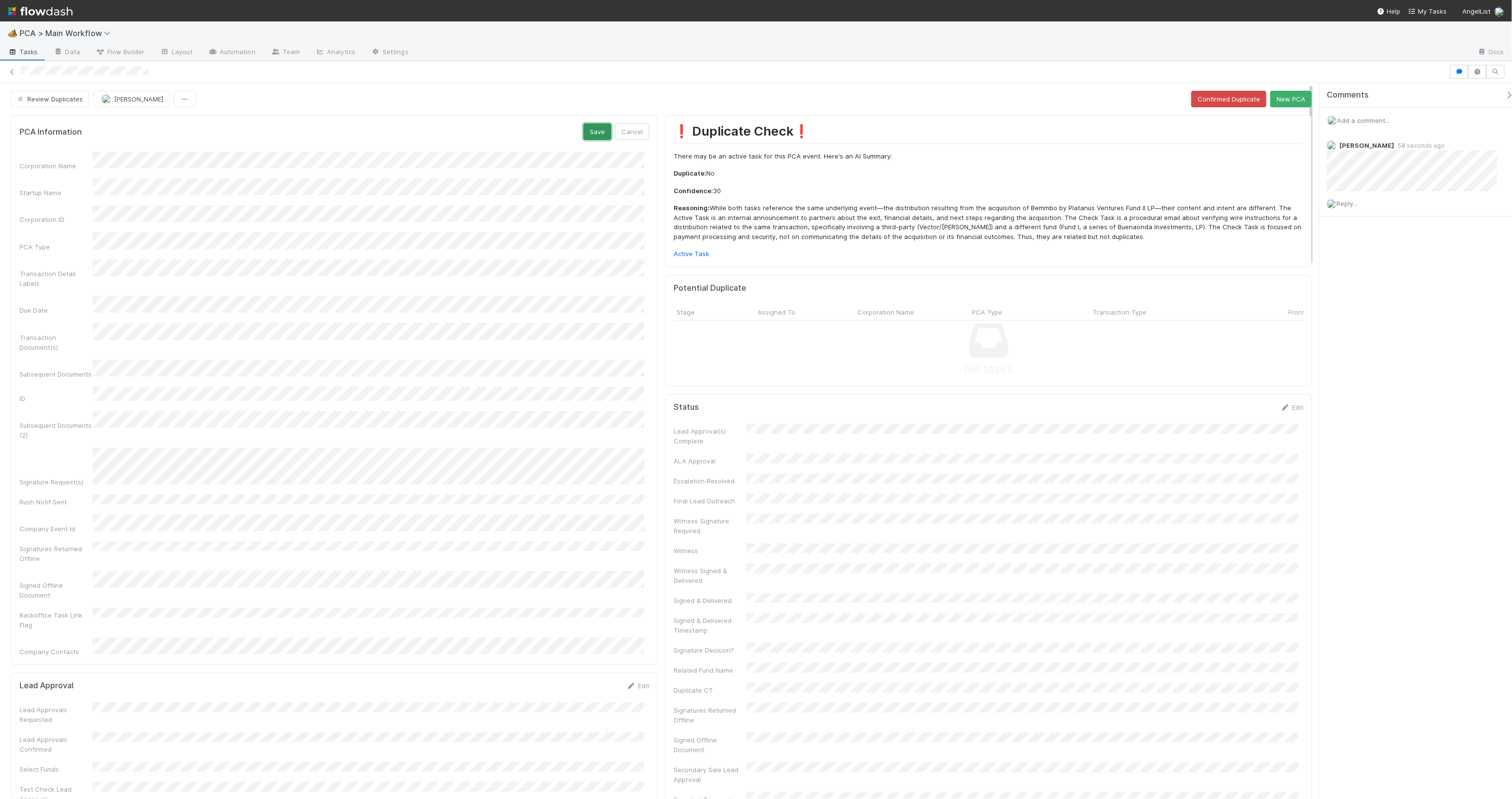
click at [595, 135] on button "Save" at bounding box center [598, 132] width 28 height 17
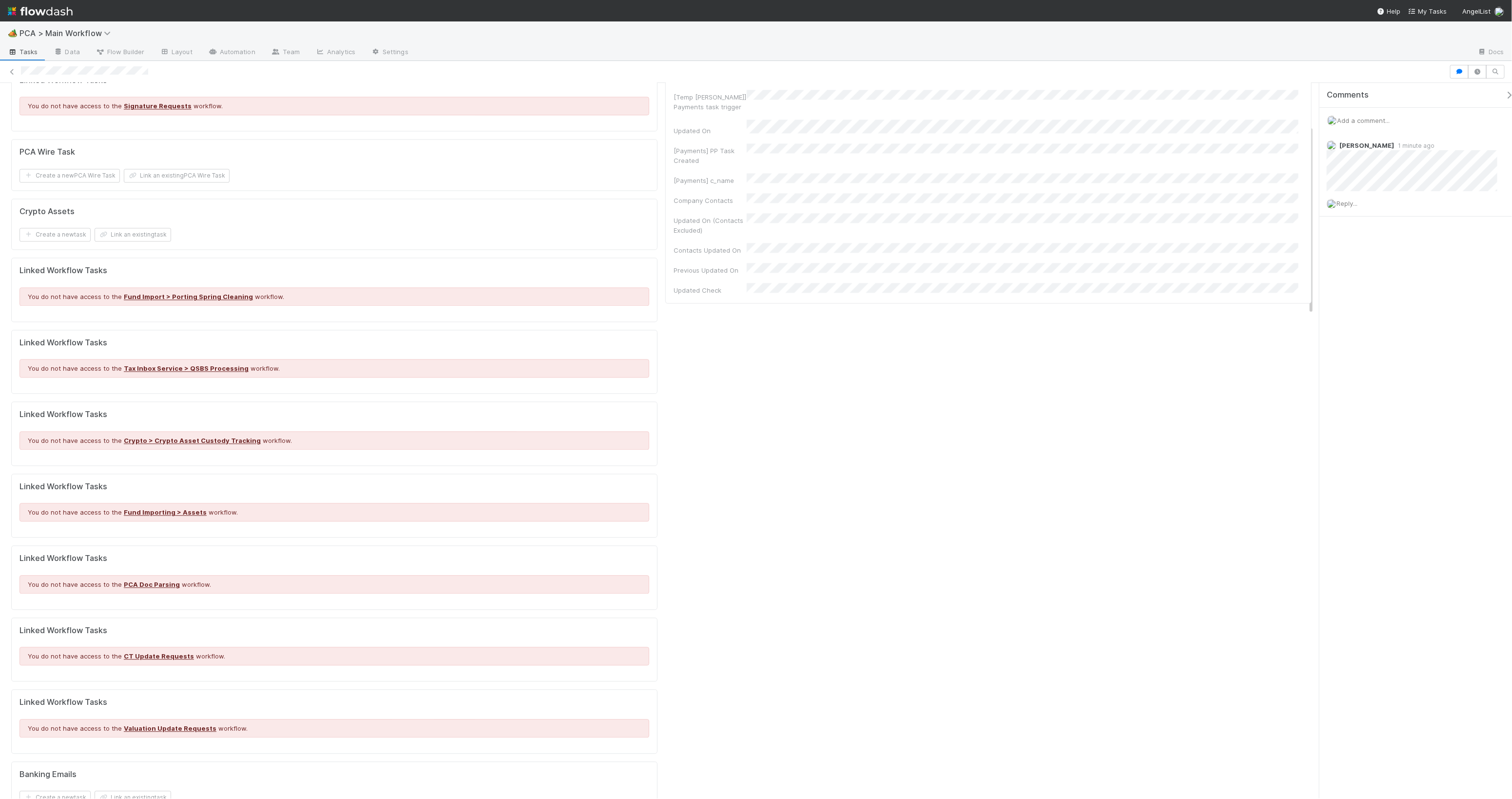
scroll to position [1994, 0]
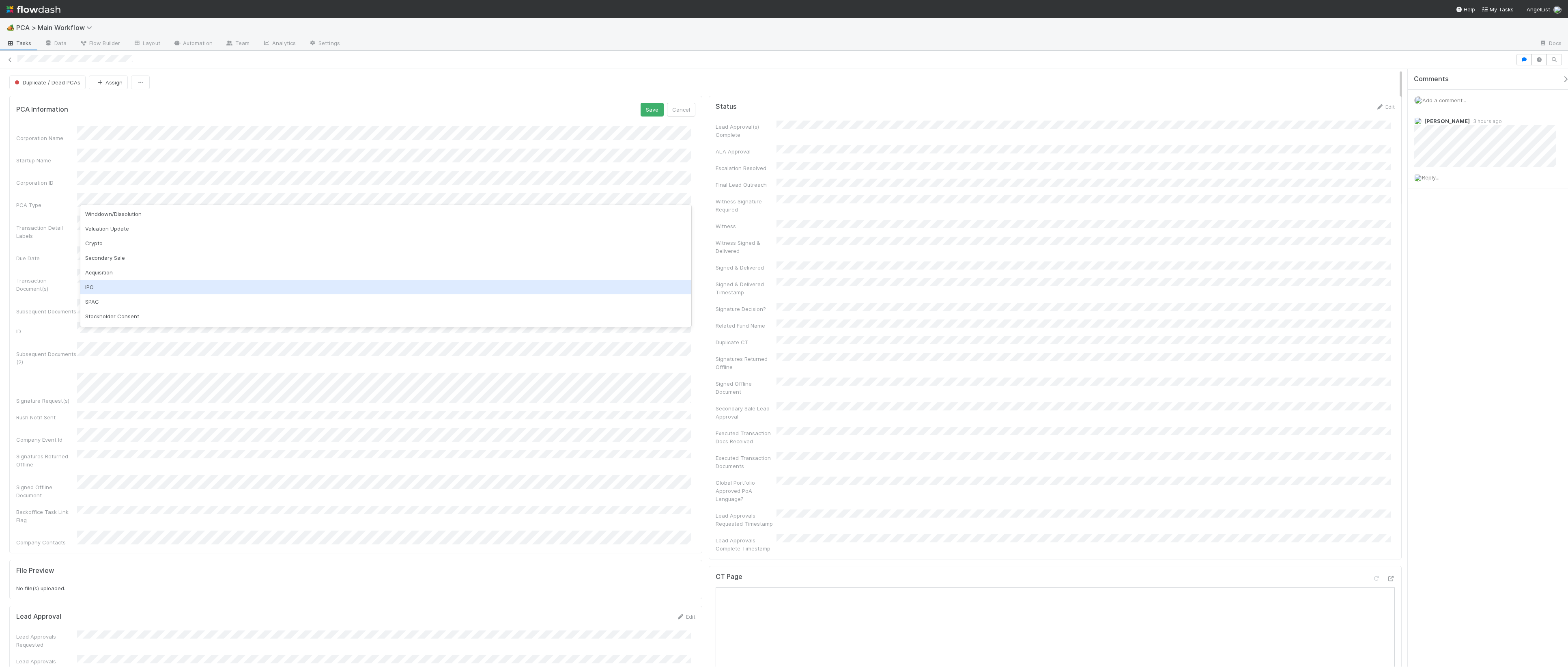
scroll to position [188, 0]
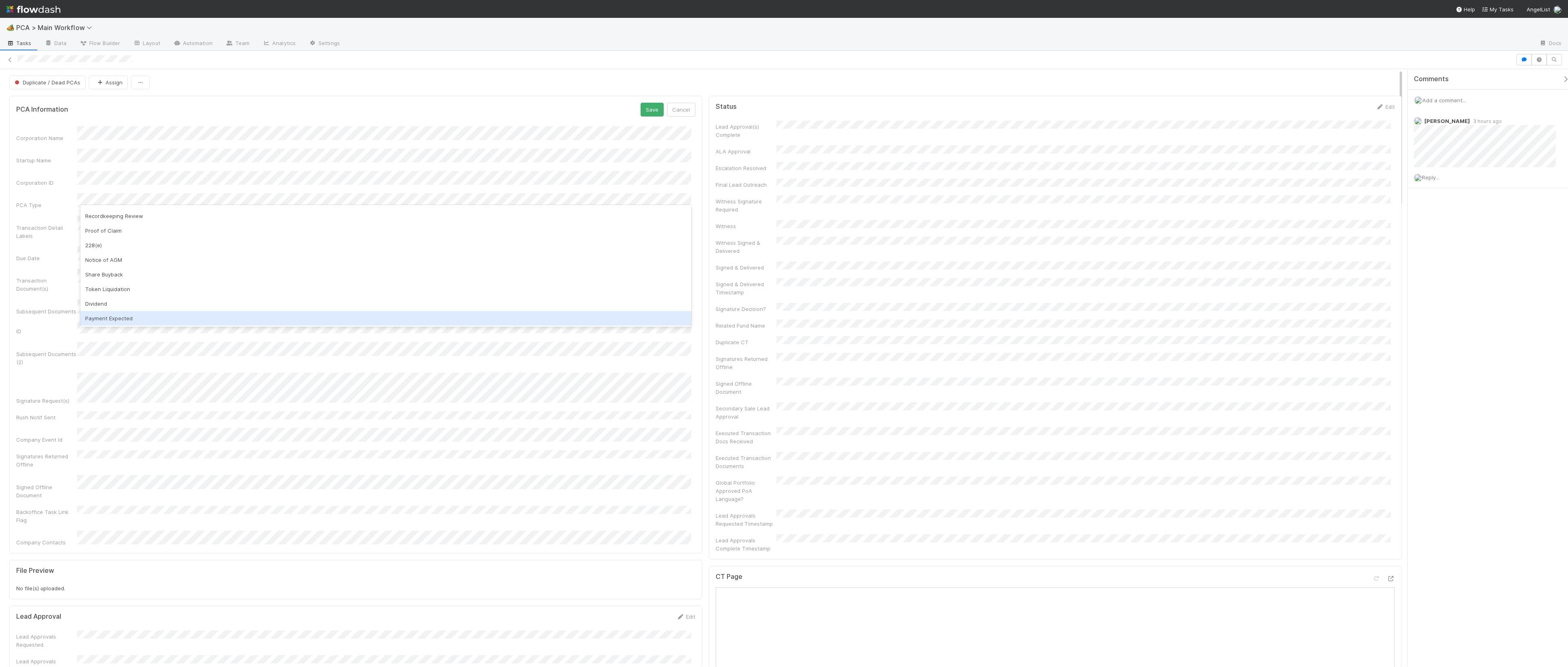
click at [130, 318] on div "Payment Expected" at bounding box center [386, 319] width 611 height 15
click at [648, 108] on button "Save" at bounding box center [652, 110] width 23 height 14
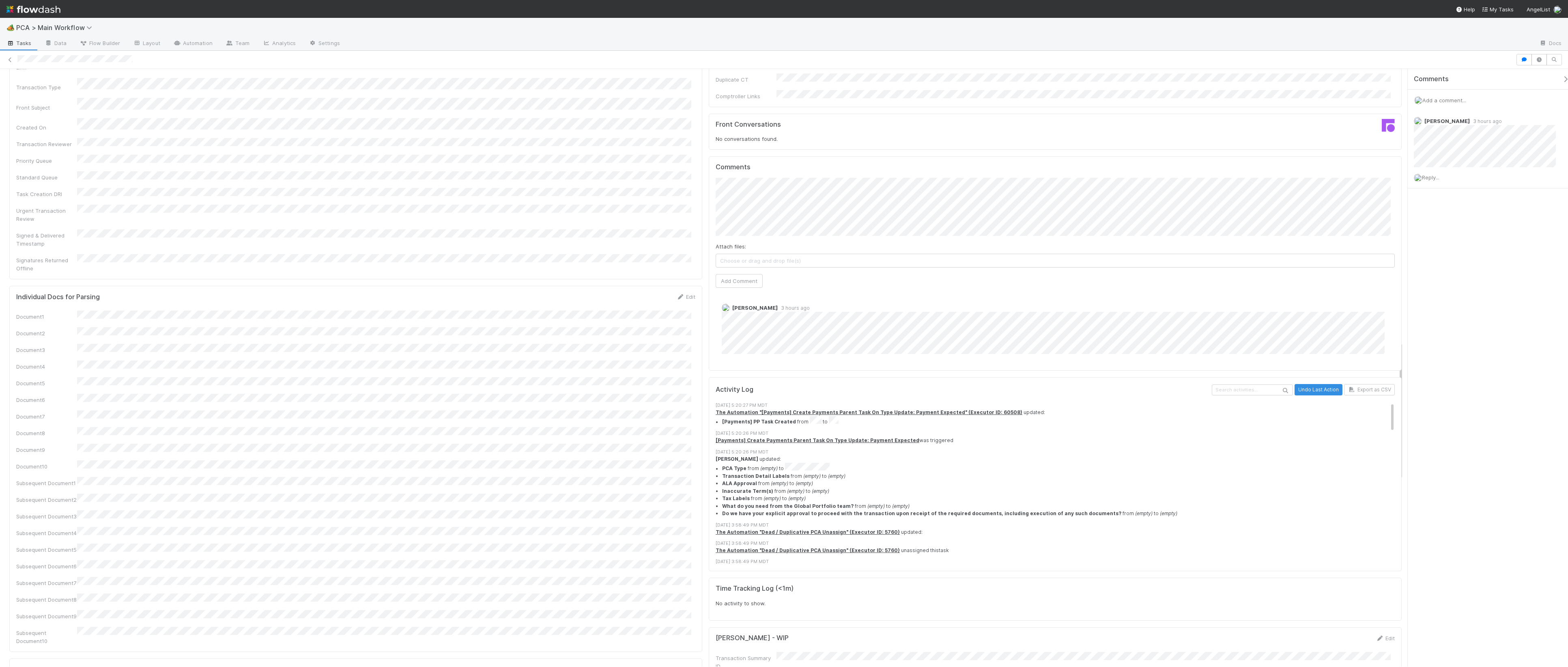
scroll to position [0, 0]
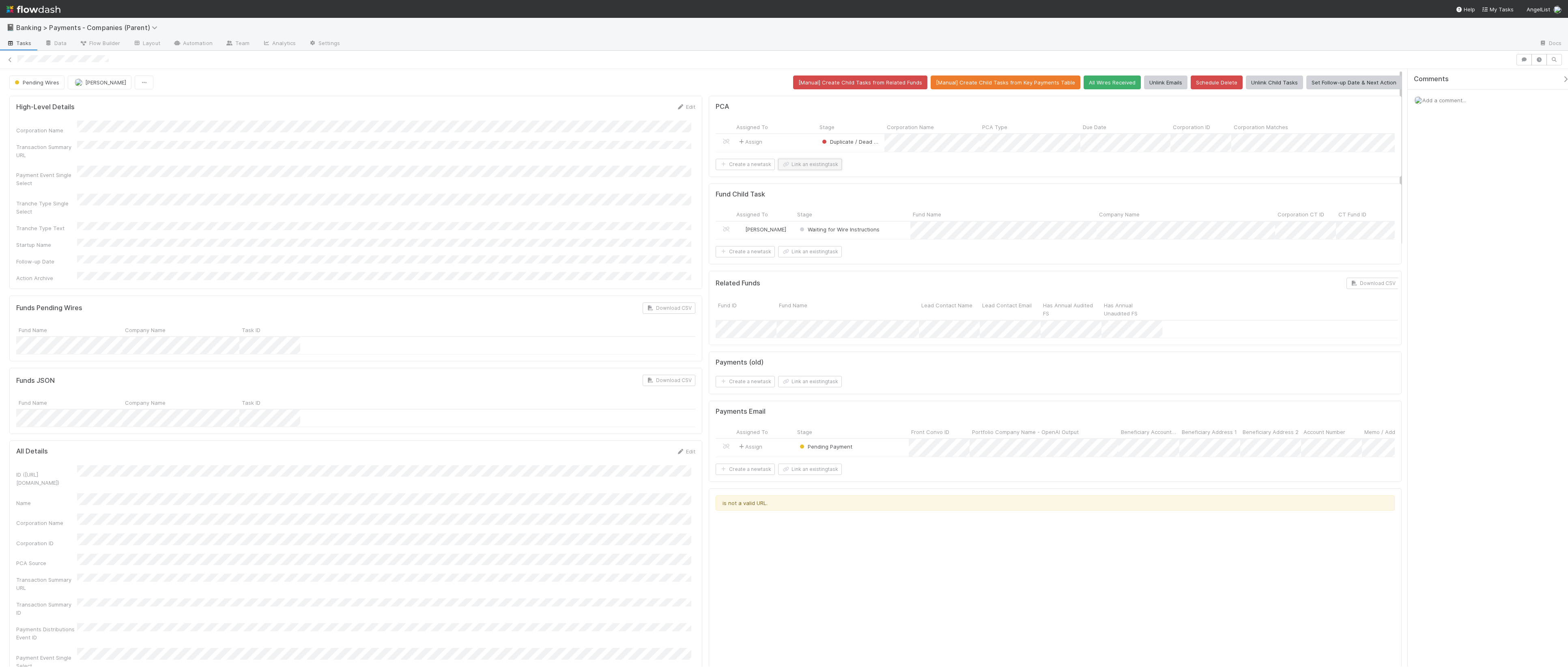
click at [824, 170] on button "Link an existing task" at bounding box center [810, 164] width 64 height 12
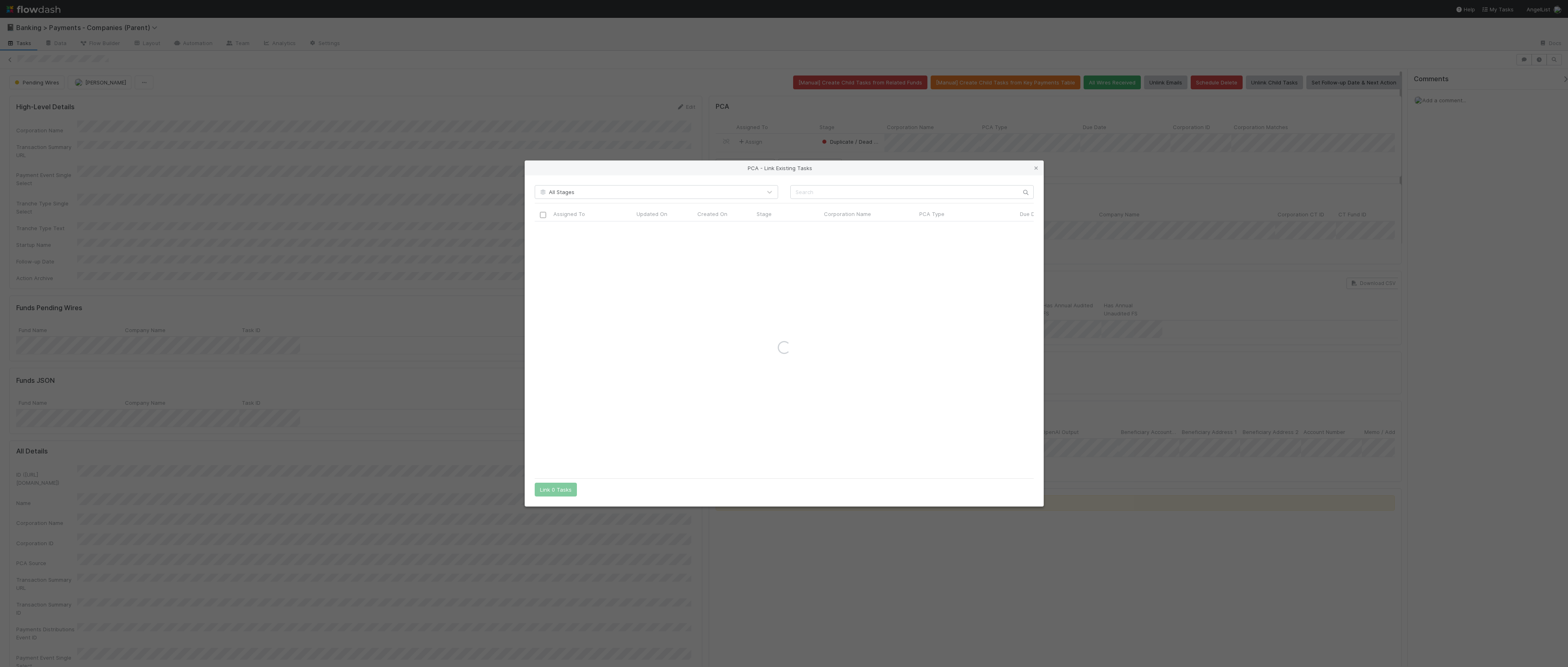
click at [939, 183] on div "All Stages Assigned To Updated On Created On Stage Corporation Name PCA Type Du…" at bounding box center [784, 341] width 519 height 331
click at [933, 194] on input "text" at bounding box center [912, 192] width 243 height 14
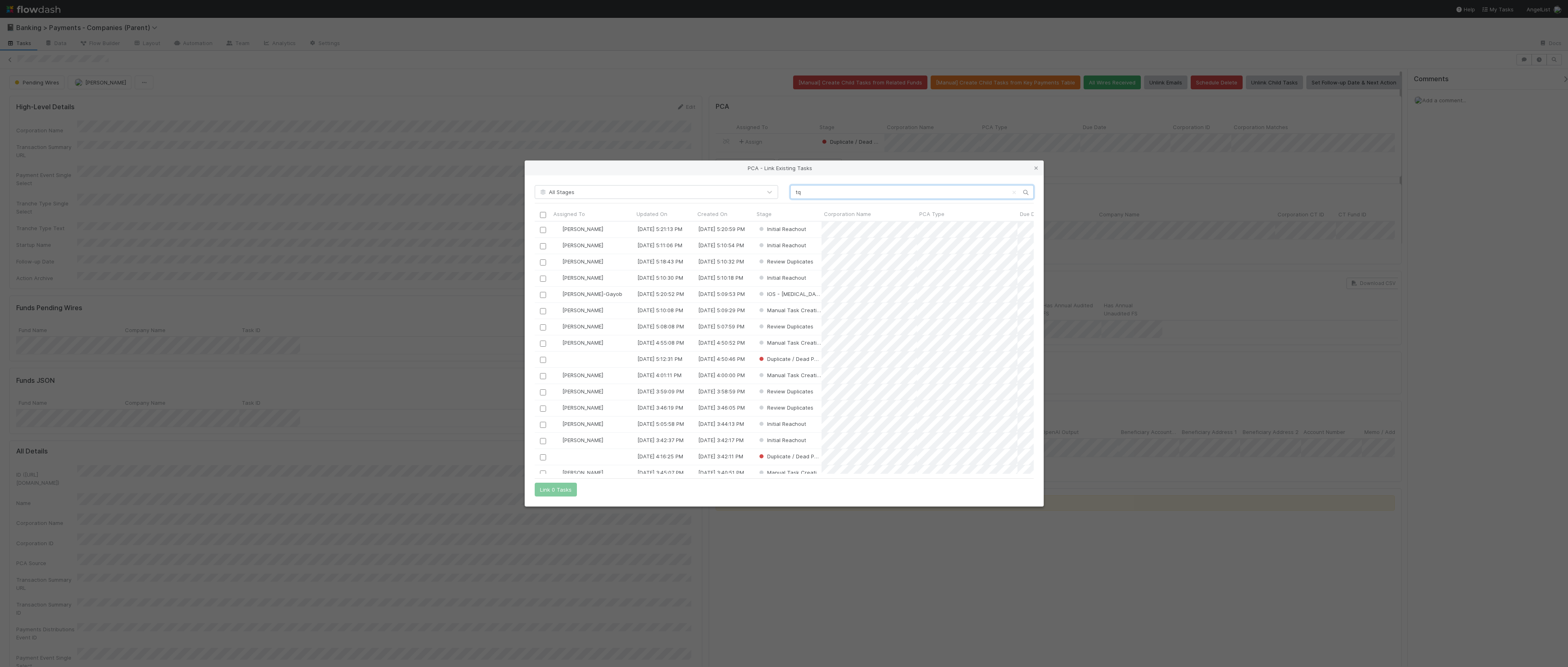
type input "t"
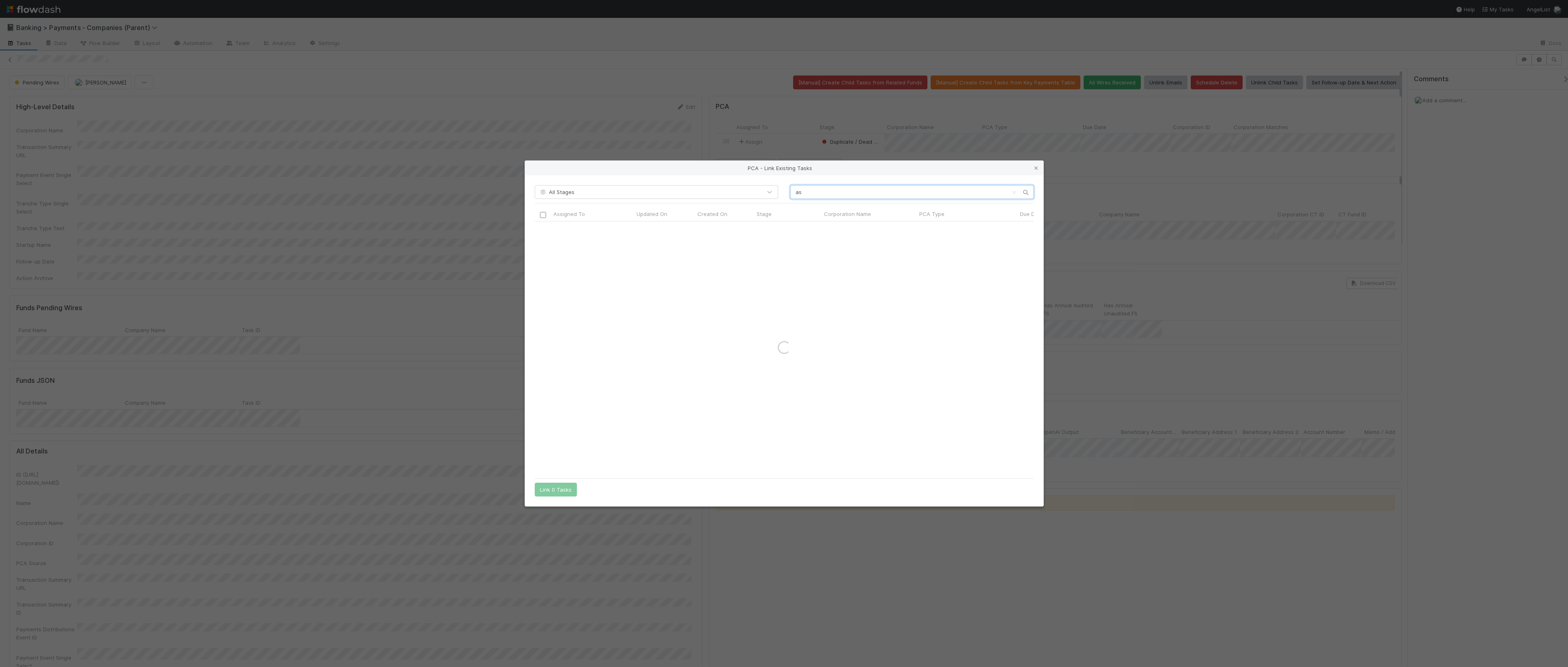
type input "a"
click at [869, 198] on input "task magic" at bounding box center [912, 192] width 243 height 14
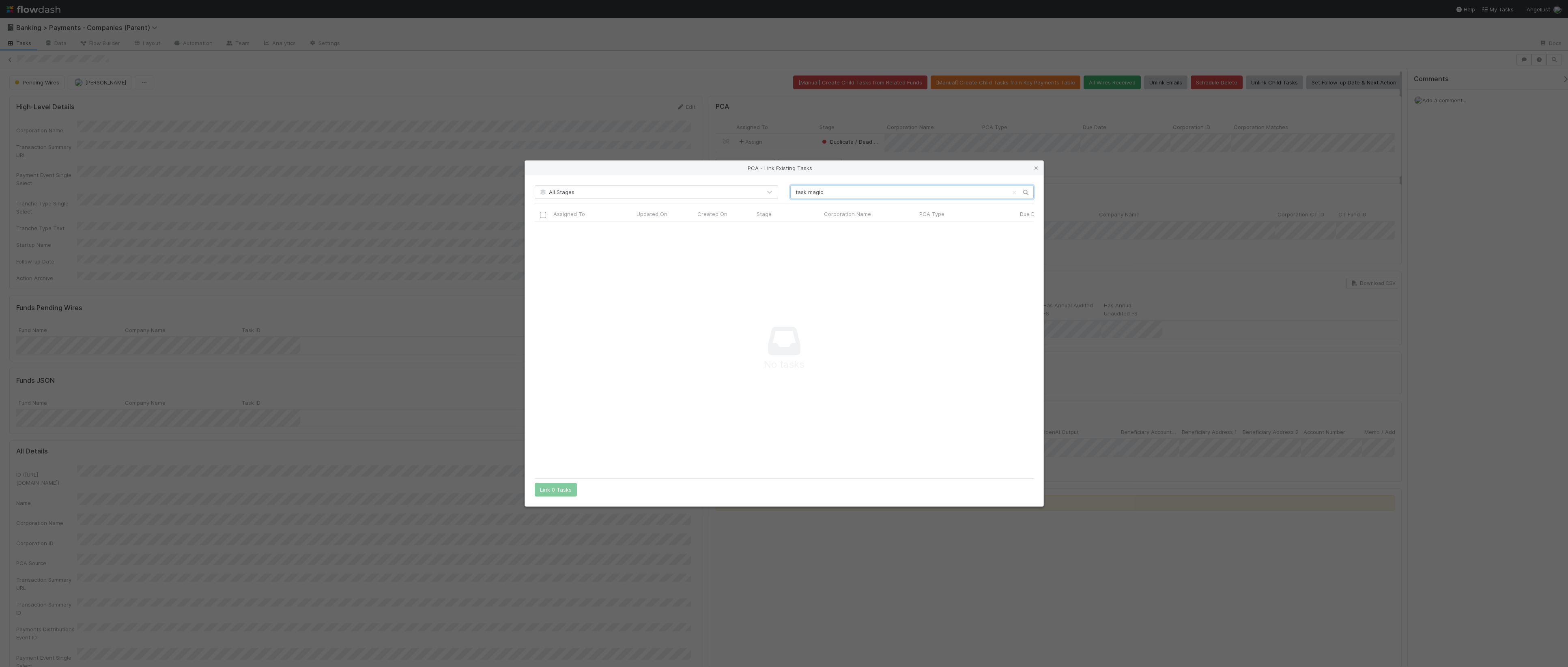
paste input "V One"
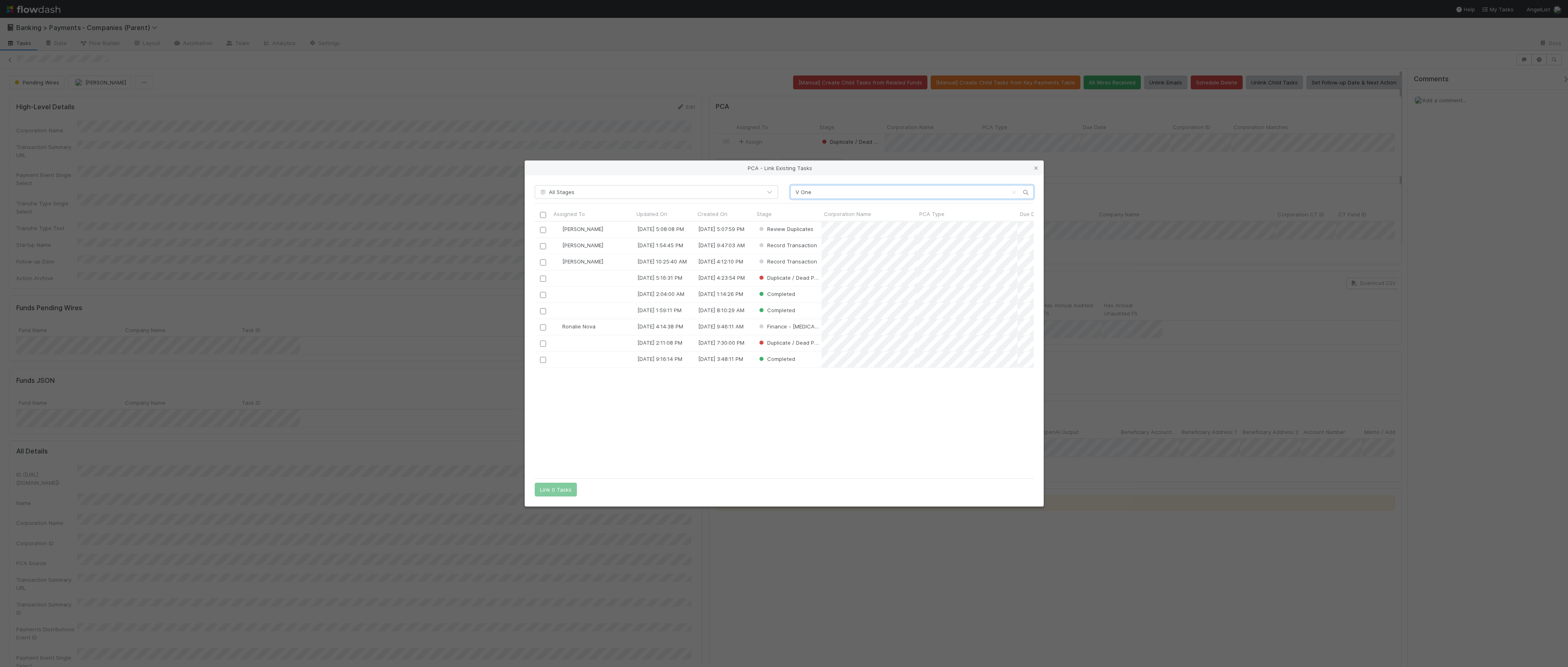
scroll to position [245, 491]
click at [845, 196] on input "V One" at bounding box center [912, 192] width 243 height 14
paste input "PasMkz8G"
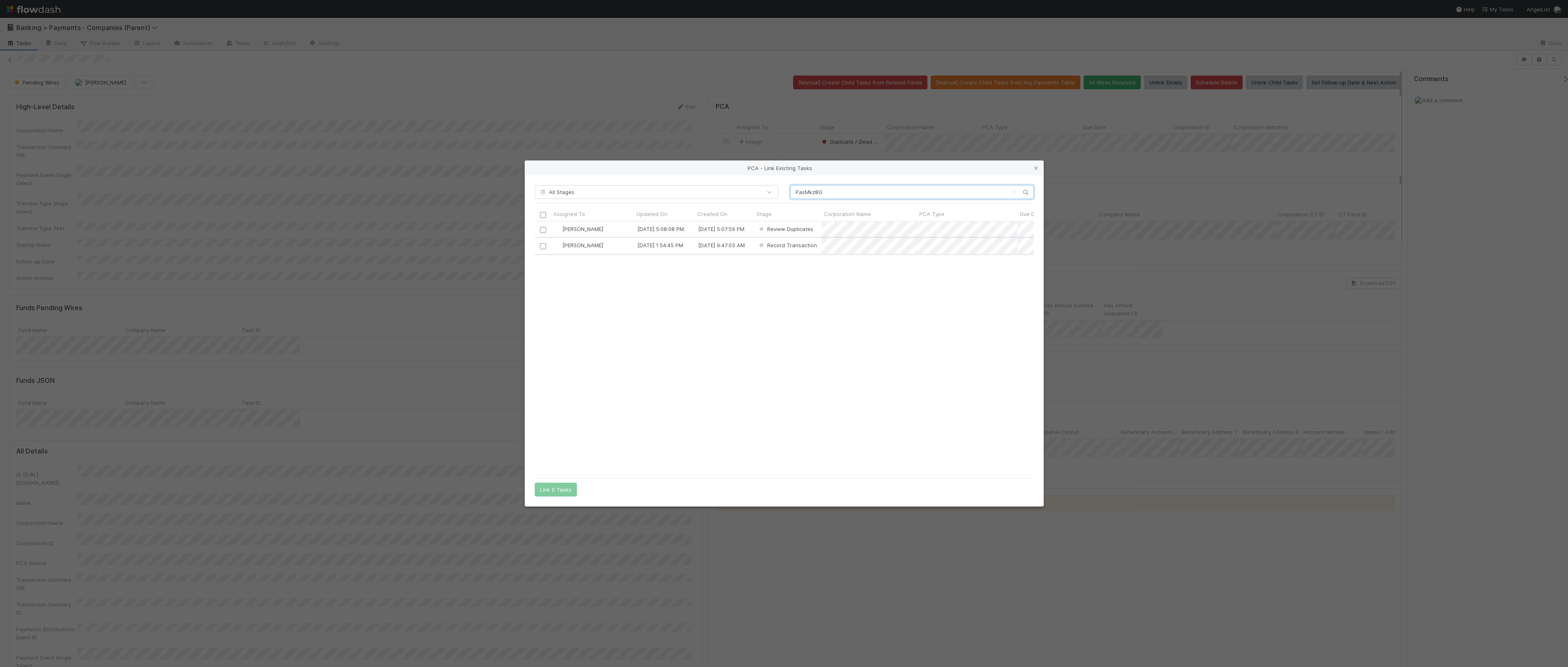
type input "PasMkz8G"
click at [538, 245] on div at bounding box center [543, 245] width 10 height 9
click at [544, 247] on input "checkbox" at bounding box center [542, 246] width 6 height 6
click at [557, 491] on button "Link 1 Task" at bounding box center [553, 489] width 38 height 14
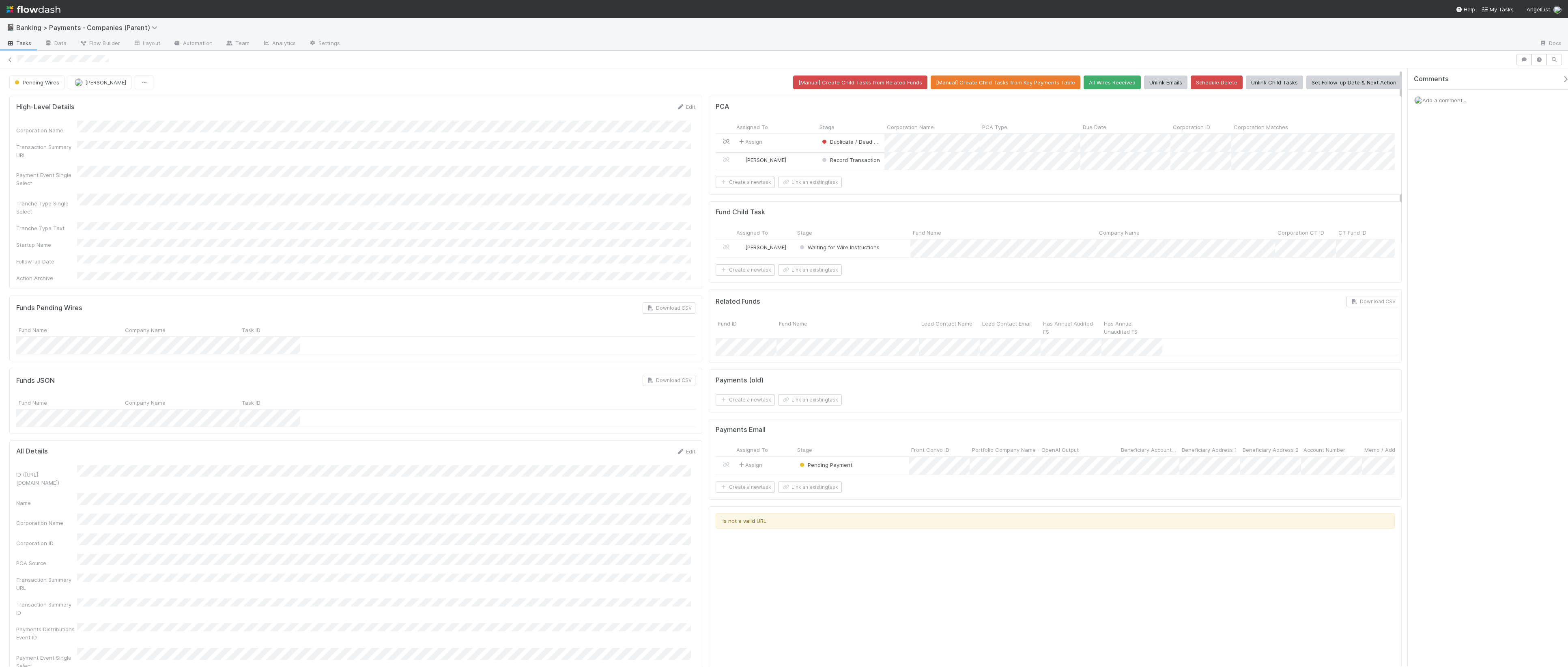
click at [724, 141] on icon at bounding box center [726, 141] width 8 height 5
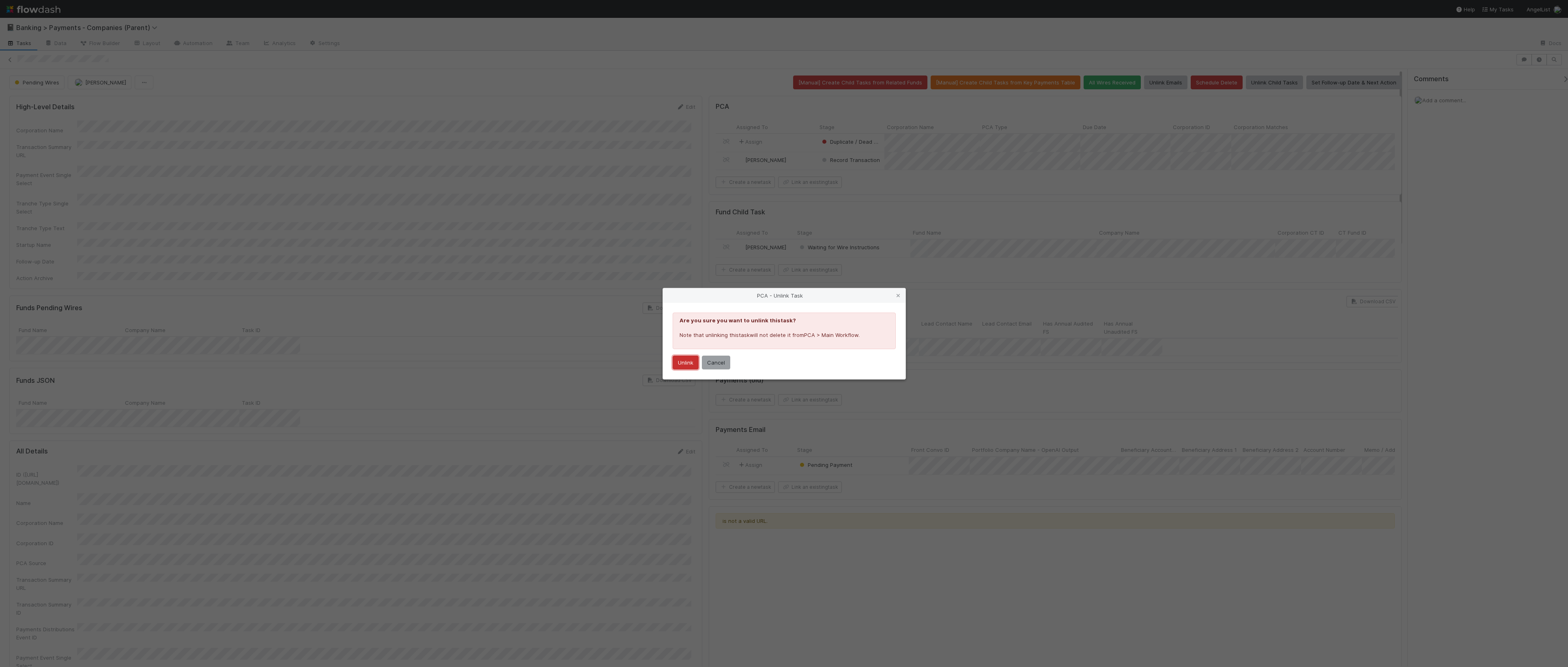
click at [693, 361] on button "Unlink" at bounding box center [685, 362] width 26 height 14
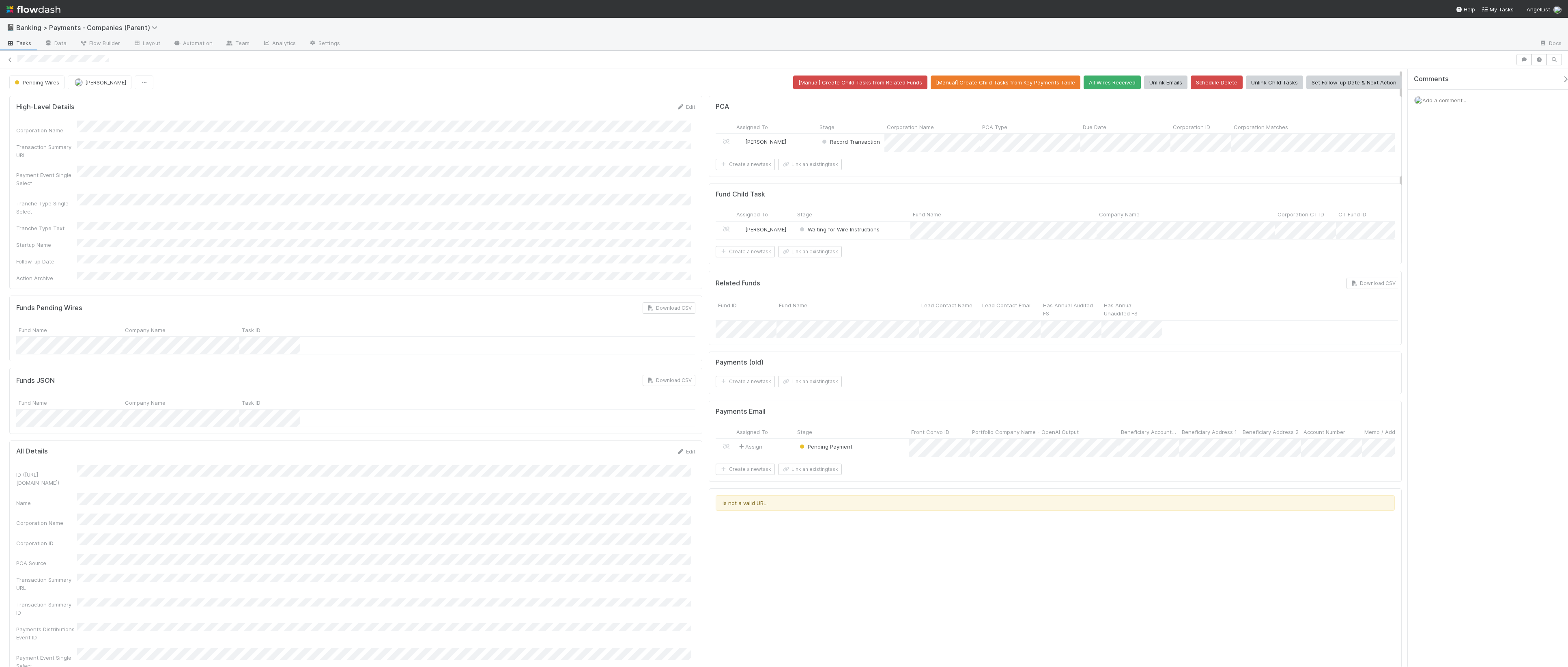
click at [809, 143] on div "Febbie Cervantes" at bounding box center [775, 143] width 83 height 18
click at [316, 119] on form "High-Level Details Edit Corporation Name Transaction Summary URL Payment Event …" at bounding box center [356, 192] width 679 height 179
click at [1258, 95] on div "Add a comment..." at bounding box center [1492, 100] width 168 height 21
click at [1258, 102] on span "Add a comment..." at bounding box center [1444, 100] width 44 height 7
click at [1258, 277] on div "Attach files: Choose or drag and drop file(s) Add Comment" at bounding box center [1491, 202] width 142 height 183
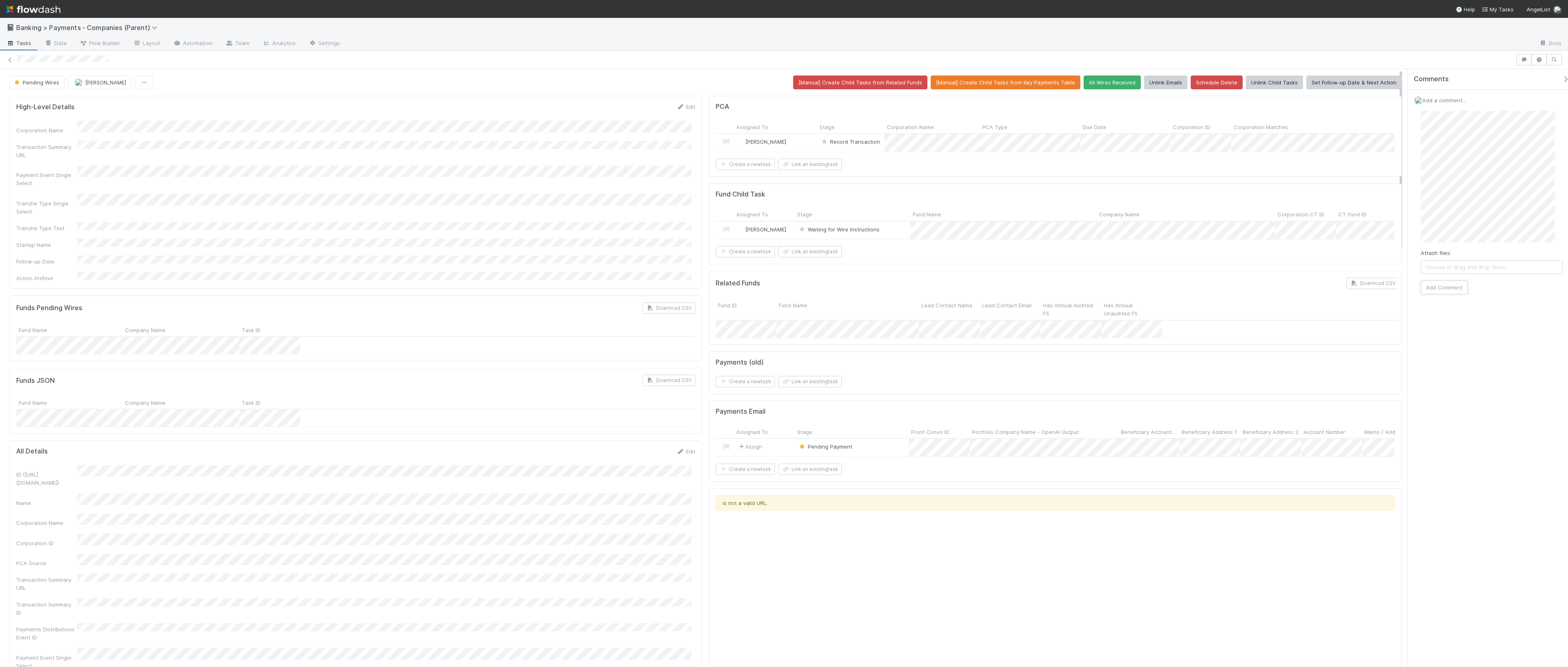
drag, startPoint x: 1455, startPoint y: 284, endPoint x: 1461, endPoint y: 297, distance: 14.3
click at [1258, 286] on button "Add Comment" at bounding box center [1444, 288] width 47 height 14
click at [834, 233] on span "Waiting for Wire Instructions" at bounding box center [839, 229] width 82 height 7
drag, startPoint x: 858, startPoint y: 269, endPoint x: 864, endPoint y: 272, distance: 6.7
click at [858, 269] on div "Waiting for Wire" at bounding box center [849, 270] width 114 height 15
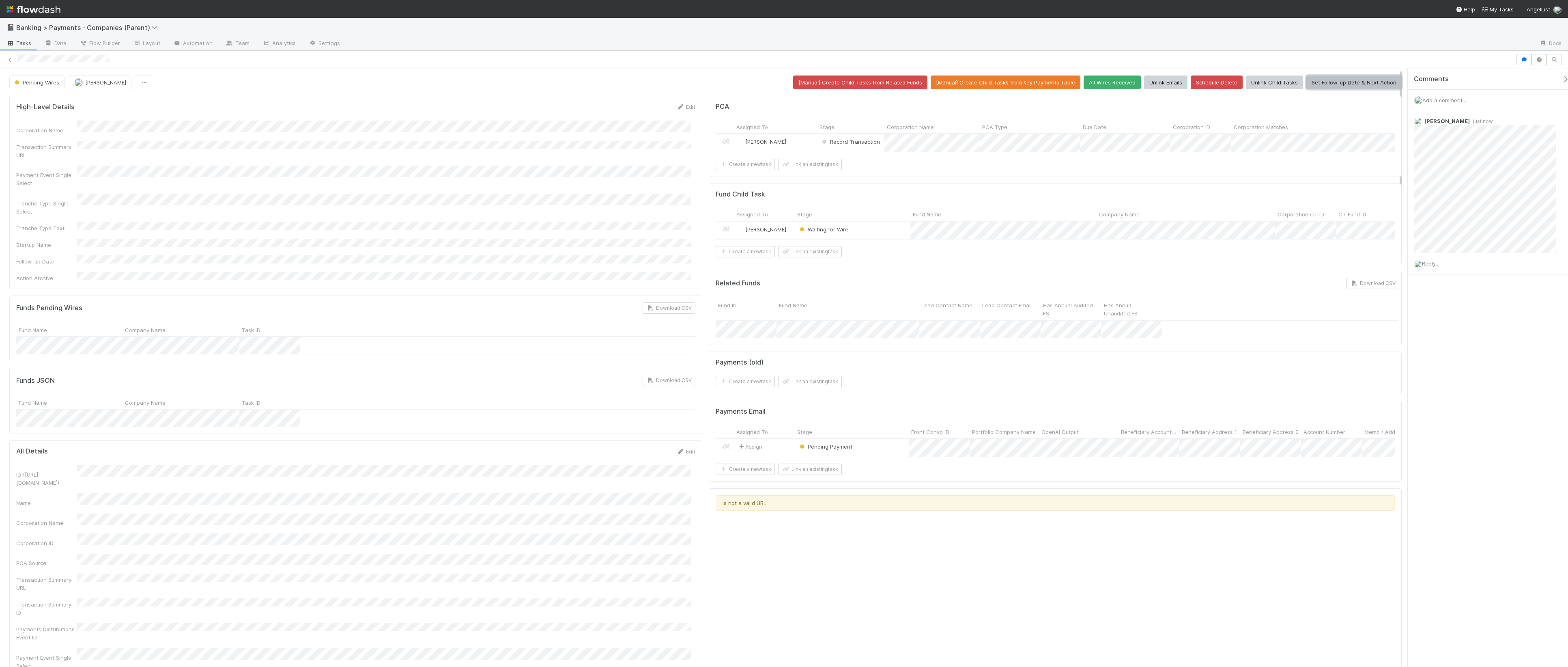
click at [1258, 86] on button "Set Follow-up Date & Next Action" at bounding box center [1354, 82] width 96 height 14
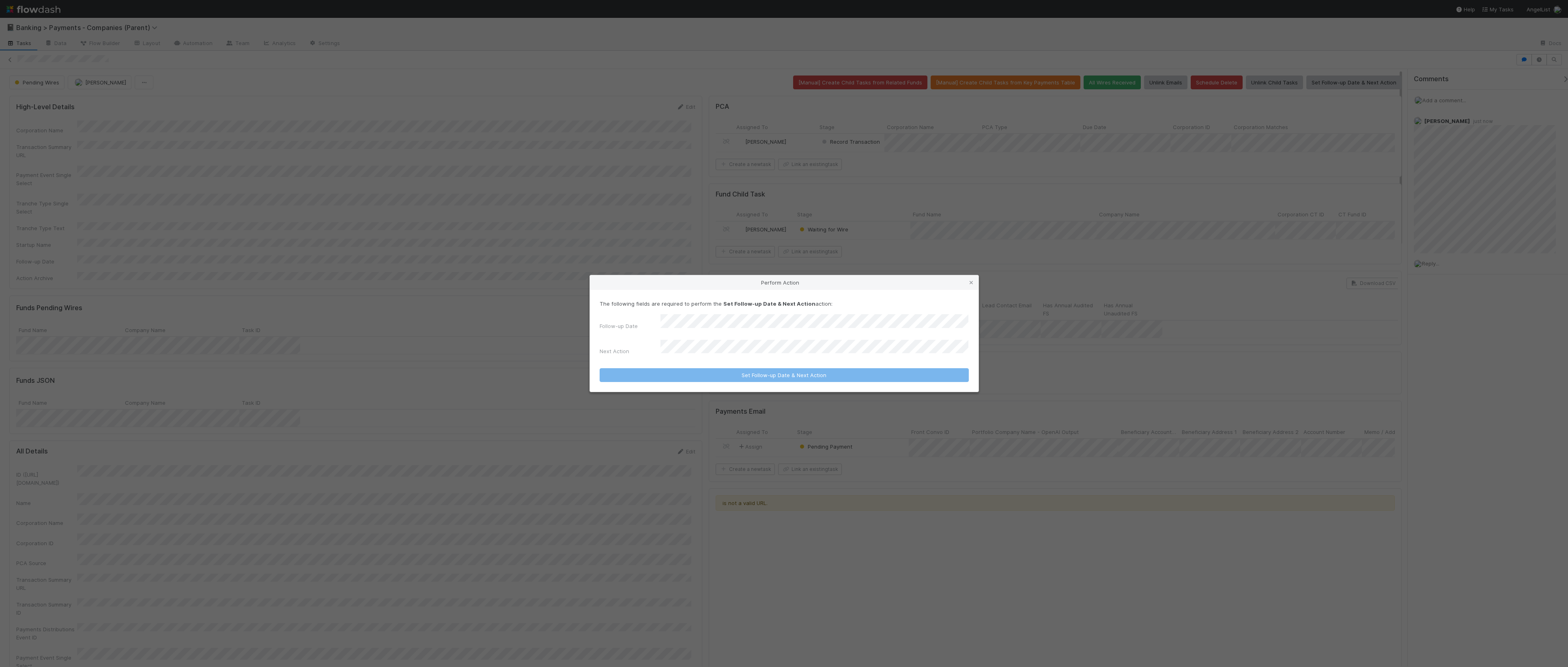
click at [737, 316] on div "The following fields are required to perform the Set Follow-up Date & Next Acti…" at bounding box center [784, 329] width 369 height 59
click at [817, 370] on div "3" at bounding box center [816, 370] width 11 height 11
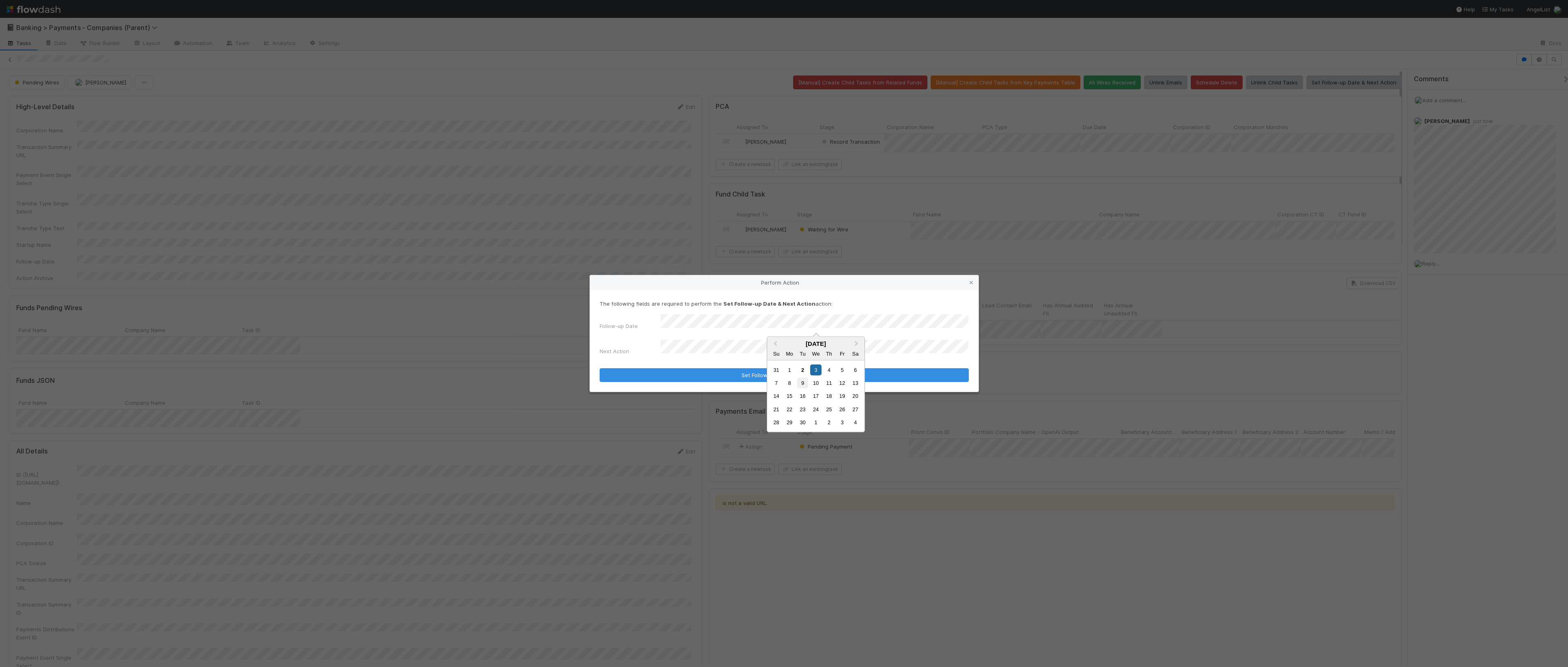
click at [803, 384] on div "9" at bounding box center [803, 383] width 11 height 11
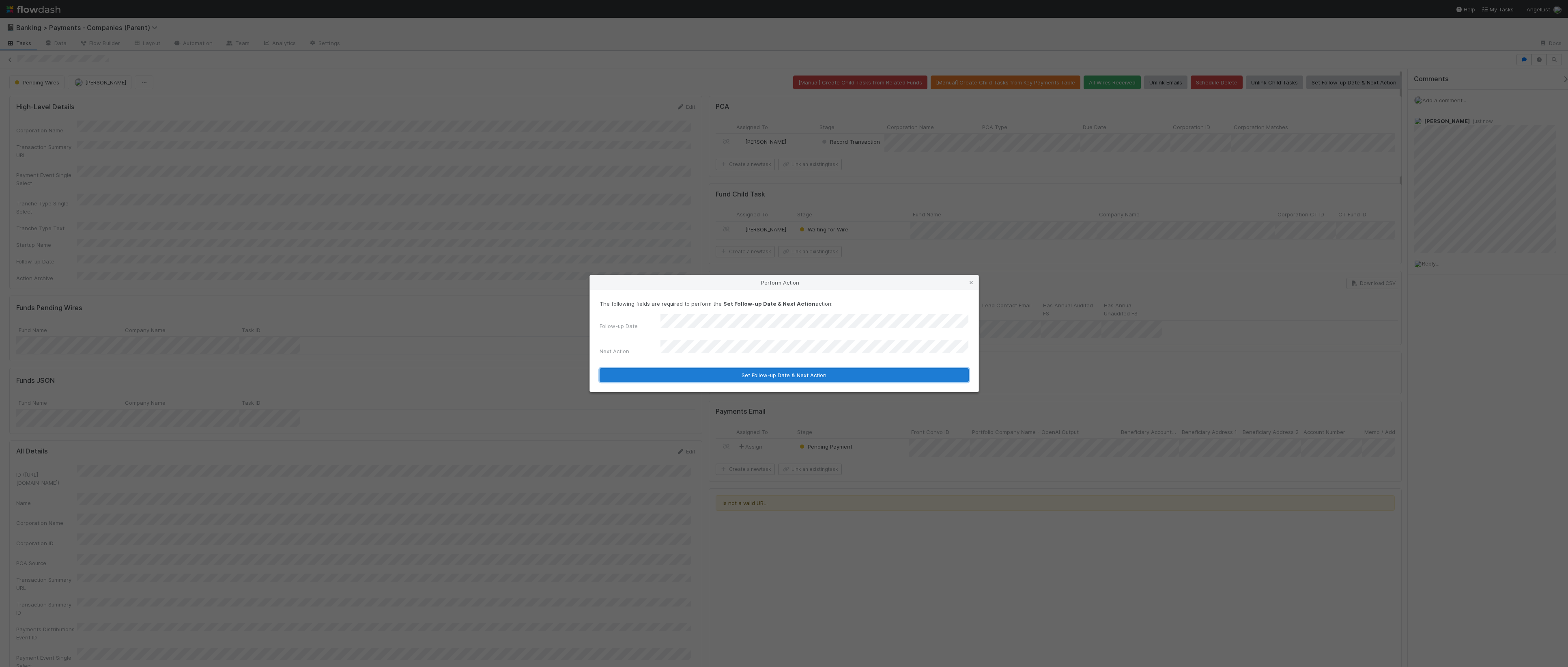
click at [800, 370] on button "Set Follow-up Date & Next Action" at bounding box center [784, 375] width 369 height 14
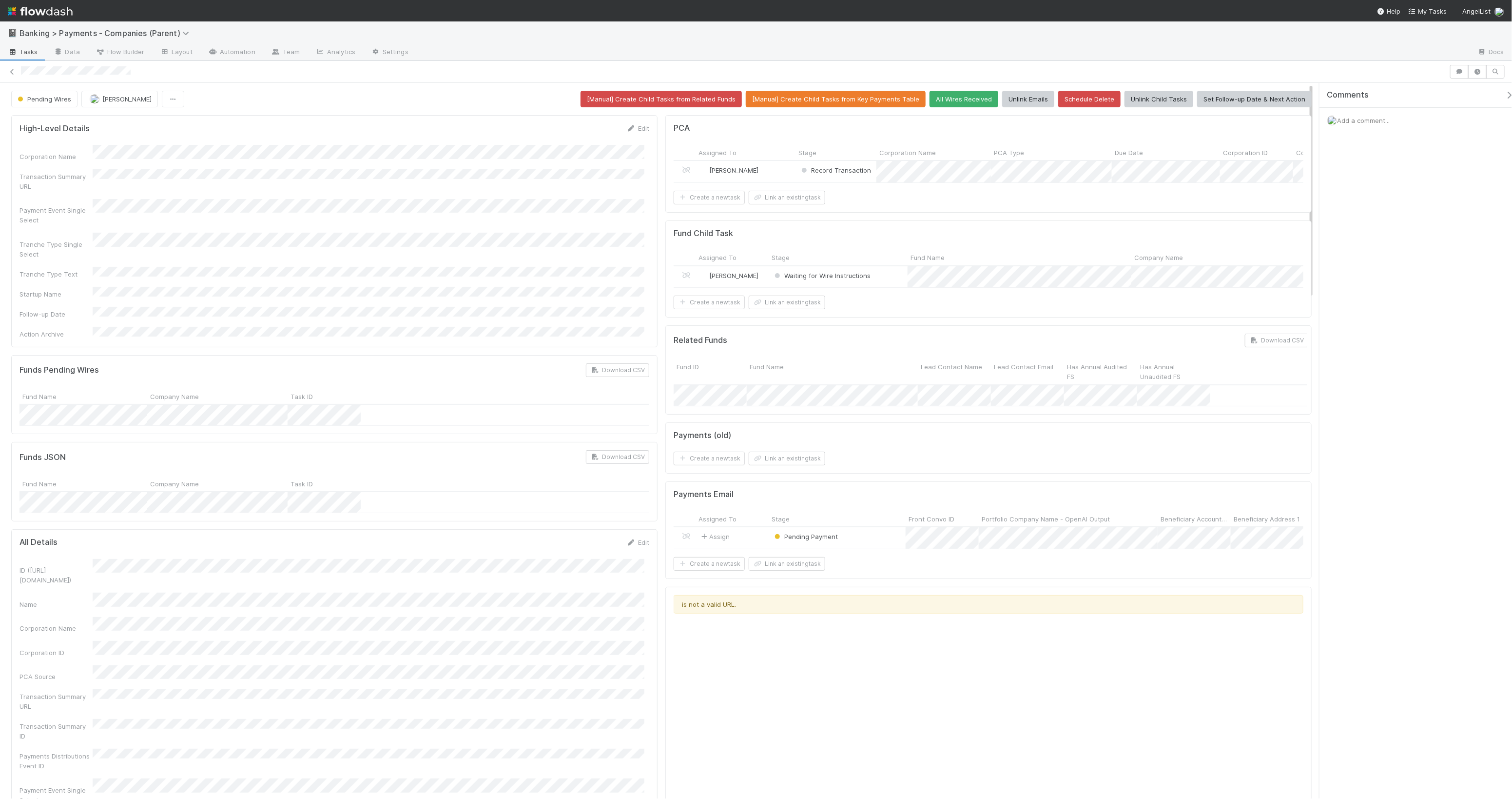
click at [1358, 118] on span "Add a comment..." at bounding box center [1364, 120] width 53 height 8
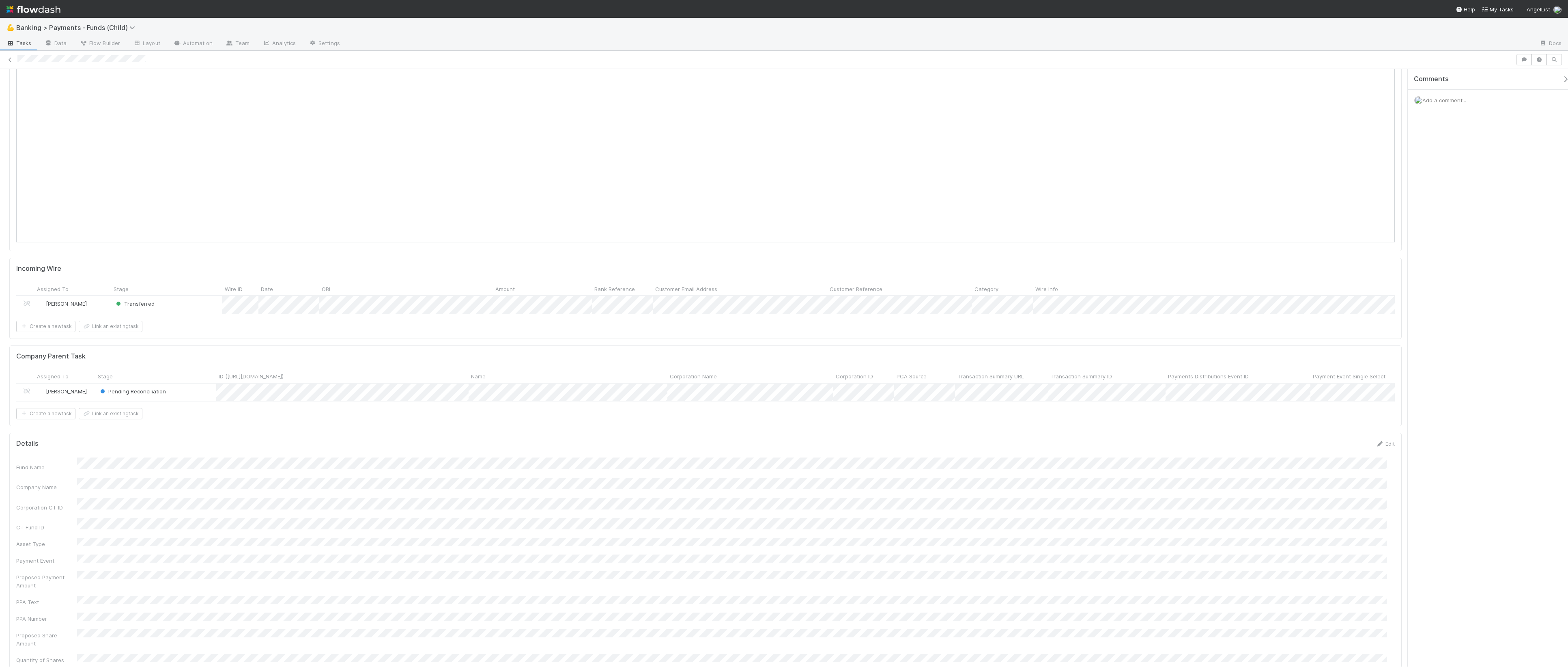
scroll to position [347, 0]
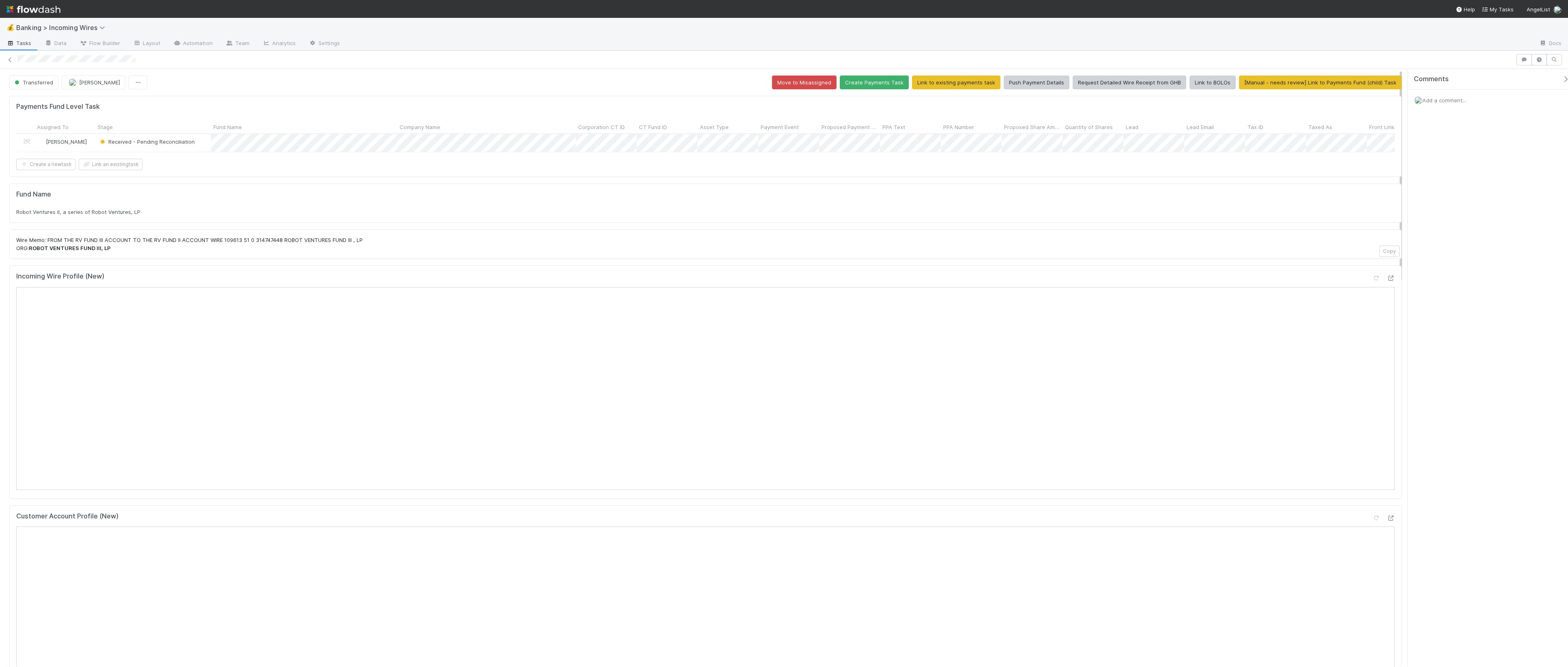
click at [201, 140] on div "Received - Pending Reconciliation" at bounding box center [153, 143] width 116 height 18
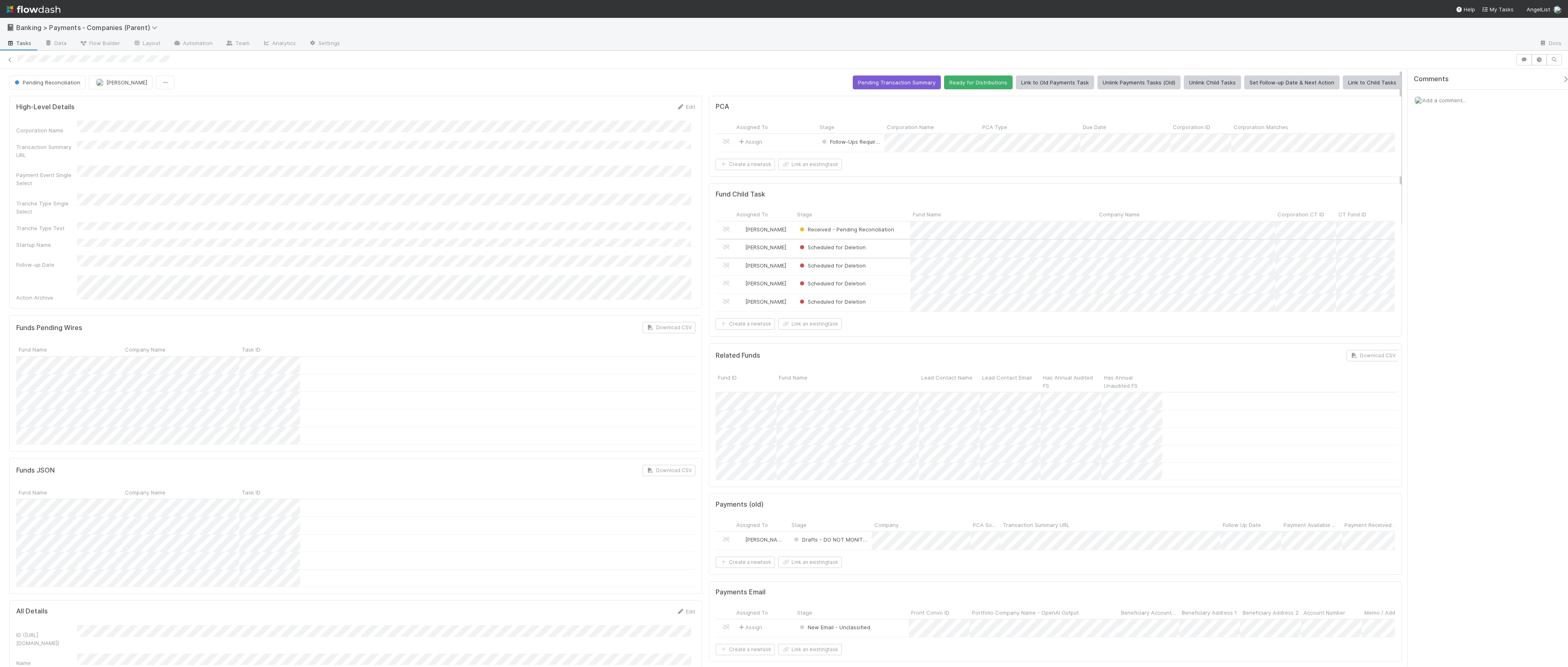
click at [873, 257] on div "Scheduled for Deletion" at bounding box center [853, 248] width 116 height 18
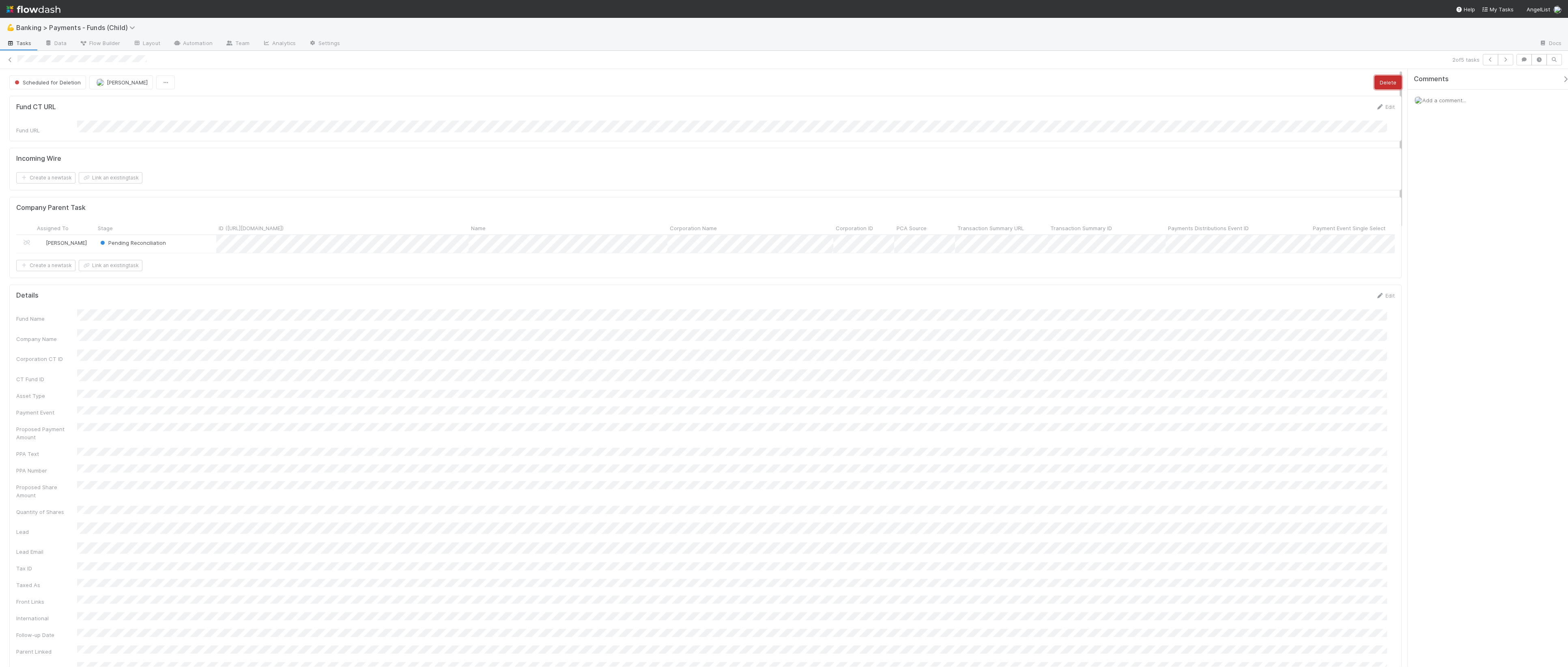
click at [1258, 82] on button "Delete" at bounding box center [1388, 82] width 27 height 14
click at [1258, 60] on icon "button" at bounding box center [1505, 60] width 8 height 5
click at [1258, 78] on button "Delete" at bounding box center [1388, 82] width 27 height 14
click at [1258, 57] on icon "button" at bounding box center [1505, 60] width 8 height 5
click at [1258, 82] on button "Delete" at bounding box center [1388, 82] width 27 height 14
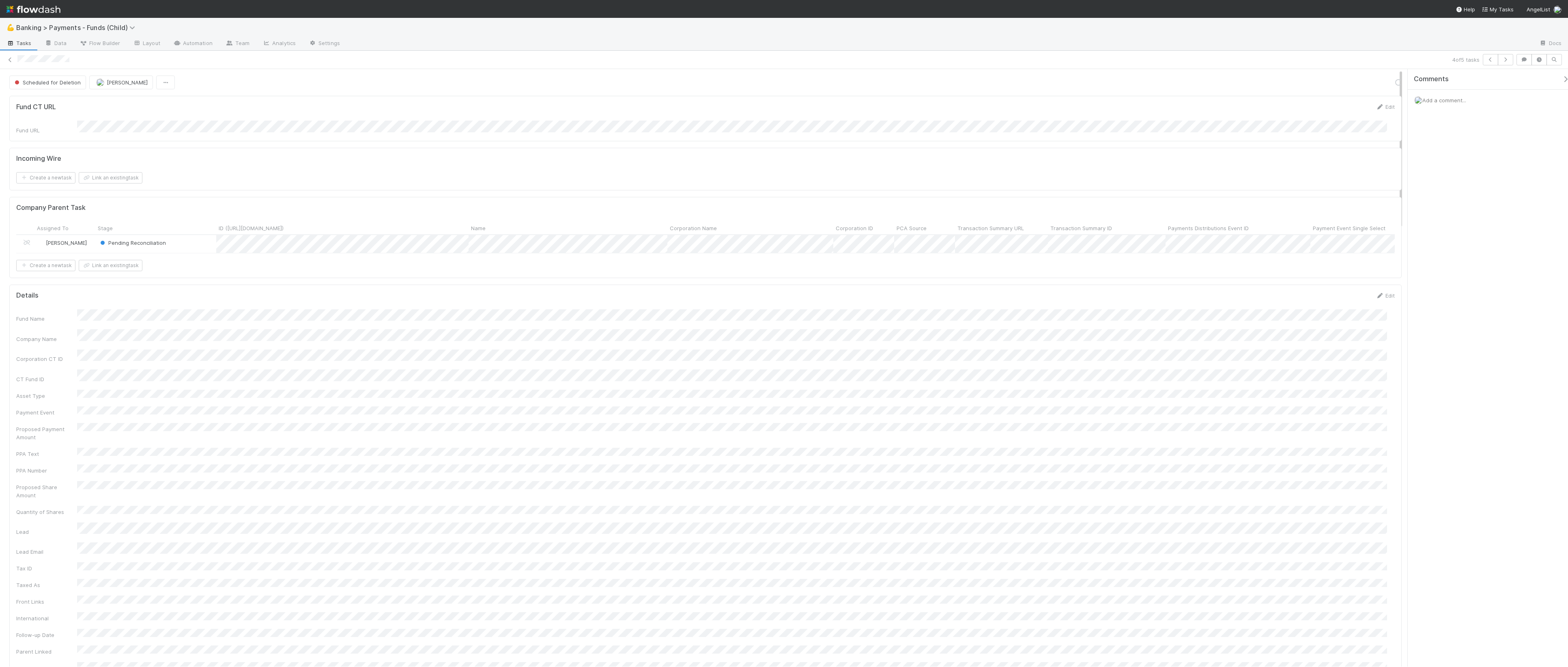
click at [1258, 55] on div "4 of 5 tasks" at bounding box center [784, 60] width 1568 height 12
click at [1258, 62] on icon "button" at bounding box center [1505, 60] width 8 height 5
click at [1258, 80] on button "Delete" at bounding box center [1388, 82] width 27 height 14
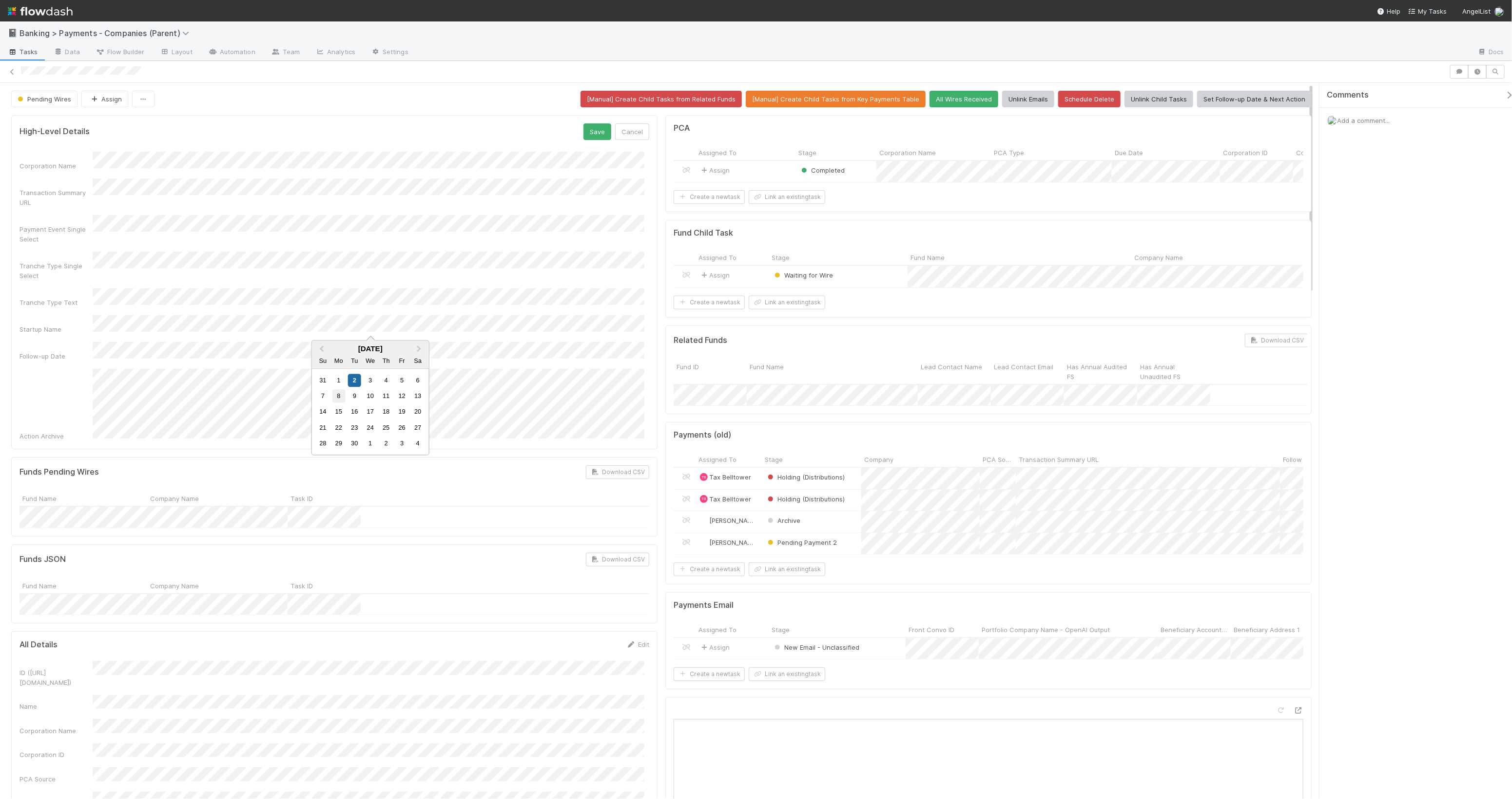
click at [342, 397] on div "8" at bounding box center [339, 397] width 13 height 13
click at [600, 130] on button "Save" at bounding box center [598, 132] width 28 height 17
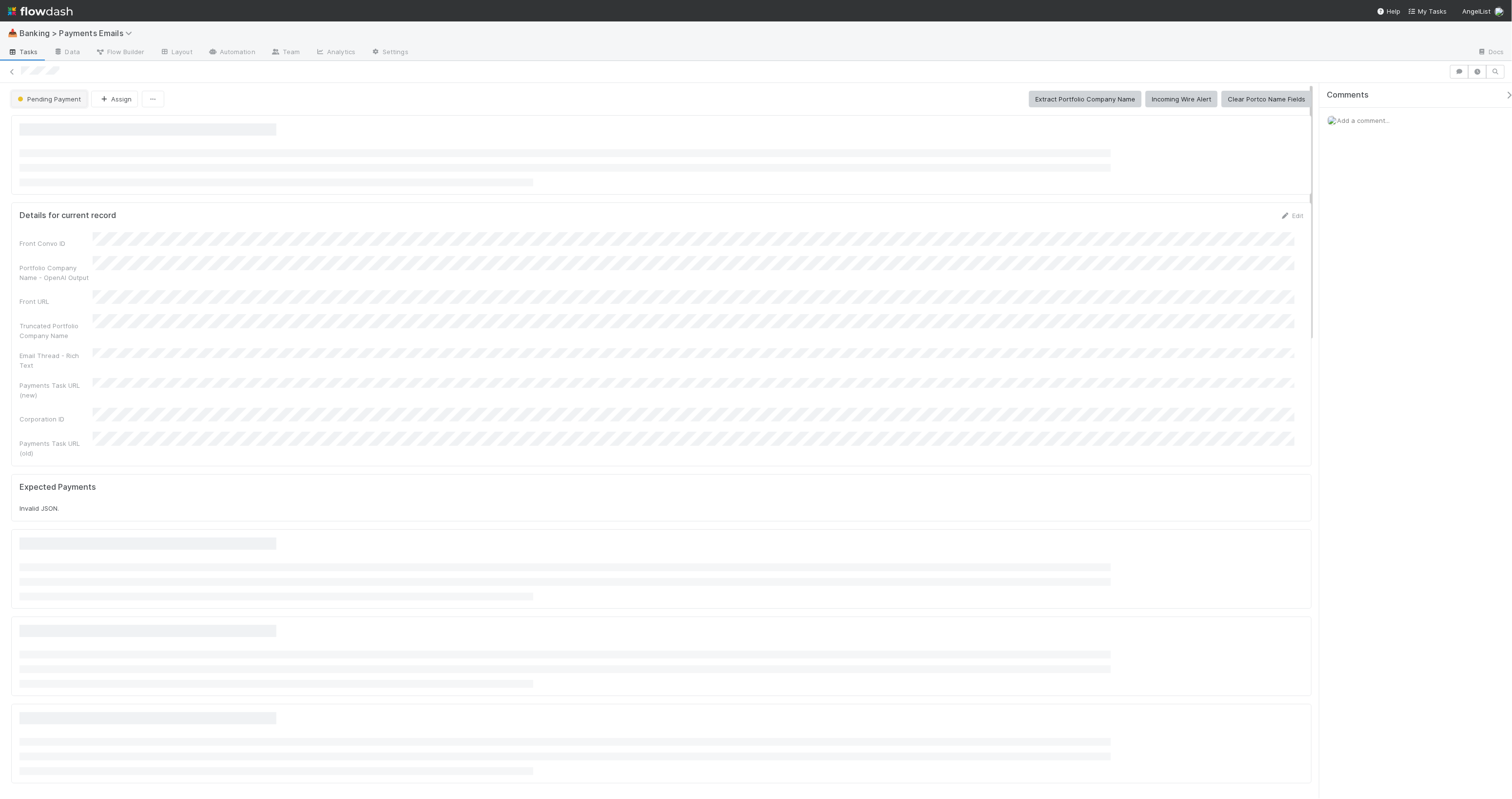
click at [75, 95] on span "Pending Payment" at bounding box center [48, 99] width 65 height 8
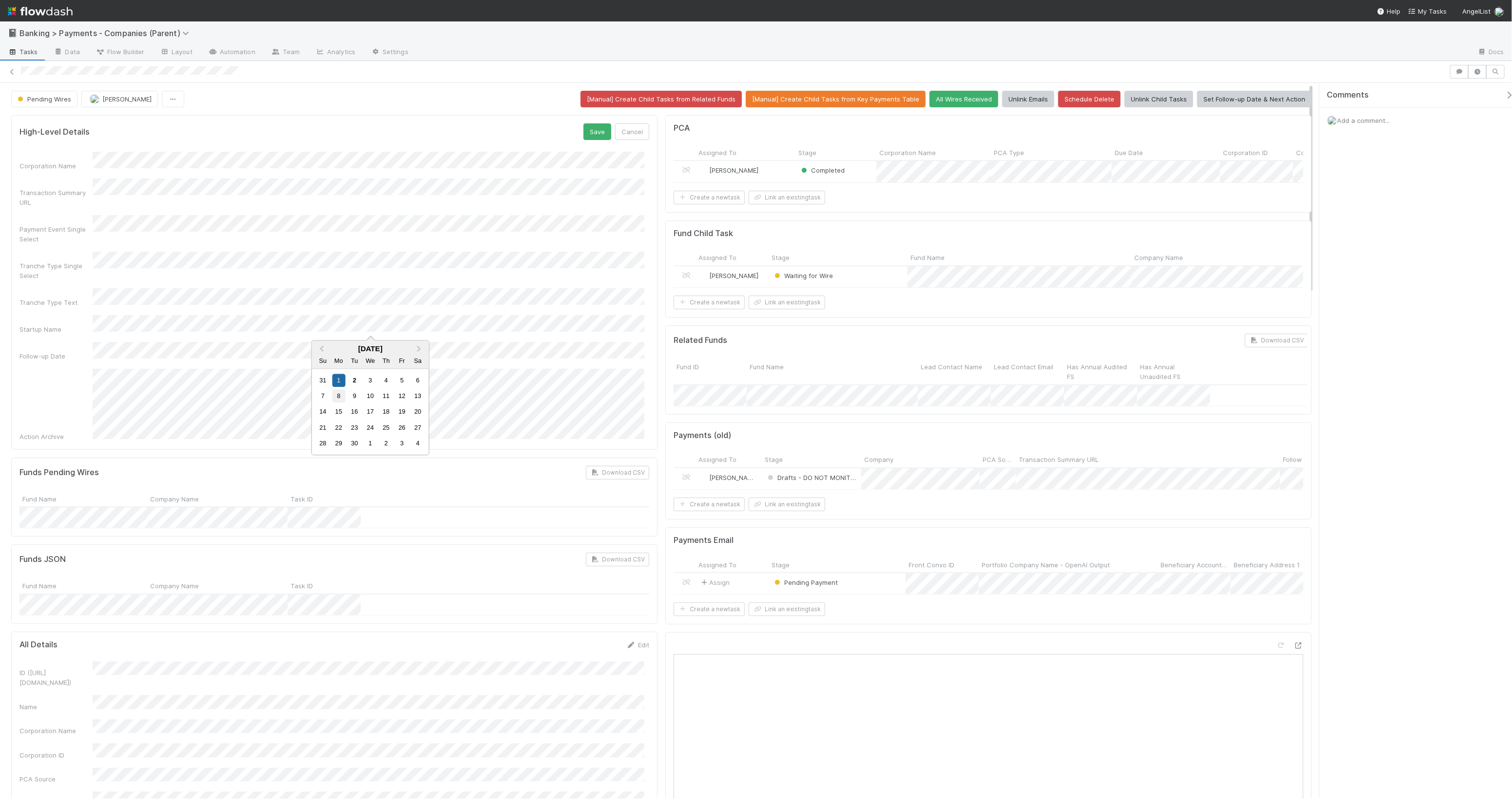
click at [339, 400] on div "8" at bounding box center [339, 397] width 13 height 13
click at [593, 140] on button "Save" at bounding box center [598, 132] width 28 height 17
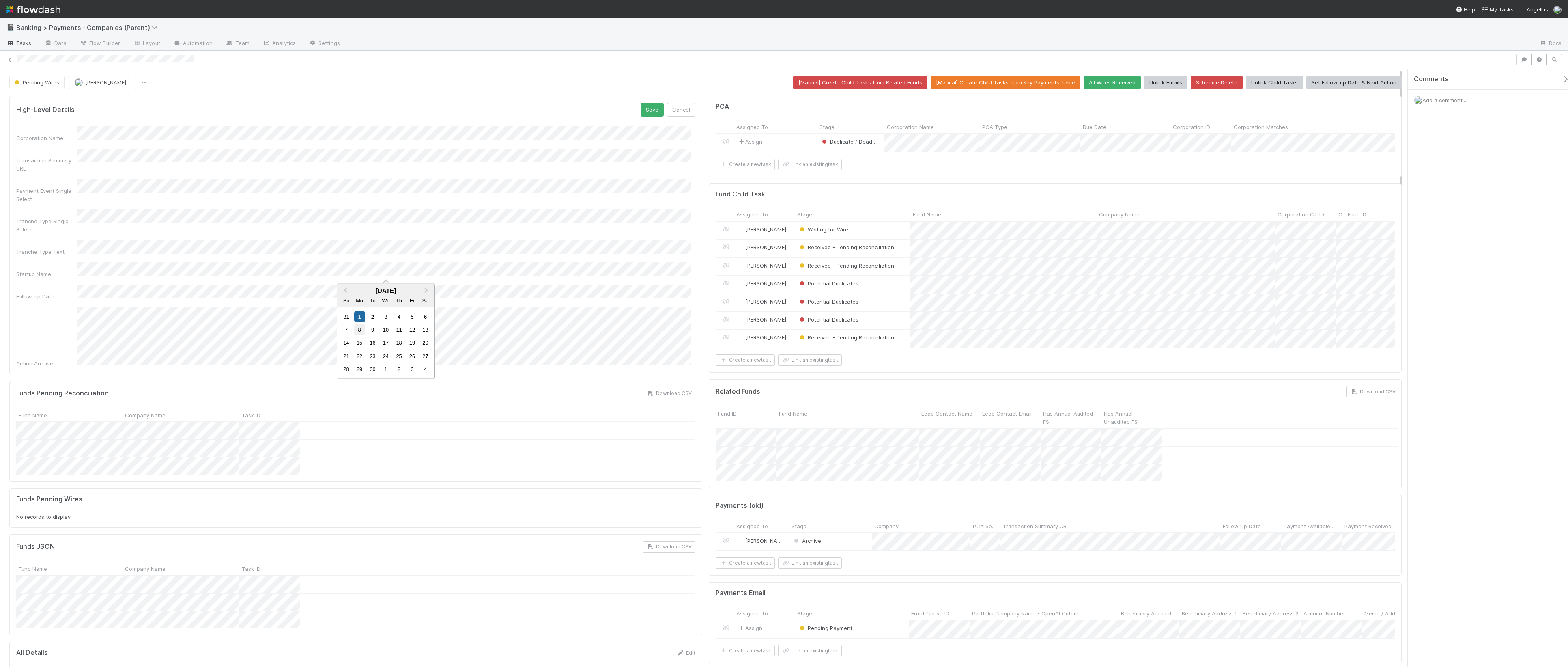
click at [357, 332] on div "8" at bounding box center [360, 330] width 11 height 11
click at [653, 108] on button "Save" at bounding box center [652, 110] width 23 height 14
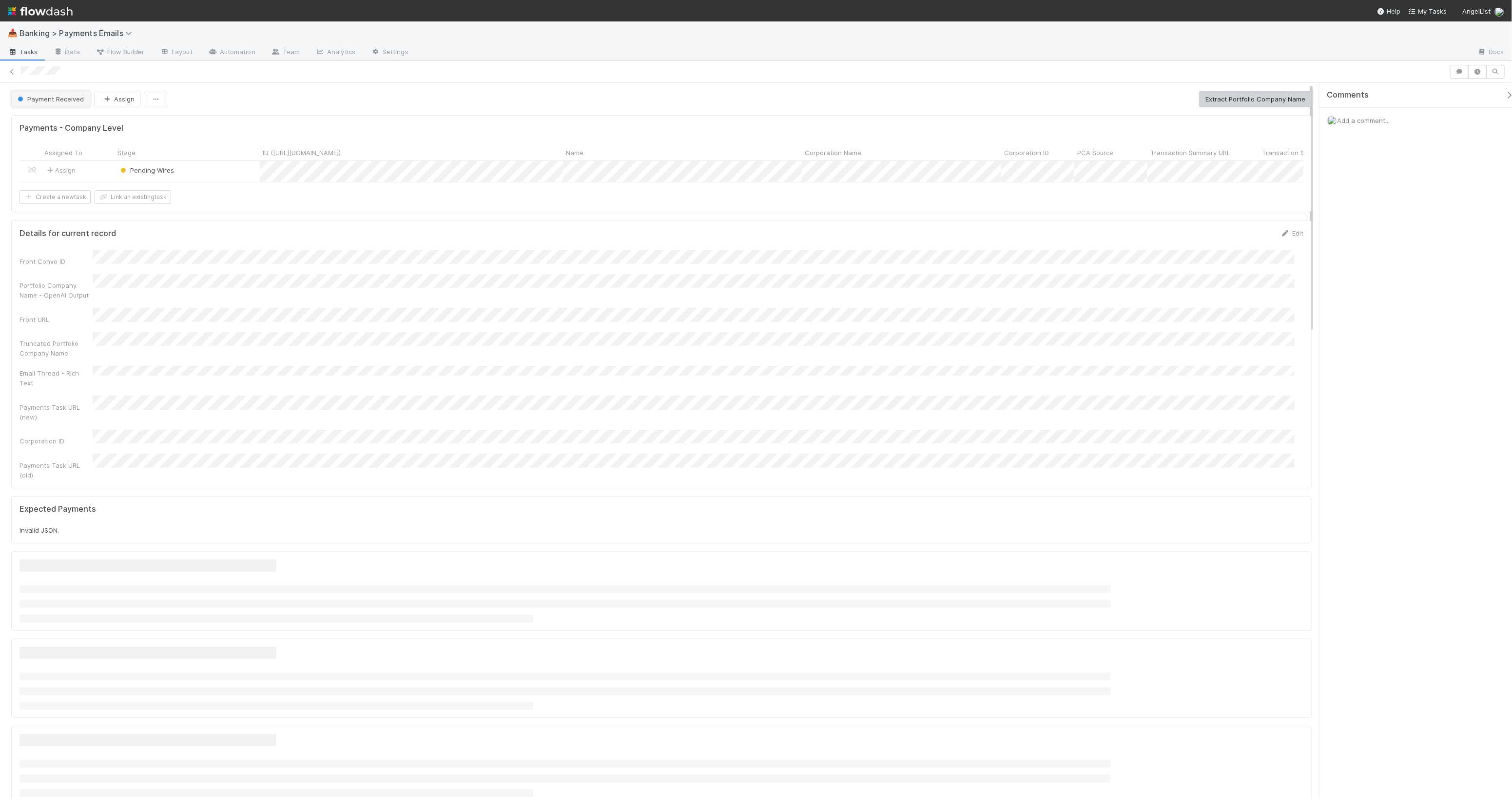
click at [78, 96] on span "Payment Received" at bounding box center [49, 99] width 68 height 8
drag, startPoint x: 75, startPoint y: 159, endPoint x: 573, endPoint y: 97, distance: 501.8
click at [76, 159] on span "Banking Resolved" at bounding box center [47, 159] width 66 height 8
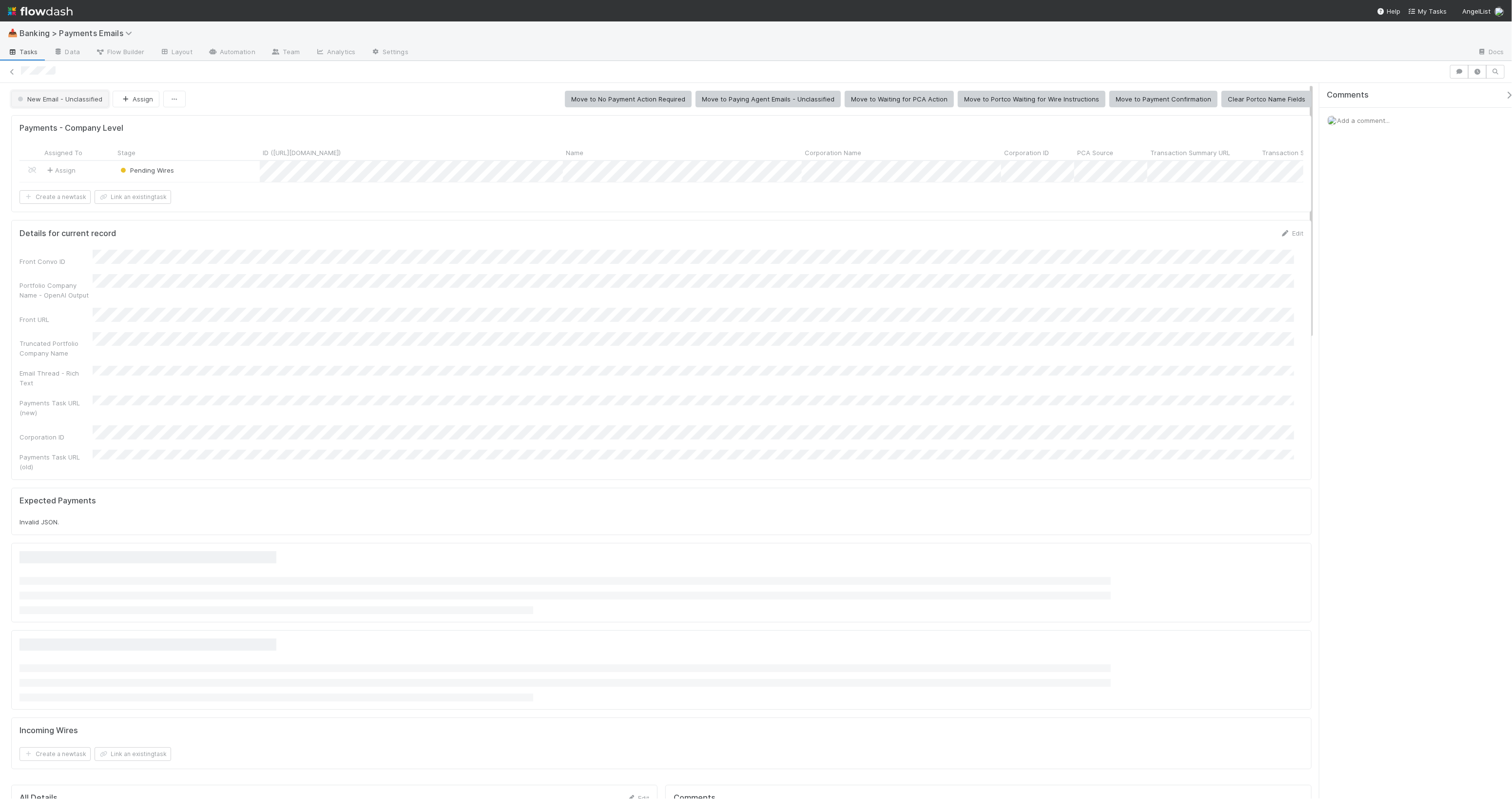
click at [77, 98] on span "New Email - Unclassified" at bounding box center [59, 99] width 87 height 8
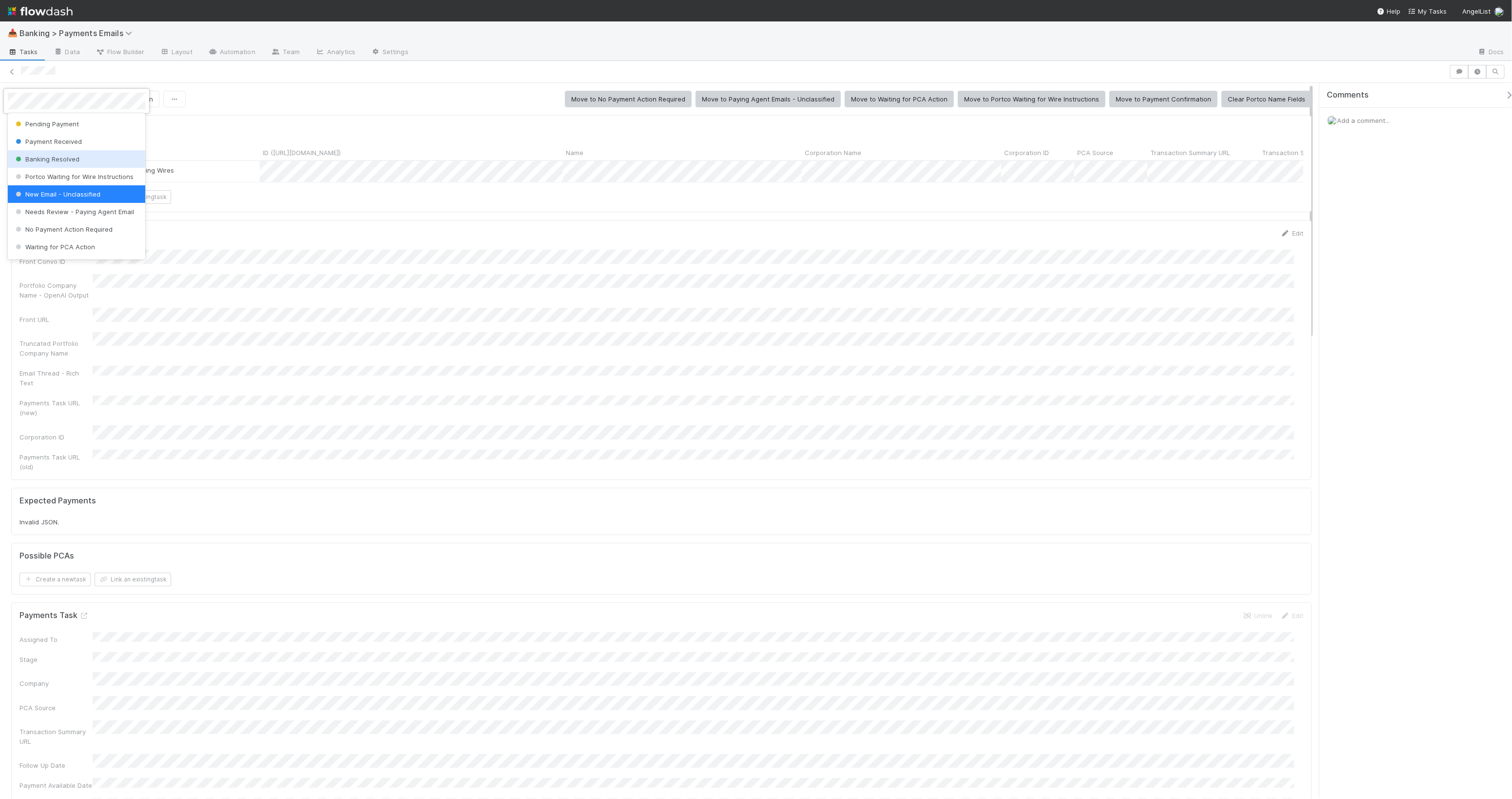
click at [78, 156] on div "Banking Resolved" at bounding box center [77, 159] width 138 height 18
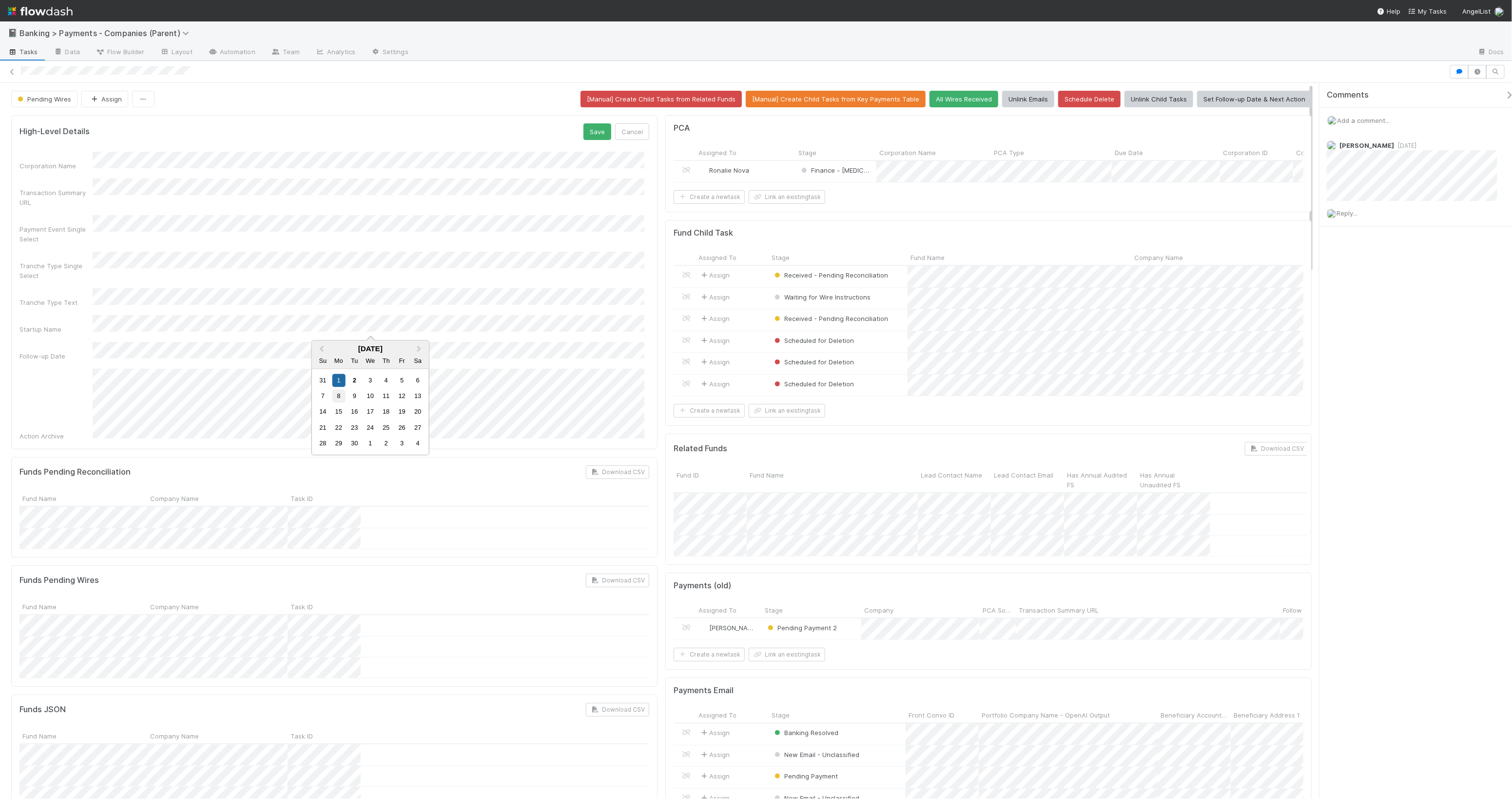
click at [342, 396] on div "8" at bounding box center [339, 397] width 13 height 13
click at [598, 131] on button "Save" at bounding box center [598, 132] width 28 height 17
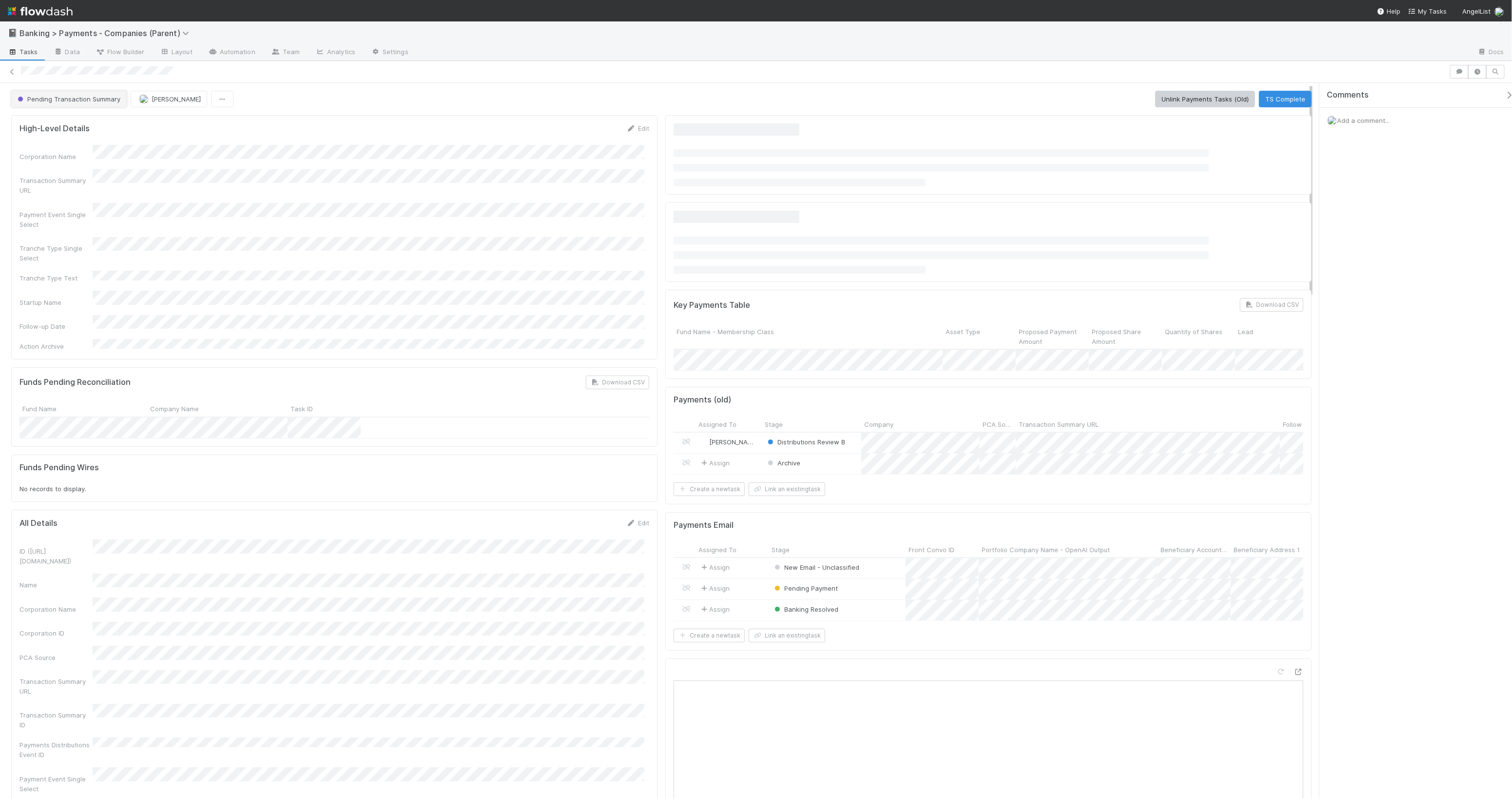
click at [83, 100] on span "Pending Transaction Summary" at bounding box center [67, 99] width 105 height 8
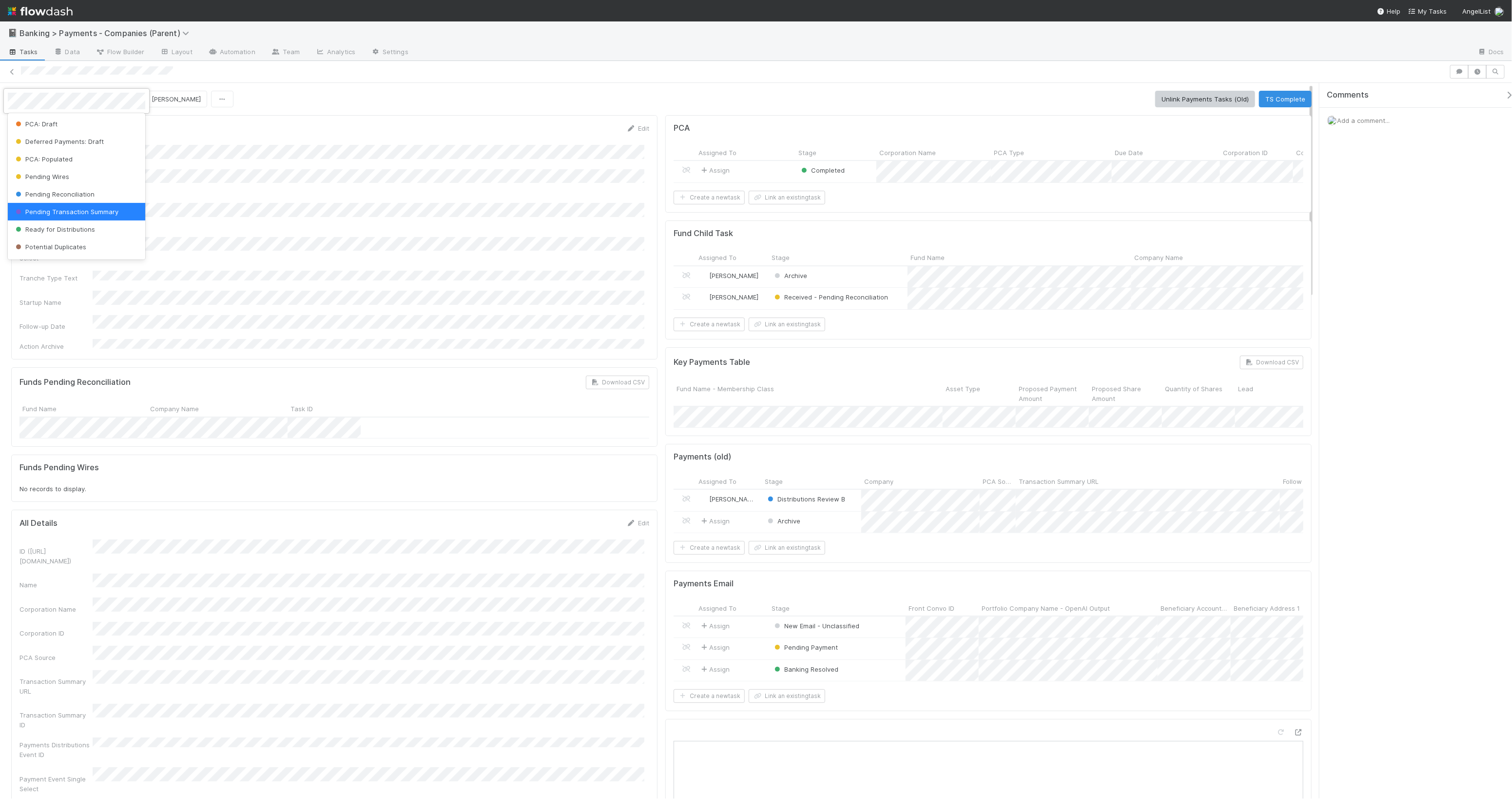
click at [298, 108] on div at bounding box center [756, 400] width 1512 height 799
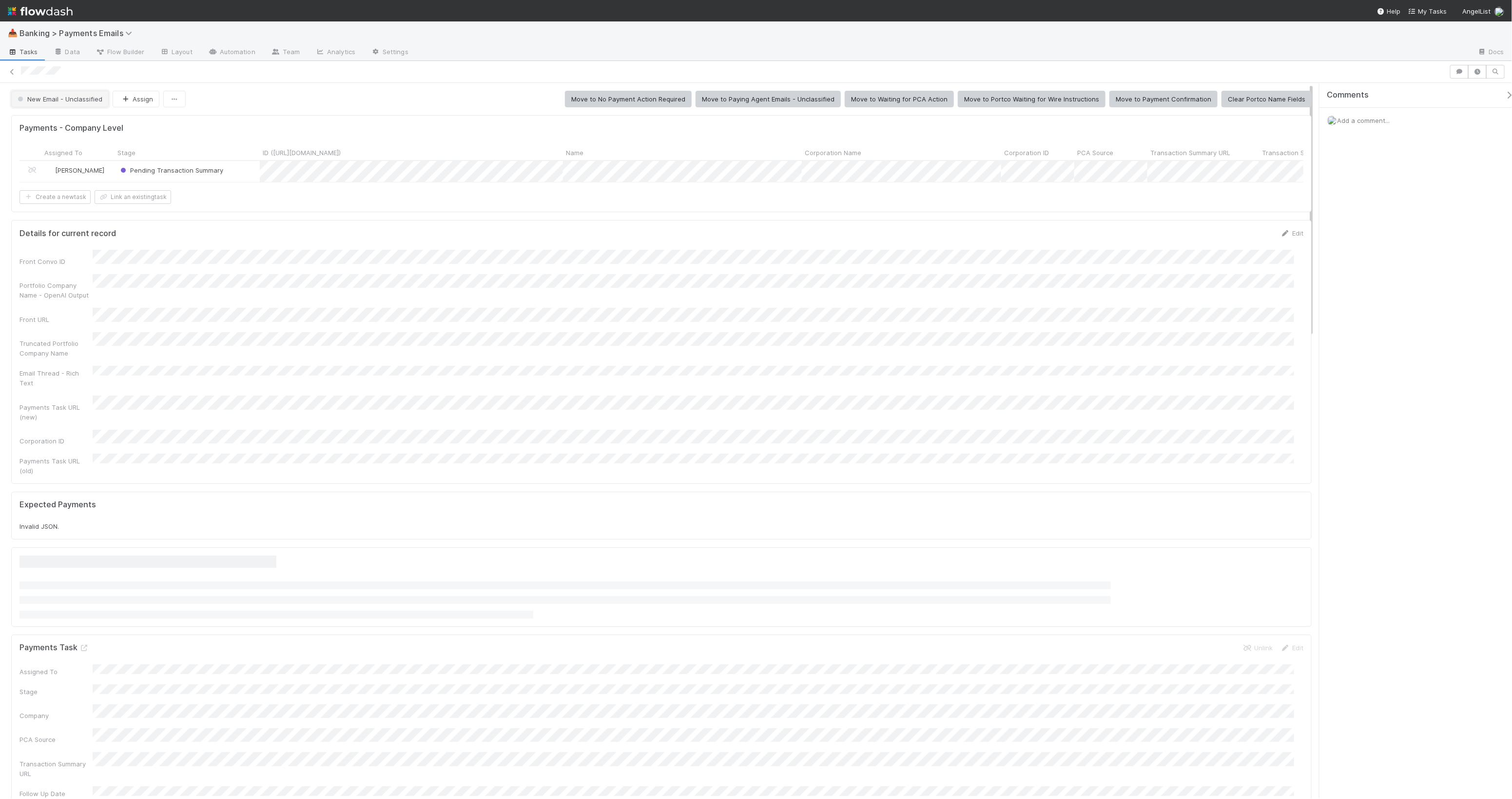
click at [84, 100] on span "New Email - Unclassified" at bounding box center [59, 99] width 87 height 8
click at [93, 124] on div "Banking Resolved" at bounding box center [77, 124] width 138 height 18
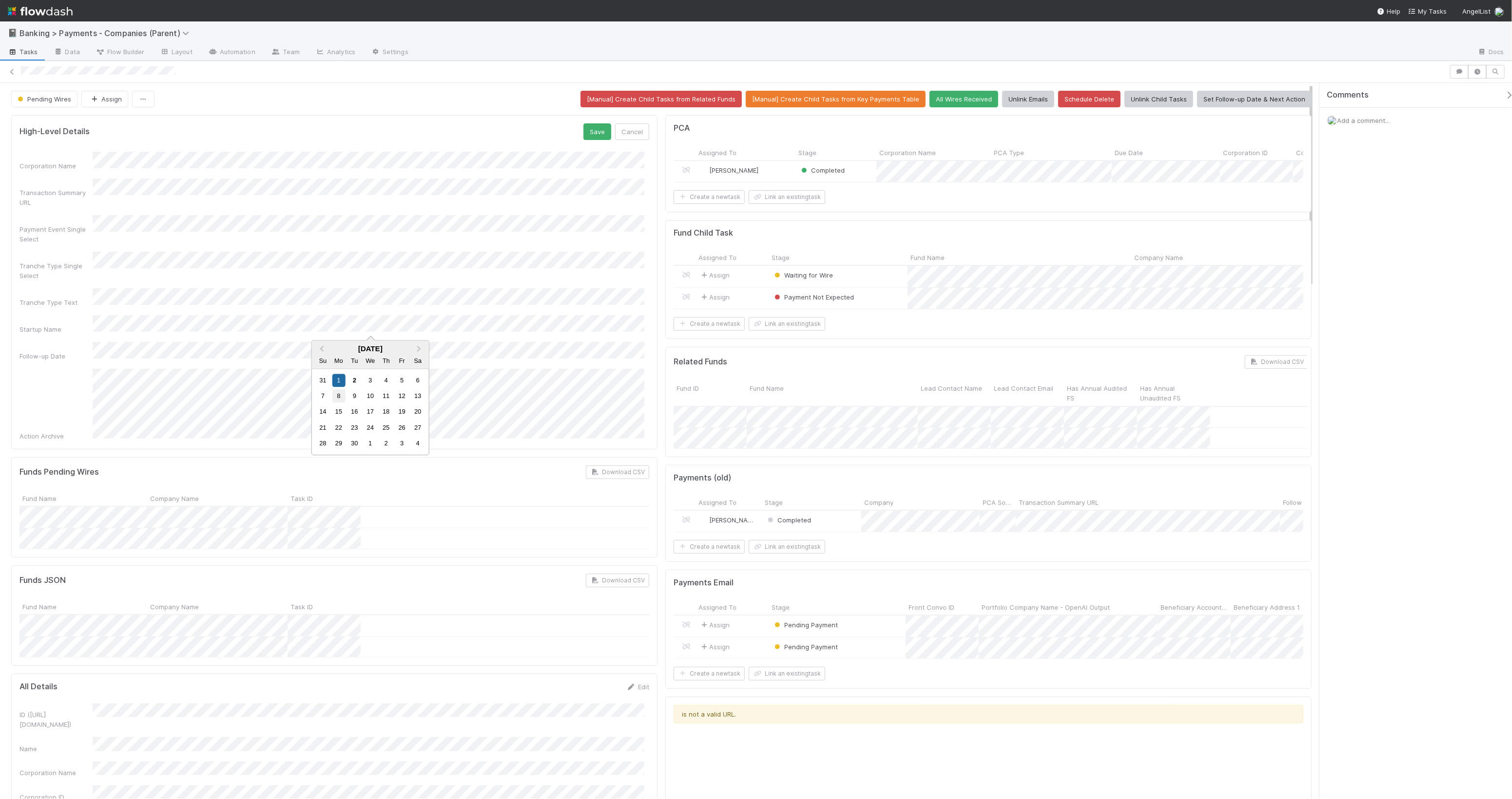
click at [340, 397] on div "8" at bounding box center [339, 397] width 13 height 13
click at [599, 135] on button "Save" at bounding box center [598, 132] width 28 height 17
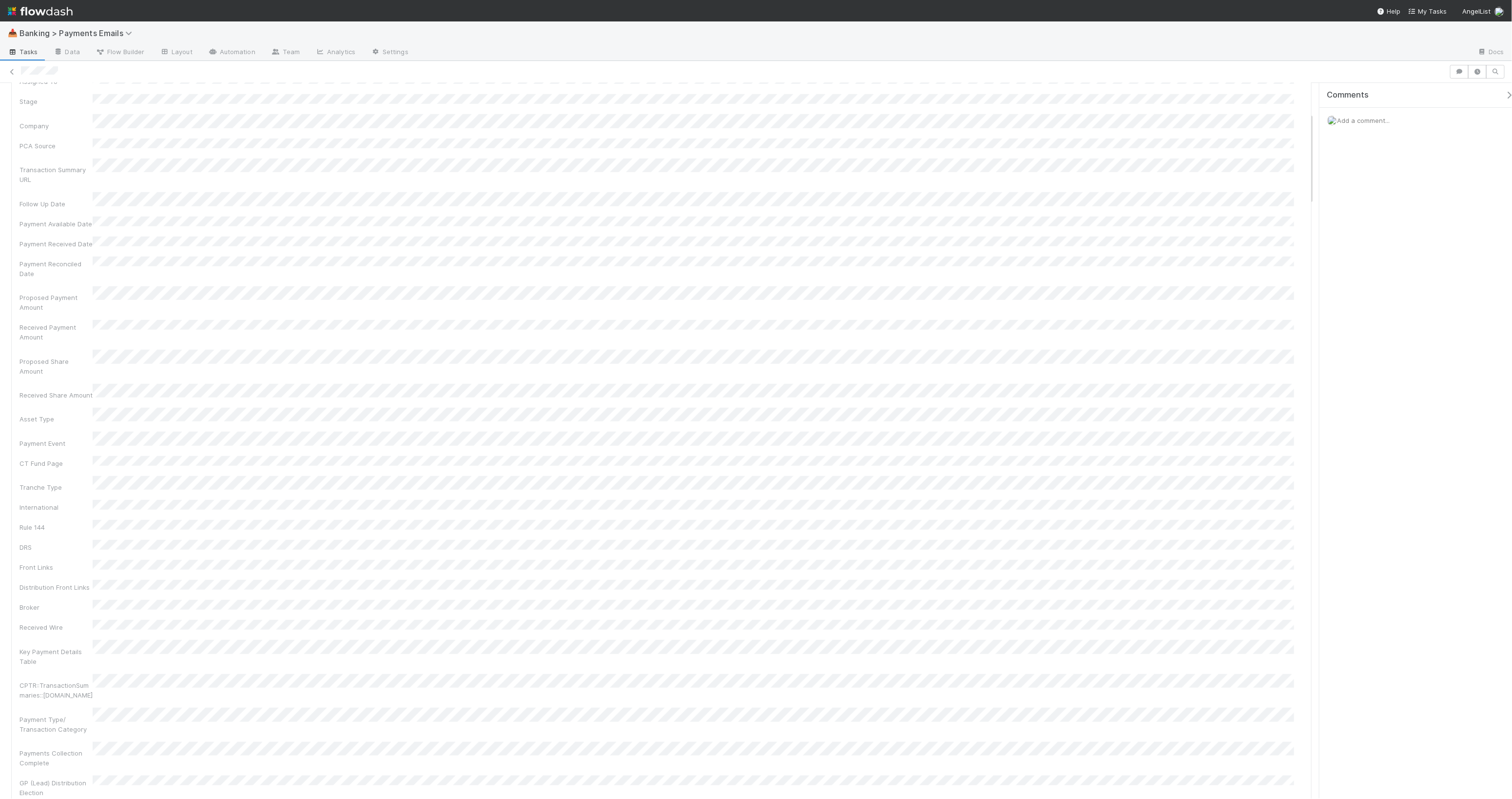
scroll to position [7, 0]
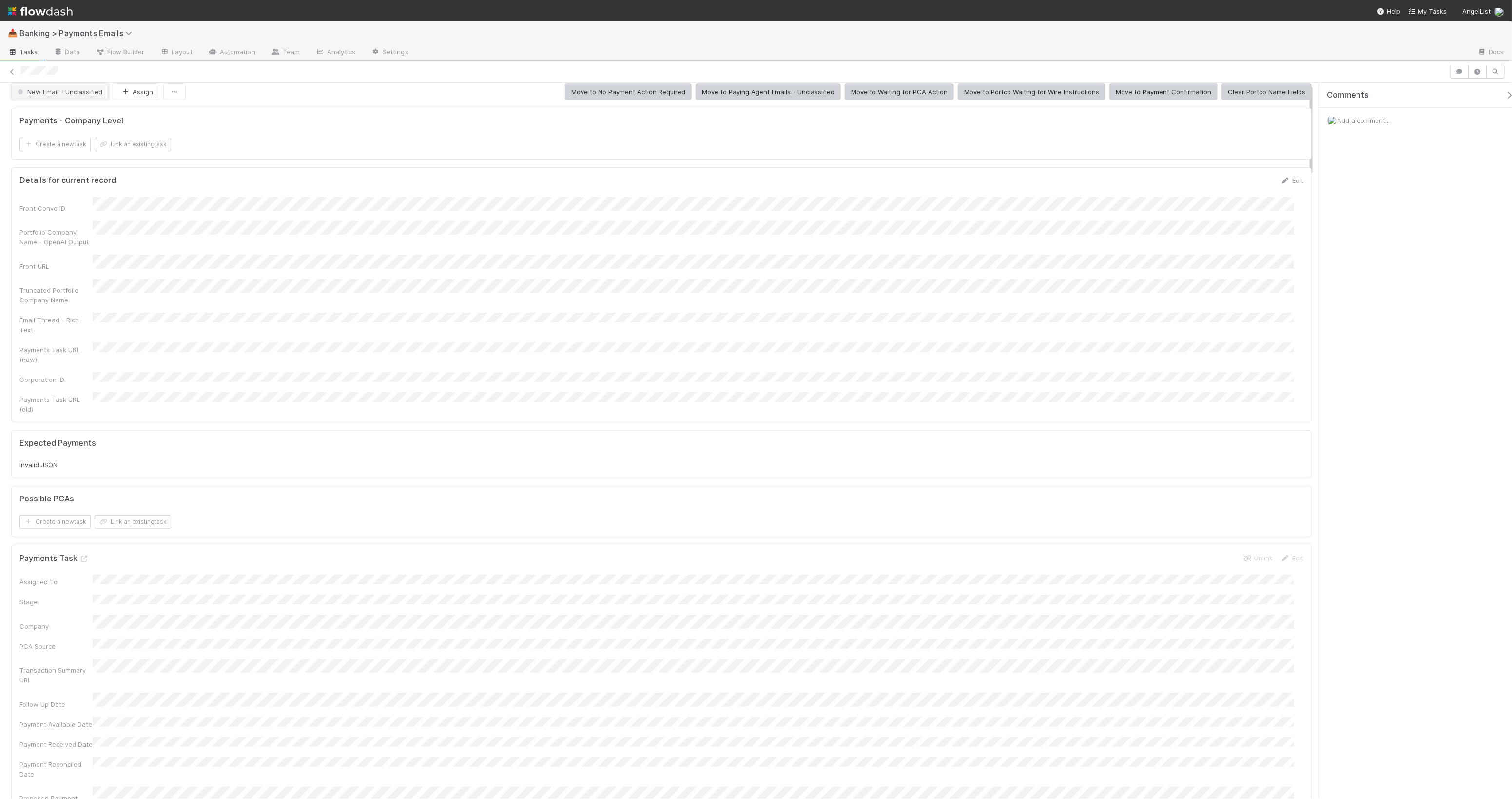
click at [64, 90] on span "New Email - Unclassified" at bounding box center [59, 91] width 87 height 8
click at [78, 150] on div "Banking Resolved" at bounding box center [77, 151] width 138 height 18
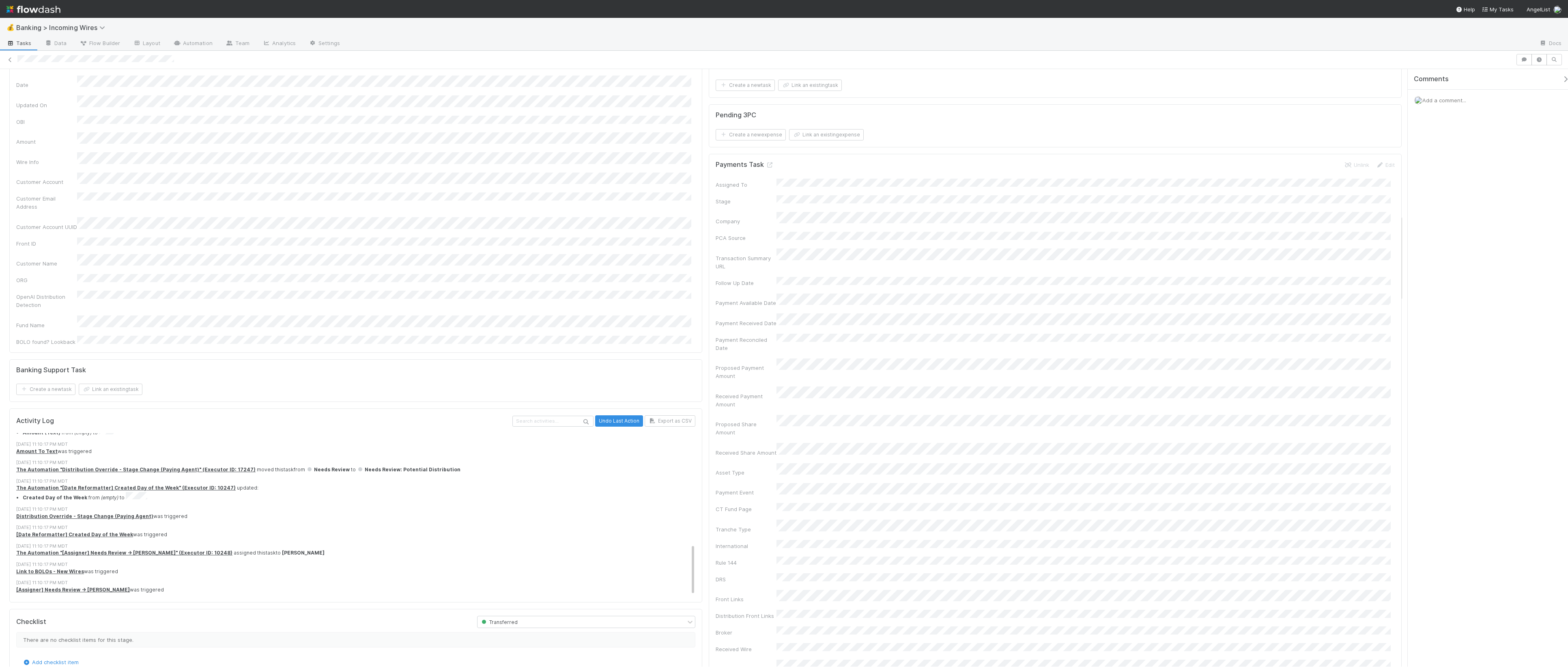
scroll to position [1678, 0]
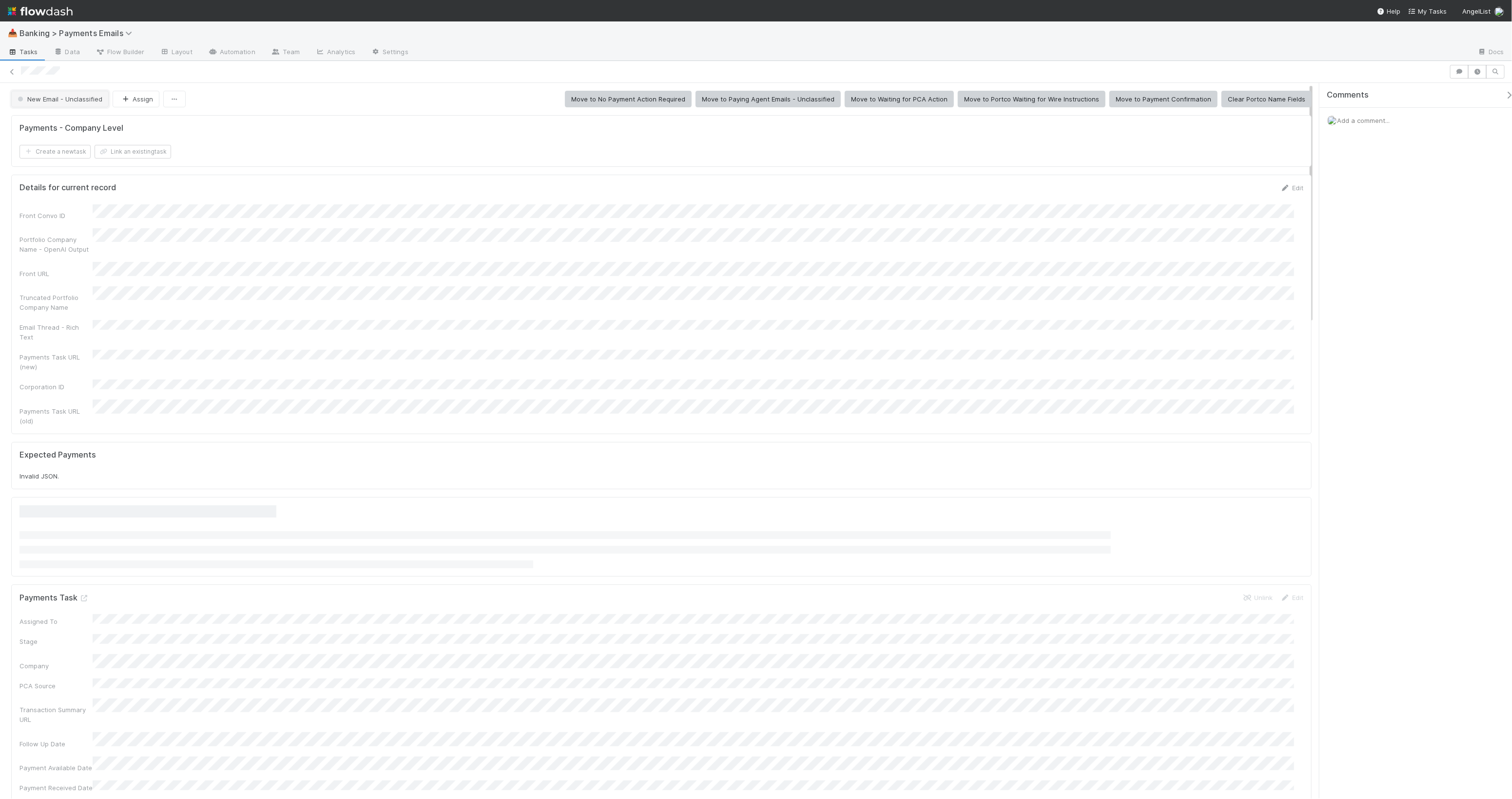
click at [72, 93] on button "New Email - Unclassified" at bounding box center [59, 99] width 97 height 17
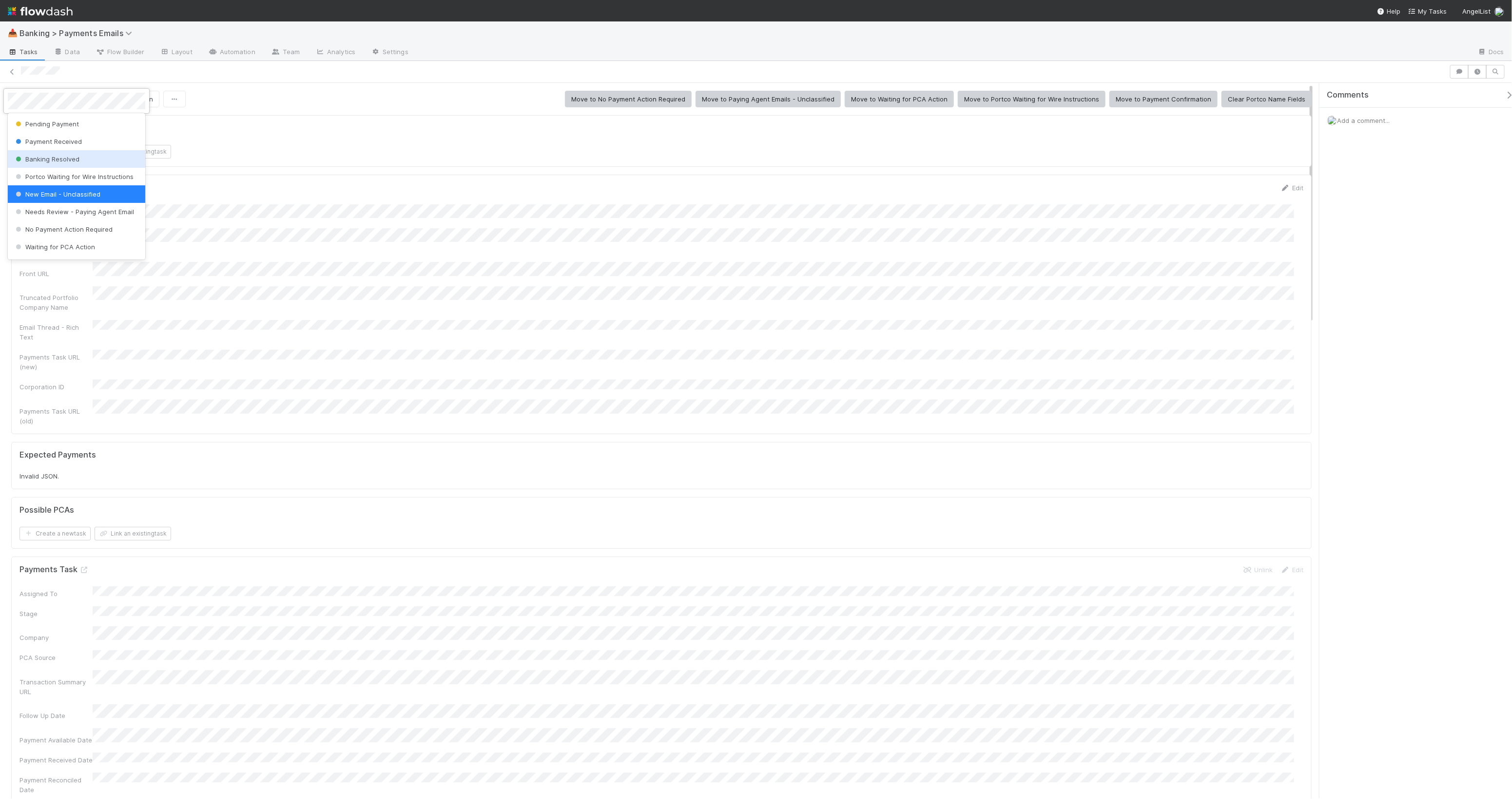
click at [81, 157] on div "Banking Resolved" at bounding box center [77, 159] width 138 height 18
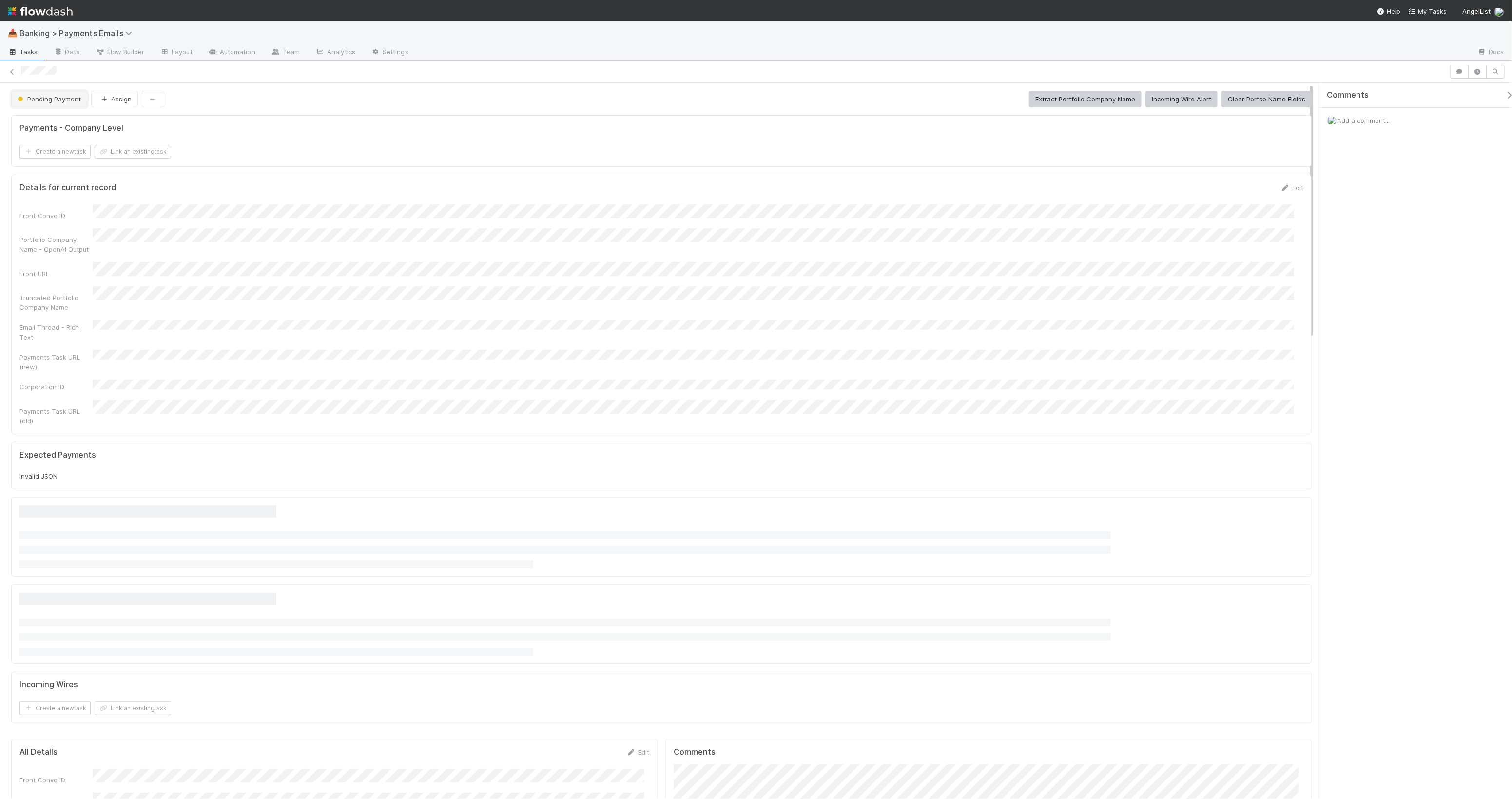
click at [73, 95] on span "Pending Payment" at bounding box center [48, 99] width 65 height 8
drag, startPoint x: 89, startPoint y: 159, endPoint x: 571, endPoint y: 160, distance: 482.0
click at [89, 159] on div "Banking Resolved" at bounding box center [77, 159] width 138 height 18
drag, startPoint x: 44, startPoint y: 89, endPoint x: 64, endPoint y: 101, distance: 23.3
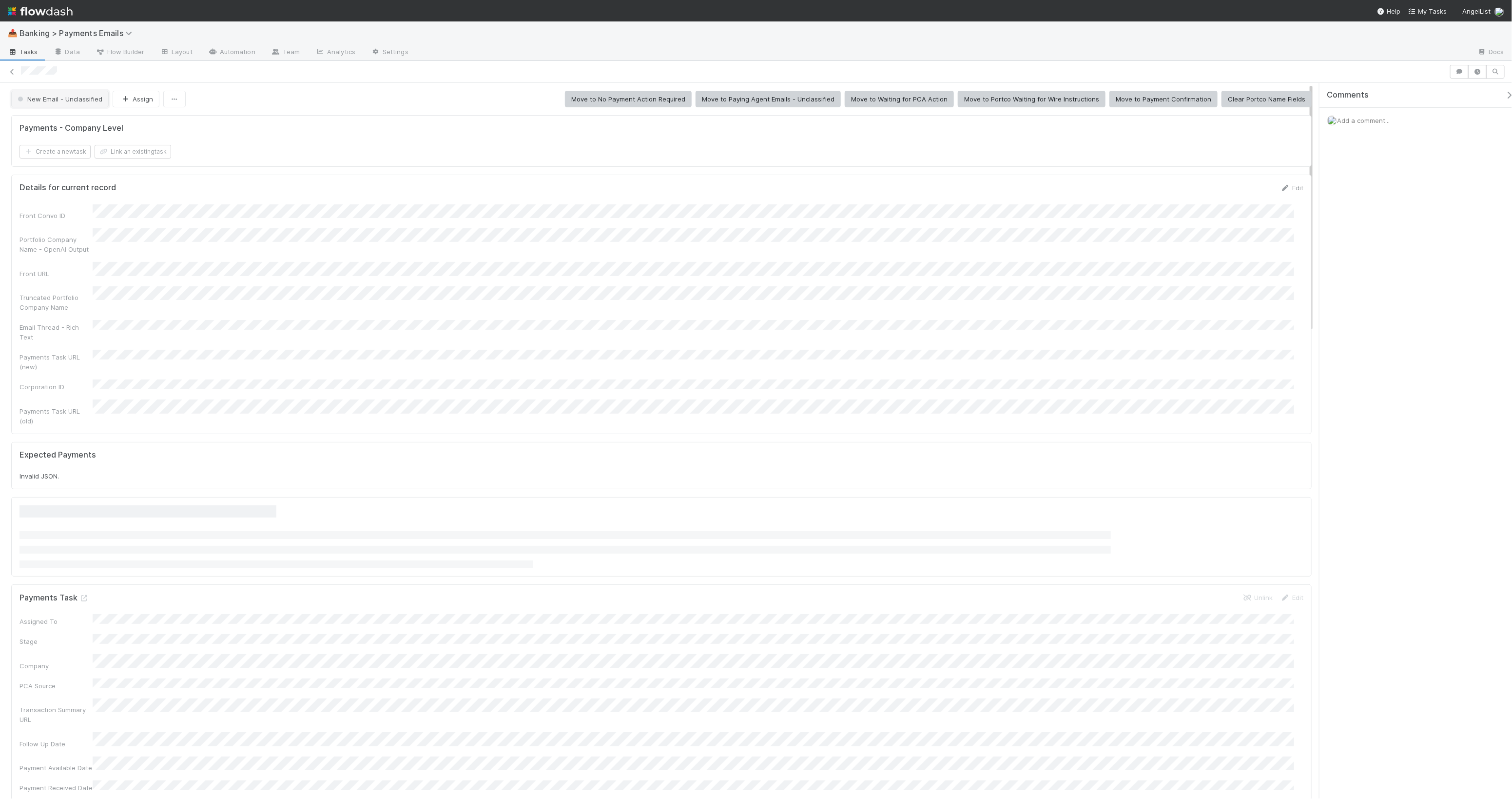
click at [64, 101] on span "New Email - Unclassified" at bounding box center [59, 99] width 87 height 8
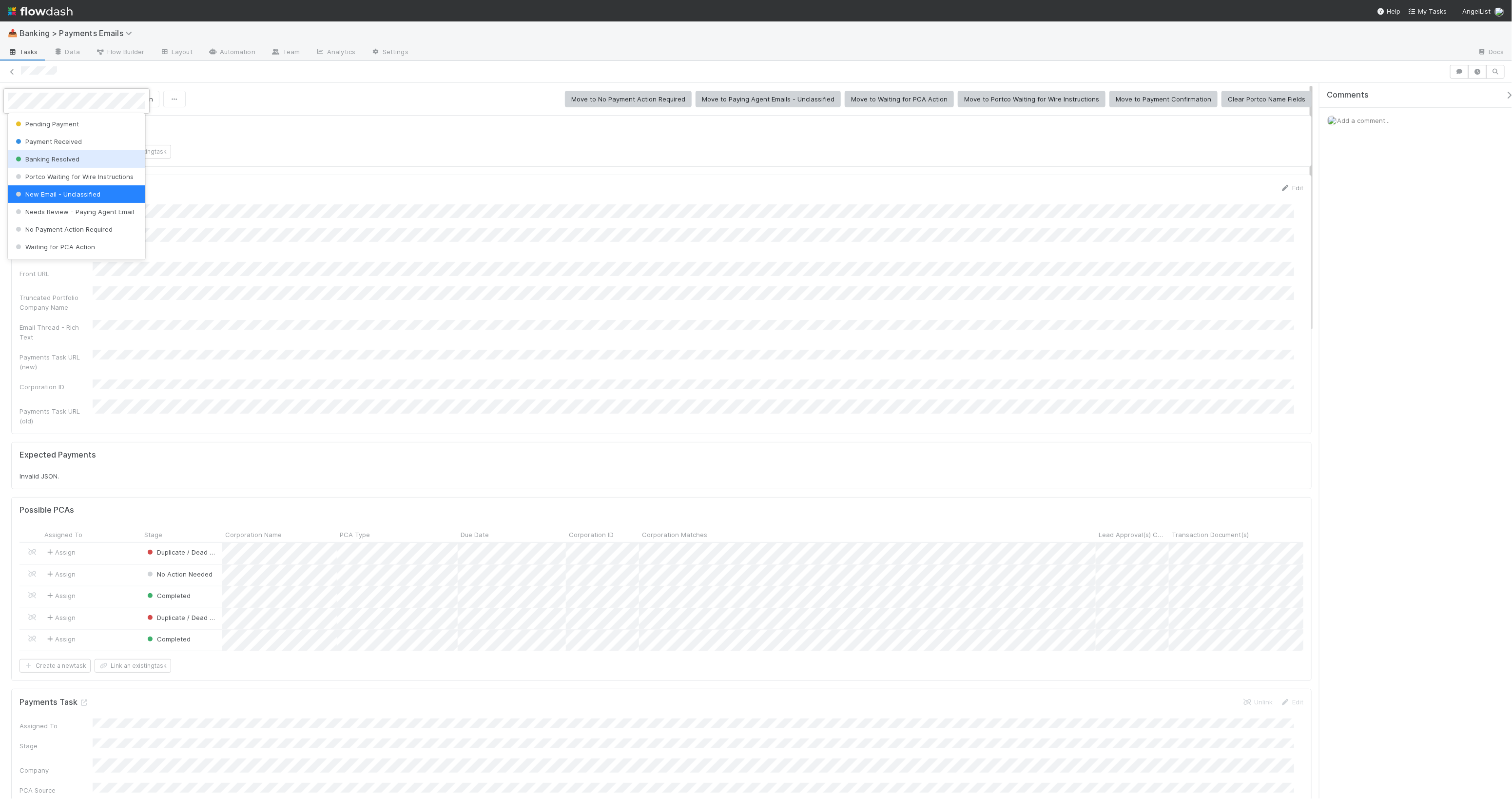
click at [69, 157] on span "Banking Resolved" at bounding box center [47, 159] width 66 height 8
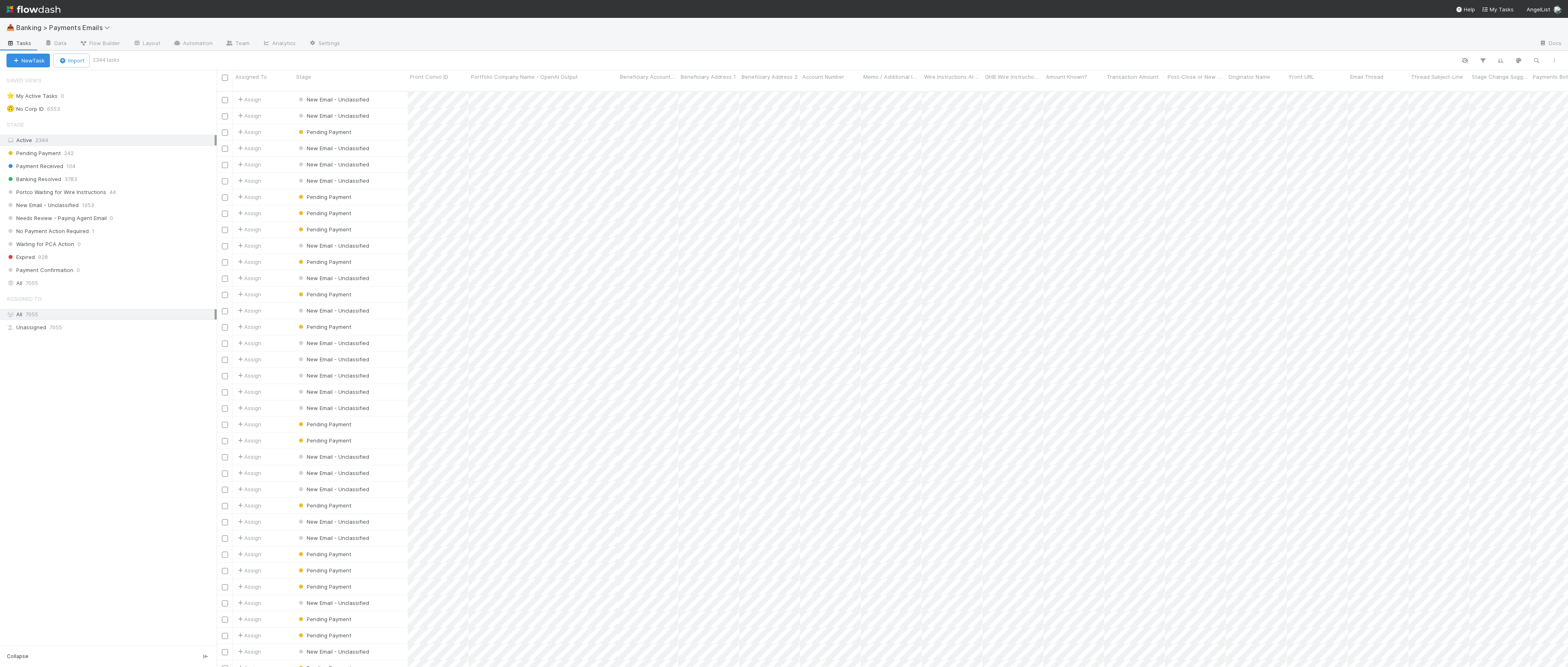
scroll to position [574, 1343]
click at [1538, 57] on icon "button" at bounding box center [1536, 60] width 8 height 7
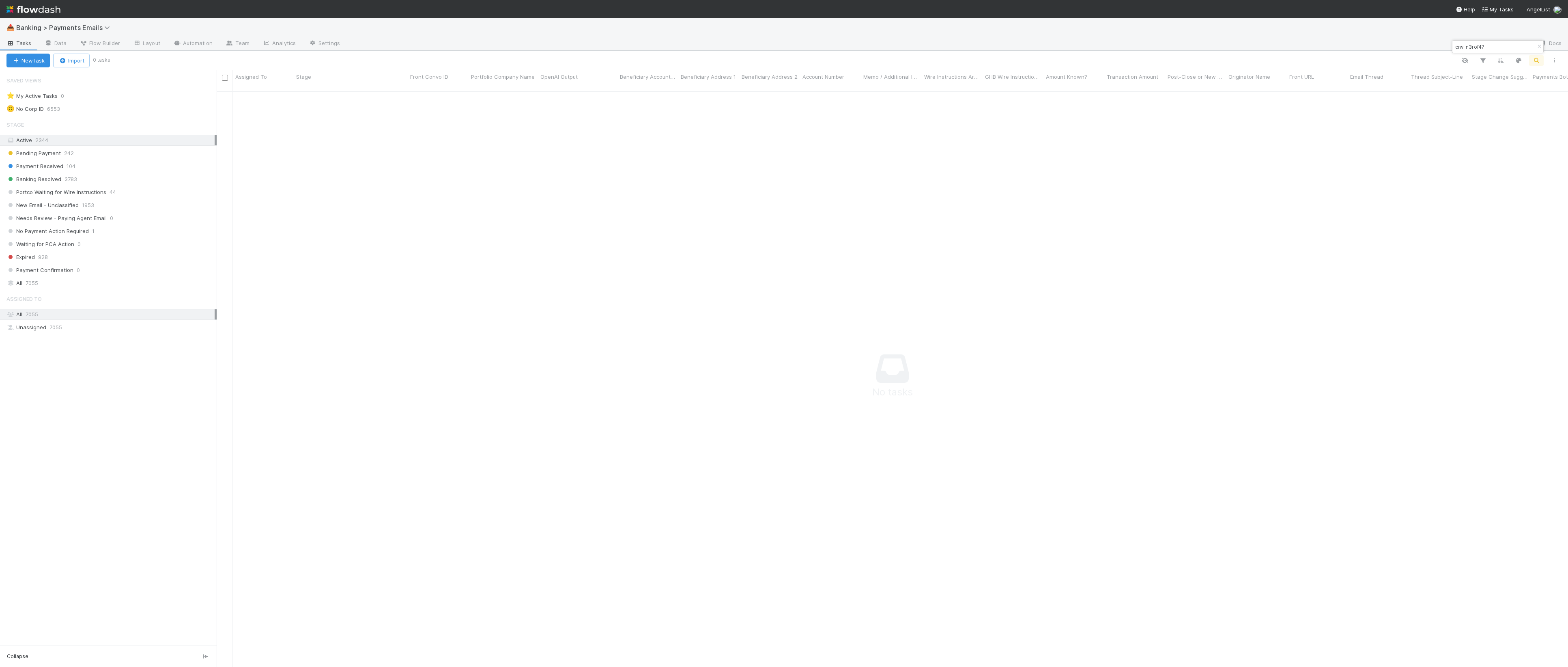
scroll to position [566, 1336]
type input "cnv_n3rof47"
click at [76, 283] on div "All 7055" at bounding box center [111, 283] width 208 height 10
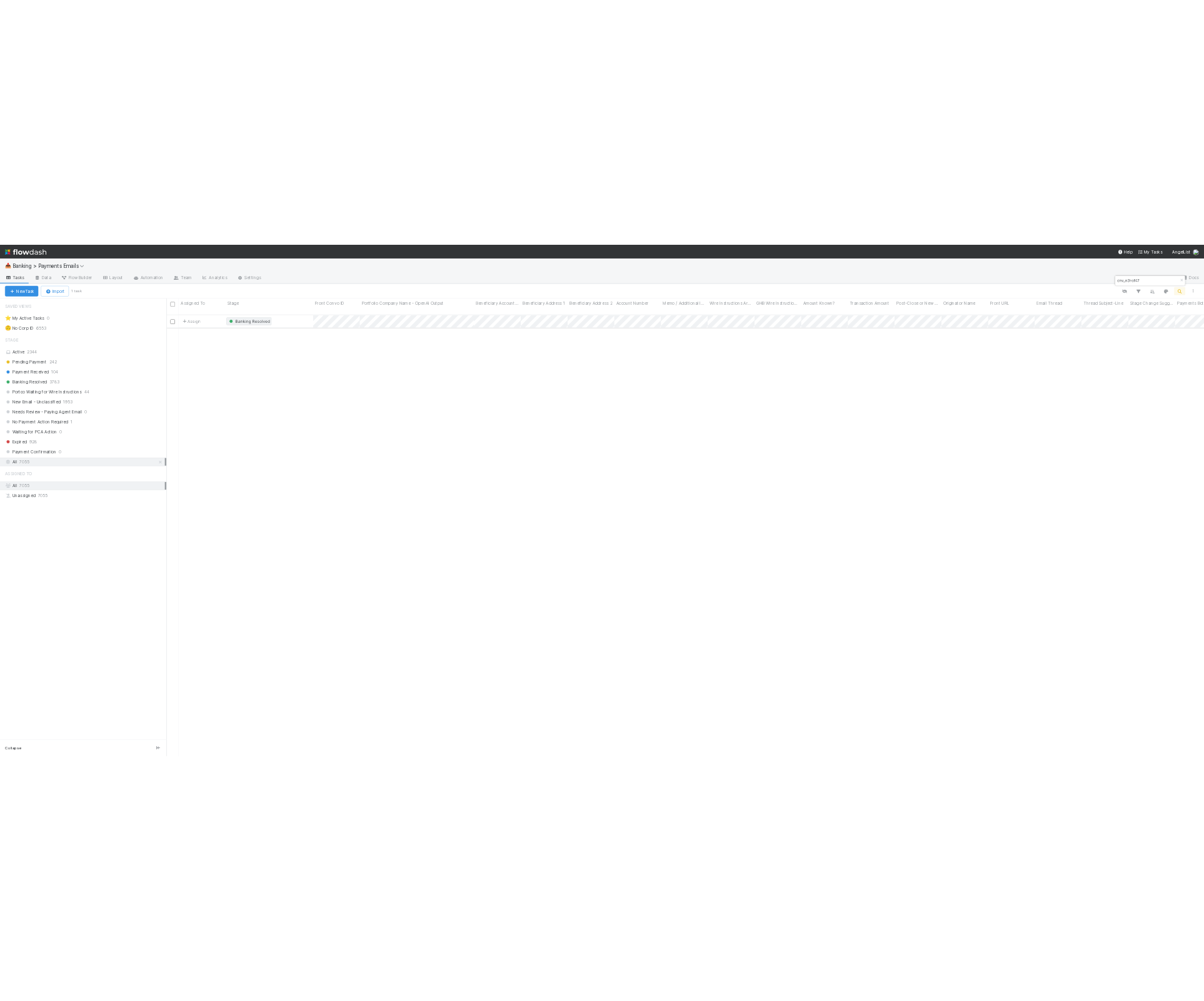
scroll to position [884, 2069]
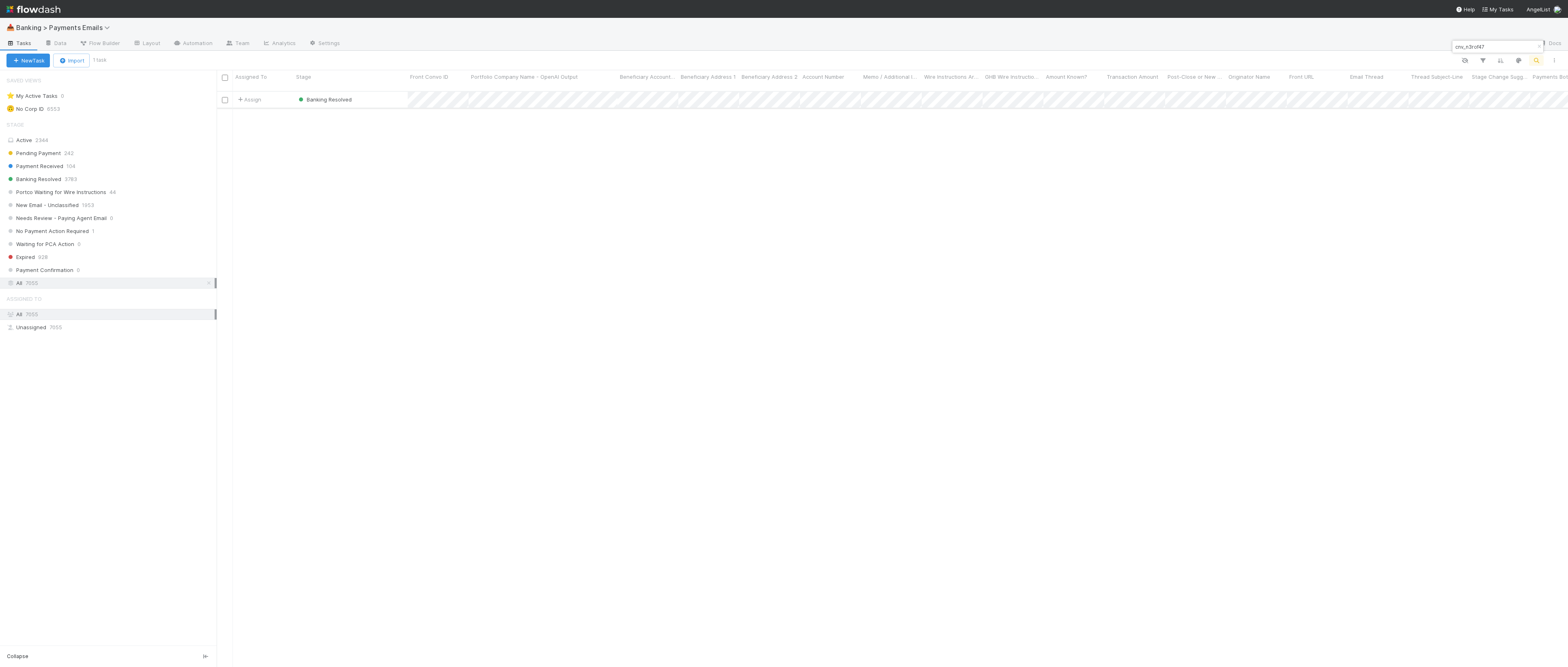
click at [393, 96] on div "Banking Resolved" at bounding box center [351, 100] width 114 height 16
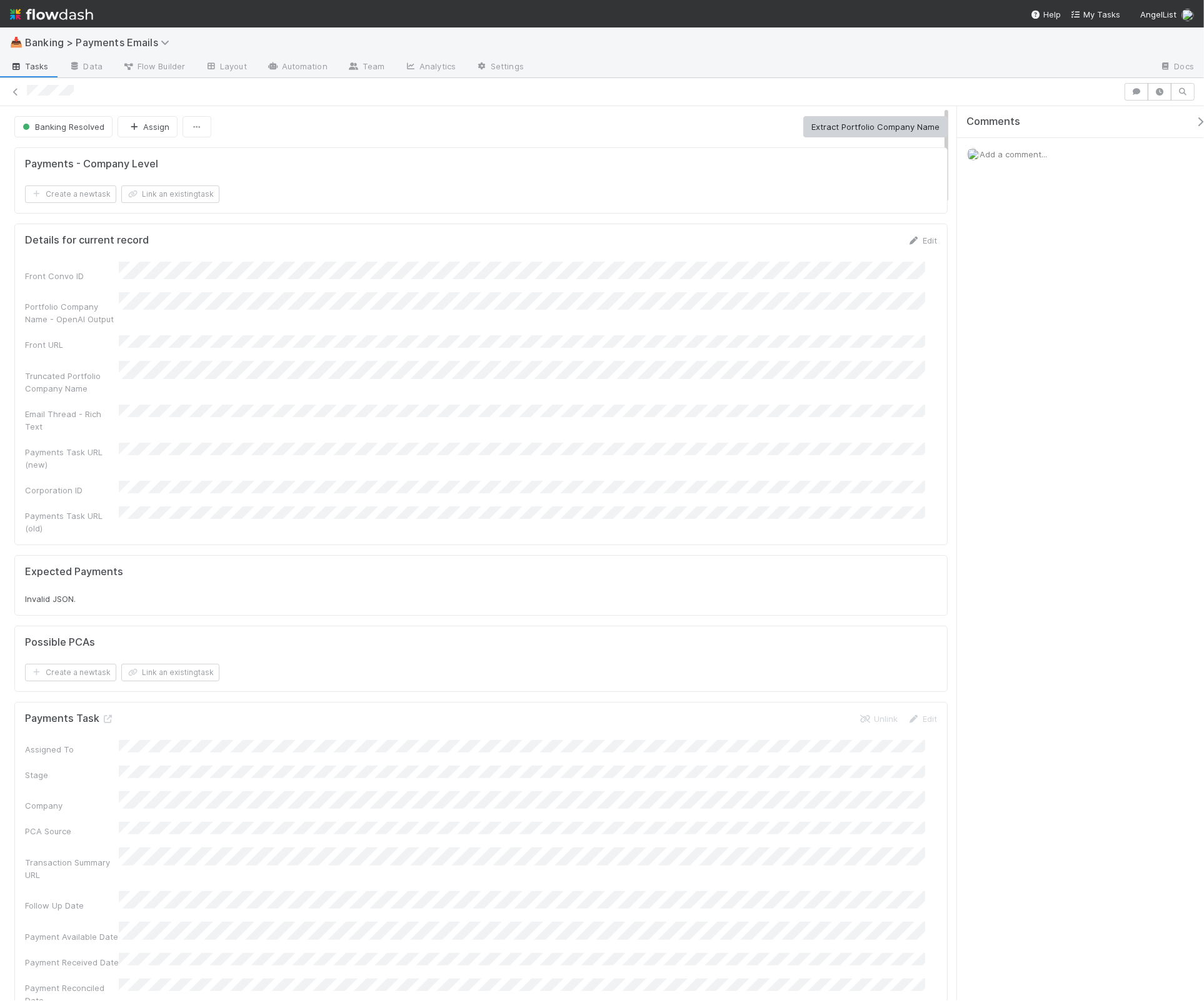
click at [30, 55] on div "📥 Banking > Payments Emails" at bounding box center [602, 42] width 1204 height 30
click at [31, 60] on span "Tasks" at bounding box center [29, 66] width 38 height 12
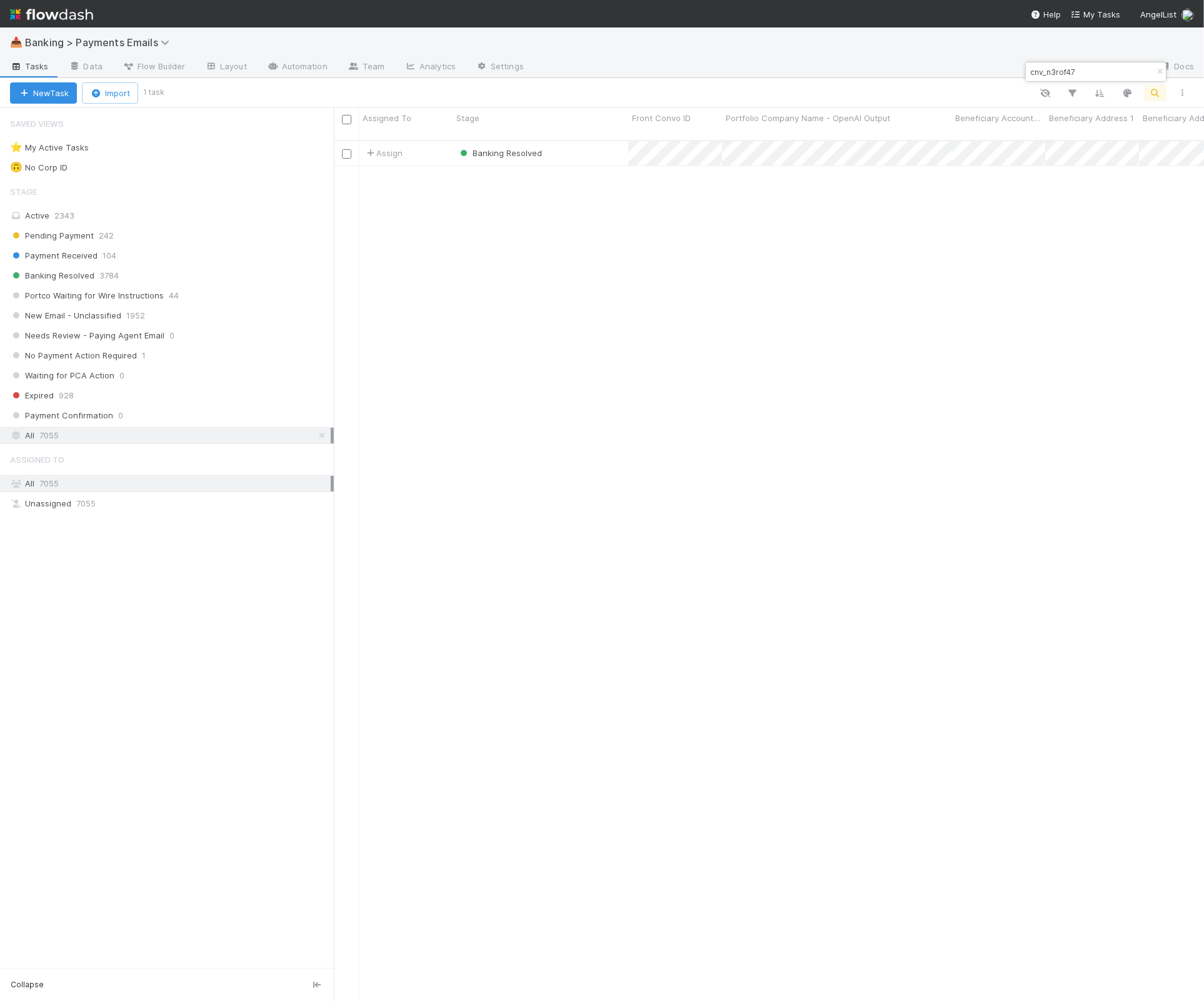
scroll to position [859, 858]
click at [1122, 70] on div "cnv_n3rof47" at bounding box center [1095, 72] width 140 height 19
click at [1046, 70] on input "cnv_n3rof47" at bounding box center [1090, 72] width 125 height 15
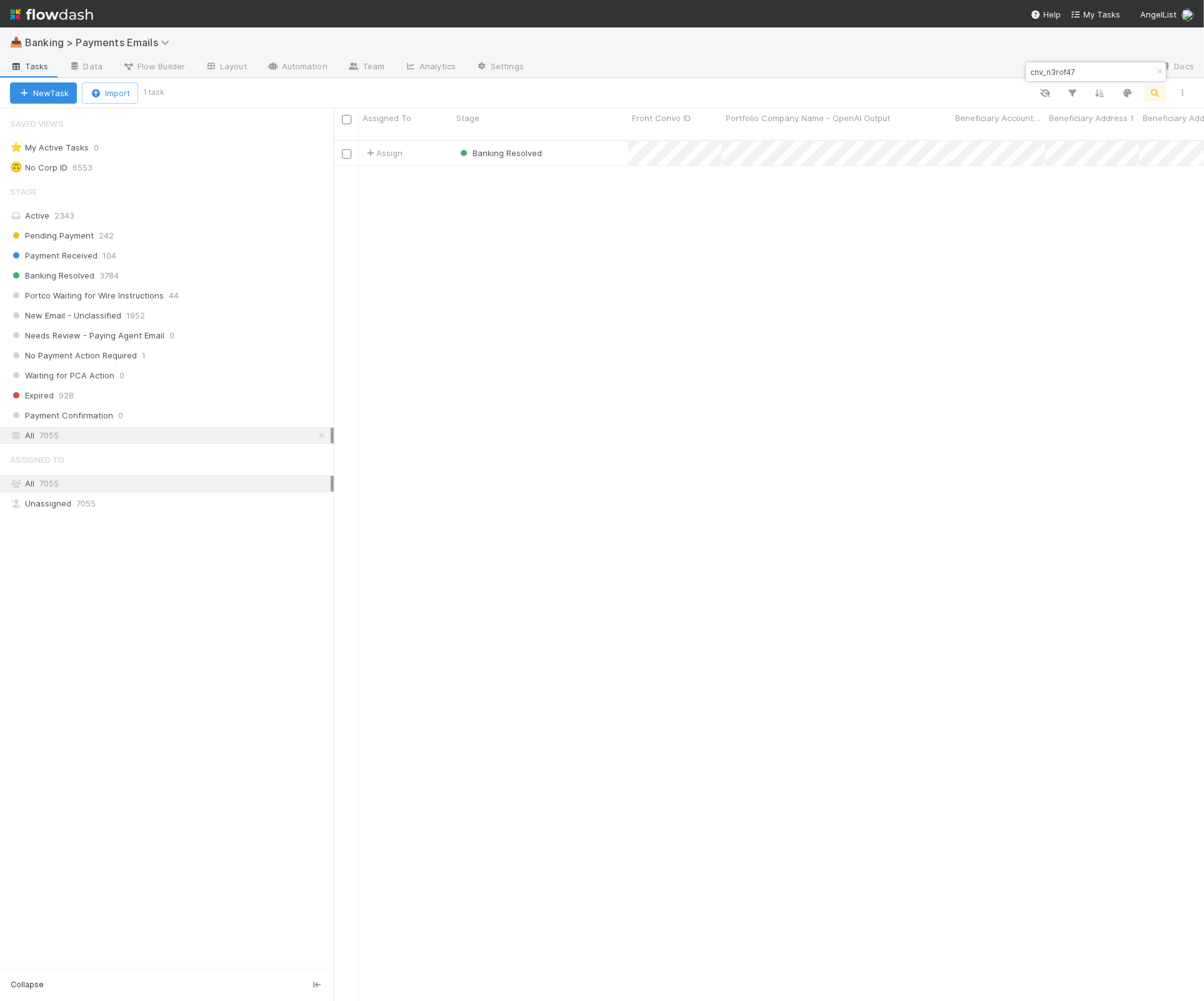
click at [1046, 70] on input "cnv_n3rof47" at bounding box center [1090, 72] width 125 height 15
paste input "24exaf"
click at [1095, 65] on input "cnv_n24exaf" at bounding box center [1090, 72] width 125 height 15
click at [1095, 66] on input "cnv_n24exaf" at bounding box center [1090, 72] width 125 height 15
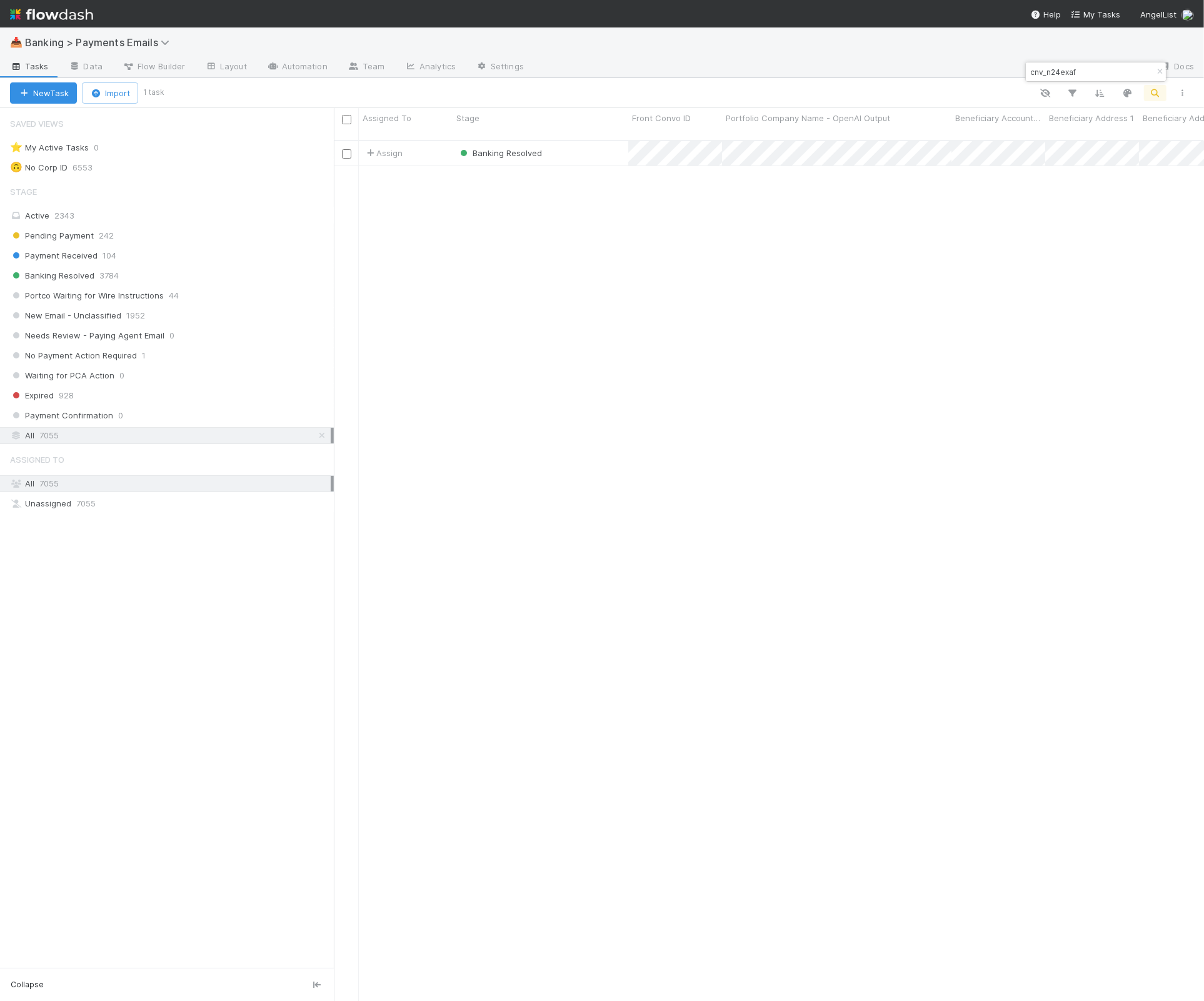
click at [1095, 67] on input "cnv_n24exaf" at bounding box center [1090, 72] width 125 height 15
paste input "p2zy9hj"
type input "cnv_p2zy9hj"
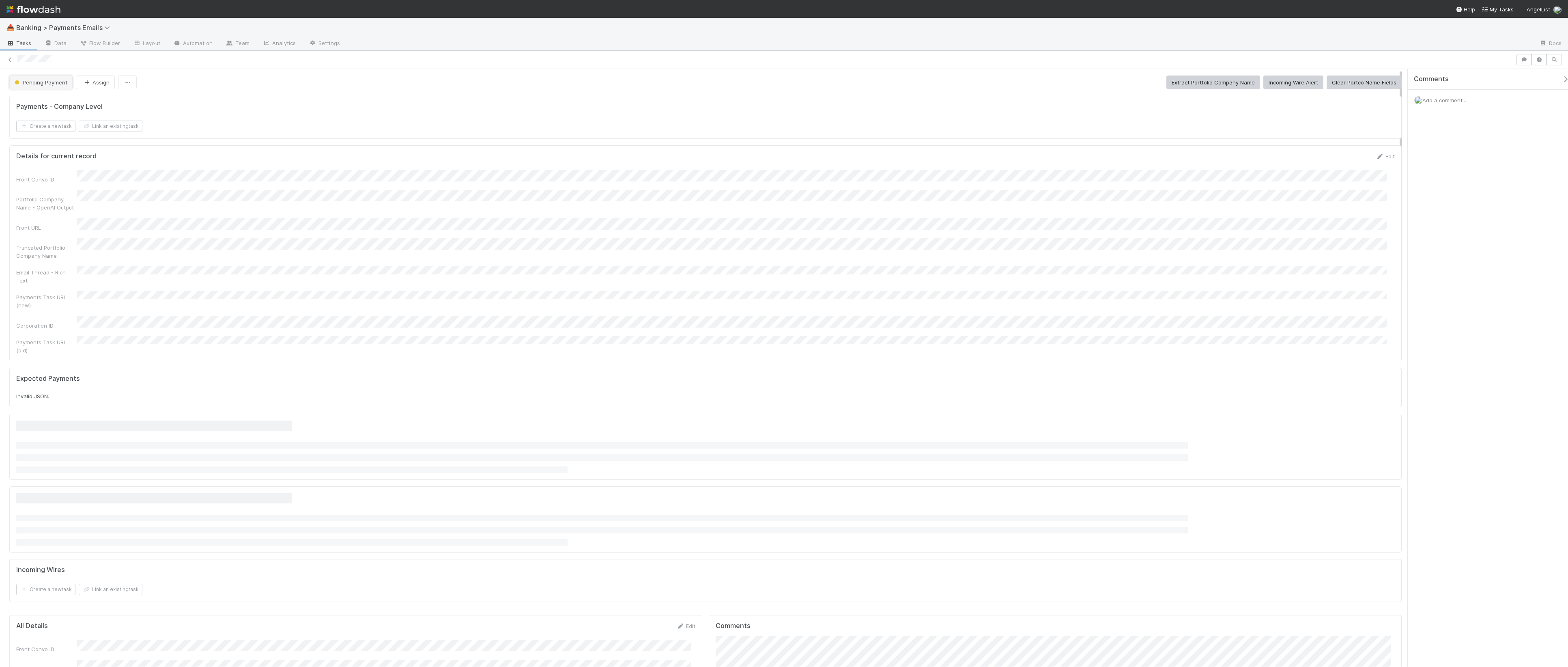
click at [58, 81] on span "Pending Payment" at bounding box center [40, 82] width 54 height 7
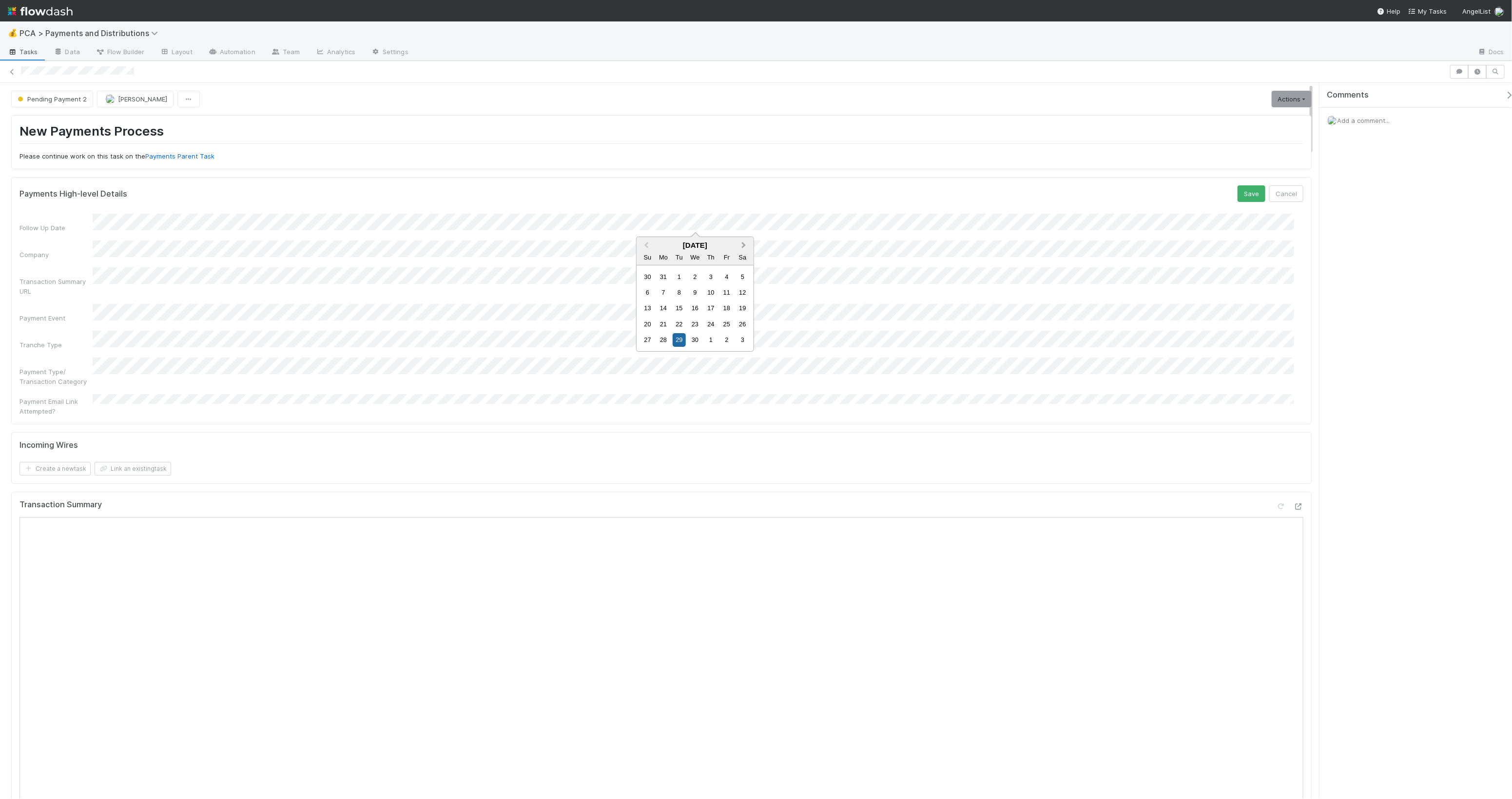
click at [744, 246] on span "Next Month" at bounding box center [744, 245] width 0 height 11
click at [744, 245] on span "Next Month" at bounding box center [744, 245] width 0 height 11
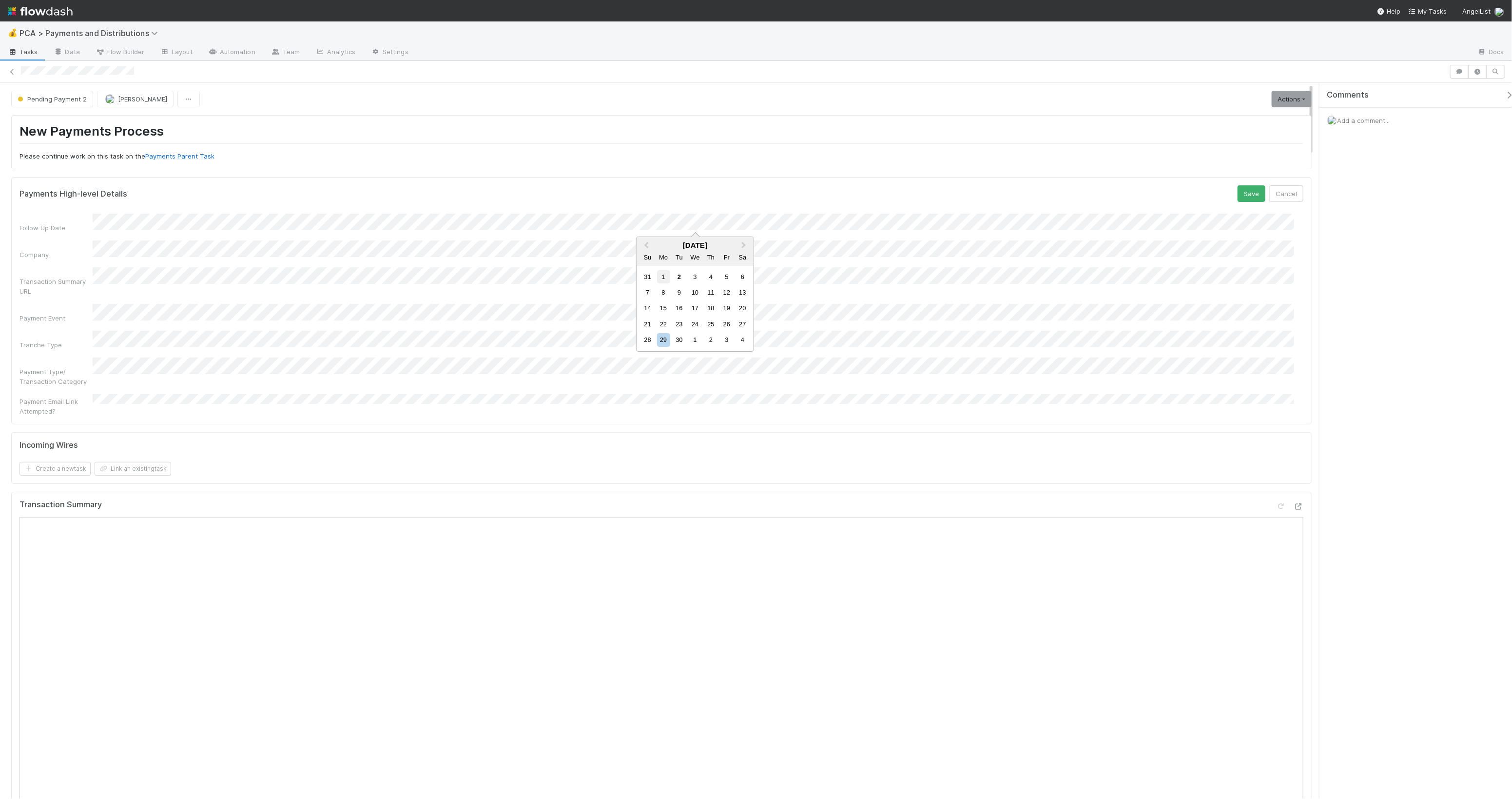
click at [669, 276] on div "1" at bounding box center [663, 277] width 13 height 13
click at [661, 294] on div "8" at bounding box center [663, 293] width 13 height 13
click at [1238, 197] on button "Save" at bounding box center [1252, 193] width 28 height 17
